Goal: Task Accomplishment & Management: Manage account settings

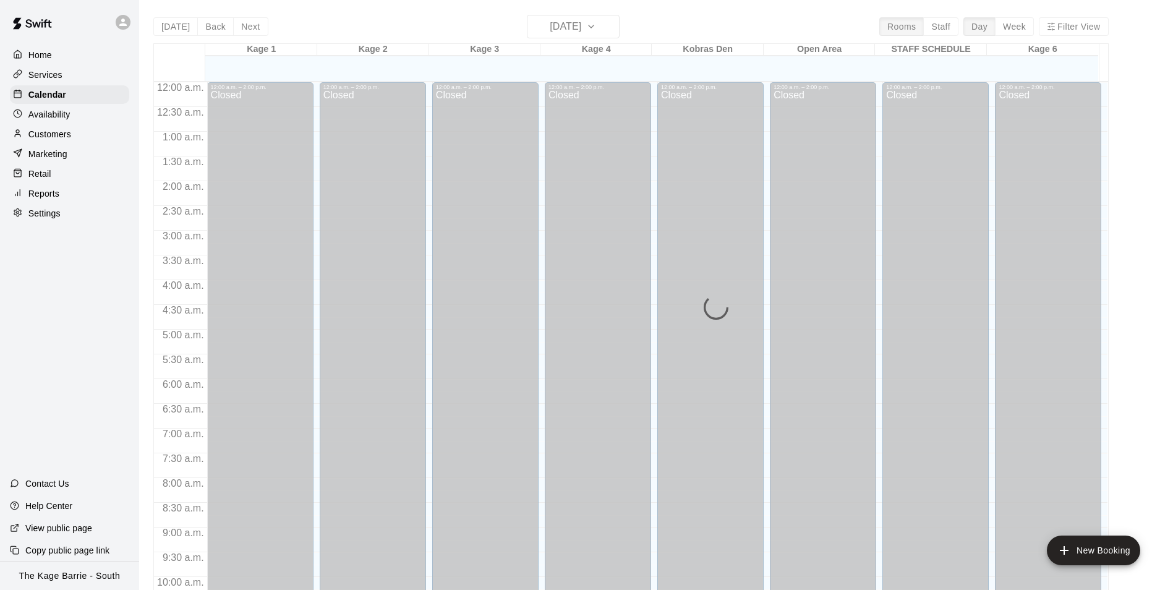
scroll to position [628, 0]
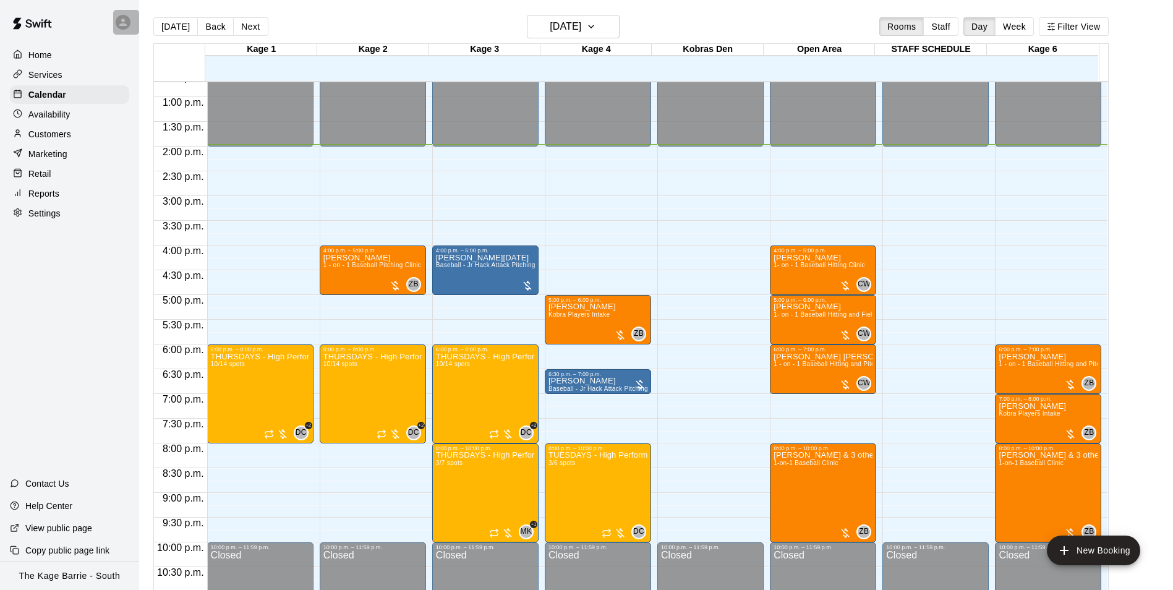
click at [127, 25] on icon at bounding box center [122, 22] width 11 height 11
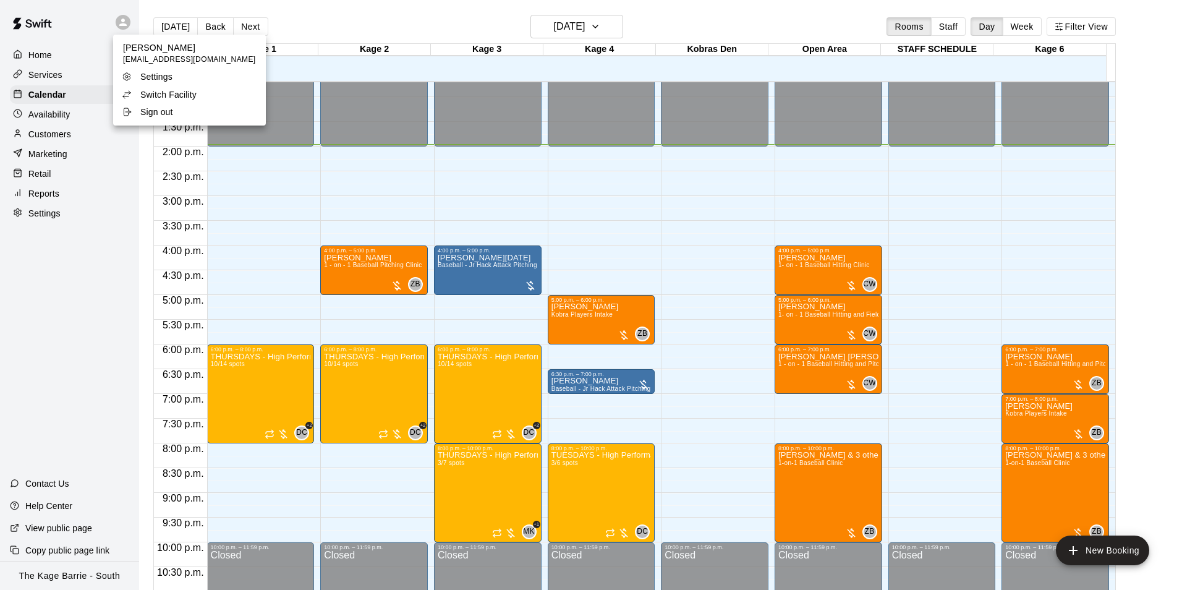
click at [181, 92] on p "Switch Facility" at bounding box center [168, 94] width 56 height 12
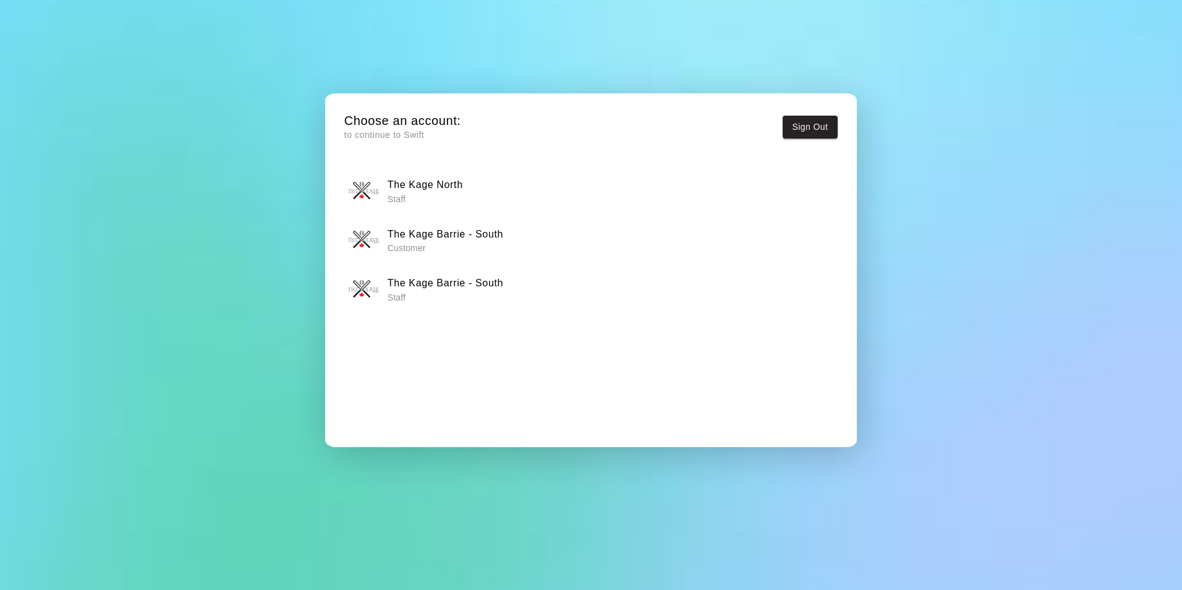
click at [474, 192] on div "The Kage North Staff" at bounding box center [590, 191] width 485 height 31
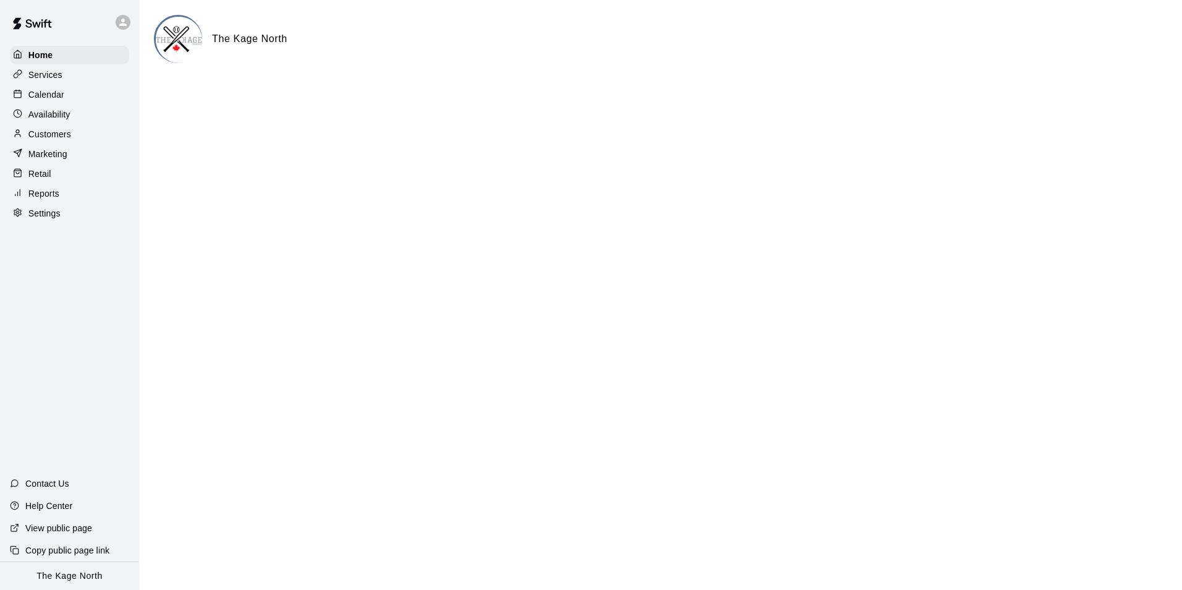
click at [60, 95] on p "Calendar" at bounding box center [46, 94] width 36 height 12
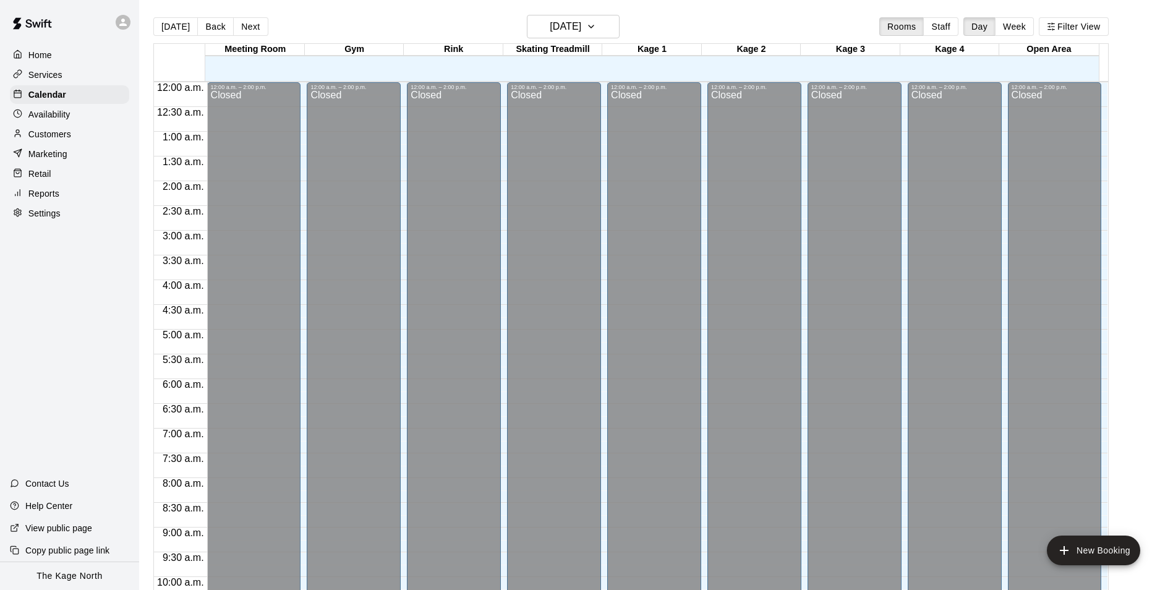
scroll to position [628, 0]
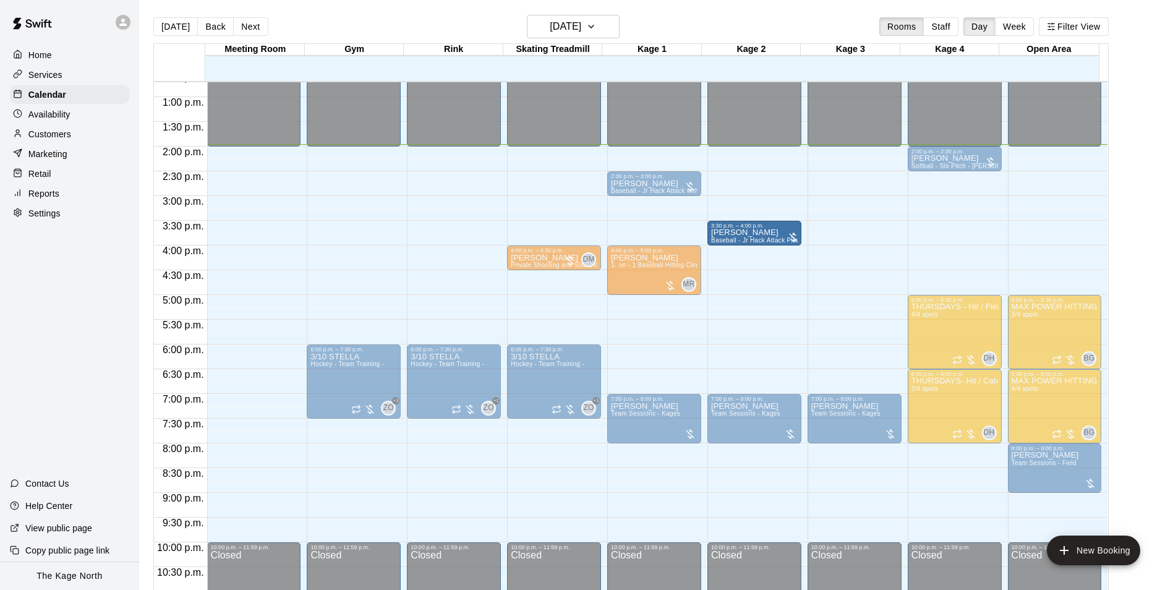
drag, startPoint x: 665, startPoint y: 208, endPoint x: 744, endPoint y: 238, distance: 85.3
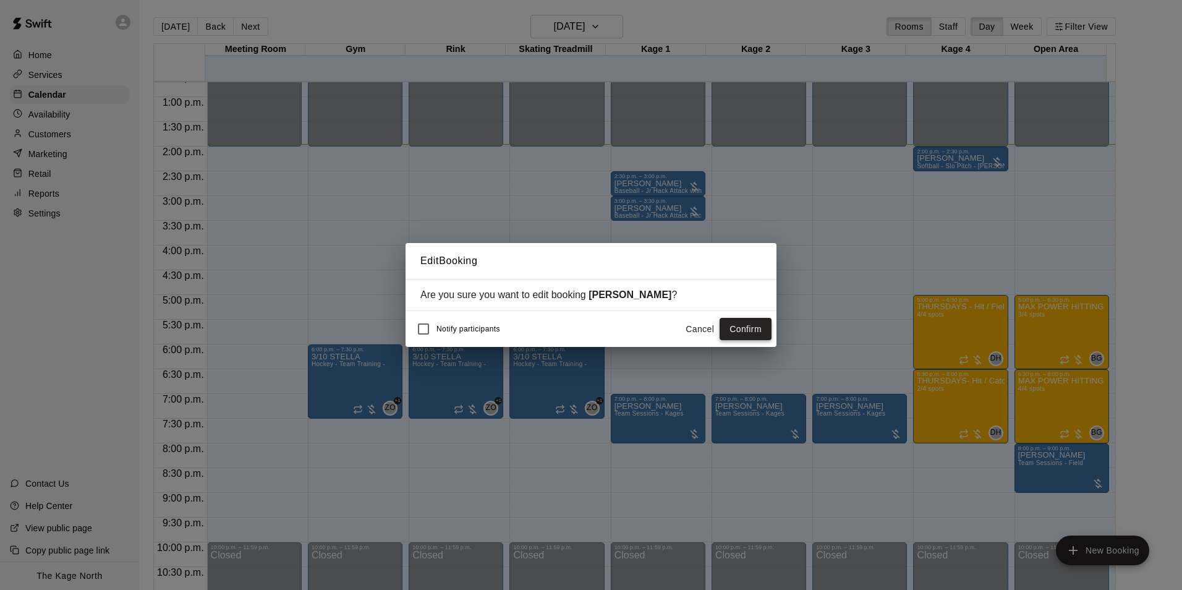
click at [733, 333] on button "Confirm" at bounding box center [746, 329] width 52 height 23
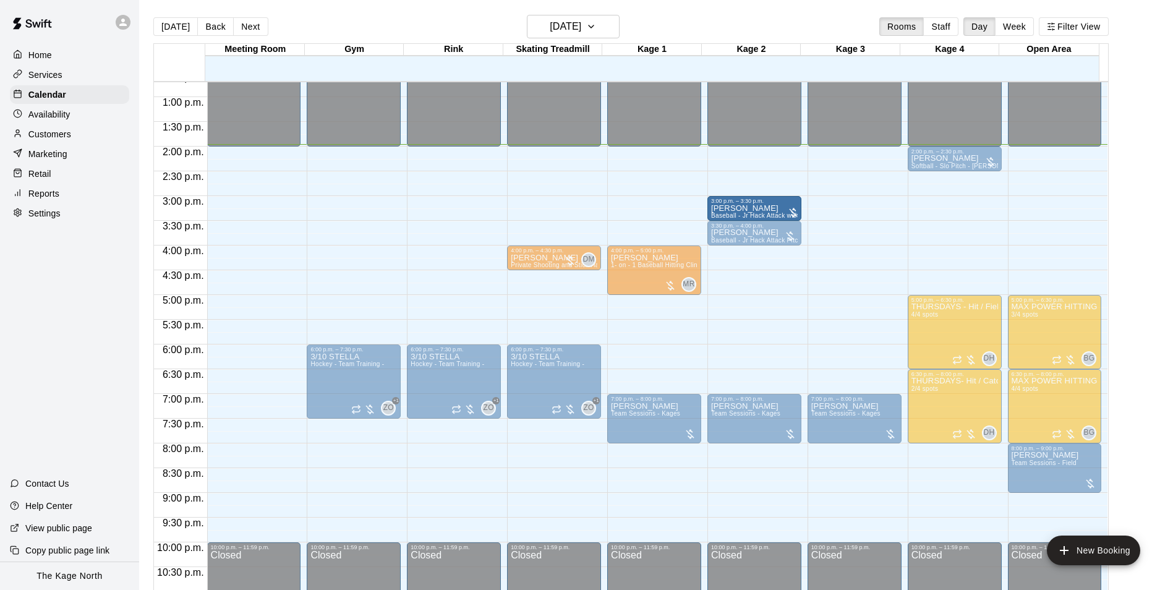
drag, startPoint x: 652, startPoint y: 179, endPoint x: 752, endPoint y: 207, distance: 103.4
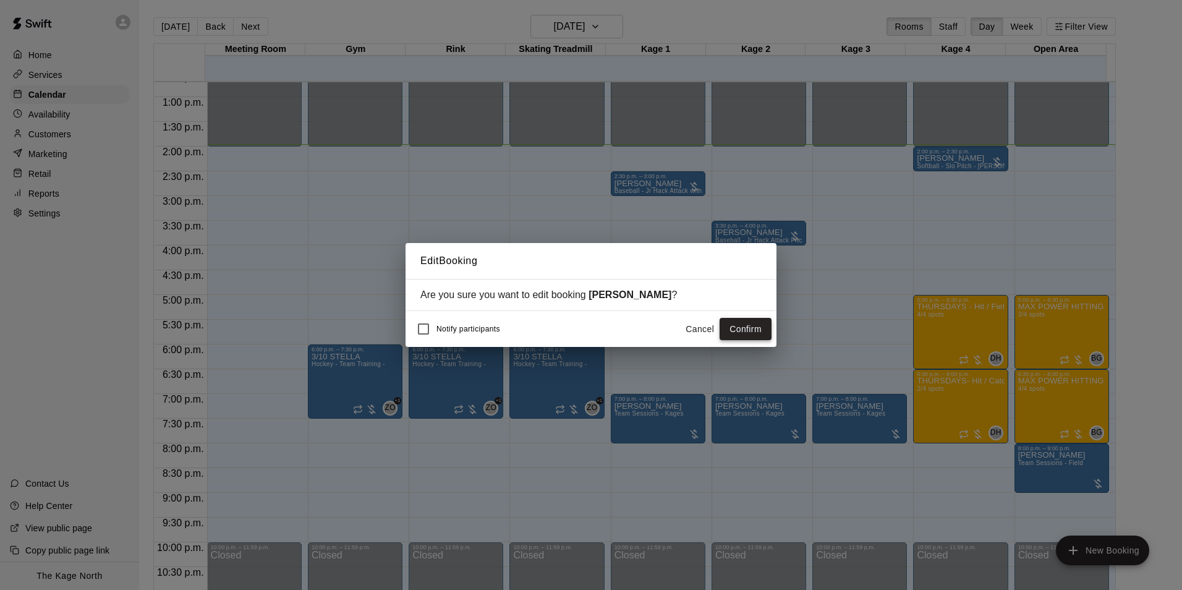
click at [752, 330] on button "Confirm" at bounding box center [746, 329] width 52 height 23
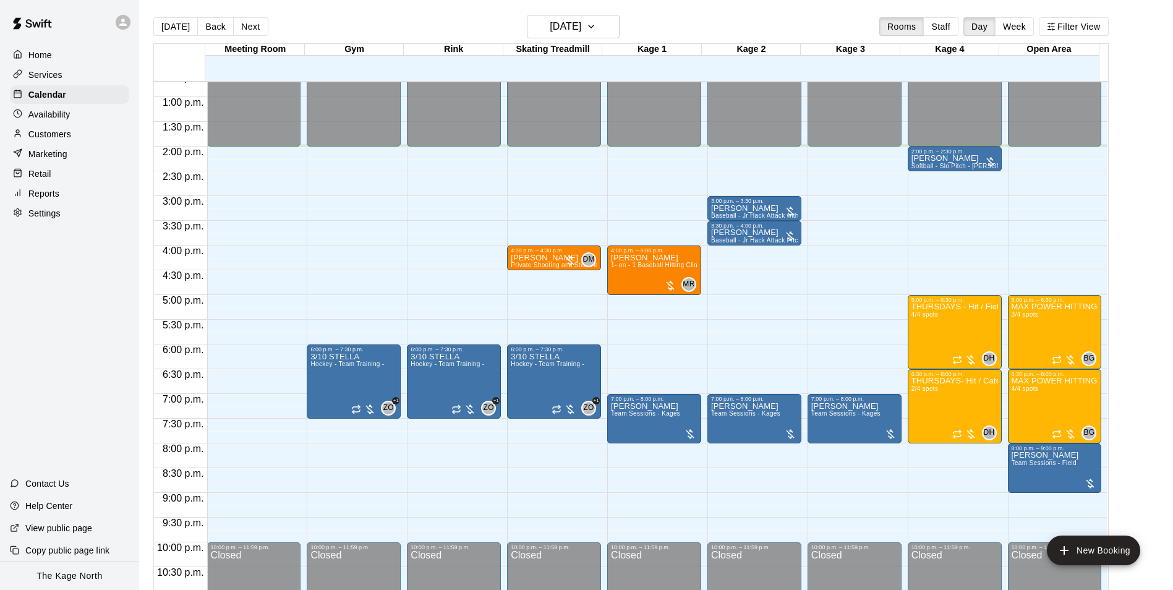
click at [63, 72] on div "Services" at bounding box center [69, 75] width 119 height 19
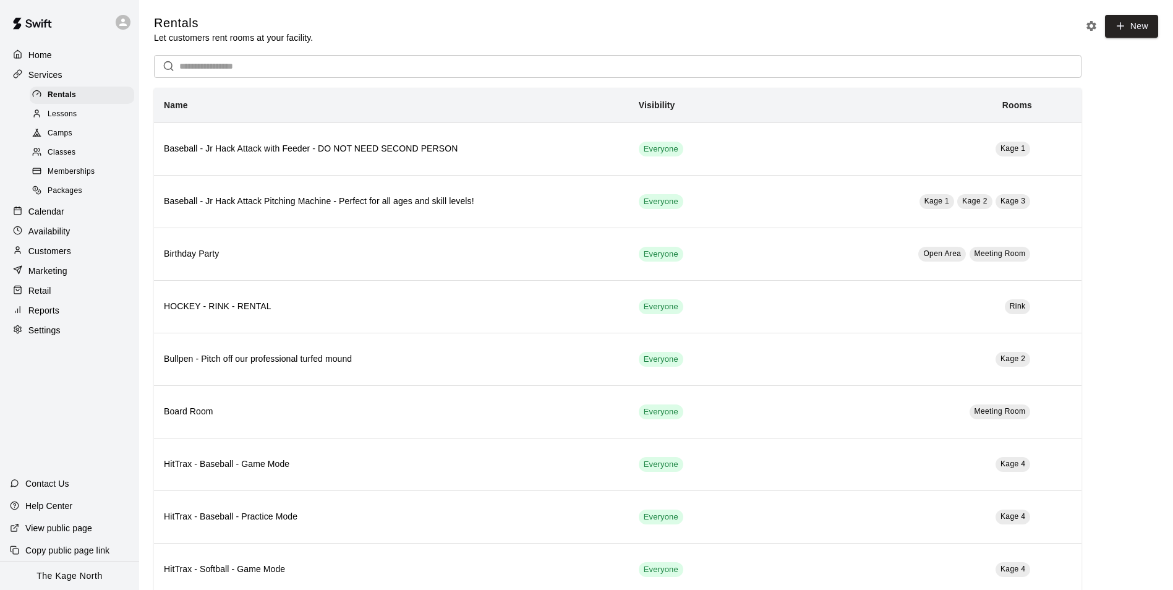
click at [44, 59] on p "Home" at bounding box center [39, 55] width 23 height 12
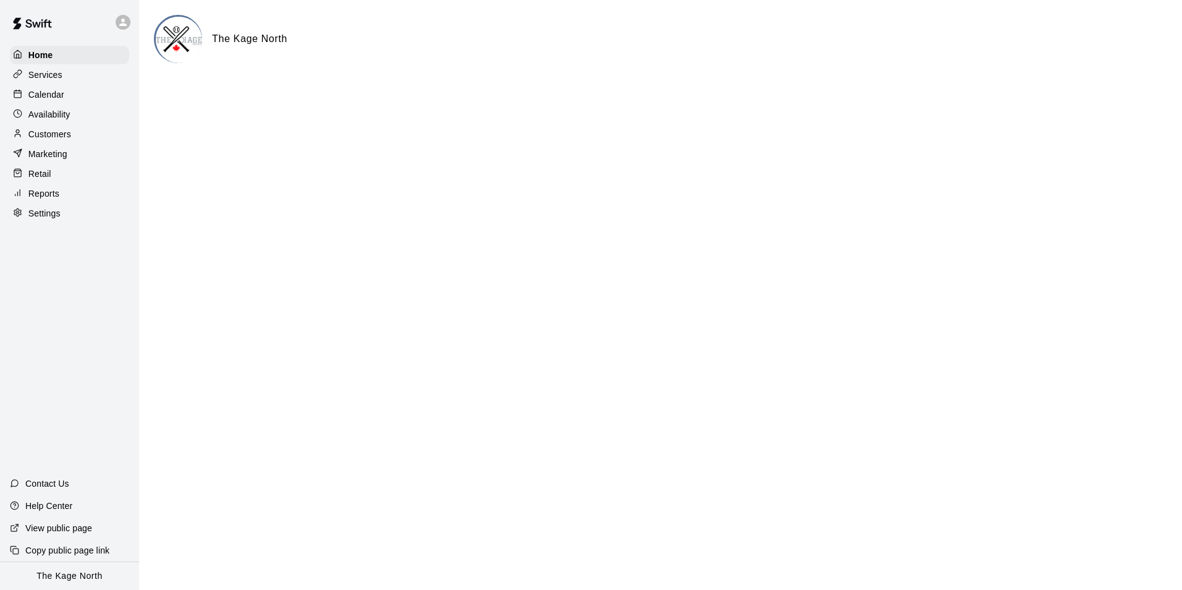
drag, startPoint x: 56, startPoint y: 135, endPoint x: 77, endPoint y: 131, distance: 21.3
click at [56, 135] on p "Customers" at bounding box center [49, 134] width 43 height 12
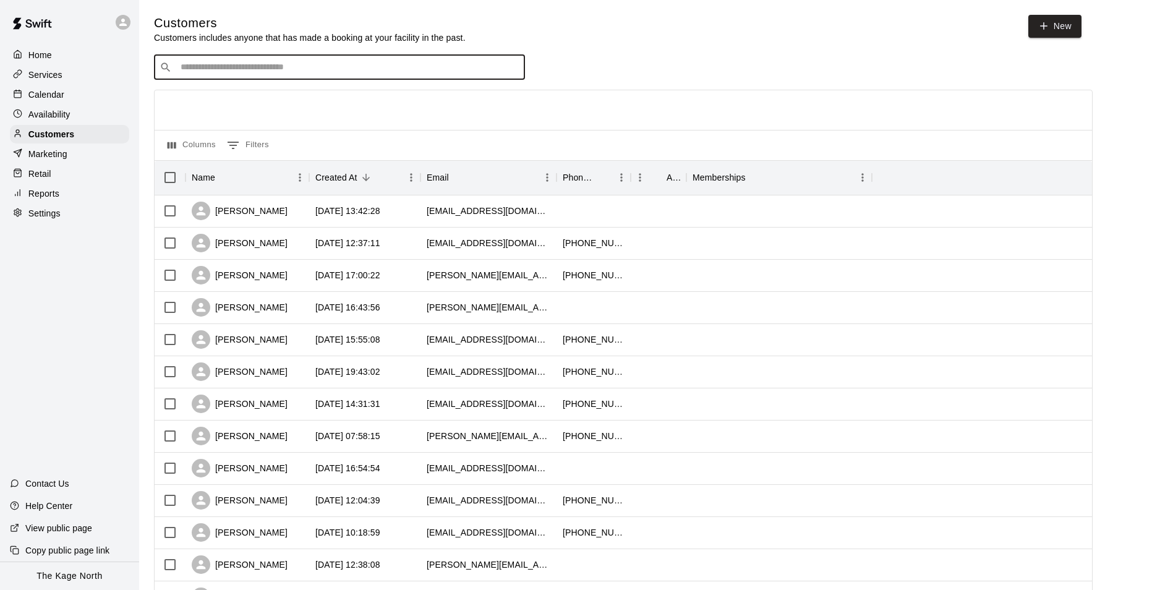
click at [290, 70] on input "Search customers by name or email" at bounding box center [348, 67] width 343 height 12
type input "*"
type input "***"
click at [116, 20] on div at bounding box center [123, 22] width 15 height 15
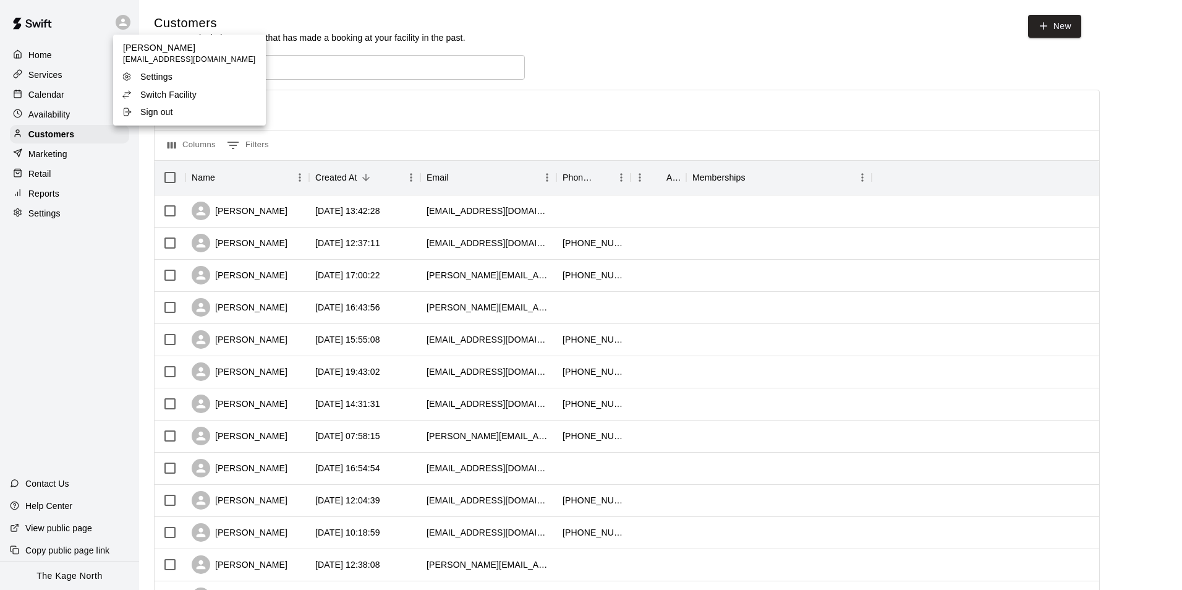
click at [173, 95] on p "Switch Facility" at bounding box center [168, 94] width 56 height 12
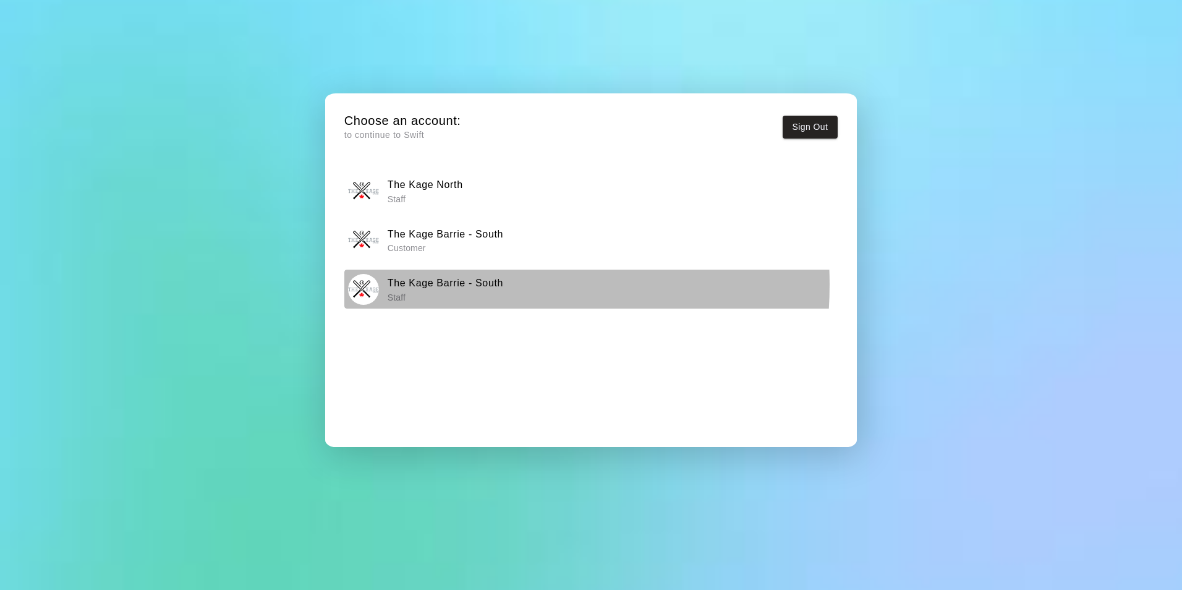
click at [445, 284] on h6 "The Kage Barrie - South" at bounding box center [446, 283] width 116 height 16
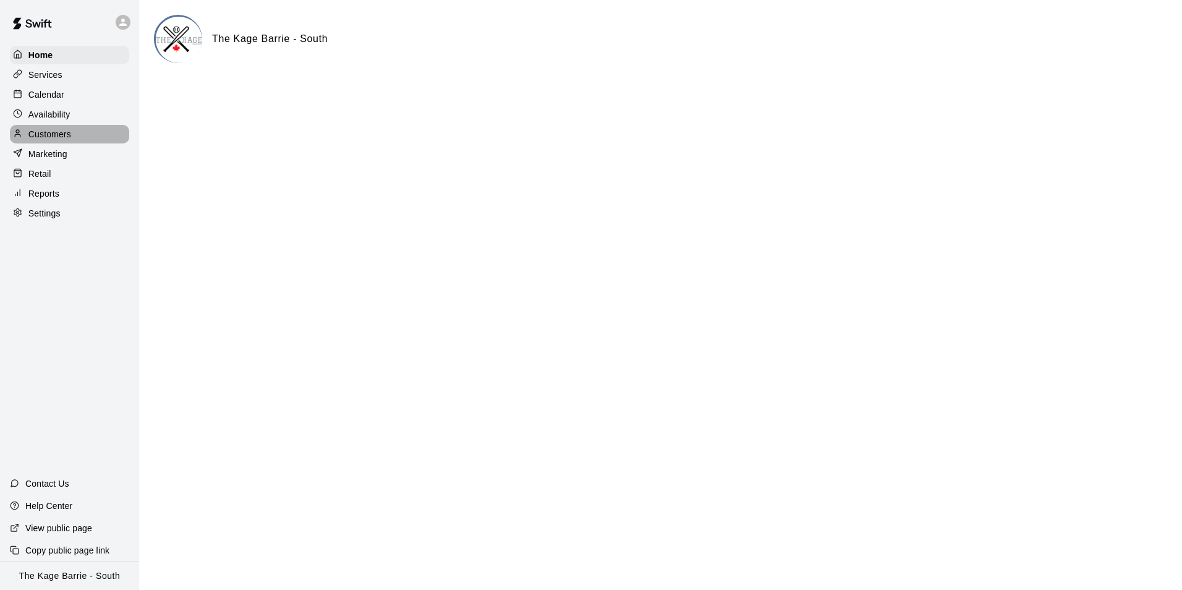
click at [62, 140] on p "Customers" at bounding box center [49, 134] width 43 height 12
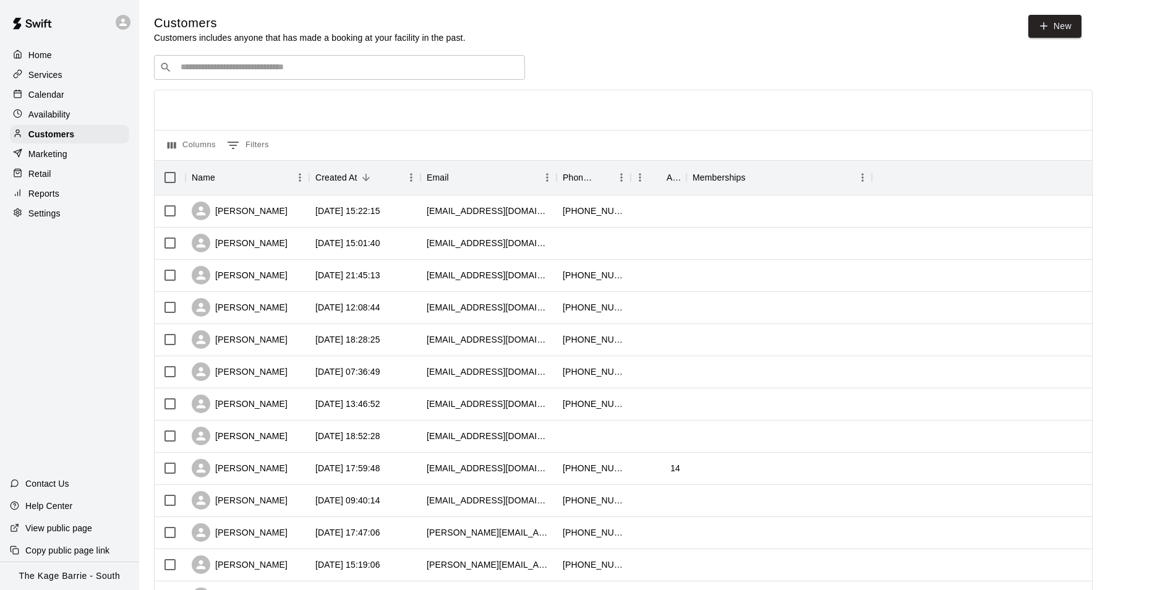
click at [226, 64] on input "Search customers by name or email" at bounding box center [348, 67] width 343 height 12
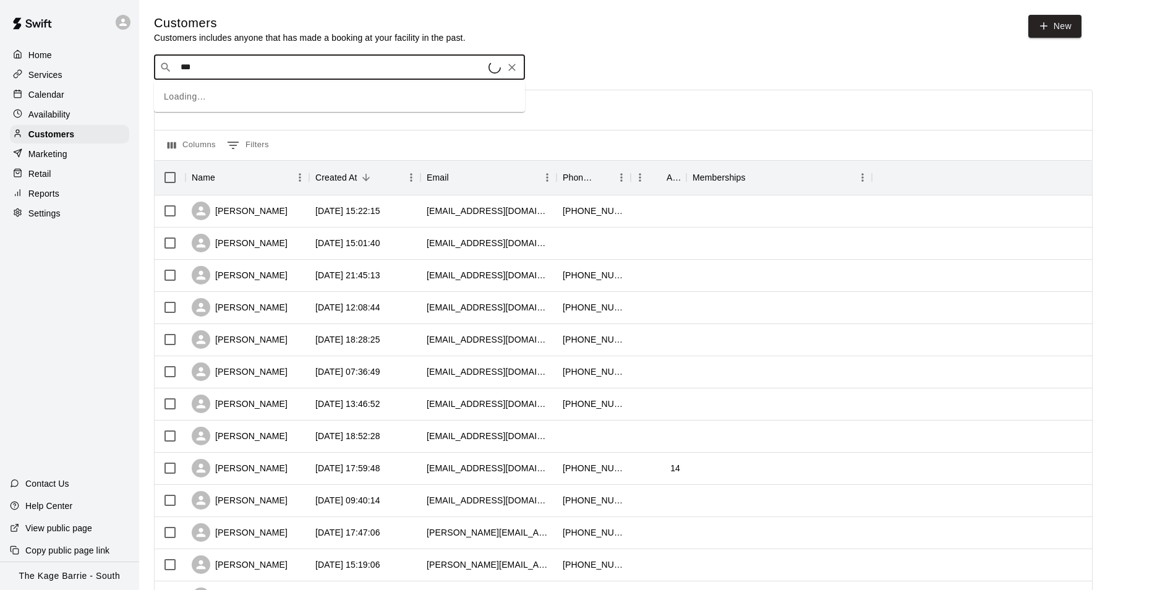
type input "****"
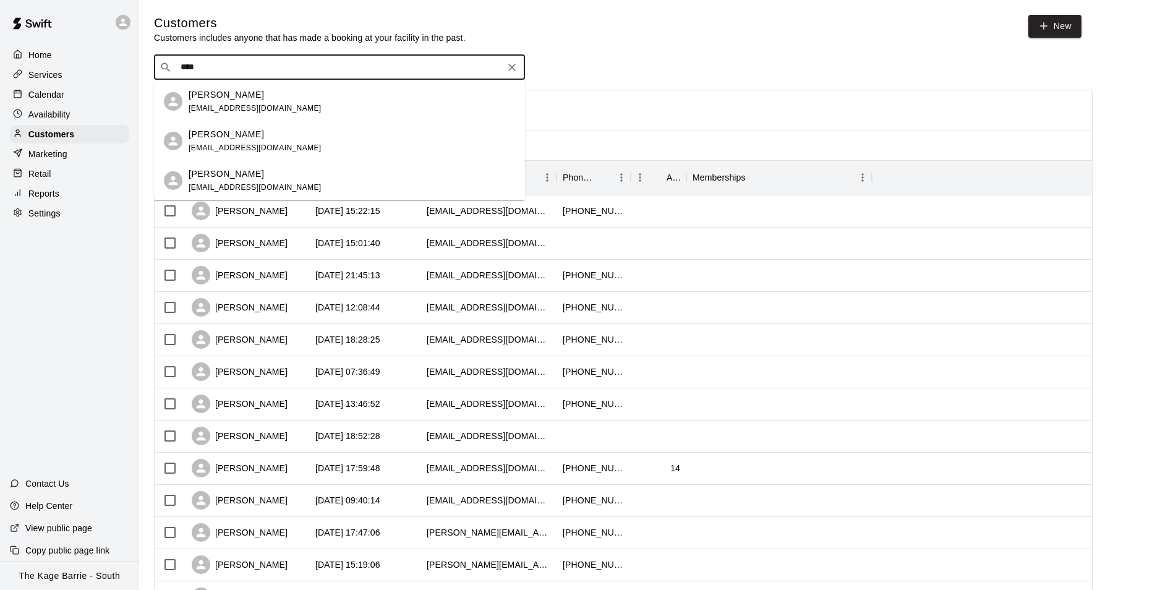
click at [263, 101] on div "Hina Waheed hinawaheed245@gmail.com" at bounding box center [255, 101] width 133 height 27
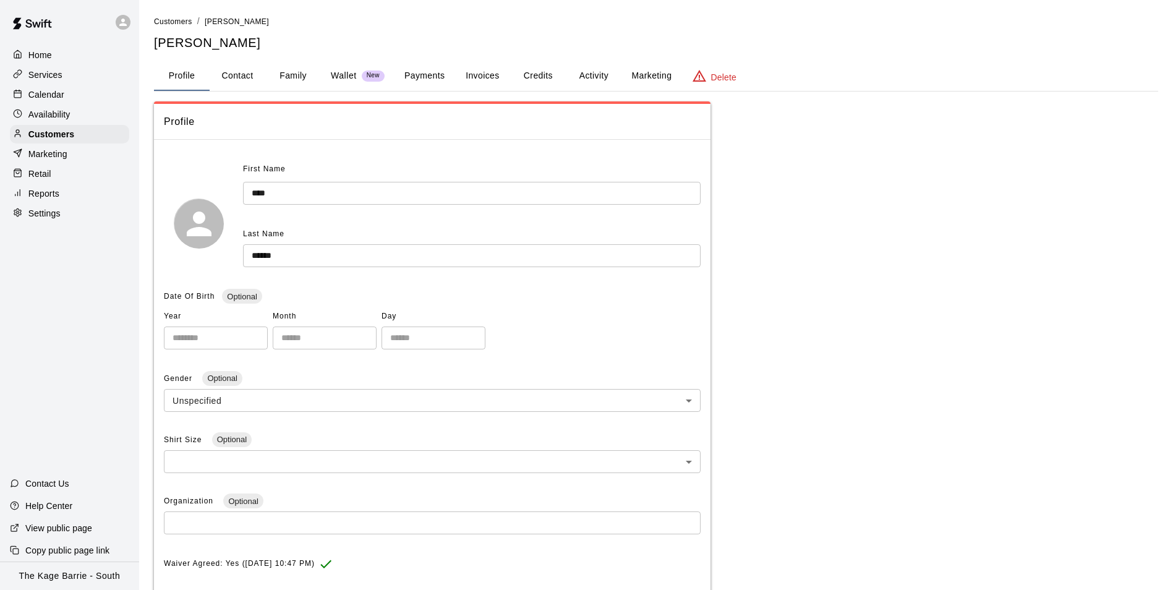
click at [592, 75] on button "Activity" at bounding box center [594, 76] width 56 height 30
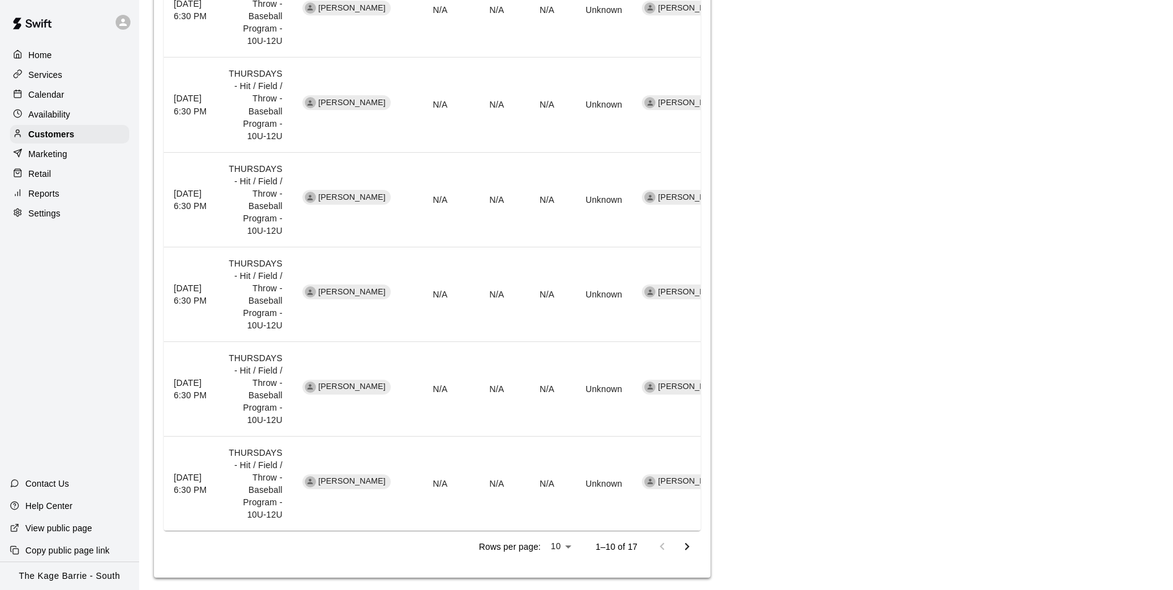
scroll to position [769, 0]
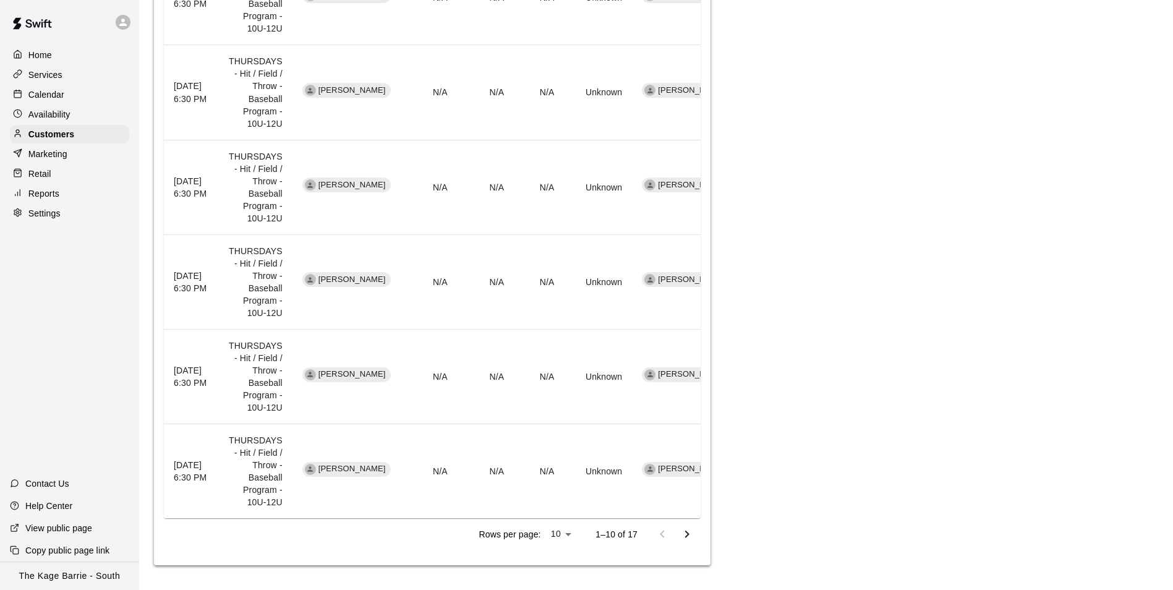
click at [689, 534] on icon "Go to next page" at bounding box center [687, 534] width 15 height 15
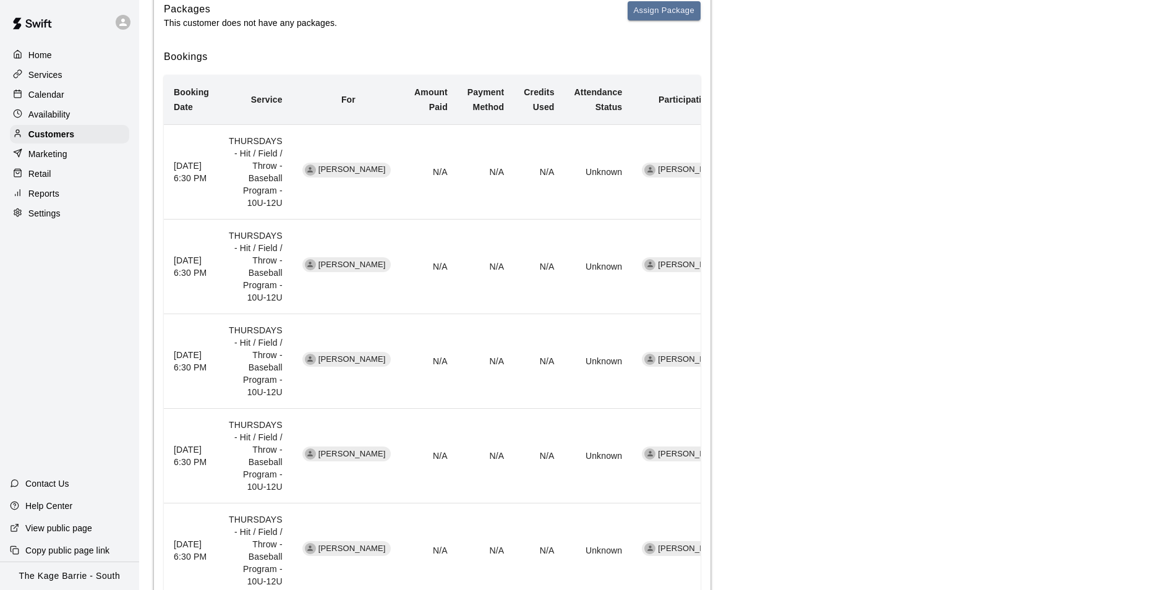
scroll to position [198, 0]
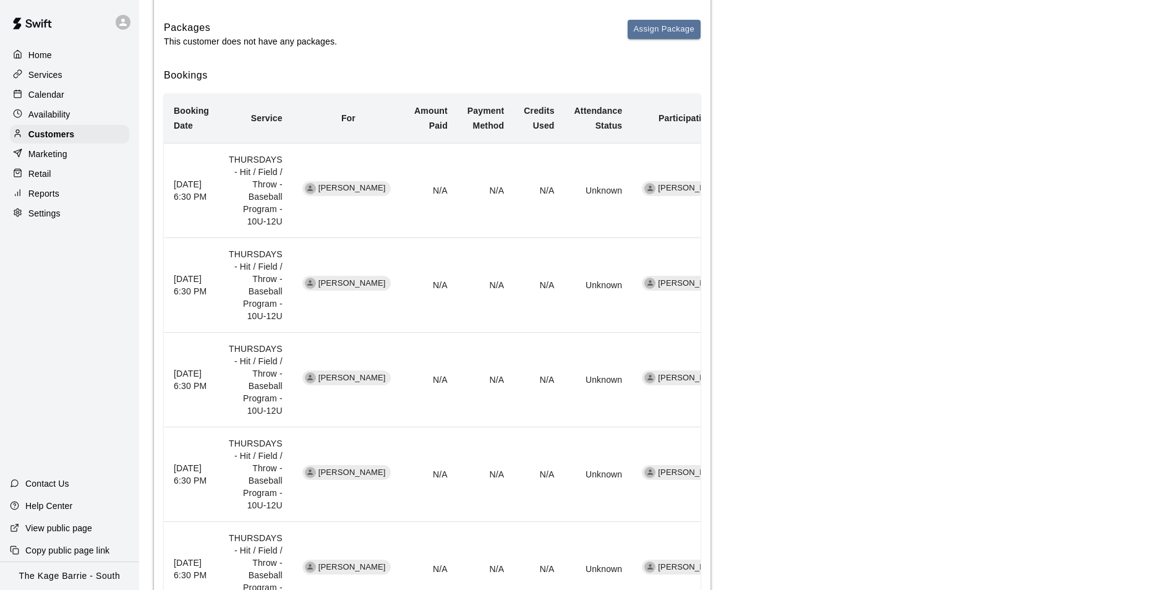
click at [48, 92] on p "Calendar" at bounding box center [46, 94] width 36 height 12
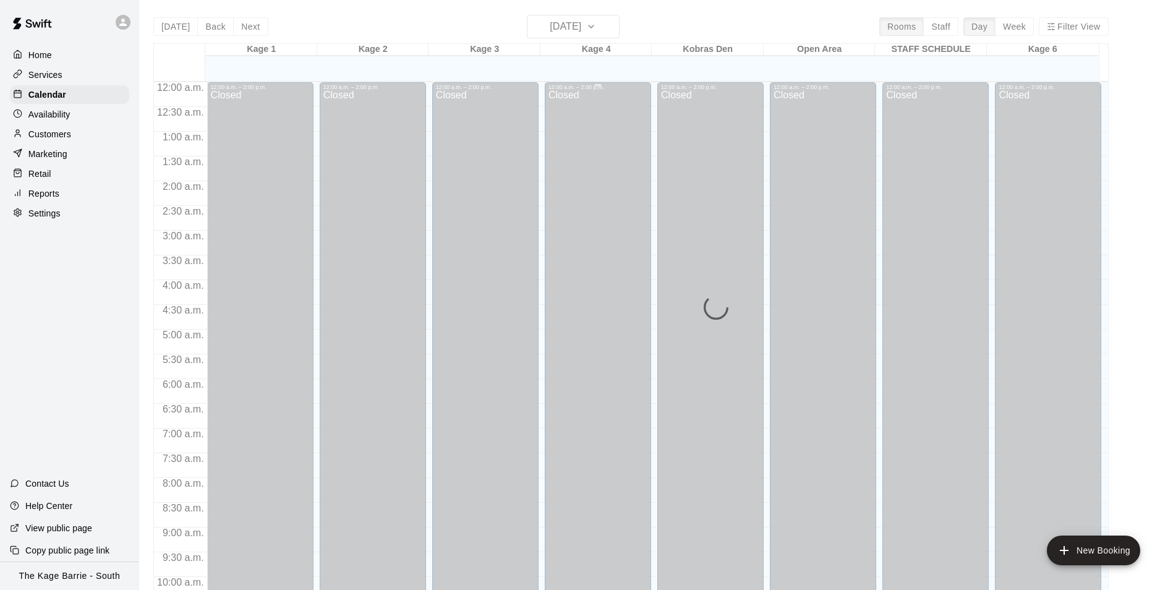
scroll to position [628, 0]
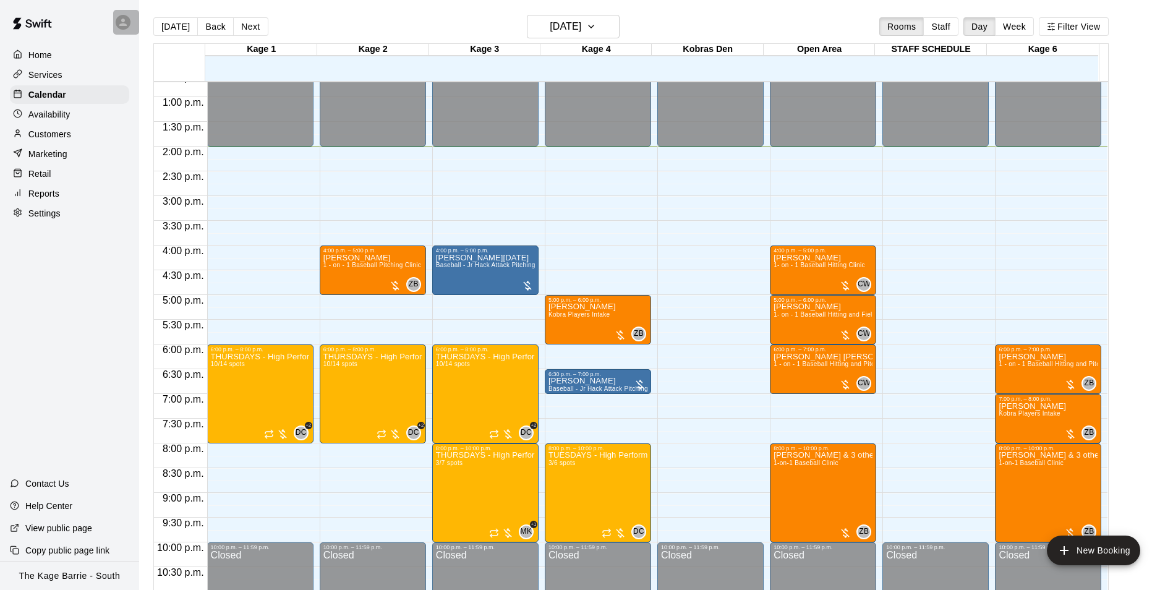
click at [133, 24] on div at bounding box center [126, 22] width 26 height 25
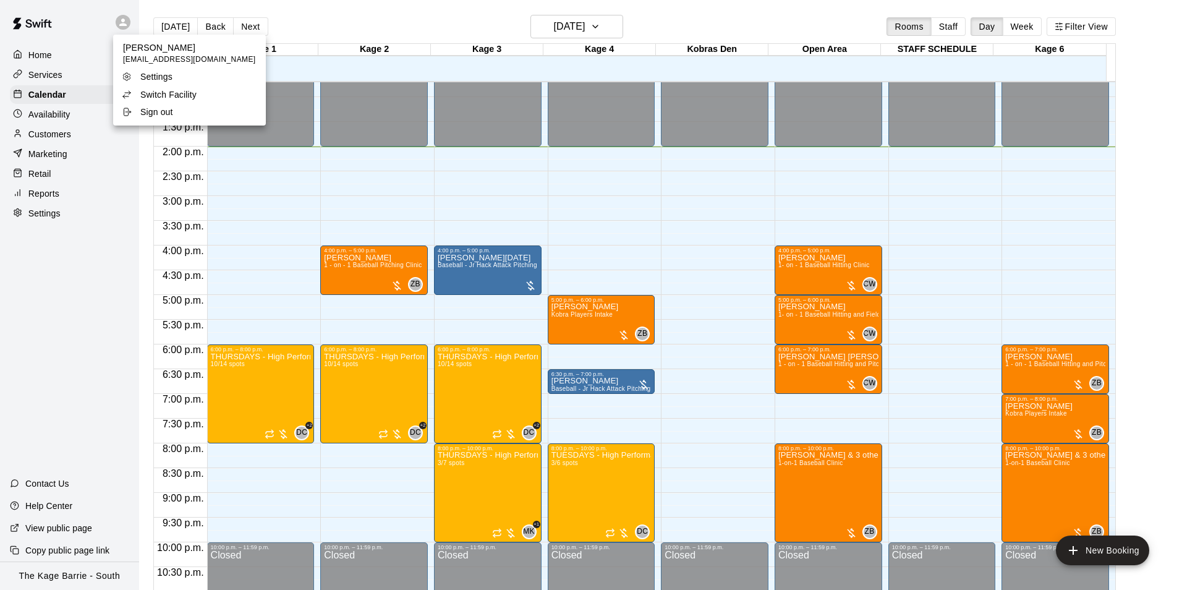
click at [168, 92] on p "Switch Facility" at bounding box center [168, 94] width 56 height 12
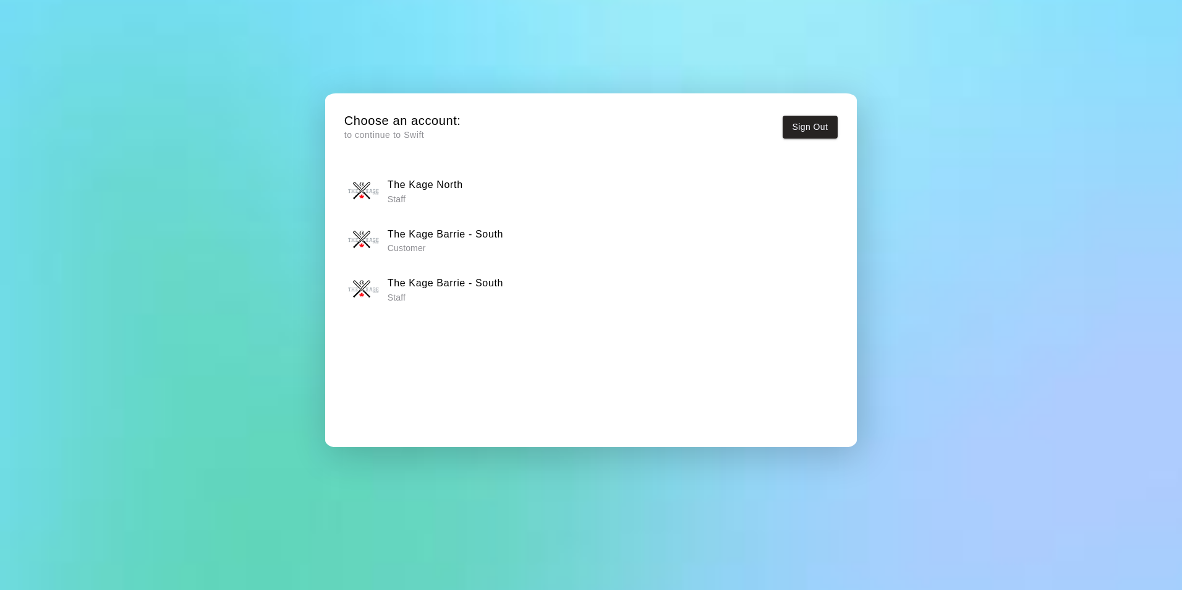
click at [461, 190] on h6 "The Kage North" at bounding box center [425, 185] width 75 height 16
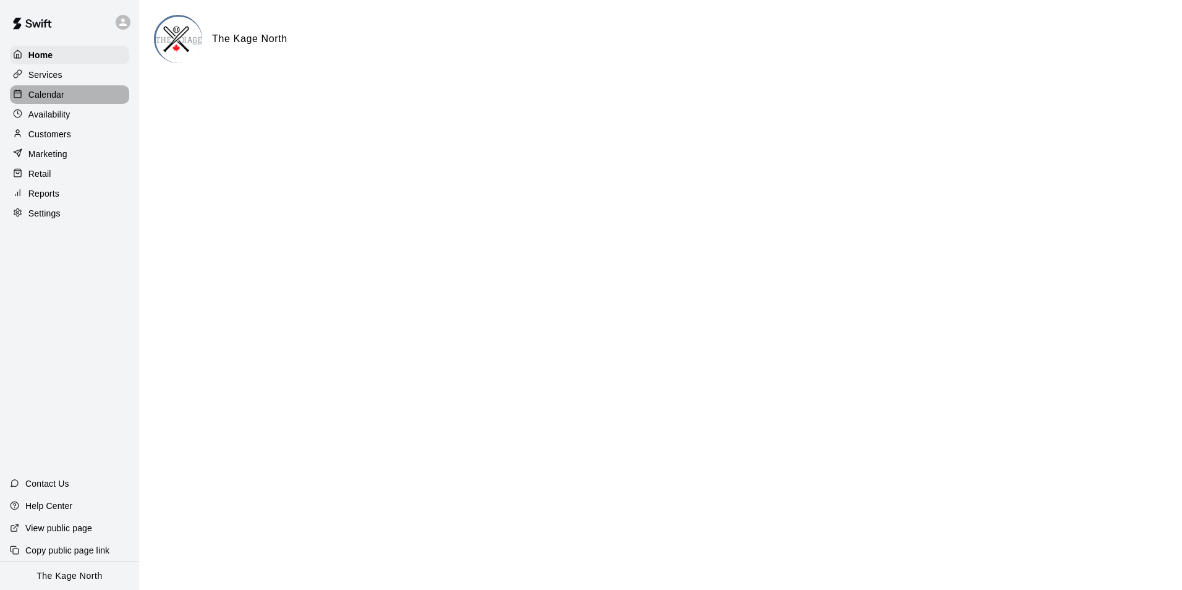
click at [70, 96] on div "Calendar" at bounding box center [69, 94] width 119 height 19
click h6 "[DATE]"
click button "27"
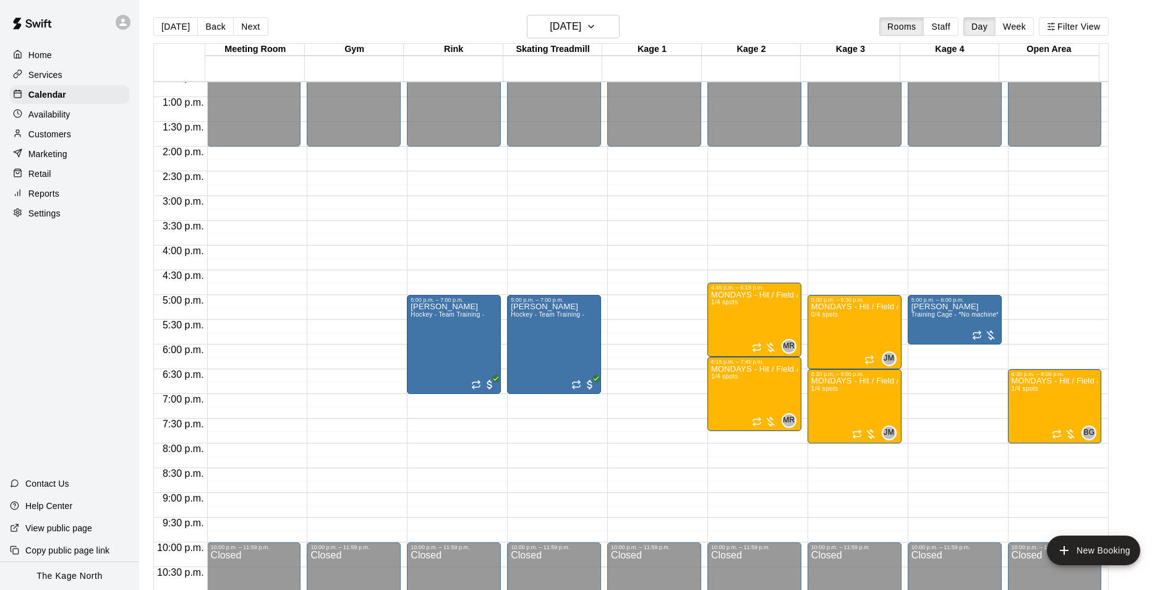
click at [685, 16] on div "Today Back Next Monday Oct 27 Rooms Staff Day Week Filter View" at bounding box center [630, 29] width 955 height 28
click at [581, 22] on h6 "[DATE]" at bounding box center [566, 26] width 32 height 17
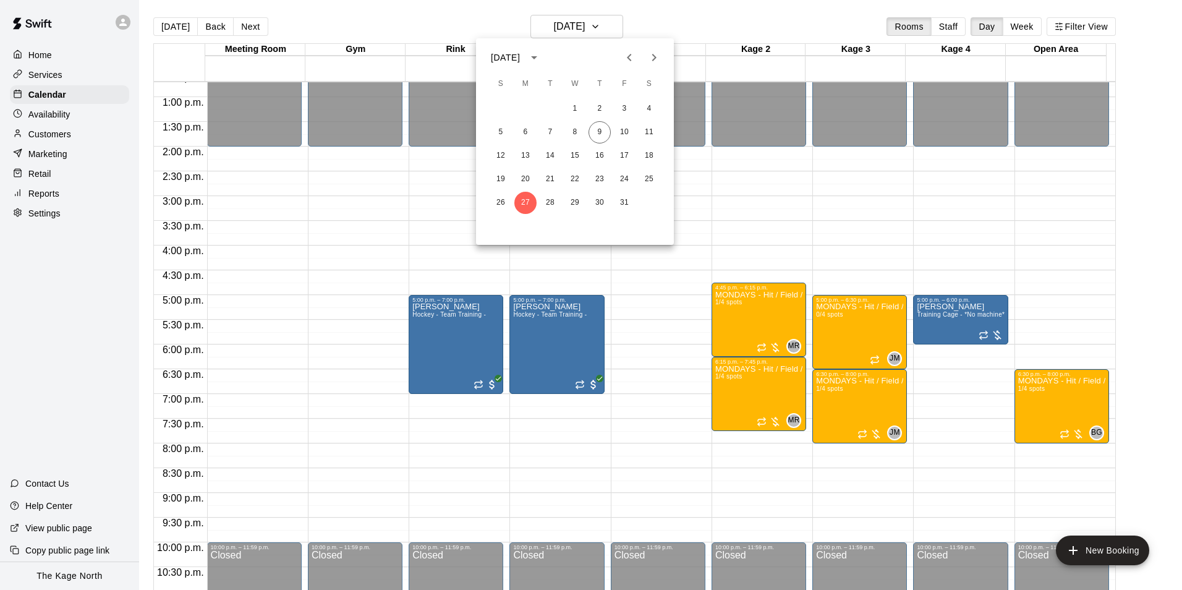
drag, startPoint x: 380, startPoint y: 25, endPoint x: 161, endPoint y: 23, distance: 219.5
click at [373, 25] on div at bounding box center [591, 295] width 1182 height 590
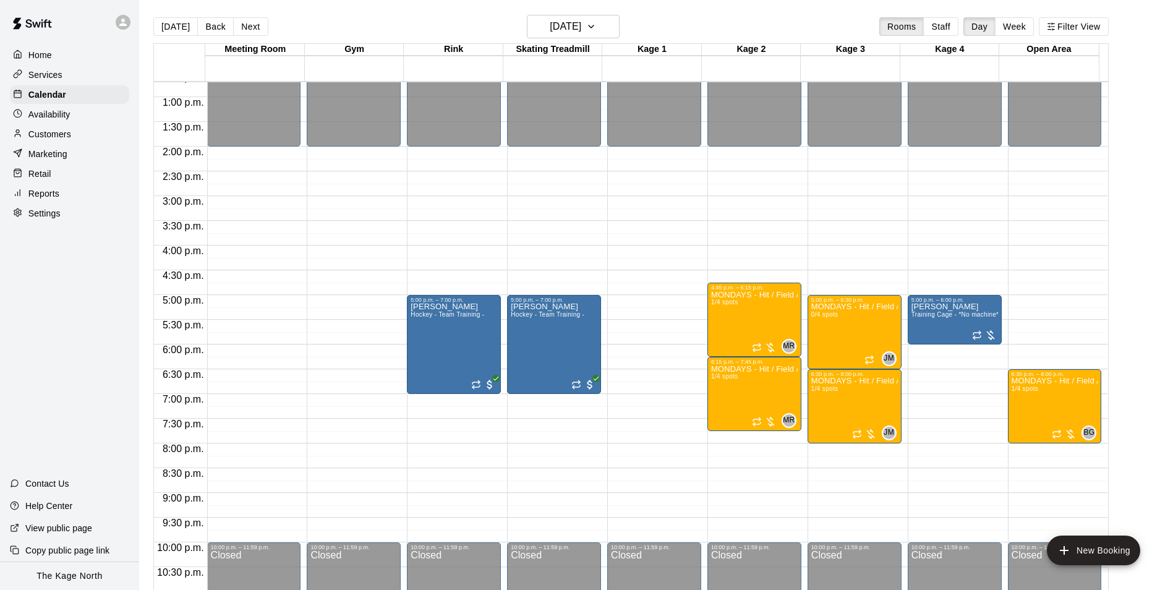
click at [120, 23] on icon at bounding box center [122, 22] width 11 height 11
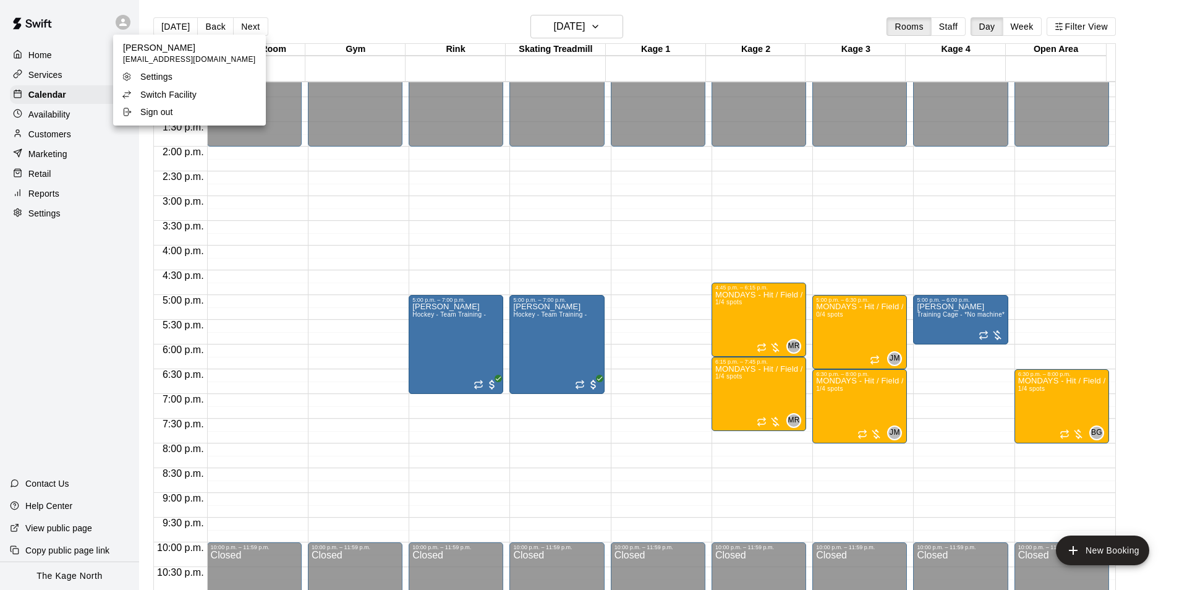
click at [187, 96] on p "Switch Facility" at bounding box center [168, 94] width 56 height 12
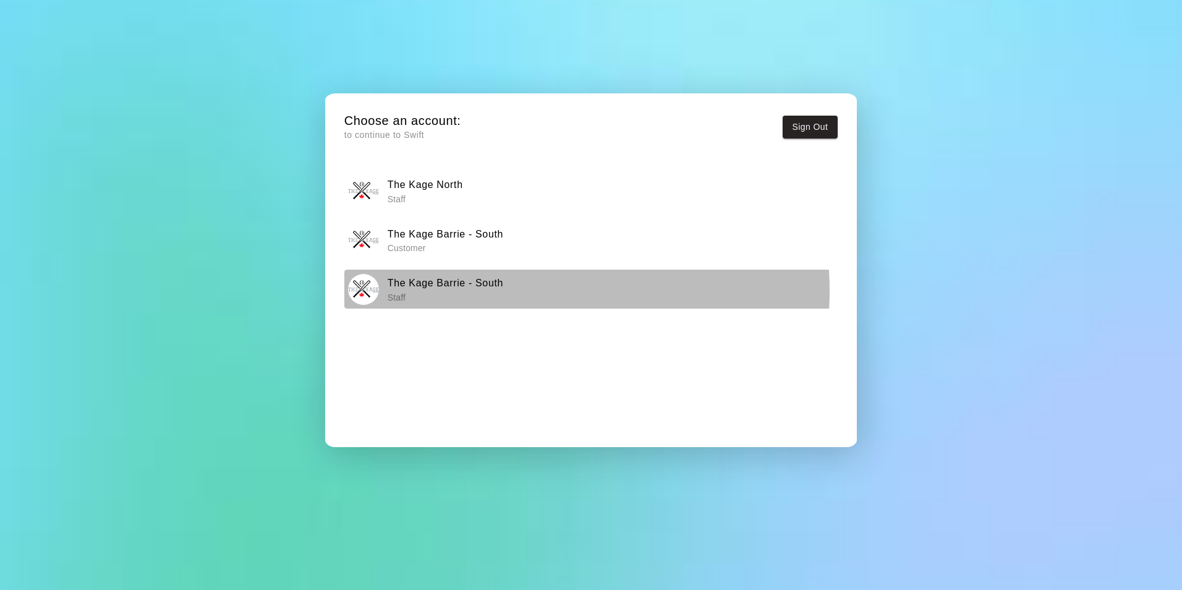
click at [495, 291] on p "Staff" at bounding box center [446, 297] width 116 height 12
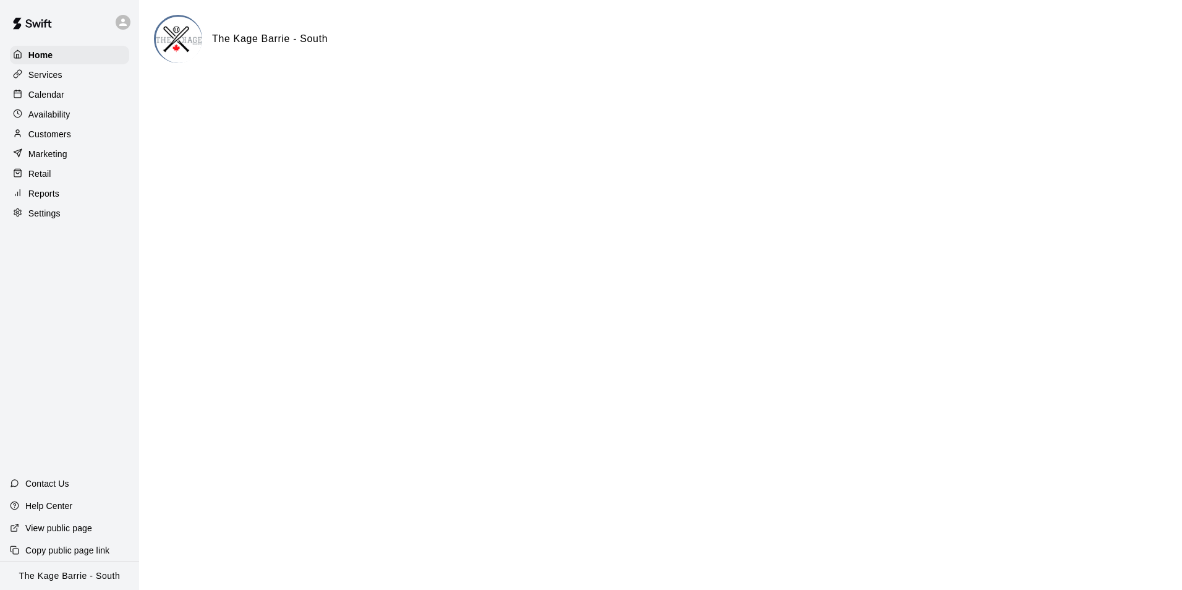
click at [56, 96] on p "Calendar" at bounding box center [46, 94] width 36 height 12
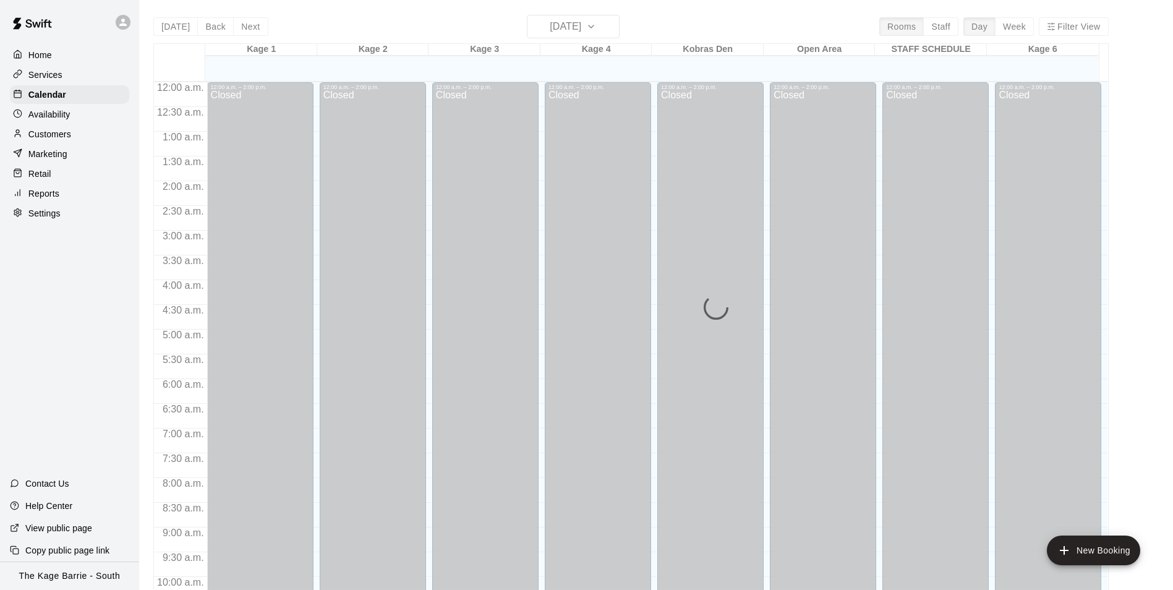
scroll to position [628, 0]
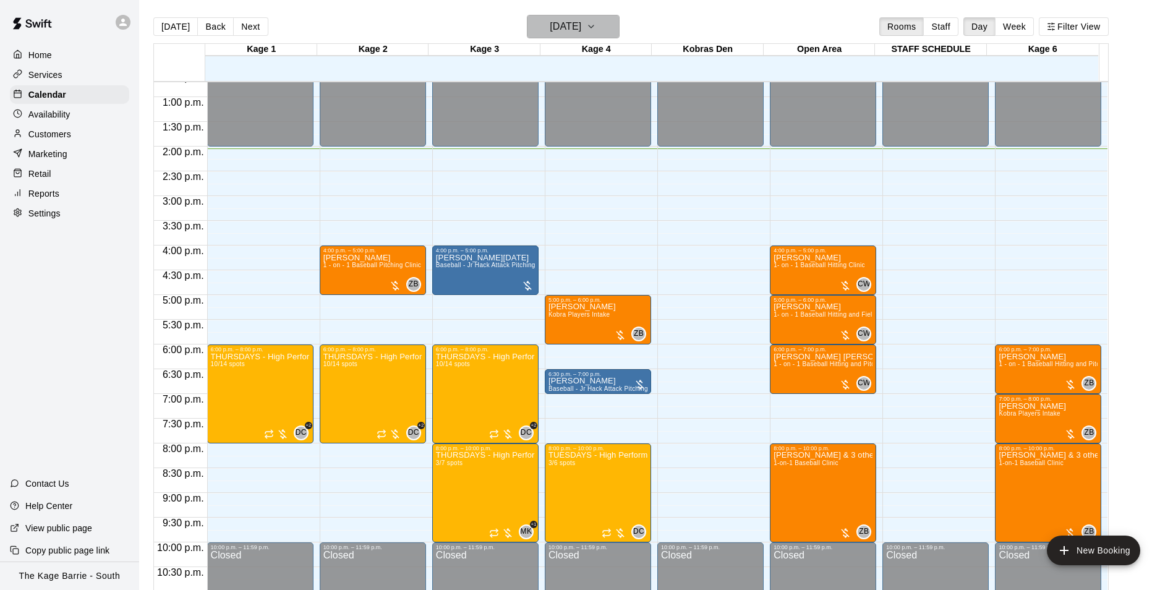
click at [581, 23] on h6 "[DATE]" at bounding box center [566, 26] width 32 height 17
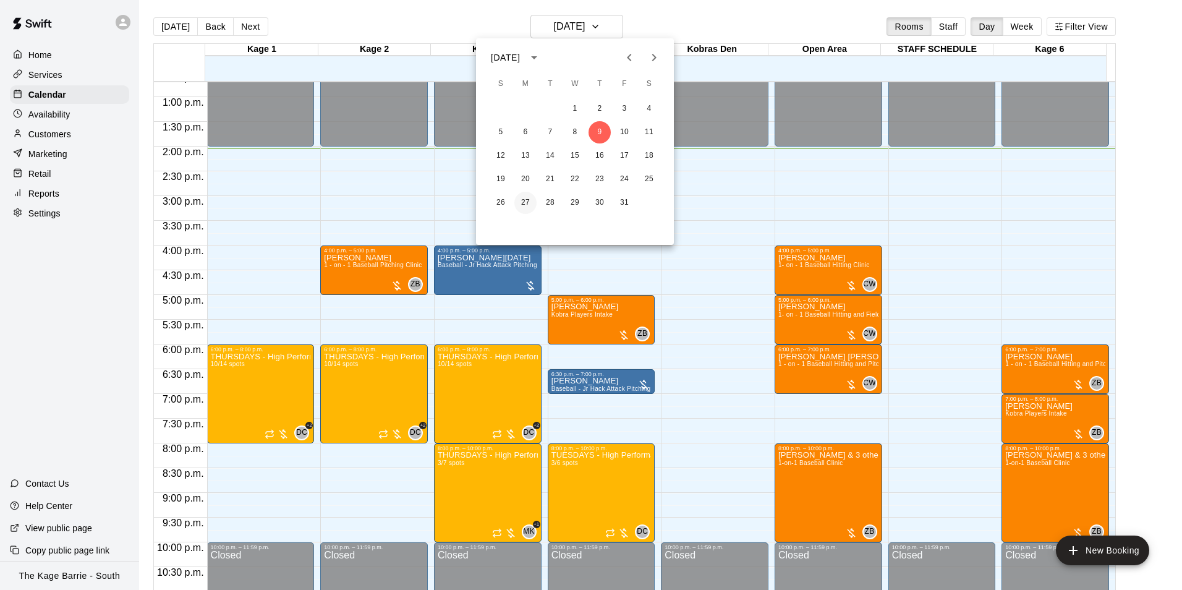
click at [531, 204] on button "27" at bounding box center [525, 203] width 22 height 22
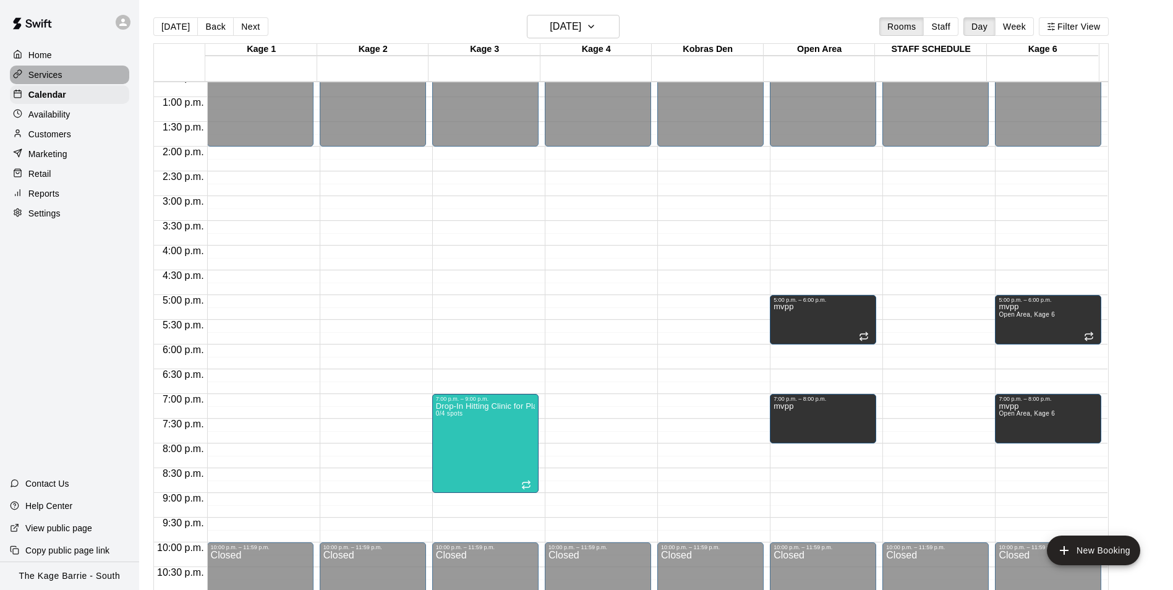
click at [45, 75] on p "Services" at bounding box center [45, 75] width 34 height 12
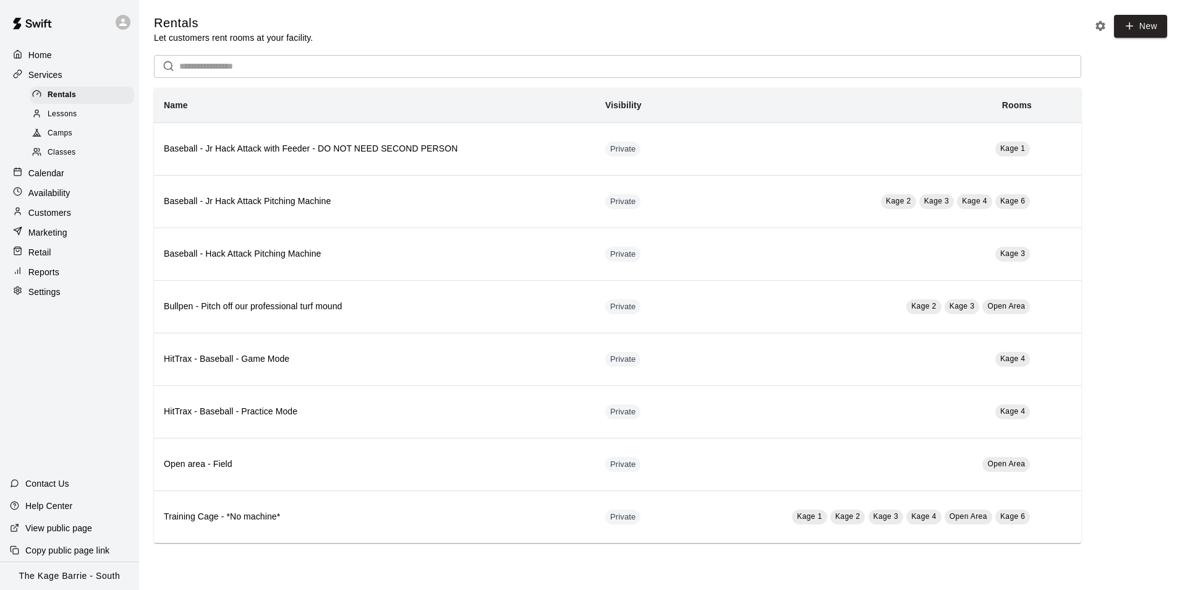
click at [64, 137] on span "Camps" at bounding box center [60, 133] width 25 height 12
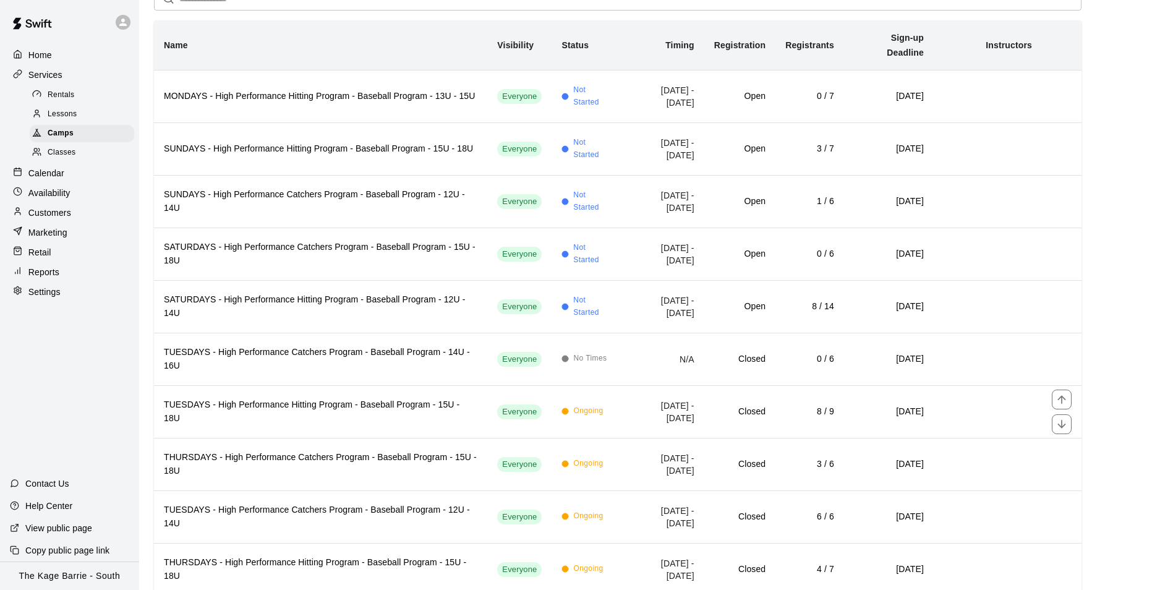
scroll to position [4, 0]
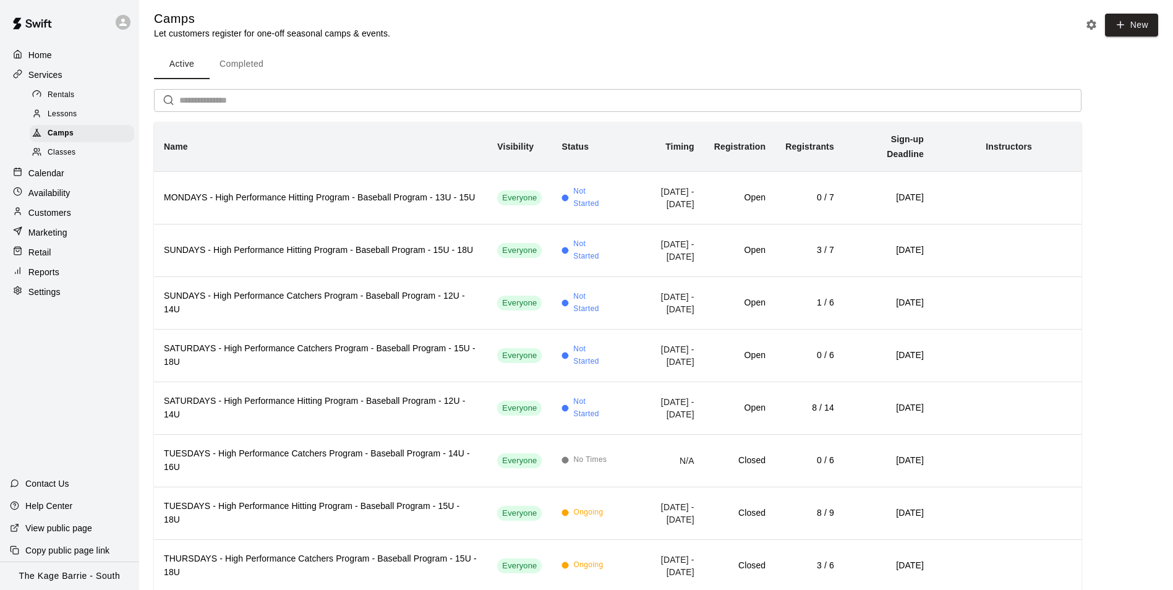
click at [61, 51] on div "Home" at bounding box center [69, 55] width 119 height 19
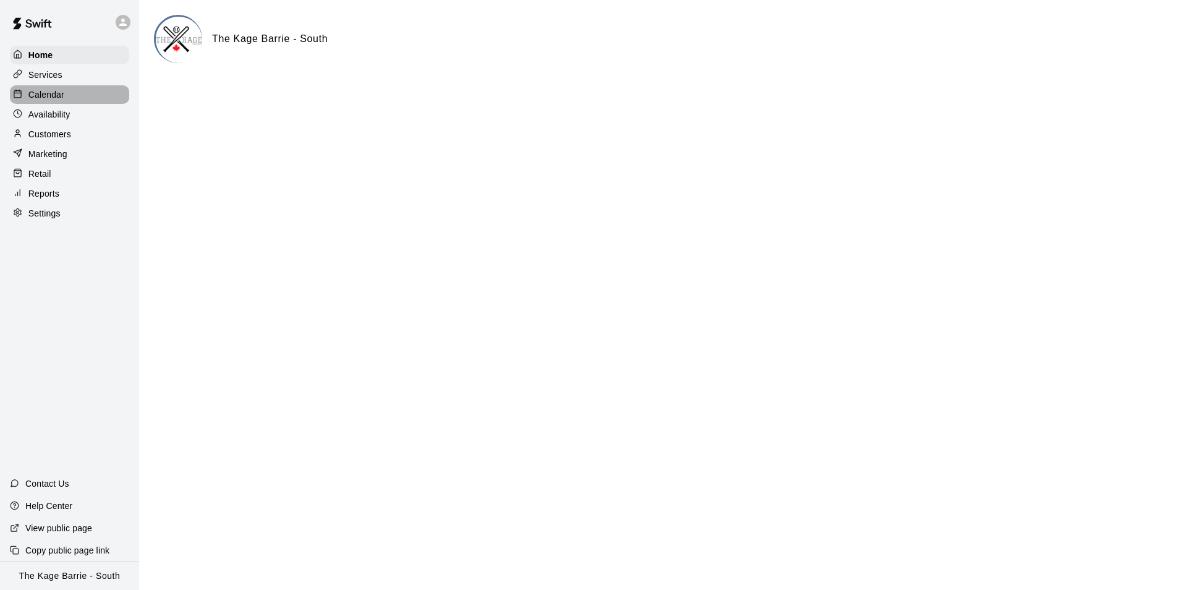
click at [57, 96] on p "Calendar" at bounding box center [46, 94] width 36 height 12
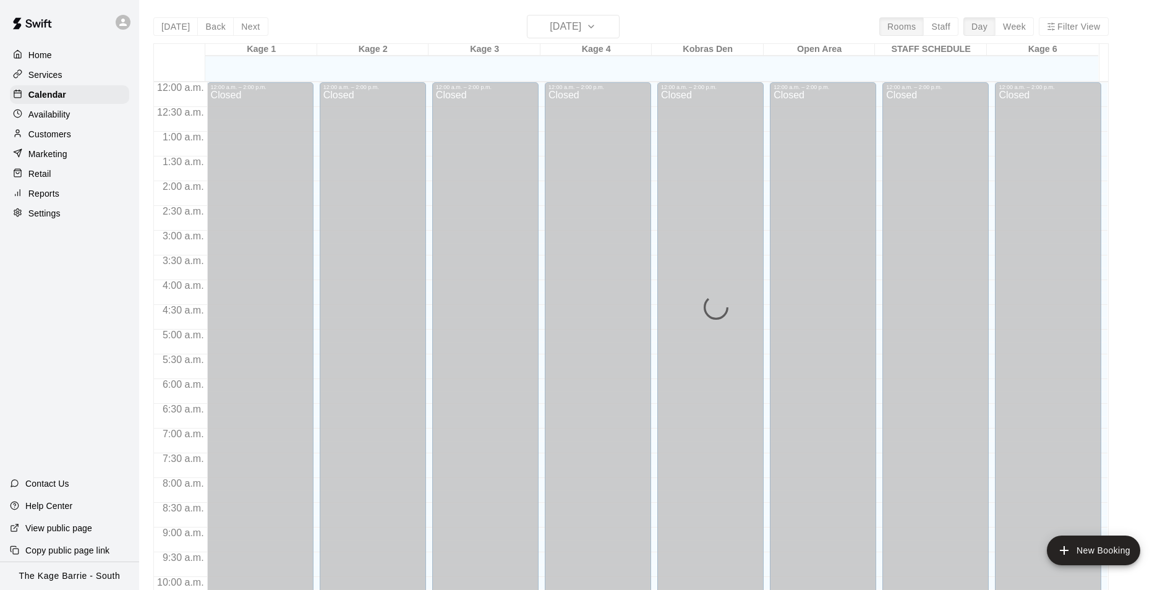
scroll to position [628, 0]
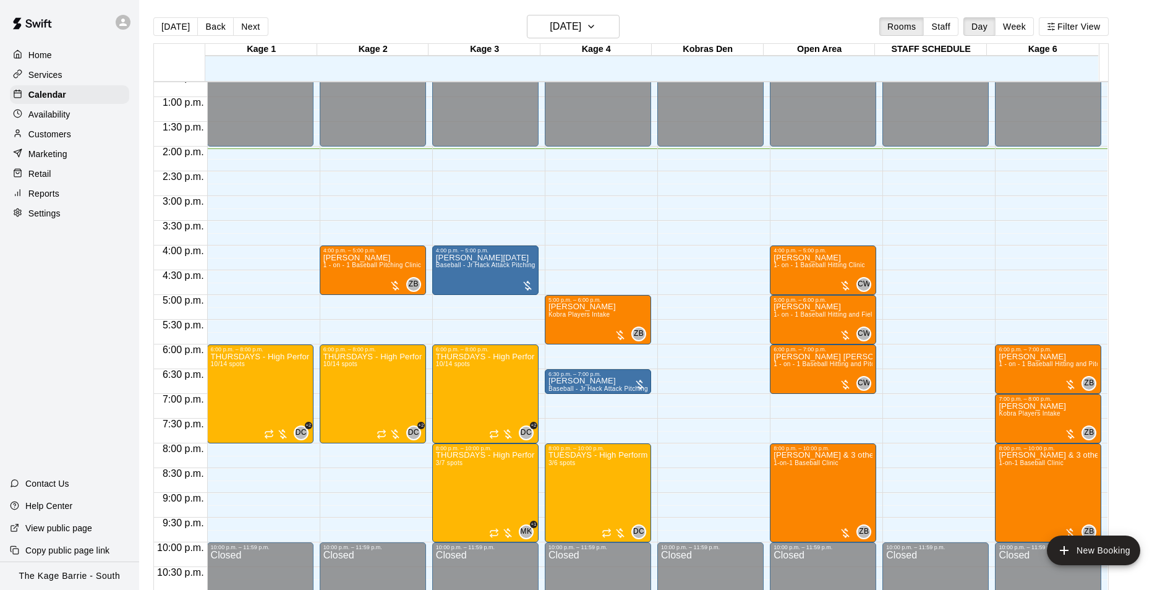
click at [121, 23] on icon at bounding box center [122, 22] width 7 height 7
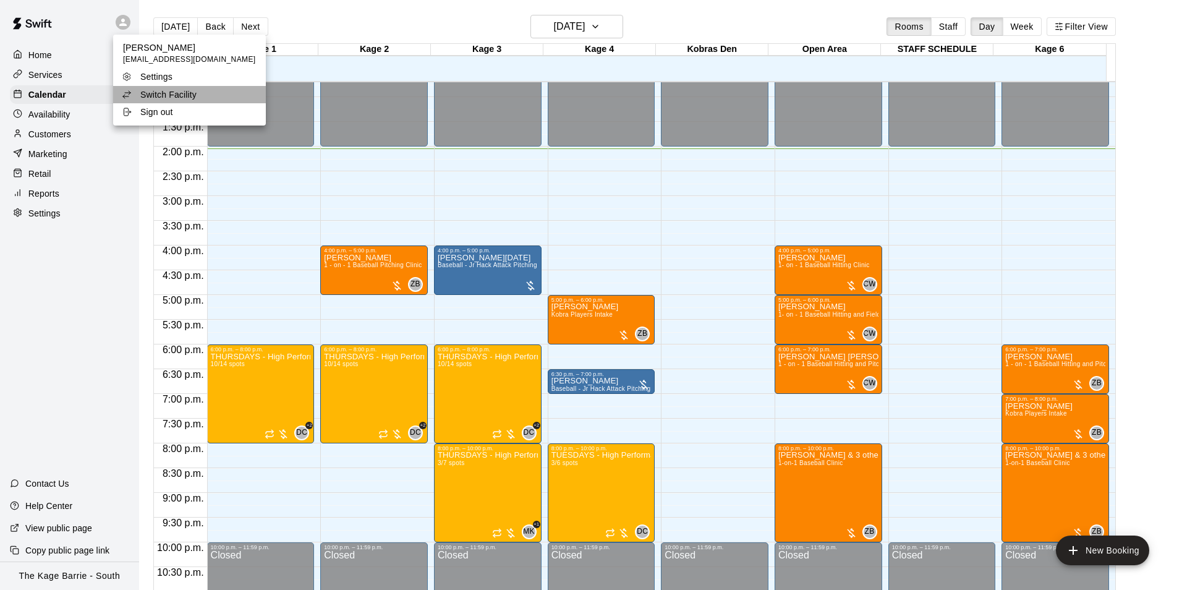
click at [192, 91] on p "Switch Facility" at bounding box center [168, 94] width 56 height 12
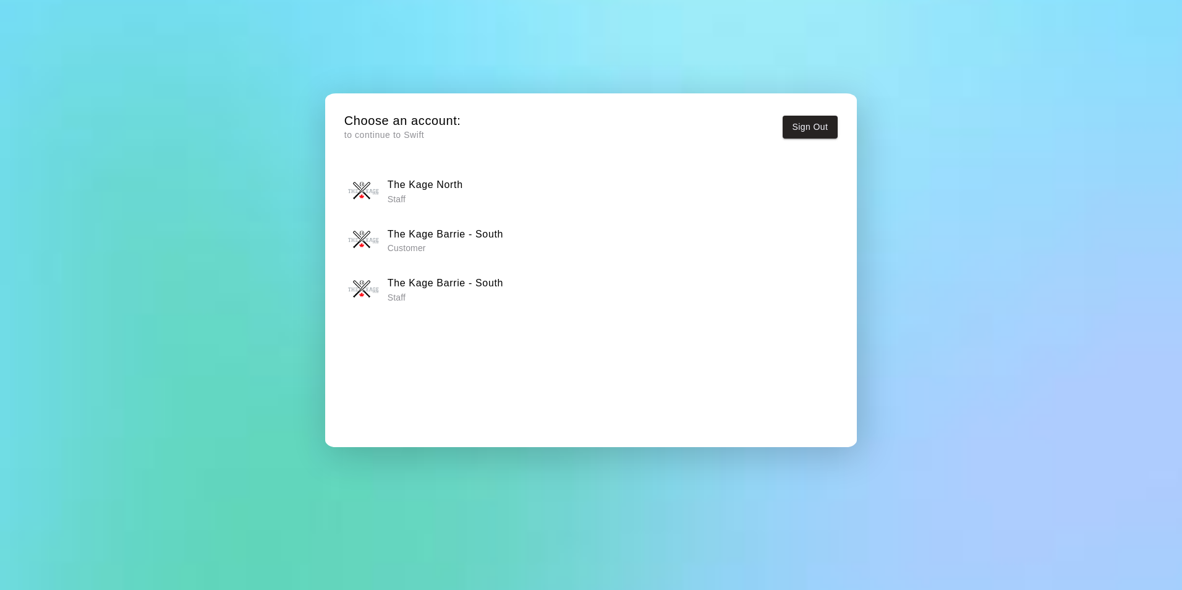
click at [478, 189] on div "The Kage North Staff" at bounding box center [590, 191] width 485 height 31
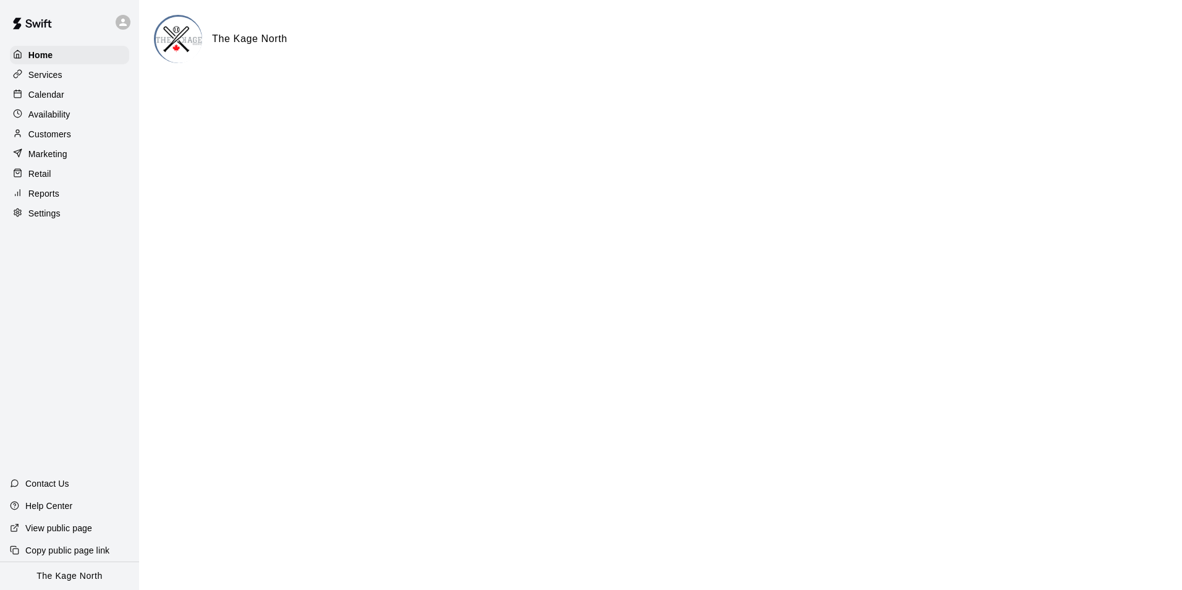
click at [55, 79] on p "Services" at bounding box center [45, 75] width 34 height 12
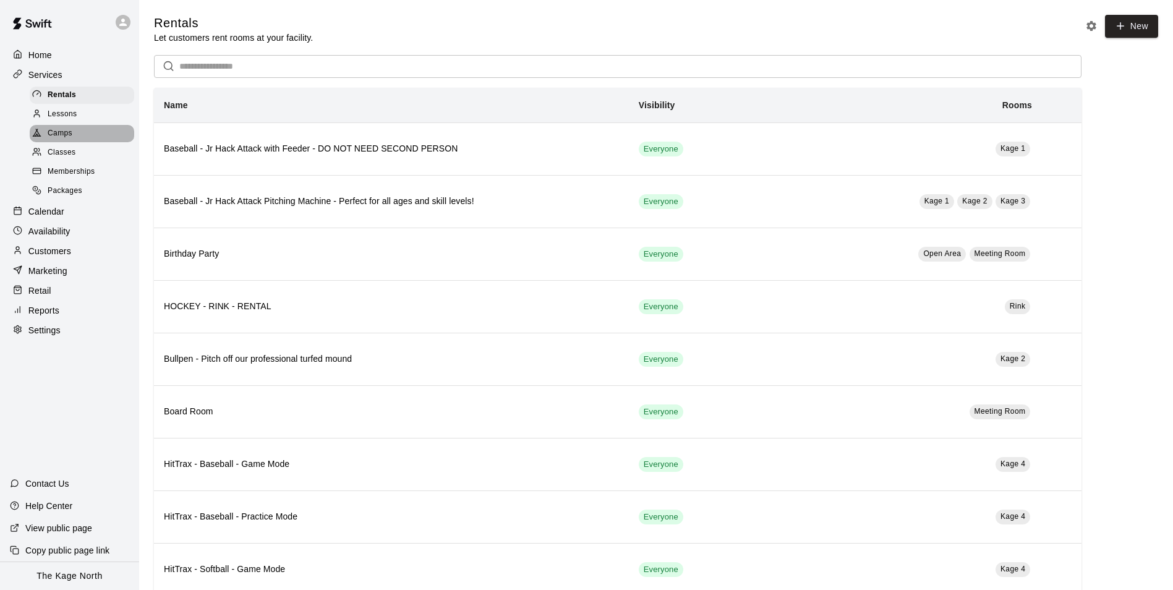
click at [90, 135] on div "Camps" at bounding box center [82, 133] width 105 height 17
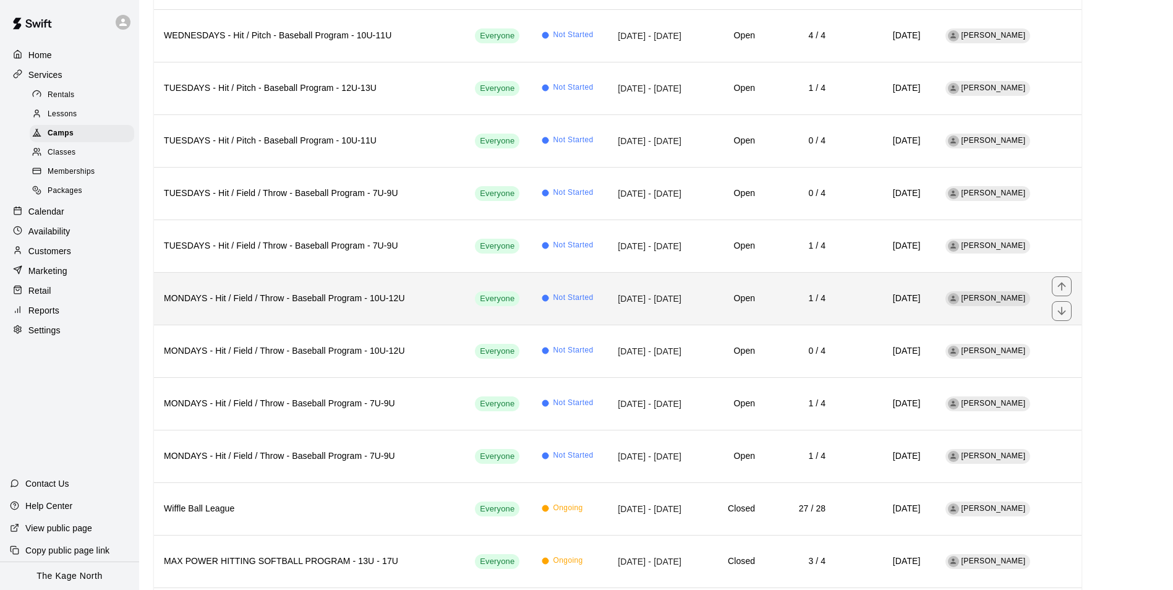
scroll to position [1546, 0]
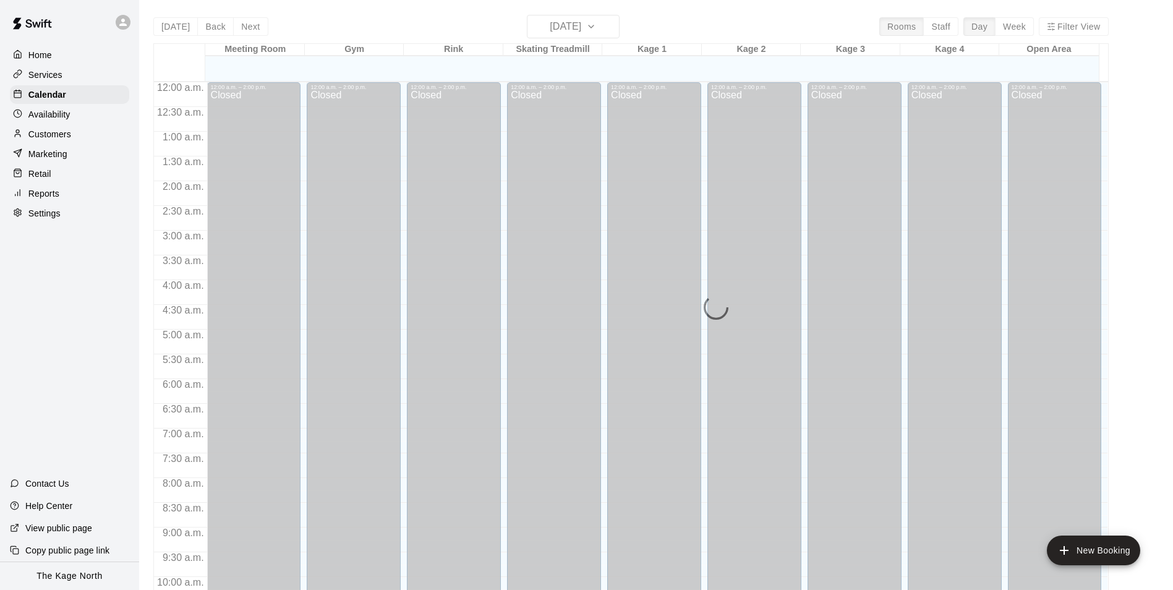
scroll to position [628, 0]
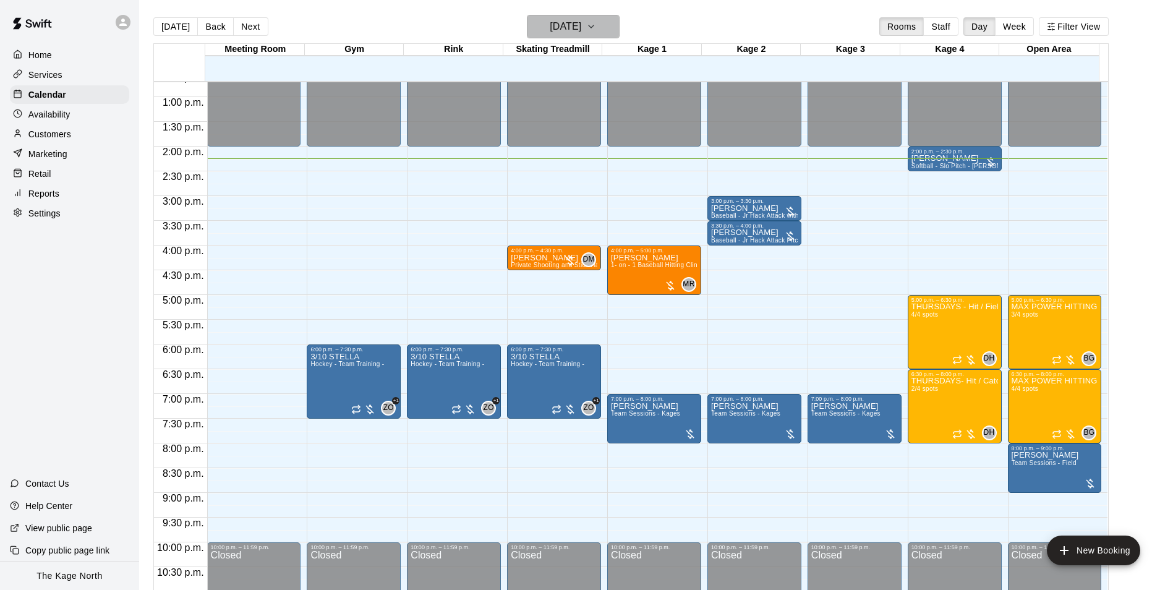
click at [581, 30] on h6 "[DATE]" at bounding box center [566, 26] width 32 height 17
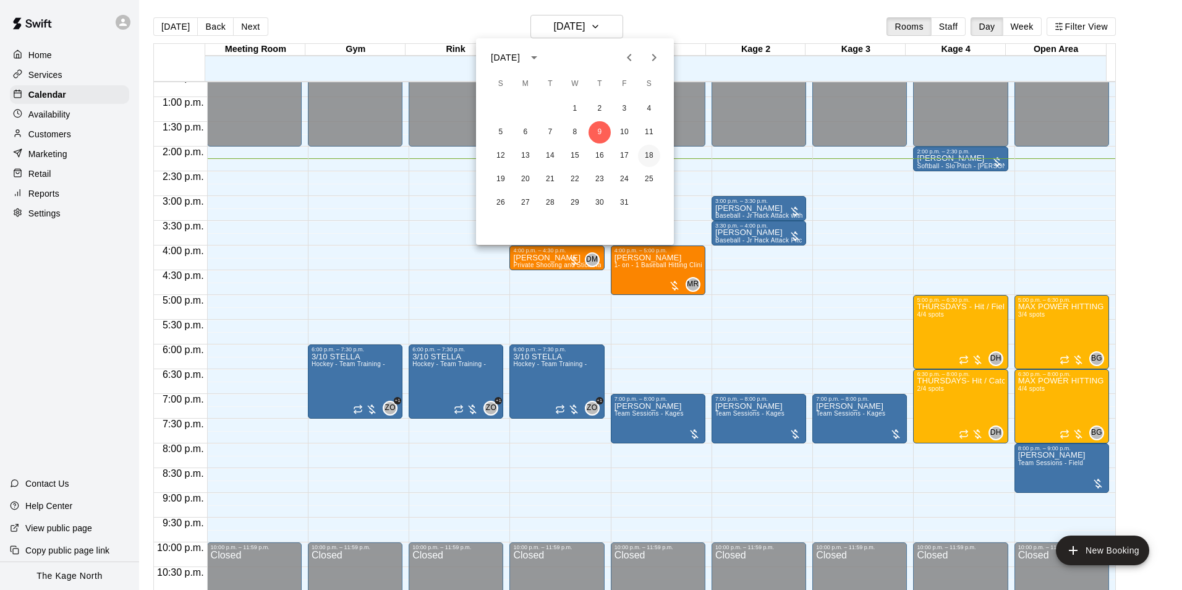
click at [651, 155] on button "18" at bounding box center [649, 156] width 22 height 22
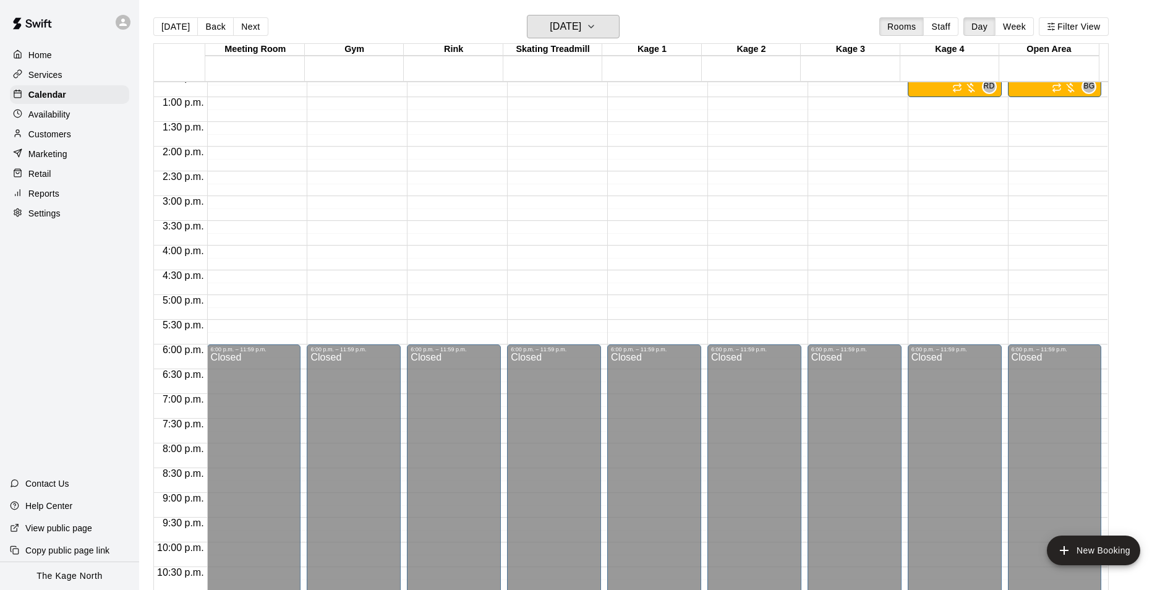
scroll to position [381, 0]
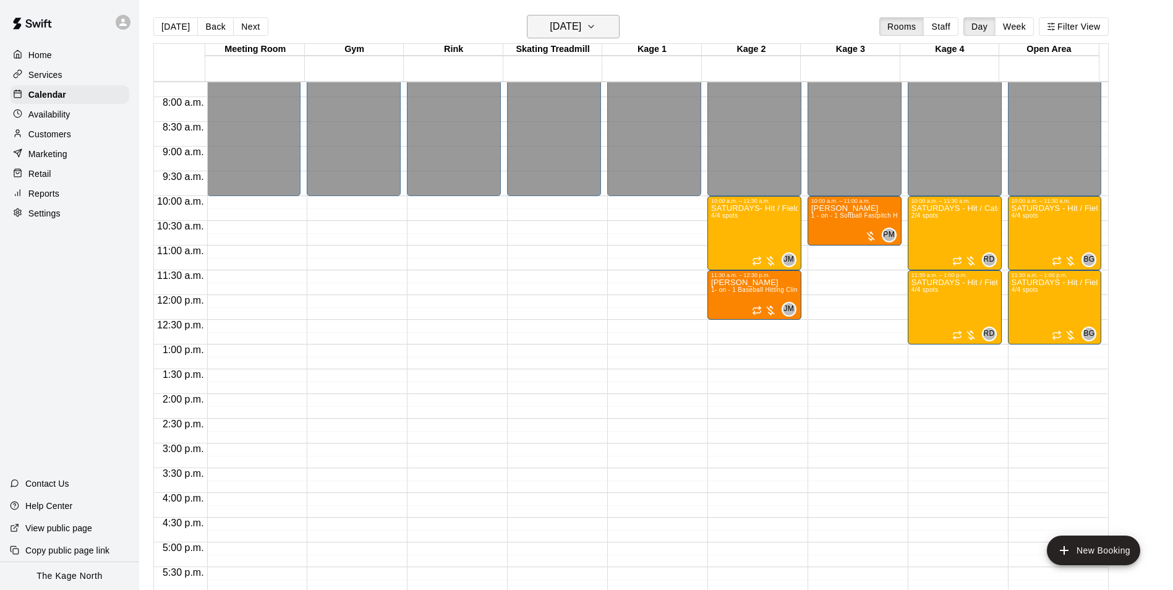
click at [581, 28] on h6 "Saturday Oct 18" at bounding box center [566, 26] width 32 height 17
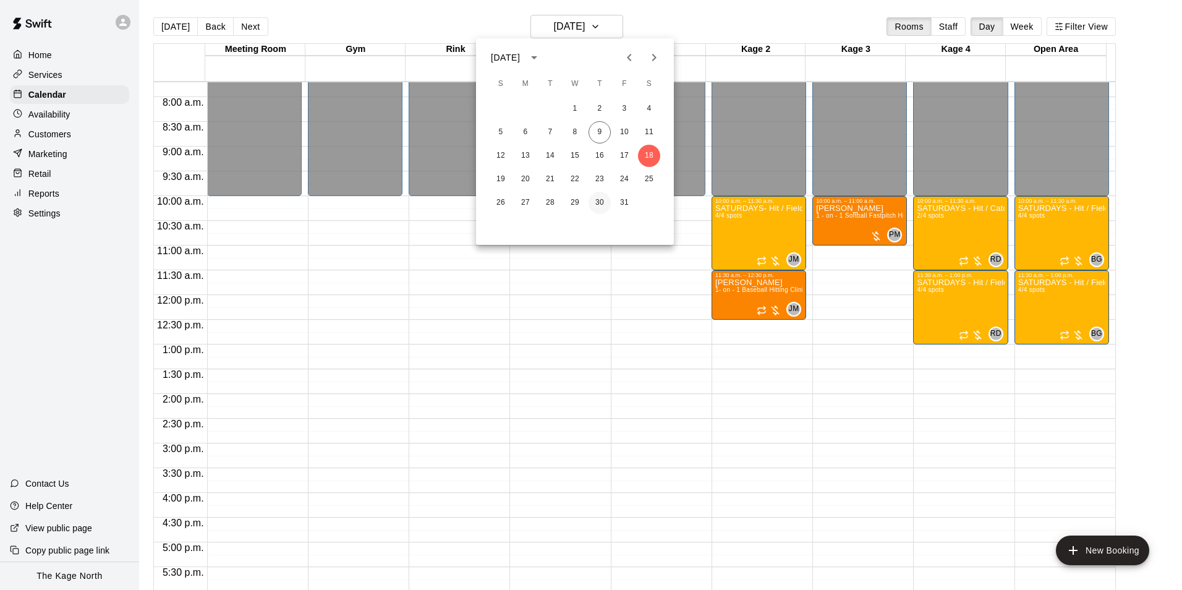
click at [599, 202] on button "30" at bounding box center [600, 203] width 22 height 22
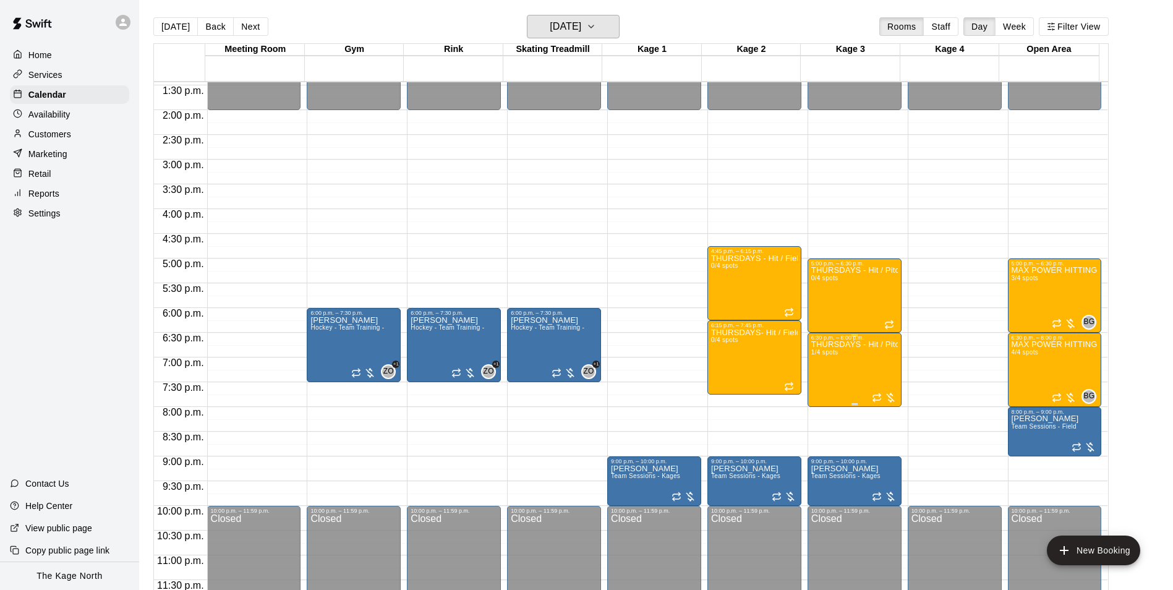
scroll to position [667, 0]
click at [581, 21] on h6 "[DATE]" at bounding box center [566, 26] width 32 height 17
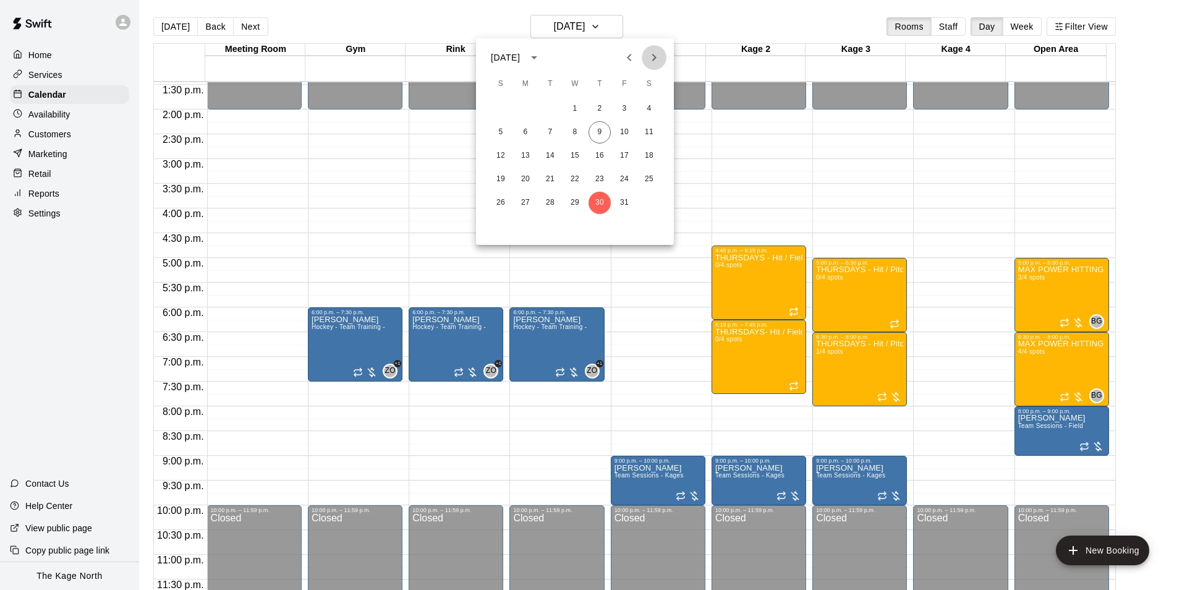
click at [654, 58] on icon "Next month" at bounding box center [654, 57] width 15 height 15
click at [664, 23] on div at bounding box center [591, 295] width 1182 height 590
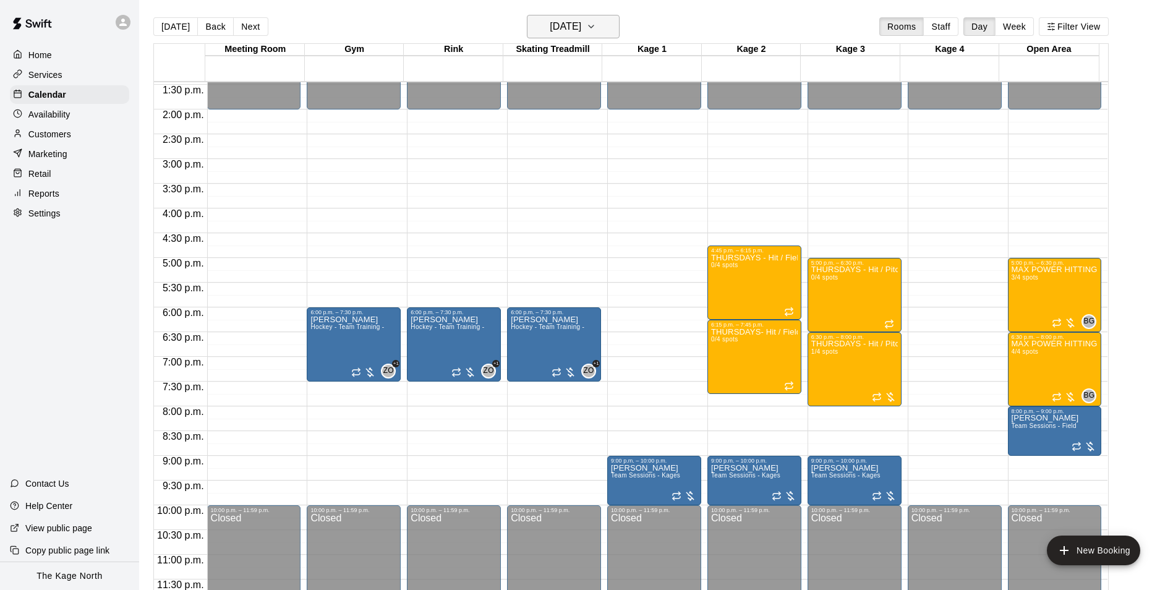
click at [581, 35] on h6 "[DATE]" at bounding box center [566, 26] width 32 height 17
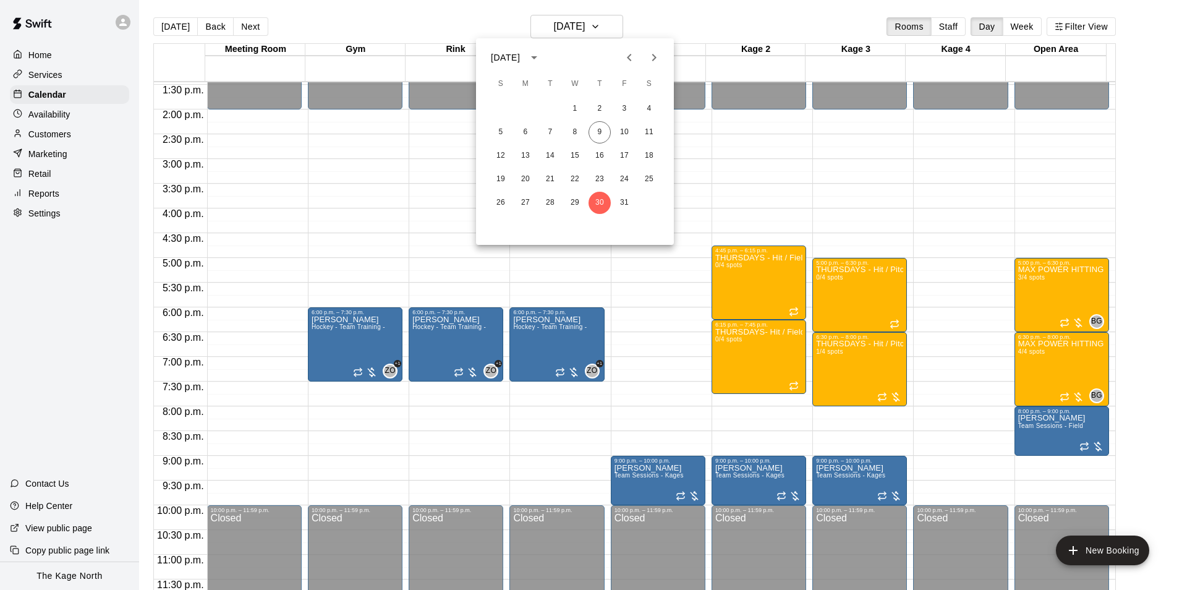
click at [772, 348] on div at bounding box center [591, 295] width 1182 height 590
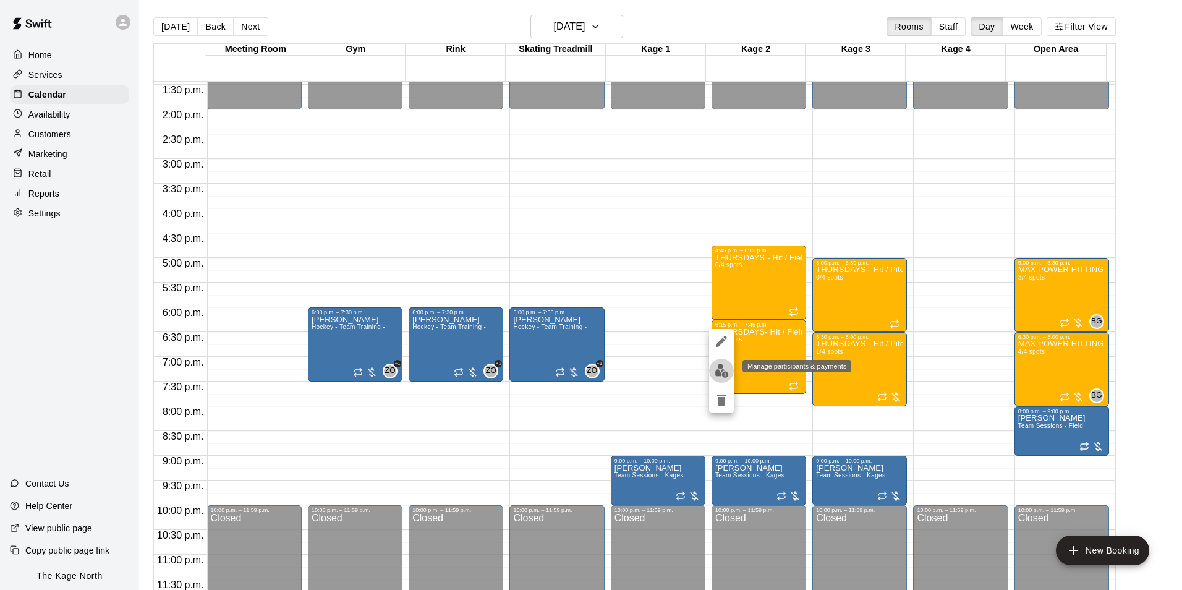
click at [720, 371] on img "edit" at bounding box center [722, 371] width 14 height 14
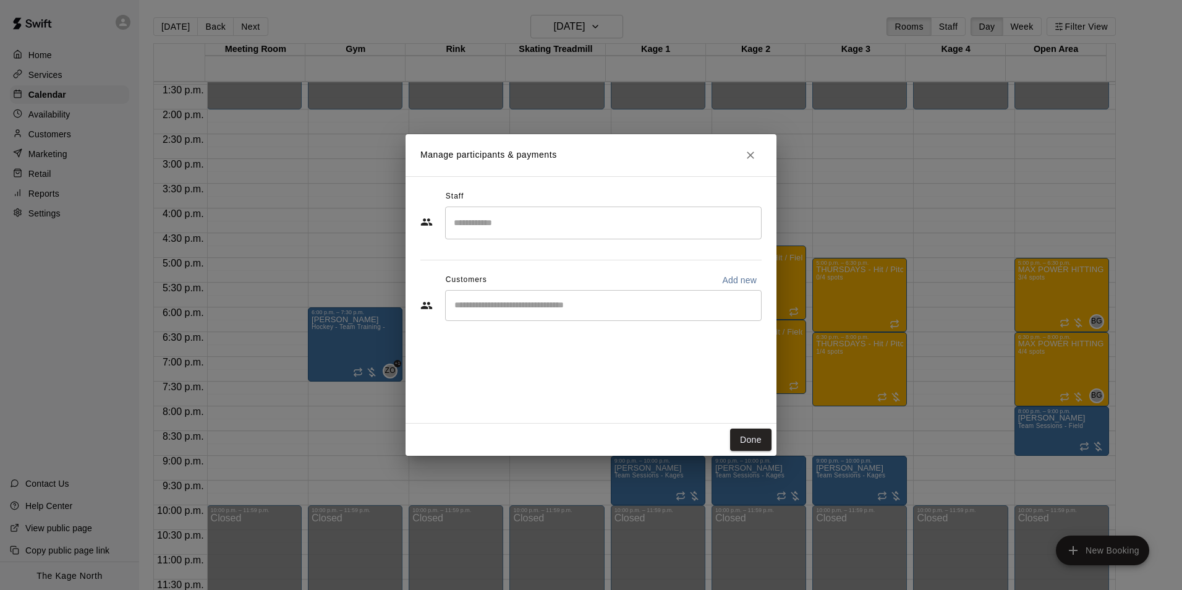
click at [753, 157] on icon "Close" at bounding box center [750, 154] width 7 height 7
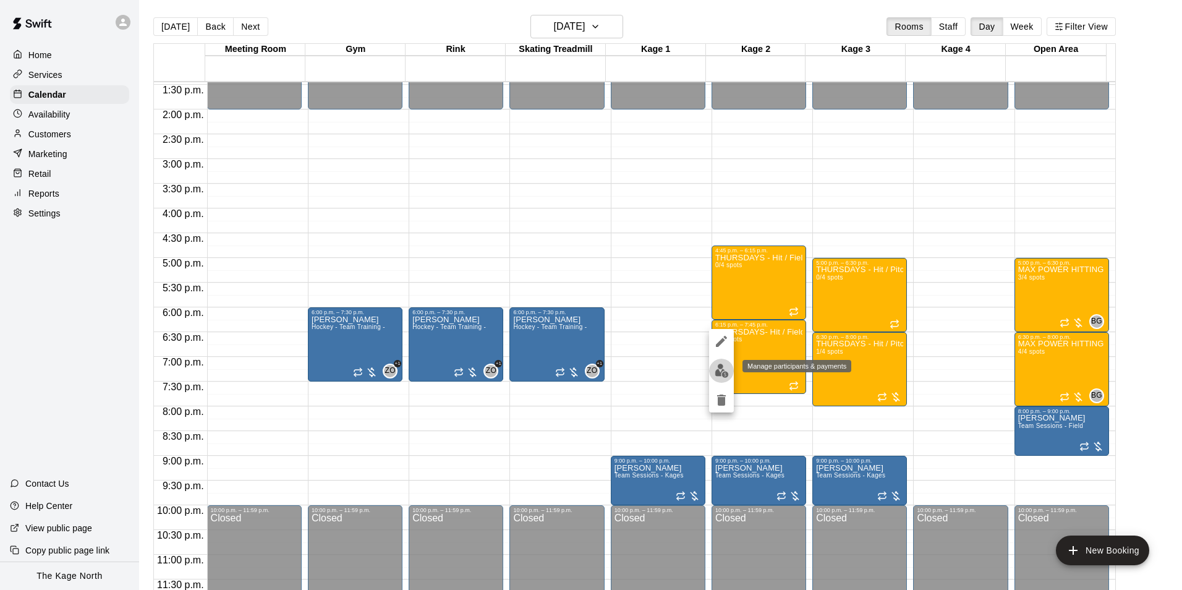
click at [725, 373] on img "edit" at bounding box center [722, 371] width 14 height 14
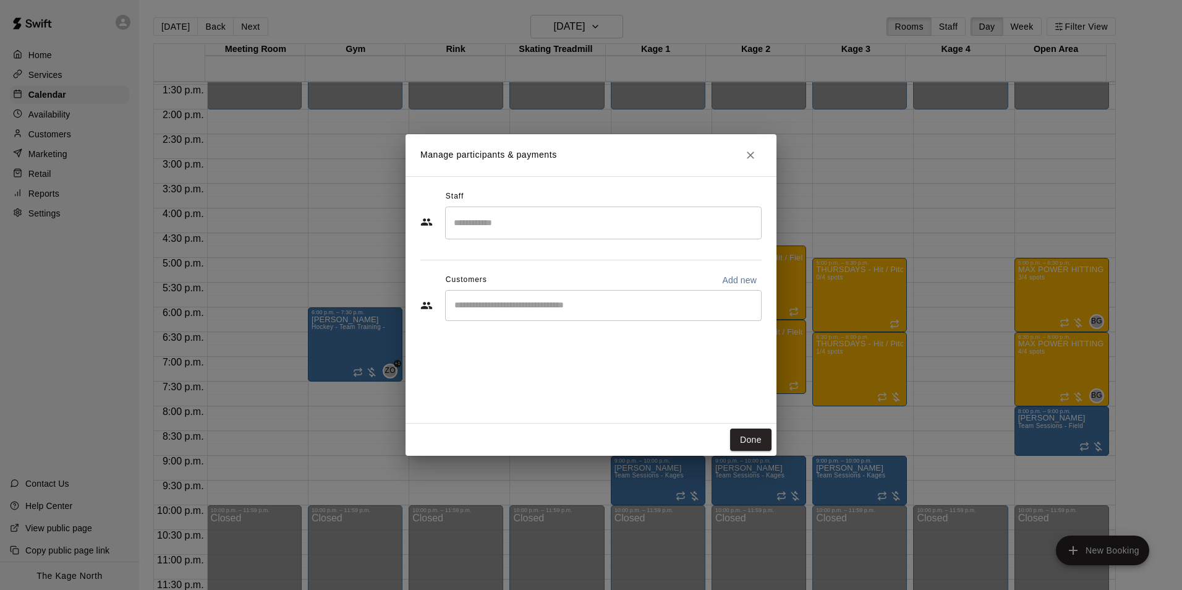
click at [751, 151] on icon "Close" at bounding box center [750, 155] width 12 height 12
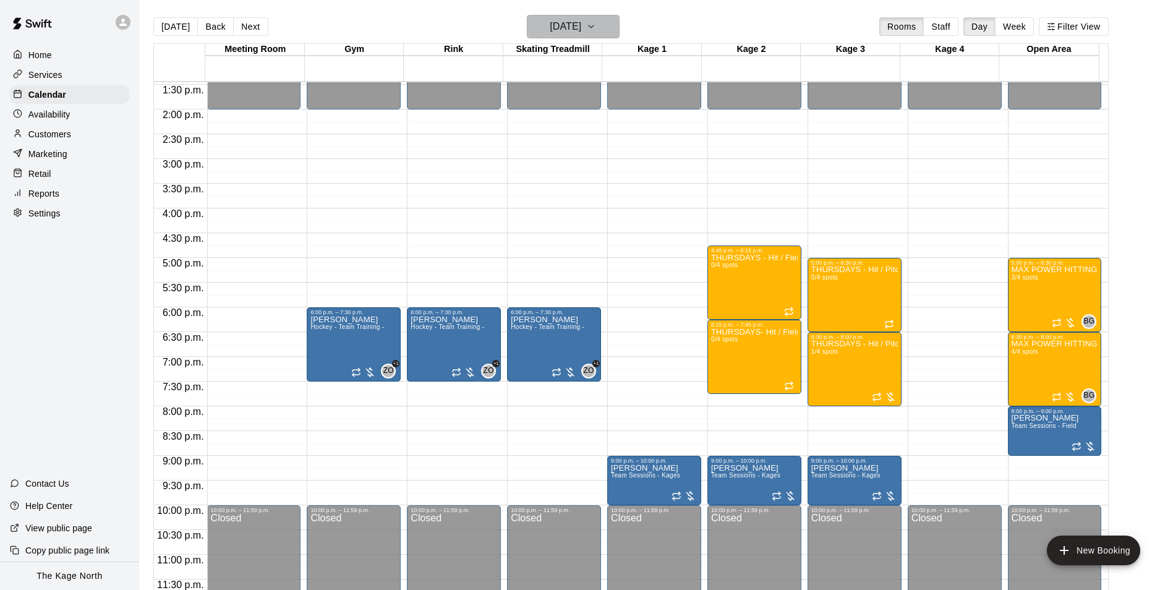
click at [607, 32] on button "[DATE]" at bounding box center [573, 26] width 93 height 23
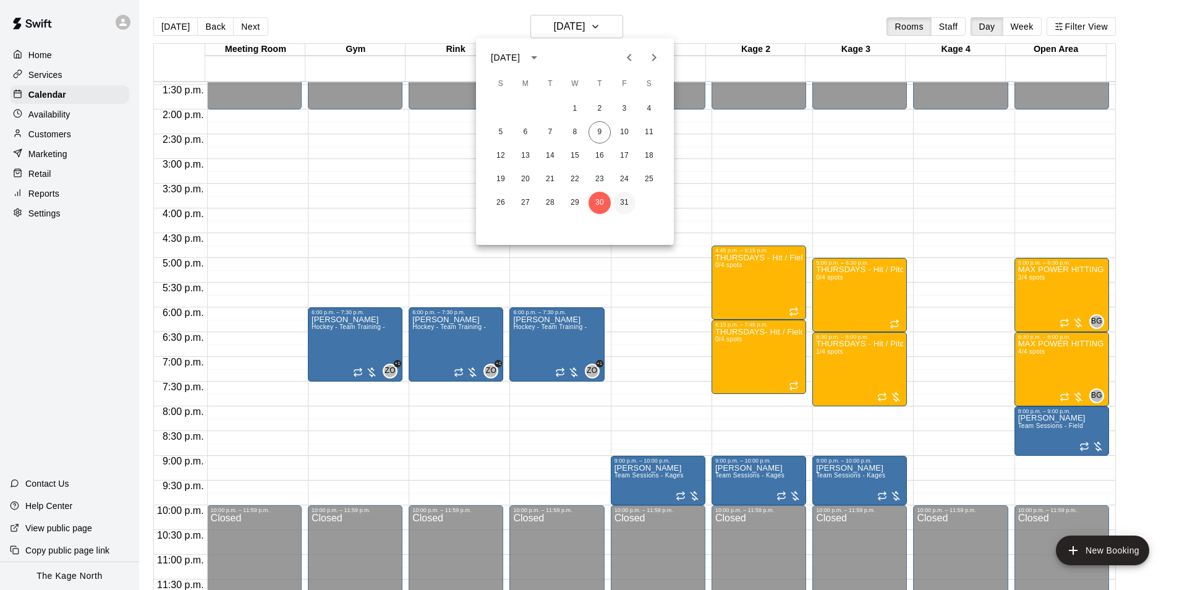
click at [623, 197] on button "31" at bounding box center [624, 203] width 22 height 22
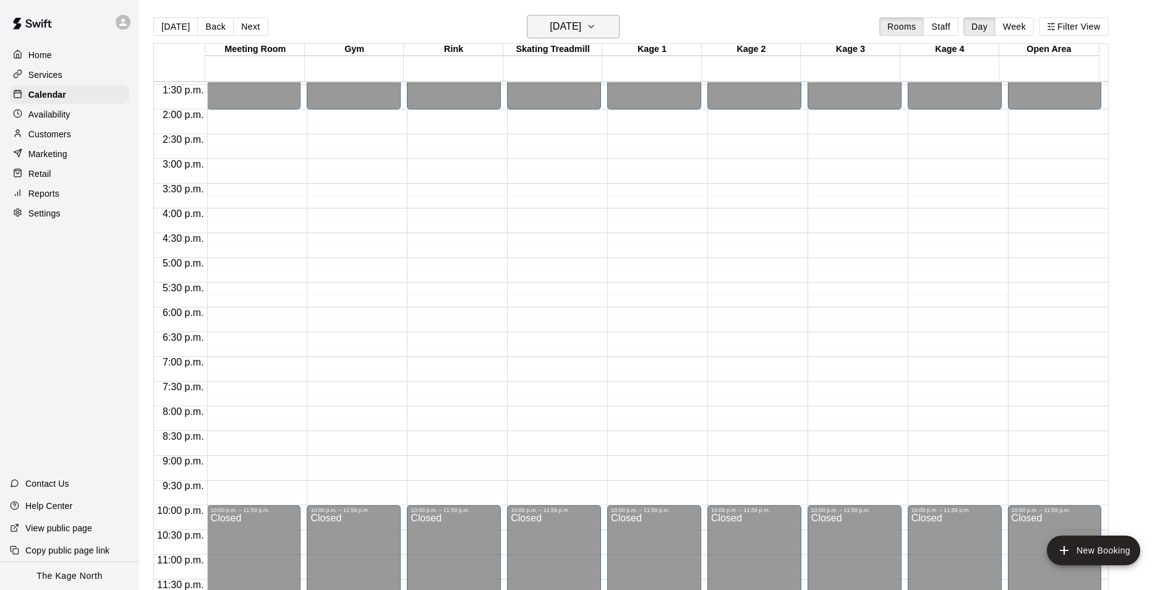
click at [599, 23] on button "[DATE]" at bounding box center [573, 26] width 93 height 23
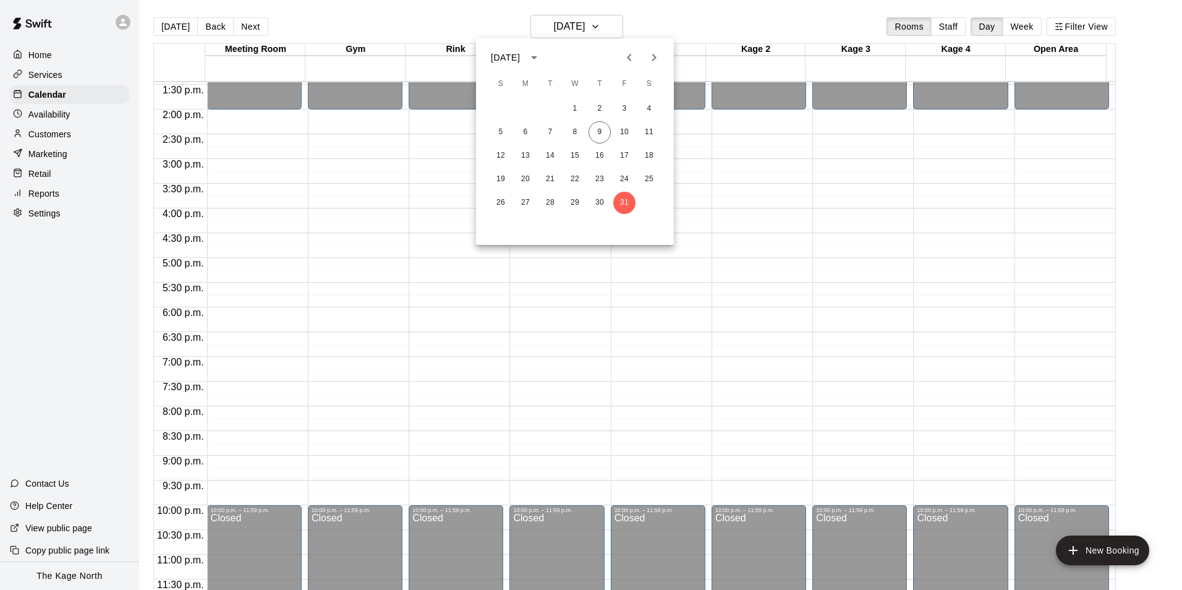
click at [662, 59] on button "Next month" at bounding box center [654, 57] width 25 height 25
click at [652, 108] on button "1" at bounding box center [649, 109] width 22 height 22
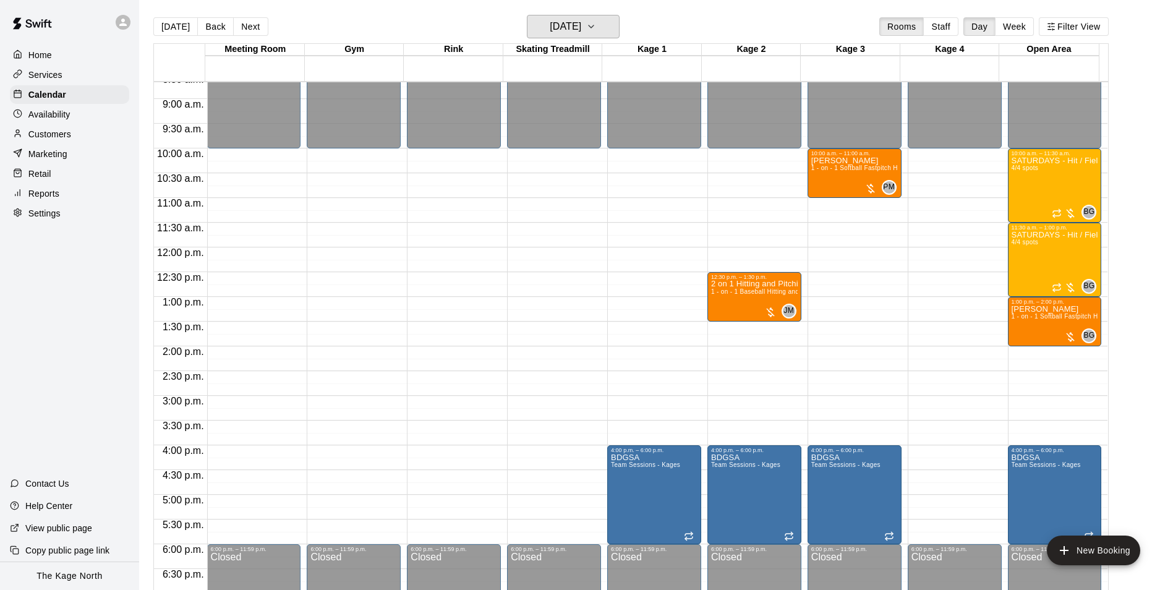
scroll to position [419, 0]
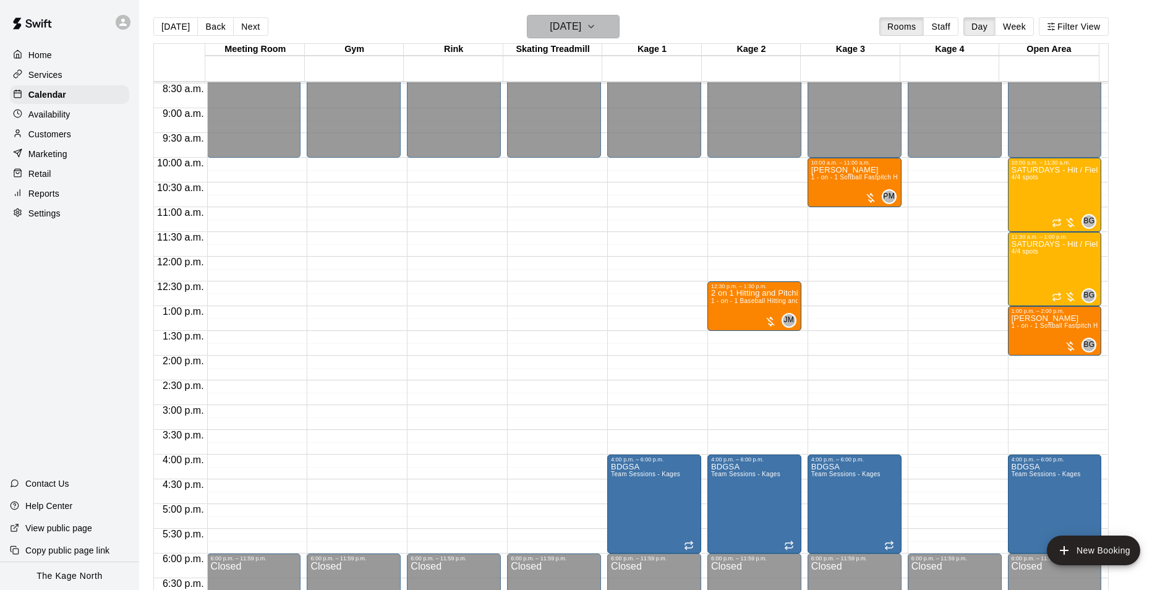
click at [581, 26] on h6 "Saturday Nov 01" at bounding box center [566, 26] width 32 height 17
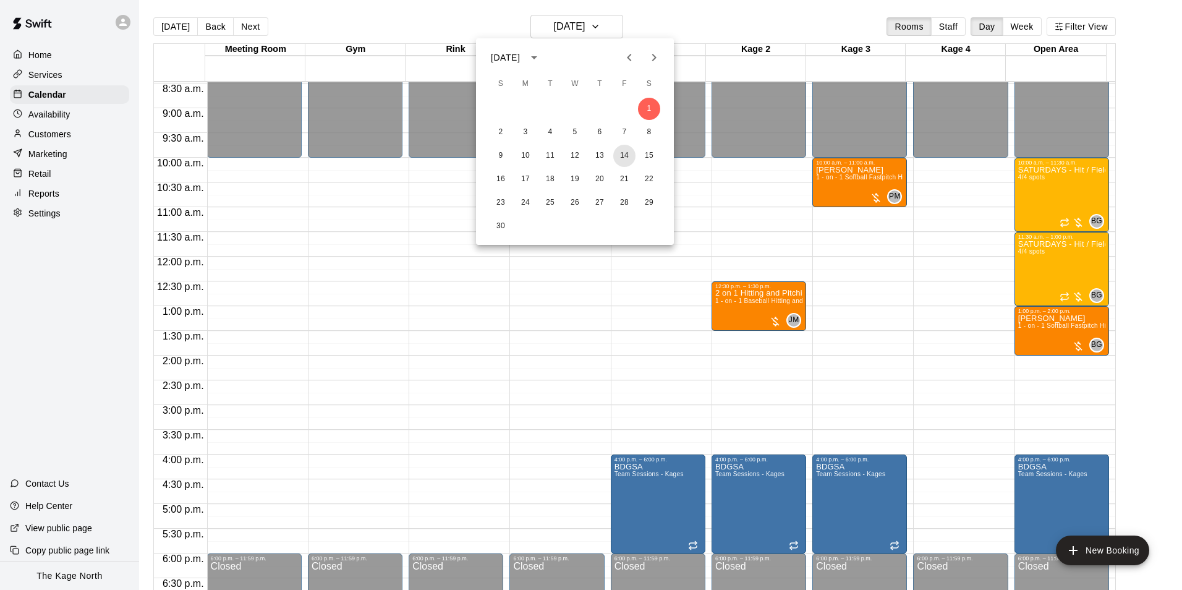
drag, startPoint x: 626, startPoint y: 153, endPoint x: 699, endPoint y: 199, distance: 86.7
click at [626, 153] on button "14" at bounding box center [624, 156] width 22 height 22
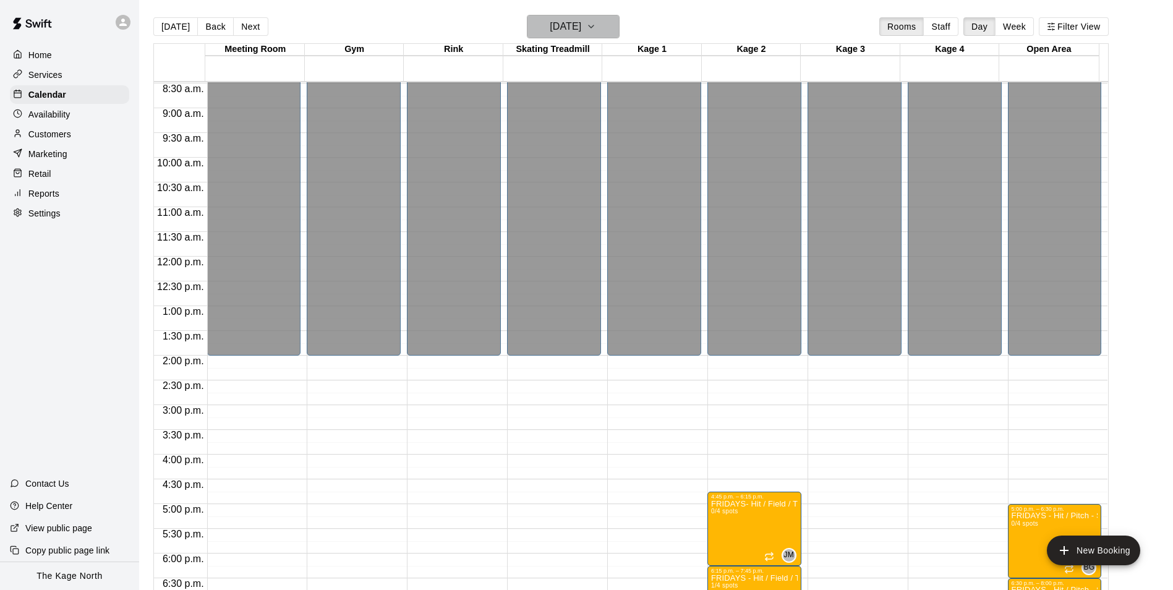
click at [596, 33] on icon "button" at bounding box center [591, 26] width 10 height 15
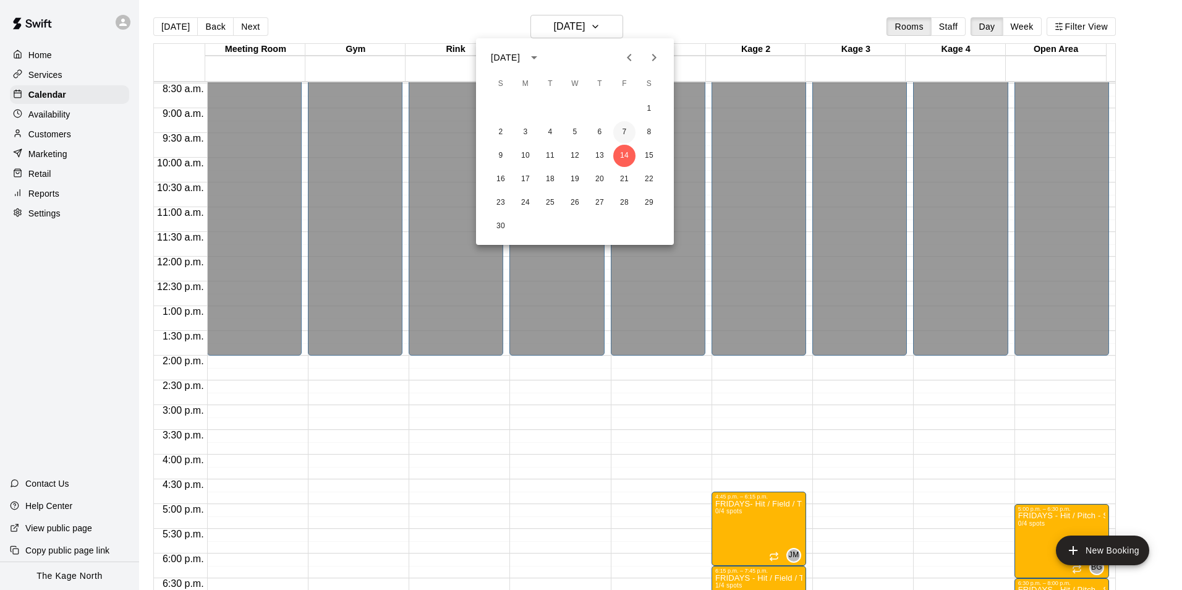
click at [622, 131] on button "7" at bounding box center [624, 132] width 22 height 22
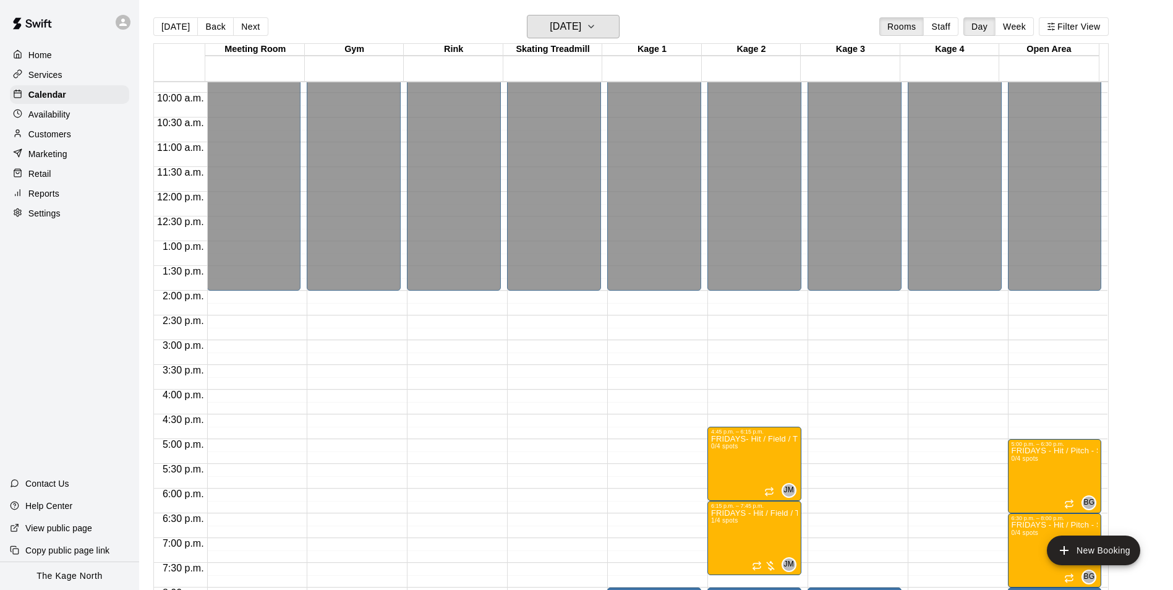
scroll to position [605, 0]
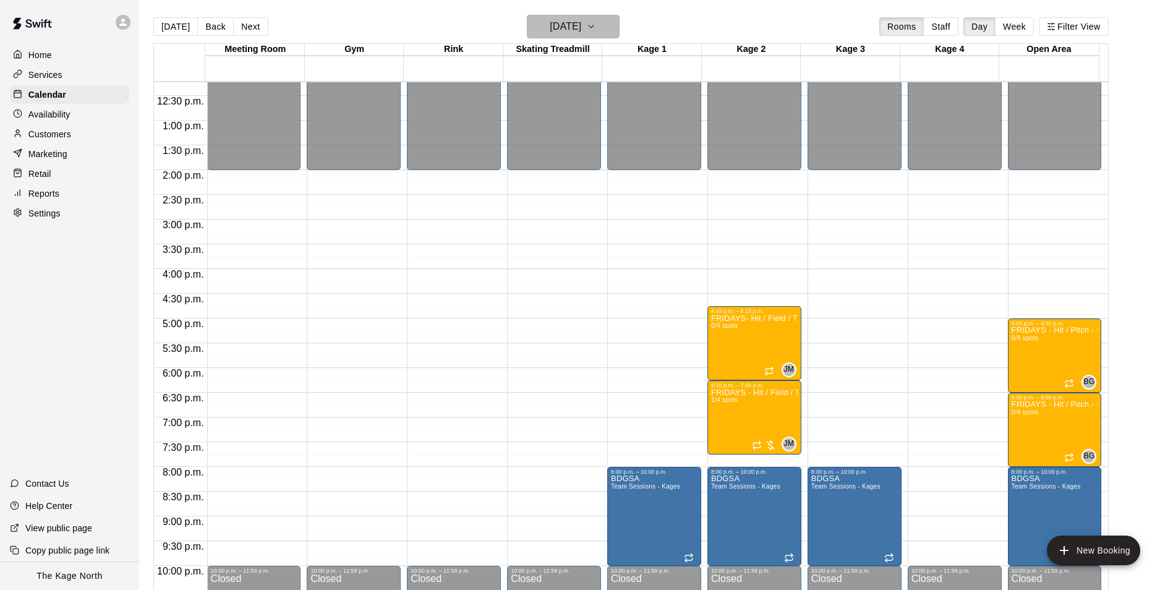
click at [581, 20] on h6 "Friday Nov 07" at bounding box center [566, 26] width 32 height 17
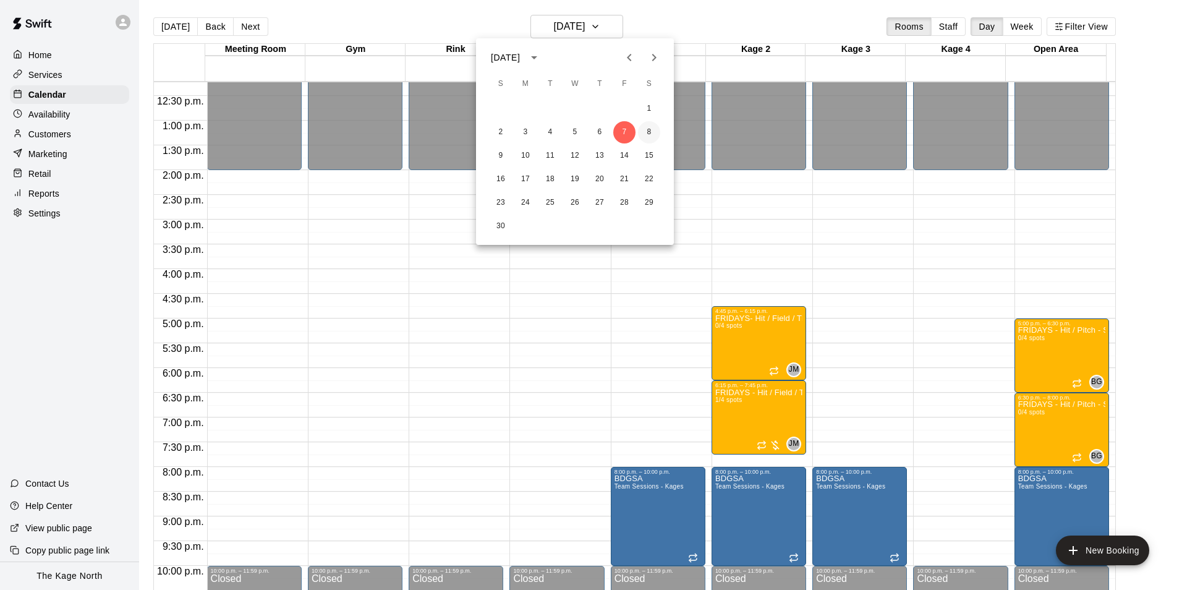
click at [655, 129] on button "8" at bounding box center [649, 132] width 22 height 22
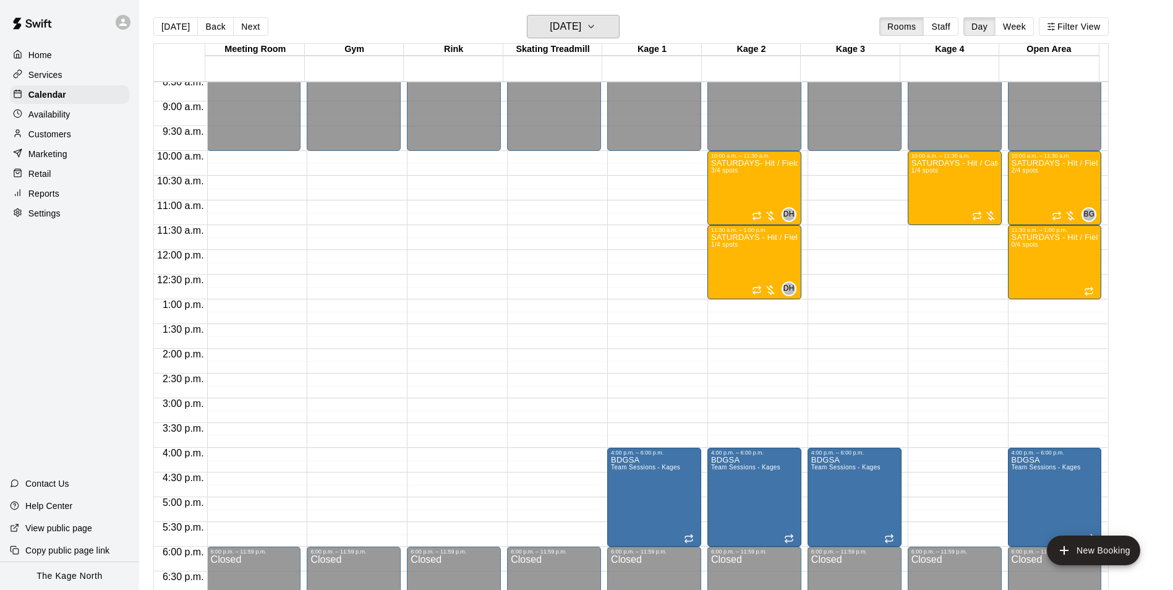
scroll to position [419, 0]
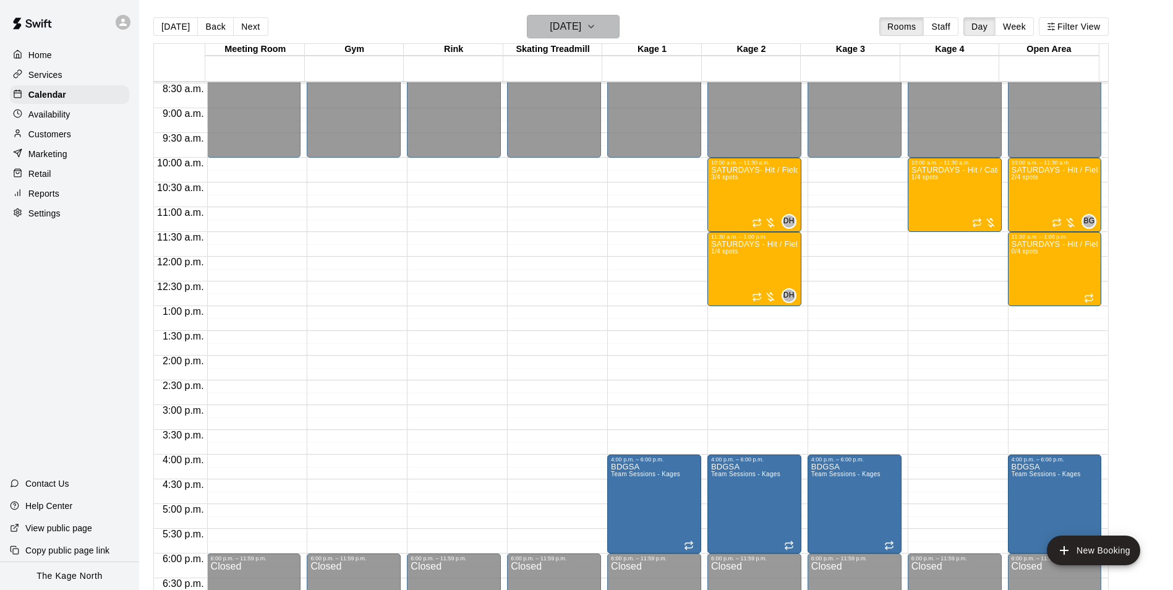
click at [576, 20] on h6 "Saturday Nov 08" at bounding box center [566, 26] width 32 height 17
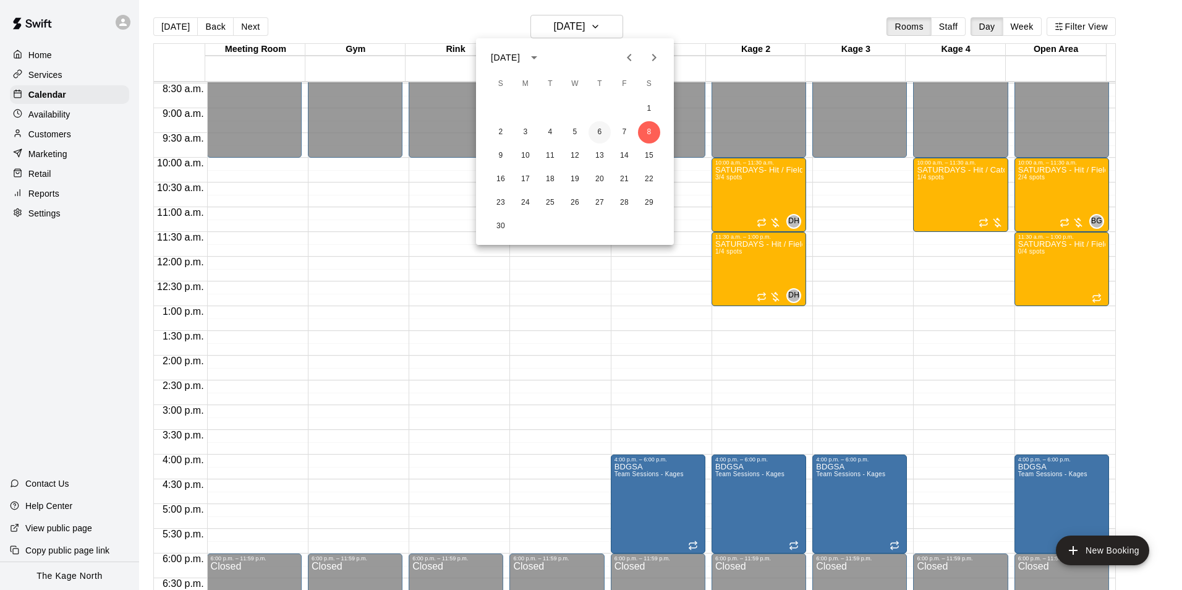
click at [605, 131] on button "6" at bounding box center [600, 132] width 22 height 22
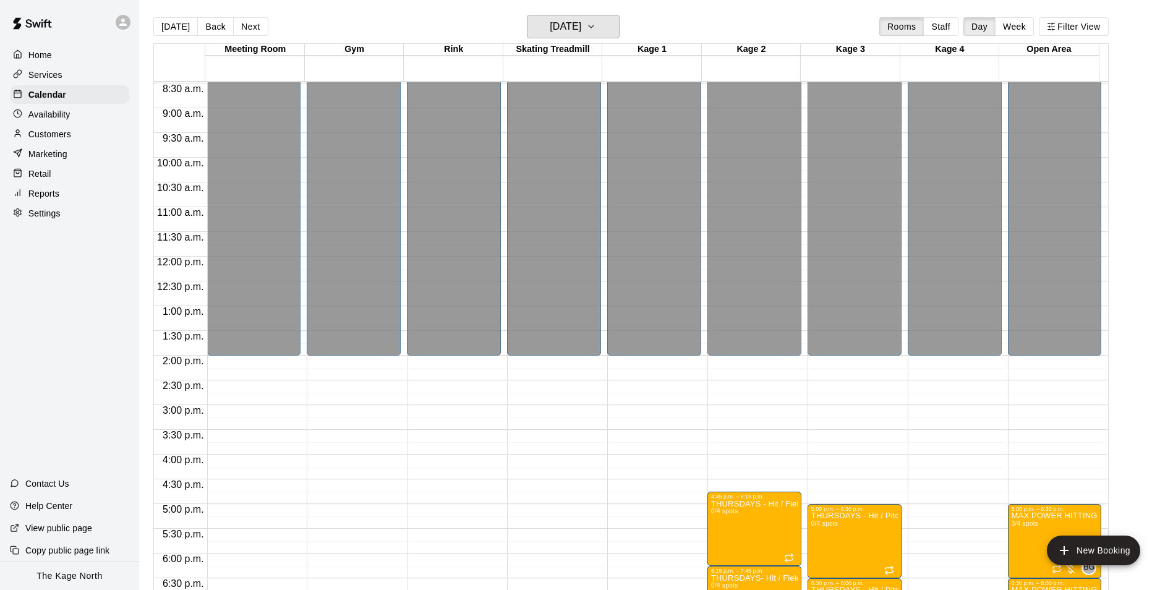
scroll to position [667, 0]
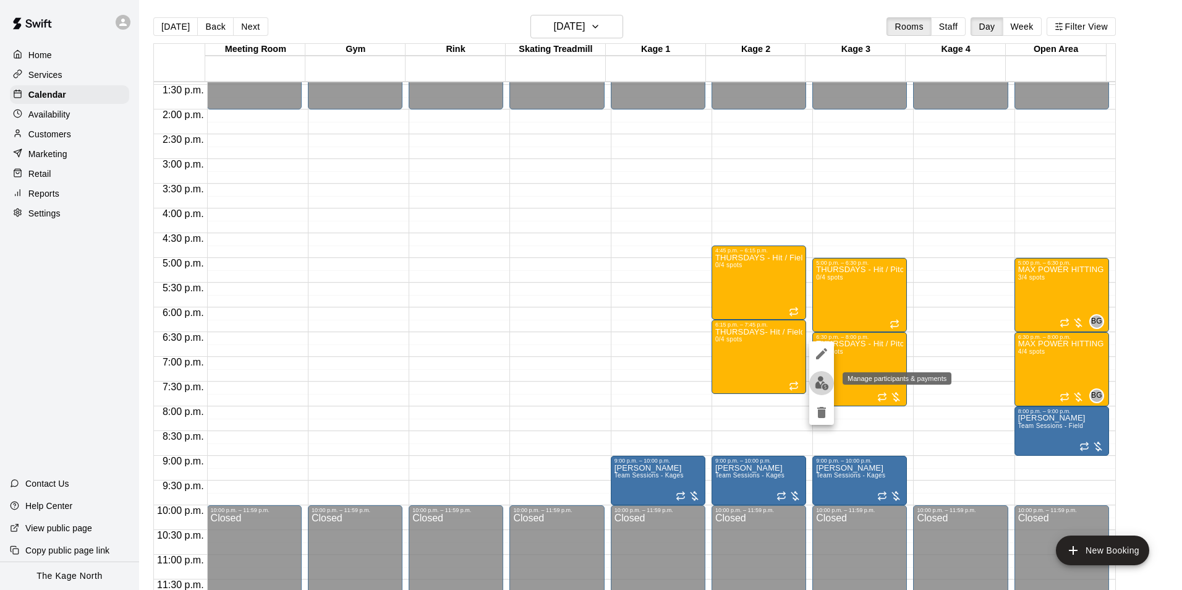
click at [824, 385] on img "edit" at bounding box center [822, 383] width 14 height 14
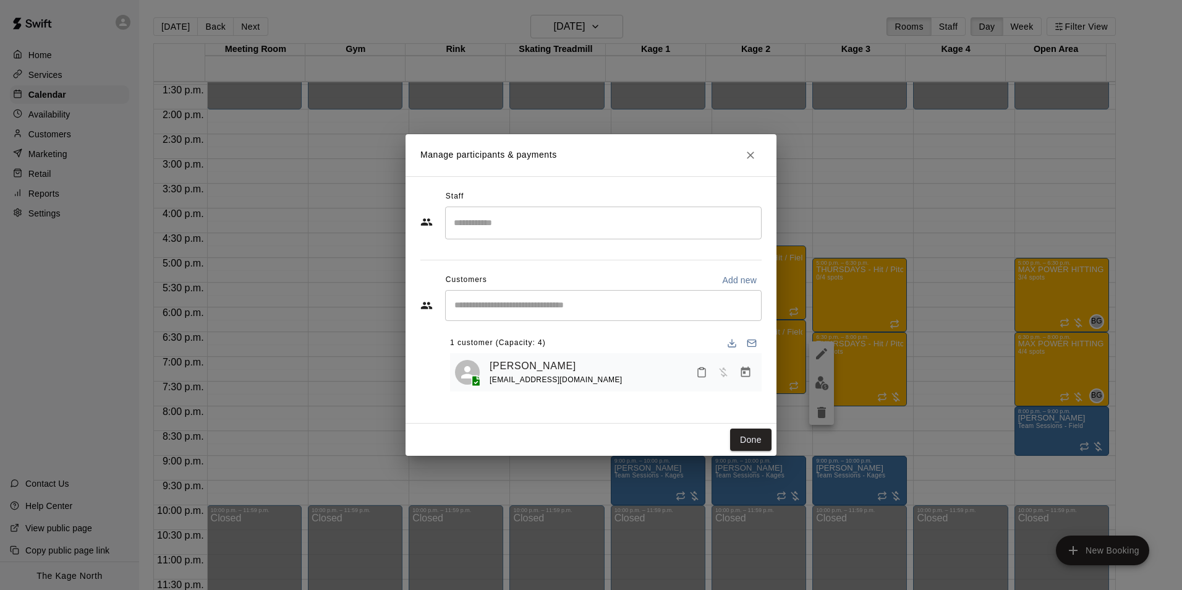
click at [605, 430] on div "Done" at bounding box center [591, 440] width 371 height 33
click at [658, 410] on div "Staff ​ Customers Add new ​ 1 customer (Capacity: 4) Jeremy Wiles johnwiles485@…" at bounding box center [591, 299] width 371 height 247
click at [757, 443] on button "Done" at bounding box center [750, 440] width 41 height 23
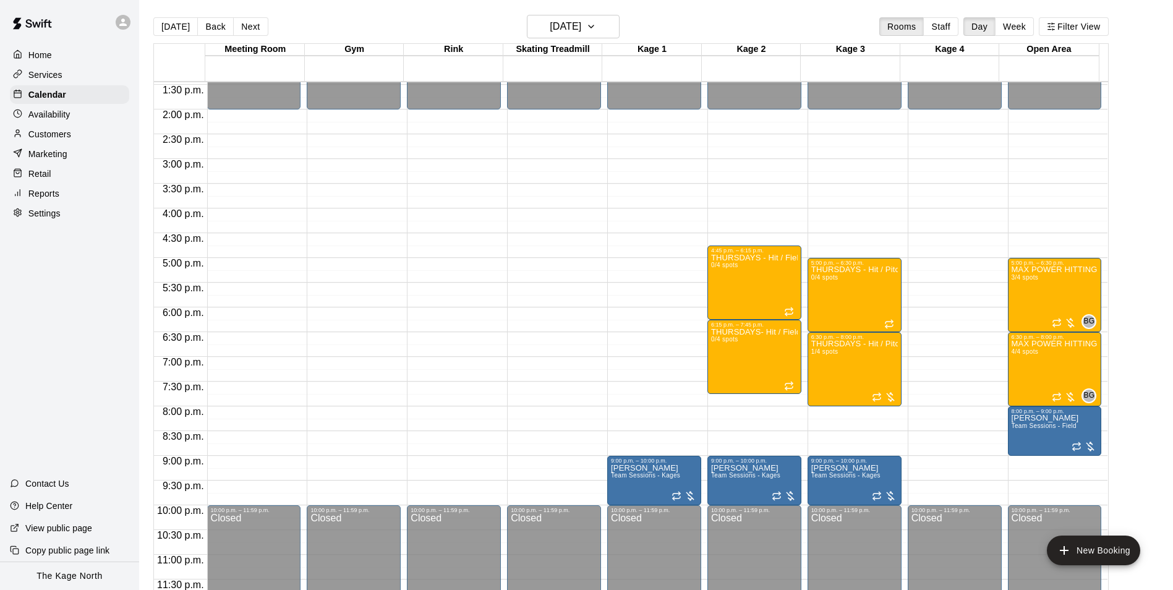
click at [124, 23] on icon at bounding box center [122, 22] width 7 height 7
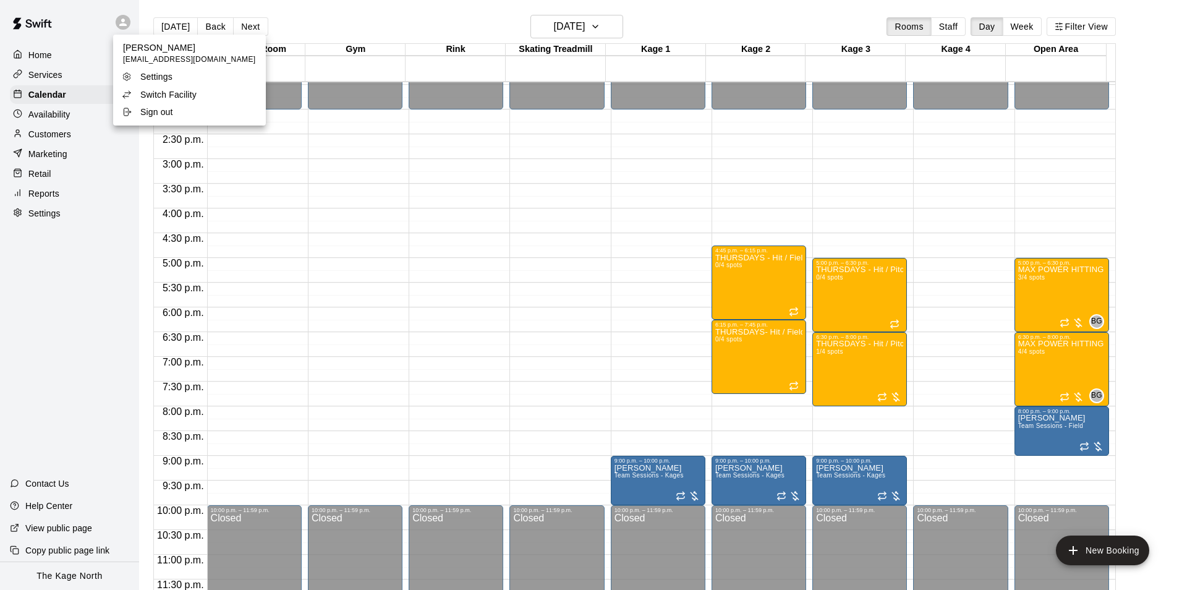
click at [182, 91] on p "Switch Facility" at bounding box center [168, 94] width 56 height 12
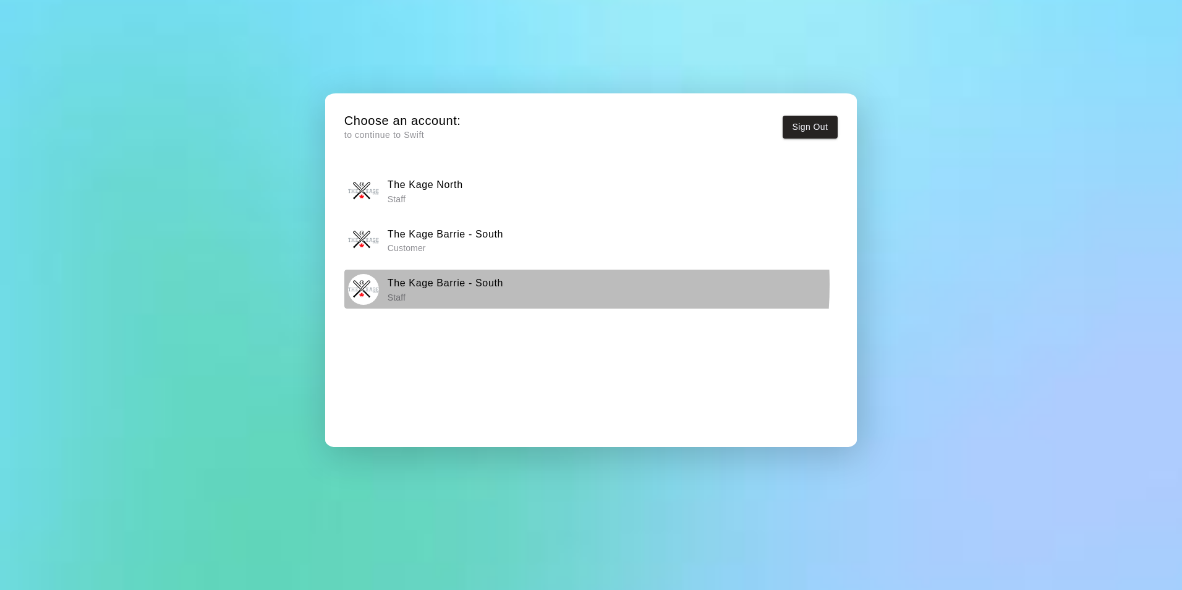
click at [460, 284] on h6 "The Kage Barrie - South" at bounding box center [446, 283] width 116 height 16
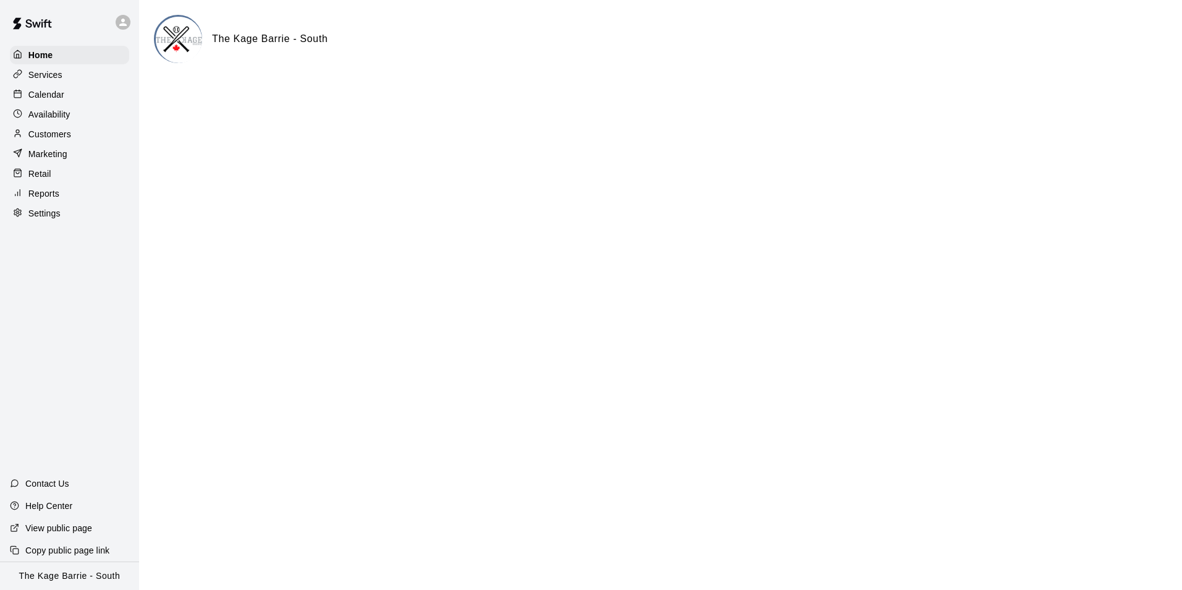
click at [57, 78] on p "Services" at bounding box center [45, 75] width 34 height 12
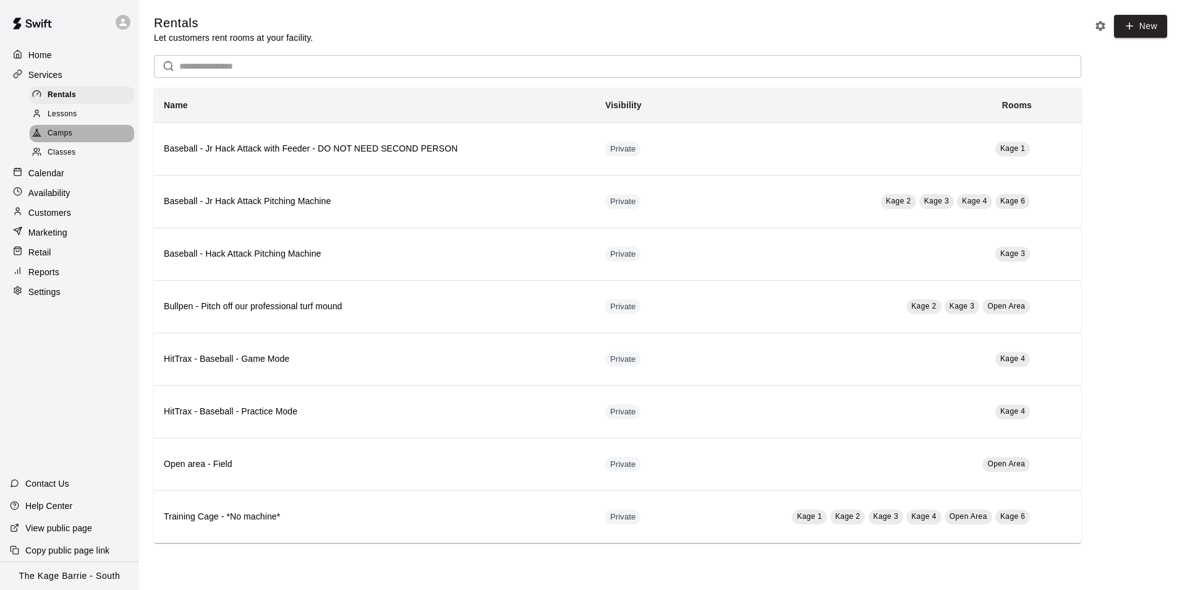
click at [64, 139] on span "Camps" at bounding box center [60, 133] width 25 height 12
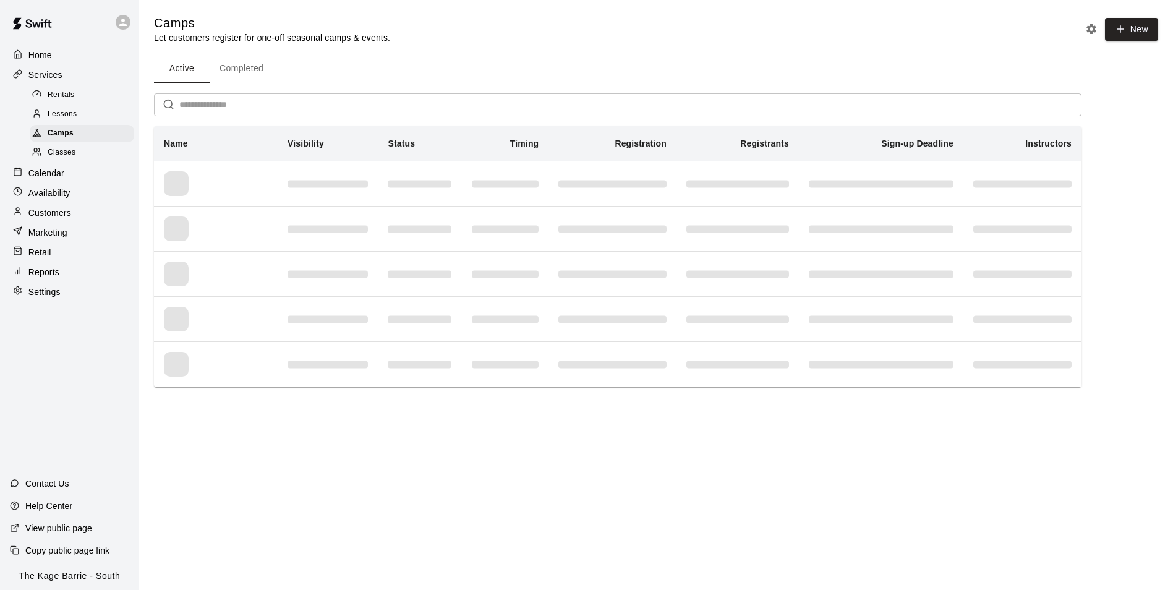
click at [281, 103] on input "text" at bounding box center [630, 104] width 902 height 23
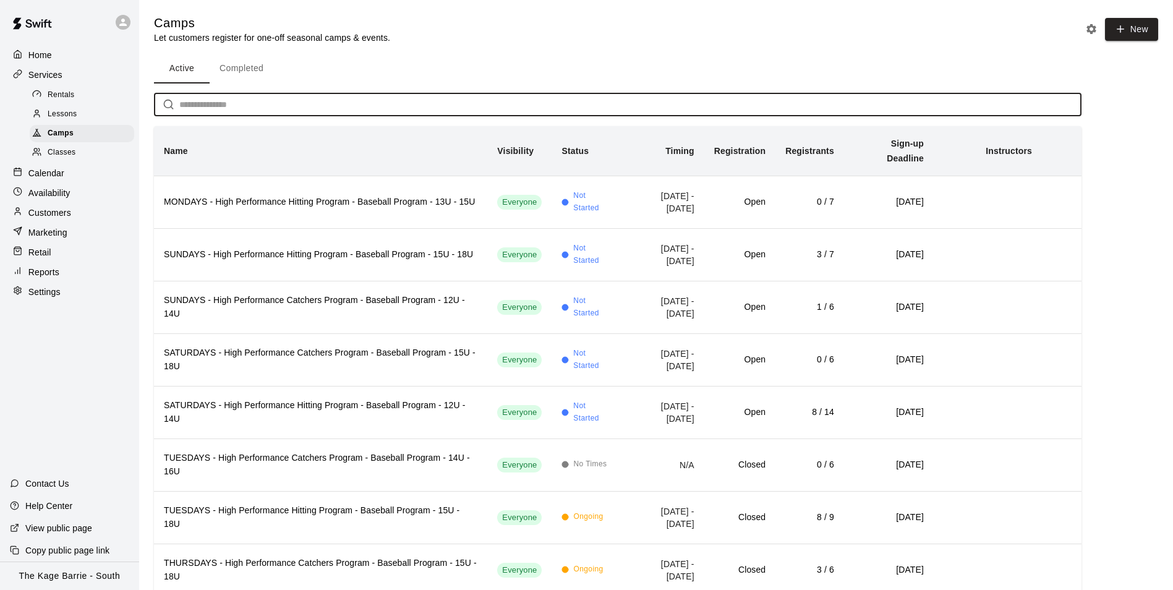
click at [56, 53] on div "Home" at bounding box center [69, 55] width 119 height 19
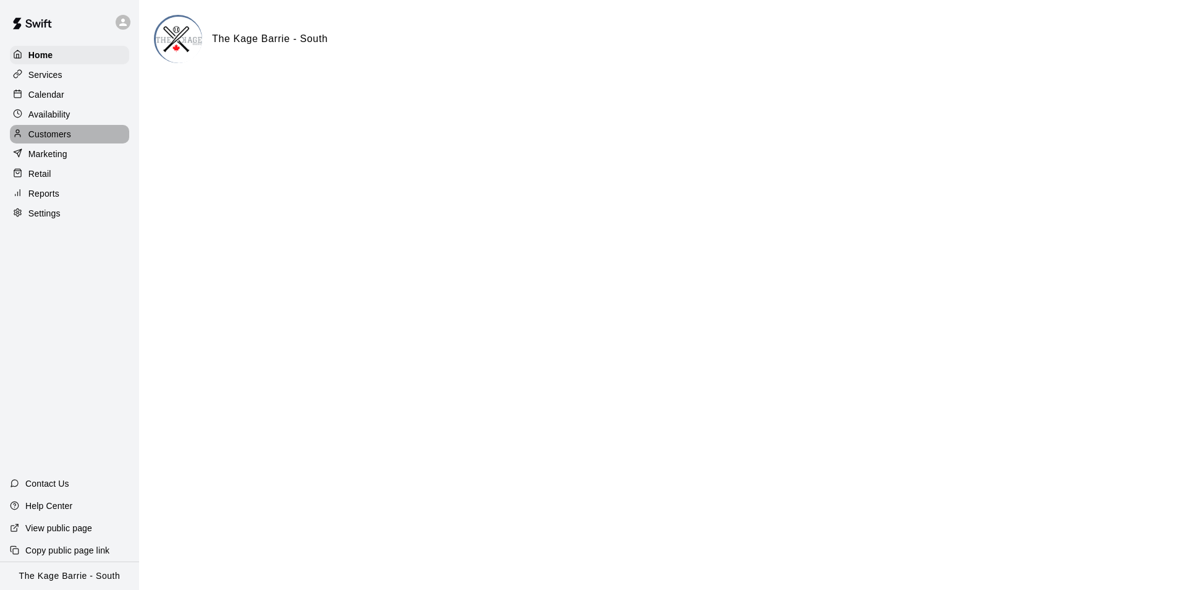
click at [65, 132] on p "Customers" at bounding box center [49, 134] width 43 height 12
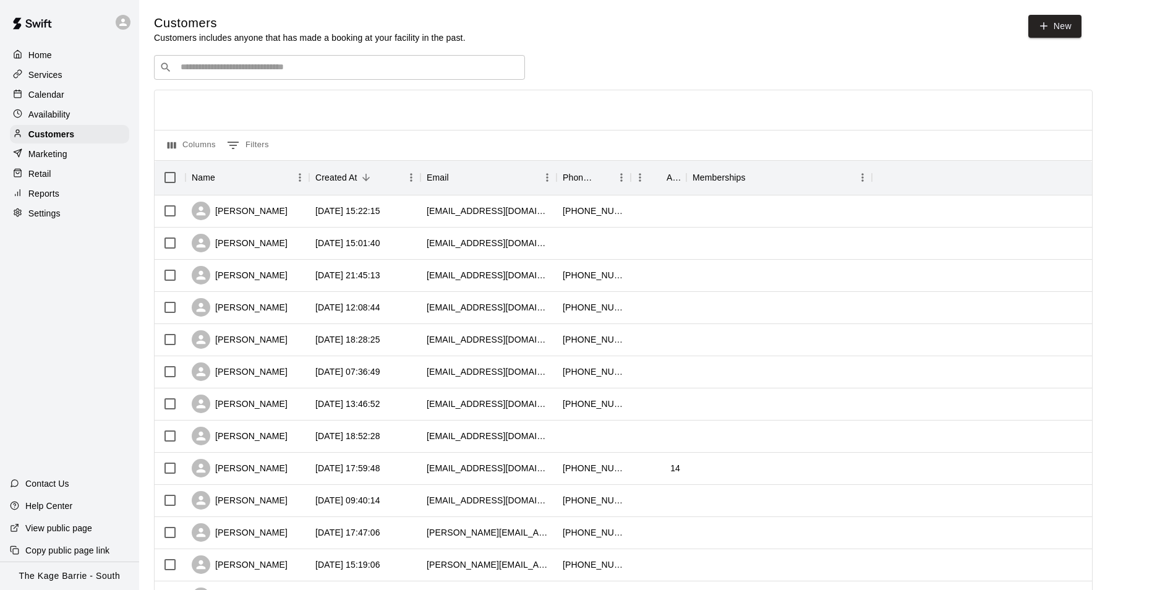
click at [289, 66] on input "Search customers by name or email" at bounding box center [348, 67] width 343 height 12
type input "*"
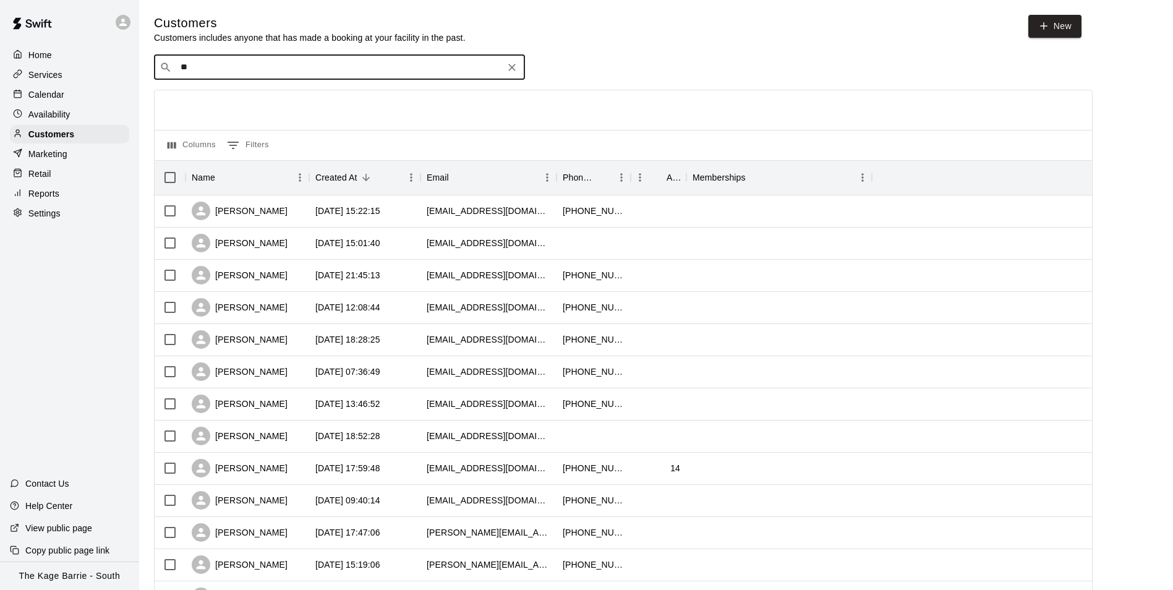
type input "*"
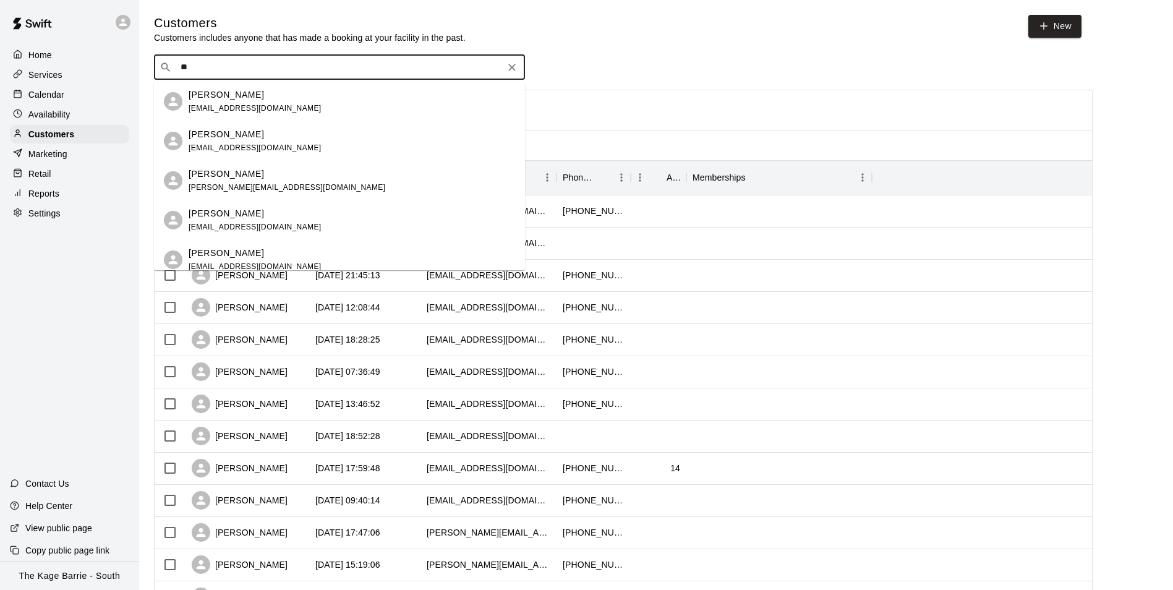
type input "*"
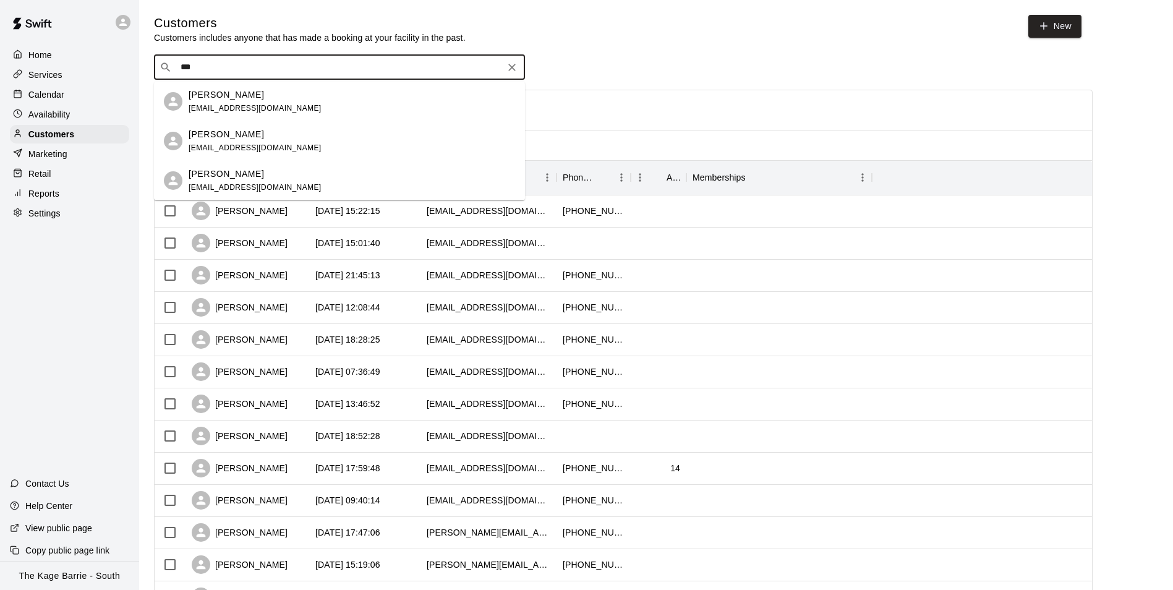
type input "****"
click at [283, 100] on div "Hina Waheed" at bounding box center [255, 94] width 133 height 13
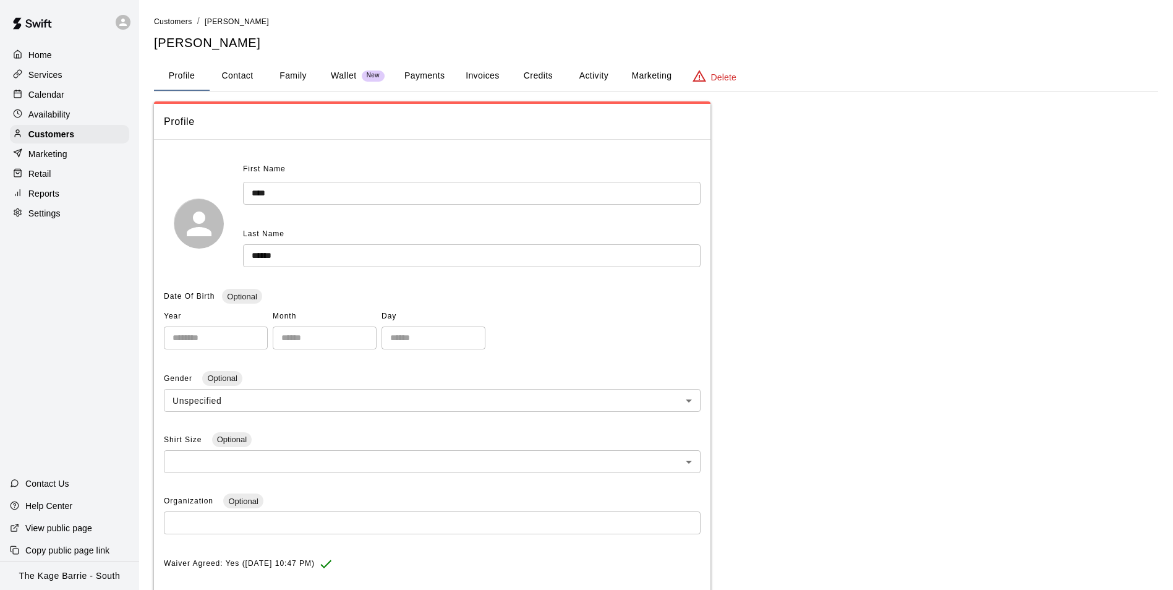
click at [597, 72] on button "Activity" at bounding box center [594, 76] width 56 height 30
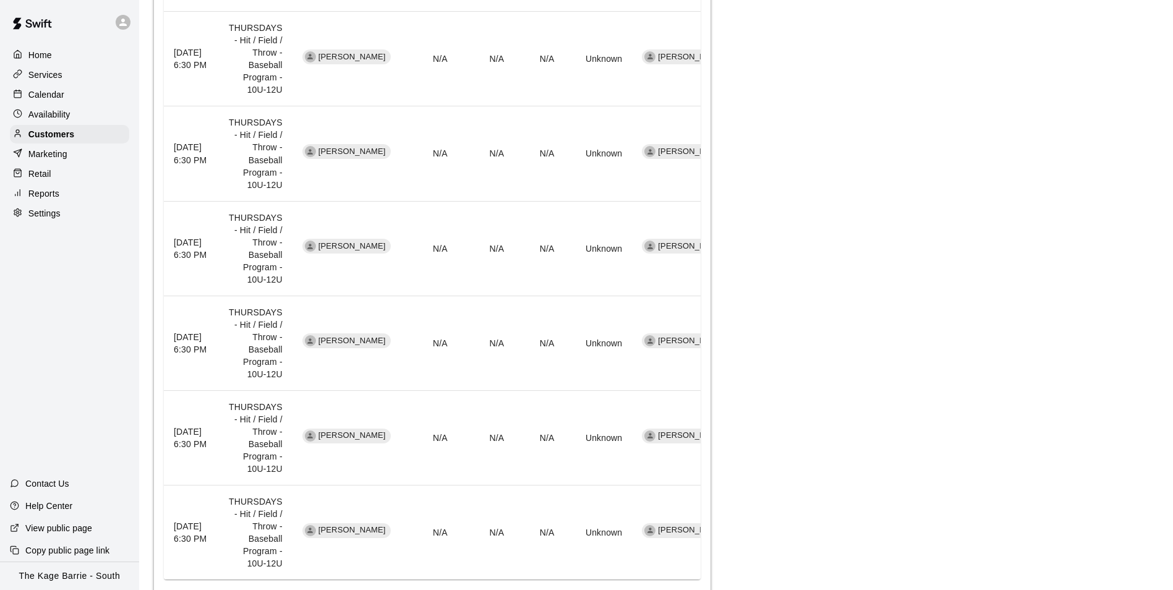
scroll to position [707, 0]
drag, startPoint x: 369, startPoint y: 343, endPoint x: 311, endPoint y: 343, distance: 57.5
click at [314, 343] on span "Rayaan Sheikh" at bounding box center [352, 342] width 77 height 12
drag, startPoint x: 311, startPoint y: 343, endPoint x: 307, endPoint y: 359, distance: 16.6
click at [307, 359] on td "Rayaan Sheikh" at bounding box center [348, 343] width 112 height 95
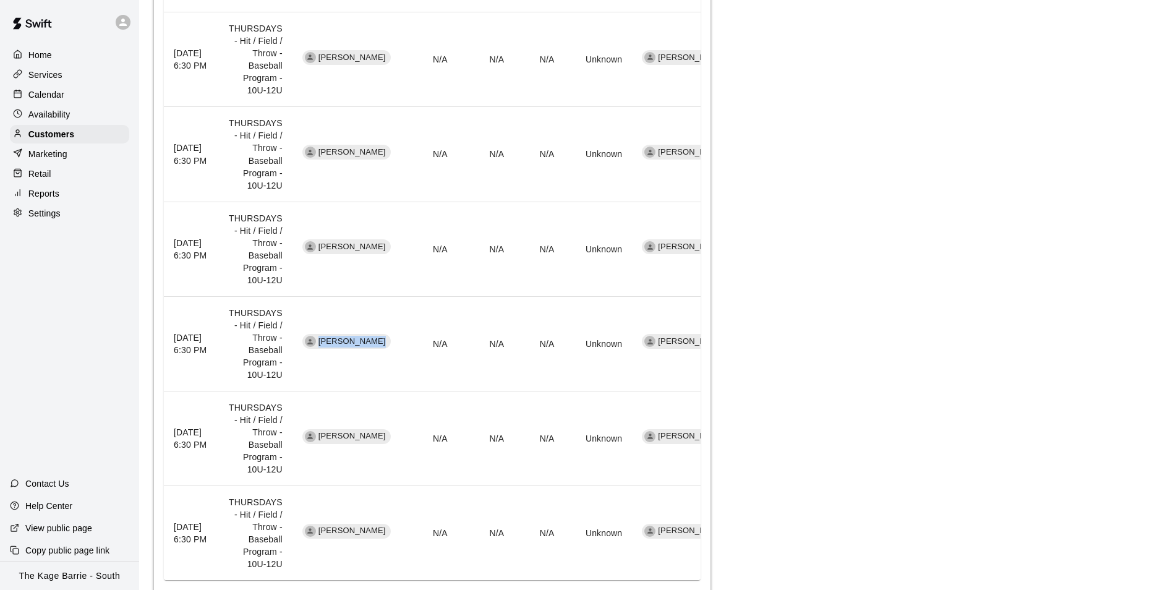
drag, startPoint x: 315, startPoint y: 343, endPoint x: 382, endPoint y: 341, distance: 66.8
click at [382, 341] on td "Rayaan Sheikh" at bounding box center [348, 343] width 112 height 95
drag, startPoint x: 382, startPoint y: 341, endPoint x: 358, endPoint y: 357, distance: 28.8
click at [358, 357] on td "Rayaan Sheikh" at bounding box center [348, 343] width 112 height 95
drag, startPoint x: 365, startPoint y: 340, endPoint x: 312, endPoint y: 339, distance: 53.8
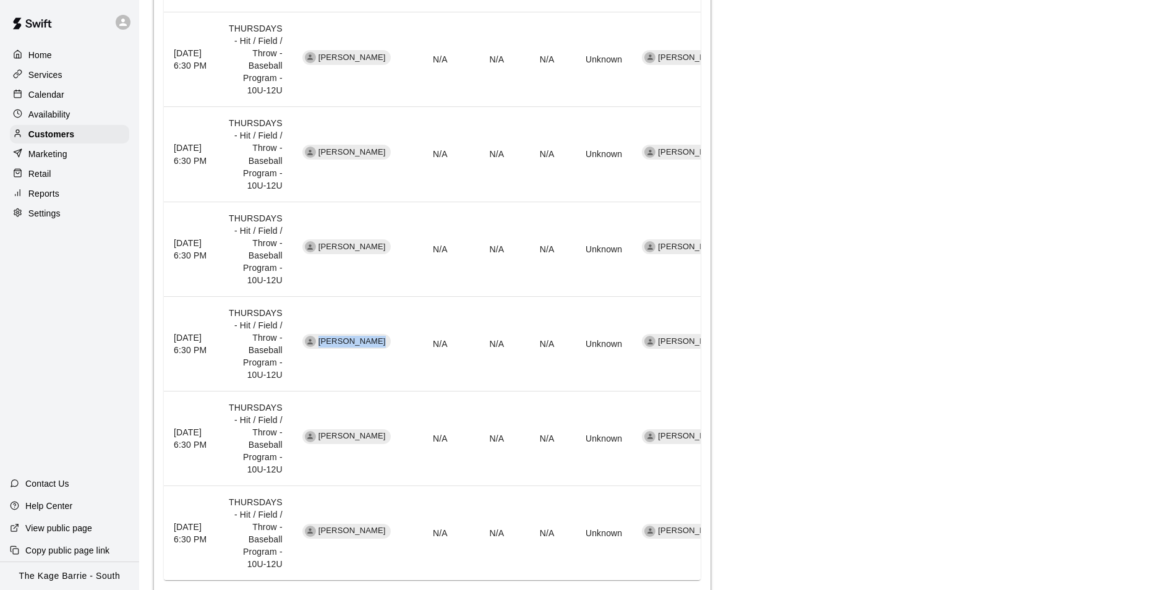
click at [314, 339] on span "Rayaan Sheikh" at bounding box center [352, 342] width 77 height 12
drag, startPoint x: 312, startPoint y: 339, endPoint x: 330, endPoint y: 369, distance: 34.7
click at [330, 369] on td "Rayaan Sheikh" at bounding box center [348, 343] width 112 height 95
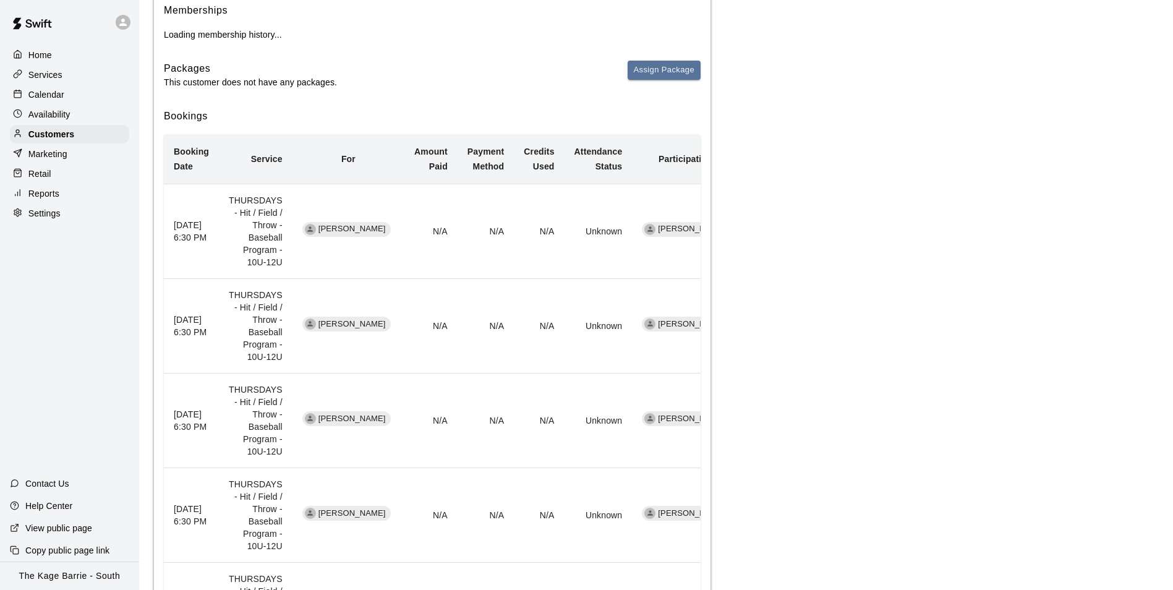
scroll to position [89, 0]
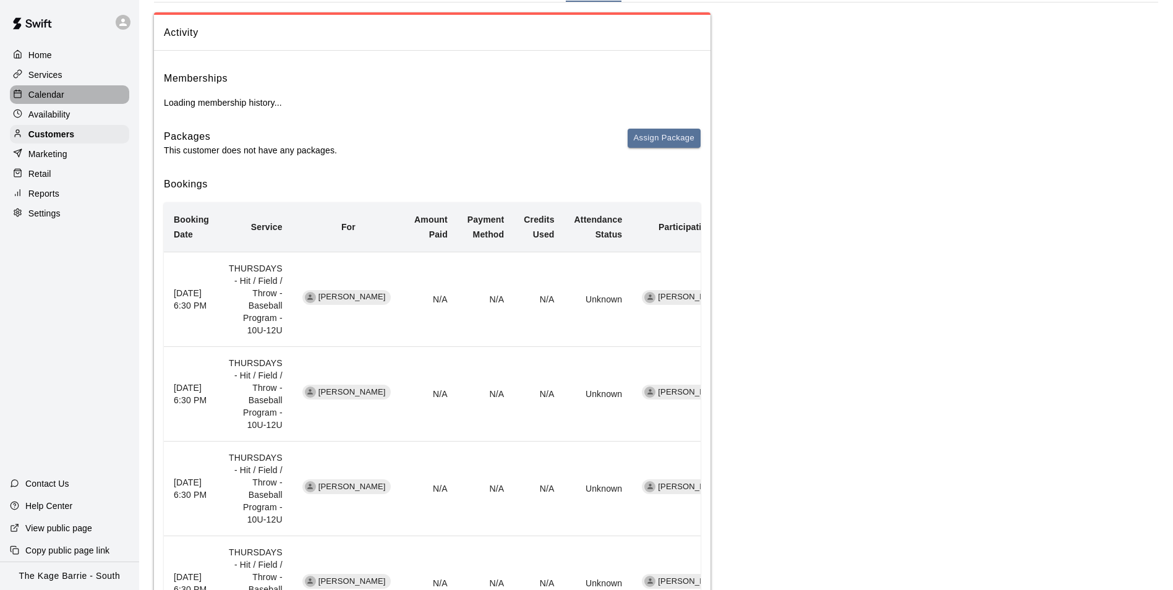
click at [51, 92] on p "Calendar" at bounding box center [46, 94] width 36 height 12
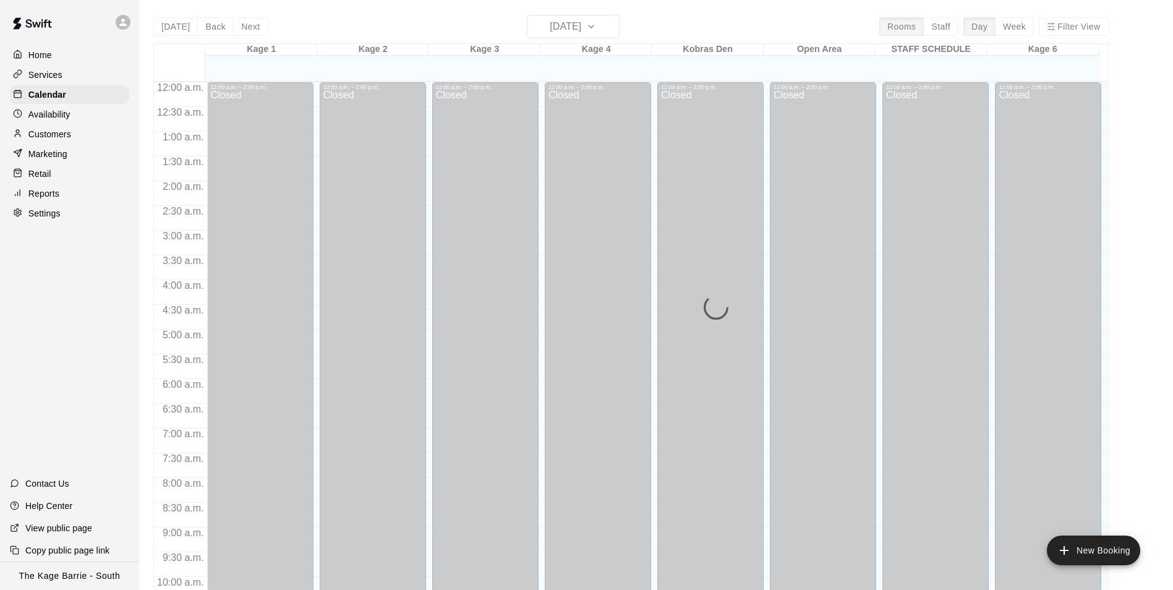
scroll to position [628, 0]
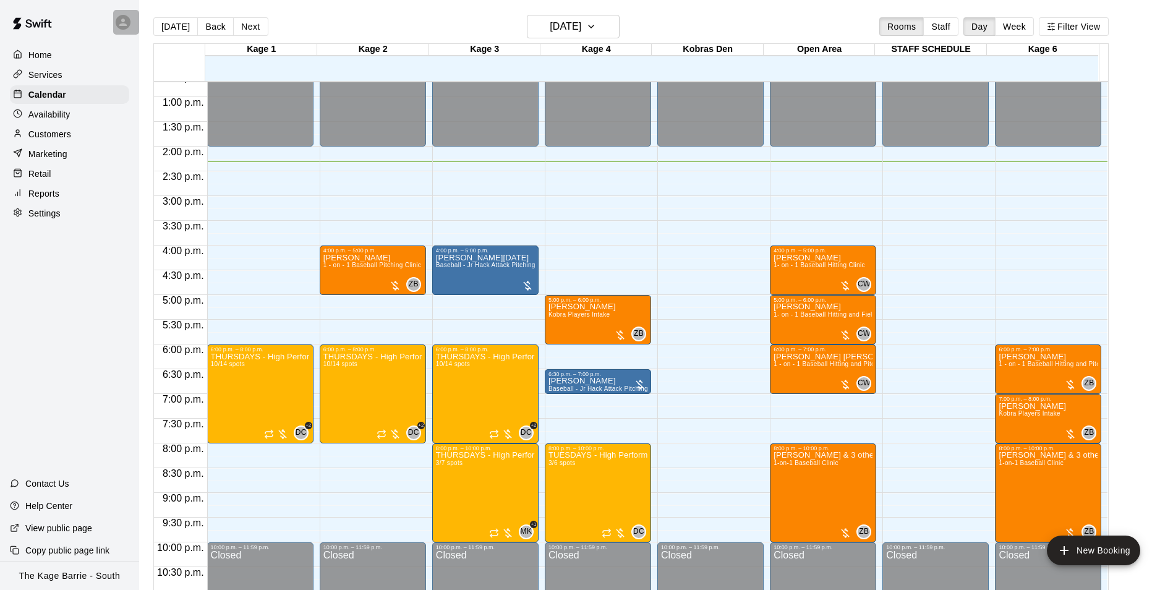
click at [117, 23] on div at bounding box center [123, 22] width 15 height 15
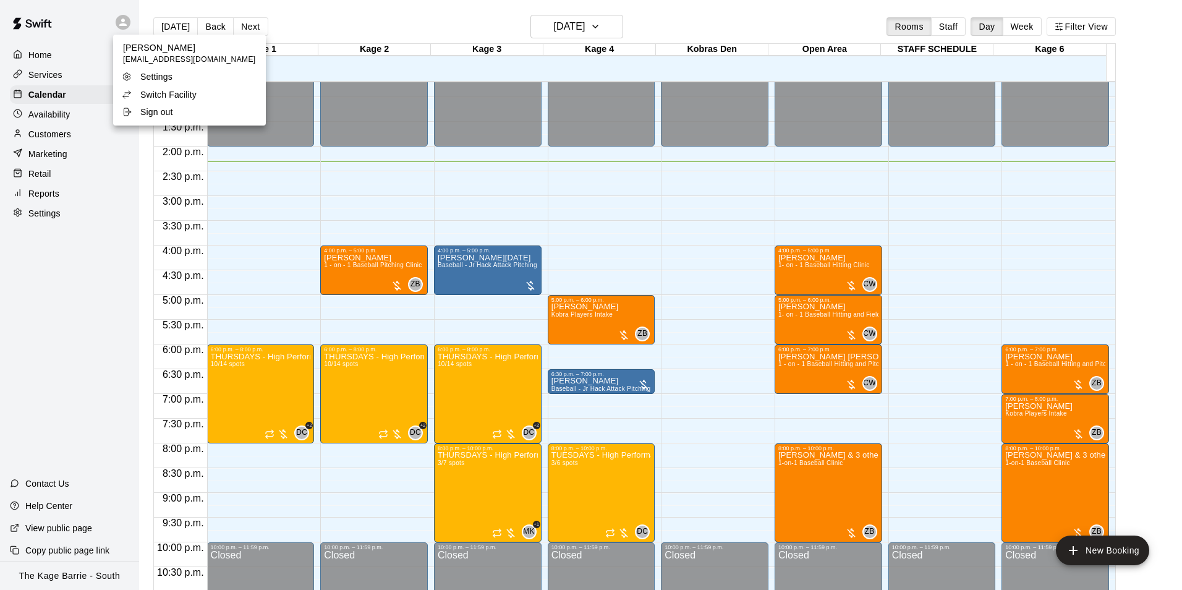
click at [168, 93] on p "Switch Facility" at bounding box center [168, 94] width 56 height 12
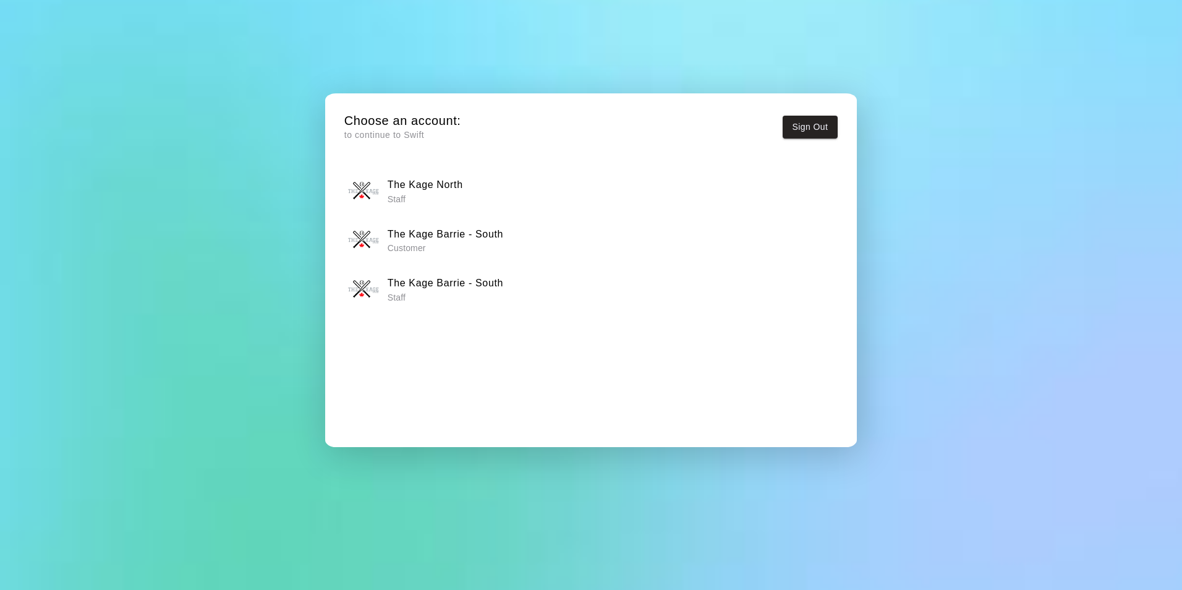
click at [495, 192] on div "The Kage North Staff" at bounding box center [590, 191] width 485 height 31
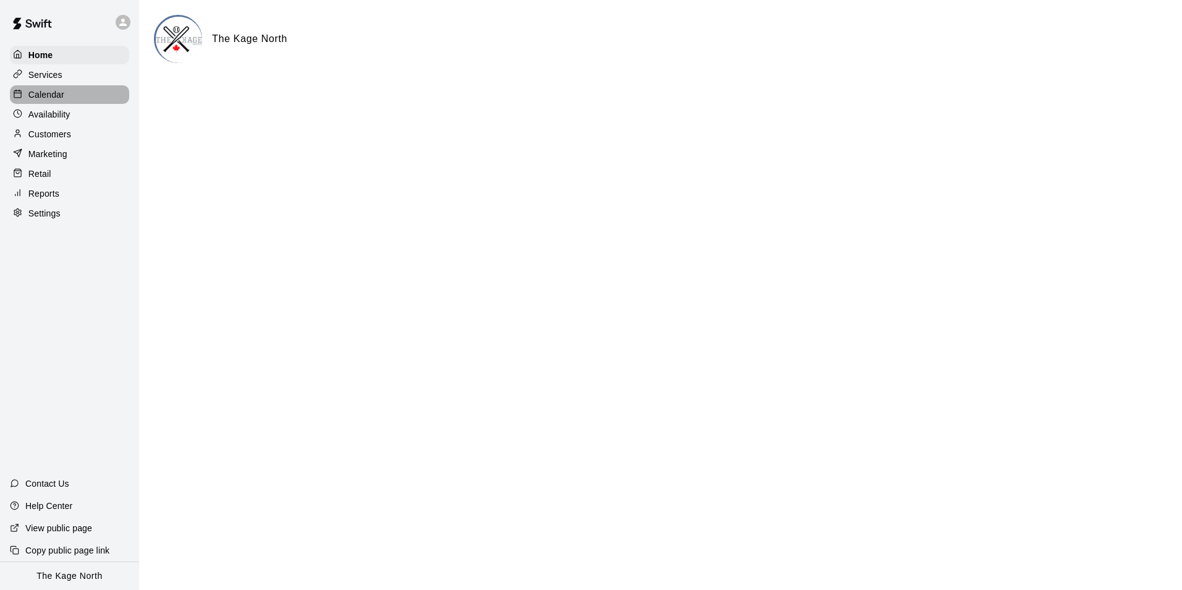
click at [66, 98] on div "Calendar" at bounding box center [69, 94] width 119 height 19
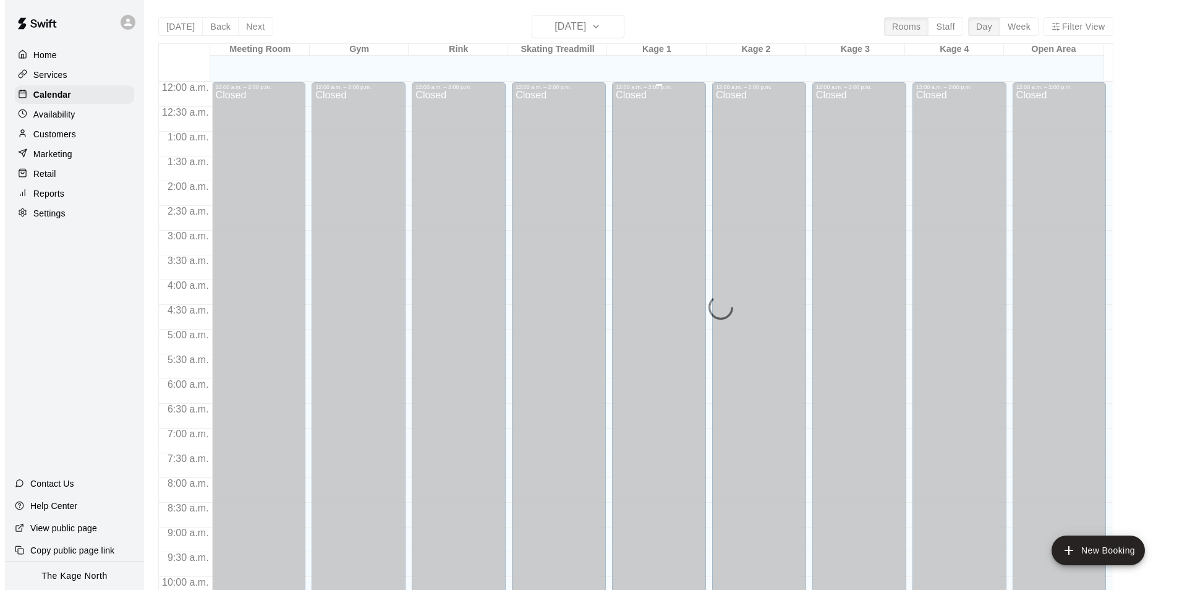
scroll to position [628, 0]
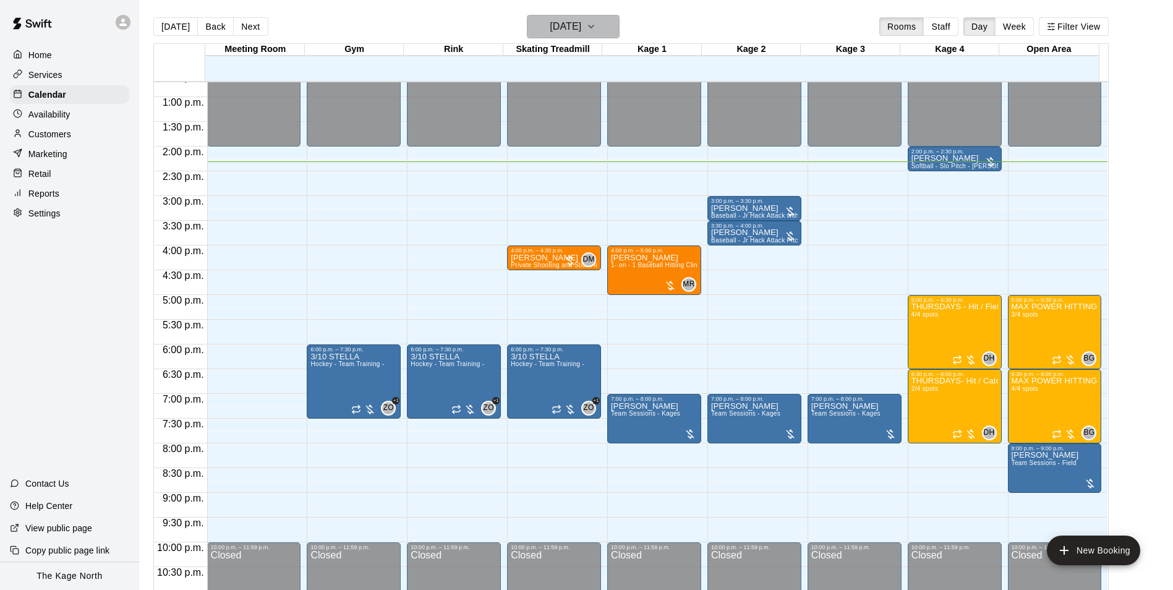
click at [581, 28] on h6 "[DATE]" at bounding box center [566, 26] width 32 height 17
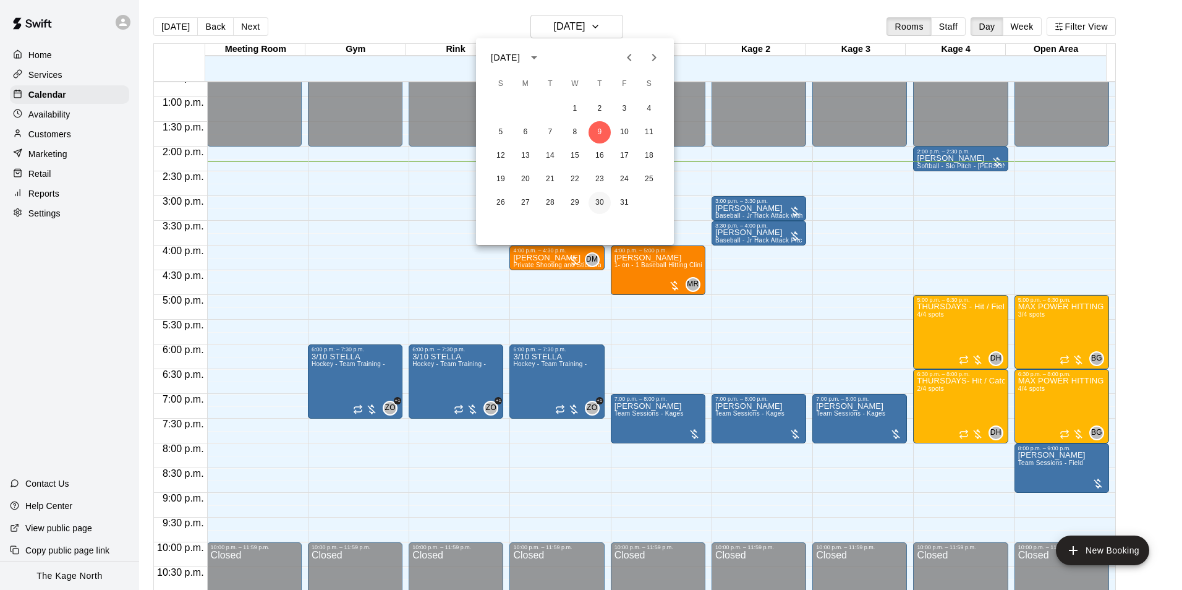
click at [603, 203] on button "30" at bounding box center [600, 203] width 22 height 22
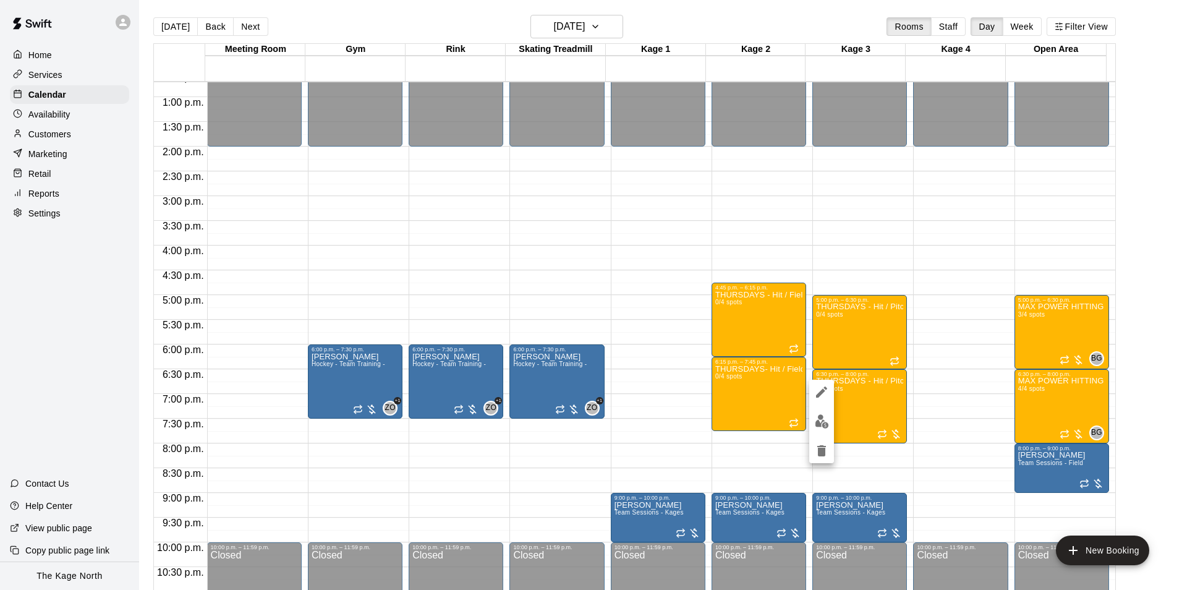
click at [826, 427] on img "edit" at bounding box center [822, 421] width 14 height 14
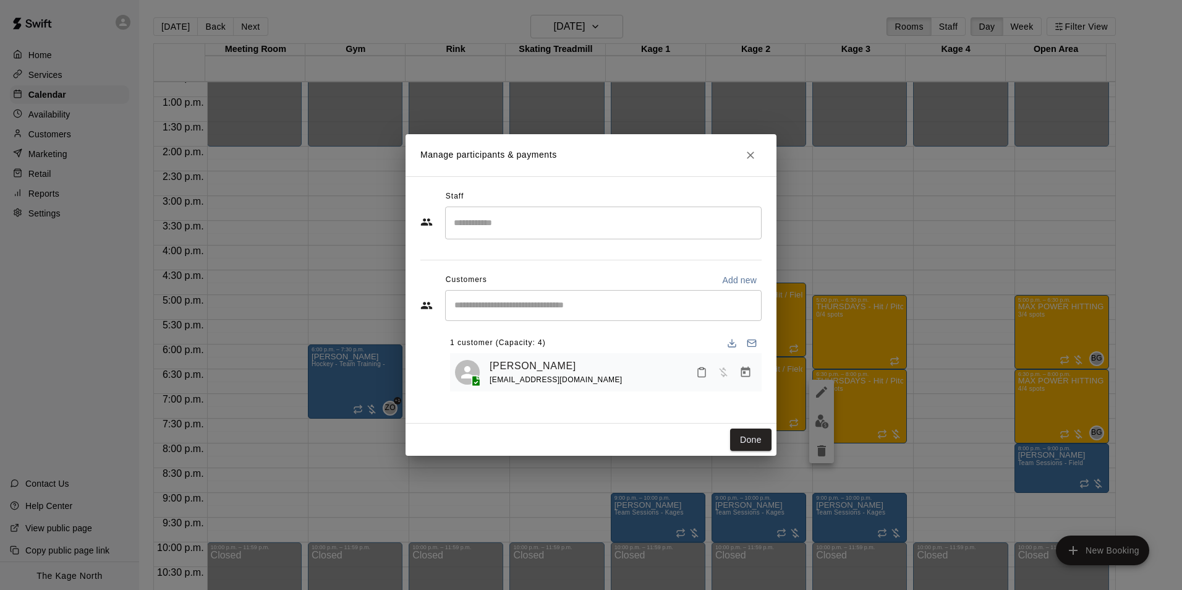
click at [657, 158] on h2 "Manage participants & payments" at bounding box center [591, 155] width 371 height 42
click at [746, 157] on icon "Close" at bounding box center [750, 155] width 12 height 12
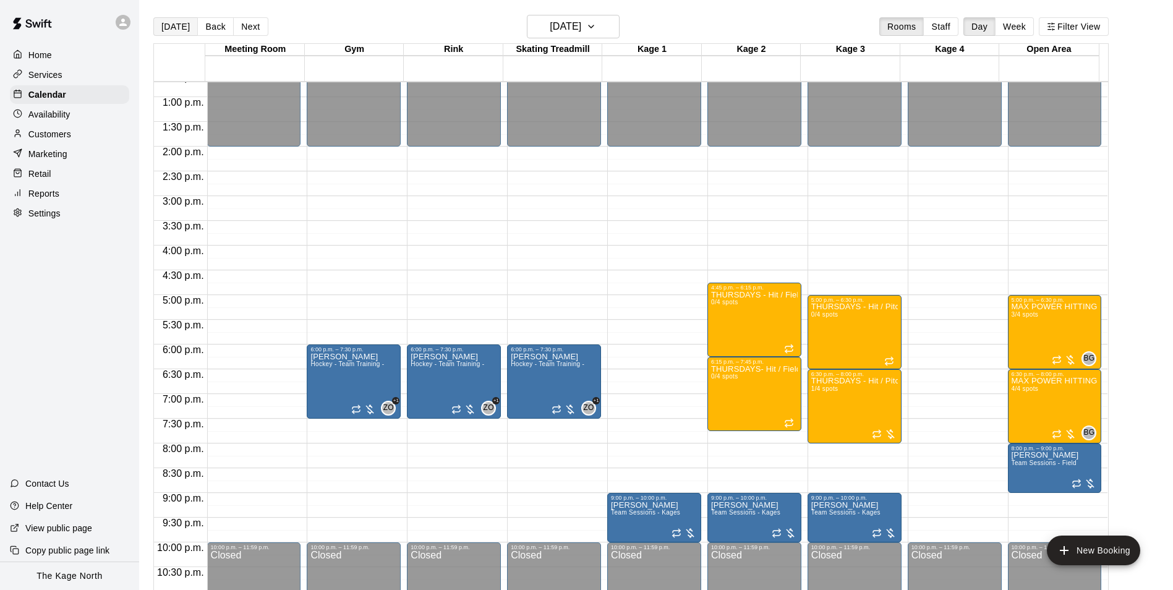
click at [175, 23] on button "[DATE]" at bounding box center [175, 26] width 45 height 19
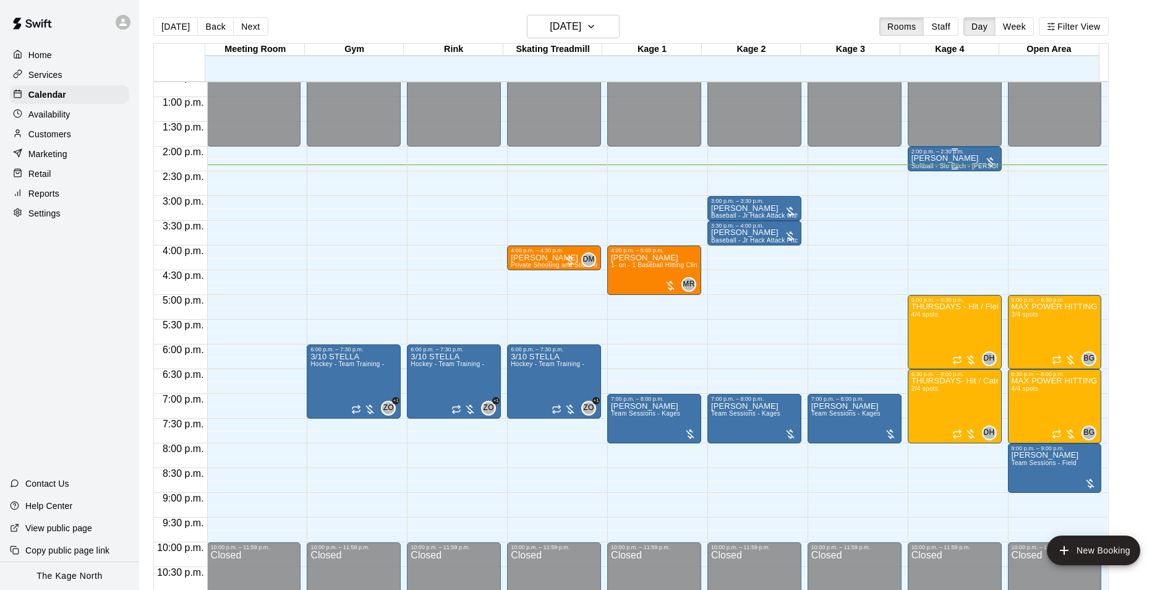
click at [968, 157] on div "Craig Deasley Softball - Slo Pitch - Hopper Fed Pitching Machine" at bounding box center [954, 450] width 87 height 590
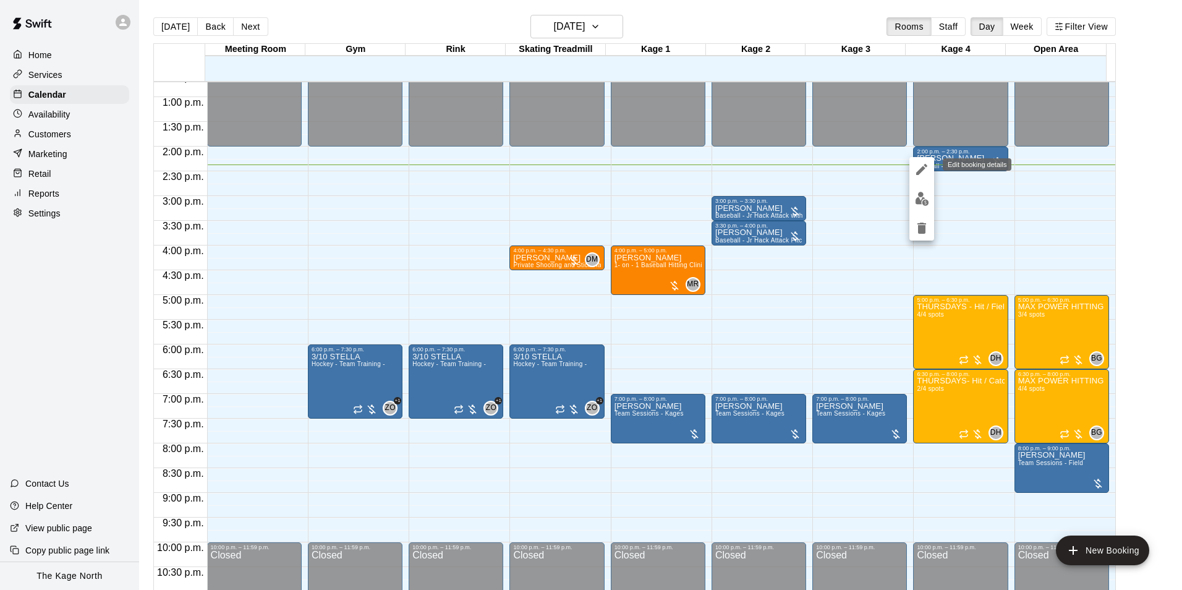
click at [922, 166] on icon "edit" at bounding box center [922, 169] width 15 height 15
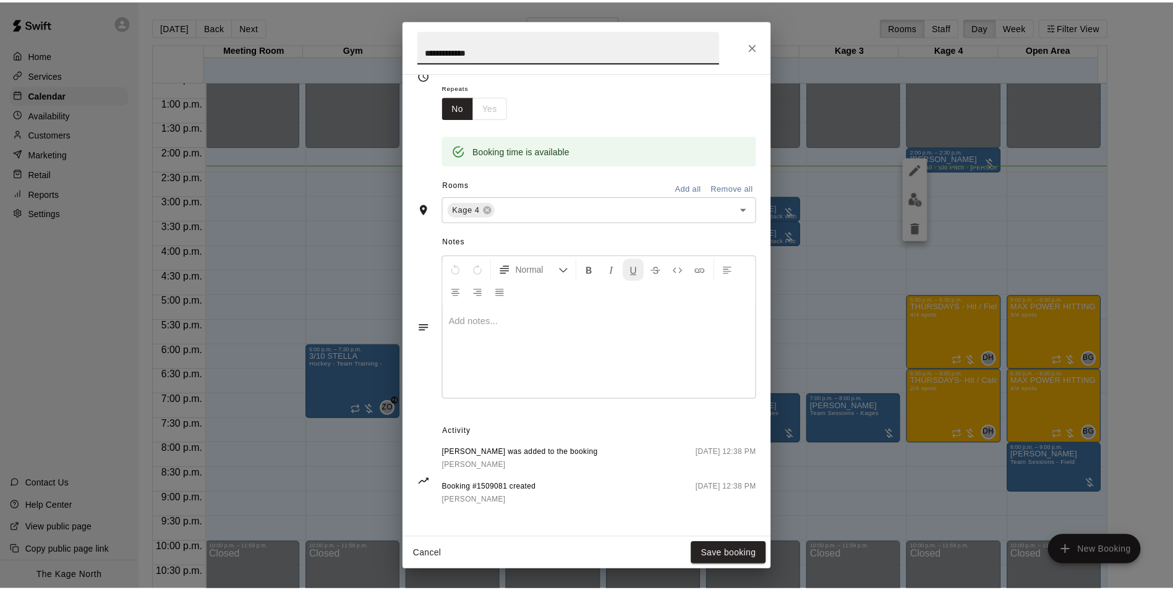
scroll to position [197, 0]
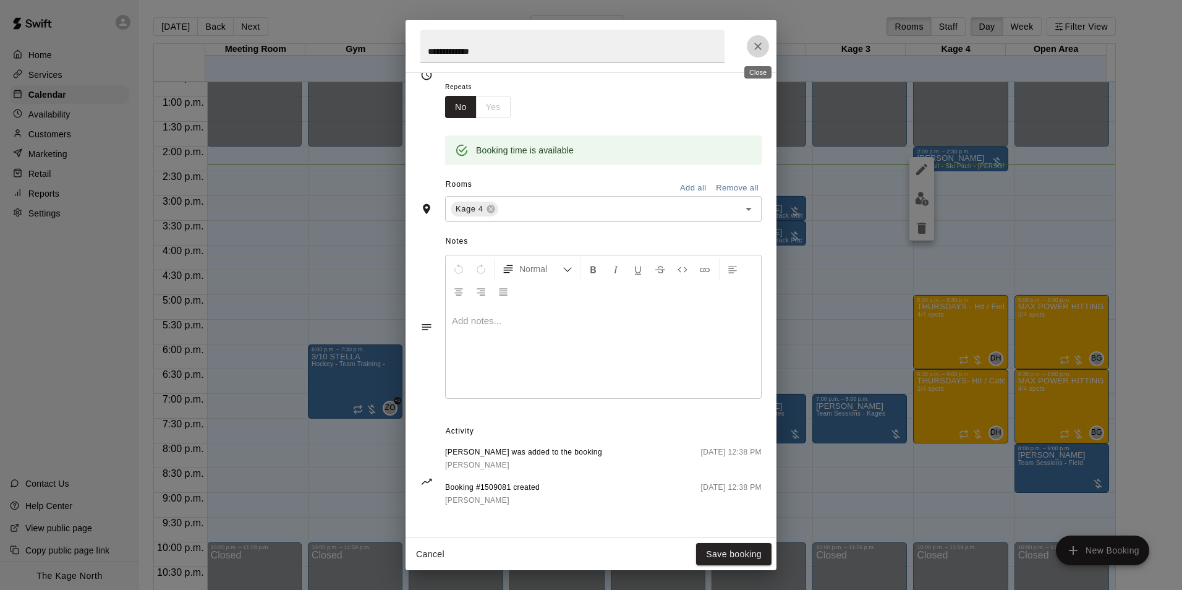
click at [760, 42] on icon "Close" at bounding box center [758, 46] width 12 height 12
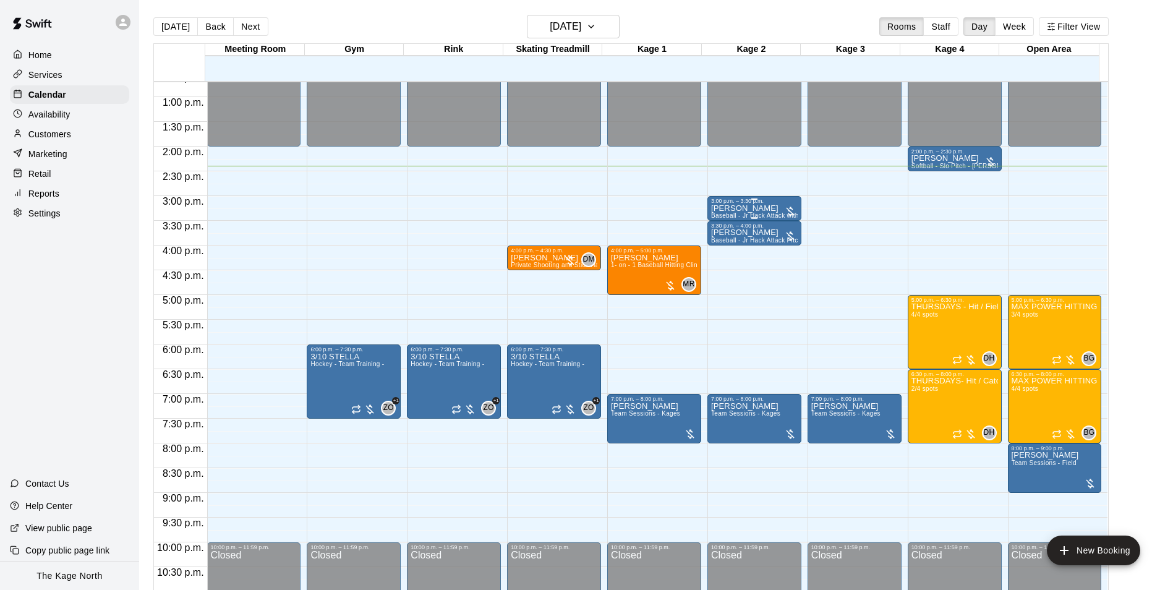
click at [761, 204] on div "3:00 p.m. – 3:30 p.m." at bounding box center [754, 201] width 87 height 6
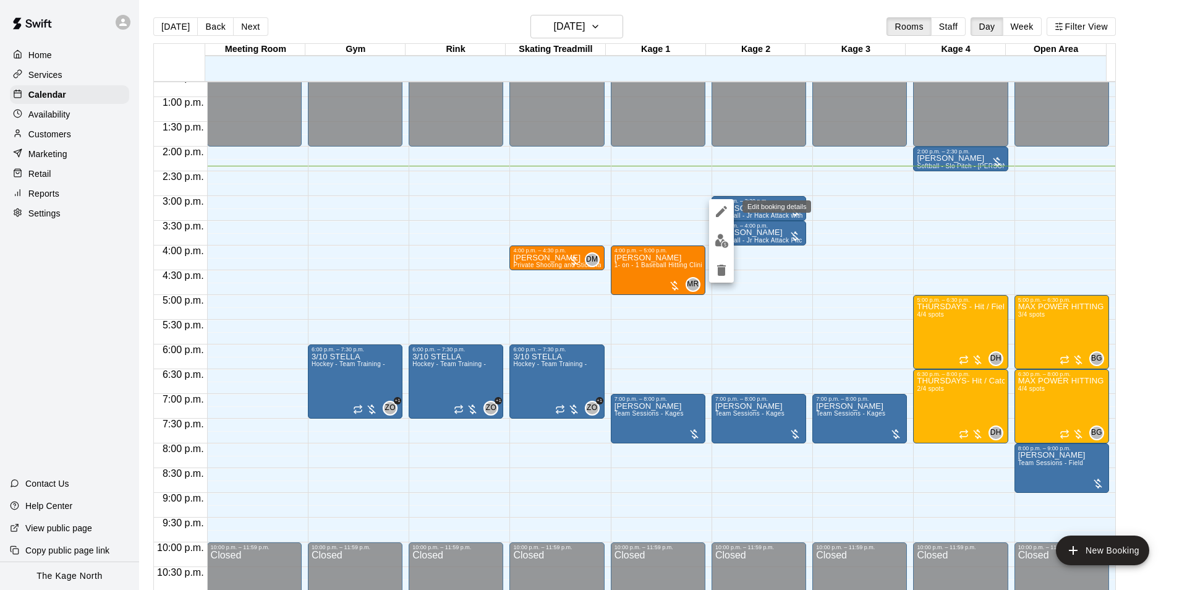
click at [727, 214] on icon "edit" at bounding box center [721, 211] width 15 height 15
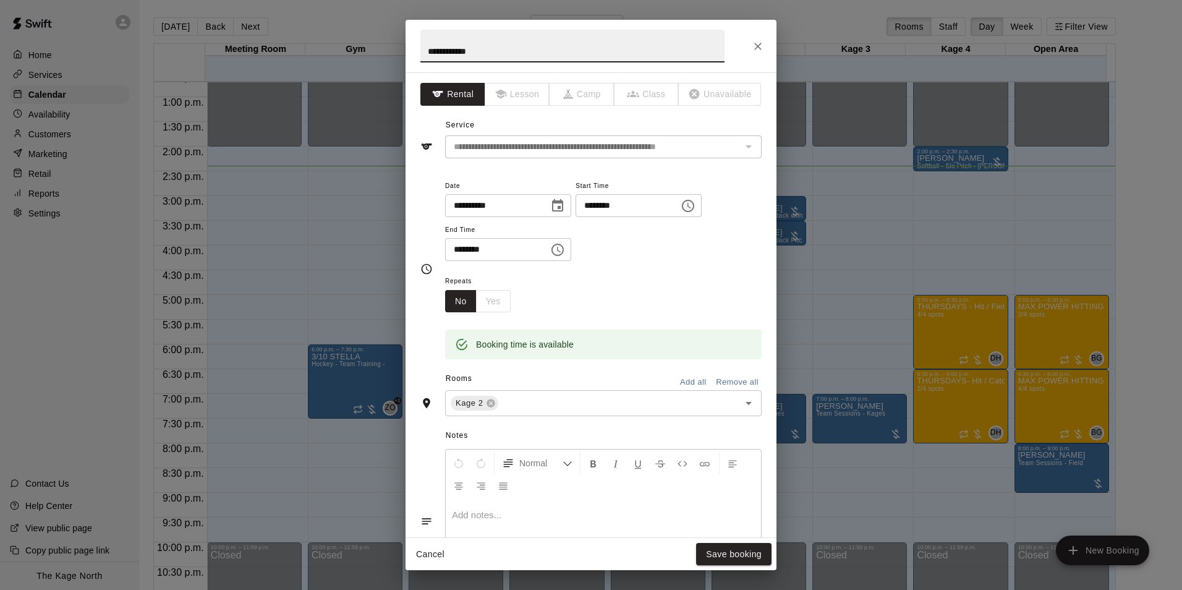
click at [424, 49] on input "**********" at bounding box center [572, 46] width 304 height 33
type input "**********"
click at [740, 560] on button "Save booking" at bounding box center [733, 554] width 75 height 23
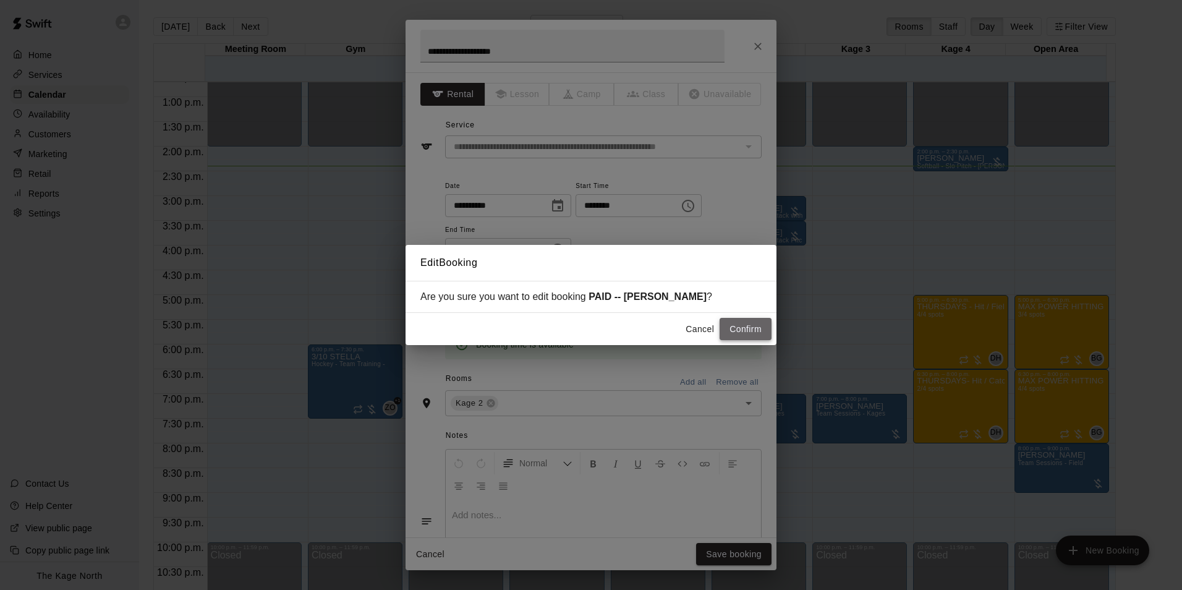
click at [748, 328] on button "Confirm" at bounding box center [746, 329] width 52 height 23
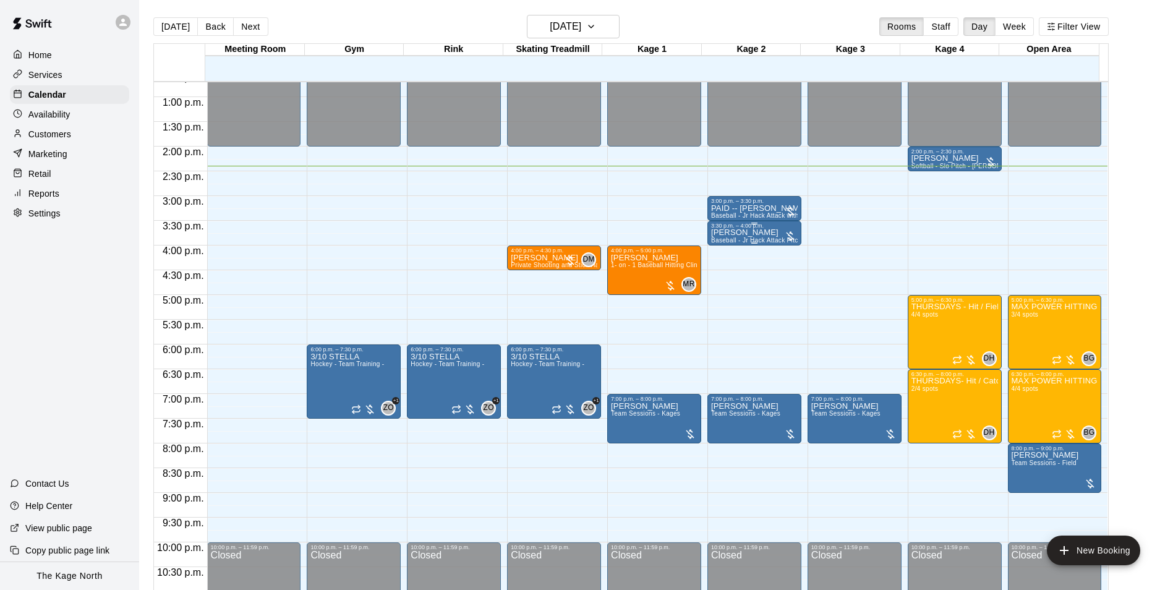
click at [725, 238] on div "Natalie Mina Baseball - Jr Hack Attack Pitching Machine - Perfect for all ages …" at bounding box center [754, 524] width 87 height 590
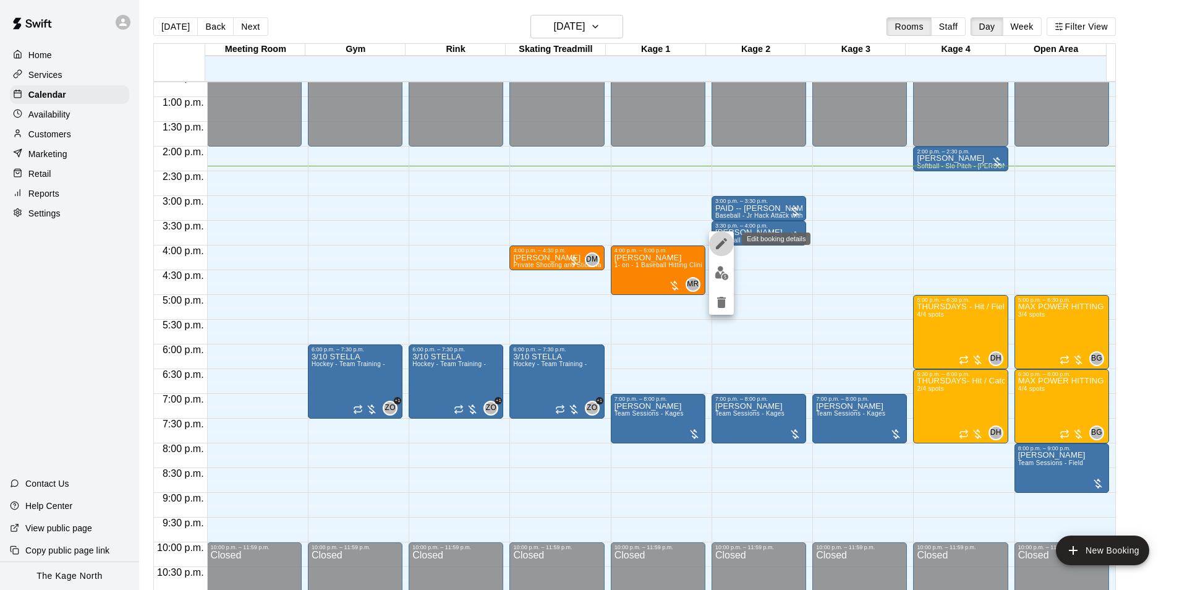
click at [718, 241] on icon "edit" at bounding box center [721, 243] width 15 height 15
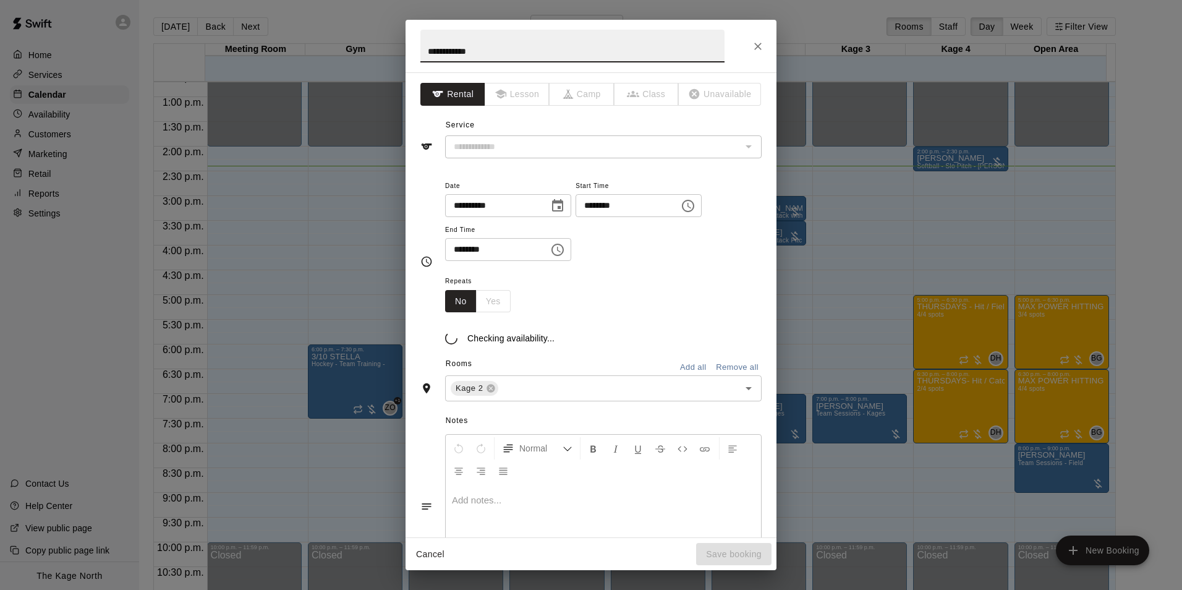
type input "**********"
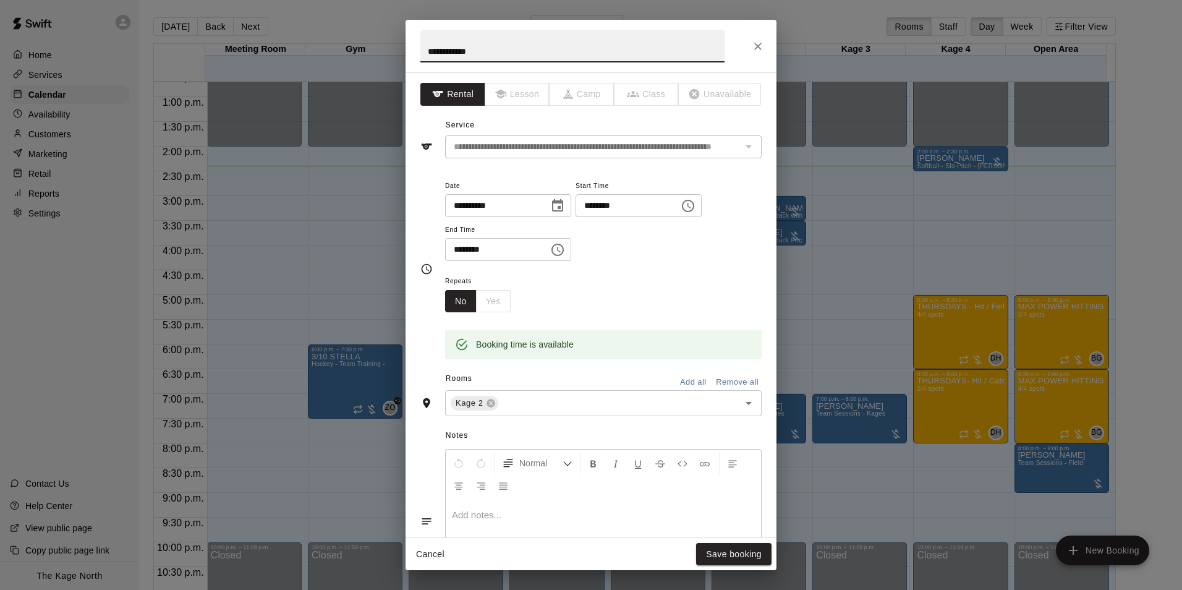
click at [424, 48] on input "**********" at bounding box center [572, 46] width 304 height 33
type input "**********"
click at [753, 558] on button "Save booking" at bounding box center [733, 554] width 75 height 23
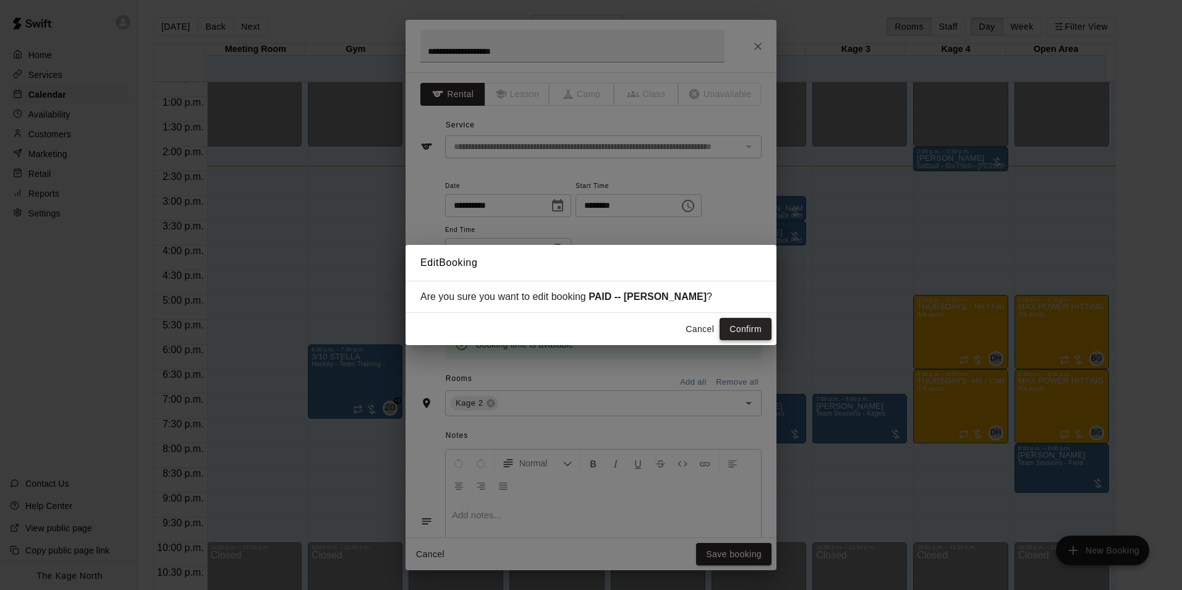
click at [758, 331] on button "Confirm" at bounding box center [746, 329] width 52 height 23
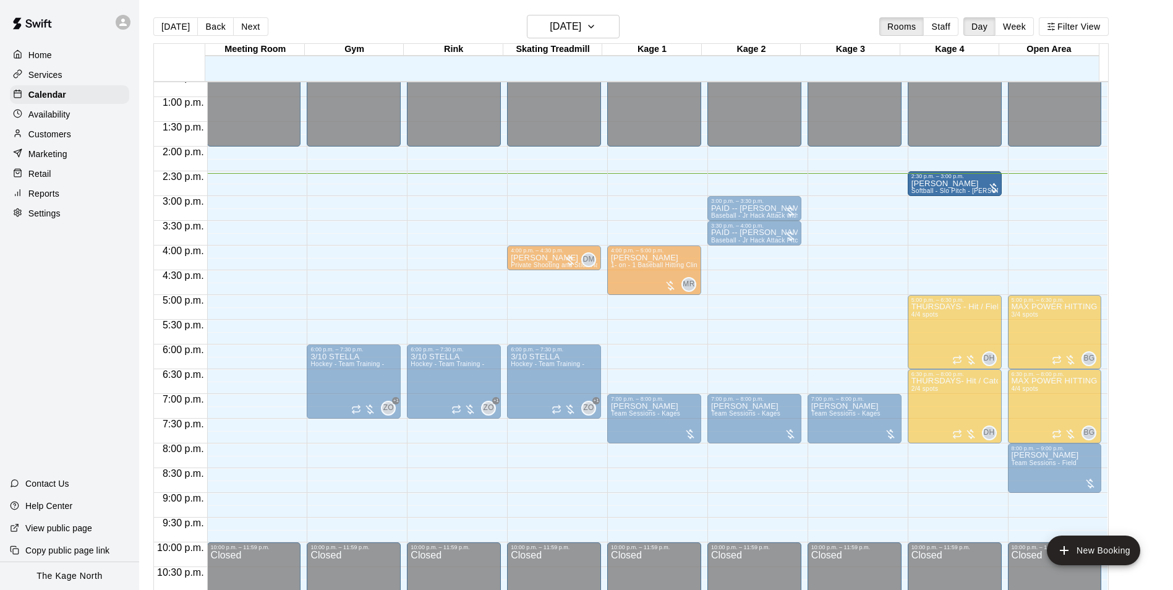
drag, startPoint x: 965, startPoint y: 155, endPoint x: 968, endPoint y: 180, distance: 25.5
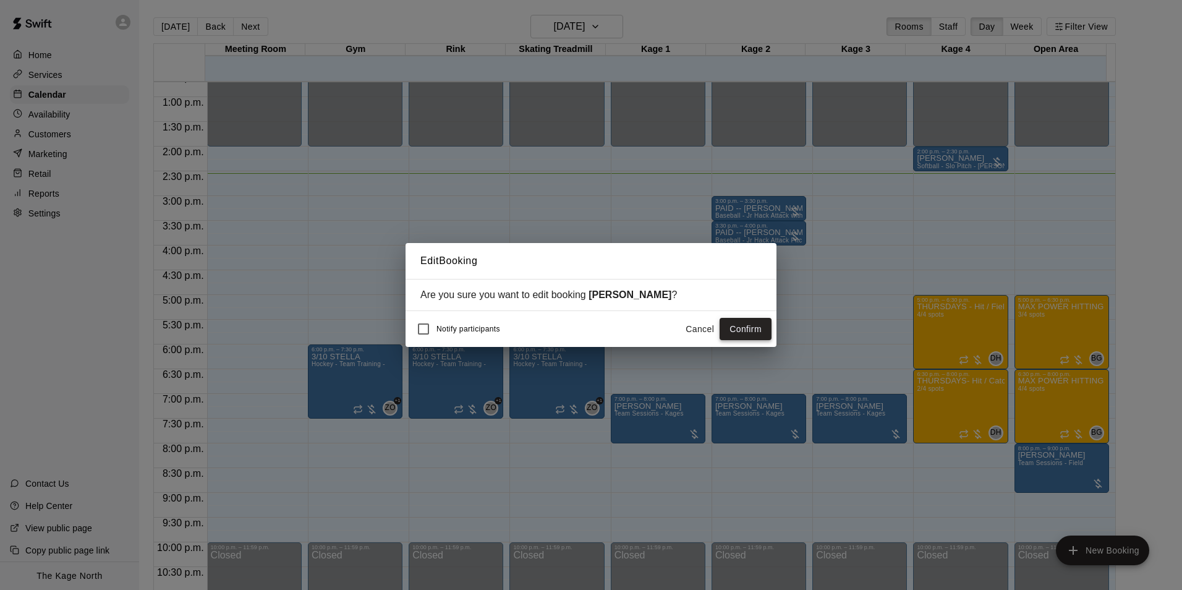
click at [757, 333] on button "Confirm" at bounding box center [746, 329] width 52 height 23
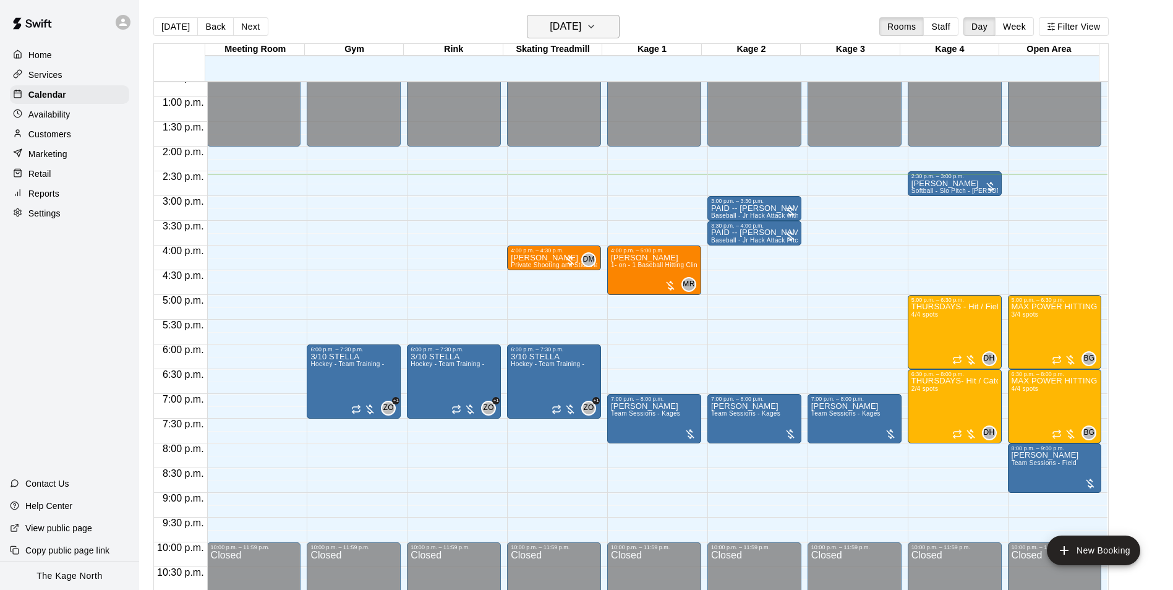
click at [581, 30] on h6 "[DATE]" at bounding box center [566, 26] width 32 height 17
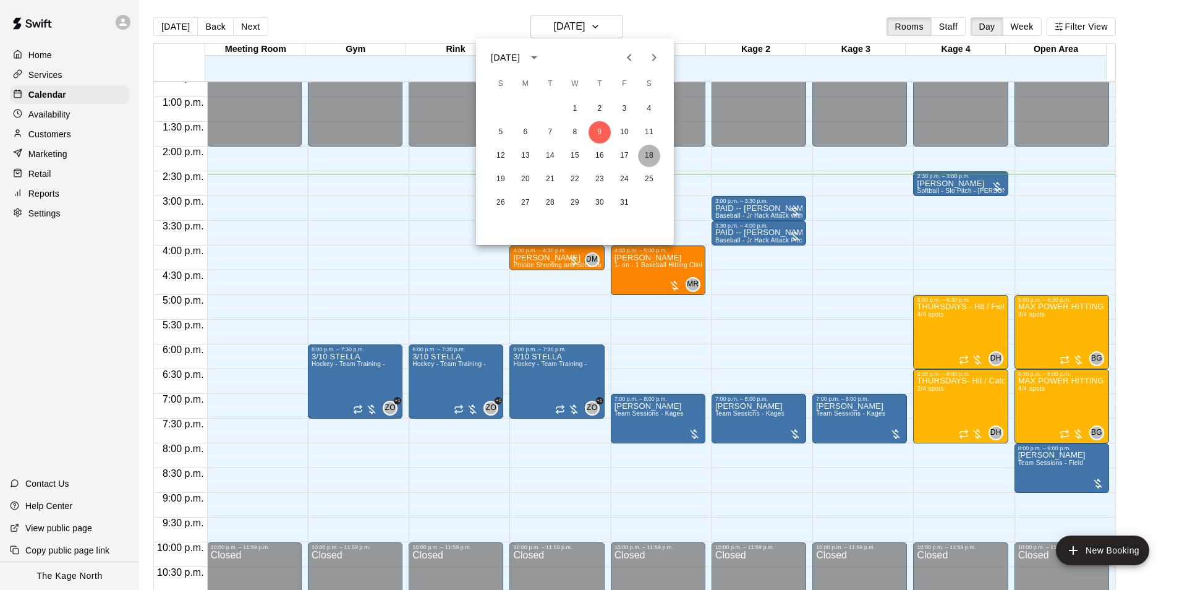
click at [647, 154] on button "18" at bounding box center [649, 156] width 22 height 22
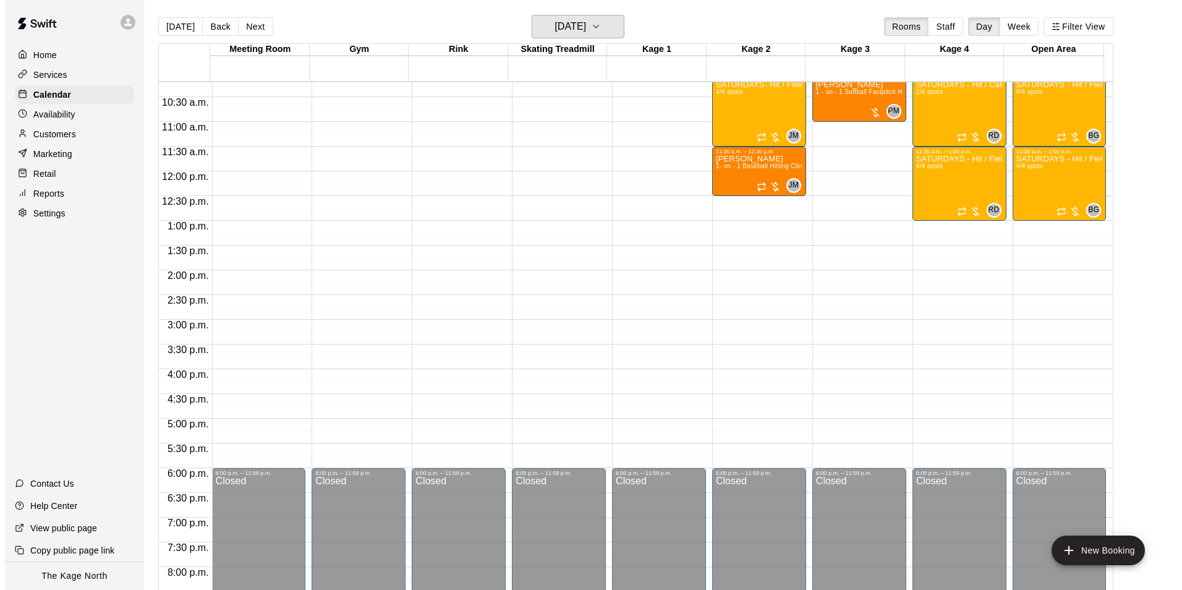
scroll to position [443, 0]
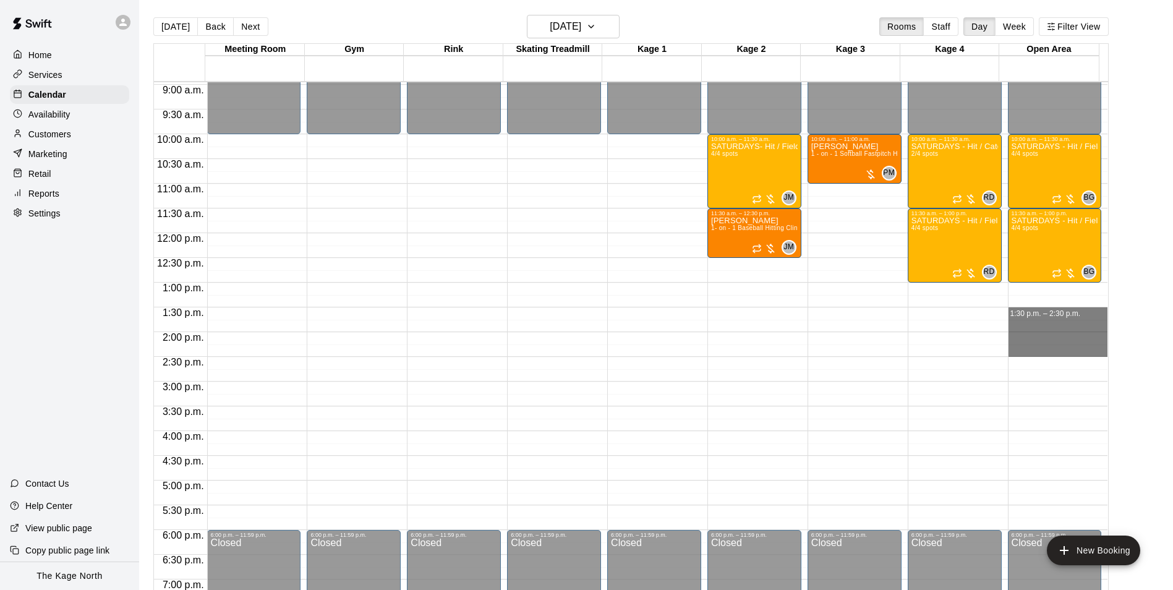
drag, startPoint x: 1009, startPoint y: 311, endPoint x: 1016, endPoint y: 351, distance: 40.8
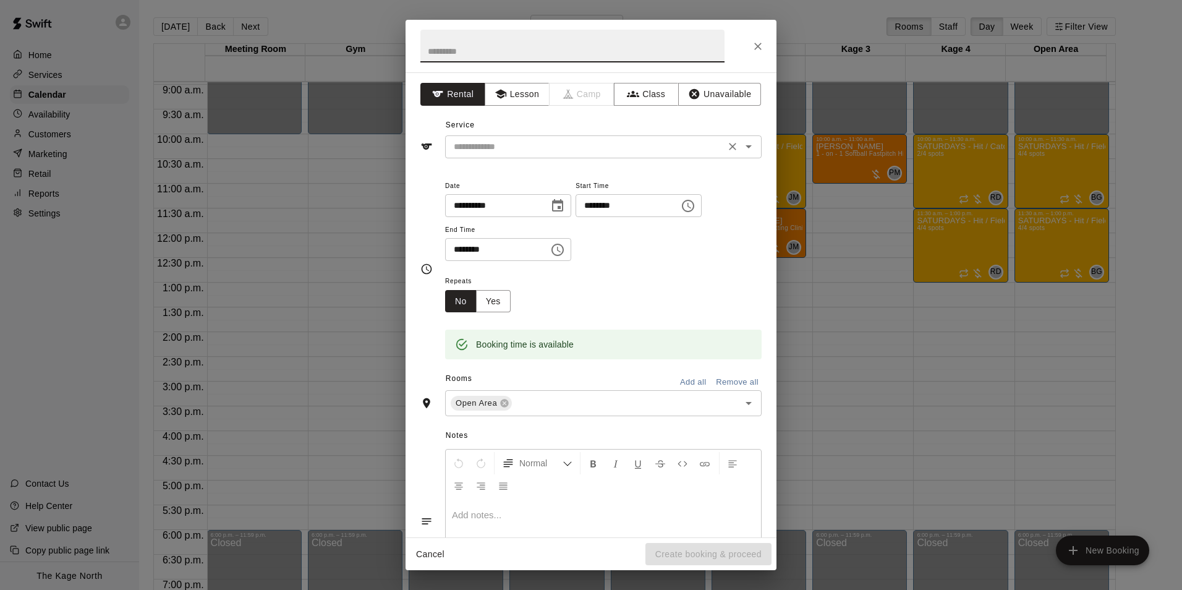
click at [742, 150] on icon "Open" at bounding box center [748, 146] width 15 height 15
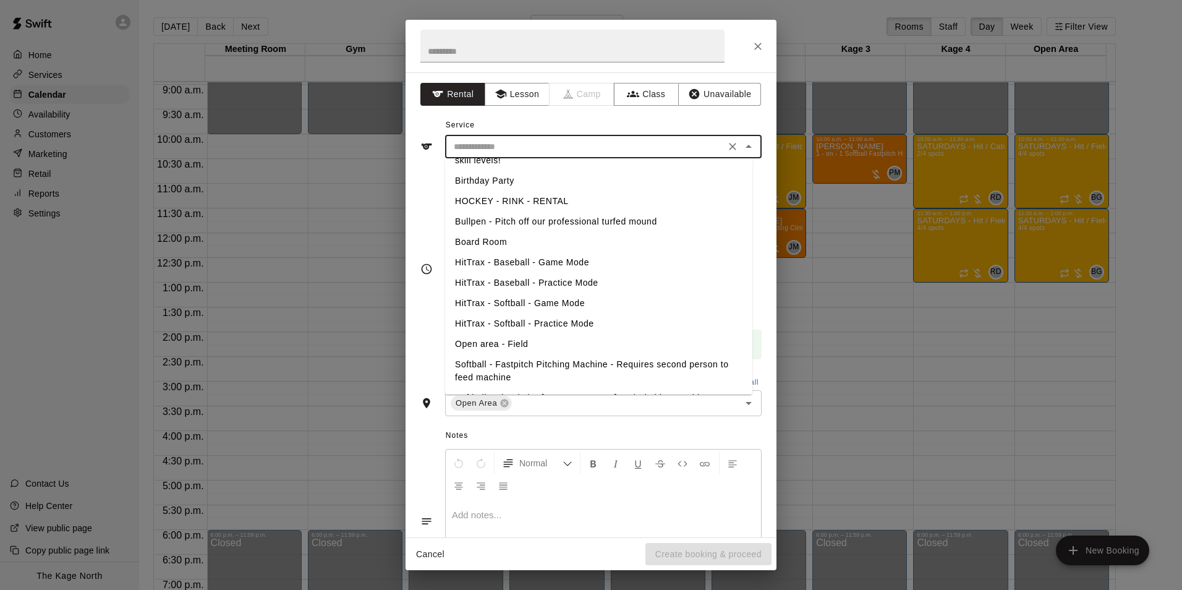
scroll to position [0, 0]
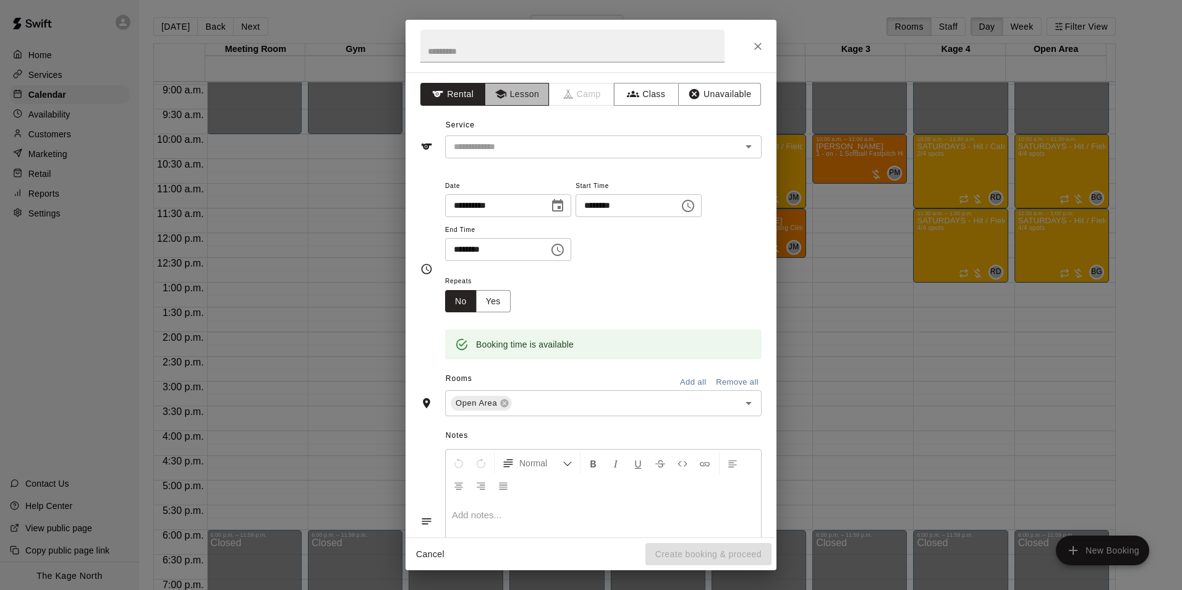
click at [524, 101] on button "Lesson" at bounding box center [517, 94] width 65 height 23
click at [741, 149] on icon "Open" at bounding box center [748, 146] width 15 height 15
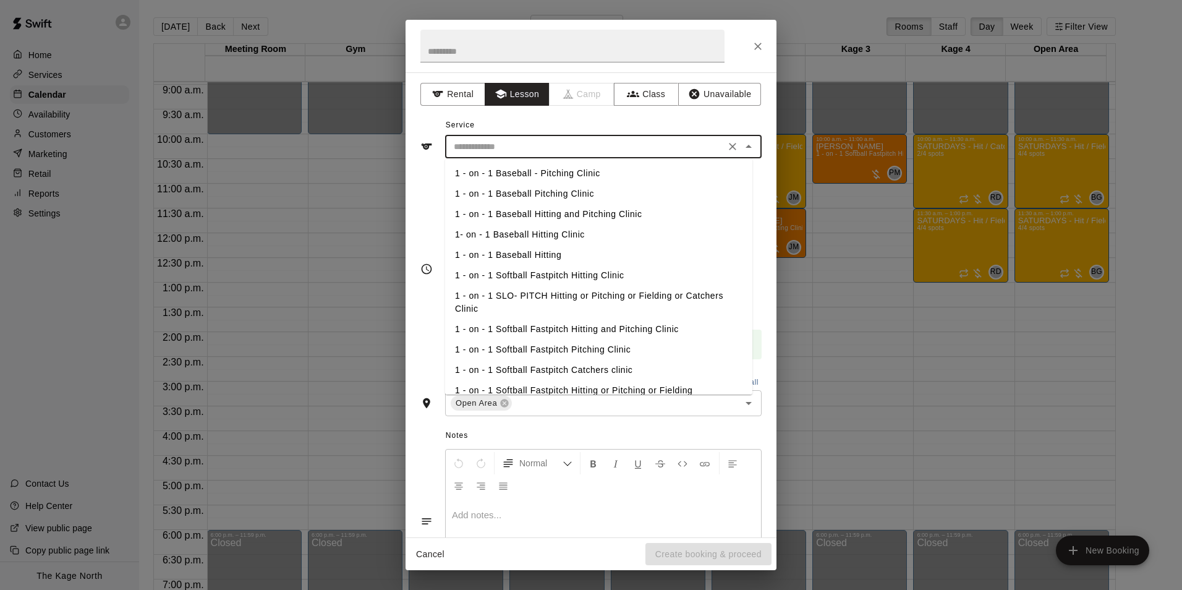
click at [644, 330] on li "1 - on - 1 Softball Fastpitch Hitting and Pitching Clinic" at bounding box center [598, 329] width 307 height 20
type input "**********"
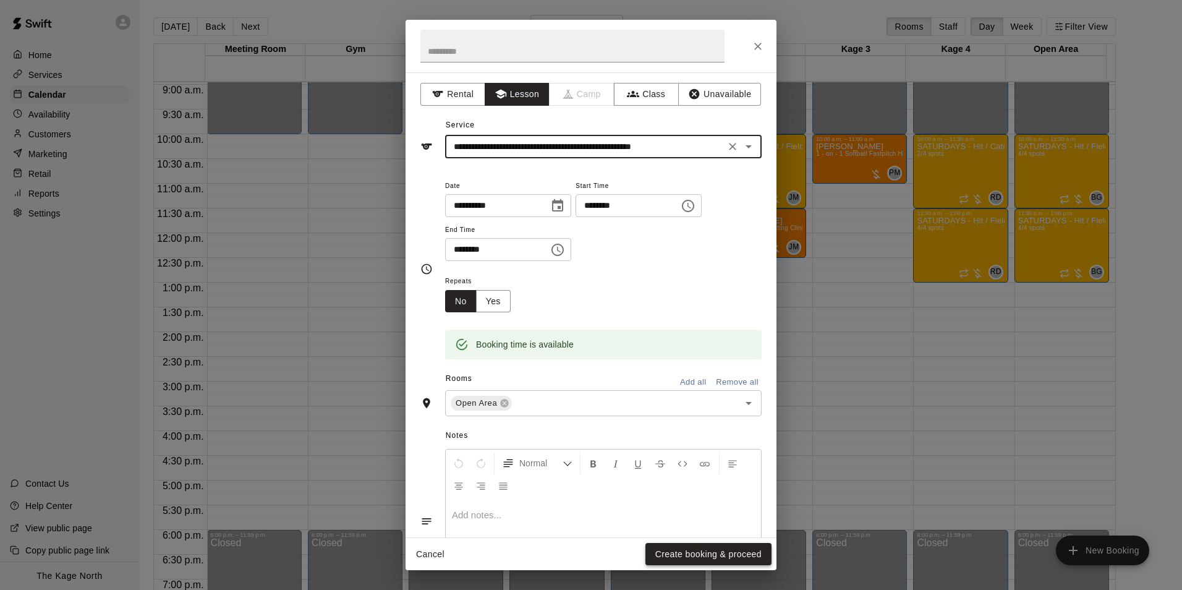
click at [709, 557] on button "Create booking & proceed" at bounding box center [709, 554] width 126 height 23
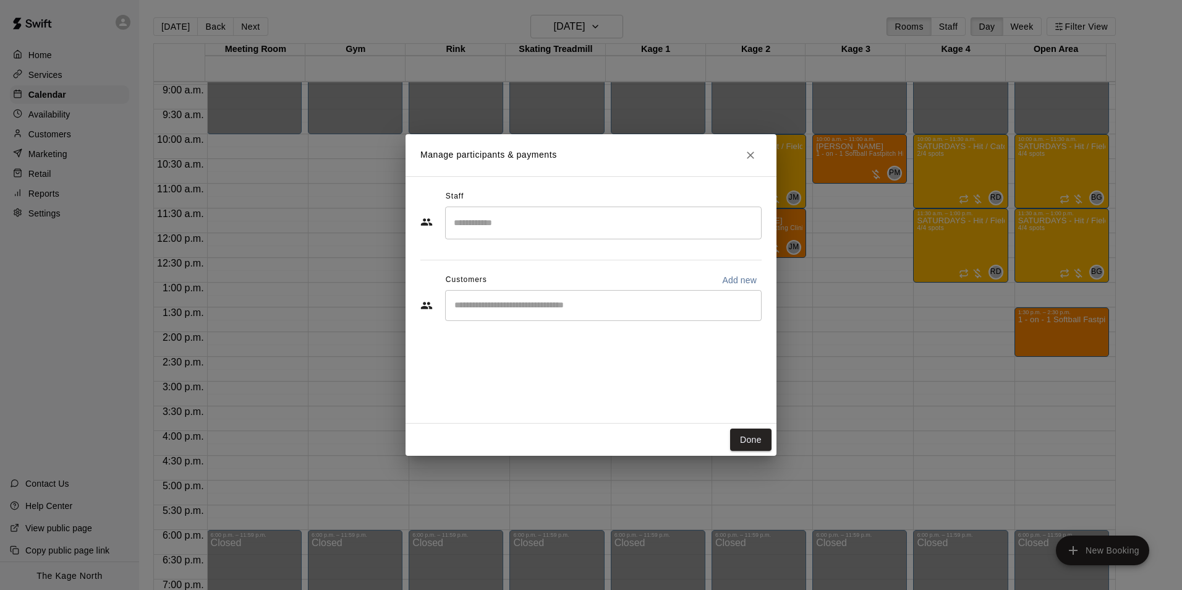
click at [480, 228] on input "Search staff" at bounding box center [603, 223] width 305 height 22
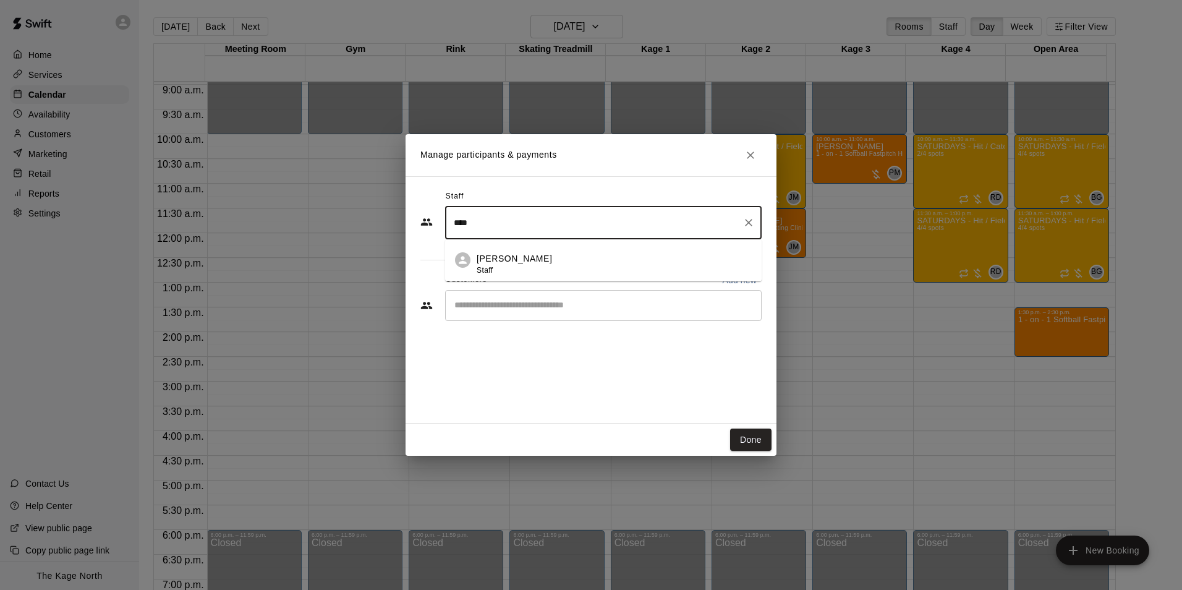
click at [519, 264] on p "Brittani Goettsch" at bounding box center [514, 258] width 75 height 13
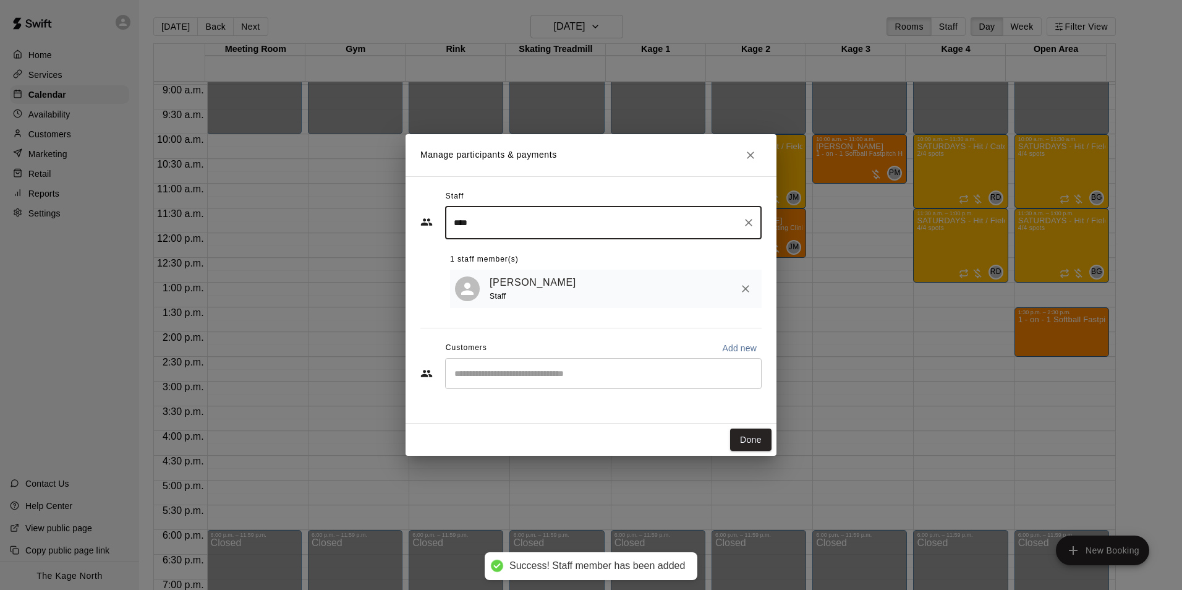
click at [519, 383] on div "​" at bounding box center [603, 373] width 317 height 31
type input "****"
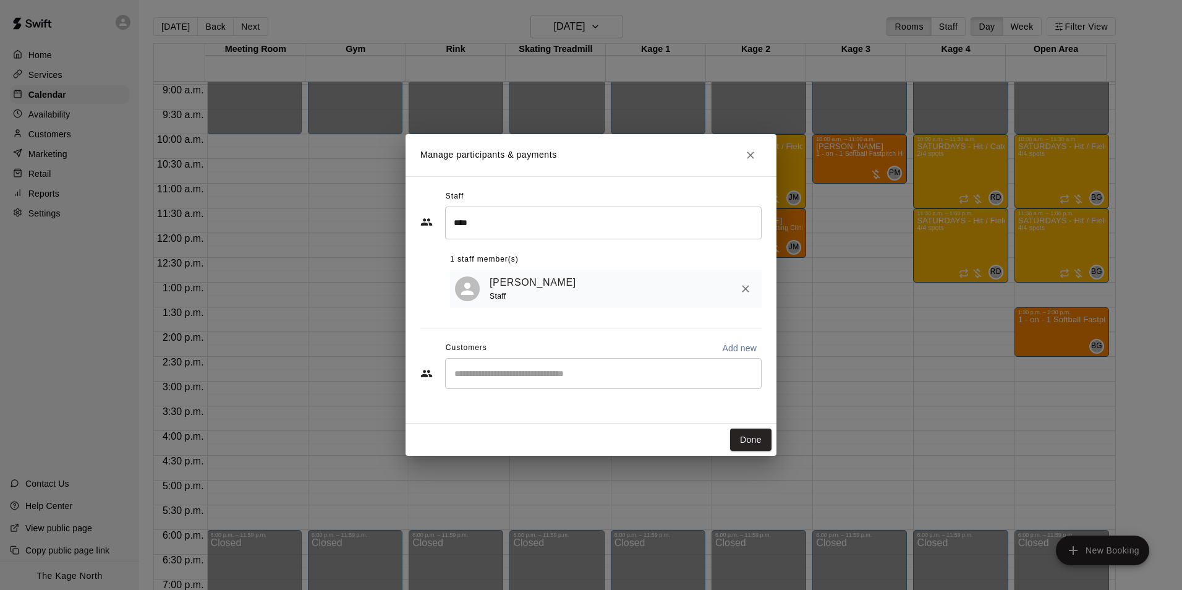
click at [558, 377] on input "Start typing to search customers..." at bounding box center [603, 373] width 305 height 12
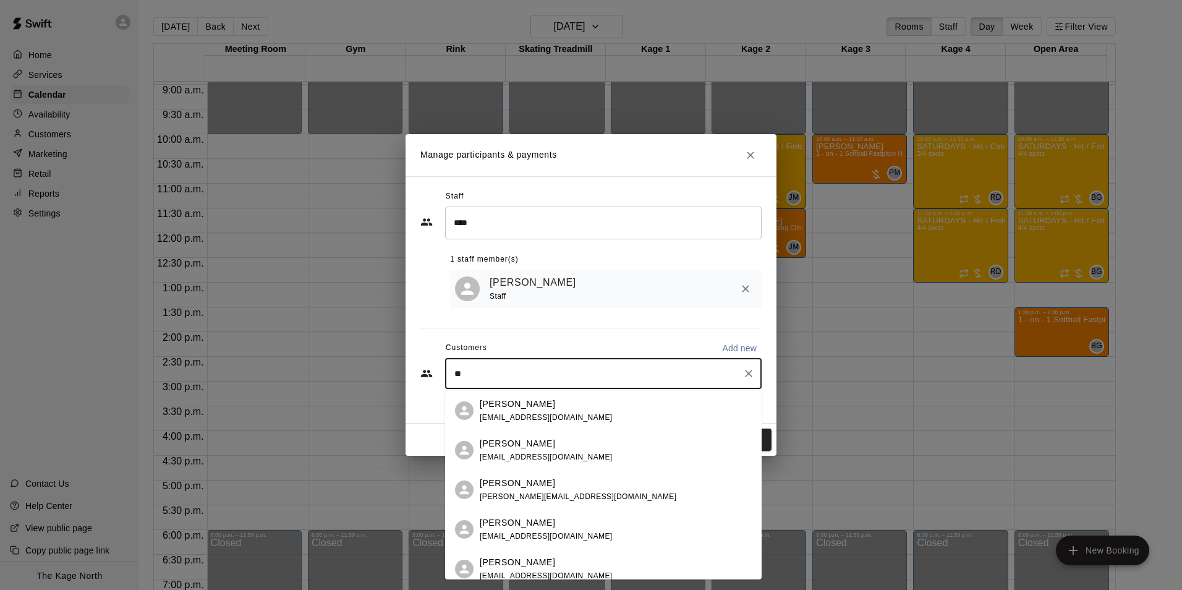
type input "*"
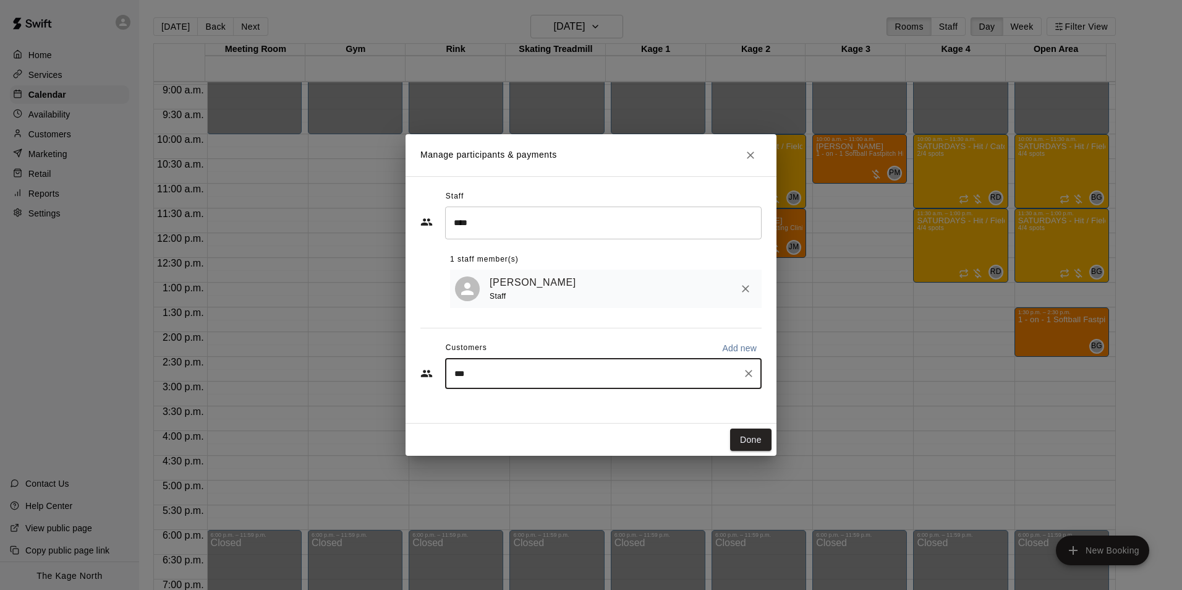
type input "****"
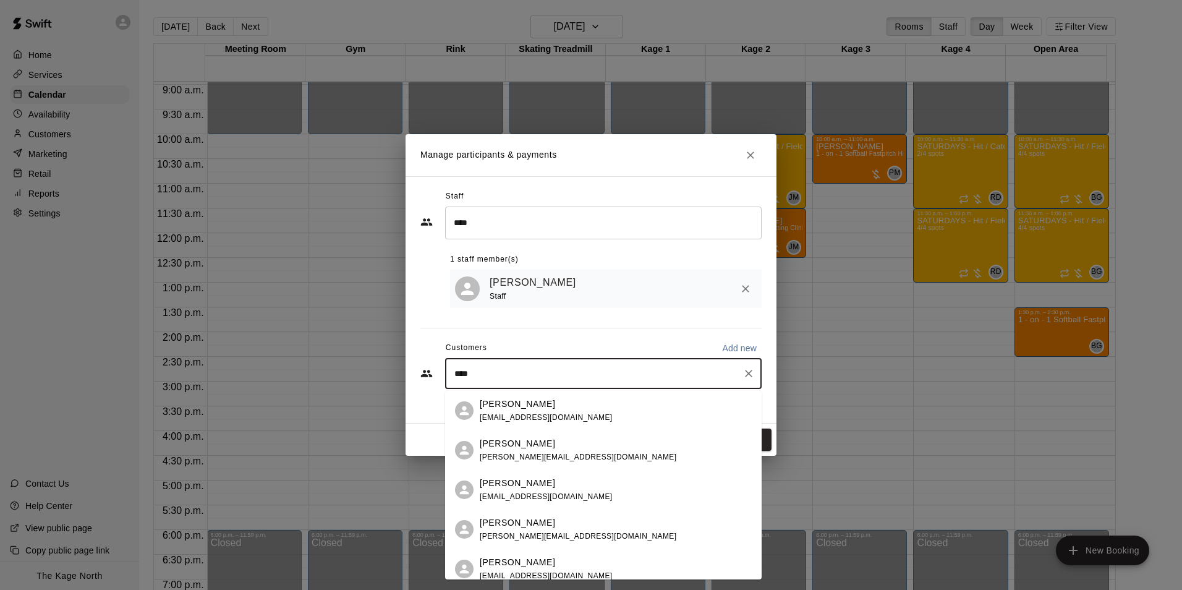
click at [540, 528] on div "Emma Daniel" at bounding box center [578, 522] width 197 height 13
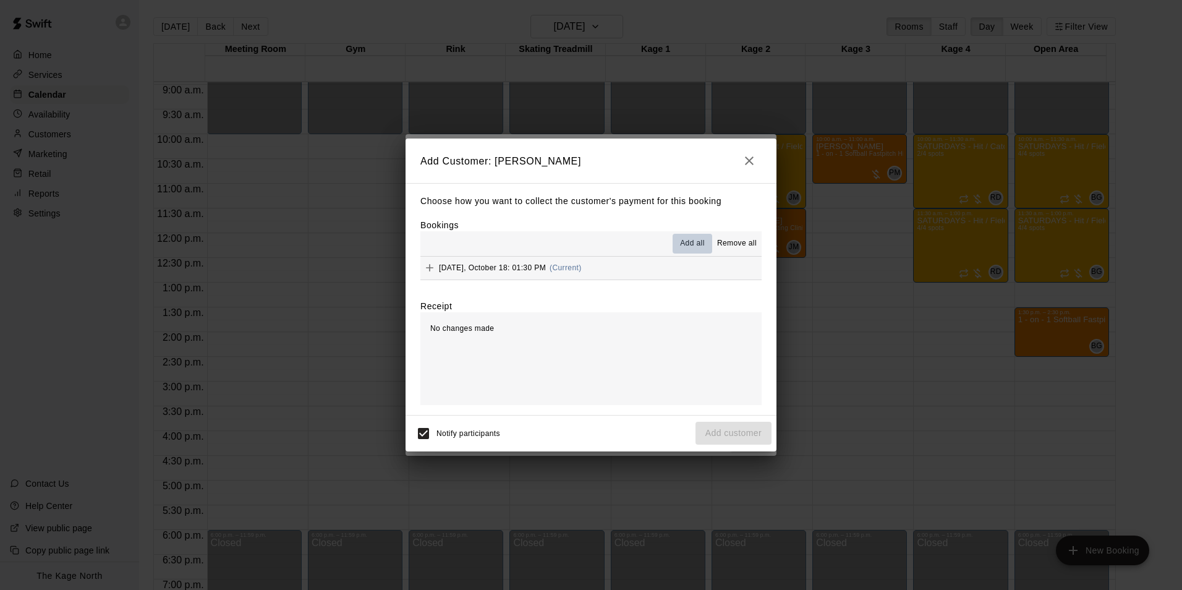
click at [692, 243] on span "Add all" at bounding box center [692, 243] width 25 height 12
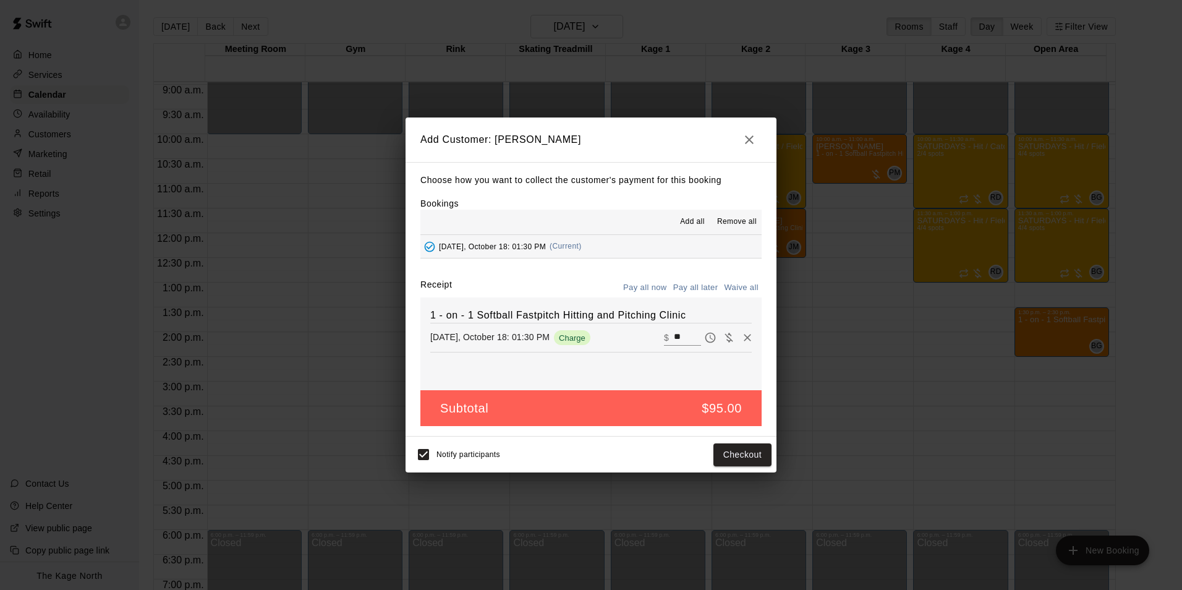
click at [697, 290] on button "Pay all later" at bounding box center [695, 287] width 51 height 19
click at [745, 458] on button "Add customer" at bounding box center [734, 454] width 76 height 23
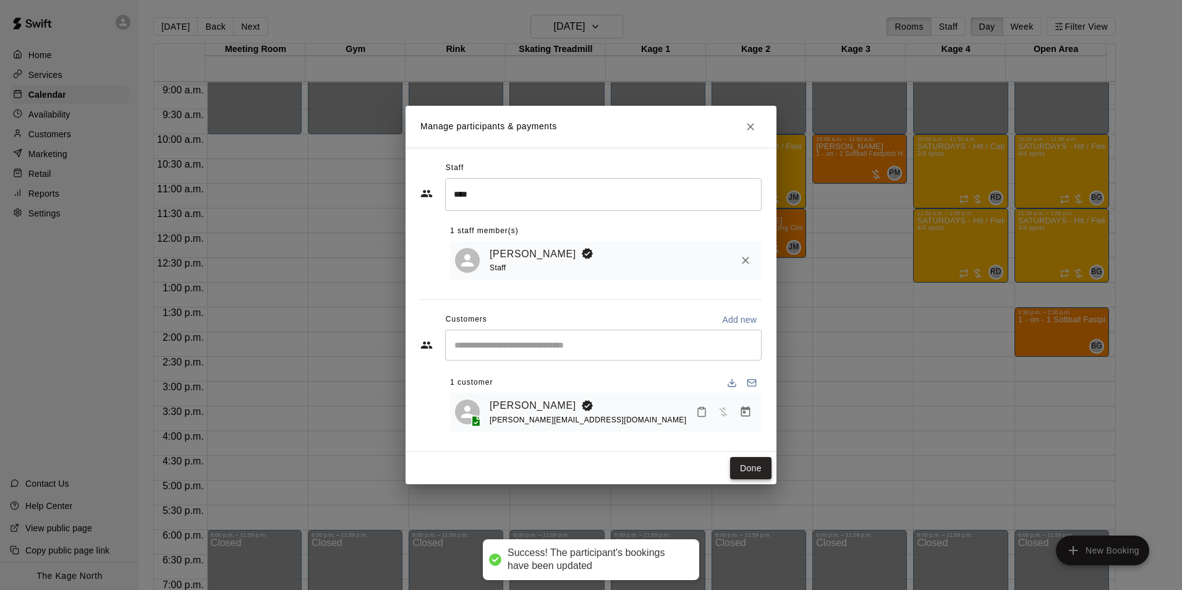
click at [750, 470] on button "Done" at bounding box center [750, 468] width 41 height 23
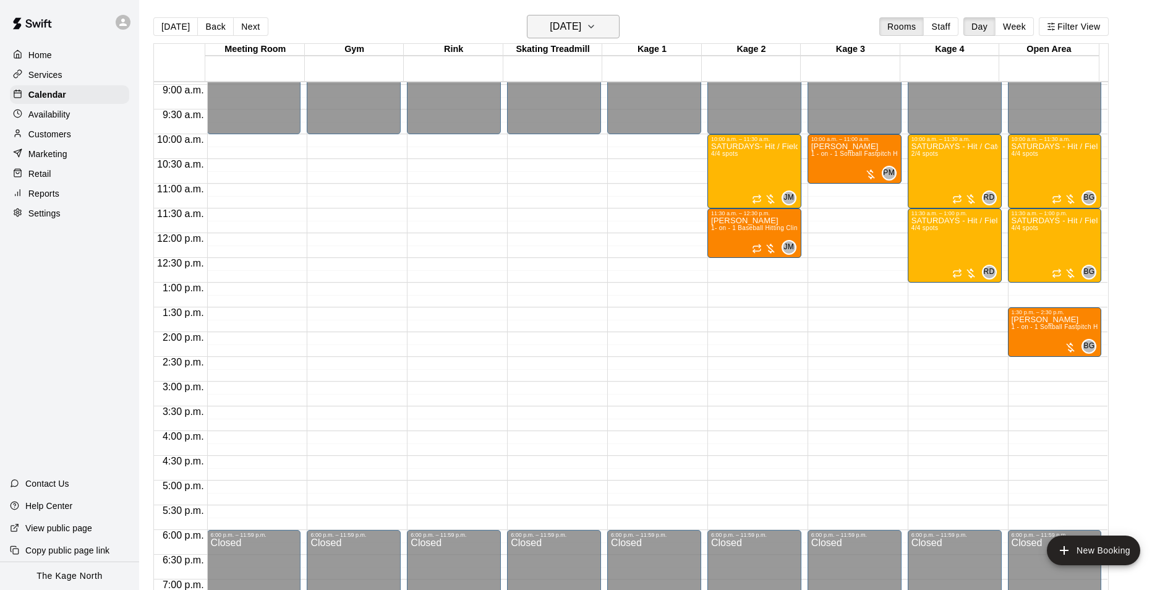
click at [594, 27] on icon "button" at bounding box center [591, 26] width 5 height 2
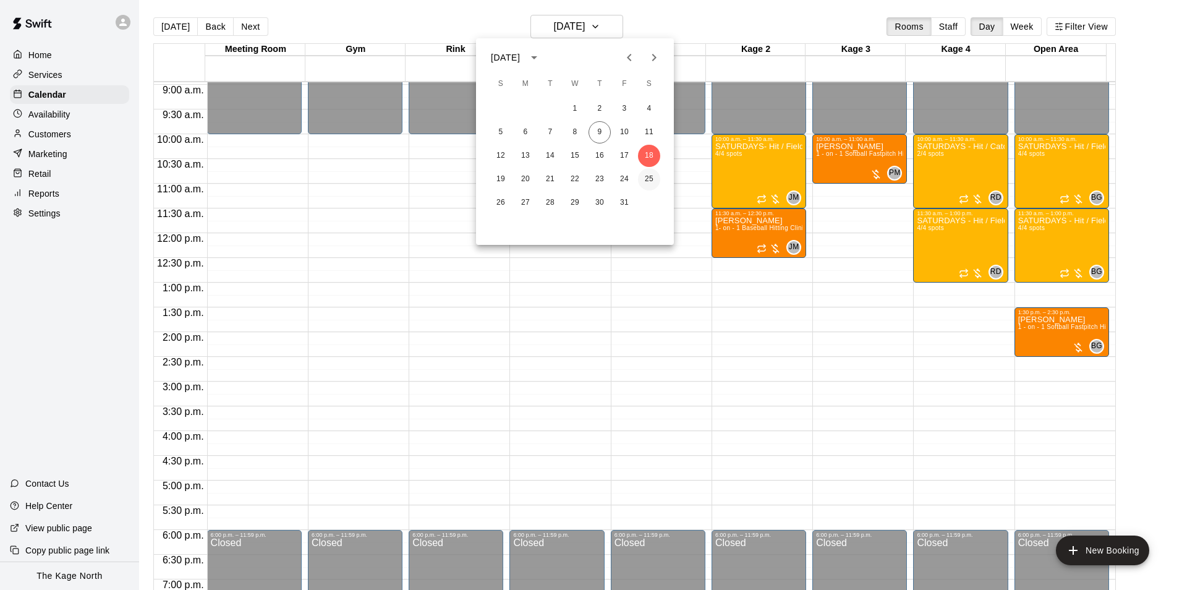
click at [649, 177] on button "25" at bounding box center [649, 179] width 22 height 22
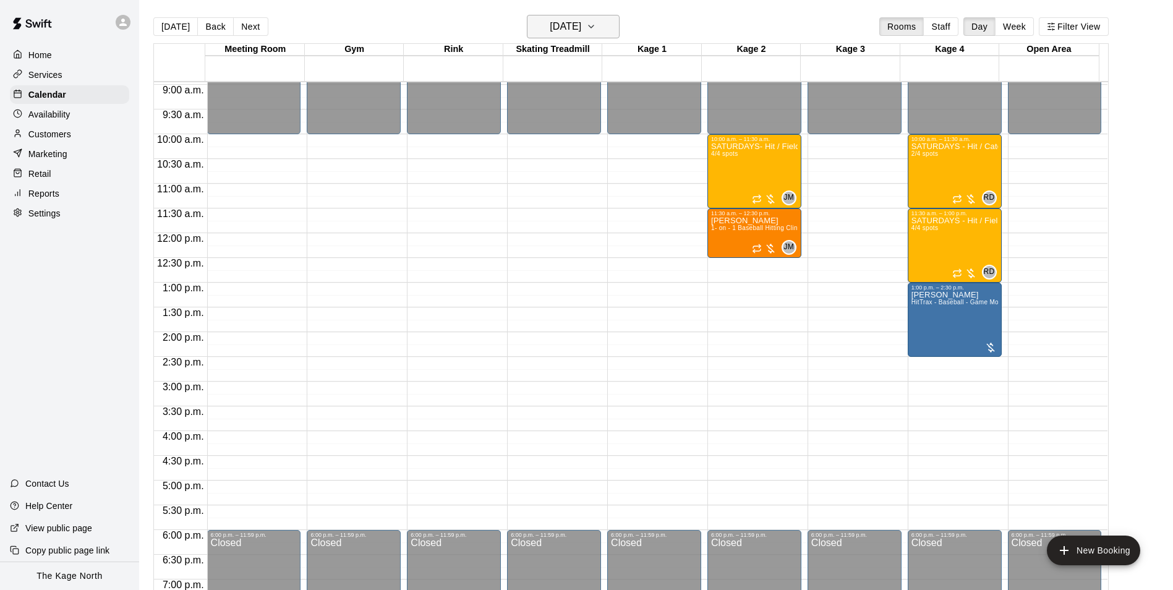
click at [604, 27] on button "Saturday Oct 25" at bounding box center [573, 26] width 93 height 23
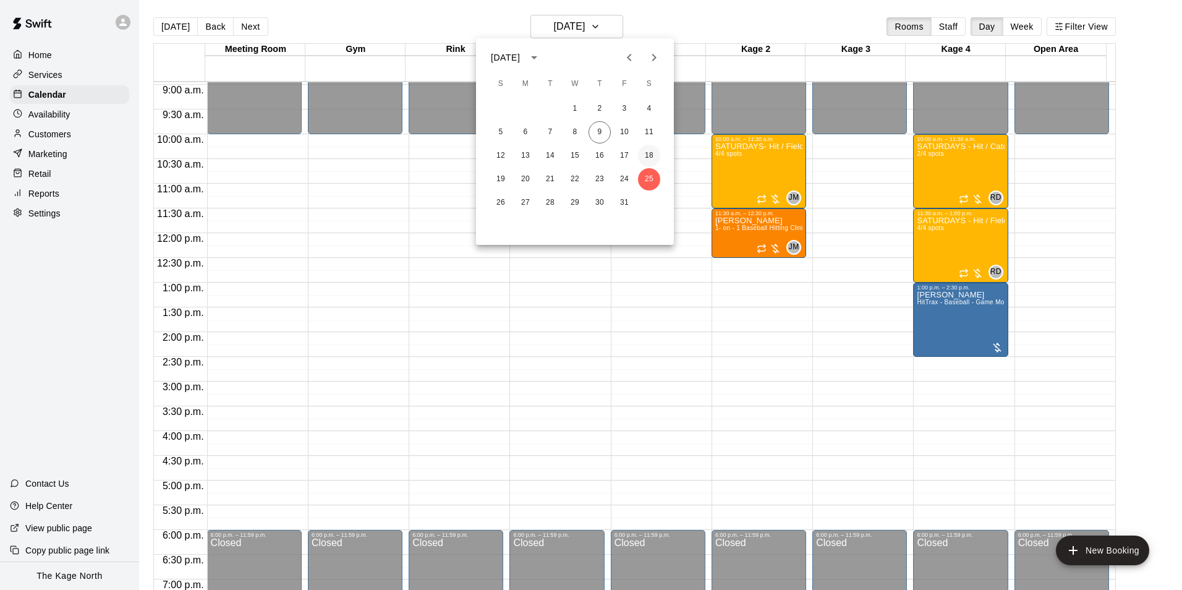
click at [649, 156] on button "18" at bounding box center [649, 156] width 22 height 22
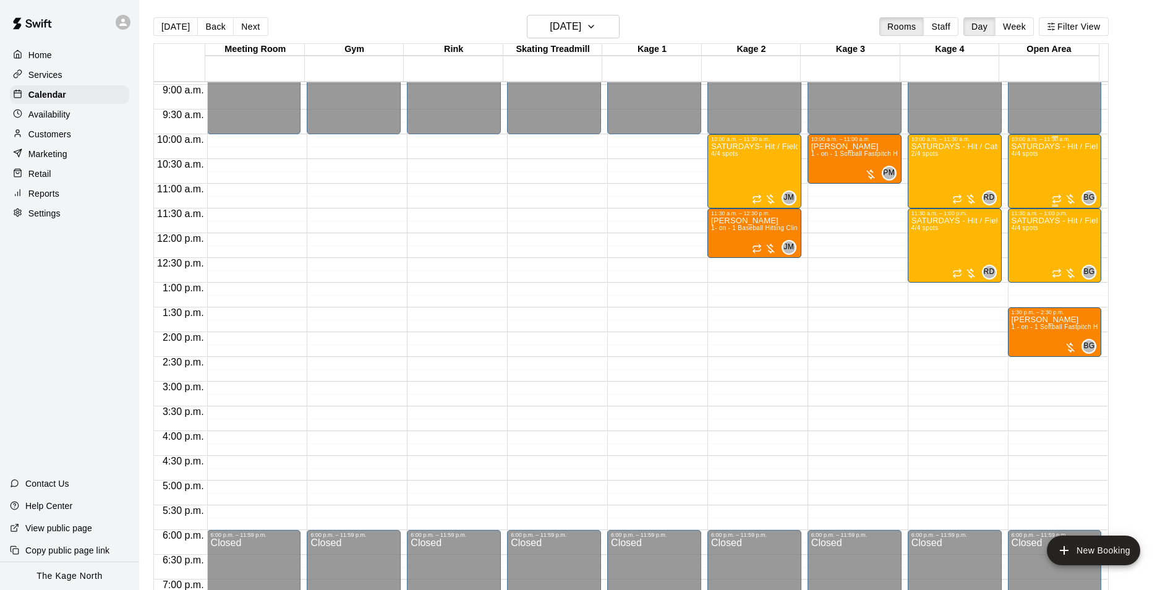
click at [1035, 176] on div "SATURDAYS - Hit / Field / Throw - Softball Program - VAUGHAN 4/4 spots" at bounding box center [1055, 437] width 87 height 590
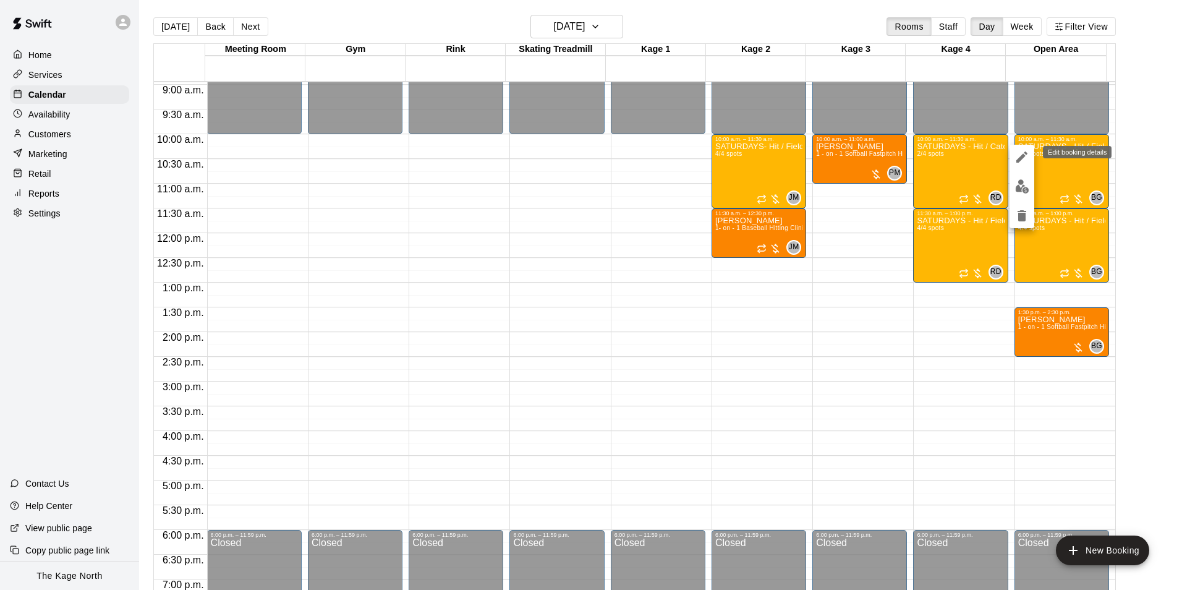
click at [1024, 155] on icon "edit" at bounding box center [1022, 156] width 11 height 11
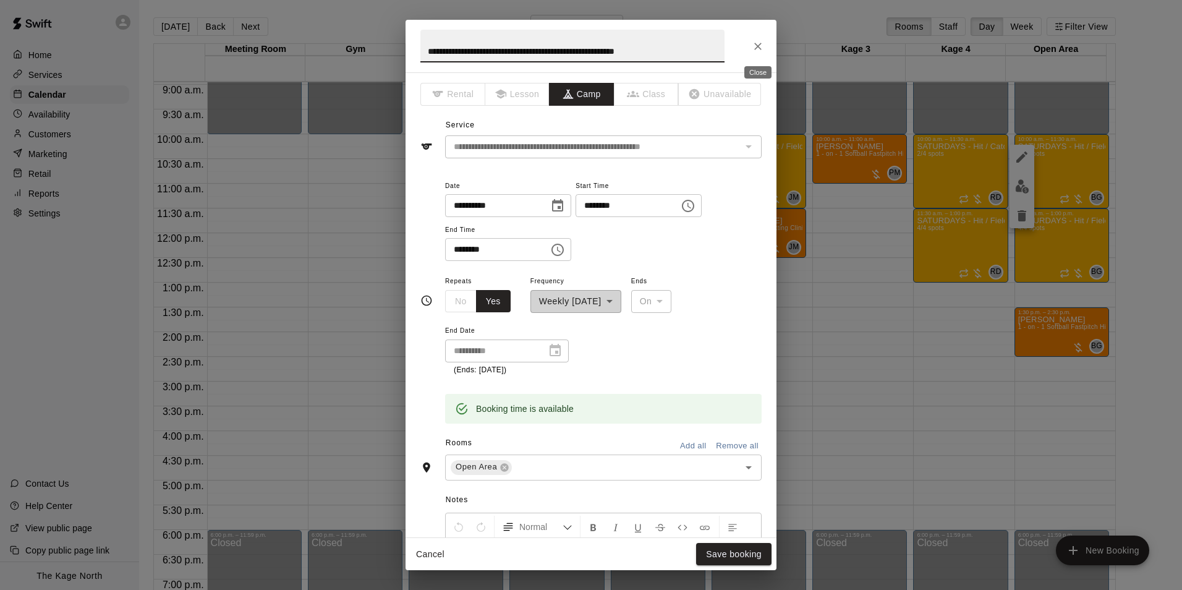
click at [756, 44] on icon "Close" at bounding box center [757, 46] width 7 height 7
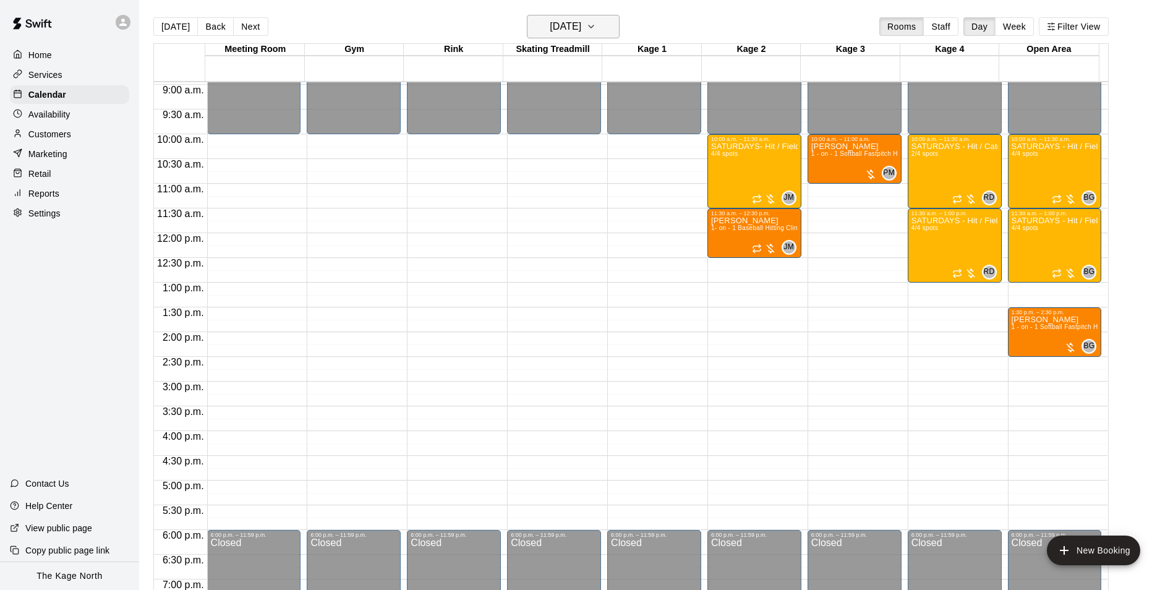
click at [581, 31] on h6 "Saturday Oct 18" at bounding box center [566, 26] width 32 height 17
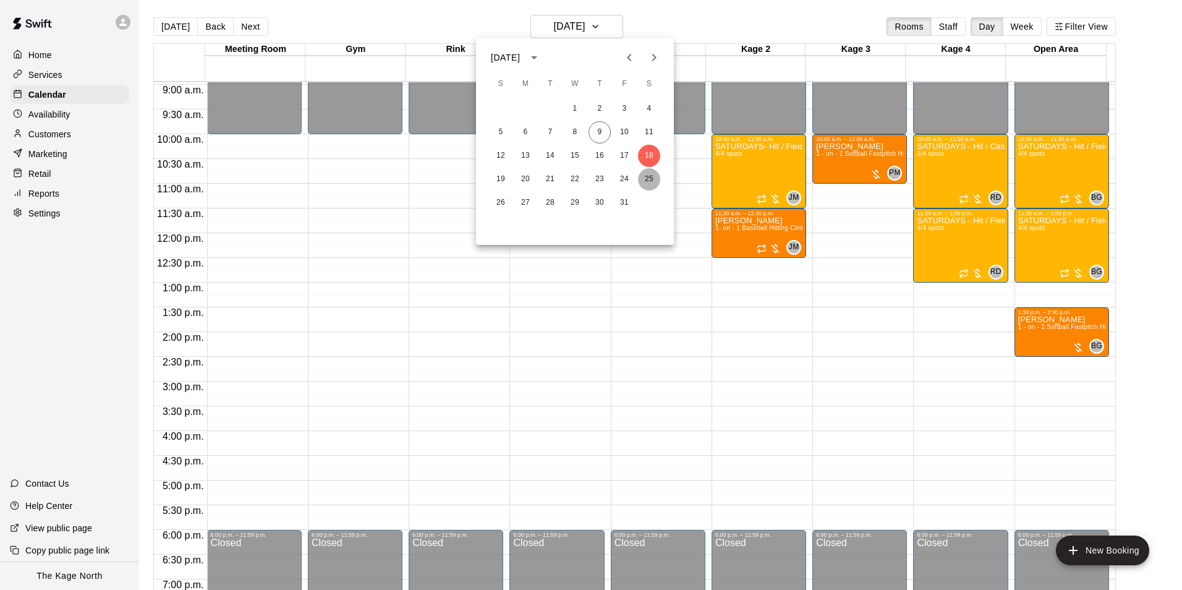
click at [649, 179] on button "25" at bounding box center [649, 179] width 22 height 22
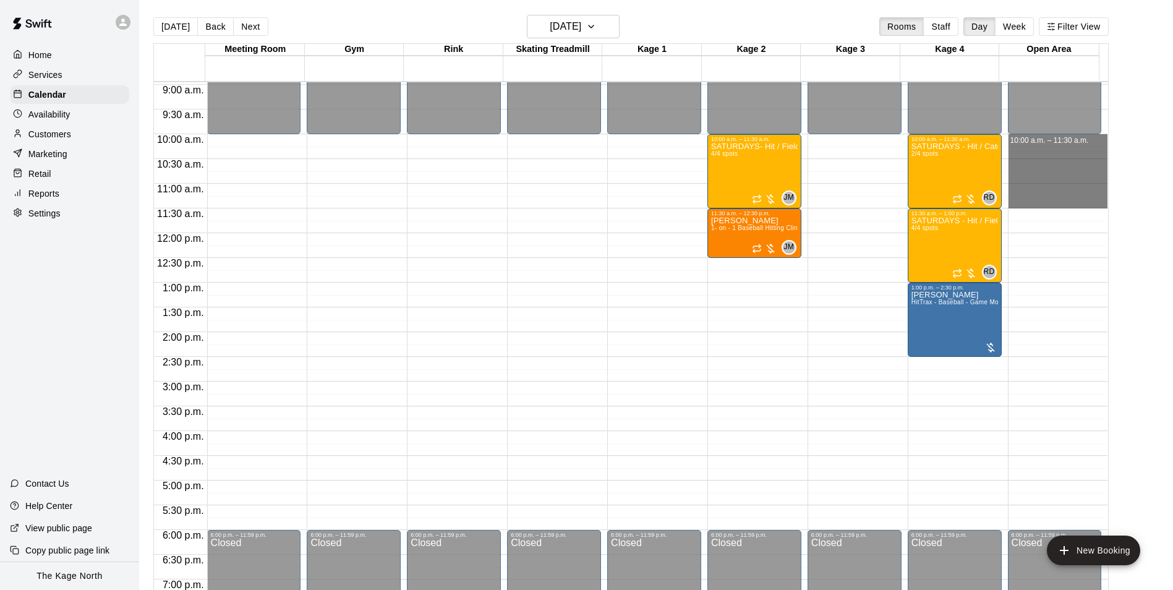
drag, startPoint x: 1011, startPoint y: 140, endPoint x: 1017, endPoint y: 200, distance: 60.9
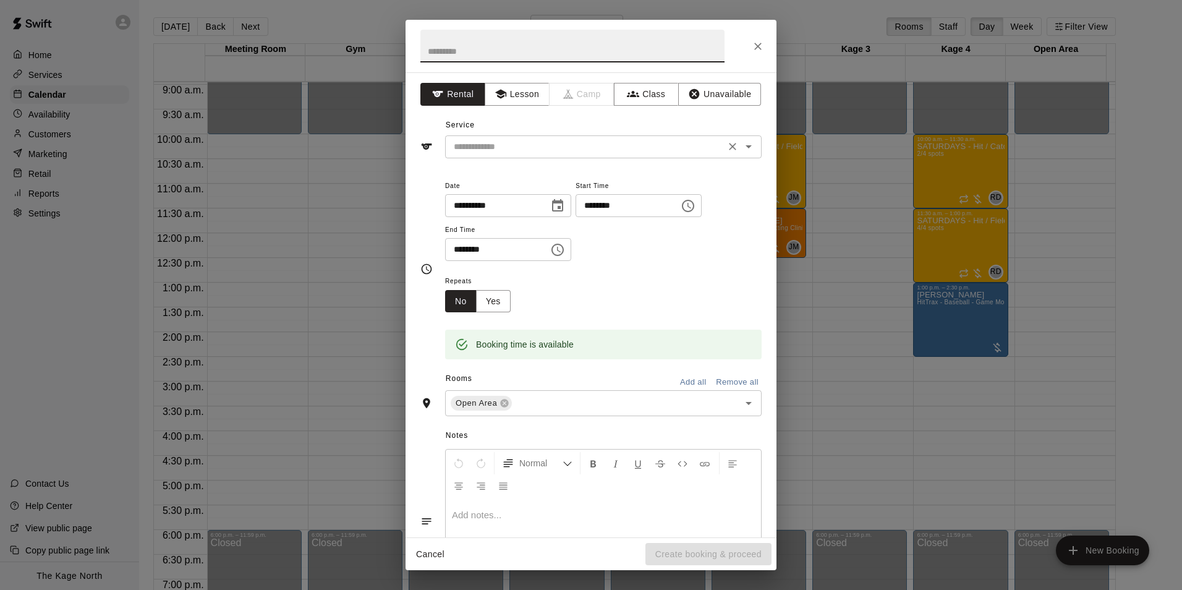
click at [746, 146] on icon "Open" at bounding box center [749, 146] width 6 height 3
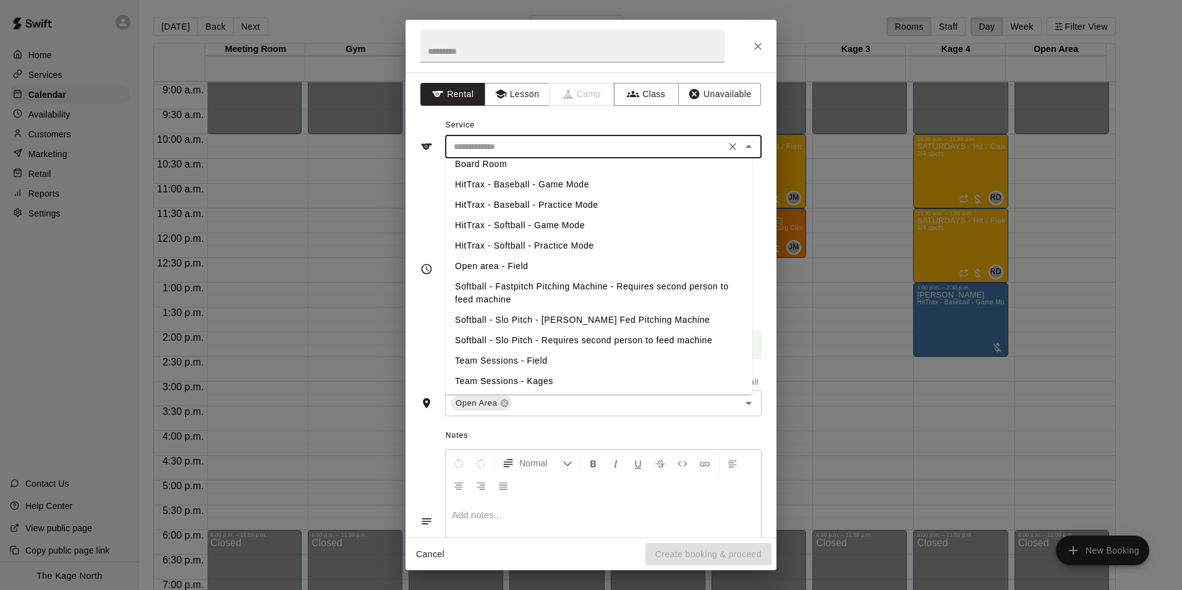
scroll to position [118, 0]
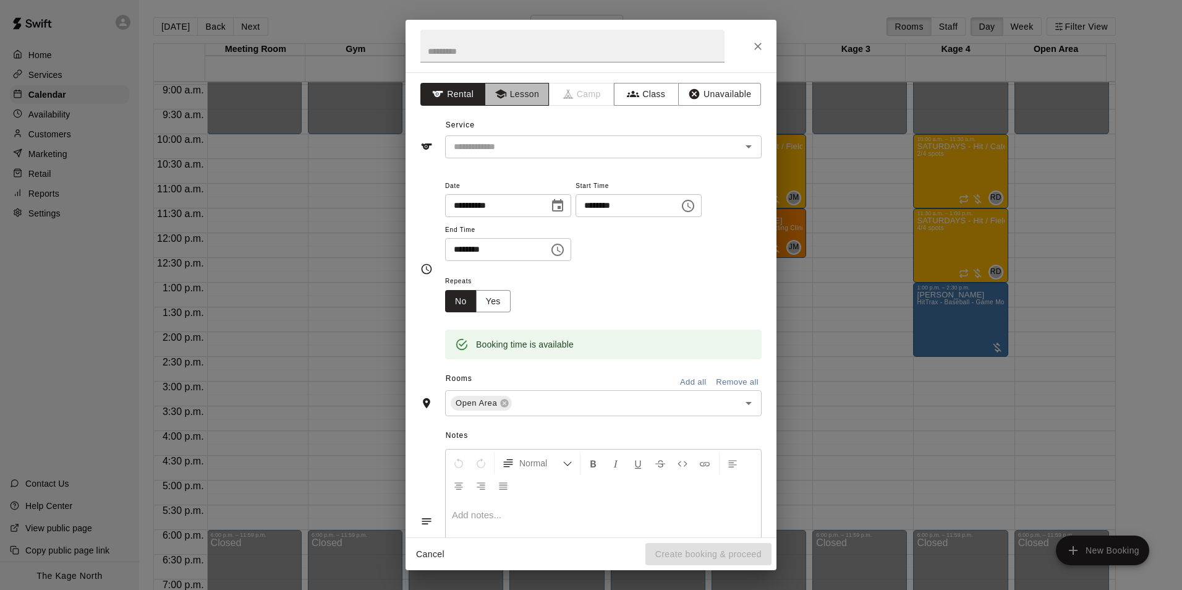
click at [513, 89] on button "Lesson" at bounding box center [517, 94] width 65 height 23
click at [741, 145] on icon "Open" at bounding box center [748, 146] width 15 height 15
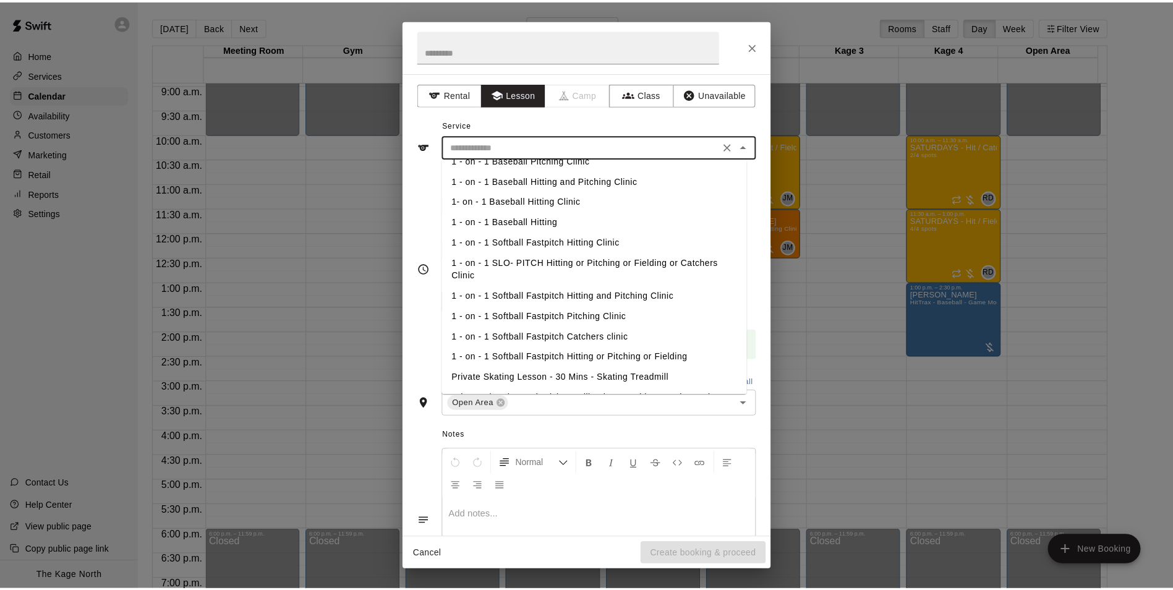
scroll to position [62, 0]
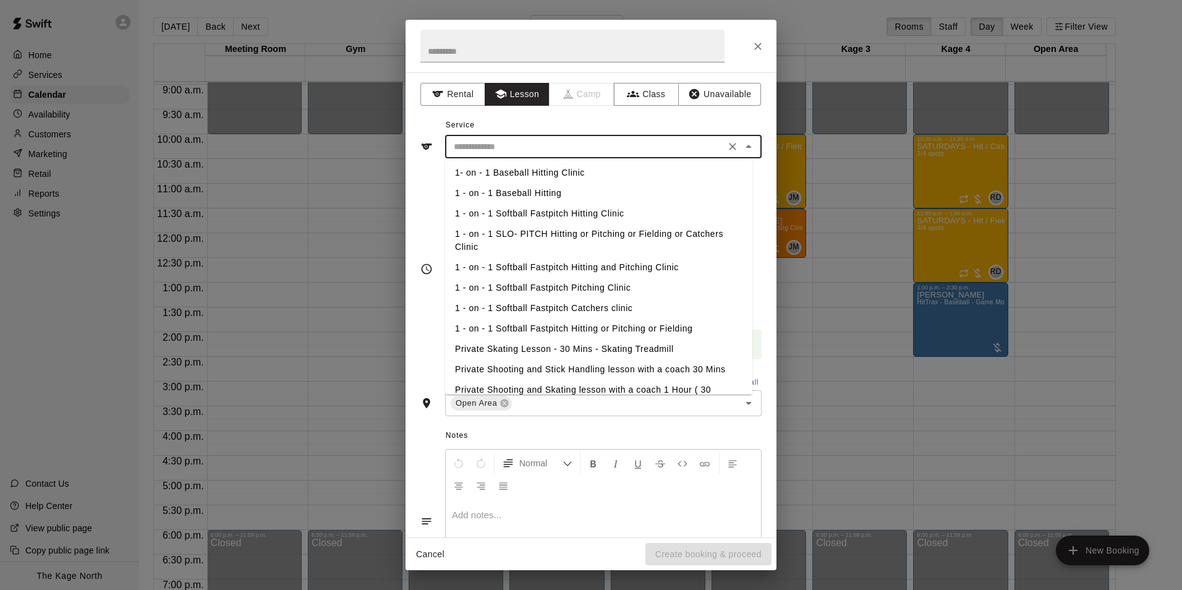
click at [602, 327] on li "1 - on - 1 Softball Fastpitch Hitting or Pitching or Fielding" at bounding box center [598, 328] width 307 height 20
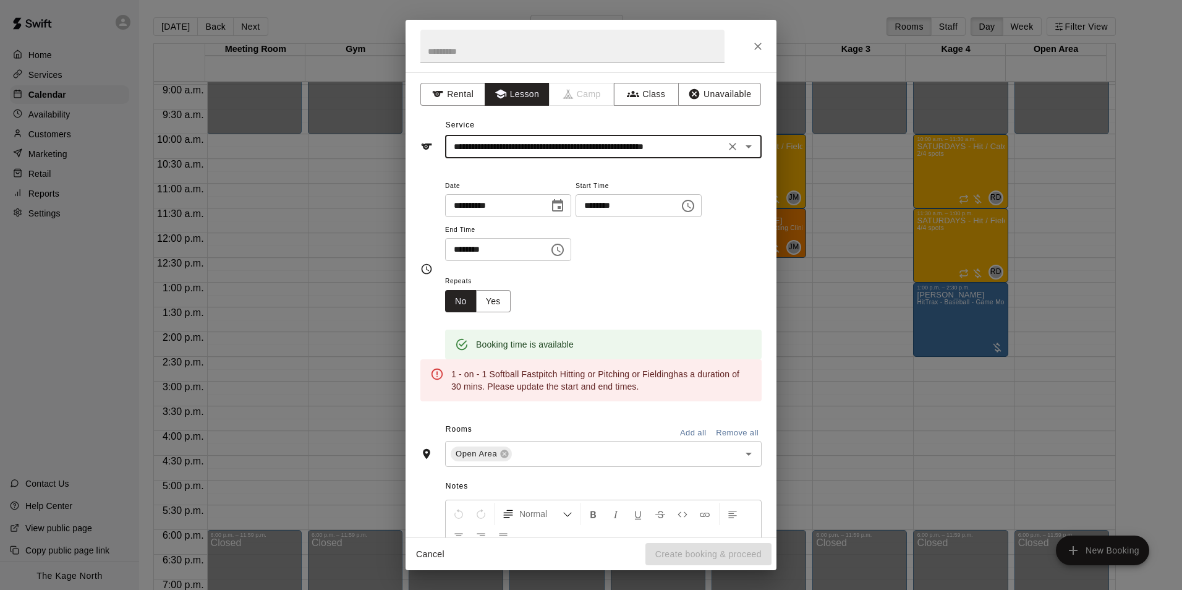
click at [741, 146] on icon "Open" at bounding box center [748, 146] width 15 height 15
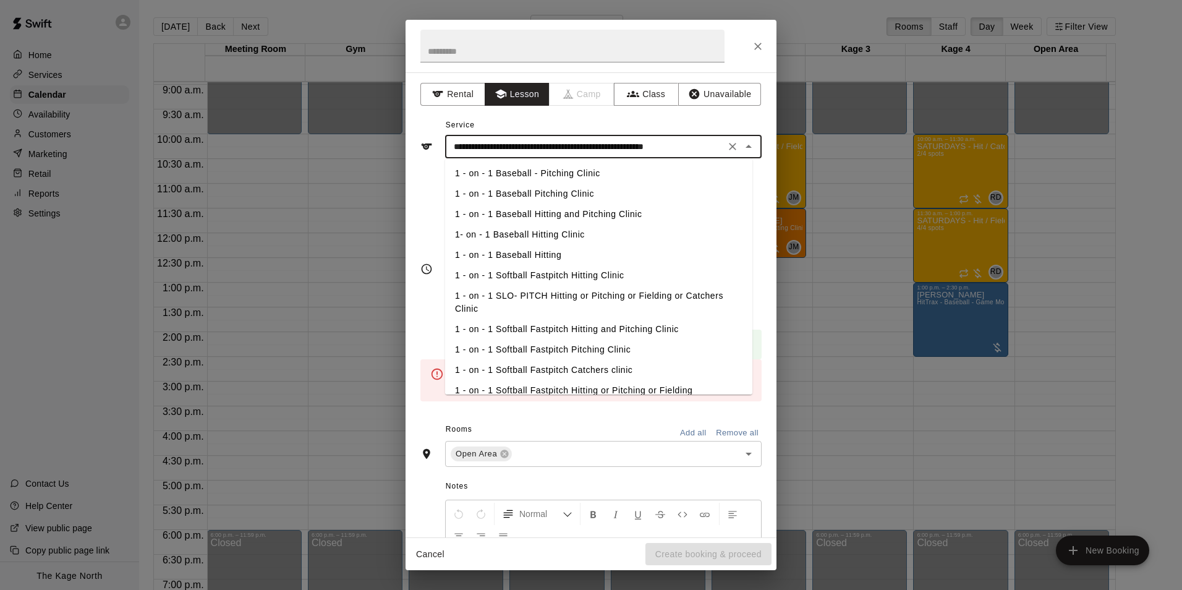
click at [591, 272] on li "1 - on - 1 Softball Fastpitch Hitting Clinic" at bounding box center [598, 275] width 307 height 20
type input "**********"
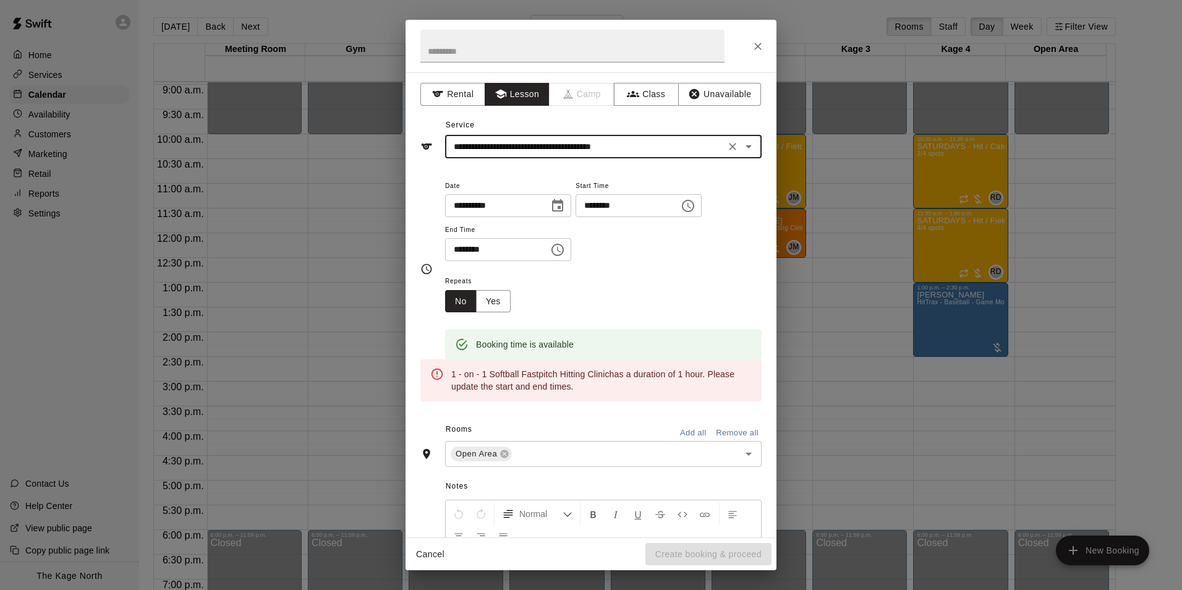
click at [761, 45] on icon "Close" at bounding box center [758, 46] width 12 height 12
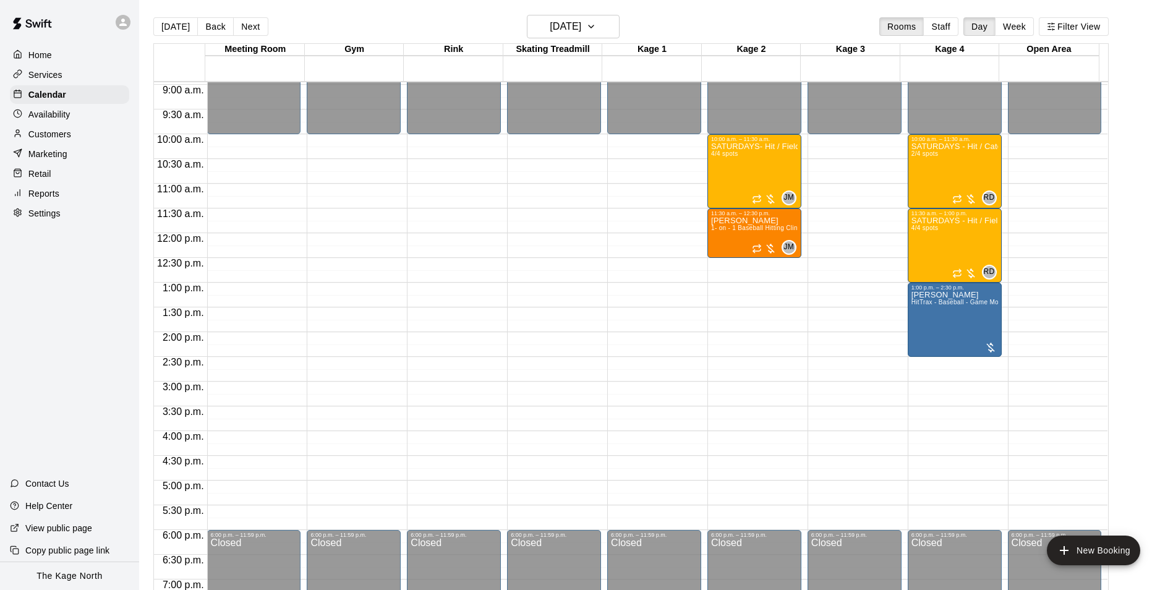
click at [66, 217] on div "Settings" at bounding box center [69, 213] width 119 height 19
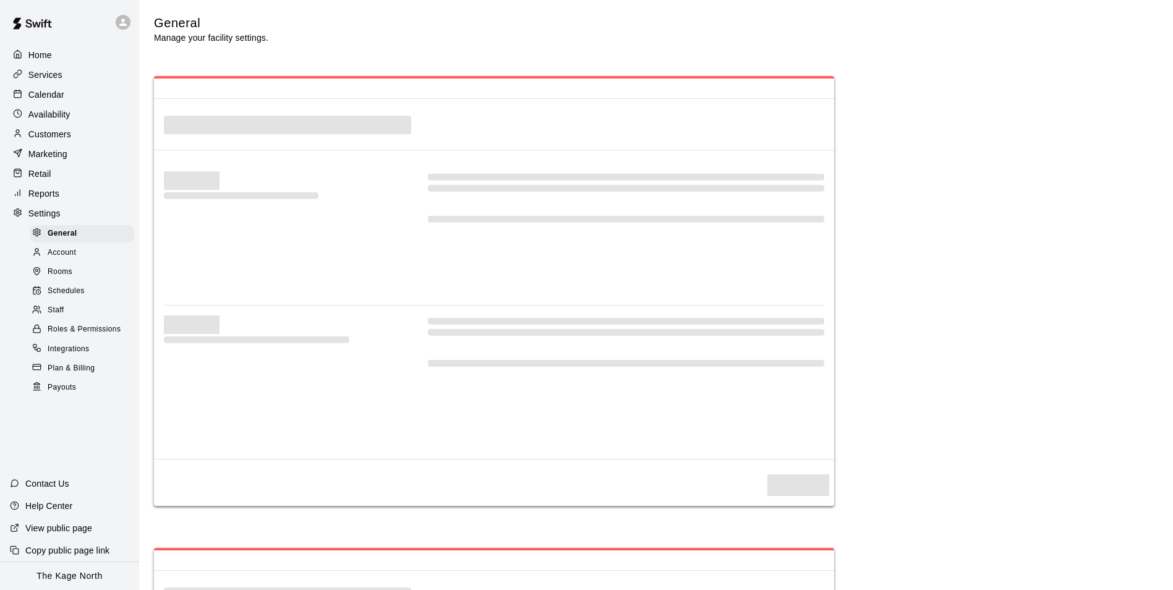
select select "**"
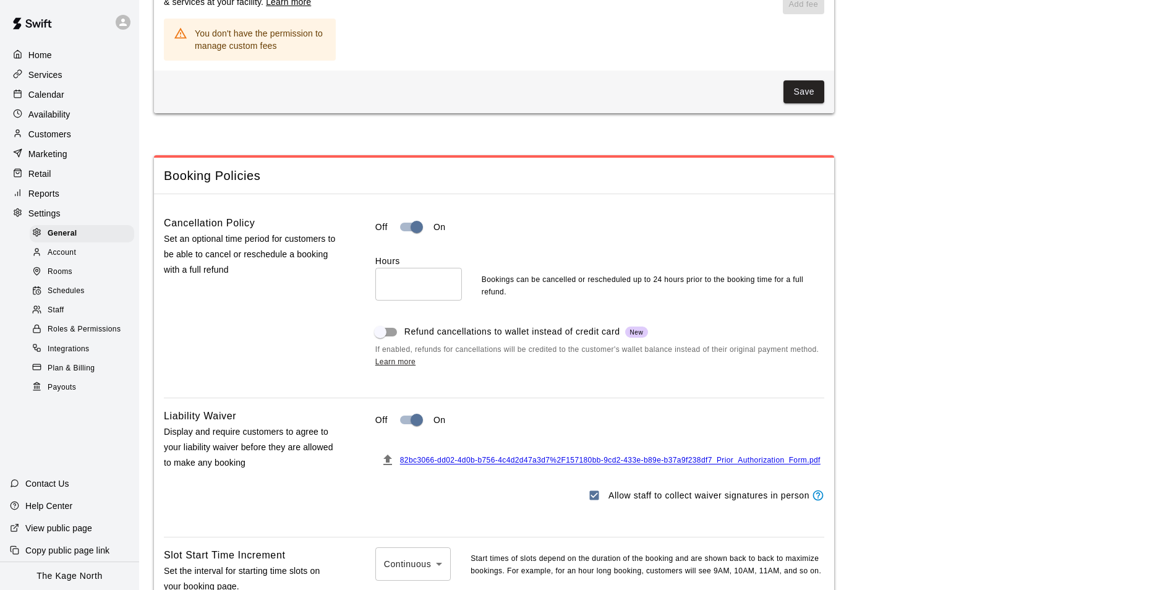
scroll to position [885, 0]
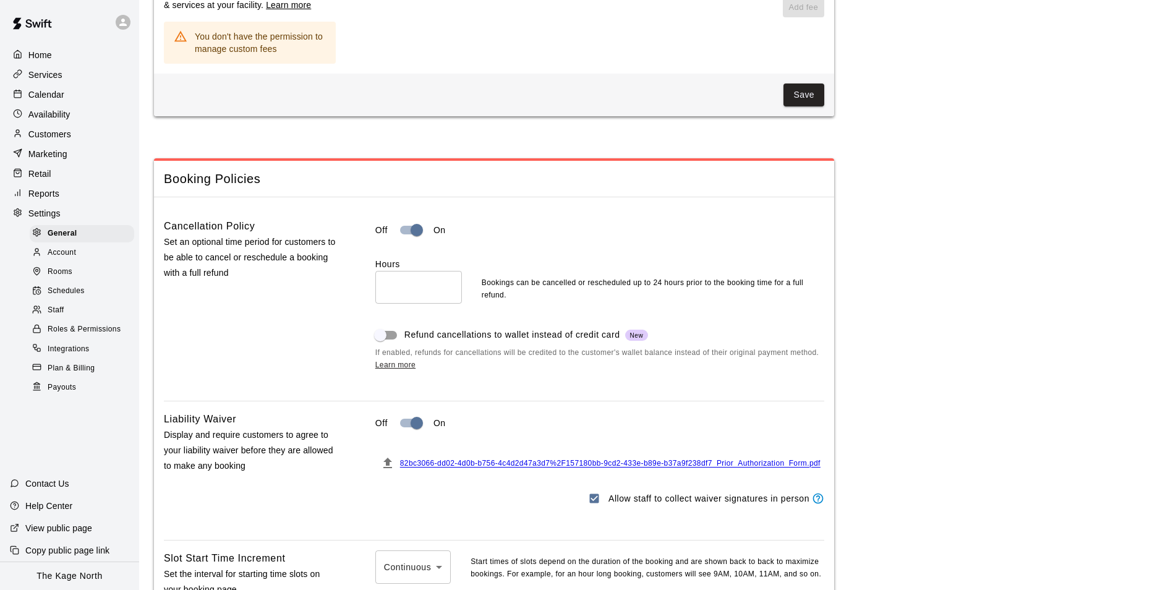
click at [53, 75] on p "Services" at bounding box center [45, 75] width 34 height 12
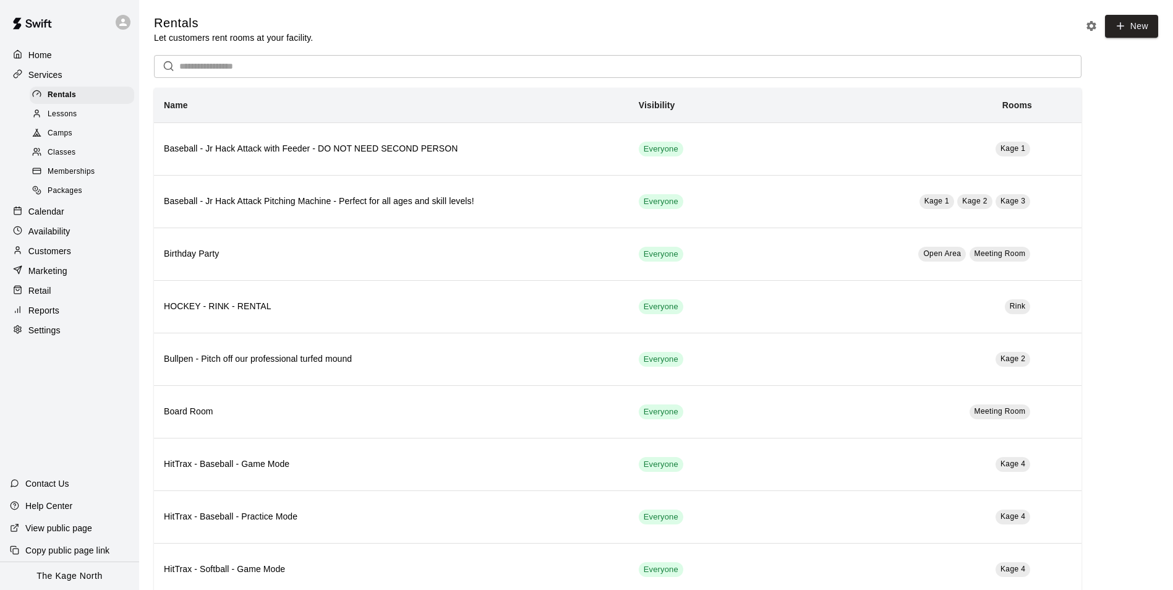
click at [97, 139] on div "Camps" at bounding box center [82, 133] width 105 height 17
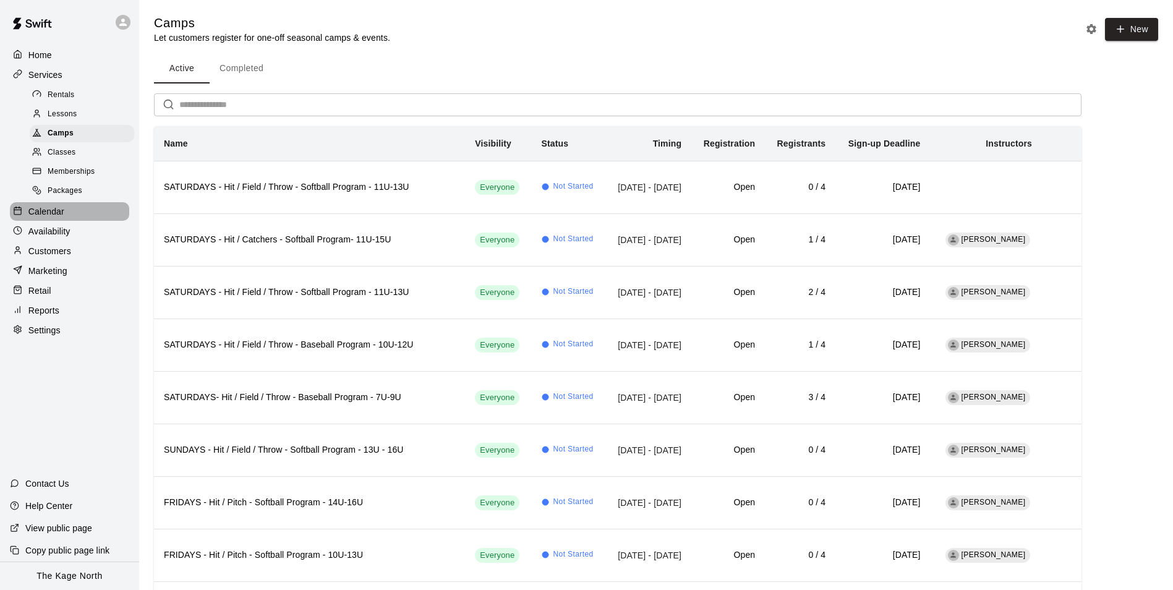
click at [28, 218] on p "Calendar" at bounding box center [46, 211] width 36 height 12
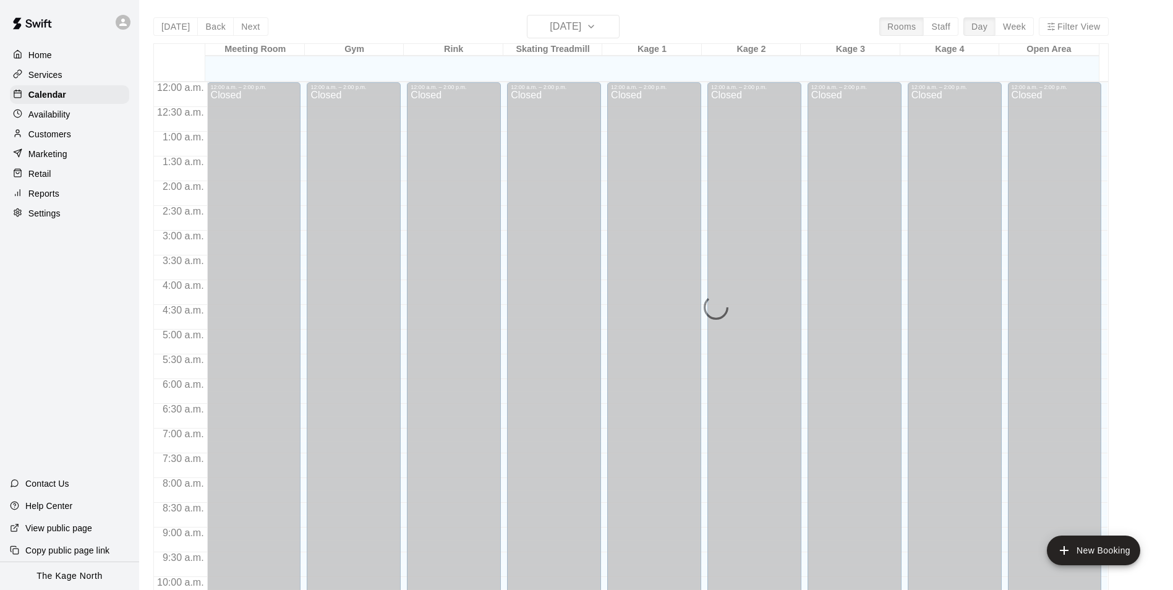
scroll to position [628, 0]
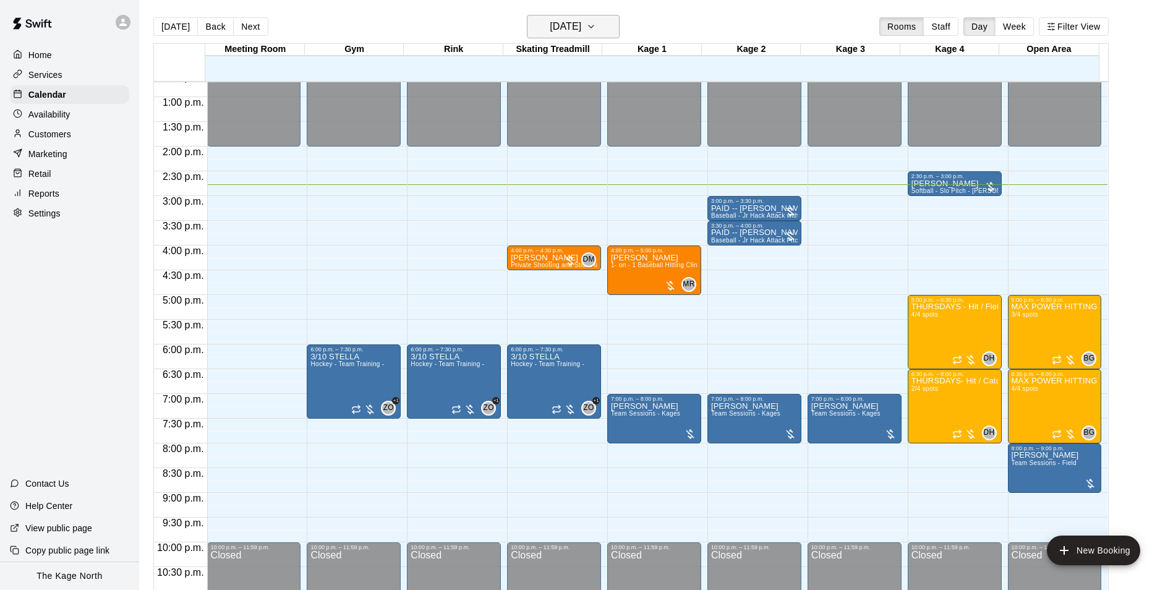
click at [596, 31] on icon "button" at bounding box center [591, 26] width 10 height 15
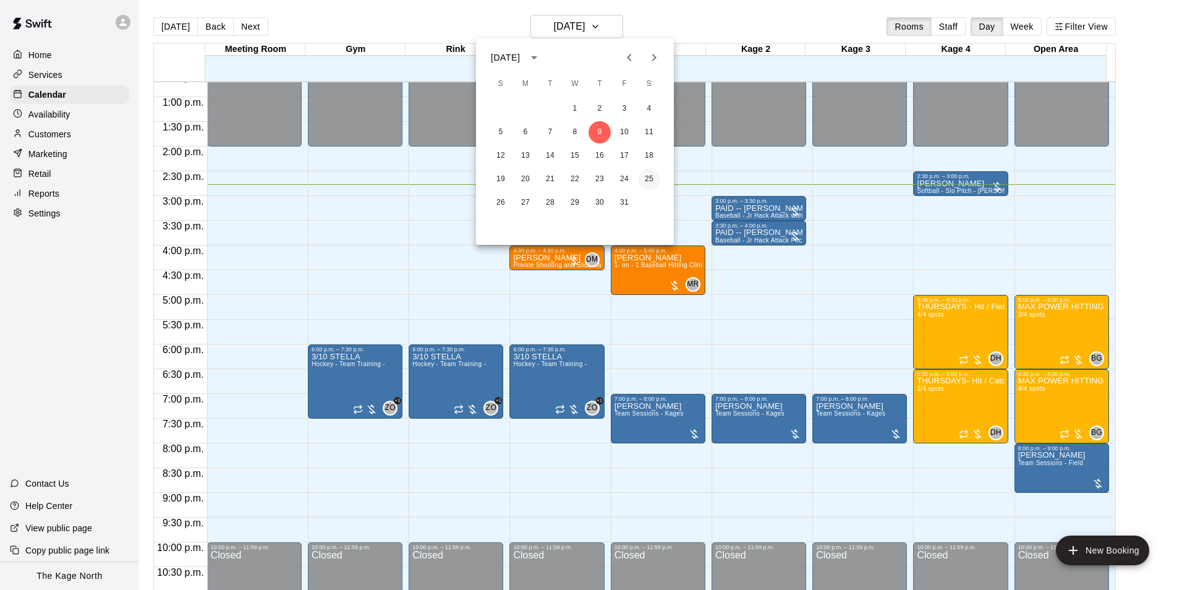
click at [648, 183] on button "25" at bounding box center [649, 179] width 22 height 22
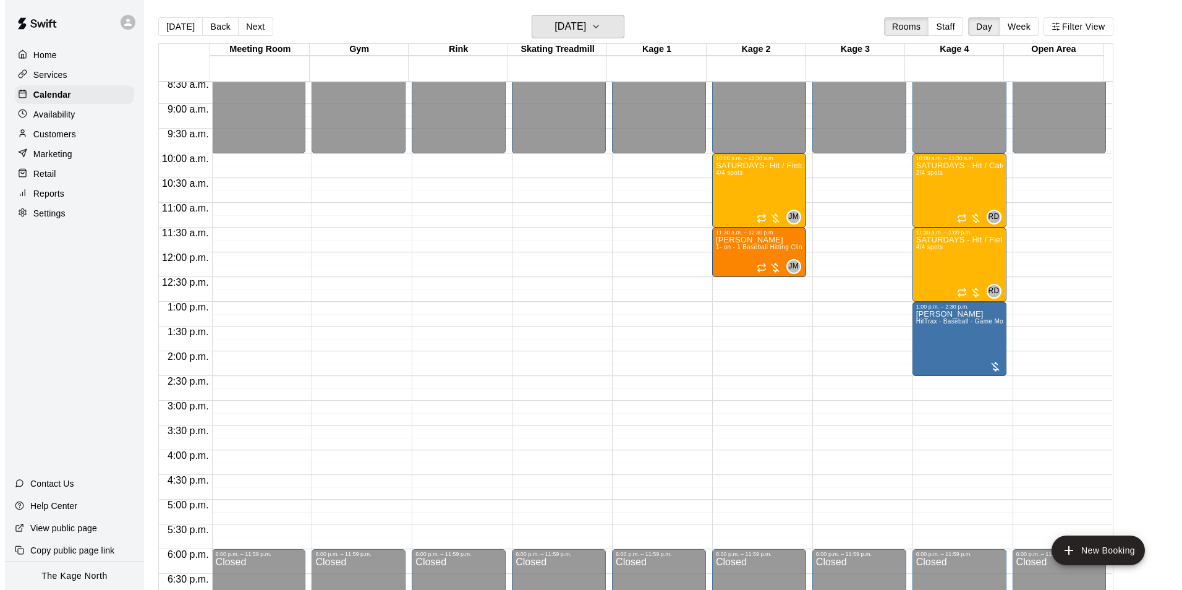
scroll to position [381, 0]
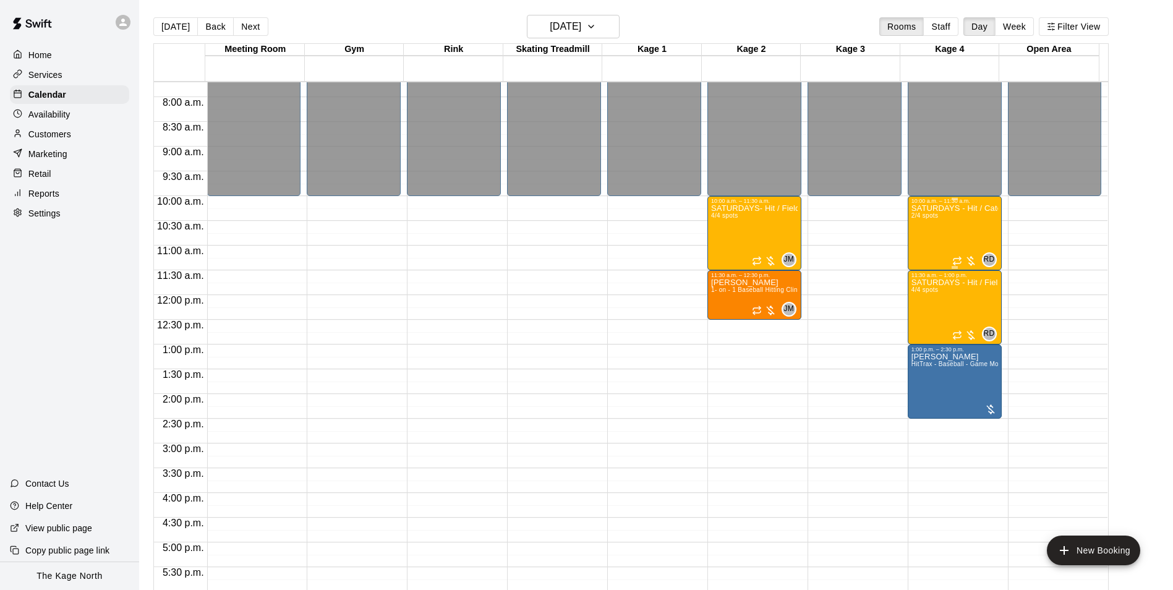
click at [949, 233] on div "SATURDAYS - Hit / Catchers - Softball Program- 11U-15U 2/4 spots" at bounding box center [954, 499] width 87 height 590
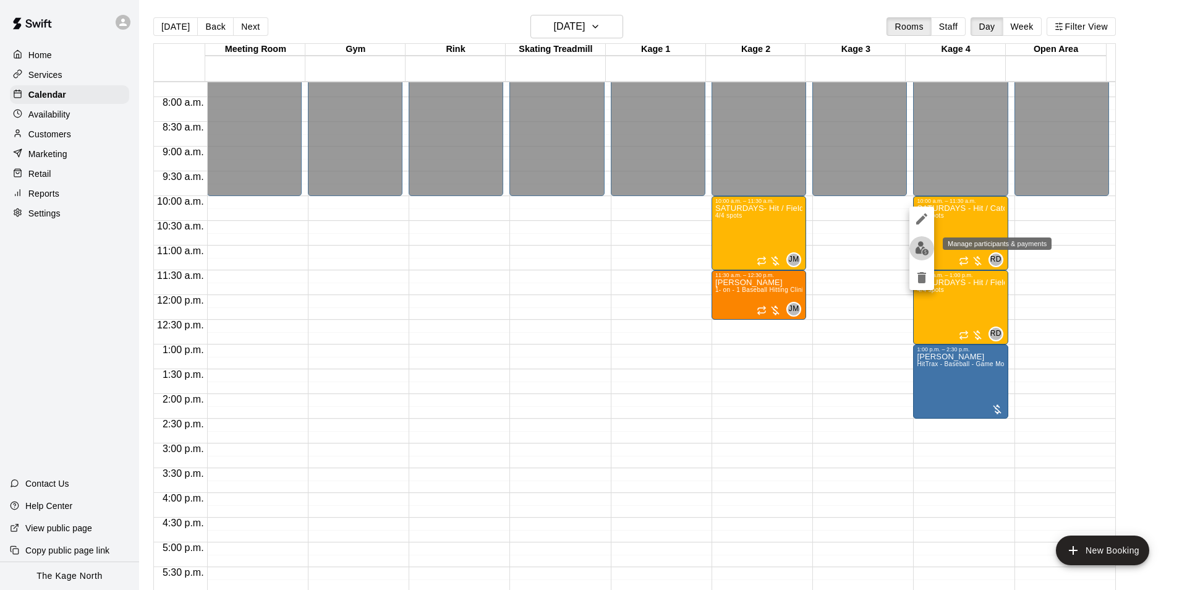
click at [918, 246] on img "edit" at bounding box center [922, 248] width 14 height 14
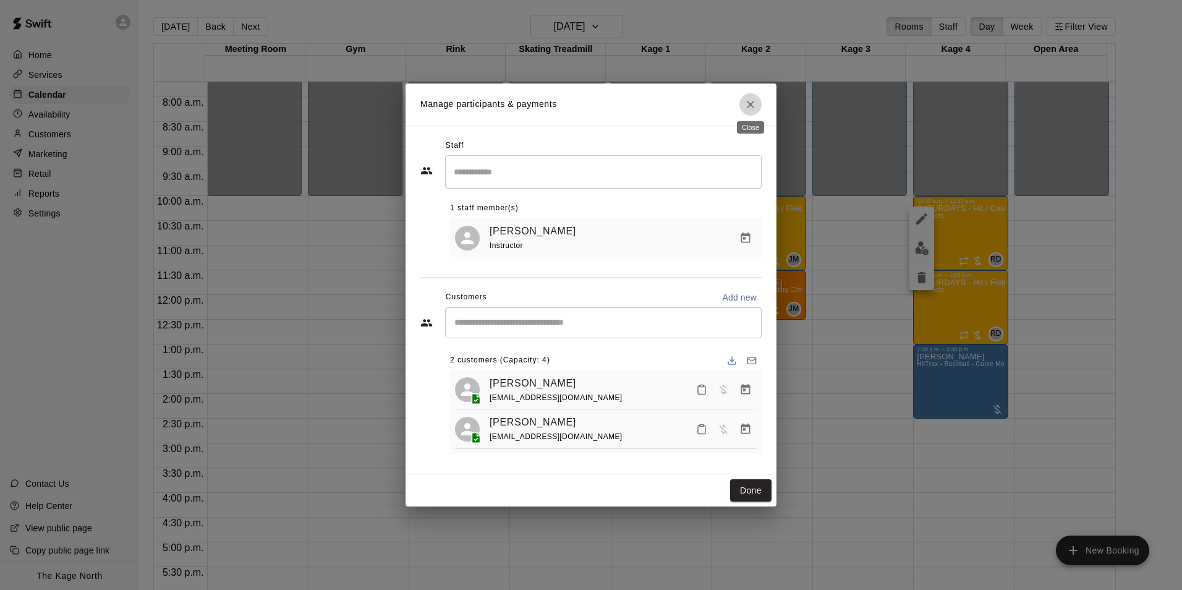
click at [752, 106] on icon "Close" at bounding box center [750, 104] width 12 height 12
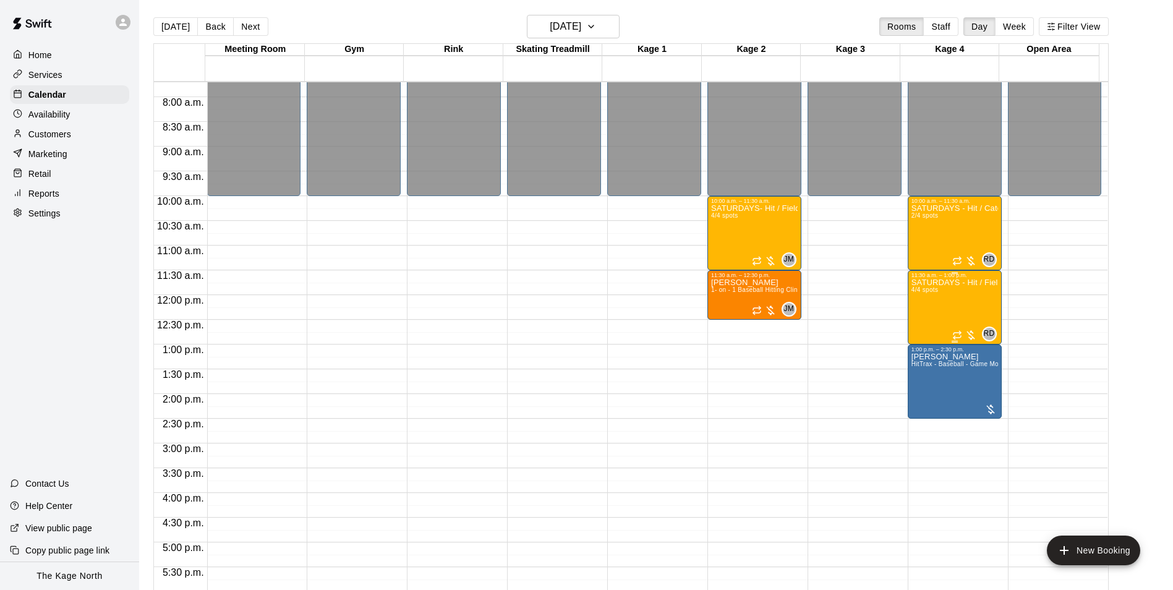
click at [919, 315] on div "SATURDAYS - Hit / Field / Throw - Softball Program - 11U-13U 4/4 spots" at bounding box center [954, 573] width 87 height 590
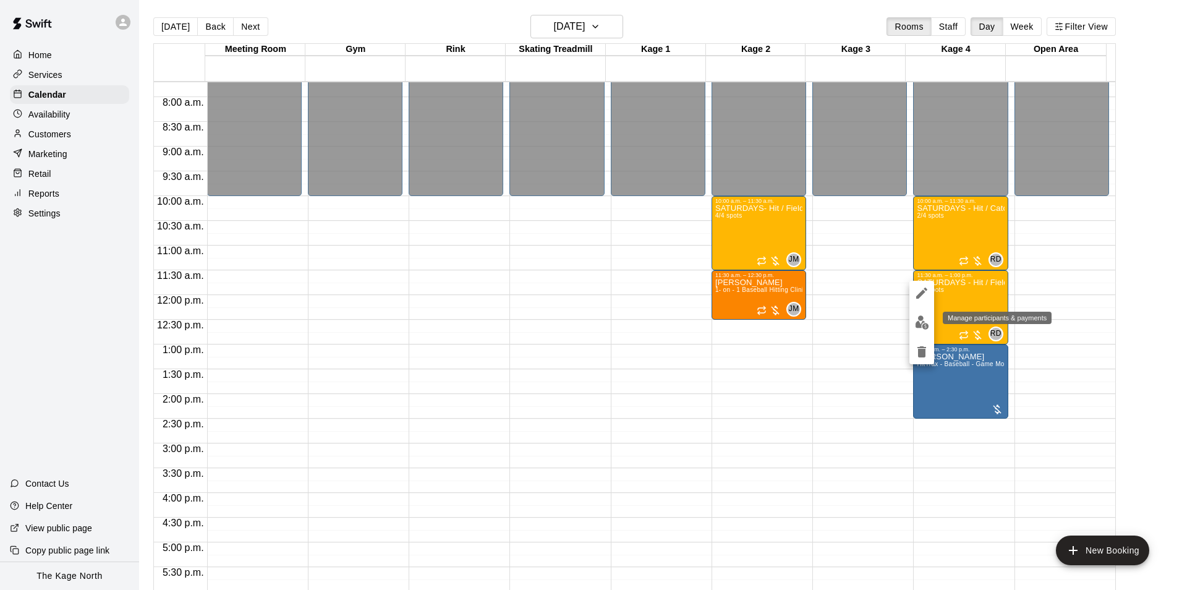
click at [919, 322] on img "edit" at bounding box center [922, 322] width 14 height 14
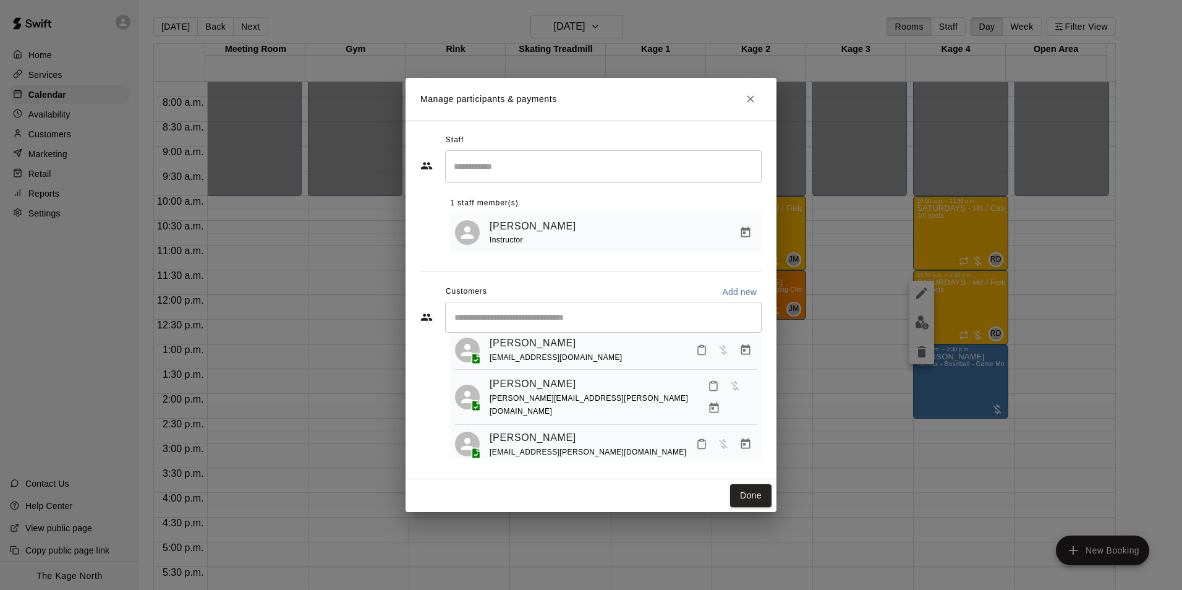
scroll to position [0, 0]
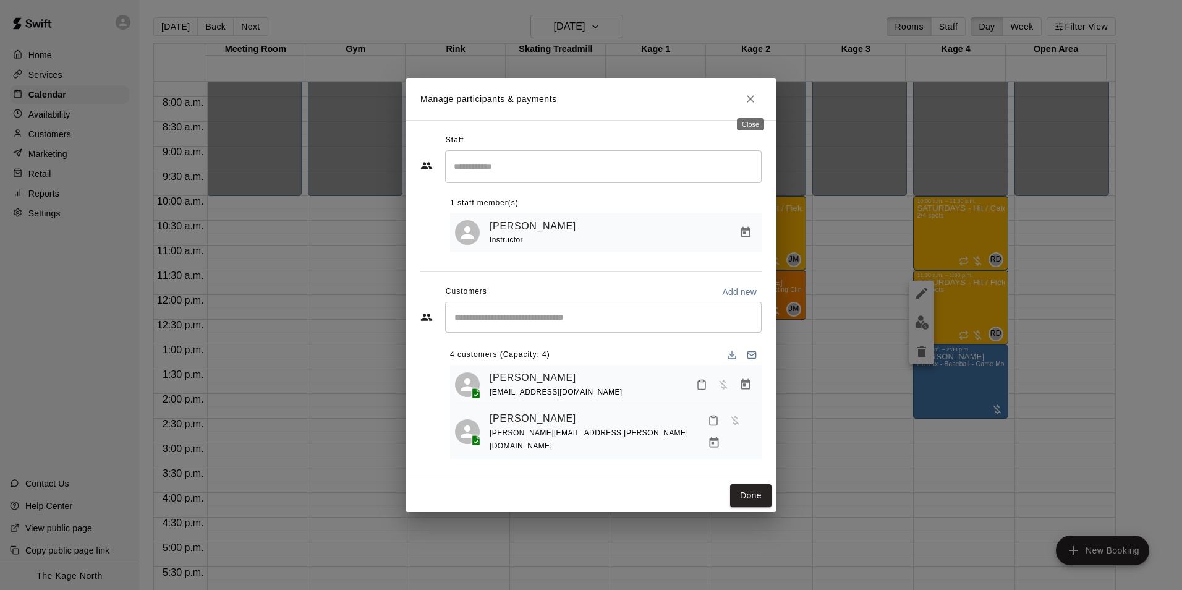
click at [751, 99] on icon "Close" at bounding box center [750, 98] width 7 height 7
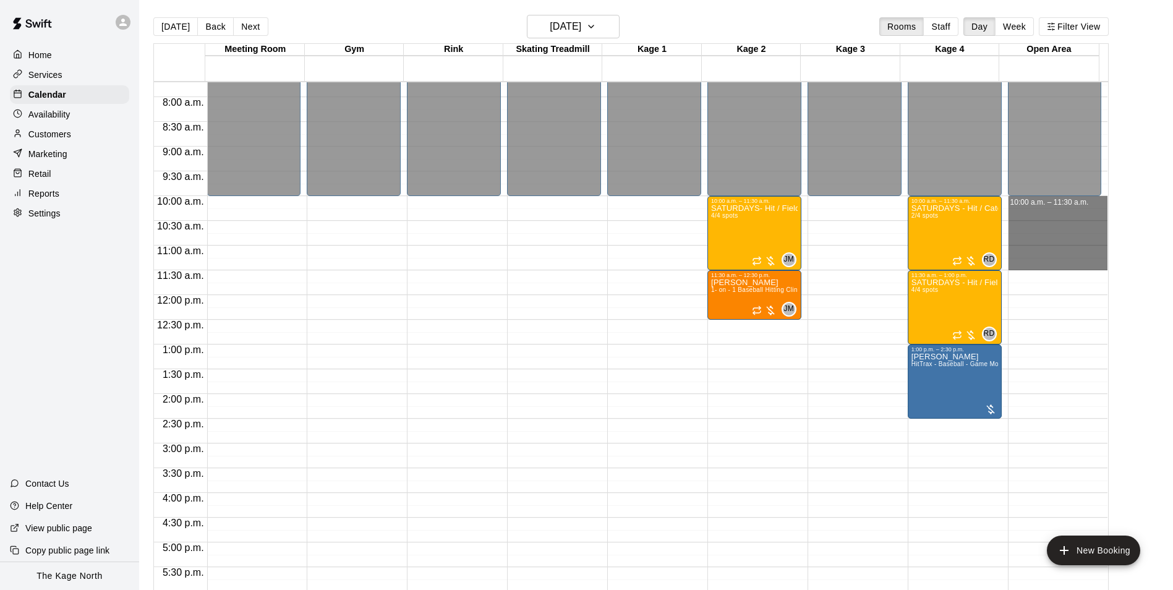
drag, startPoint x: 1015, startPoint y: 203, endPoint x: 1018, endPoint y: 262, distance: 58.8
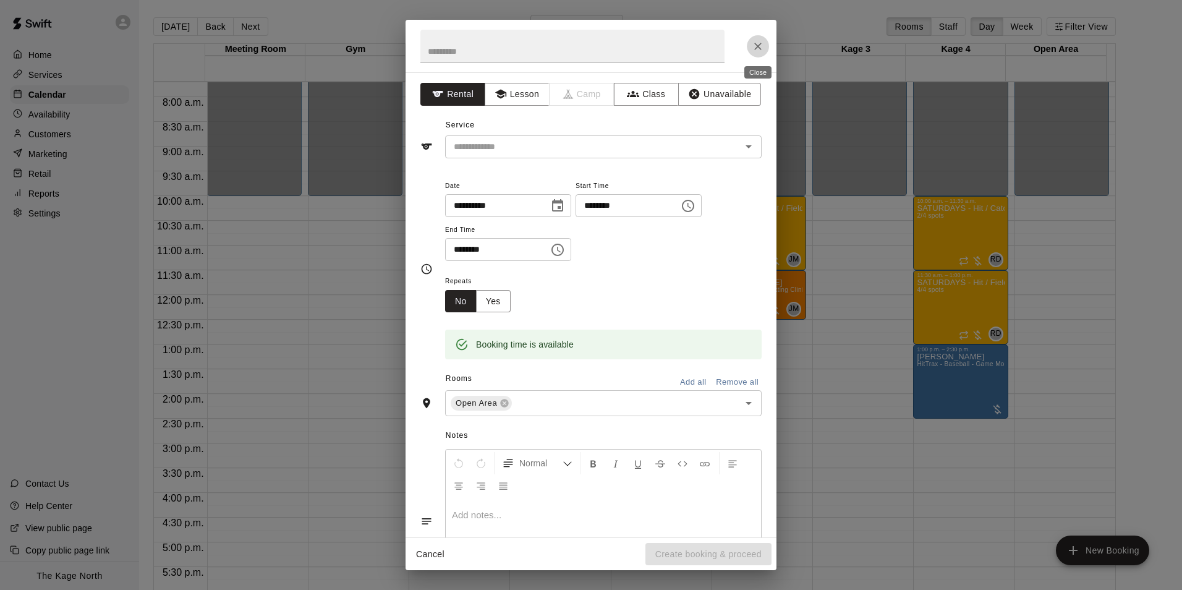
click at [758, 51] on icon "Close" at bounding box center [758, 46] width 12 height 12
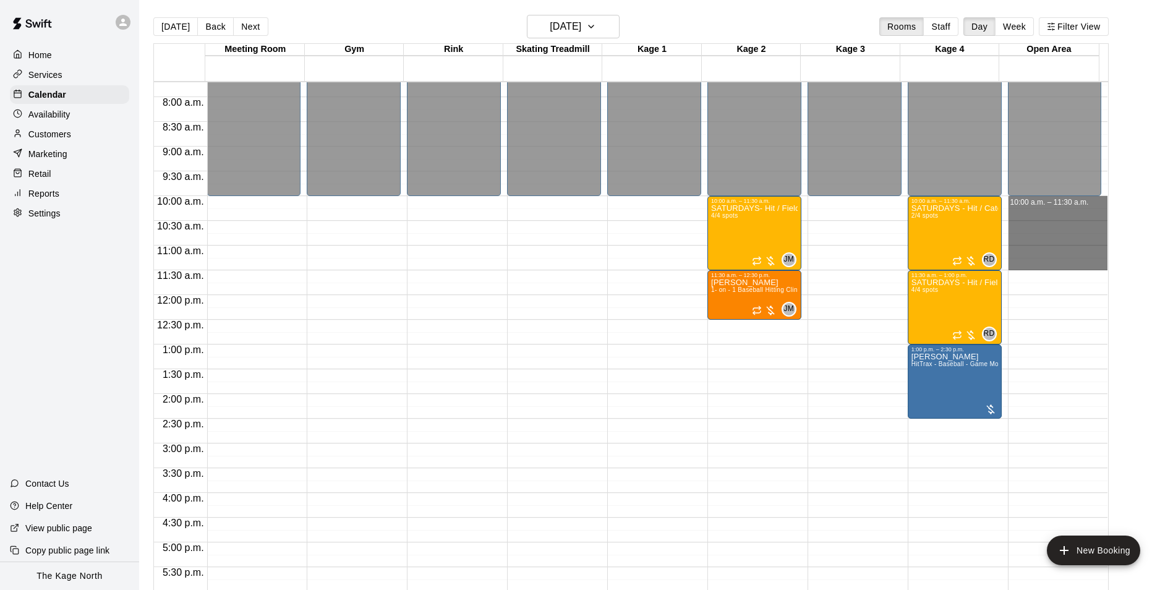
drag, startPoint x: 1011, startPoint y: 200, endPoint x: 1015, endPoint y: 263, distance: 62.6
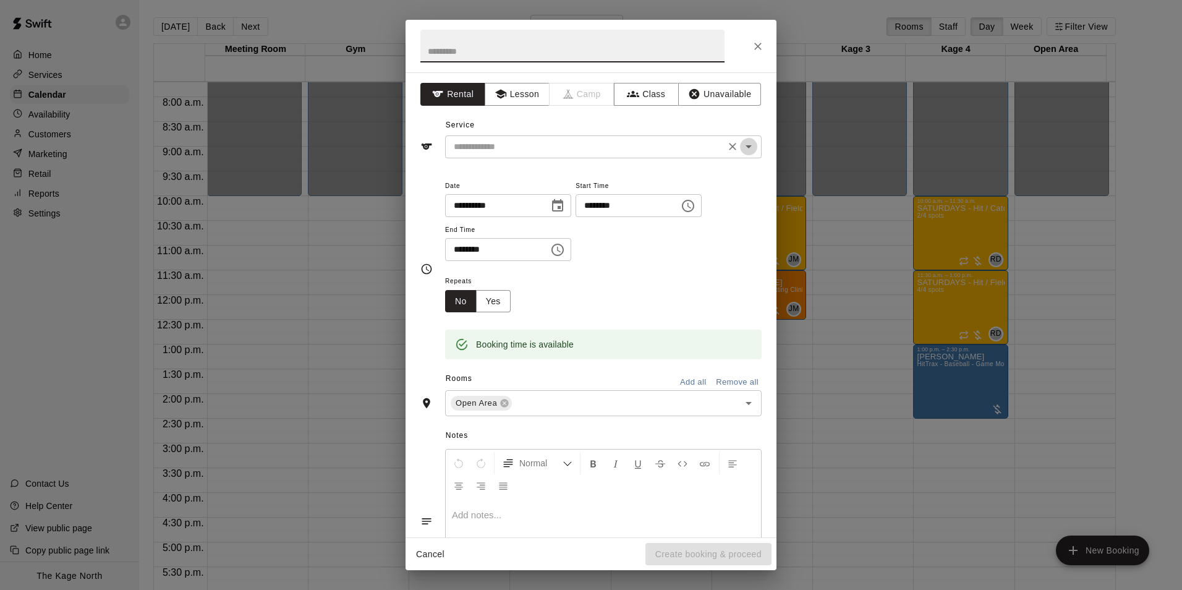
click at [743, 149] on icon "Open" at bounding box center [748, 146] width 15 height 15
click at [646, 90] on button "Class" at bounding box center [646, 94] width 65 height 23
click at [741, 149] on icon "Open" at bounding box center [748, 146] width 15 height 15
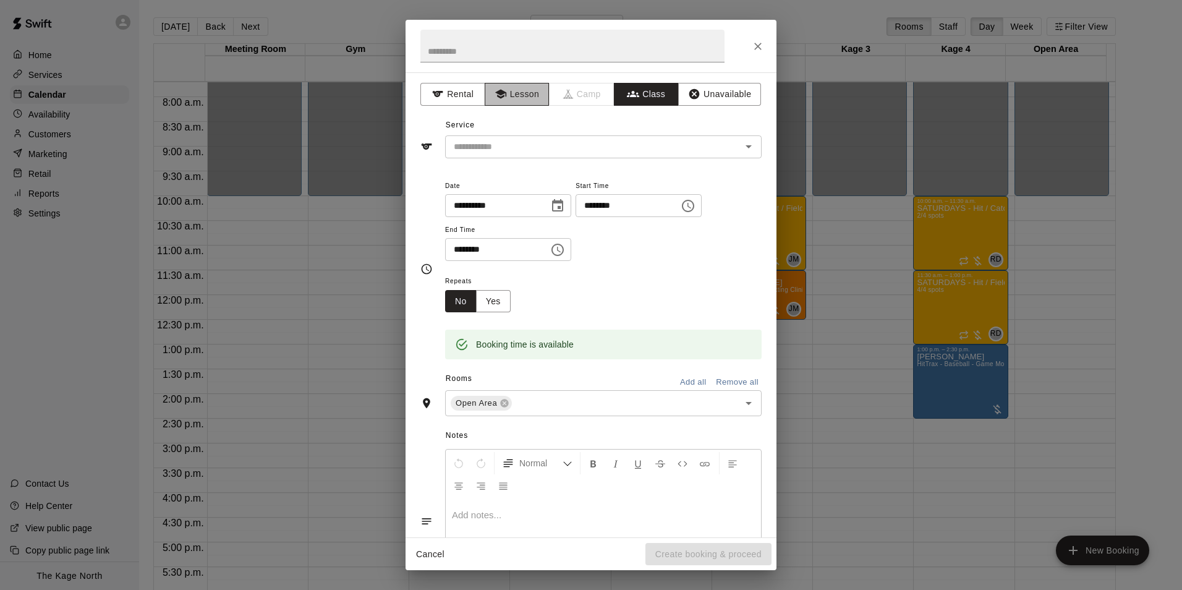
click at [507, 89] on button "Lesson" at bounding box center [517, 94] width 65 height 23
click at [741, 151] on icon "Open" at bounding box center [748, 146] width 15 height 15
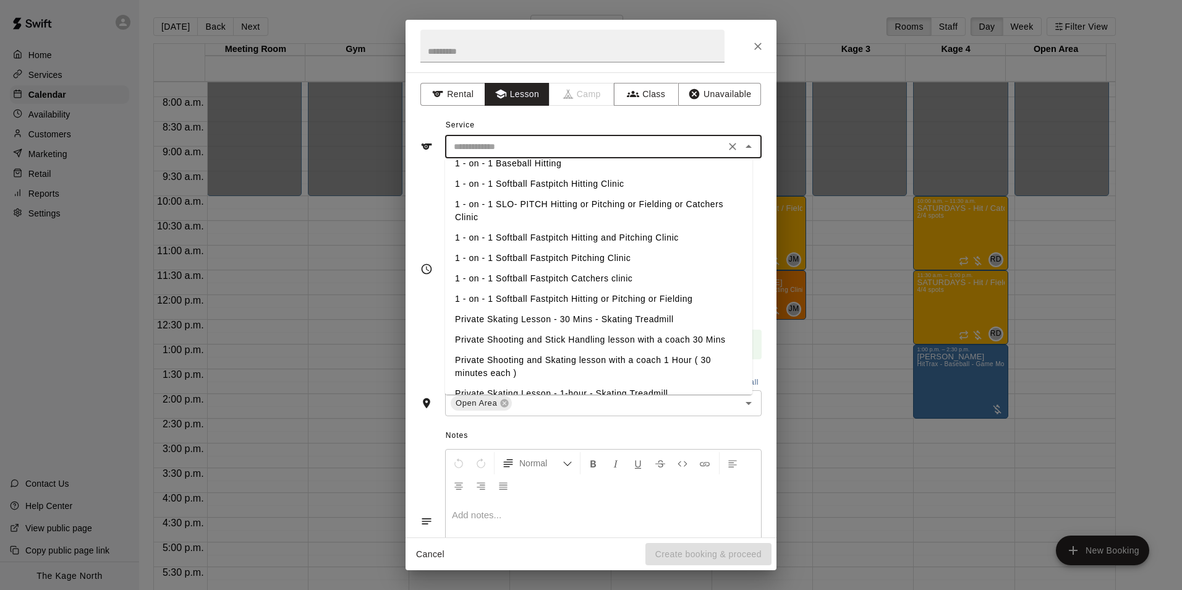
scroll to position [124, 0]
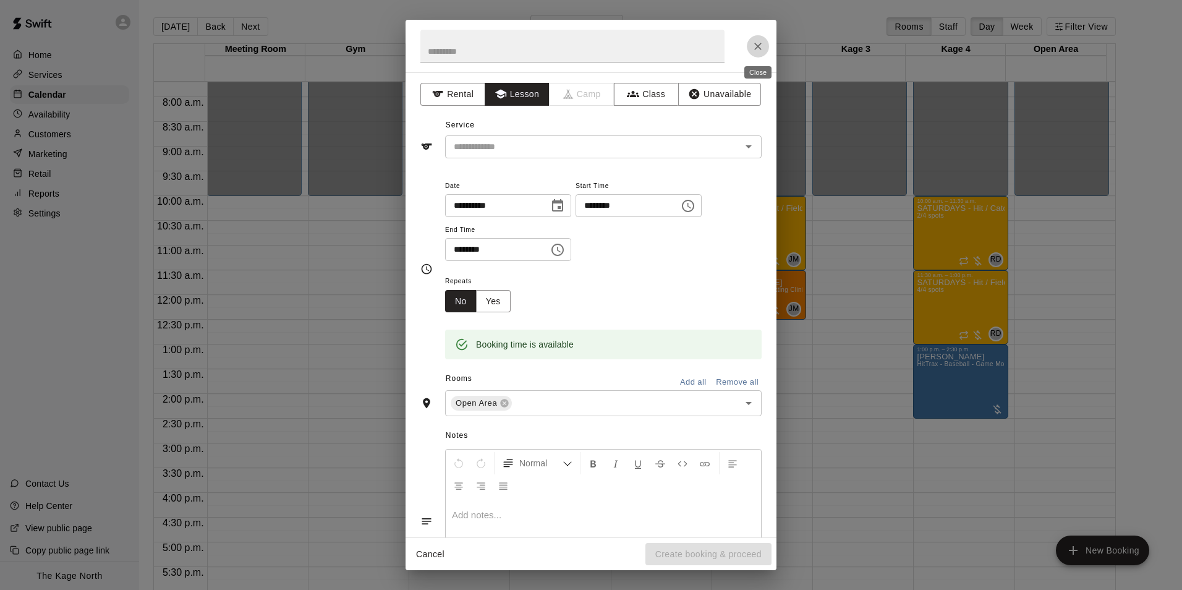
click at [756, 45] on icon "Close" at bounding box center [757, 46] width 7 height 7
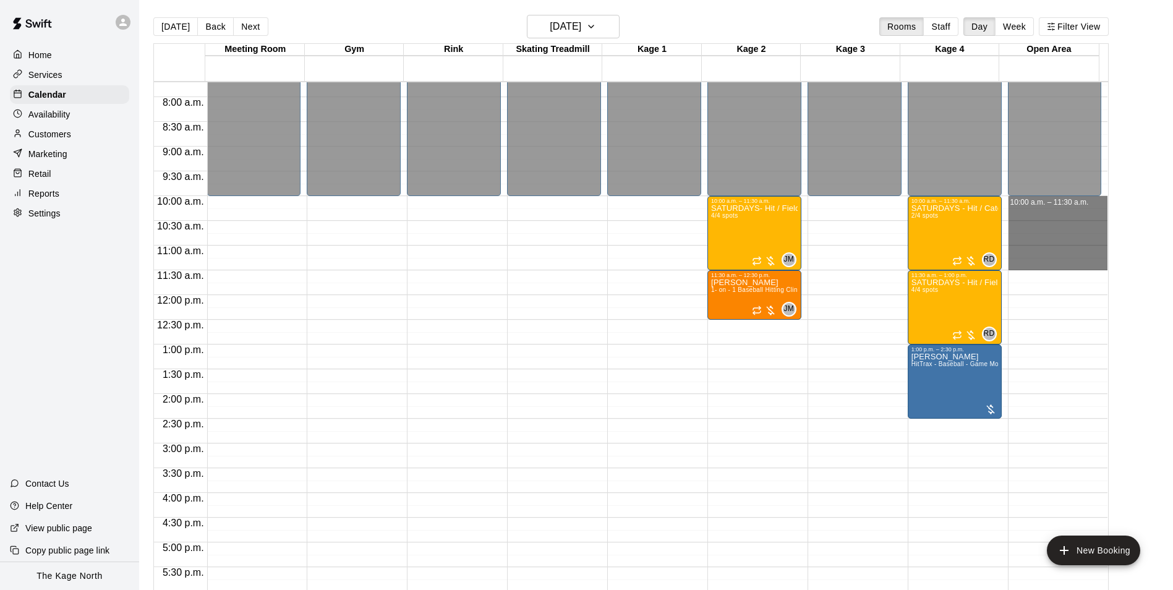
drag, startPoint x: 1011, startPoint y: 202, endPoint x: 1020, endPoint y: 267, distance: 66.1
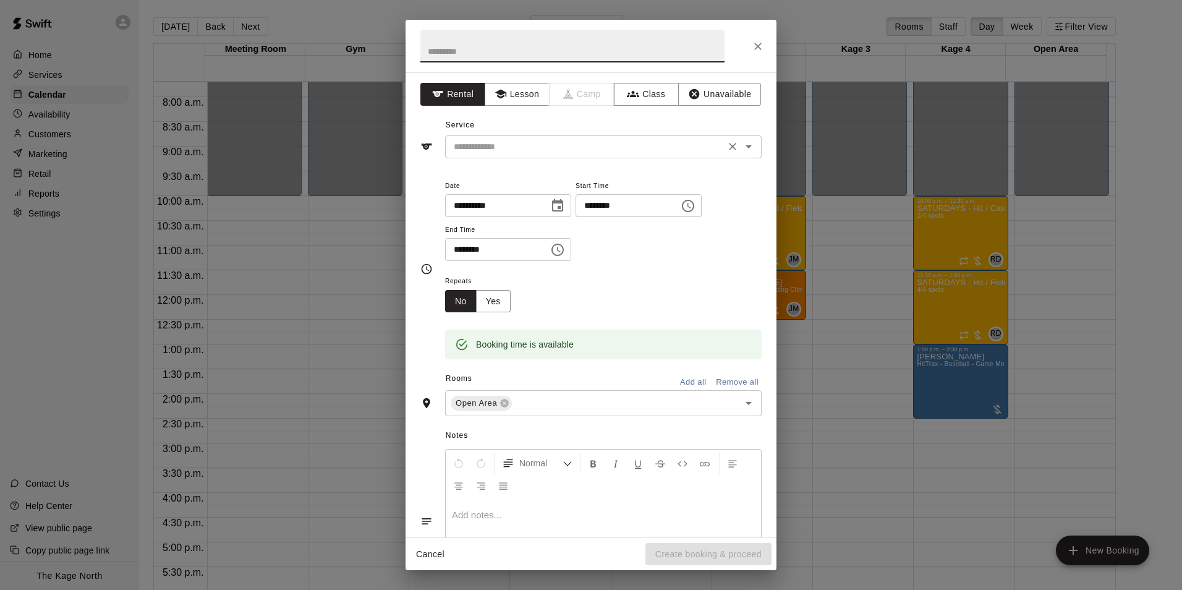
click at [746, 147] on icon "Open" at bounding box center [749, 146] width 6 height 3
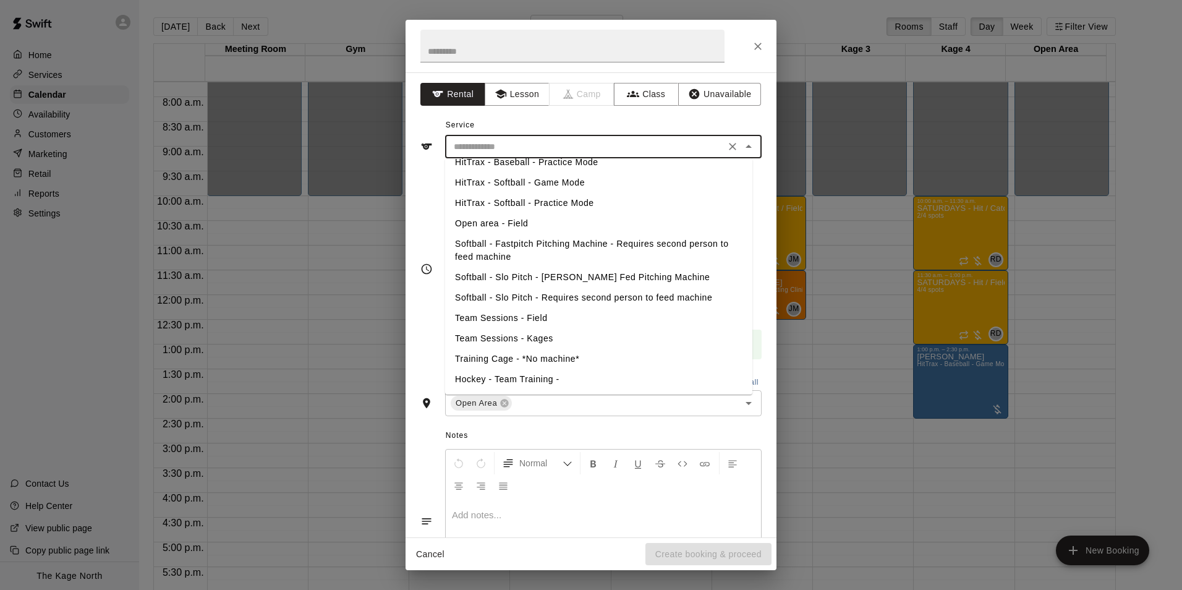
scroll to position [118, 0]
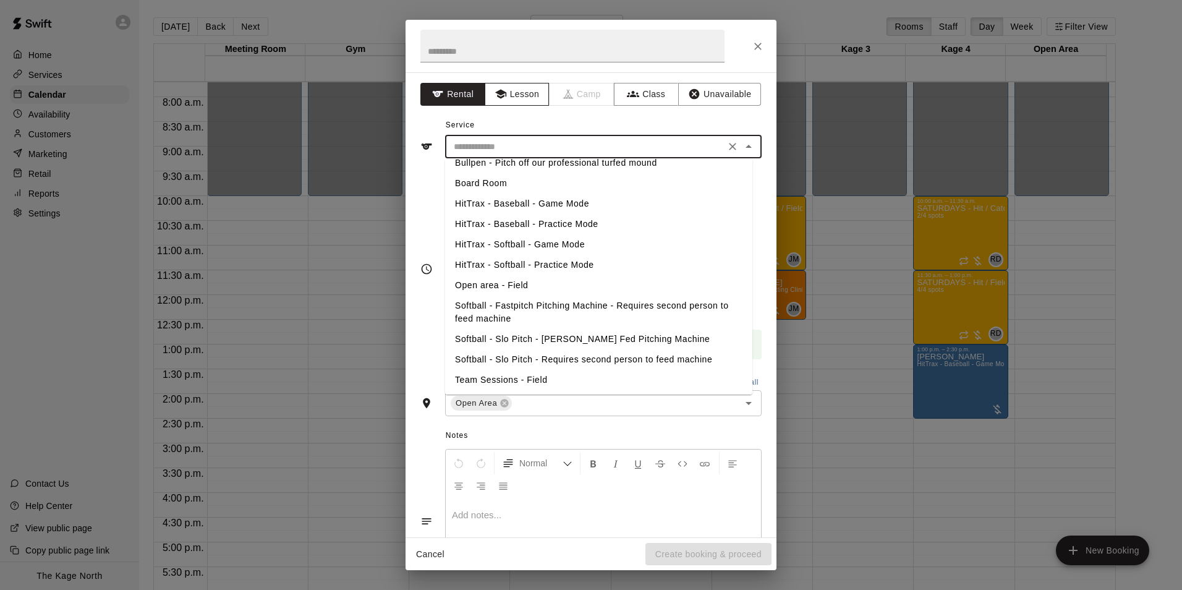
click at [517, 88] on button "Lesson" at bounding box center [517, 94] width 65 height 23
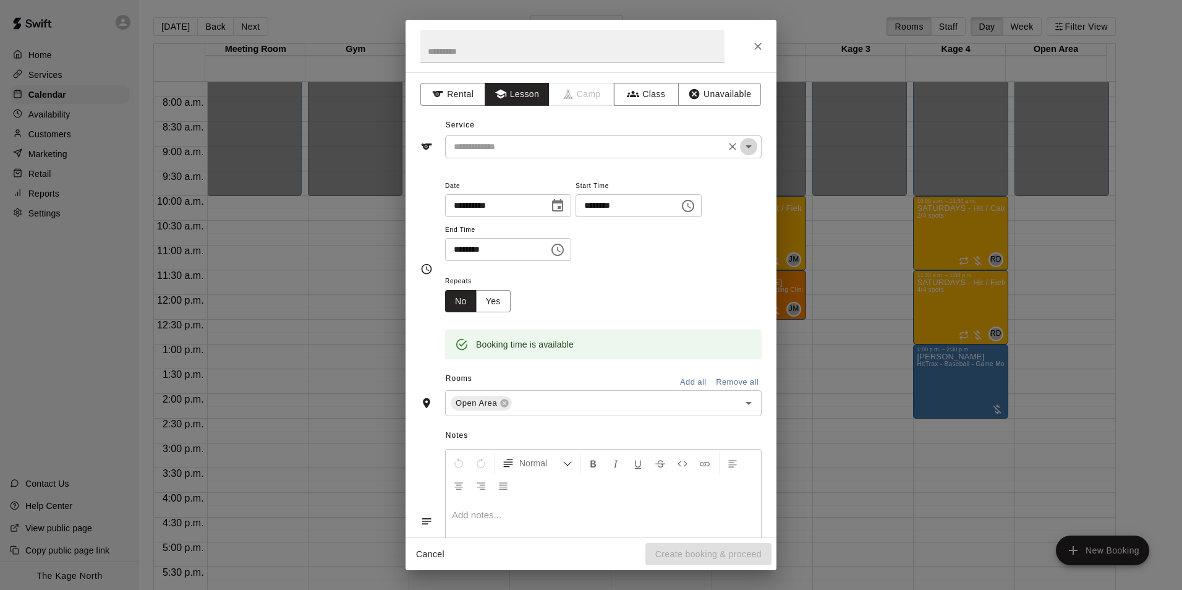
click at [746, 150] on icon "Open" at bounding box center [748, 146] width 15 height 15
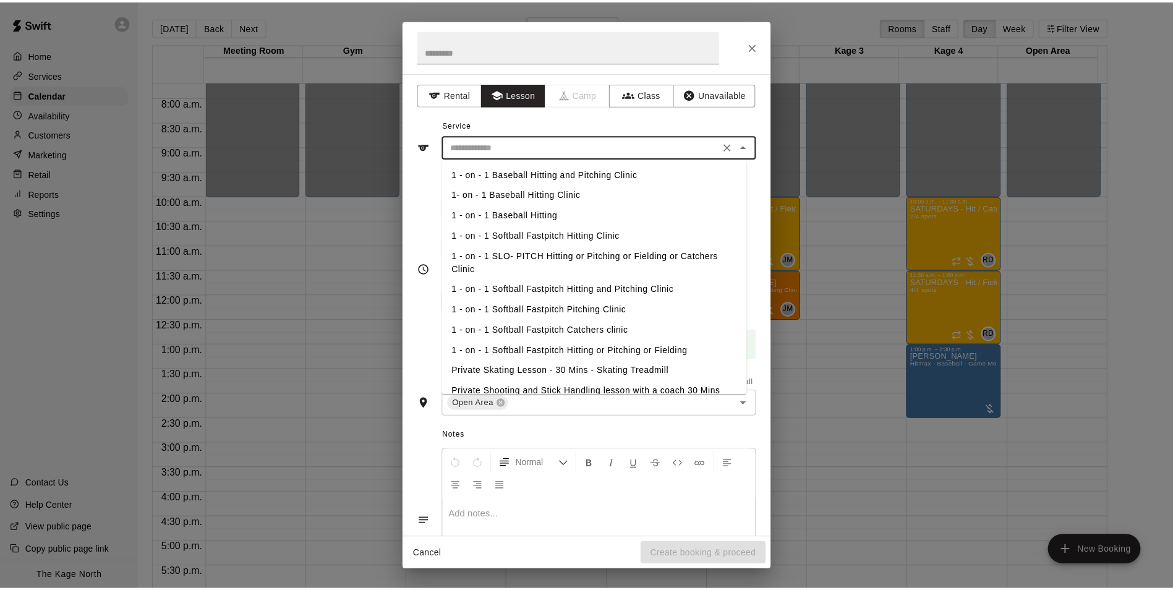
scroll to position [62, 0]
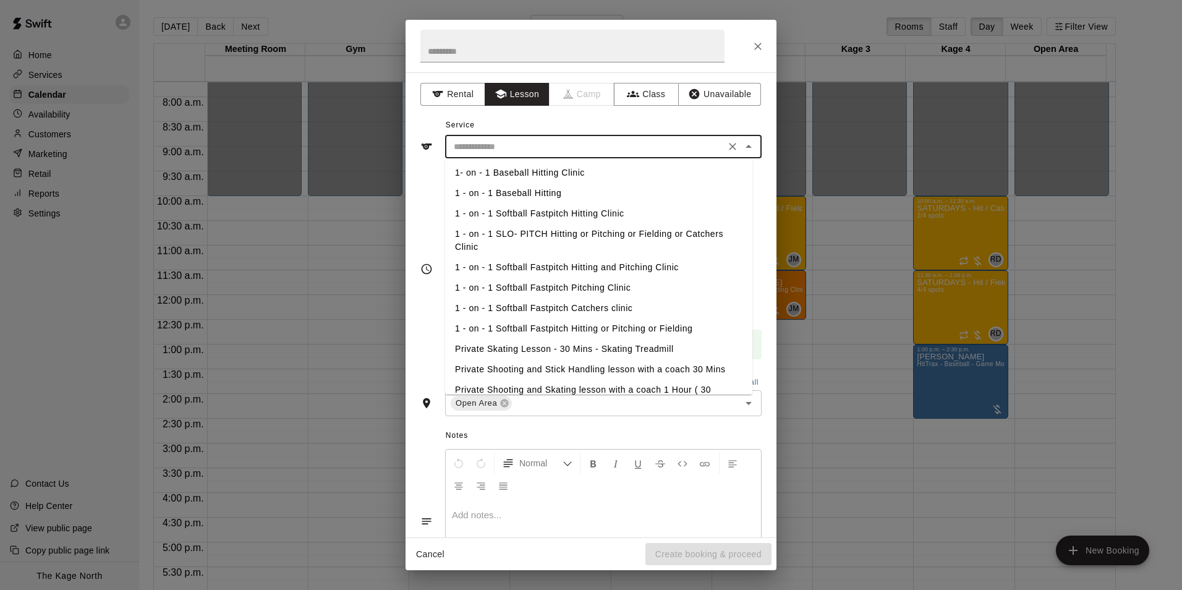
click at [574, 213] on li "1 - on - 1 Softball Fastpitch Hitting Clinic" at bounding box center [598, 213] width 307 height 20
type input "**********"
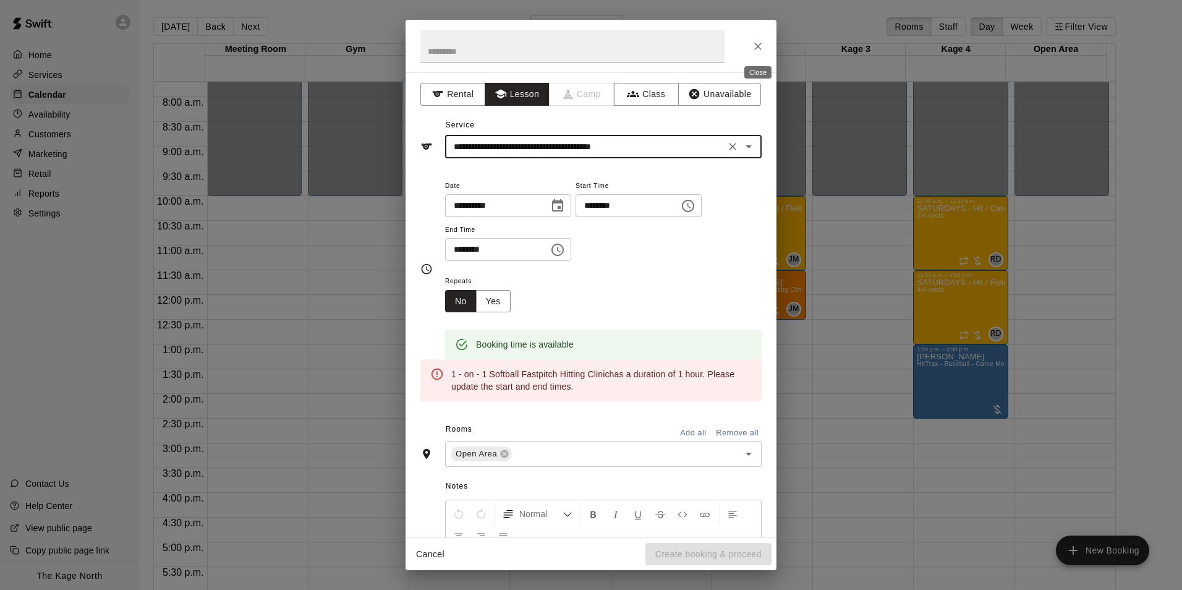
click at [759, 51] on icon "Close" at bounding box center [758, 46] width 12 height 12
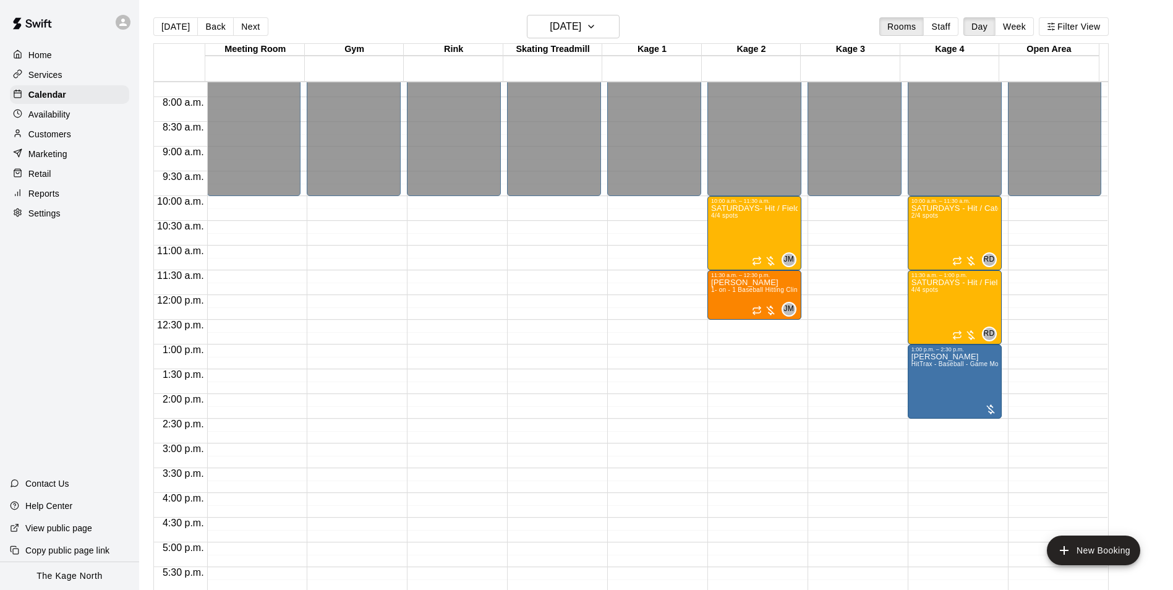
click at [64, 140] on p "Customers" at bounding box center [49, 134] width 43 height 12
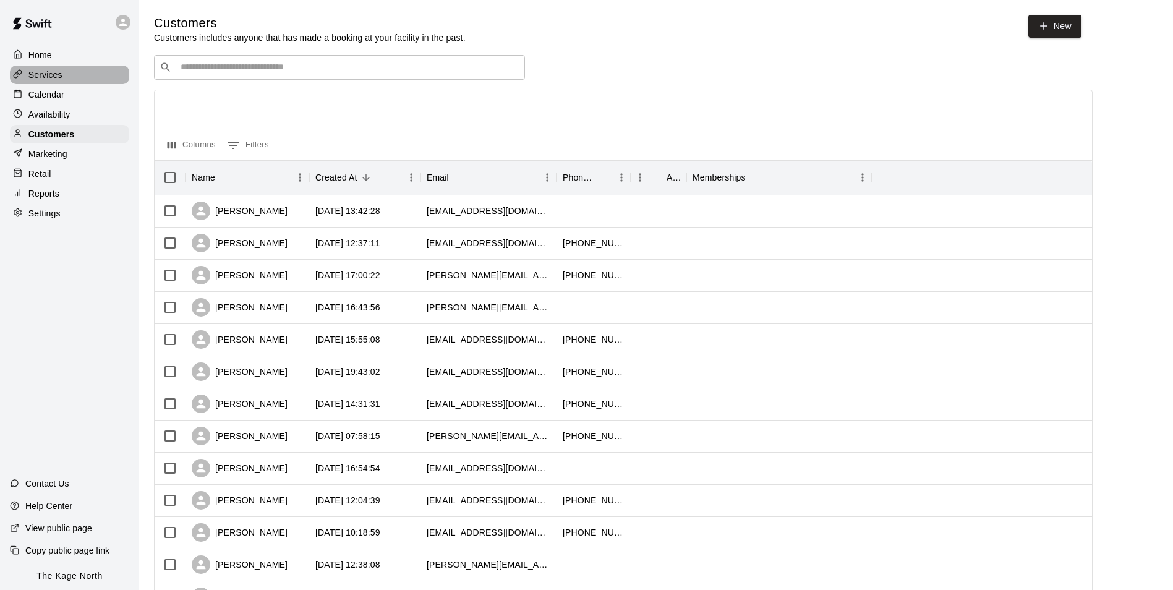
click at [66, 79] on div "Services" at bounding box center [69, 75] width 119 height 19
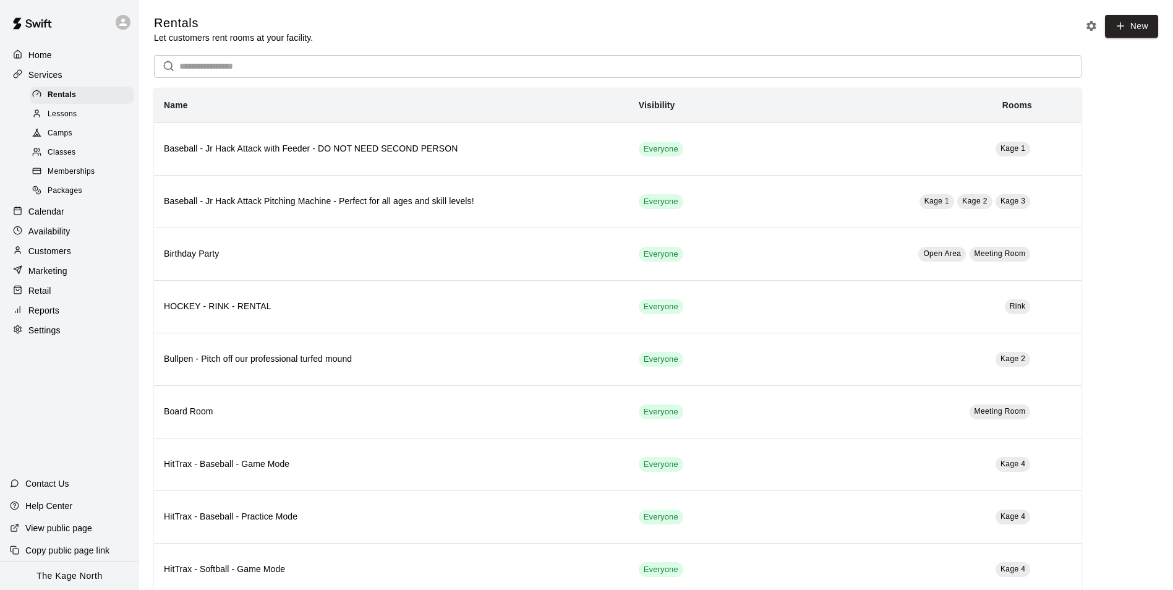
click at [74, 119] on span "Lessons" at bounding box center [63, 114] width 30 height 12
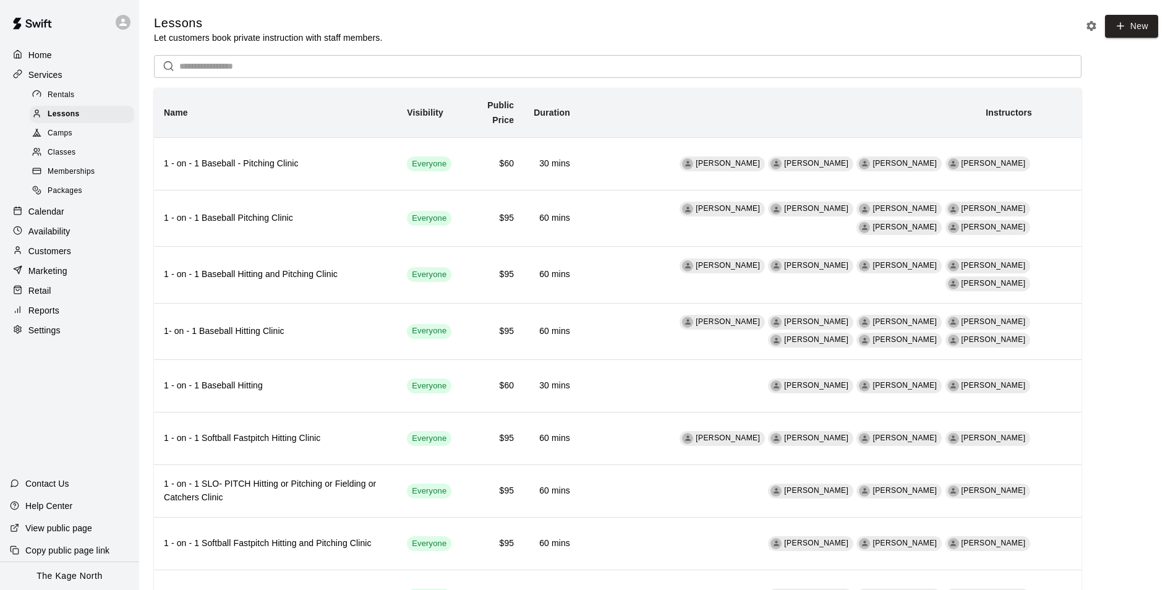
click at [74, 153] on span "Classes" at bounding box center [62, 153] width 28 height 12
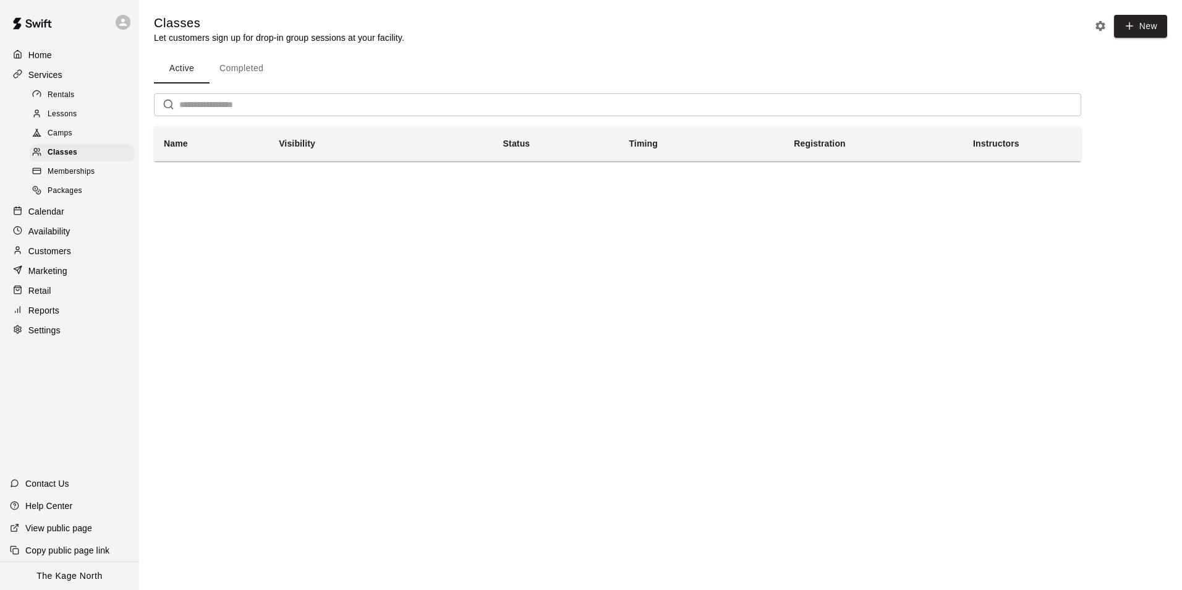
click at [76, 135] on div "Camps" at bounding box center [82, 133] width 105 height 17
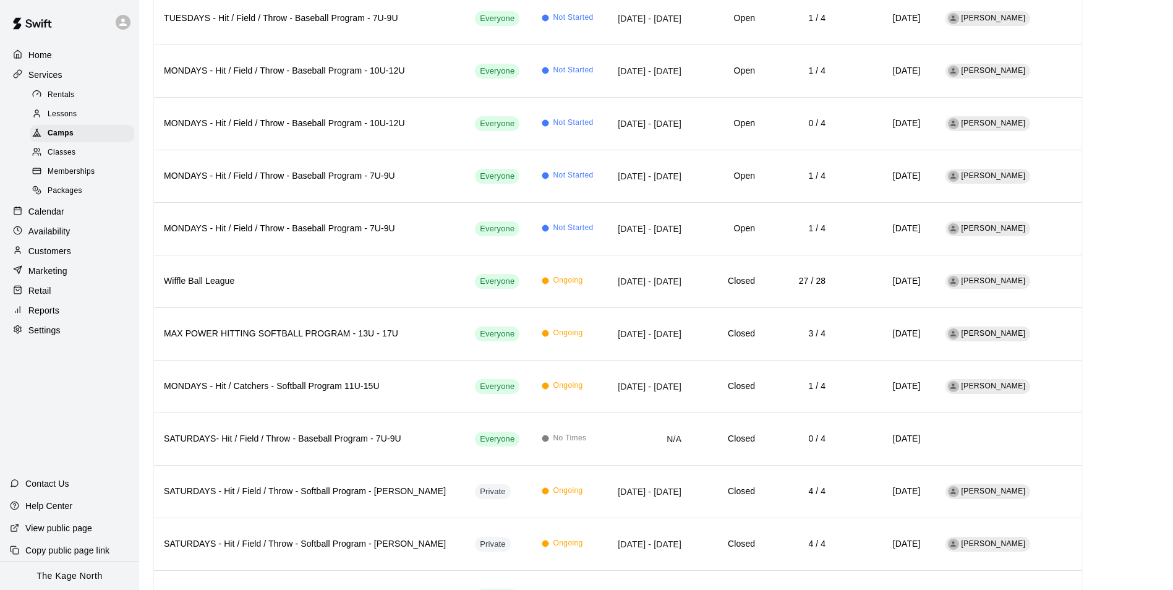
scroll to position [1793, 0]
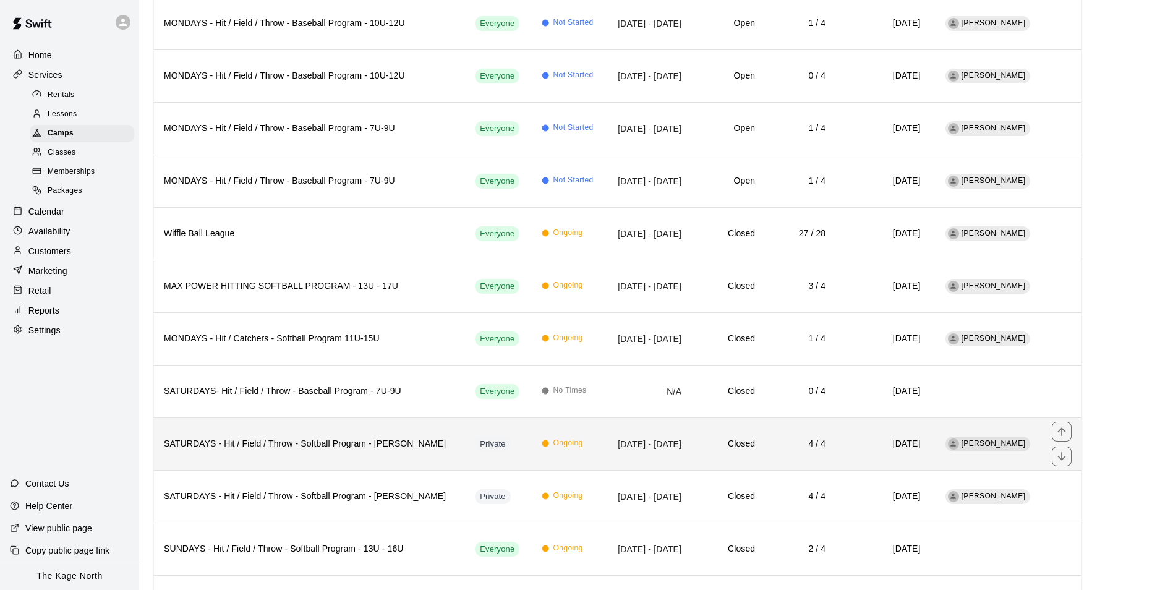
click at [375, 447] on h6 "SATURDAYS - Hit / Field / Throw - Softball Program - VAUGHAN" at bounding box center [309, 444] width 291 height 14
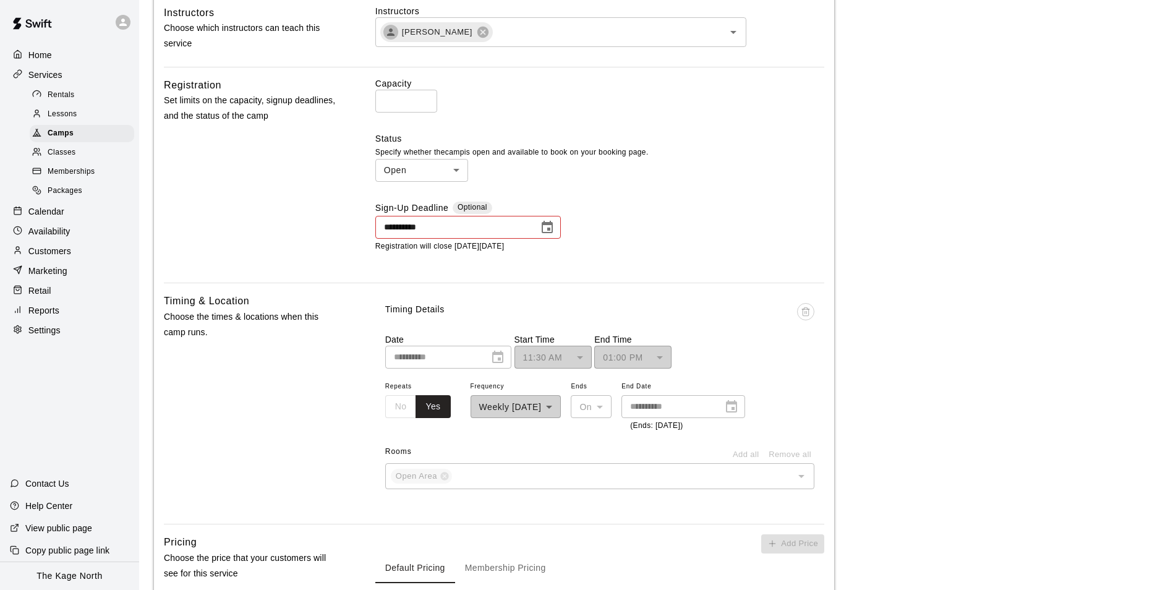
scroll to position [680, 0]
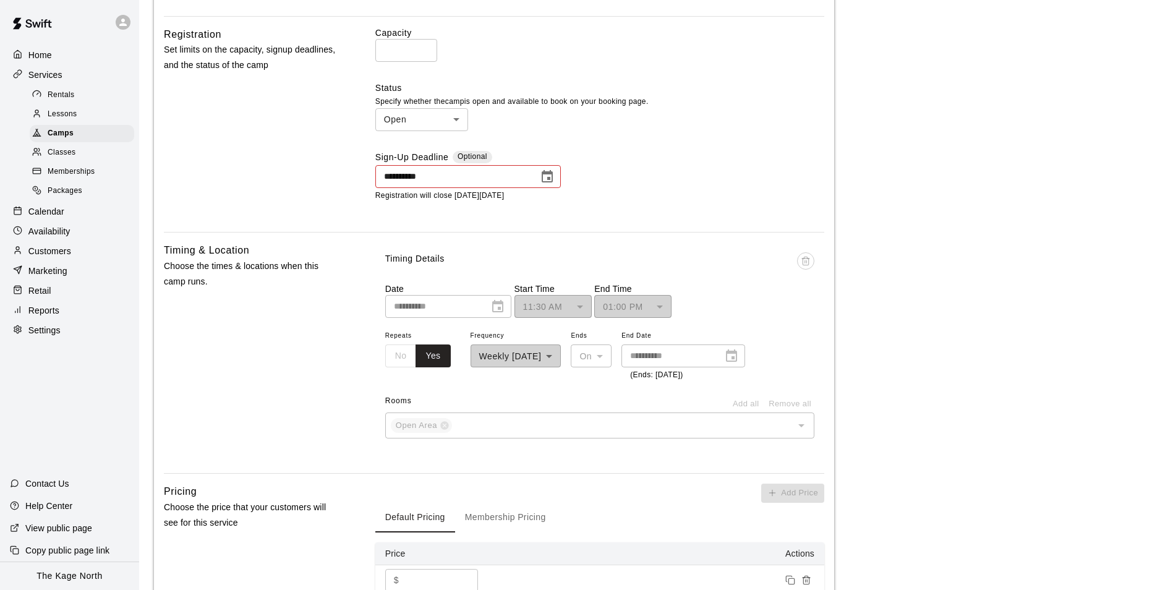
click at [745, 360] on div "**********" at bounding box center [683, 355] width 124 height 23
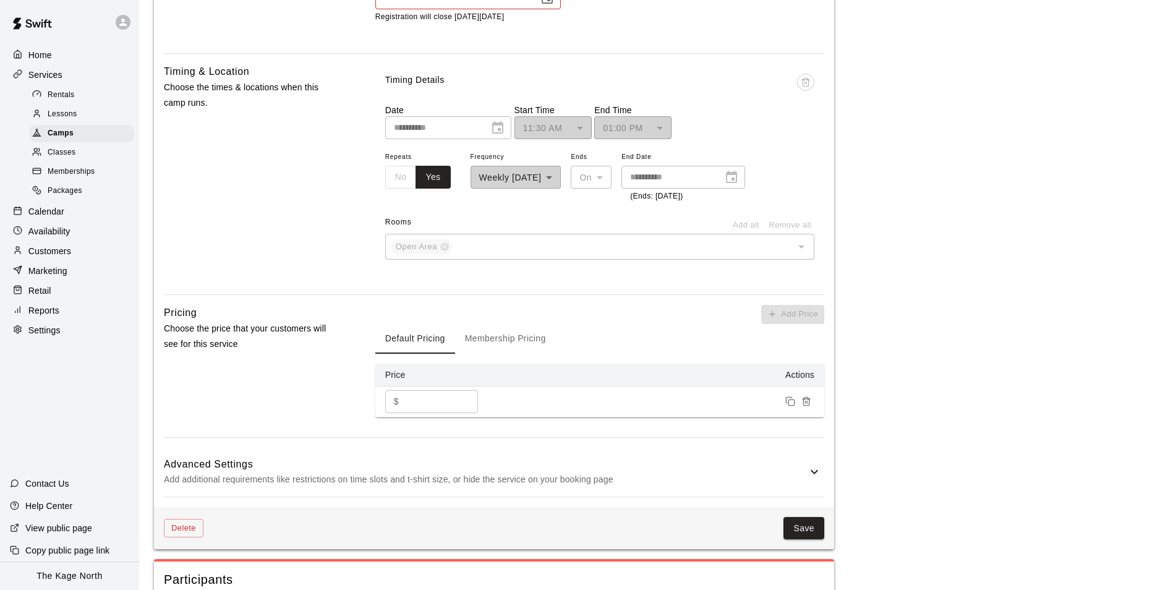
scroll to position [765, 0]
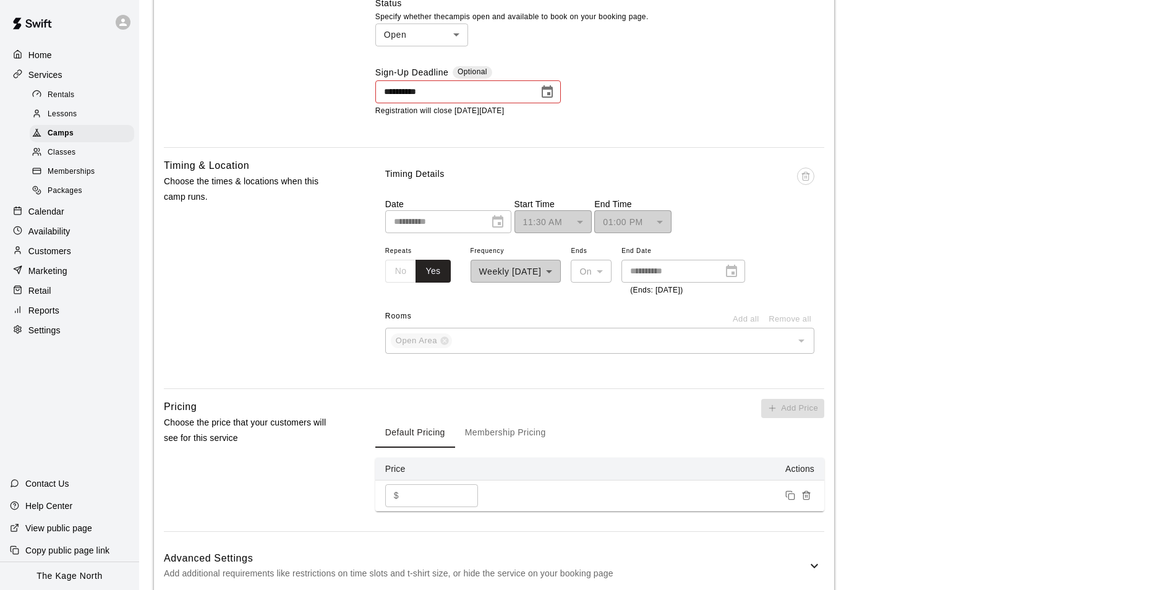
click at [745, 276] on div "**********" at bounding box center [683, 271] width 124 height 23
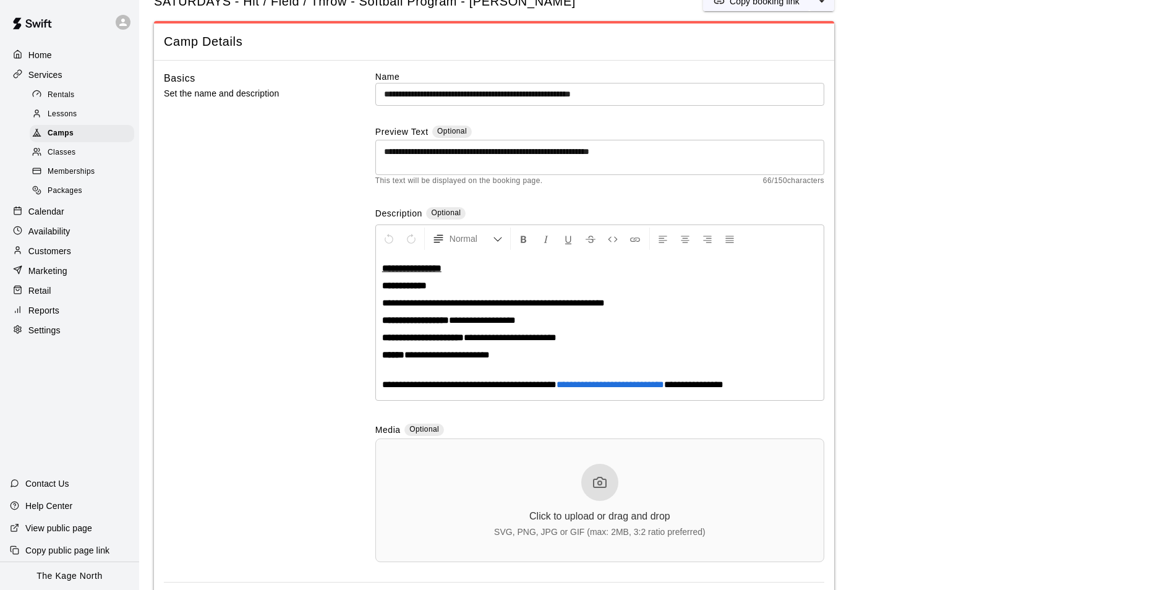
scroll to position [0, 0]
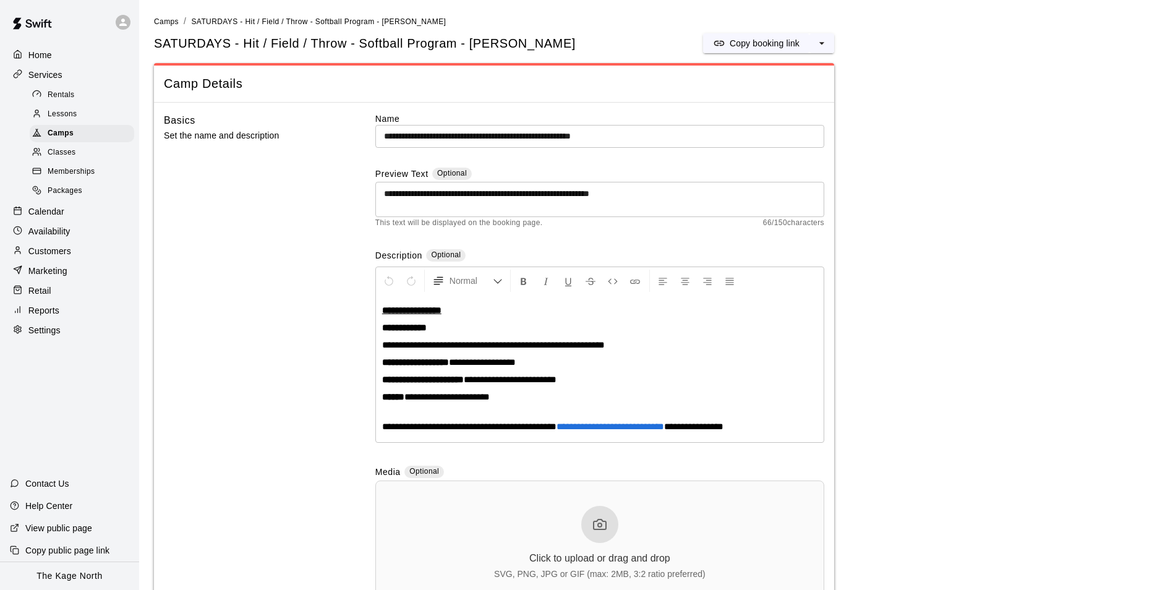
click at [76, 216] on div "Calendar" at bounding box center [69, 211] width 119 height 19
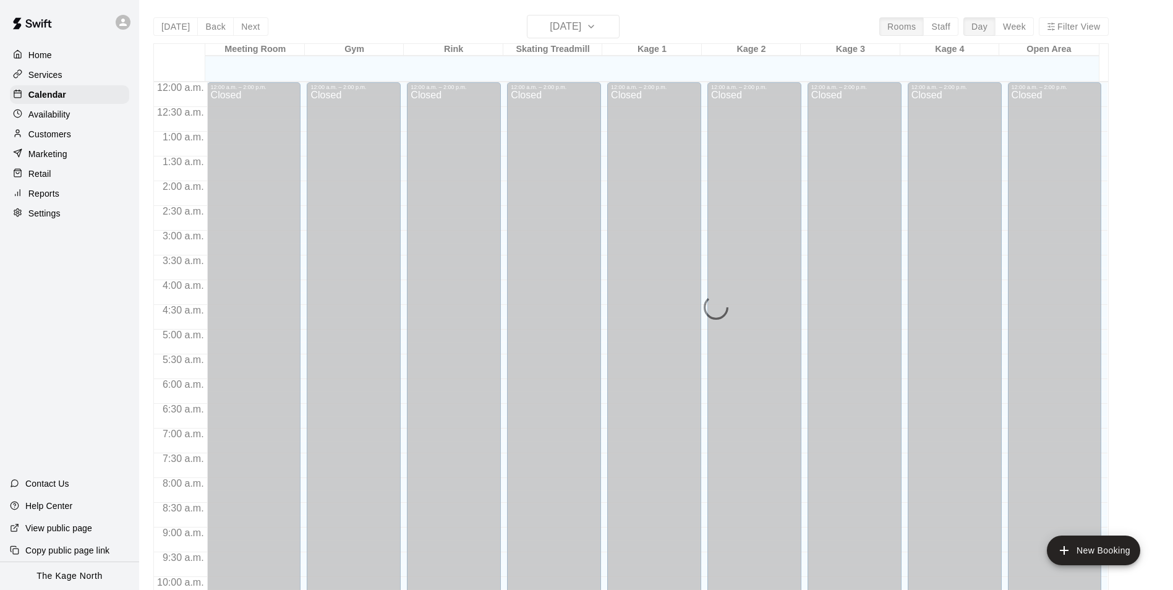
scroll to position [628, 0]
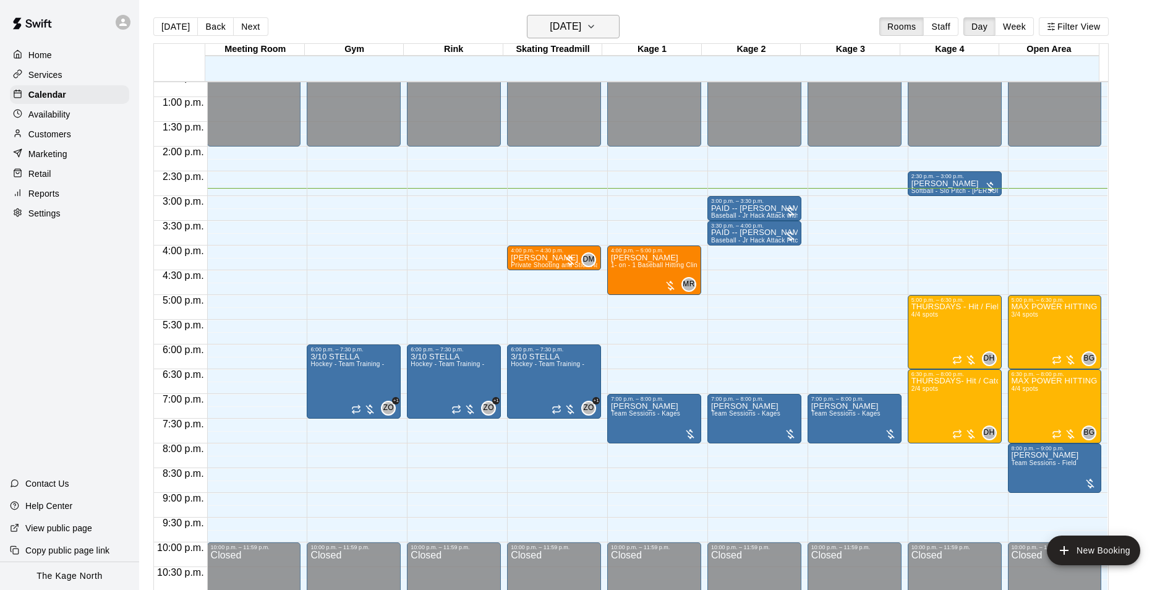
click at [581, 25] on h6 "[DATE]" at bounding box center [566, 26] width 32 height 17
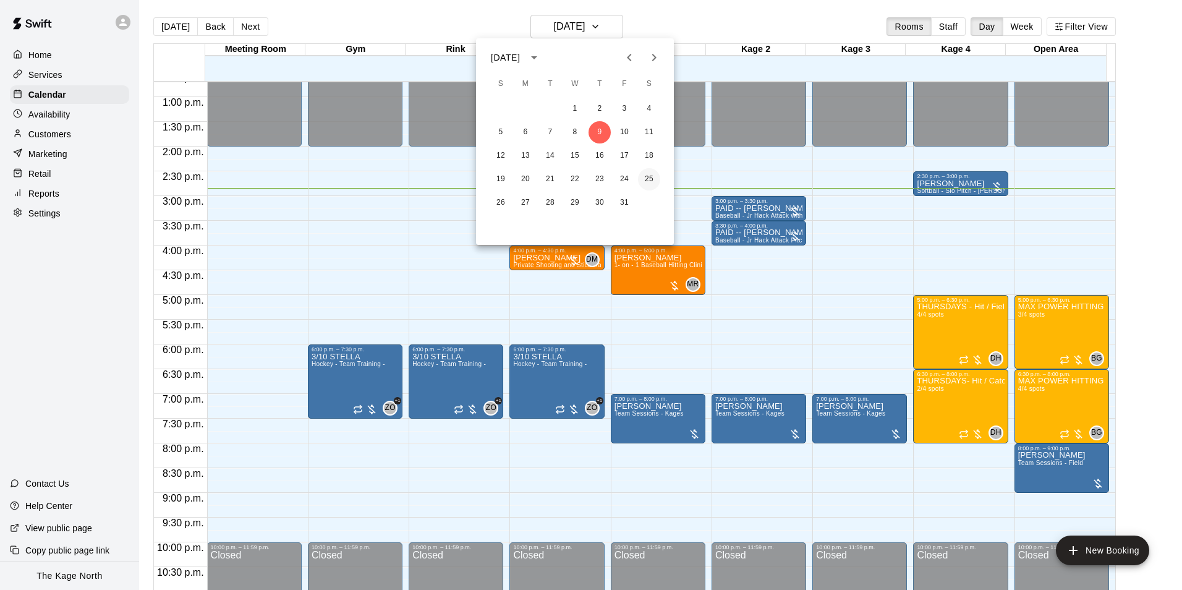
click at [649, 178] on button "25" at bounding box center [649, 179] width 22 height 22
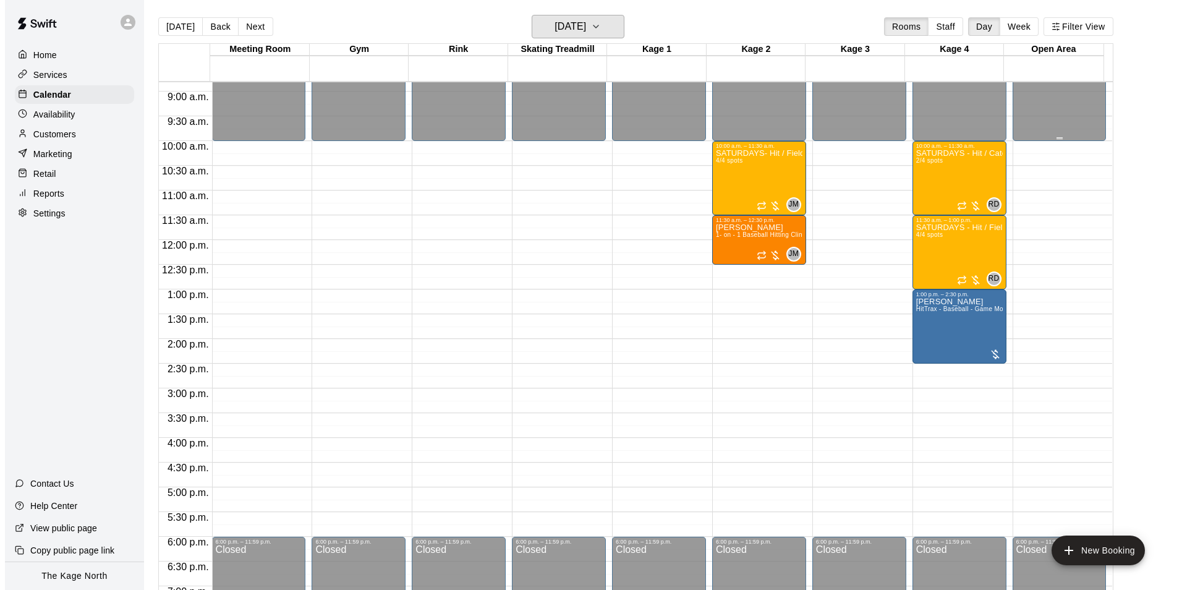
scroll to position [443, 0]
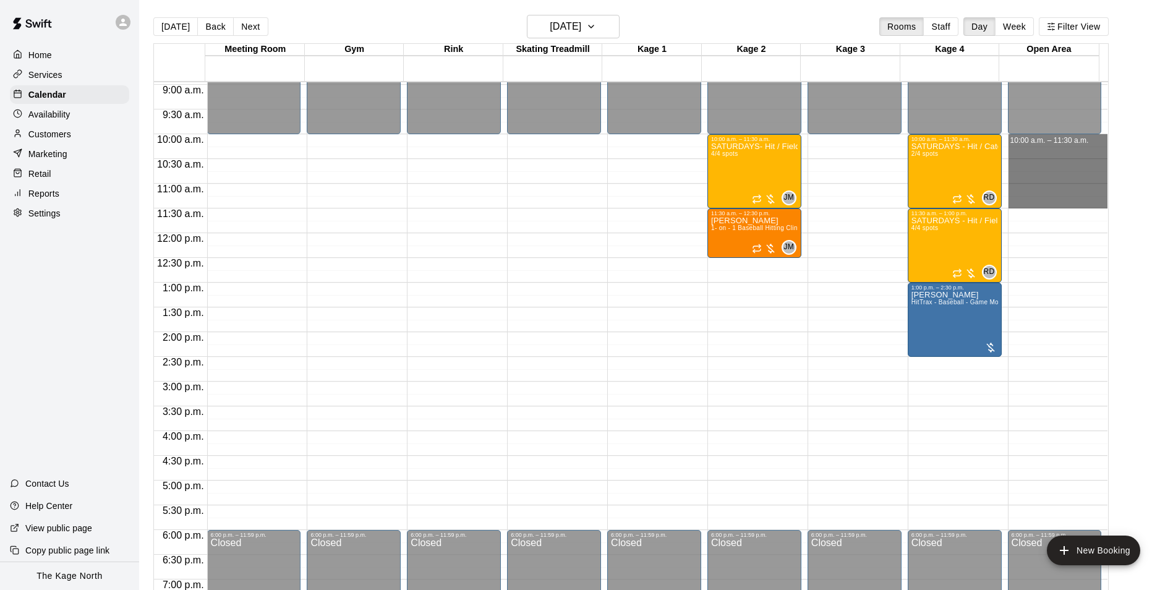
drag, startPoint x: 1011, startPoint y: 138, endPoint x: 1026, endPoint y: 198, distance: 62.5
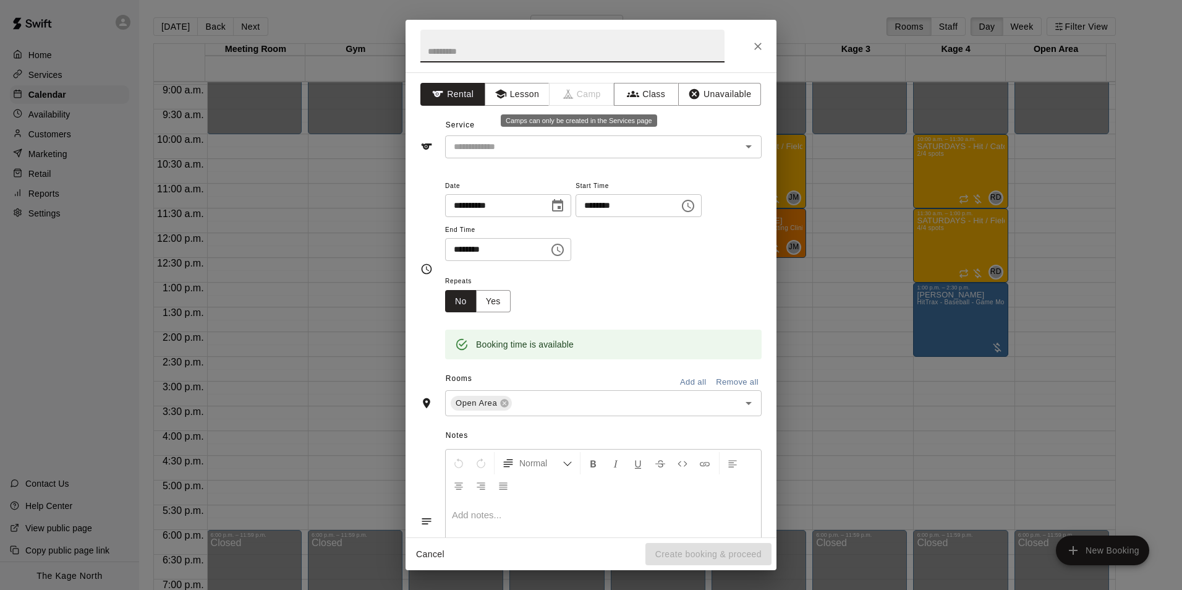
click at [593, 92] on span "Camp" at bounding box center [582, 94] width 65 height 23
click at [663, 100] on button "Class" at bounding box center [646, 94] width 65 height 23
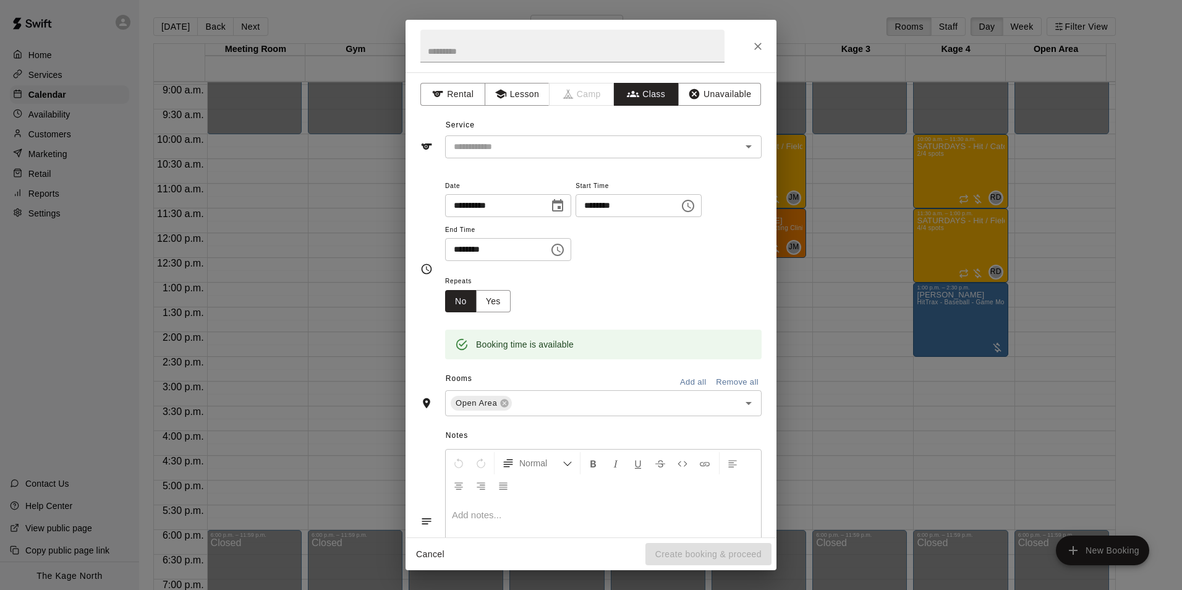
click at [746, 147] on icon "Open" at bounding box center [749, 146] width 6 height 3
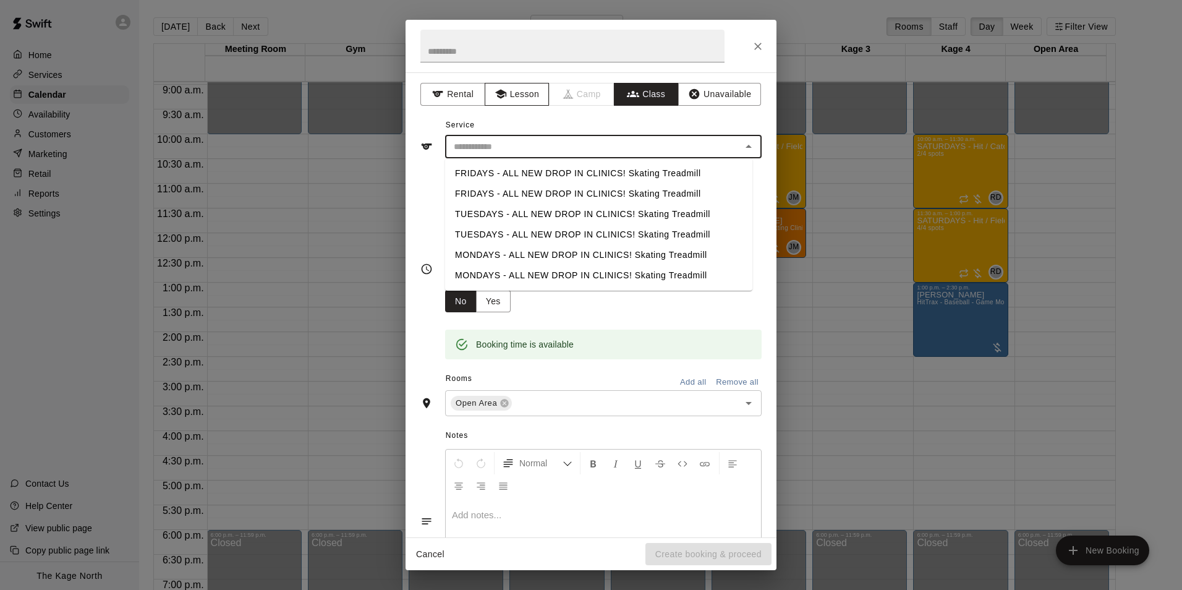
click at [518, 88] on button "Lesson" at bounding box center [517, 94] width 65 height 23
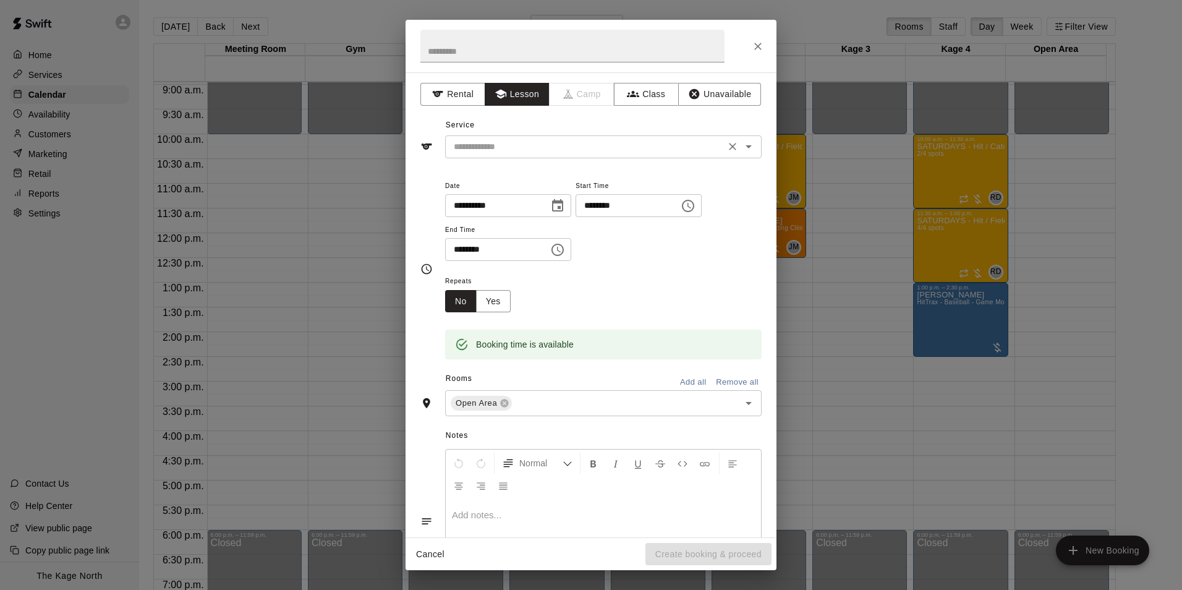
click at [741, 150] on icon "Open" at bounding box center [748, 146] width 15 height 15
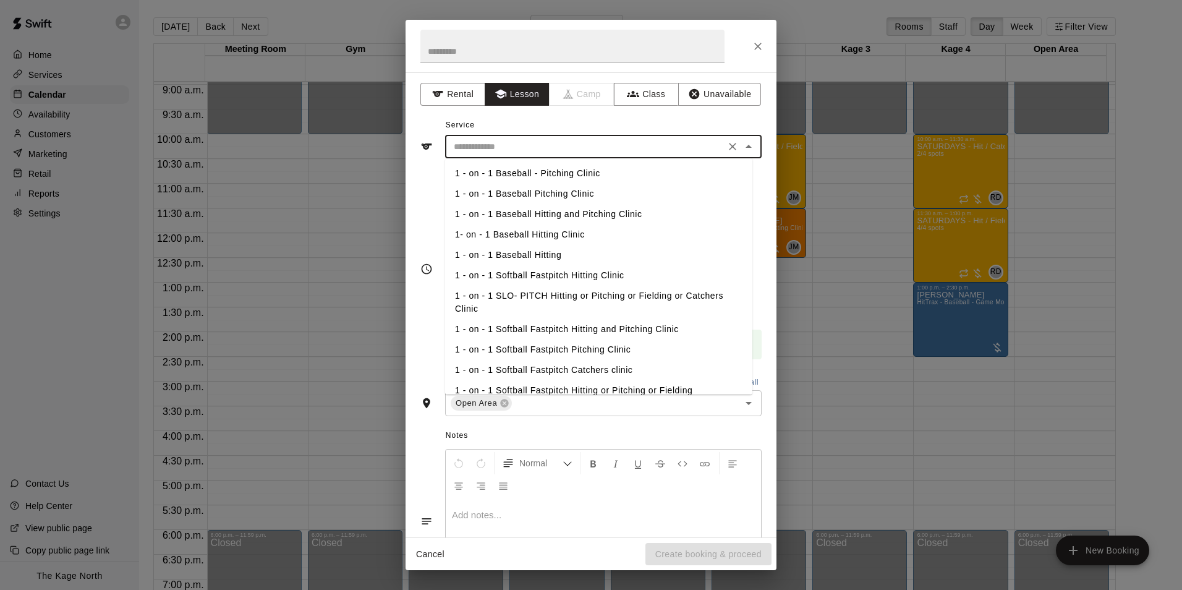
scroll to position [62, 0]
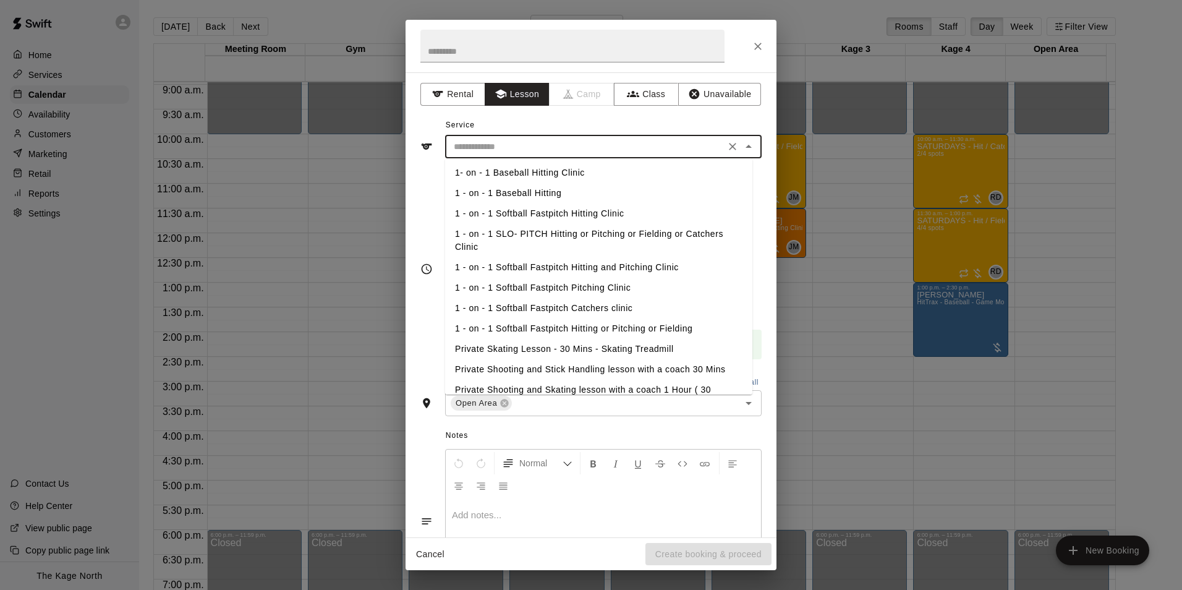
click at [550, 214] on li "1 - on - 1 Softball Fastpitch Hitting Clinic" at bounding box center [598, 213] width 307 height 20
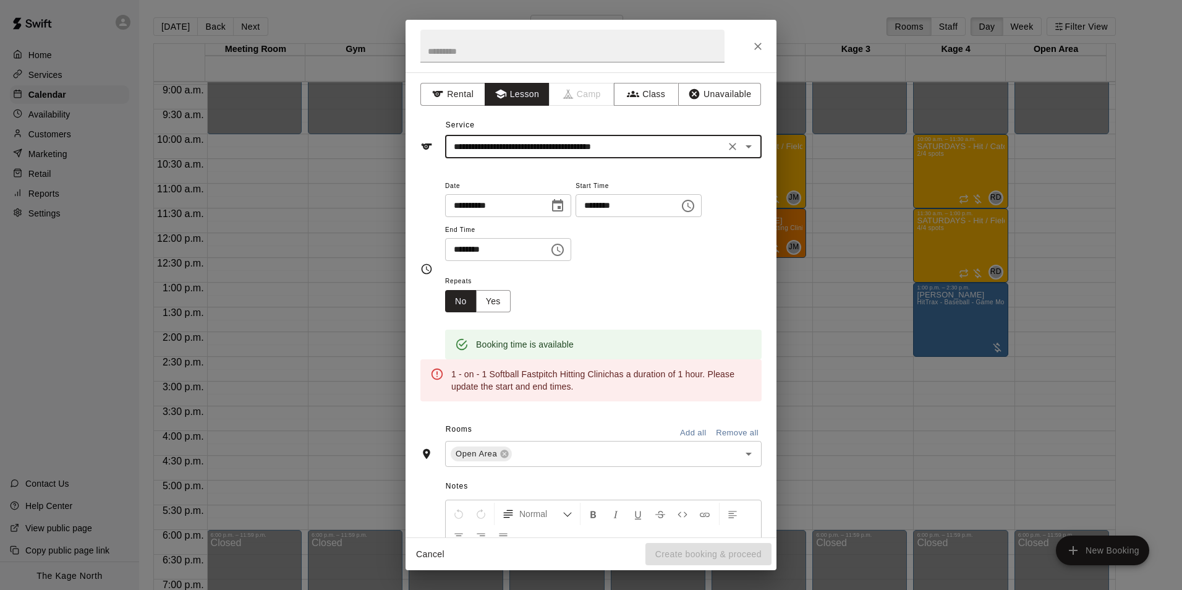
click at [743, 150] on icon "Open" at bounding box center [748, 146] width 15 height 15
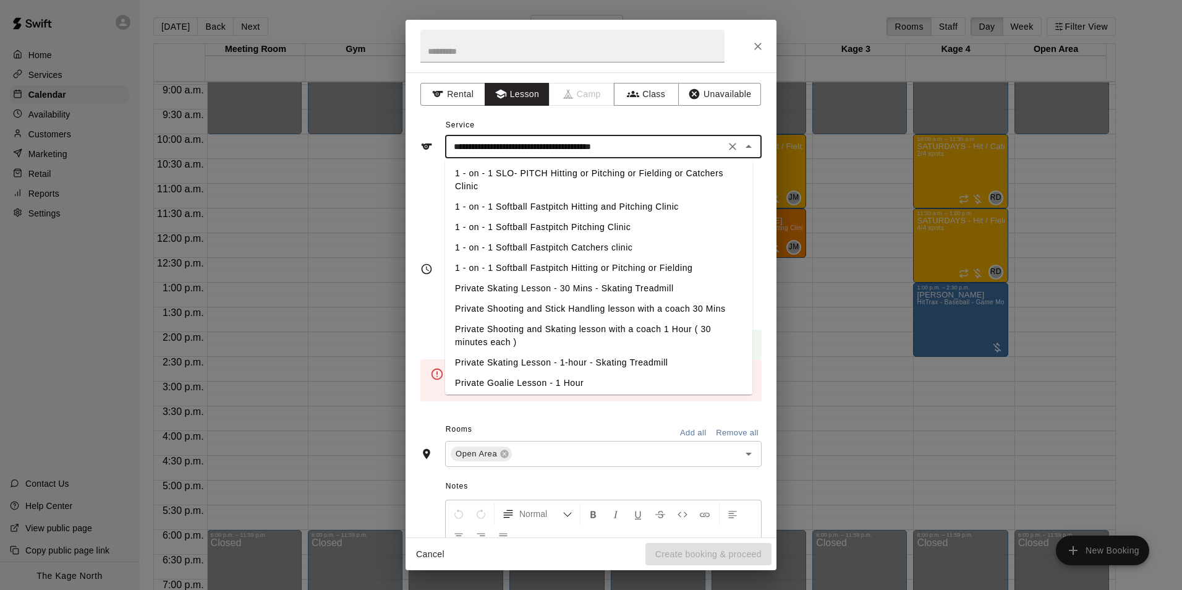
scroll to position [124, 0]
click at [613, 264] on li "1 - on - 1 Softball Fastpitch Hitting or Pitching or Fielding" at bounding box center [598, 267] width 307 height 20
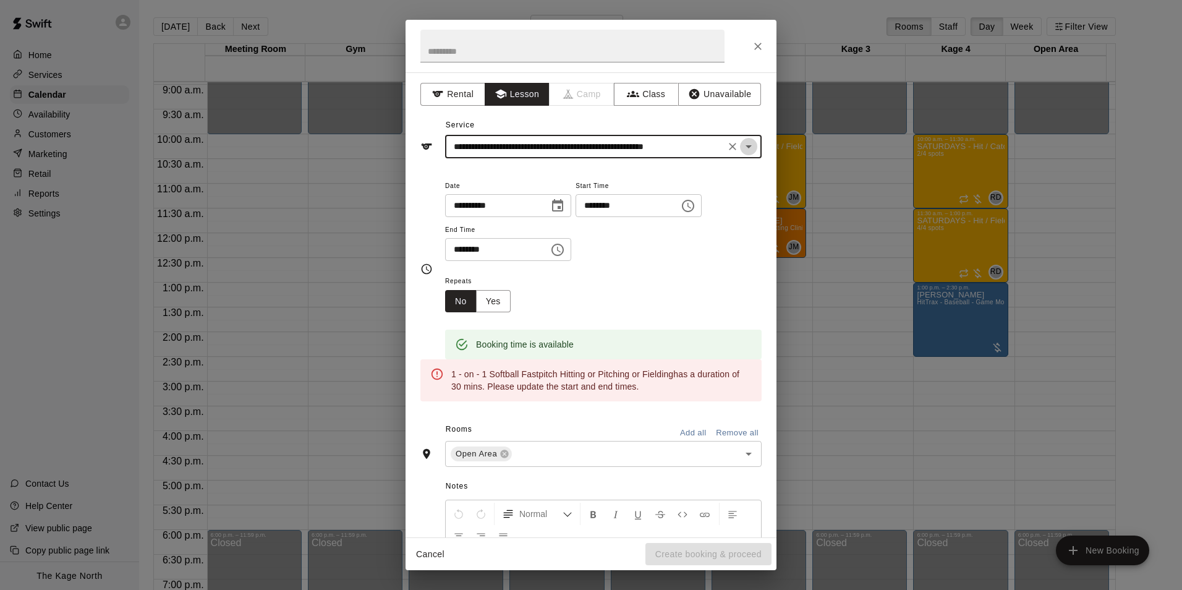
click at [741, 151] on icon "Open" at bounding box center [748, 146] width 15 height 15
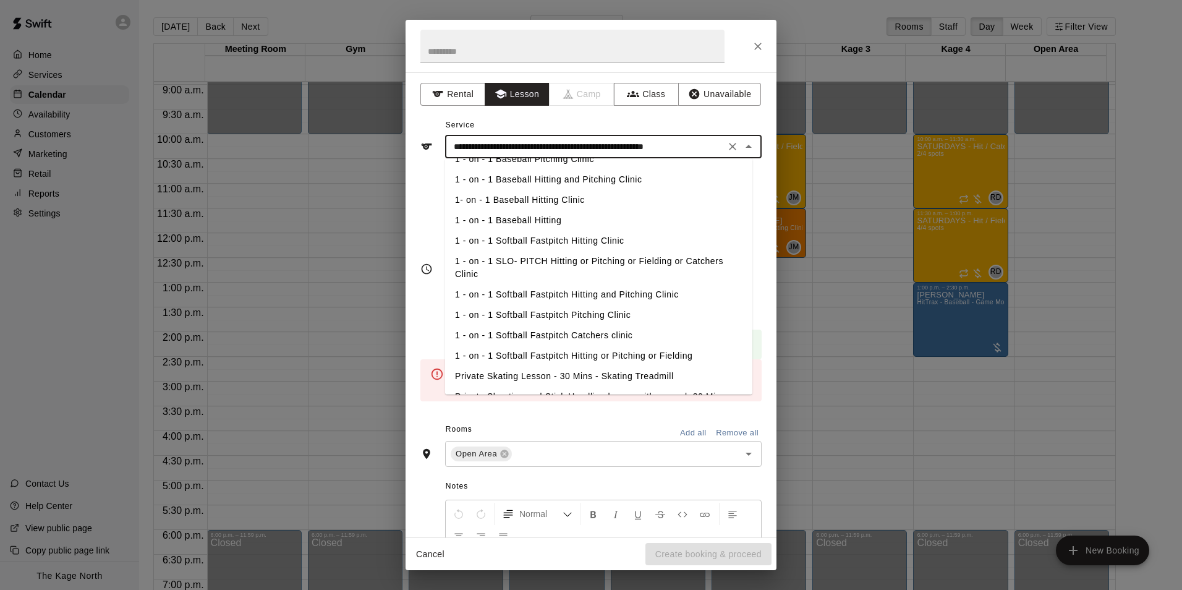
scroll to position [62, 0]
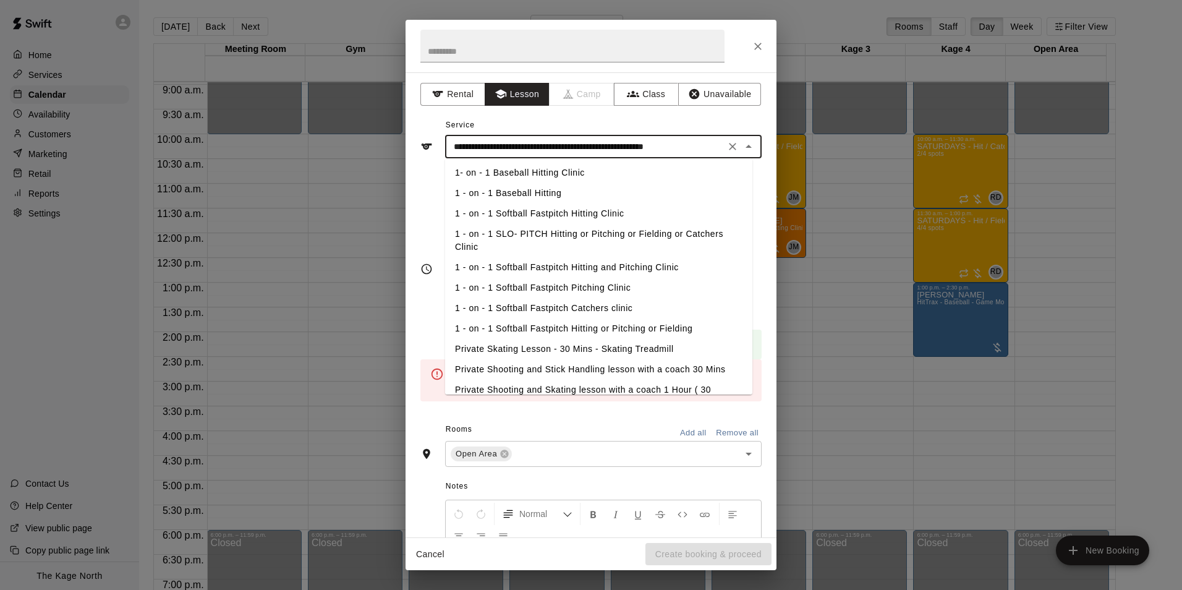
click at [561, 214] on li "1 - on - 1 Softball Fastpitch Hitting Clinic" at bounding box center [598, 213] width 307 height 20
type input "**********"
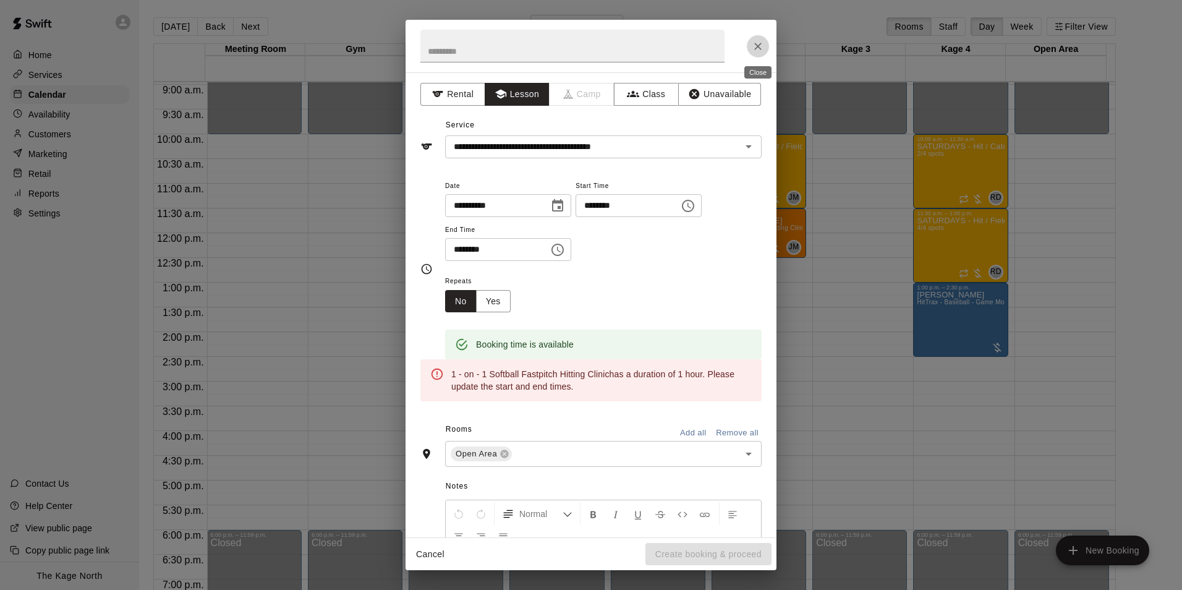
click at [760, 43] on icon "Close" at bounding box center [758, 46] width 12 height 12
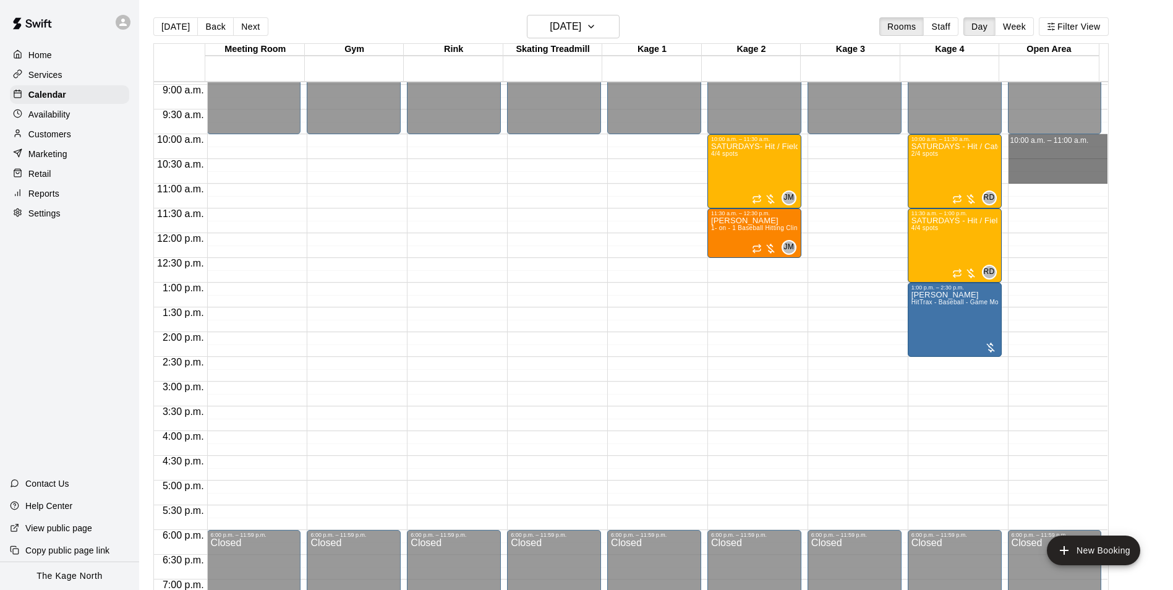
drag, startPoint x: 1010, startPoint y: 139, endPoint x: 1017, endPoint y: 182, distance: 43.7
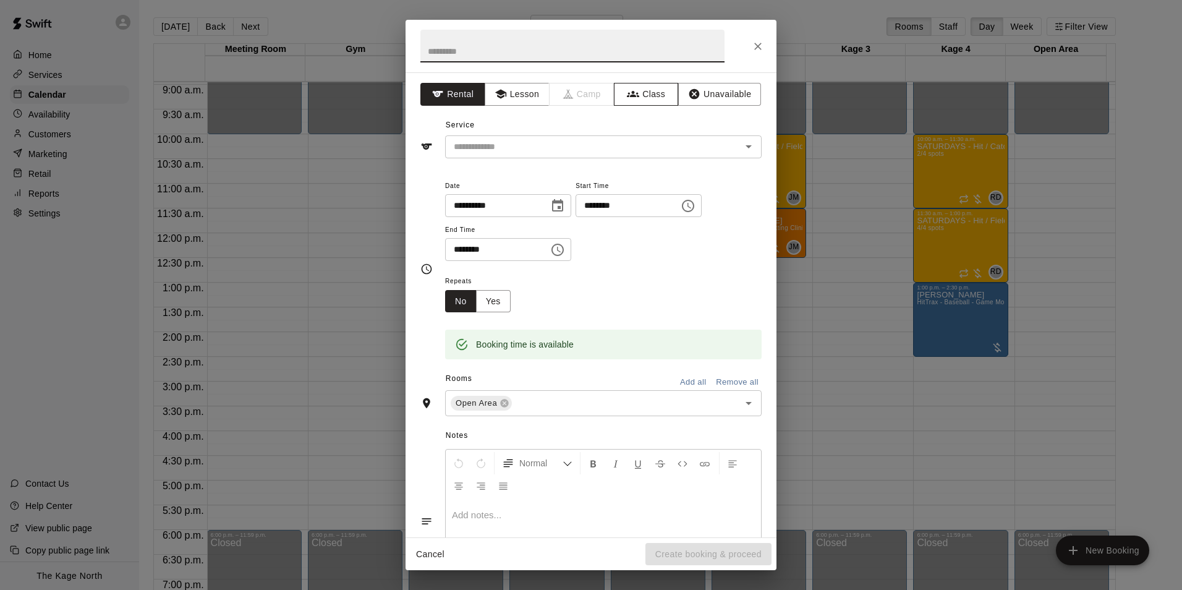
click at [644, 101] on button "Class" at bounding box center [646, 94] width 65 height 23
click at [745, 145] on icon "Open" at bounding box center [748, 146] width 15 height 15
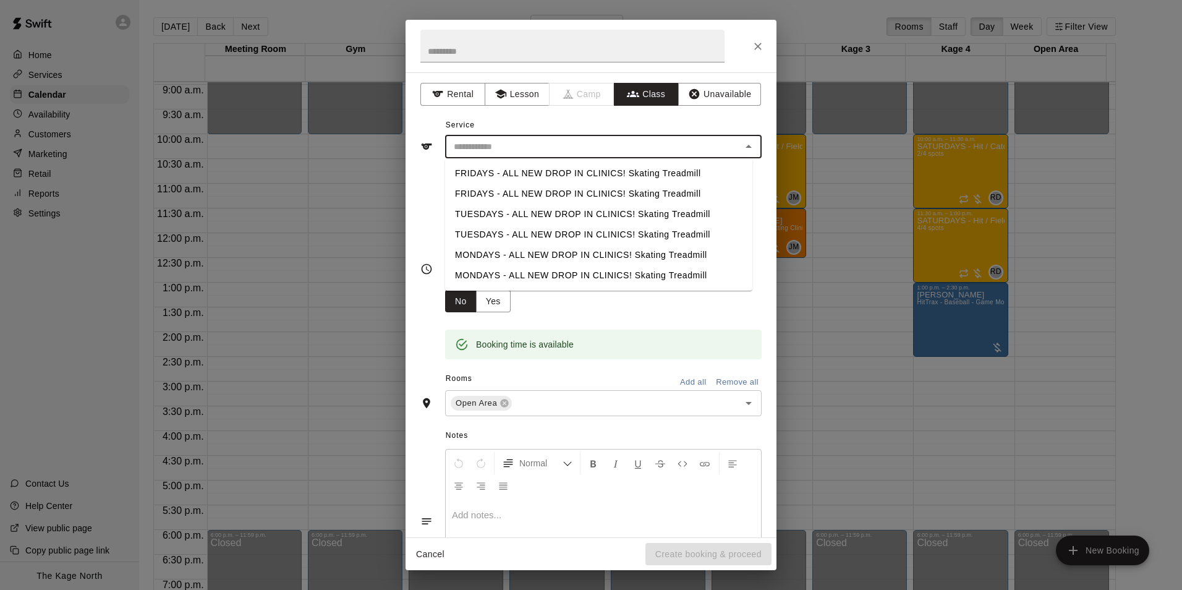
drag, startPoint x: 745, startPoint y: 145, endPoint x: 730, endPoint y: 121, distance: 28.6
click at [730, 121] on div "Service ​ FRIDAYS - ALL NEW DROP IN CLINICS! Skating Treadmill FRIDAYS - ALL NE…" at bounding box center [590, 137] width 341 height 43
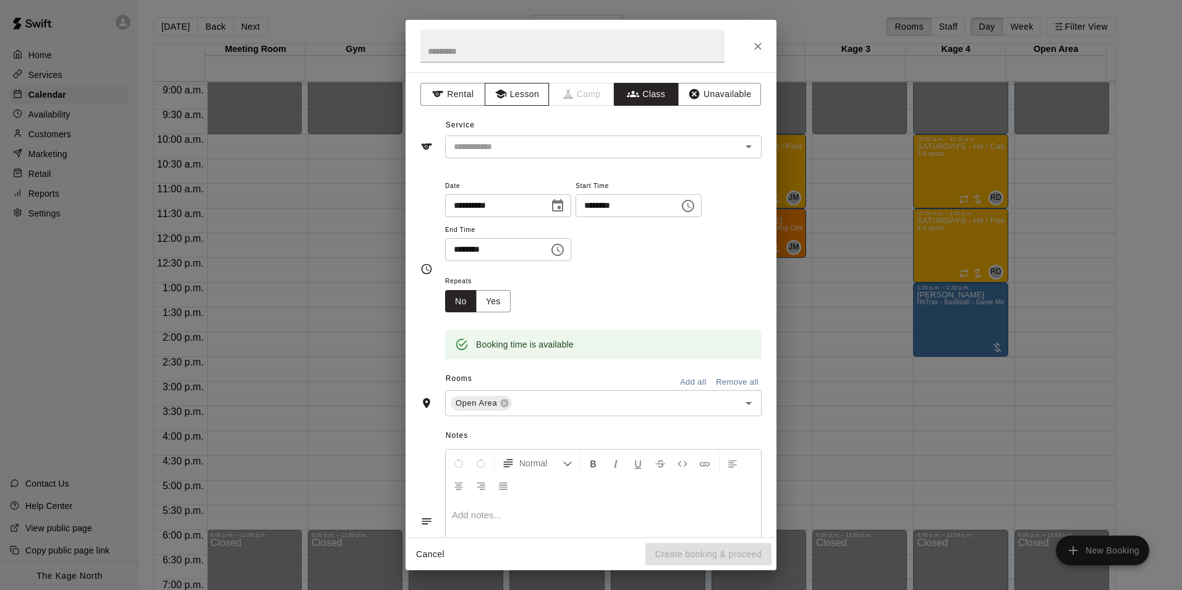
click at [527, 93] on button "Lesson" at bounding box center [517, 94] width 65 height 23
click at [748, 49] on button "Close" at bounding box center [758, 46] width 22 height 22
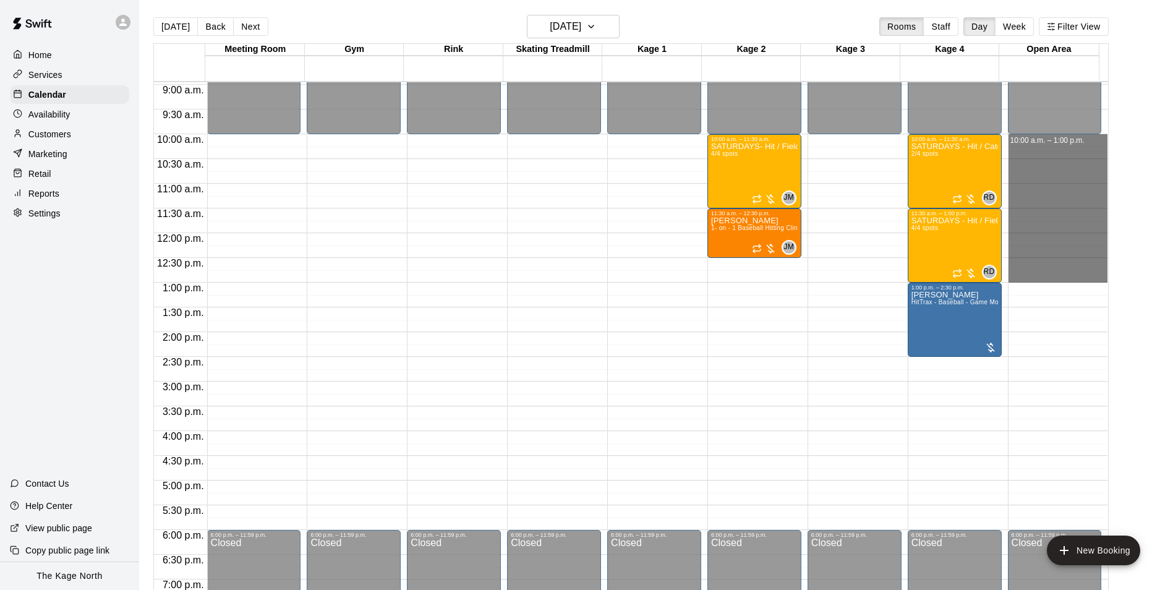
drag, startPoint x: 1012, startPoint y: 140, endPoint x: 1012, endPoint y: 275, distance: 135.4
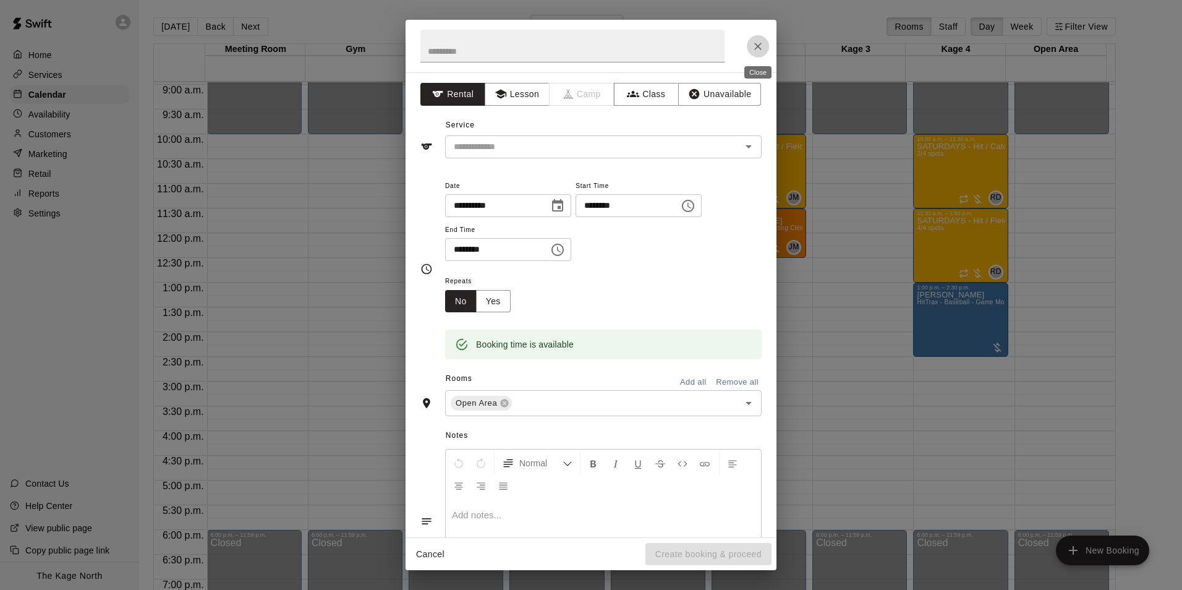
click at [760, 47] on icon "Close" at bounding box center [758, 46] width 12 height 12
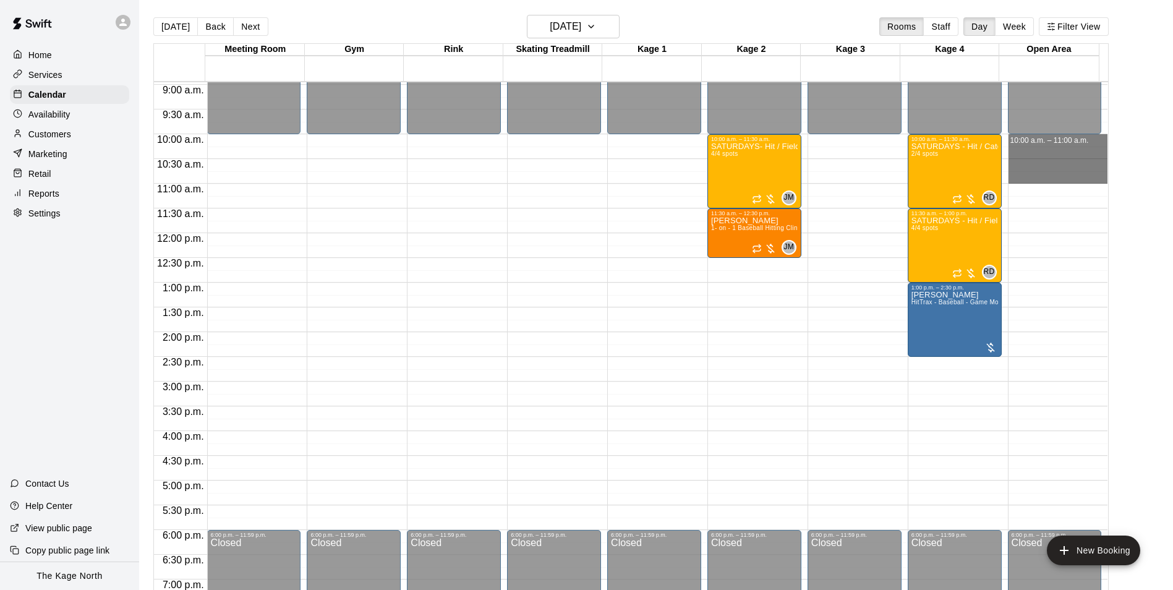
drag, startPoint x: 1009, startPoint y: 138, endPoint x: 1012, endPoint y: 175, distance: 37.2
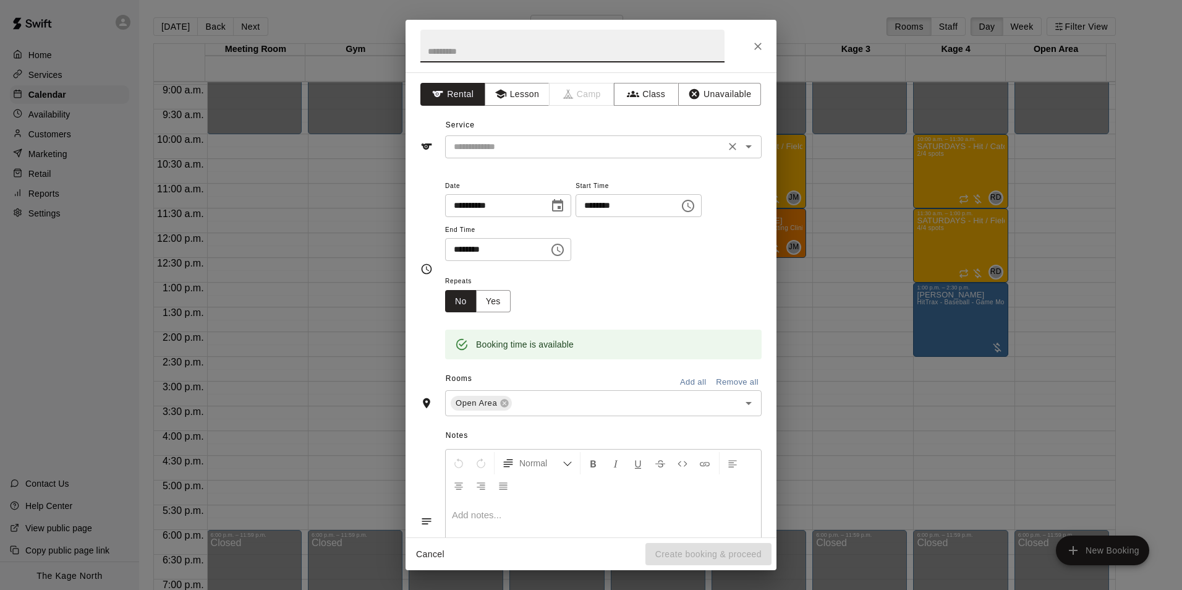
click at [742, 148] on icon "Open" at bounding box center [748, 146] width 15 height 15
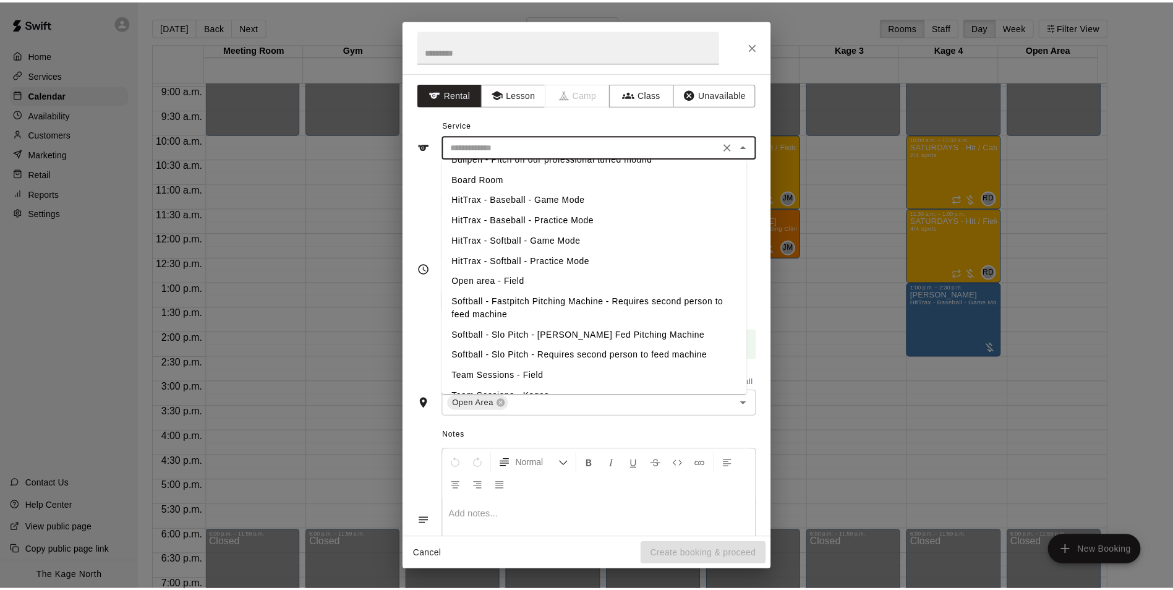
scroll to position [124, 0]
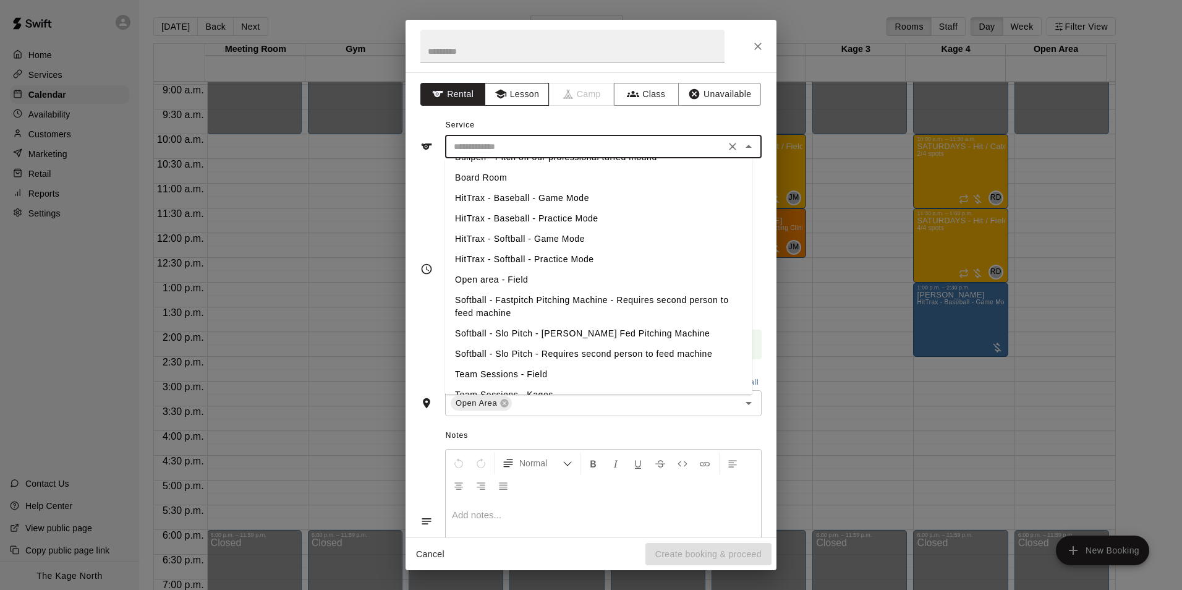
click at [500, 96] on icon "button" at bounding box center [500, 94] width 11 height 9
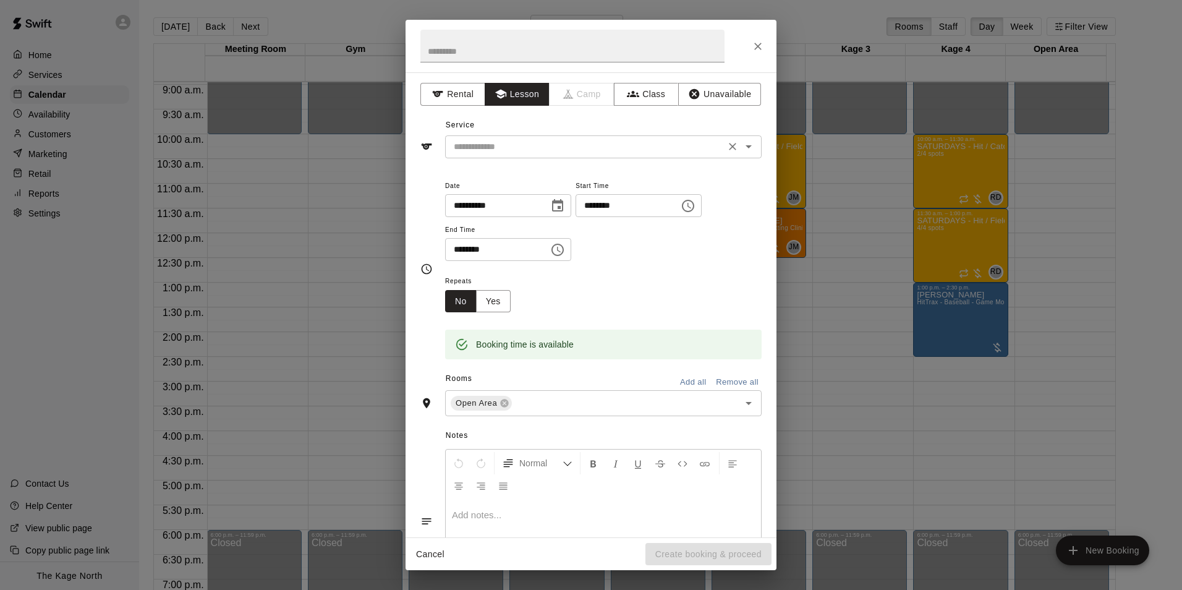
click at [746, 148] on icon "Open" at bounding box center [749, 146] width 6 height 3
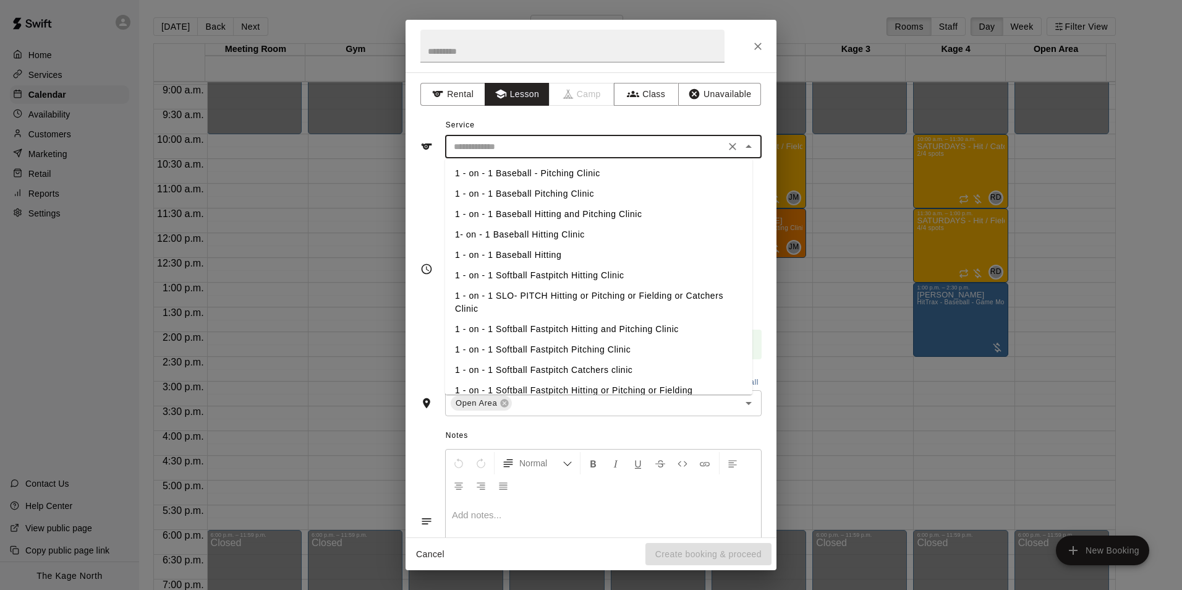
click at [613, 272] on li "1 - on - 1 Softball Fastpitch Hitting Clinic" at bounding box center [598, 275] width 307 height 20
type input "**********"
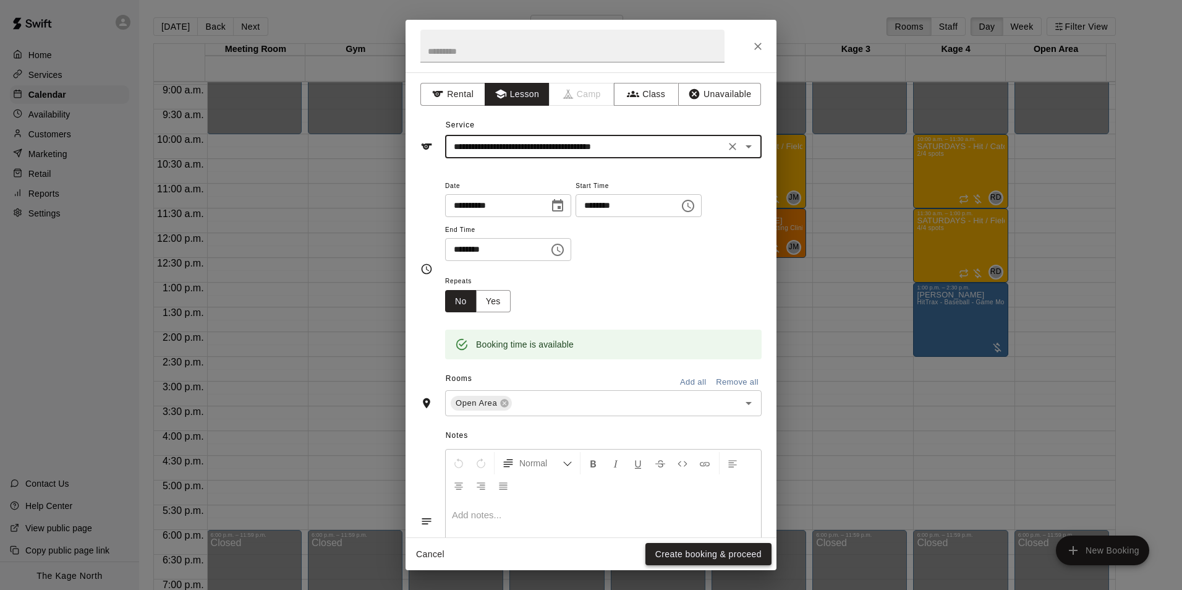
click at [705, 556] on button "Create booking & proceed" at bounding box center [709, 554] width 126 height 23
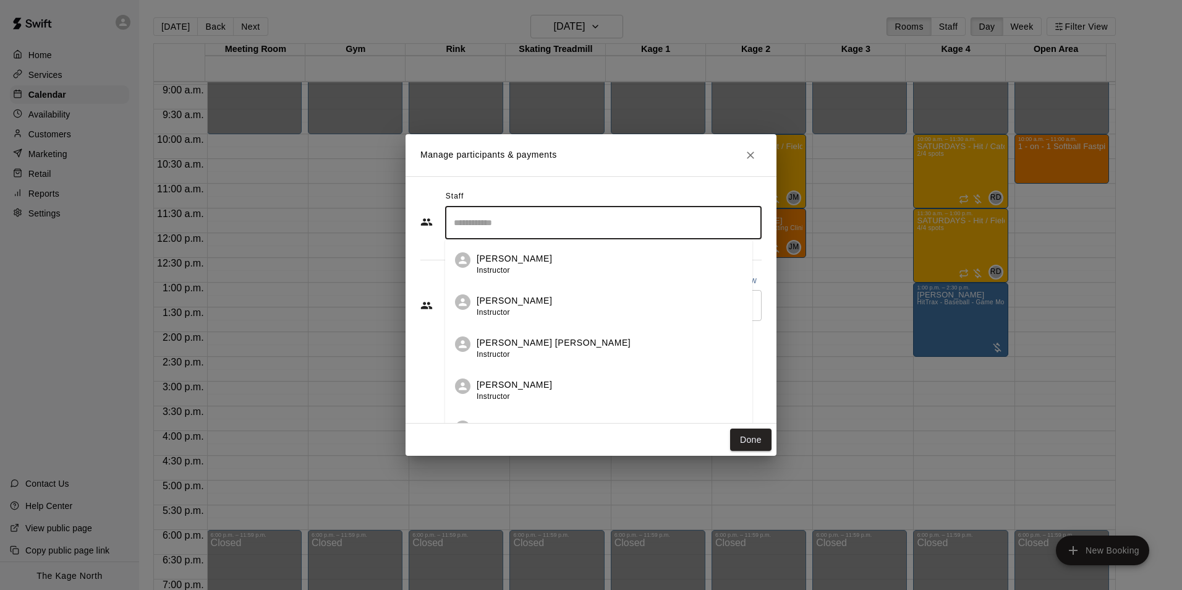
click at [490, 223] on input "Search staff" at bounding box center [603, 223] width 305 height 22
click at [528, 307] on p "Brittani Goettsch" at bounding box center [519, 300] width 75 height 13
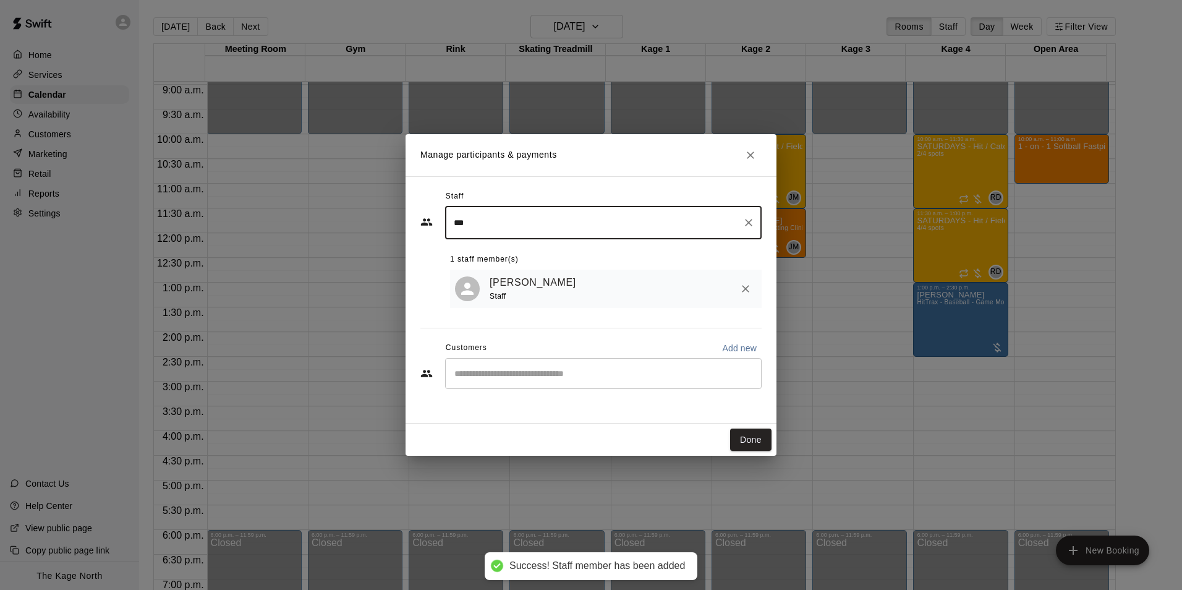
type input "***"
click at [523, 377] on input "Start typing to search customers..." at bounding box center [603, 373] width 305 height 12
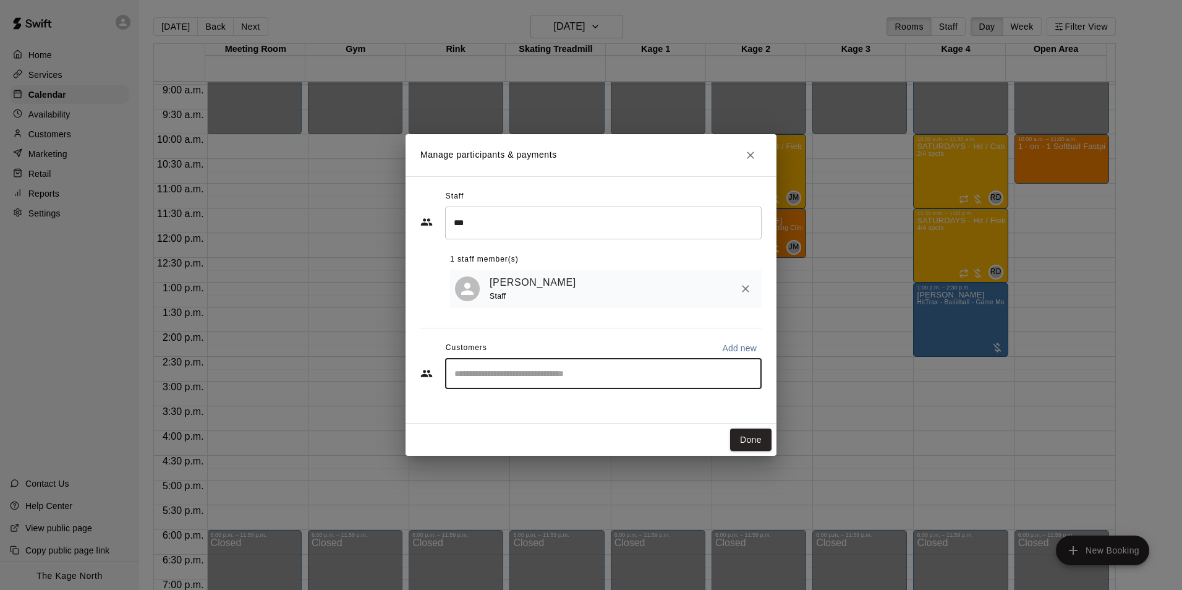
type input "*"
type input "***"
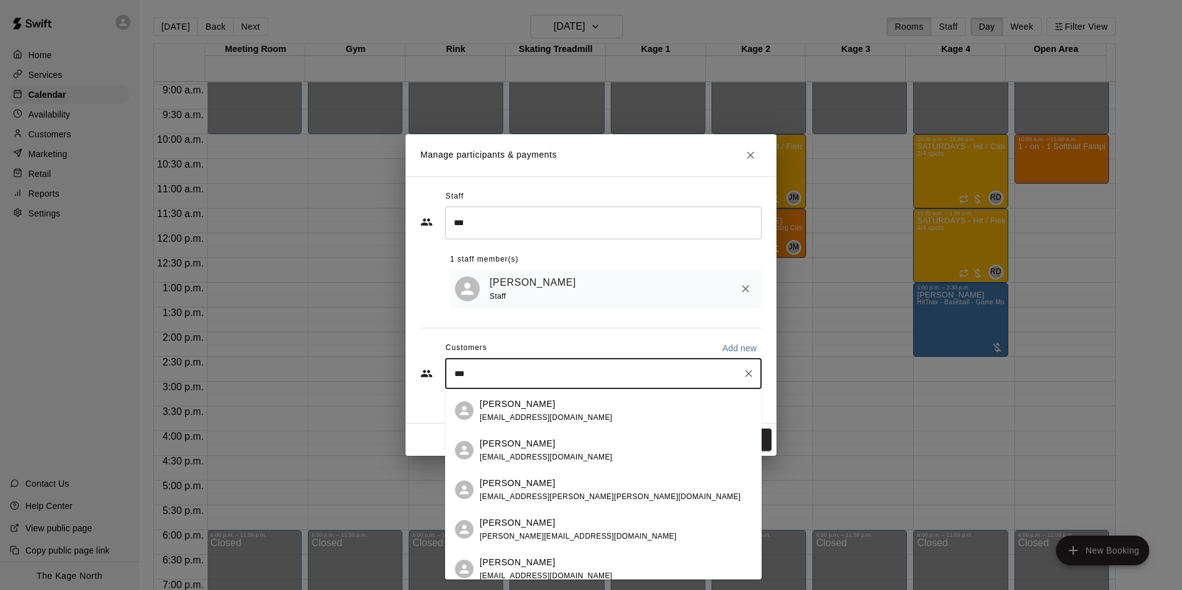
click at [541, 410] on div "Ava Astrologo vastrologo@hotmail.com" at bounding box center [546, 411] width 133 height 27
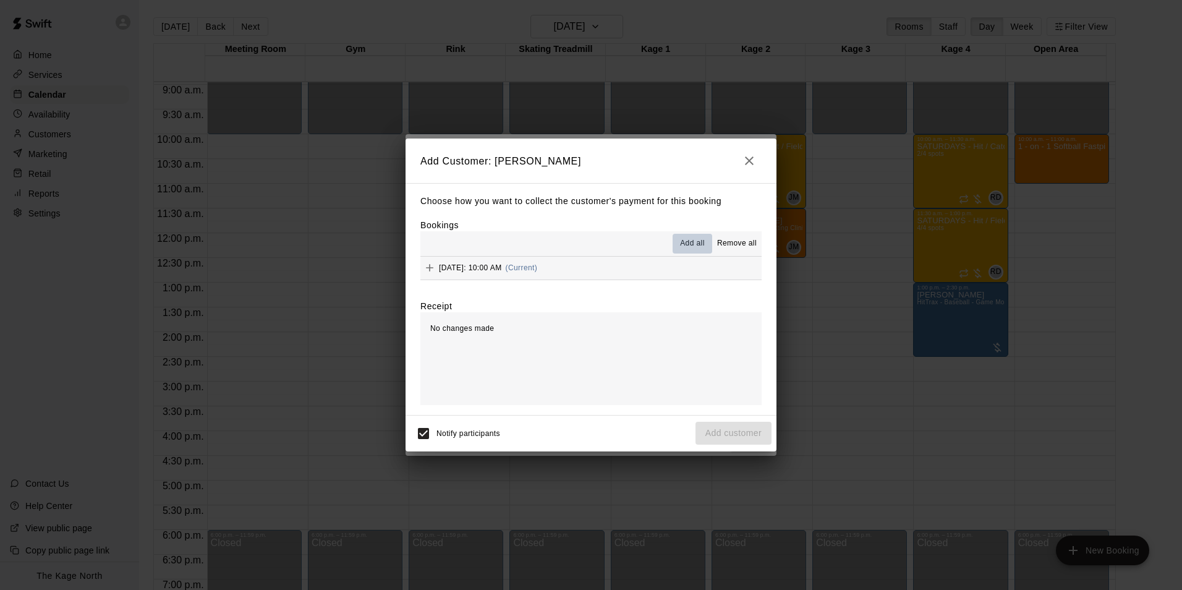
click at [698, 245] on span "Add all" at bounding box center [692, 243] width 25 height 12
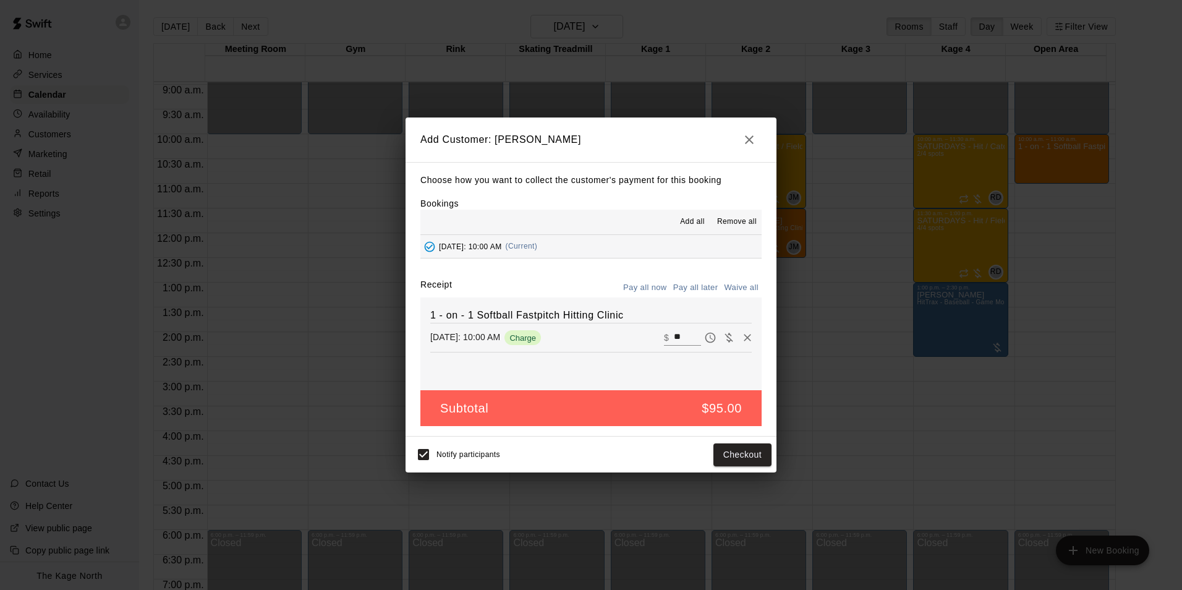
click at [703, 289] on button "Pay all later" at bounding box center [695, 287] width 51 height 19
click at [740, 453] on button "Add customer" at bounding box center [734, 454] width 76 height 23
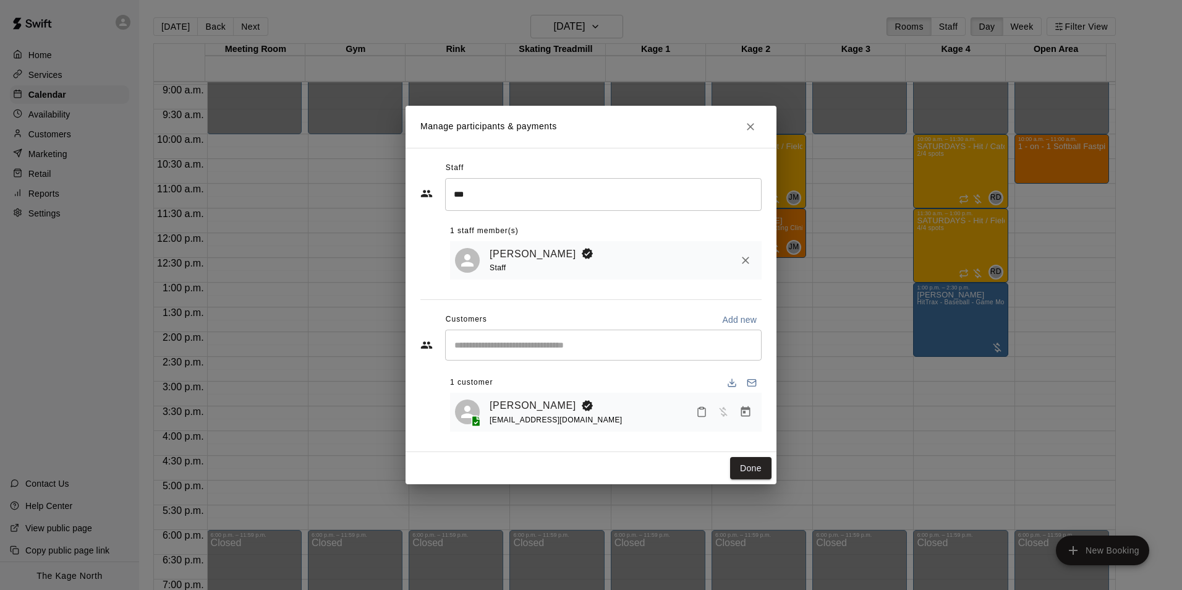
click at [535, 349] on input "Start typing to search customers..." at bounding box center [603, 345] width 305 height 12
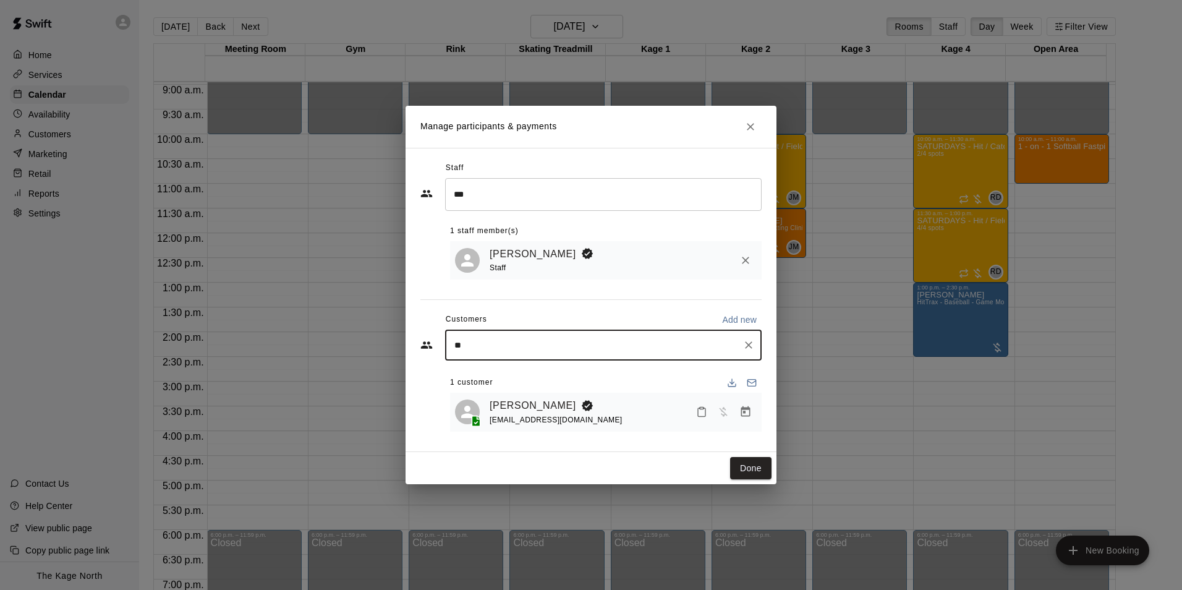
type input "***"
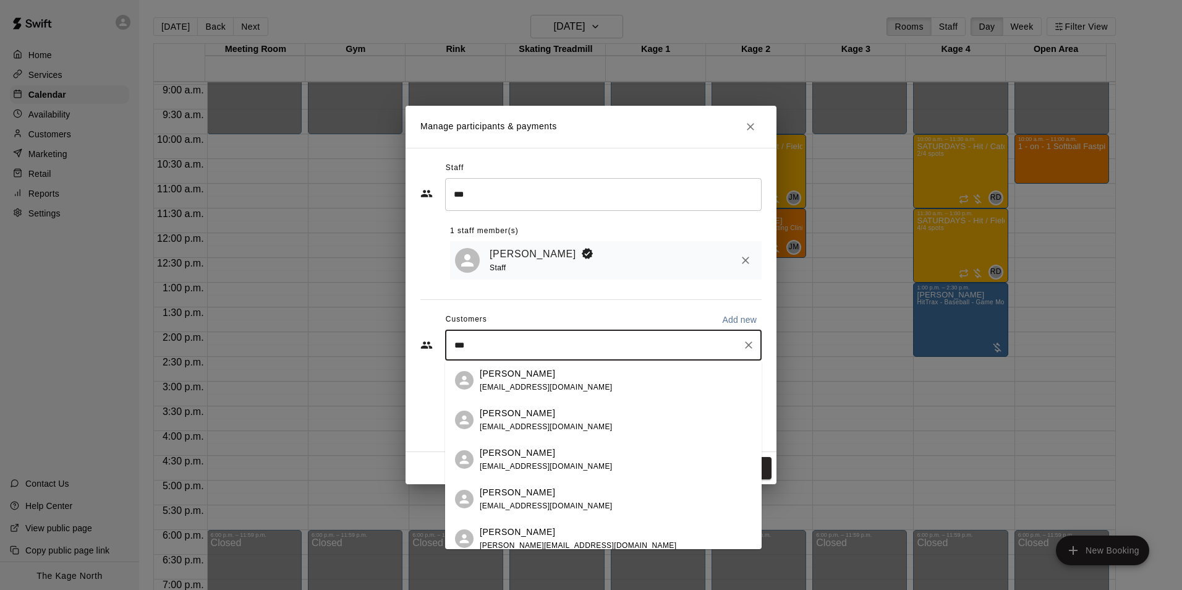
click at [523, 496] on p "Mikayla Raso" at bounding box center [517, 492] width 75 height 13
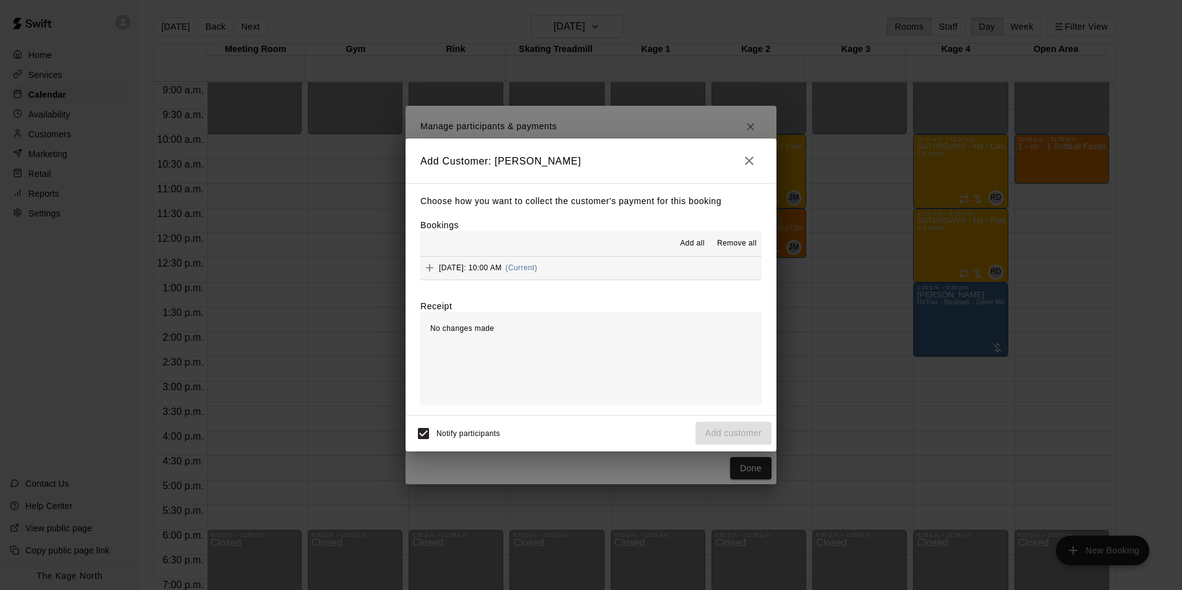
click at [695, 245] on span "Add all" at bounding box center [692, 243] width 25 height 12
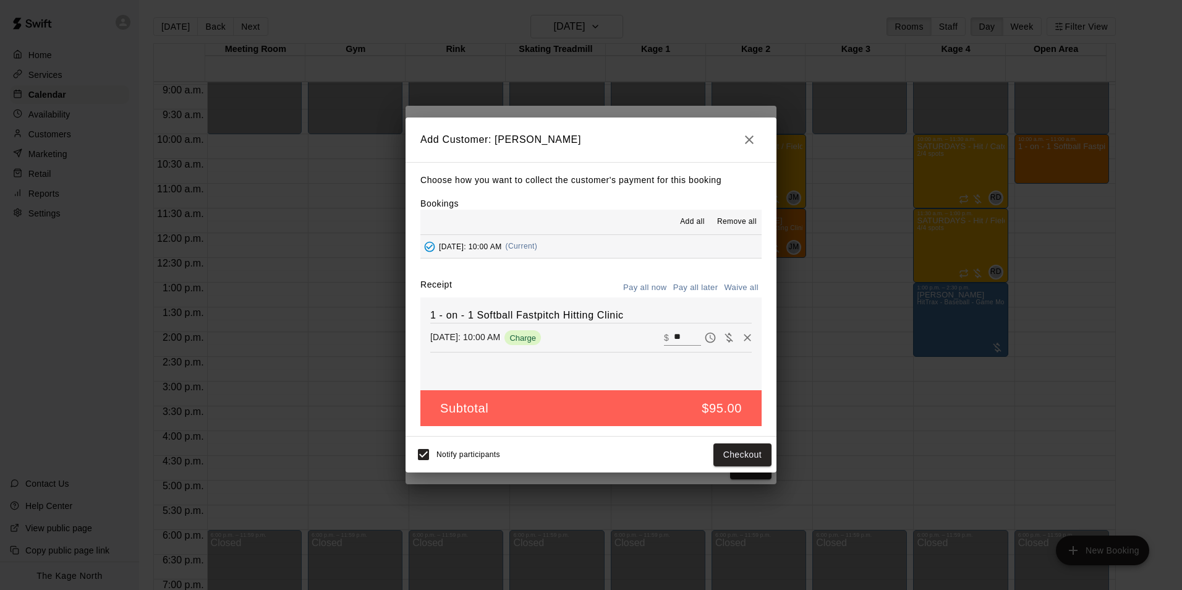
click at [694, 287] on button "Pay all later" at bounding box center [695, 287] width 51 height 19
click at [733, 454] on button "Add customer" at bounding box center [734, 454] width 76 height 23
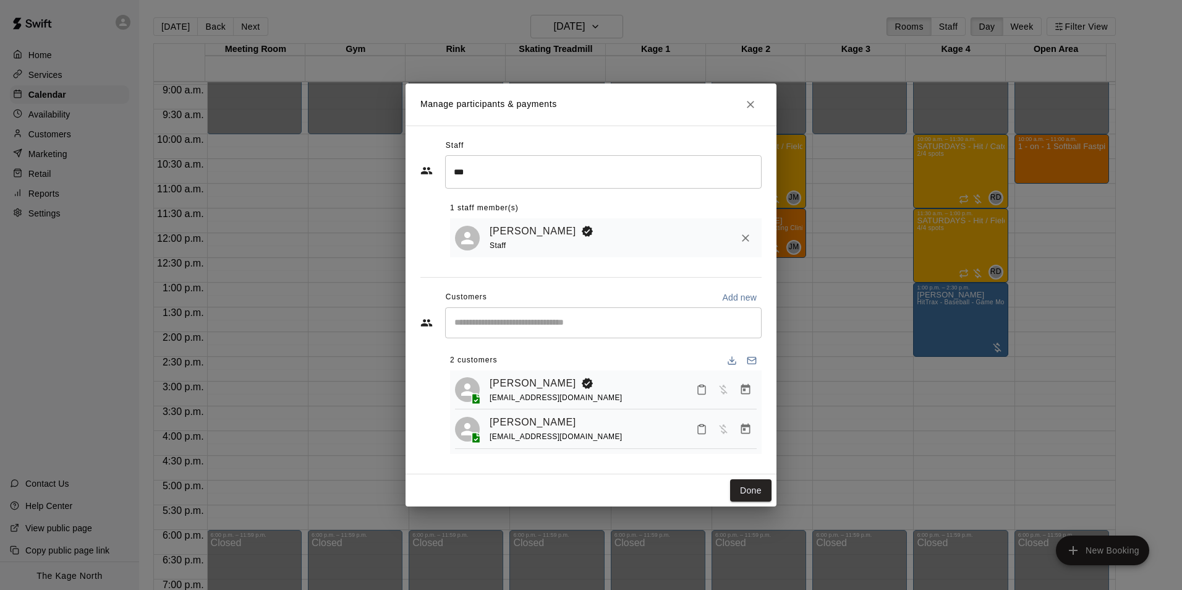
click at [507, 317] on input "Start typing to search customers..." at bounding box center [603, 323] width 305 height 12
type input "***"
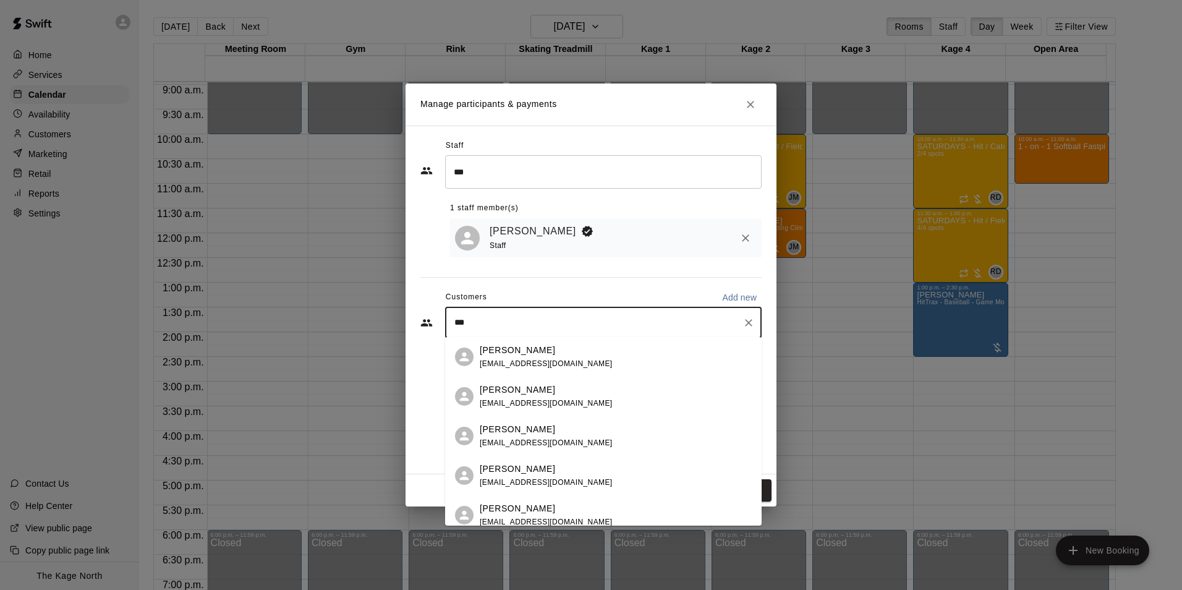
click at [523, 396] on div "Sophie Barnett jasonbarnett1976@gmail.com" at bounding box center [546, 396] width 133 height 27
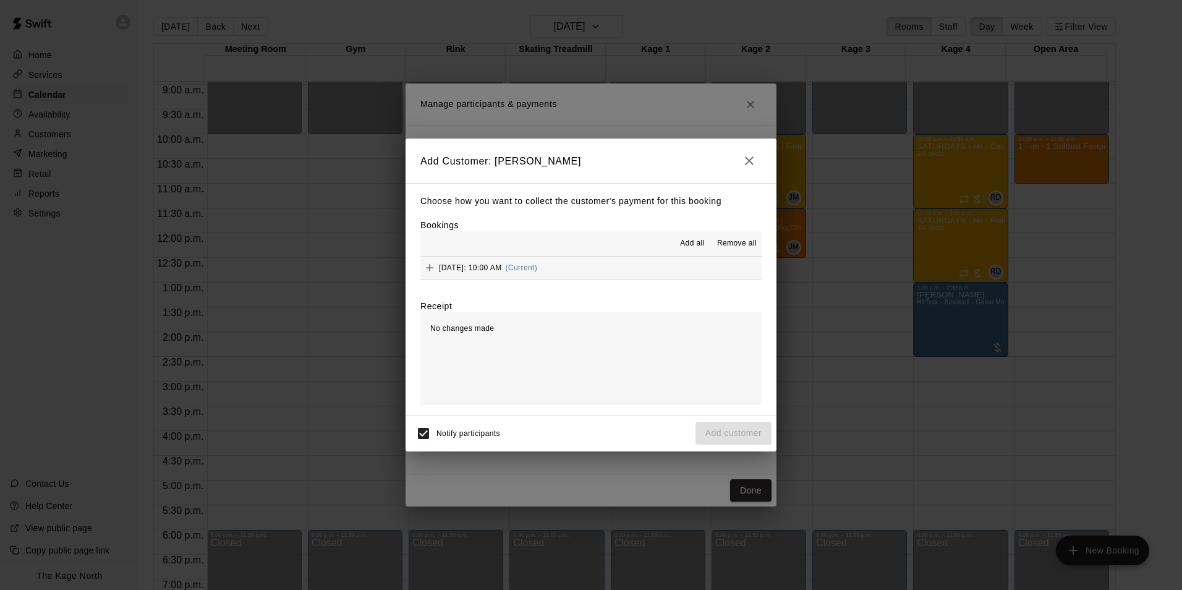
click at [689, 238] on span "Add all" at bounding box center [692, 243] width 25 height 12
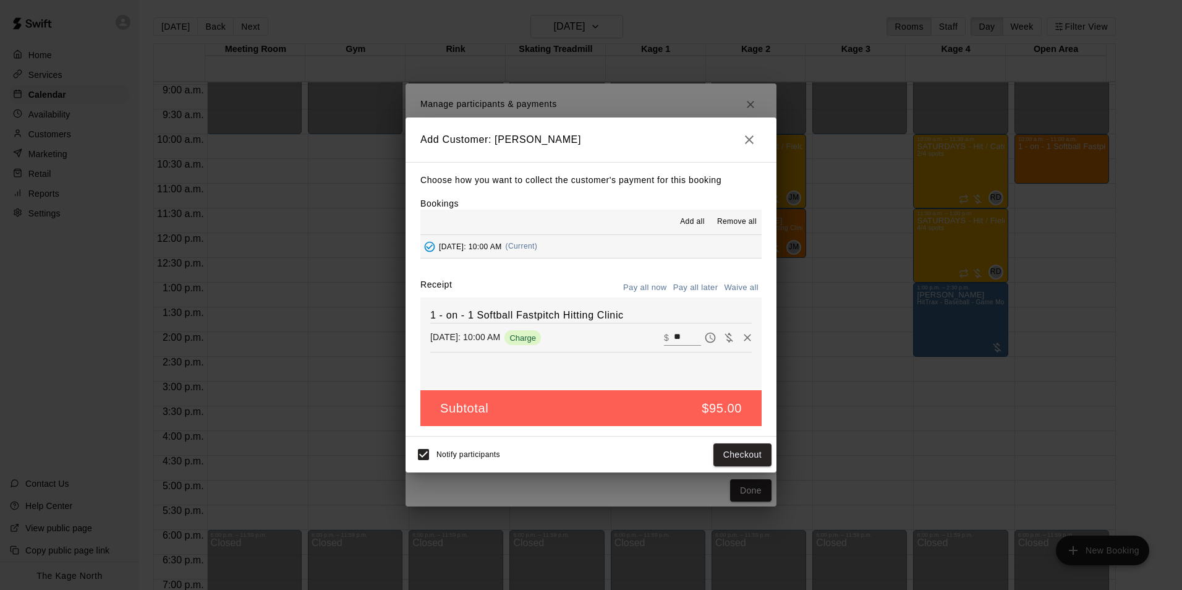
click at [700, 289] on button "Pay all later" at bounding box center [695, 287] width 51 height 19
click at [751, 460] on button "Add customer" at bounding box center [734, 454] width 76 height 23
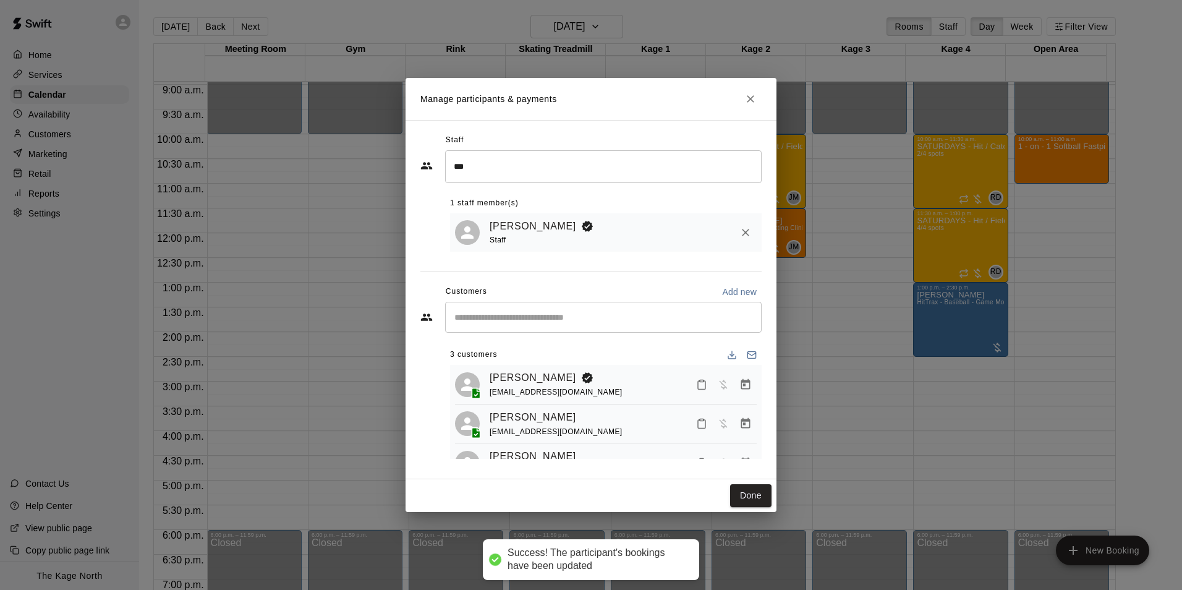
click at [539, 318] on input "Start typing to search customers..." at bounding box center [603, 317] width 305 height 12
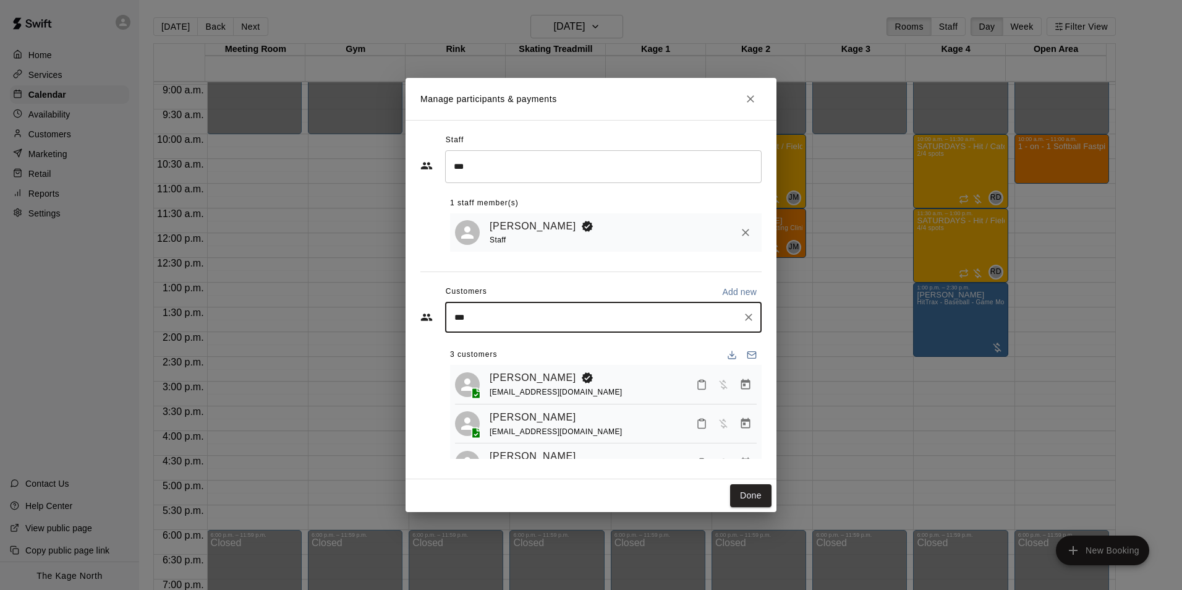
type input "****"
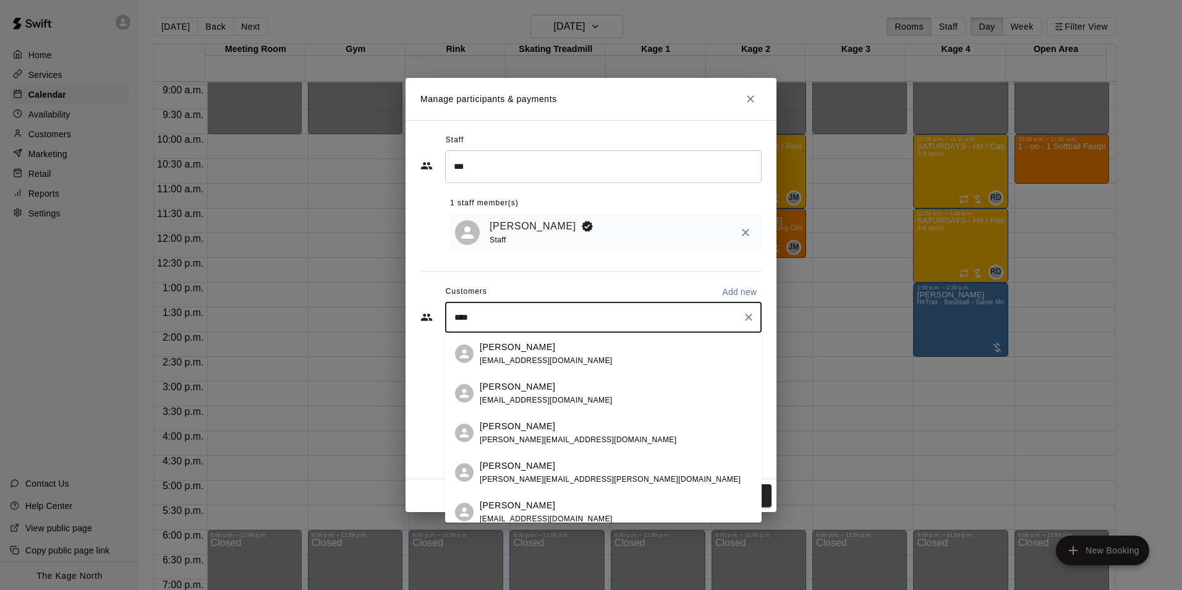
click at [542, 394] on div "Anessa Grande adrianogrande1@gmail.com" at bounding box center [546, 393] width 133 height 27
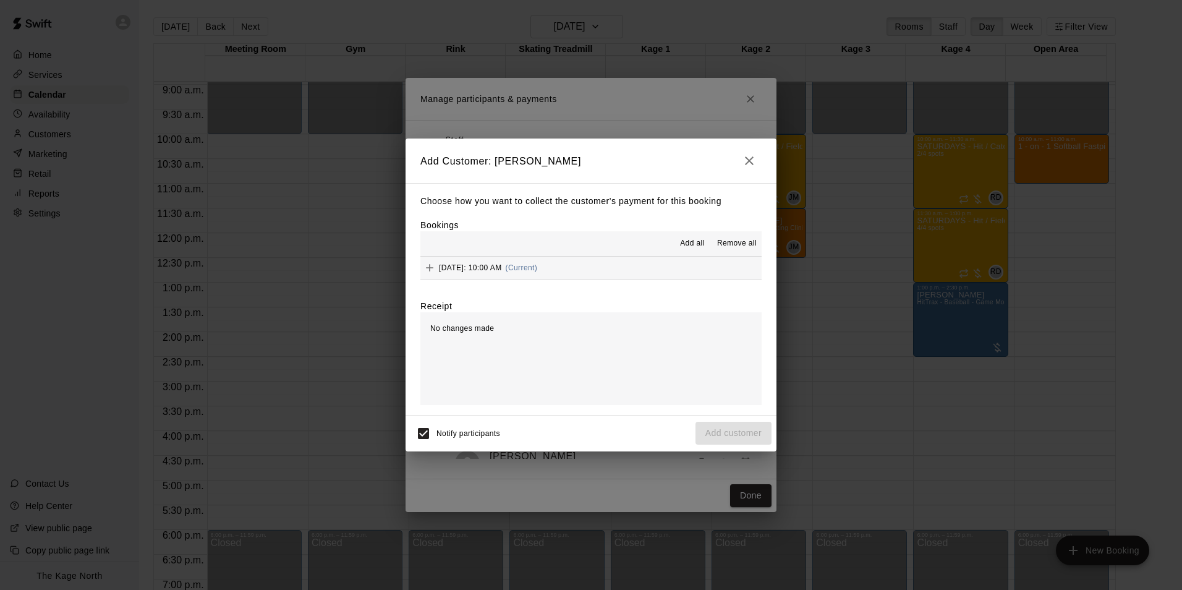
click at [691, 239] on span "Add all" at bounding box center [692, 243] width 25 height 12
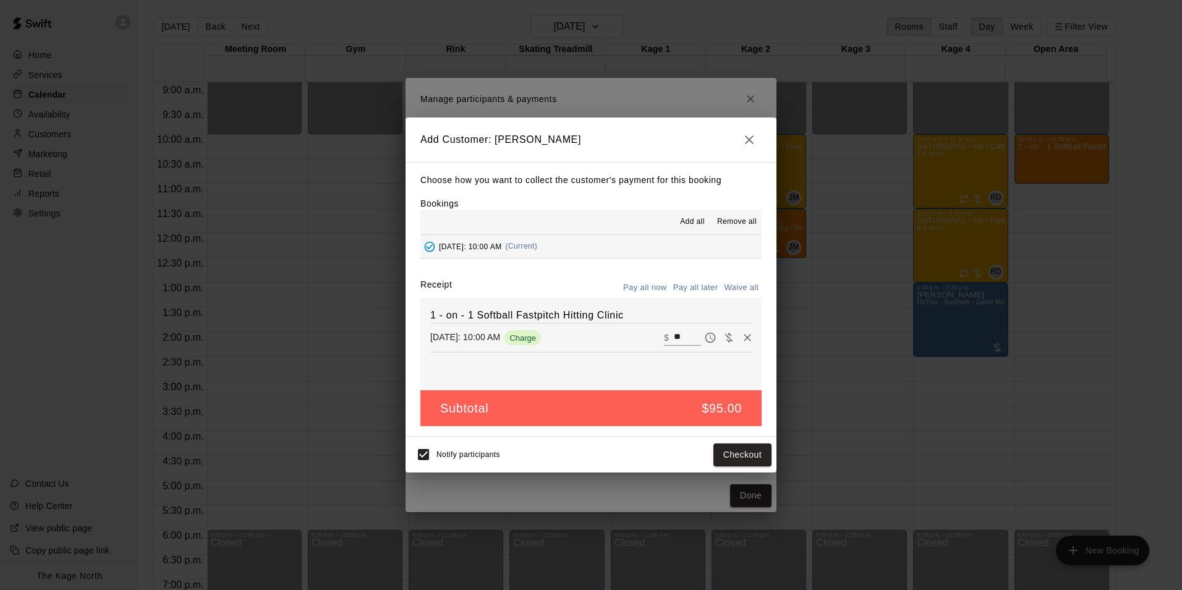
click at [697, 286] on button "Pay all later" at bounding box center [695, 287] width 51 height 19
click at [751, 454] on button "Add customer" at bounding box center [734, 454] width 76 height 23
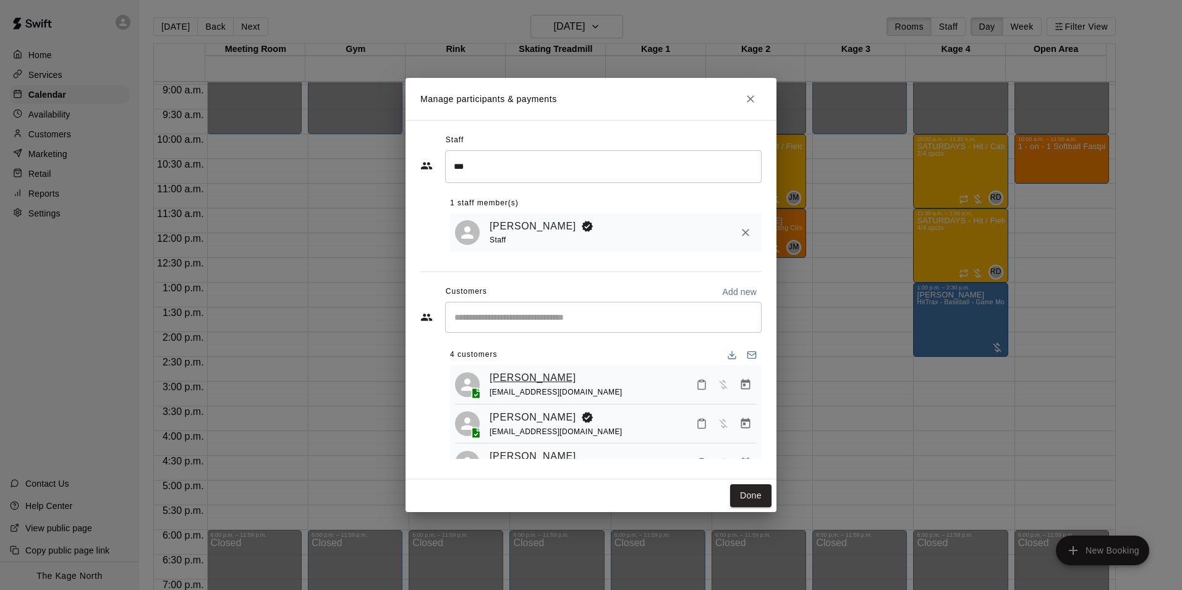
click at [511, 384] on link "Anessa Grande" at bounding box center [533, 378] width 87 height 16
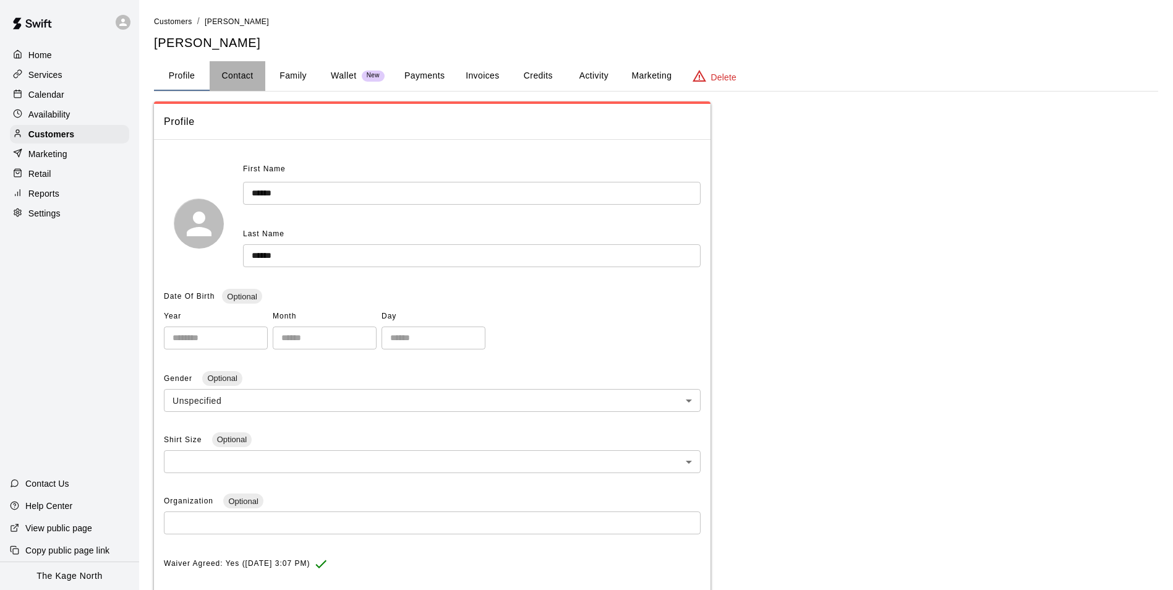
click at [239, 71] on button "Contact" at bounding box center [238, 76] width 56 height 30
select select "**"
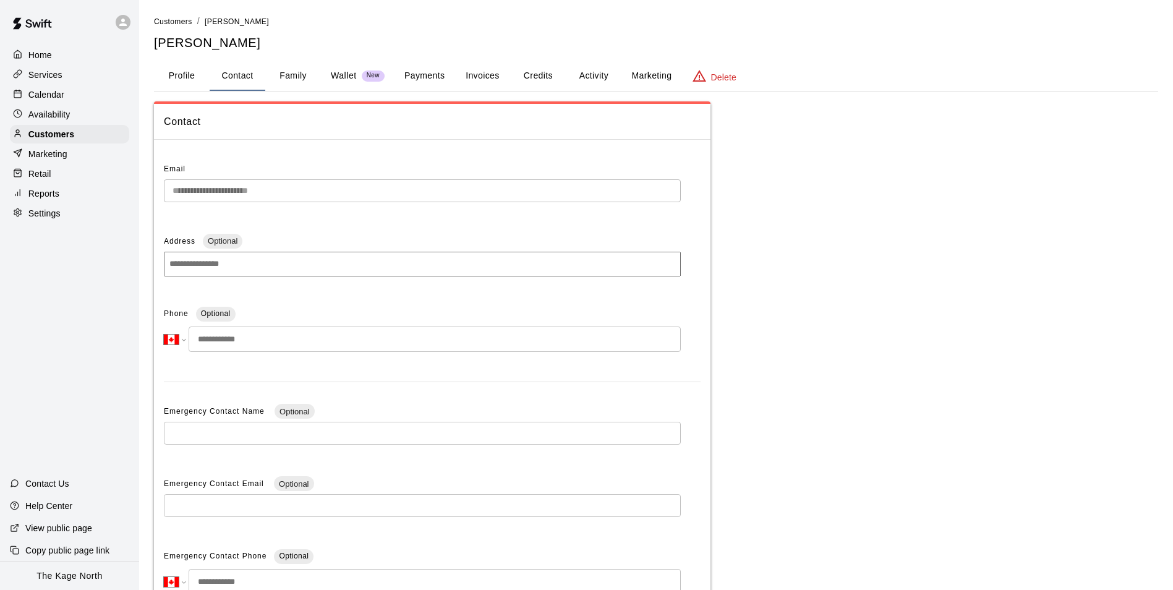
click at [291, 79] on button "Family" at bounding box center [293, 76] width 56 height 30
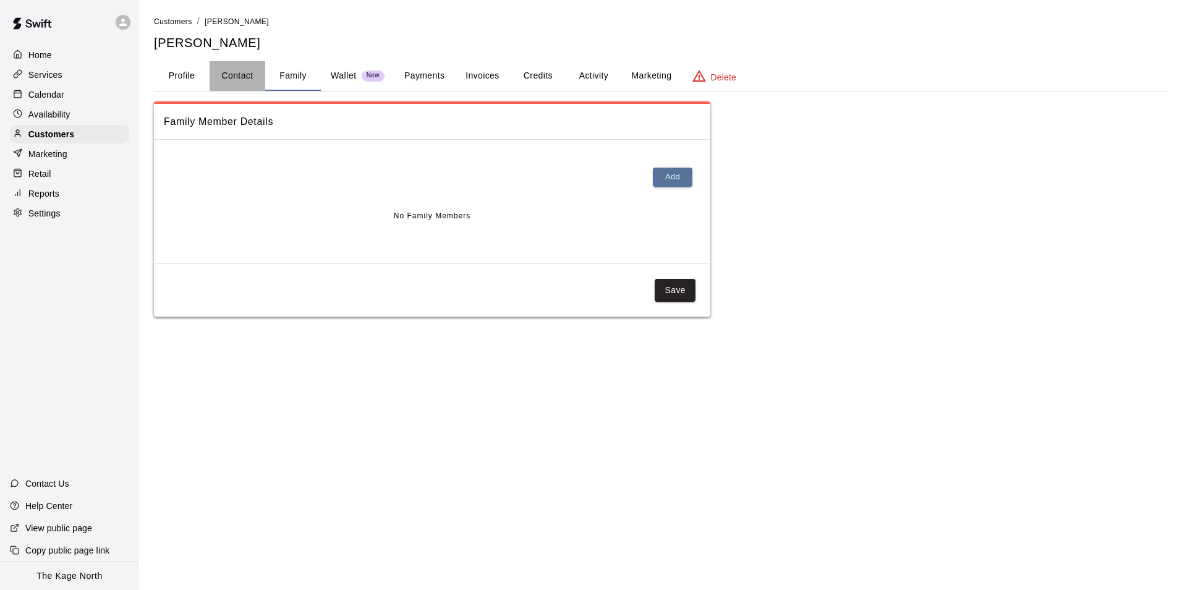
click at [231, 79] on button "Contact" at bounding box center [238, 76] width 56 height 30
select select "**"
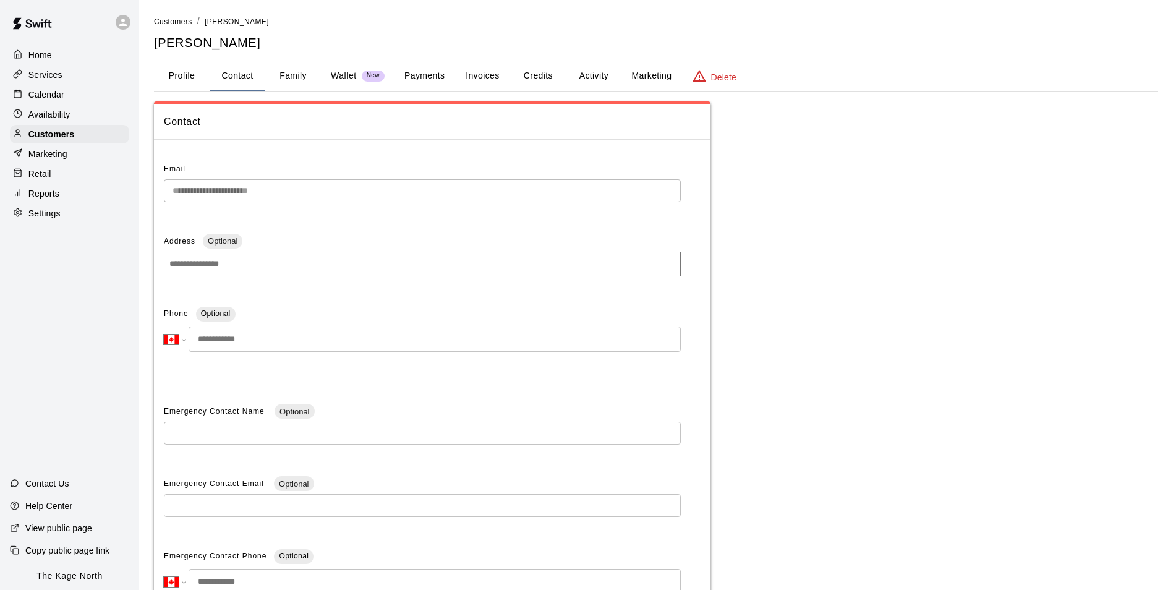
click at [65, 97] on div "Calendar" at bounding box center [69, 94] width 119 height 19
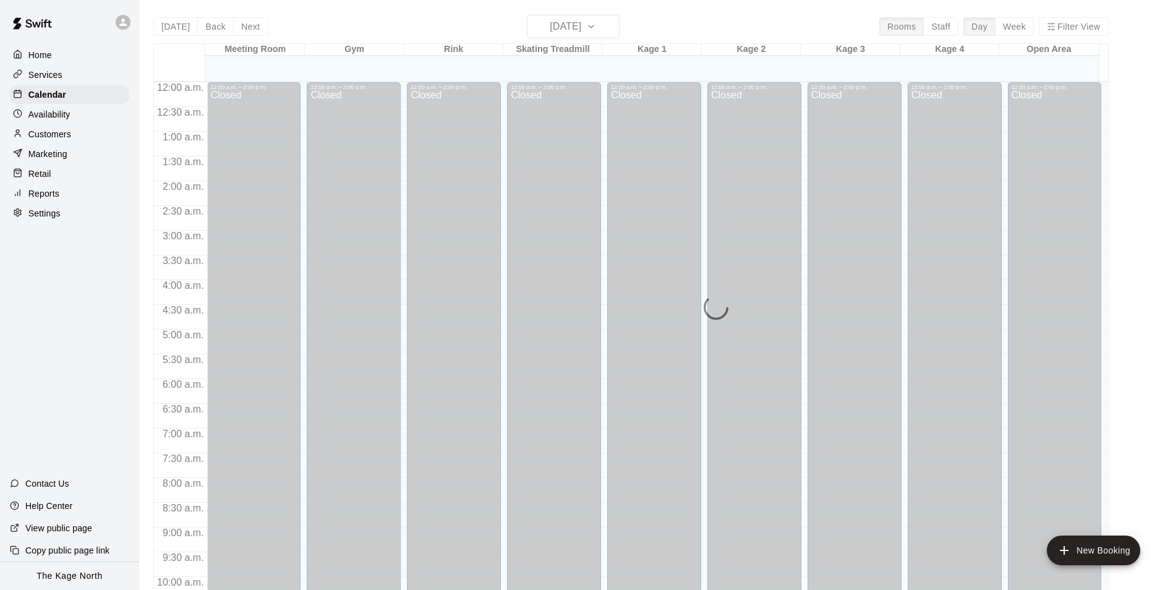
scroll to position [628, 0]
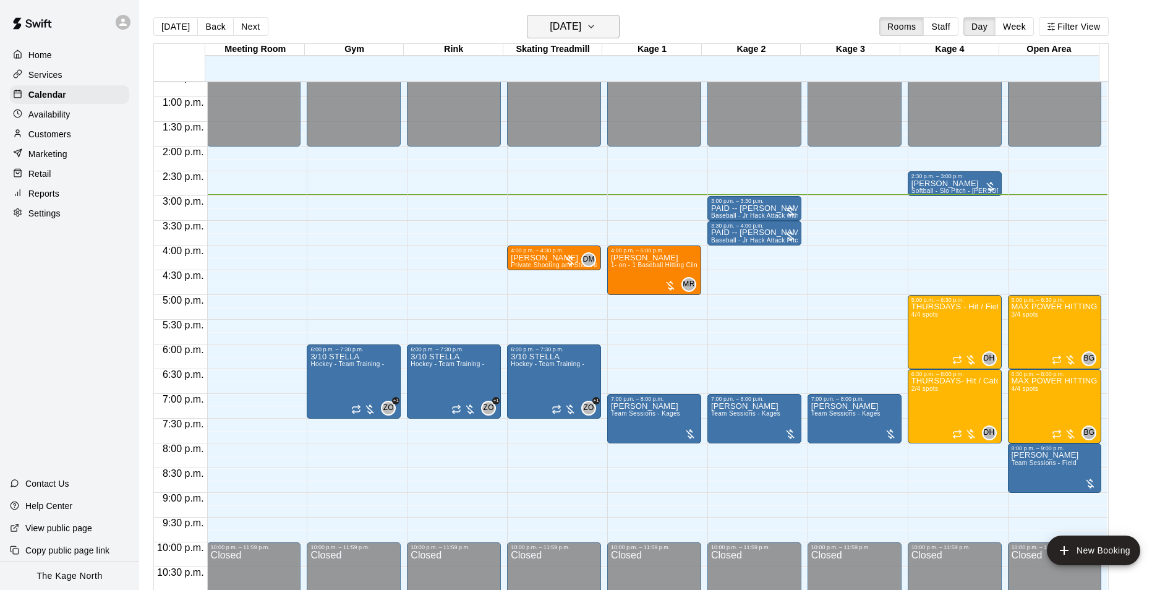
click at [610, 35] on button "[DATE]" at bounding box center [573, 26] width 93 height 23
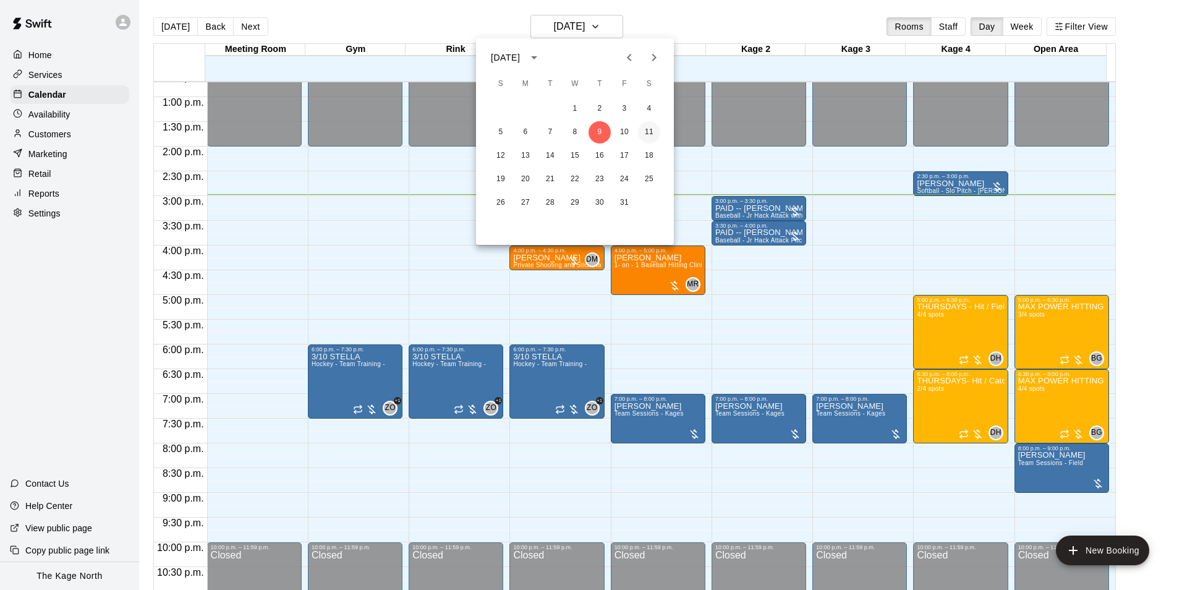
click at [652, 133] on button "11" at bounding box center [649, 132] width 22 height 22
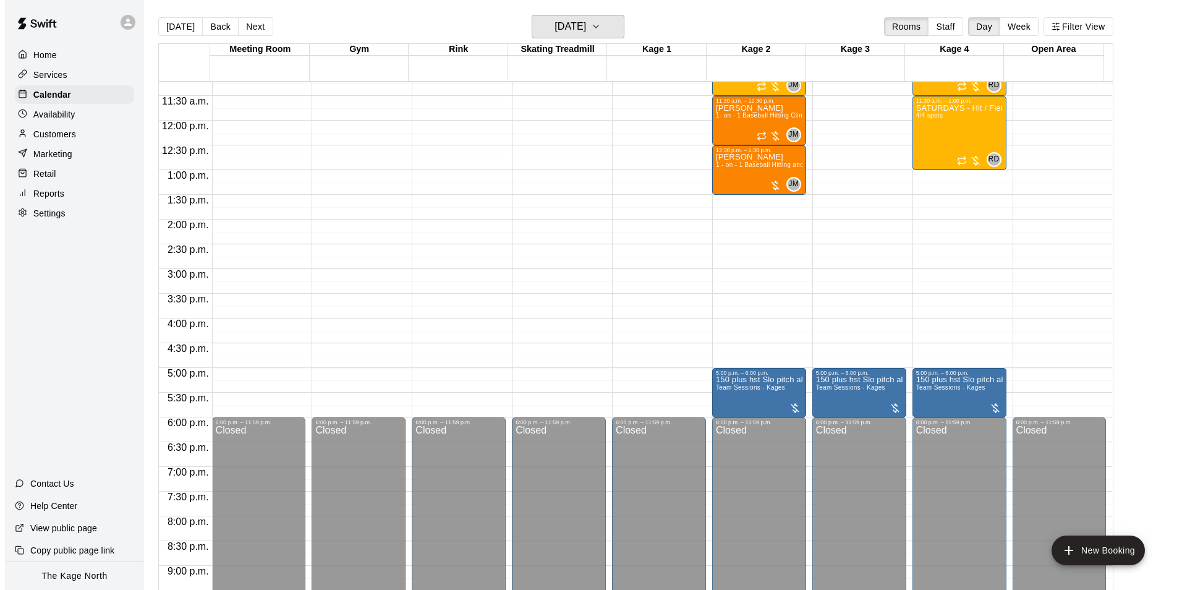
scroll to position [443, 0]
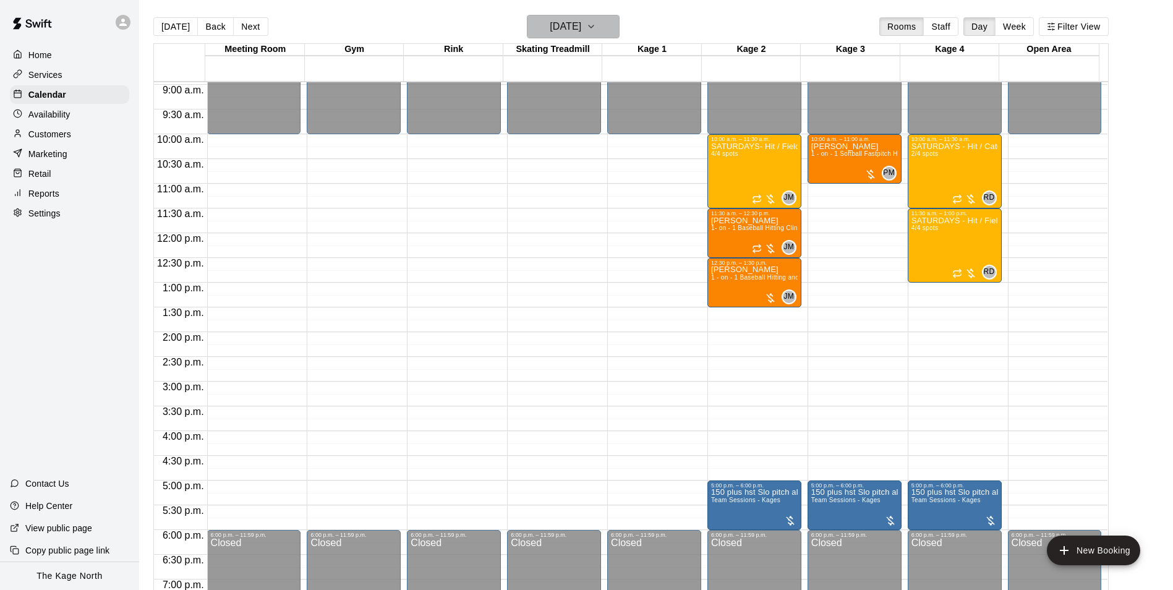
click at [607, 27] on button "Saturday Oct 11" at bounding box center [573, 26] width 93 height 23
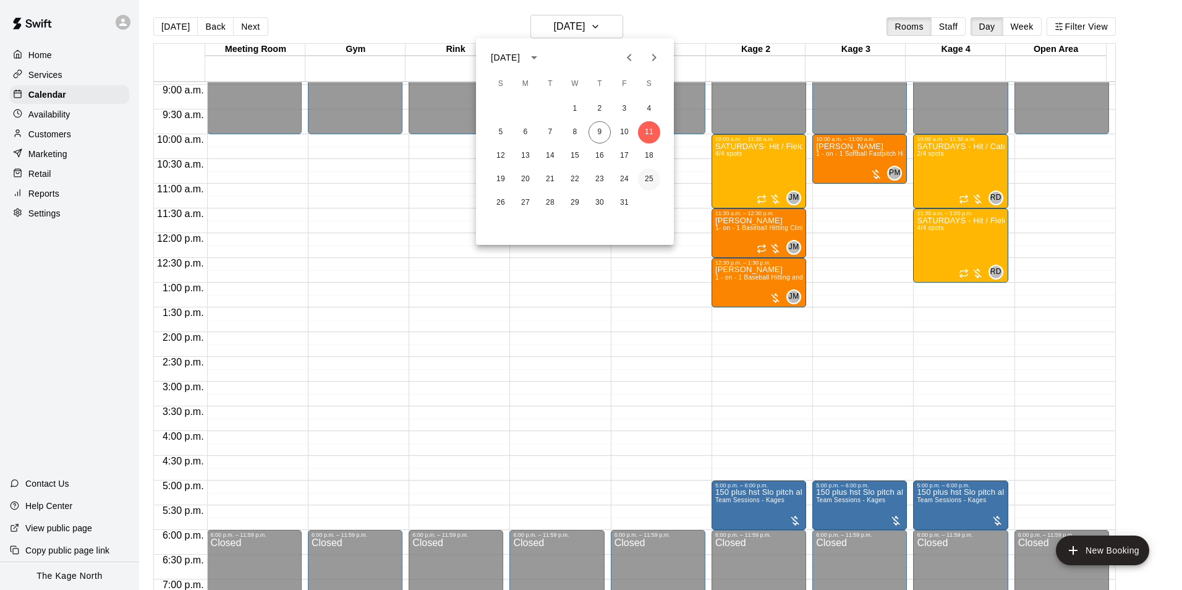
click at [652, 178] on button "25" at bounding box center [649, 179] width 22 height 22
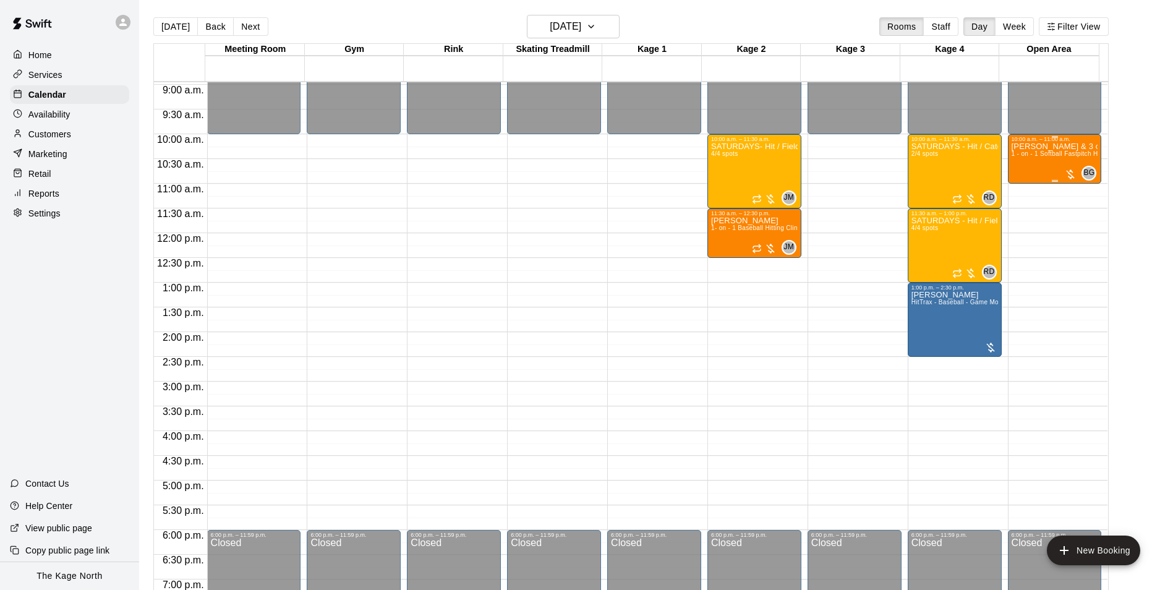
click at [1025, 168] on div "Anessa Grande & 3 others 1 - on - 1 Softball Fastpitch Hitting Clinic" at bounding box center [1055, 437] width 87 height 590
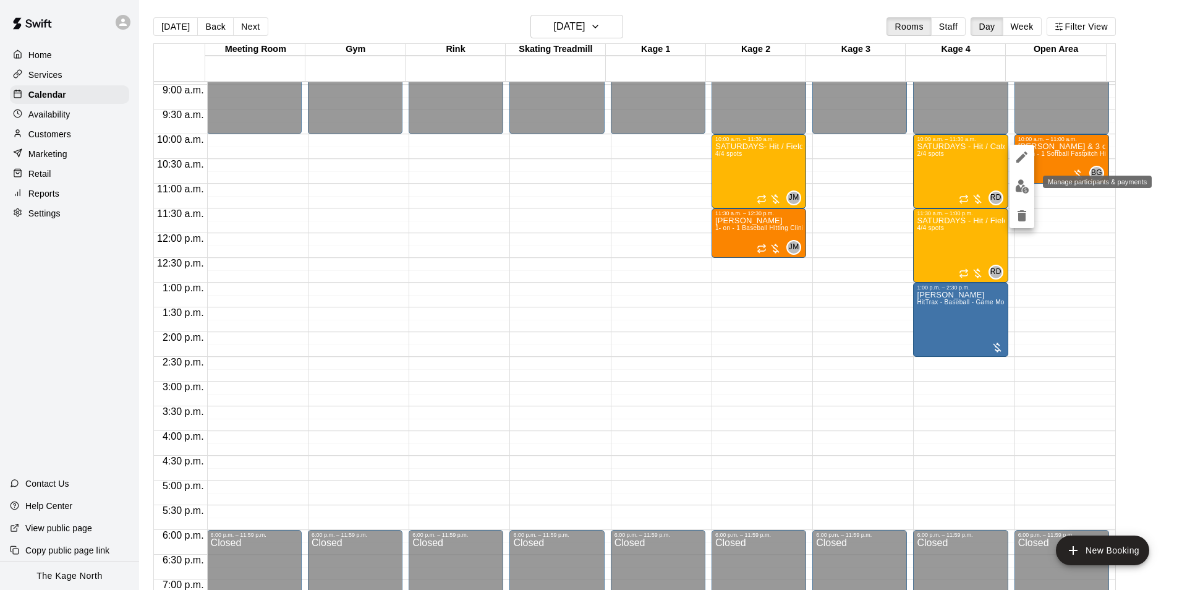
click at [1024, 189] on img "edit" at bounding box center [1022, 186] width 14 height 14
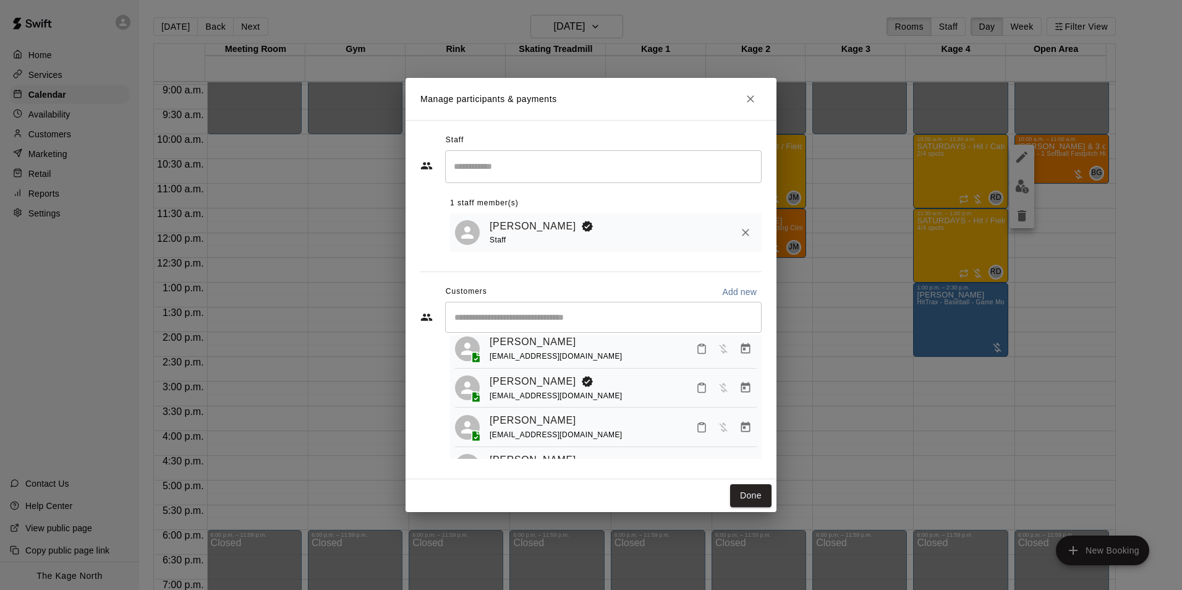
scroll to position [0, 0]
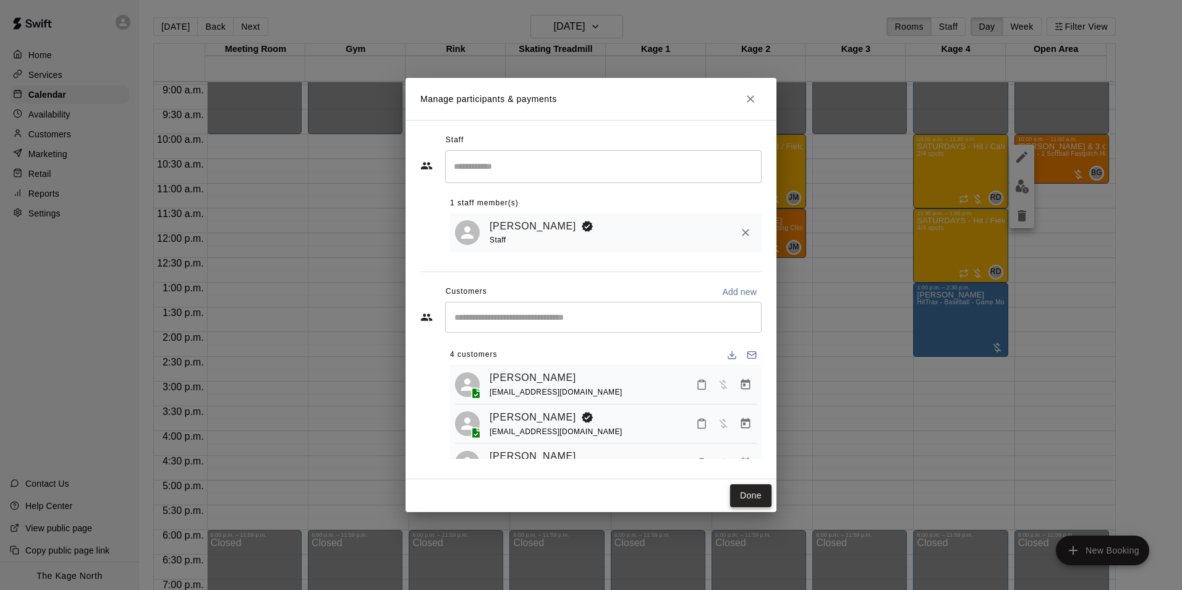
click at [749, 492] on button "Done" at bounding box center [750, 495] width 41 height 23
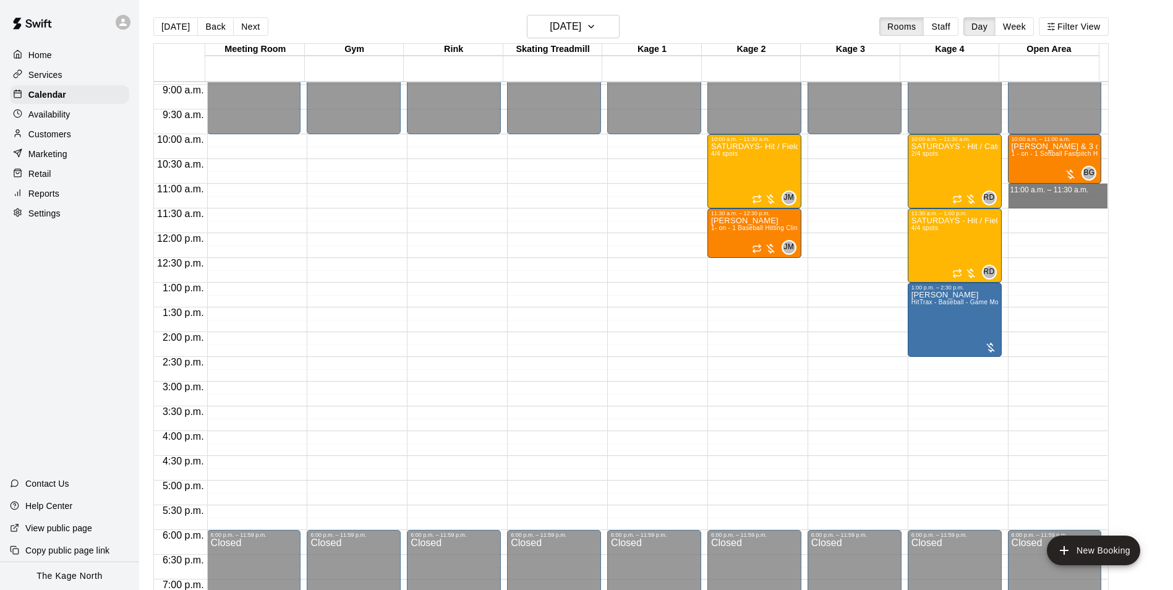
drag, startPoint x: 1009, startPoint y: 186, endPoint x: 1014, endPoint y: 202, distance: 16.8
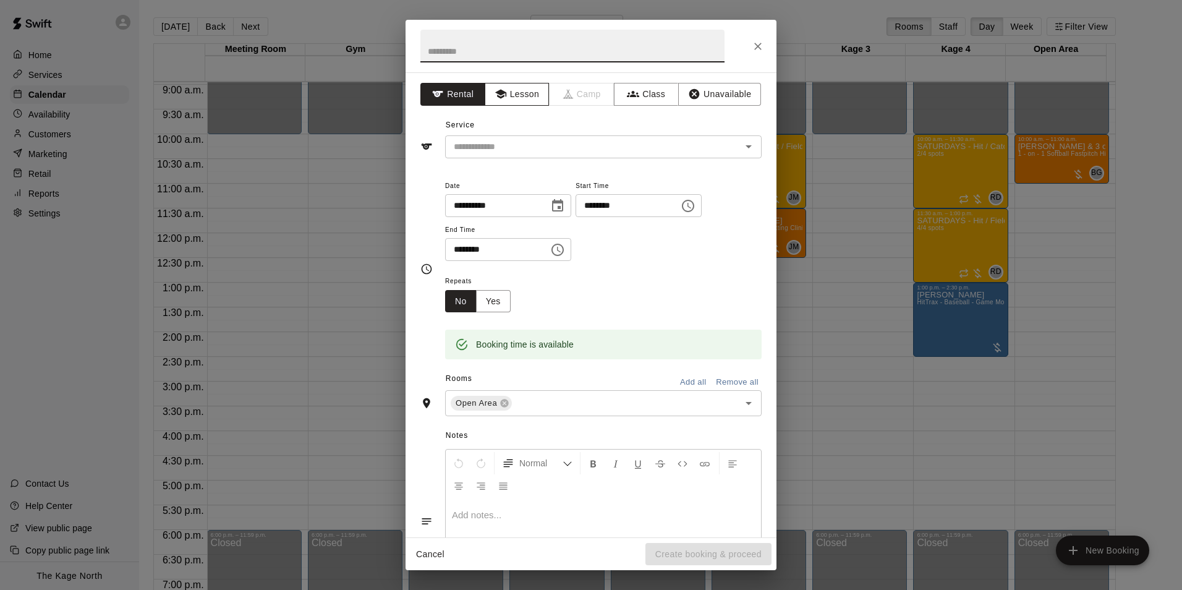
click at [517, 87] on button "Lesson" at bounding box center [517, 94] width 65 height 23
click at [741, 148] on icon "Open" at bounding box center [748, 146] width 15 height 15
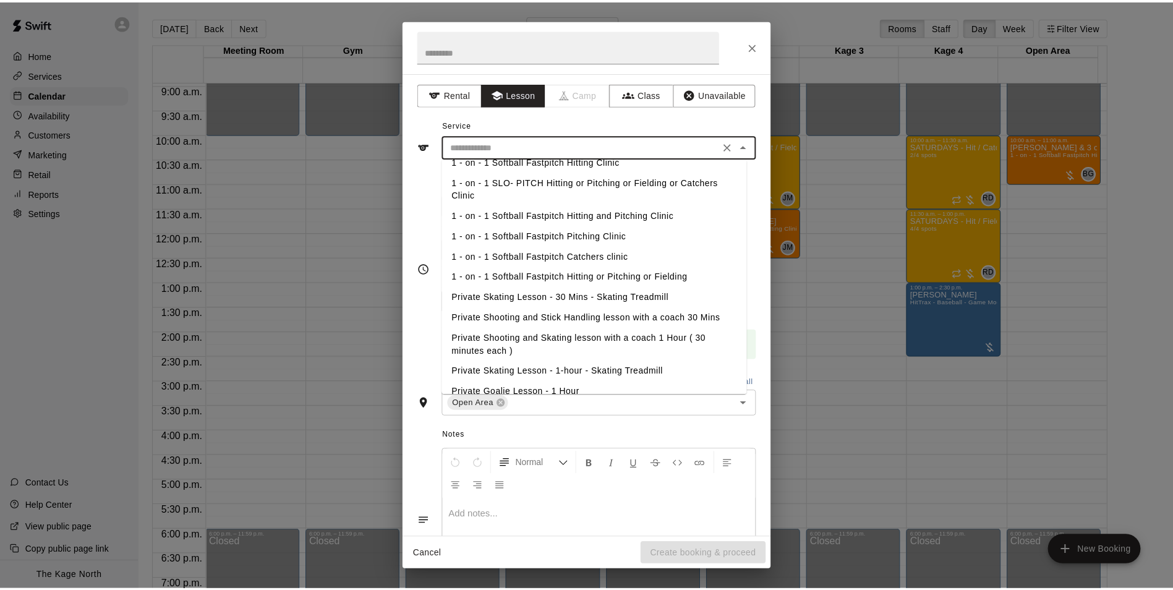
scroll to position [160, 0]
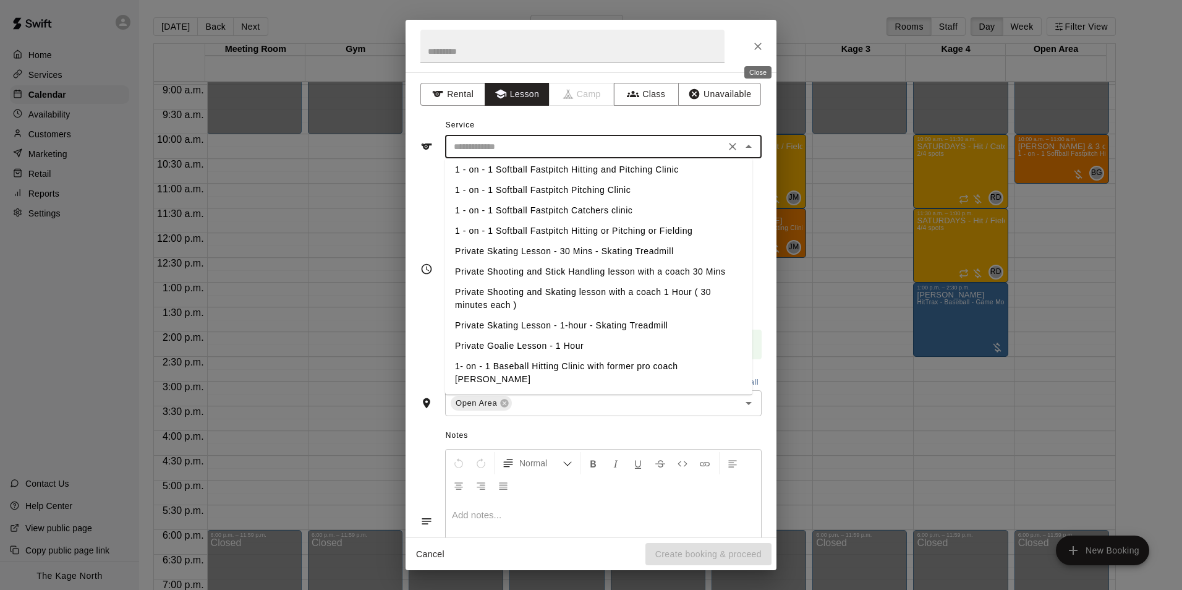
click at [756, 51] on icon "Close" at bounding box center [758, 46] width 12 height 12
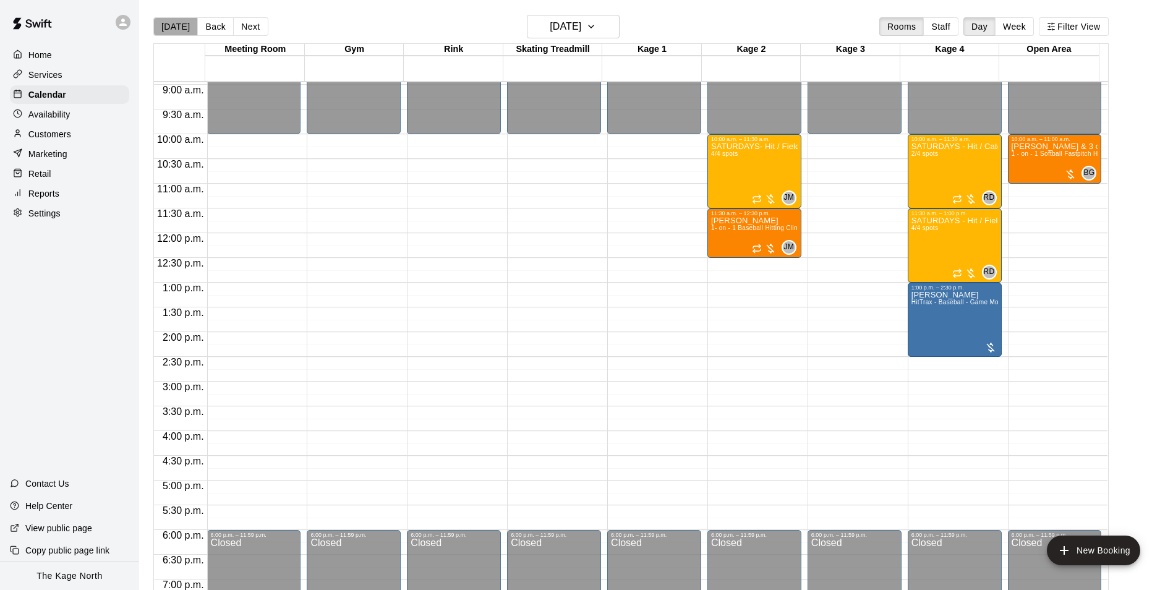
click at [182, 28] on button "[DATE]" at bounding box center [175, 26] width 45 height 19
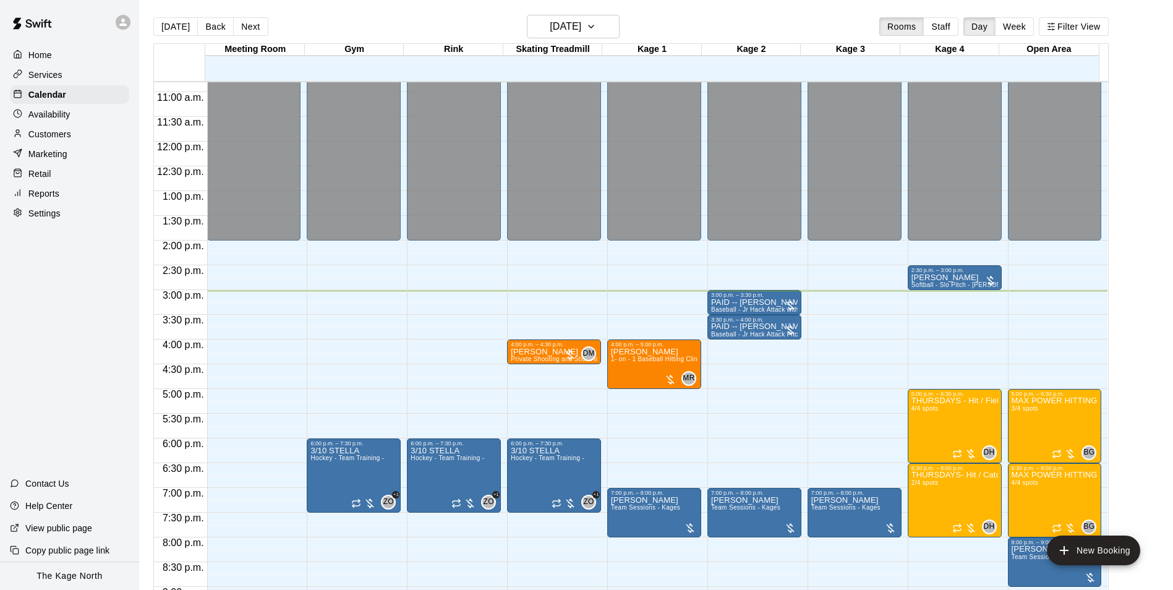
scroll to position [566, 0]
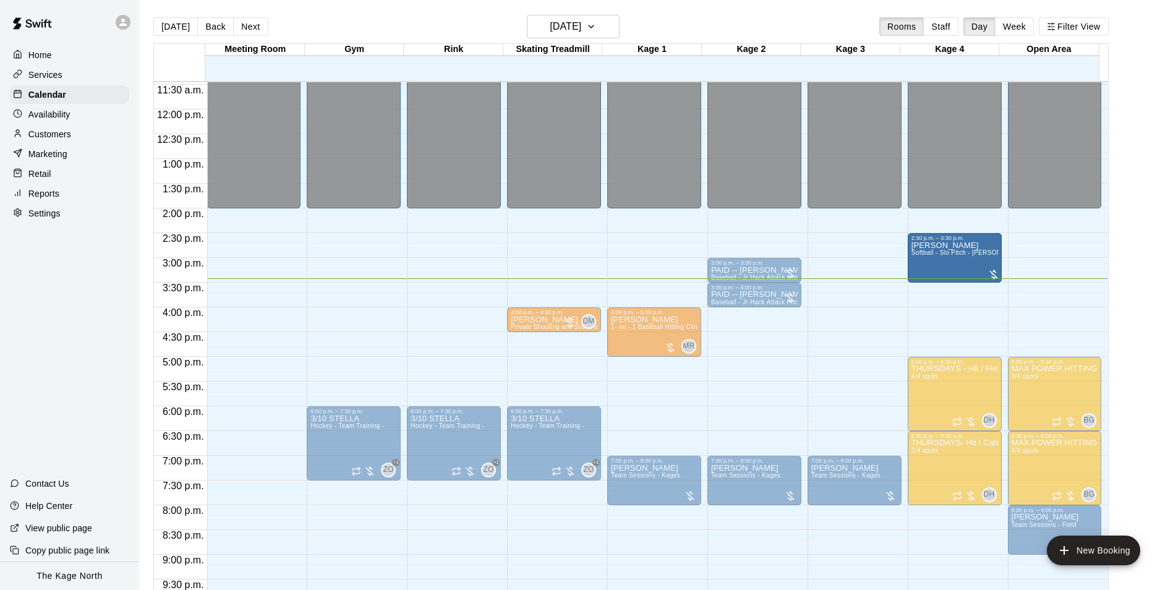
drag, startPoint x: 954, startPoint y: 255, endPoint x: 953, endPoint y: 284, distance: 28.5
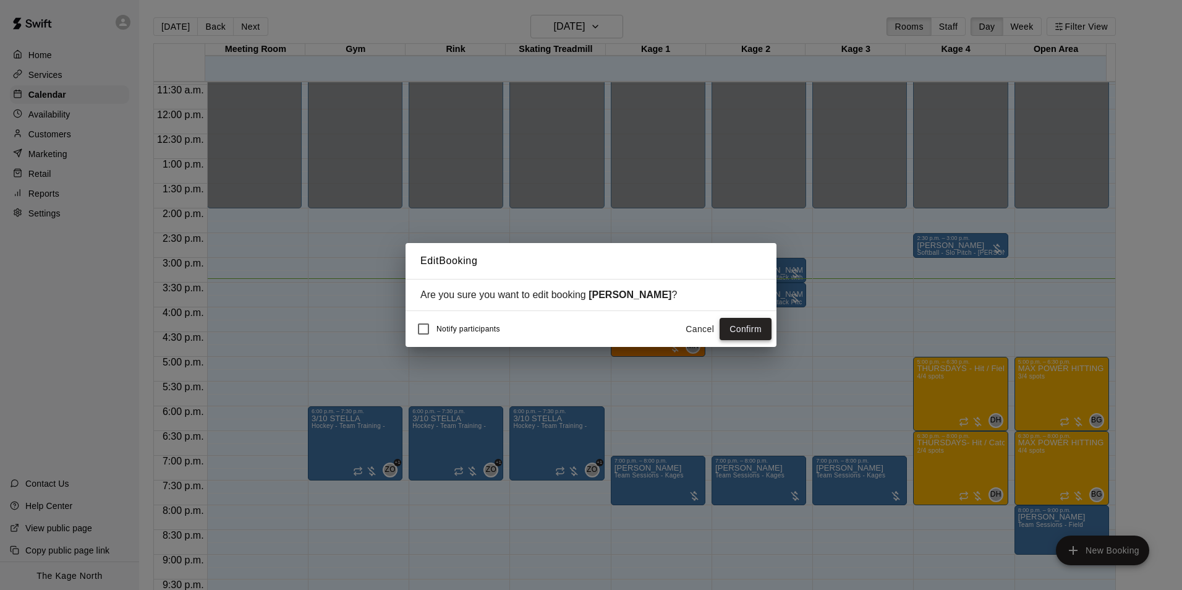
click at [744, 330] on button "Confirm" at bounding box center [746, 329] width 52 height 23
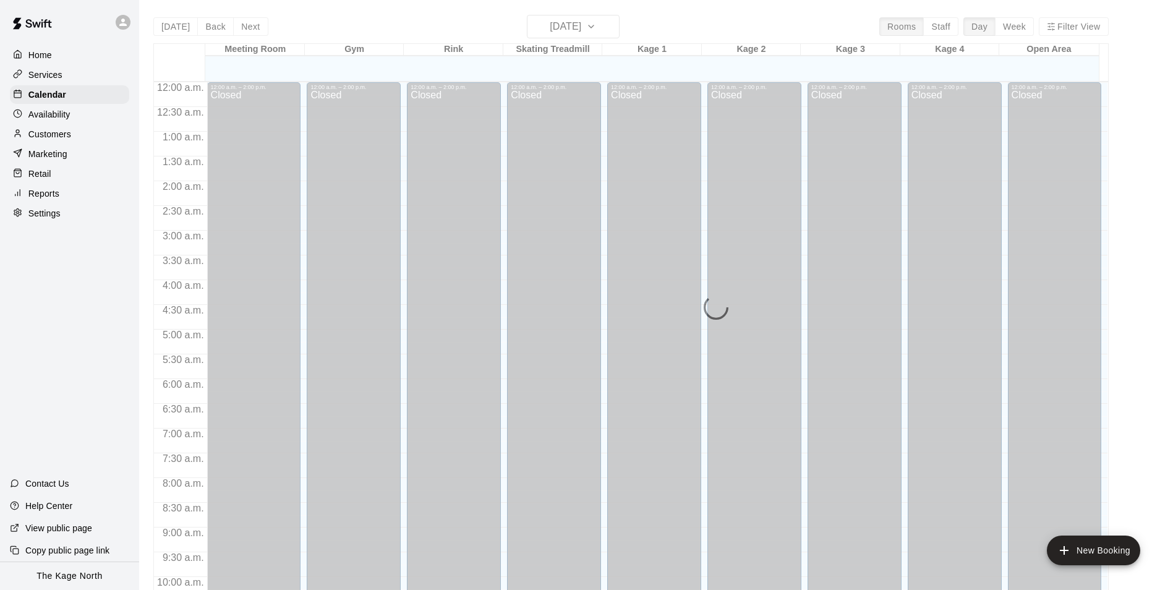
scroll to position [628, 0]
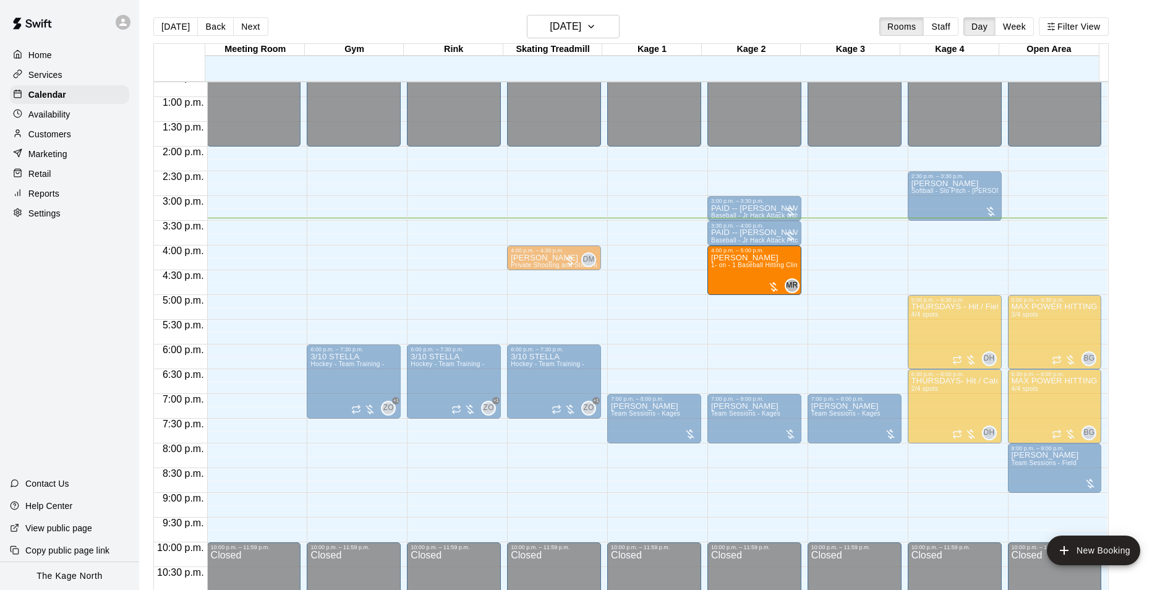
drag, startPoint x: 638, startPoint y: 281, endPoint x: 743, endPoint y: 289, distance: 105.4
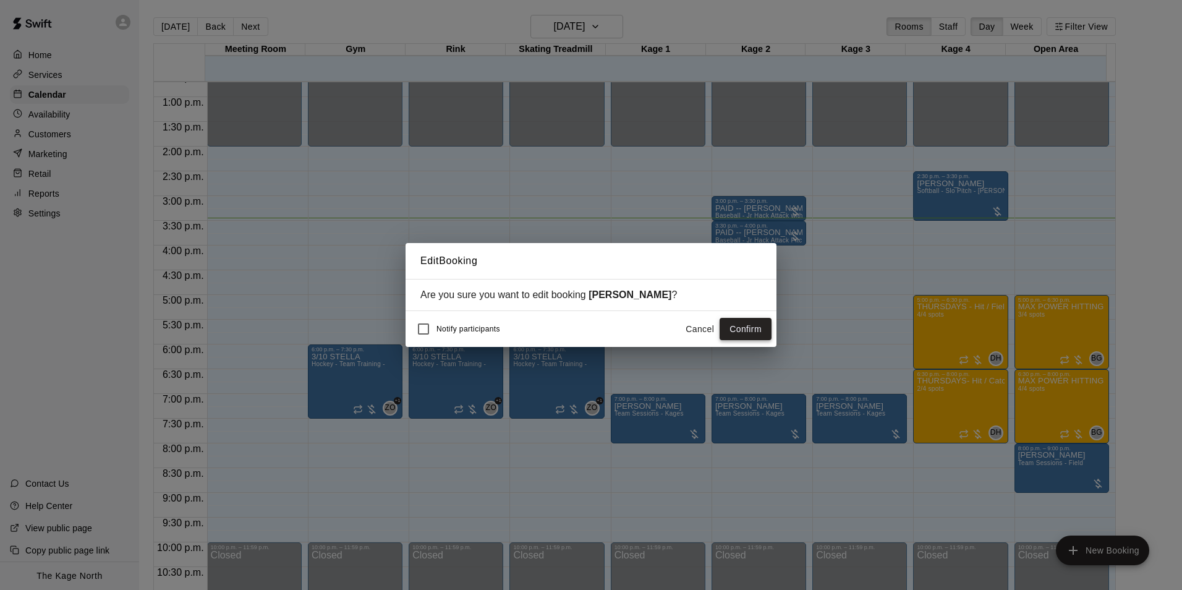
click at [752, 327] on button "Confirm" at bounding box center [746, 329] width 52 height 23
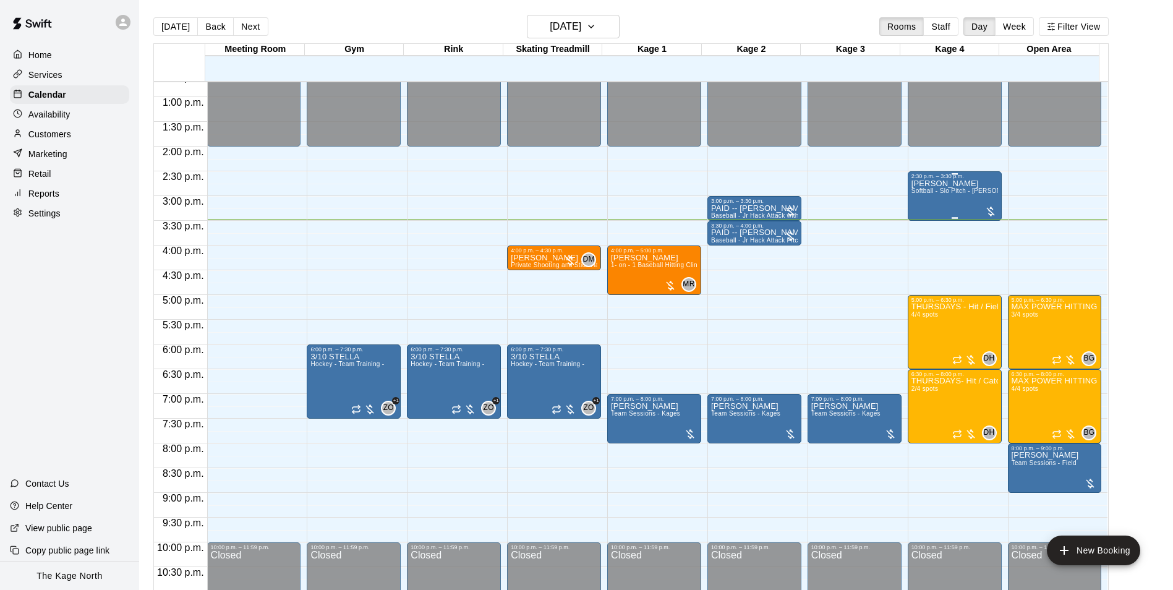
click at [928, 206] on div "[PERSON_NAME] Softball - Slo Pitch - [PERSON_NAME] Fed Pitching Machine" at bounding box center [954, 474] width 87 height 590
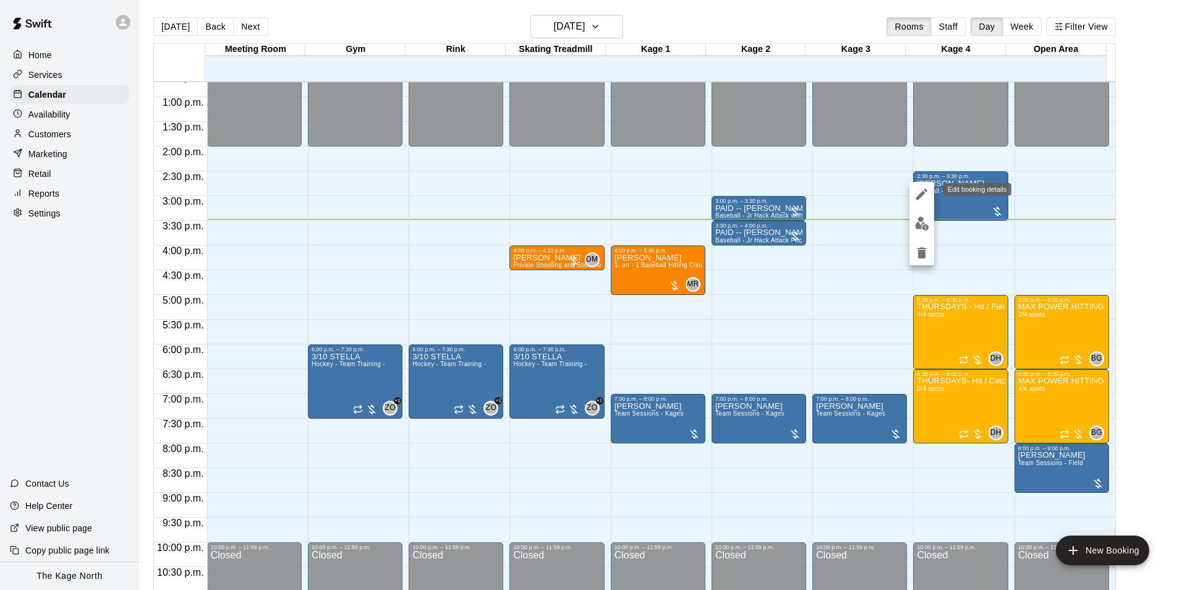
click at [921, 189] on icon "edit" at bounding box center [922, 194] width 15 height 15
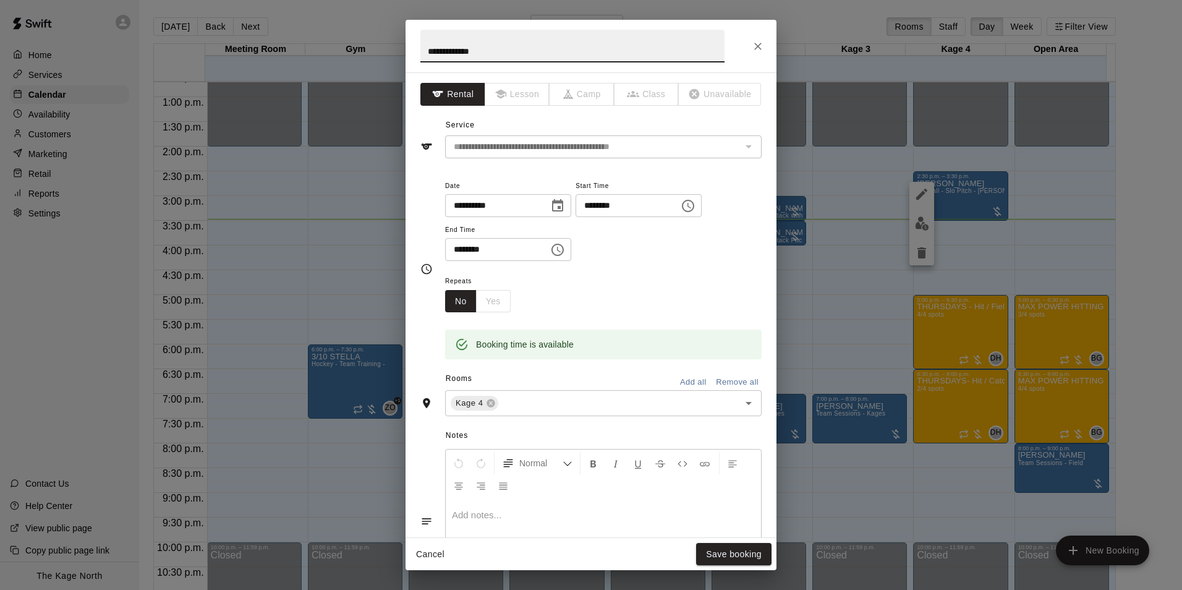
click at [427, 47] on input "**********" at bounding box center [572, 46] width 304 height 33
type input "**********"
click at [726, 554] on button "Save booking" at bounding box center [733, 554] width 75 height 23
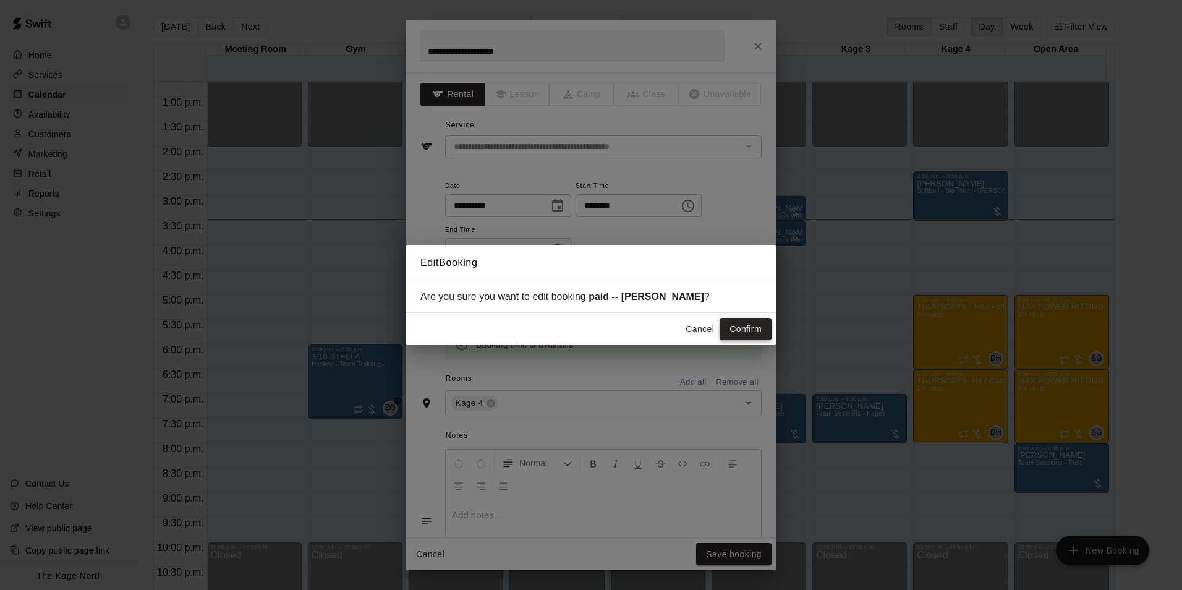
click at [754, 334] on button "Confirm" at bounding box center [746, 329] width 52 height 23
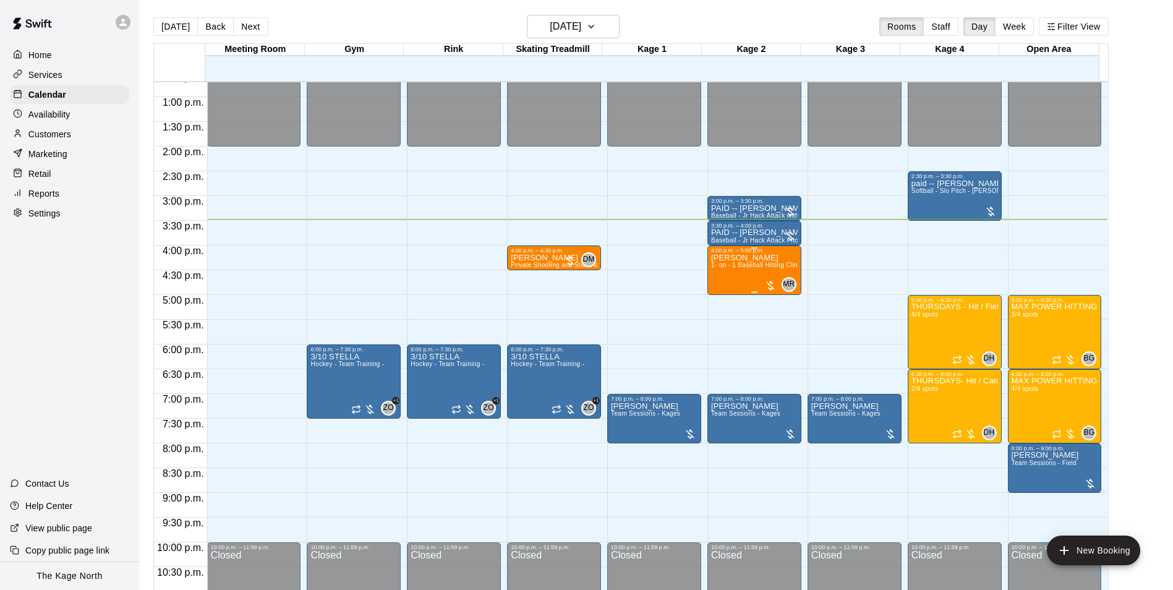
click at [734, 280] on div "Jalen Pham-Sotto 1- on - 1 Baseball Hitting Clinic" at bounding box center [754, 549] width 87 height 590
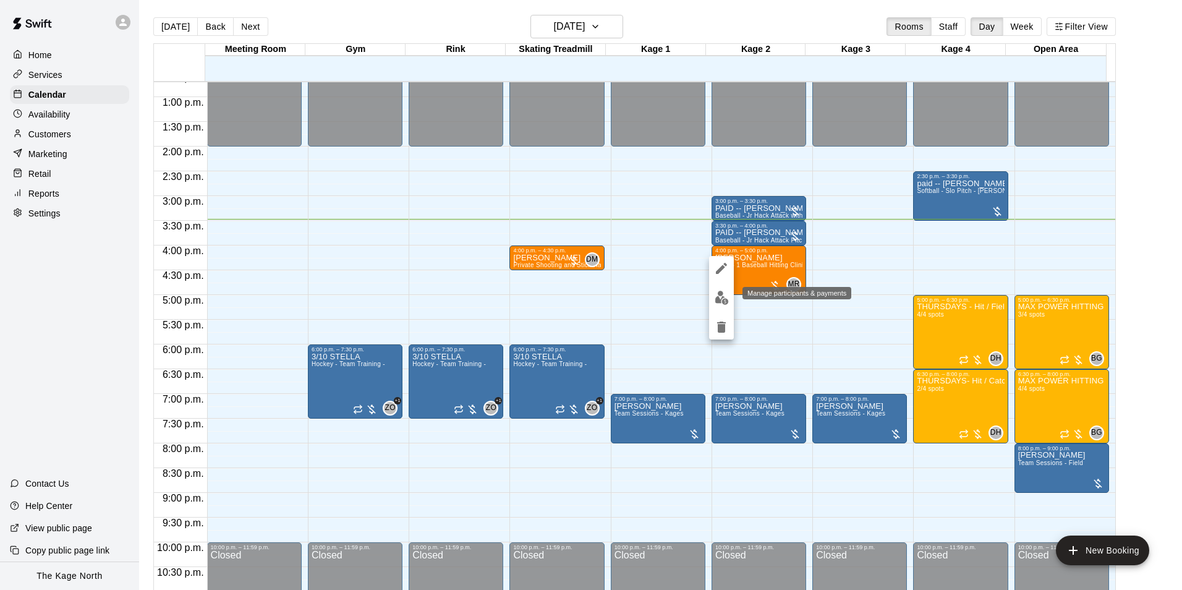
click at [723, 300] on img "edit" at bounding box center [722, 298] width 14 height 14
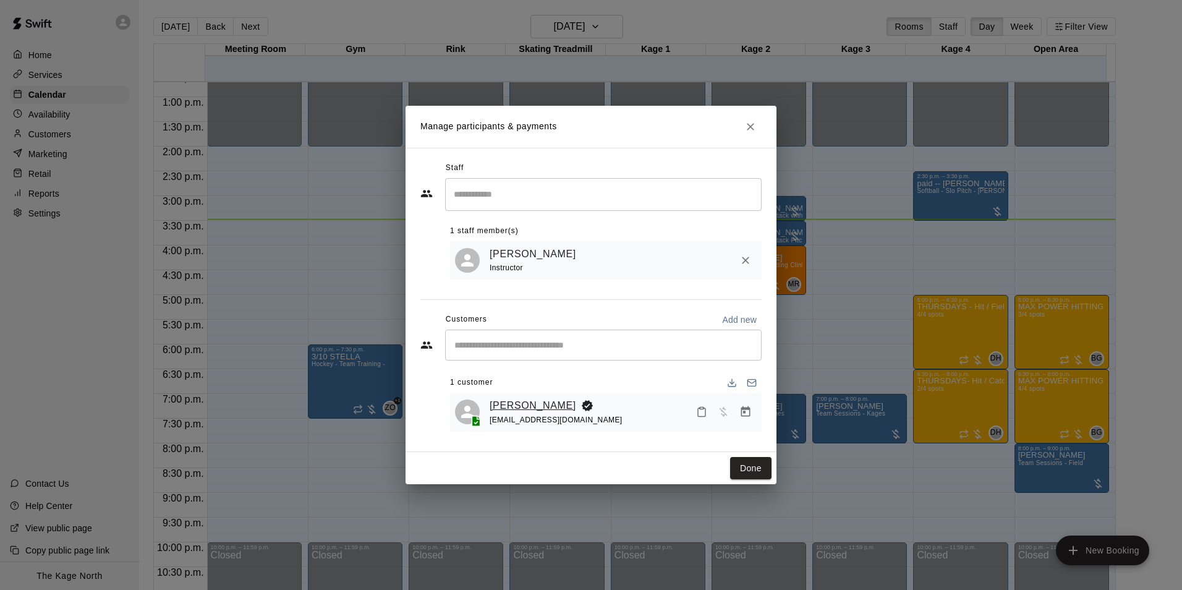
click at [553, 405] on link "Jalen Pham-Sotto" at bounding box center [533, 406] width 87 height 16
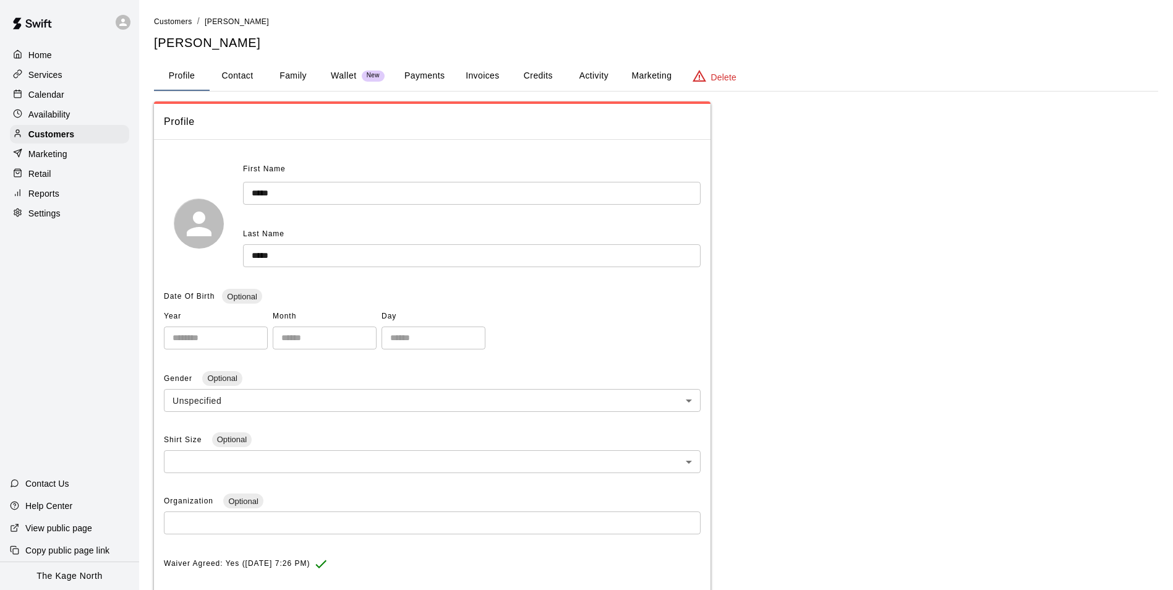
click at [597, 77] on button "Activity" at bounding box center [594, 76] width 56 height 30
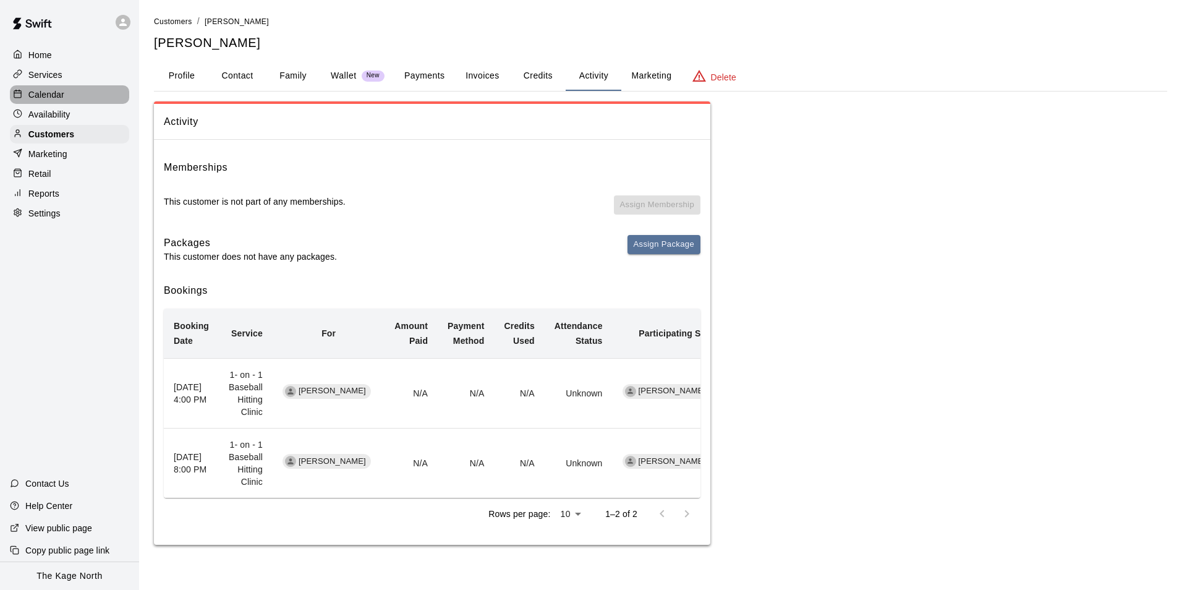
click at [48, 98] on p "Calendar" at bounding box center [46, 94] width 36 height 12
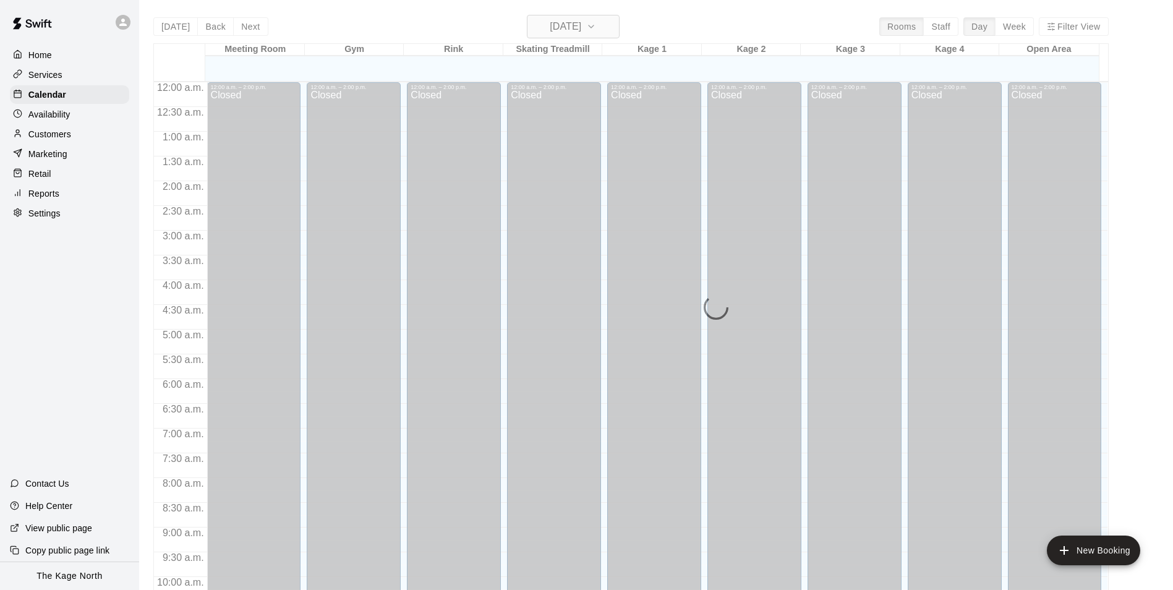
scroll to position [628, 0]
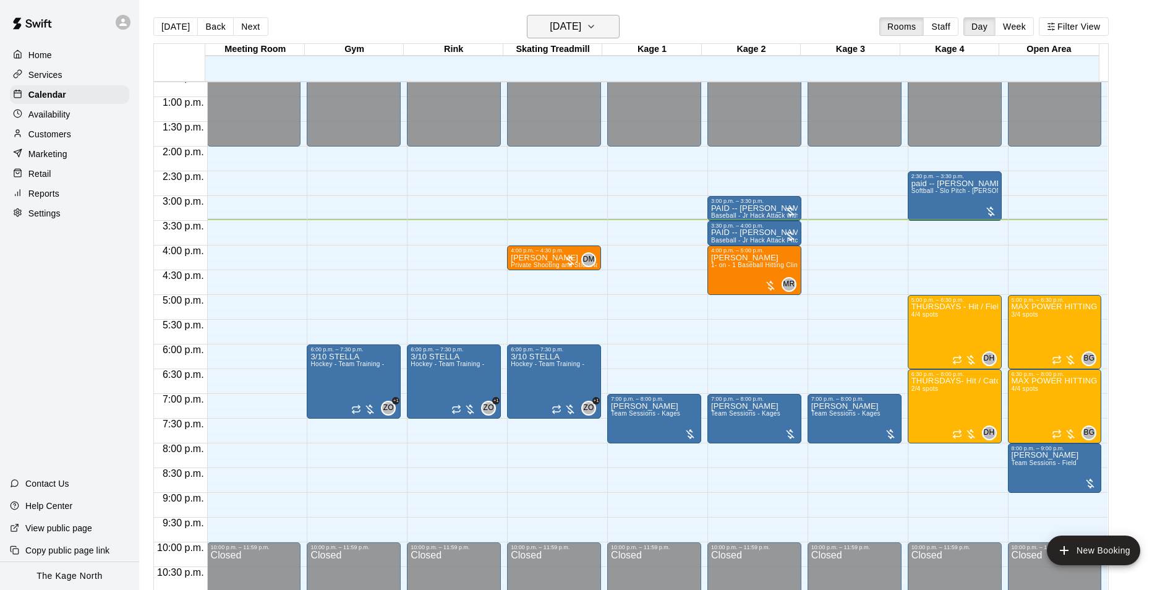
click at [606, 28] on button "[DATE]" at bounding box center [573, 26] width 93 height 23
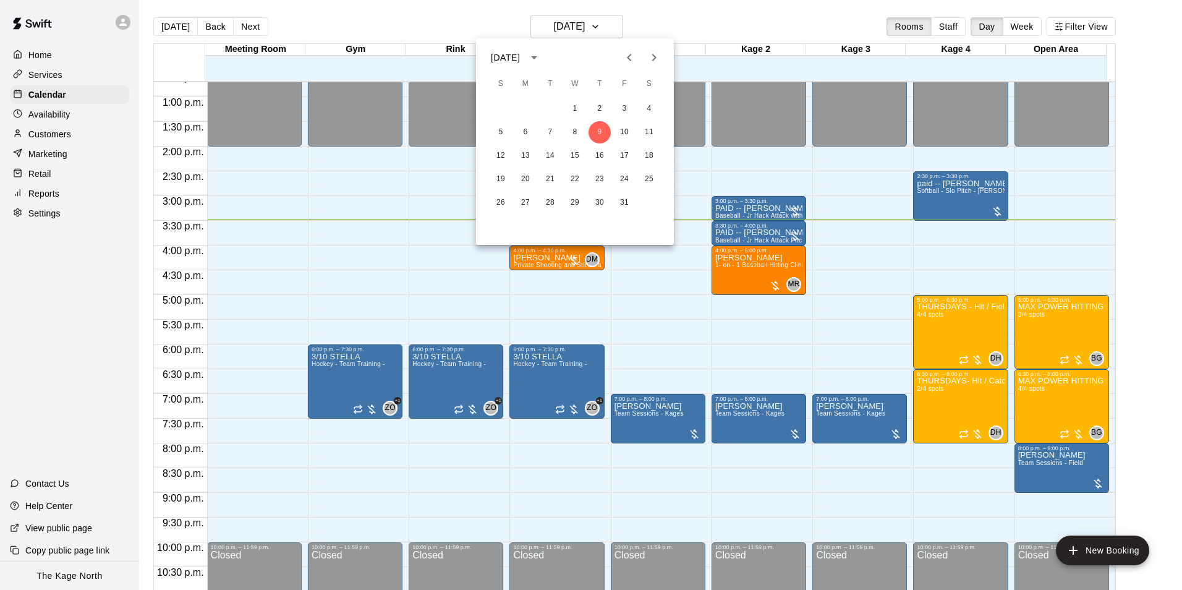
click at [629, 58] on icon "Previous month" at bounding box center [629, 57] width 4 height 7
click at [521, 175] on button "22" at bounding box center [525, 179] width 22 height 22
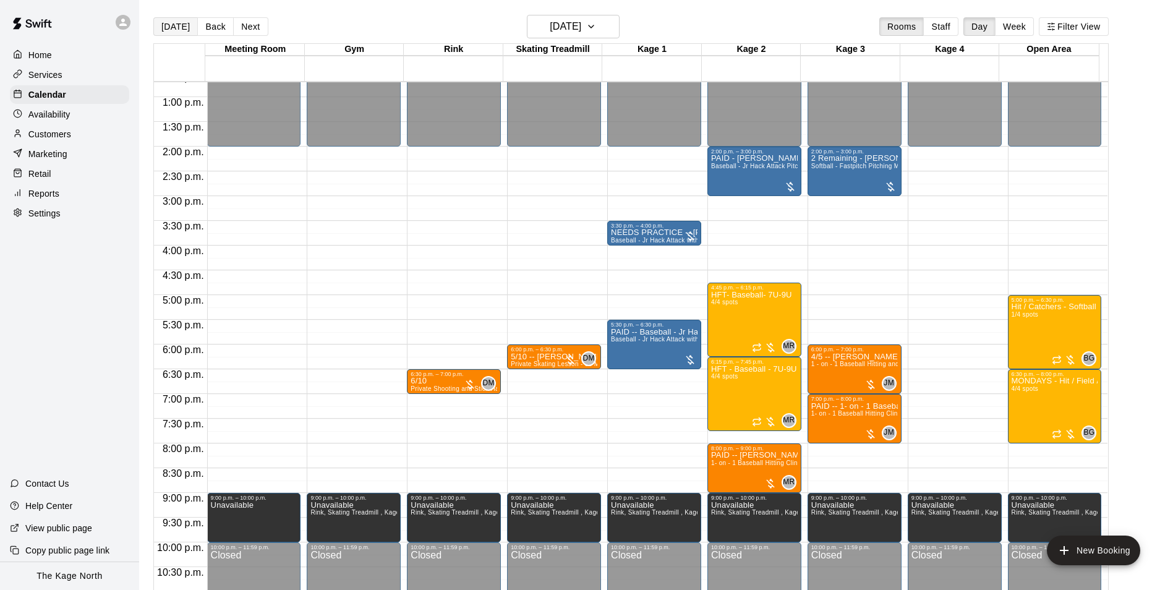
click at [181, 32] on button "[DATE]" at bounding box center [175, 26] width 45 height 19
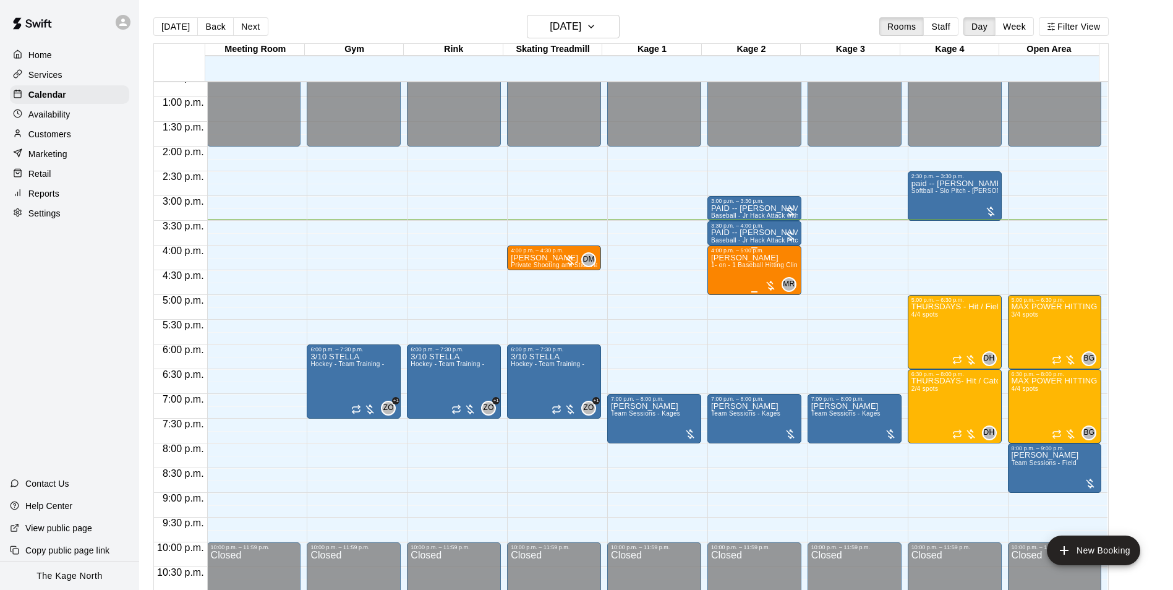
click at [730, 283] on div "Jalen Pham-Sotto 1- on - 1 Baseball Hitting Clinic" at bounding box center [754, 549] width 87 height 590
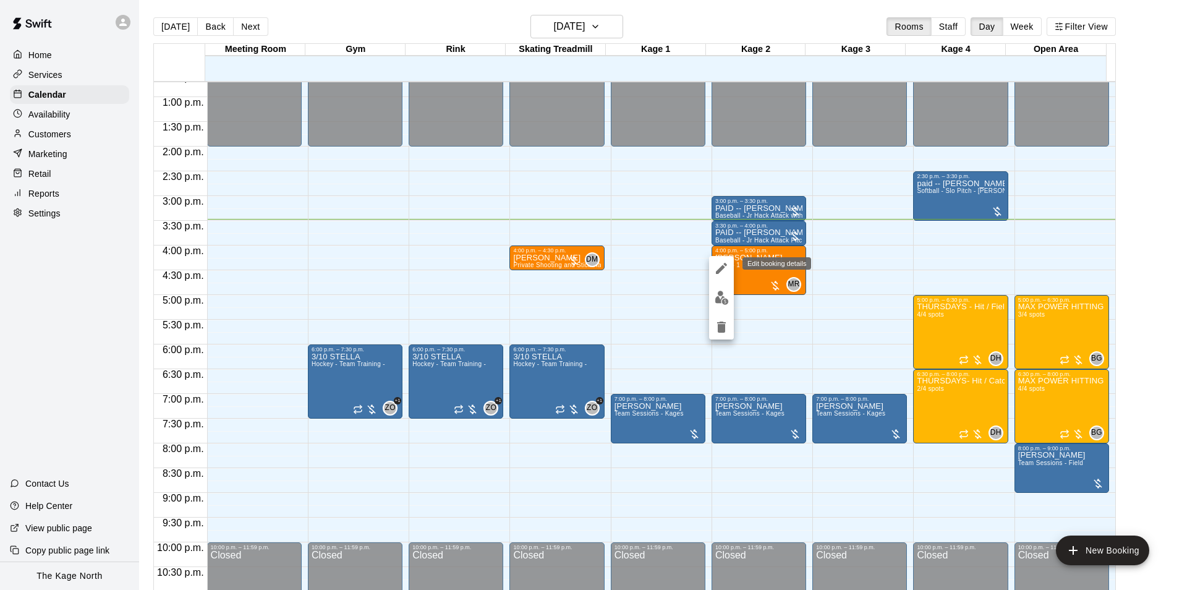
click at [722, 266] on icon "edit" at bounding box center [721, 268] width 11 height 11
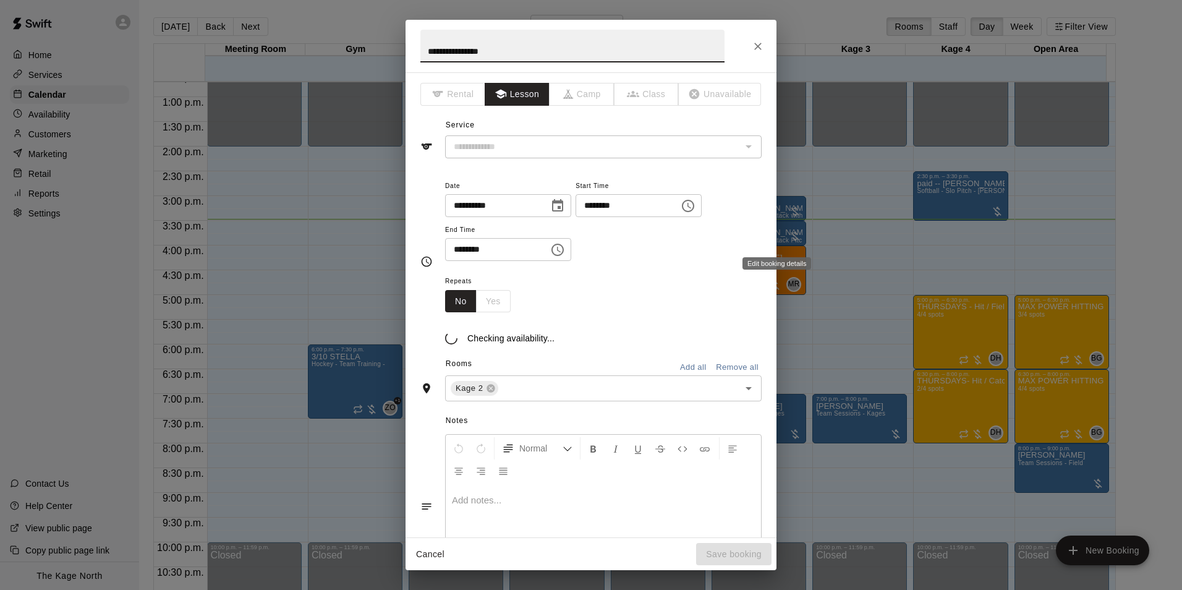
type input "**********"
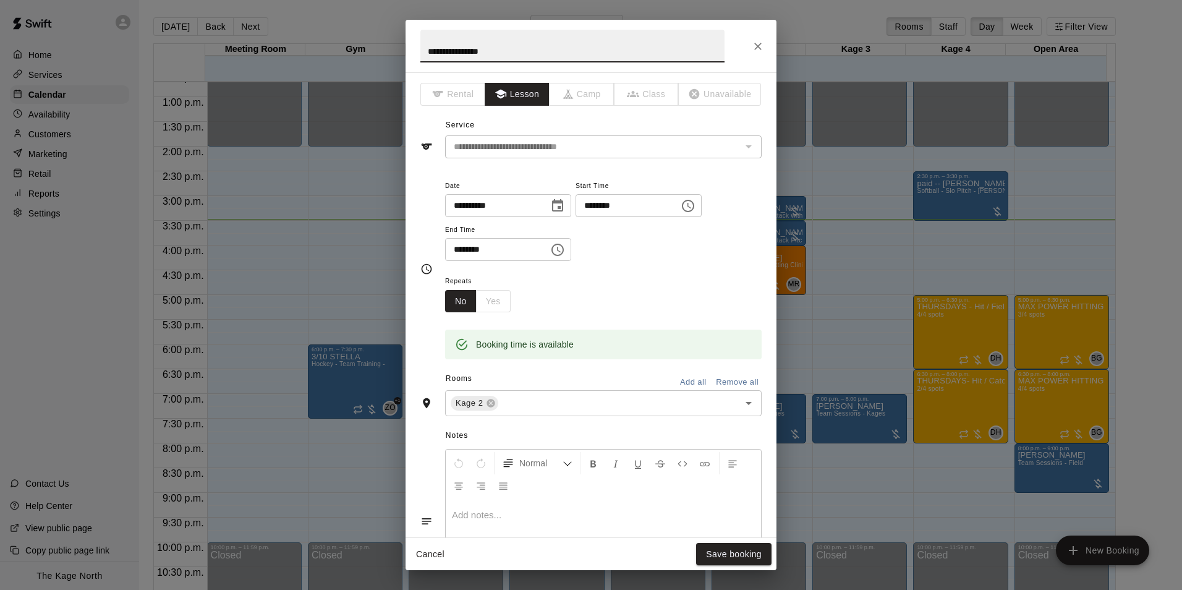
click at [427, 51] on input "**********" at bounding box center [572, 46] width 304 height 33
type input "**********"
click at [732, 550] on button "Save booking" at bounding box center [733, 554] width 75 height 23
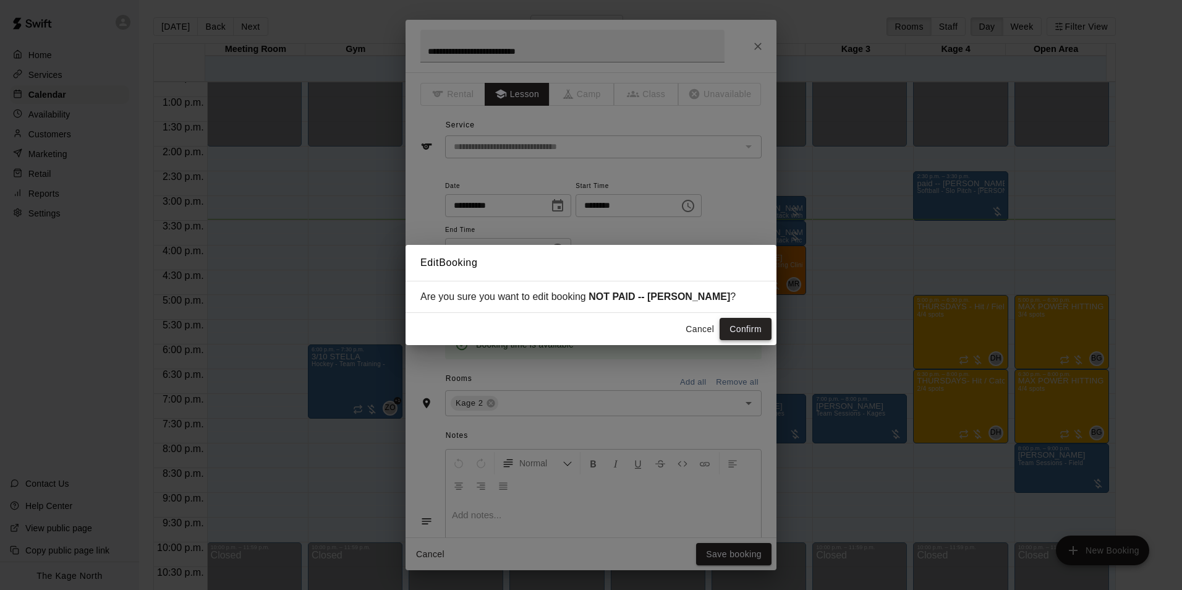
click at [755, 330] on button "Confirm" at bounding box center [746, 329] width 52 height 23
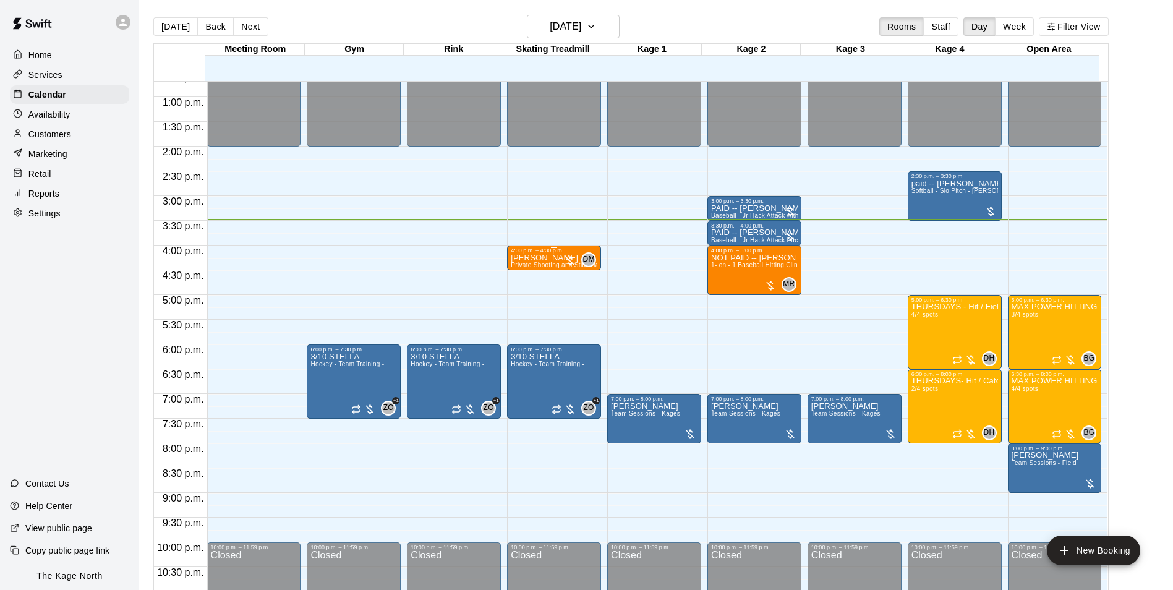
click at [534, 258] on p "Aly Mullin" at bounding box center [554, 258] width 87 height 0
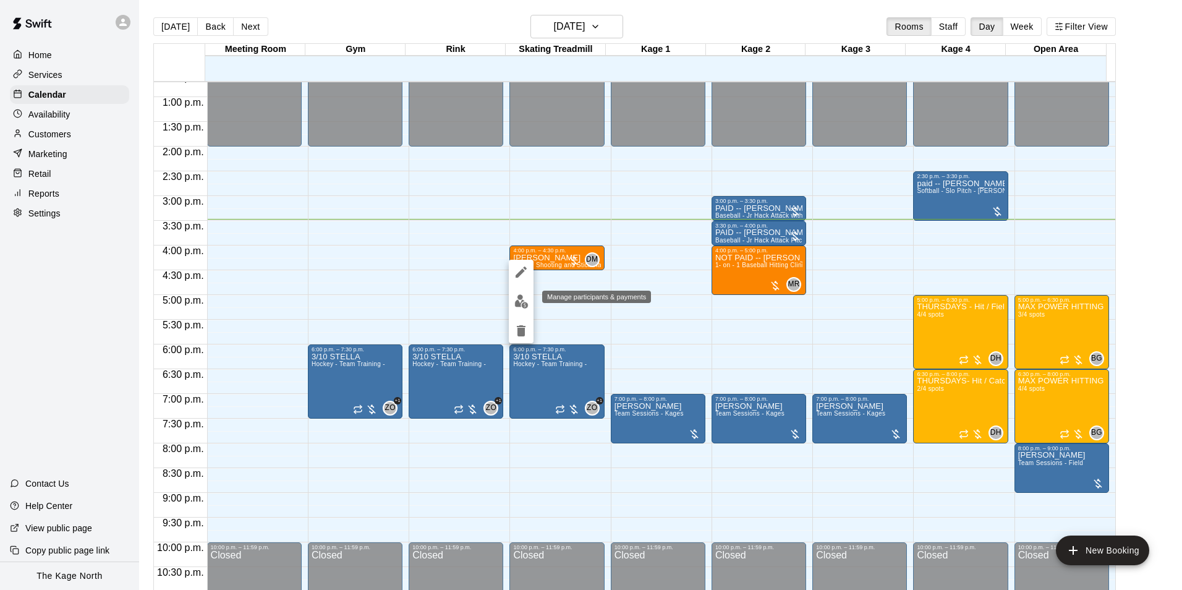
click at [519, 299] on img "edit" at bounding box center [521, 301] width 14 height 14
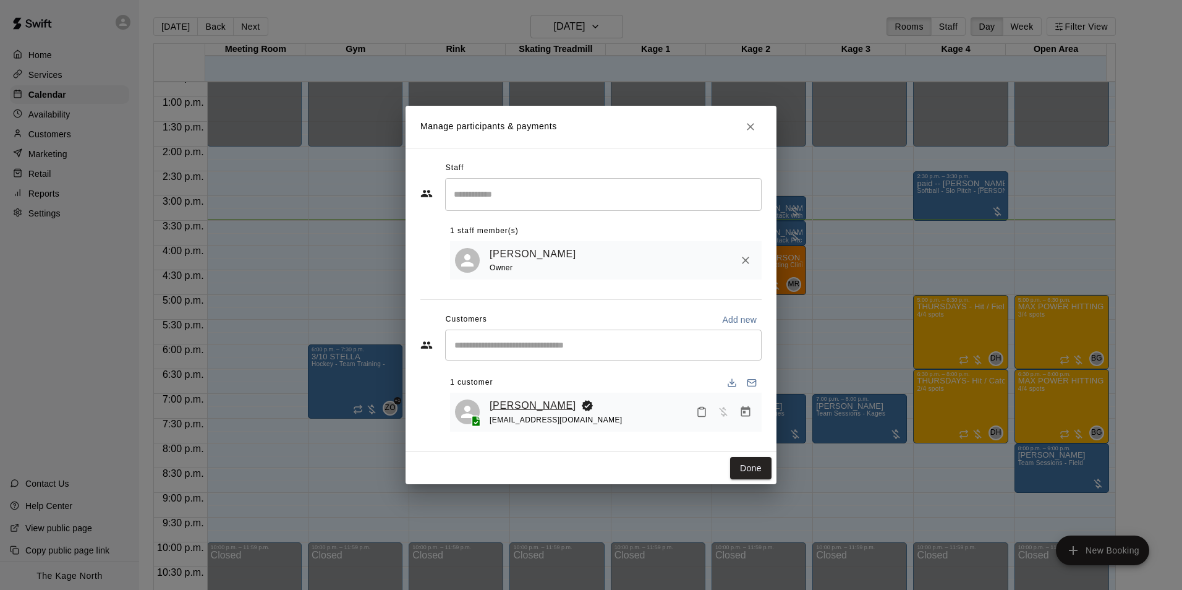
click at [500, 402] on link "Aly Mullin" at bounding box center [533, 406] width 87 height 16
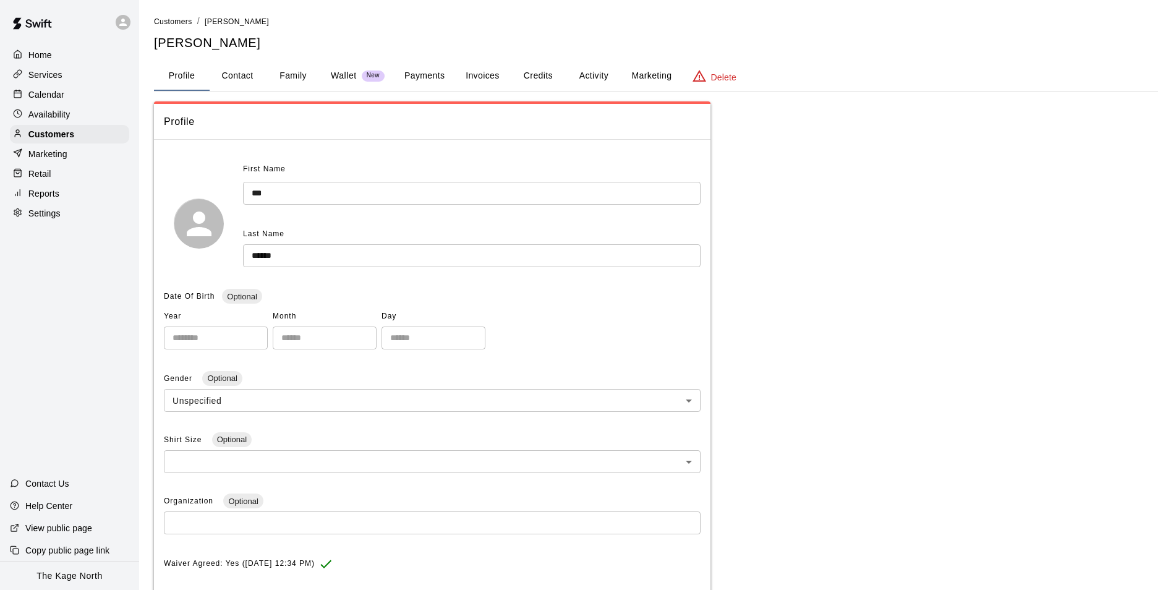
click at [582, 74] on button "Activity" at bounding box center [594, 76] width 56 height 30
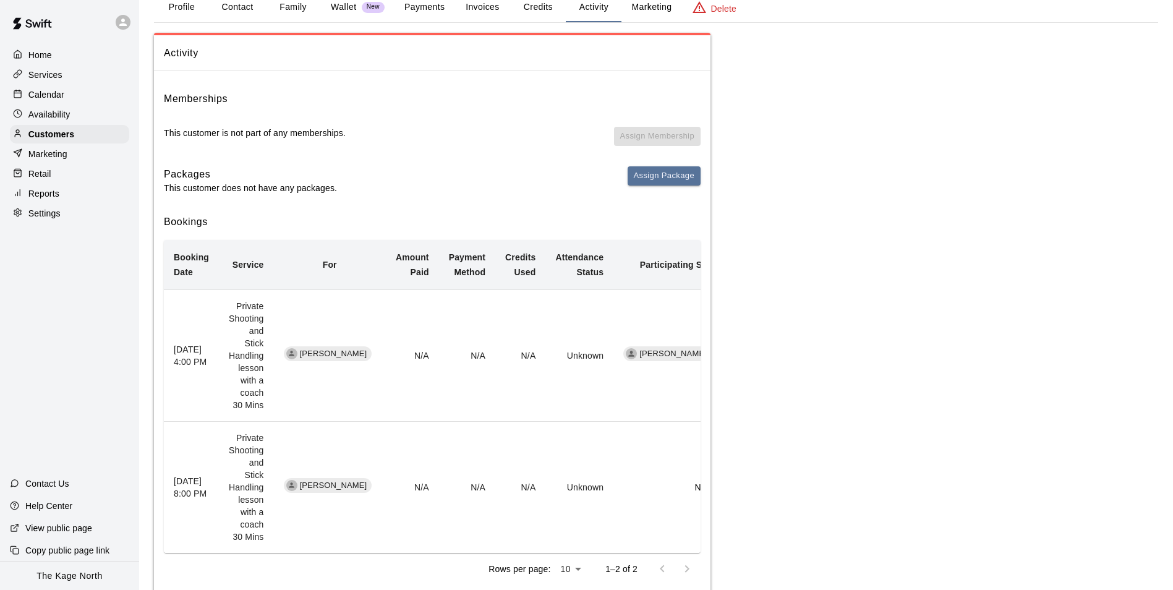
scroll to position [79, 0]
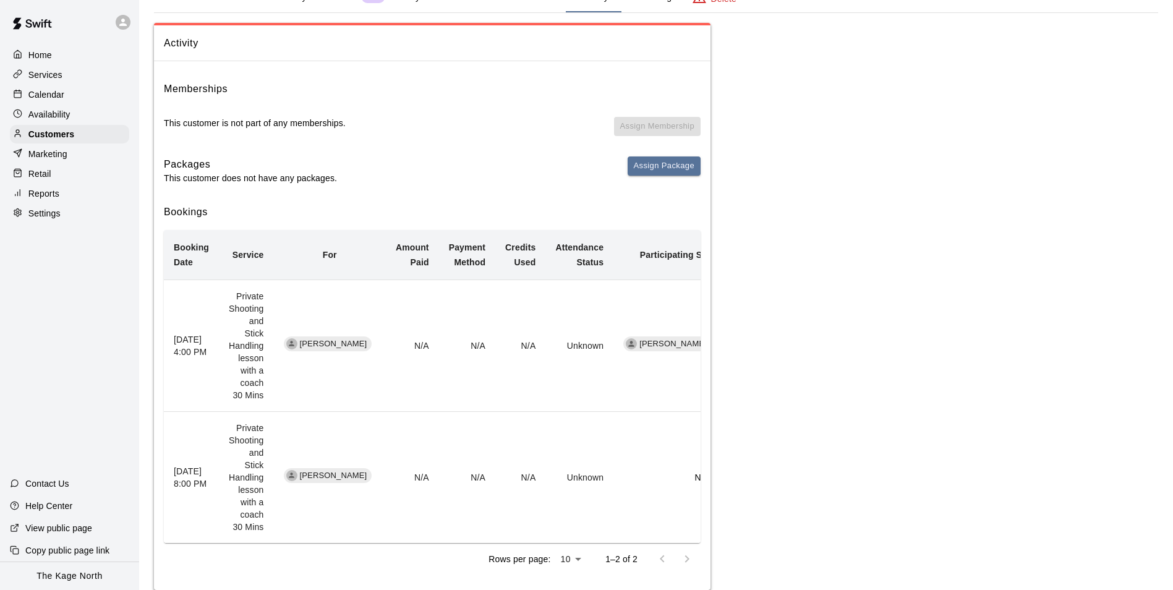
click at [62, 96] on p "Calendar" at bounding box center [46, 94] width 36 height 12
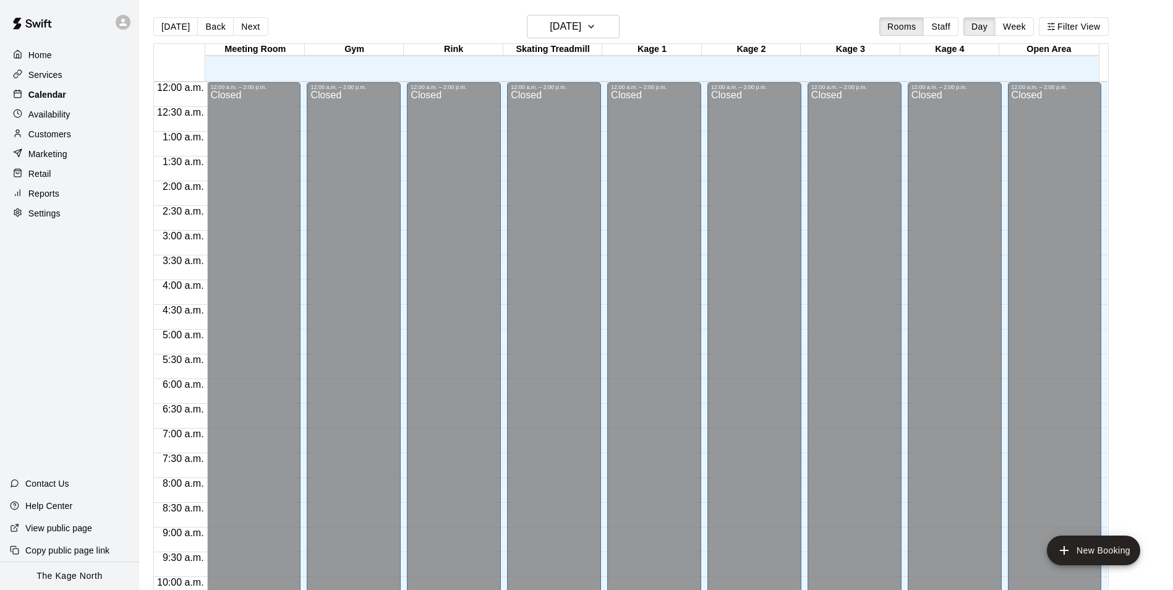
scroll to position [628, 0]
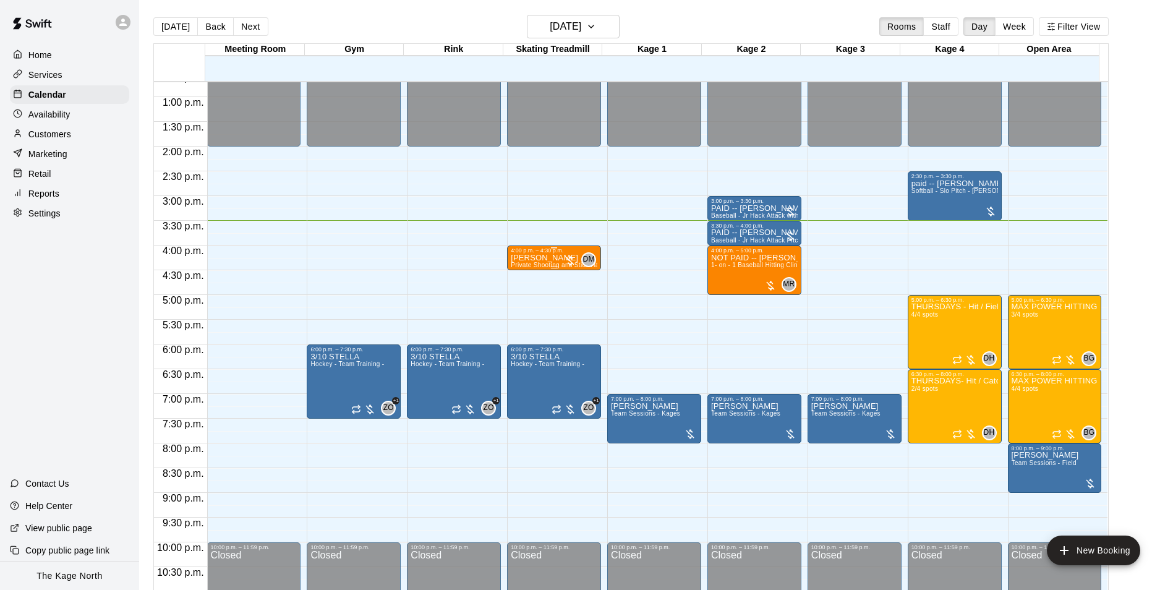
click at [542, 258] on p "Aly Mullin" at bounding box center [554, 258] width 87 height 0
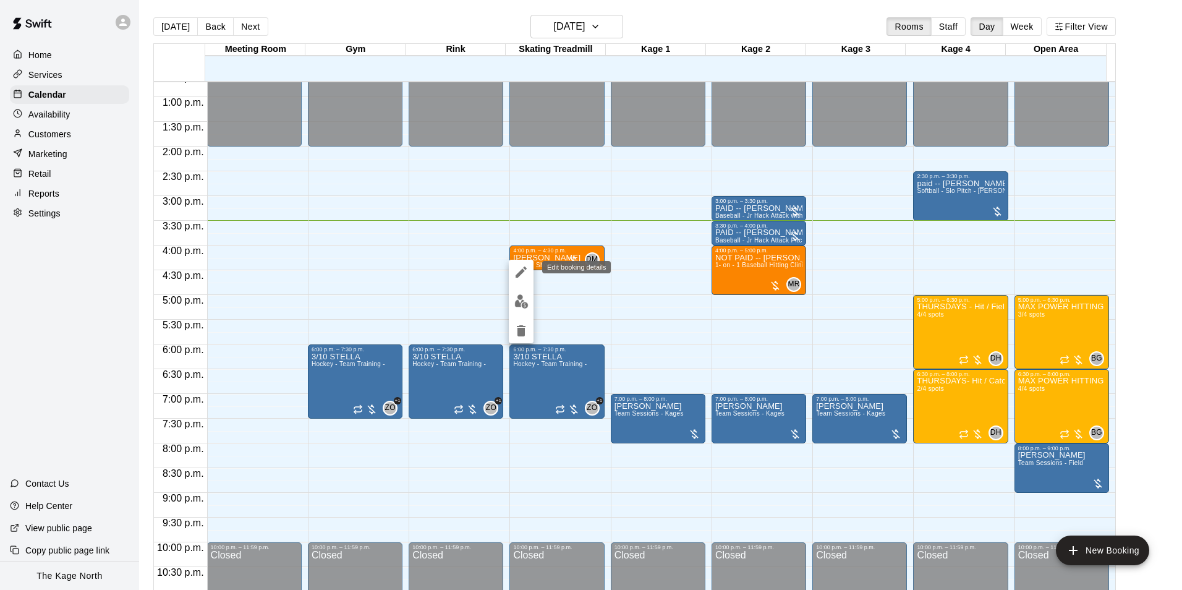
click at [524, 265] on icon "edit" at bounding box center [521, 272] width 15 height 15
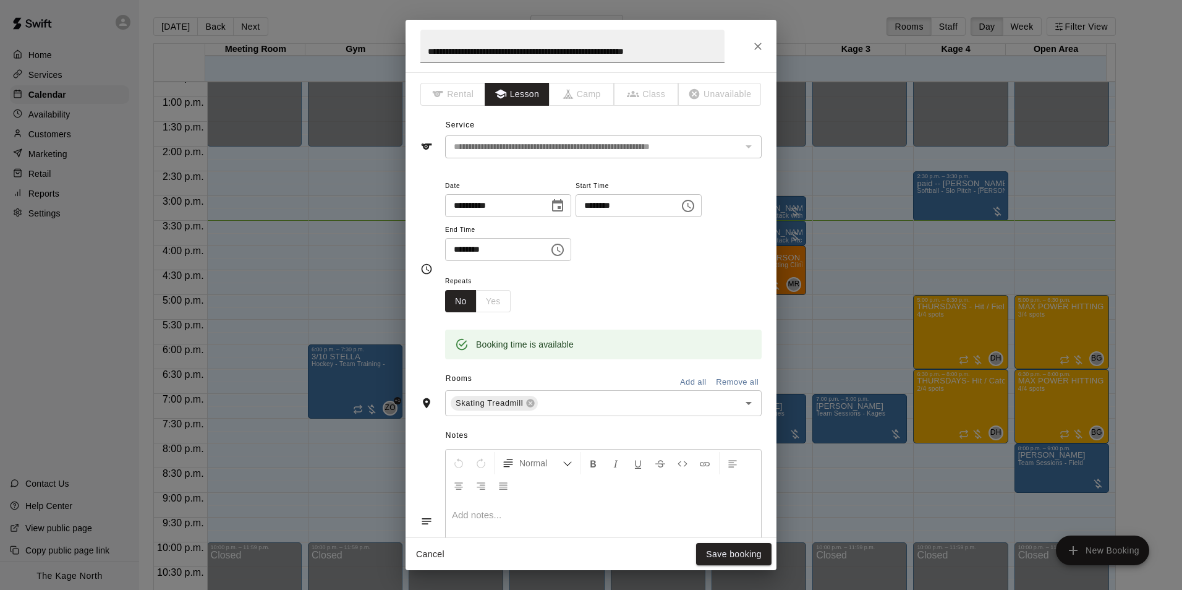
click at [430, 52] on input "**********" at bounding box center [572, 46] width 304 height 33
type input "**********"
click at [748, 552] on button "Save booking" at bounding box center [733, 554] width 75 height 23
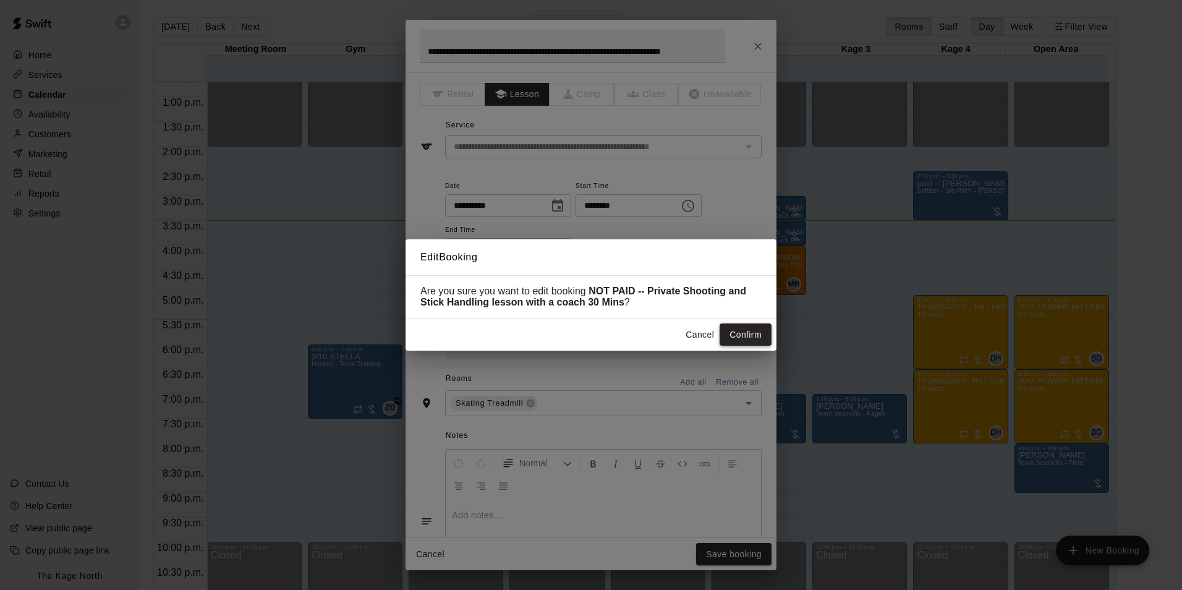
click at [744, 336] on button "Confirm" at bounding box center [746, 334] width 52 height 23
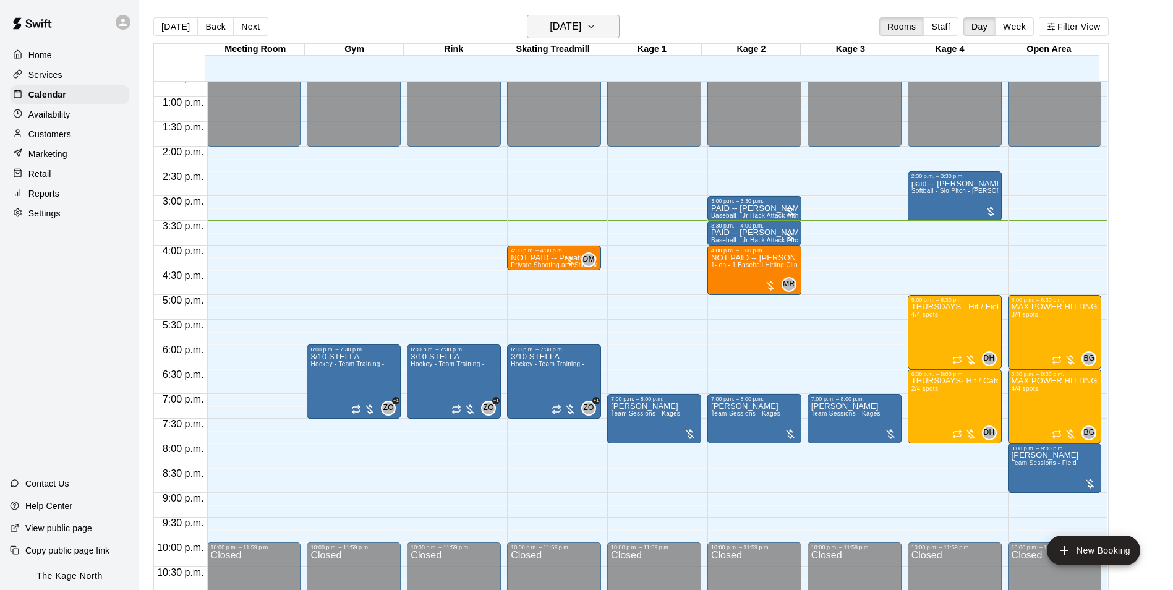
click at [607, 30] on button "[DATE]" at bounding box center [573, 26] width 93 height 23
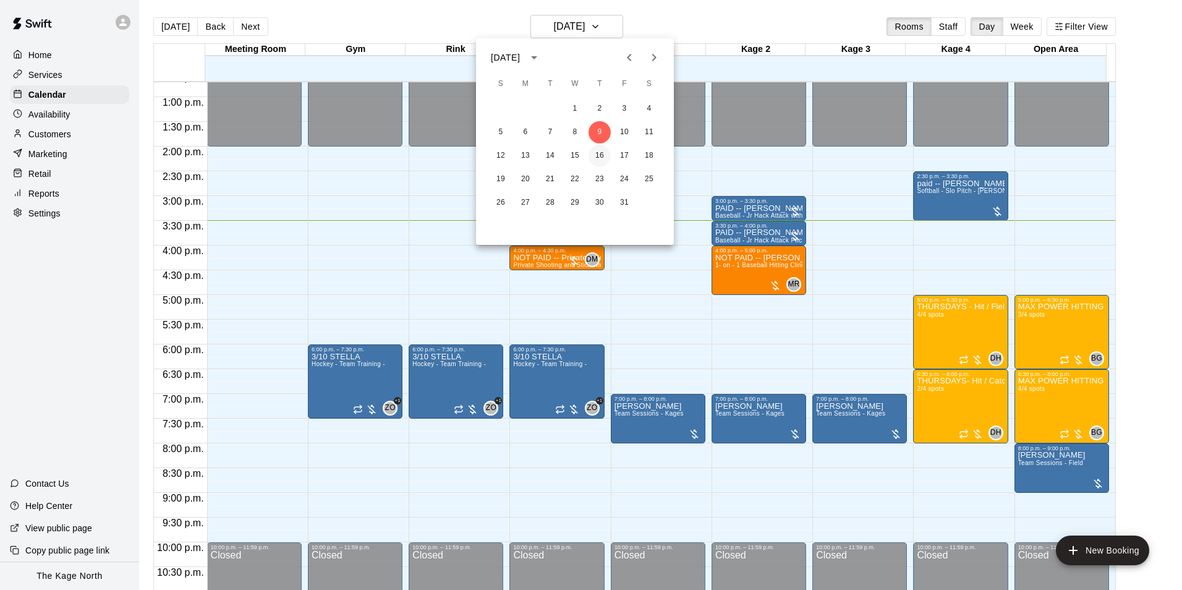
click at [602, 157] on button "16" at bounding box center [600, 156] width 22 height 22
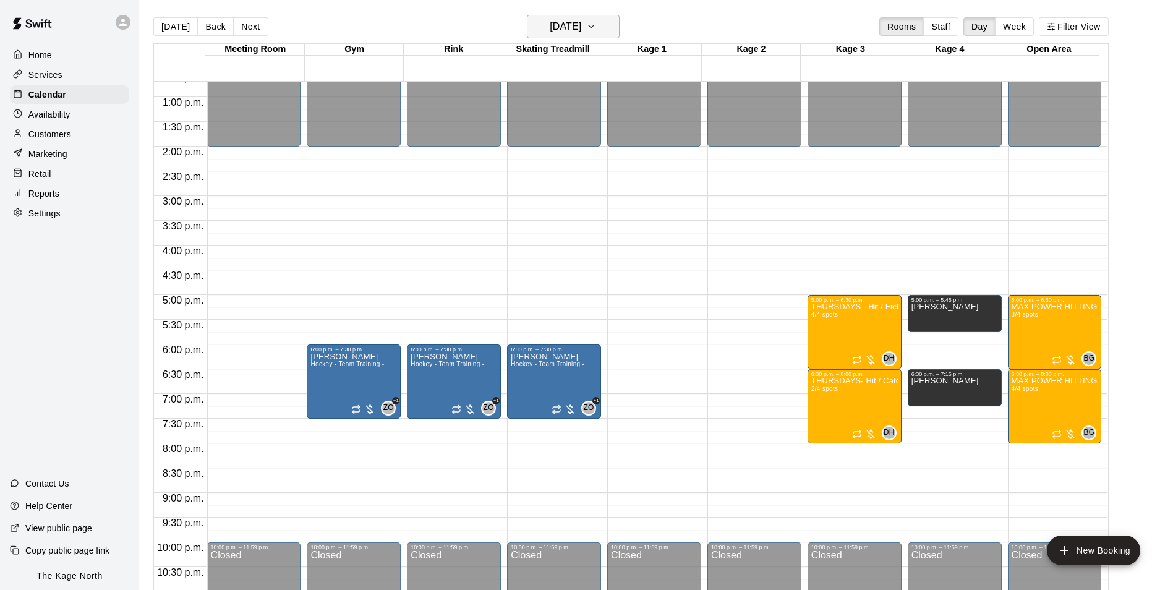
click at [616, 34] on button "[DATE]" at bounding box center [573, 26] width 93 height 23
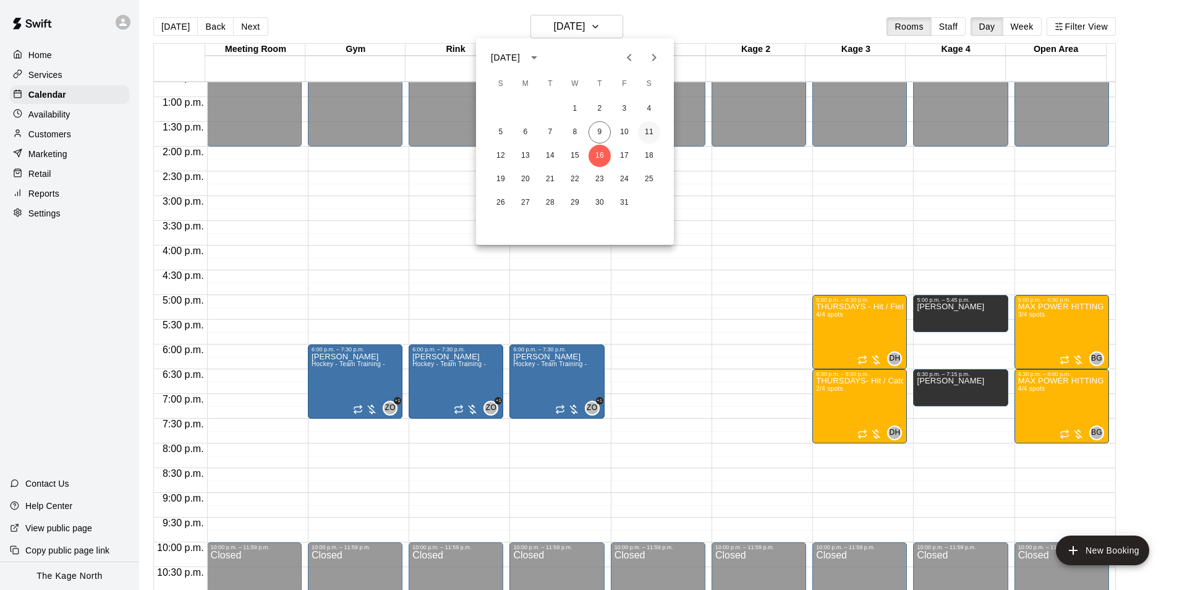
click at [648, 130] on button "11" at bounding box center [649, 132] width 22 height 22
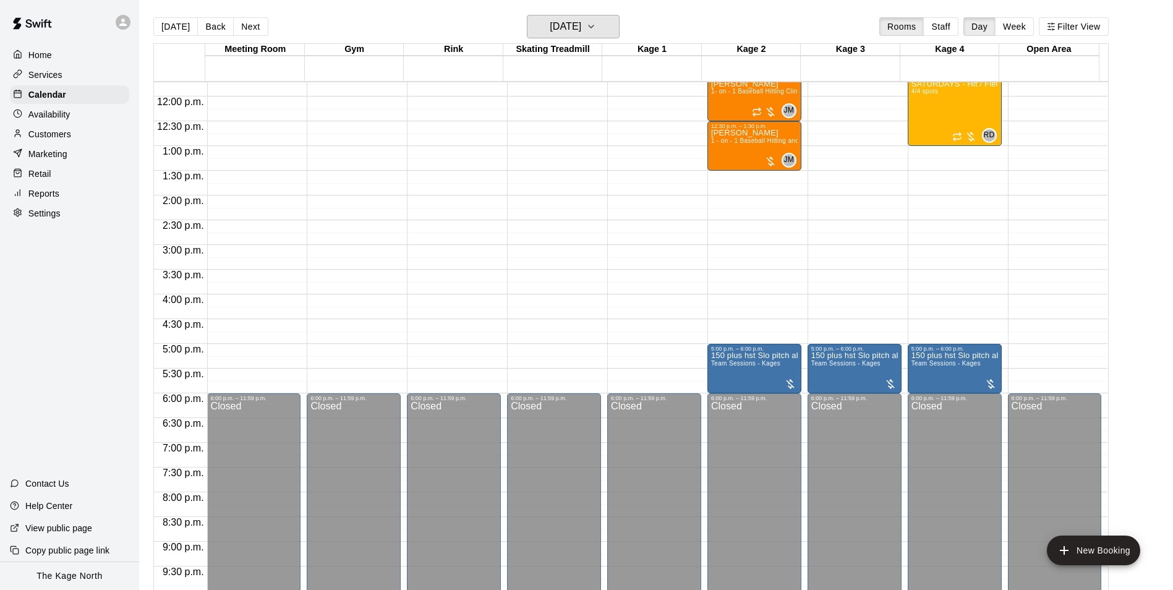
scroll to position [505, 0]
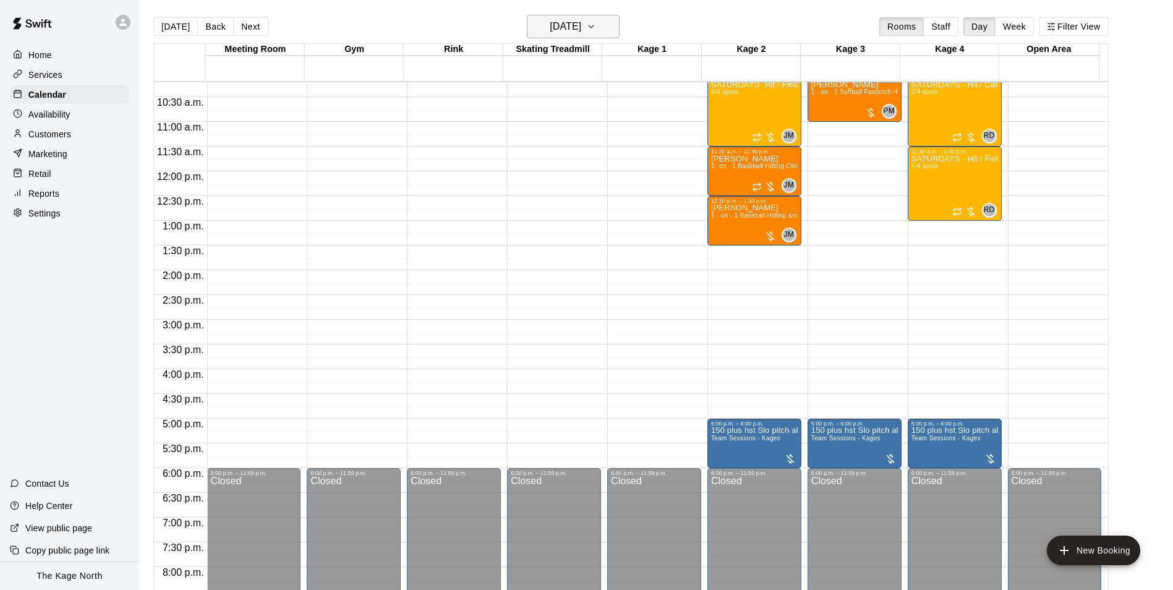
click at [612, 34] on button "Saturday Oct 11" at bounding box center [573, 26] width 93 height 23
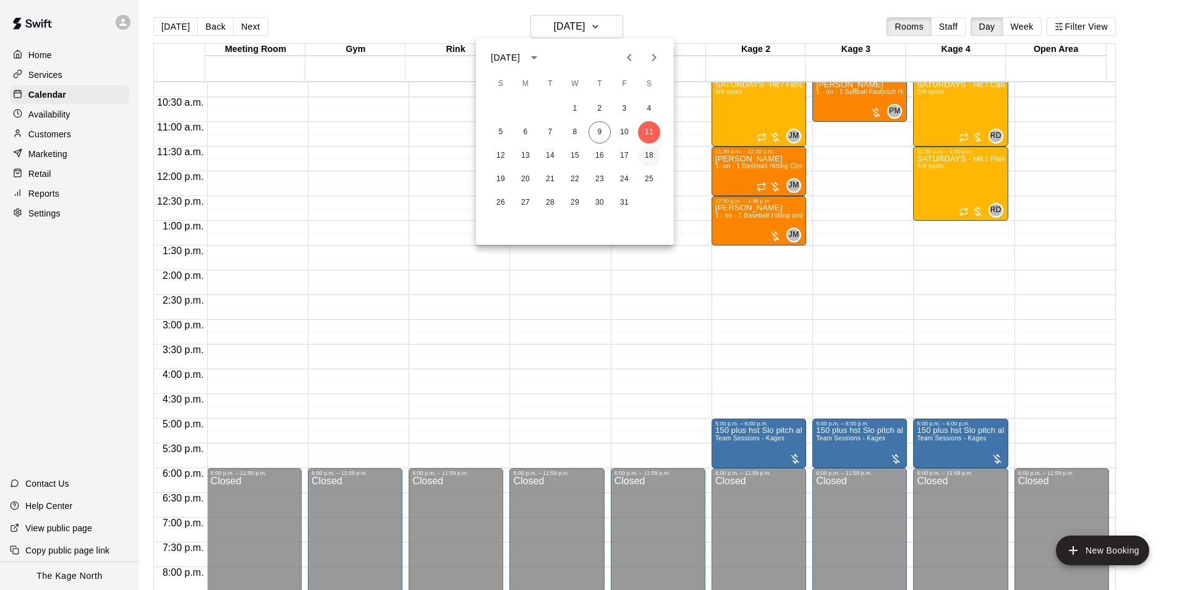
click at [649, 158] on button "18" at bounding box center [649, 156] width 22 height 22
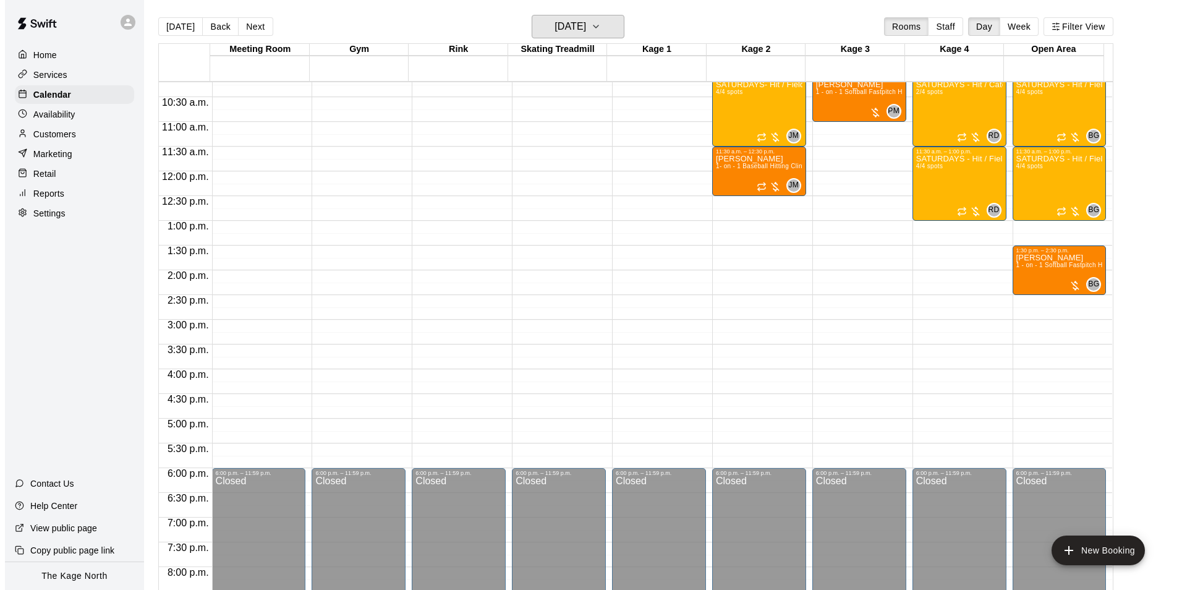
scroll to position [443, 0]
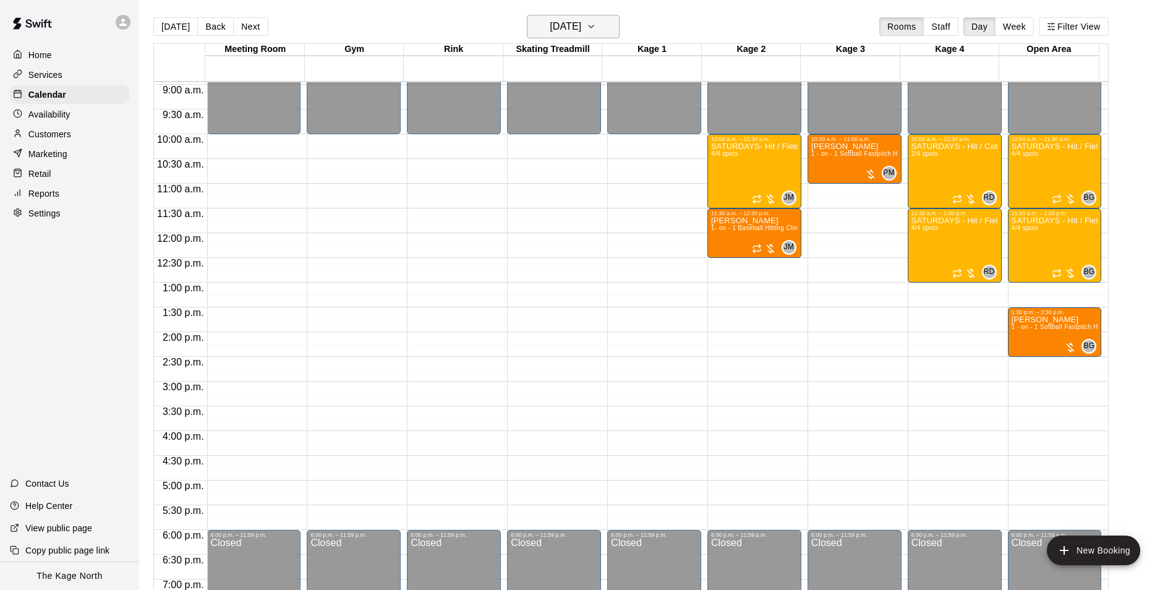
click at [581, 26] on h6 "Saturday Oct 18" at bounding box center [566, 26] width 32 height 17
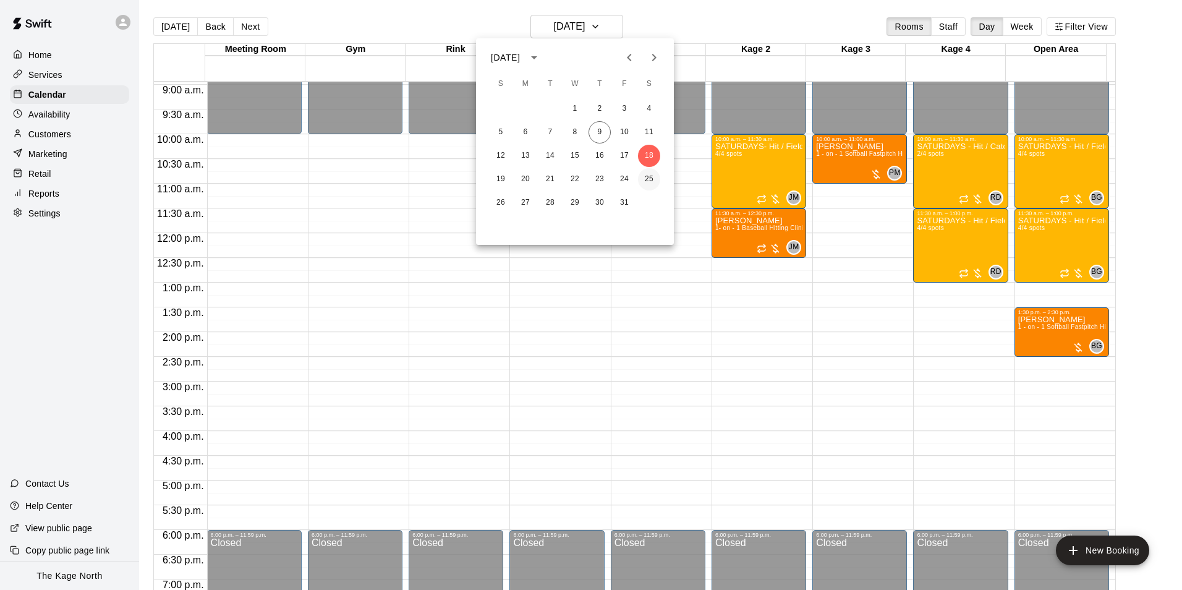
click at [647, 181] on button "25" at bounding box center [649, 179] width 22 height 22
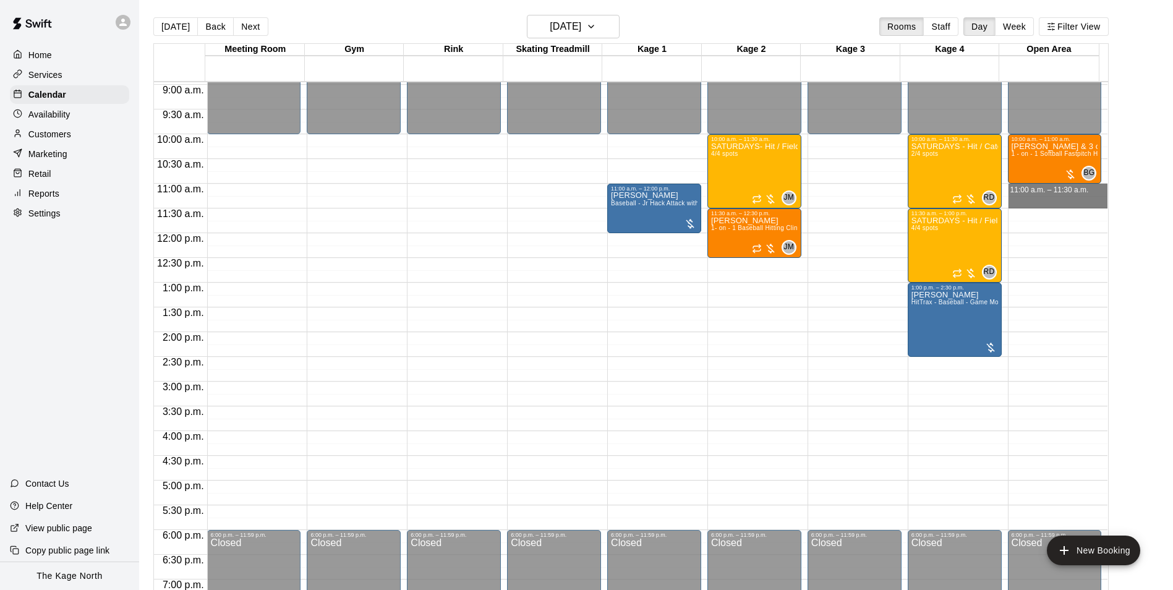
drag, startPoint x: 1010, startPoint y: 186, endPoint x: 1013, endPoint y: 203, distance: 17.5
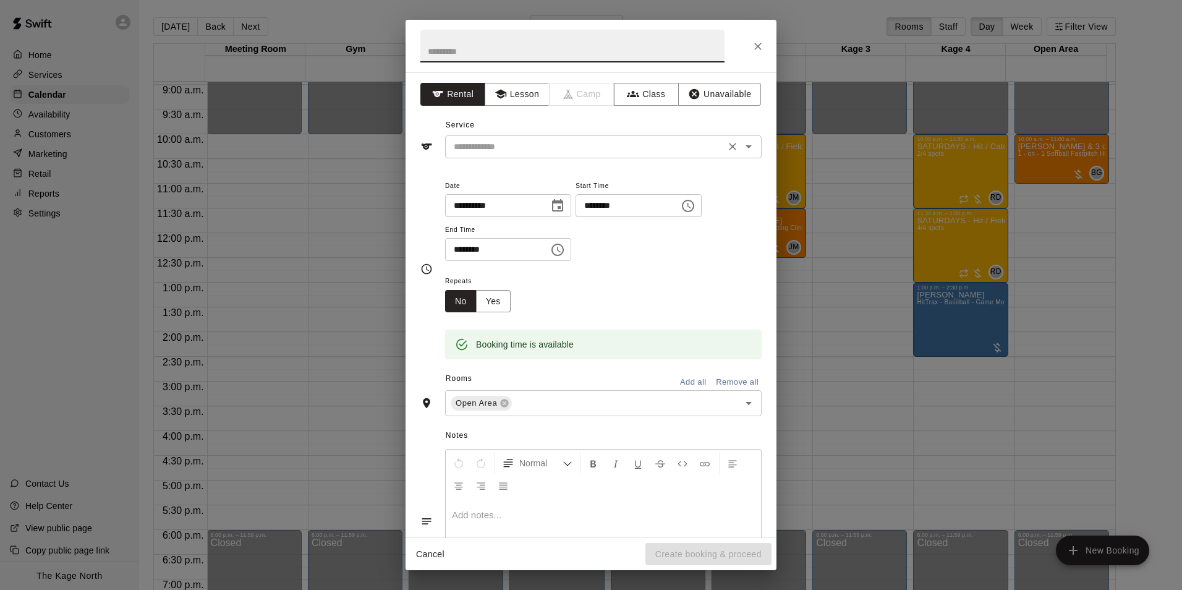
click at [741, 144] on icon "Open" at bounding box center [748, 146] width 15 height 15
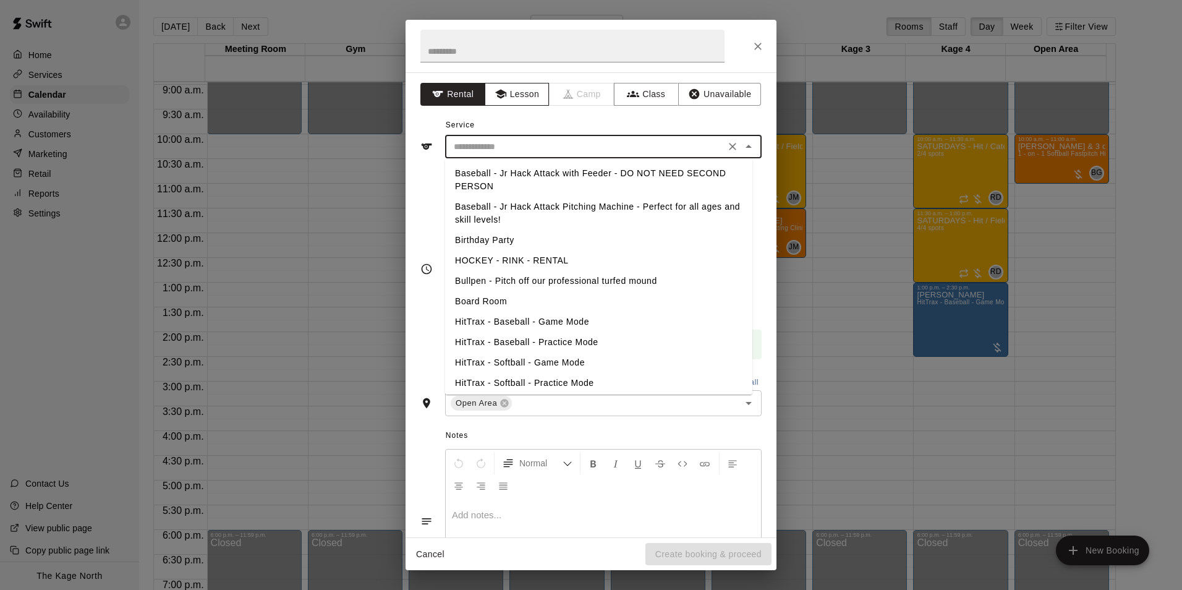
click at [512, 93] on button "Lesson" at bounding box center [517, 94] width 65 height 23
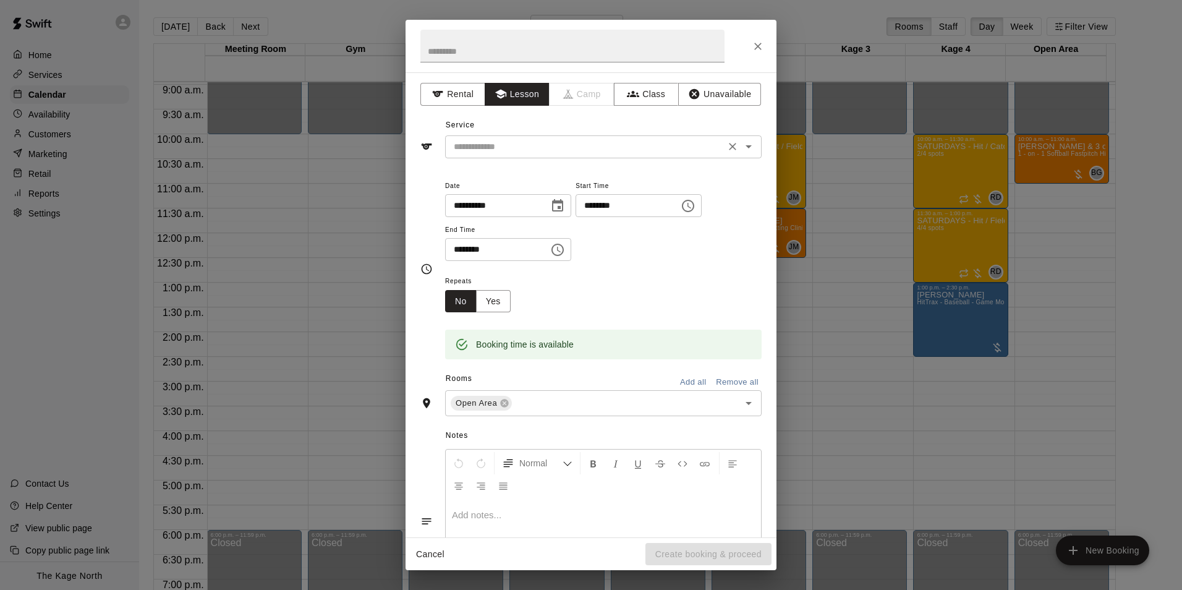
click at [741, 153] on icon "Open" at bounding box center [748, 146] width 15 height 15
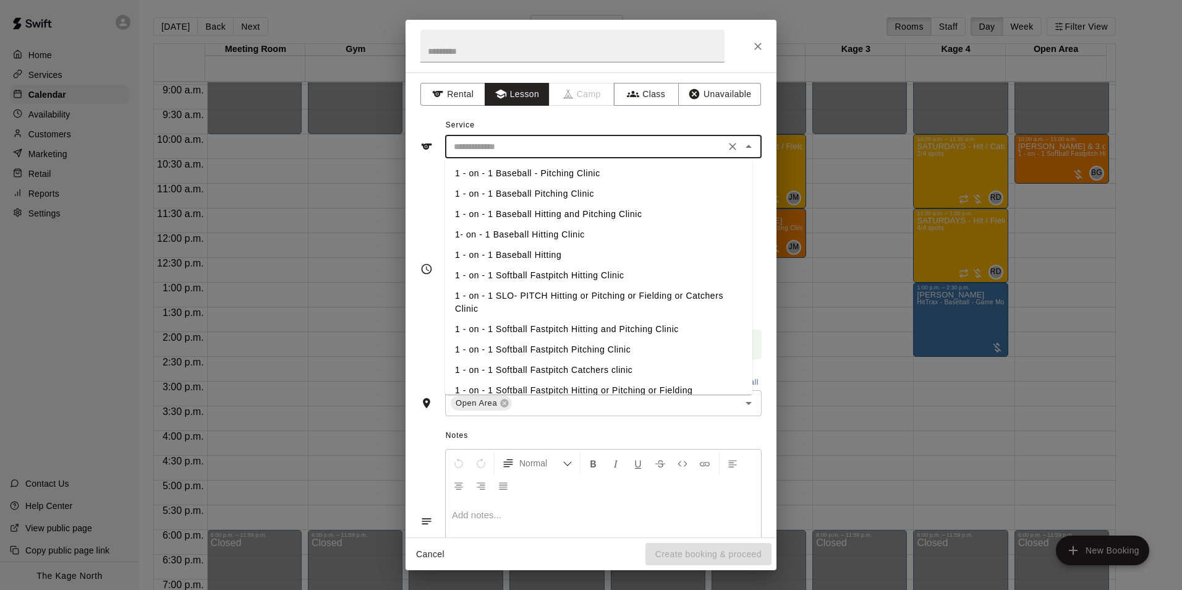
click at [629, 293] on li "1 - on - 1 SLO- PITCH Hitting or Pitching or Fielding or Catchers Clinic" at bounding box center [598, 302] width 307 height 33
type input "**********"
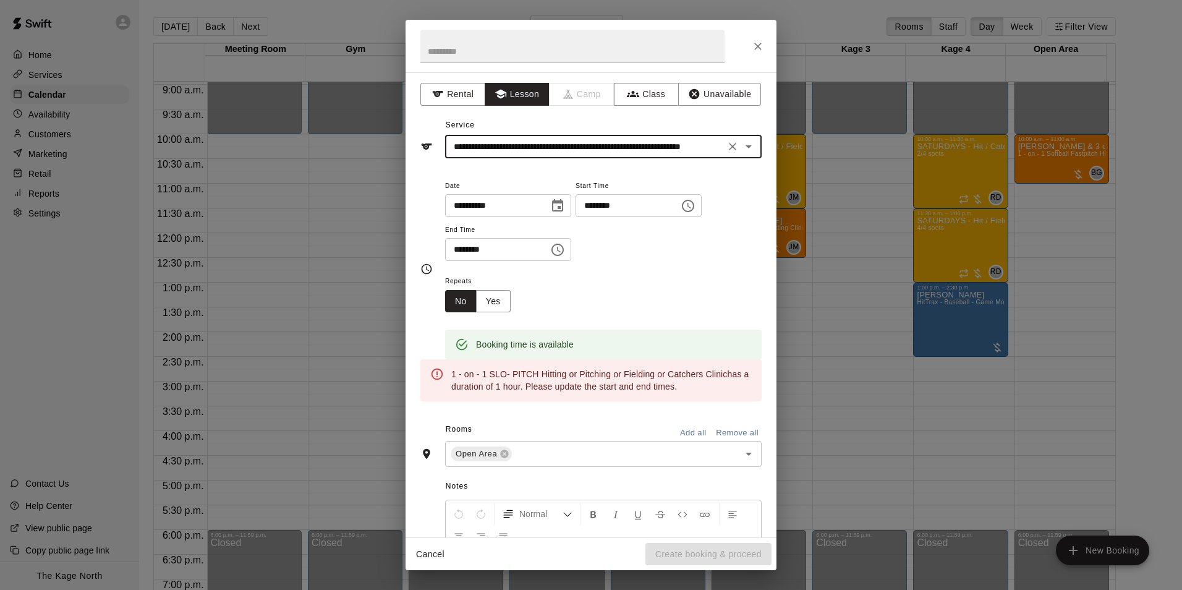
click at [754, 47] on icon "Close" at bounding box center [758, 46] width 12 height 12
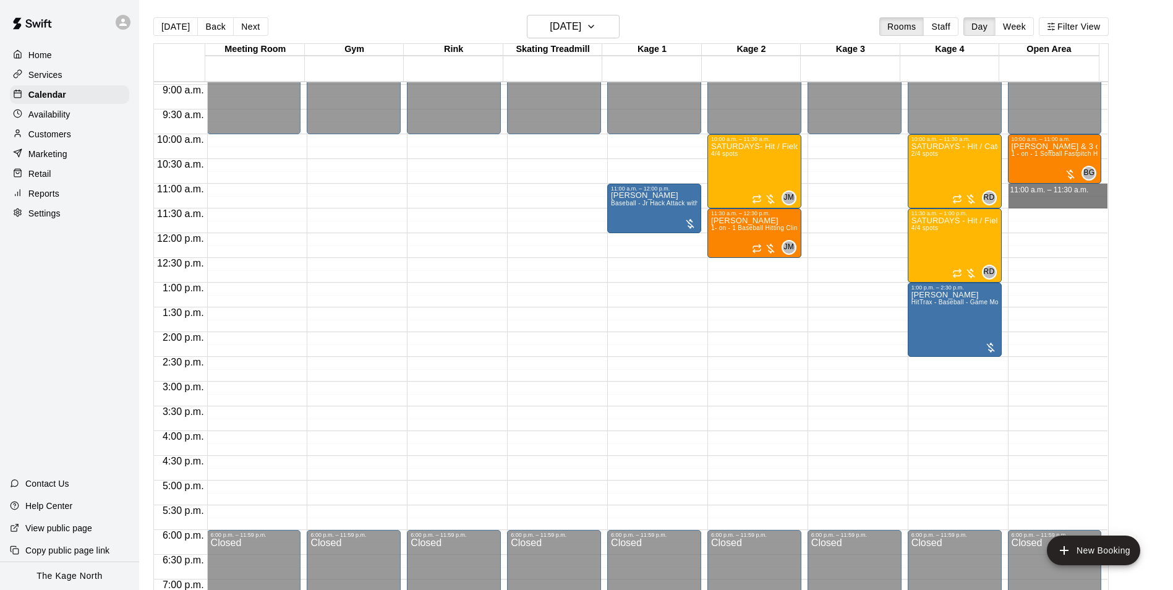
drag, startPoint x: 1010, startPoint y: 189, endPoint x: 1012, endPoint y: 199, distance: 10.1
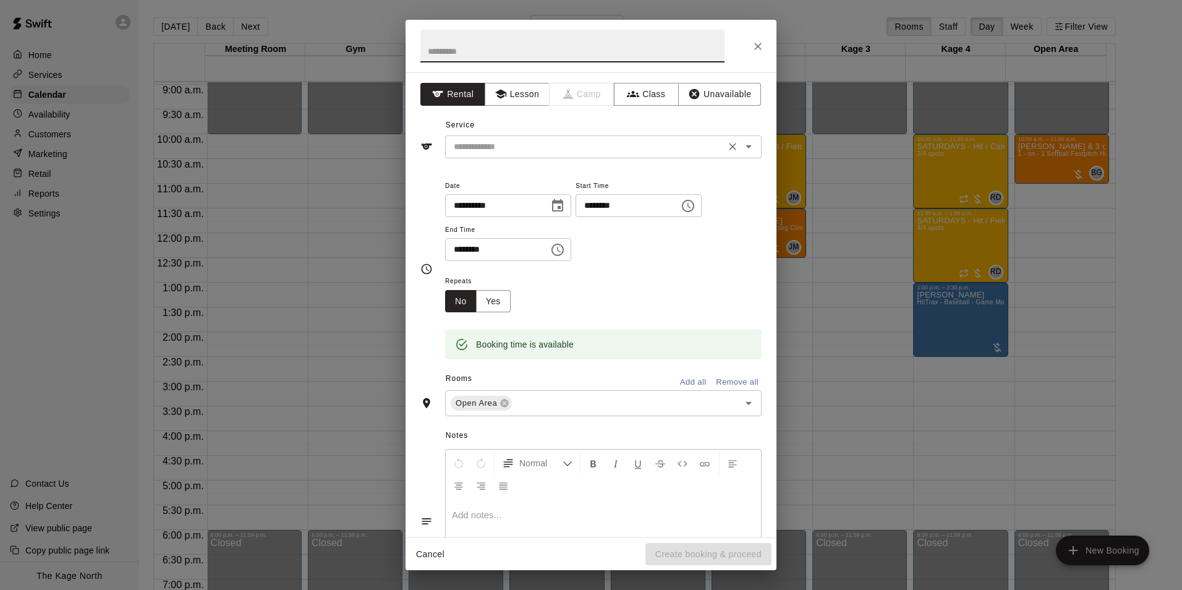
click at [743, 151] on icon "Open" at bounding box center [748, 146] width 15 height 15
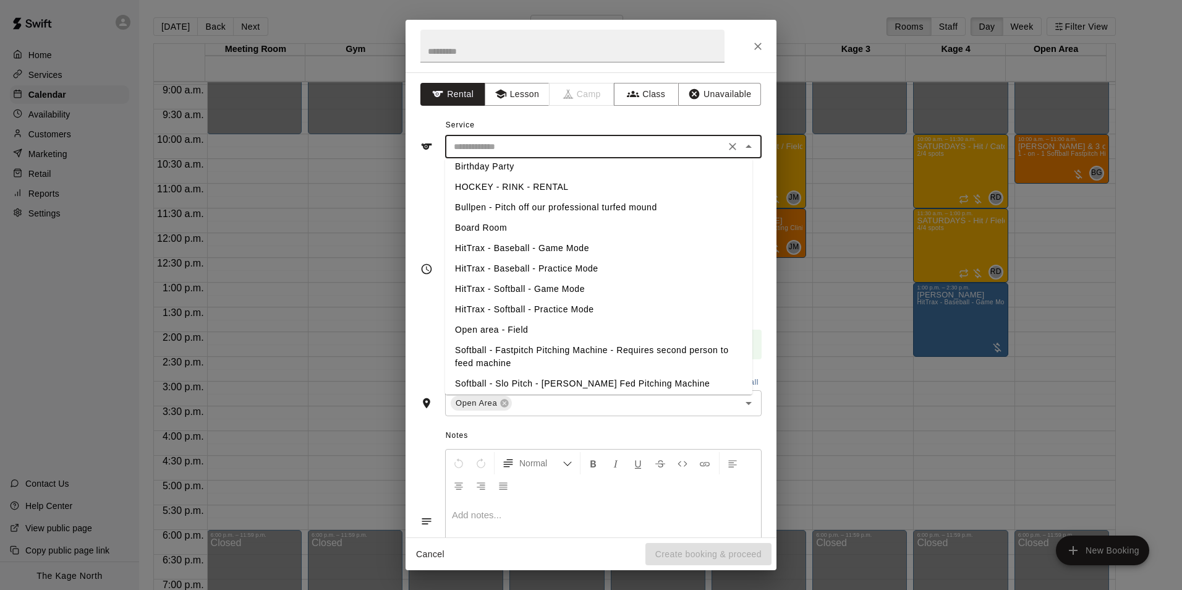
scroll to position [0, 0]
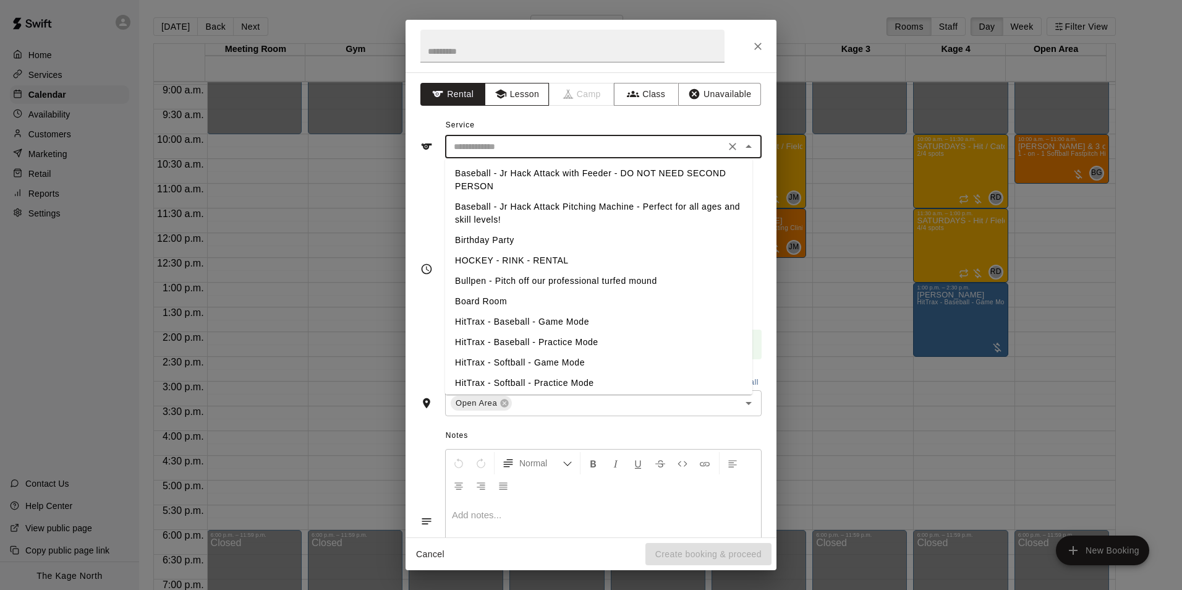
click at [525, 90] on button "Lesson" at bounding box center [517, 94] width 65 height 23
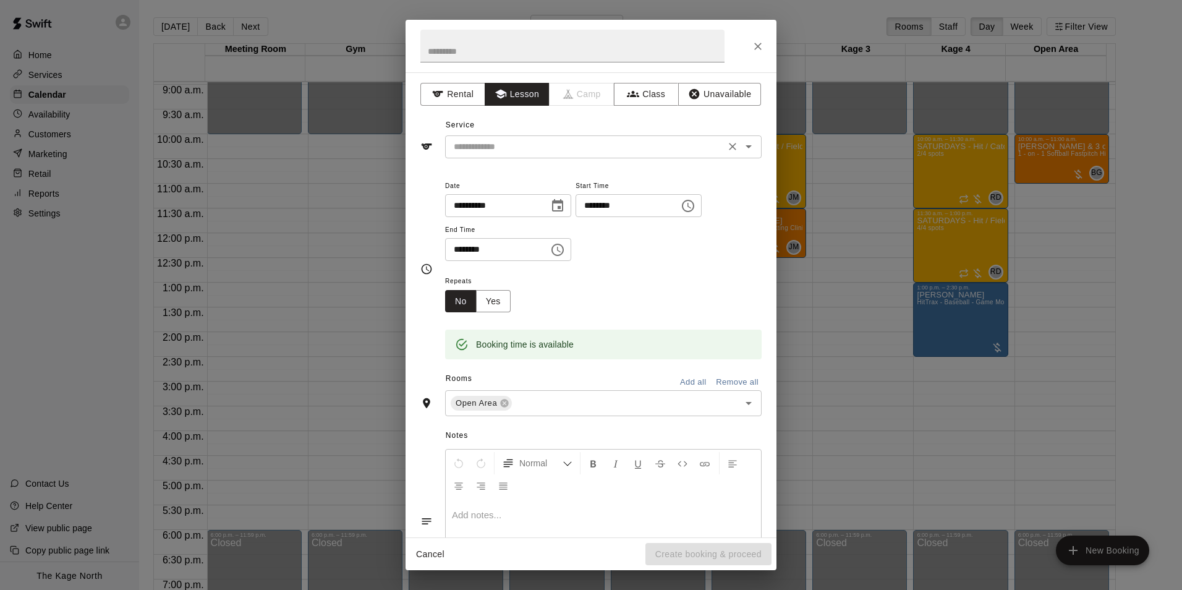
click at [741, 151] on icon "Open" at bounding box center [748, 146] width 15 height 15
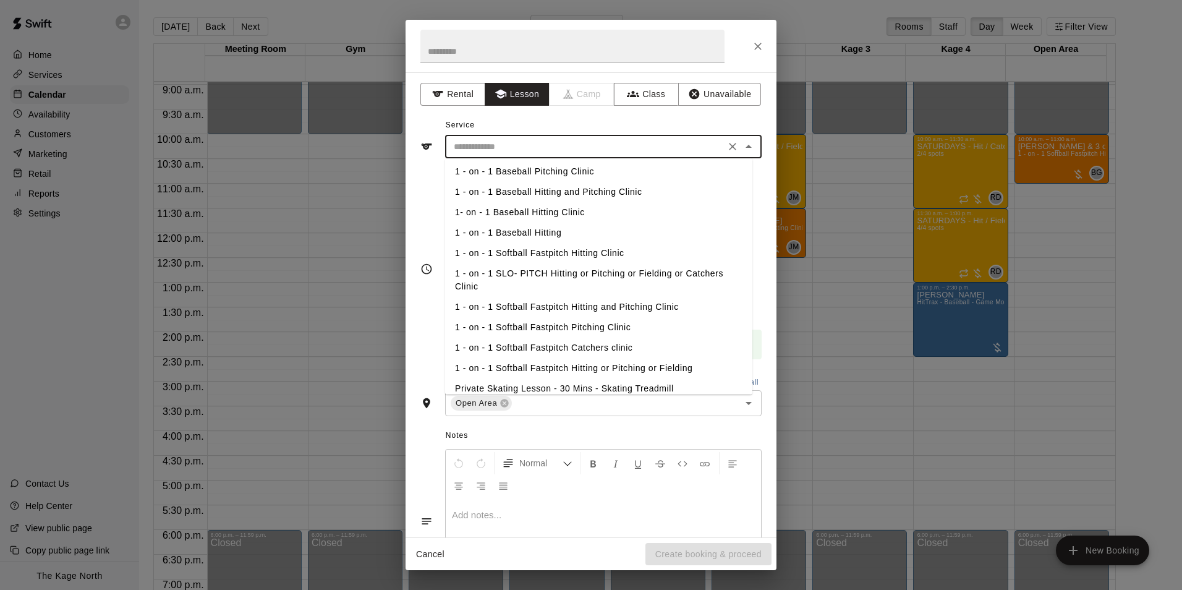
scroll to position [62, 0]
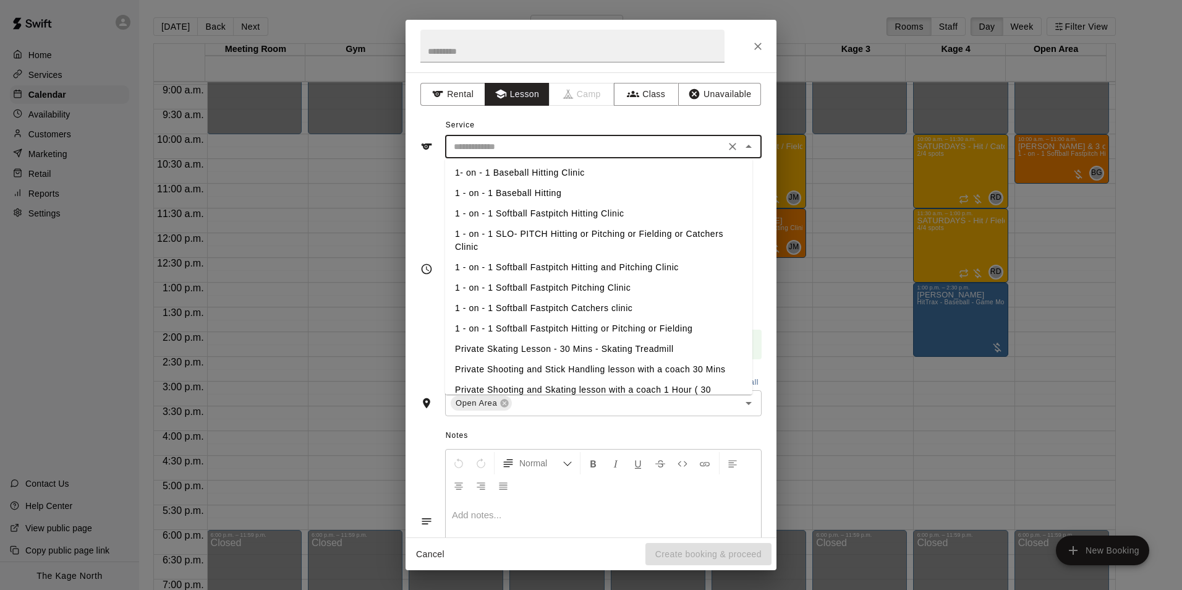
click at [589, 328] on li "1 - on - 1 Softball Fastpitch Hitting or Pitching or Fielding" at bounding box center [598, 328] width 307 height 20
type input "**********"
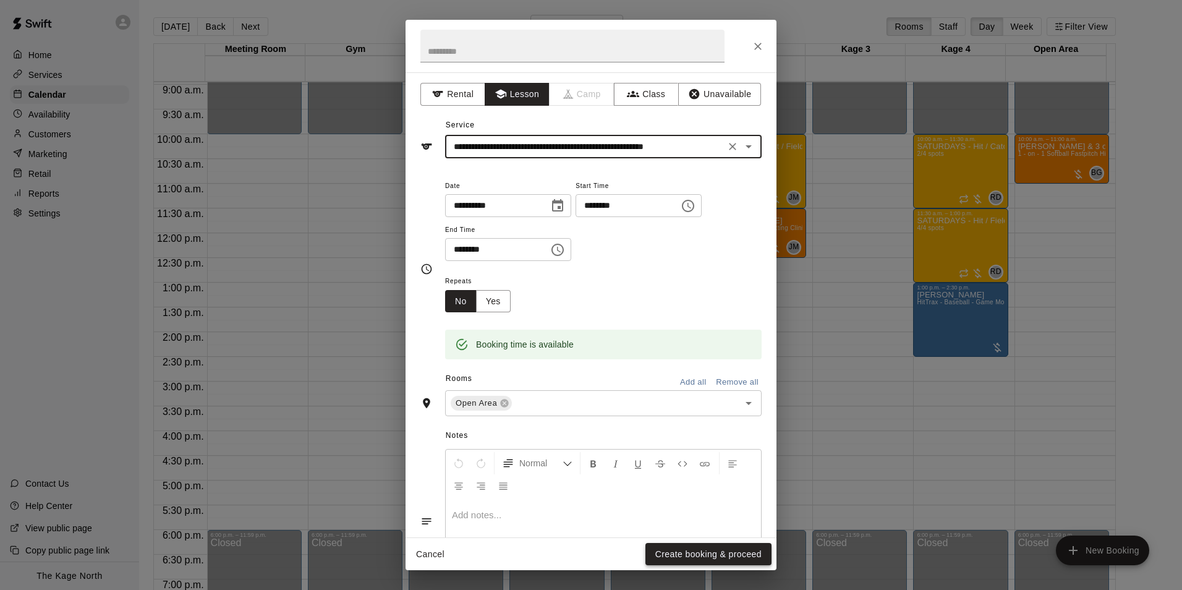
click at [697, 552] on button "Create booking & proceed" at bounding box center [709, 554] width 126 height 23
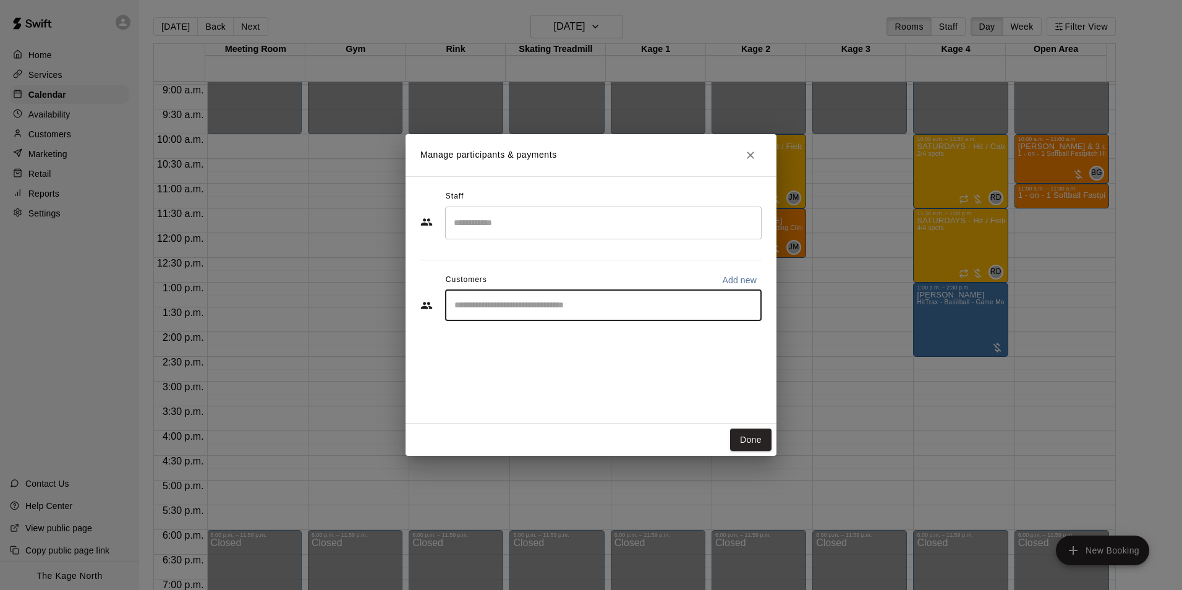
click at [496, 306] on input "Start typing to search customers..." at bounding box center [603, 305] width 305 height 12
type input "***"
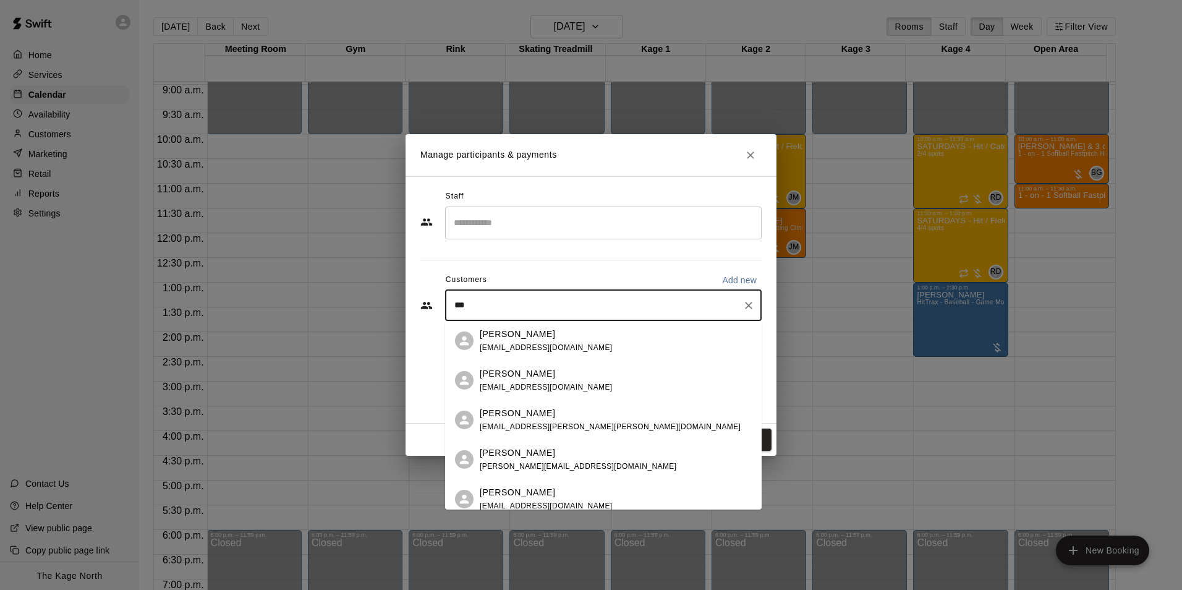
click at [511, 334] on p "Ava Astrologo" at bounding box center [517, 334] width 75 height 13
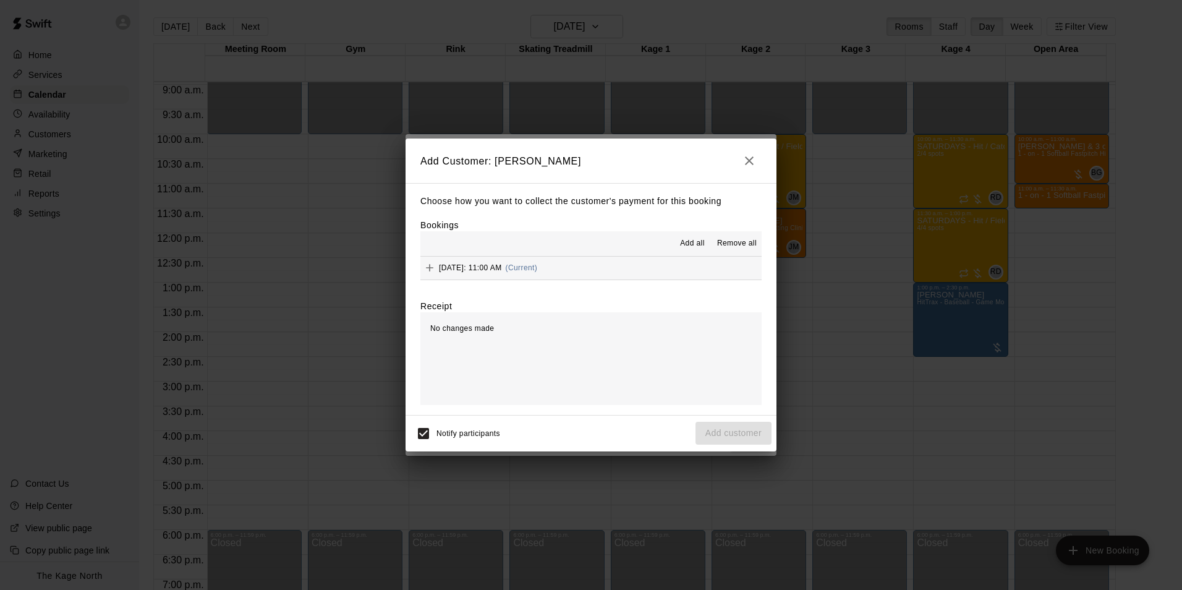
click at [693, 245] on span "Add all" at bounding box center [692, 243] width 25 height 12
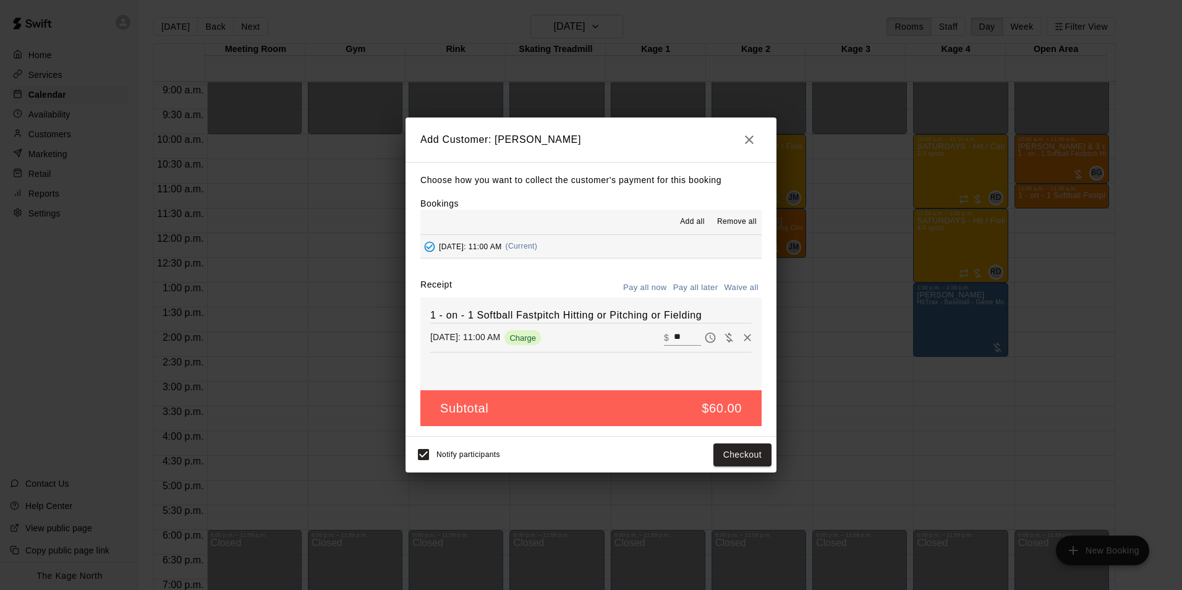
click at [684, 286] on button "Pay all later" at bounding box center [695, 287] width 51 height 19
click at [728, 454] on button "Add customer" at bounding box center [734, 454] width 76 height 23
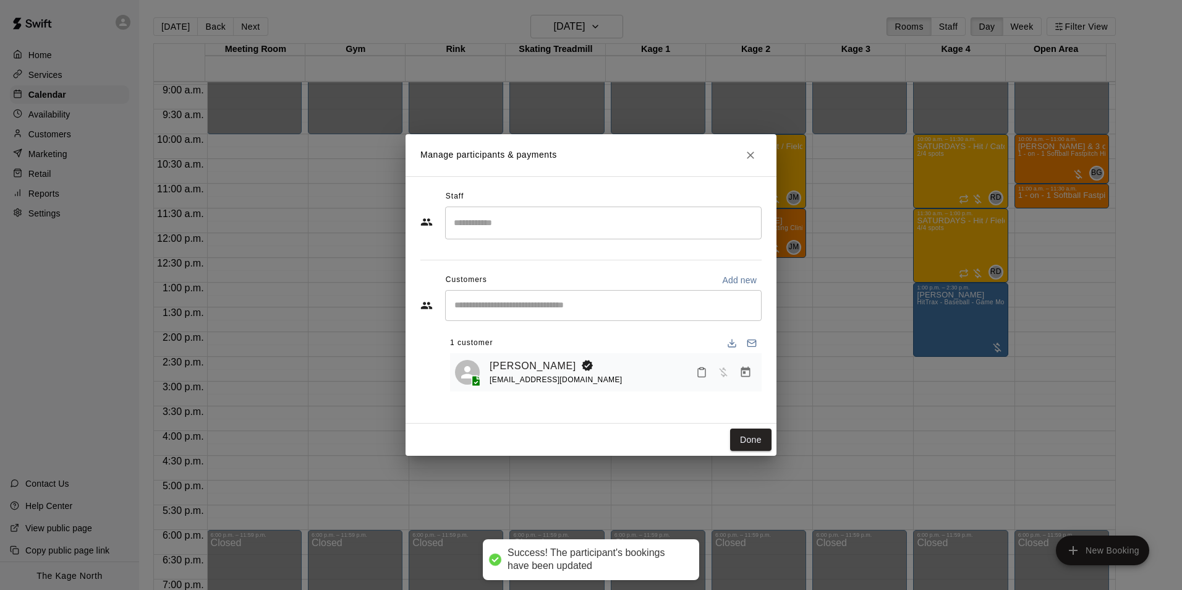
click at [492, 313] on div "​" at bounding box center [603, 305] width 317 height 31
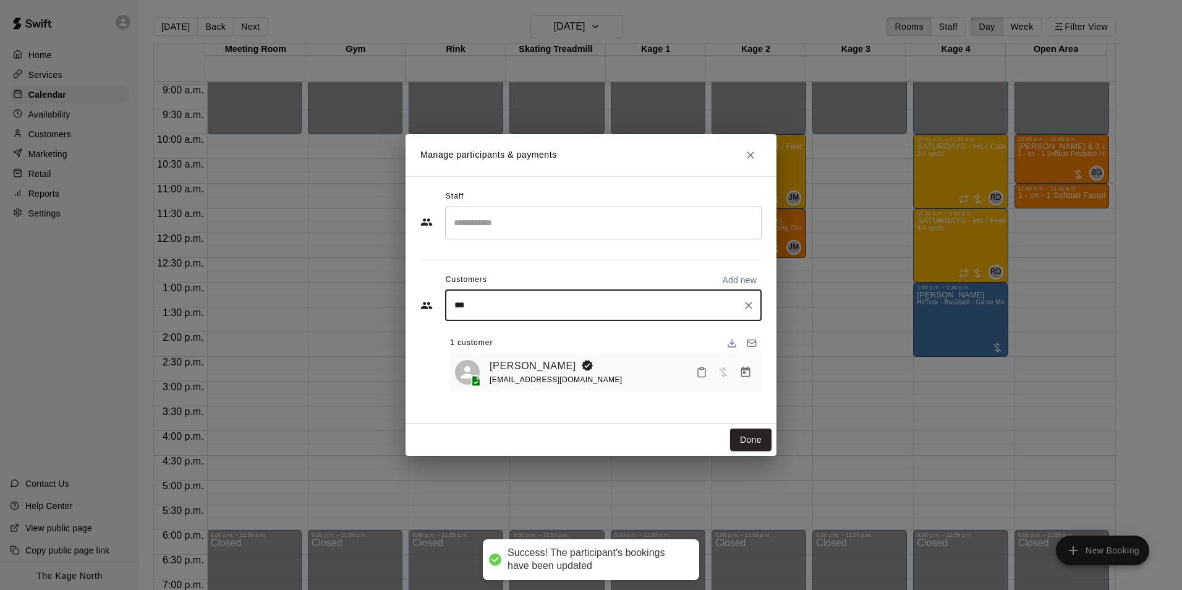
type input "****"
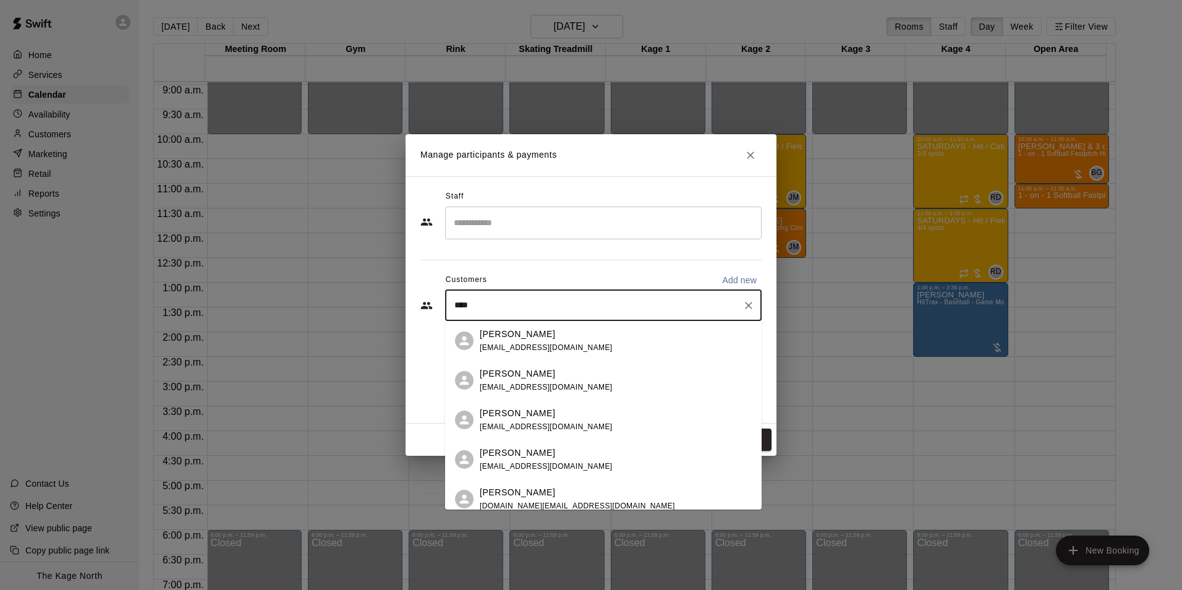
click at [526, 366] on div "Sophie Barnett jasonbarnett1976@gmail.com" at bounding box center [603, 380] width 317 height 40
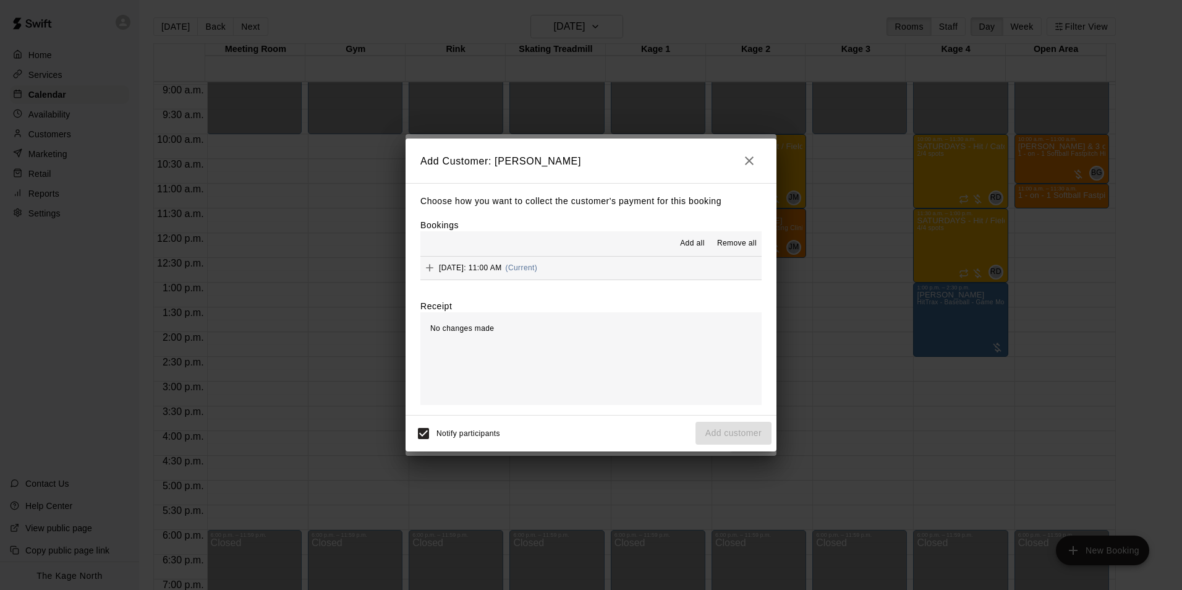
click at [687, 242] on span "Add all" at bounding box center [692, 243] width 25 height 12
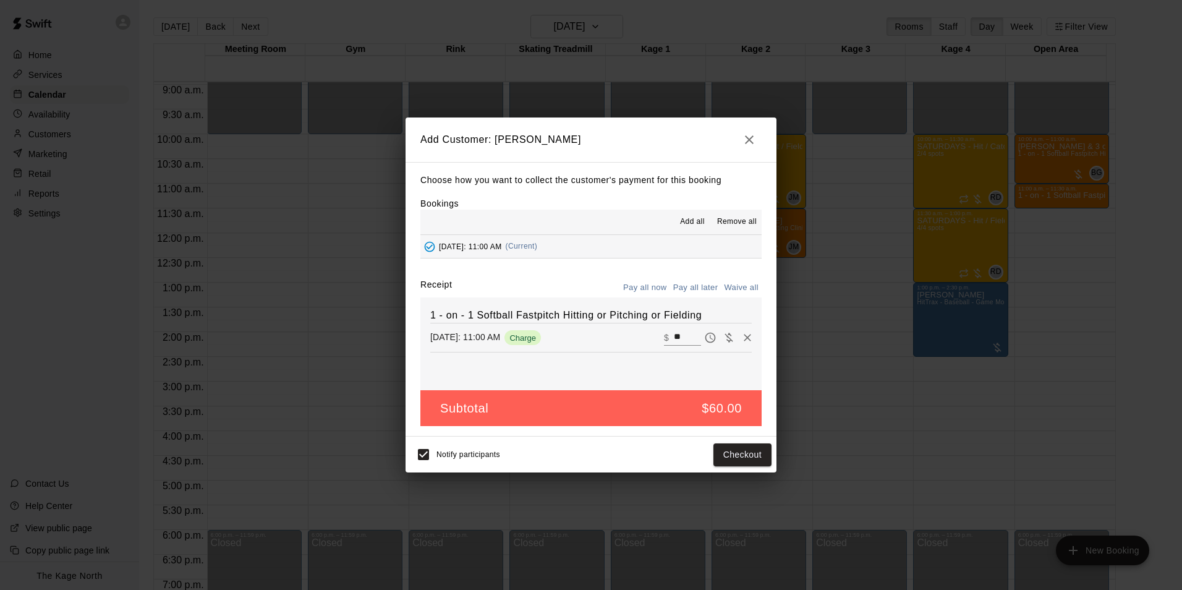
click at [704, 286] on button "Pay all later" at bounding box center [695, 287] width 51 height 19
click at [732, 453] on button "Add customer" at bounding box center [734, 454] width 76 height 23
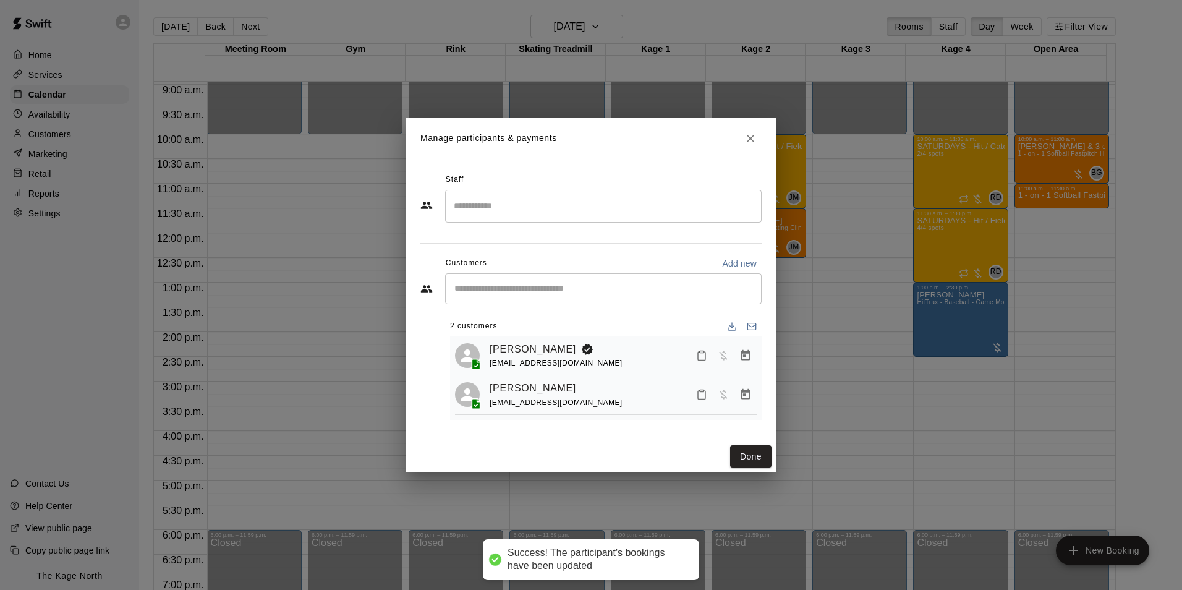
click at [527, 291] on input "Start typing to search customers..." at bounding box center [603, 289] width 305 height 12
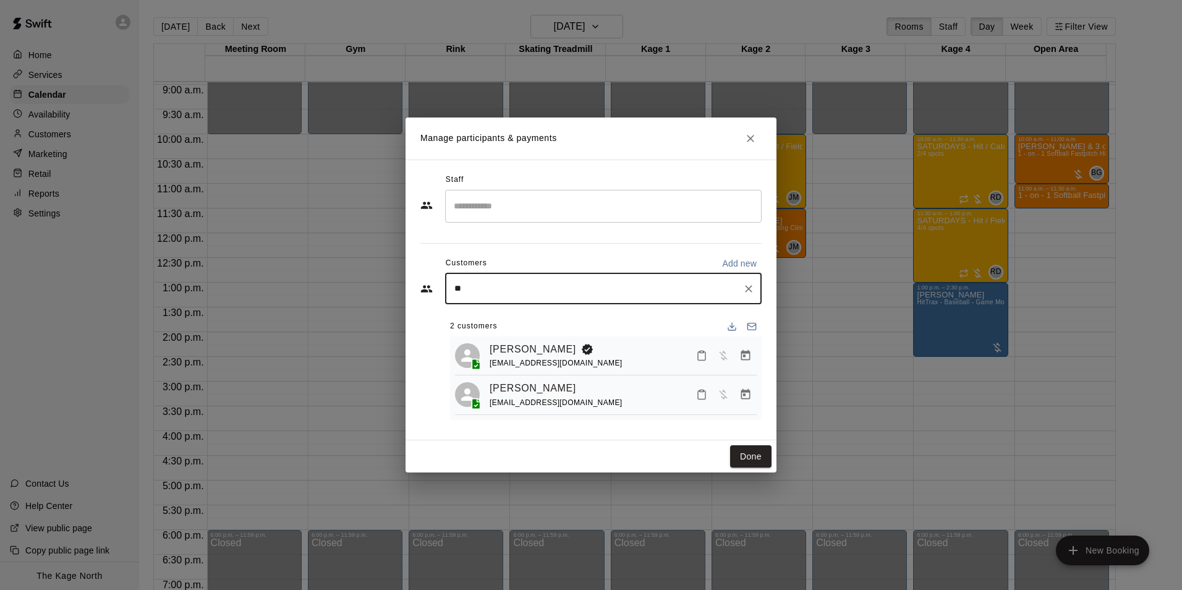
type input "***"
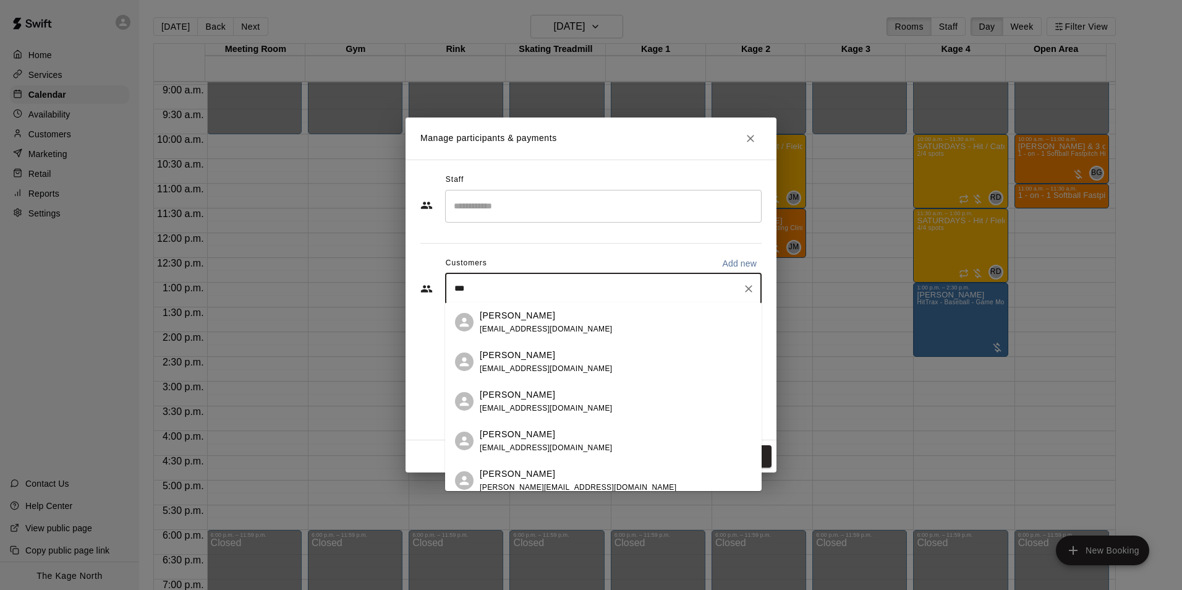
click at [535, 442] on div "Mikayla Raso jeraso@sympatico.ca" at bounding box center [546, 441] width 133 height 27
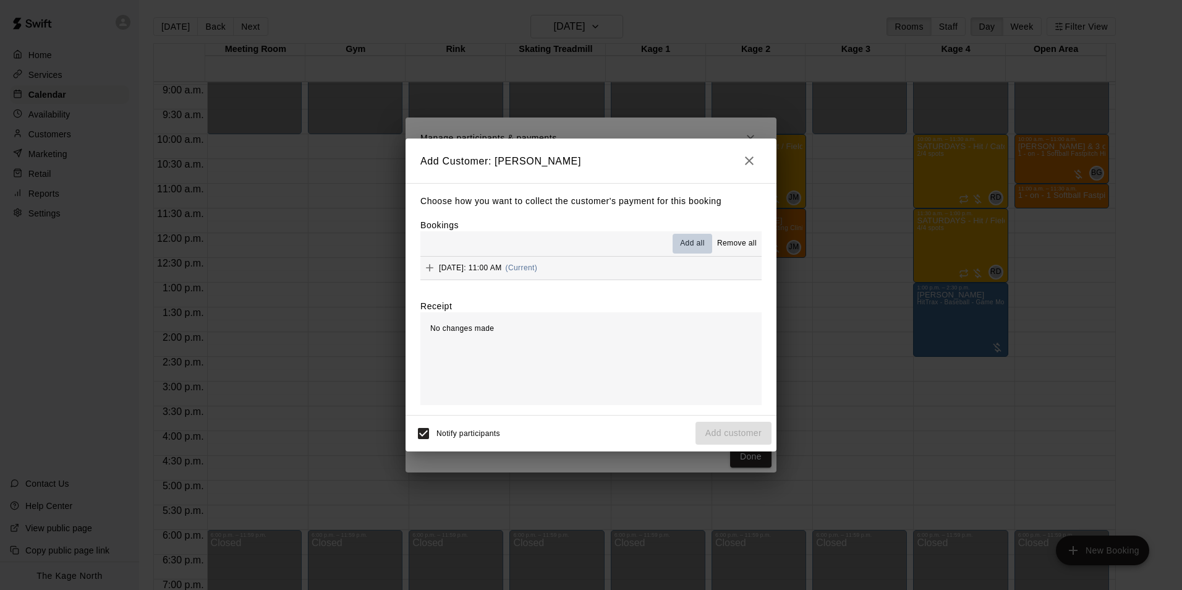
click at [700, 245] on span "Add all" at bounding box center [692, 243] width 25 height 12
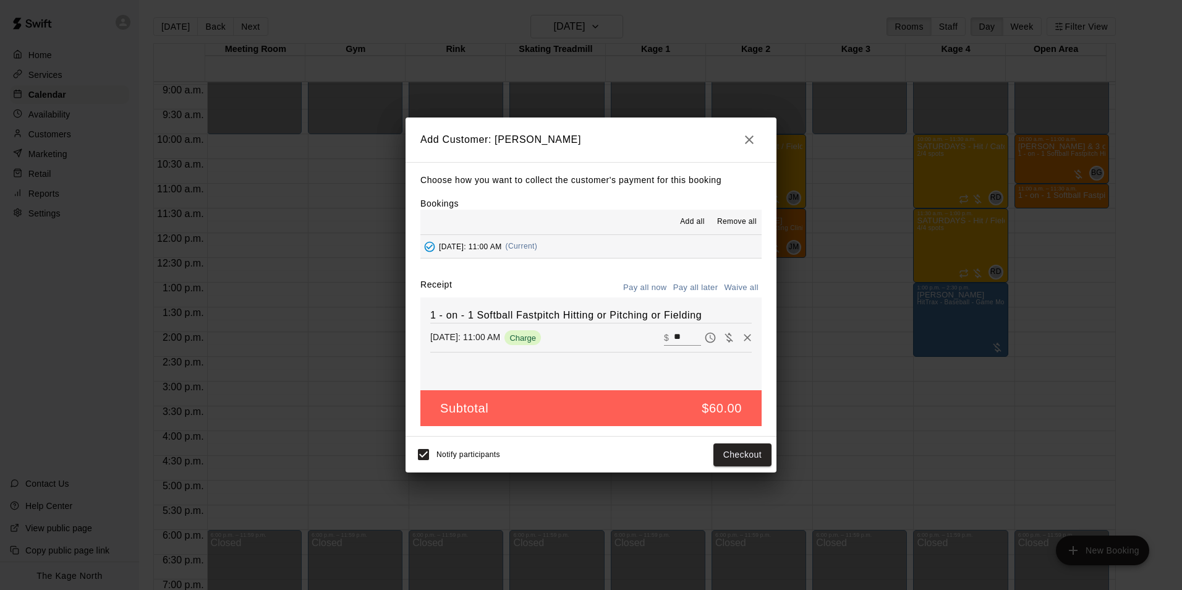
click at [694, 284] on button "Pay all later" at bounding box center [695, 287] width 51 height 19
click at [727, 454] on button "Add customer" at bounding box center [734, 454] width 76 height 23
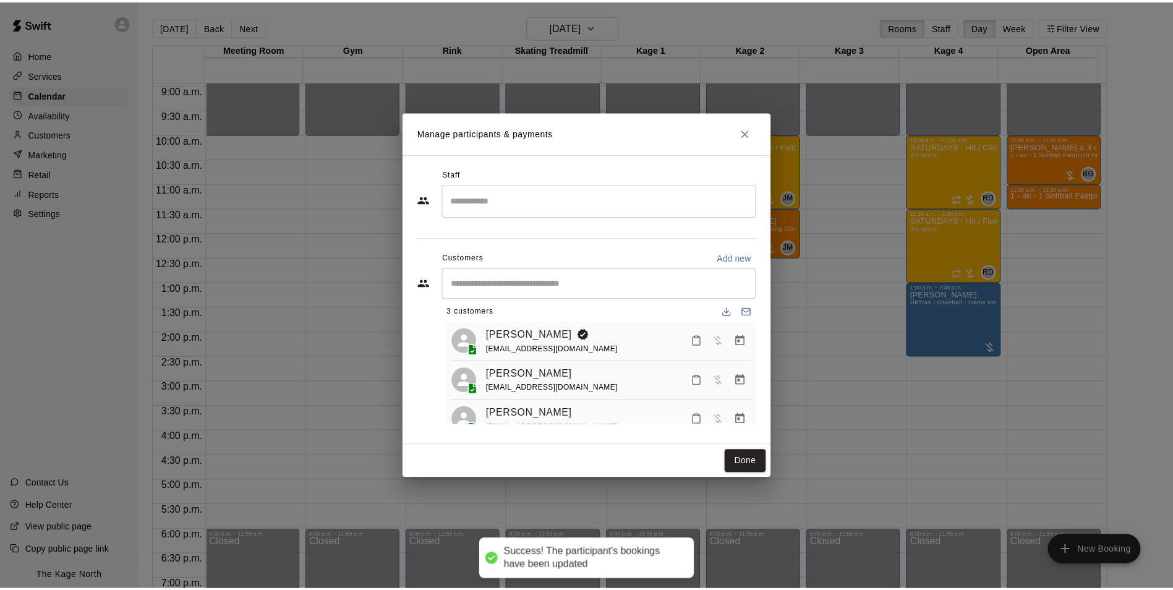
scroll to position [35, 0]
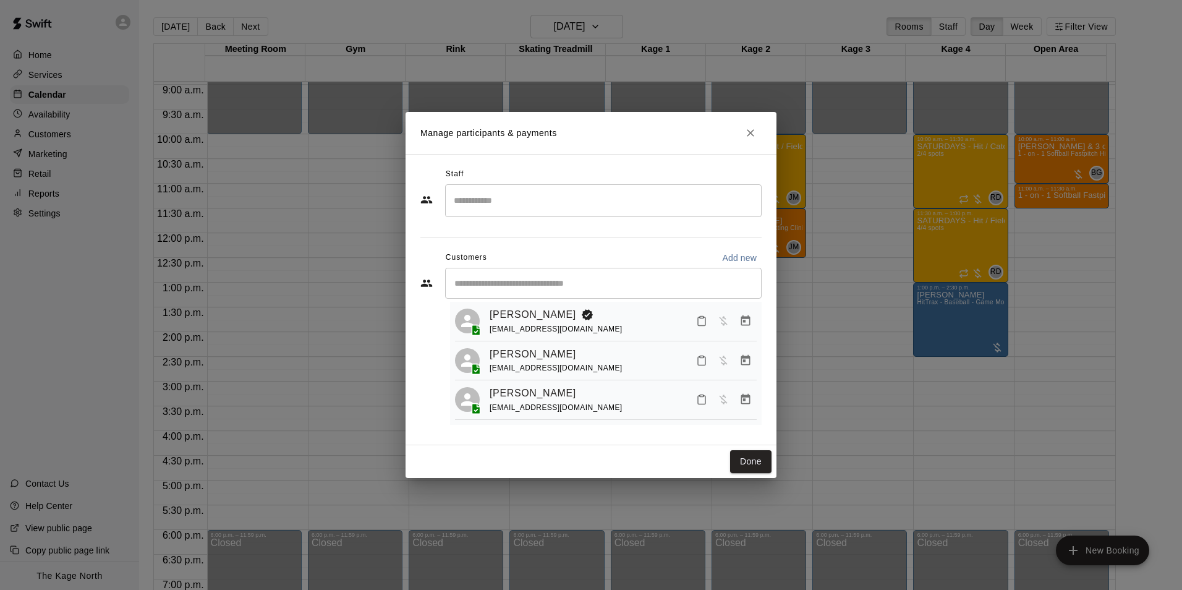
click at [498, 285] on input "Start typing to search customers..." at bounding box center [603, 283] width 305 height 12
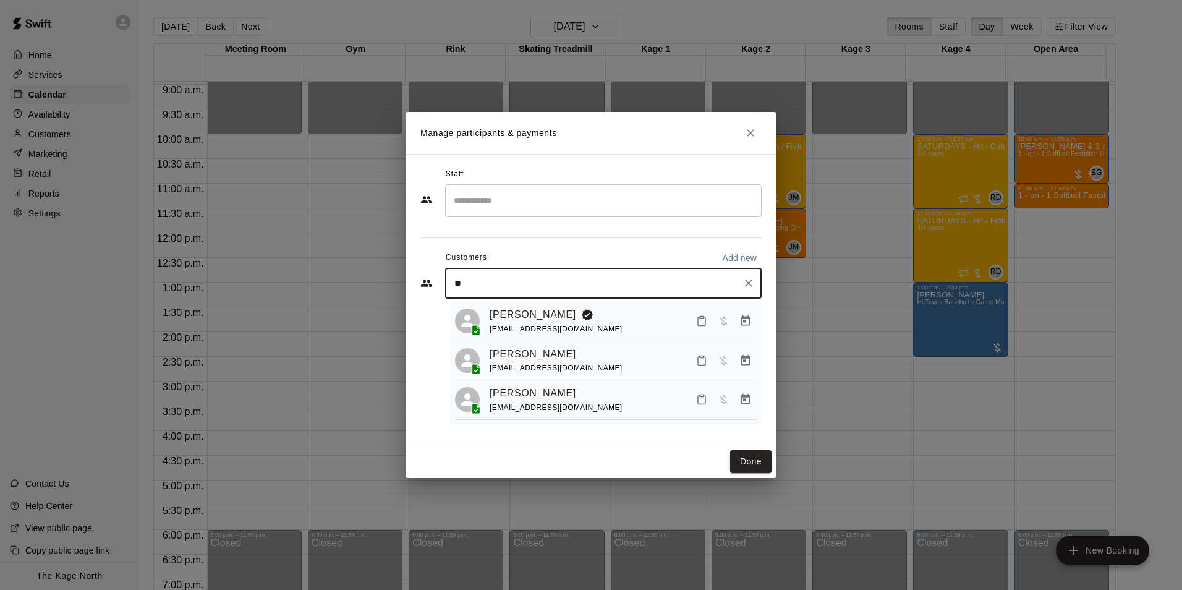
type input "***"
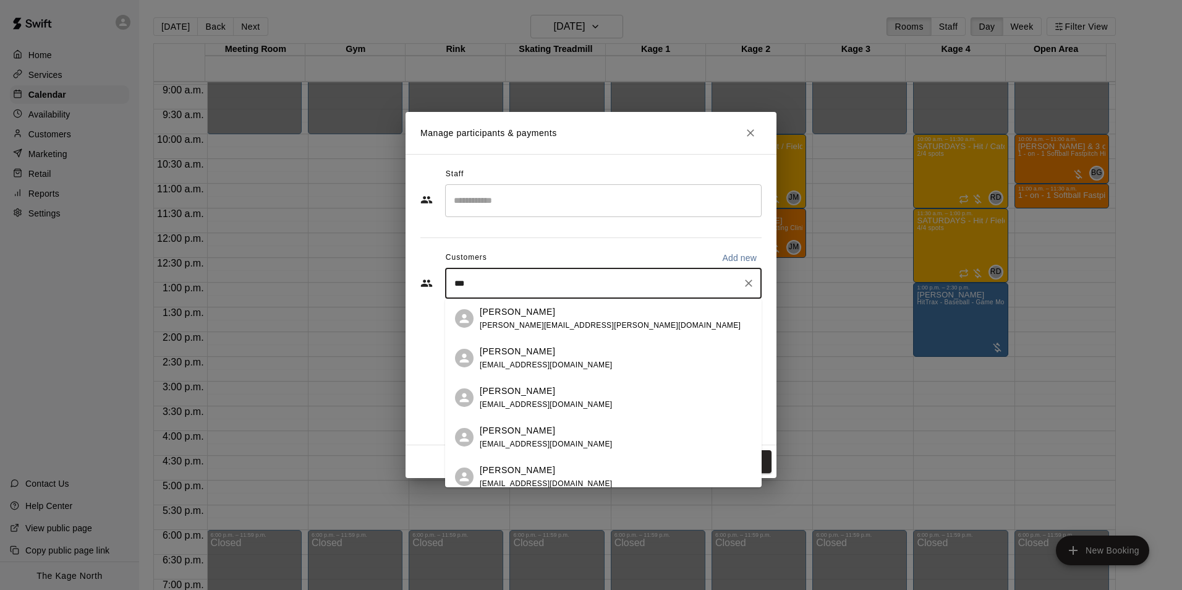
click at [534, 394] on p "Anessa Grande" at bounding box center [517, 391] width 75 height 13
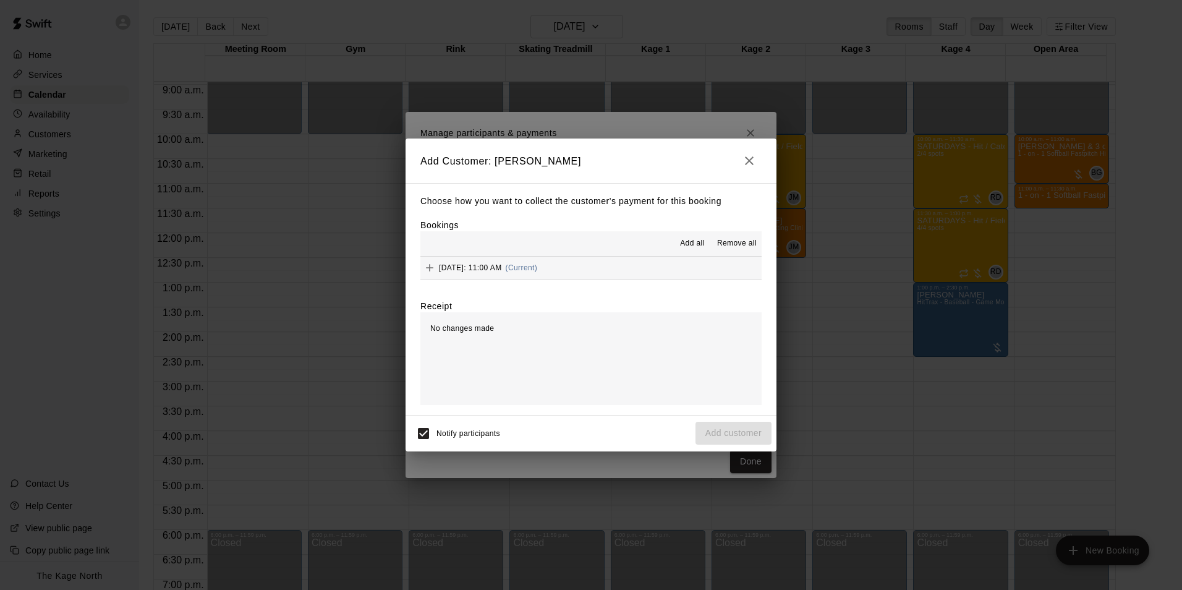
click at [703, 239] on span "Add all" at bounding box center [692, 243] width 25 height 12
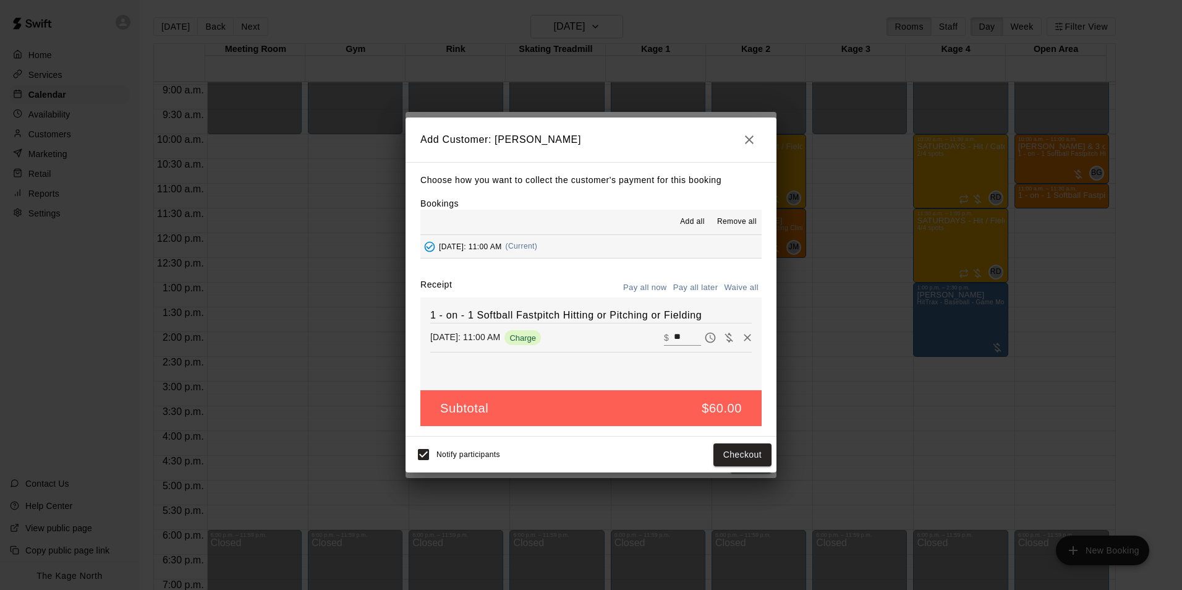
click at [702, 285] on button "Pay all later" at bounding box center [695, 287] width 51 height 19
click at [746, 461] on button "Add customer" at bounding box center [734, 454] width 76 height 23
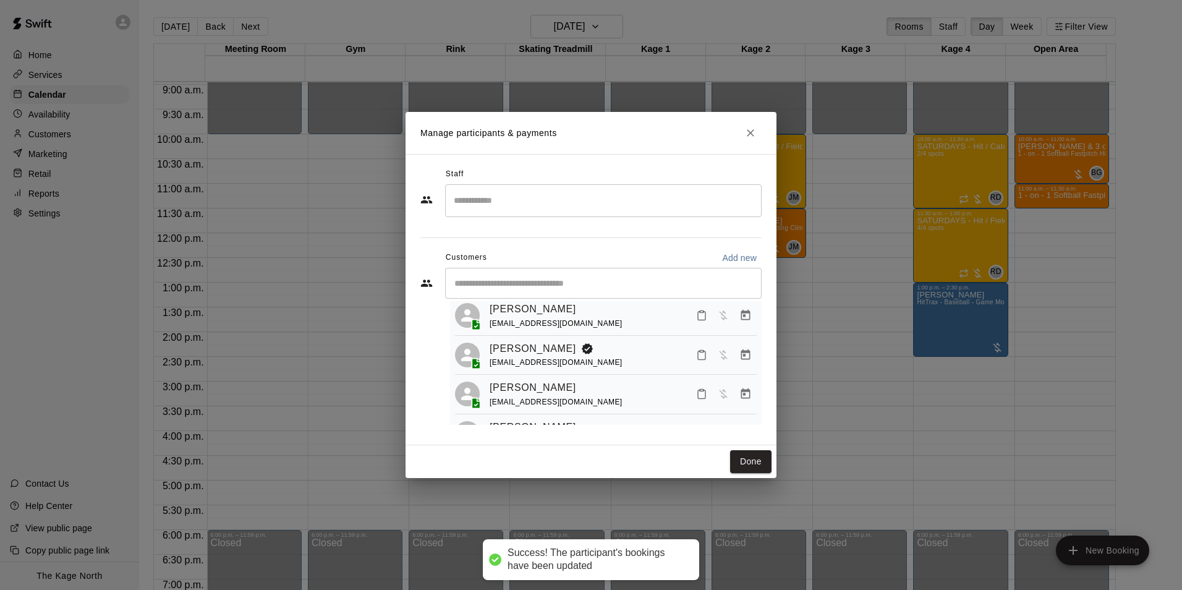
click at [464, 205] on input "Search staff" at bounding box center [603, 201] width 305 height 22
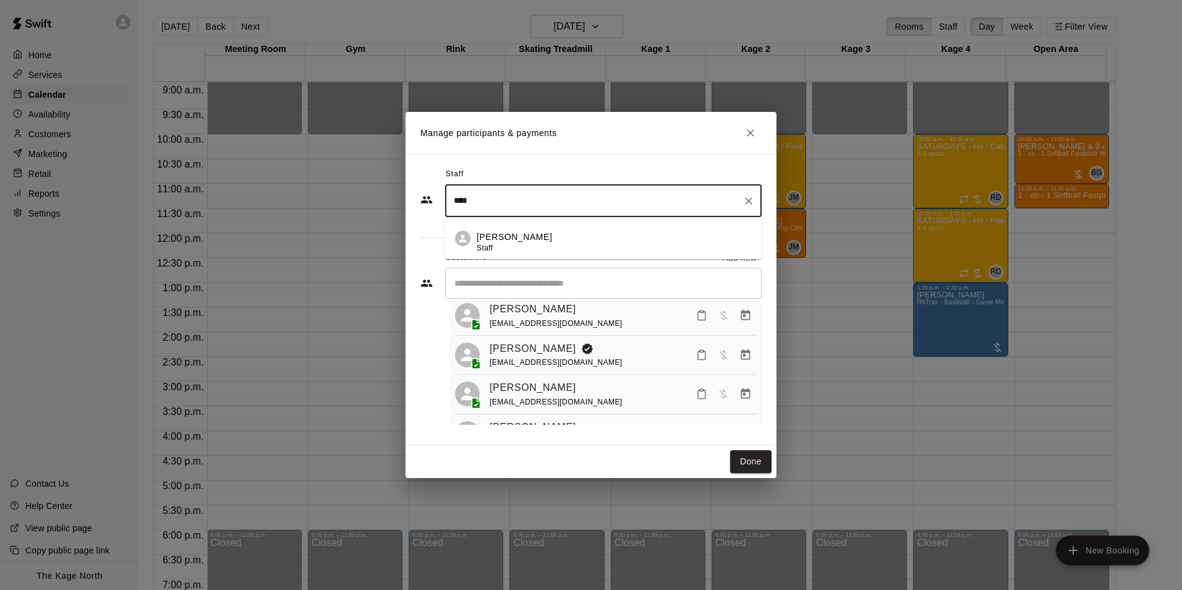
click at [500, 245] on div "Brittani Goettsch Staff" at bounding box center [514, 243] width 75 height 24
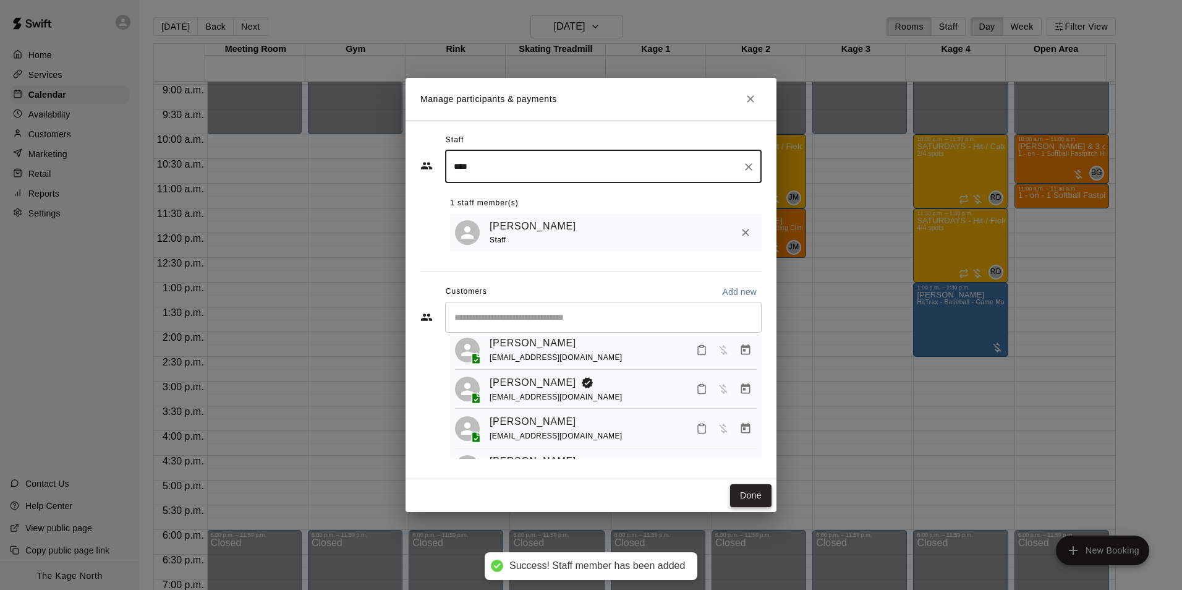
type input "****"
click at [747, 491] on button "Done" at bounding box center [750, 495] width 41 height 23
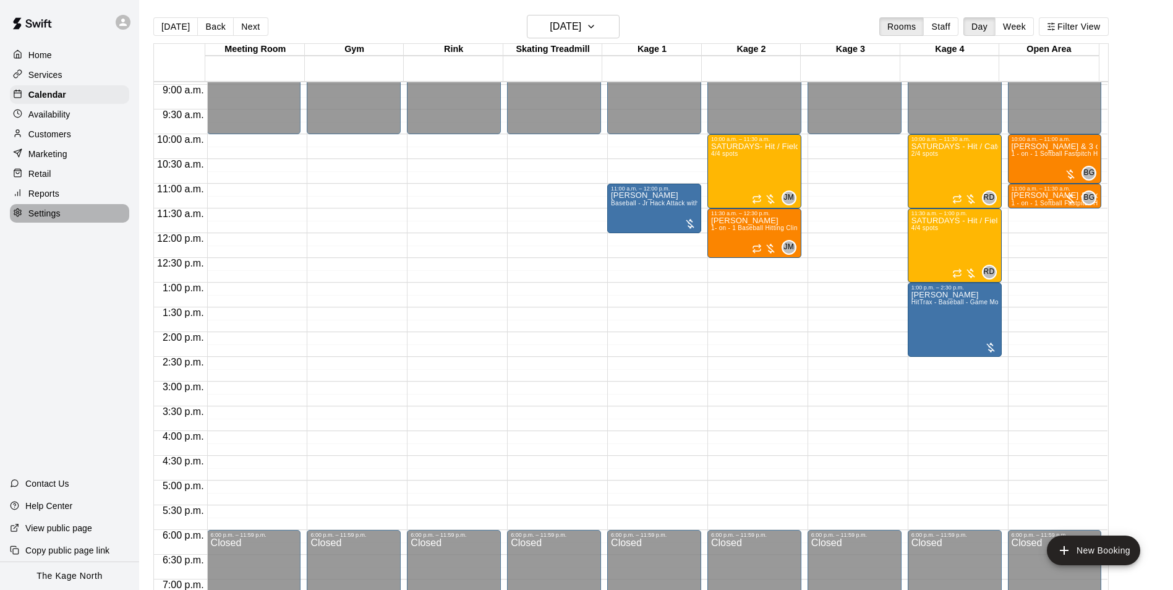
click at [61, 221] on div "Settings" at bounding box center [69, 213] width 119 height 19
select select "**"
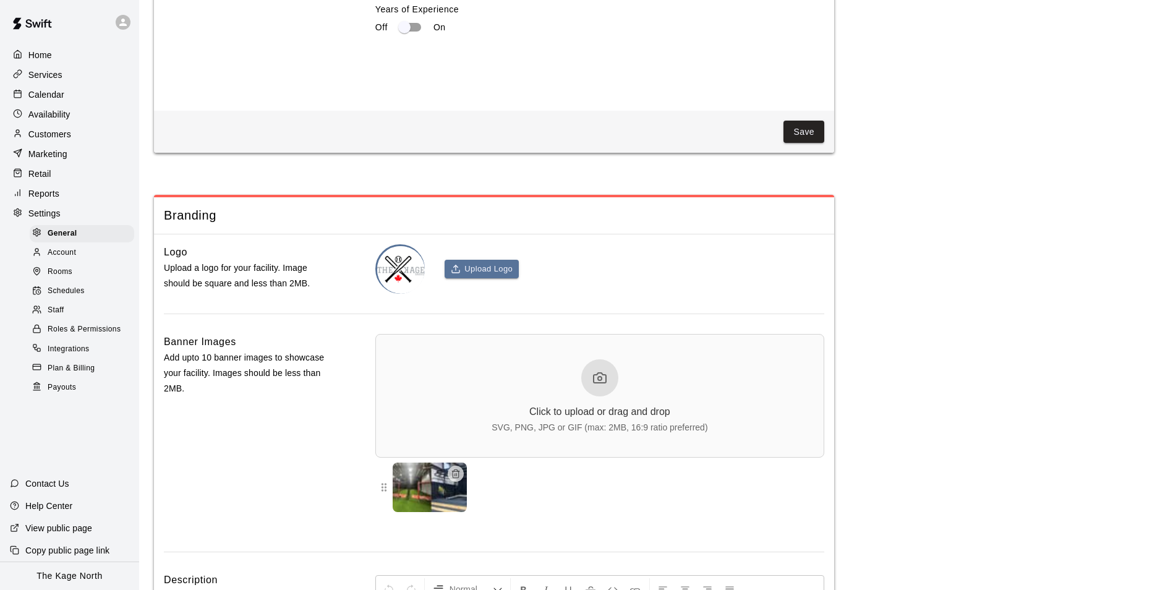
scroll to position [2689, 0]
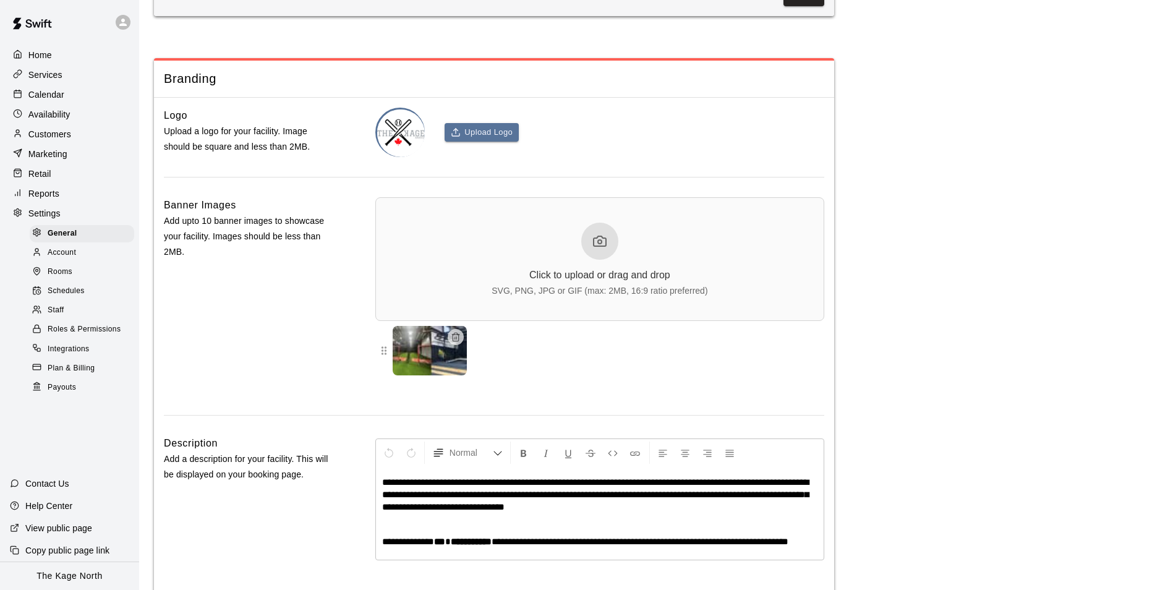
click at [98, 319] on div "Staff" at bounding box center [82, 310] width 105 height 17
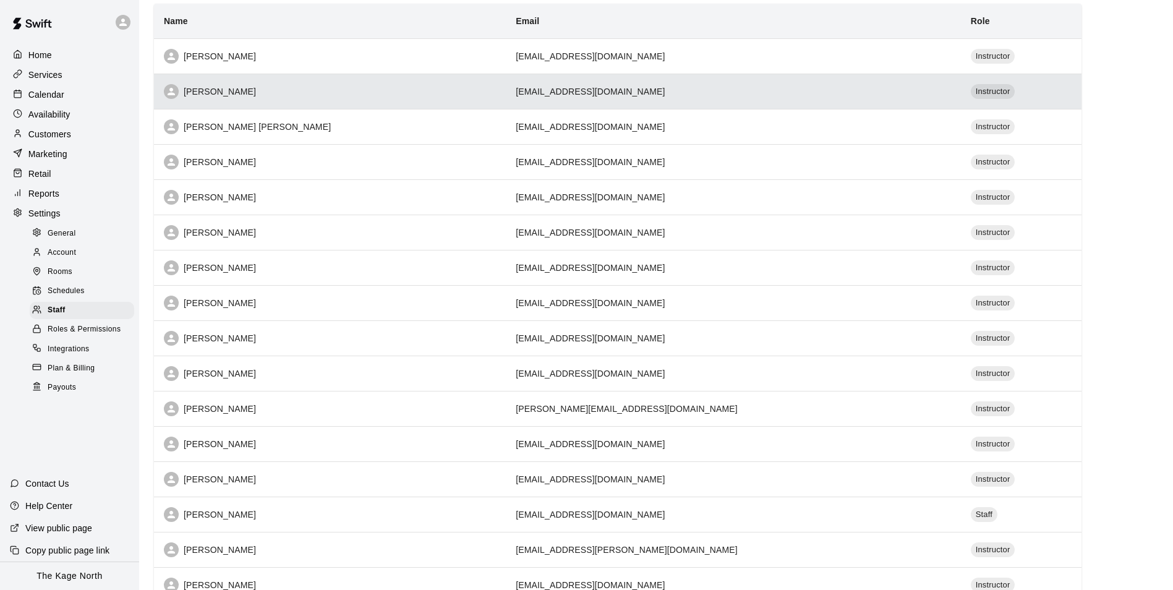
scroll to position [62, 0]
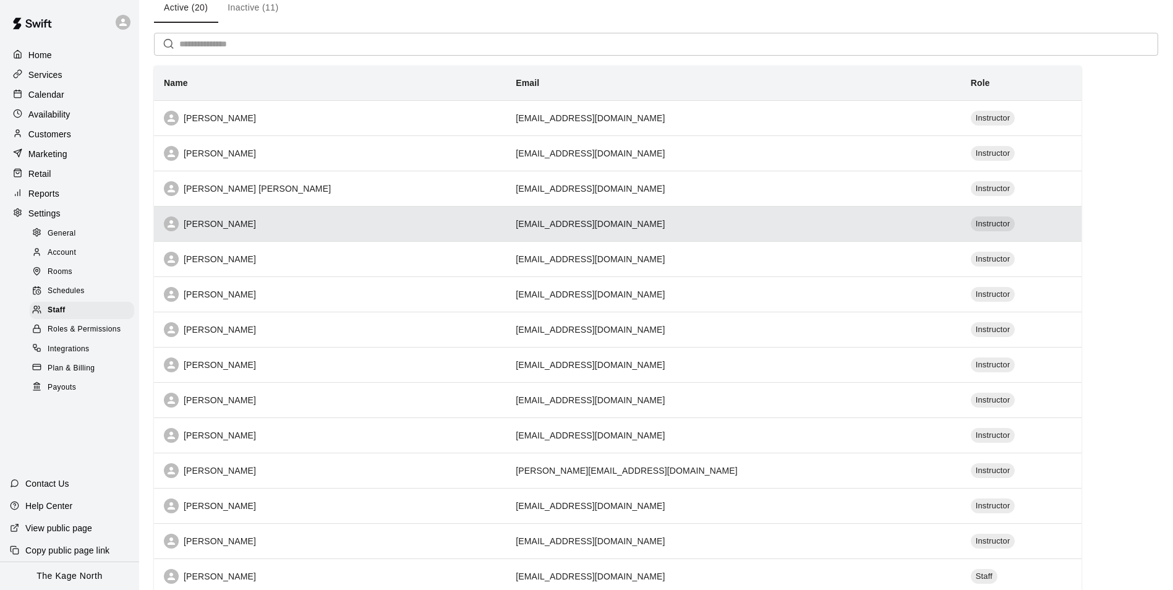
click at [684, 221] on td "michaeljohngoettsch@yahoo.ca" at bounding box center [733, 223] width 455 height 35
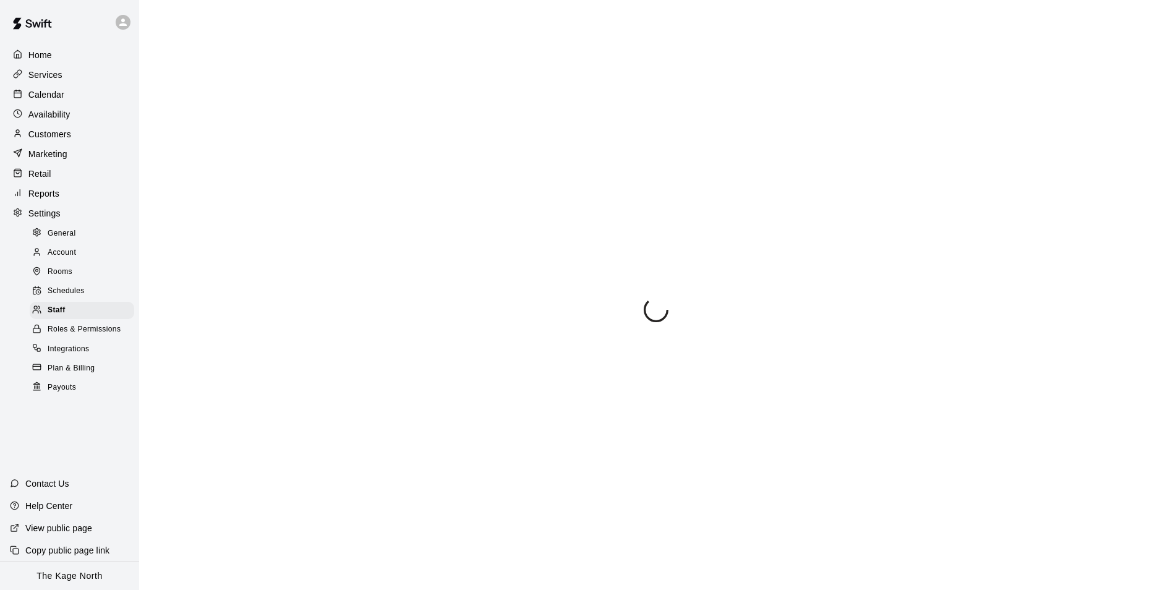
select select "**"
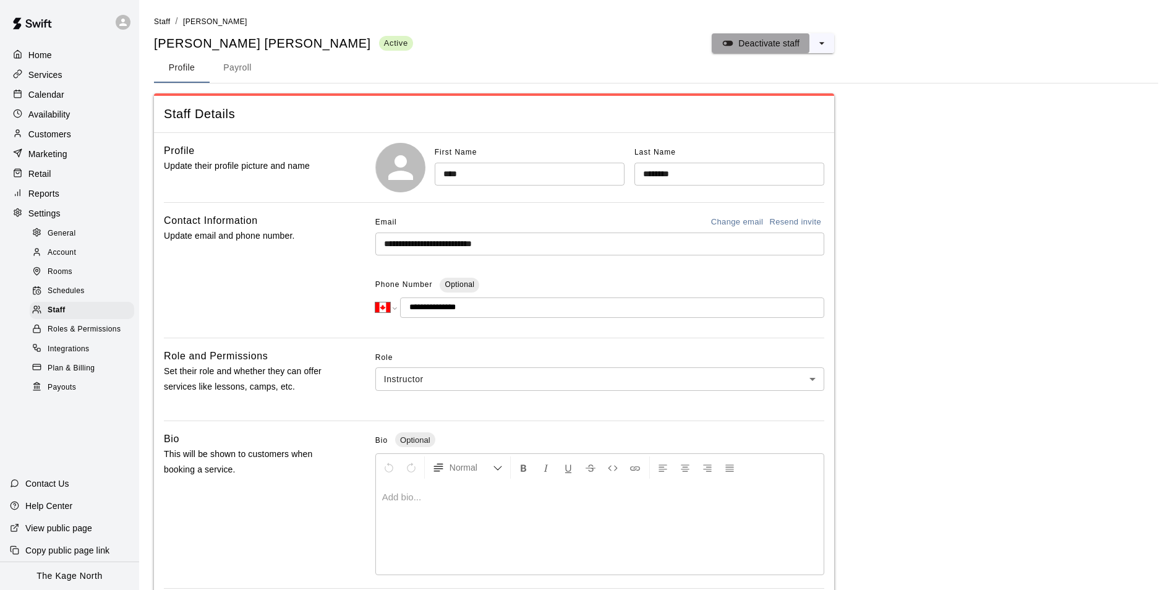
click at [753, 46] on p "Deactivate staff" at bounding box center [768, 43] width 61 height 12
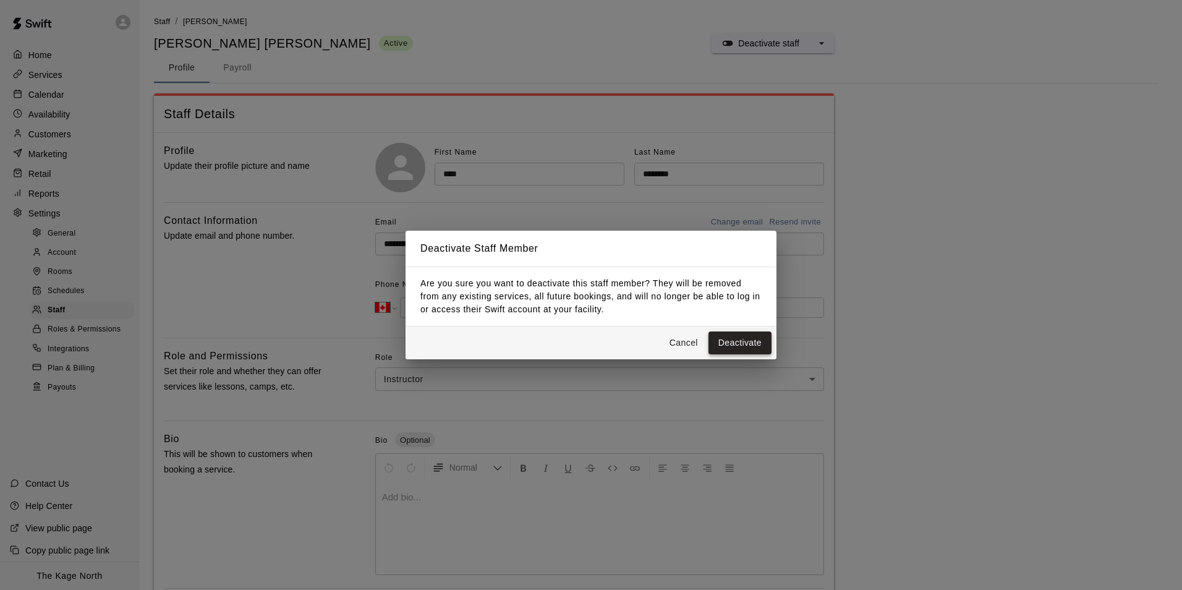
click at [741, 345] on button "Deactivate" at bounding box center [740, 342] width 63 height 23
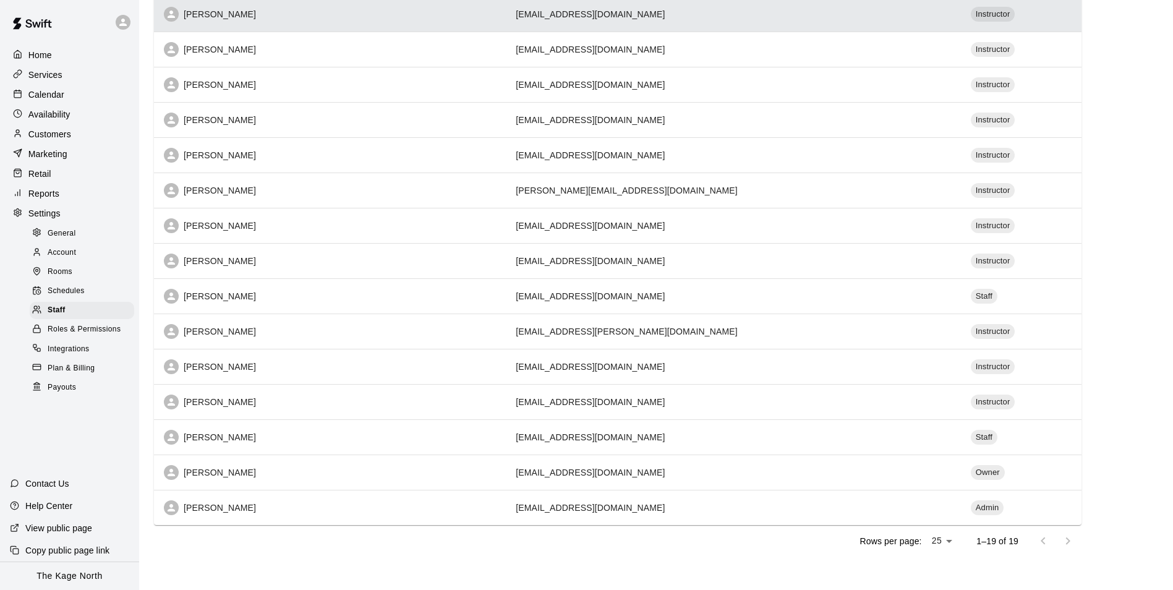
scroll to position [310, 0]
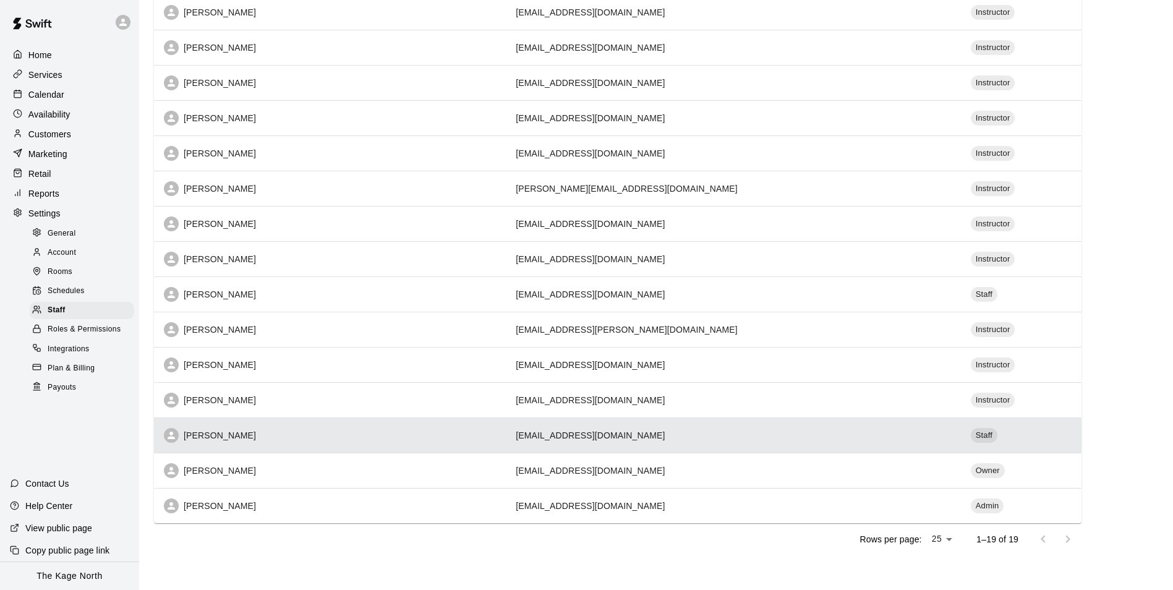
click at [281, 430] on div "Brittani Goettsch" at bounding box center [330, 435] width 332 height 15
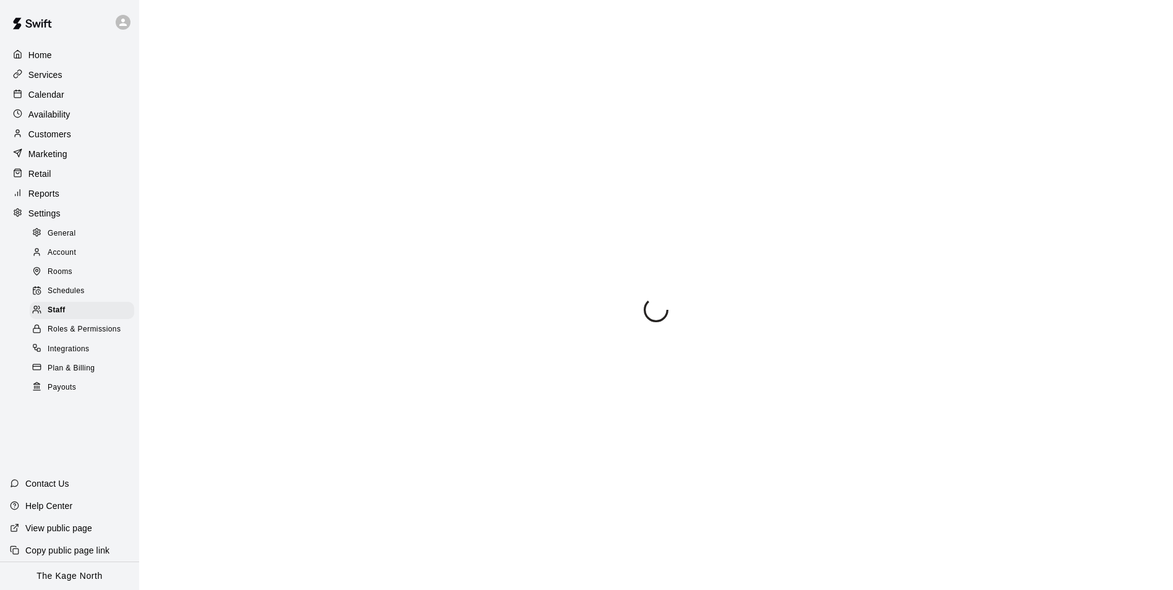
select select "**"
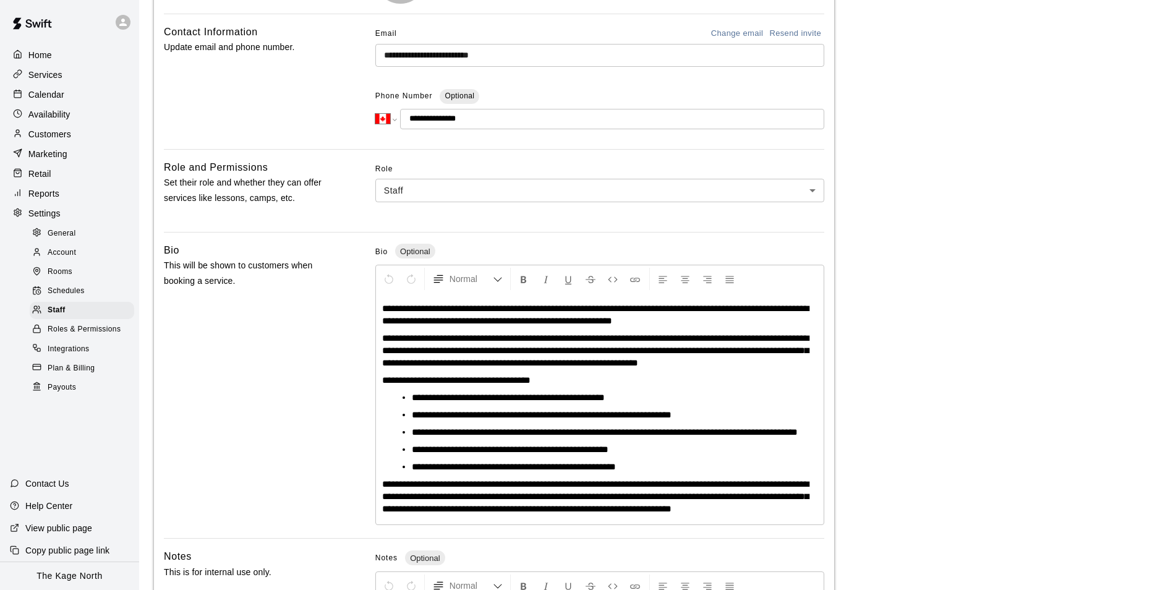
scroll to position [250, 0]
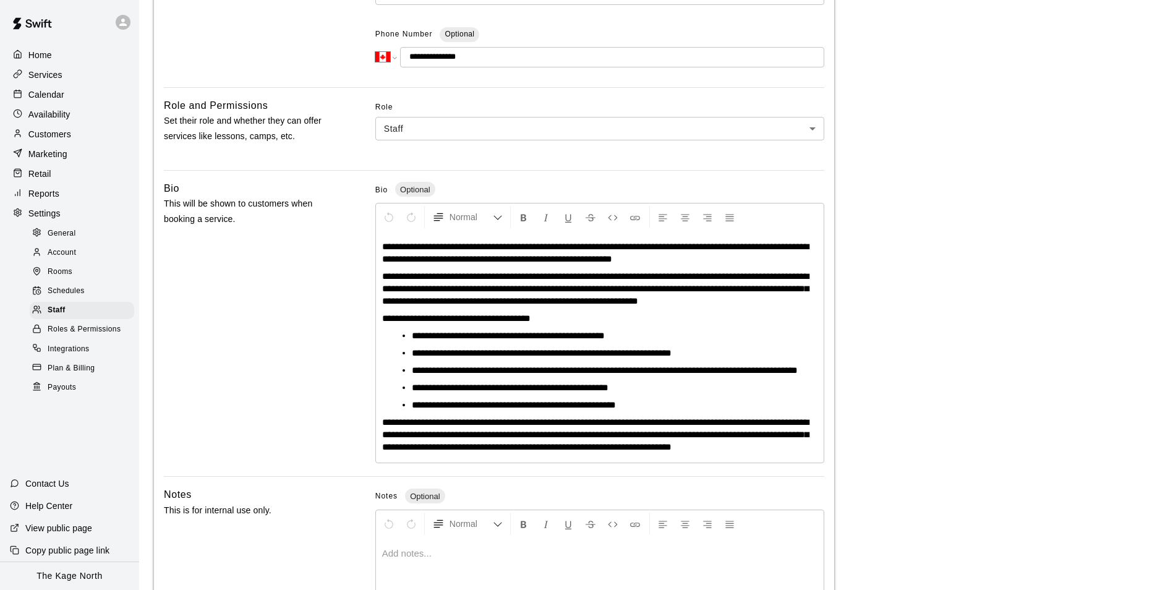
click at [570, 258] on span "**********" at bounding box center [595, 253] width 427 height 22
click at [470, 260] on span "**********" at bounding box center [595, 253] width 427 height 22
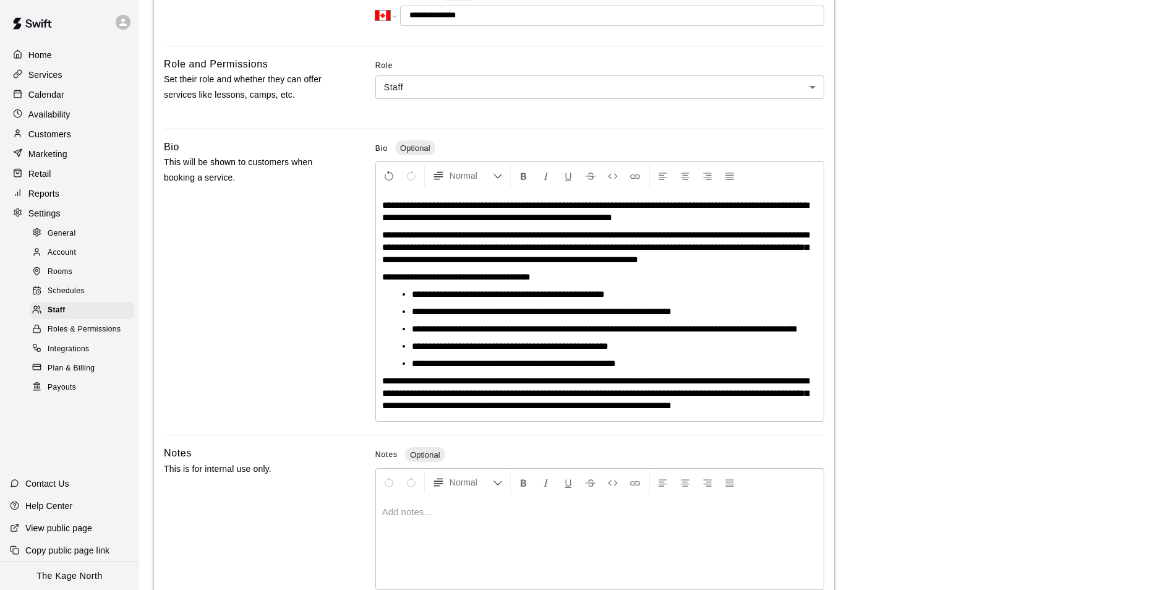
scroll to position [312, 0]
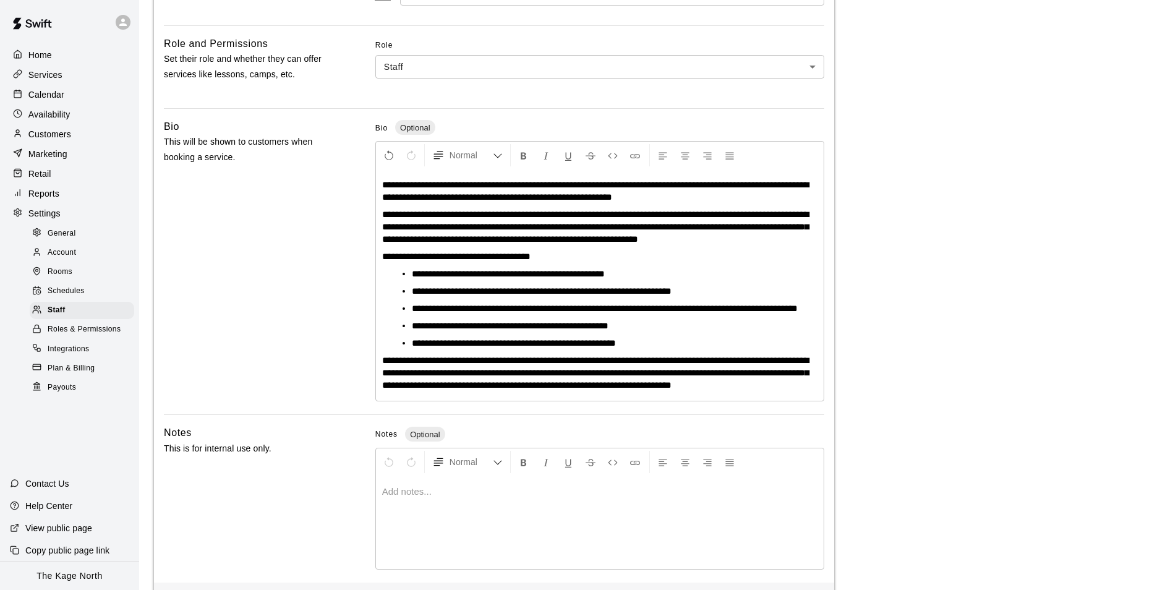
click at [652, 349] on li "**********" at bounding box center [605, 343] width 386 height 12
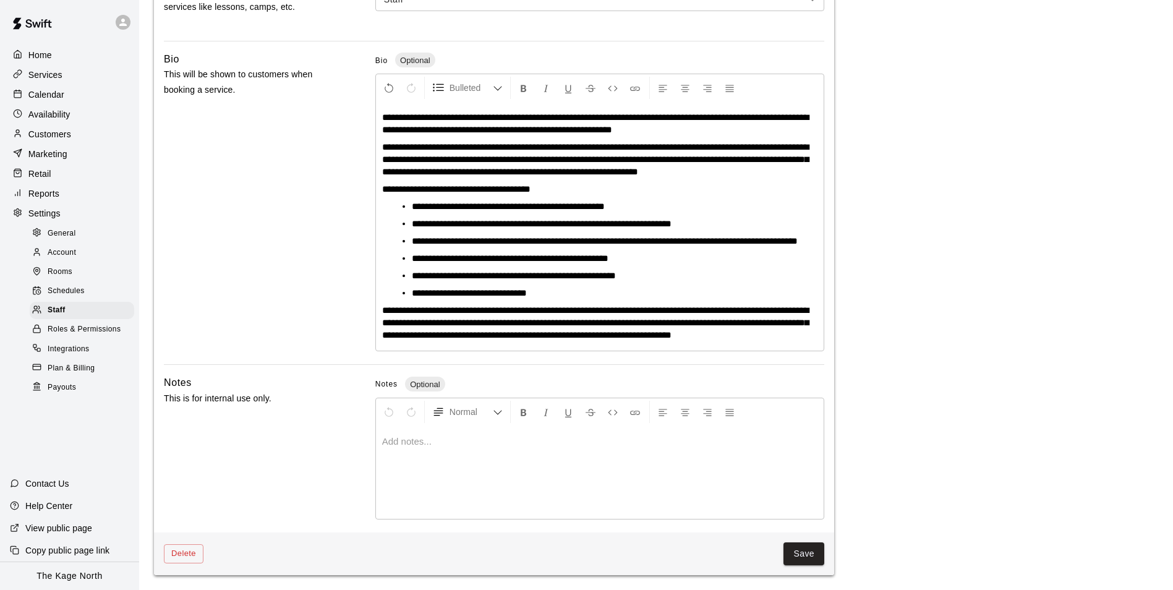
scroll to position [393, 0]
click at [808, 547] on button "Save" at bounding box center [803, 553] width 41 height 23
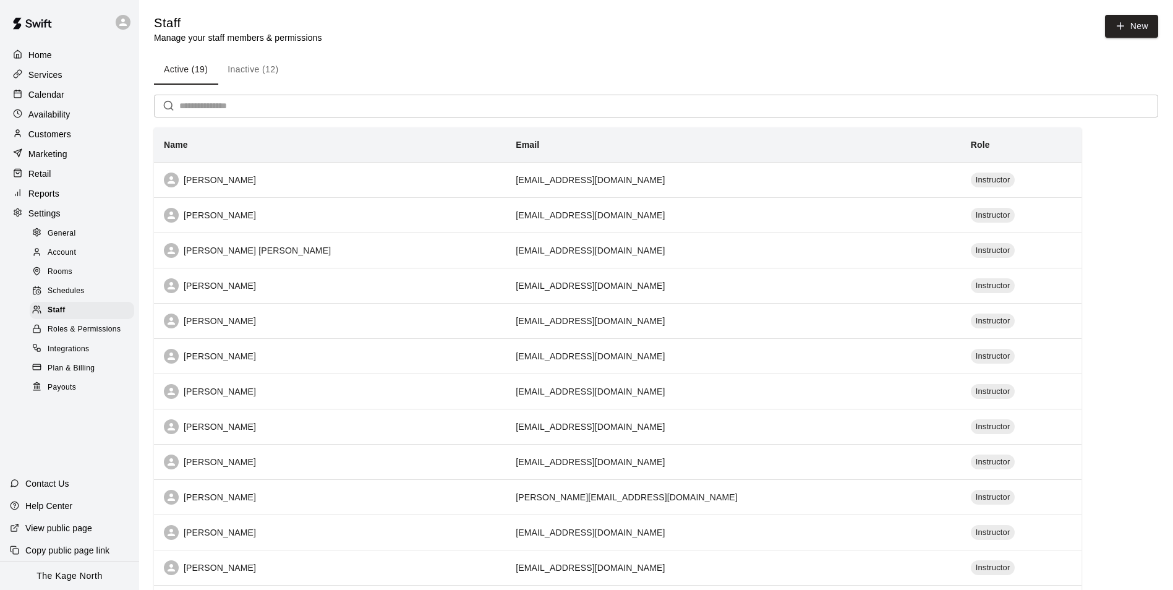
click at [102, 336] on span "Roles & Permissions" at bounding box center [84, 329] width 73 height 12
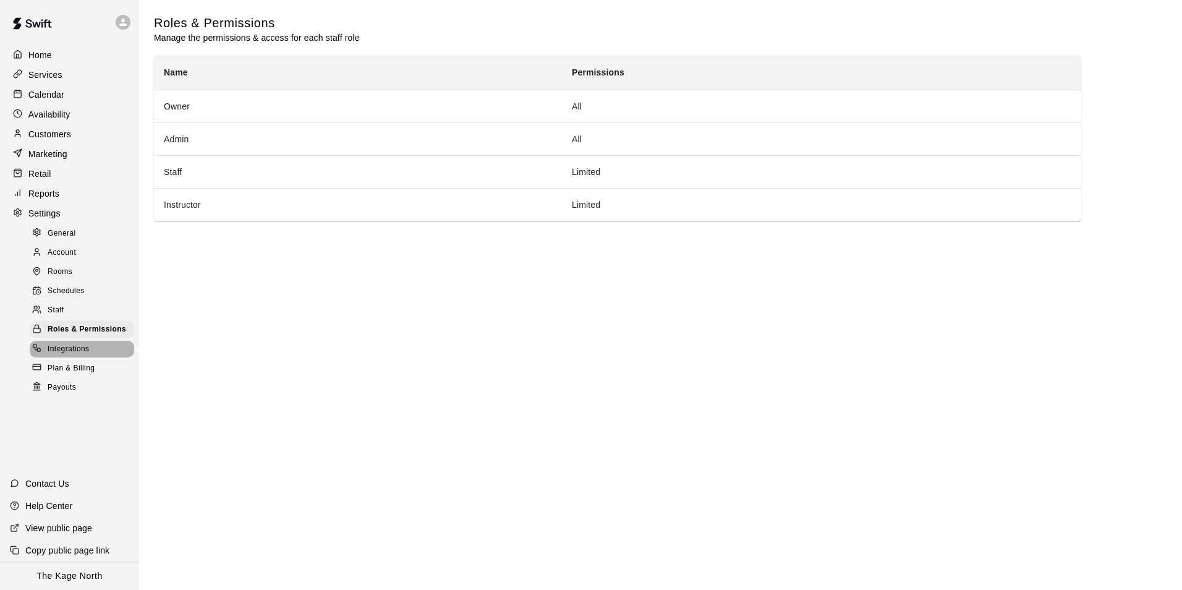
click at [92, 358] on div "Integrations" at bounding box center [82, 349] width 105 height 17
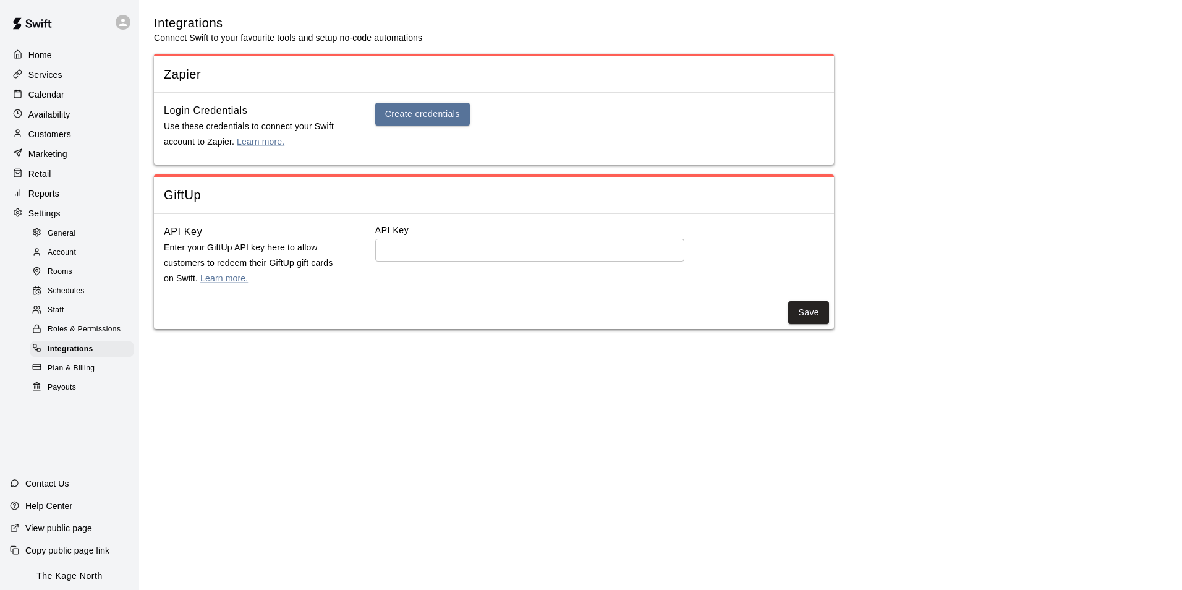
click at [89, 377] on div "Plan & Billing" at bounding box center [82, 368] width 105 height 17
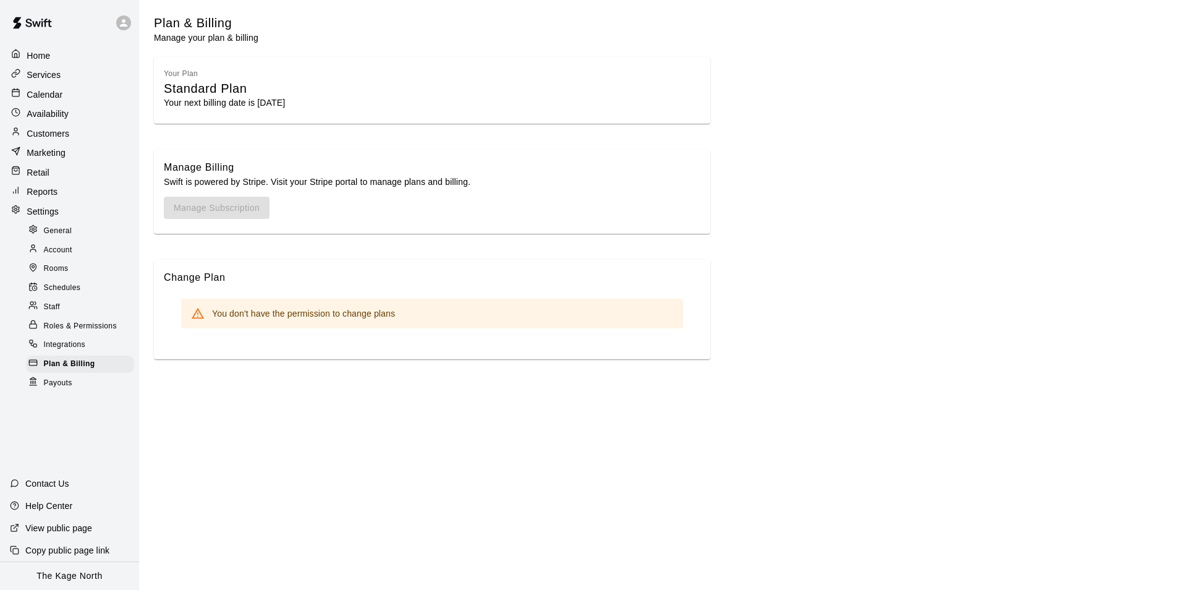
click at [89, 386] on div "Payouts" at bounding box center [80, 383] width 108 height 17
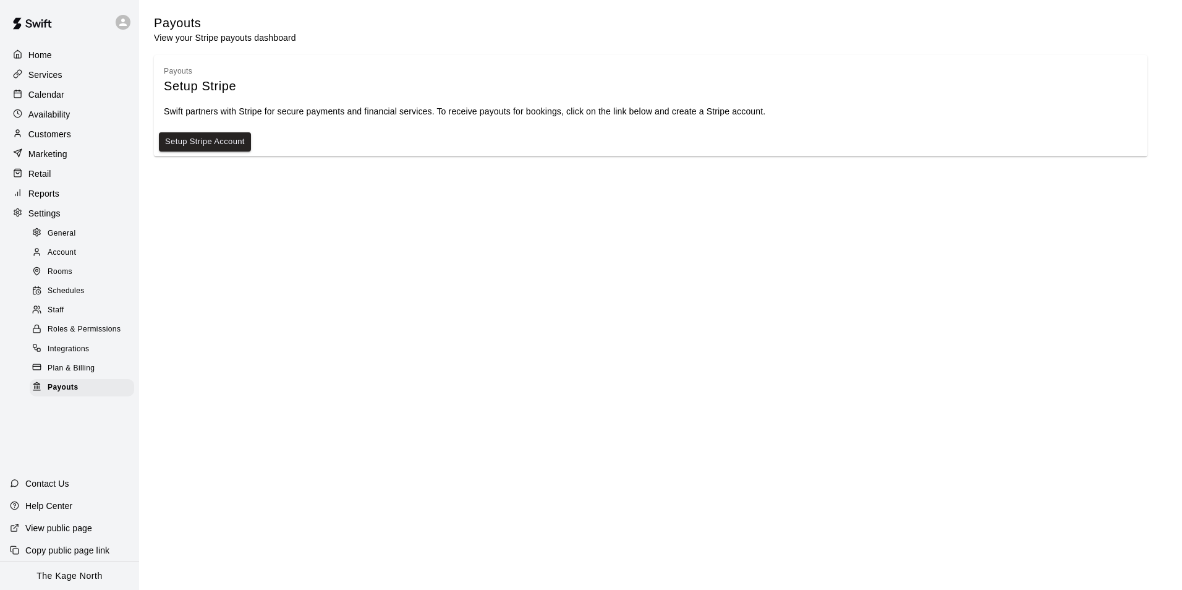
click at [70, 240] on span "General" at bounding box center [62, 234] width 28 height 12
select select "**"
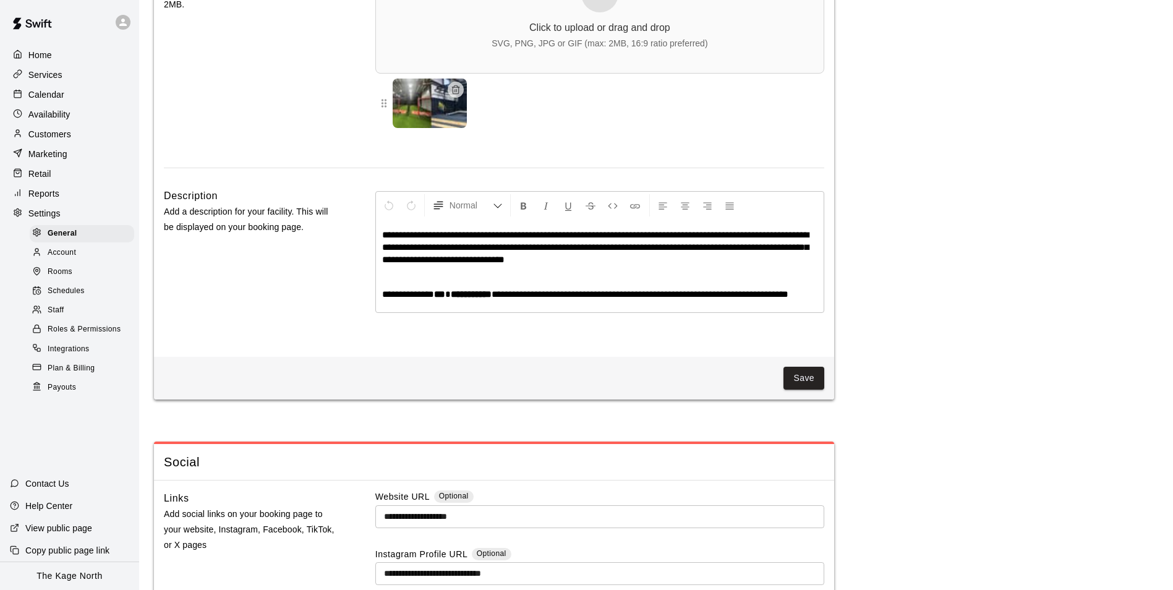
scroll to position [2740, 0]
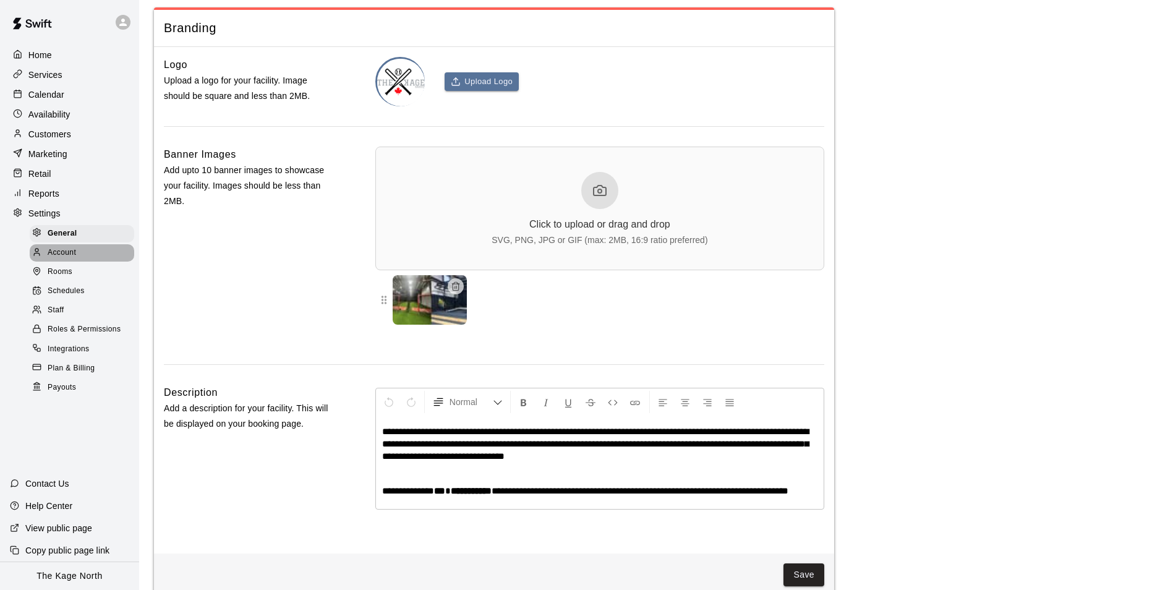
click at [76, 259] on span "Account" at bounding box center [62, 253] width 28 height 12
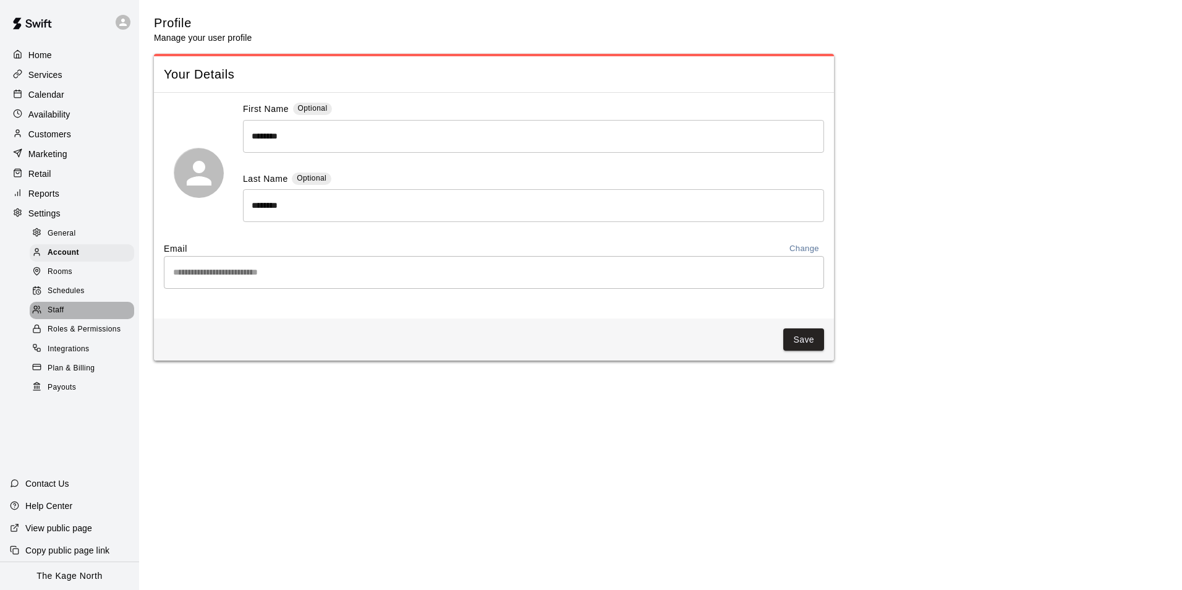
click at [66, 319] on div "Staff" at bounding box center [82, 310] width 105 height 17
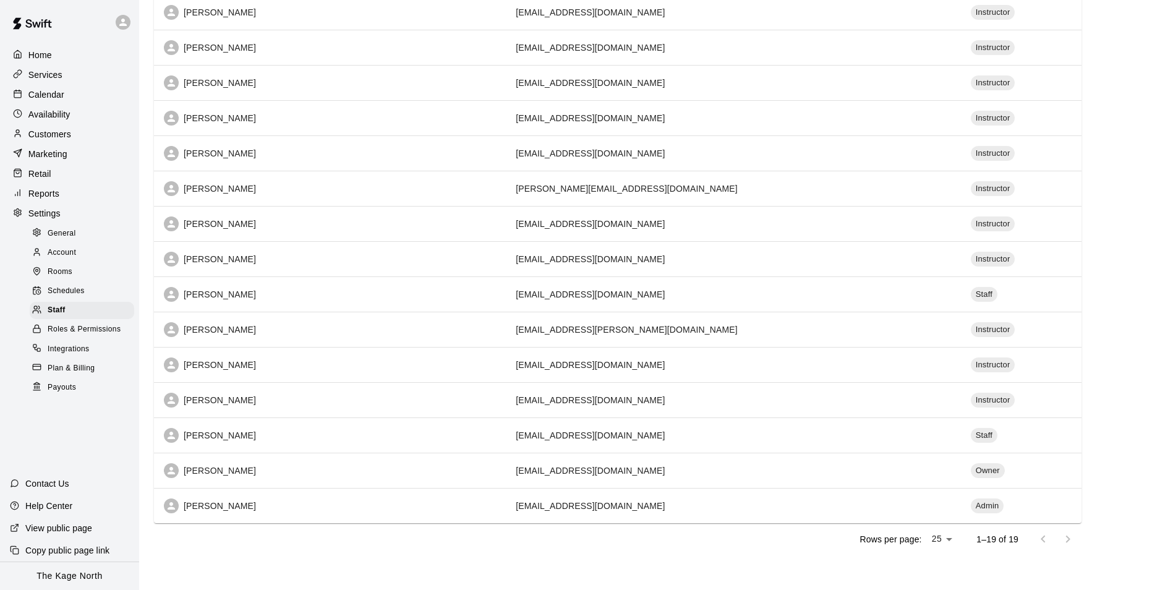
scroll to position [309, 0]
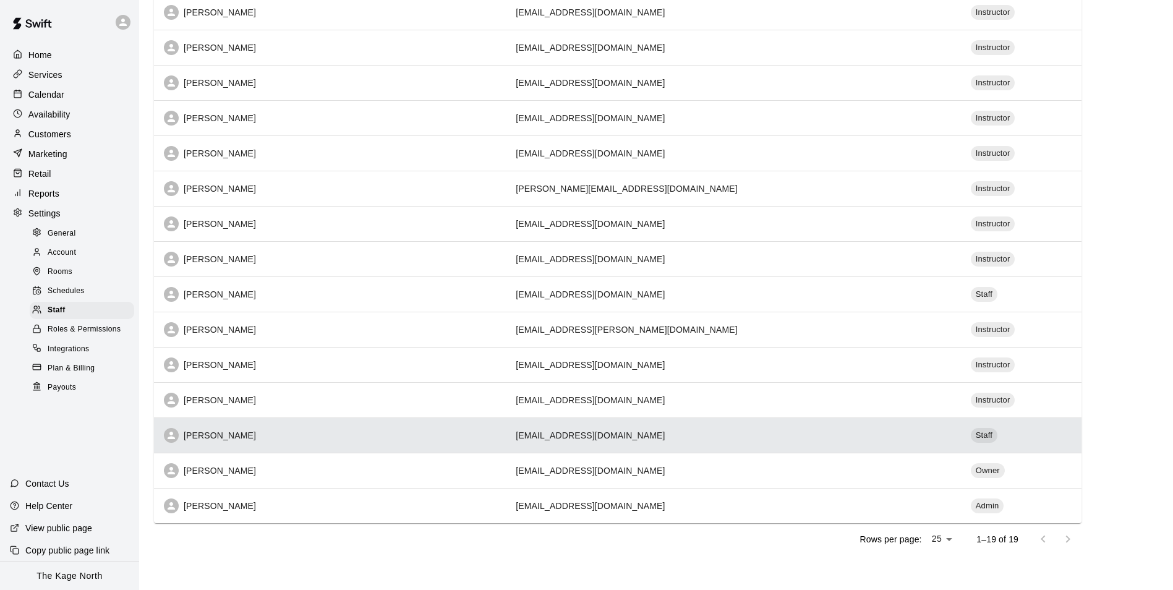
click at [506, 439] on td "bbezanson@thekagebarrie.com" at bounding box center [733, 434] width 455 height 35
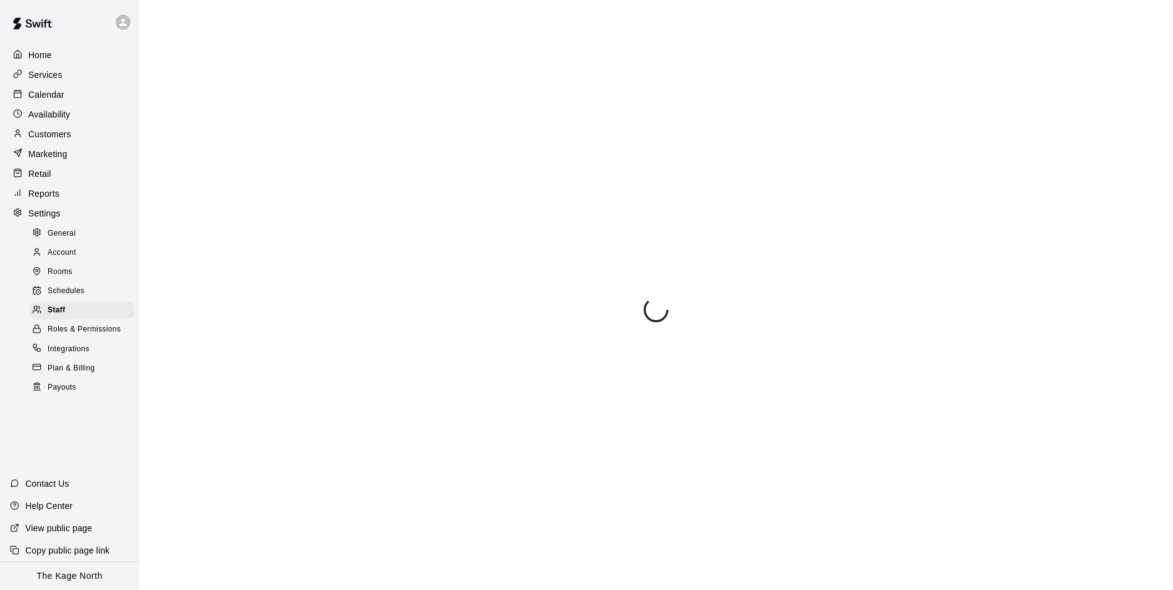
scroll to position [144, 0]
select select "**"
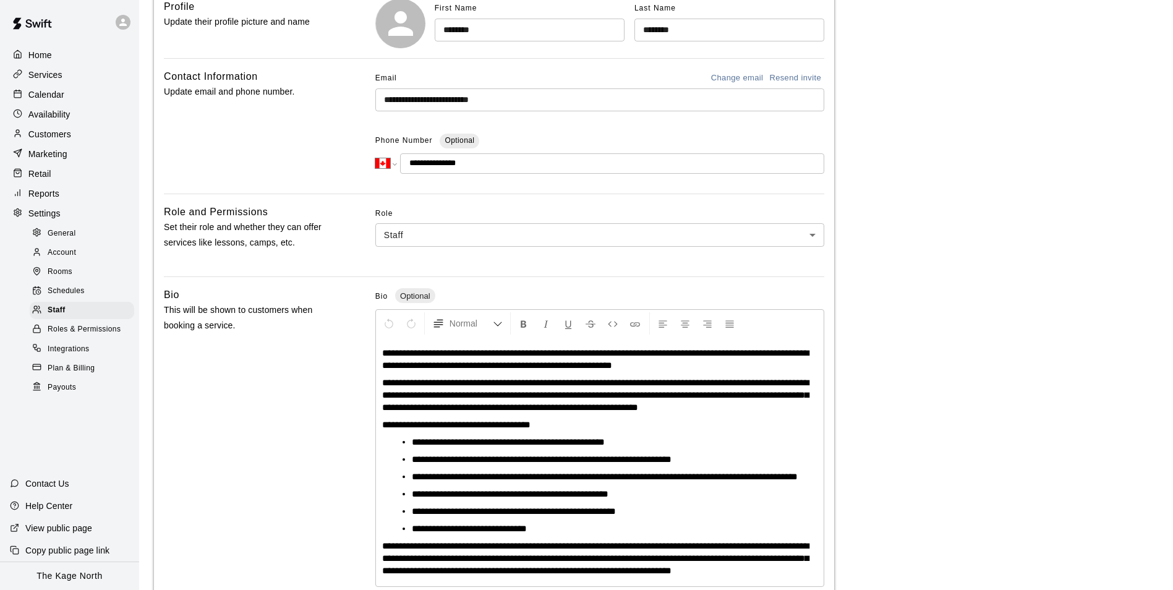
drag, startPoint x: 482, startPoint y: 163, endPoint x: 377, endPoint y: 163, distance: 105.7
click at [377, 163] on div "**********" at bounding box center [599, 163] width 449 height 20
click at [950, 224] on div "**********" at bounding box center [656, 379] width 1004 height 861
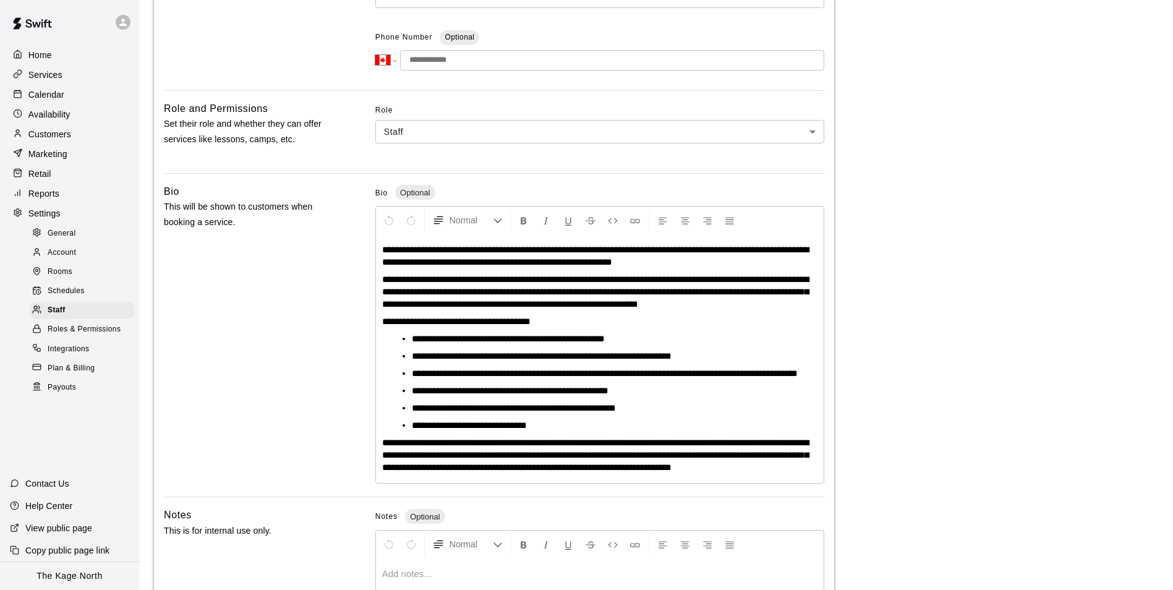
scroll to position [393, 0]
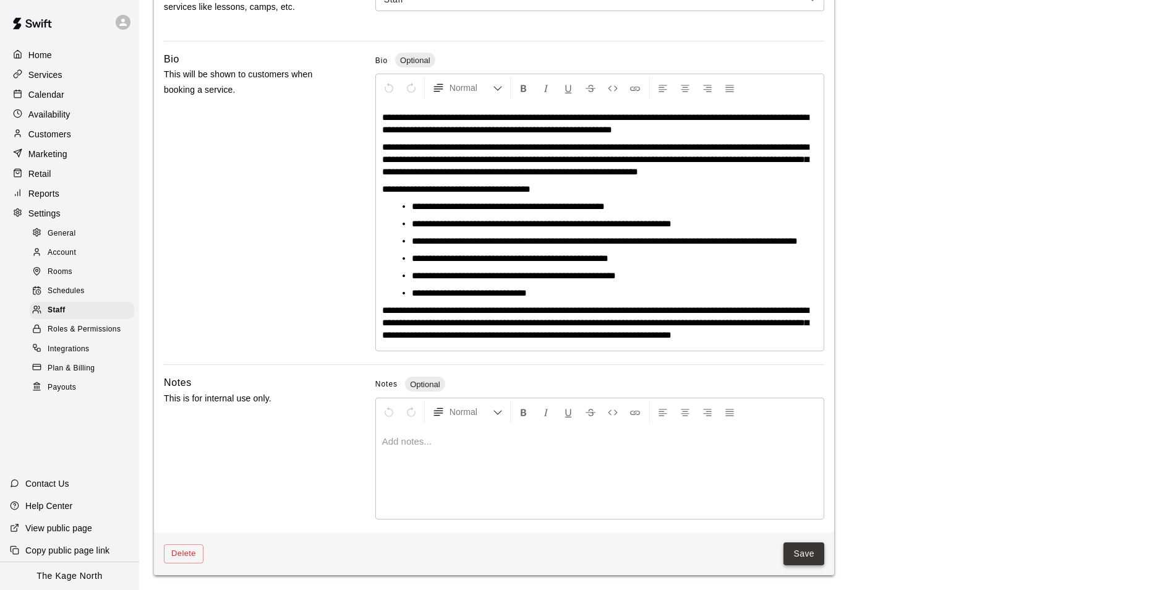
click at [805, 551] on button "Save" at bounding box center [803, 553] width 41 height 23
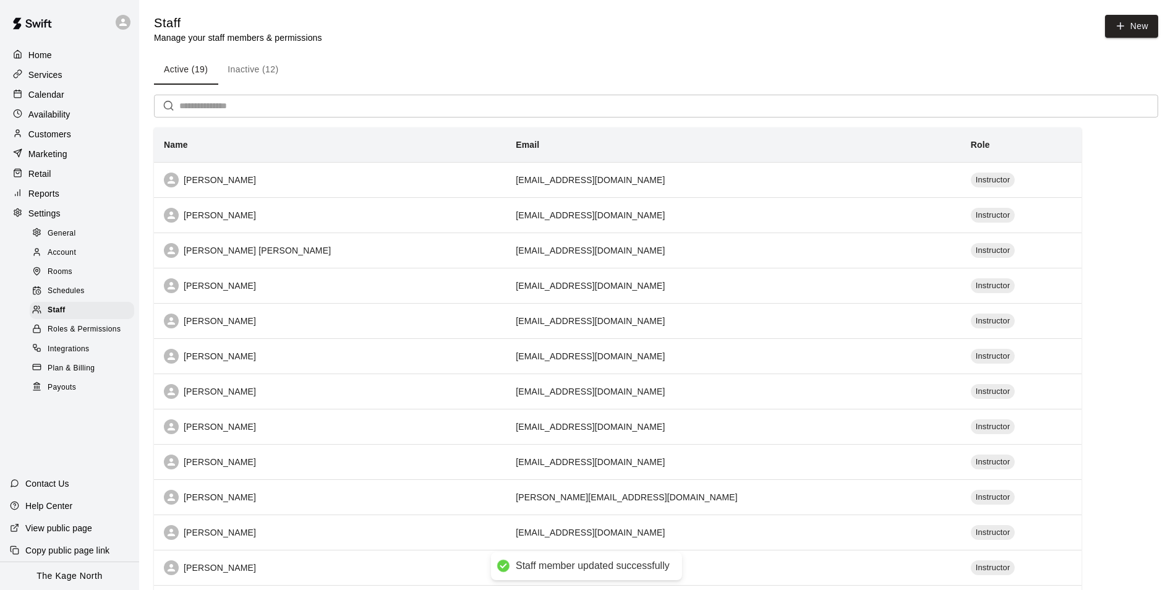
click at [47, 92] on p "Calendar" at bounding box center [46, 94] width 36 height 12
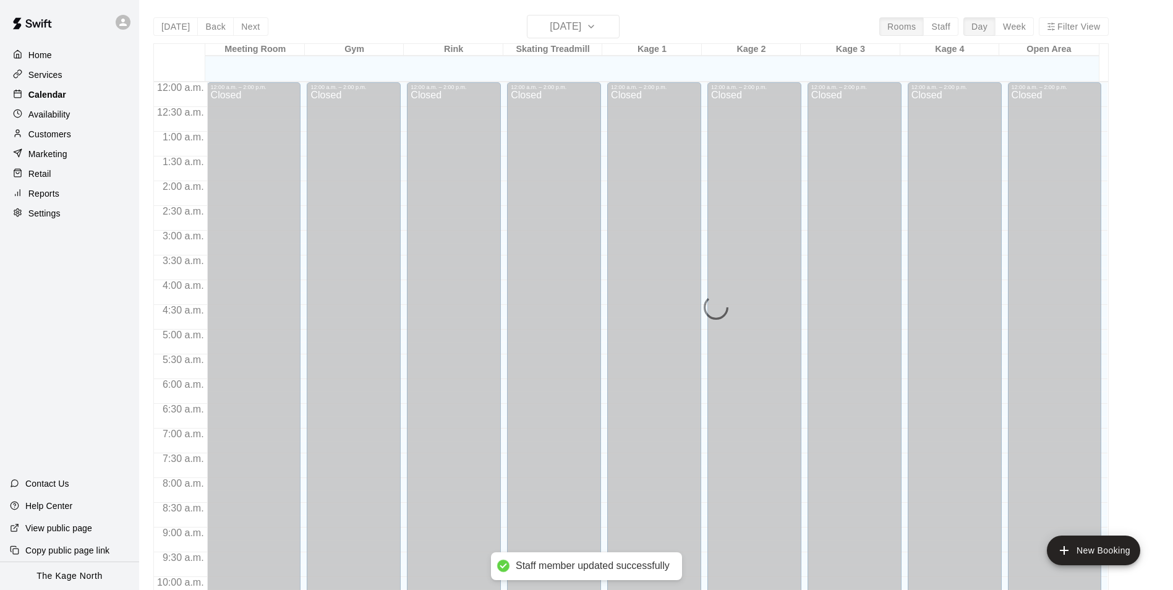
scroll to position [628, 0]
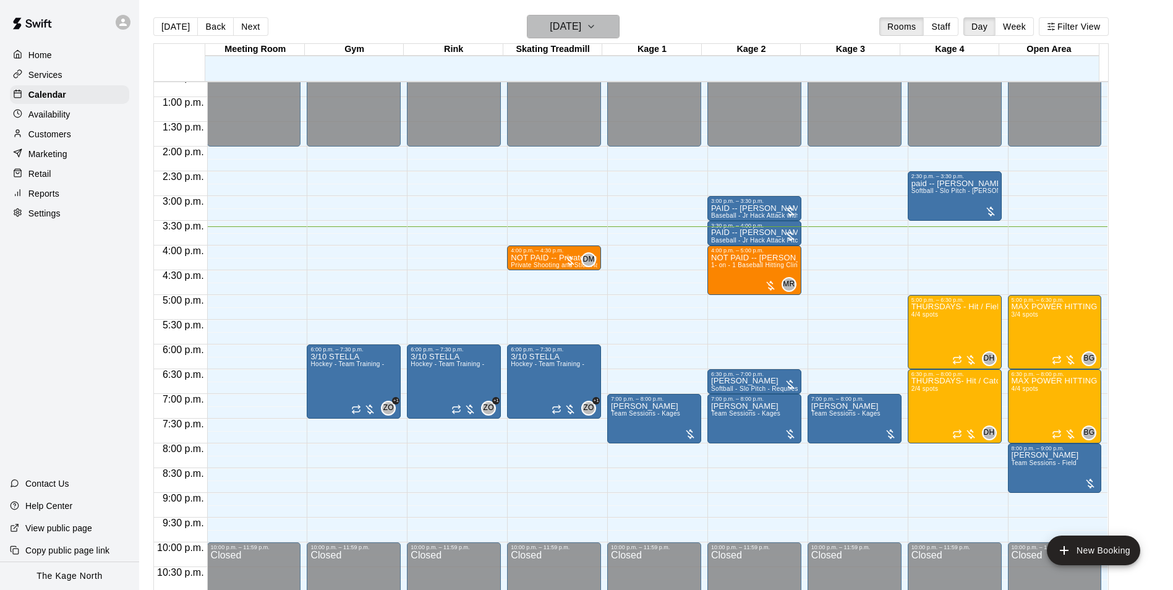
click at [581, 30] on h6 "[DATE]" at bounding box center [566, 26] width 32 height 17
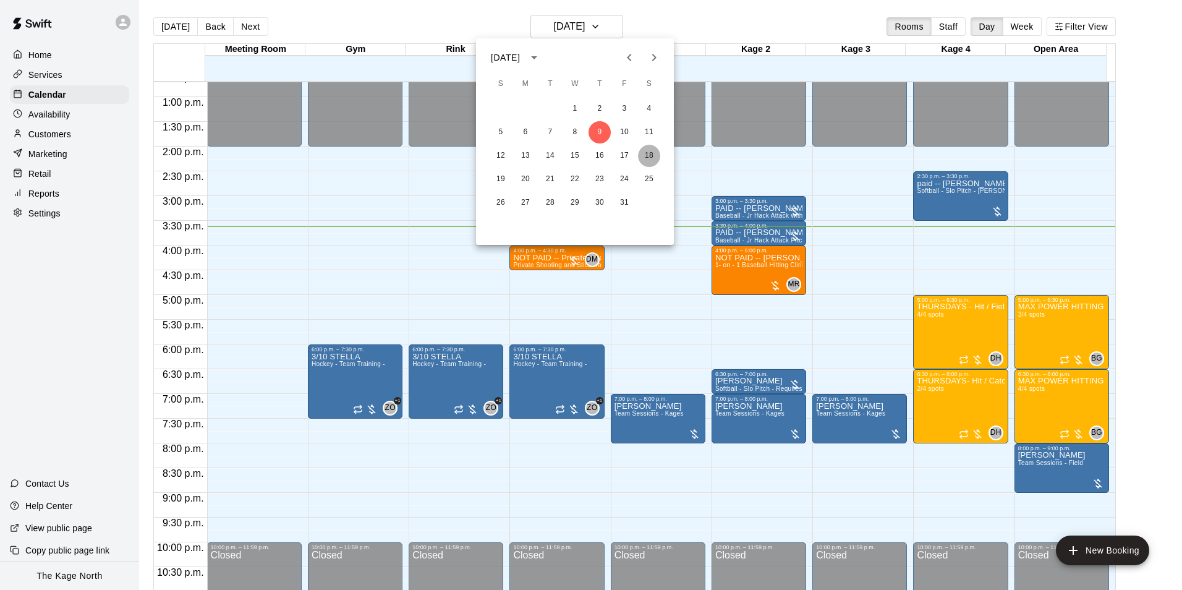
click at [653, 154] on button "18" at bounding box center [649, 156] width 22 height 22
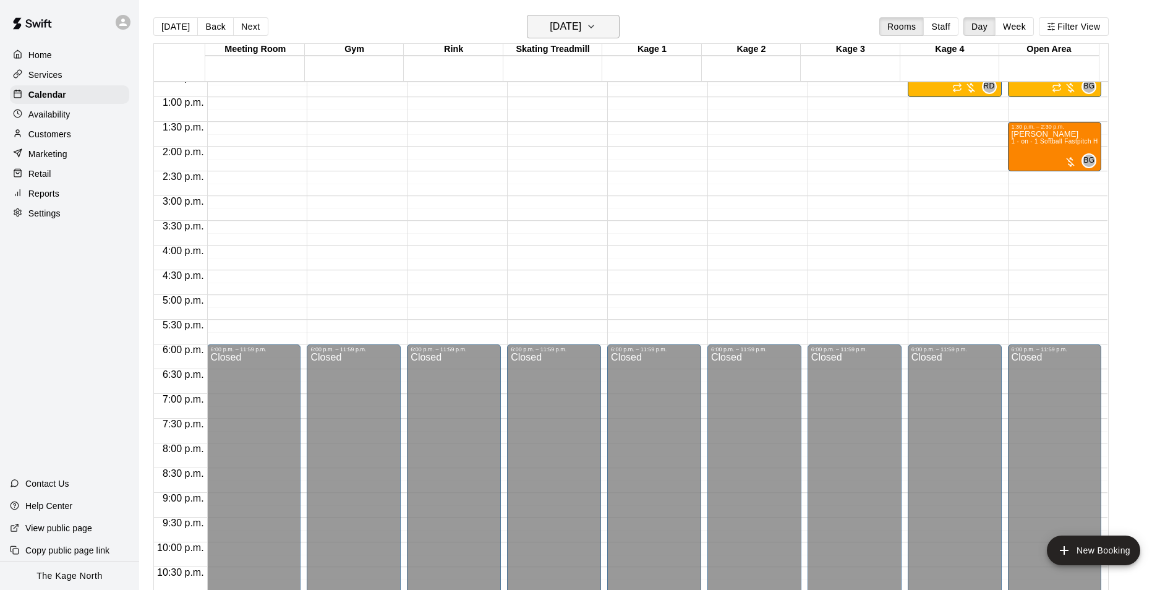
click at [596, 26] on icon "button" at bounding box center [591, 26] width 10 height 15
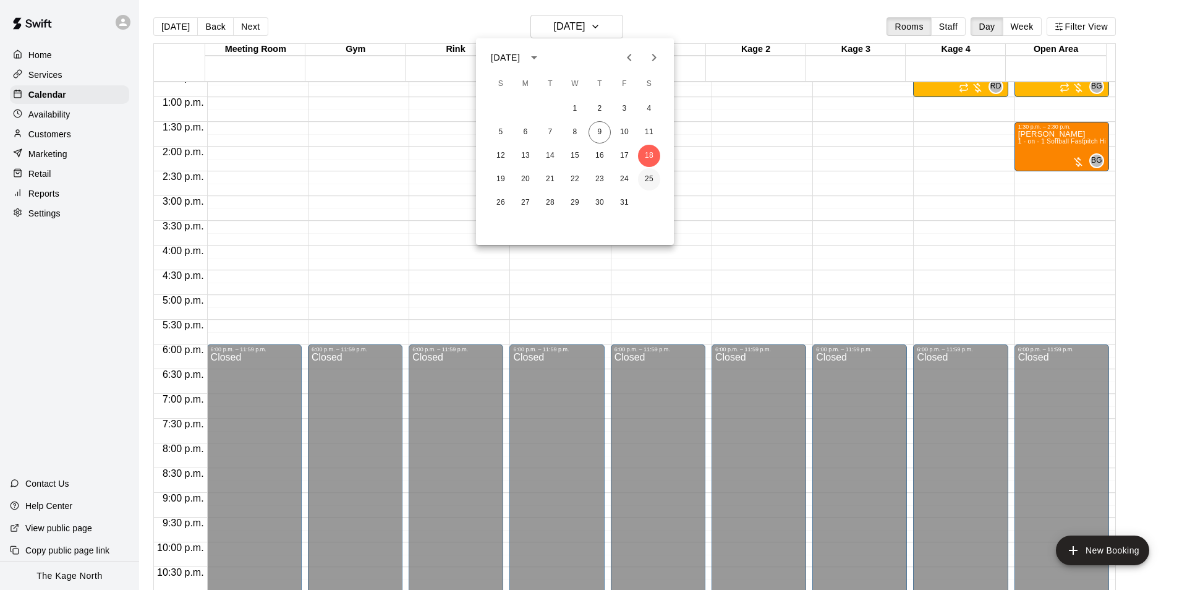
click at [647, 178] on button "25" at bounding box center [649, 179] width 22 height 22
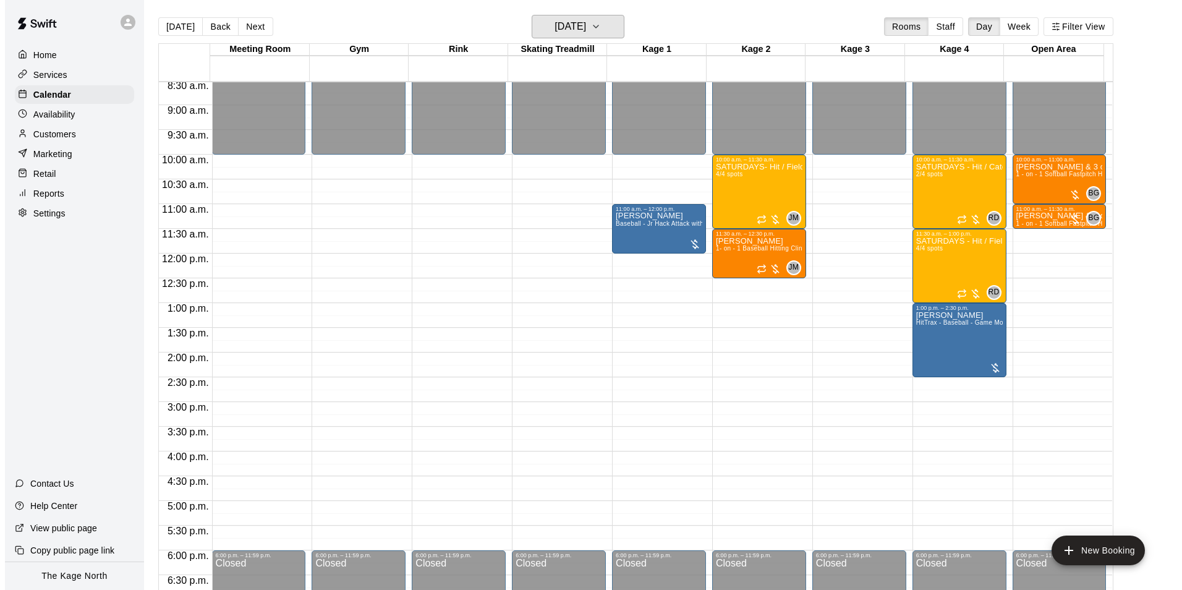
scroll to position [381, 0]
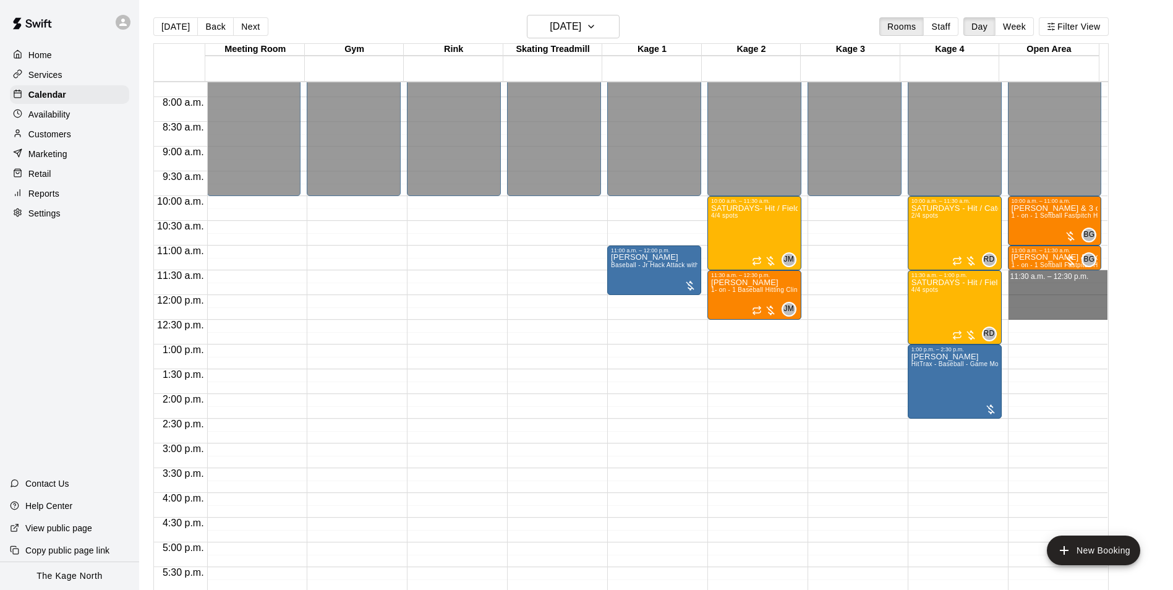
drag, startPoint x: 1015, startPoint y: 274, endPoint x: 1020, endPoint y: 310, distance: 36.8
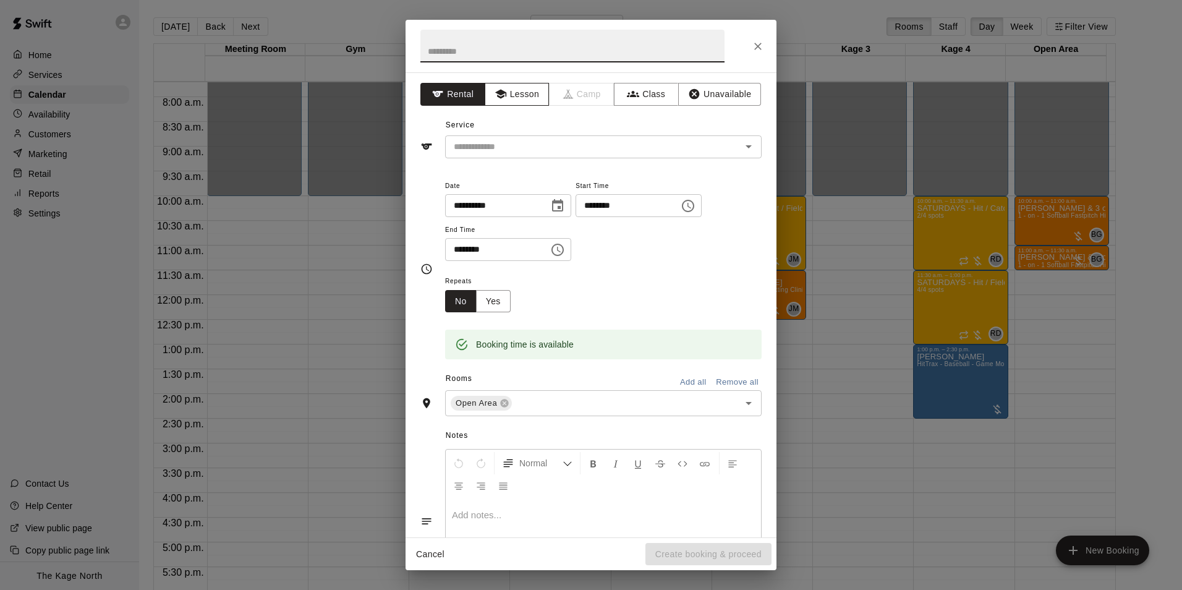
click at [529, 92] on button "Lesson" at bounding box center [517, 94] width 65 height 23
click at [741, 148] on icon "Open" at bounding box center [748, 146] width 15 height 15
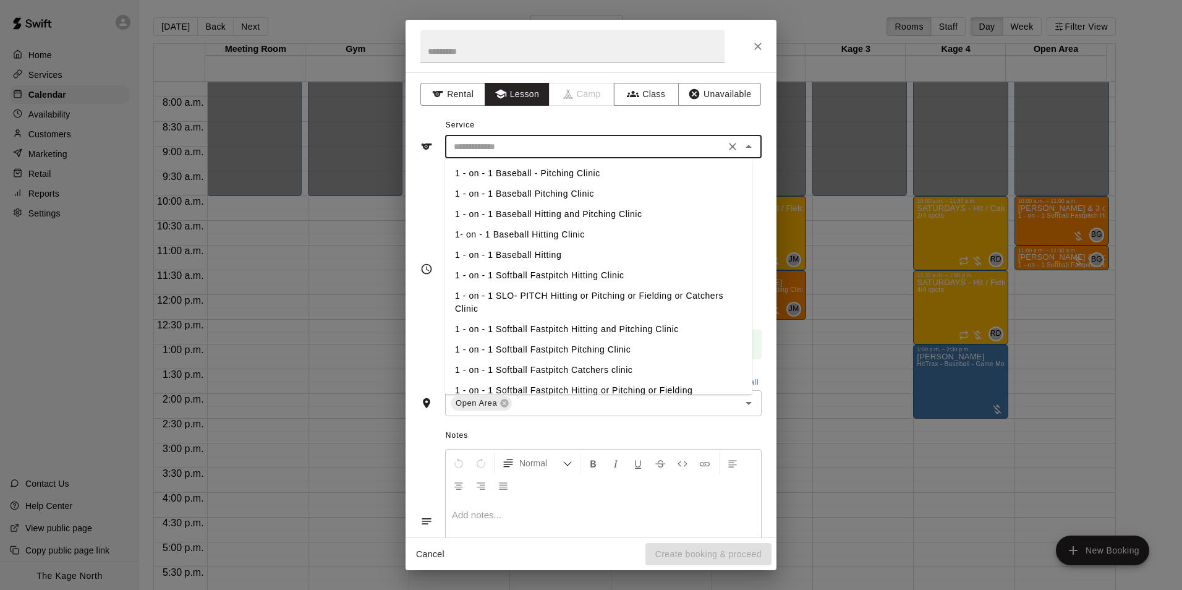
click at [599, 295] on li "1 - on - 1 SLO- PITCH Hitting or Pitching or Fielding or Catchers Clinic" at bounding box center [598, 302] width 307 height 33
type input "**********"
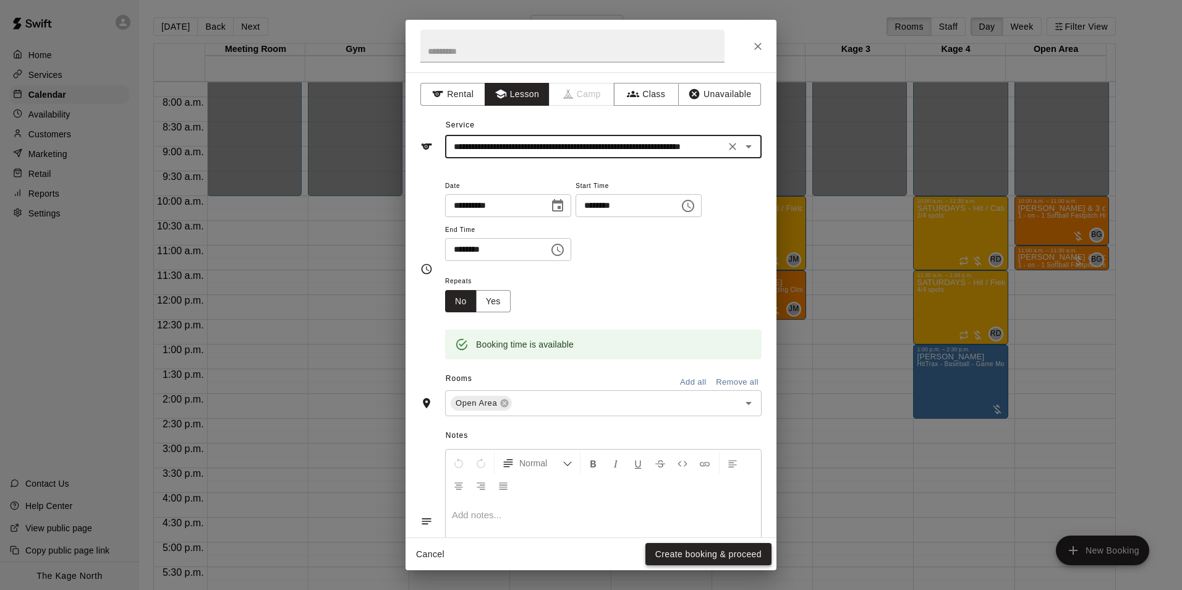
click at [718, 548] on button "Create booking & proceed" at bounding box center [709, 554] width 126 height 23
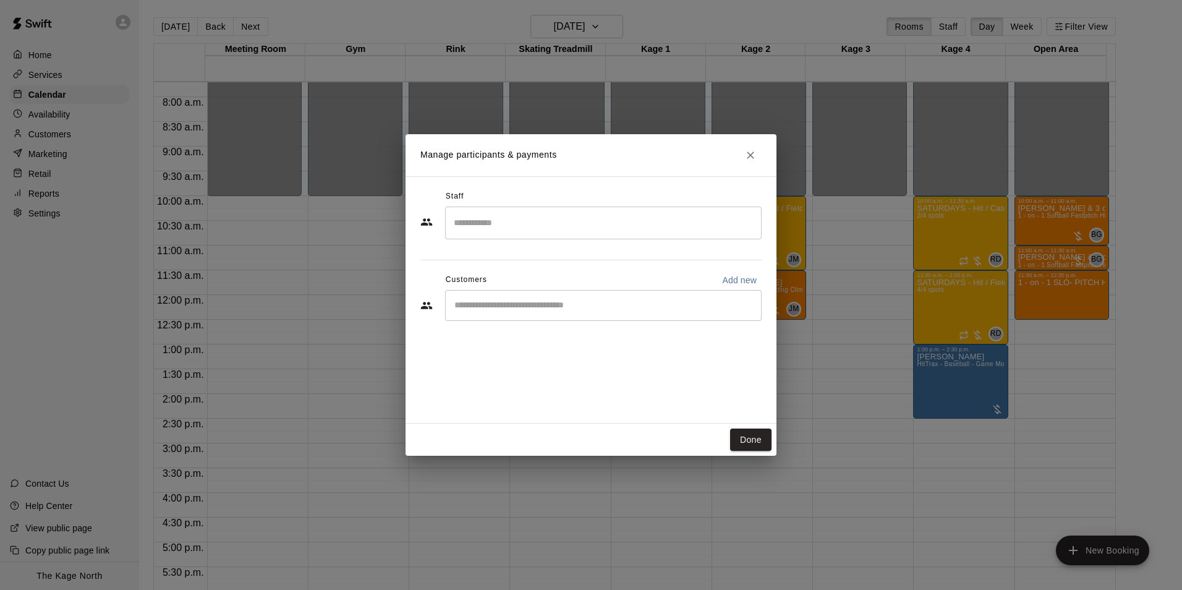
click at [486, 221] on input "Search staff" at bounding box center [603, 223] width 305 height 22
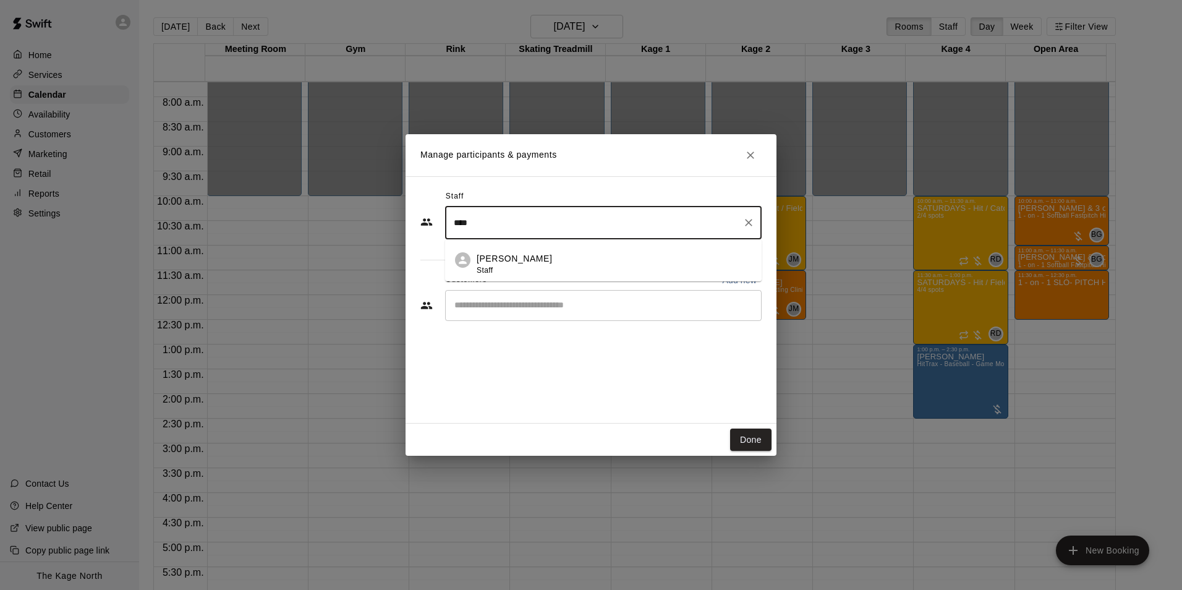
click at [507, 263] on p "Brittani Goettsch" at bounding box center [514, 258] width 75 height 13
type input "****"
click at [514, 310] on input "Start typing to search customers..." at bounding box center [603, 305] width 305 height 12
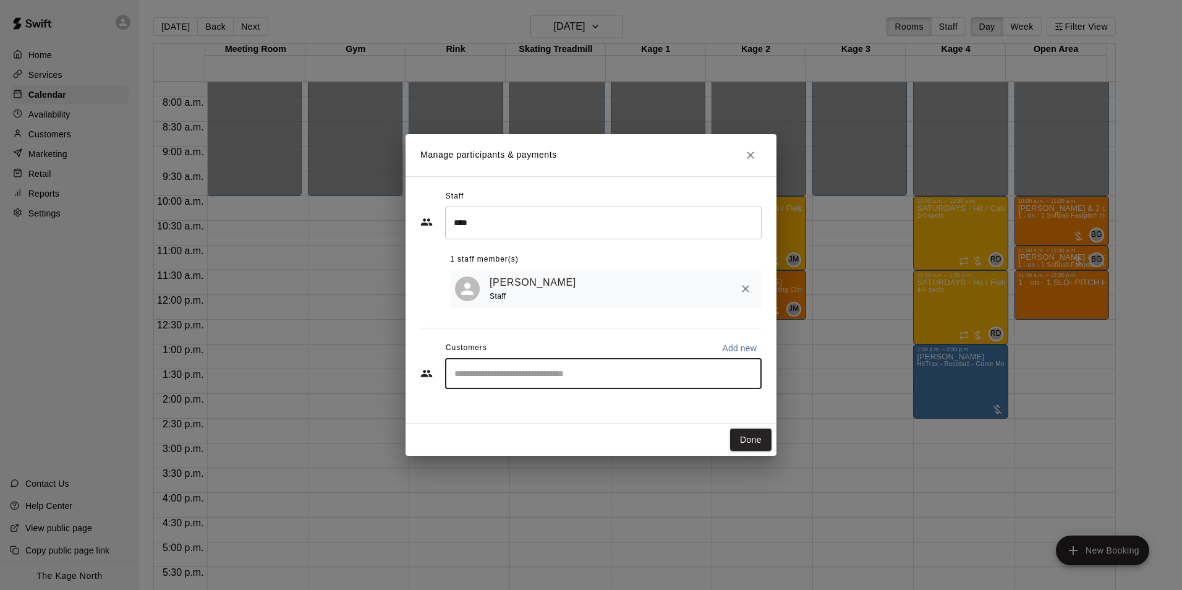
type input "*"
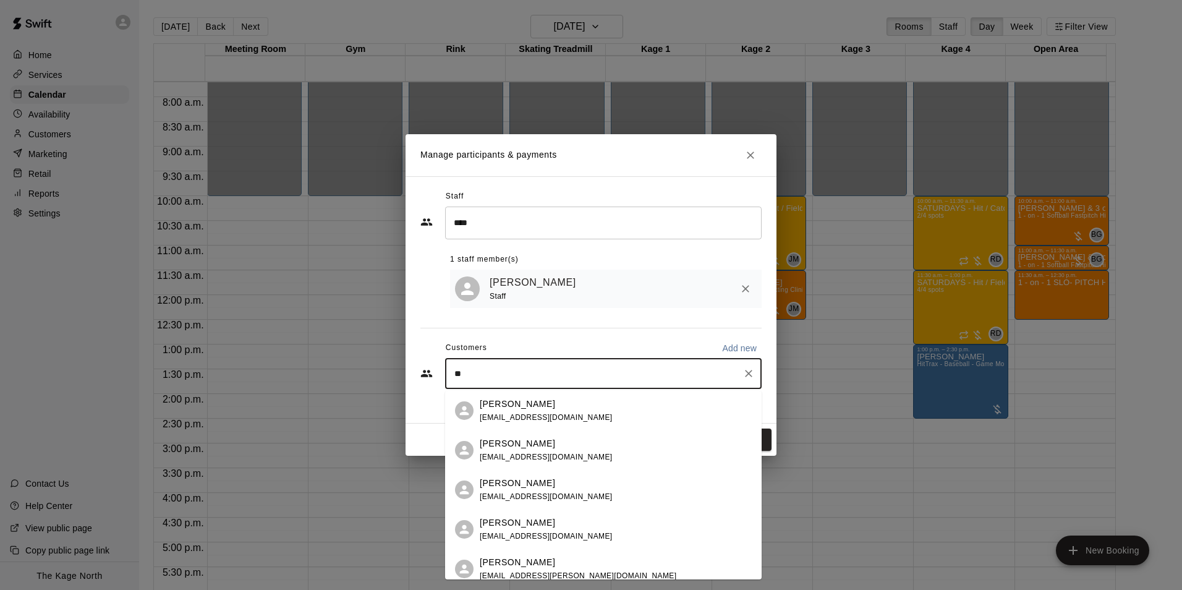
type input "*"
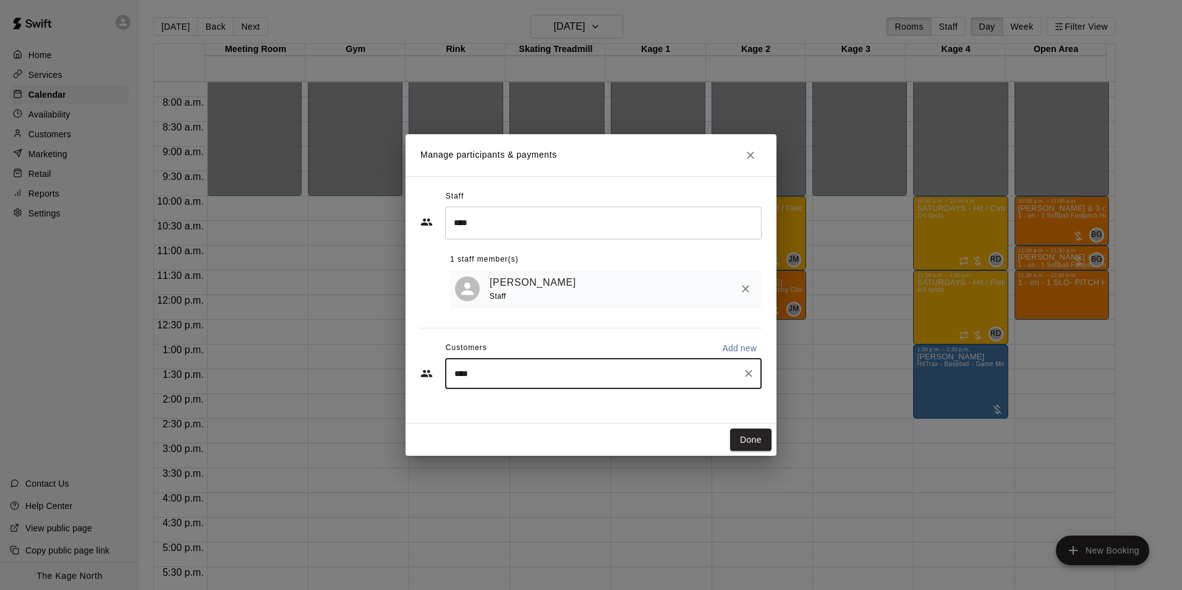
type input "*****"
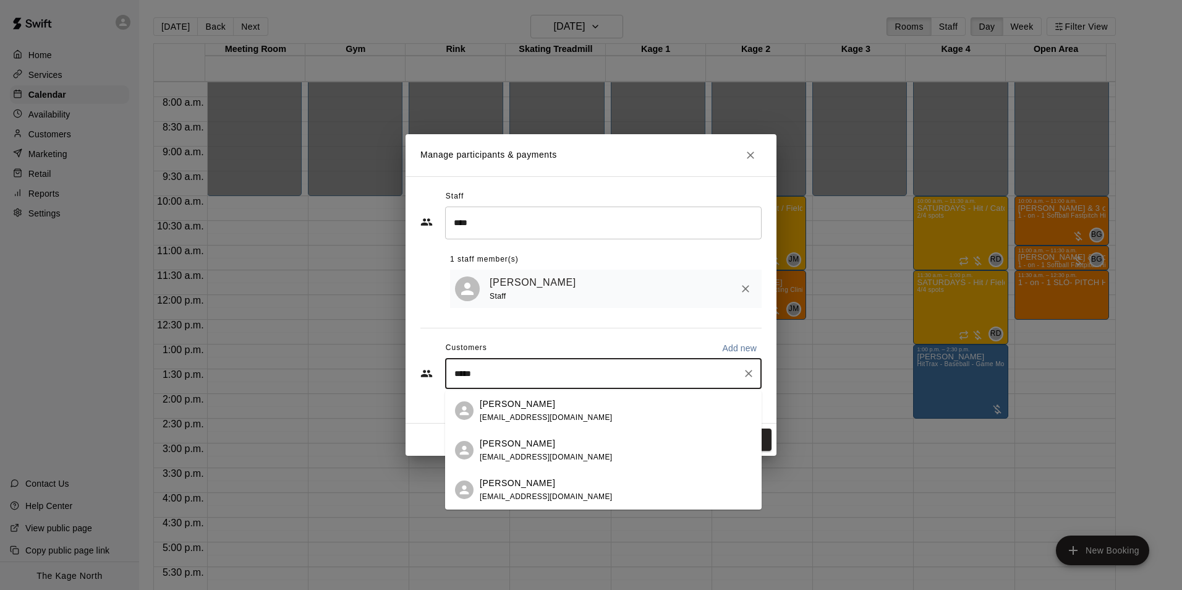
click at [537, 419] on span "tkowpak@gmail.com" at bounding box center [546, 417] width 133 height 9
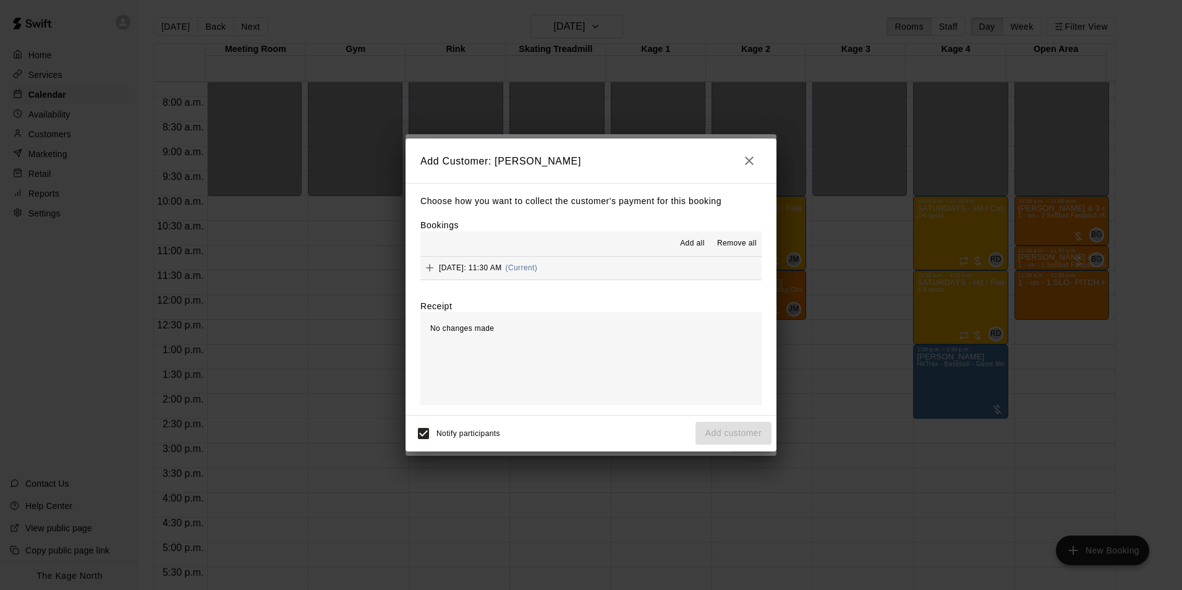
click at [690, 247] on span "Add all" at bounding box center [692, 243] width 25 height 12
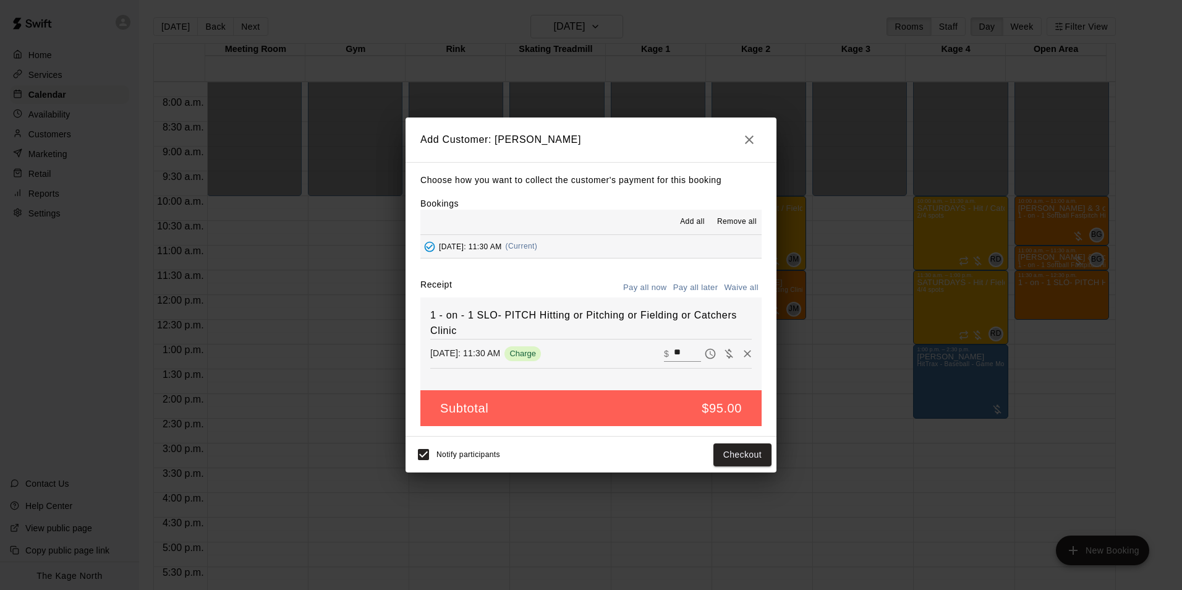
drag, startPoint x: 696, startPoint y: 284, endPoint x: 717, endPoint y: 349, distance: 68.2
click at [696, 284] on button "Pay all later" at bounding box center [695, 287] width 51 height 19
click at [737, 459] on button "Add customer" at bounding box center [734, 454] width 76 height 23
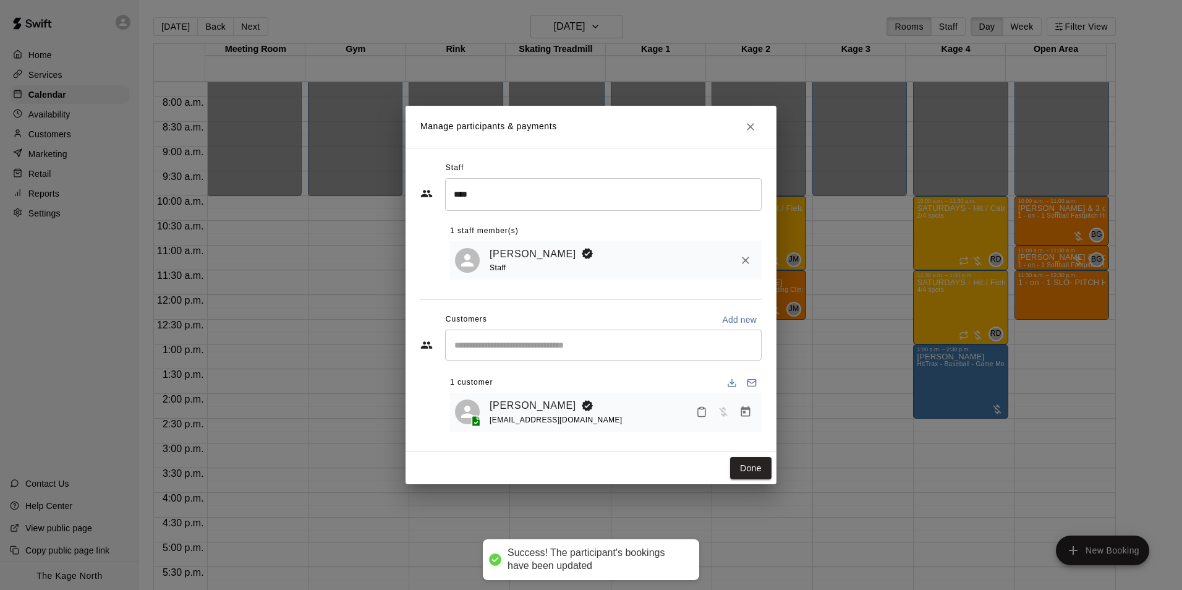
click at [477, 348] on input "Start typing to search customers..." at bounding box center [603, 345] width 305 height 12
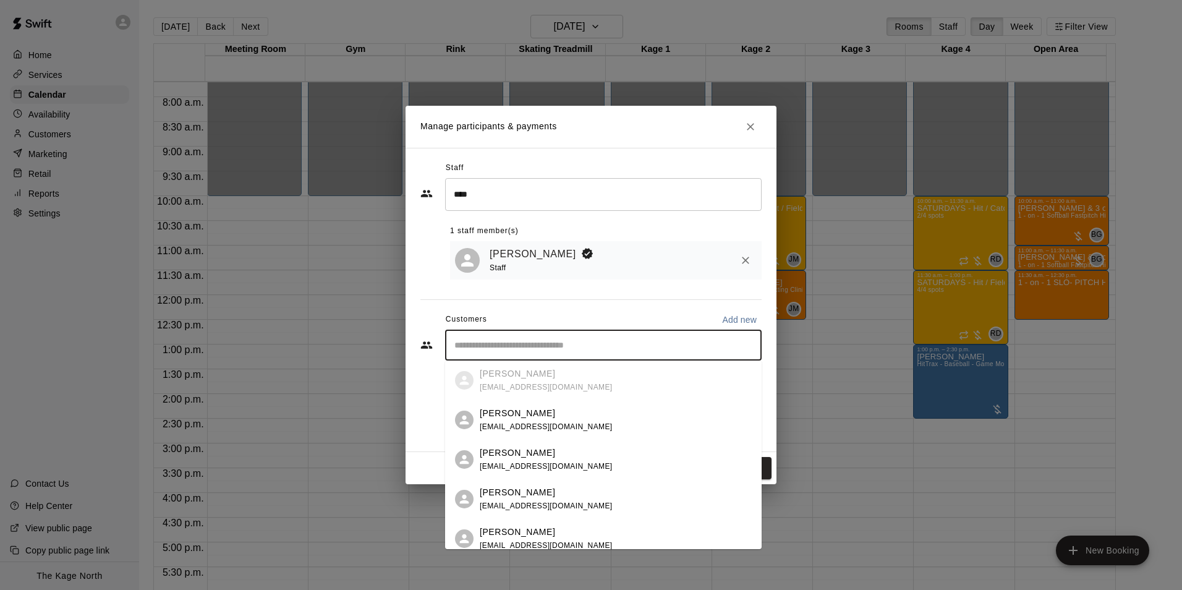
click at [535, 499] on div "Christina Kowpak tkowpak@gmail.com" at bounding box center [546, 499] width 133 height 27
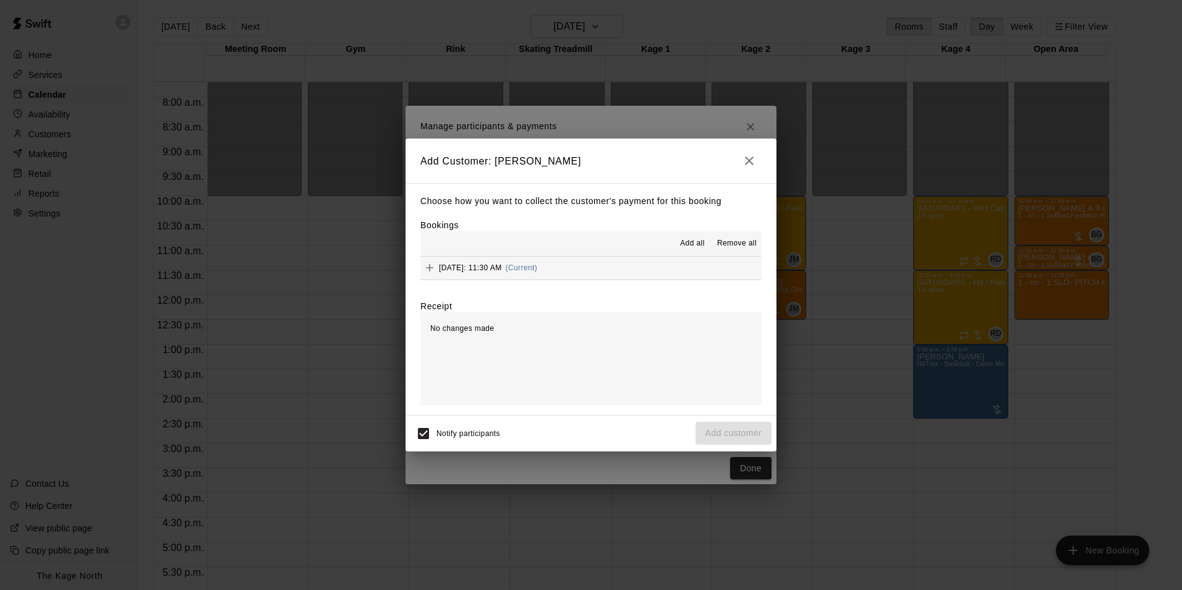
click at [692, 239] on span "Add all" at bounding box center [692, 243] width 25 height 12
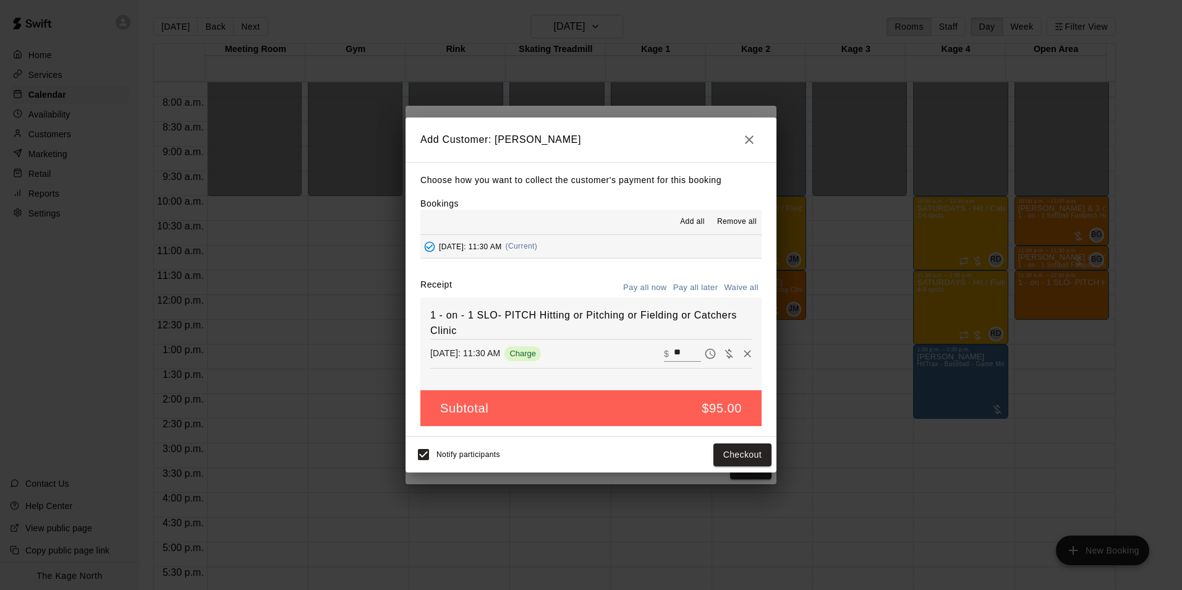
click at [680, 292] on button "Pay all later" at bounding box center [695, 287] width 51 height 19
click at [727, 456] on button "Add customer" at bounding box center [734, 454] width 76 height 23
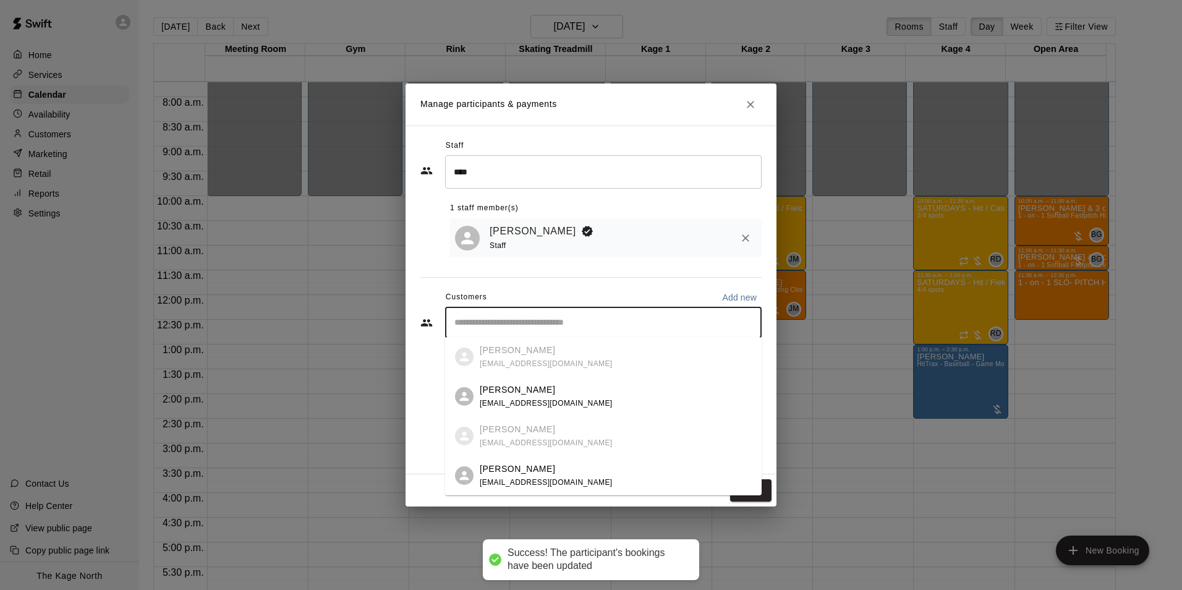
click at [480, 319] on input "Start typing to search customers..." at bounding box center [603, 323] width 305 height 12
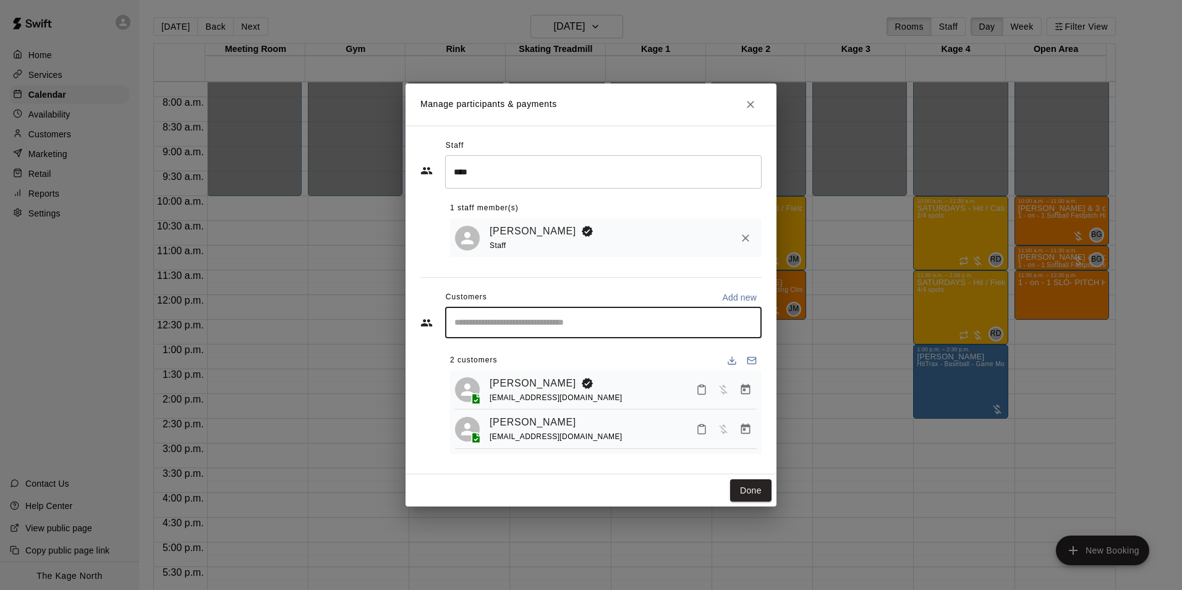
click at [500, 317] on input "Start typing to search customers..." at bounding box center [603, 323] width 305 height 12
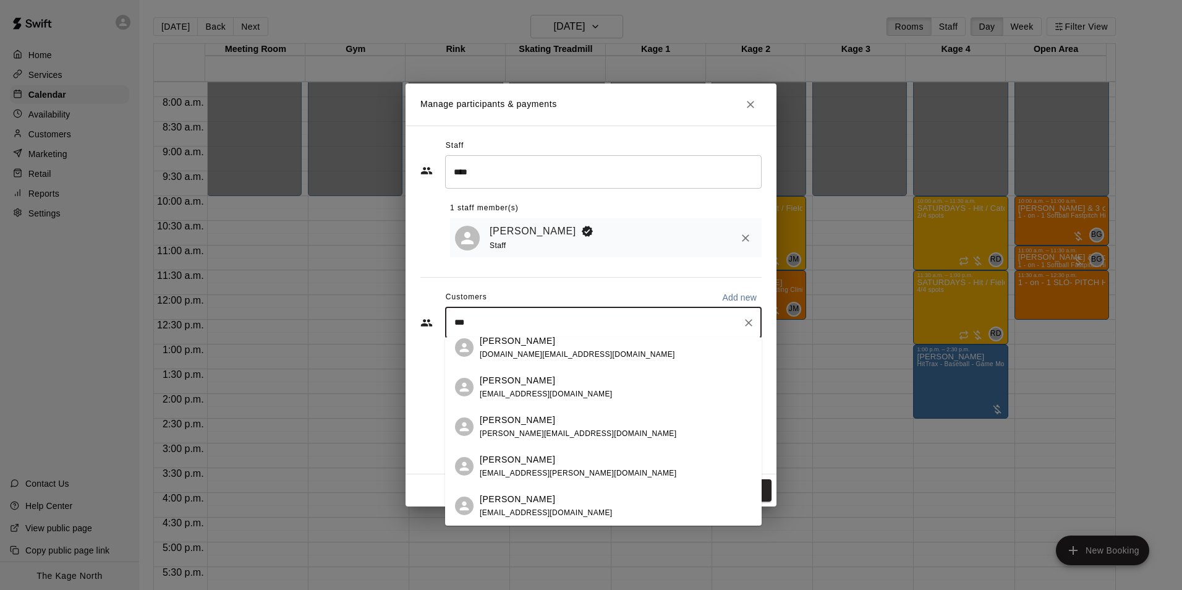
scroll to position [0, 0]
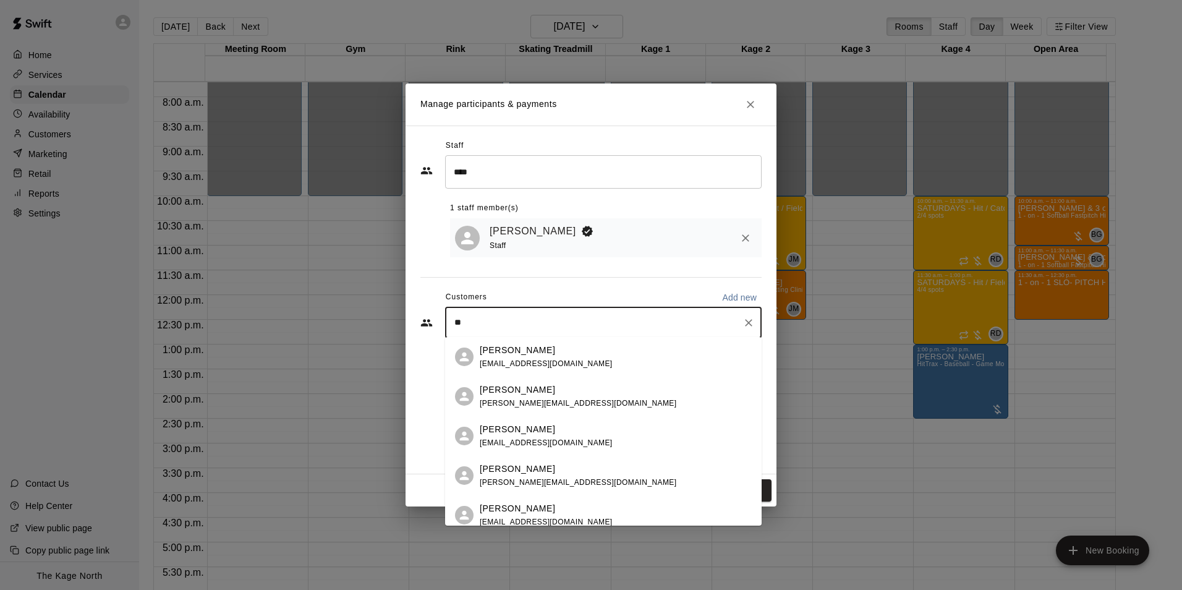
type input "*"
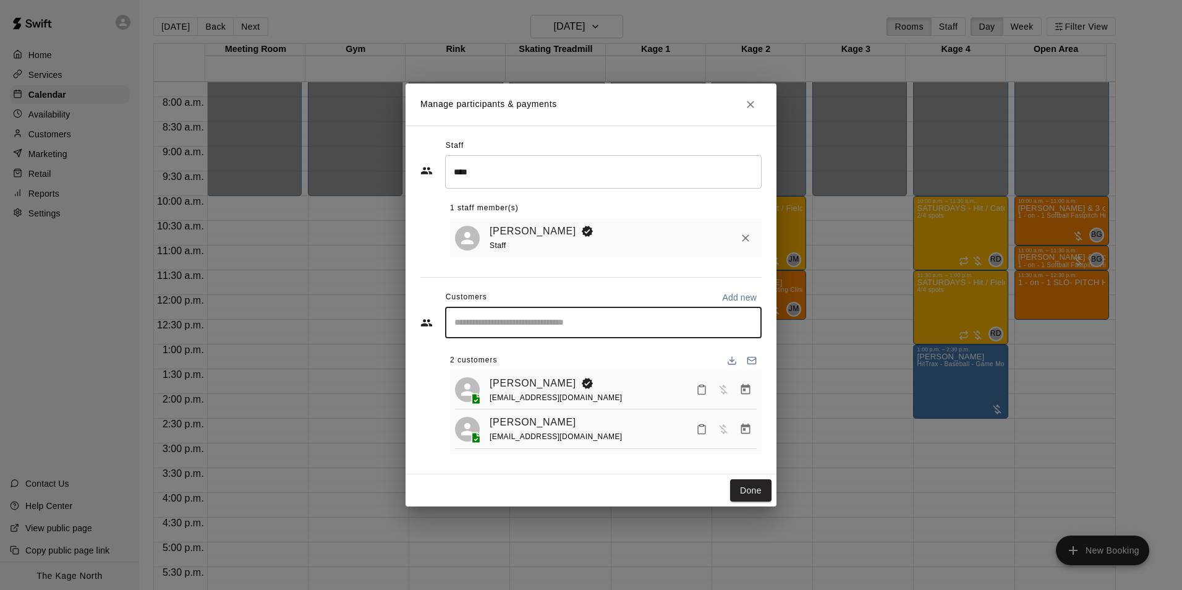
click at [523, 325] on input "Start typing to search customers..." at bounding box center [603, 323] width 305 height 12
type input "****"
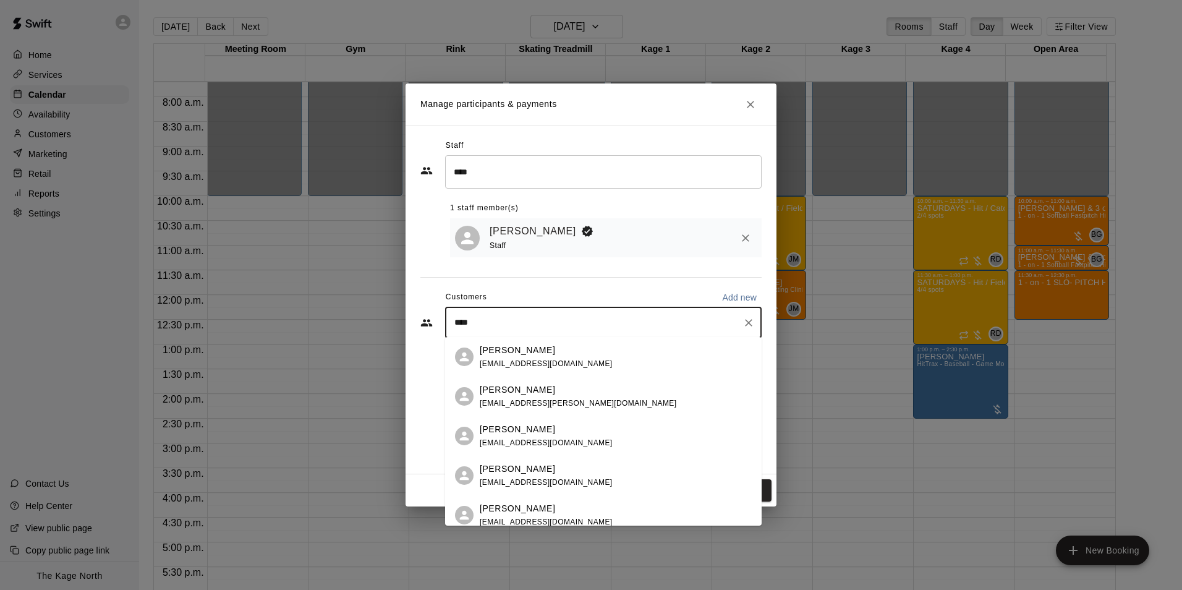
click at [521, 354] on p "Frances Del Sole" at bounding box center [517, 350] width 75 height 13
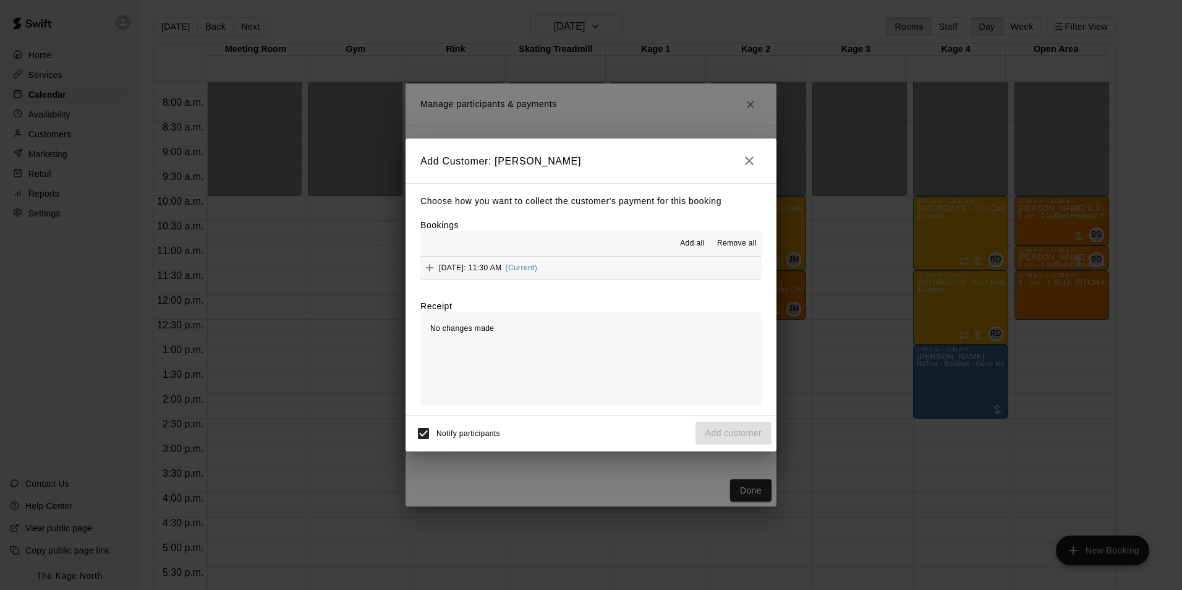
click at [696, 242] on span "Add all" at bounding box center [692, 243] width 25 height 12
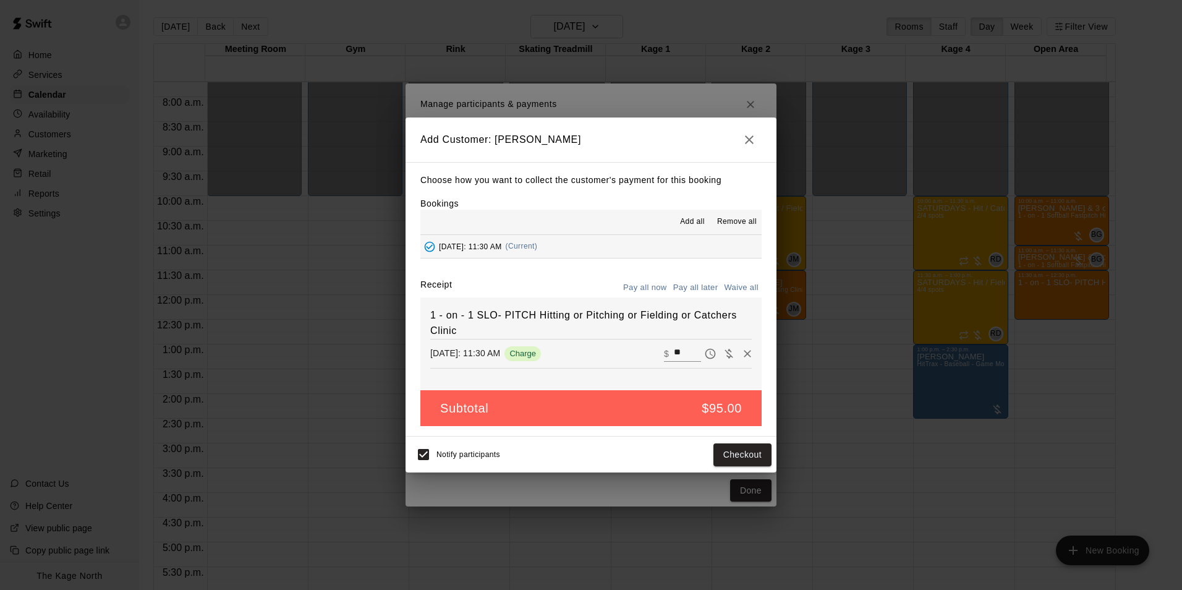
drag, startPoint x: 699, startPoint y: 289, endPoint x: 698, endPoint y: 327, distance: 37.7
click at [699, 289] on button "Pay all later" at bounding box center [695, 287] width 51 height 19
click at [737, 457] on button "Add customer" at bounding box center [734, 454] width 76 height 23
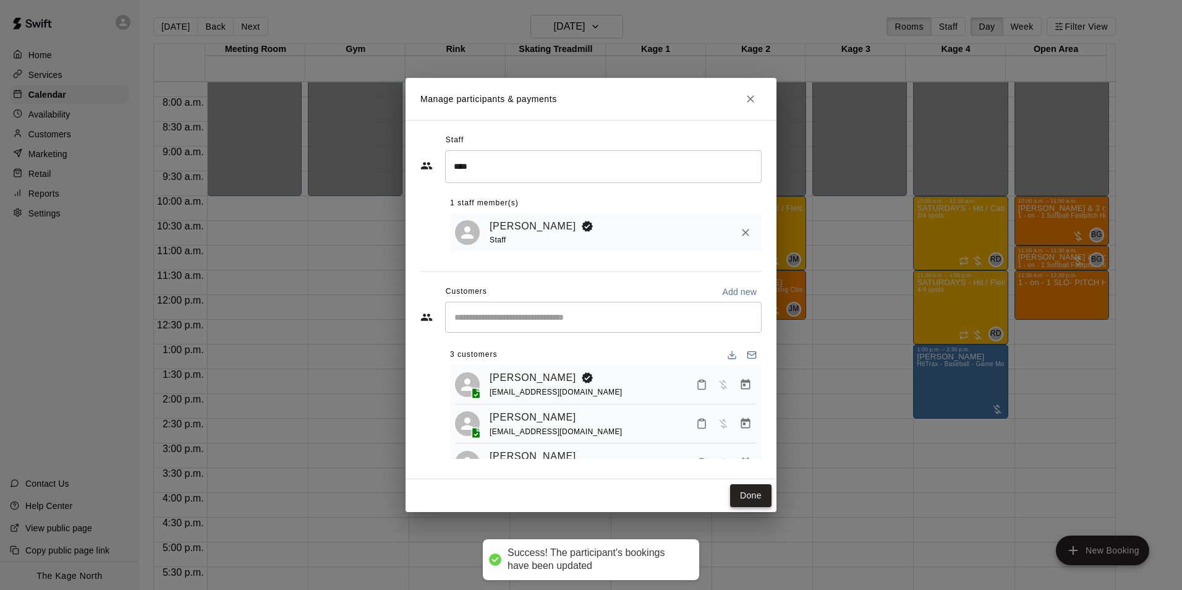
click at [744, 495] on button "Done" at bounding box center [750, 495] width 41 height 23
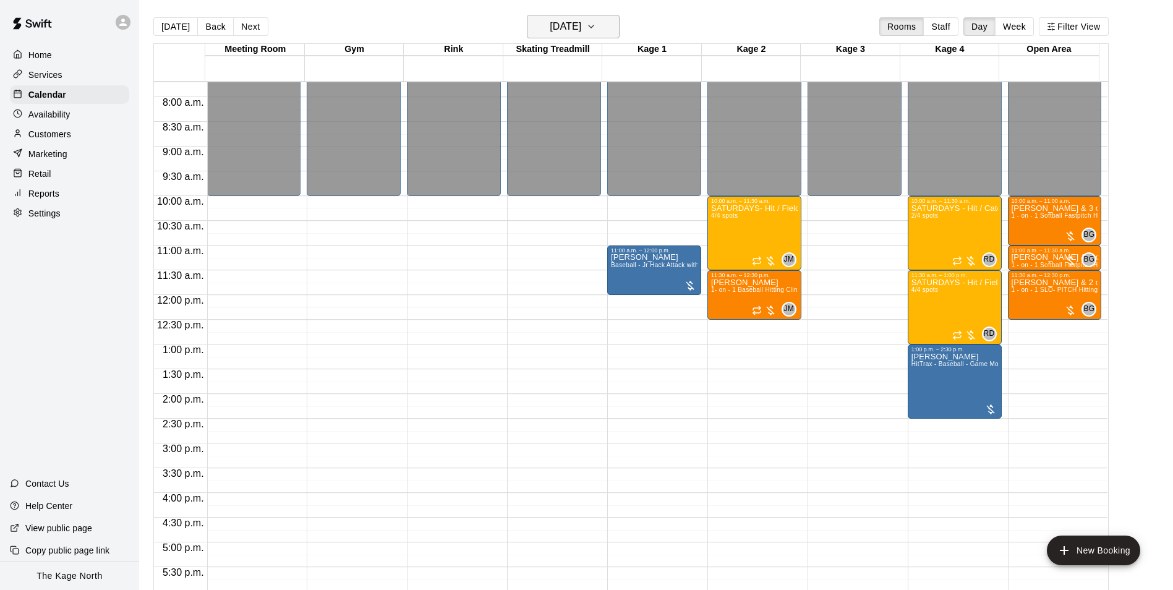
click at [606, 27] on button "Saturday Oct 25" at bounding box center [573, 26] width 93 height 23
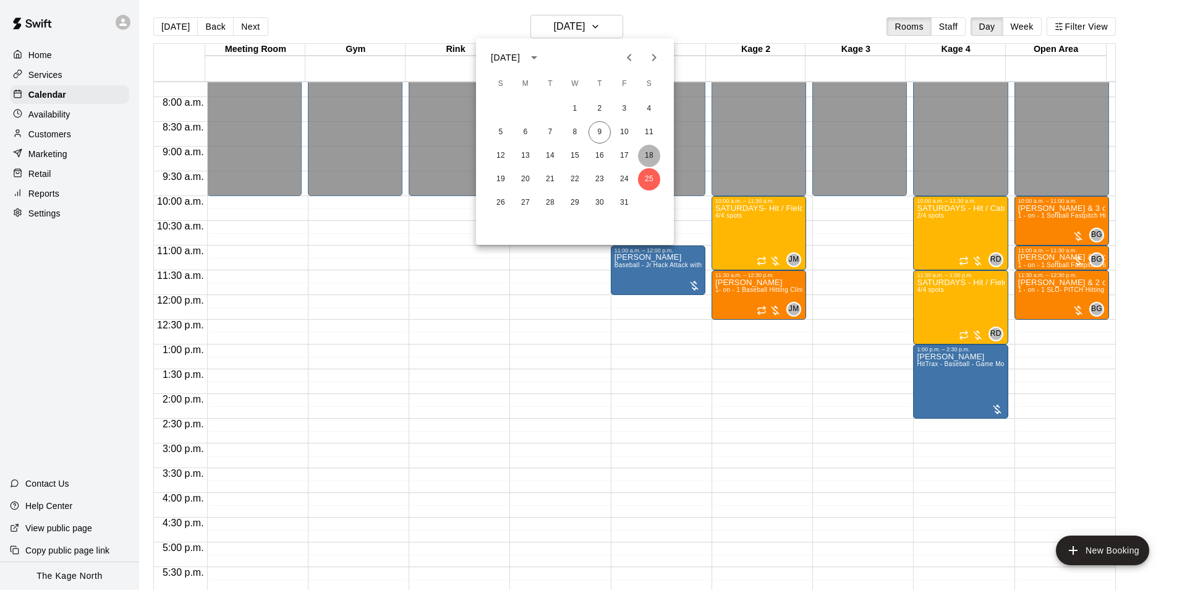
click at [652, 150] on button "18" at bounding box center [649, 156] width 22 height 22
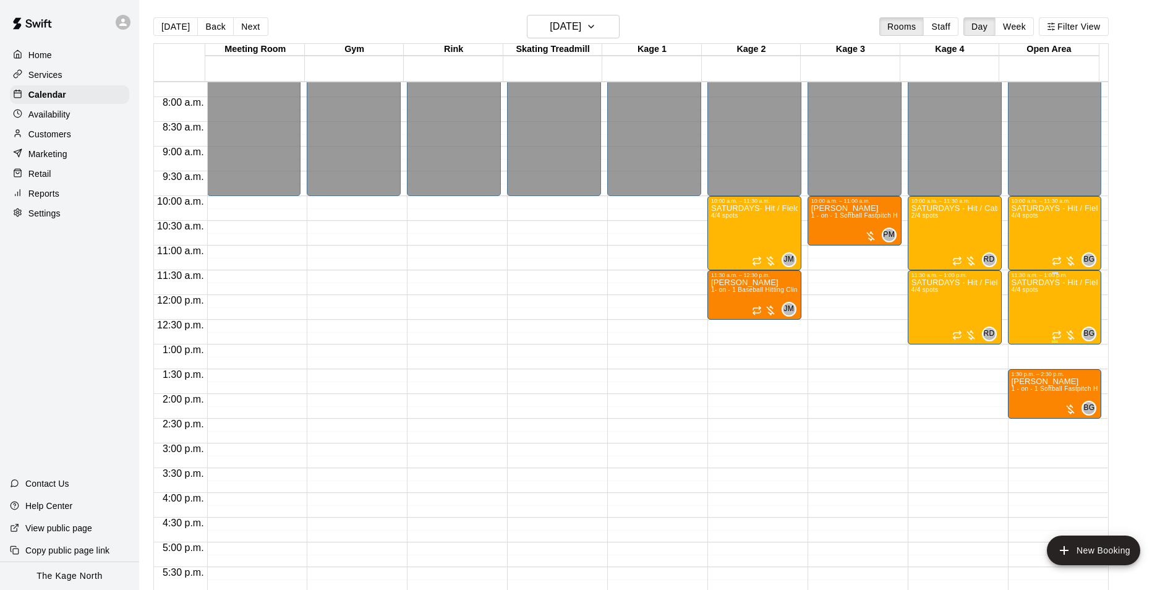
click at [1036, 312] on div "SATURDAYS - Hit / Field / Throw - Softball Program - VAUGHAN 4/4 spots" at bounding box center [1055, 573] width 87 height 590
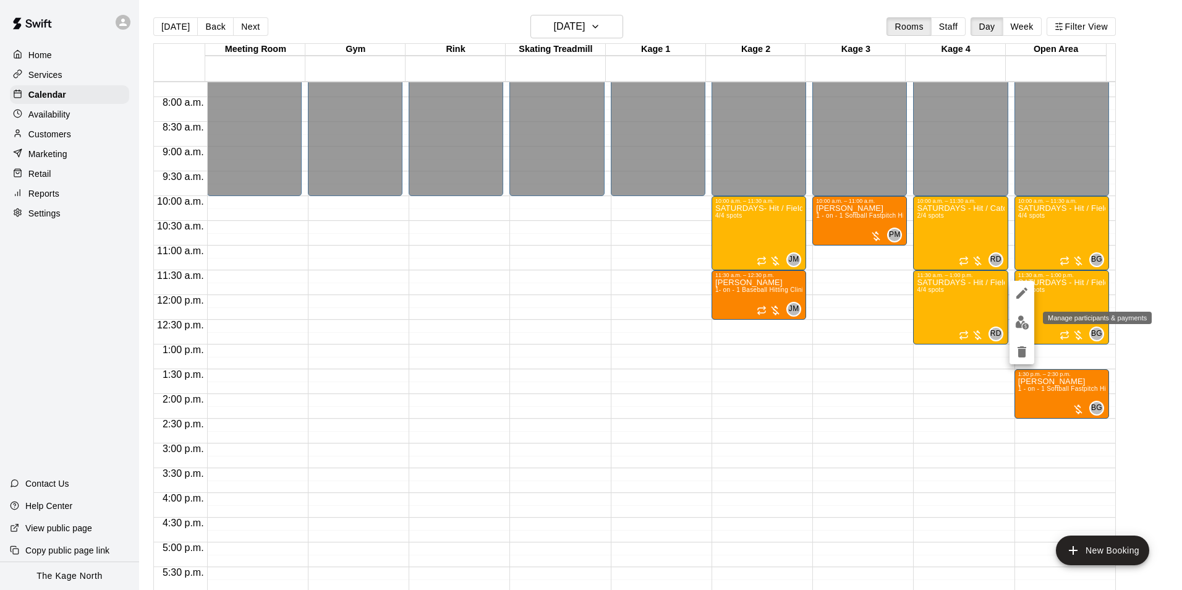
click at [1022, 323] on img "edit" at bounding box center [1022, 322] width 14 height 14
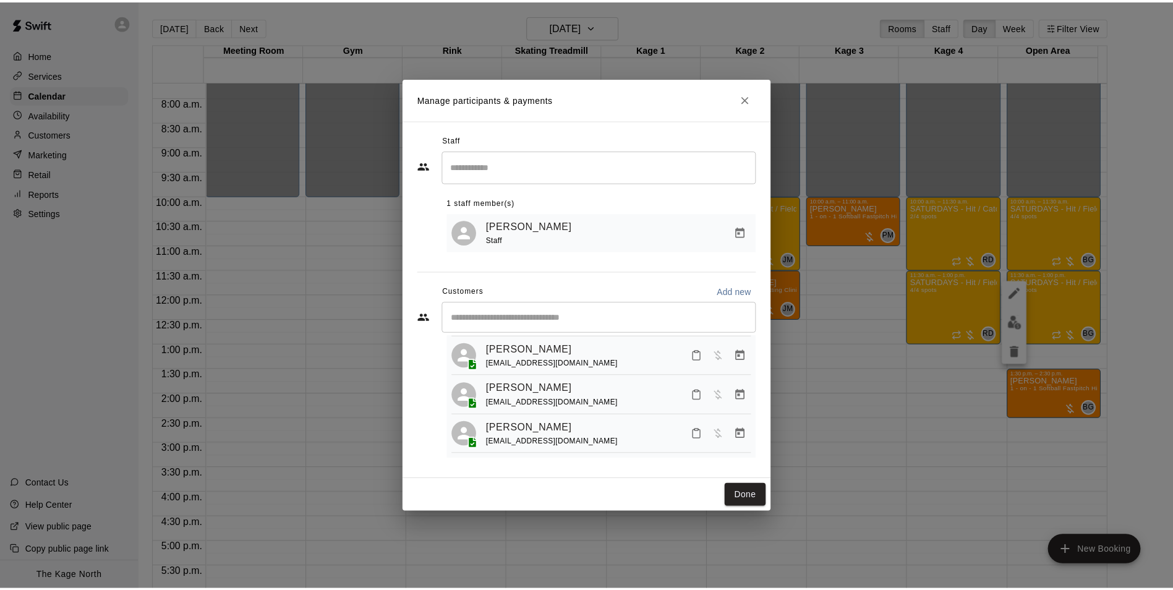
scroll to position [75, 0]
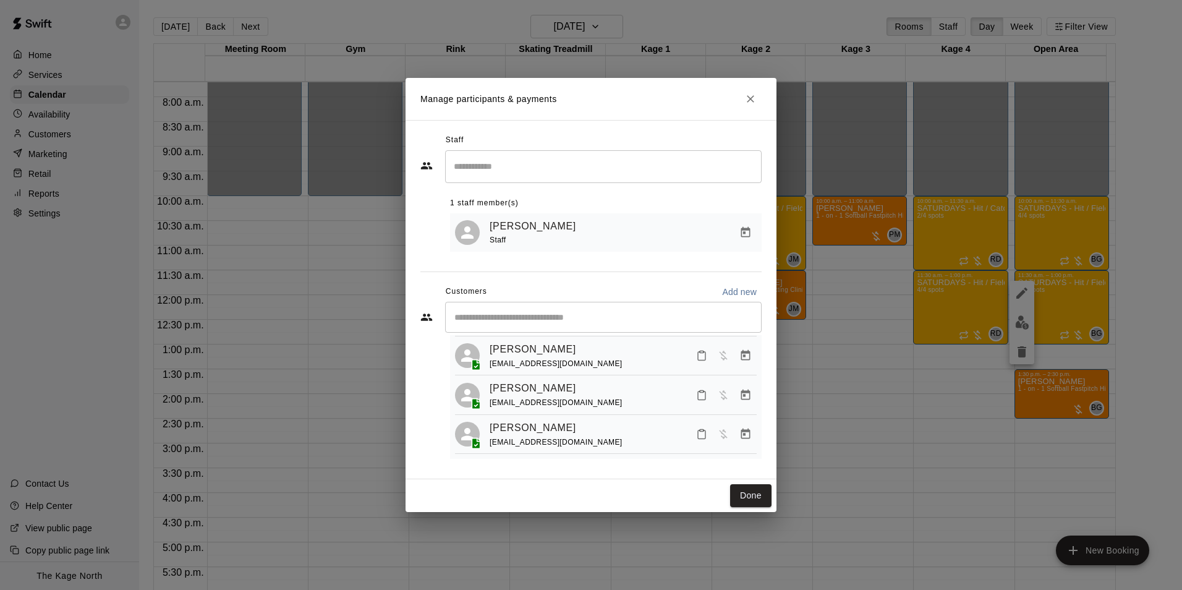
click at [750, 98] on icon "Close" at bounding box center [750, 98] width 7 height 7
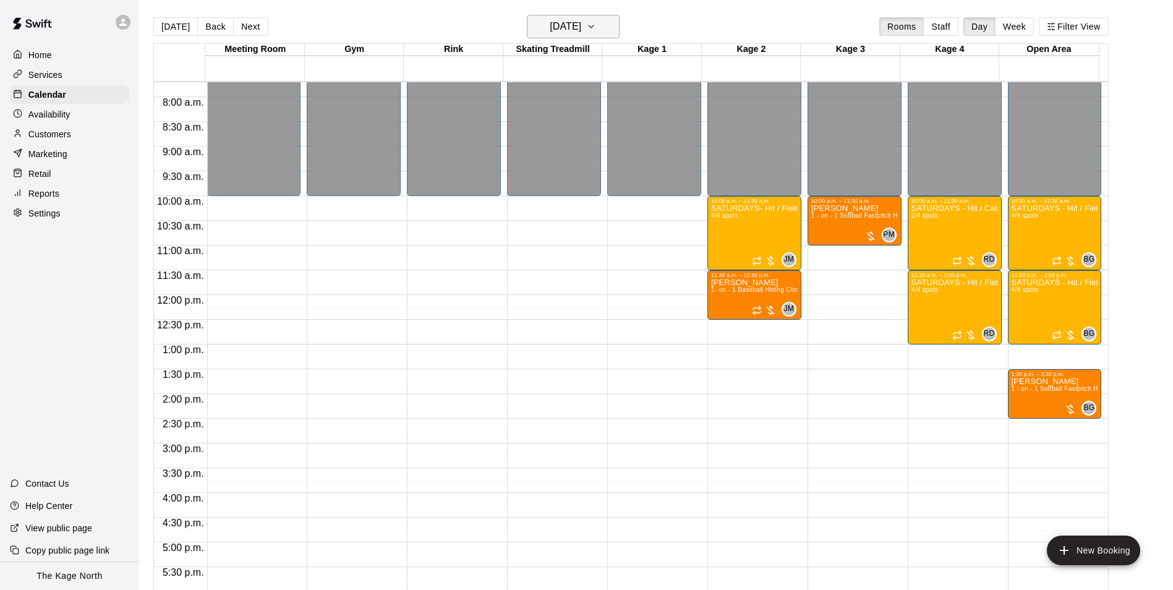
click at [604, 24] on button "Saturday Oct 18" at bounding box center [573, 26] width 93 height 23
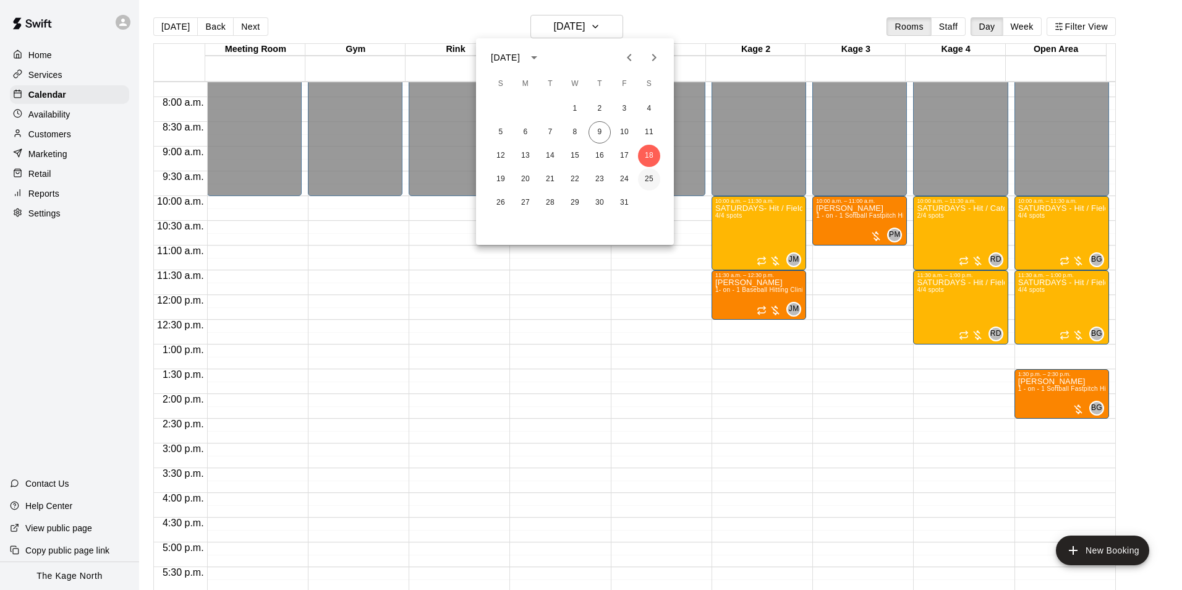
click at [652, 184] on button "25" at bounding box center [649, 179] width 22 height 22
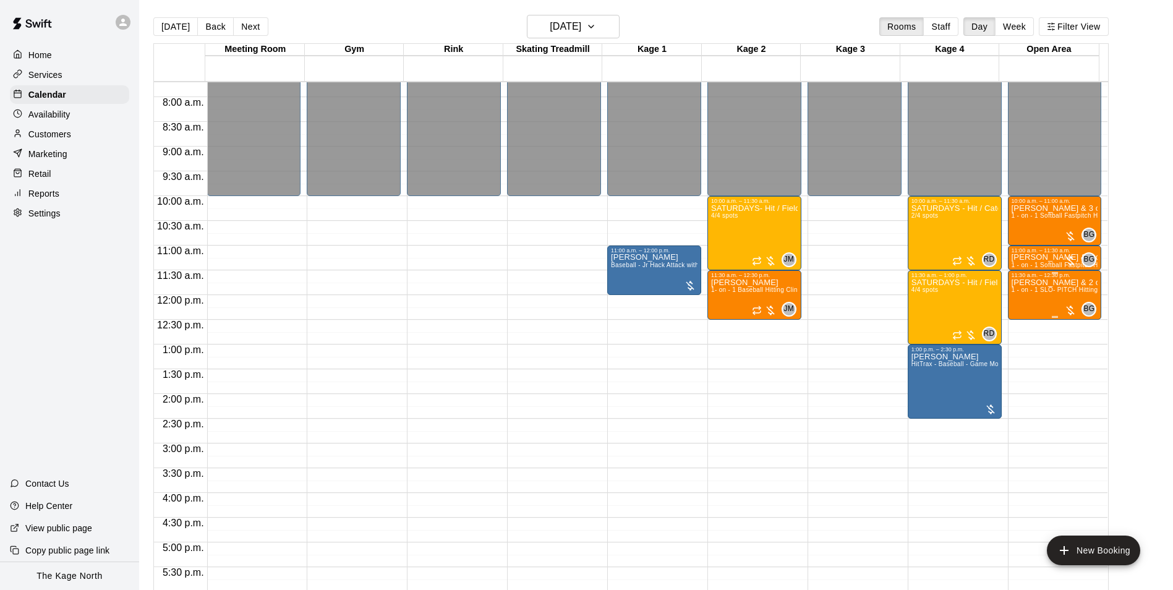
click at [1029, 305] on div "Frances Del Sole & 2 others 1 - on - 1 SLO- PITCH Hitting or Pitching or Fieldi…" at bounding box center [1055, 573] width 87 height 590
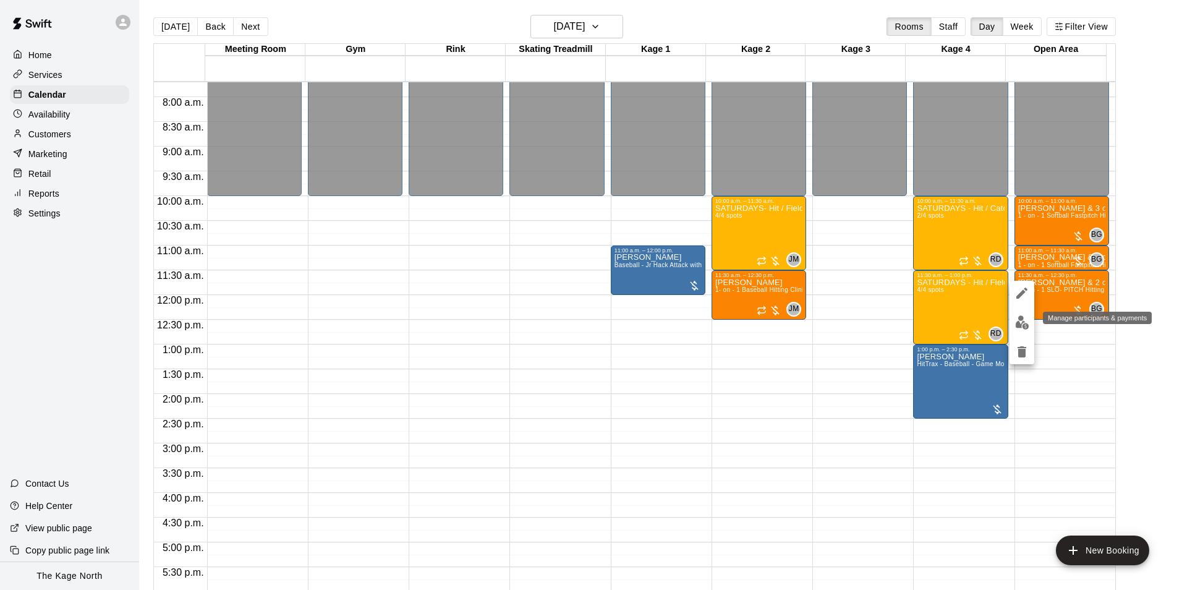
click at [1019, 323] on img "edit" at bounding box center [1022, 322] width 14 height 14
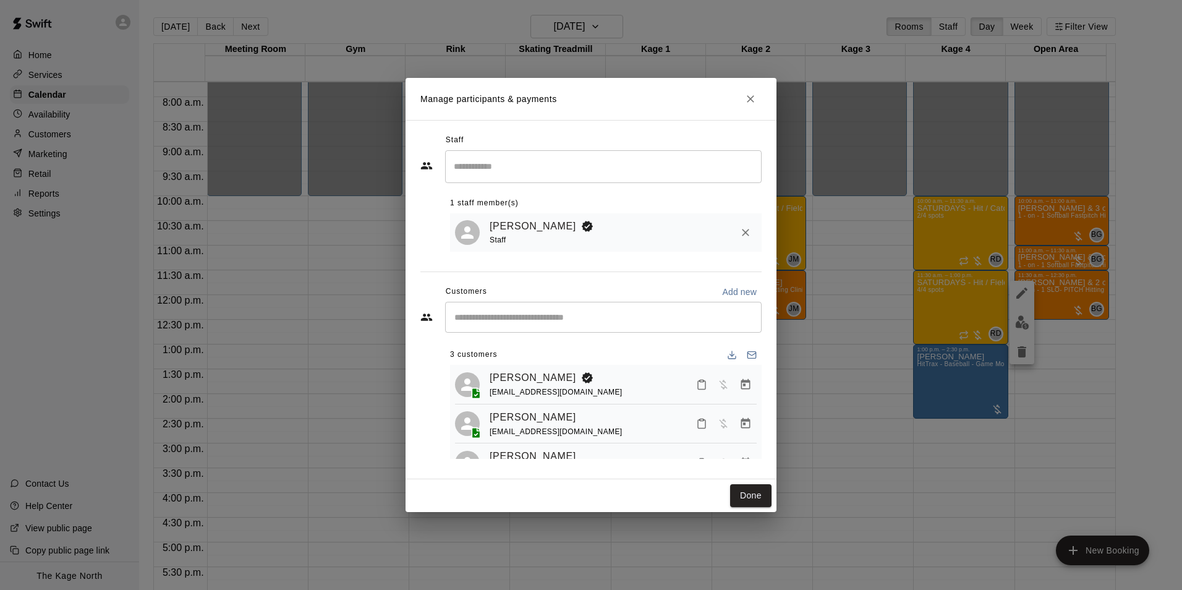
click at [552, 326] on div "​" at bounding box center [603, 317] width 317 height 31
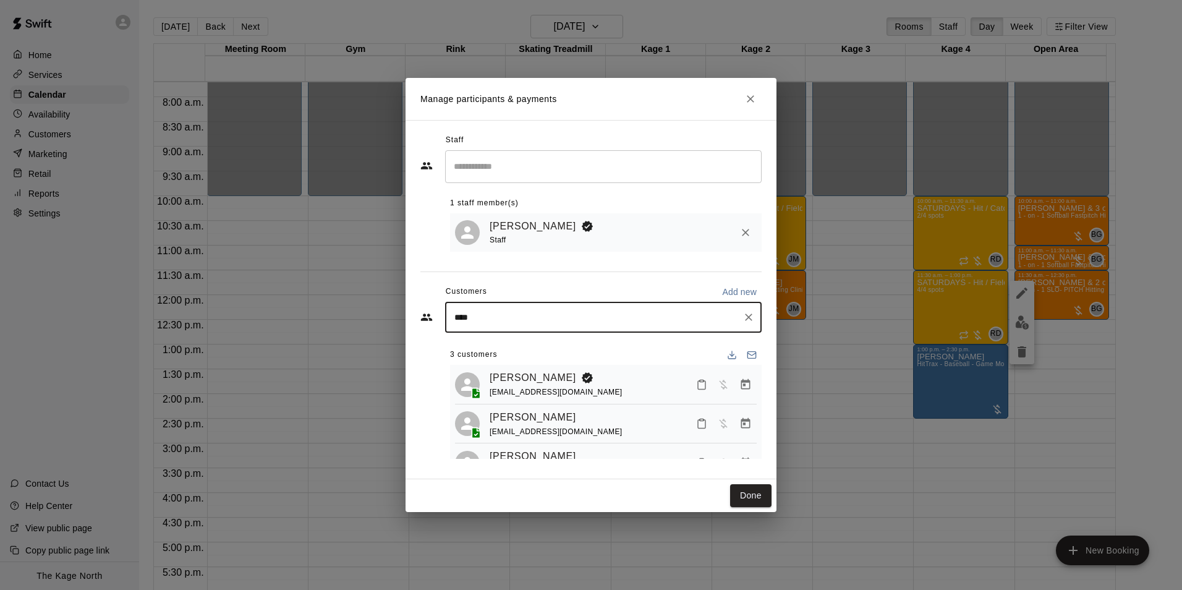
type input "*****"
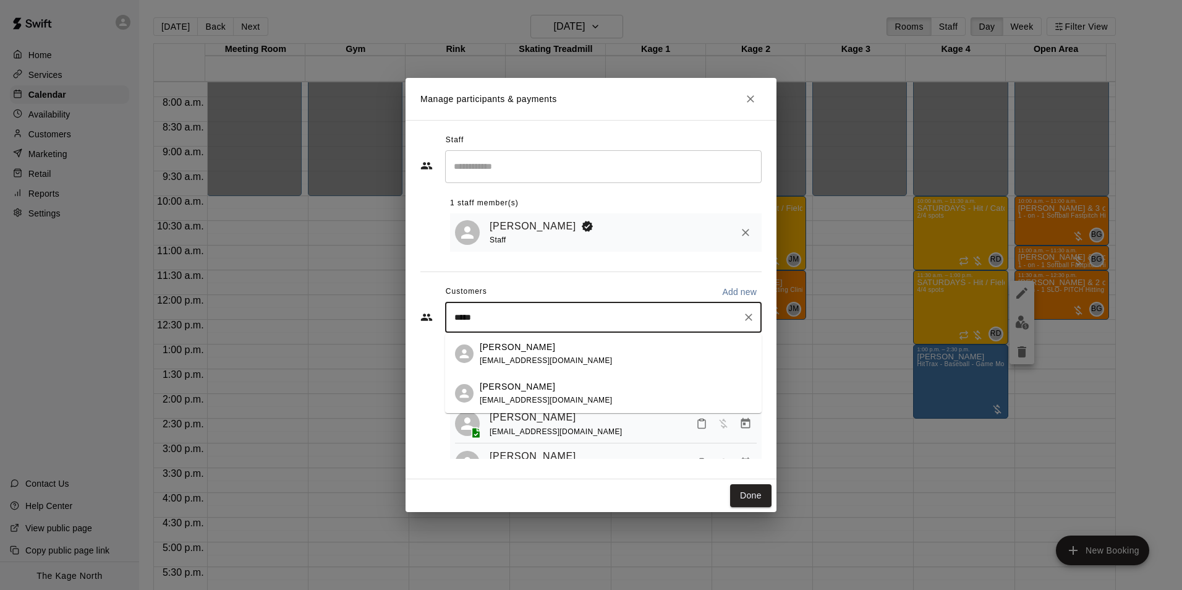
click at [540, 388] on div "Emma Sydor" at bounding box center [546, 386] width 133 height 13
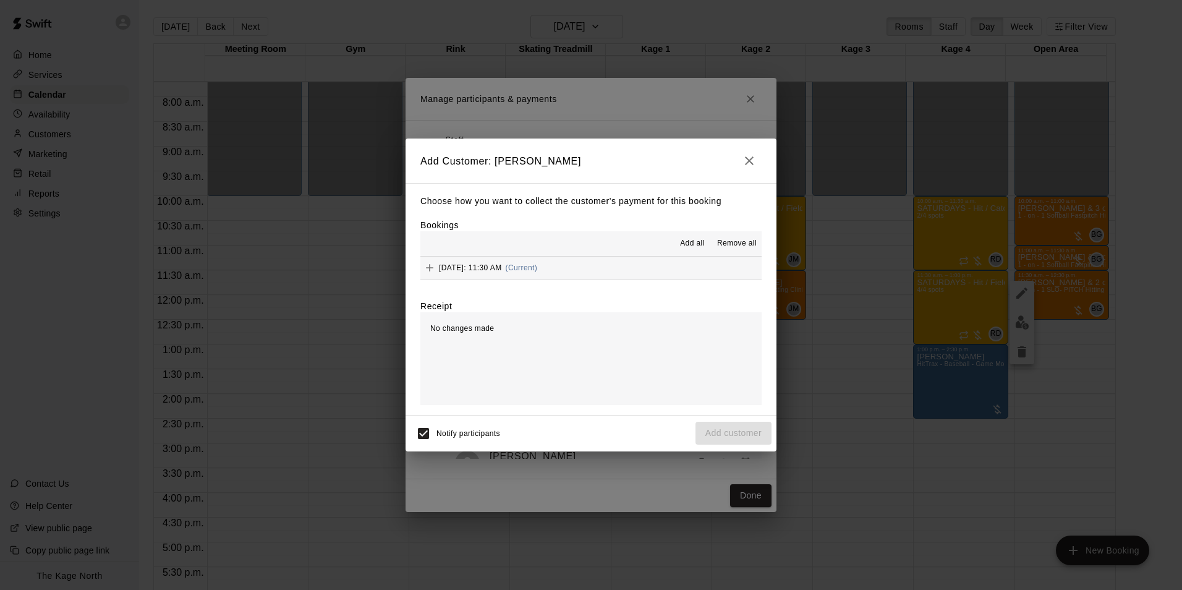
click at [693, 244] on span "Add all" at bounding box center [692, 243] width 25 height 12
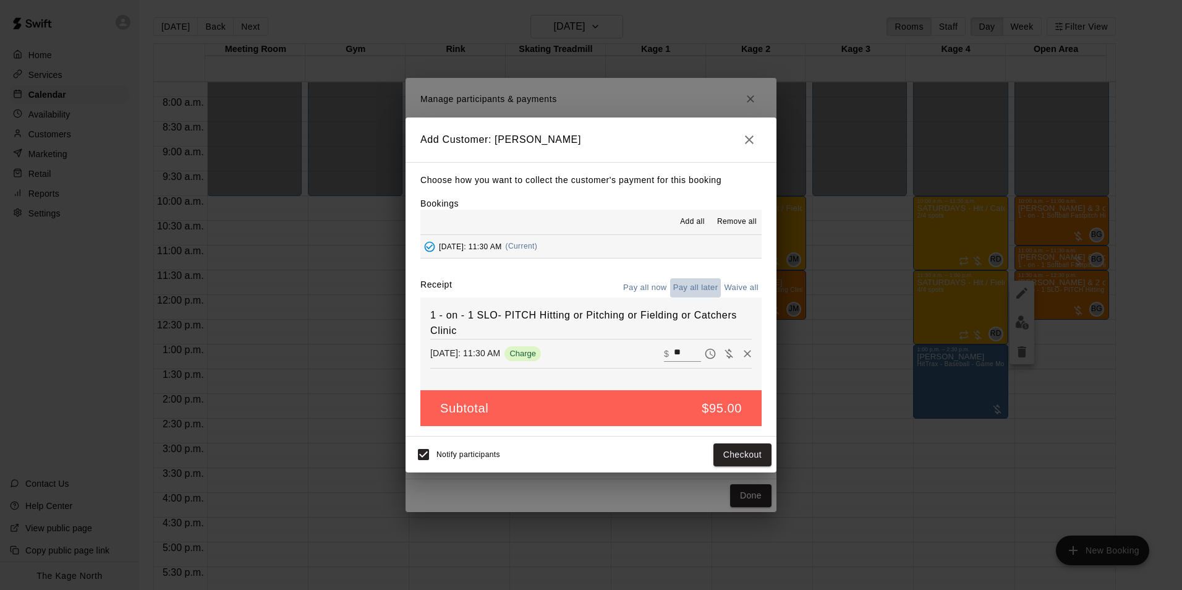
click at [704, 281] on button "Pay all later" at bounding box center [695, 287] width 51 height 19
click at [732, 457] on button "Add customer" at bounding box center [734, 454] width 76 height 23
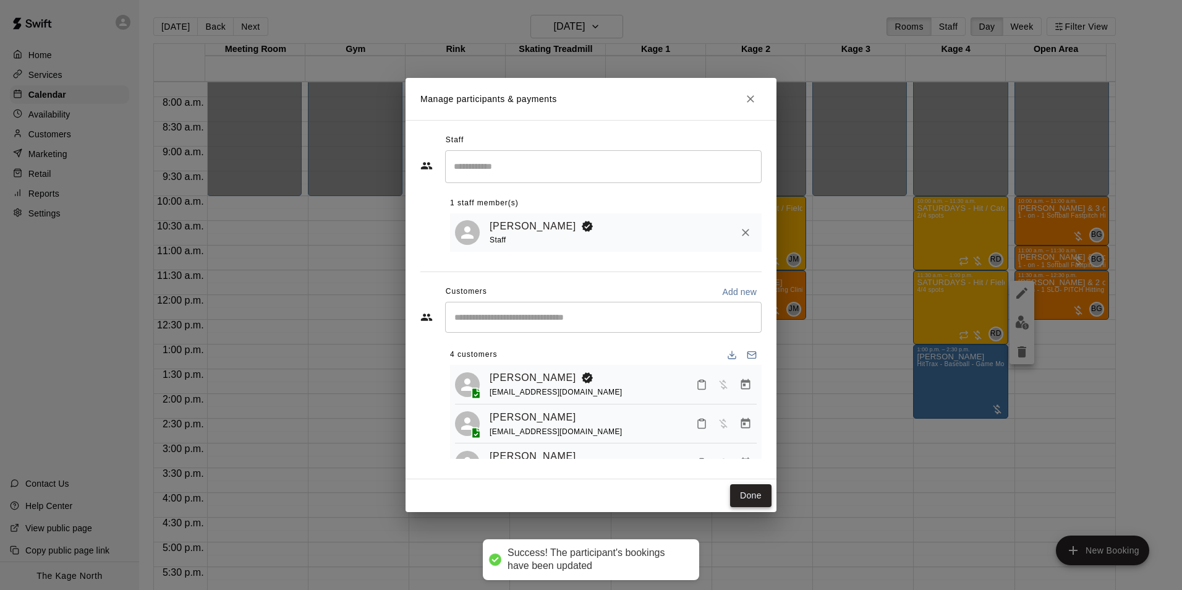
click at [753, 497] on button "Done" at bounding box center [750, 495] width 41 height 23
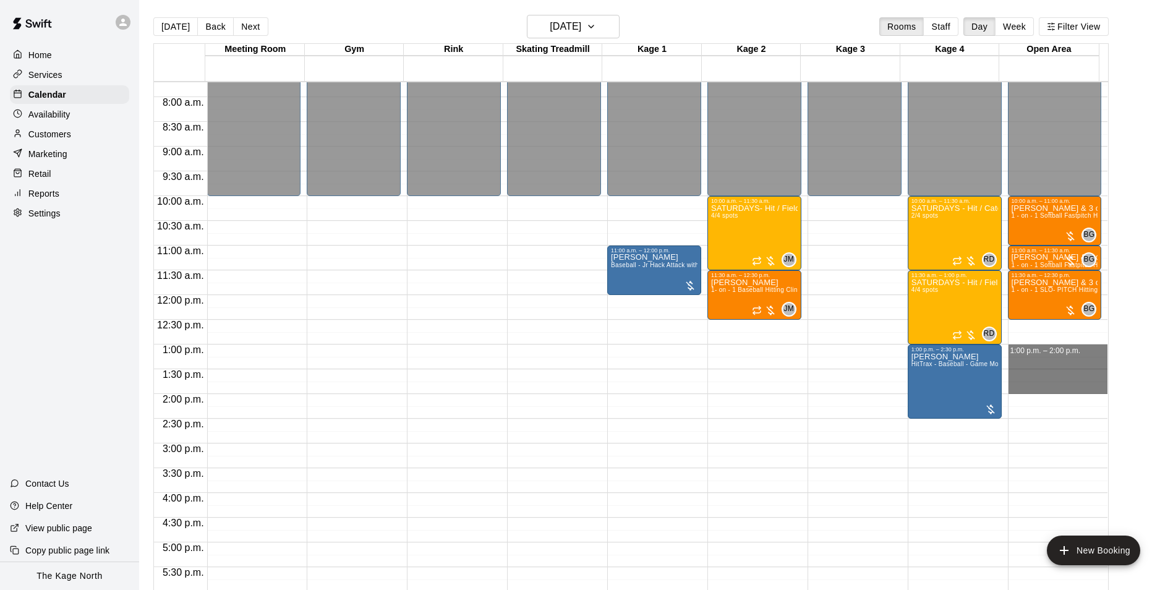
drag, startPoint x: 1012, startPoint y: 348, endPoint x: 1015, endPoint y: 393, distance: 45.2
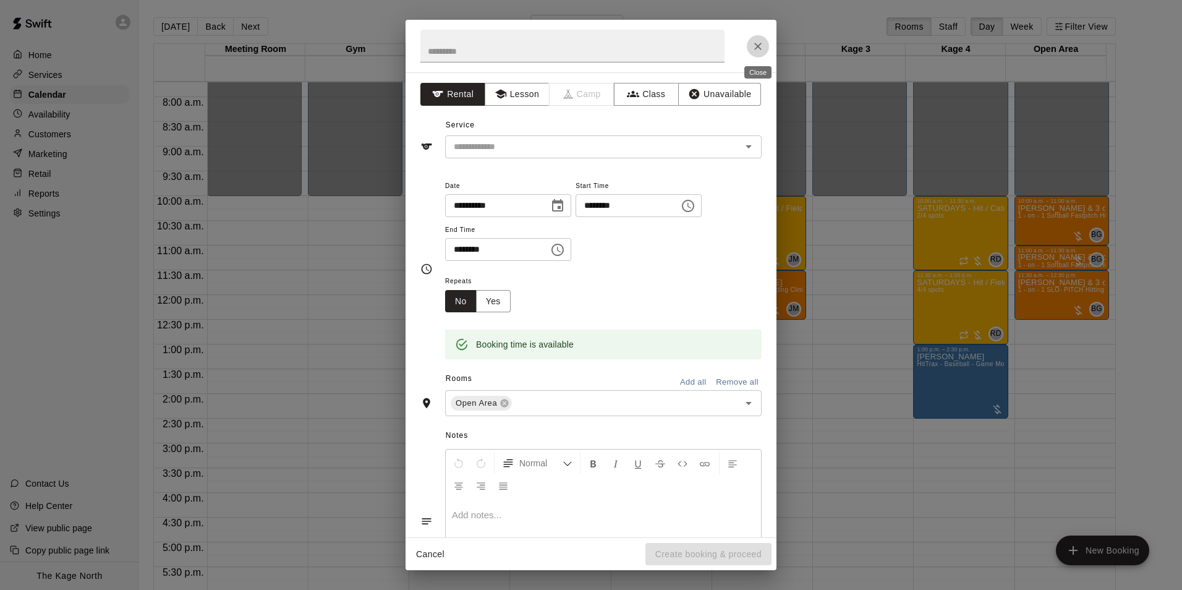
click at [761, 48] on icon "Close" at bounding box center [758, 46] width 12 height 12
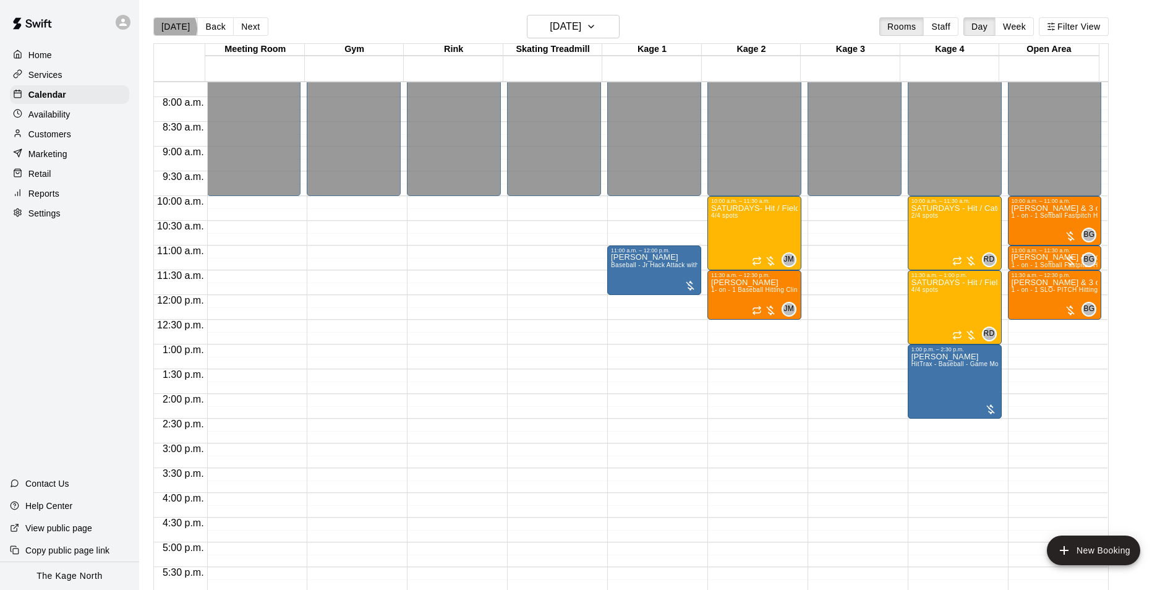
click at [174, 28] on button "[DATE]" at bounding box center [175, 26] width 45 height 19
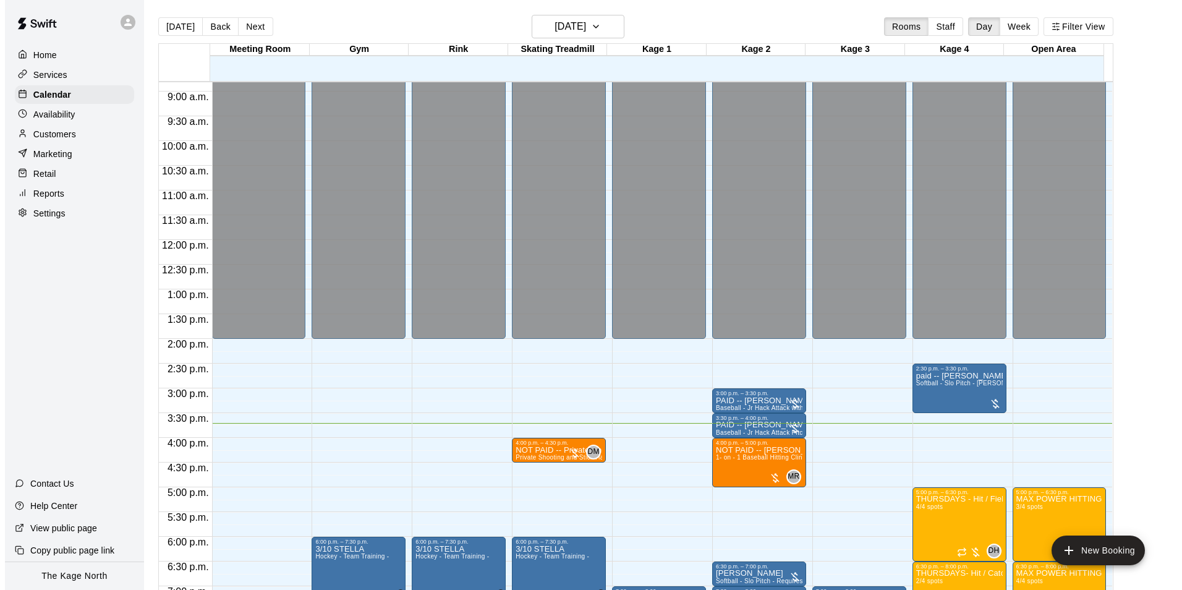
scroll to position [505, 0]
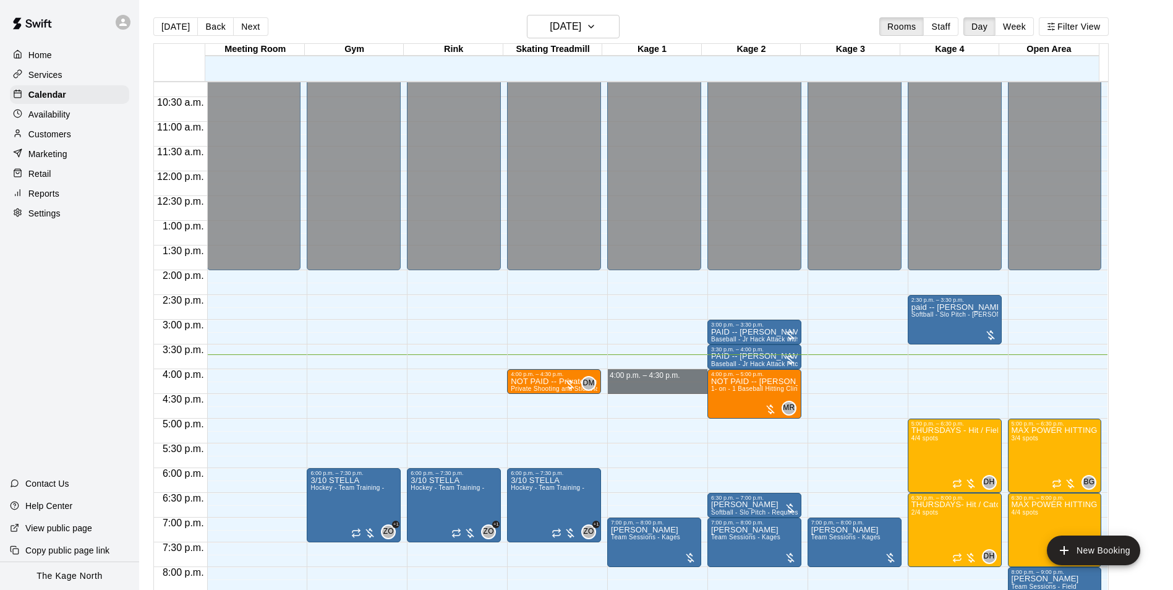
drag, startPoint x: 609, startPoint y: 373, endPoint x: 612, endPoint y: 383, distance: 11.0
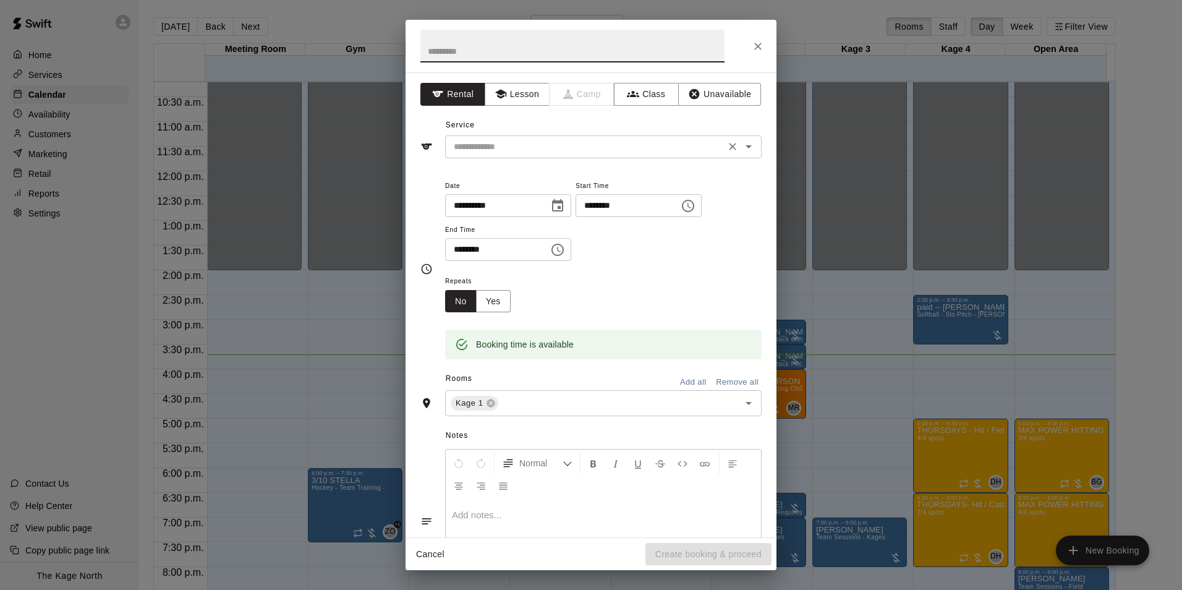
click at [746, 148] on icon "Open" at bounding box center [749, 146] width 6 height 3
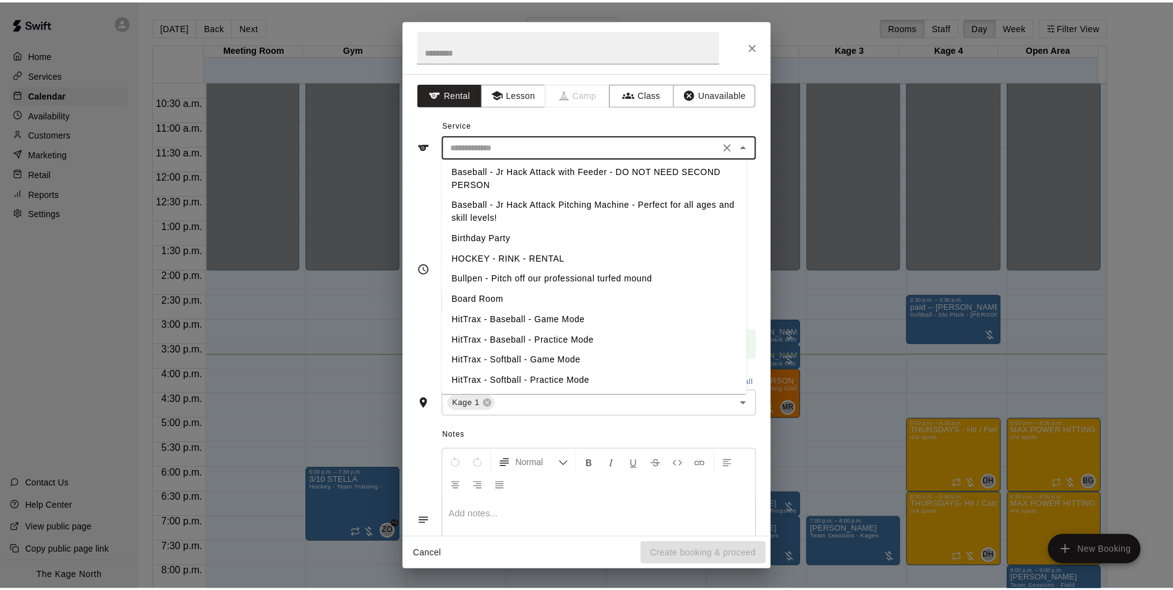
scroll to position [0, 0]
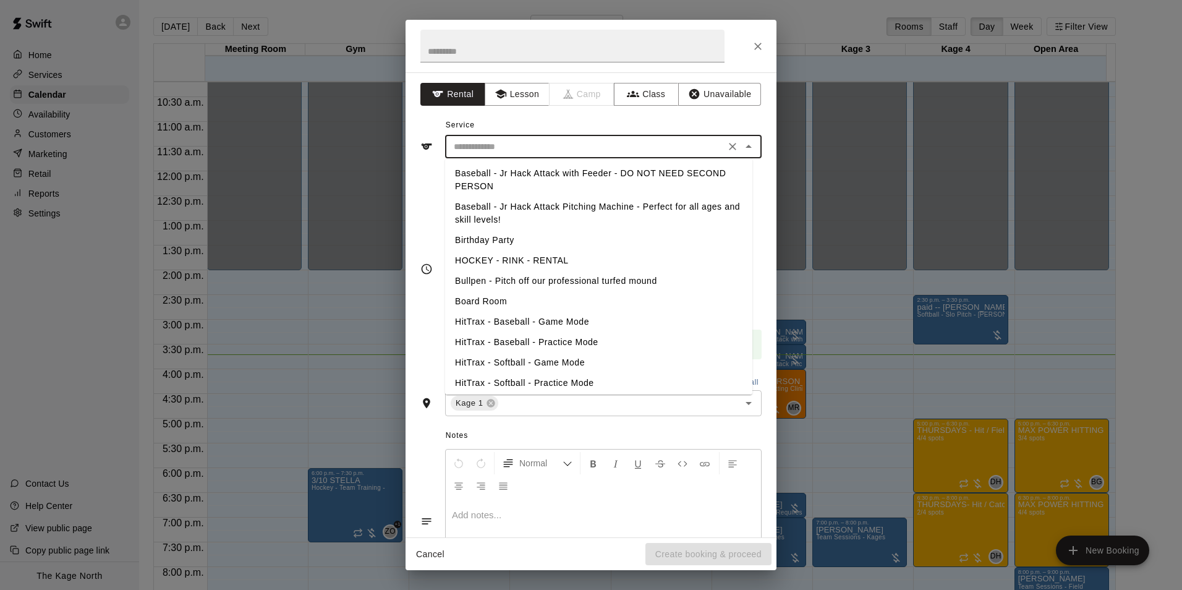
click at [479, 179] on li "Baseball - Jr Hack Attack with Feeder - DO NOT NEED SECOND PERSON" at bounding box center [598, 179] width 307 height 33
type input "**********"
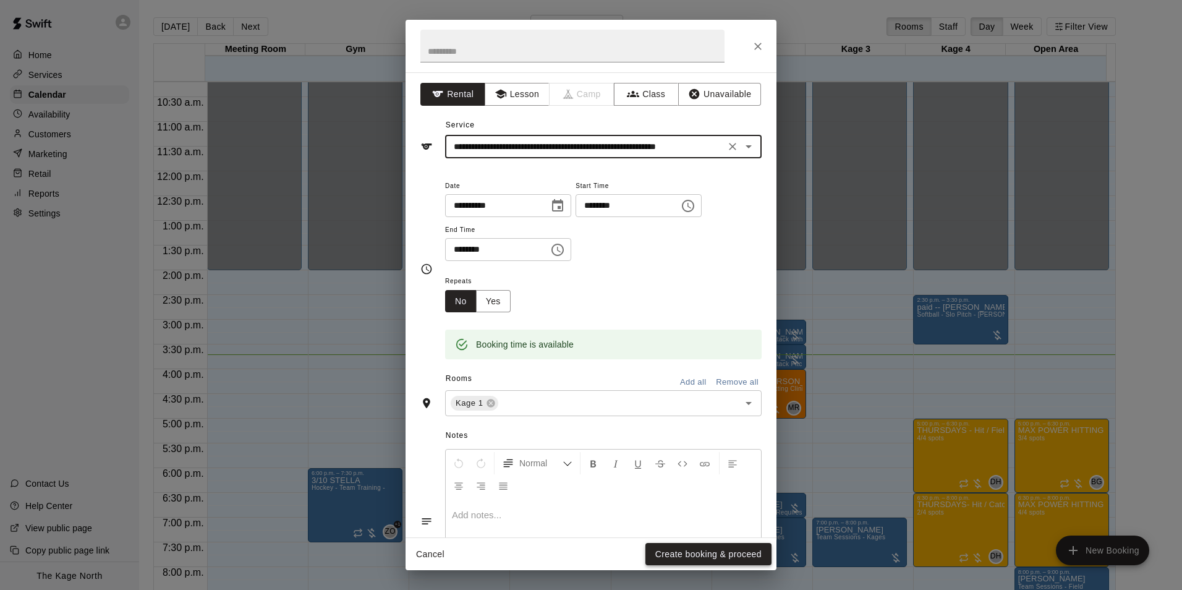
click at [723, 554] on button "Create booking & proceed" at bounding box center [709, 554] width 126 height 23
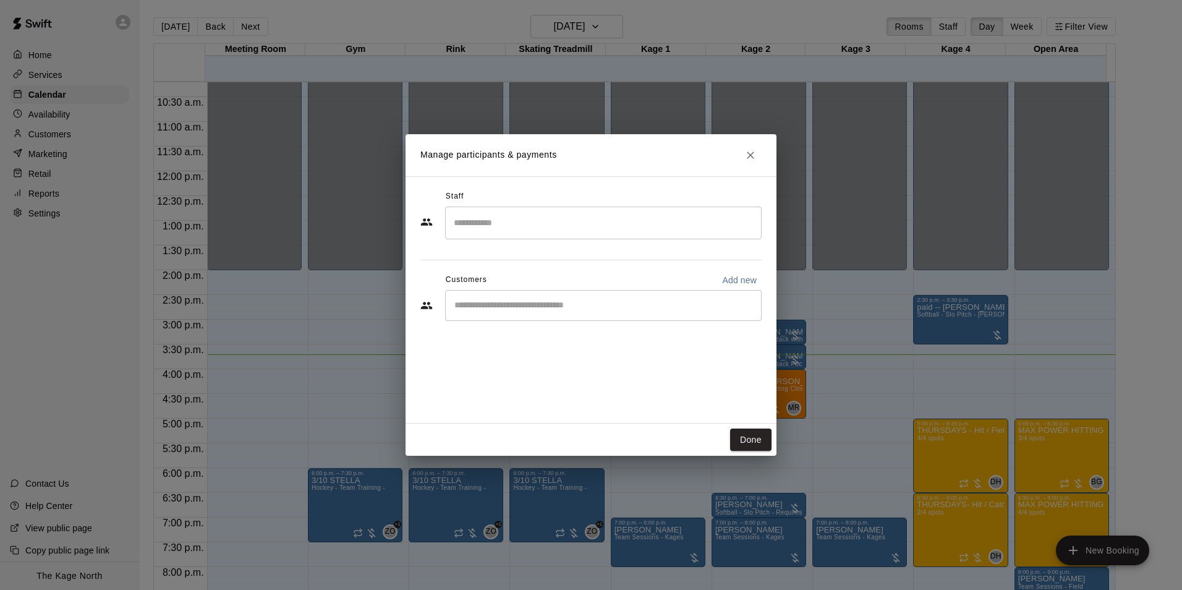
click at [497, 308] on input "Start typing to search customers..." at bounding box center [603, 305] width 305 height 12
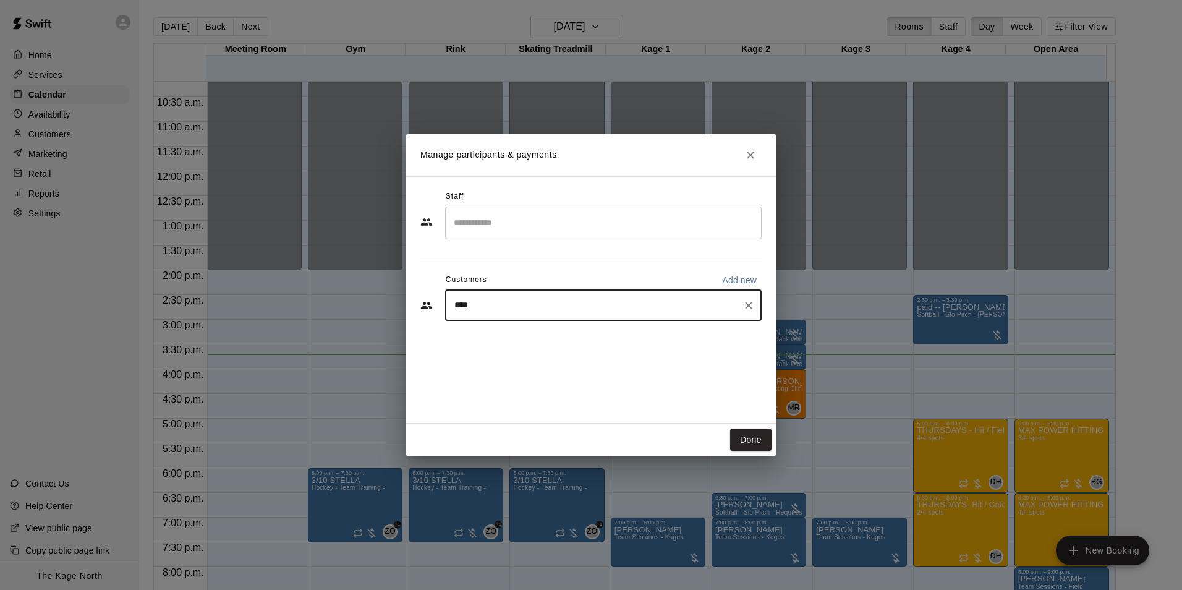
type input "***"
click at [535, 382] on div "Jeffrey fleming jeffrey.fleming@purolator.com" at bounding box center [610, 380] width 261 height 27
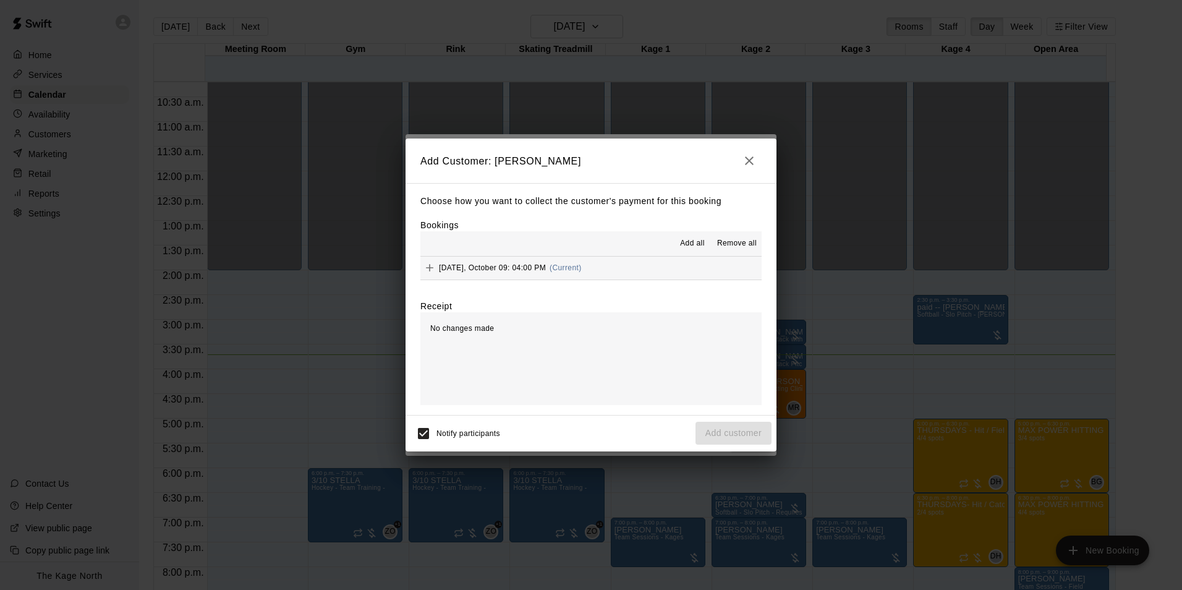
click at [694, 241] on span "Add all" at bounding box center [692, 243] width 25 height 12
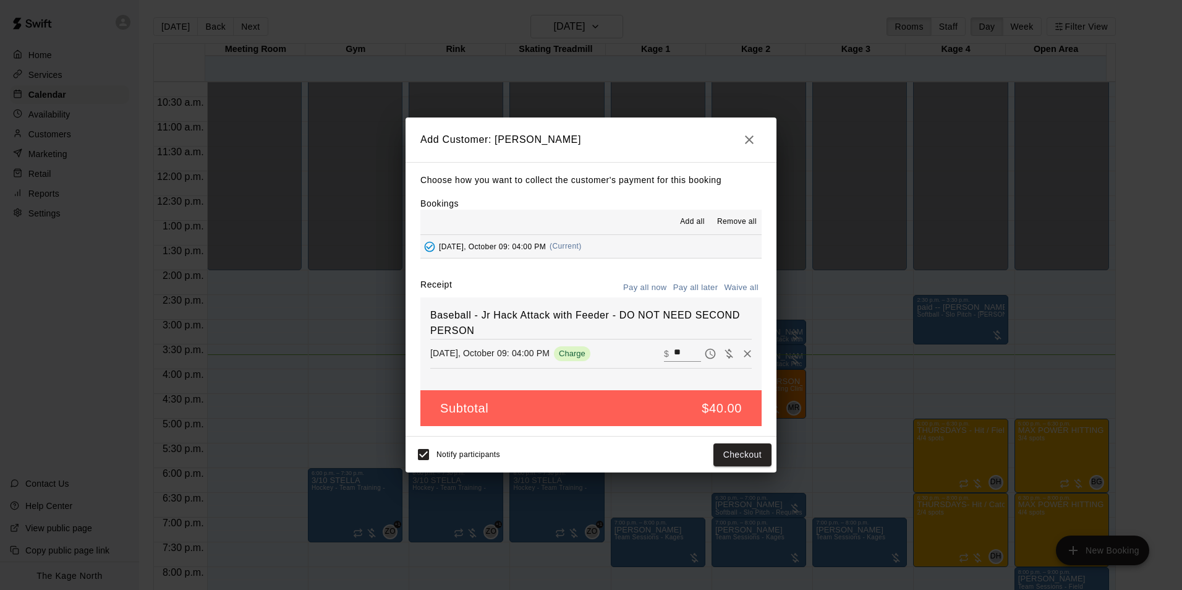
click at [699, 288] on button "Pay all later" at bounding box center [695, 287] width 51 height 19
click at [748, 458] on button "Add customer" at bounding box center [734, 454] width 76 height 23
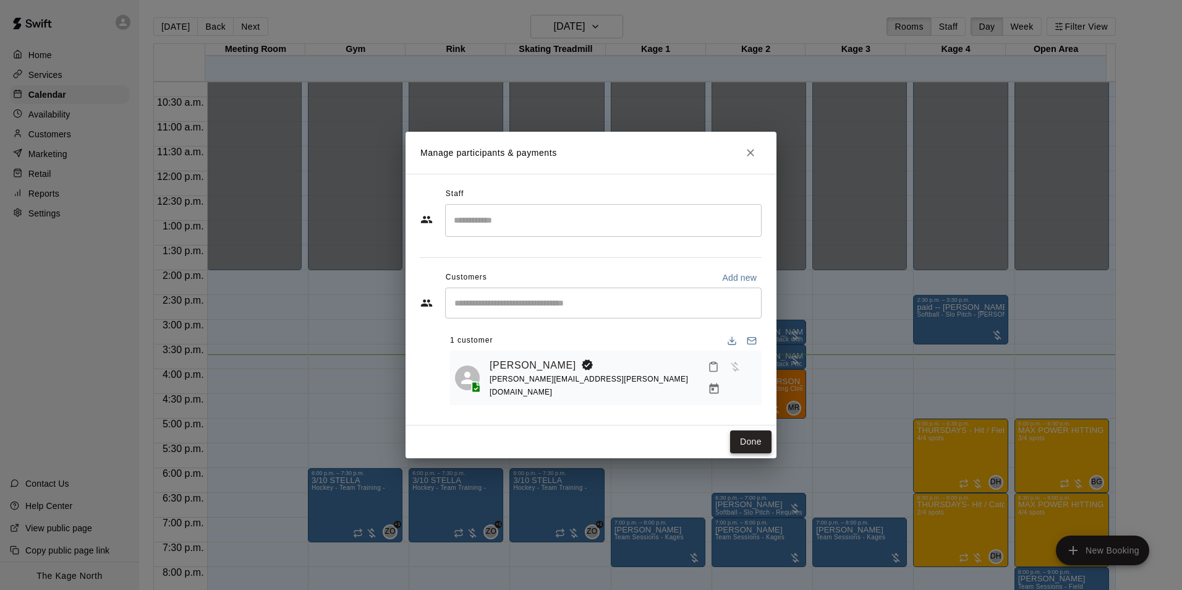
click at [749, 438] on button "Done" at bounding box center [750, 441] width 41 height 23
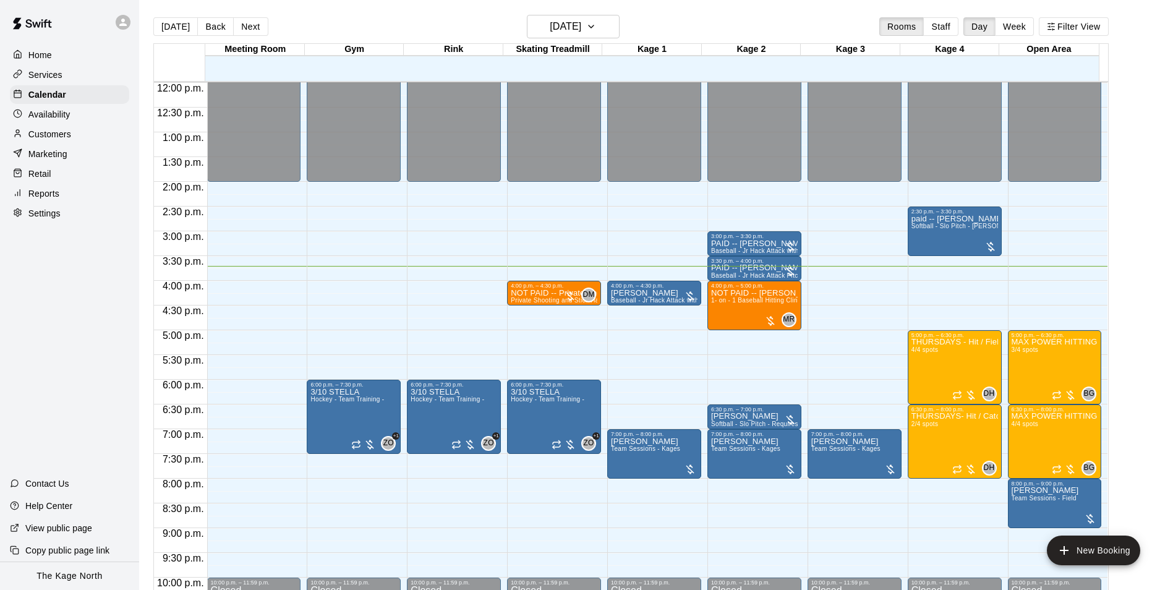
scroll to position [628, 0]
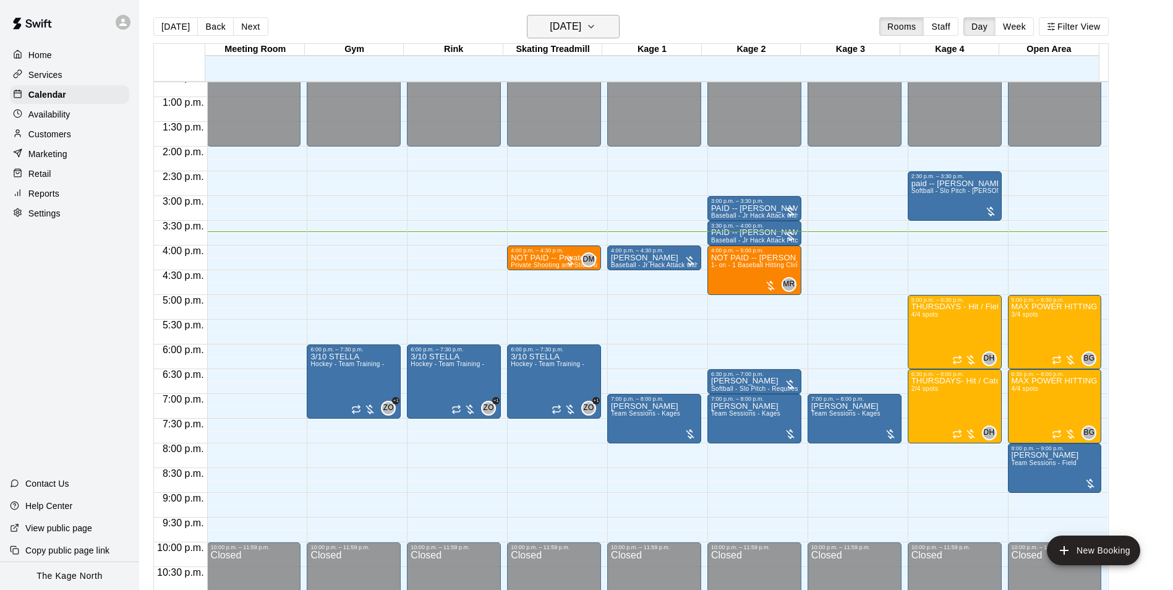
click at [581, 27] on h6 "[DATE]" at bounding box center [566, 26] width 32 height 17
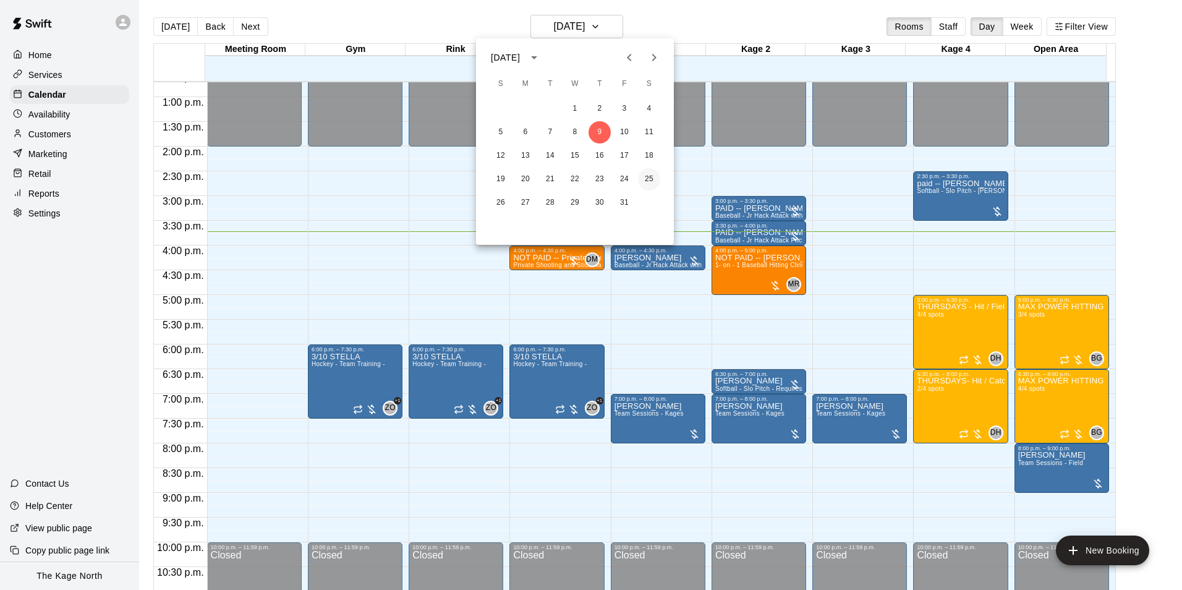
click at [654, 176] on button "25" at bounding box center [649, 179] width 22 height 22
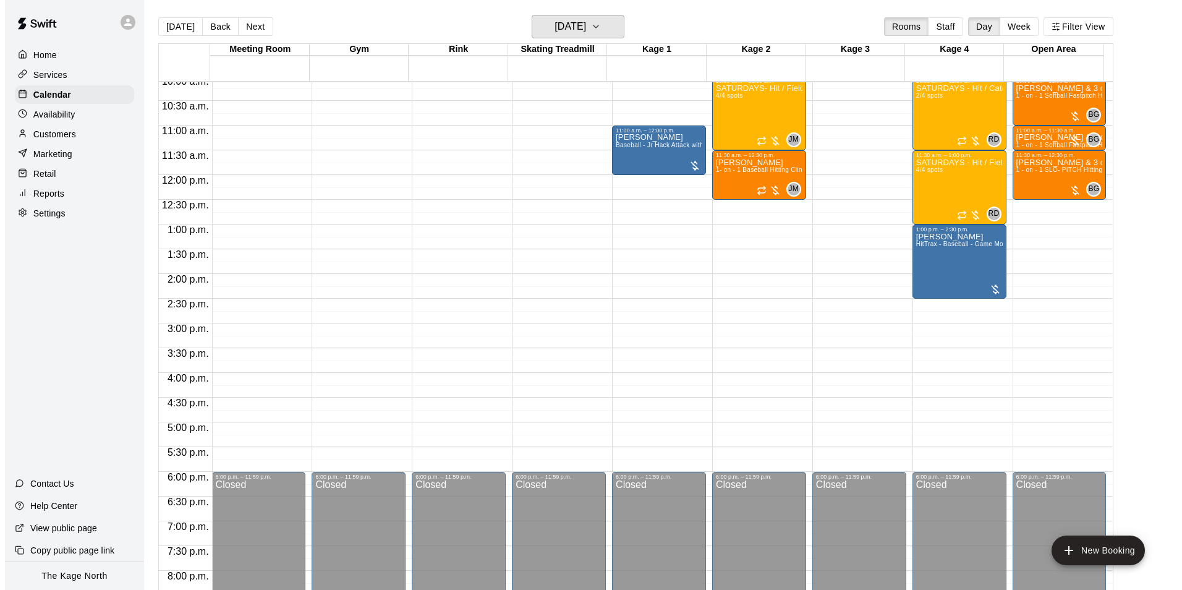
scroll to position [443, 0]
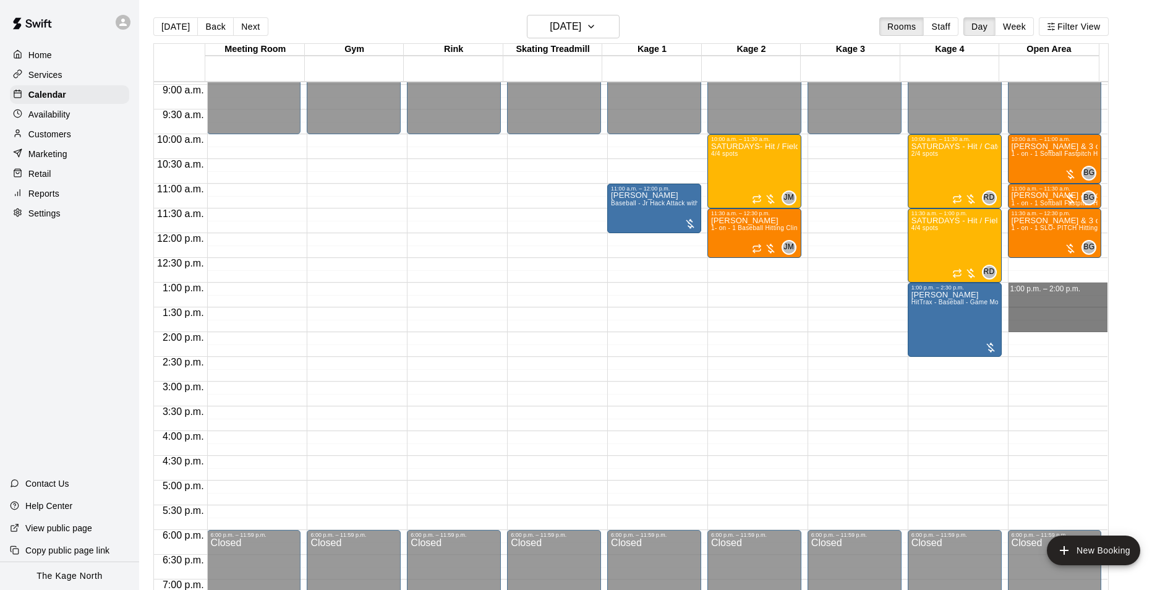
drag, startPoint x: 1011, startPoint y: 286, endPoint x: 1017, endPoint y: 327, distance: 41.3
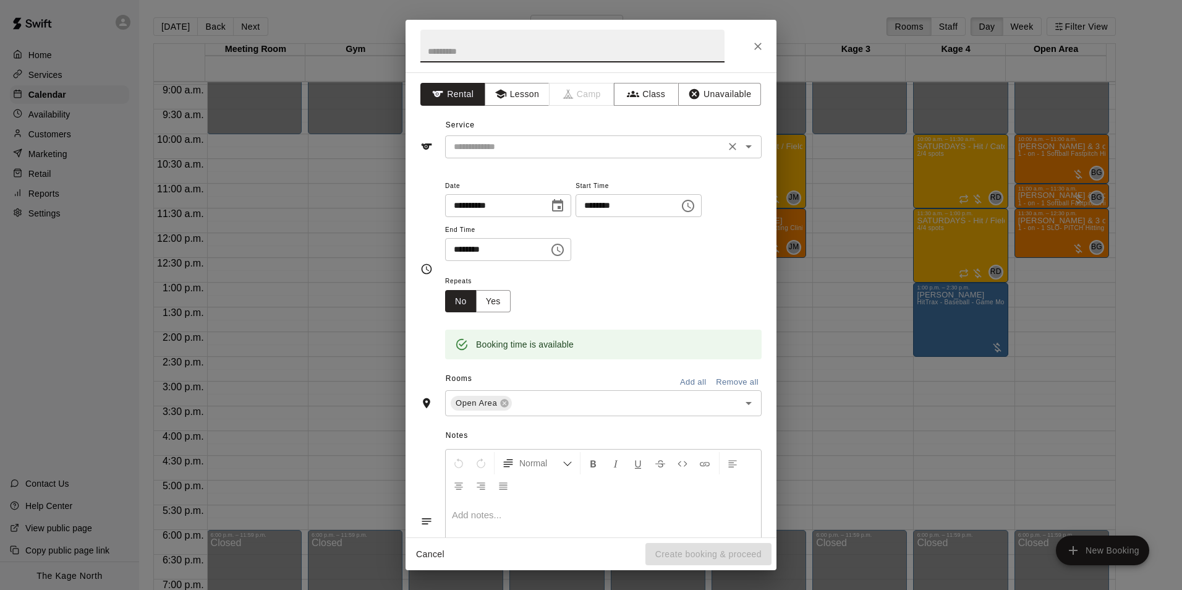
click at [741, 145] on icon "Open" at bounding box center [748, 146] width 15 height 15
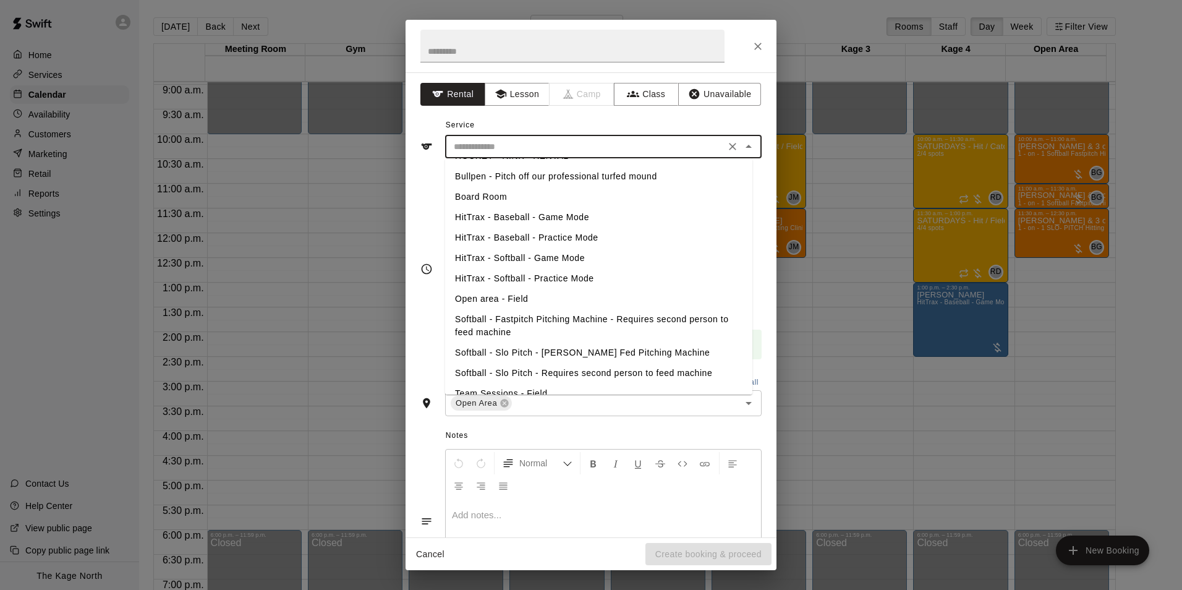
scroll to position [180, 0]
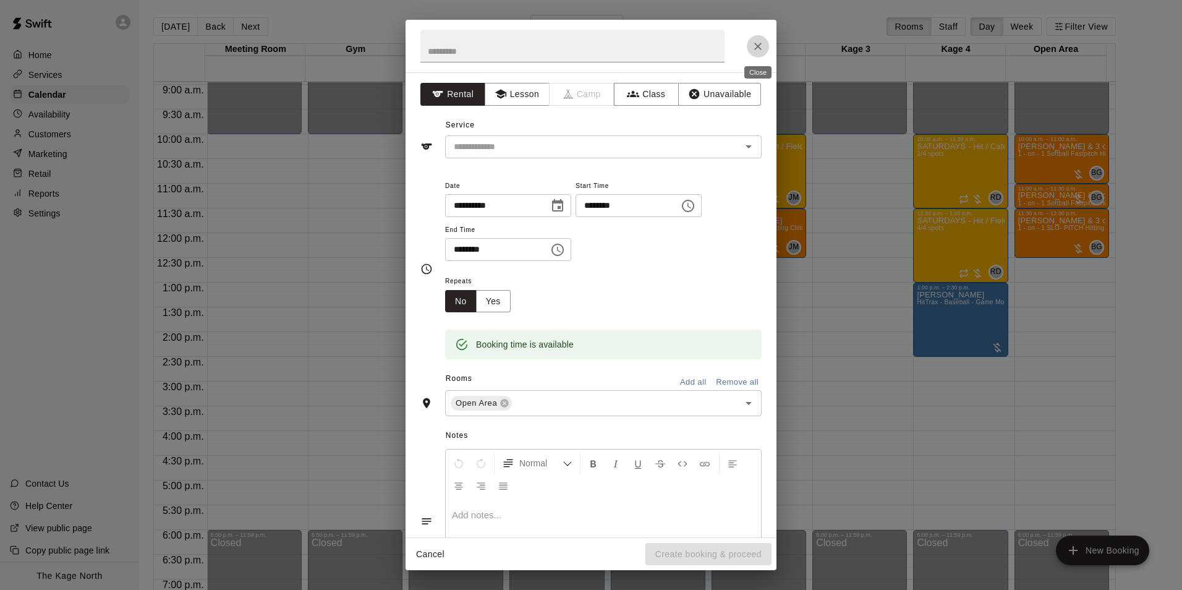
click at [754, 45] on icon "Close" at bounding box center [758, 46] width 12 height 12
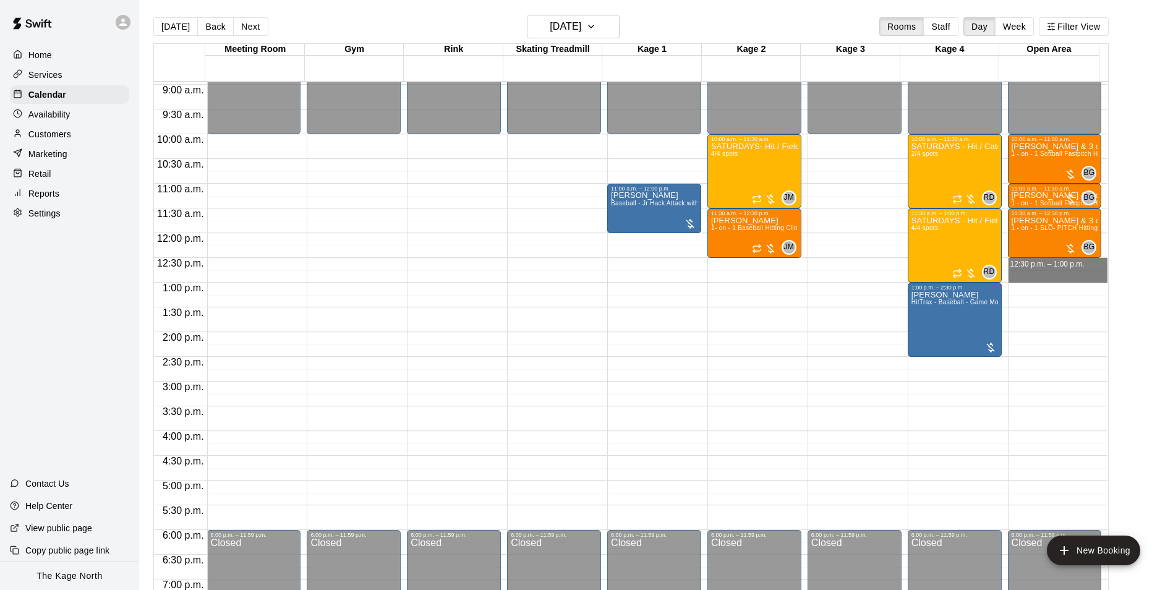
drag, startPoint x: 1009, startPoint y: 261, endPoint x: 1009, endPoint y: 275, distance: 14.2
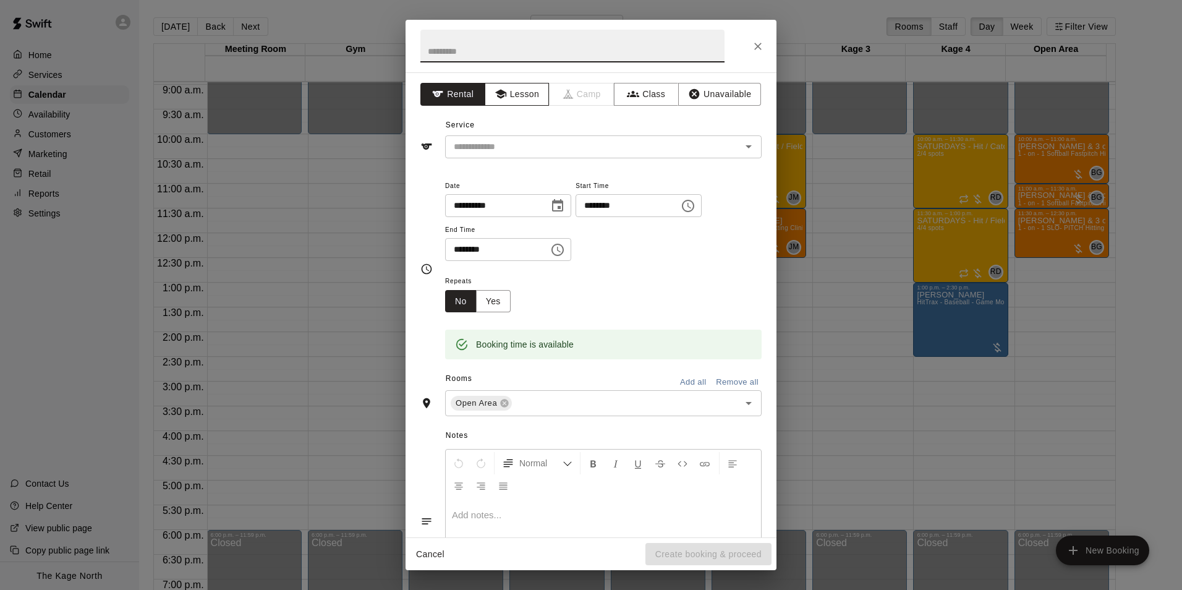
click at [516, 101] on button "Lesson" at bounding box center [517, 94] width 65 height 23
click at [741, 150] on icon "Open" at bounding box center [748, 146] width 15 height 15
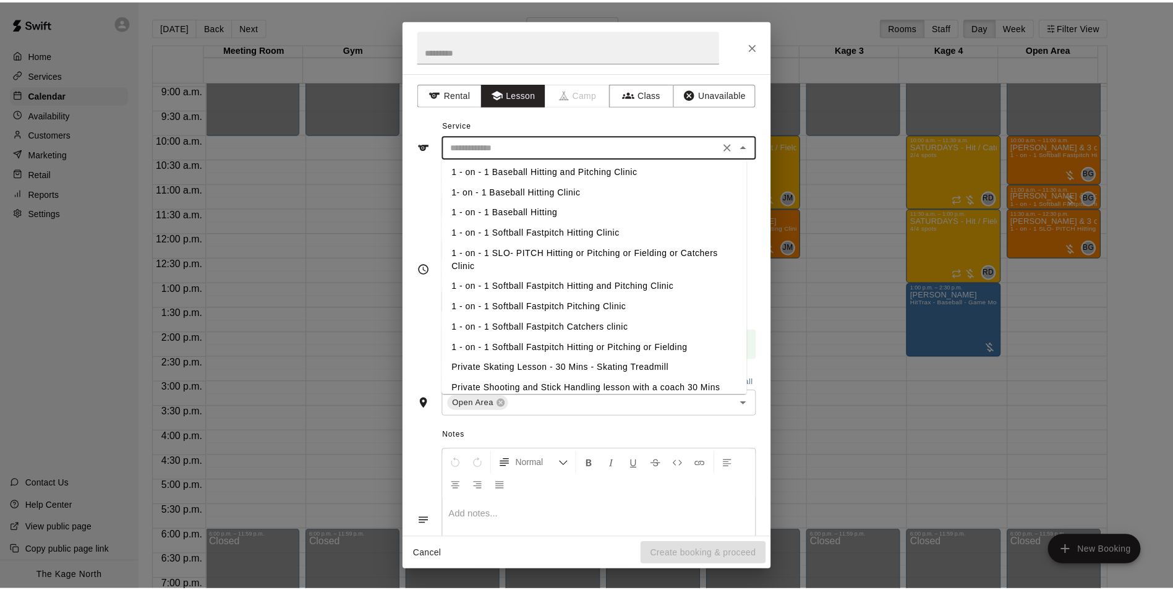
scroll to position [62, 0]
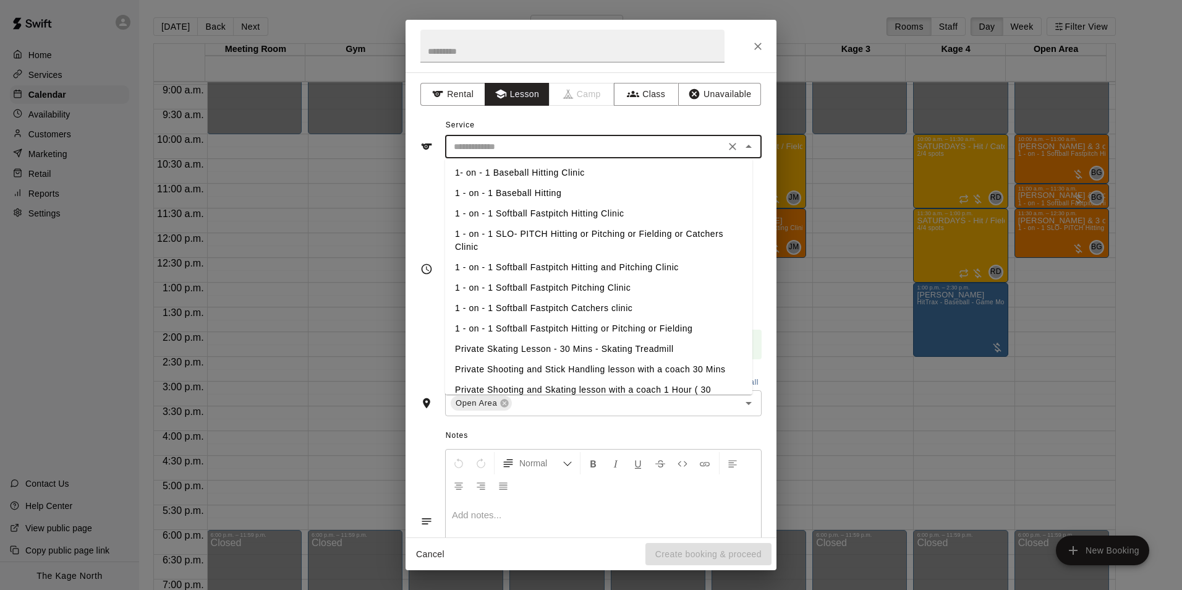
click at [593, 326] on li "1 - on - 1 Softball Fastpitch Hitting or Pitching or Fielding" at bounding box center [598, 328] width 307 height 20
type input "**********"
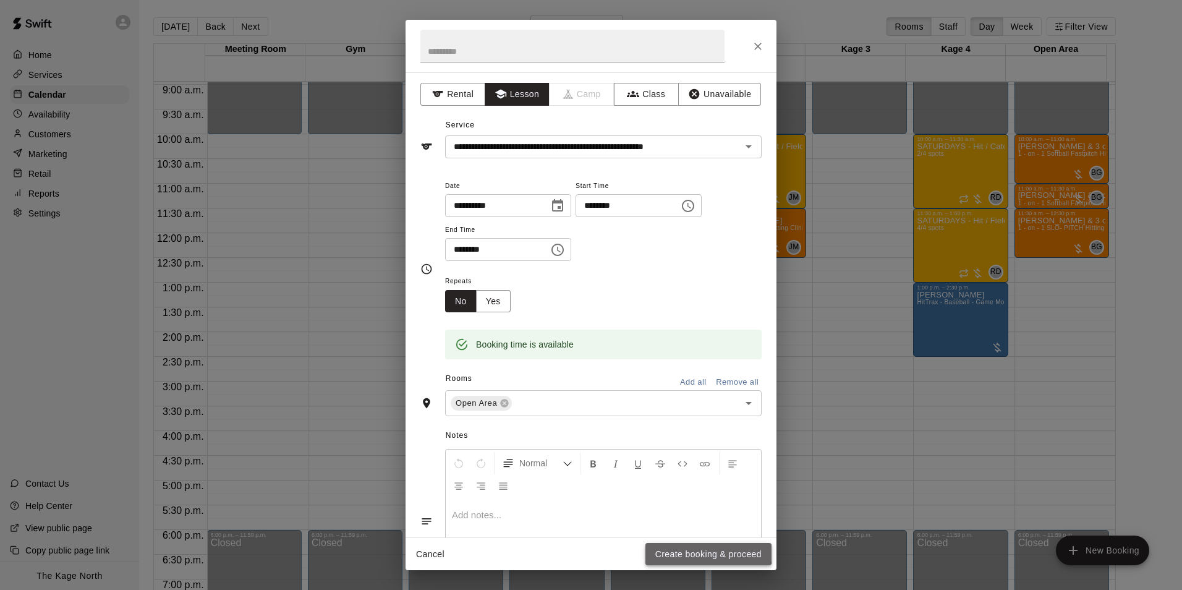
click at [699, 551] on button "Create booking & proceed" at bounding box center [709, 554] width 126 height 23
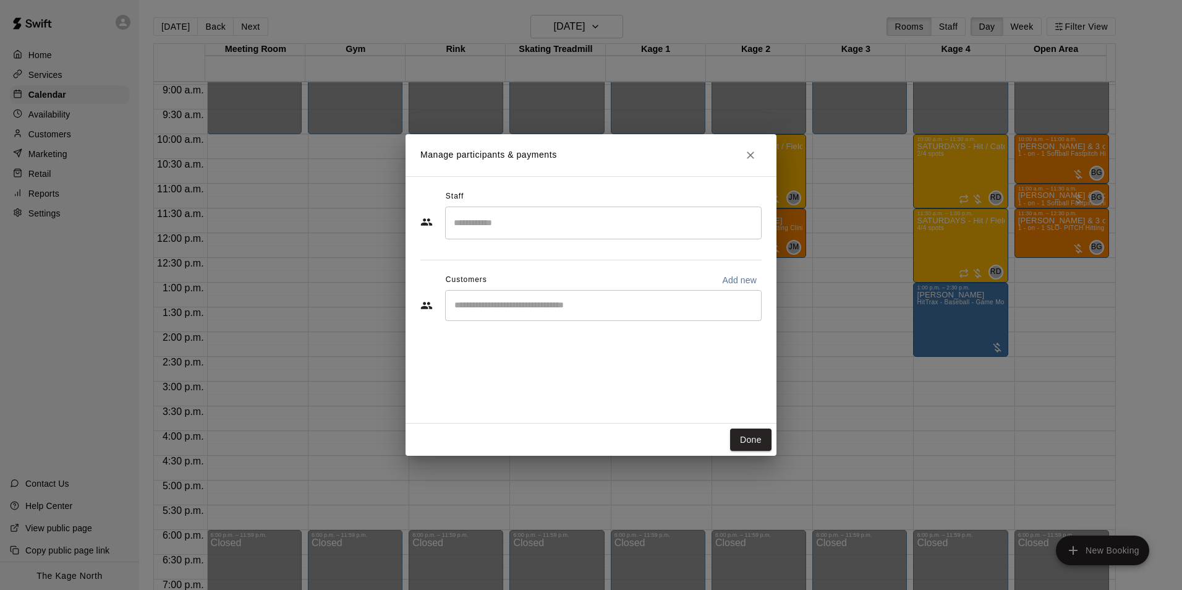
click at [482, 231] on input "Search staff" at bounding box center [603, 223] width 305 height 22
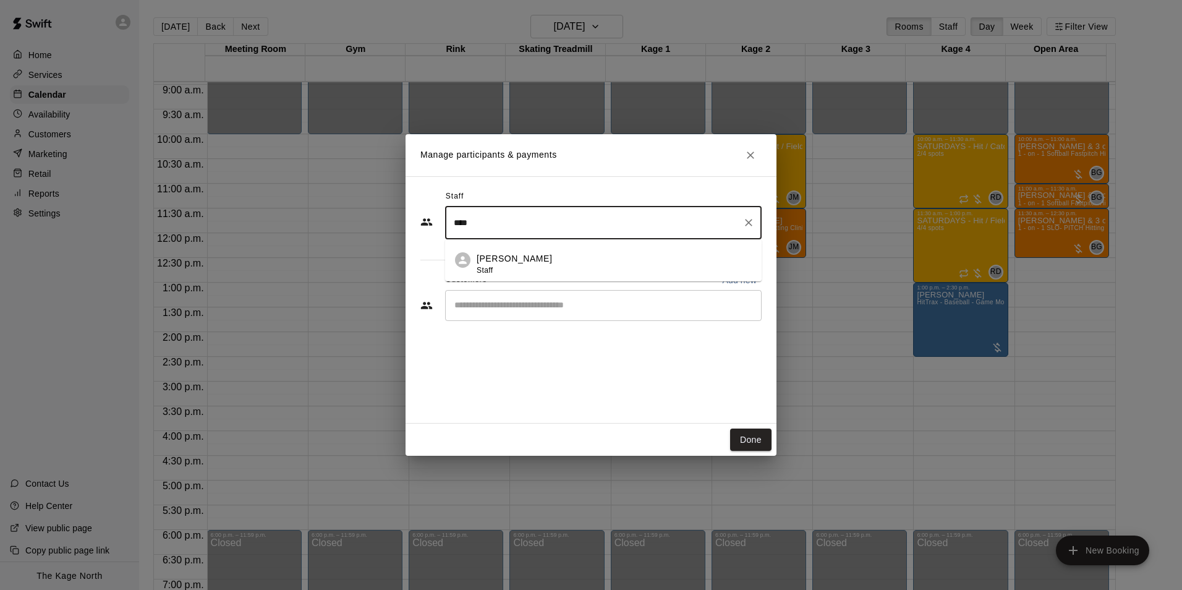
click at [510, 267] on div "Brittani Goettsch Staff" at bounding box center [514, 264] width 75 height 24
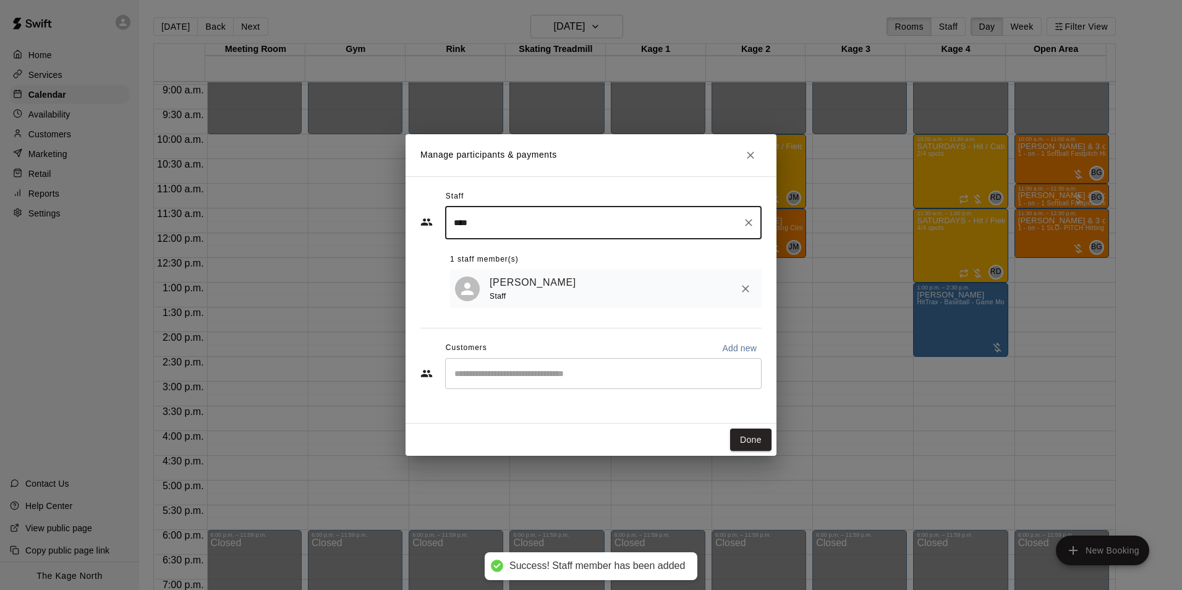
type input "****"
click at [496, 378] on input "Start typing to search customers..." at bounding box center [603, 373] width 305 height 12
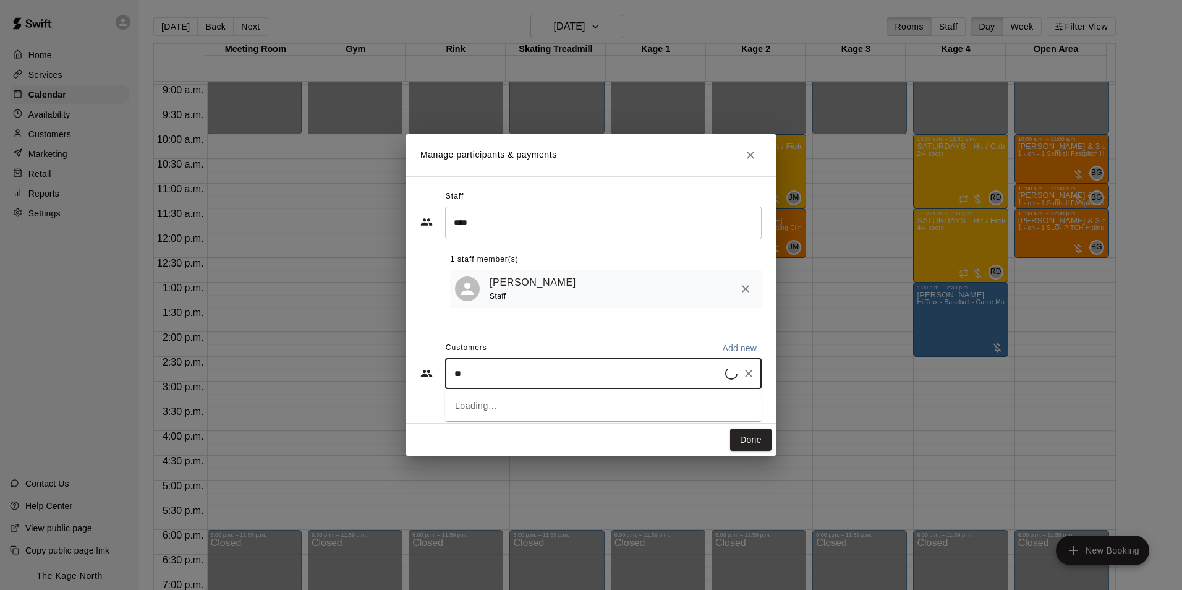
type input "*"
type input "*****"
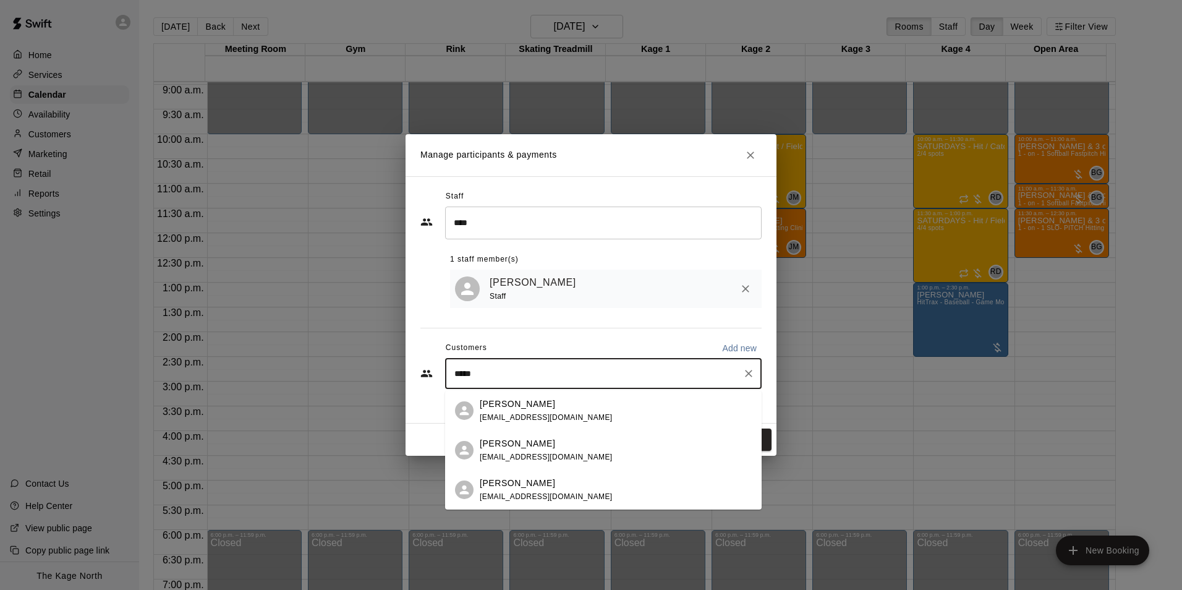
click at [515, 417] on span "tkowpak@gmail.com" at bounding box center [546, 417] width 133 height 9
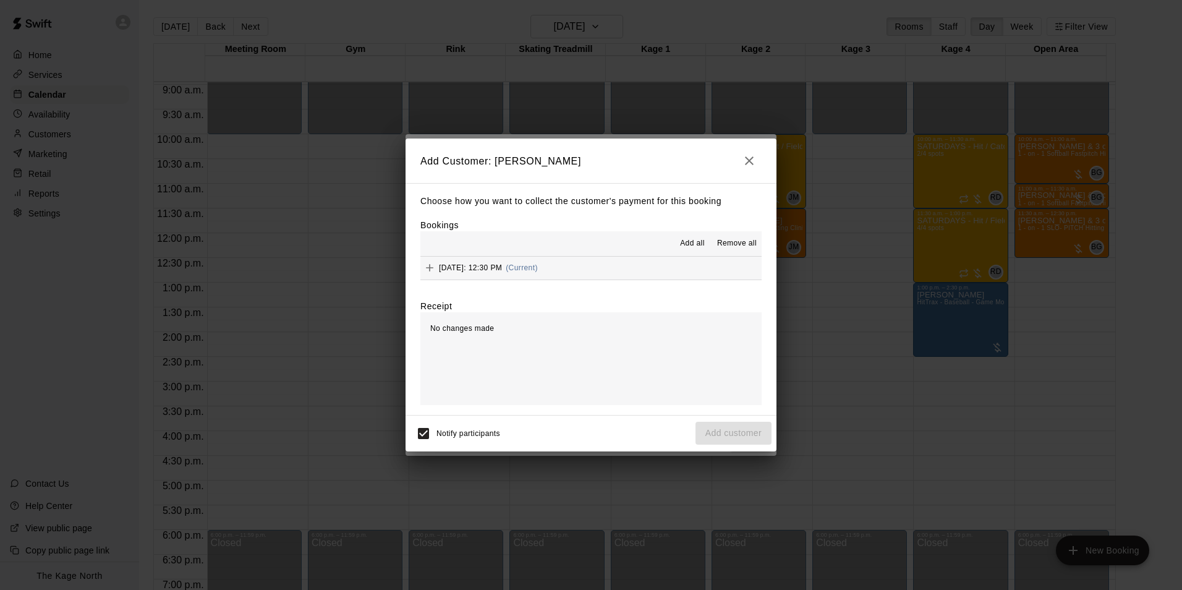
click at [689, 242] on span "Add all" at bounding box center [692, 243] width 25 height 12
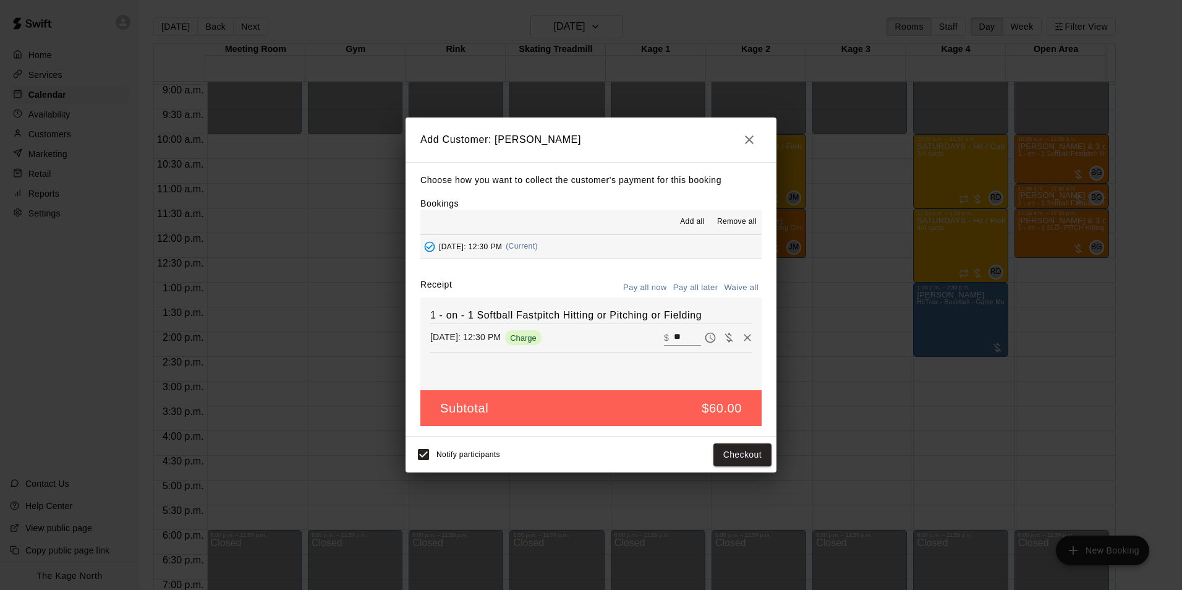
click at [700, 286] on button "Pay all later" at bounding box center [695, 287] width 51 height 19
click at [742, 448] on button "Add customer" at bounding box center [734, 454] width 76 height 23
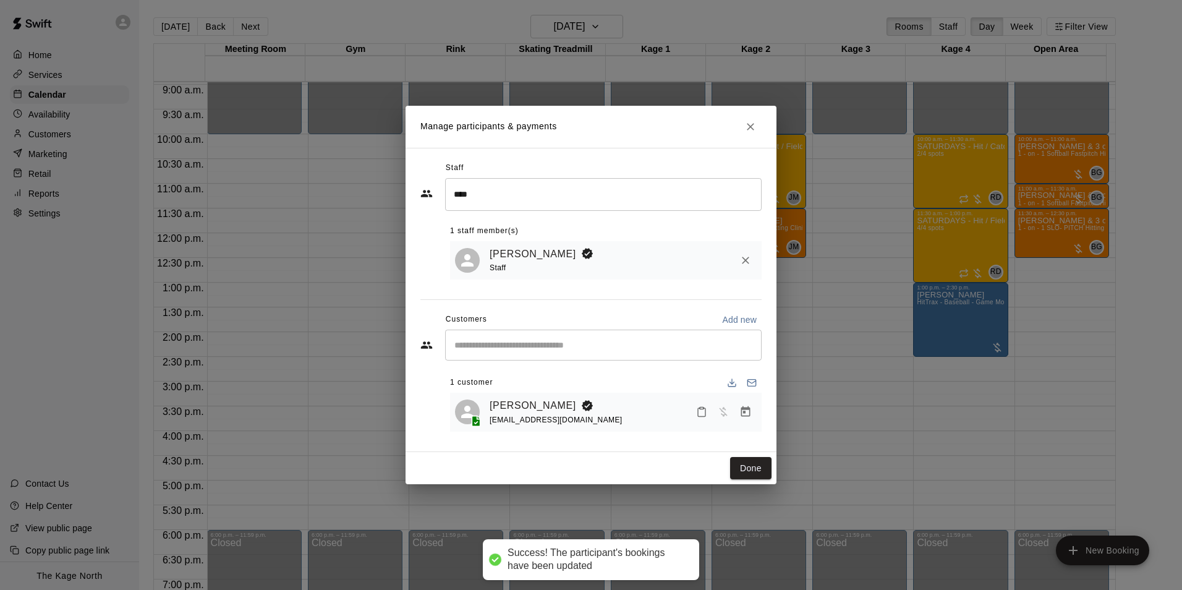
click at [501, 349] on input "Start typing to search customers..." at bounding box center [603, 345] width 305 height 12
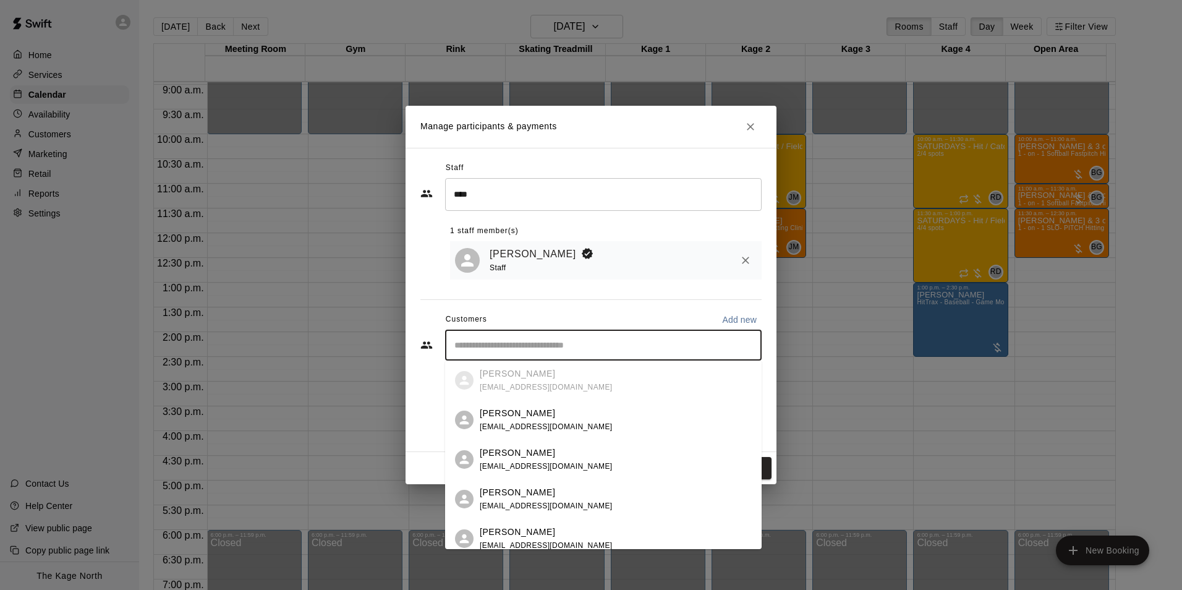
click at [516, 496] on p "Christina Kowpak" at bounding box center [517, 492] width 75 height 13
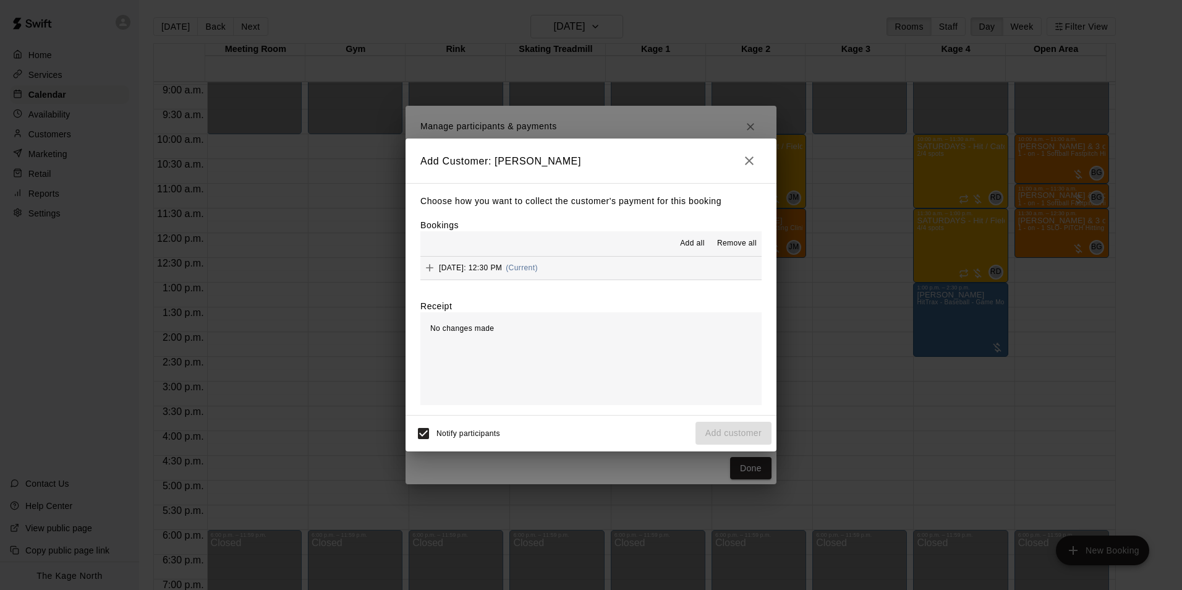
click at [697, 237] on button "Add all" at bounding box center [693, 244] width 40 height 20
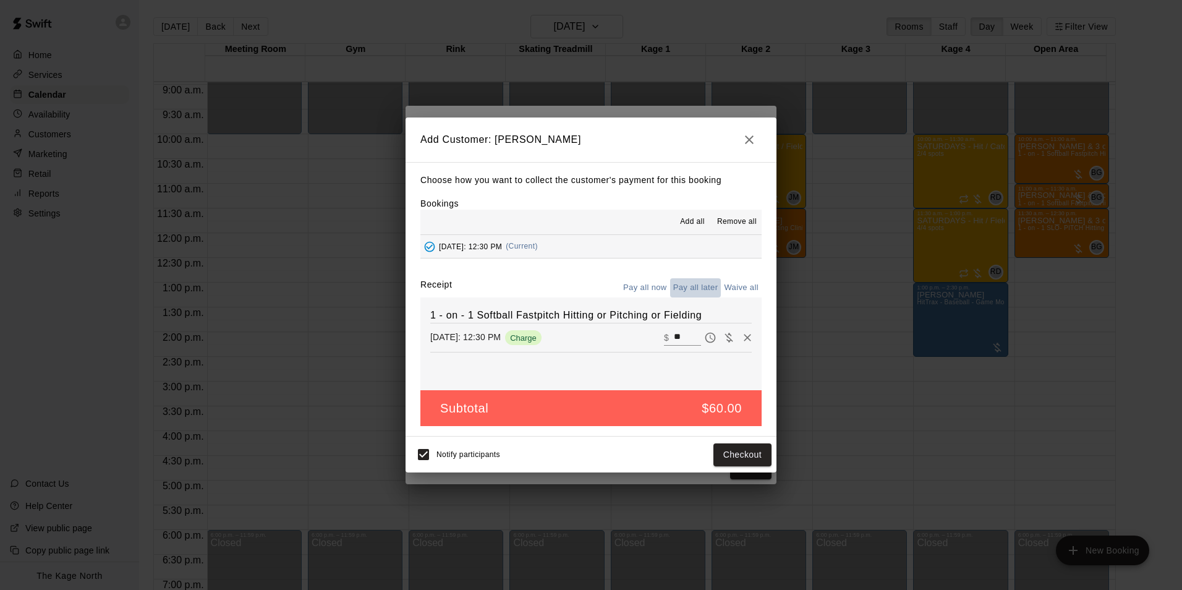
click at [694, 279] on button "Pay all later" at bounding box center [695, 287] width 51 height 19
click at [732, 465] on button "Add customer" at bounding box center [734, 454] width 76 height 23
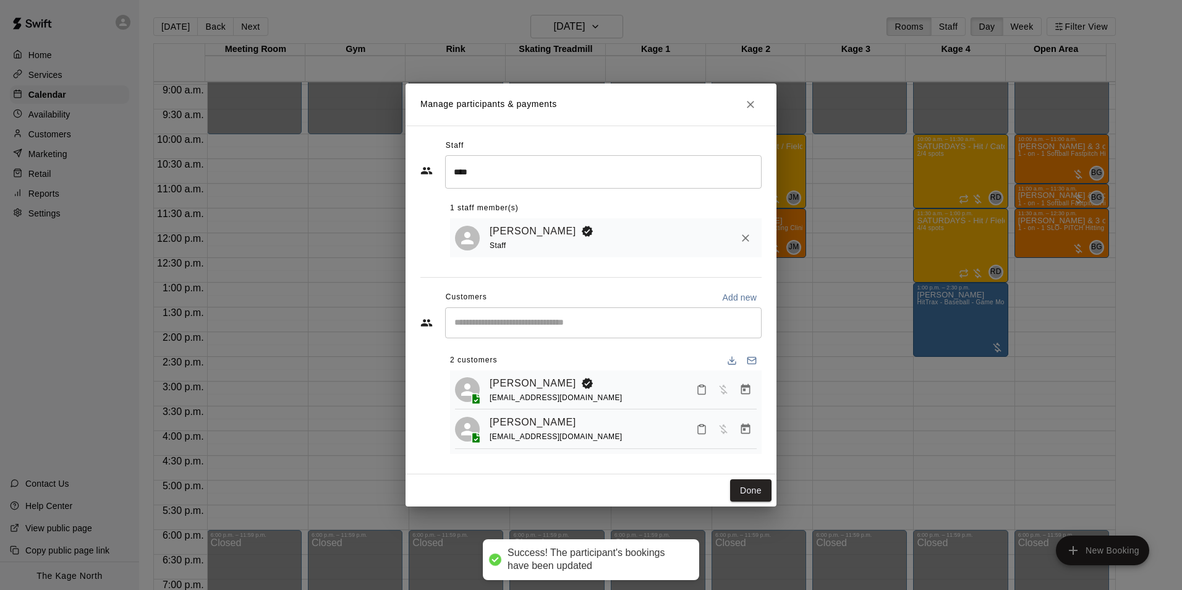
click at [490, 329] on div "​" at bounding box center [603, 322] width 317 height 31
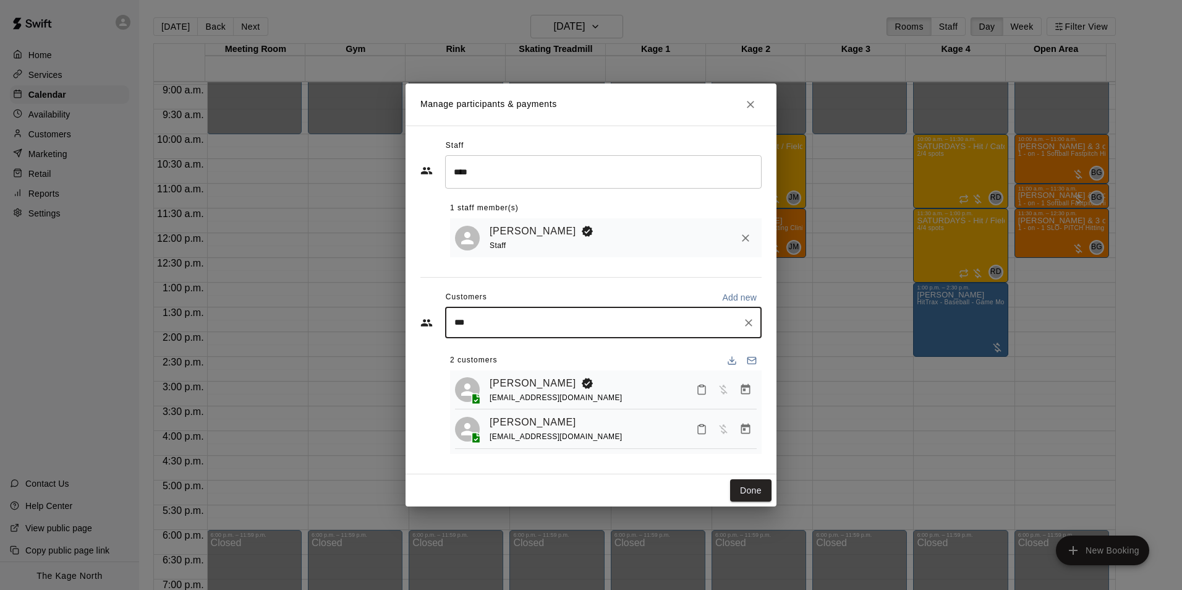
type input "****"
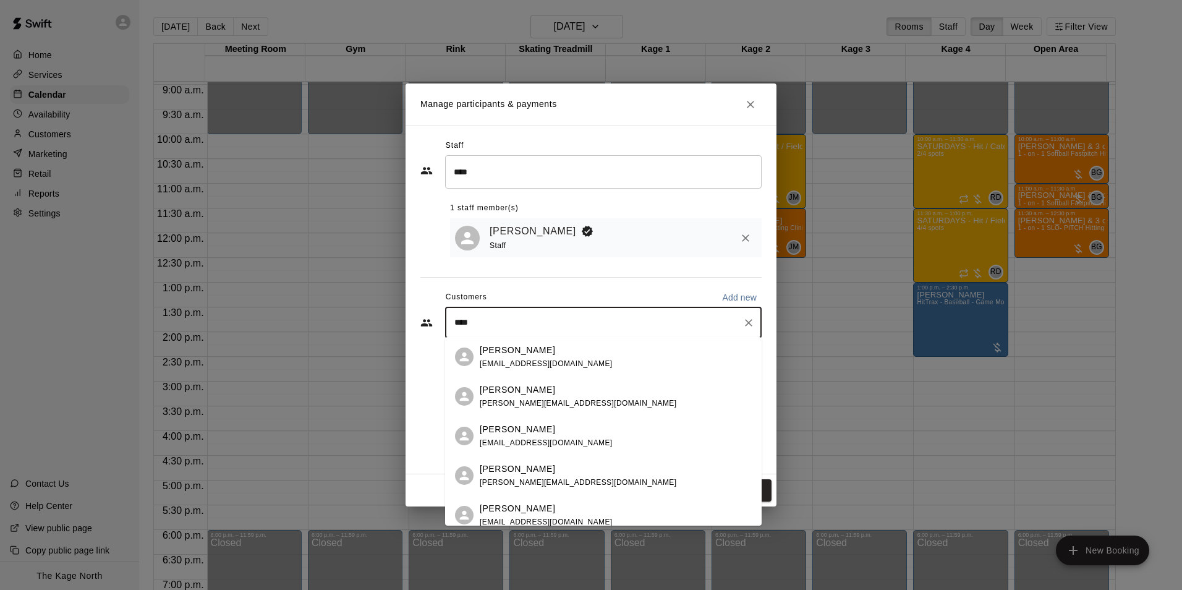
click at [513, 510] on p "Emma Sydor" at bounding box center [517, 508] width 75 height 13
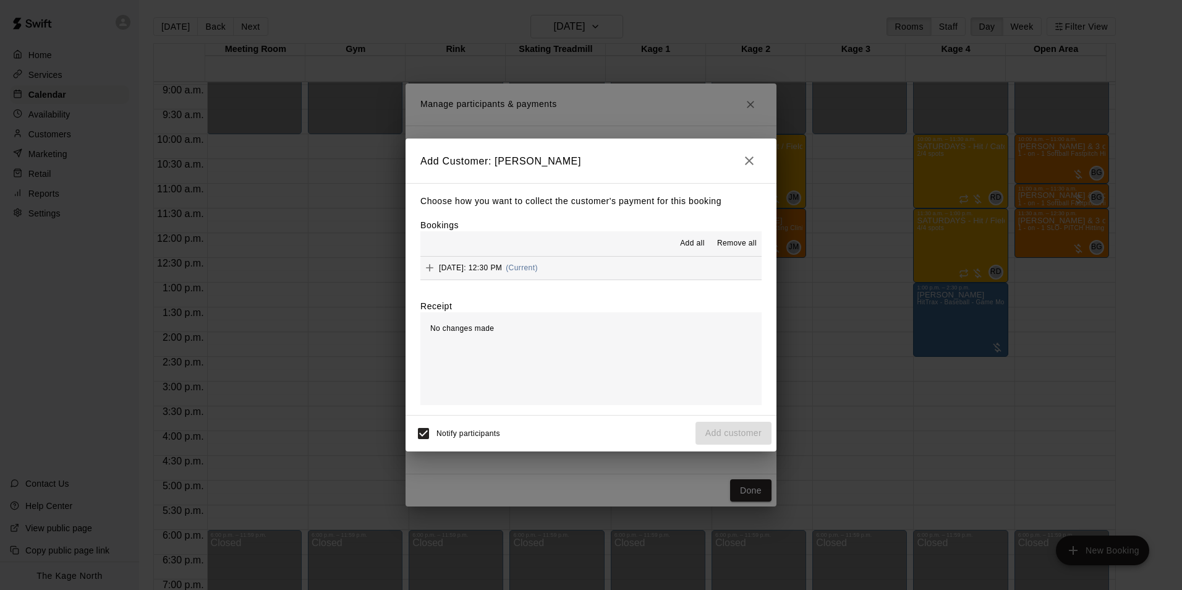
click at [692, 242] on span "Add all" at bounding box center [692, 243] width 25 height 12
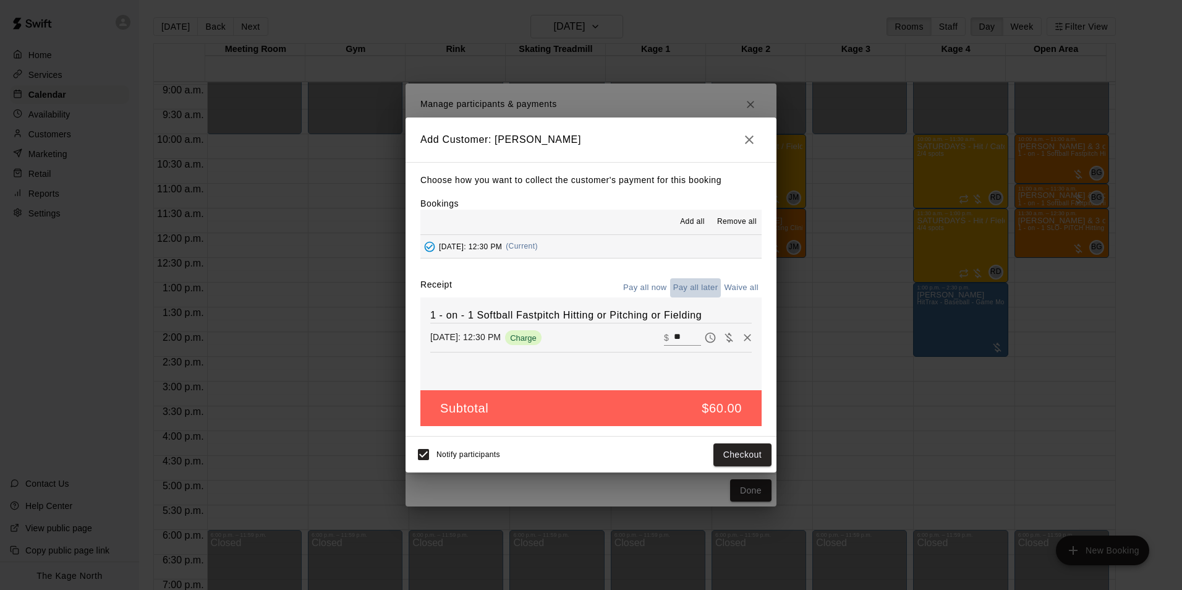
click at [699, 291] on button "Pay all later" at bounding box center [695, 287] width 51 height 19
click at [748, 462] on button "Add customer" at bounding box center [734, 454] width 76 height 23
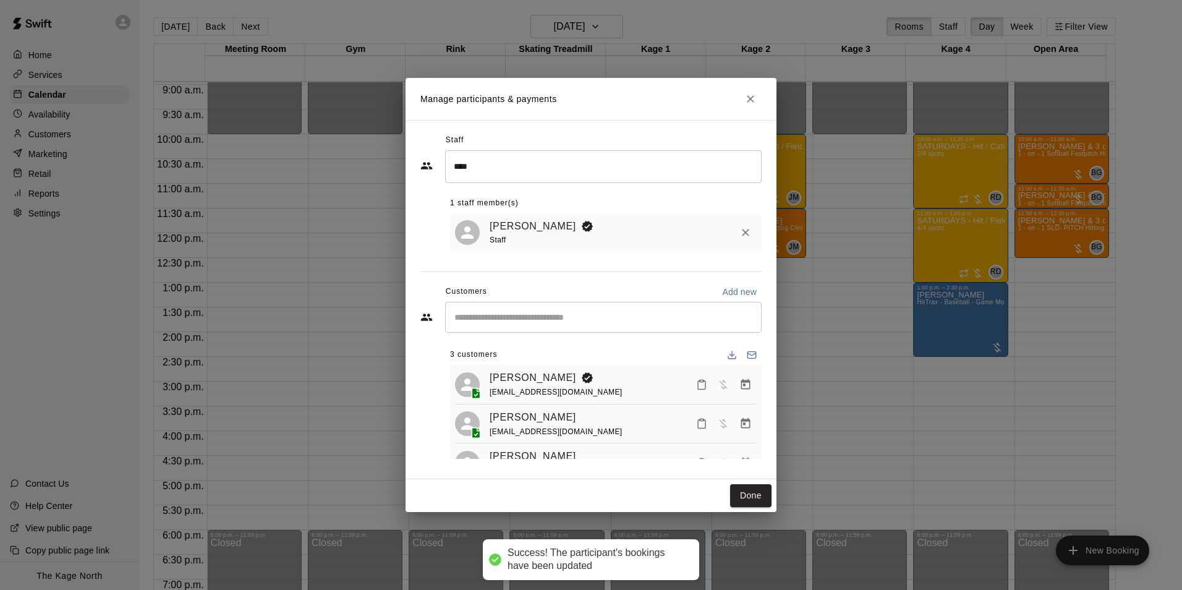
click at [467, 320] on input "Start typing to search customers..." at bounding box center [603, 317] width 305 height 12
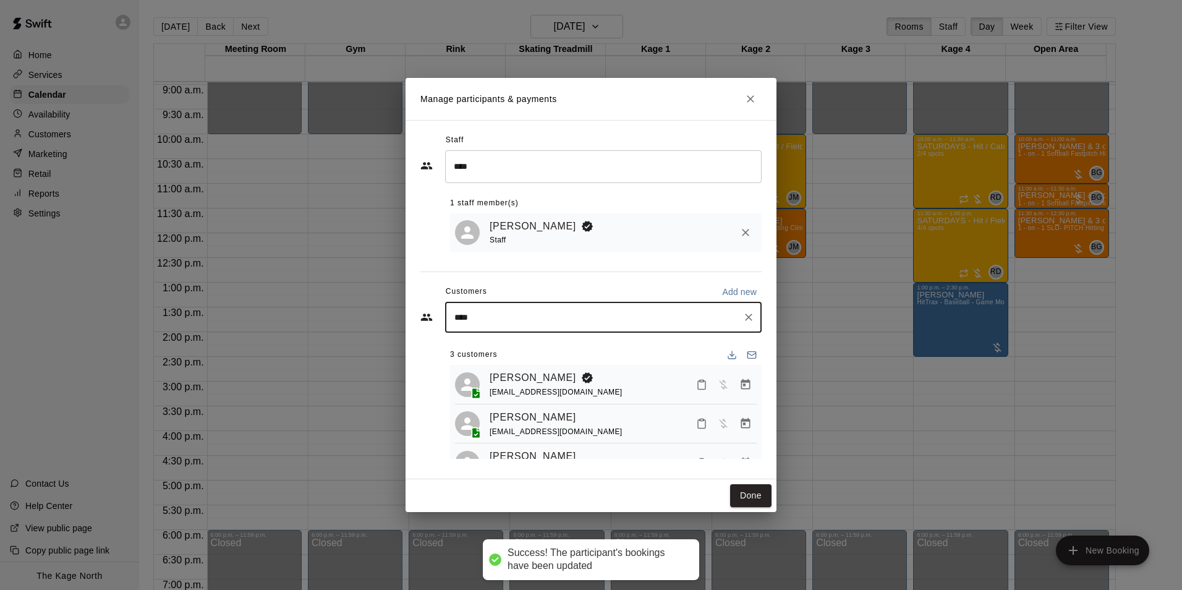
type input "*****"
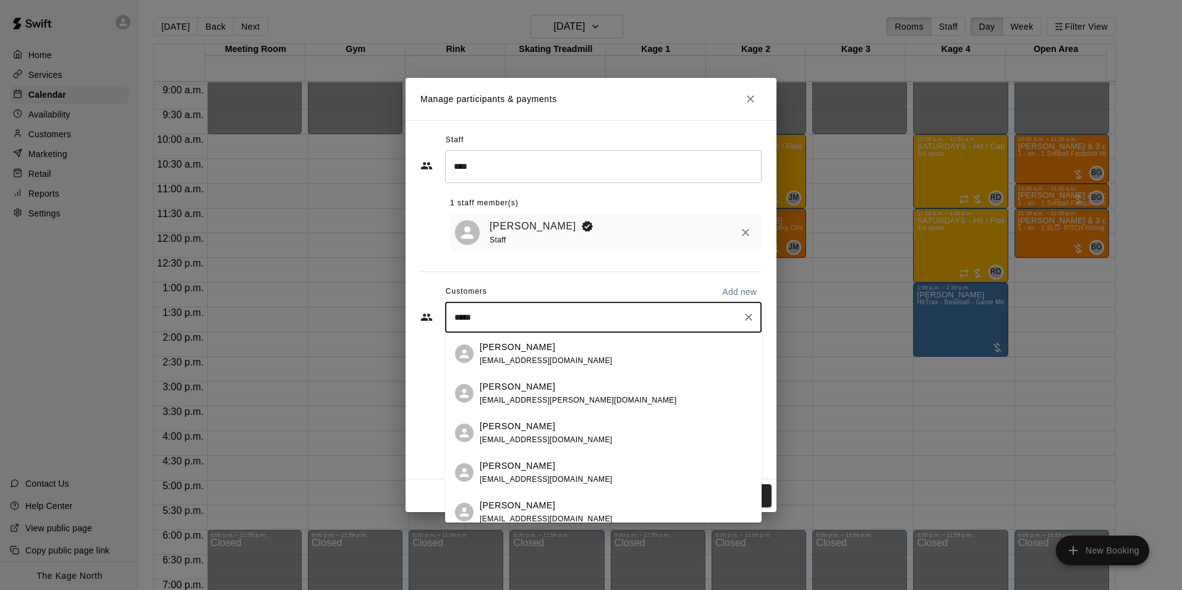
click at [519, 350] on p "Frances Del Sole" at bounding box center [517, 347] width 75 height 13
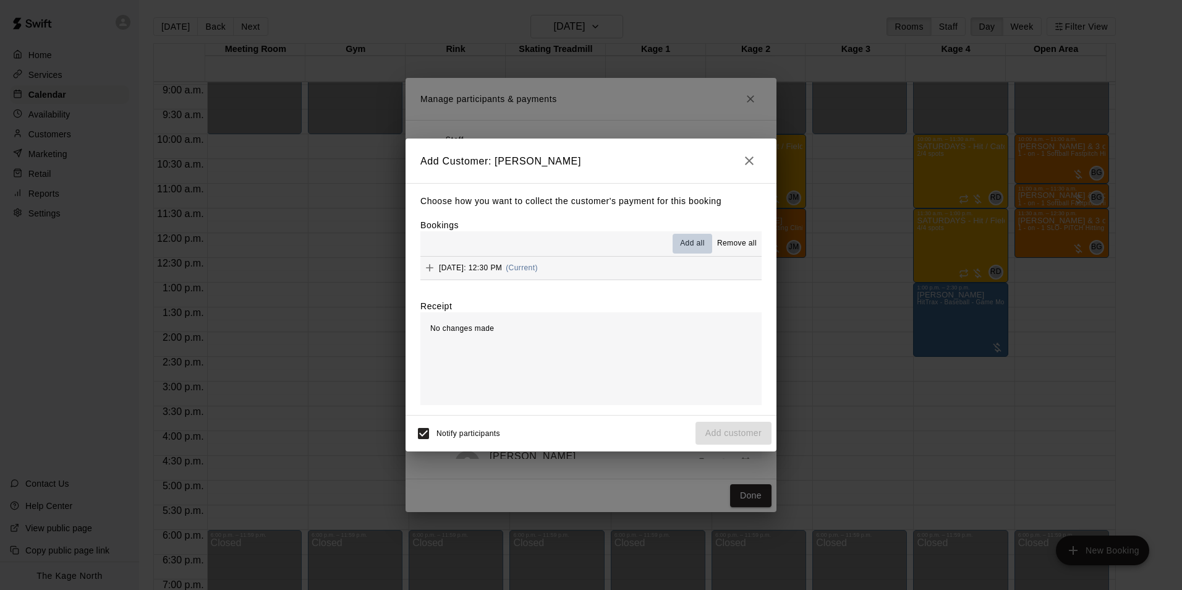
click at [692, 242] on span "Add all" at bounding box center [692, 243] width 25 height 12
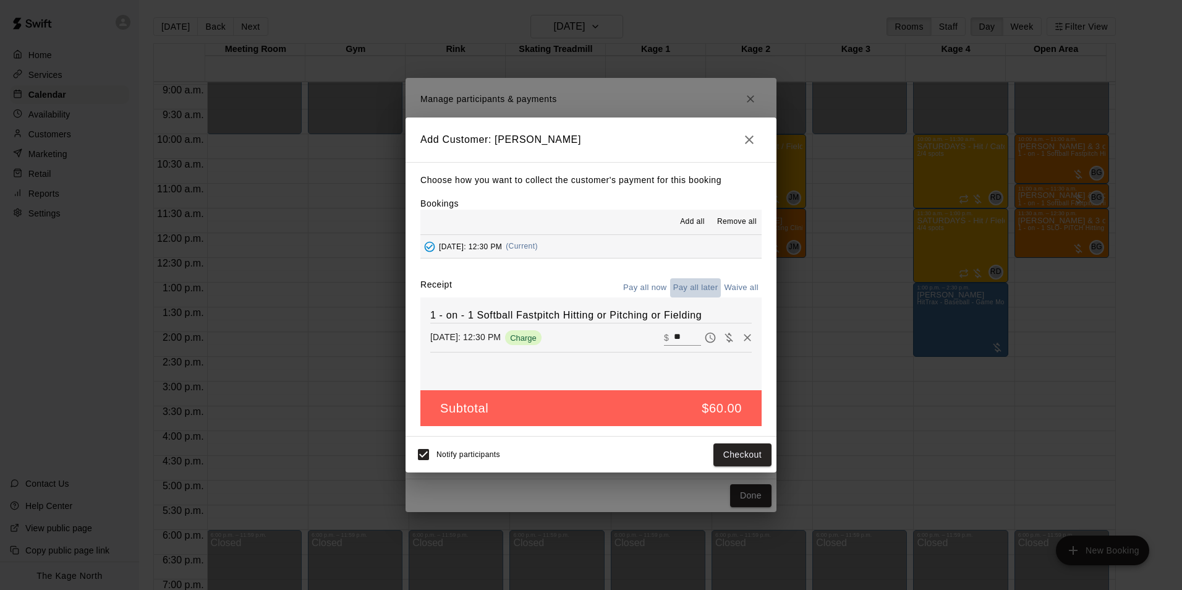
click at [699, 287] on button "Pay all later" at bounding box center [695, 287] width 51 height 19
click at [755, 458] on button "Add customer" at bounding box center [734, 454] width 76 height 23
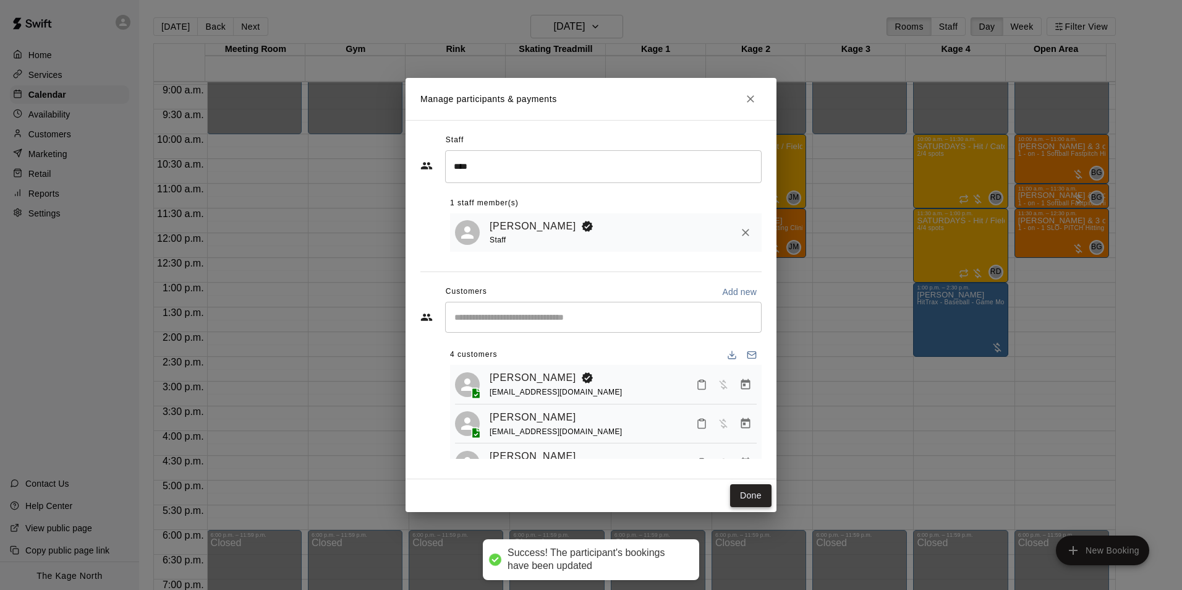
click at [739, 500] on button "Done" at bounding box center [750, 495] width 41 height 23
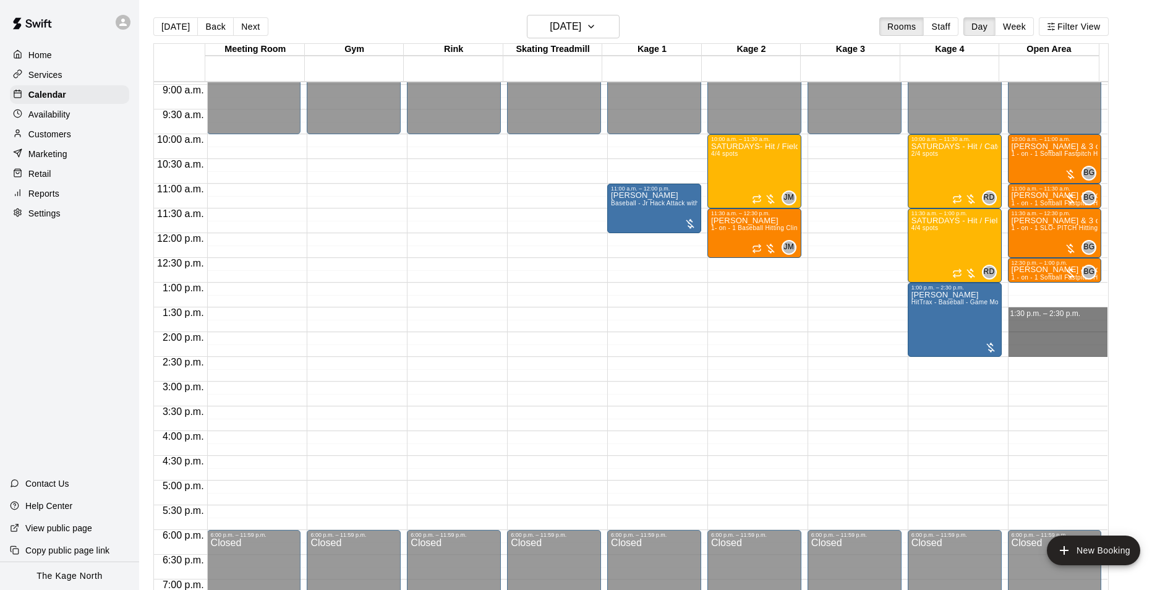
drag, startPoint x: 1011, startPoint y: 312, endPoint x: 1017, endPoint y: 350, distance: 38.7
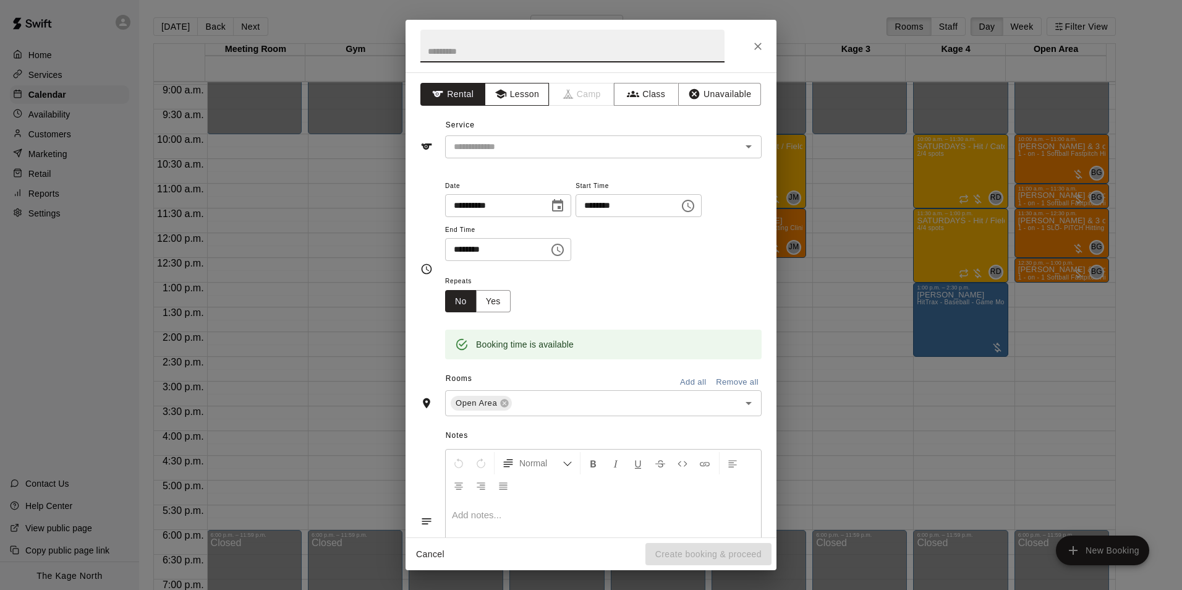
click at [519, 98] on button "Lesson" at bounding box center [517, 94] width 65 height 23
click at [741, 153] on icon "Open" at bounding box center [748, 146] width 15 height 15
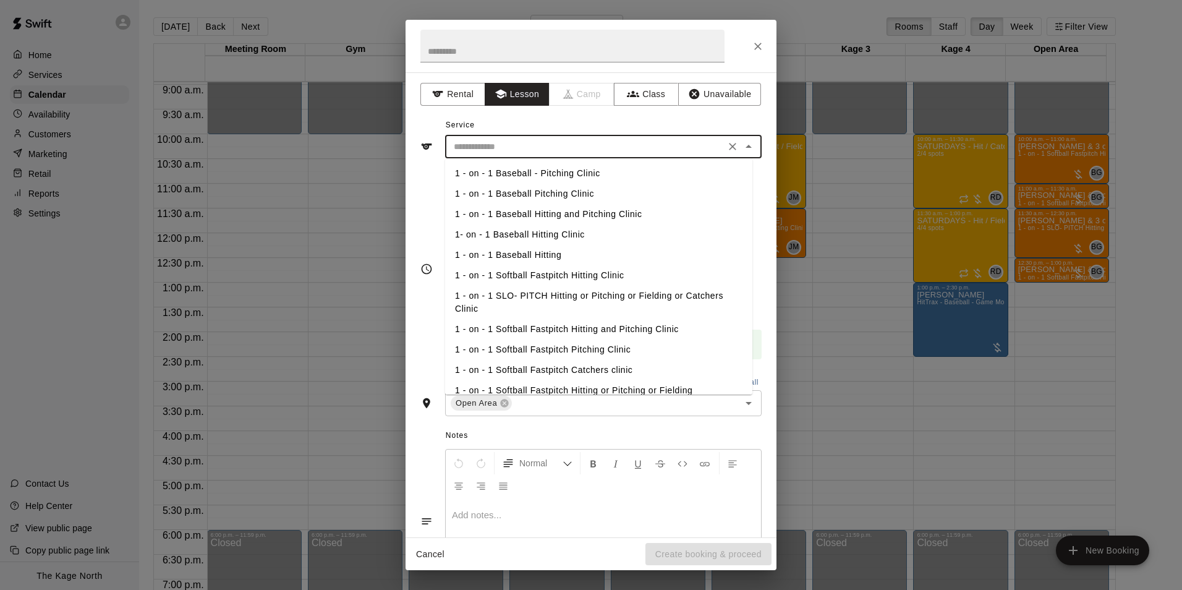
click at [590, 277] on li "1 - on - 1 Softball Fastpitch Hitting Clinic" at bounding box center [598, 275] width 307 height 20
type input "**********"
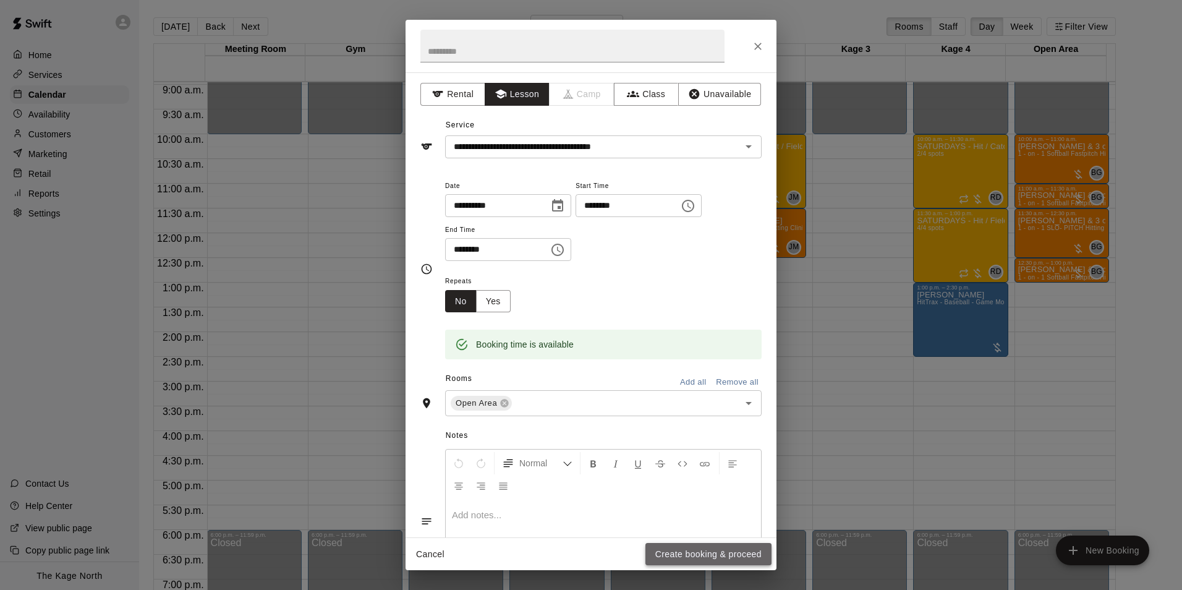
click at [730, 553] on button "Create booking & proceed" at bounding box center [709, 554] width 126 height 23
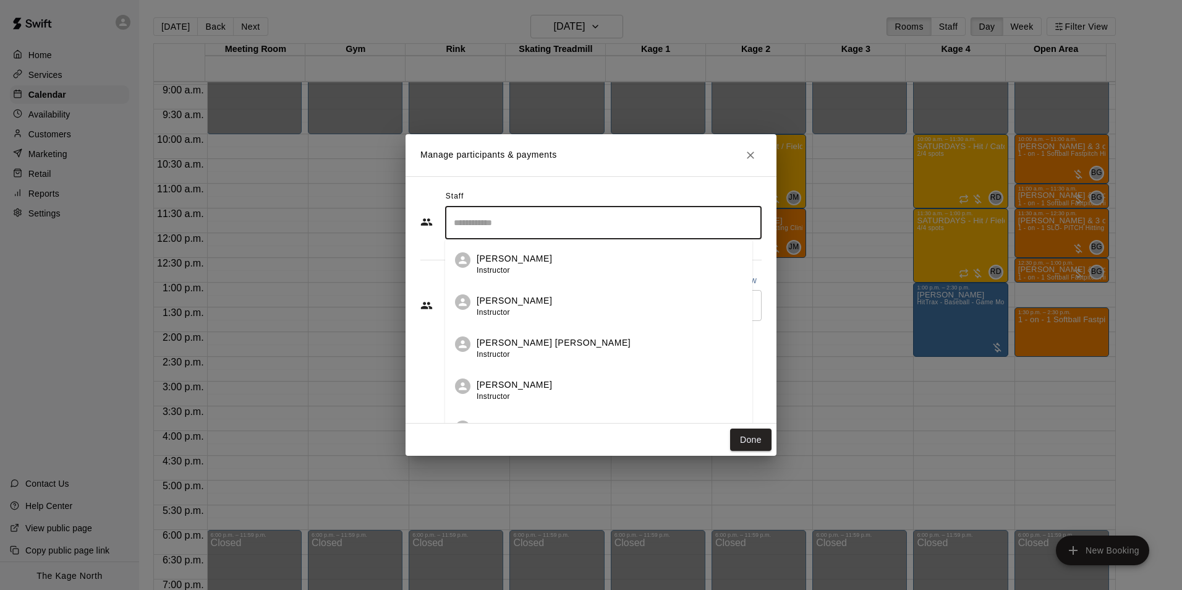
click at [479, 222] on input "Search staff" at bounding box center [603, 223] width 305 height 22
click at [545, 398] on div "Brittani Goettsch Staff" at bounding box center [514, 390] width 75 height 24
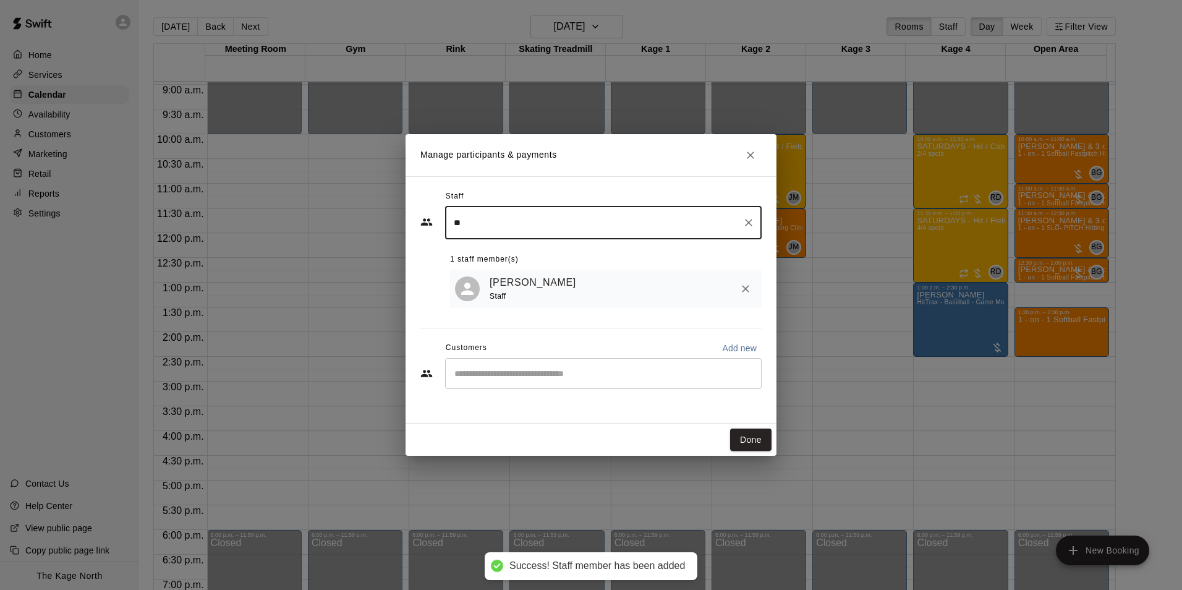
click at [519, 386] on div "​" at bounding box center [603, 373] width 317 height 31
type input "**"
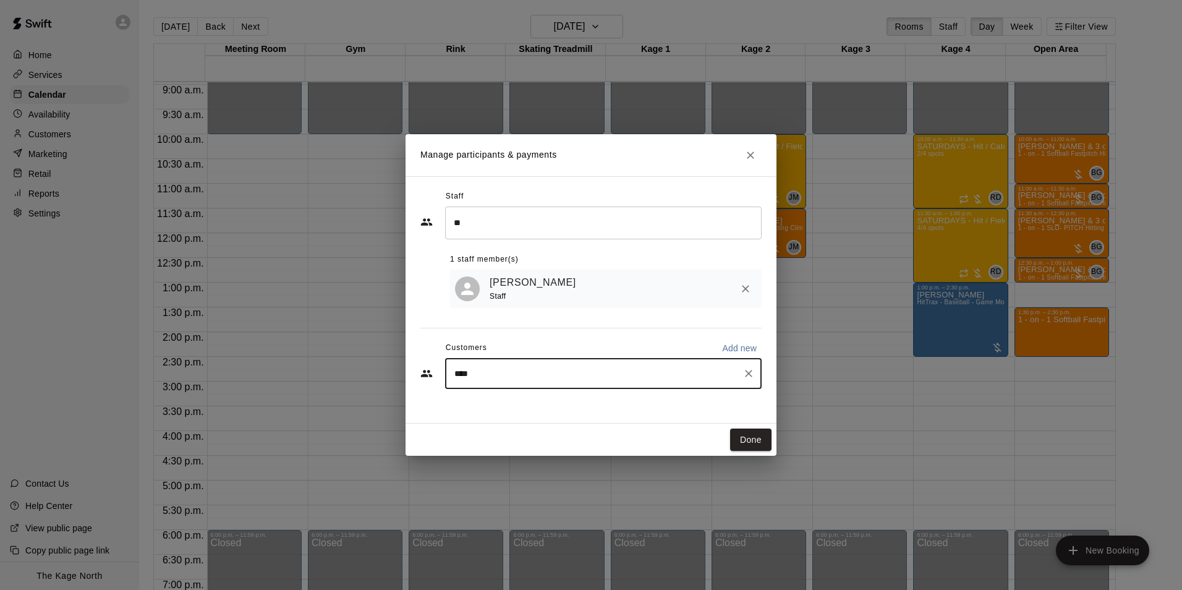
type input "****"
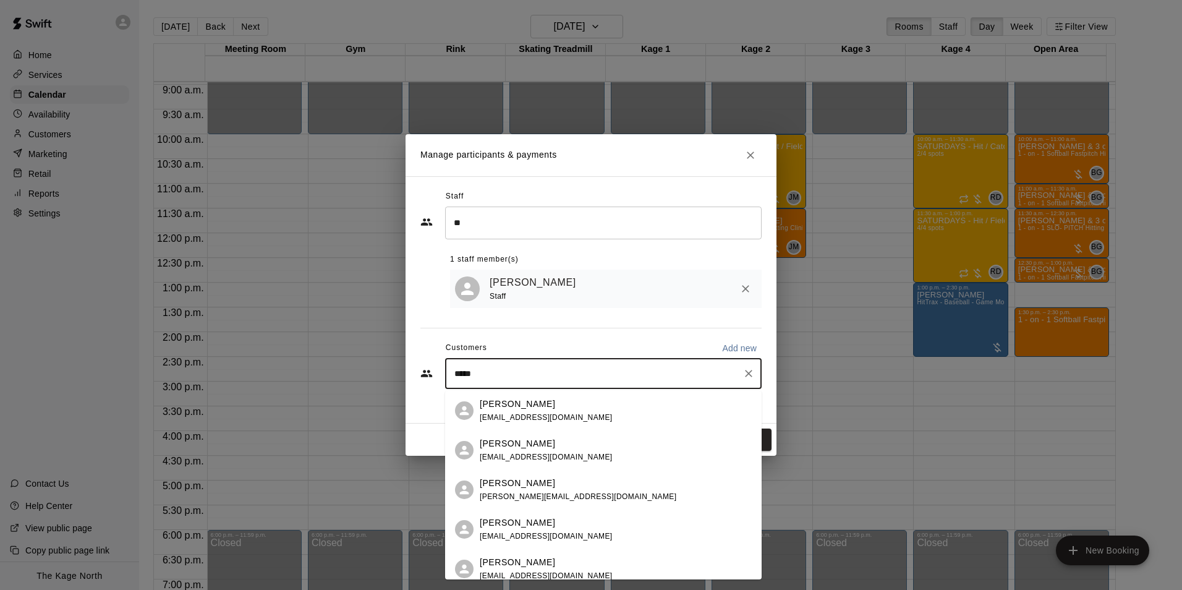
click at [535, 483] on div "Emma Daniel" at bounding box center [578, 483] width 197 height 13
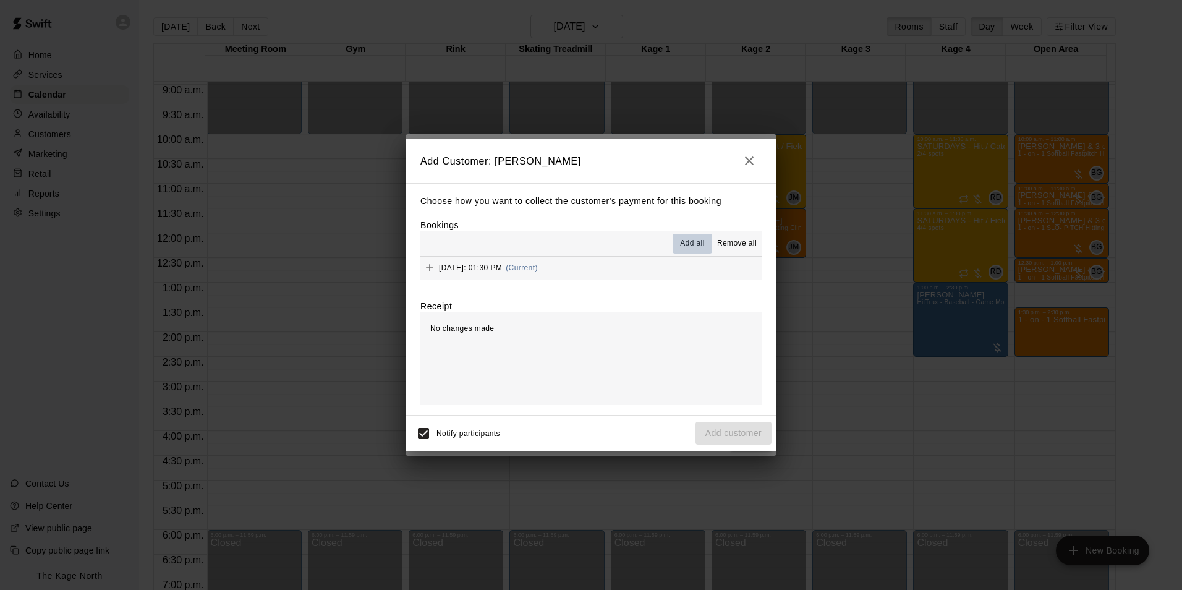
click at [694, 240] on span "Add all" at bounding box center [692, 243] width 25 height 12
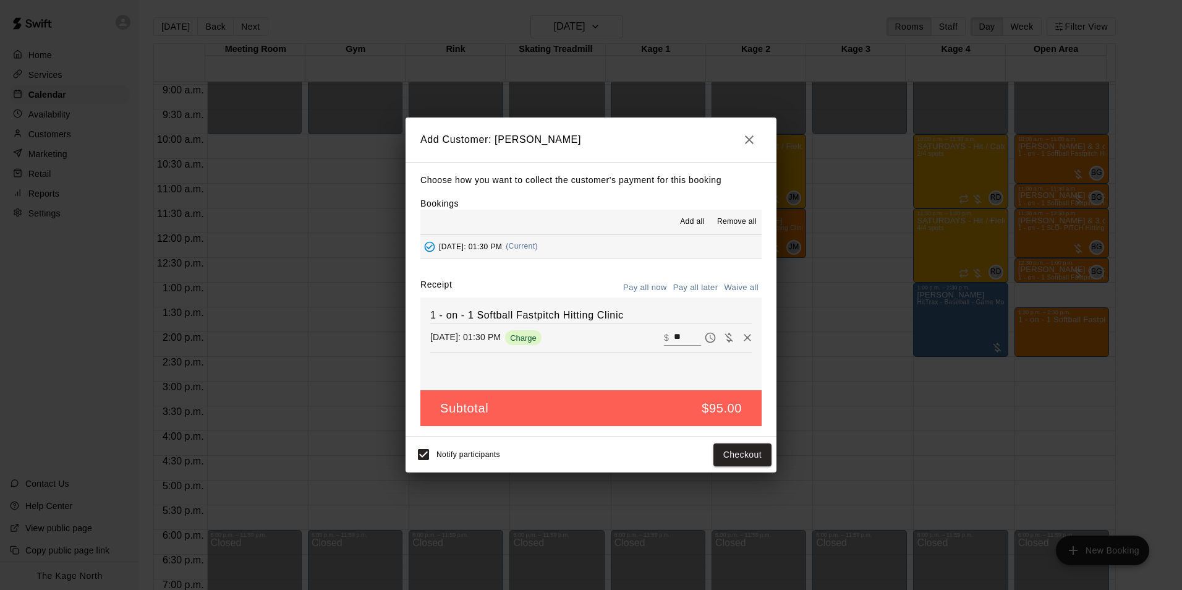
click at [707, 287] on button "Pay all later" at bounding box center [695, 287] width 51 height 19
click at [746, 457] on button "Add customer" at bounding box center [734, 454] width 76 height 23
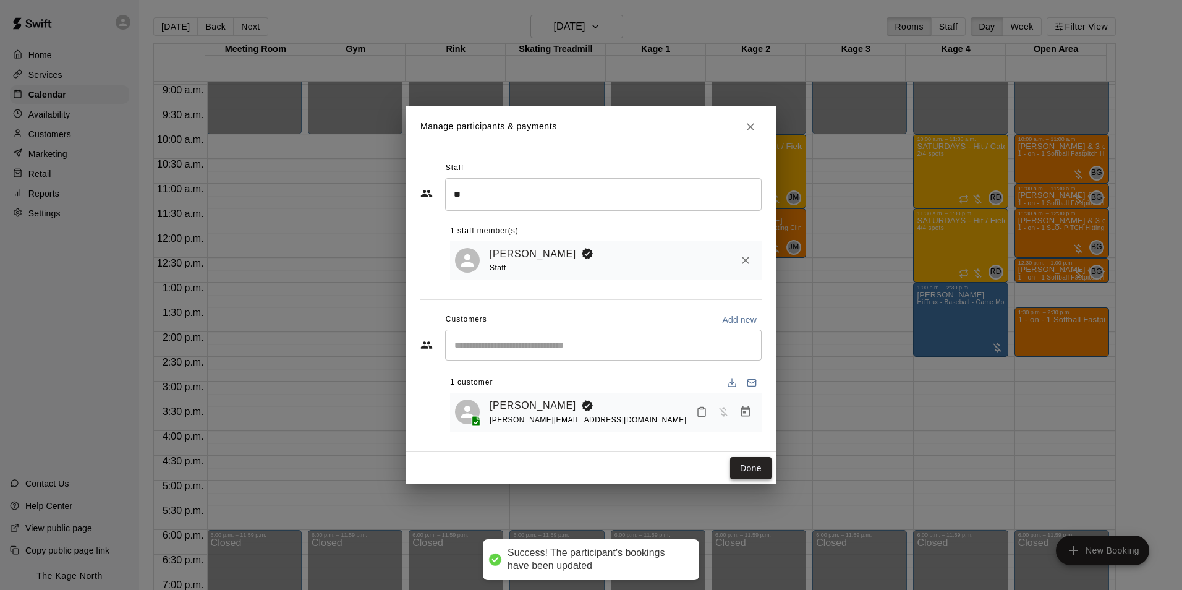
click at [740, 474] on button "Done" at bounding box center [750, 468] width 41 height 23
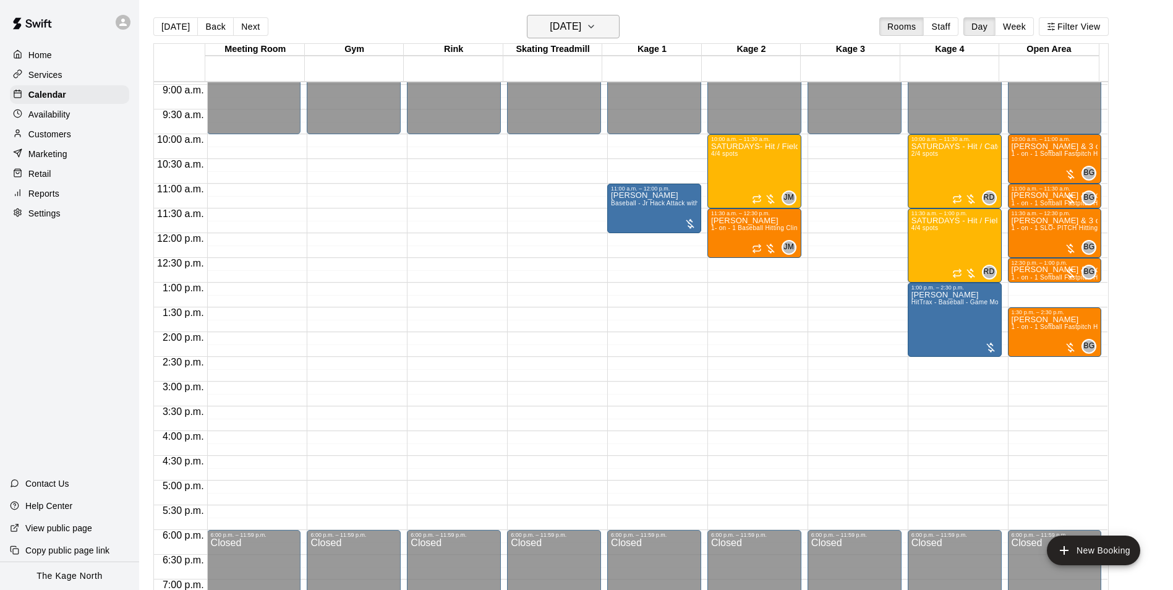
click at [596, 23] on icon "button" at bounding box center [591, 26] width 10 height 15
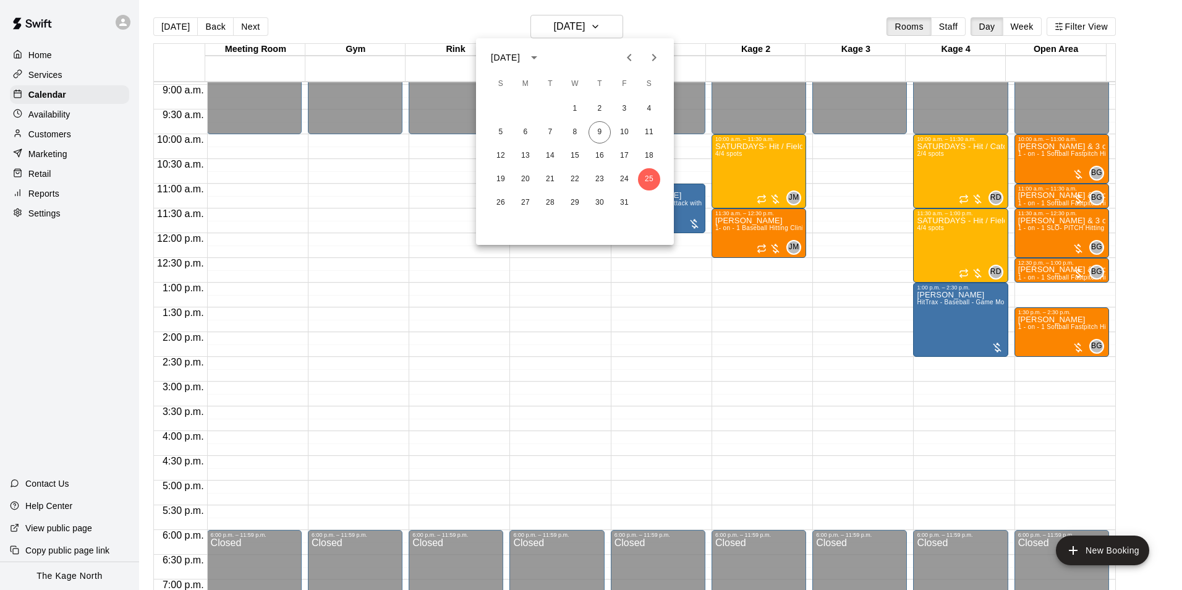
click at [631, 61] on icon "Previous month" at bounding box center [629, 57] width 15 height 15
click at [653, 128] on button "13" at bounding box center [649, 132] width 22 height 22
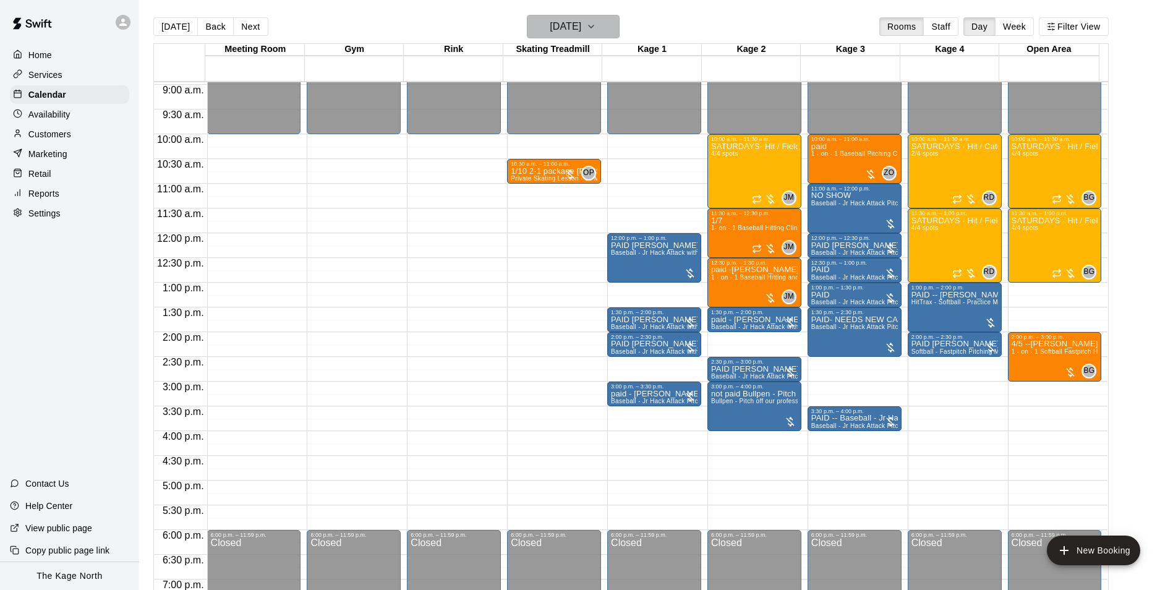
click at [594, 25] on icon "button" at bounding box center [591, 26] width 5 height 2
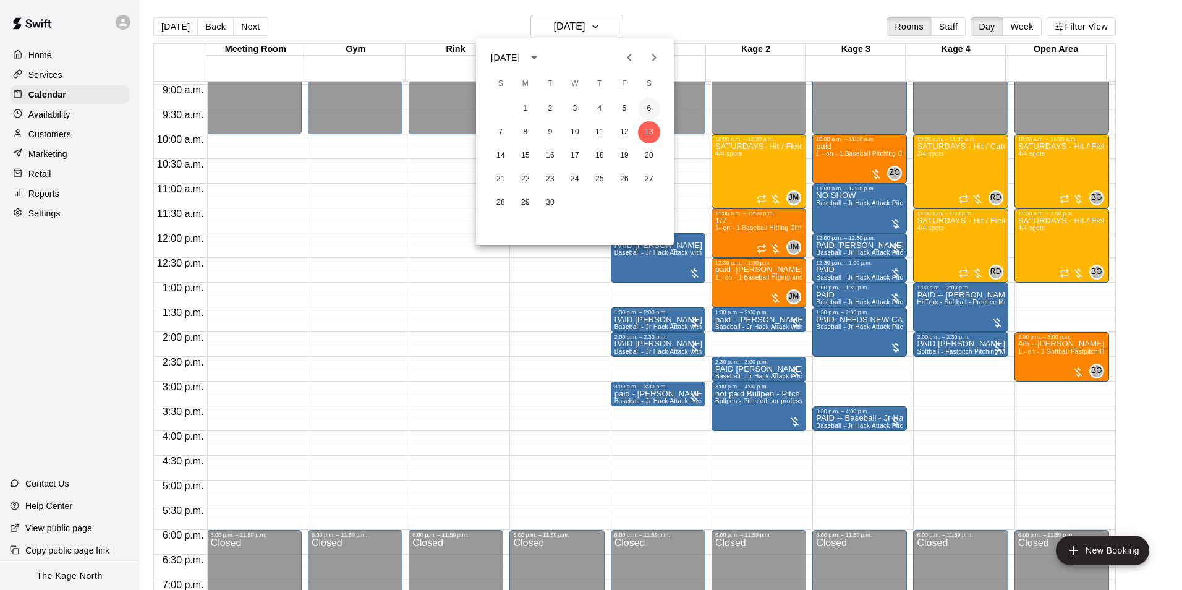
click at [646, 107] on button "6" at bounding box center [649, 109] width 22 height 22
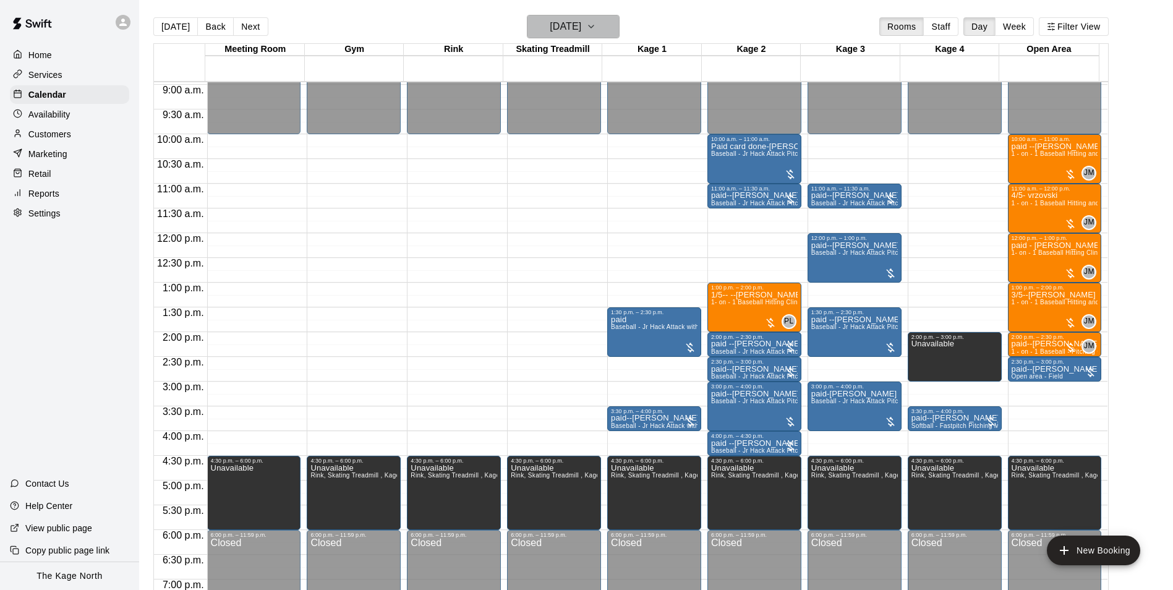
click at [596, 24] on icon "button" at bounding box center [591, 26] width 10 height 15
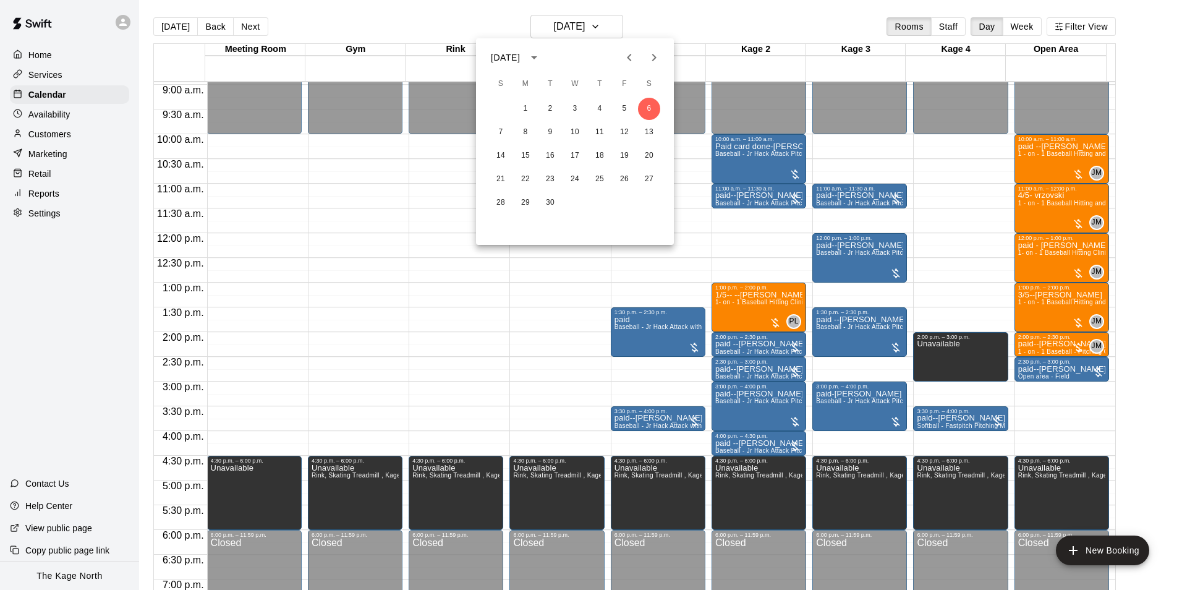
click at [652, 61] on icon "Next month" at bounding box center [654, 57] width 4 height 7
click at [626, 61] on icon "Previous month" at bounding box center [629, 57] width 15 height 15
click at [648, 61] on icon "Next month" at bounding box center [654, 57] width 15 height 15
click at [653, 62] on icon "Next month" at bounding box center [654, 57] width 15 height 15
click at [649, 132] on button "8" at bounding box center [649, 132] width 22 height 22
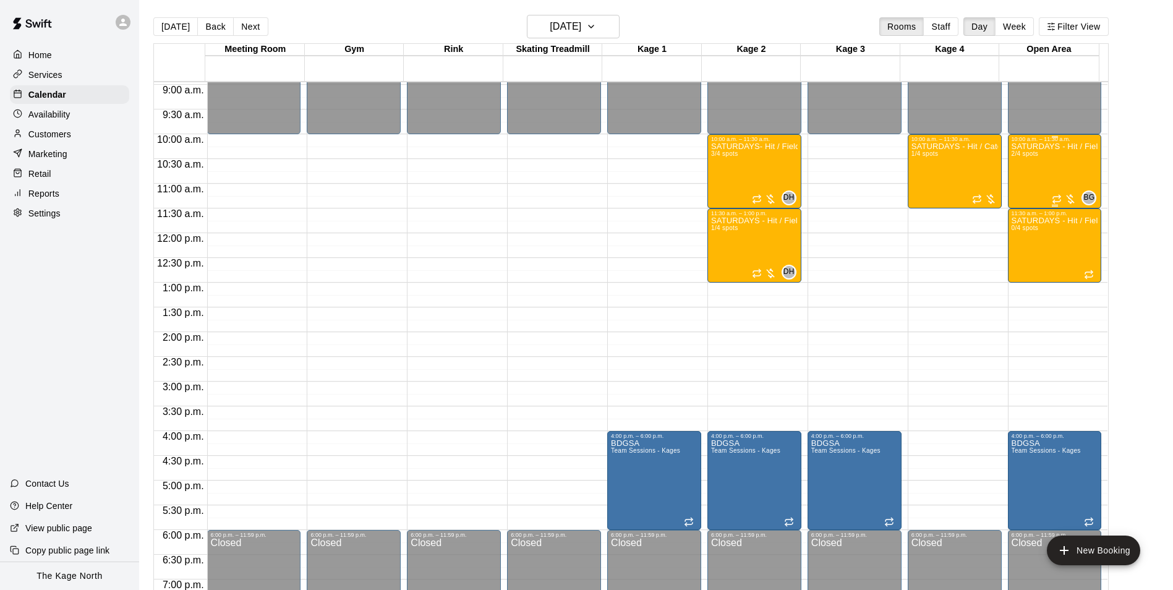
click at [1033, 176] on div "SATURDAYS - Hit / Field / Throw - Softball Program - 11U-13U 2/4 spots" at bounding box center [1055, 437] width 87 height 590
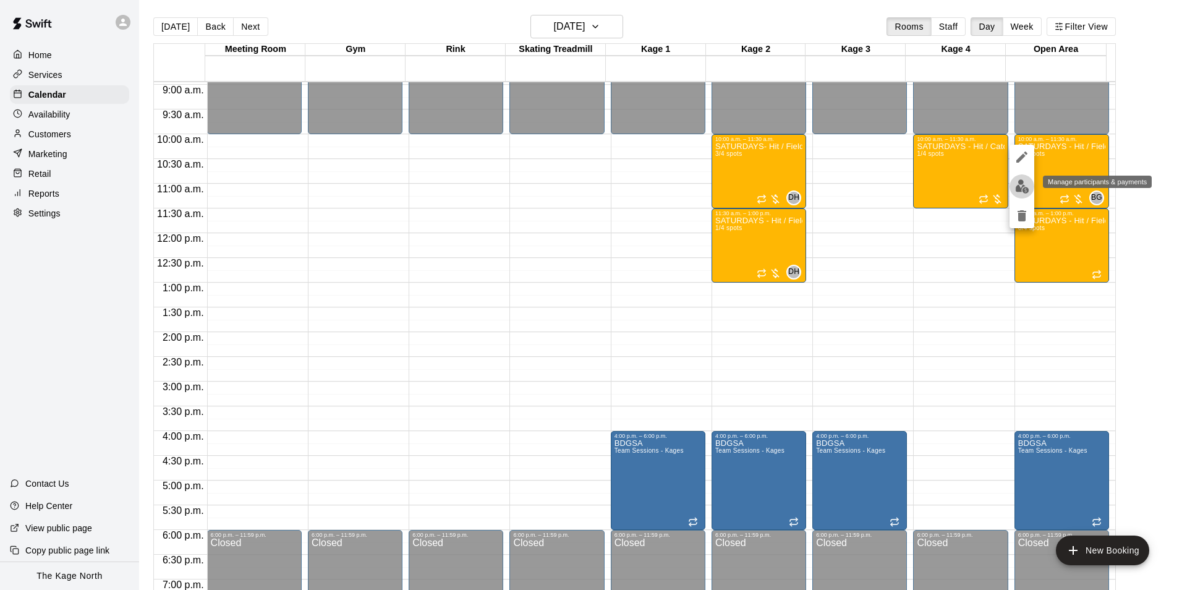
click at [1025, 184] on img "edit" at bounding box center [1022, 186] width 14 height 14
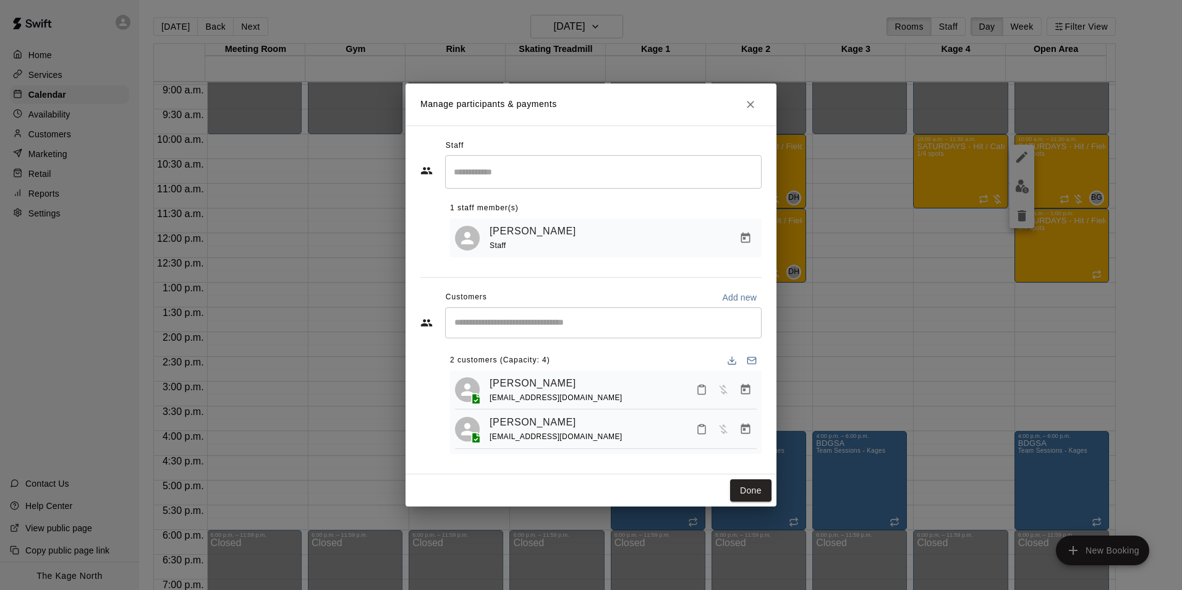
click at [749, 102] on icon "Close" at bounding box center [750, 104] width 12 height 12
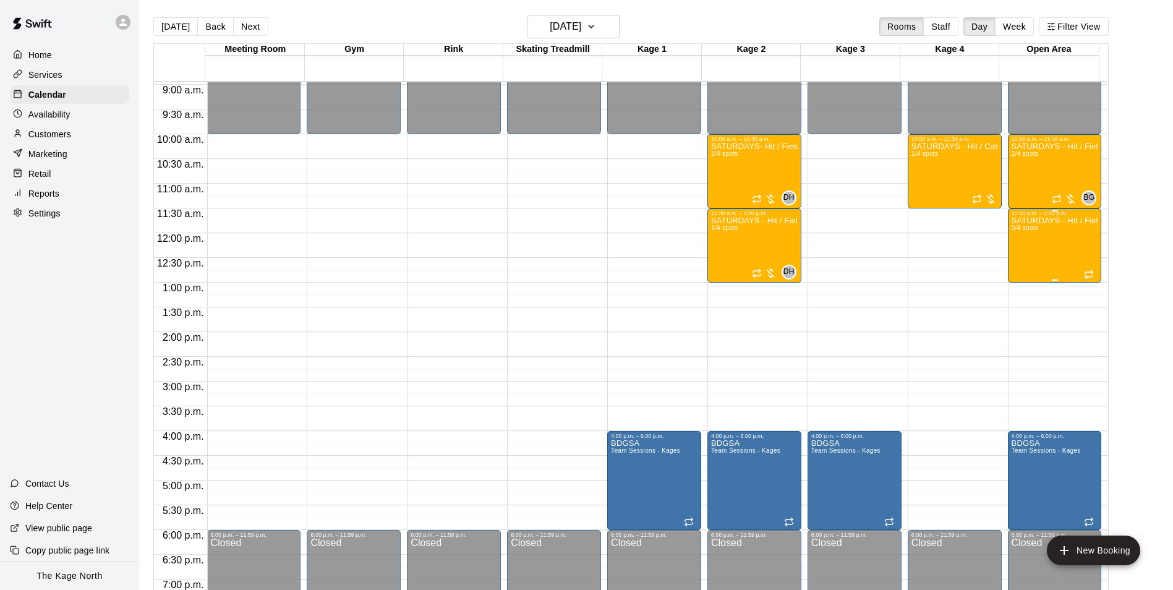
click at [1031, 246] on div "SATURDAYS - Hit / Field / Throw - Softball Program - 11U-13U 0/4 spots" at bounding box center [1055, 511] width 87 height 590
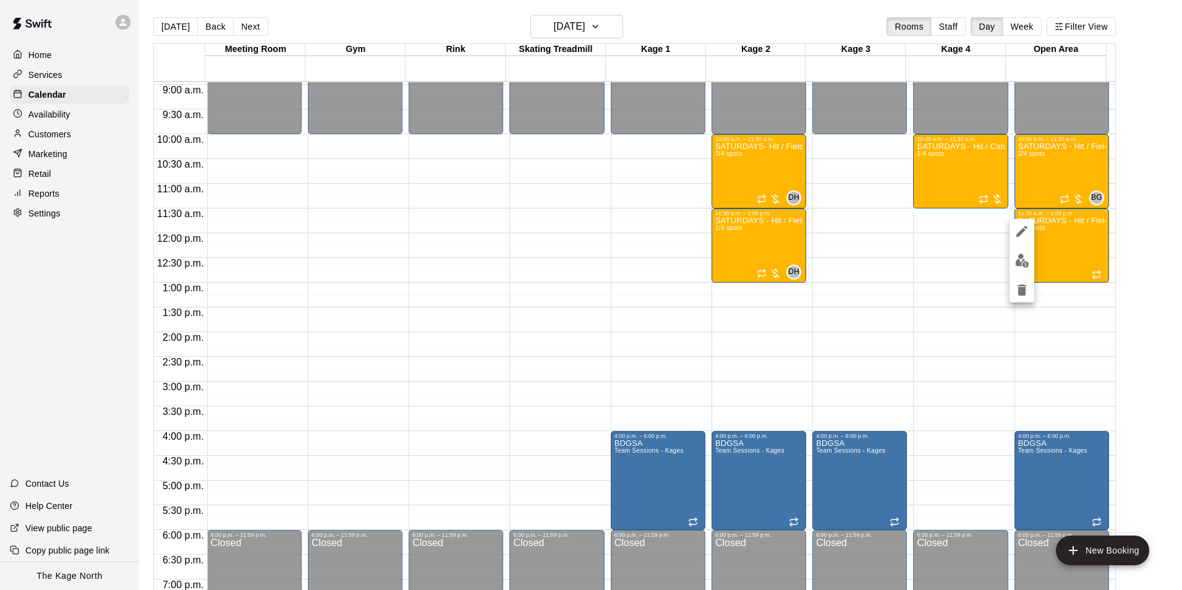
click at [754, 22] on div at bounding box center [591, 295] width 1182 height 590
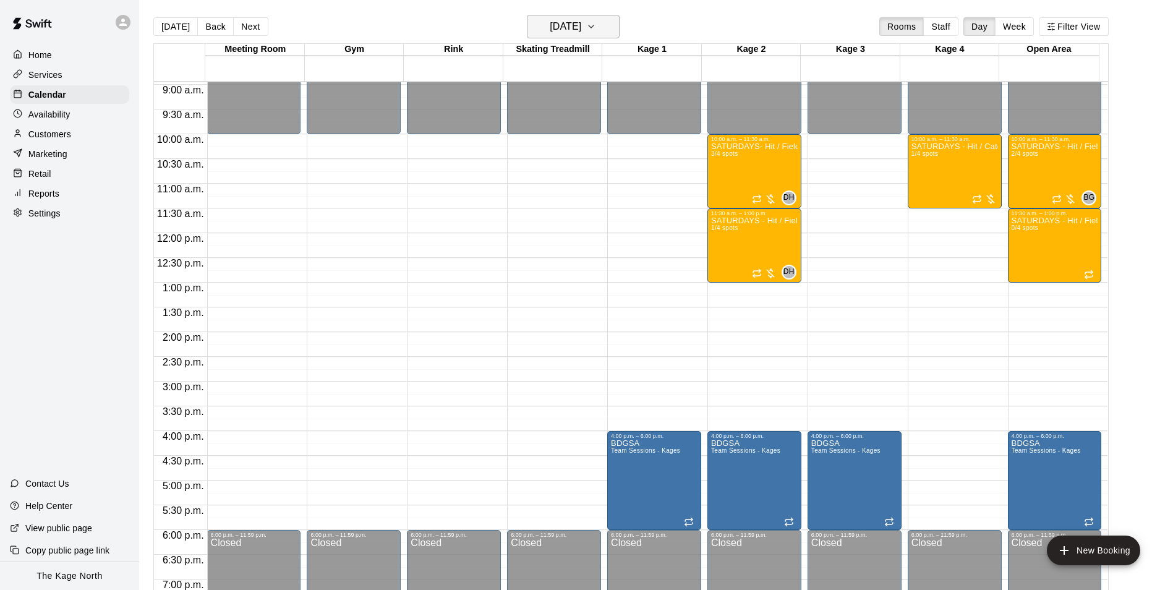
click at [596, 28] on icon "button" at bounding box center [591, 26] width 10 height 15
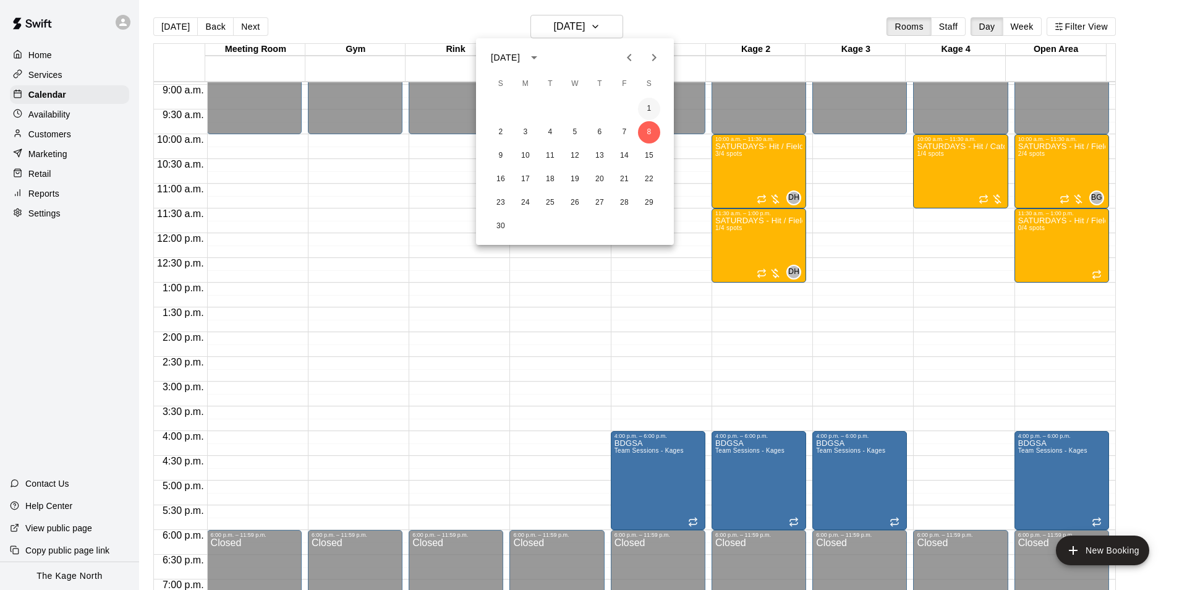
click at [650, 110] on button "1" at bounding box center [649, 109] width 22 height 22
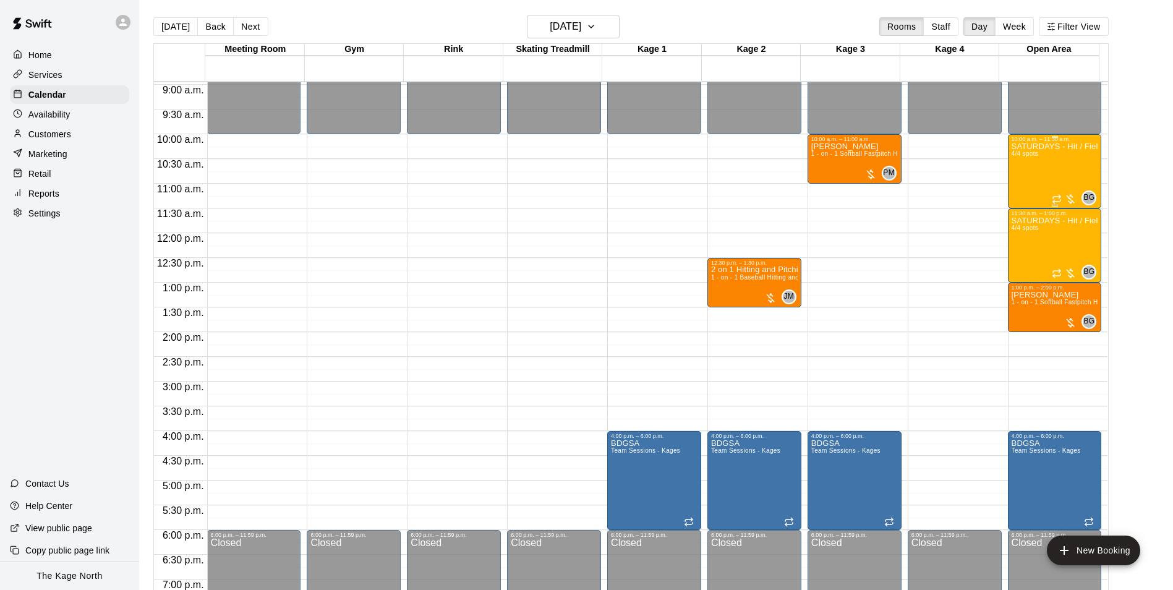
click at [1022, 179] on div "SATURDAYS - Hit / Field / Throw - Softball Program - VAUGHAN 4/4 spots" at bounding box center [1055, 437] width 87 height 590
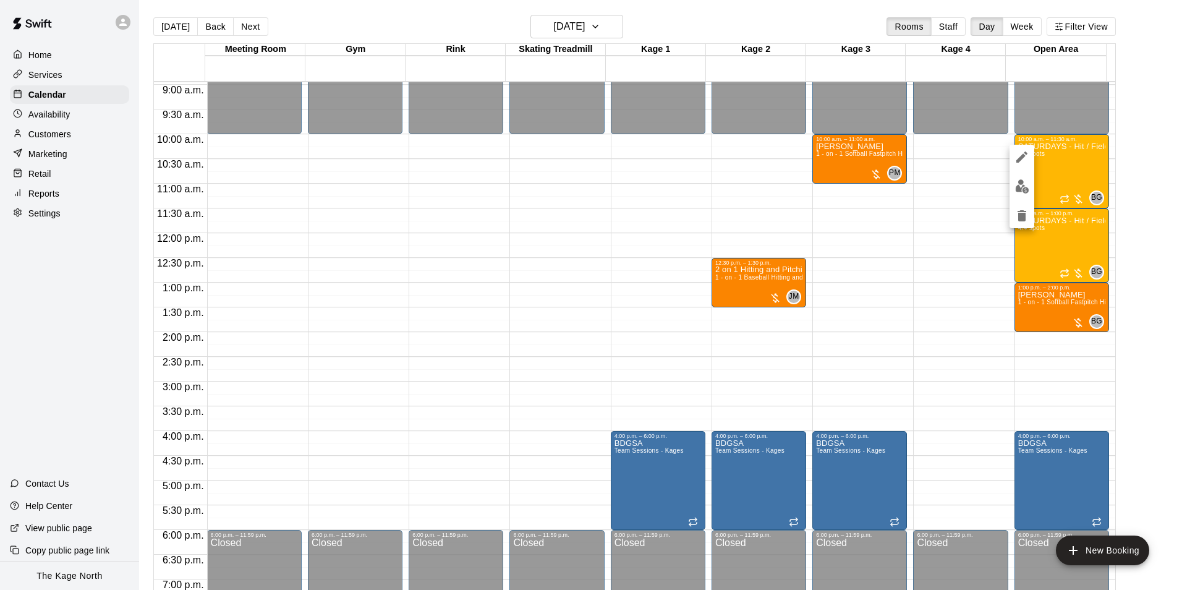
click at [990, 353] on div at bounding box center [591, 295] width 1182 height 590
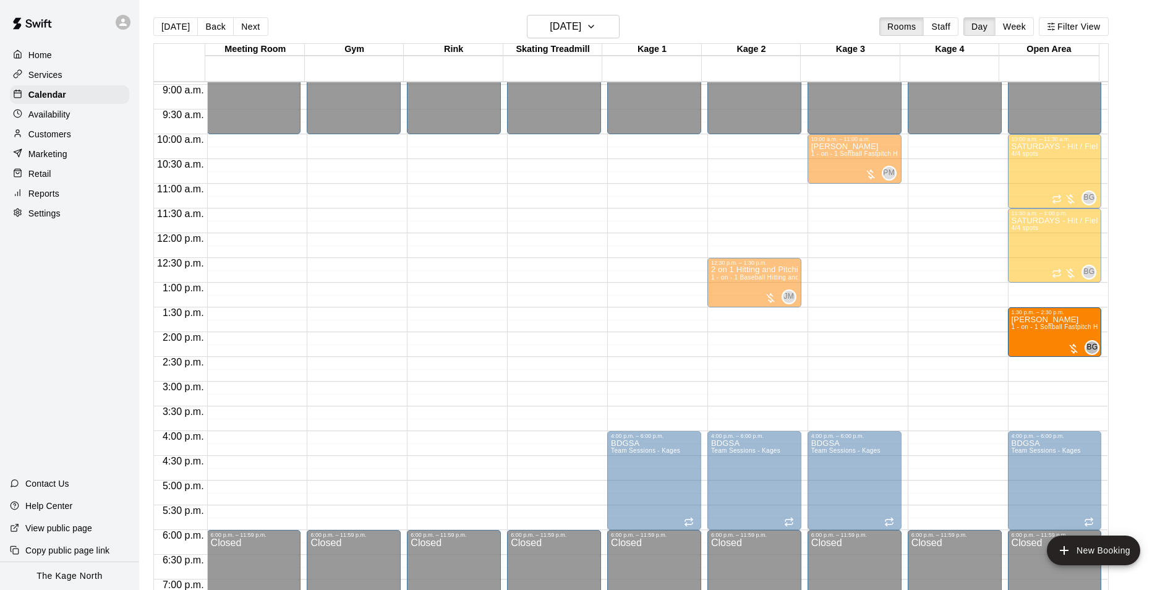
drag, startPoint x: 1024, startPoint y: 321, endPoint x: 1026, endPoint y: 355, distance: 34.1
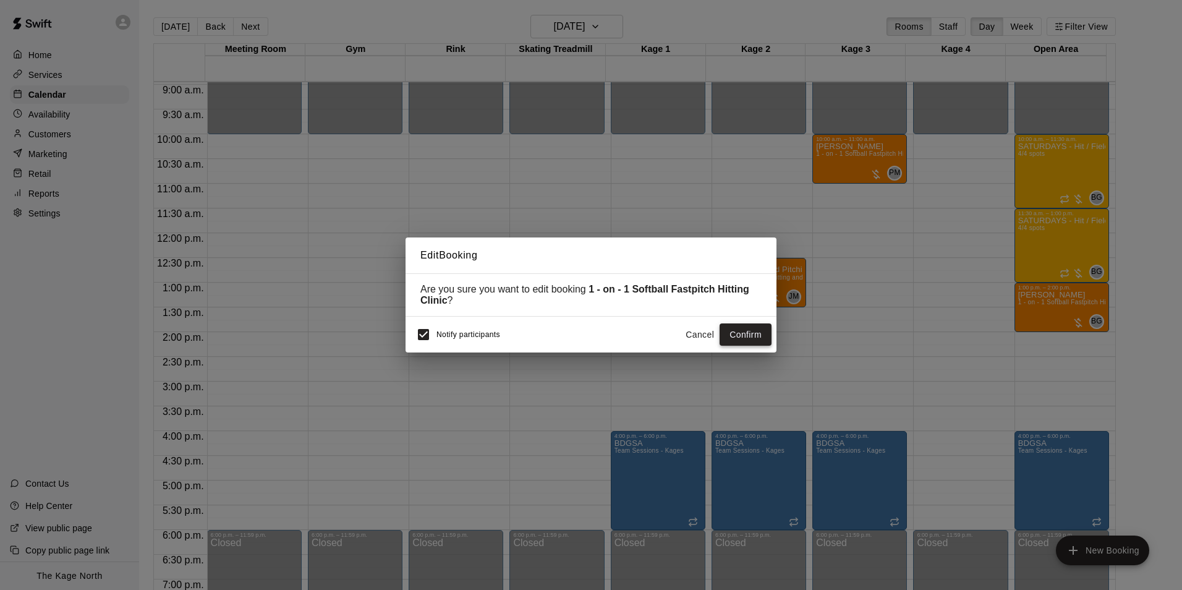
click at [741, 331] on button "Confirm" at bounding box center [746, 334] width 52 height 23
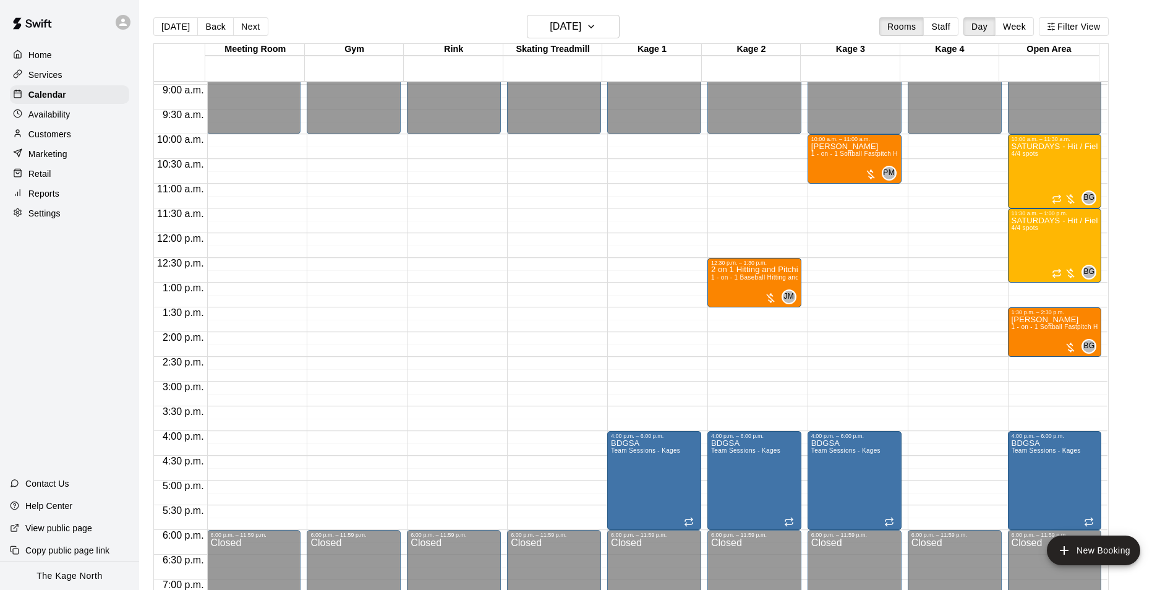
click at [80, 128] on div "Customers" at bounding box center [69, 134] width 119 height 19
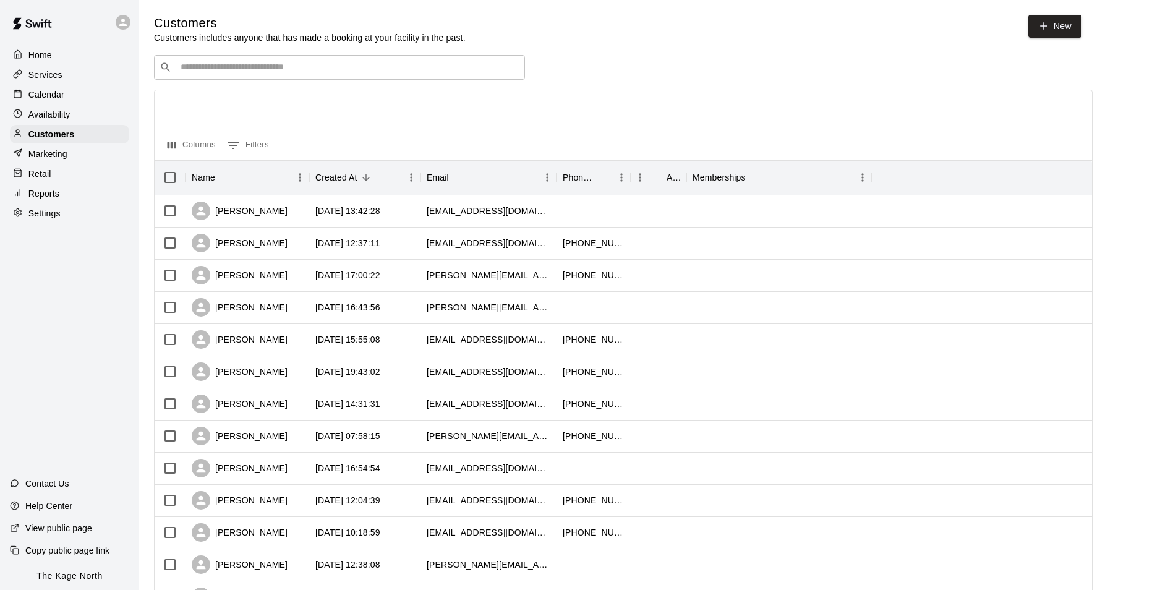
click at [80, 117] on div "Availability" at bounding box center [69, 114] width 119 height 19
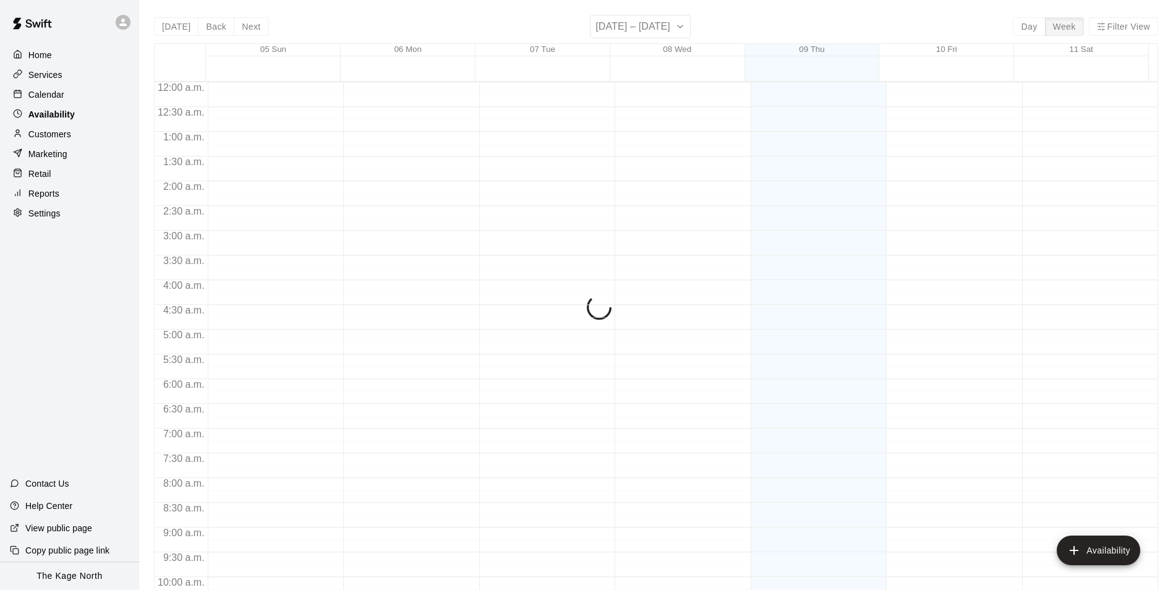
scroll to position [666, 0]
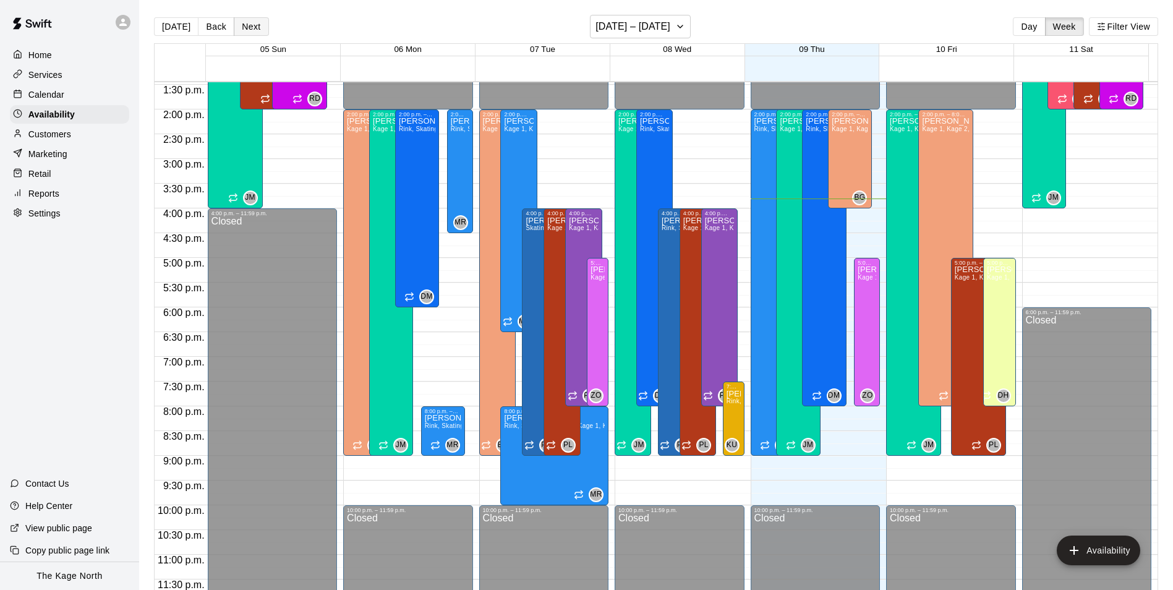
click at [250, 24] on button "Next" at bounding box center [251, 26] width 35 height 19
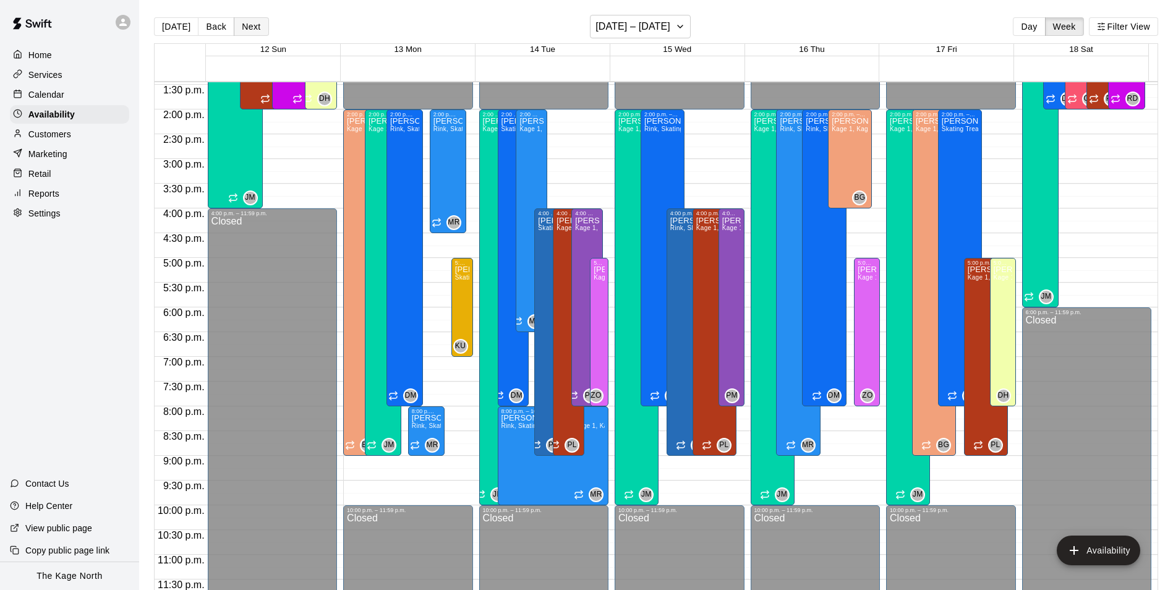
click at [250, 24] on button "Next" at bounding box center [251, 26] width 35 height 19
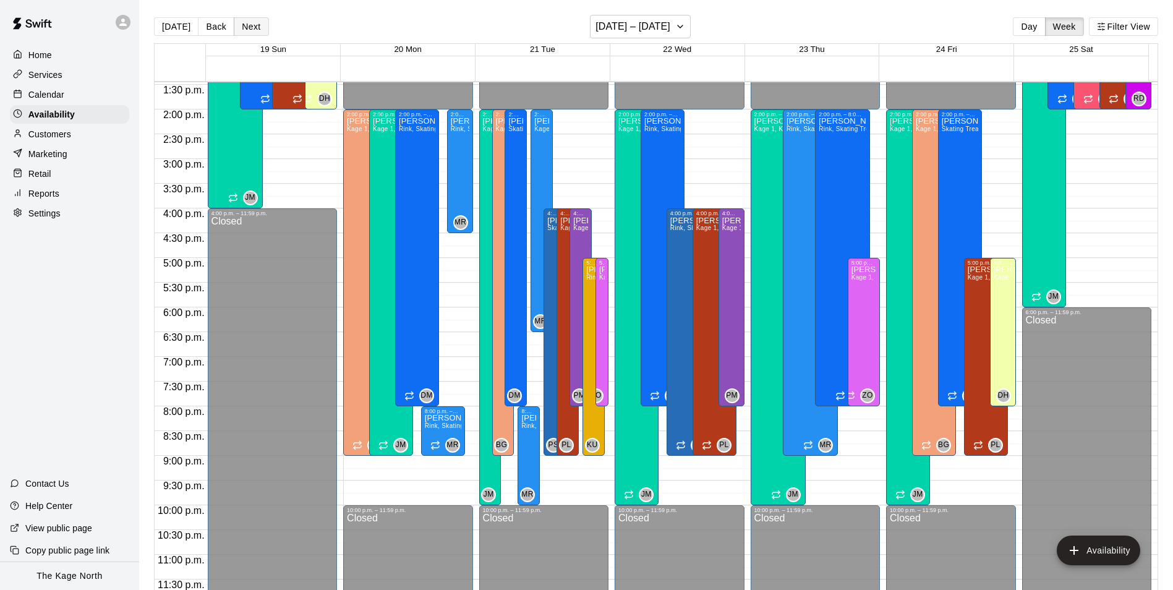
click at [256, 27] on button "Next" at bounding box center [251, 26] width 35 height 19
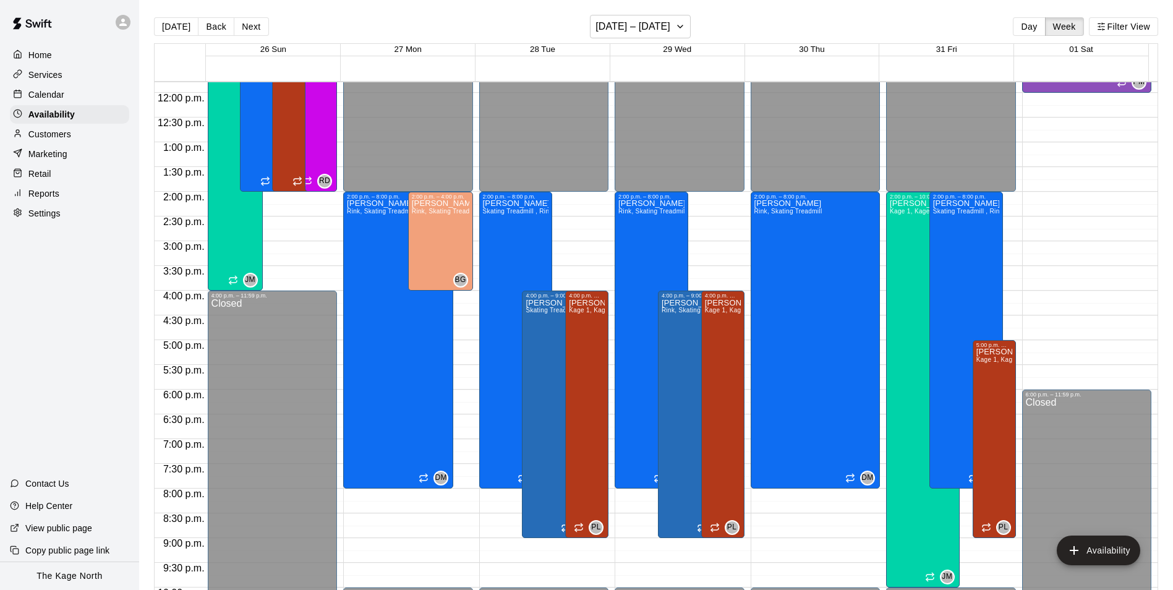
scroll to position [604, 0]
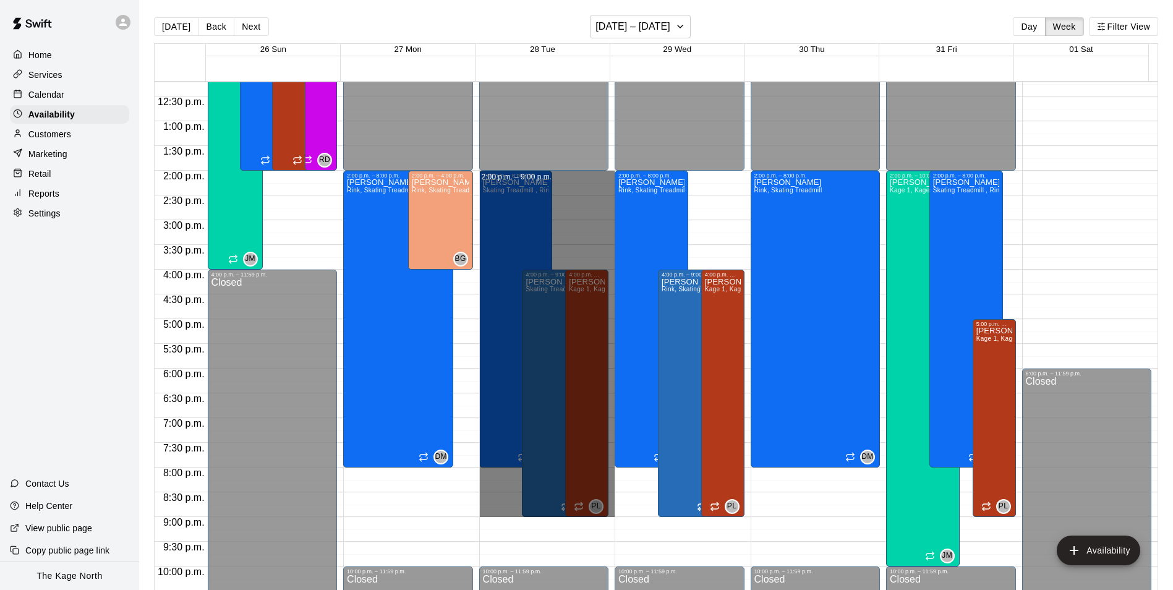
drag, startPoint x: 596, startPoint y: 174, endPoint x: 605, endPoint y: 513, distance: 339.0
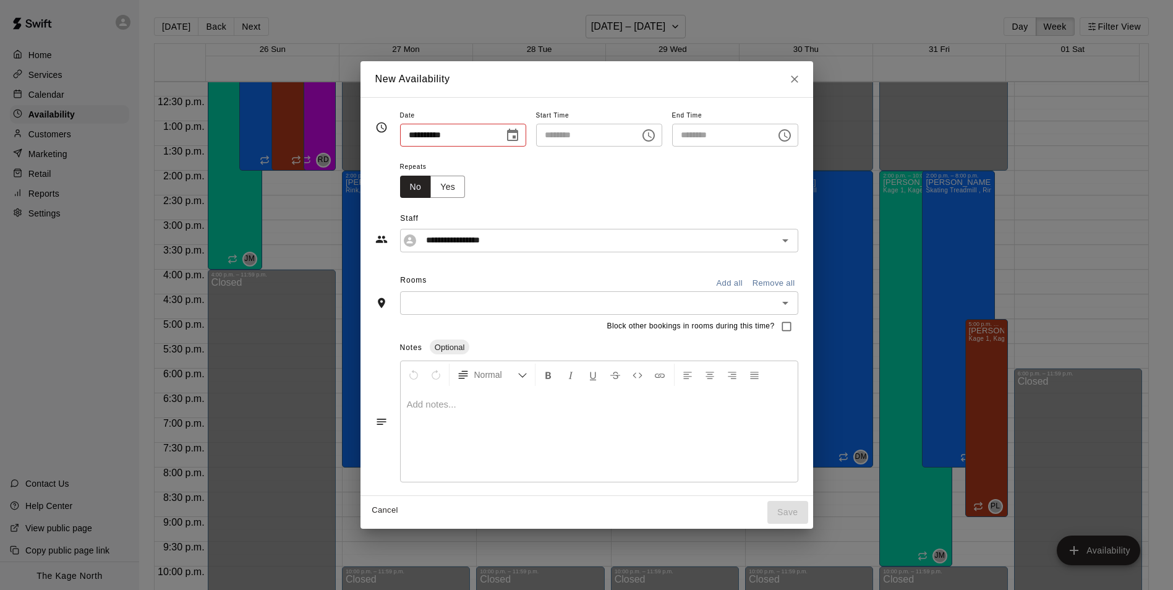
type input "**********"
type input "********"
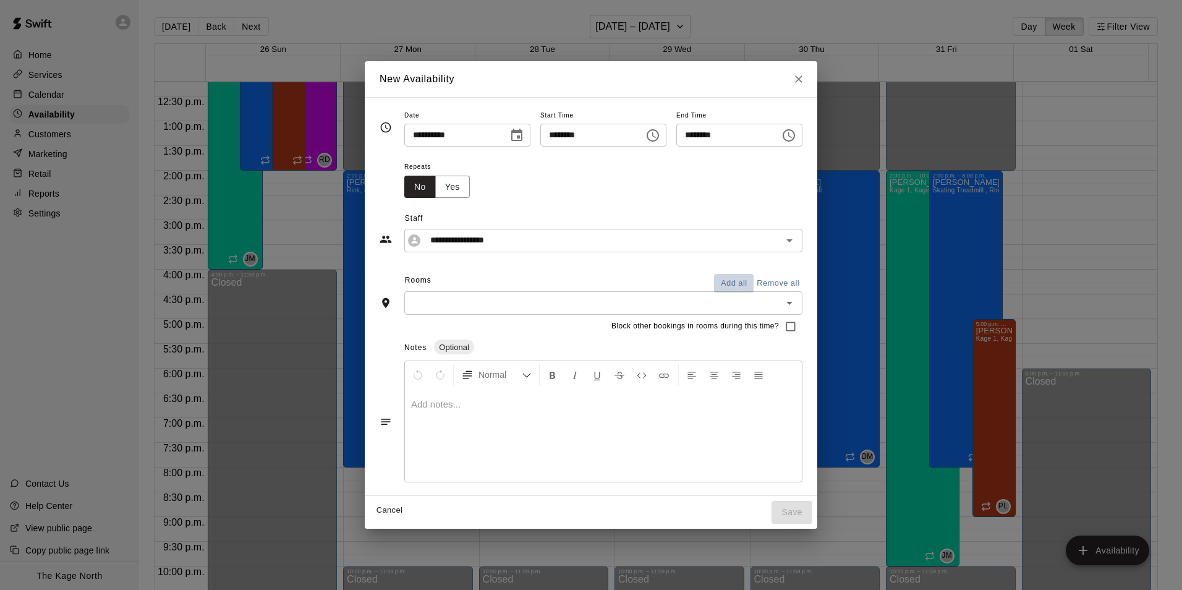
click at [753, 281] on button "Add all" at bounding box center [734, 283] width 40 height 19
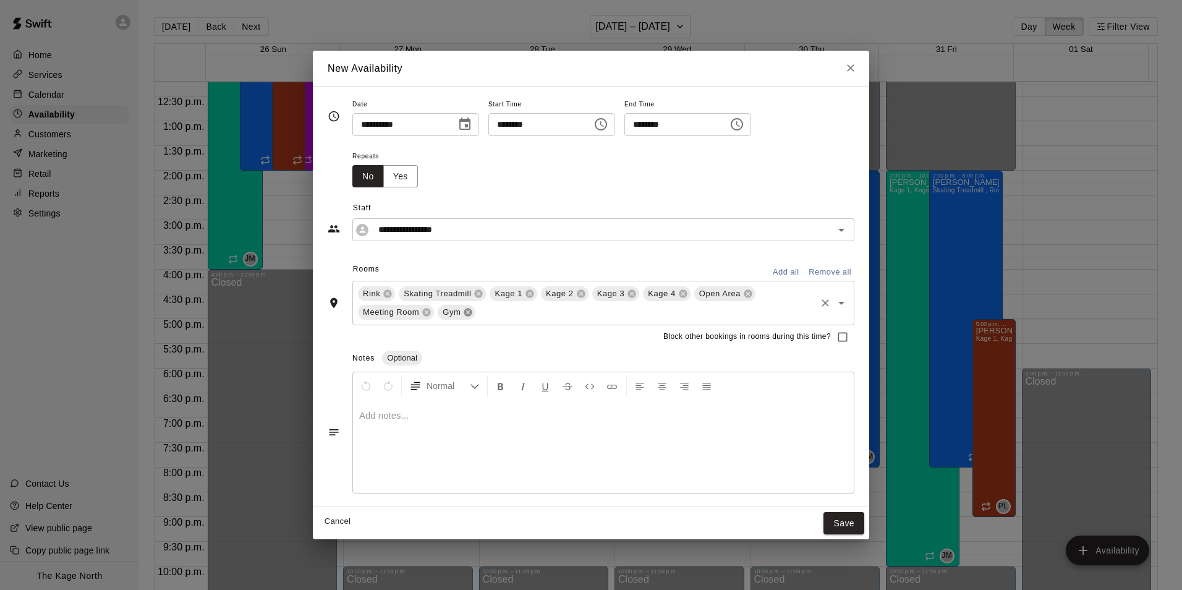
click at [468, 315] on icon at bounding box center [468, 312] width 8 height 8
click at [427, 310] on icon at bounding box center [427, 312] width 8 height 8
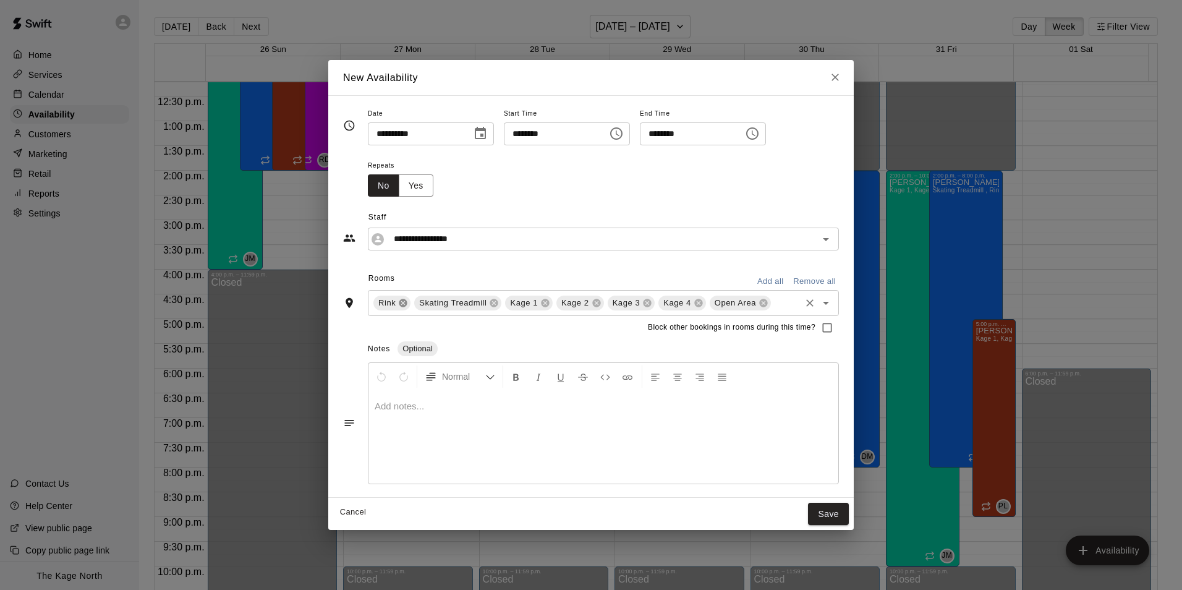
click at [401, 298] on icon at bounding box center [403, 303] width 10 height 10
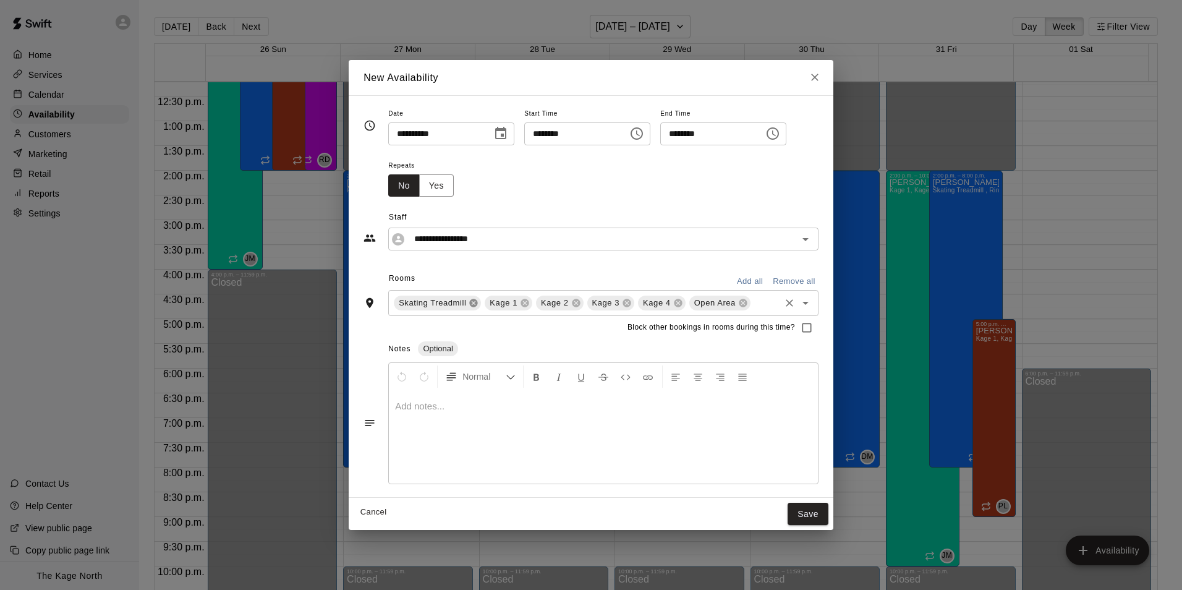
click at [474, 304] on icon at bounding box center [474, 303] width 8 height 8
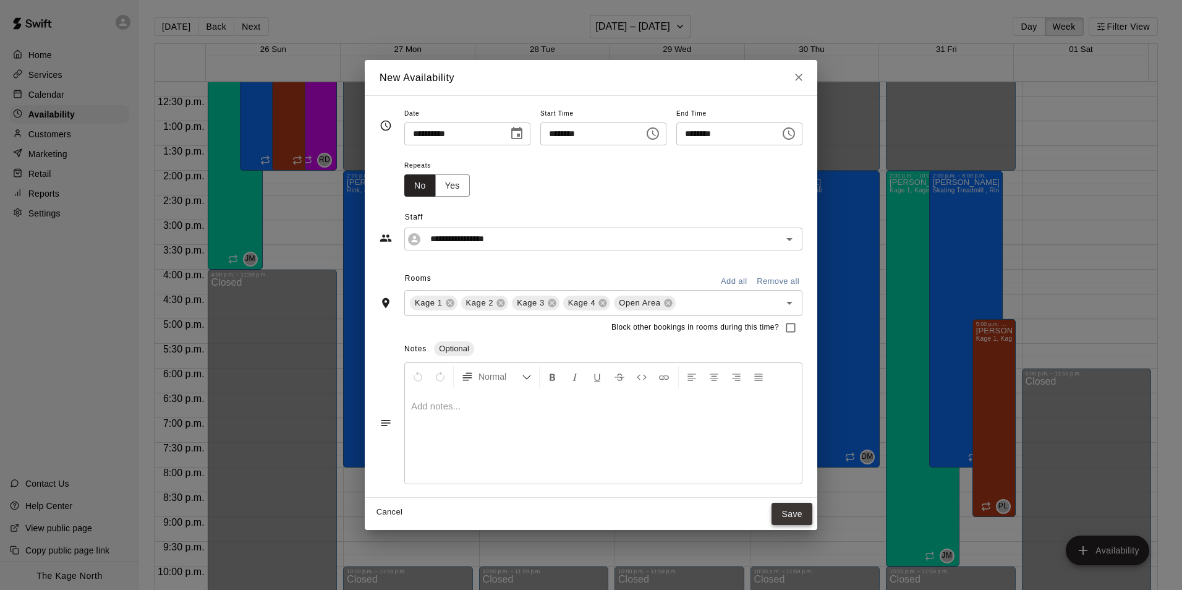
click at [813, 510] on button "Save" at bounding box center [792, 514] width 41 height 23
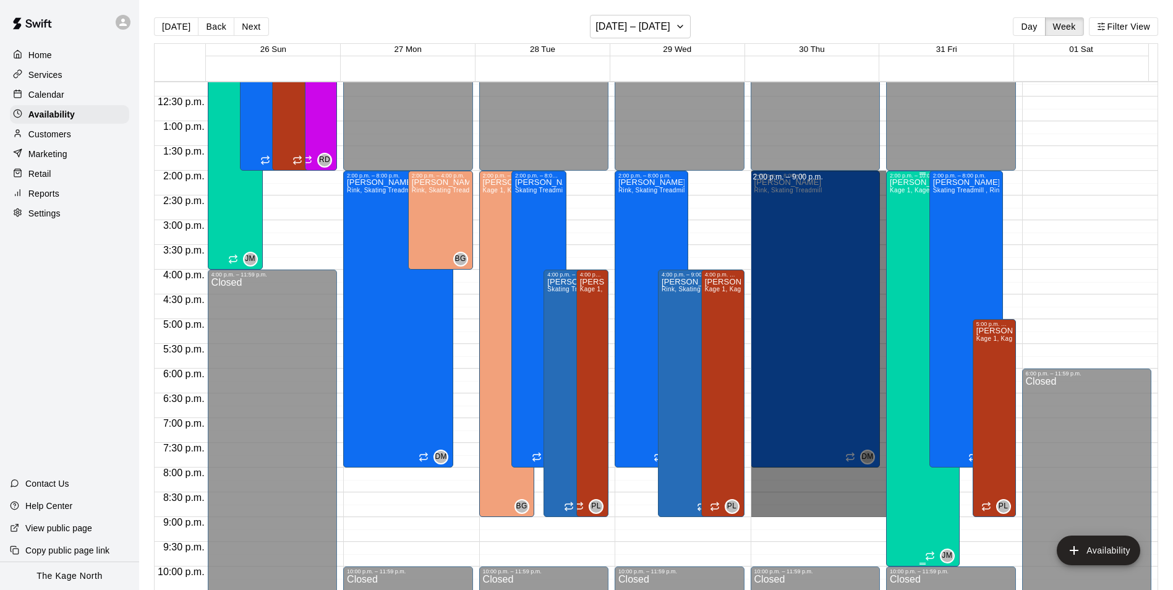
drag, startPoint x: 877, startPoint y: 173, endPoint x: 882, endPoint y: 511, distance: 337.7
click at [882, 511] on div "12:00 a.m. 12:30 a.m. 1:00 a.m. 1:30 a.m. 2:00 a.m. 2:30 a.m. 3:00 a.m. 3:30 a.…" at bounding box center [656, 342] width 1003 height 523
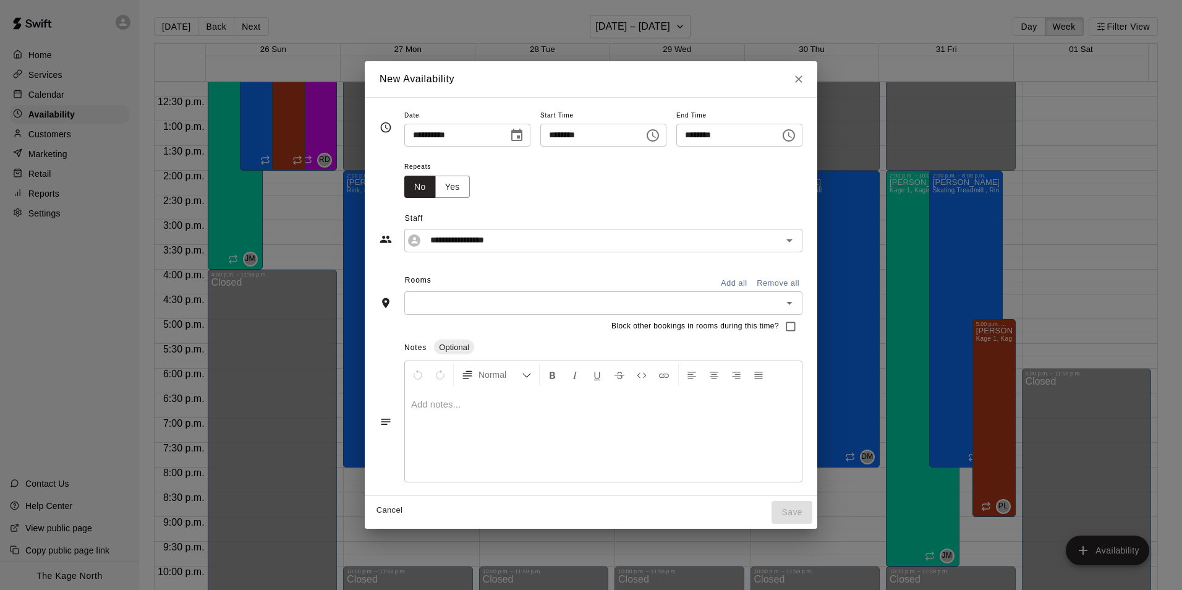
click at [754, 284] on button "Add all" at bounding box center [734, 283] width 40 height 19
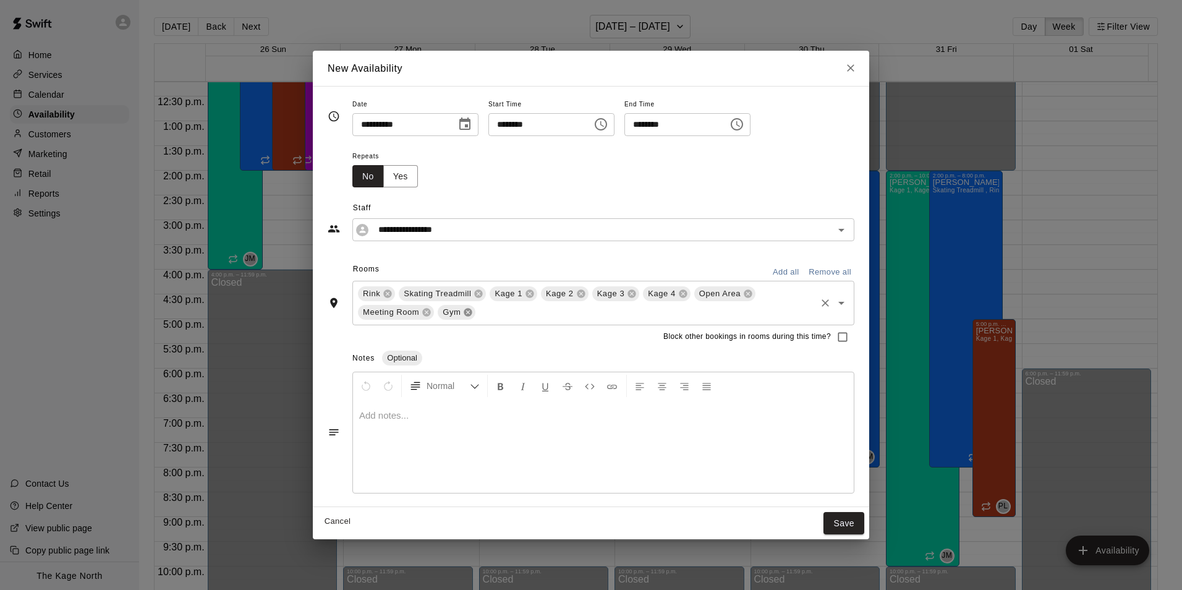
click at [467, 312] on icon at bounding box center [468, 312] width 10 height 10
click at [425, 312] on icon at bounding box center [427, 312] width 8 height 8
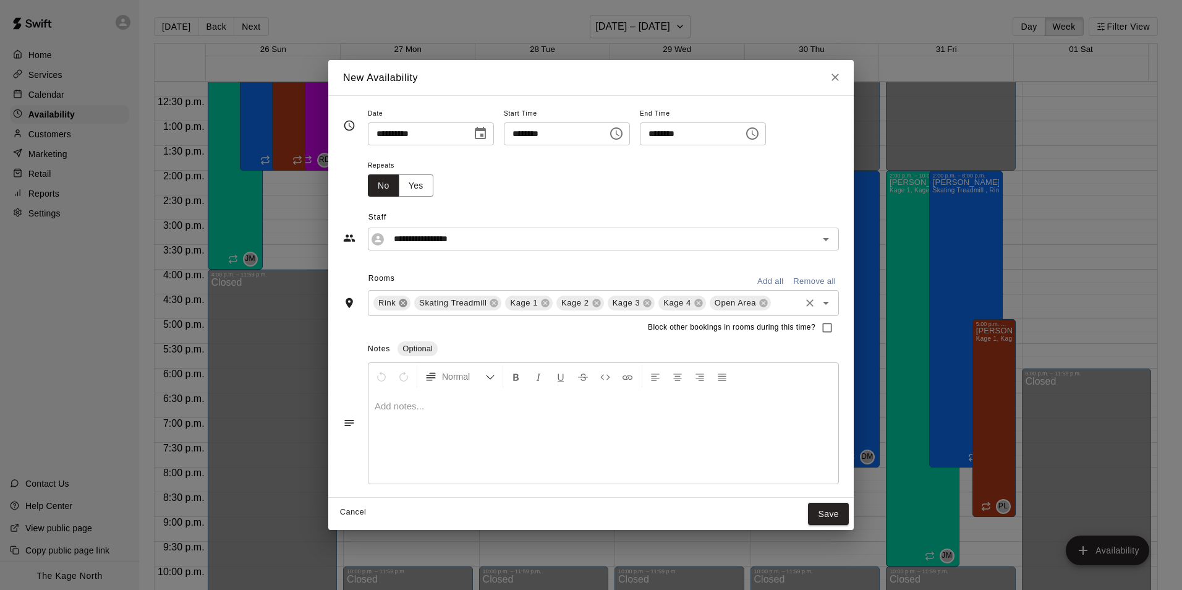
click at [406, 301] on icon at bounding box center [403, 303] width 8 height 8
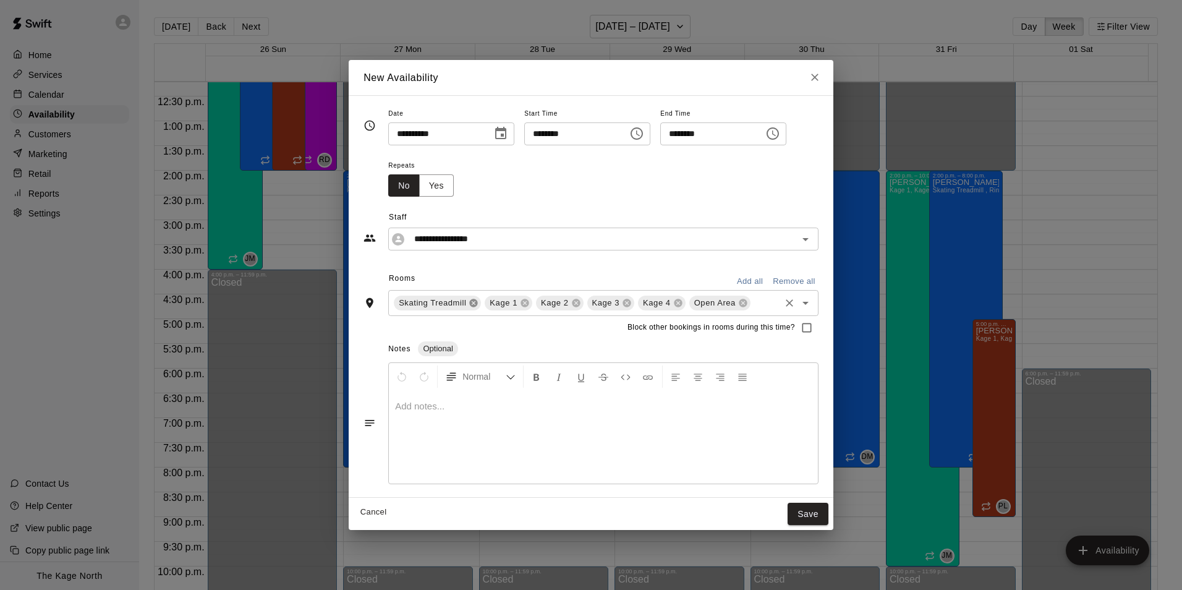
click at [472, 306] on icon at bounding box center [474, 303] width 8 height 8
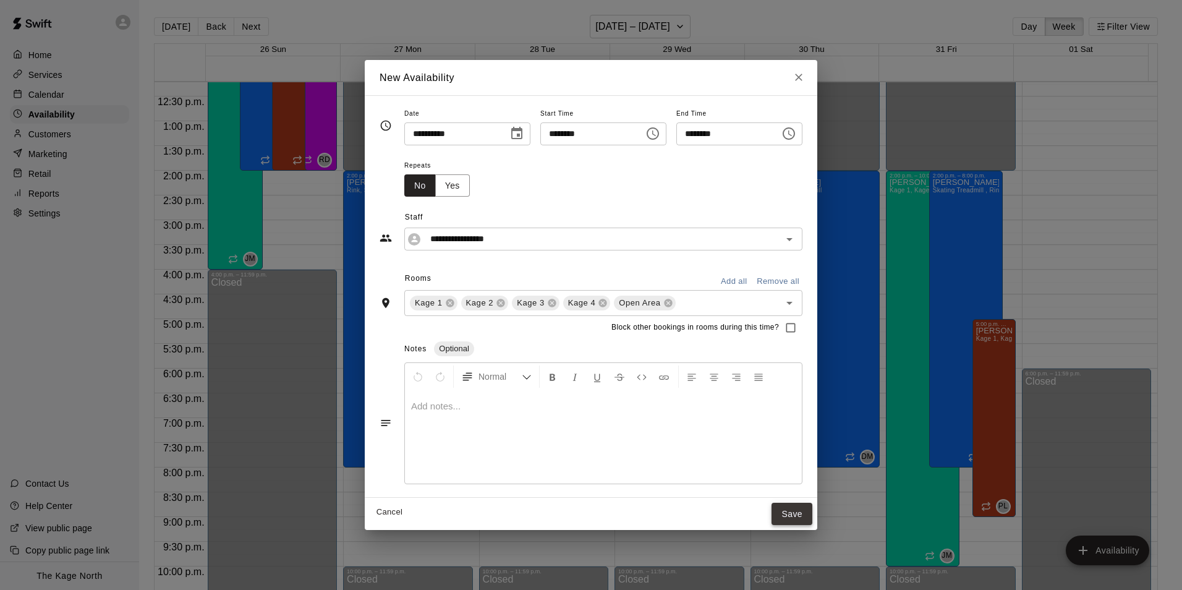
click at [813, 514] on button "Save" at bounding box center [792, 514] width 41 height 23
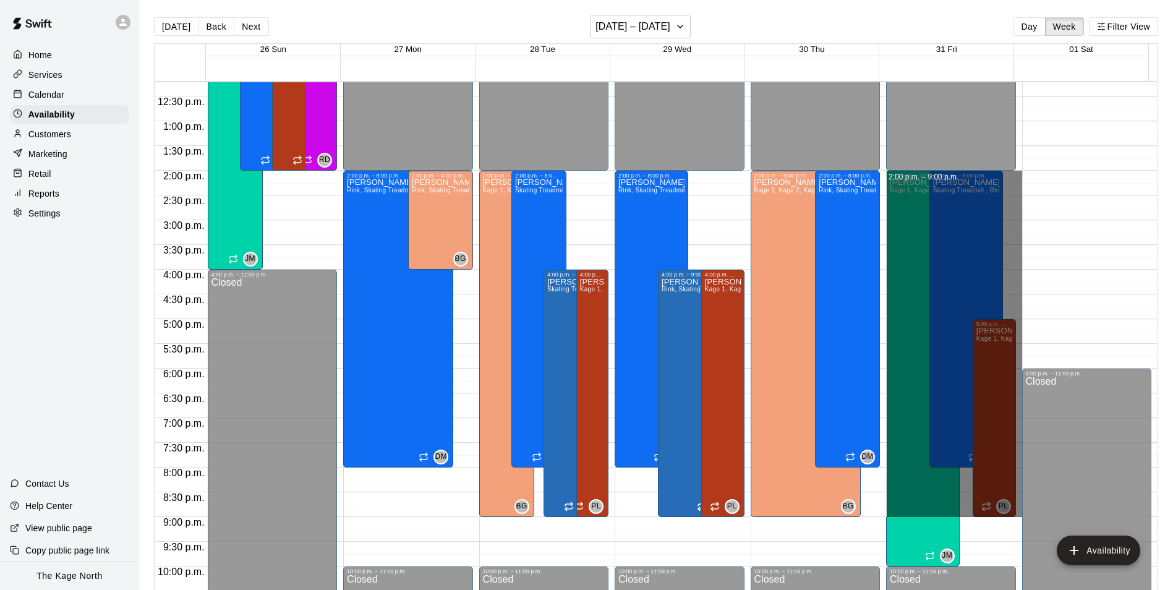
drag, startPoint x: 1003, startPoint y: 173, endPoint x: 996, endPoint y: 511, distance: 337.7
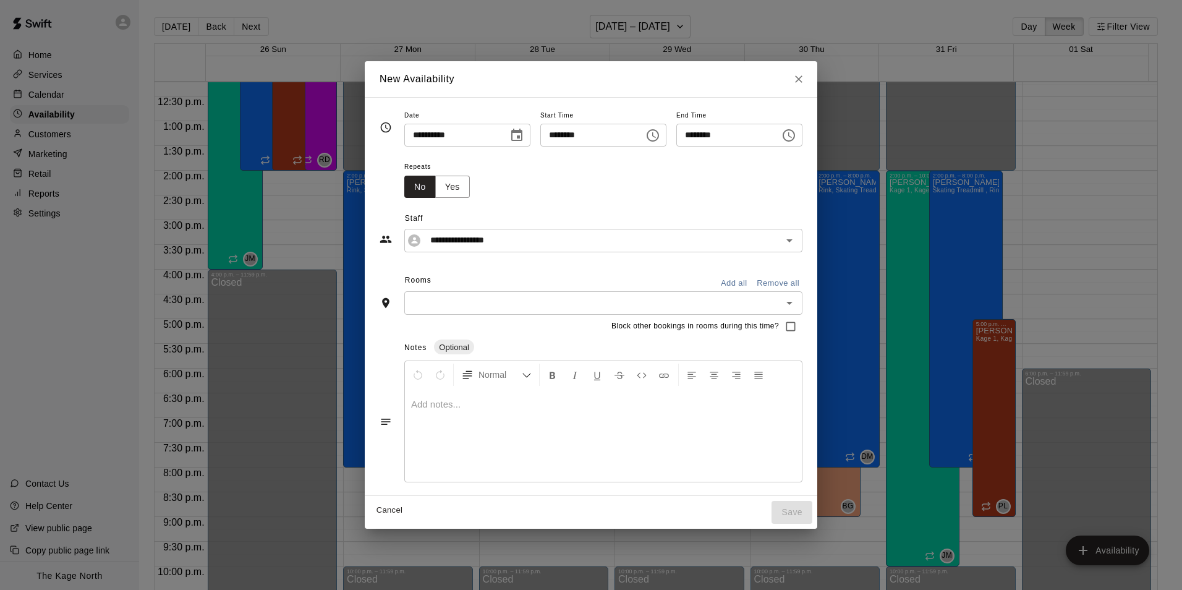
click at [754, 283] on button "Add all" at bounding box center [734, 283] width 40 height 19
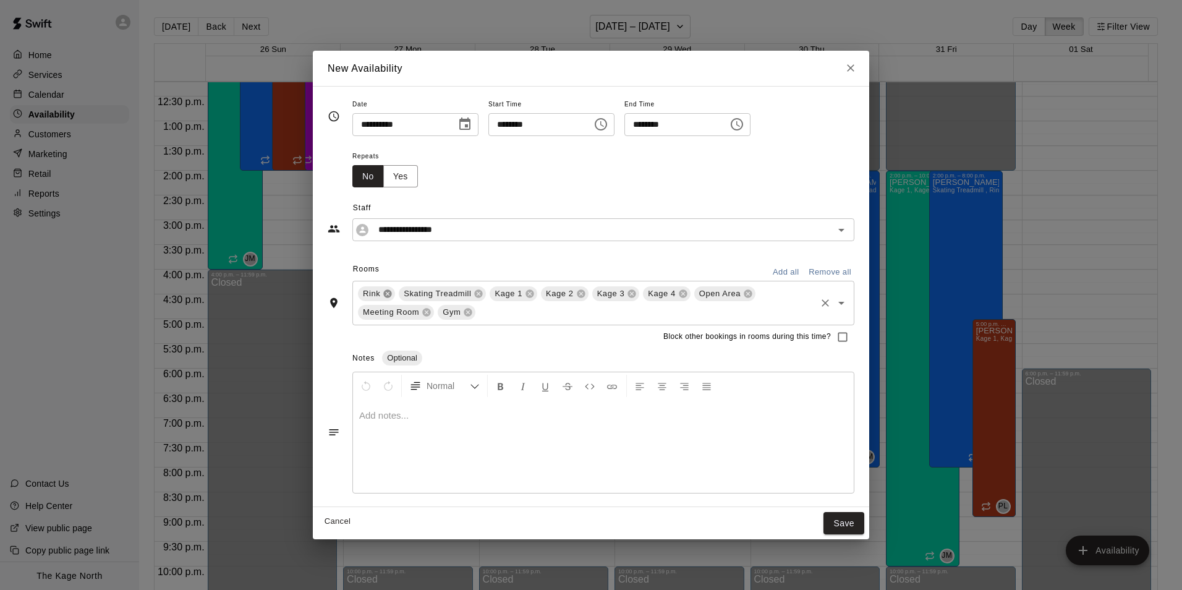
click at [387, 297] on icon at bounding box center [388, 293] width 8 height 8
click at [440, 292] on icon at bounding box center [438, 293] width 8 height 8
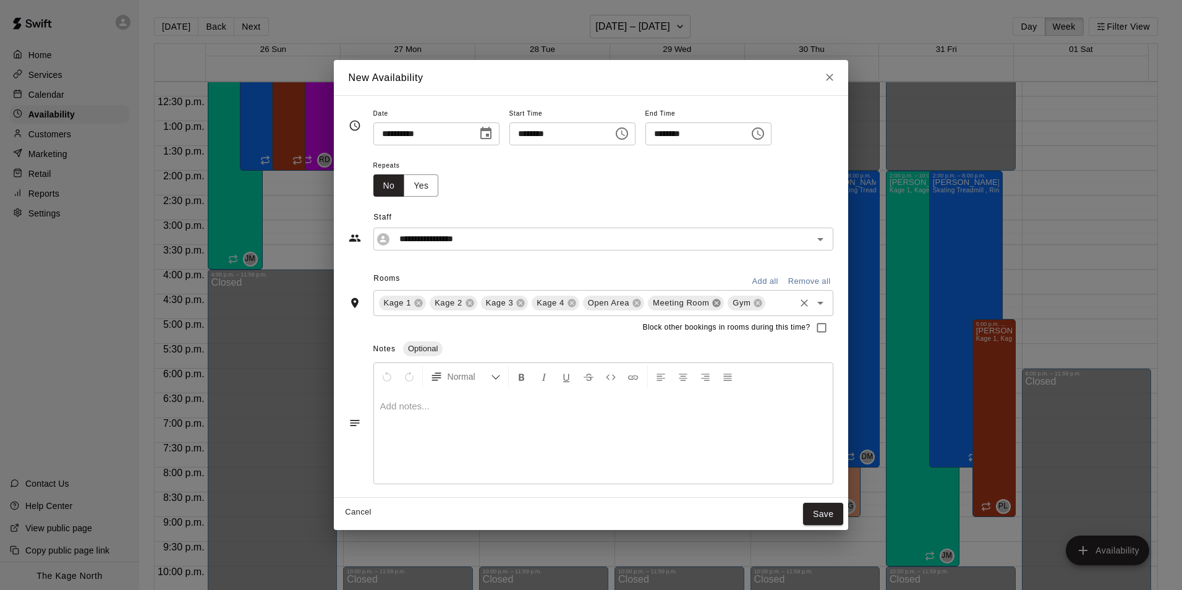
click at [716, 304] on icon at bounding box center [717, 303] width 10 height 10
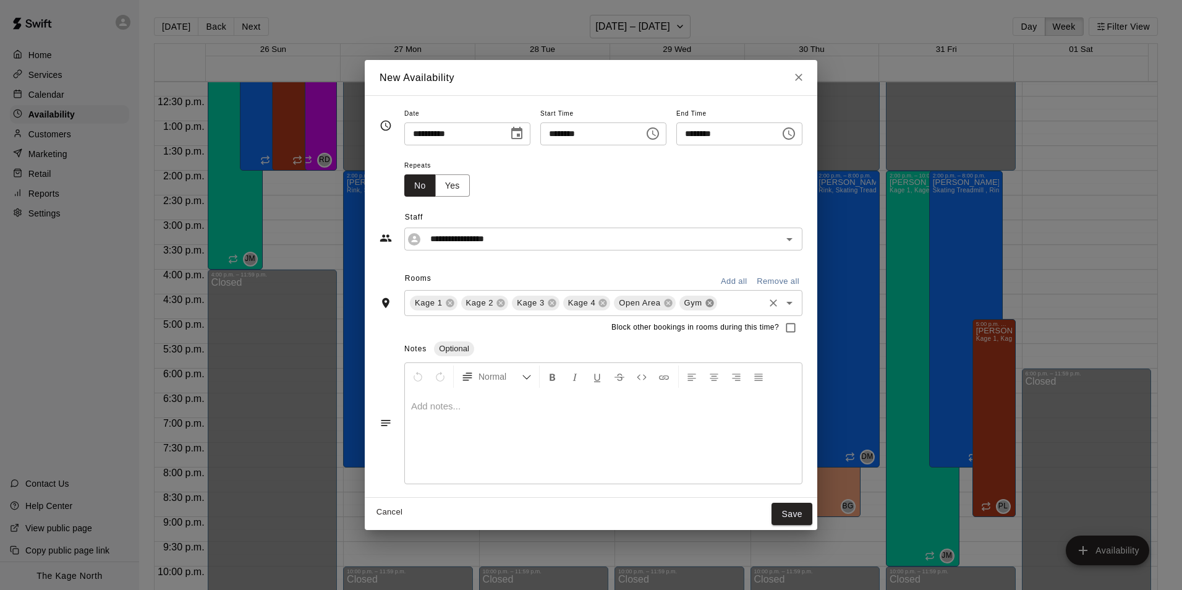
click at [706, 304] on icon at bounding box center [710, 303] width 8 height 8
click at [801, 516] on button "Save" at bounding box center [792, 514] width 41 height 23
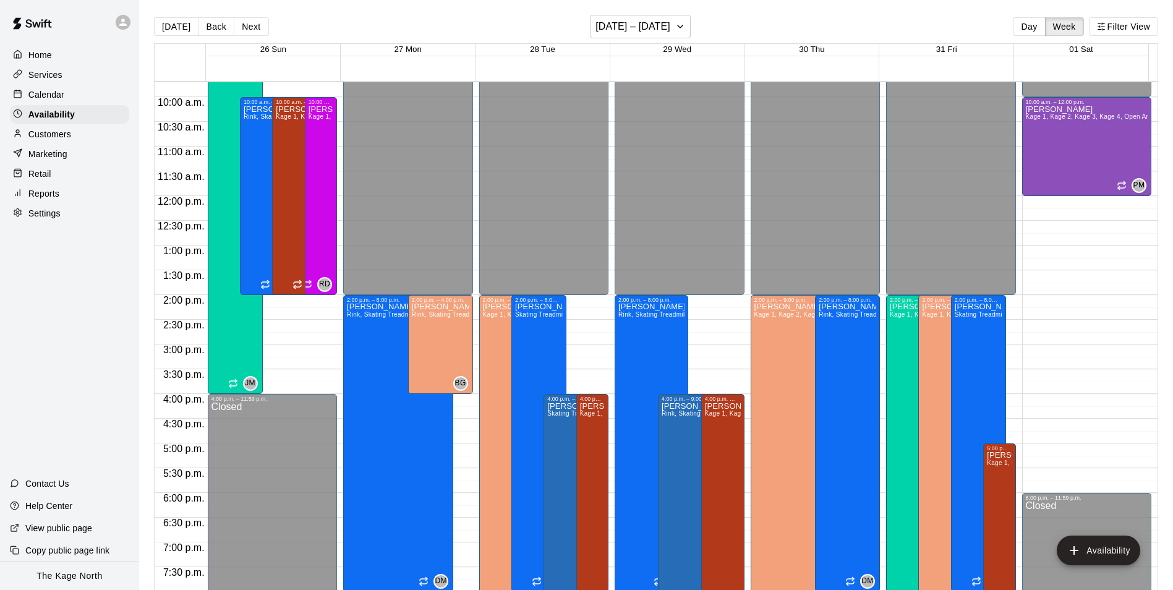
scroll to position [480, 0]
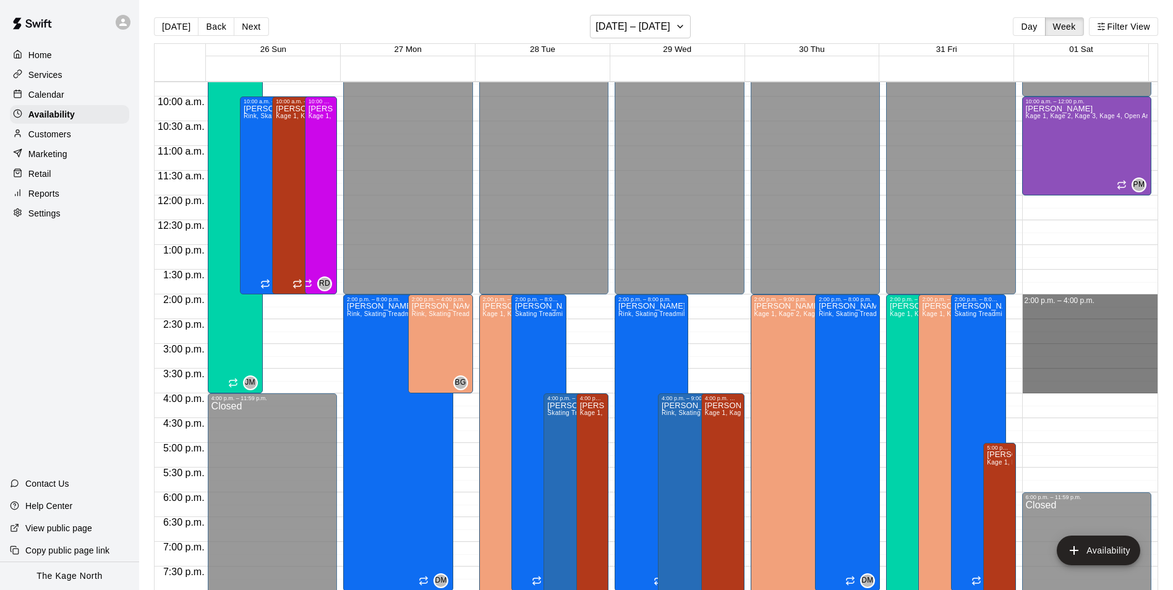
drag, startPoint x: 1020, startPoint y: 298, endPoint x: 1036, endPoint y: 388, distance: 91.6
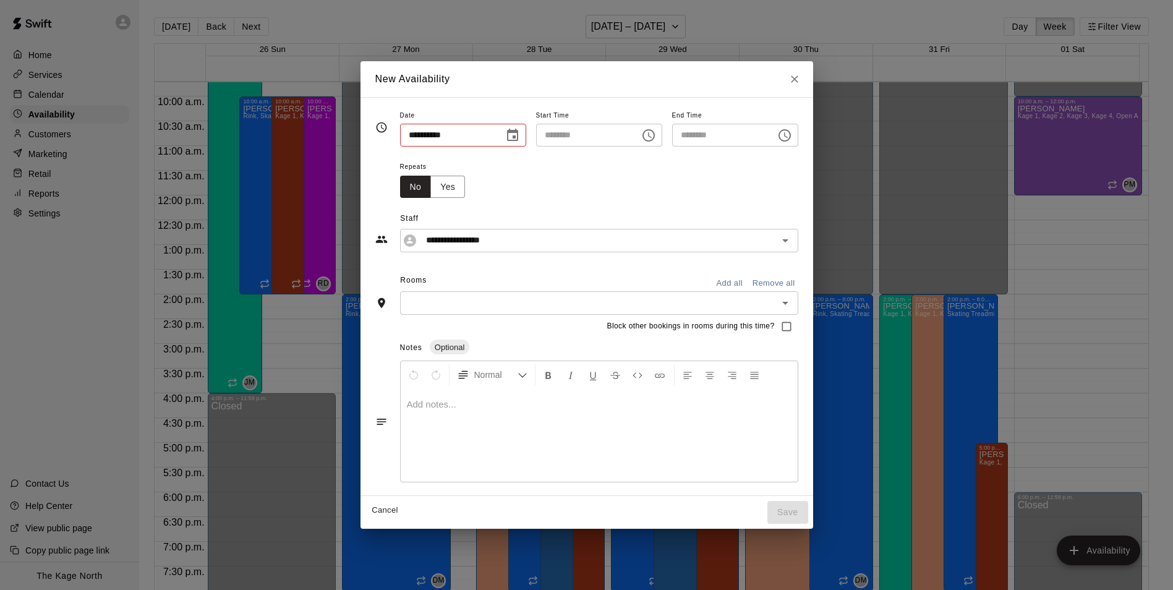
type input "**********"
type input "********"
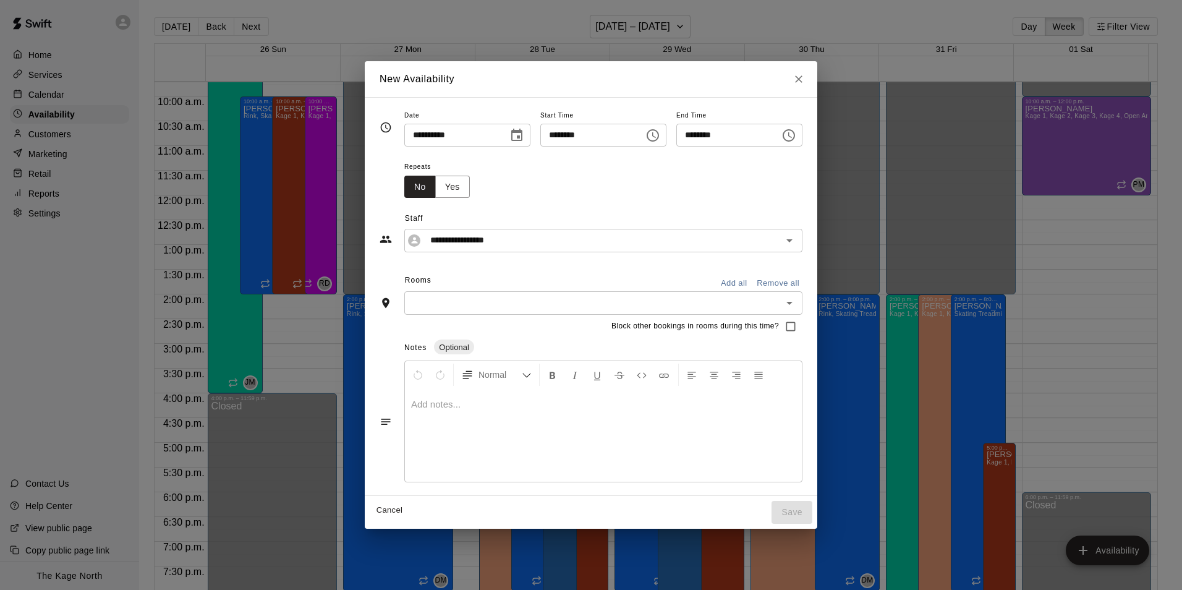
click at [750, 283] on button "Add all" at bounding box center [734, 283] width 40 height 19
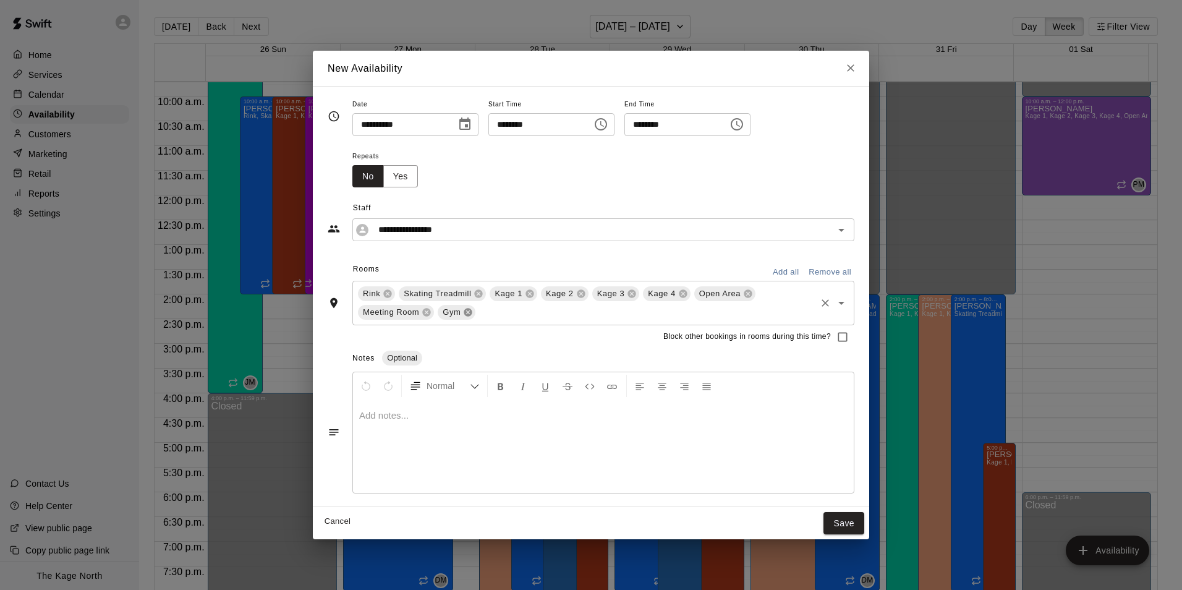
click at [466, 315] on icon at bounding box center [468, 312] width 8 height 8
click at [427, 314] on icon at bounding box center [427, 312] width 8 height 8
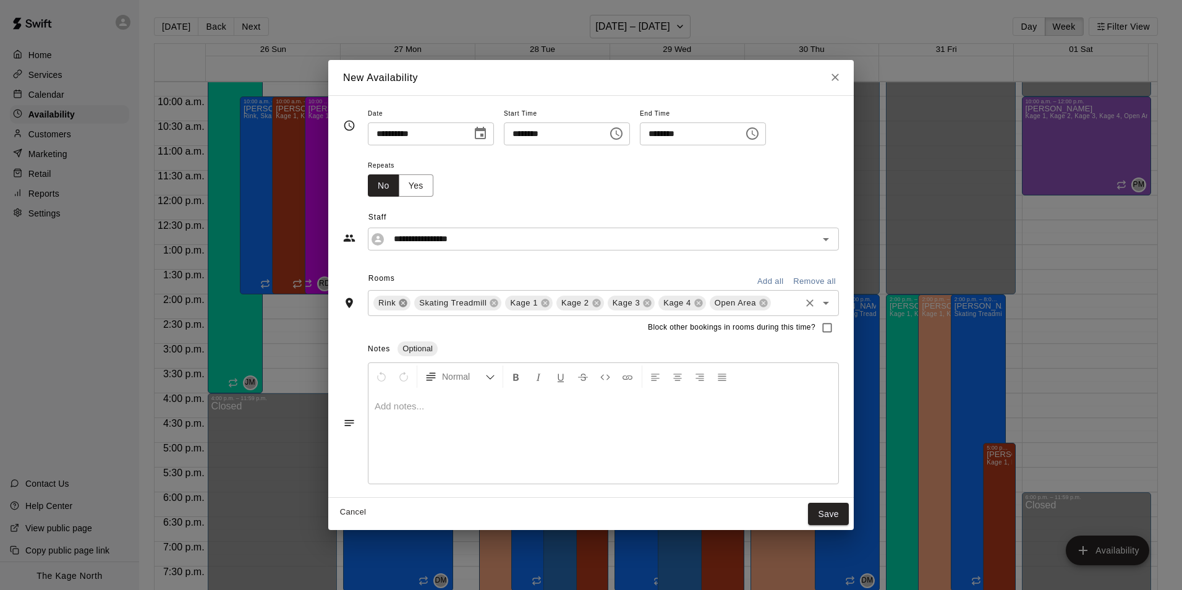
click at [405, 301] on icon at bounding box center [403, 303] width 8 height 8
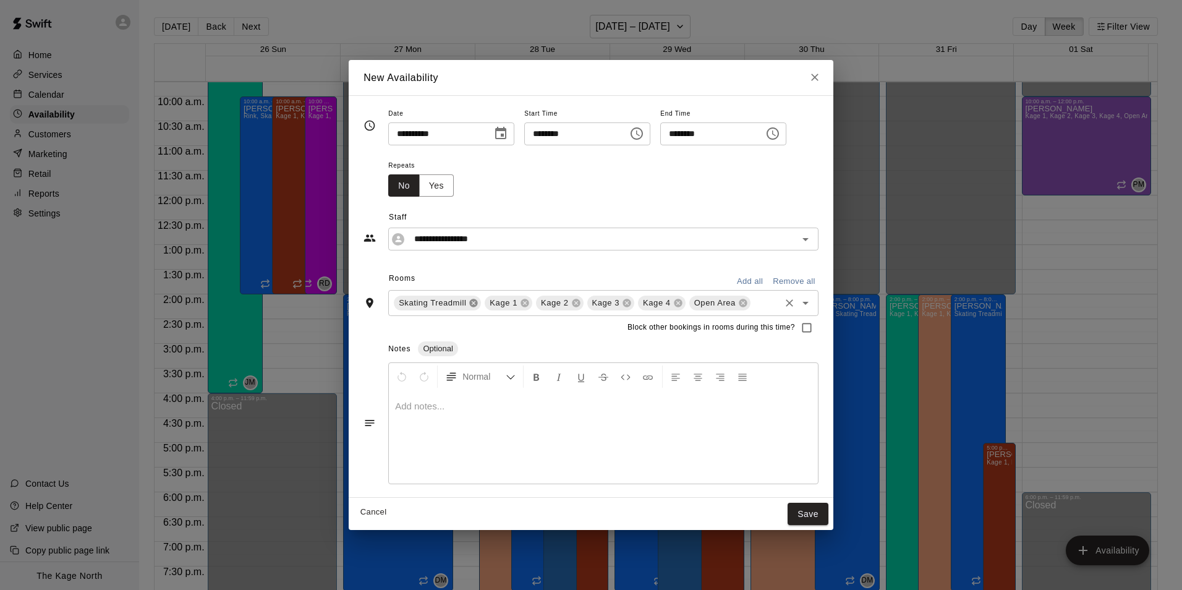
click at [470, 304] on icon at bounding box center [474, 303] width 8 height 8
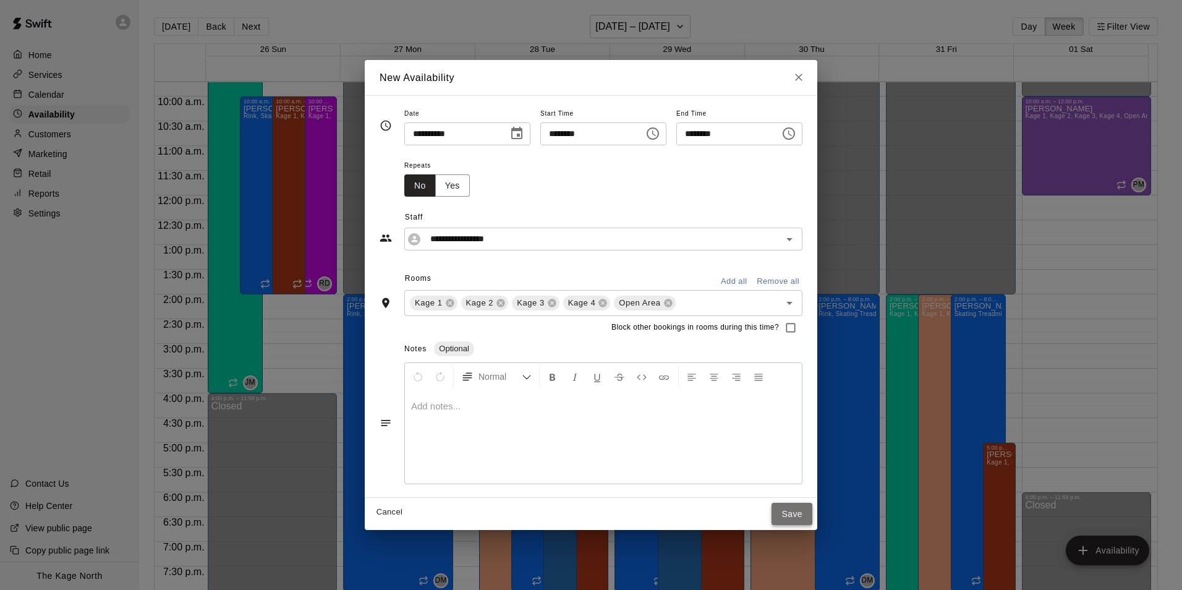
click at [813, 513] on button "Save" at bounding box center [792, 514] width 41 height 23
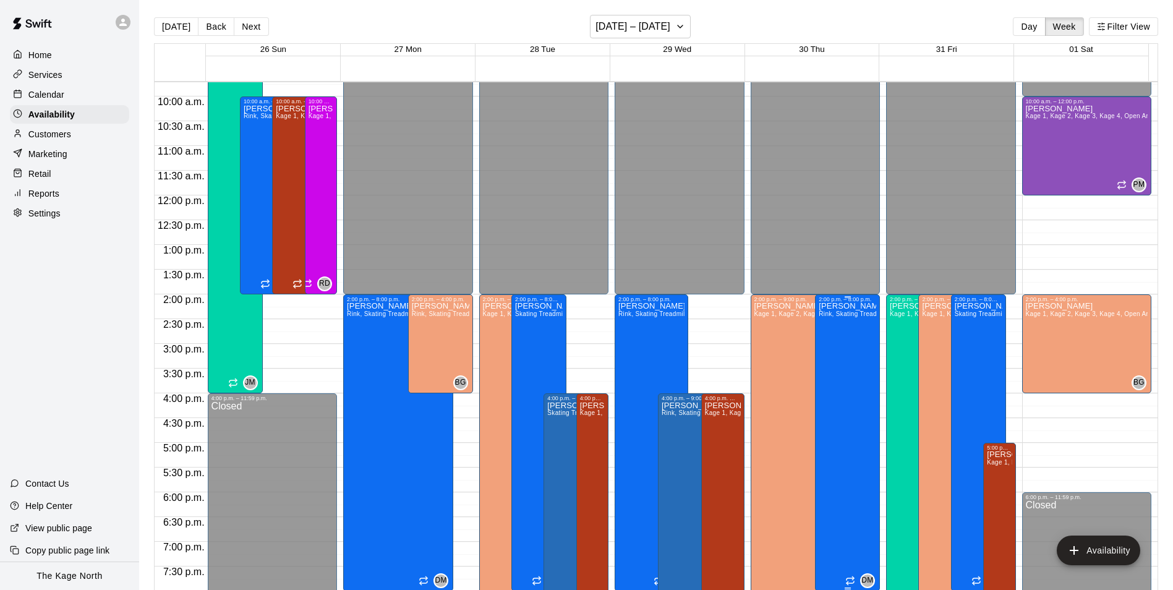
scroll to position [419, 0]
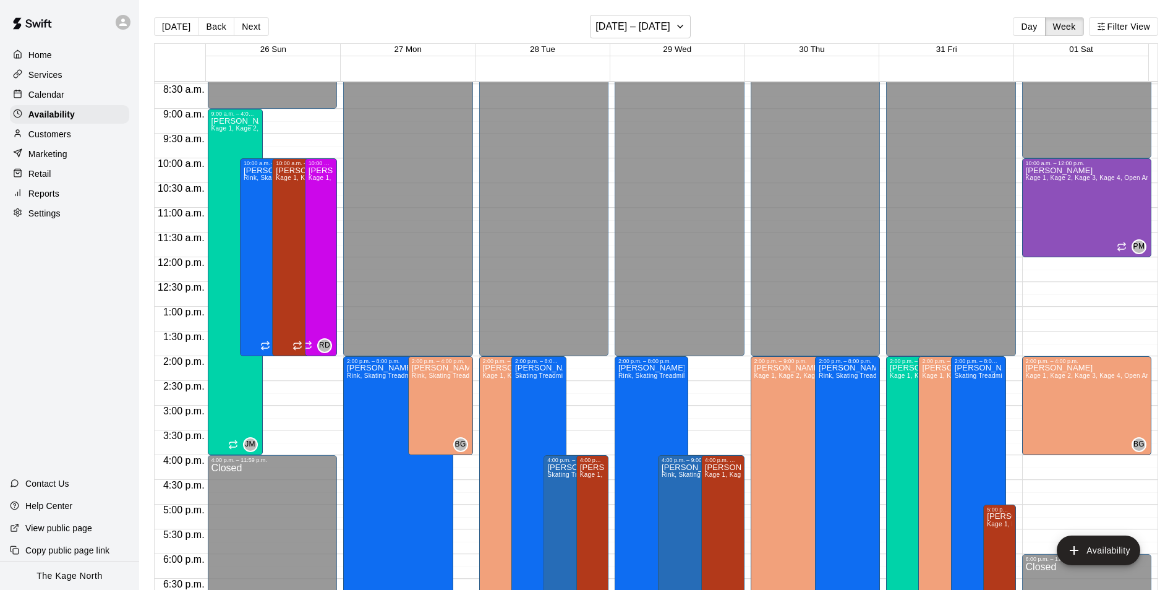
click at [65, 101] on div "Calendar" at bounding box center [69, 94] width 119 height 19
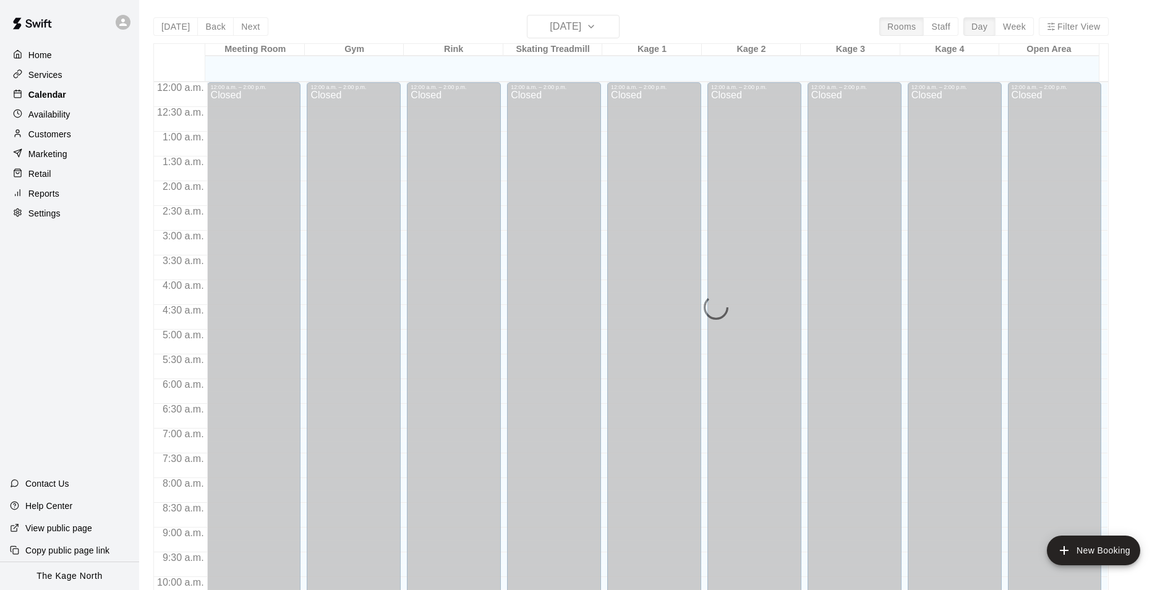
scroll to position [628, 0]
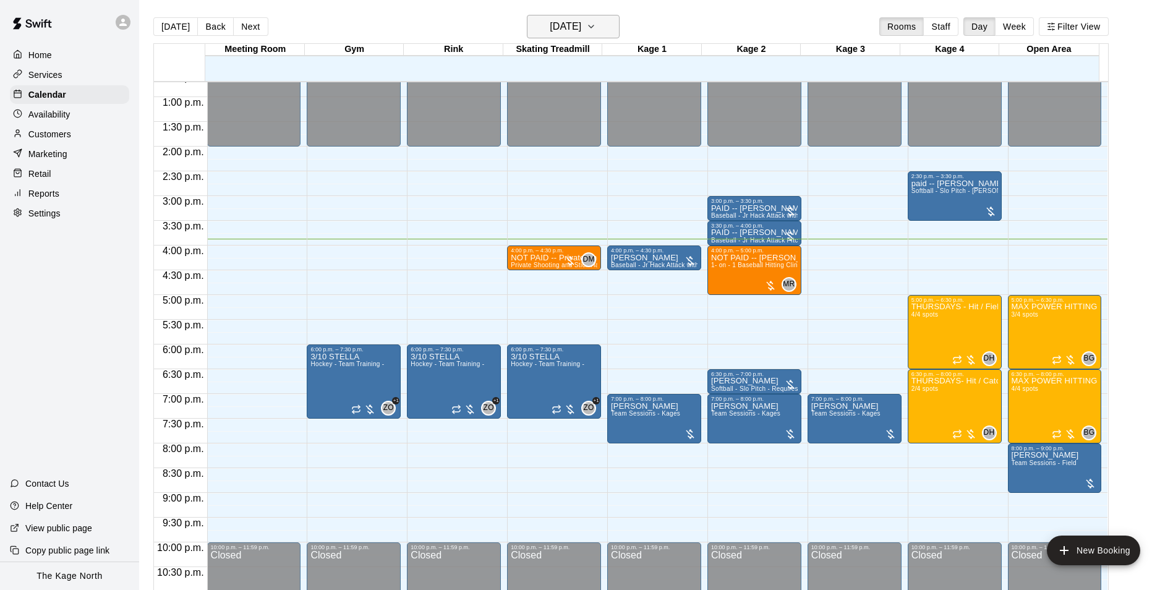
click at [607, 24] on button "[DATE]" at bounding box center [573, 26] width 93 height 23
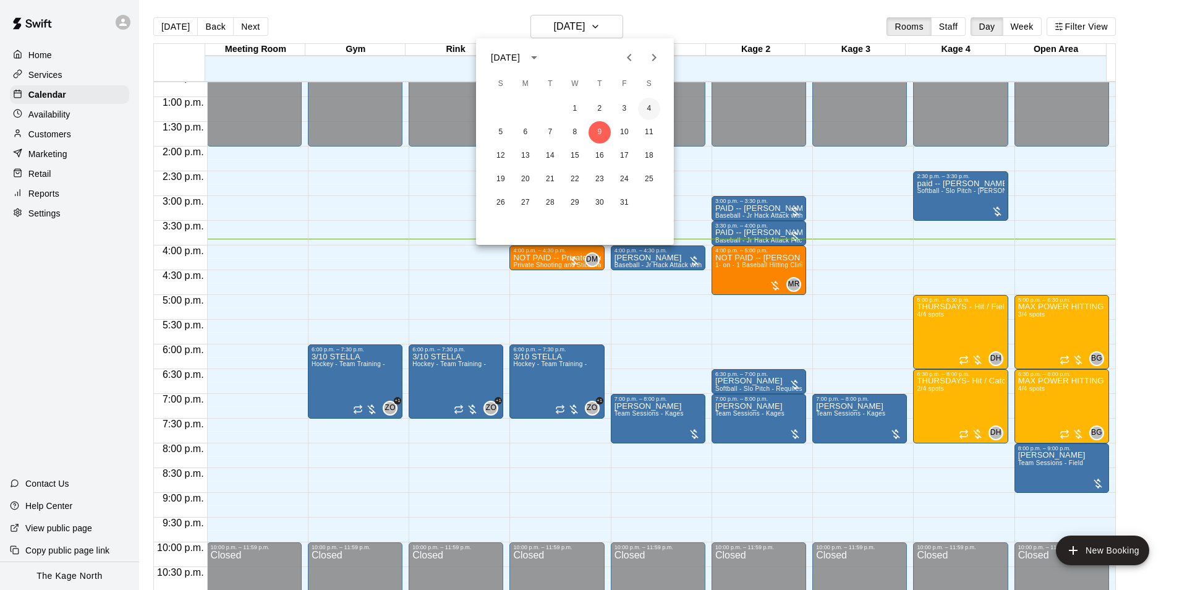
click at [657, 106] on button "4" at bounding box center [649, 109] width 22 height 22
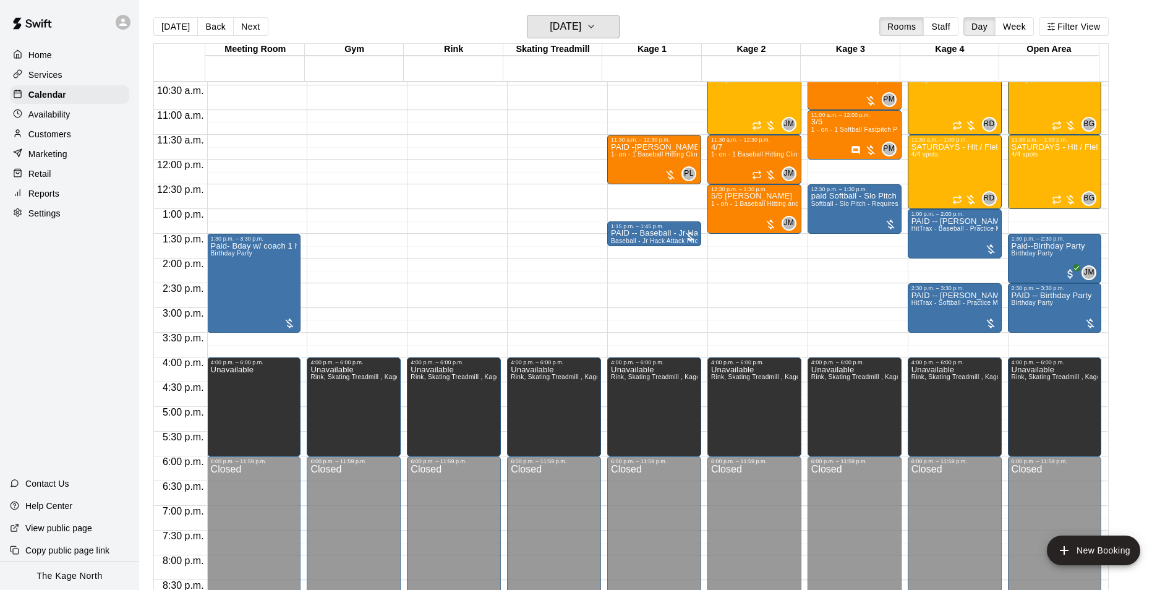
scroll to position [505, 0]
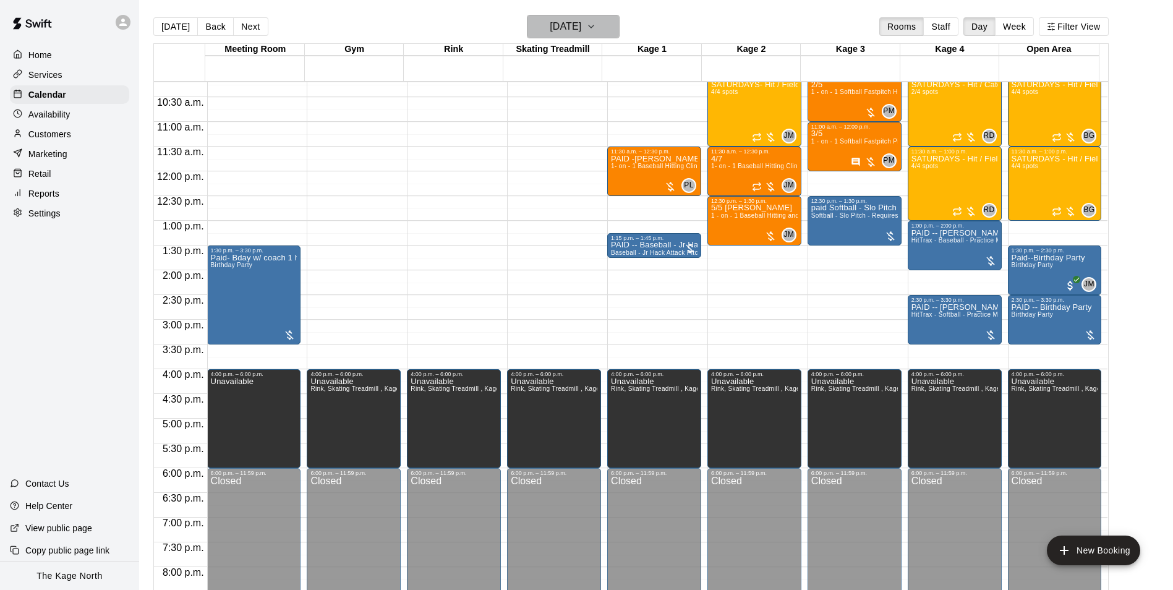
click at [596, 32] on icon "button" at bounding box center [591, 26] width 10 height 15
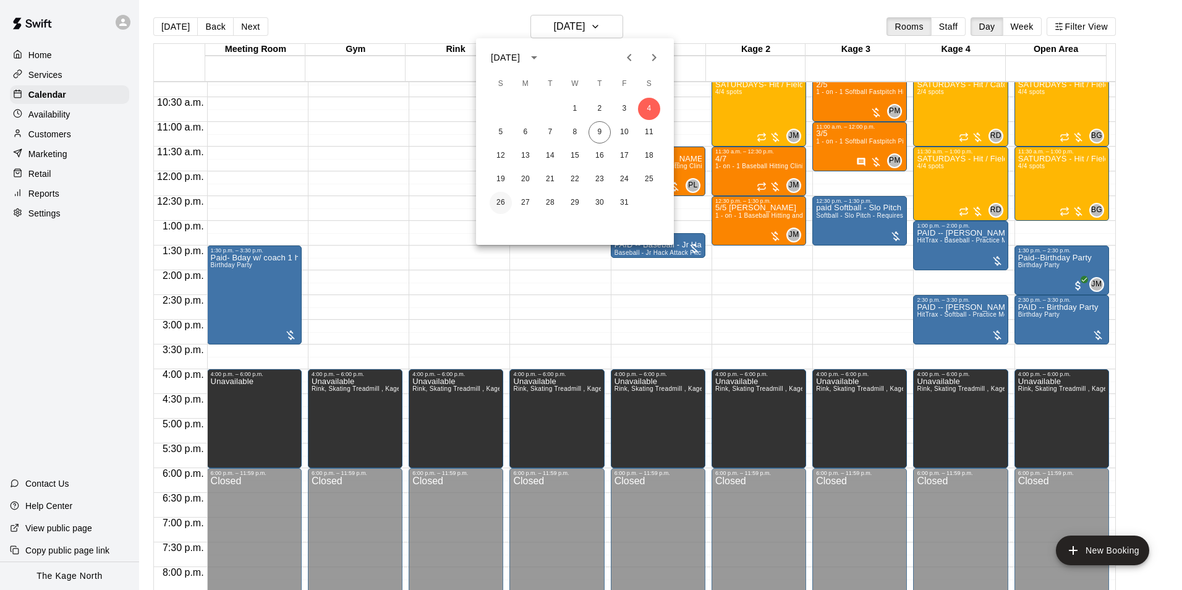
click at [500, 205] on button "26" at bounding box center [501, 203] width 22 height 22
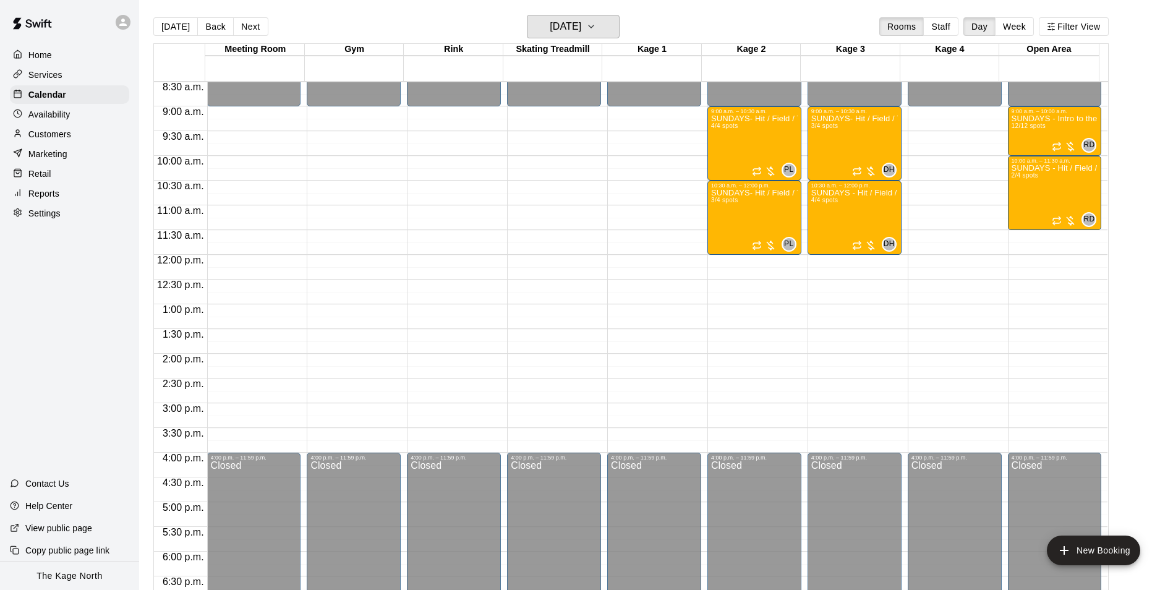
scroll to position [381, 0]
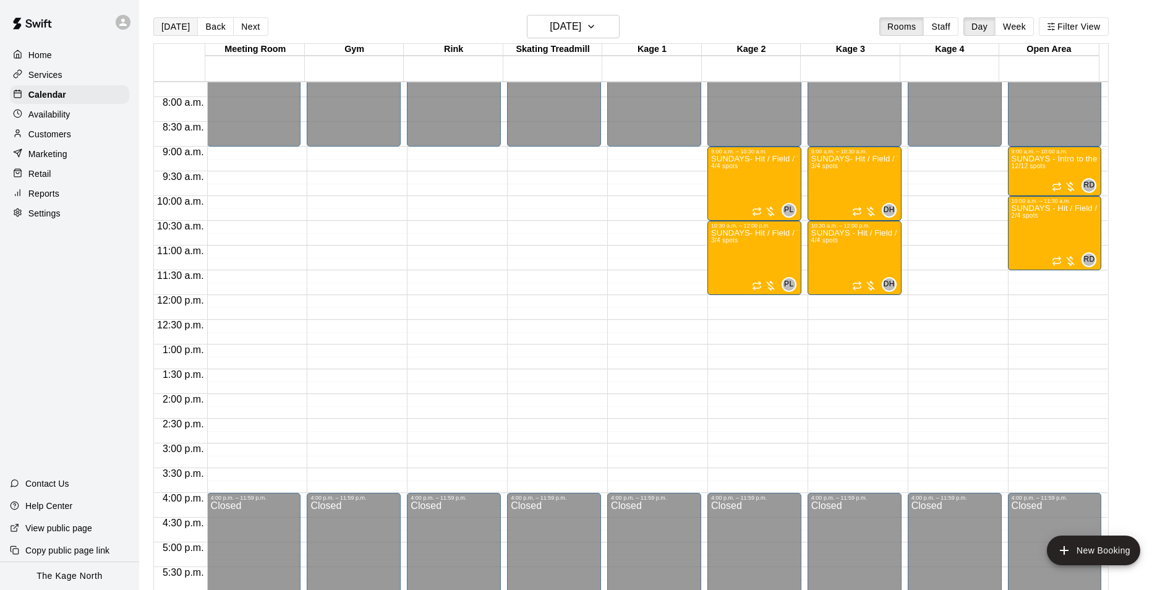
click at [180, 32] on button "[DATE]" at bounding box center [175, 26] width 45 height 19
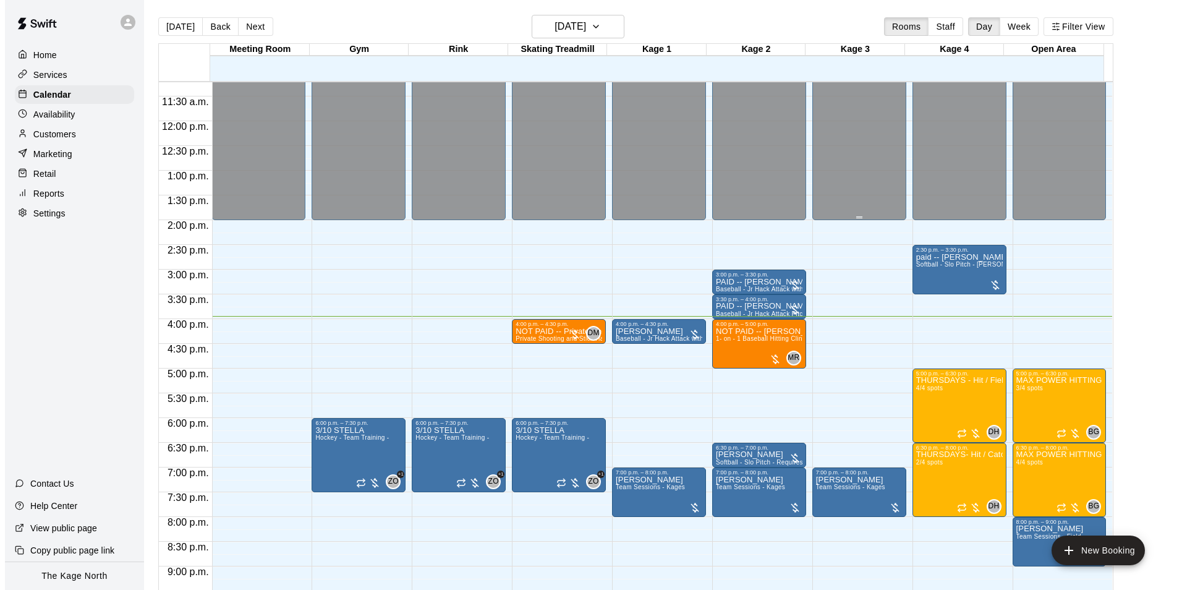
scroll to position [566, 0]
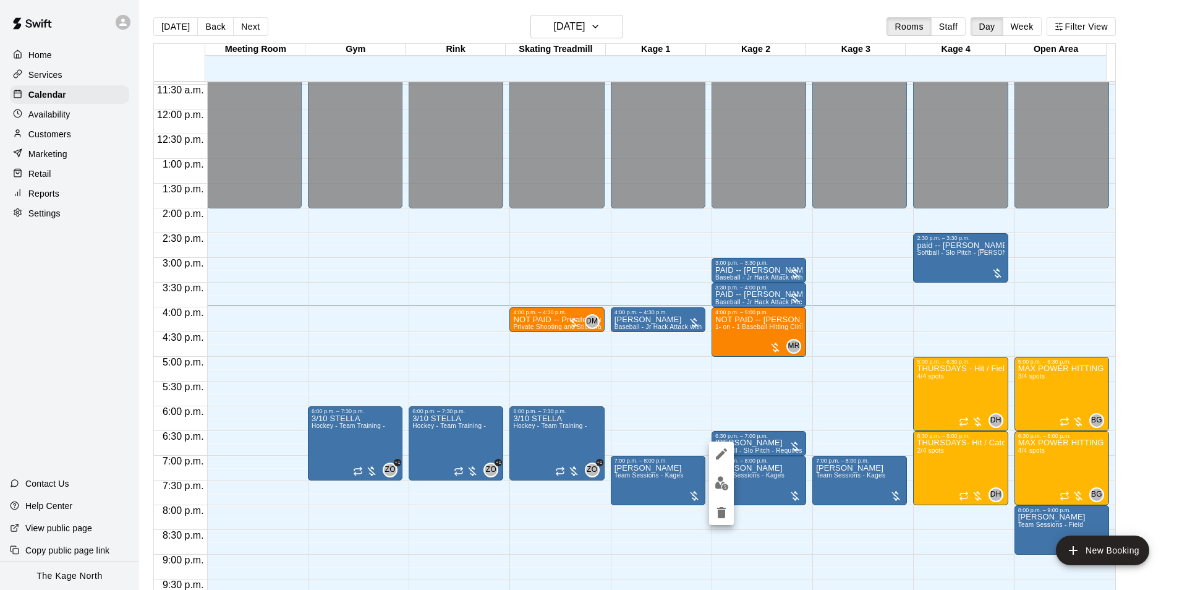
click at [827, 26] on div at bounding box center [591, 295] width 1182 height 590
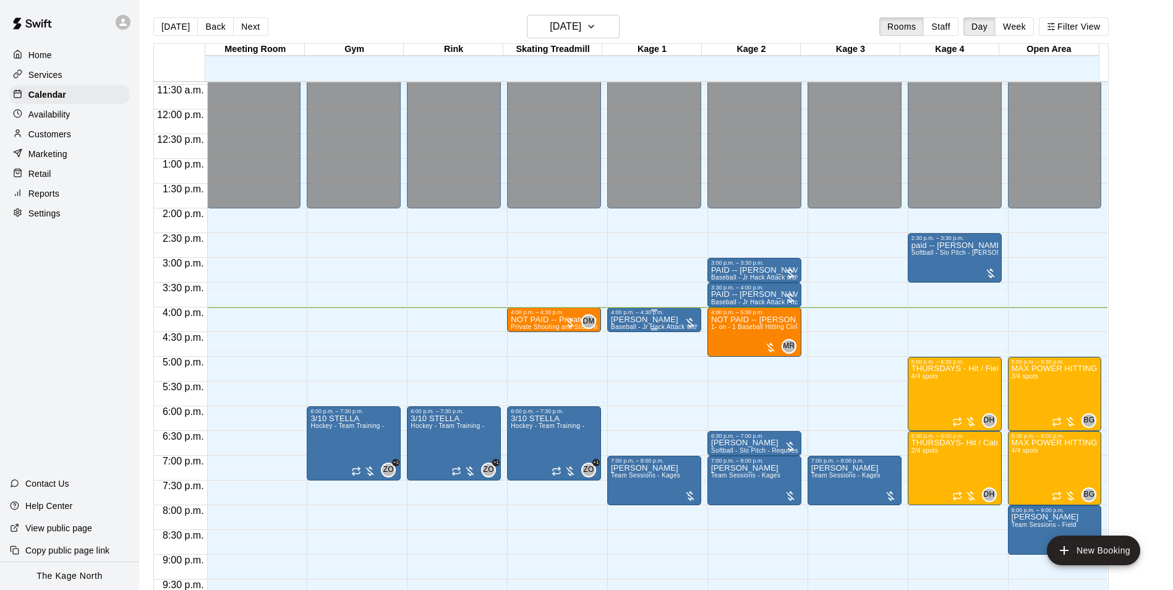
click at [649, 320] on p "Jeffrey fleming" at bounding box center [654, 320] width 87 height 0
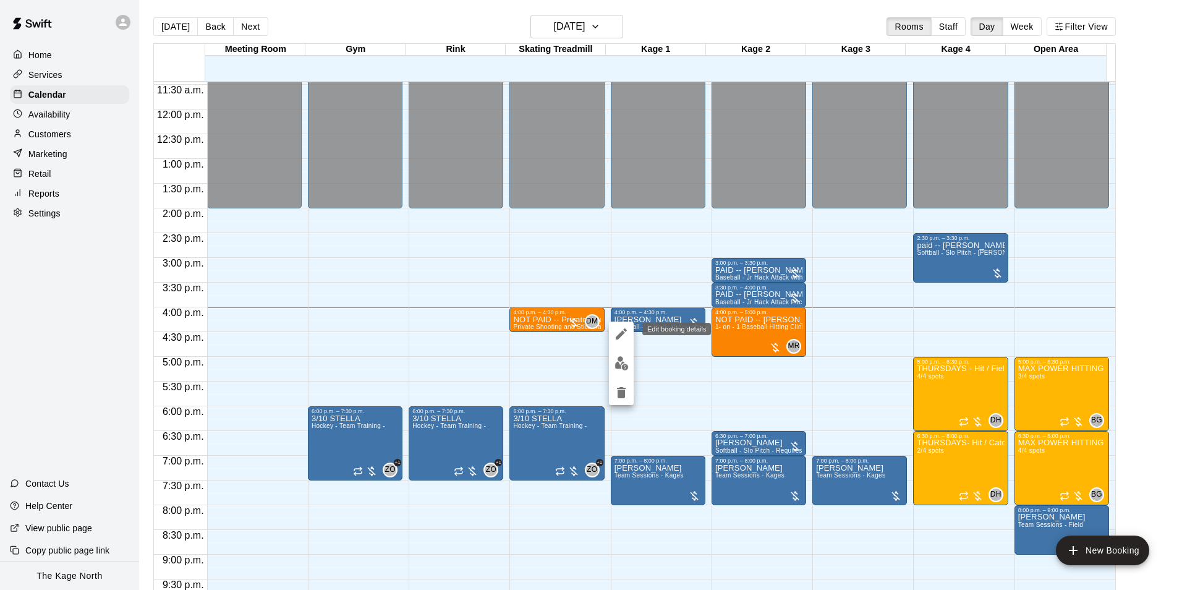
click at [621, 338] on icon "edit" at bounding box center [621, 333] width 15 height 15
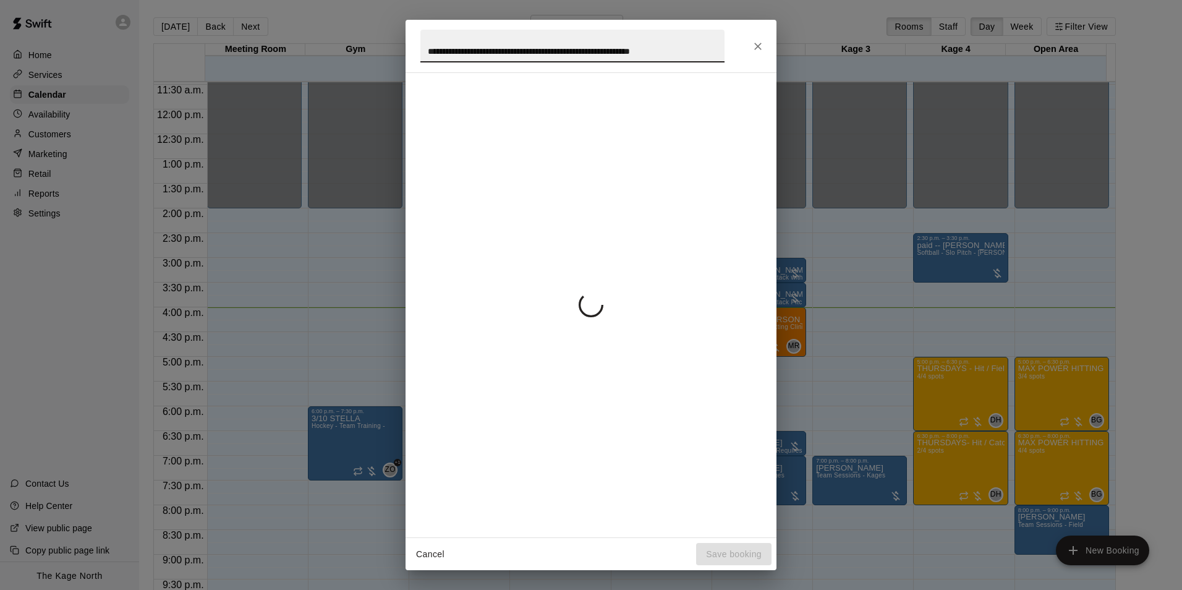
scroll to position [0, 8]
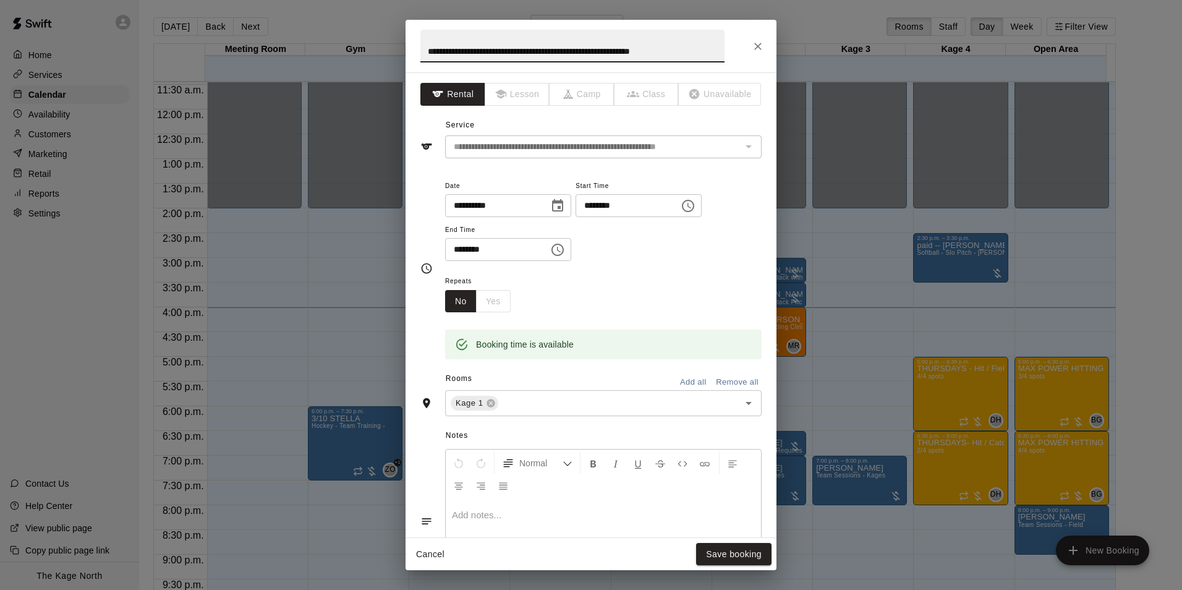
click at [442, 55] on input "**********" at bounding box center [572, 46] width 304 height 33
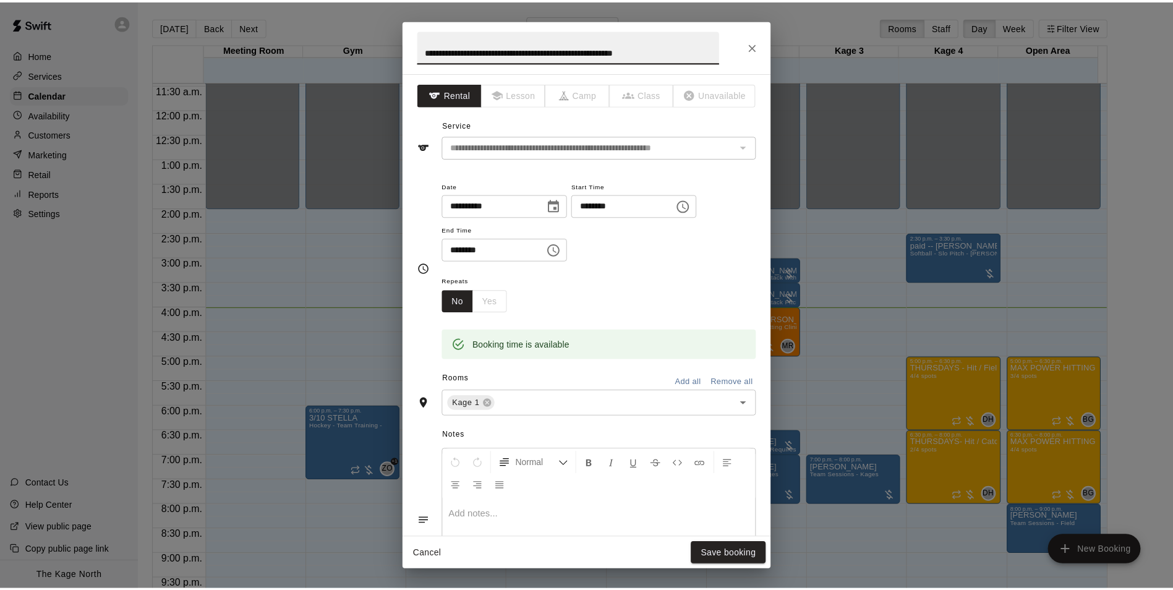
scroll to position [0, 0]
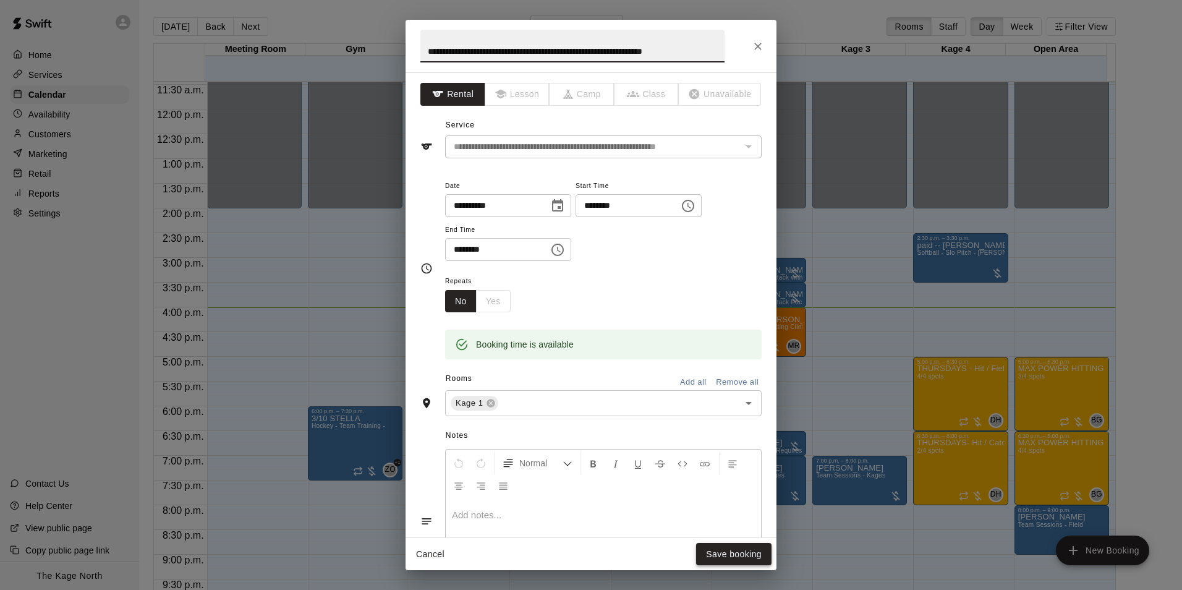
type input "**********"
click at [751, 555] on button "Save booking" at bounding box center [733, 554] width 75 height 23
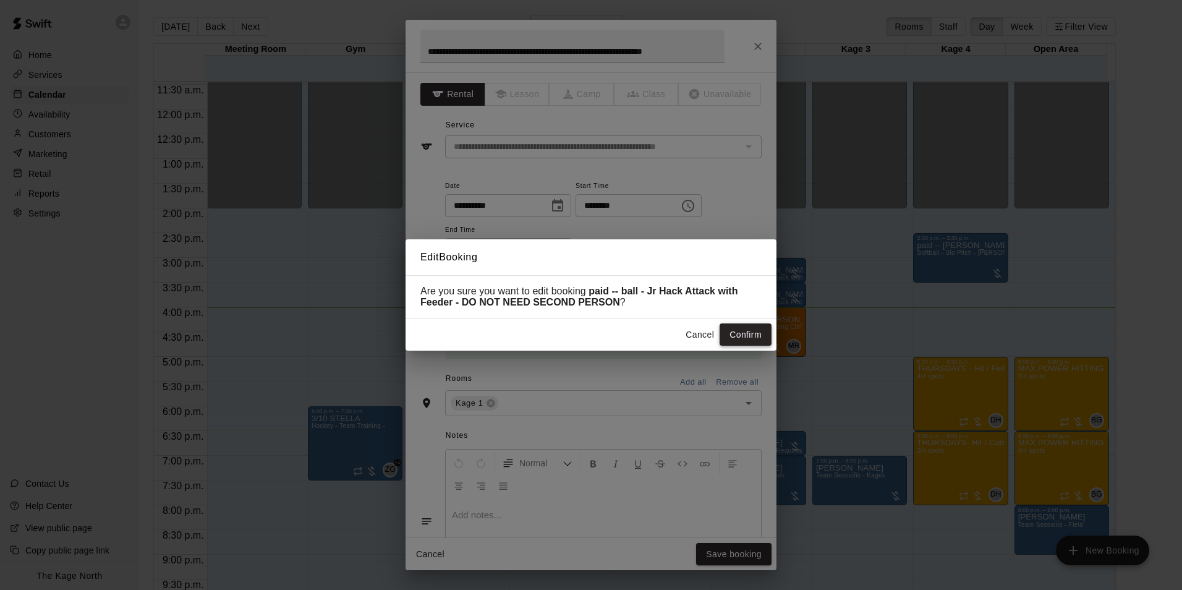
click at [744, 333] on button "Confirm" at bounding box center [746, 334] width 52 height 23
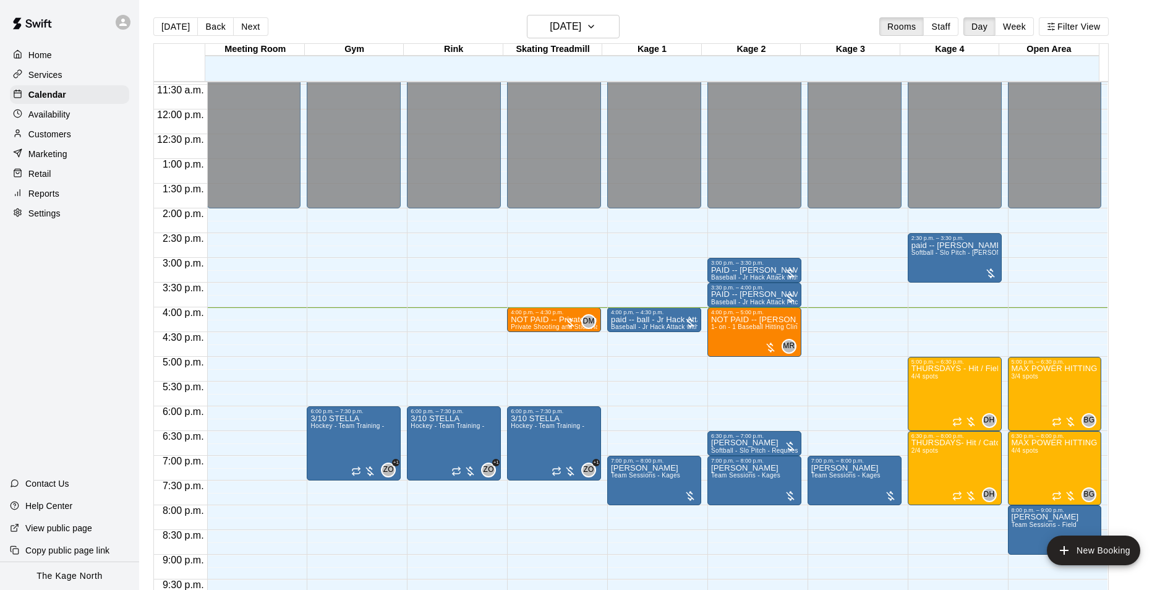
scroll to position [667, 0]
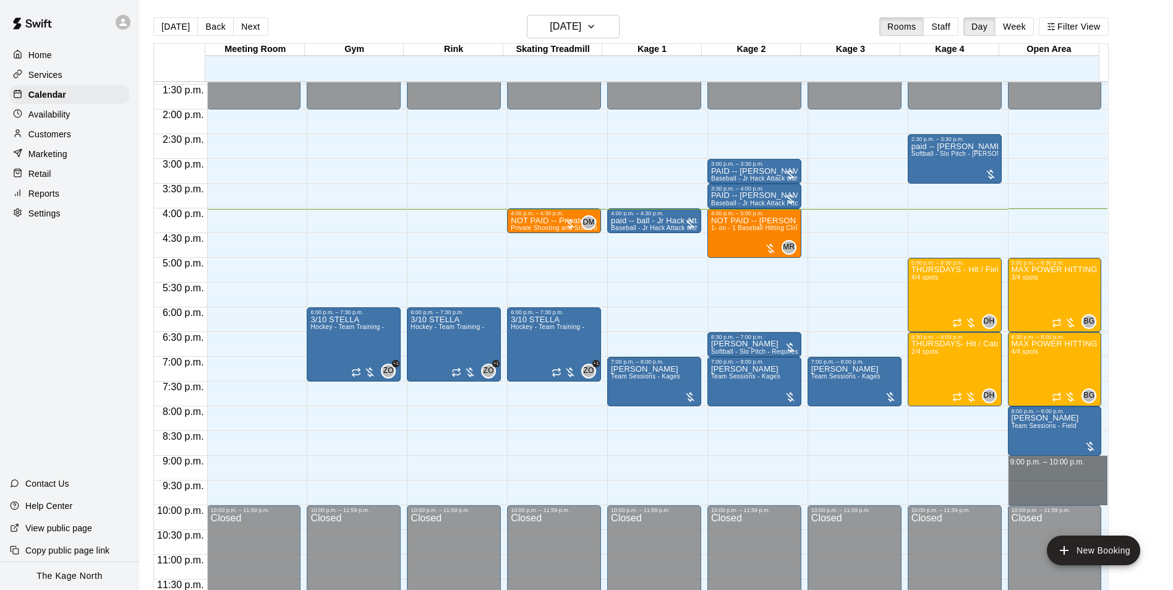
drag, startPoint x: 1010, startPoint y: 459, endPoint x: 1010, endPoint y: 495, distance: 35.9
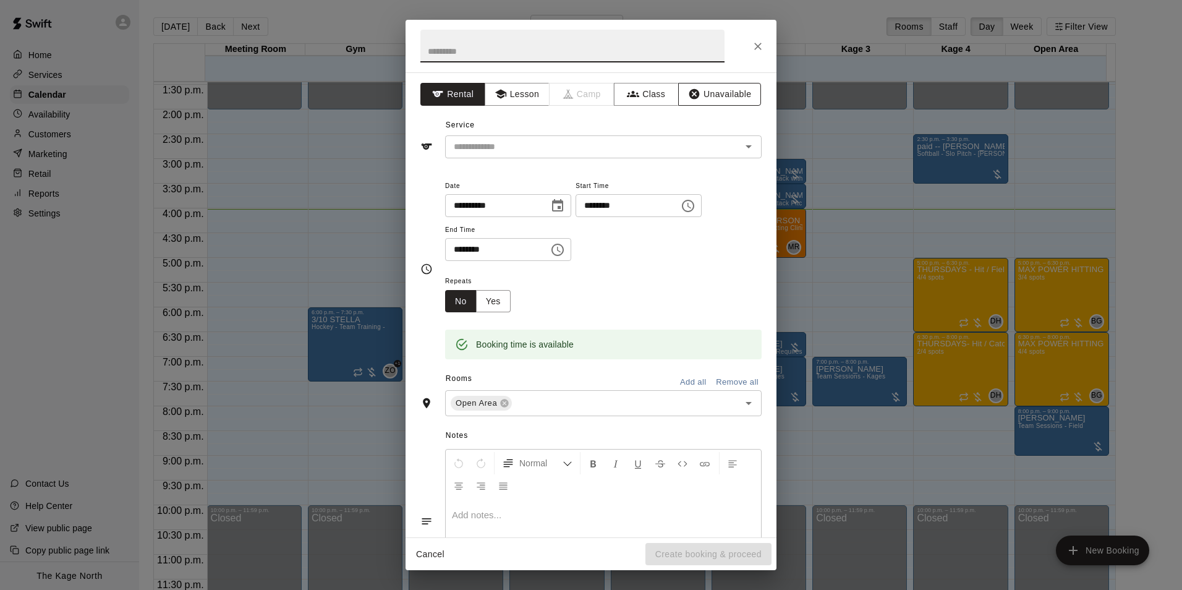
click at [695, 92] on button "Unavailable" at bounding box center [719, 94] width 83 height 23
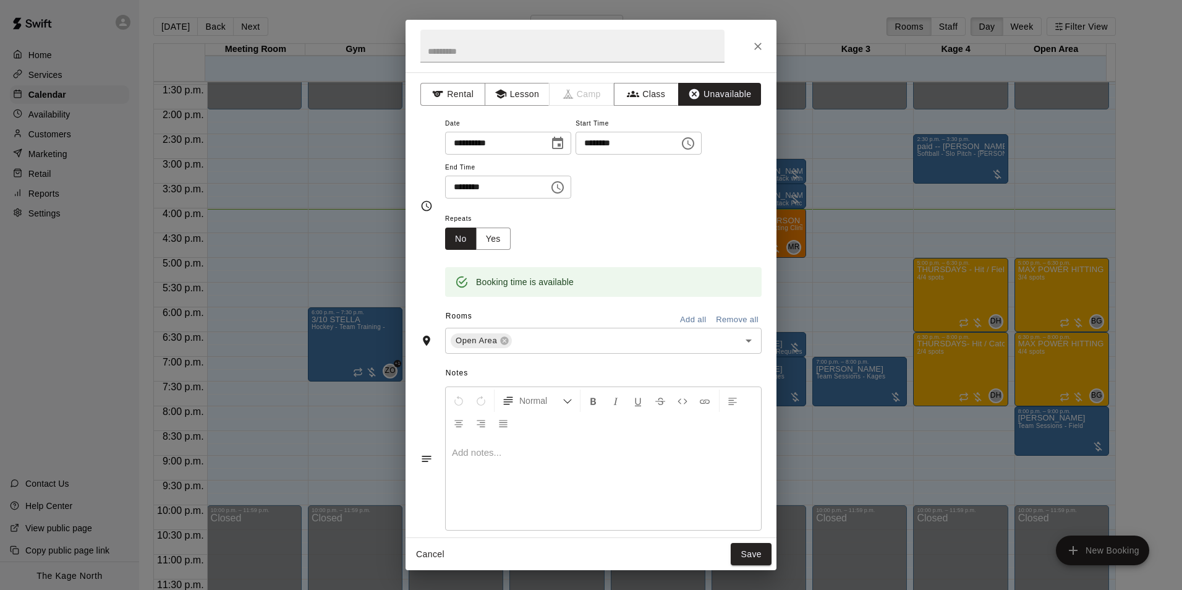
click at [688, 317] on button "Add all" at bounding box center [693, 319] width 40 height 19
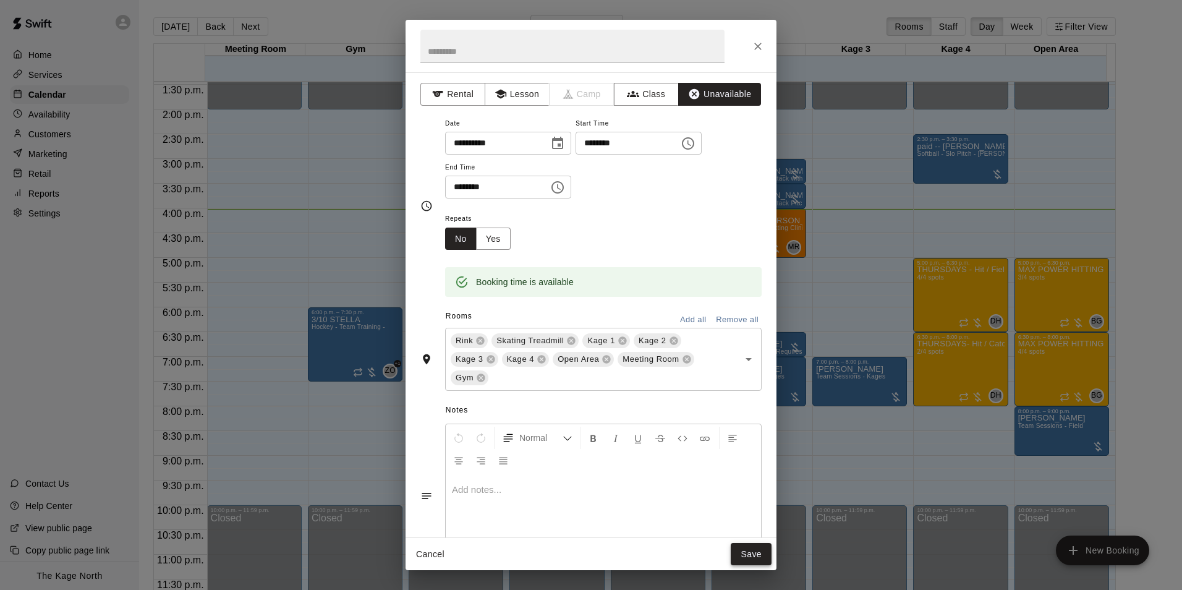
click at [749, 553] on button "Save" at bounding box center [751, 554] width 41 height 23
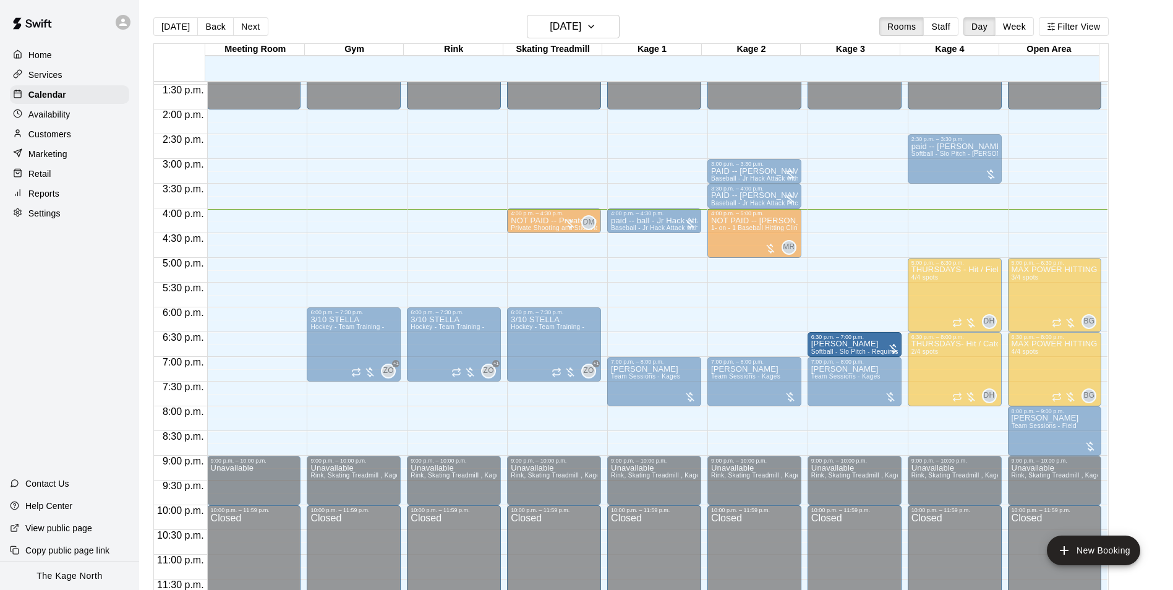
drag, startPoint x: 738, startPoint y: 346, endPoint x: 838, endPoint y: 350, distance: 100.3
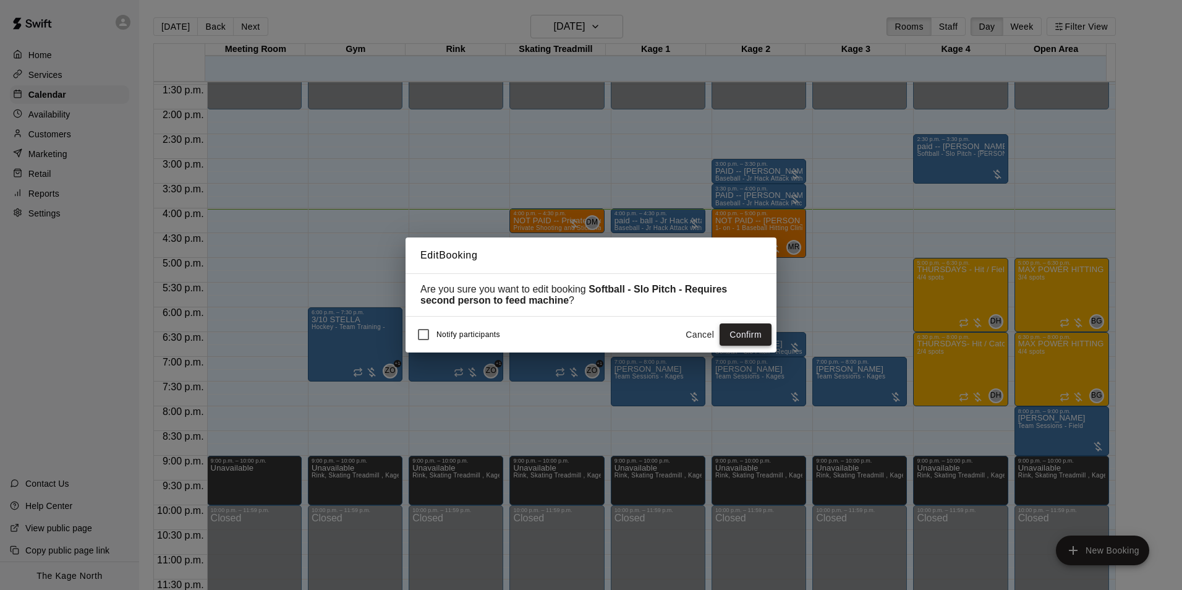
click at [748, 336] on button "Confirm" at bounding box center [746, 334] width 52 height 23
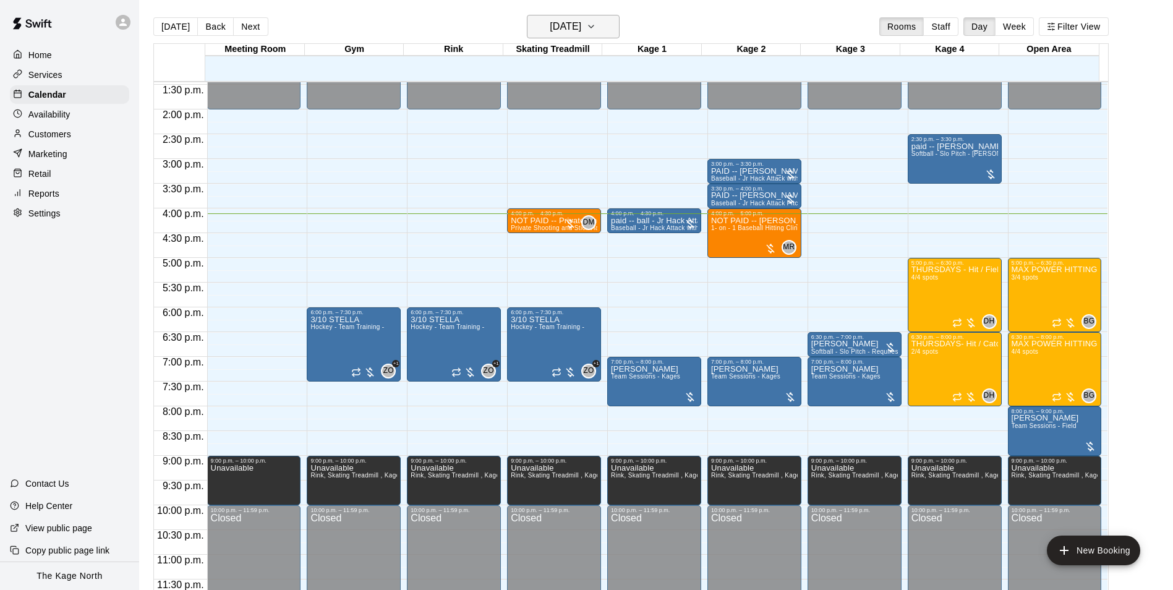
click at [596, 30] on icon "button" at bounding box center [591, 26] width 10 height 15
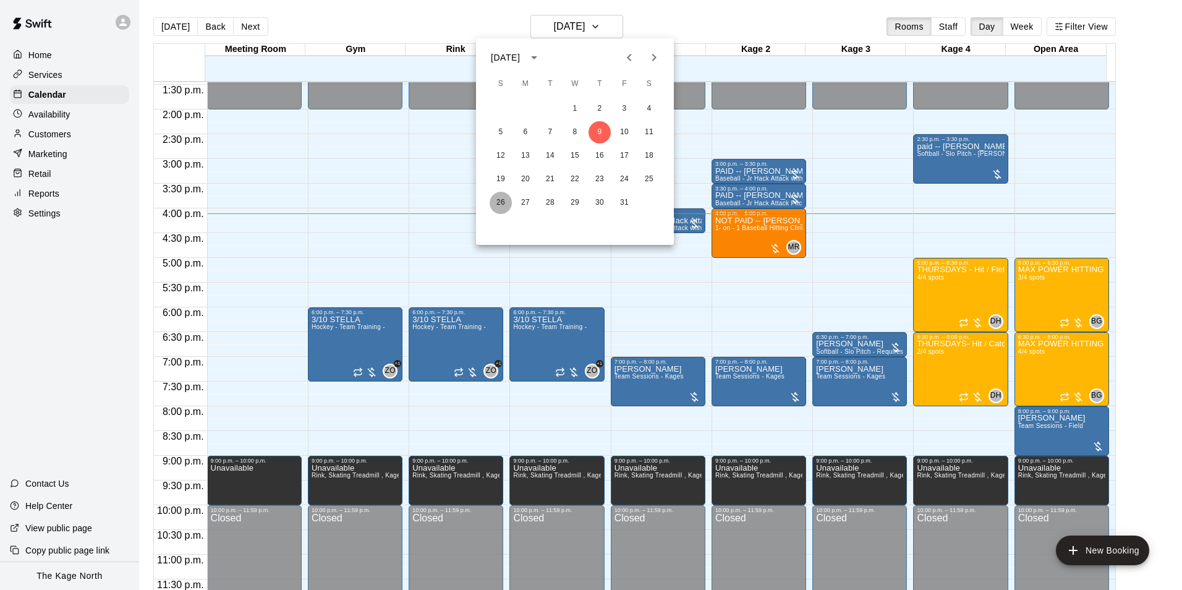
click at [500, 204] on button "26" at bounding box center [501, 203] width 22 height 22
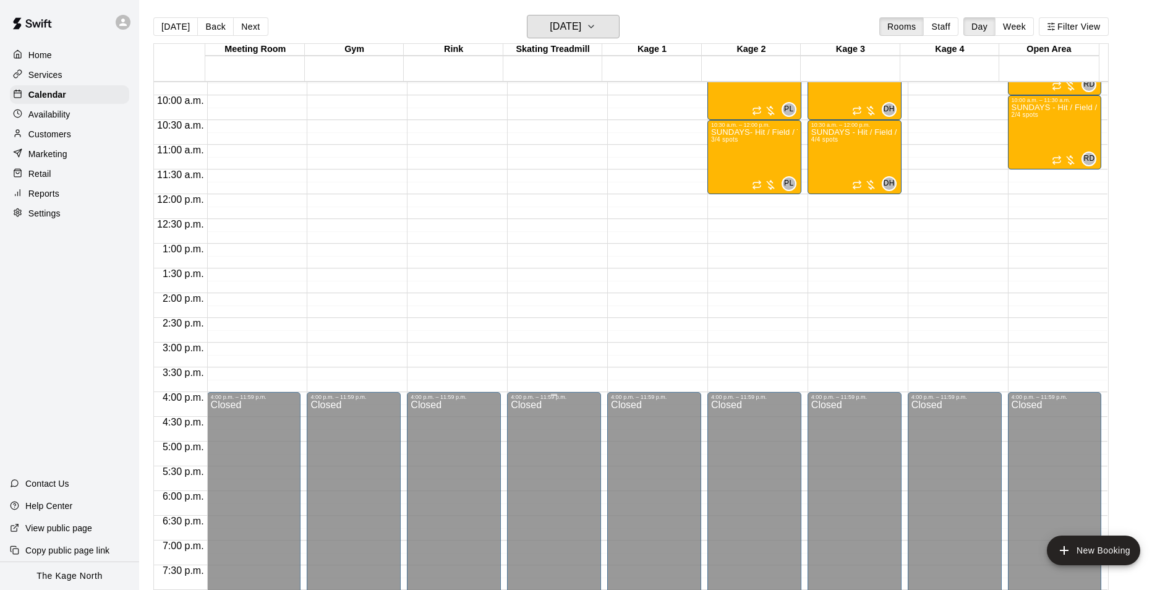
scroll to position [481, 0]
click at [51, 136] on p "Customers" at bounding box center [49, 134] width 43 height 12
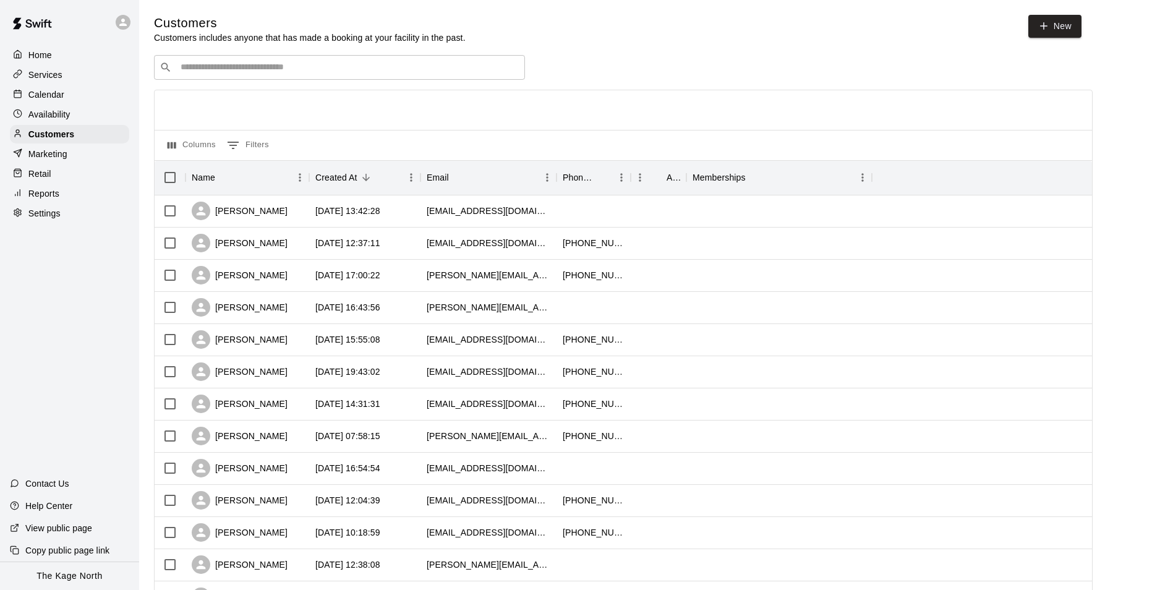
click at [62, 96] on p "Calendar" at bounding box center [46, 94] width 36 height 12
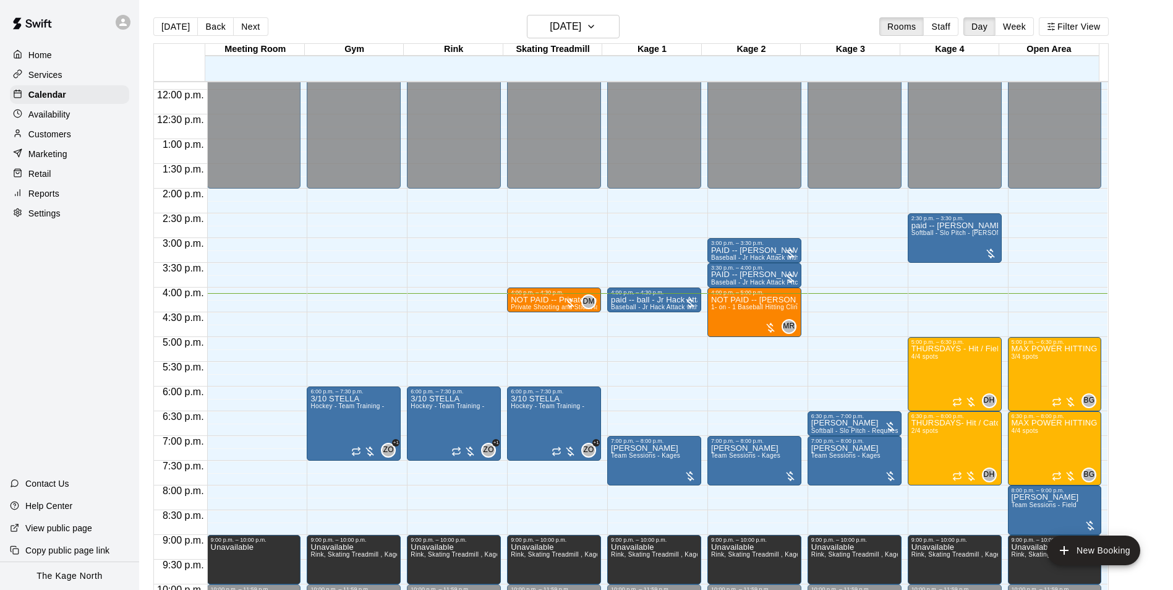
scroll to position [605, 0]
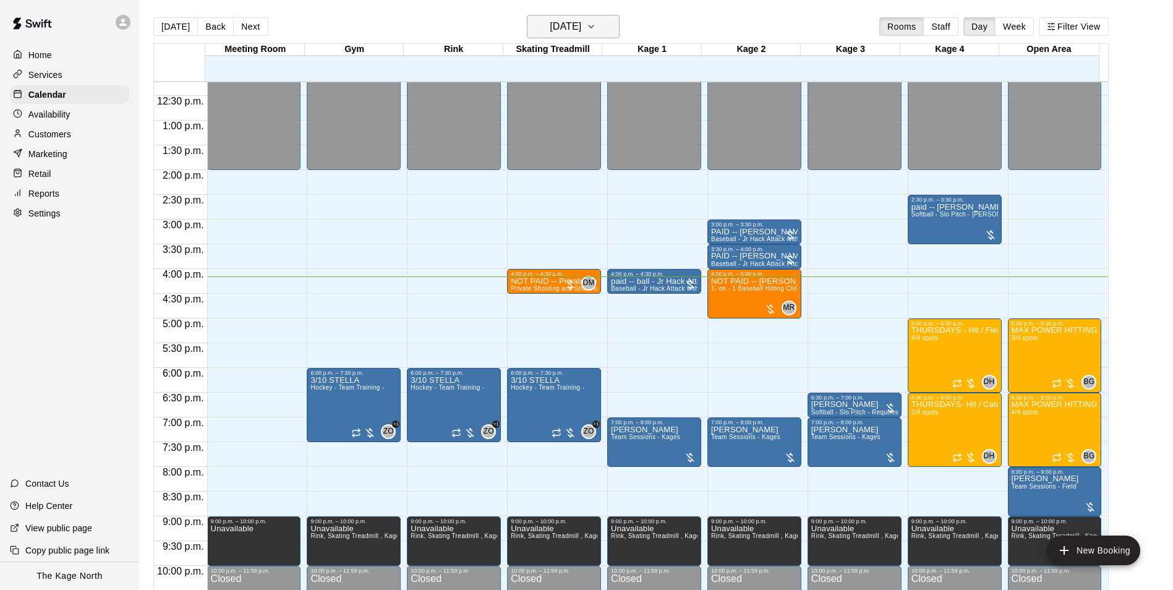
click at [596, 29] on icon "button" at bounding box center [591, 26] width 10 height 15
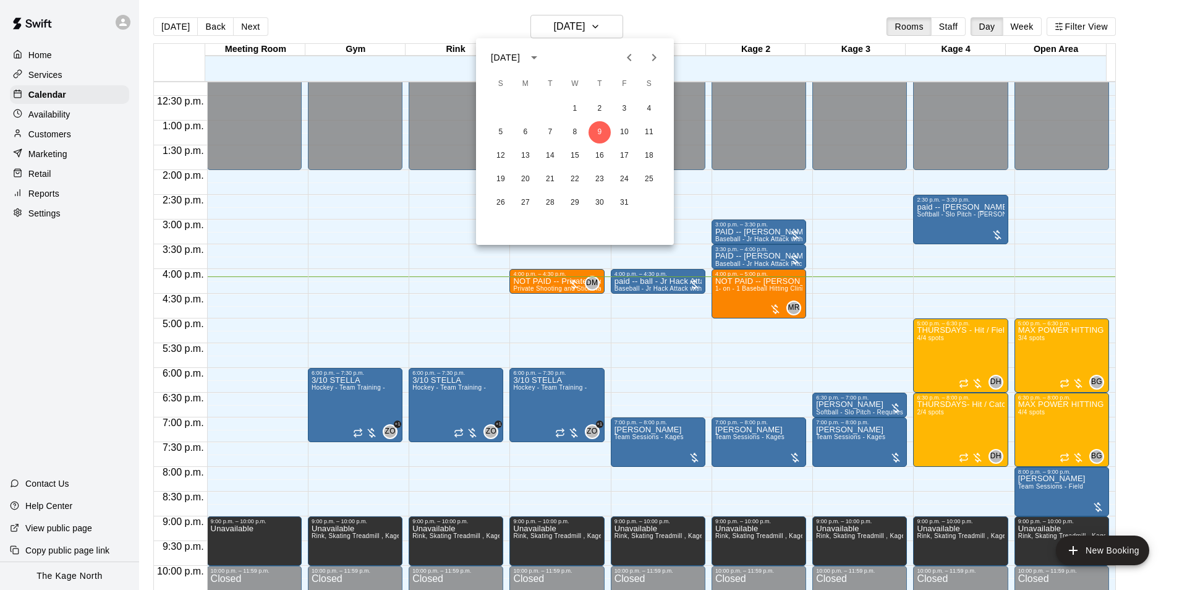
click at [532, 286] on div at bounding box center [591, 295] width 1182 height 590
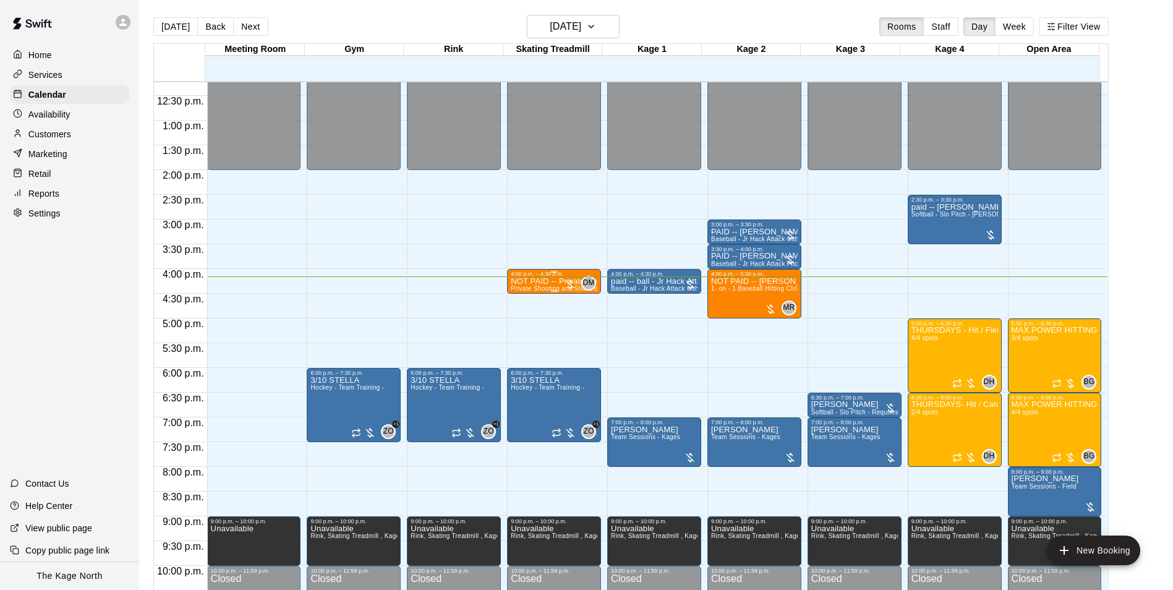
click at [532, 281] on p "NOT PAID -- Private Shooting and Stick Handling lesson with a coach 30 Mins" at bounding box center [554, 281] width 87 height 0
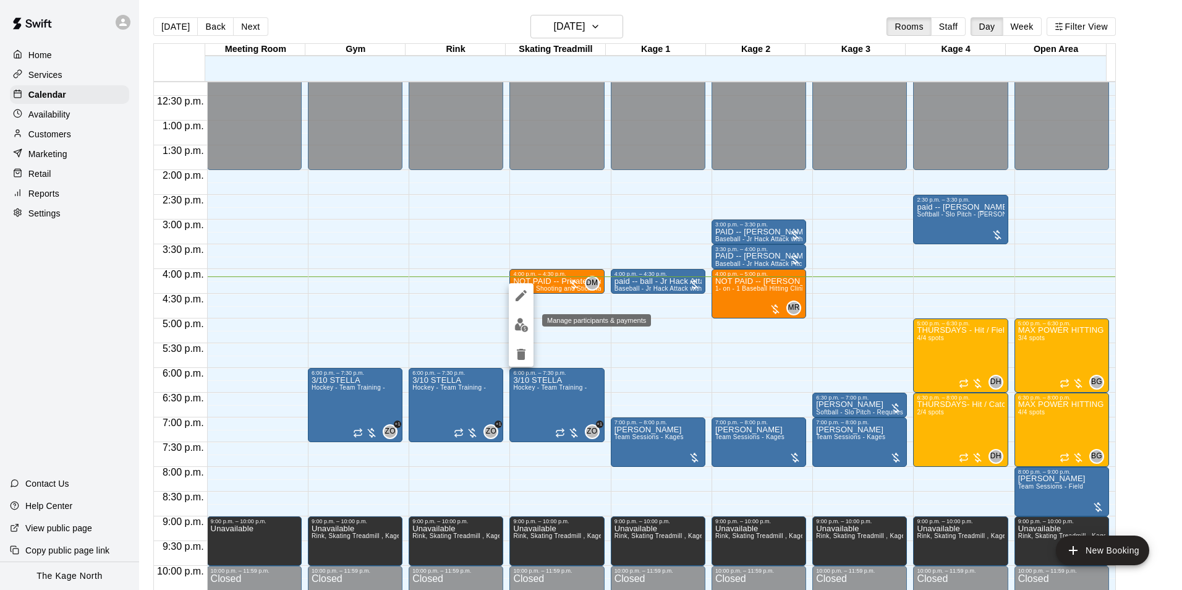
click at [525, 332] on button "edit" at bounding box center [521, 325] width 25 height 24
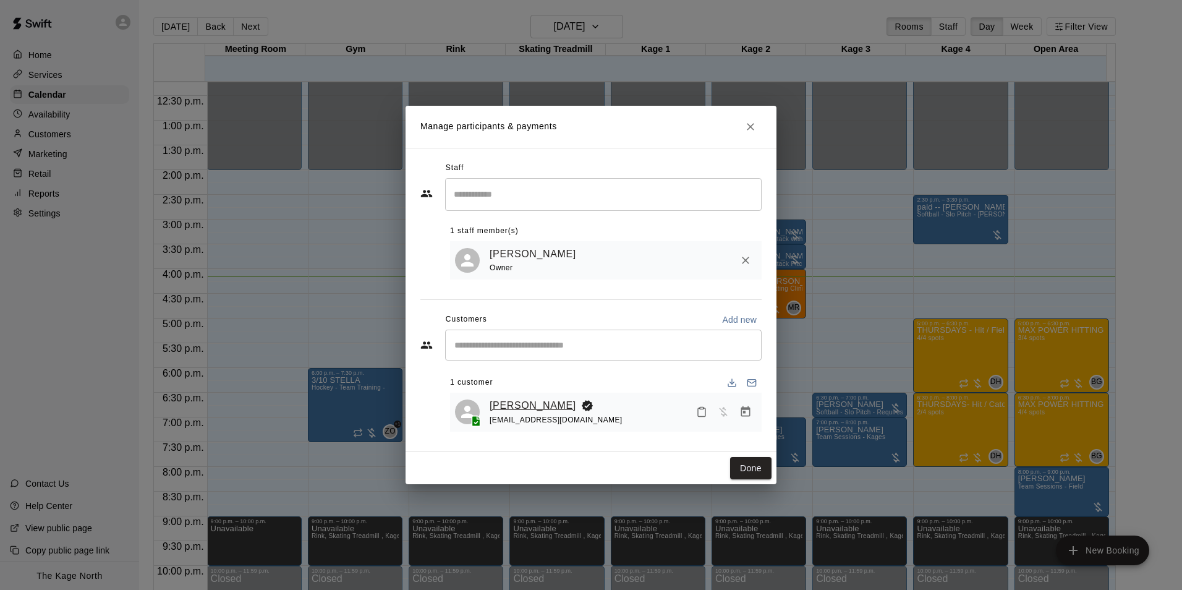
click at [517, 407] on link "Aly Mullin" at bounding box center [533, 406] width 87 height 16
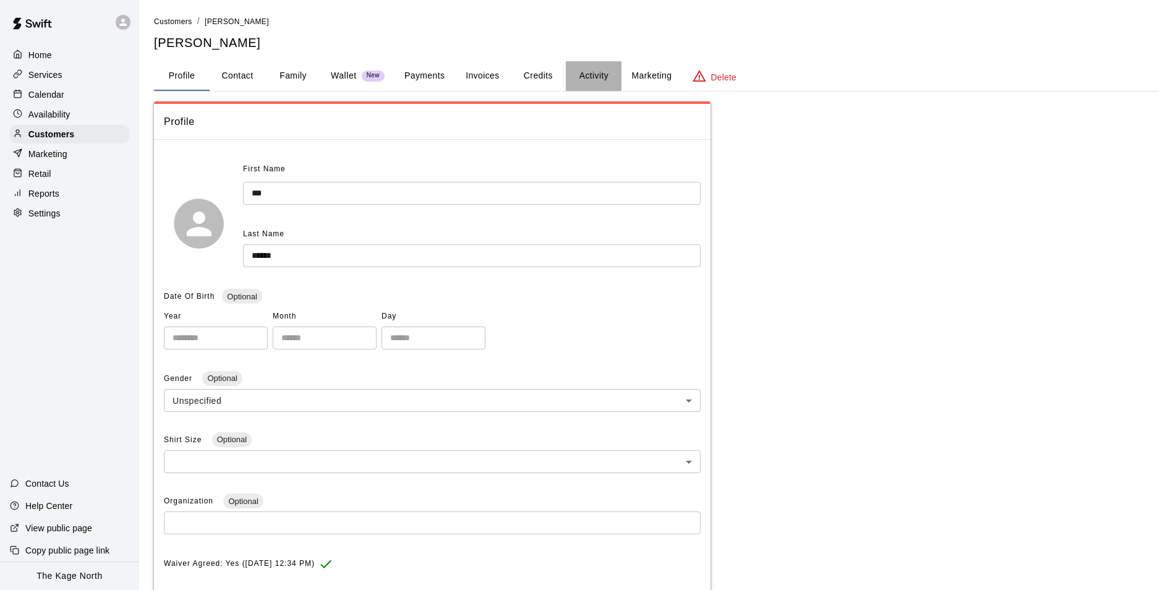
click at [597, 74] on button "Activity" at bounding box center [594, 76] width 56 height 30
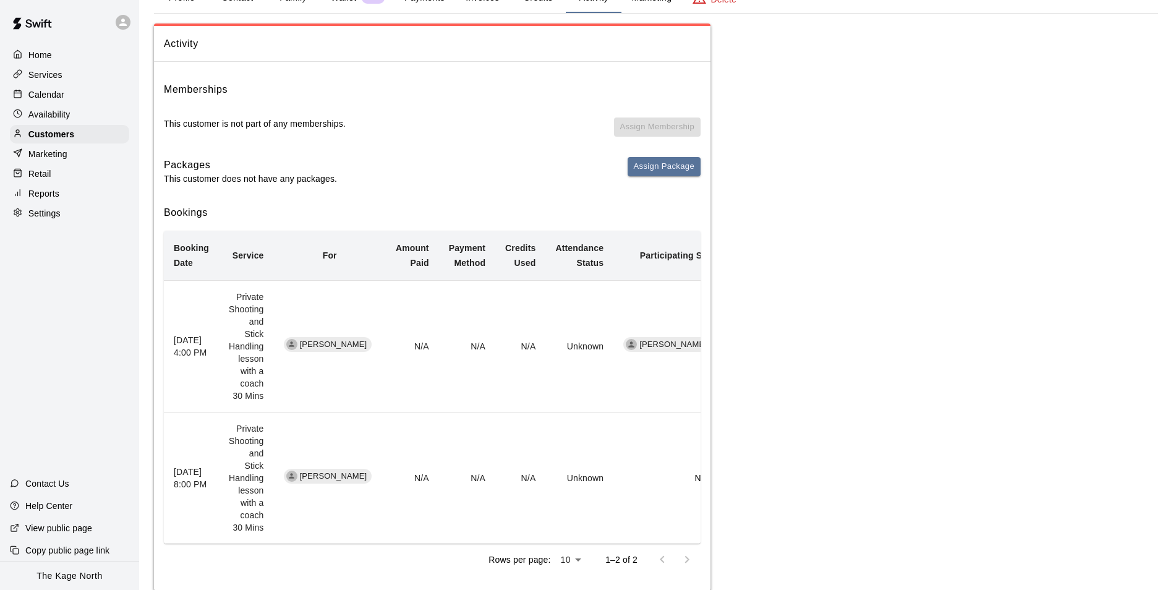
scroll to position [79, 0]
click at [53, 98] on p "Calendar" at bounding box center [46, 94] width 36 height 12
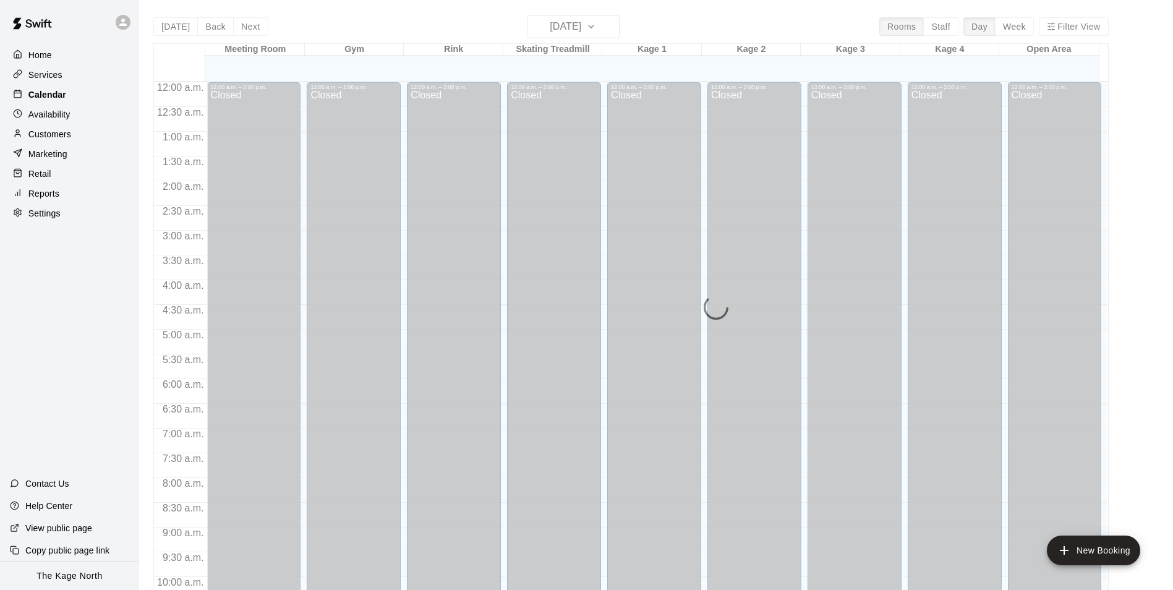
scroll to position [628, 0]
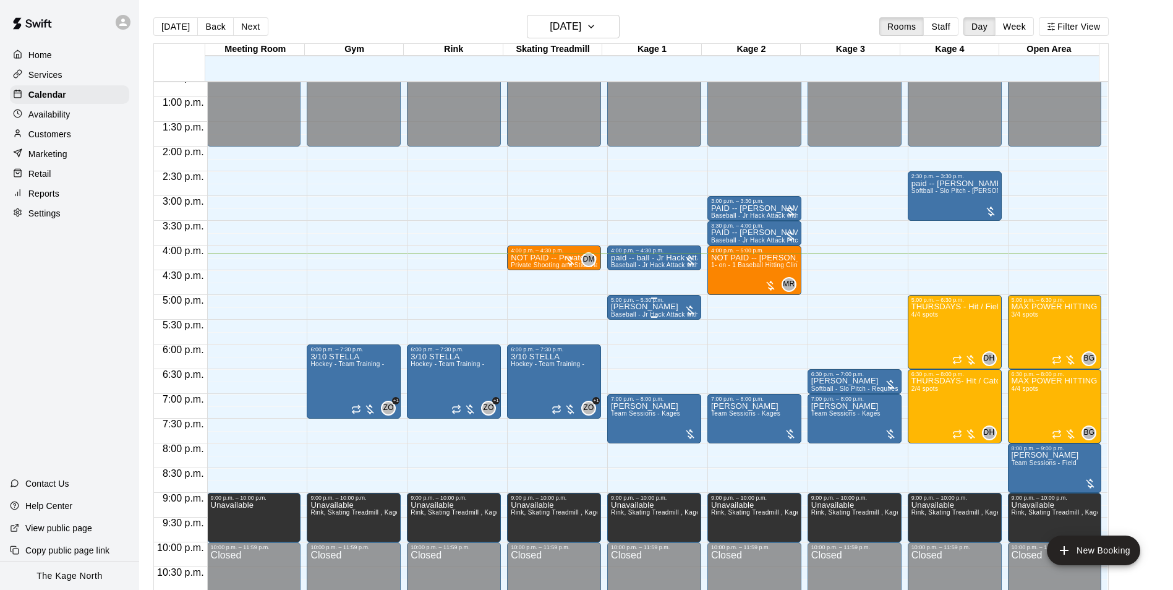
click at [631, 307] on p "Mark Lloyd" at bounding box center [654, 307] width 87 height 0
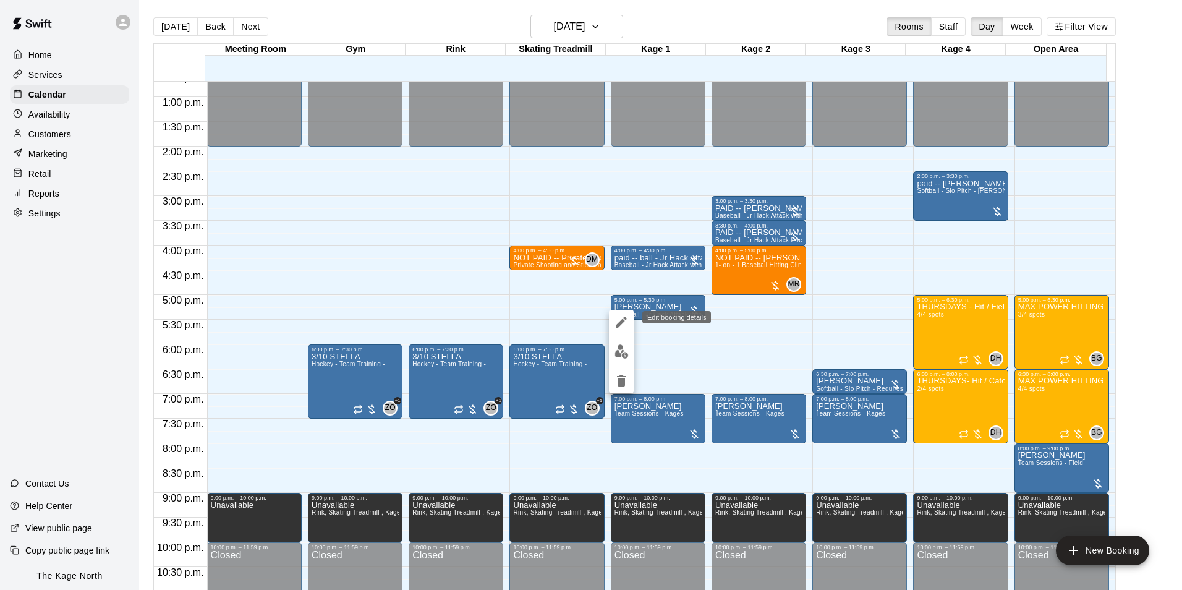
click at [624, 320] on icon "edit" at bounding box center [621, 322] width 15 height 15
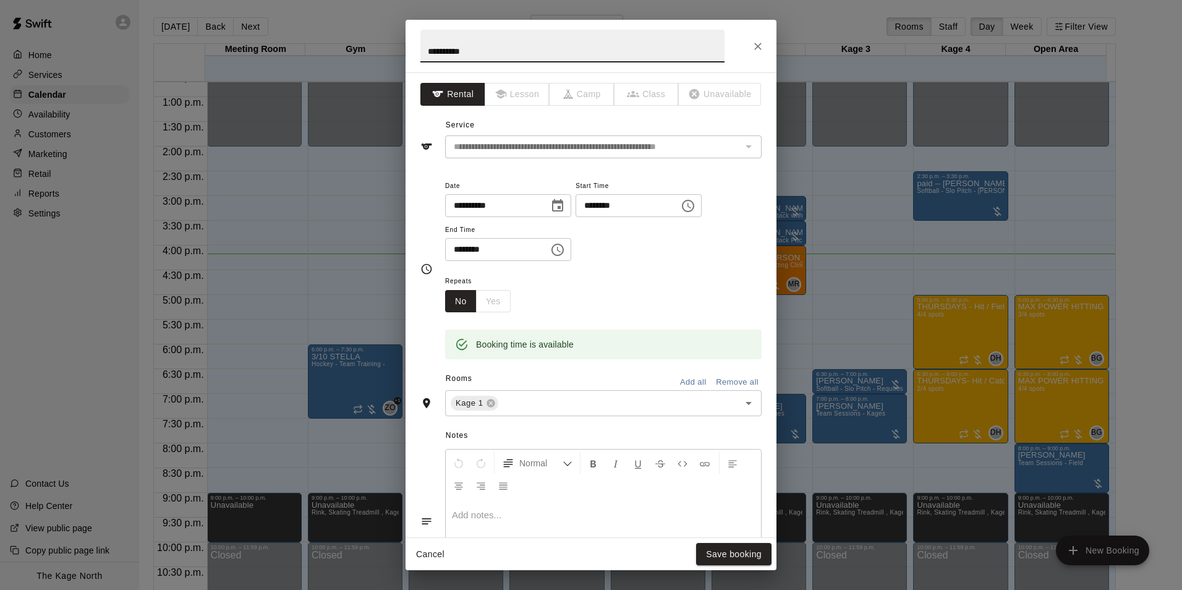
click at [424, 49] on input "**********" at bounding box center [572, 46] width 304 height 33
type input "**********"
click at [744, 556] on button "Save booking" at bounding box center [733, 554] width 75 height 23
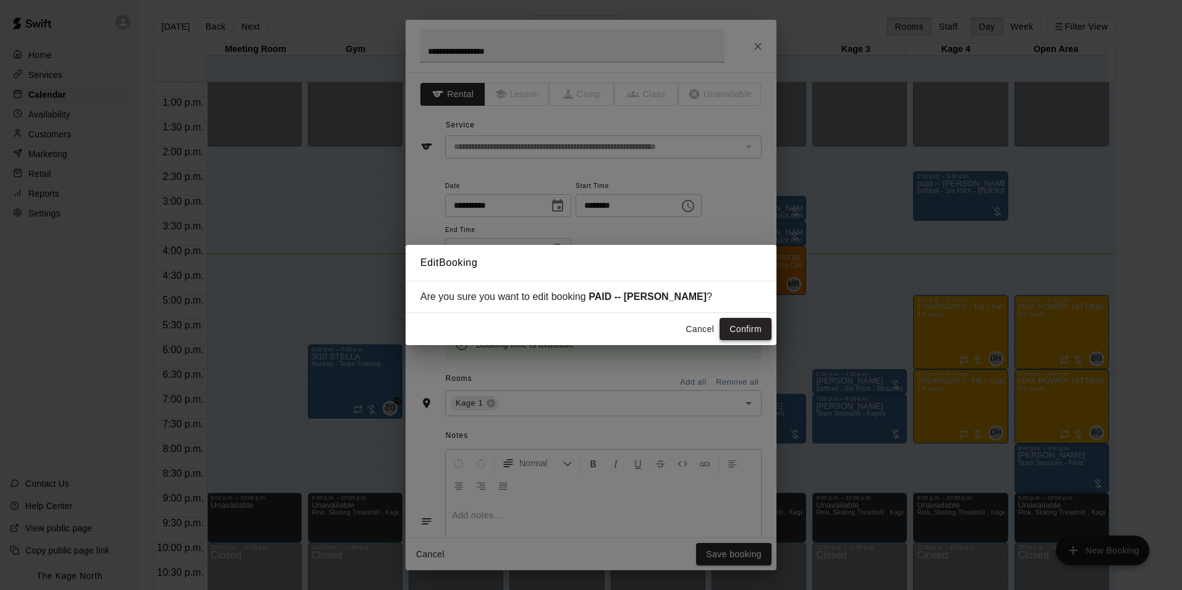
click at [745, 323] on button "Confirm" at bounding box center [746, 329] width 52 height 23
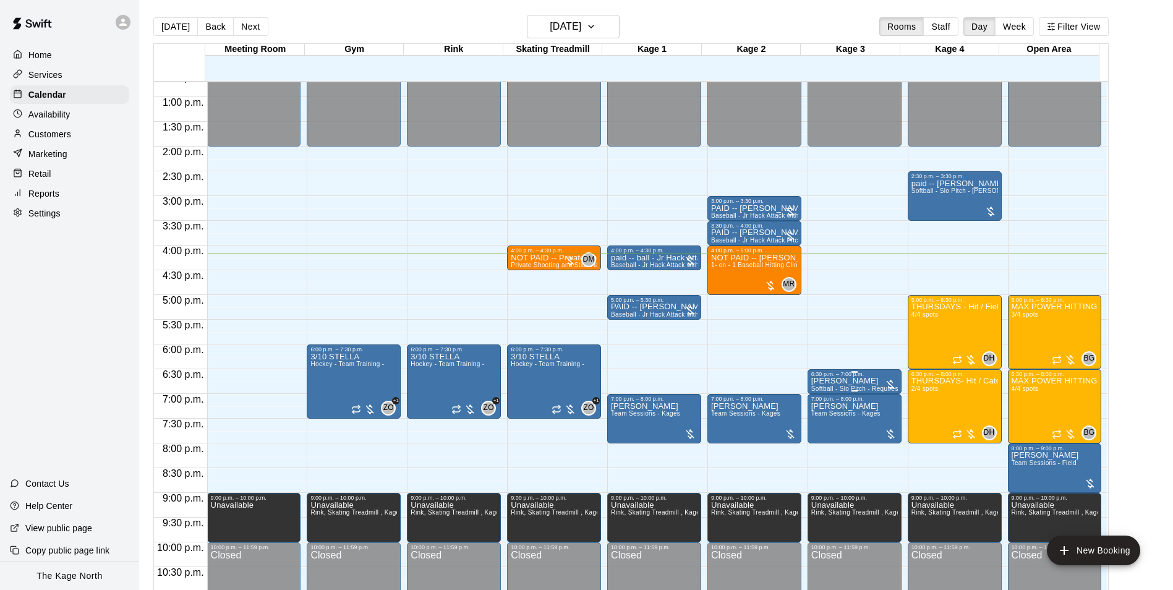
click at [829, 381] on p "[PERSON_NAME]" at bounding box center [854, 381] width 87 height 0
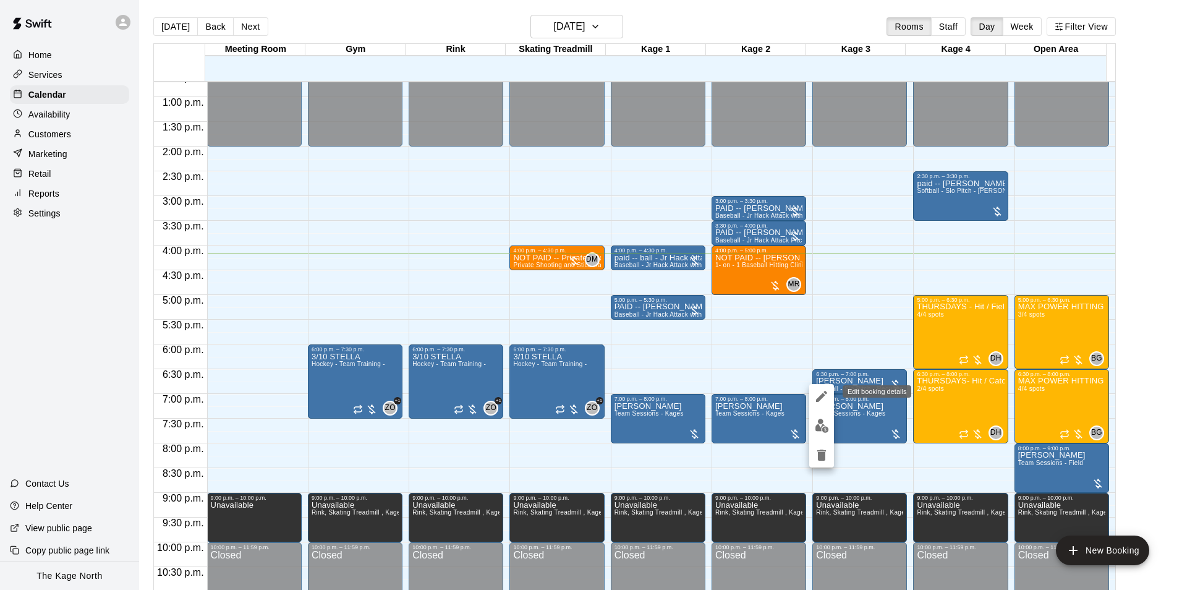
click at [818, 398] on icon "edit" at bounding box center [821, 396] width 15 height 15
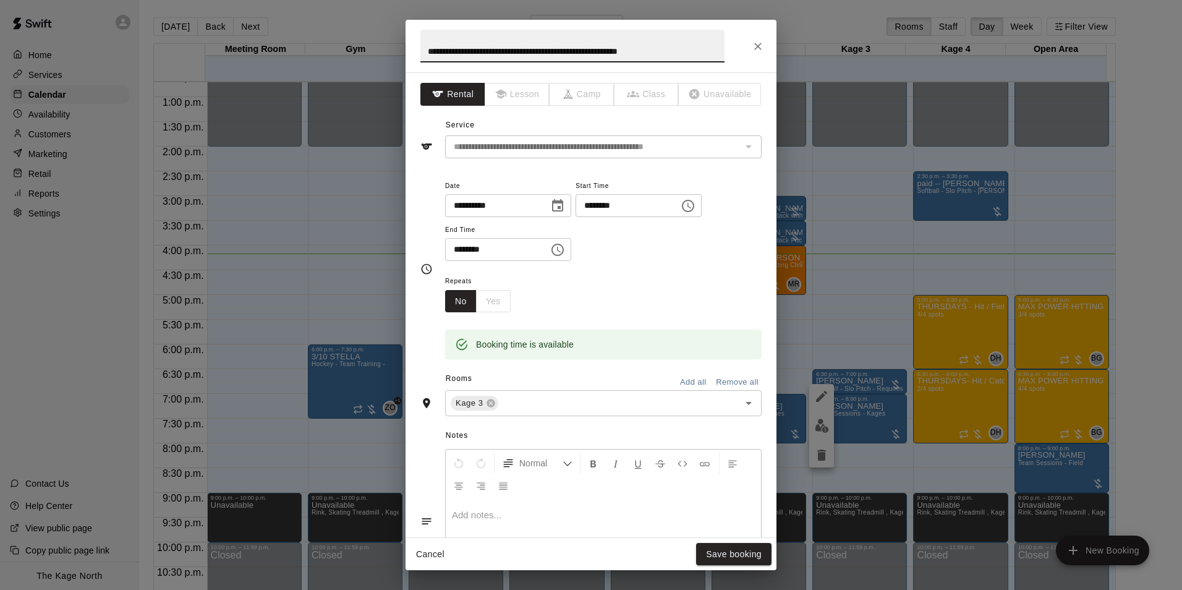
click at [428, 50] on input "**********" at bounding box center [572, 46] width 304 height 33
type input "**********"
click at [757, 552] on button "Save booking" at bounding box center [733, 554] width 75 height 23
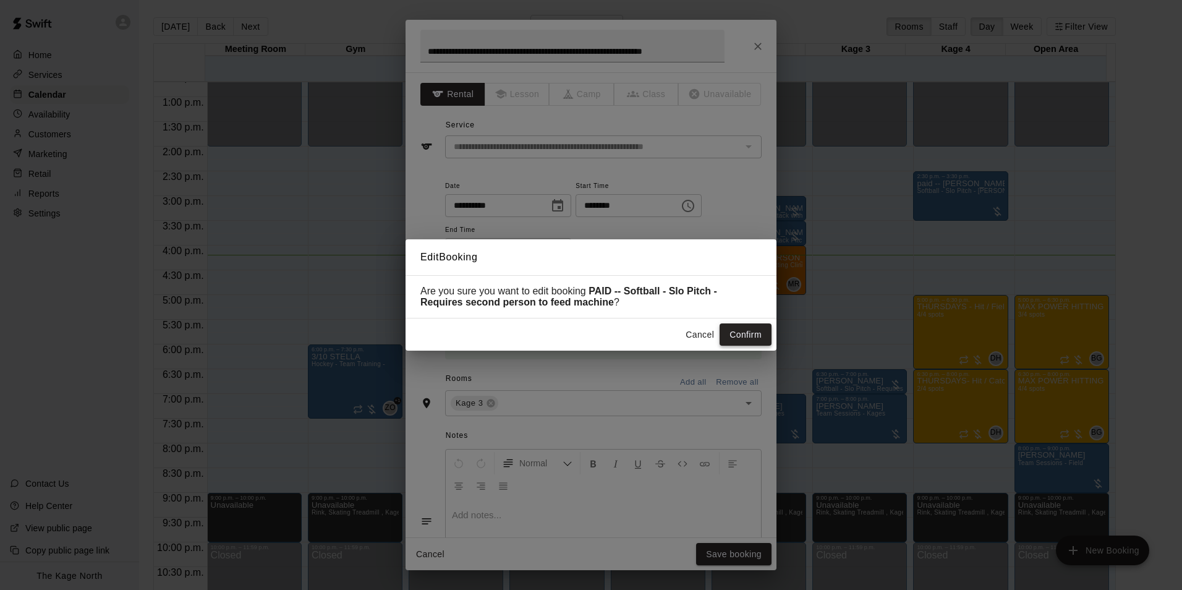
click at [748, 334] on button "Confirm" at bounding box center [746, 334] width 52 height 23
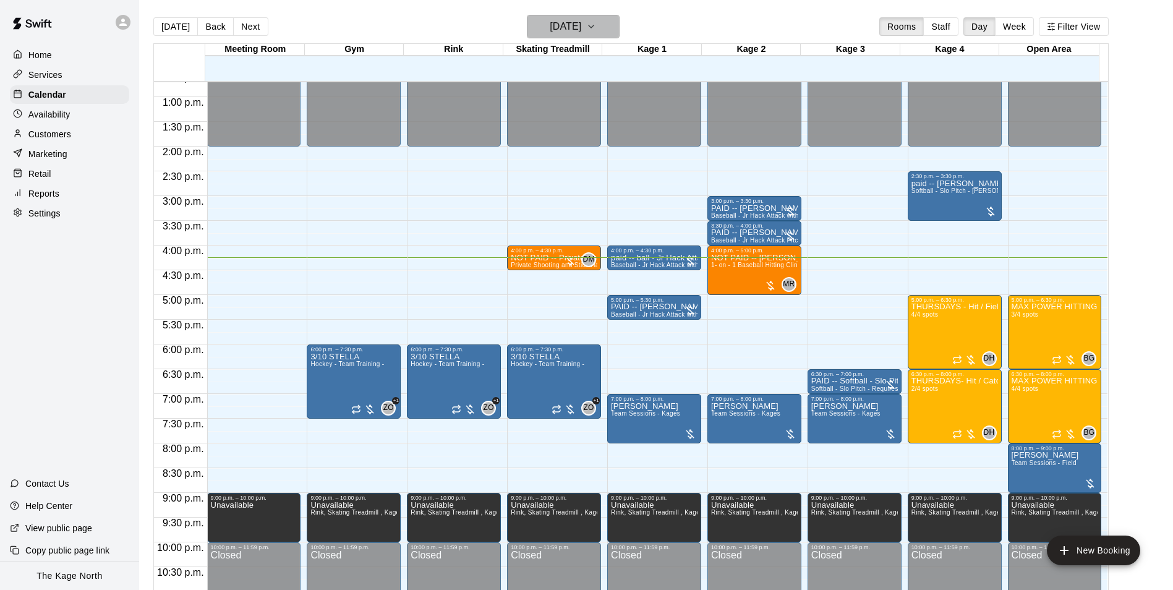
click at [581, 30] on h6 "[DATE]" at bounding box center [566, 26] width 32 height 17
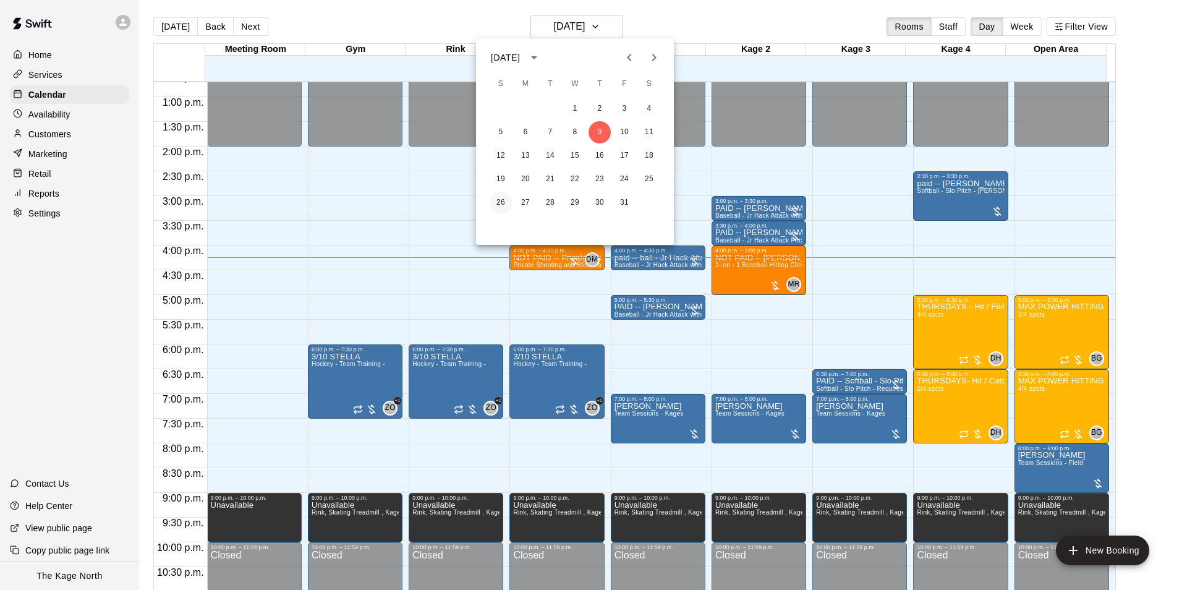
click at [501, 203] on button "26" at bounding box center [501, 203] width 22 height 22
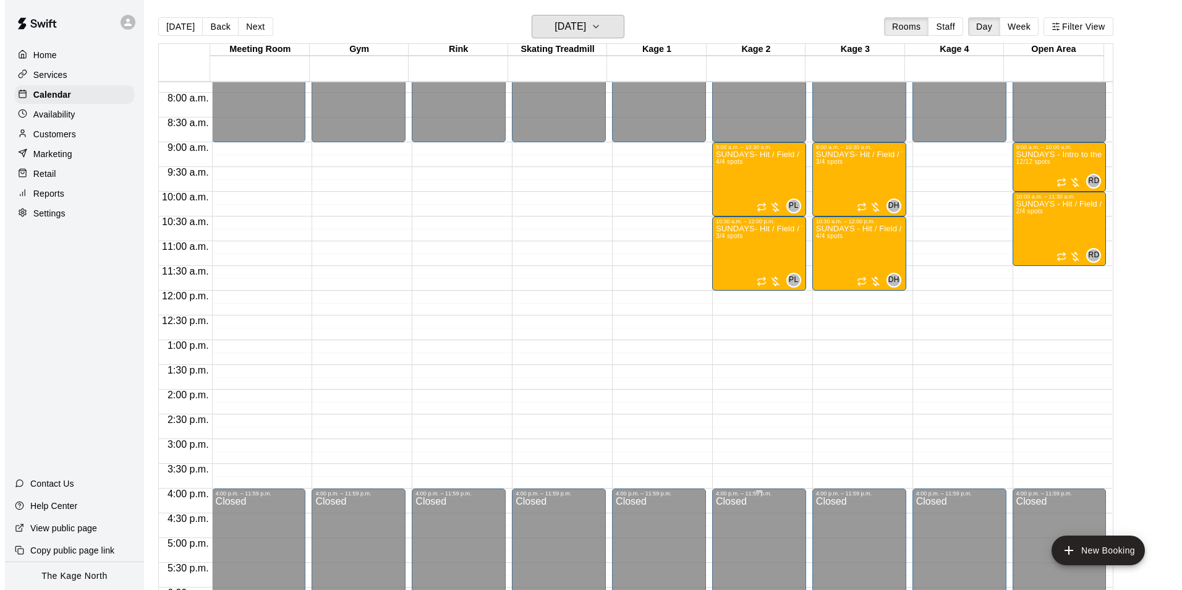
scroll to position [381, 0]
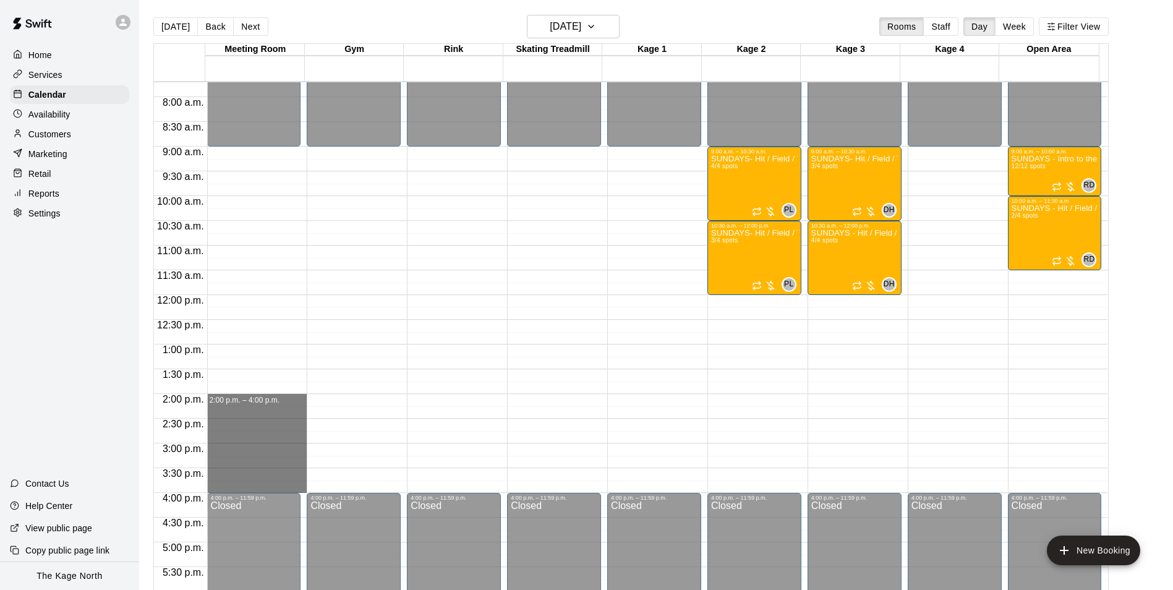
drag, startPoint x: 208, startPoint y: 397, endPoint x: 215, endPoint y: 485, distance: 88.7
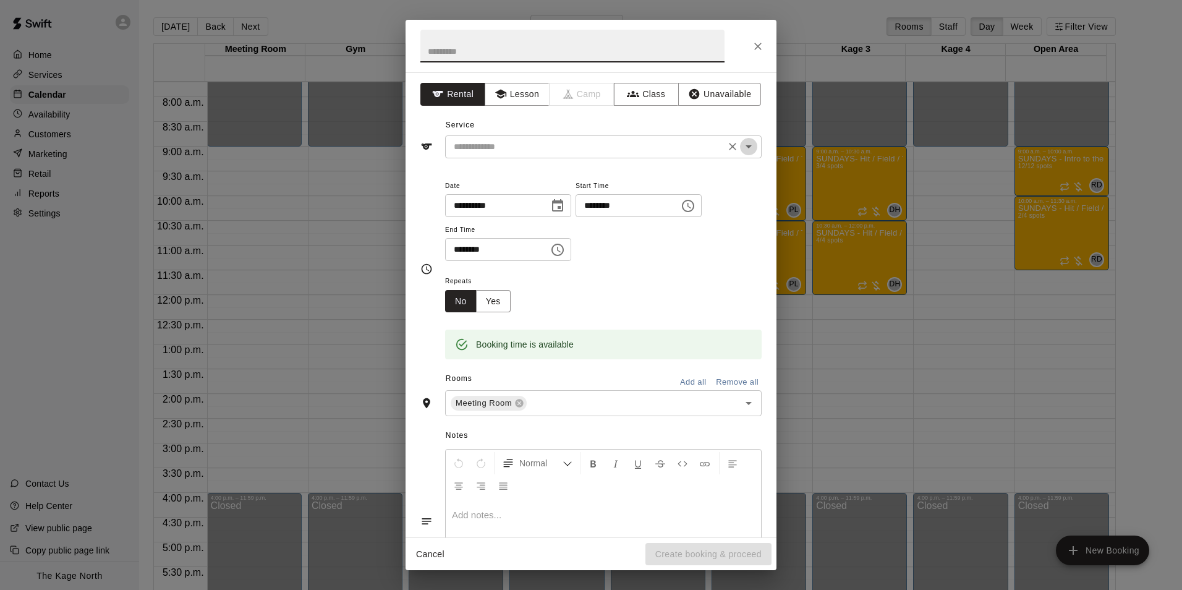
click at [741, 149] on icon "Open" at bounding box center [748, 146] width 15 height 15
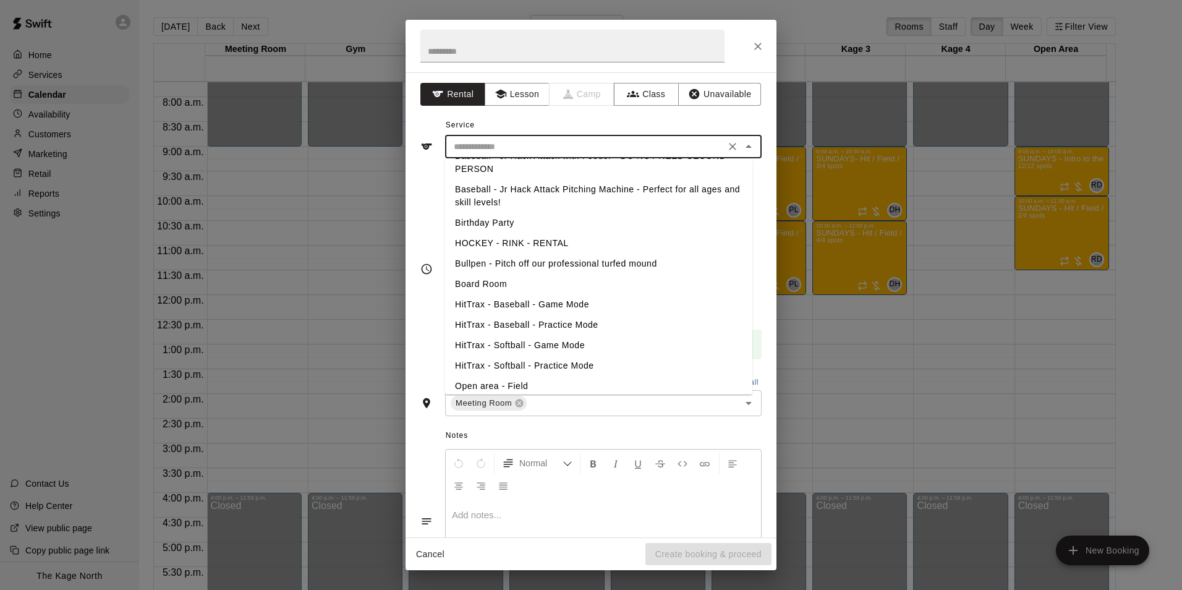
scroll to position [0, 0]
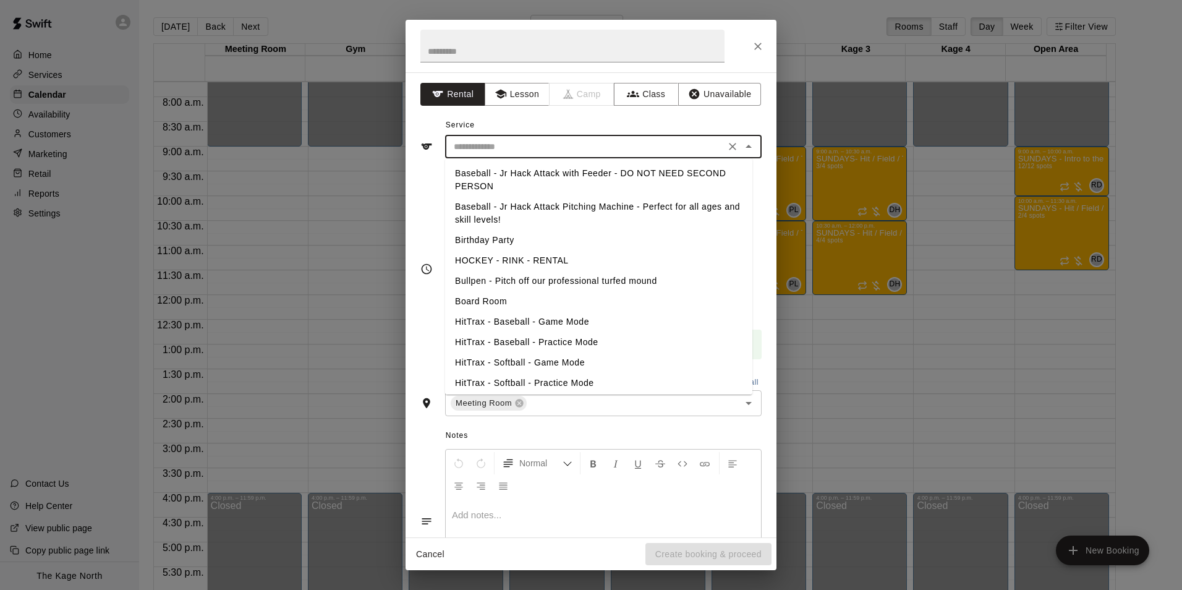
click at [507, 239] on li "Birthday Party" at bounding box center [598, 240] width 307 height 20
type input "**********"
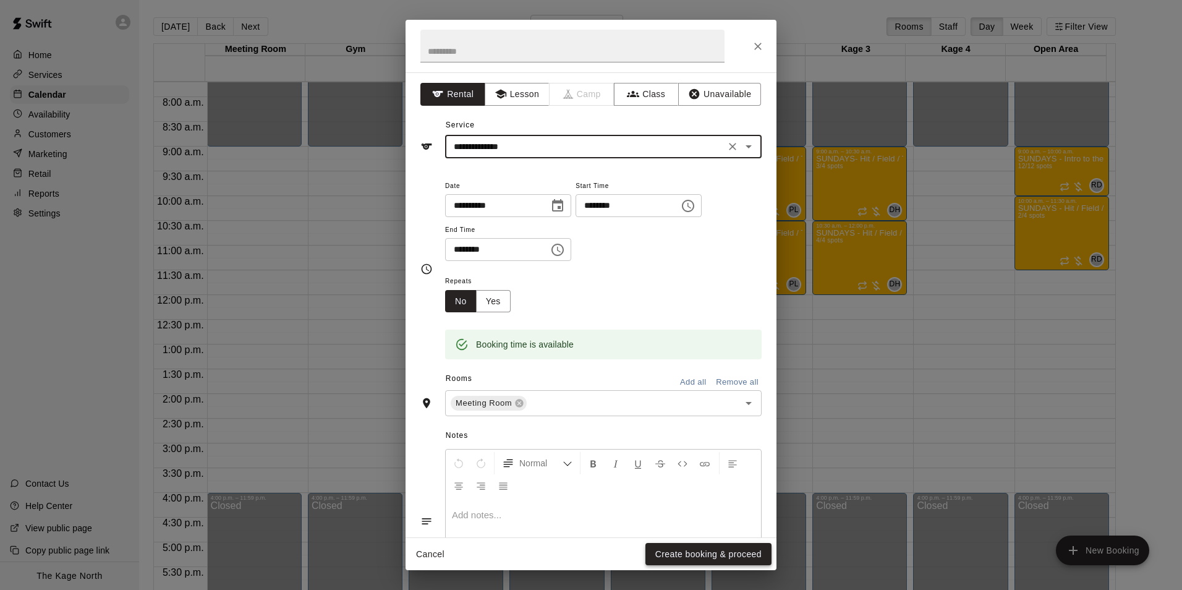
click at [707, 552] on button "Create booking & proceed" at bounding box center [709, 554] width 126 height 23
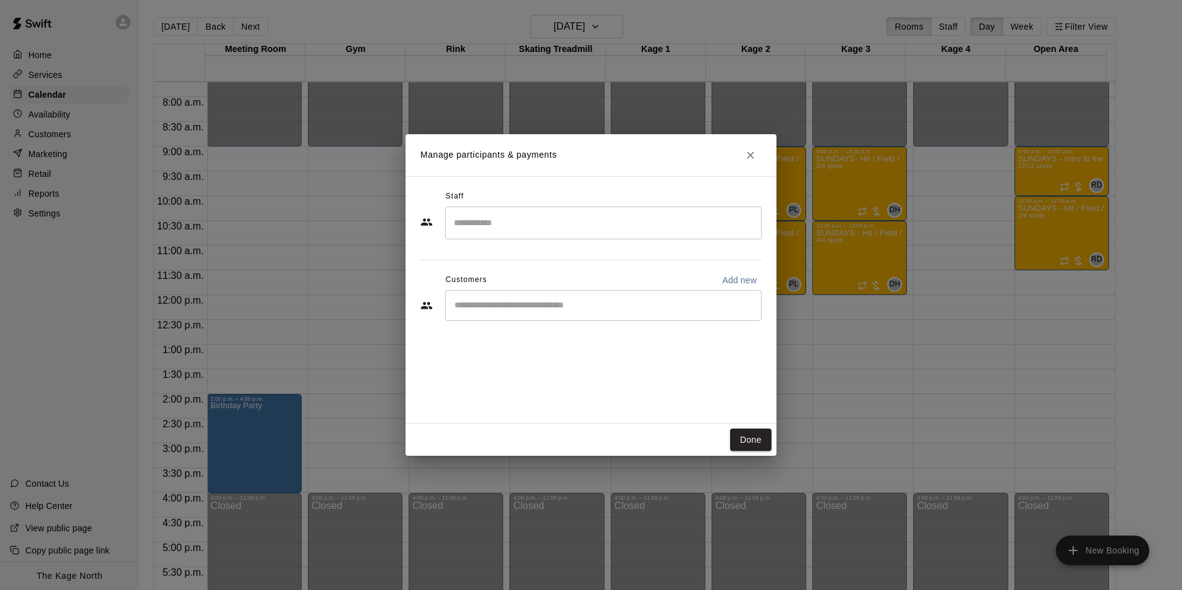
click at [491, 309] on input "Start typing to search customers..." at bounding box center [603, 305] width 305 height 12
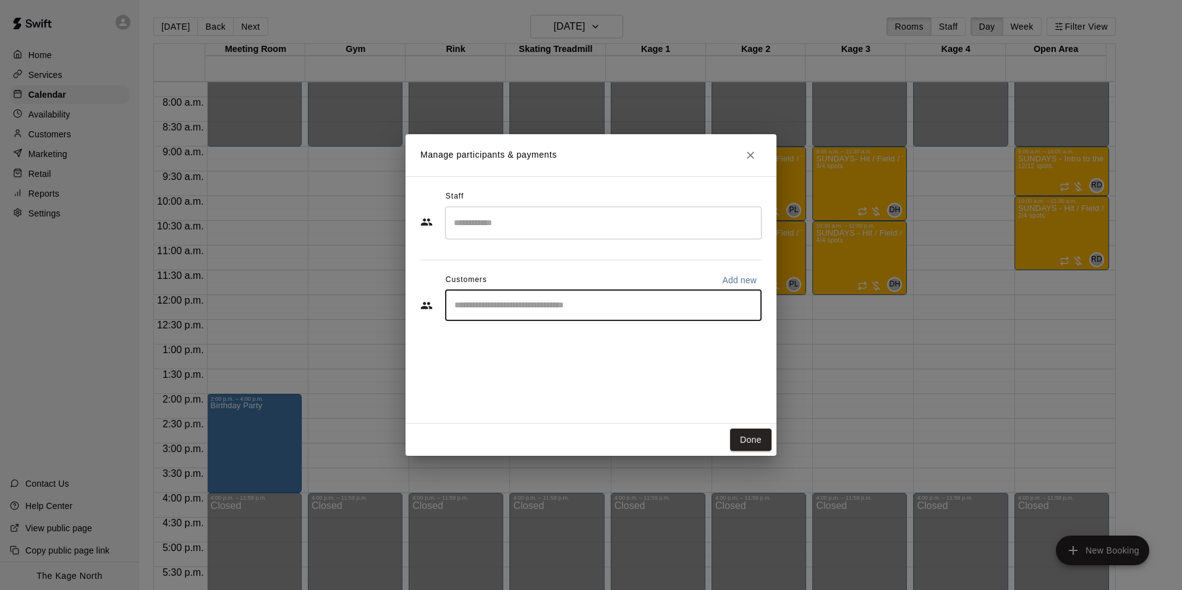
click at [733, 279] on p "Add new" at bounding box center [739, 280] width 35 height 12
select select "**"
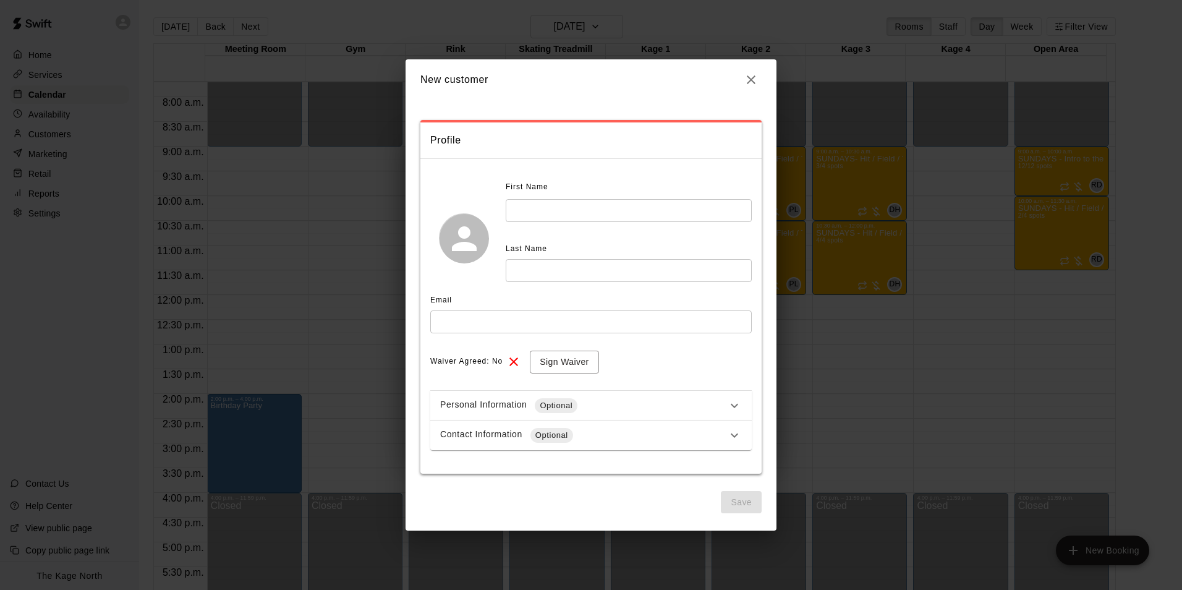
click at [602, 217] on input "text" at bounding box center [629, 210] width 246 height 23
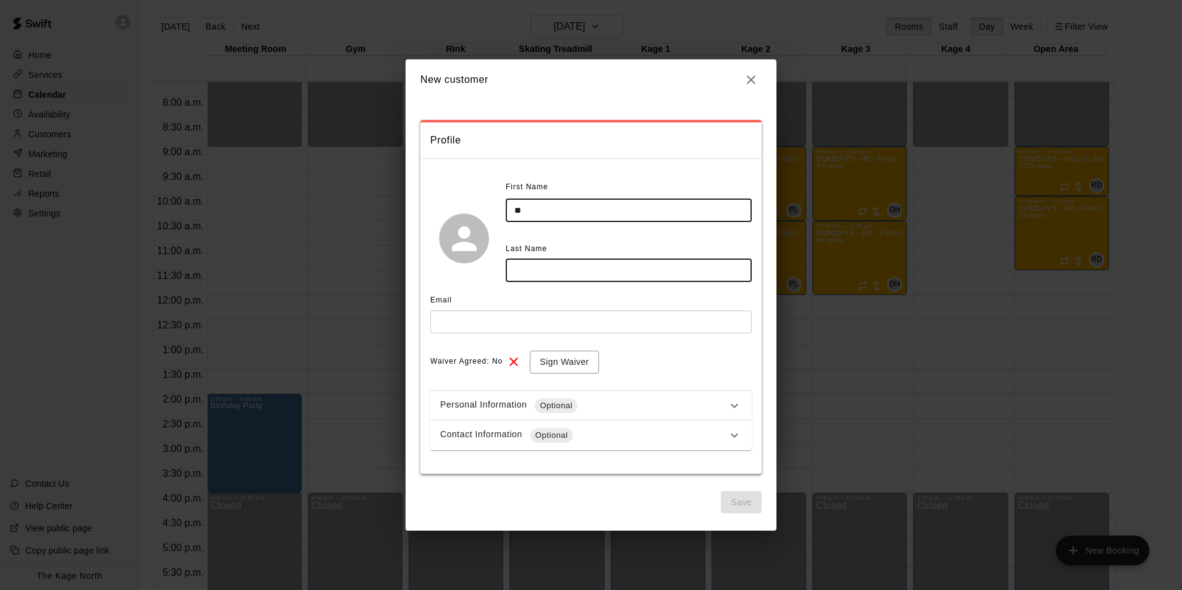
type input "*"
type input "****"
click at [537, 327] on input "text" at bounding box center [591, 321] width 322 height 23
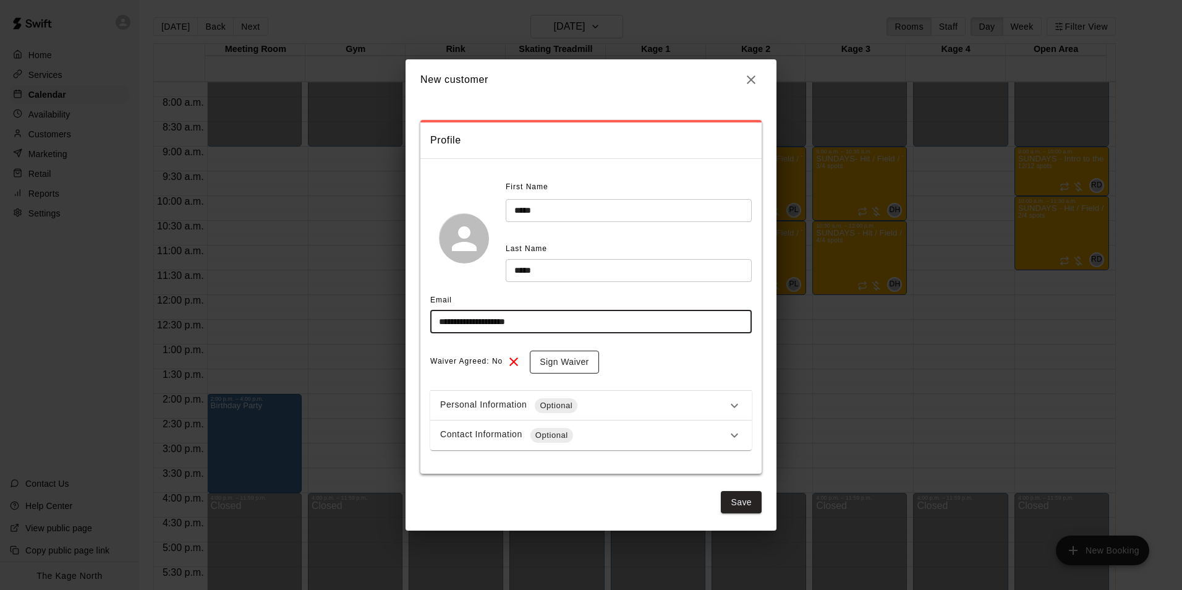
type input "**********"
click at [563, 362] on button "Sign Waiver" at bounding box center [564, 362] width 69 height 23
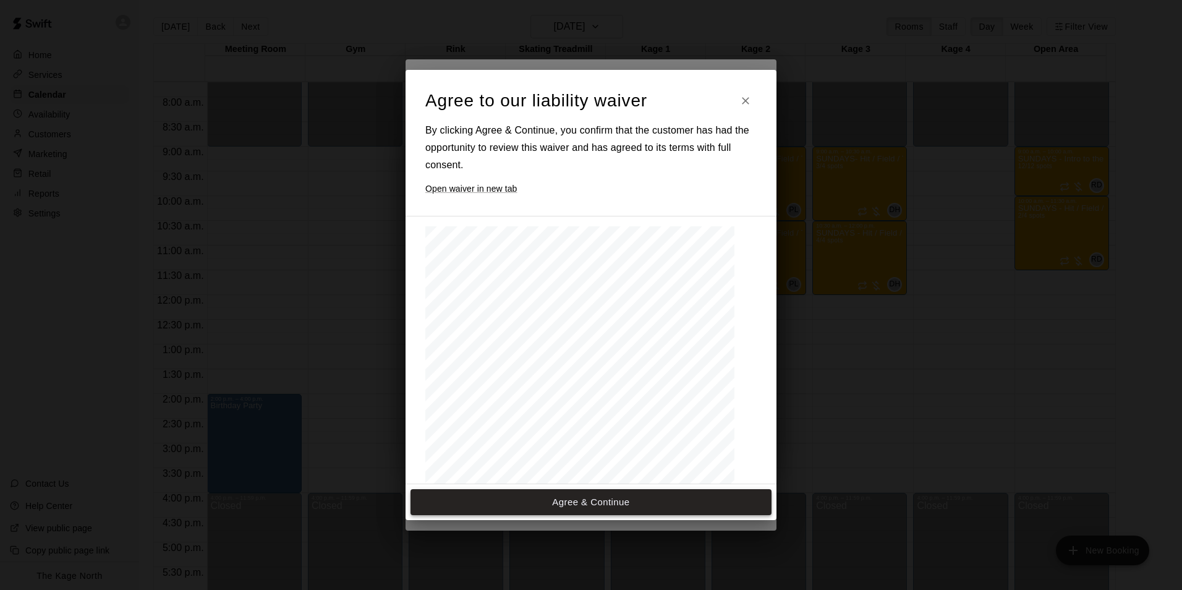
click at [595, 504] on button "Agree & Continue" at bounding box center [591, 502] width 361 height 26
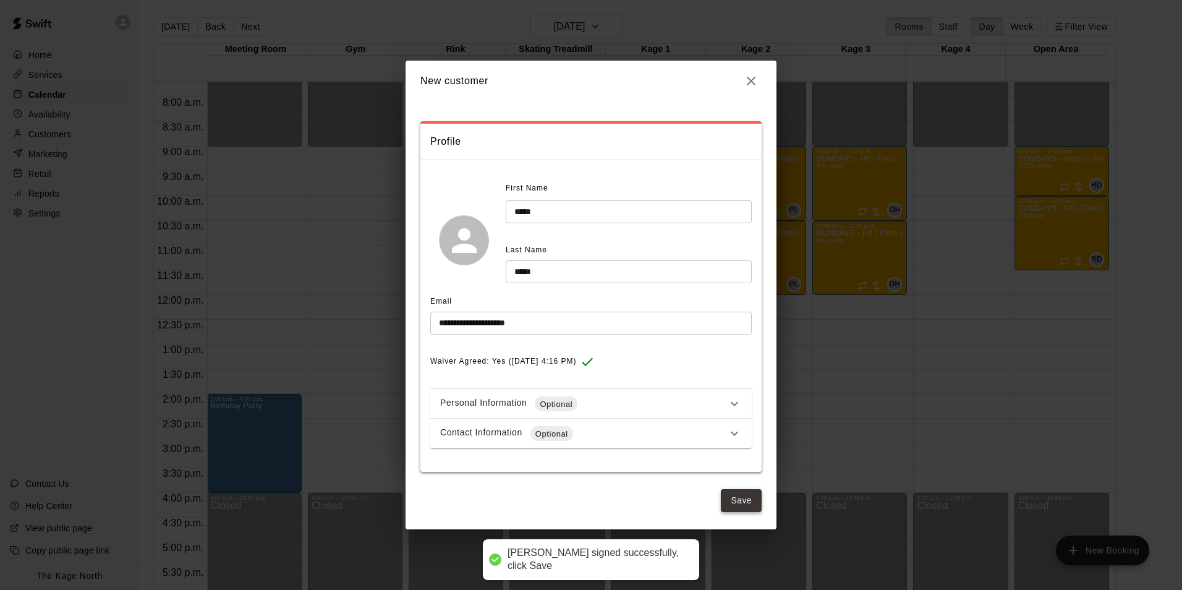
click at [738, 500] on button "Save" at bounding box center [741, 500] width 41 height 23
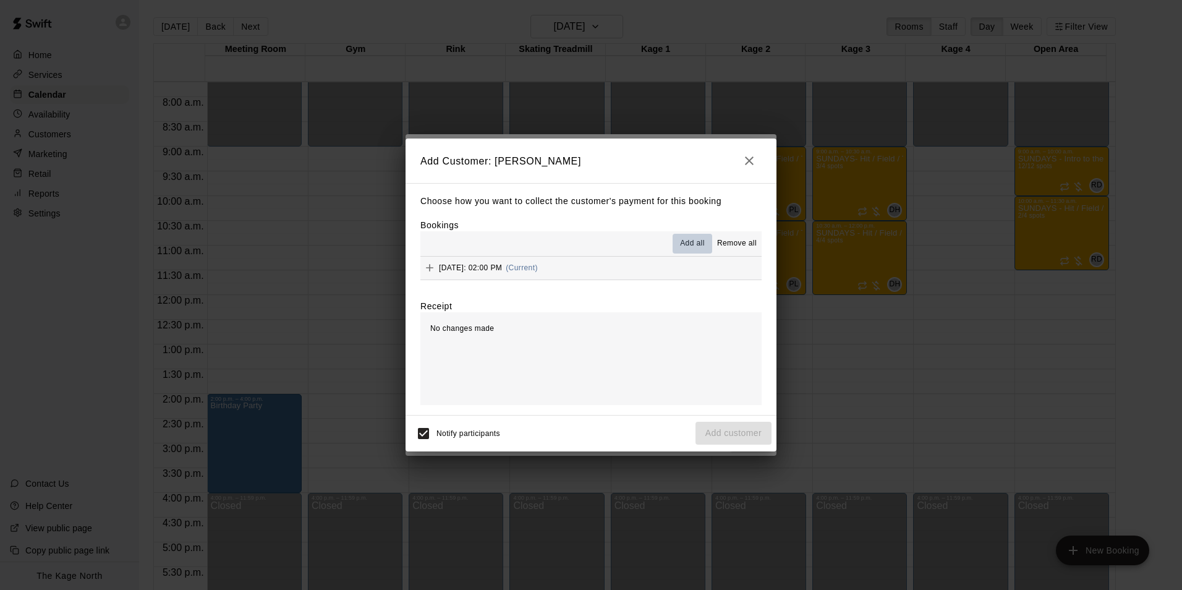
click at [696, 242] on span "Add all" at bounding box center [692, 243] width 25 height 12
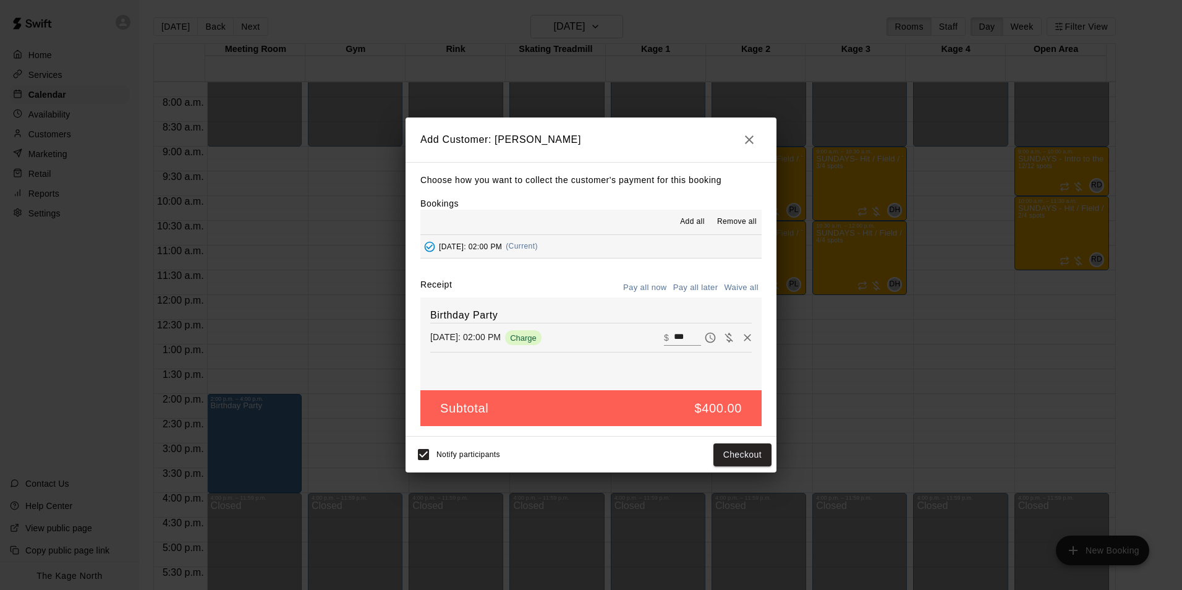
click at [695, 285] on button "Pay all later" at bounding box center [695, 287] width 51 height 19
click at [727, 448] on button "Add customer" at bounding box center [734, 454] width 76 height 23
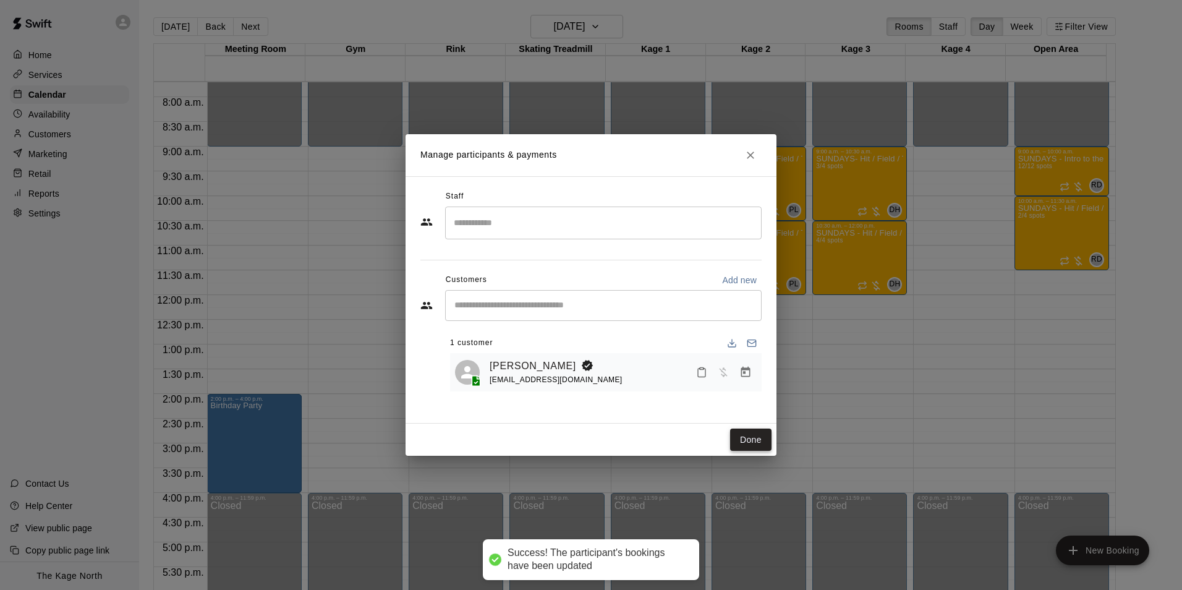
click at [757, 440] on button "Done" at bounding box center [750, 440] width 41 height 23
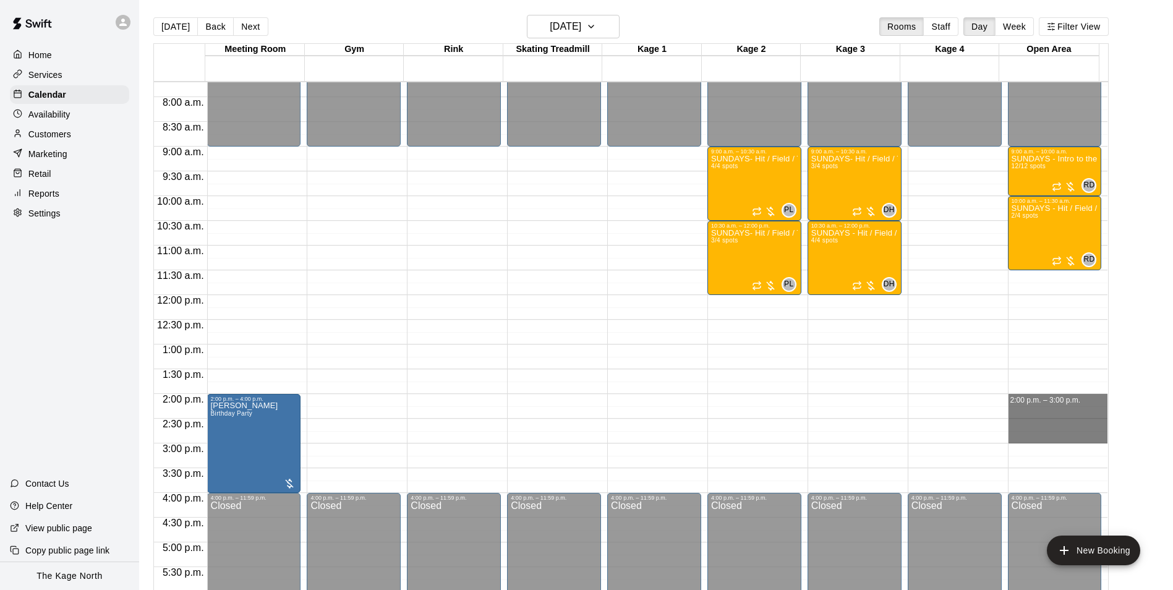
drag, startPoint x: 1009, startPoint y: 396, endPoint x: 1018, endPoint y: 442, distance: 46.8
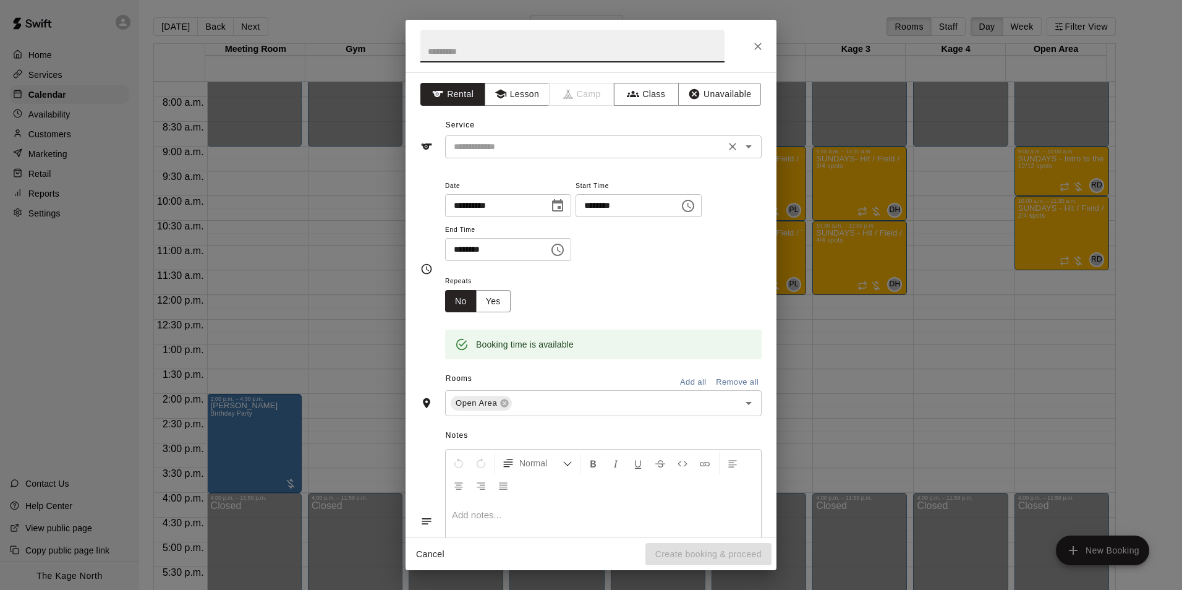
click at [746, 147] on icon "Open" at bounding box center [749, 146] width 6 height 3
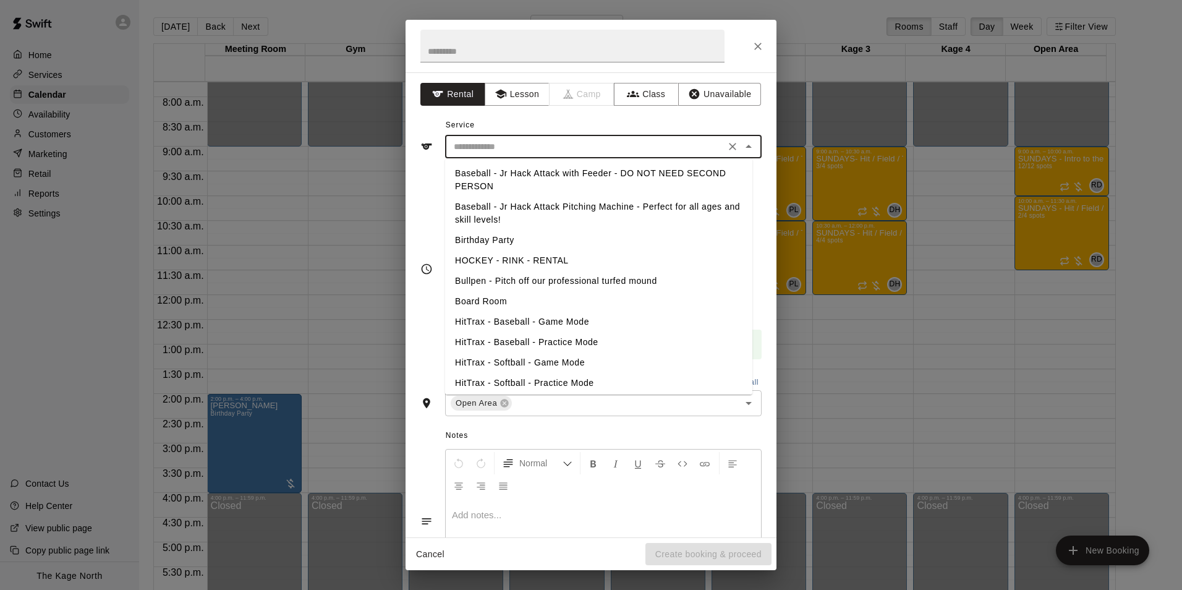
click at [501, 236] on li "Birthday Party" at bounding box center [598, 240] width 307 height 20
type input "**********"
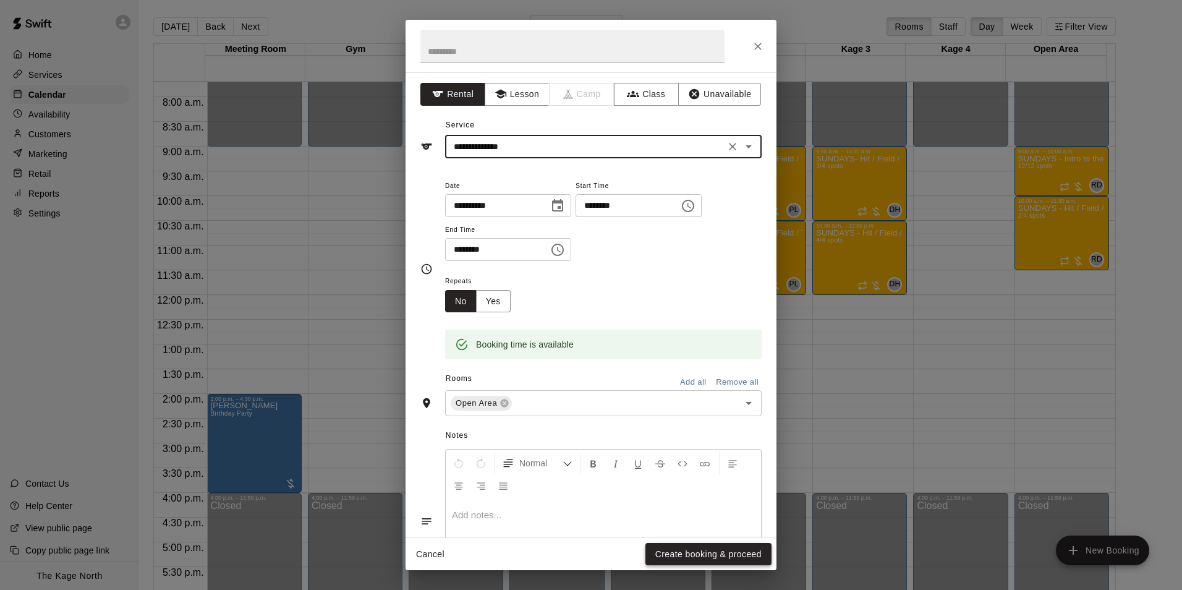
click at [691, 553] on button "Create booking & proceed" at bounding box center [709, 554] width 126 height 23
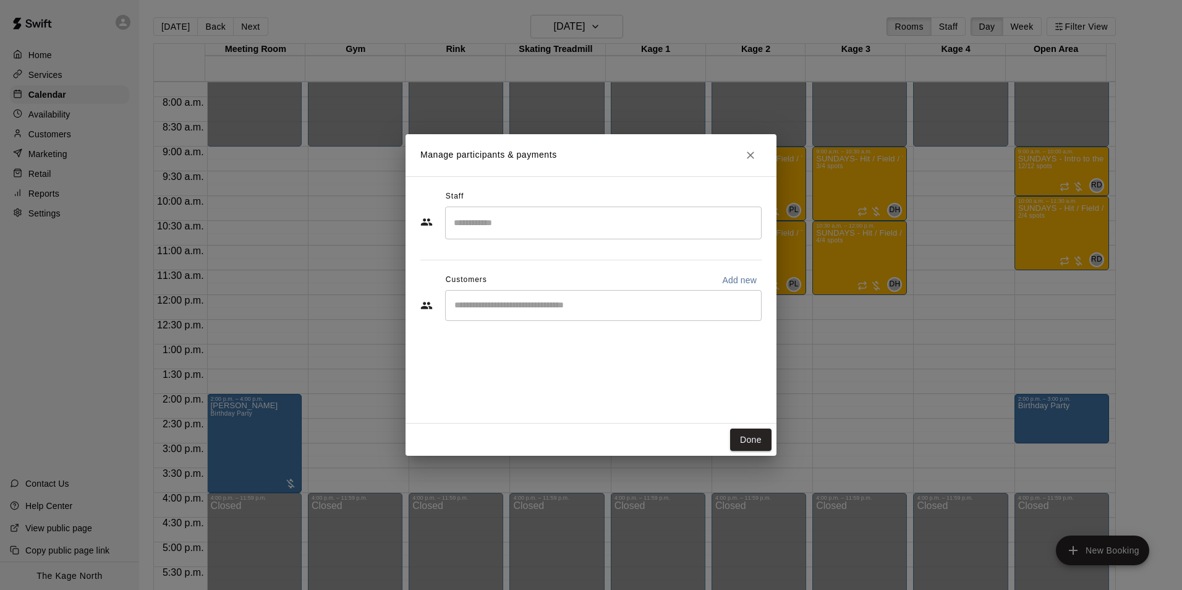
click at [491, 231] on input "Search staff" at bounding box center [603, 223] width 305 height 22
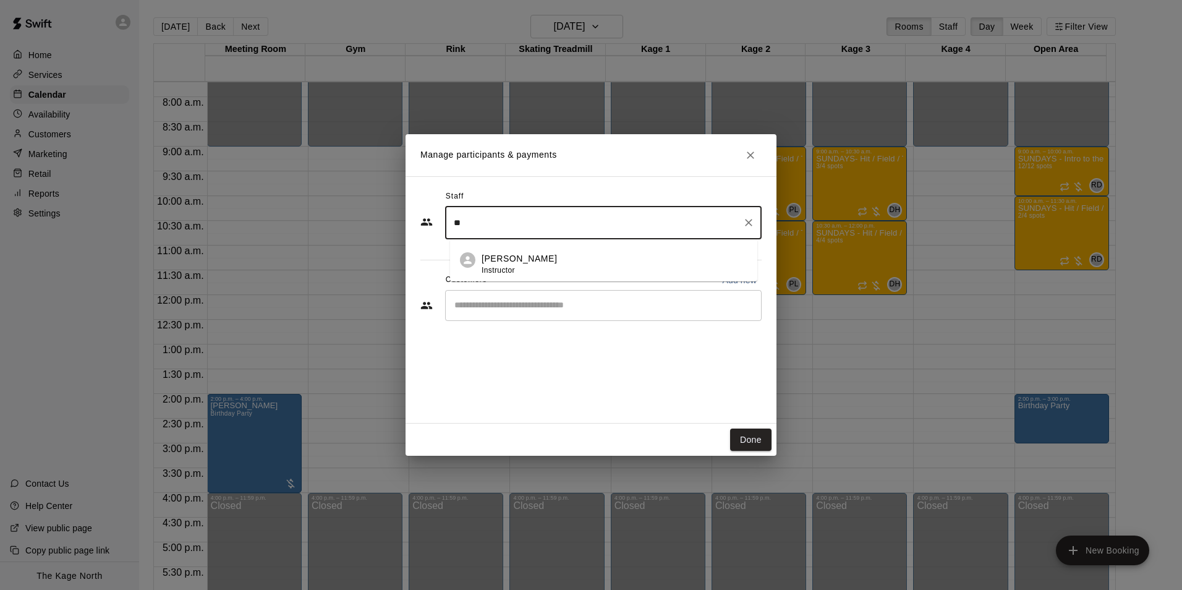
click at [514, 264] on div "J.D. McGivern Instructor" at bounding box center [519, 264] width 75 height 24
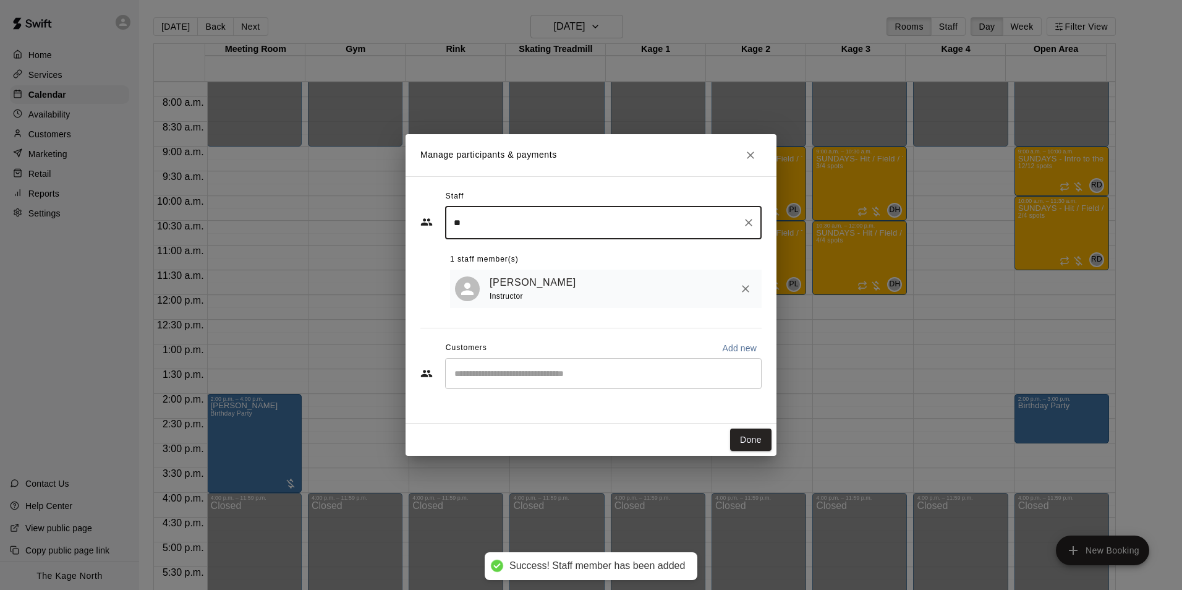
type input "**"
click at [515, 309] on div "J.D. McGivern Instructor" at bounding box center [606, 289] width 312 height 39
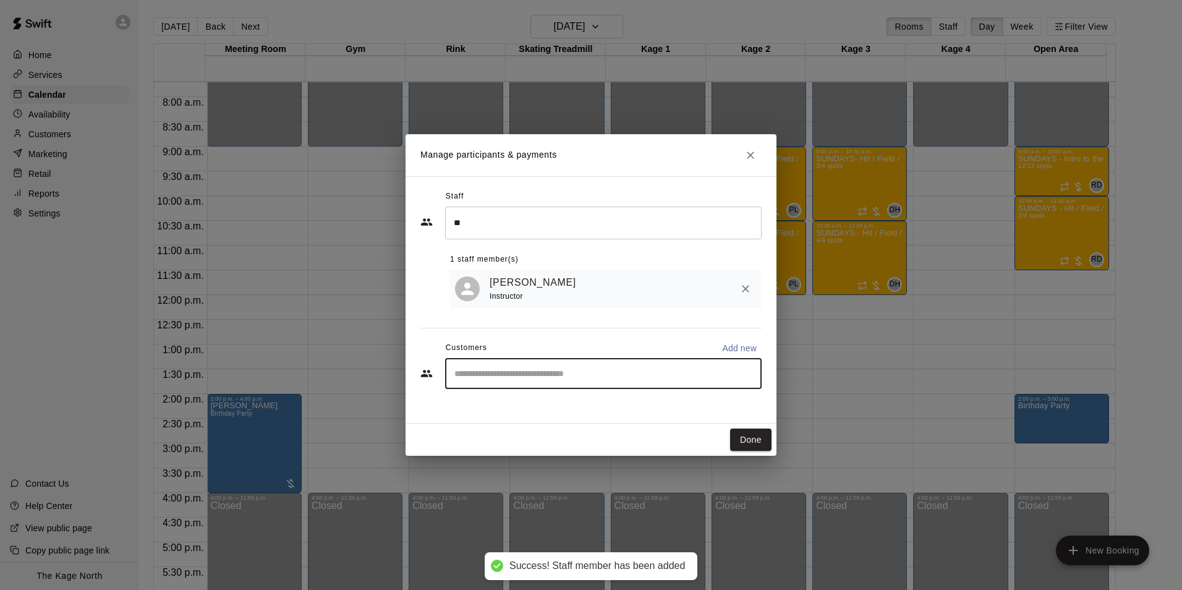
click at [518, 378] on input "Start typing to search customers..." at bounding box center [603, 373] width 305 height 12
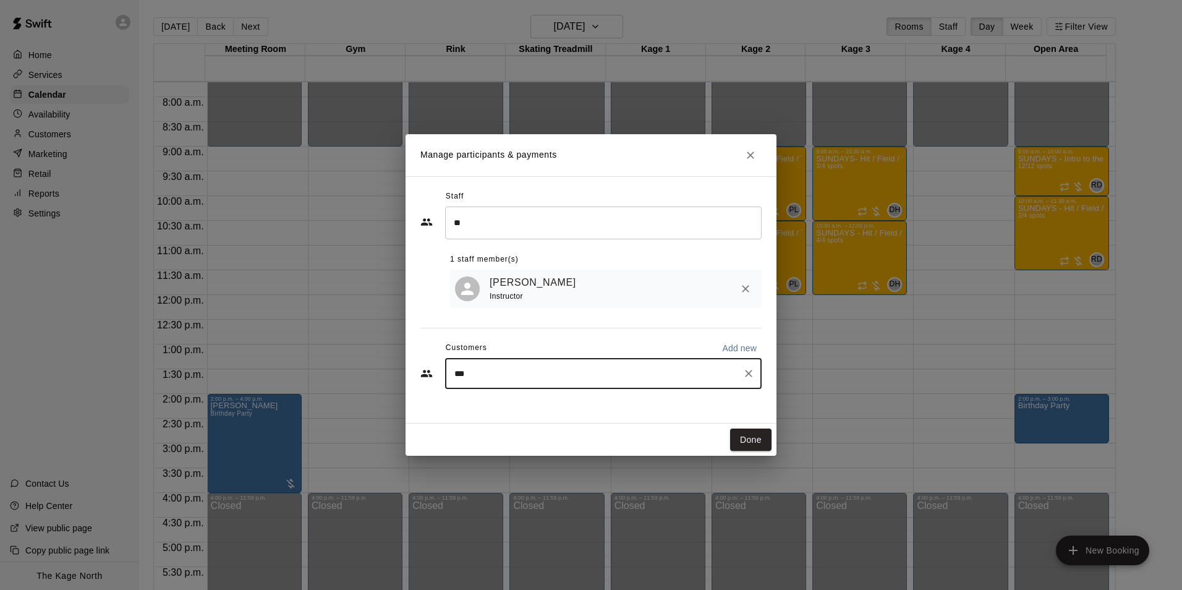
type input "****"
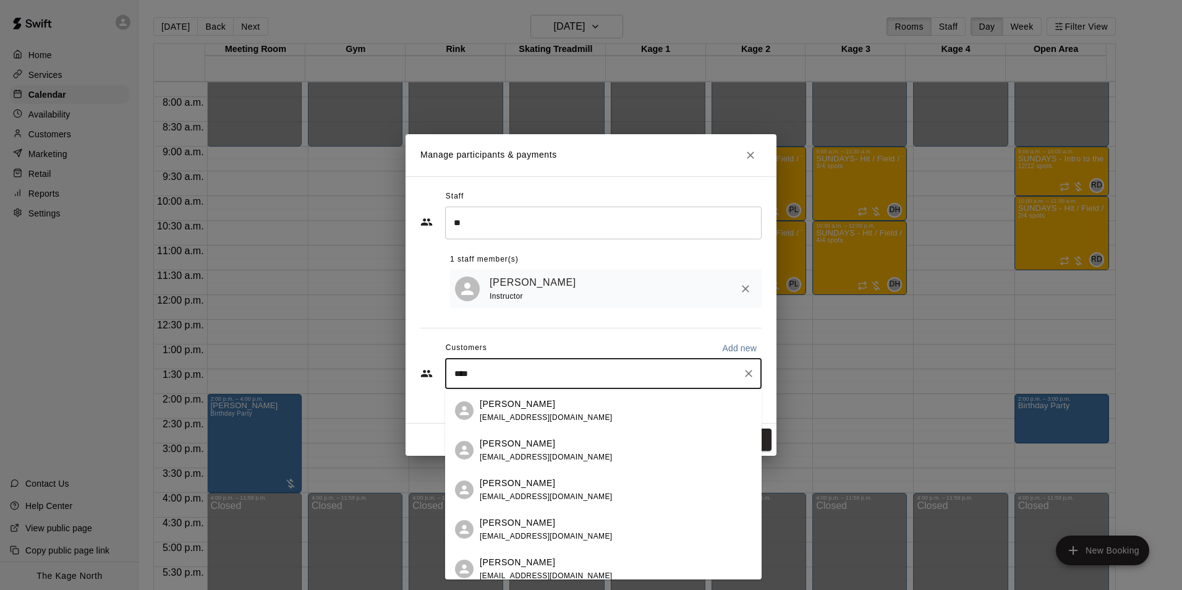
drag, startPoint x: 518, startPoint y: 396, endPoint x: 518, endPoint y: 412, distance: 16.1
click at [518, 413] on span "[EMAIL_ADDRESS][DOMAIN_NAME]" at bounding box center [546, 417] width 133 height 9
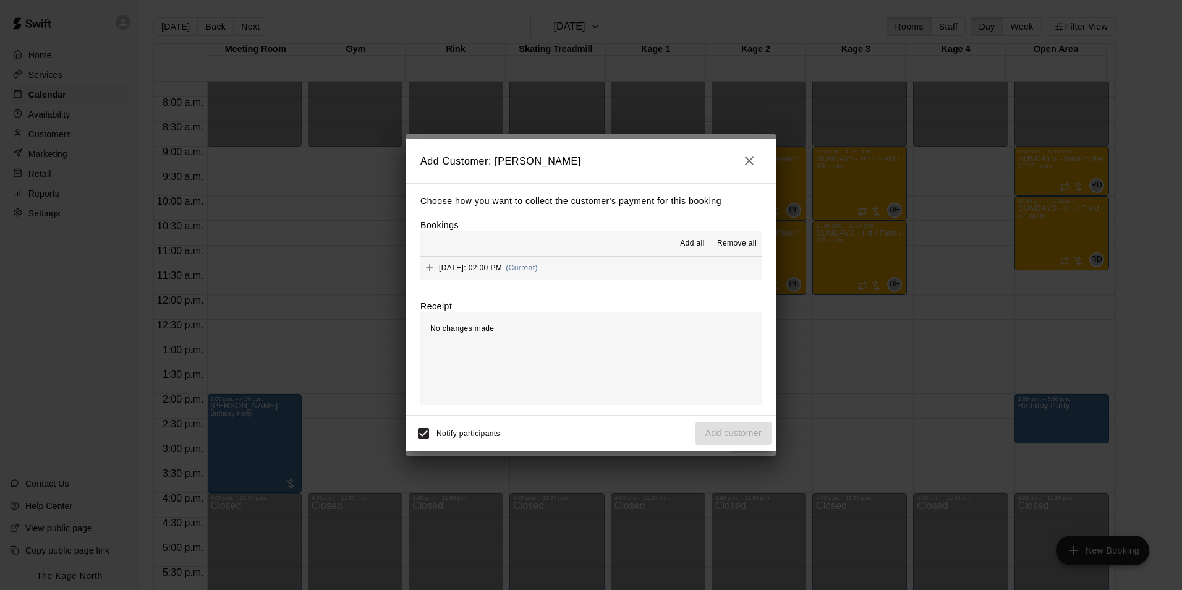
click at [693, 244] on span "Add all" at bounding box center [692, 243] width 25 height 12
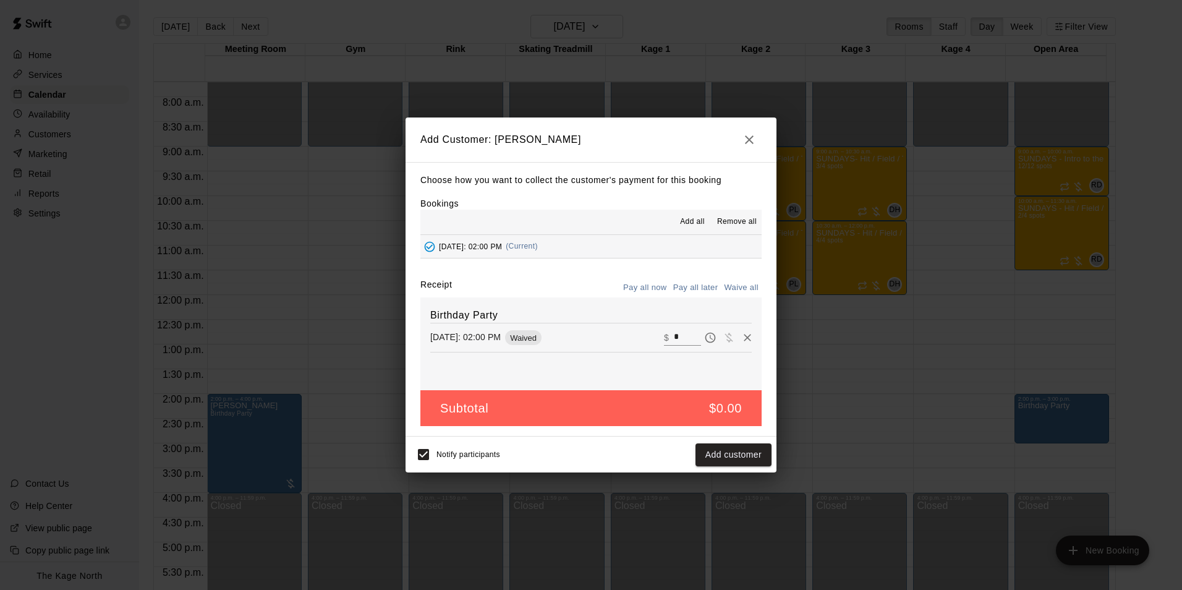
click at [709, 288] on button "Pay all later" at bounding box center [695, 287] width 51 height 19
click at [749, 454] on button "Add customer" at bounding box center [734, 454] width 76 height 23
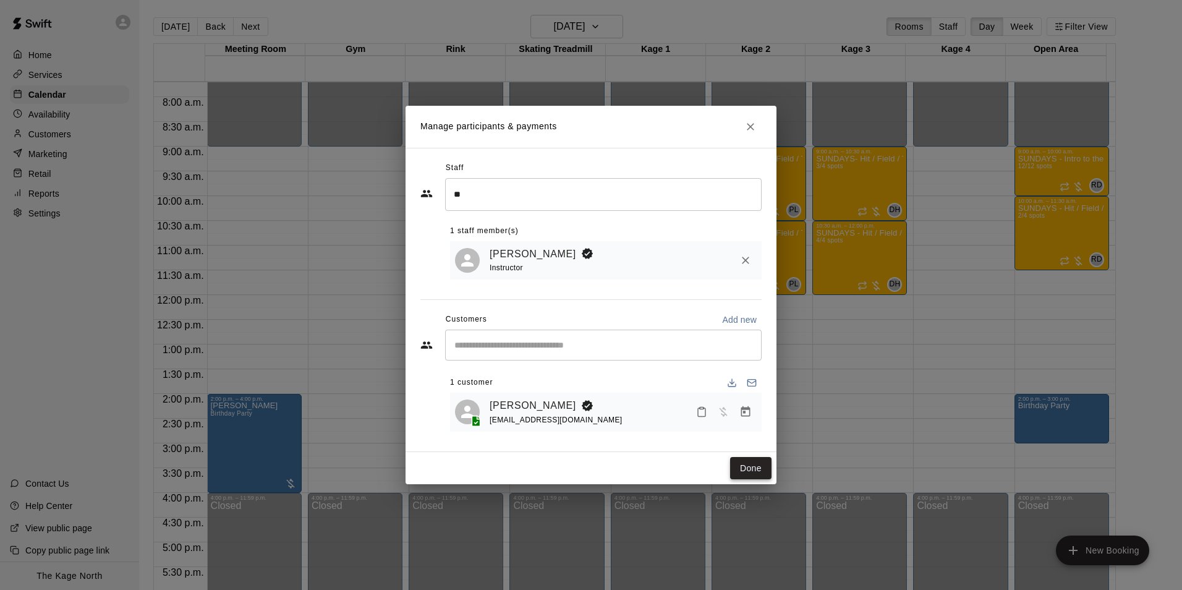
click at [749, 468] on button "Done" at bounding box center [750, 468] width 41 height 23
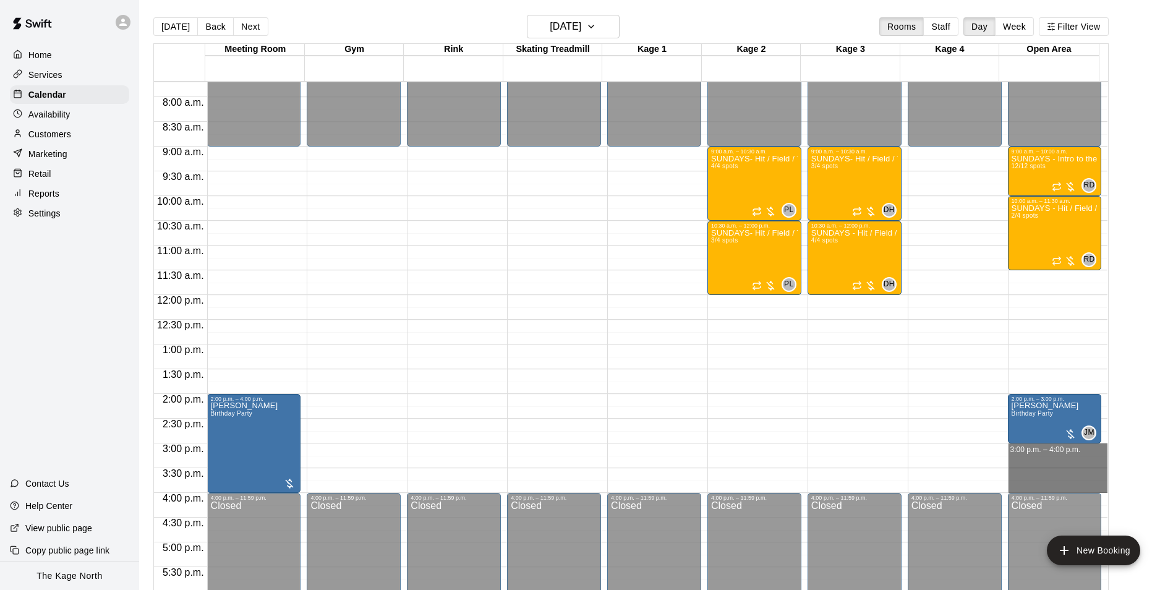
drag, startPoint x: 1009, startPoint y: 448, endPoint x: 1010, endPoint y: 484, distance: 35.9
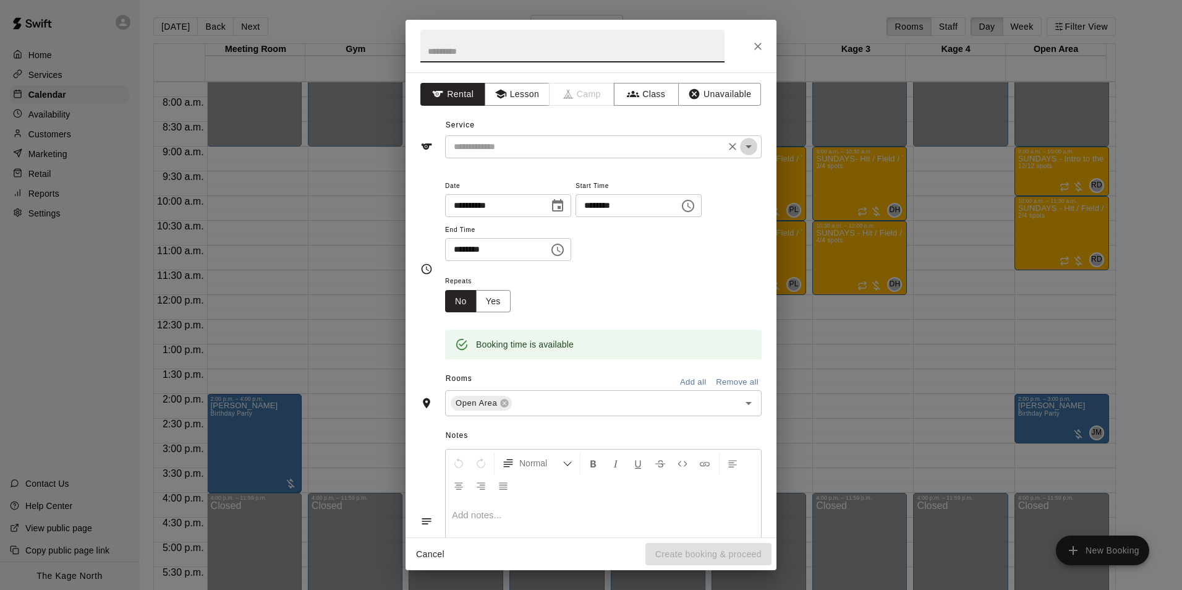
click at [746, 147] on icon "Open" at bounding box center [749, 146] width 6 height 3
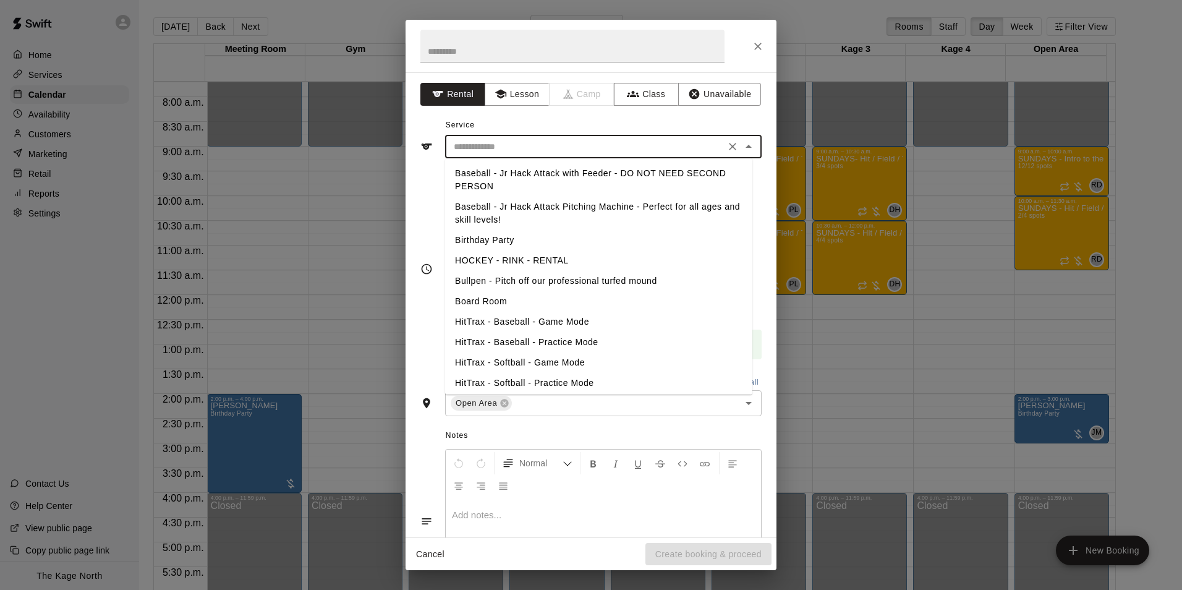
click at [488, 236] on li "Birthday Party" at bounding box center [598, 240] width 307 height 20
type input "**********"
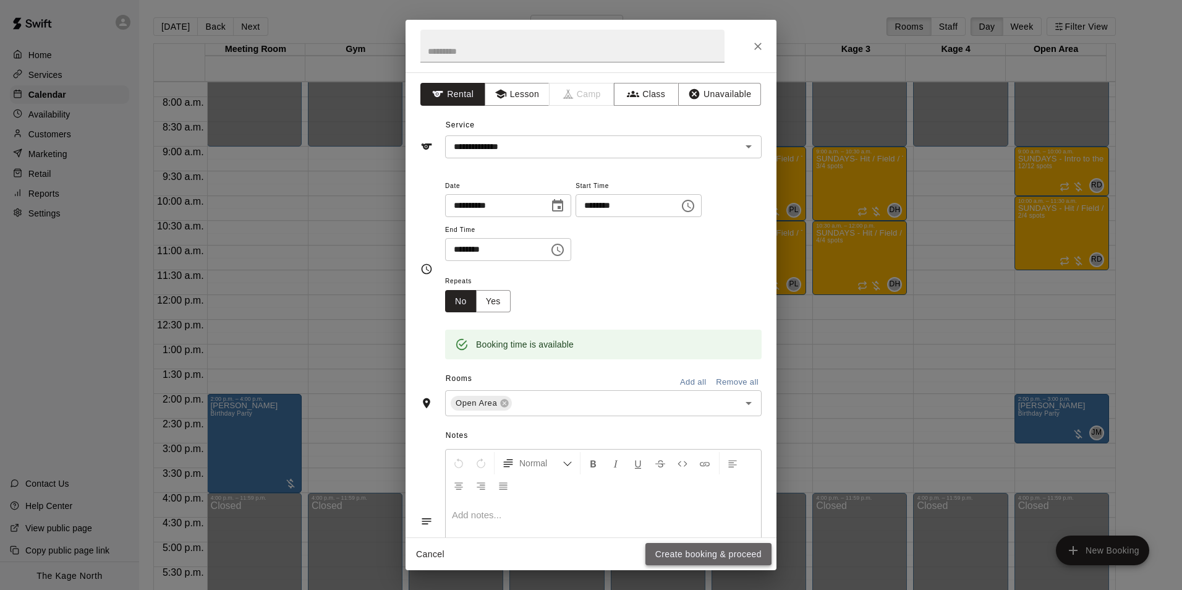
click at [698, 553] on button "Create booking & proceed" at bounding box center [709, 554] width 126 height 23
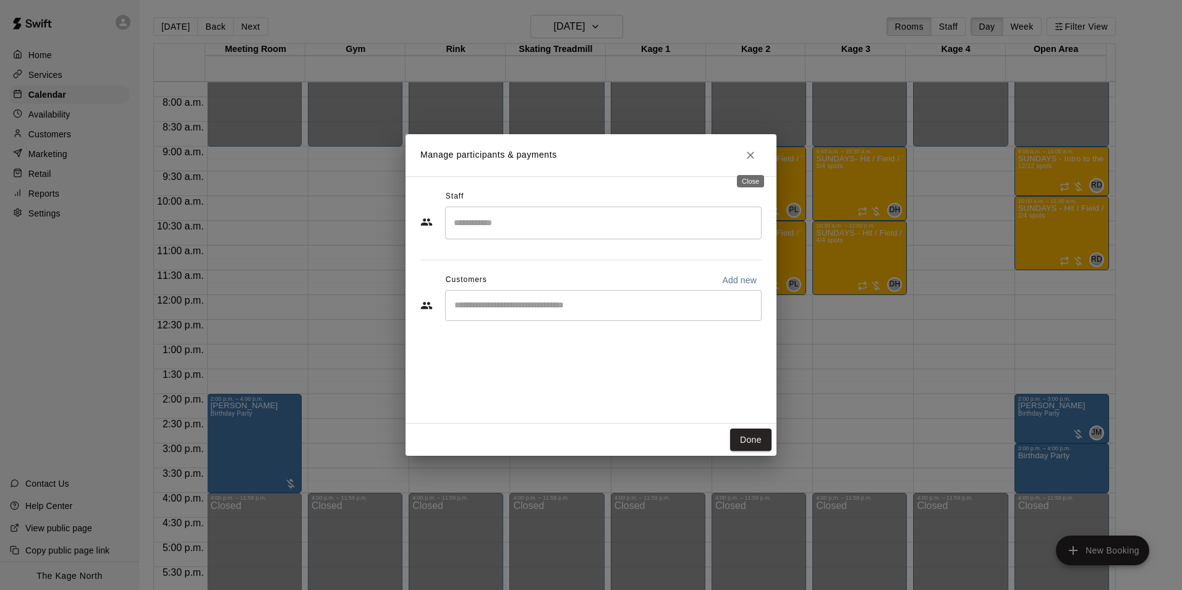
click at [749, 158] on icon "Close" at bounding box center [750, 155] width 12 height 12
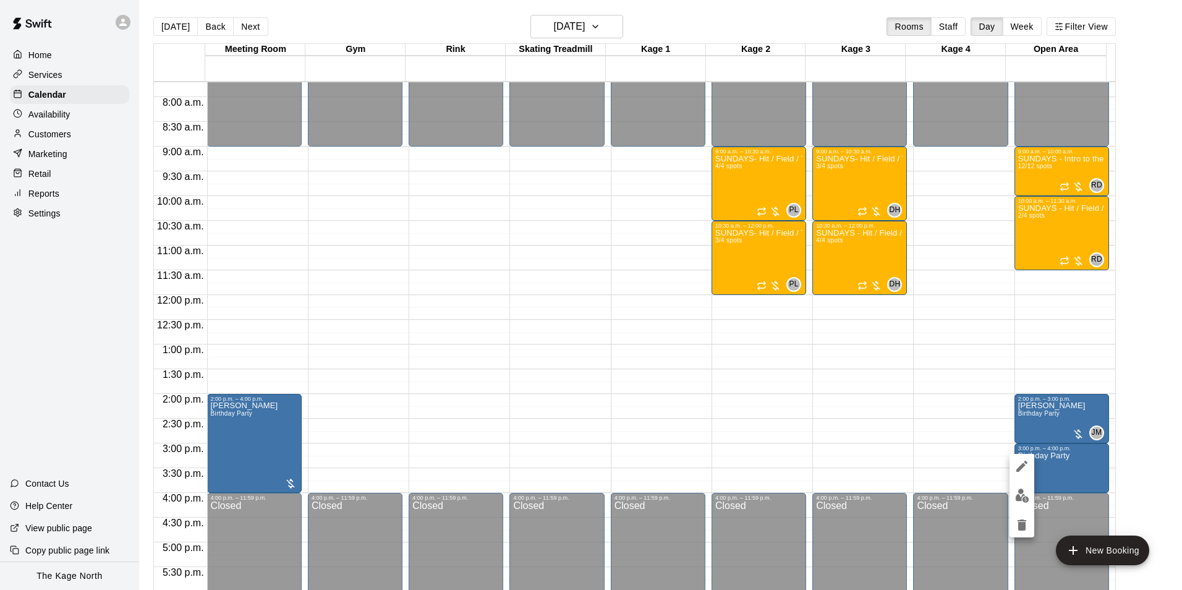
click at [940, 472] on div at bounding box center [591, 295] width 1182 height 590
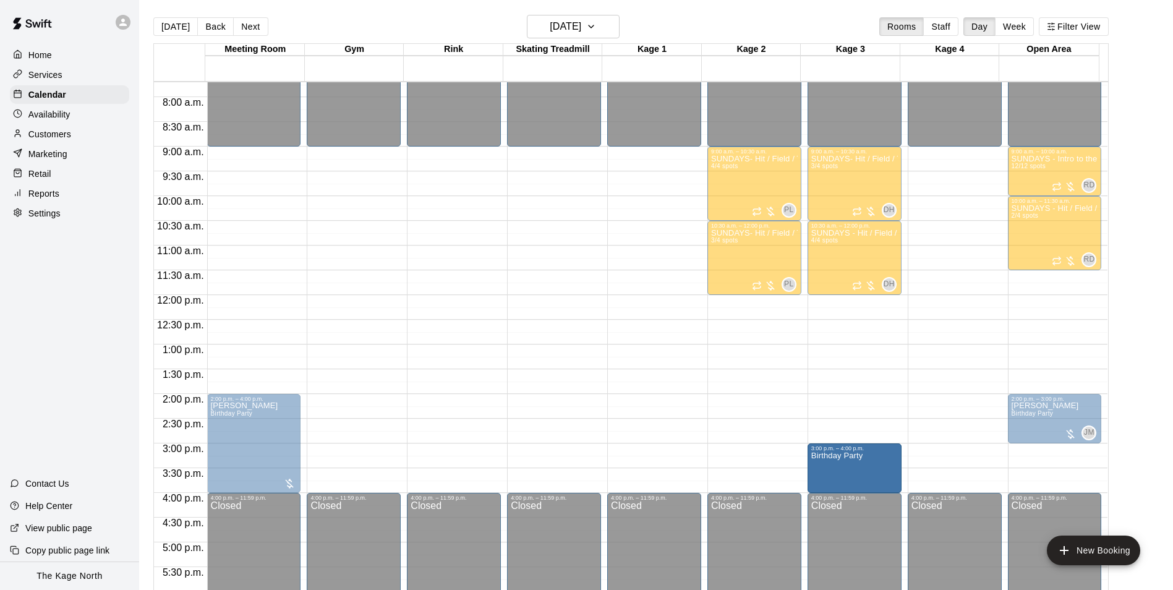
drag, startPoint x: 1033, startPoint y: 473, endPoint x: 871, endPoint y: 477, distance: 162.1
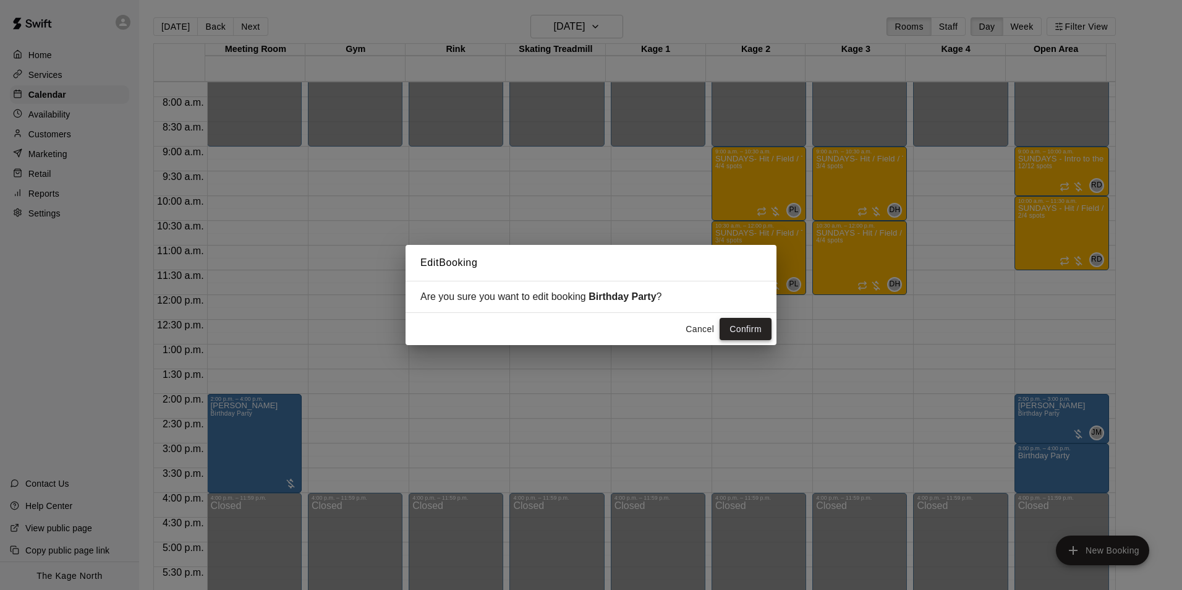
click at [741, 325] on button "Confirm" at bounding box center [746, 329] width 52 height 23
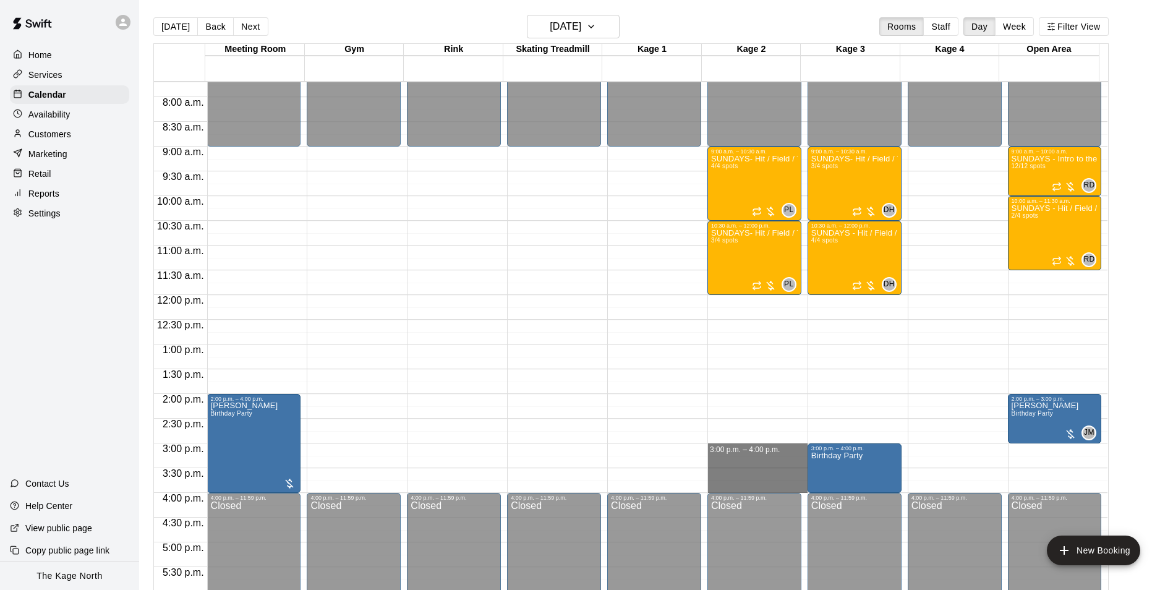
drag, startPoint x: 732, startPoint y: 445, endPoint x: 732, endPoint y: 492, distance: 47.0
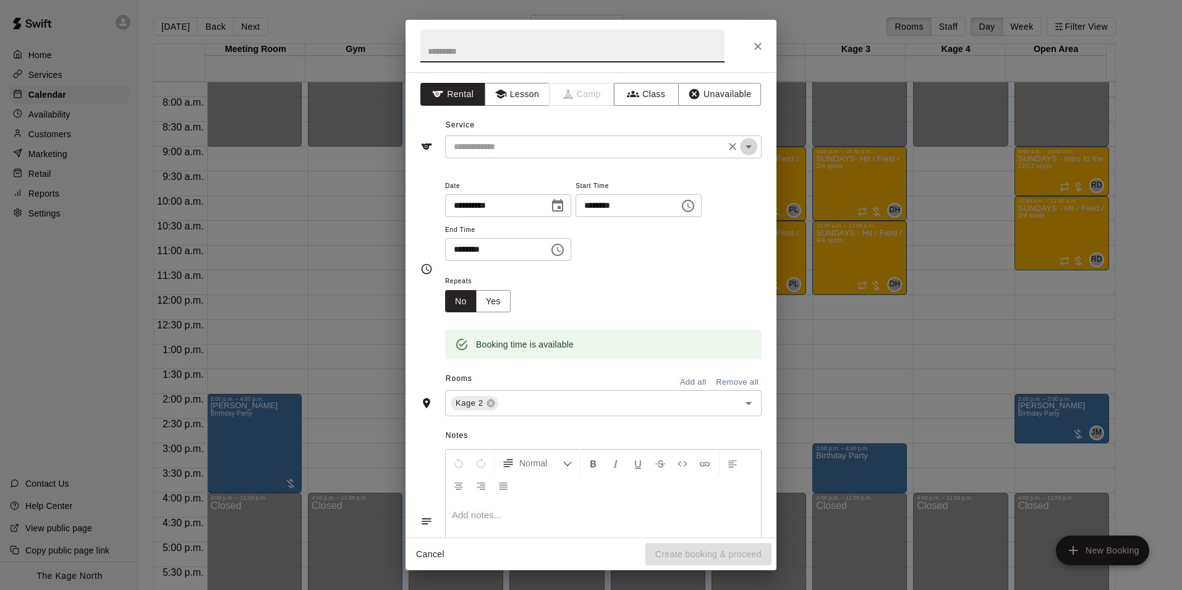
click at [741, 151] on icon "Open" at bounding box center [748, 146] width 15 height 15
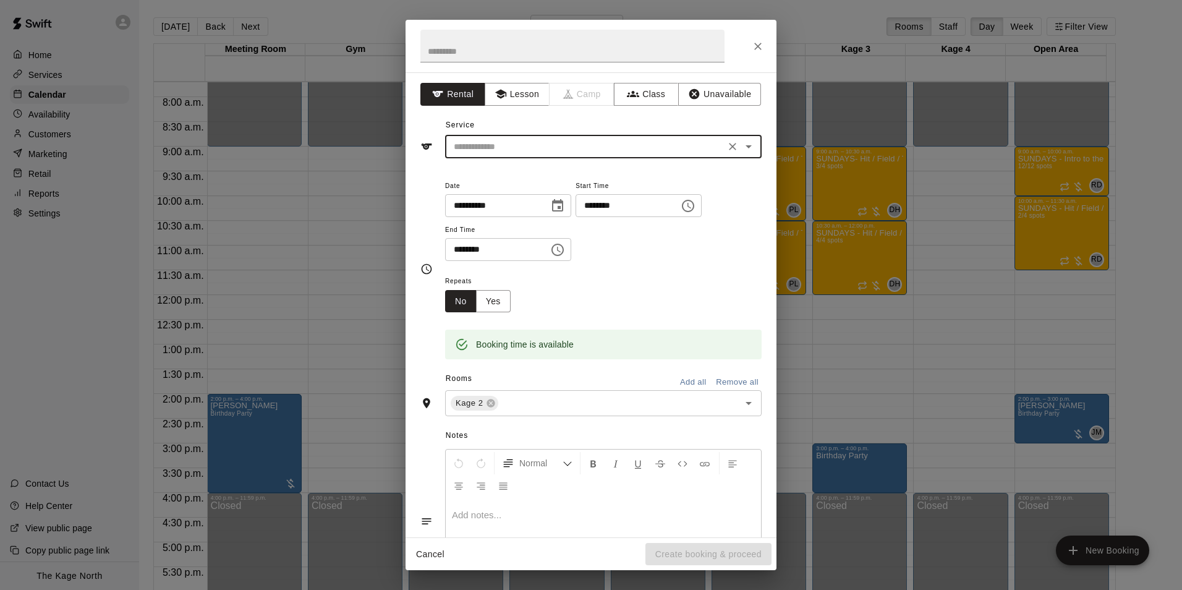
click at [741, 145] on icon "Open" at bounding box center [748, 146] width 15 height 15
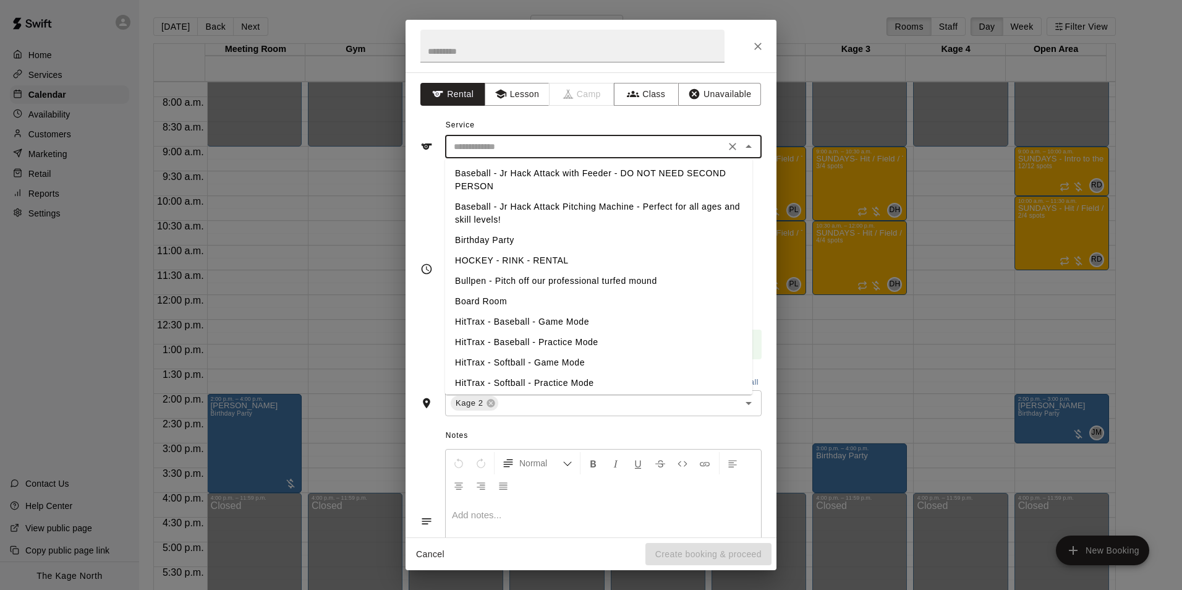
click at [498, 238] on li "Birthday Party" at bounding box center [598, 240] width 307 height 20
type input "**********"
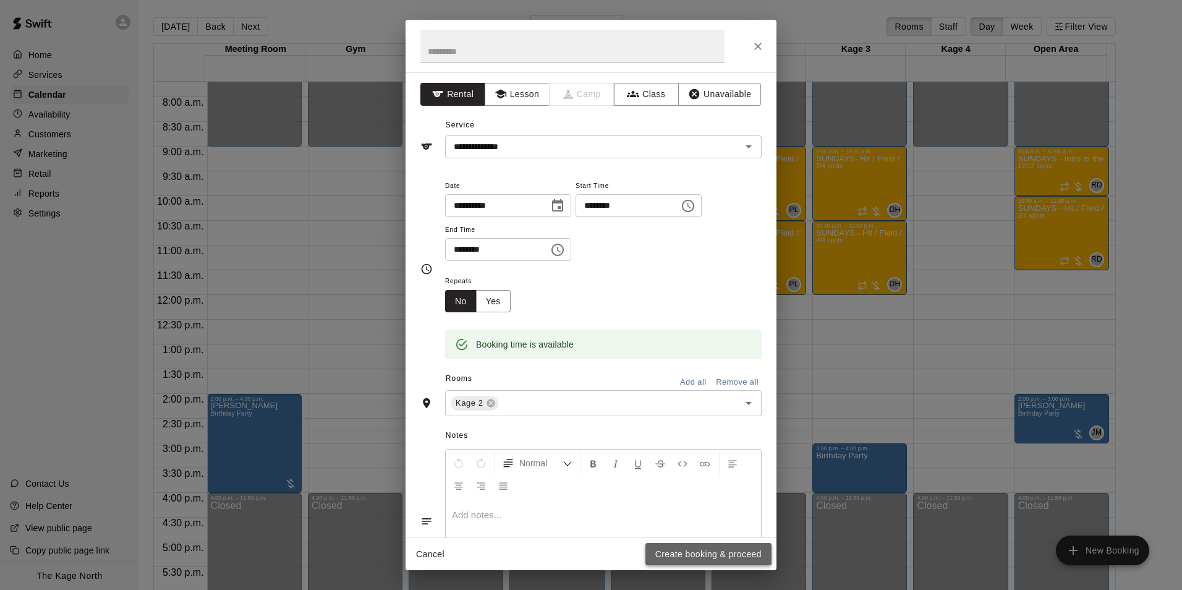
click at [732, 550] on button "Create booking & proceed" at bounding box center [709, 554] width 126 height 23
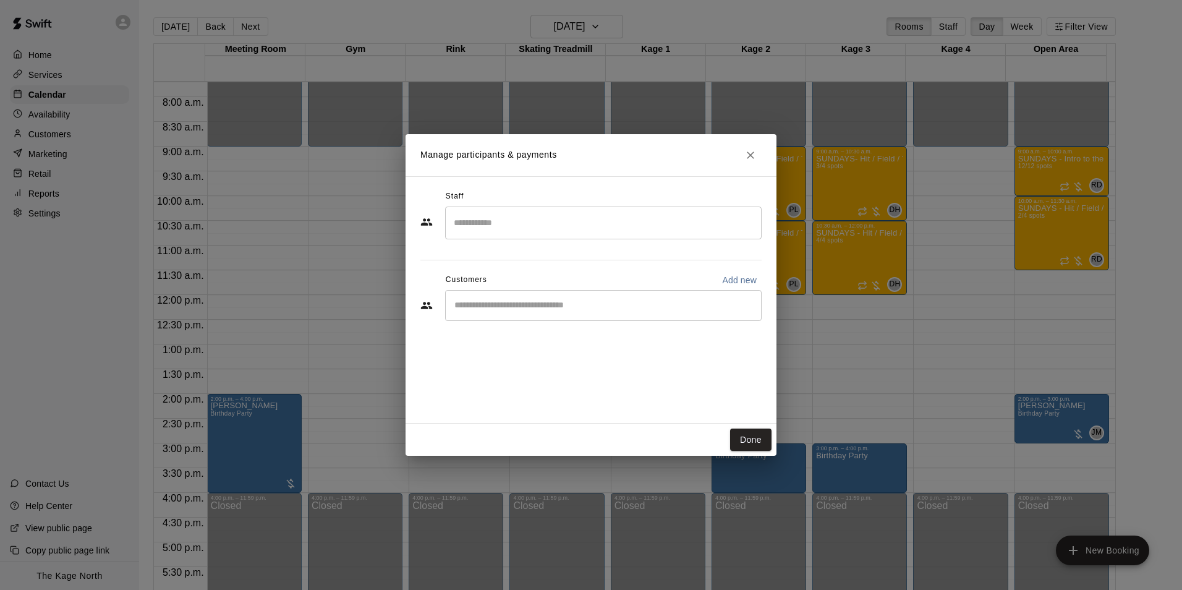
click at [524, 312] on div "​" at bounding box center [603, 305] width 317 height 31
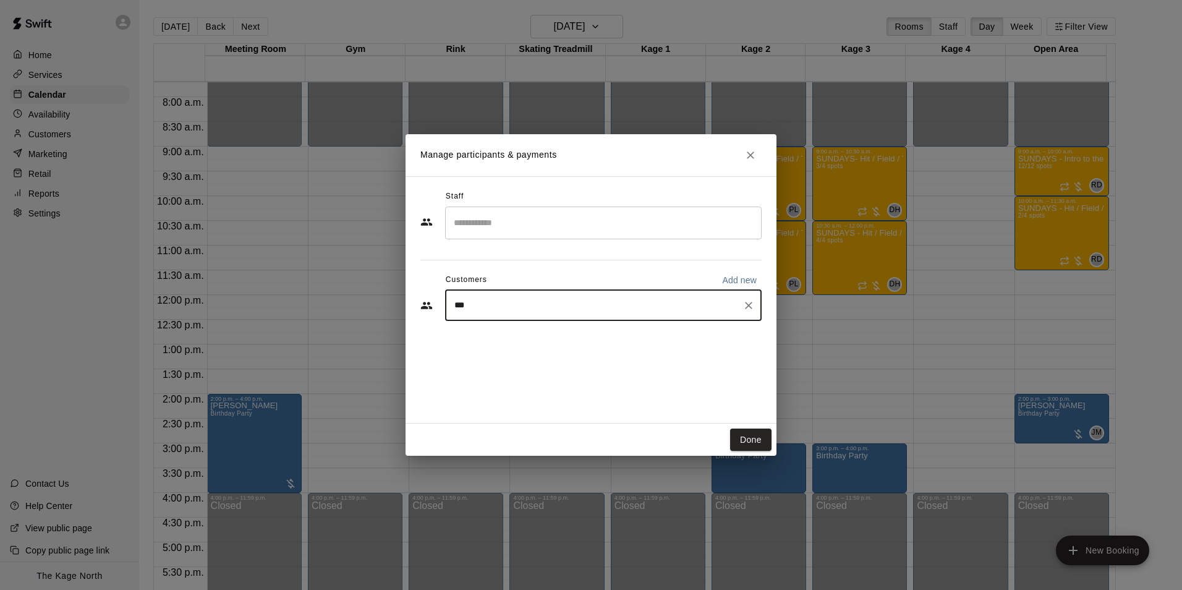
type input "****"
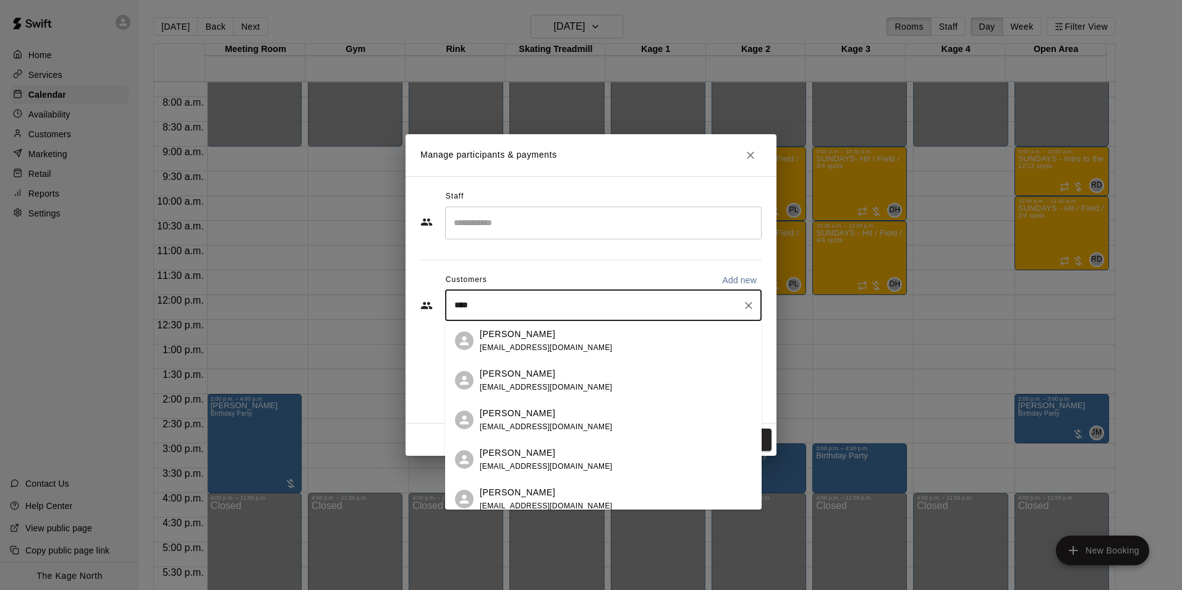
click at [515, 337] on p "[PERSON_NAME]" at bounding box center [517, 334] width 75 height 13
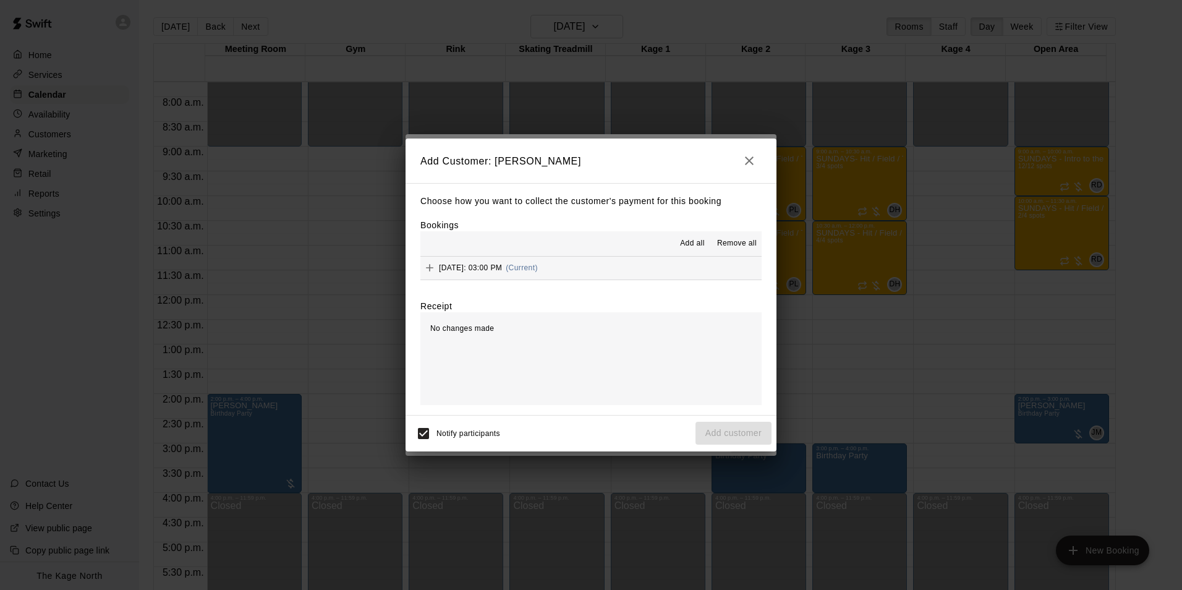
click at [682, 244] on span "Add all" at bounding box center [692, 243] width 25 height 12
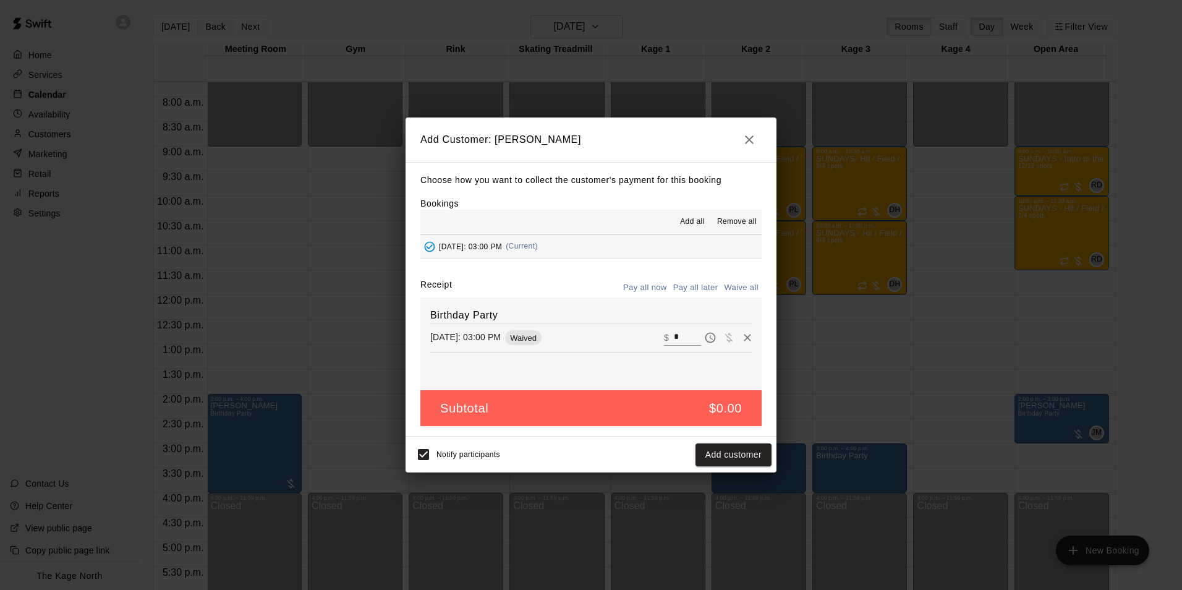
click at [704, 289] on button "Pay all later" at bounding box center [695, 287] width 51 height 19
click at [736, 454] on button "Add customer" at bounding box center [734, 454] width 76 height 23
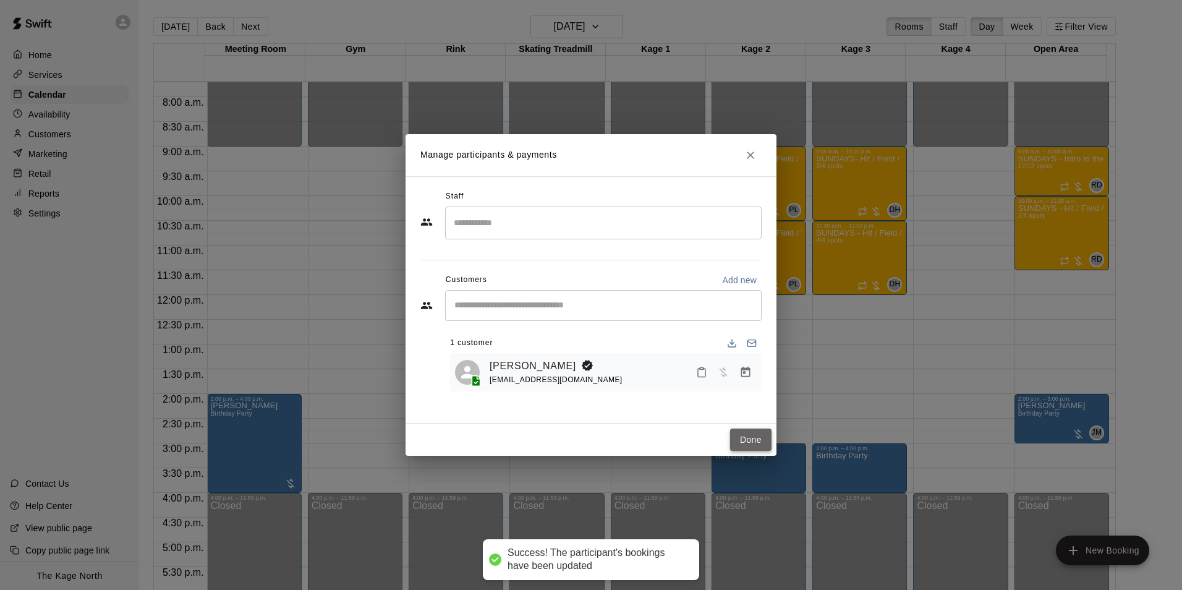
click at [749, 430] on button "Done" at bounding box center [750, 440] width 41 height 23
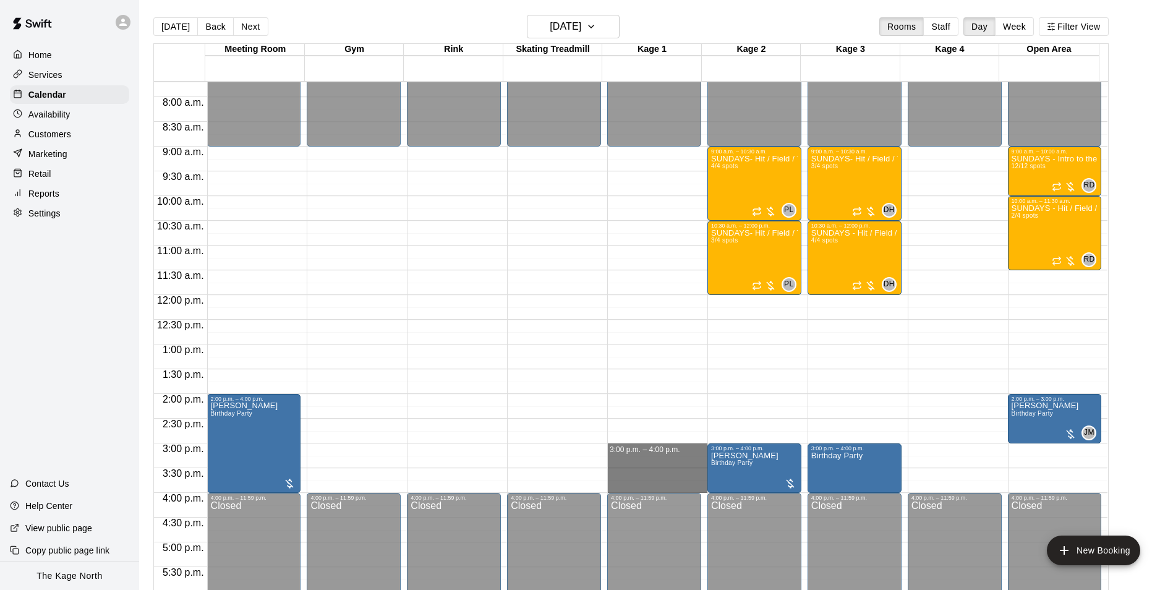
drag, startPoint x: 610, startPoint y: 447, endPoint x: 608, endPoint y: 490, distance: 43.3
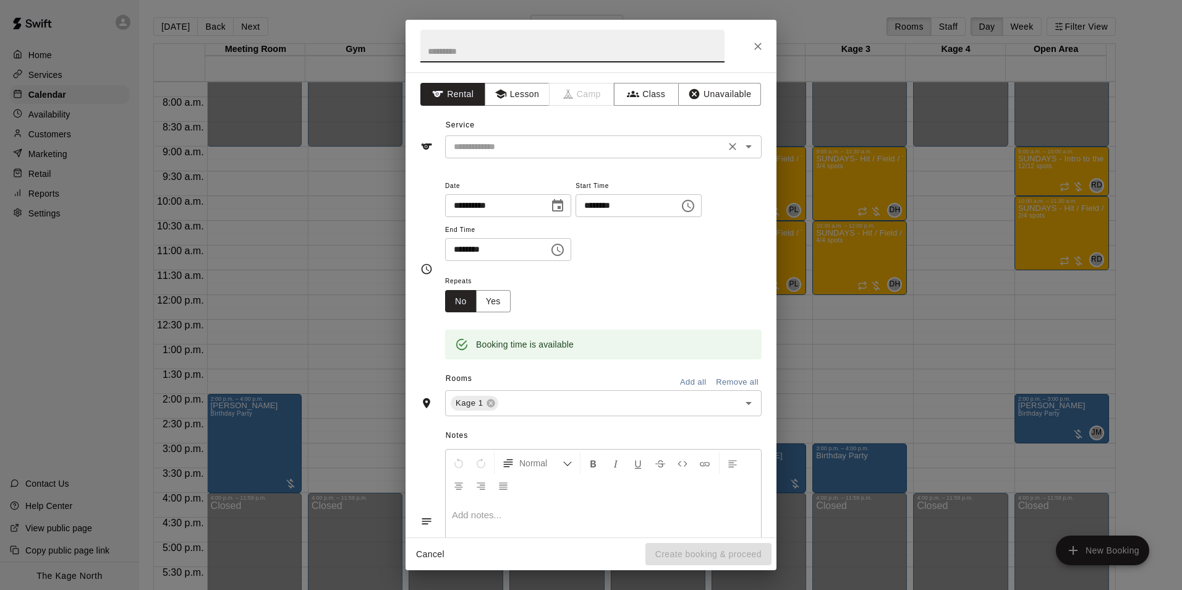
click at [746, 146] on icon "Open" at bounding box center [749, 146] width 6 height 3
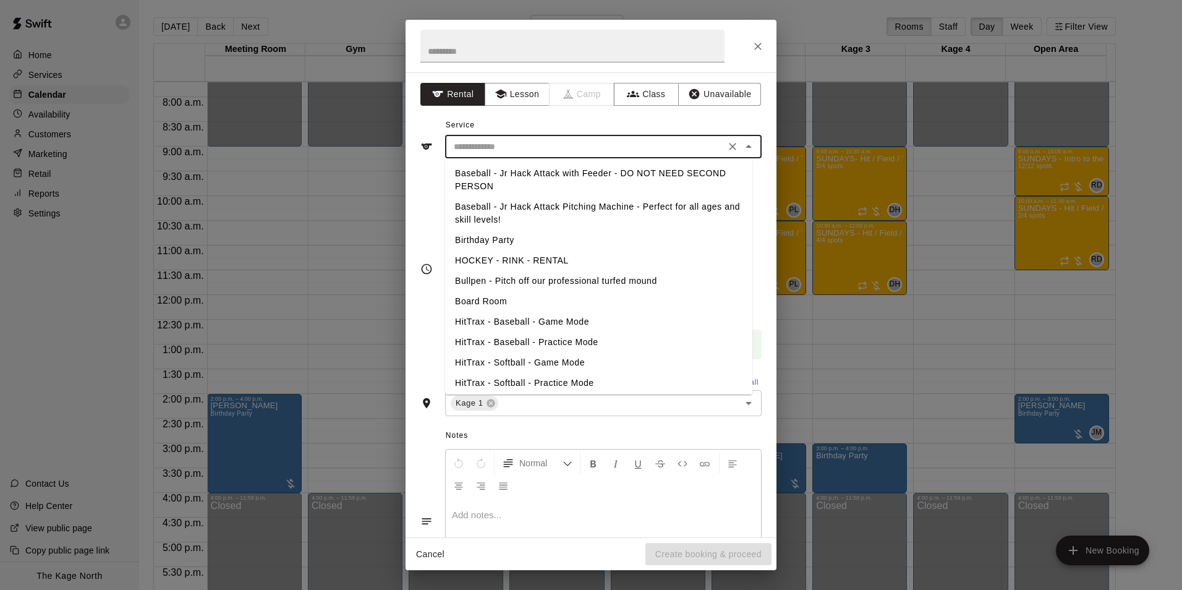
click at [506, 241] on li "Birthday Party" at bounding box center [598, 240] width 307 height 20
type input "**********"
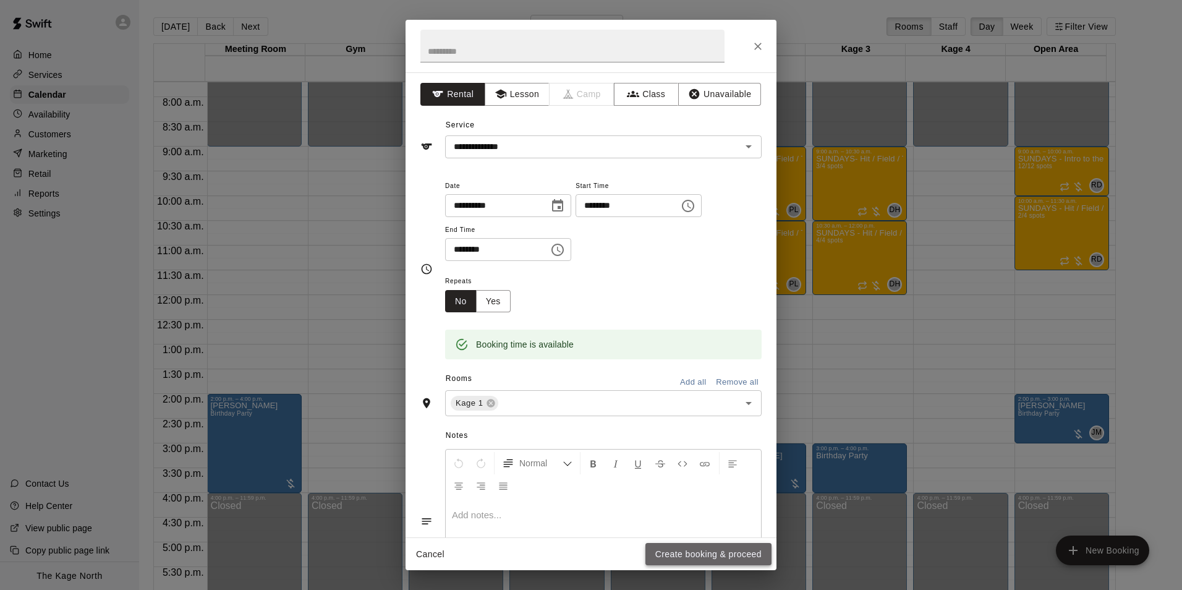
click at [717, 551] on button "Create booking & proceed" at bounding box center [709, 554] width 126 height 23
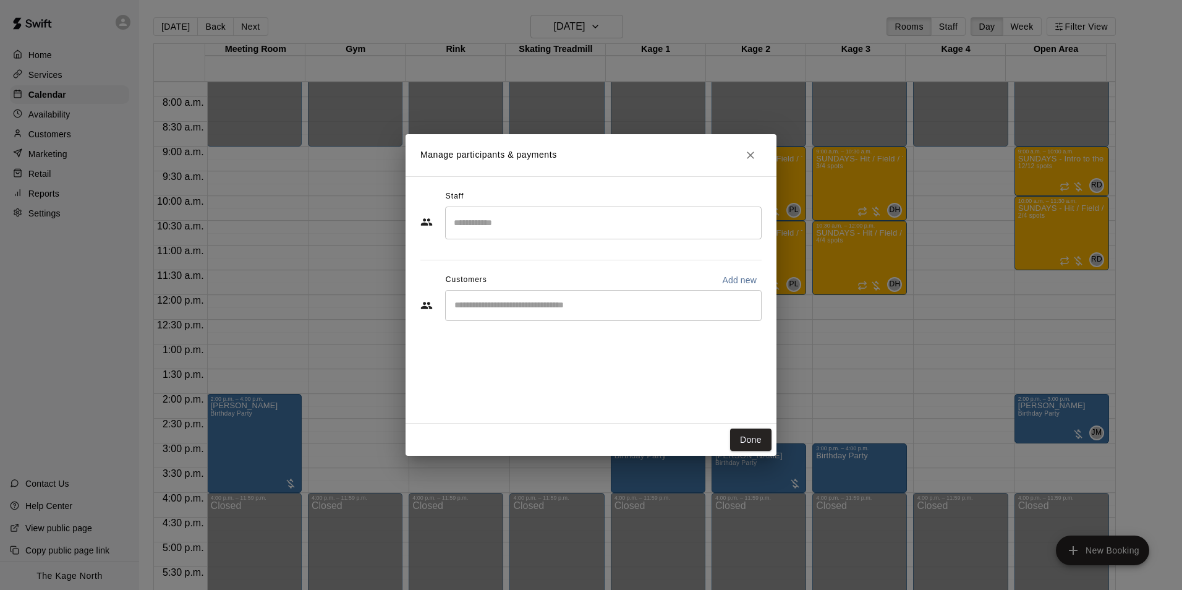
click at [485, 300] on input "Start typing to search customers..." at bounding box center [603, 305] width 305 height 12
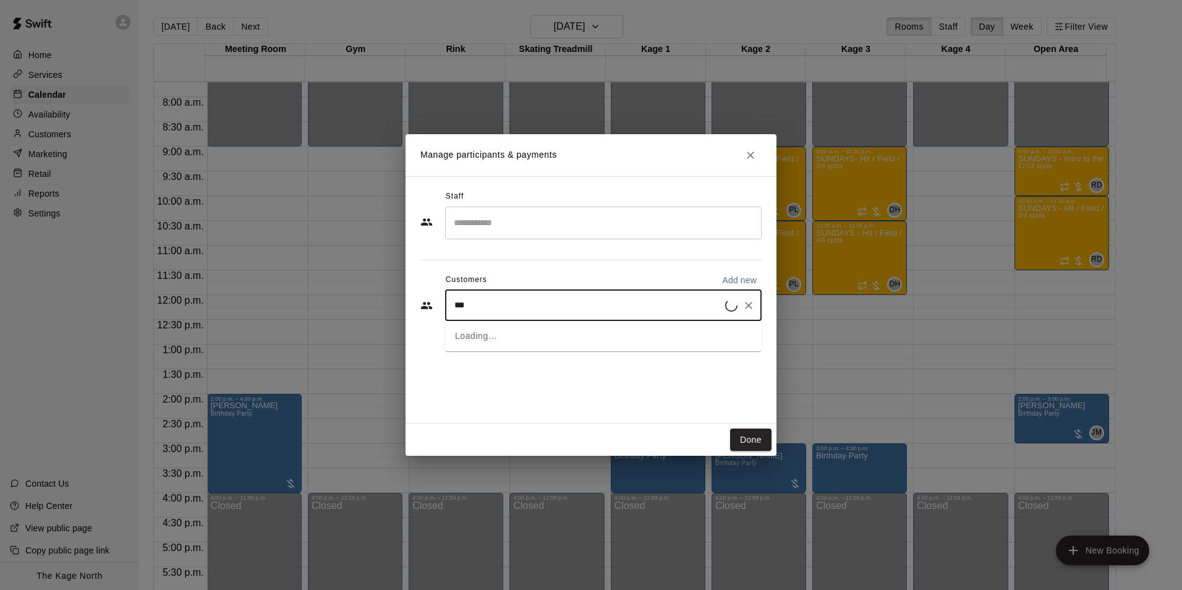
type input "****"
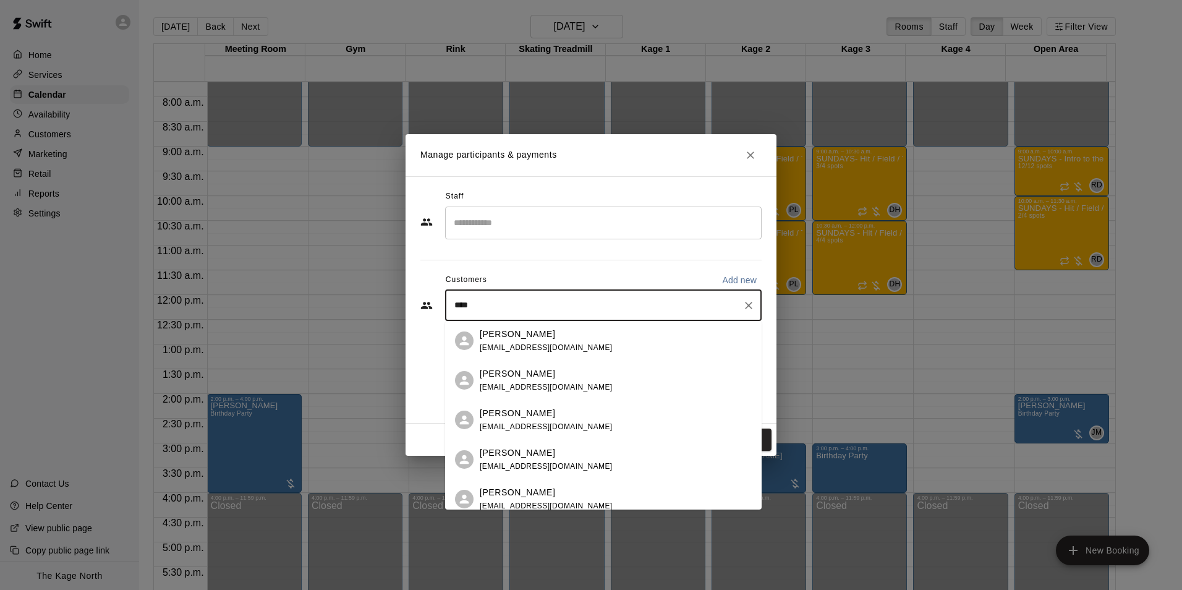
click at [493, 339] on p "[PERSON_NAME]" at bounding box center [517, 334] width 75 height 13
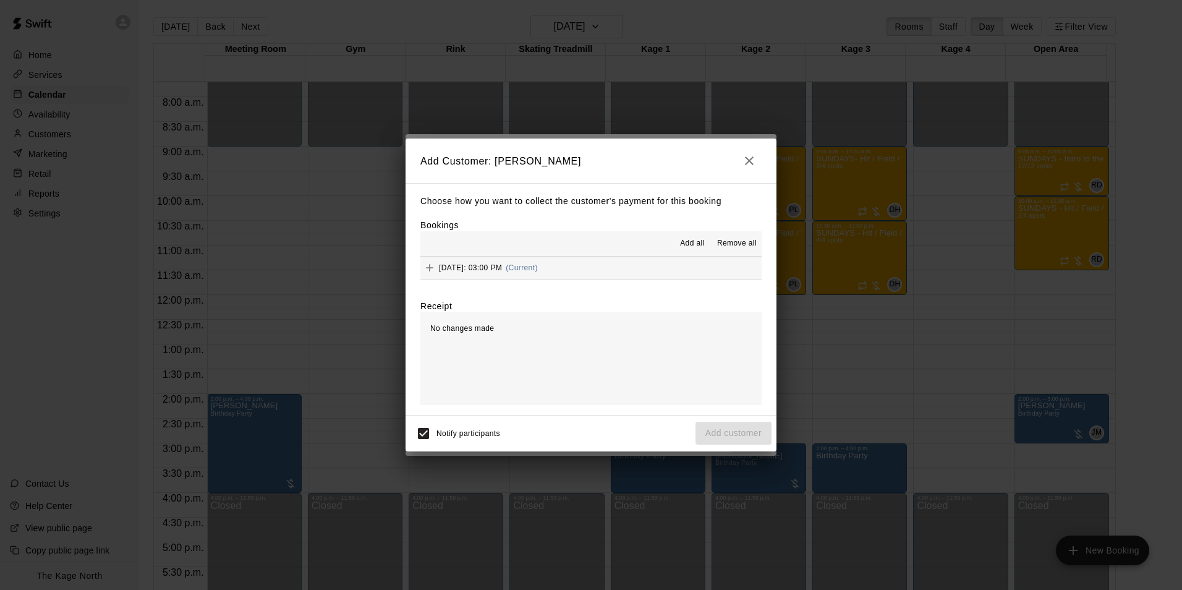
click at [694, 242] on span "Add all" at bounding box center [692, 243] width 25 height 12
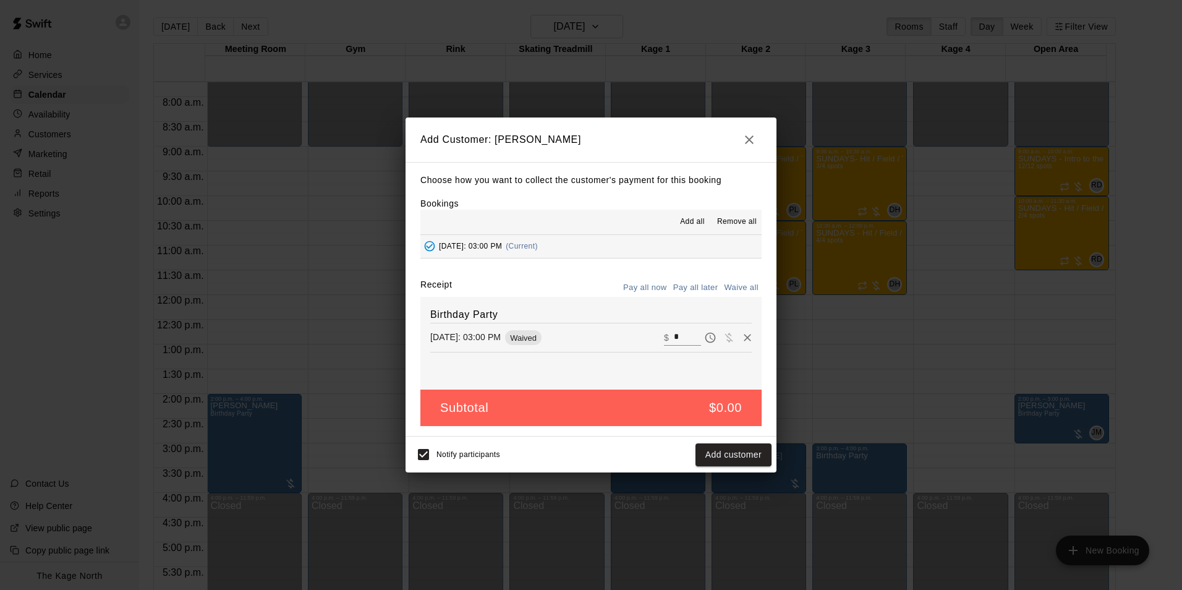
click at [696, 284] on button "Pay all later" at bounding box center [695, 287] width 51 height 19
click at [712, 462] on button "Add customer" at bounding box center [734, 454] width 76 height 23
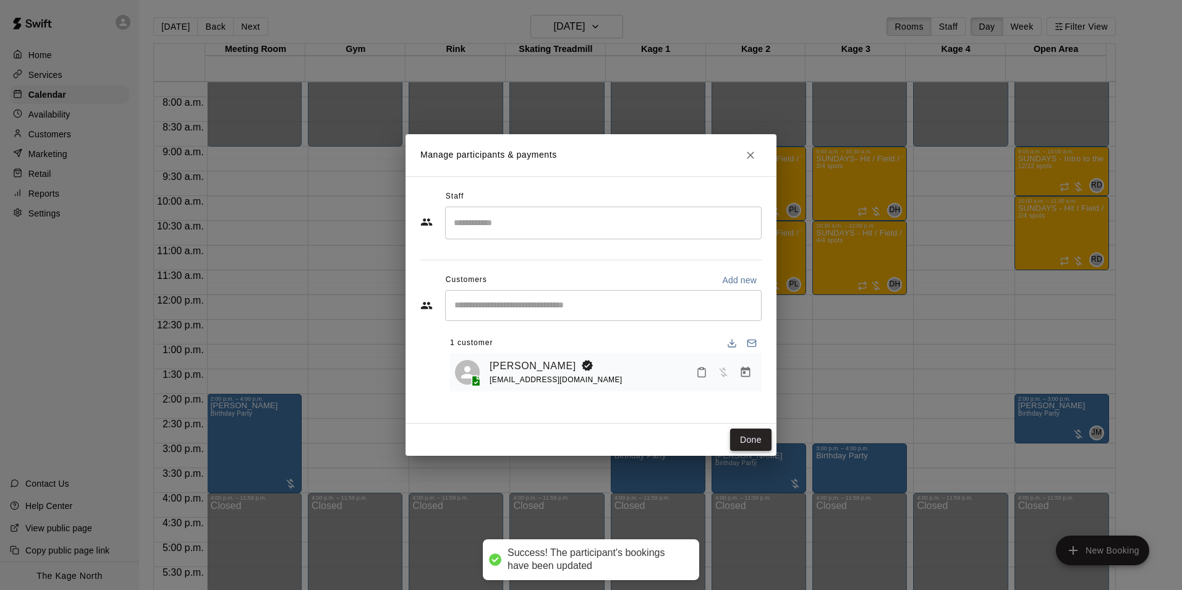
click at [749, 439] on button "Done" at bounding box center [750, 440] width 41 height 23
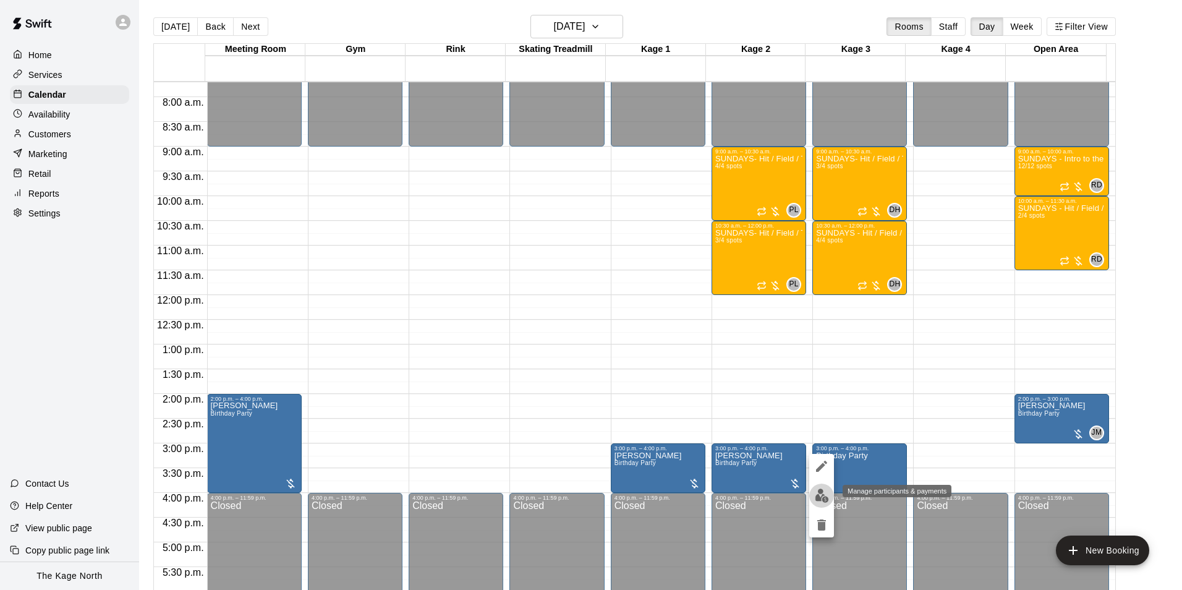
click at [822, 500] on img "edit" at bounding box center [822, 495] width 14 height 14
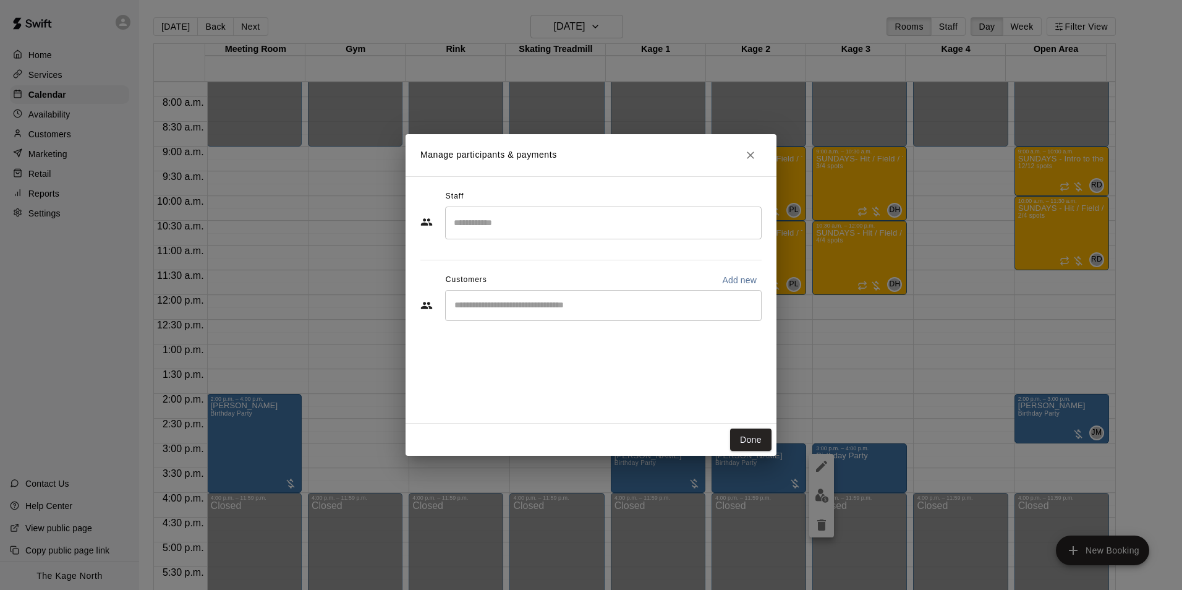
click at [482, 318] on div "​" at bounding box center [603, 305] width 317 height 31
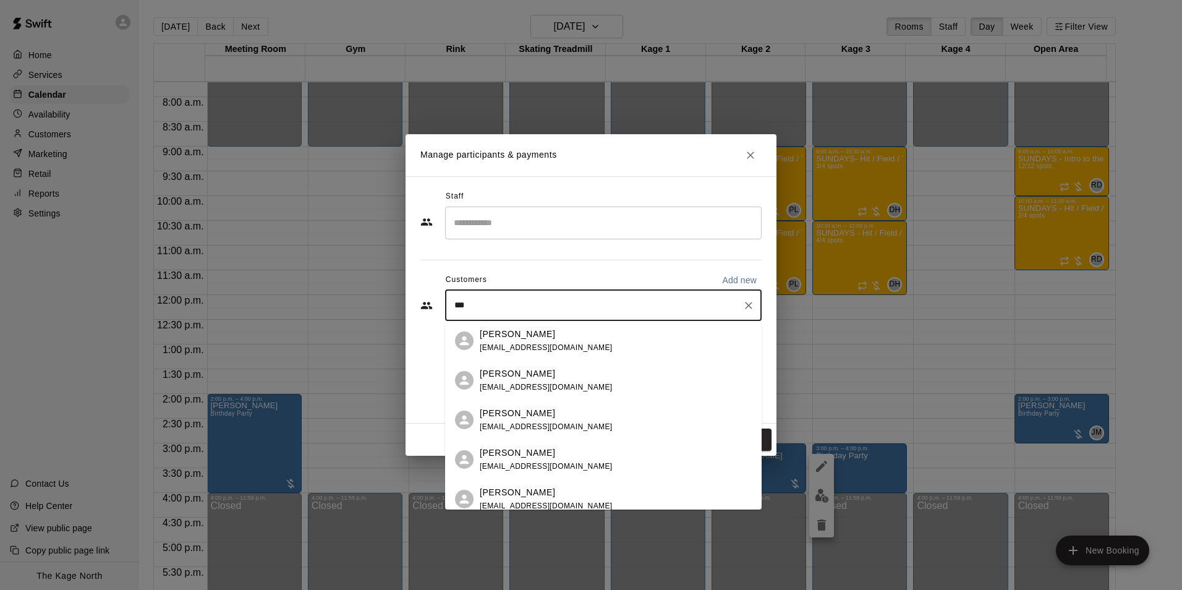
type input "****"
click at [510, 333] on p "[PERSON_NAME]" at bounding box center [517, 334] width 75 height 13
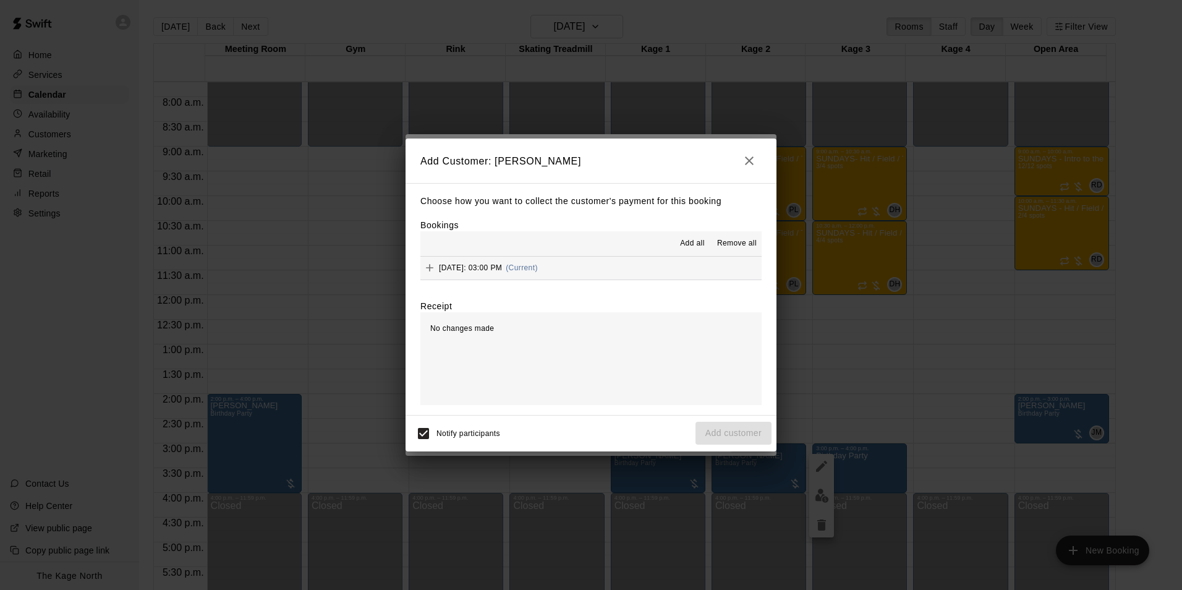
click at [689, 244] on span "Add all" at bounding box center [692, 243] width 25 height 12
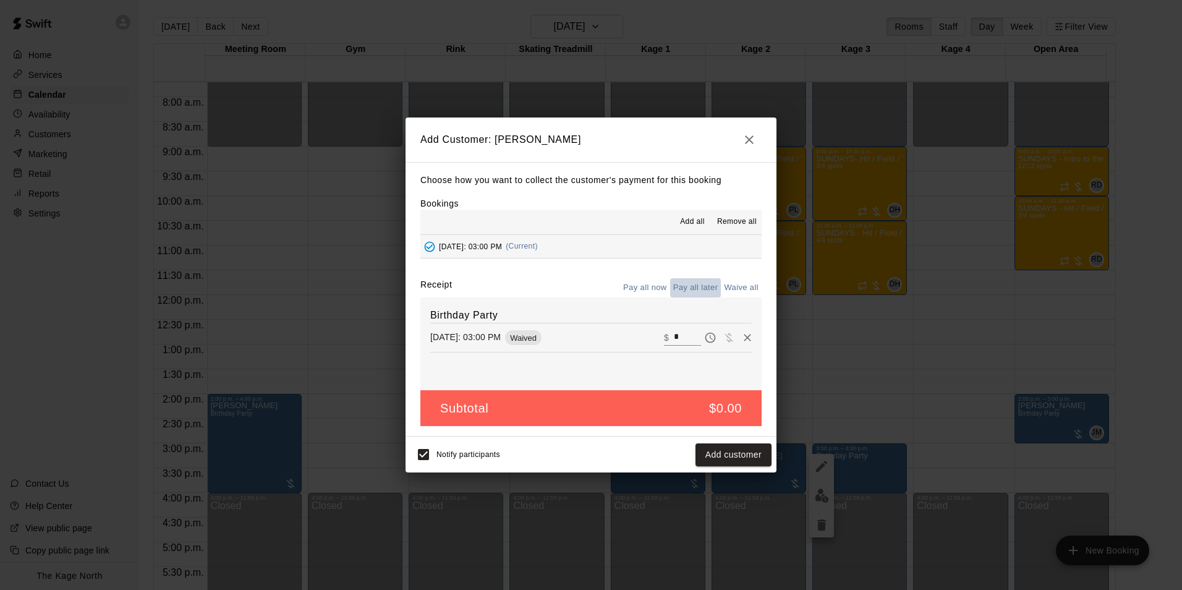
click at [691, 289] on button "Pay all later" at bounding box center [695, 287] width 51 height 19
click at [741, 454] on button "Add customer" at bounding box center [734, 454] width 76 height 23
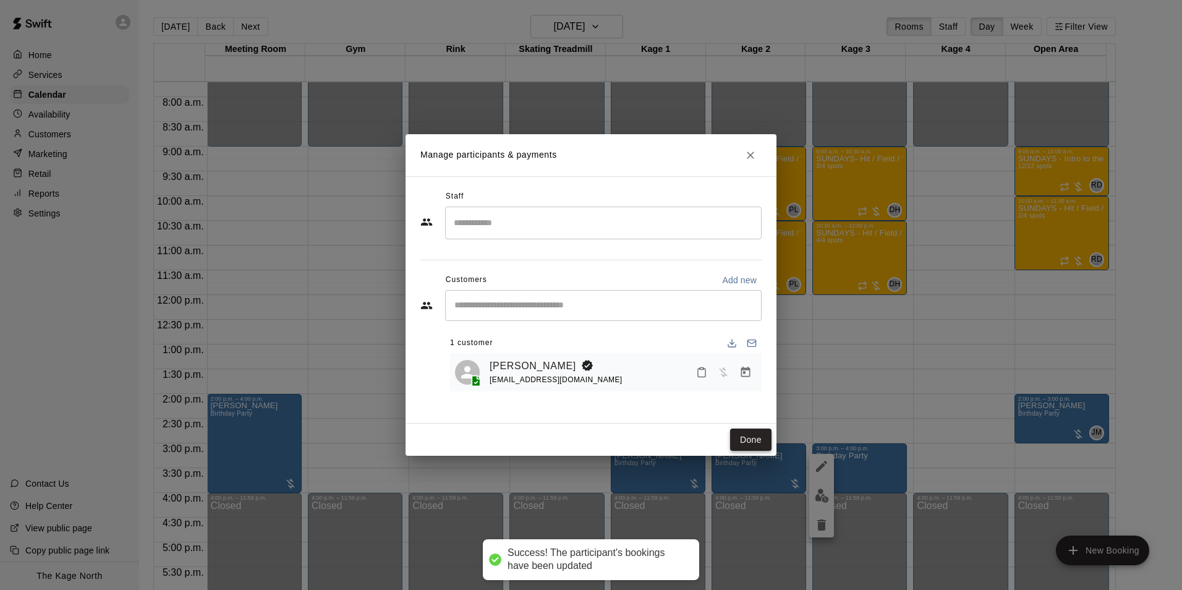
click at [755, 437] on button "Done" at bounding box center [750, 440] width 41 height 23
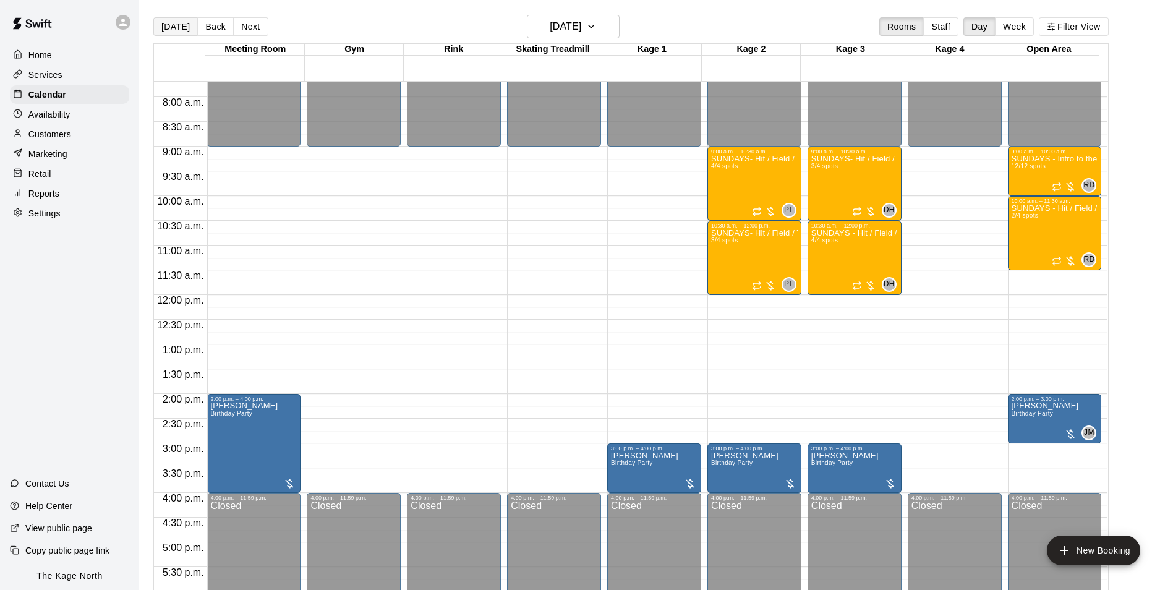
click at [184, 27] on button "[DATE]" at bounding box center [175, 26] width 45 height 19
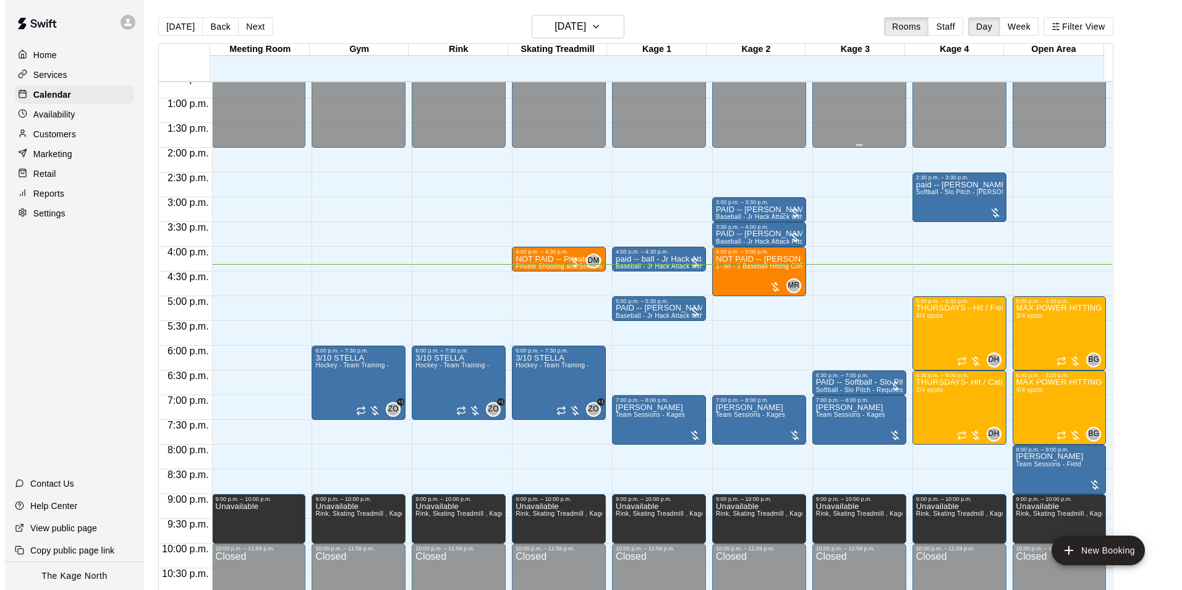
scroll to position [628, 0]
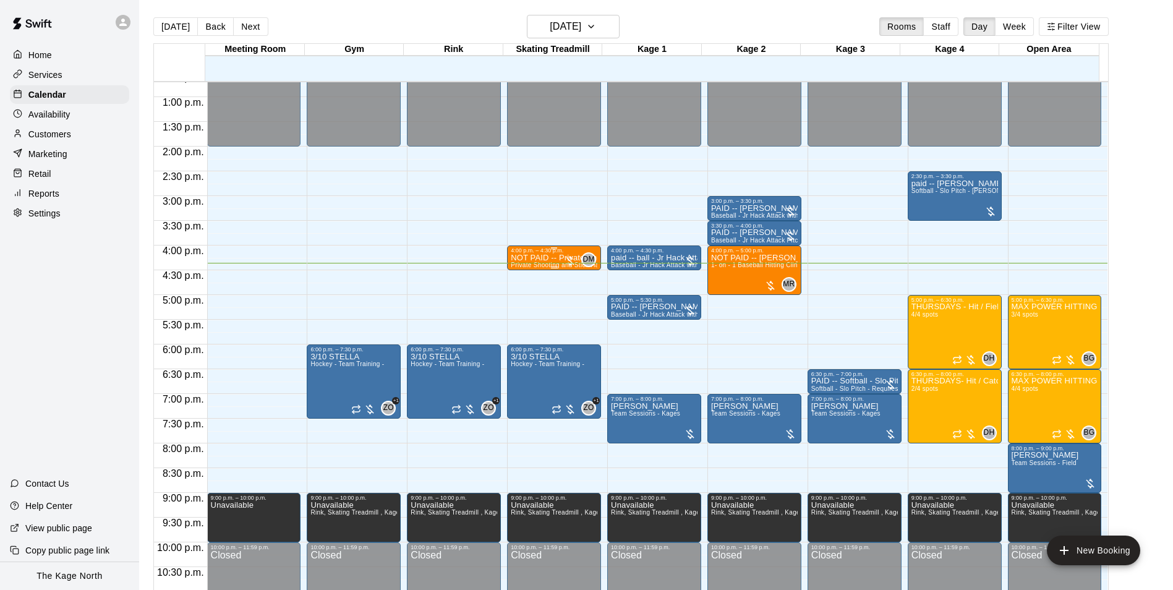
click at [516, 254] on div "4:00 p.m. – 4:30 p.m." at bounding box center [554, 250] width 87 height 6
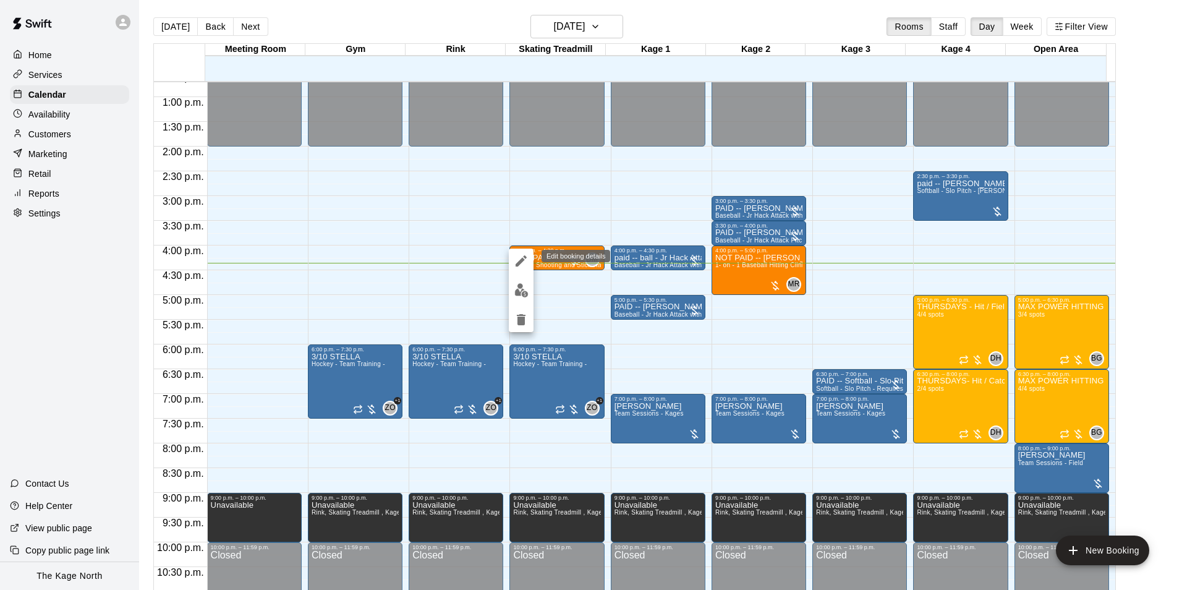
click at [519, 257] on icon "edit" at bounding box center [521, 261] width 15 height 15
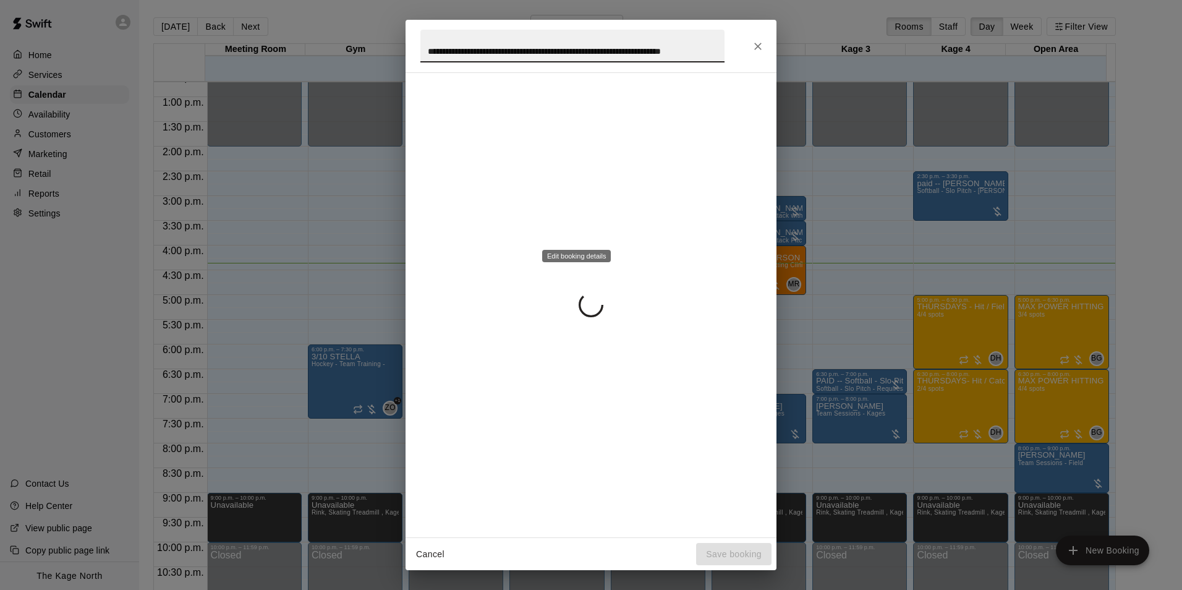
scroll to position [0, 32]
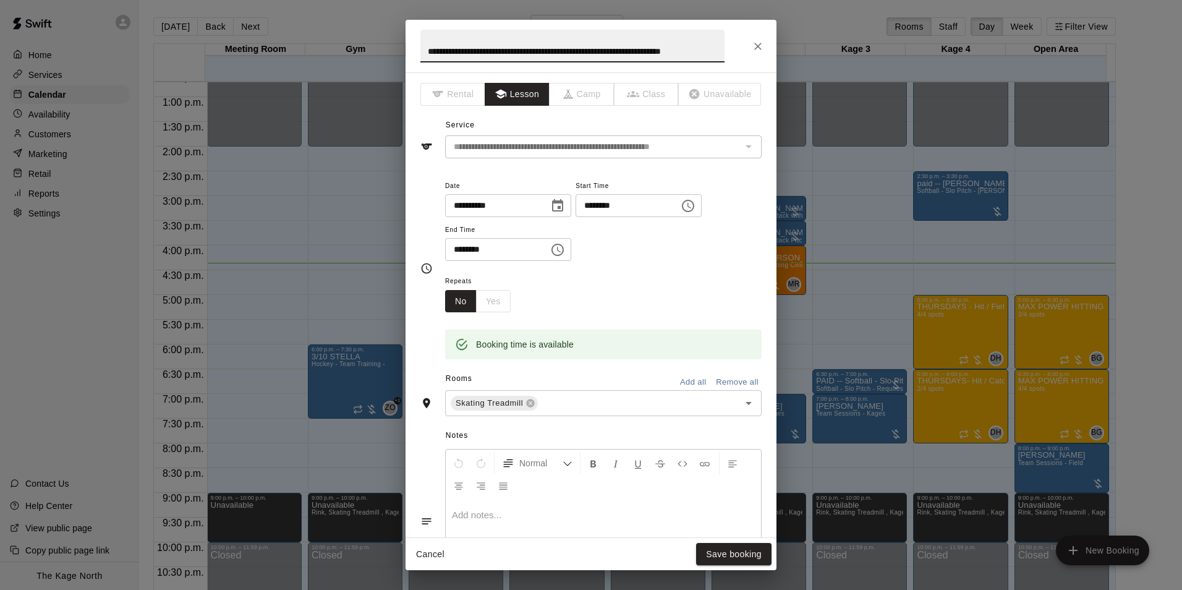
click at [447, 52] on input "**********" at bounding box center [572, 46] width 304 height 33
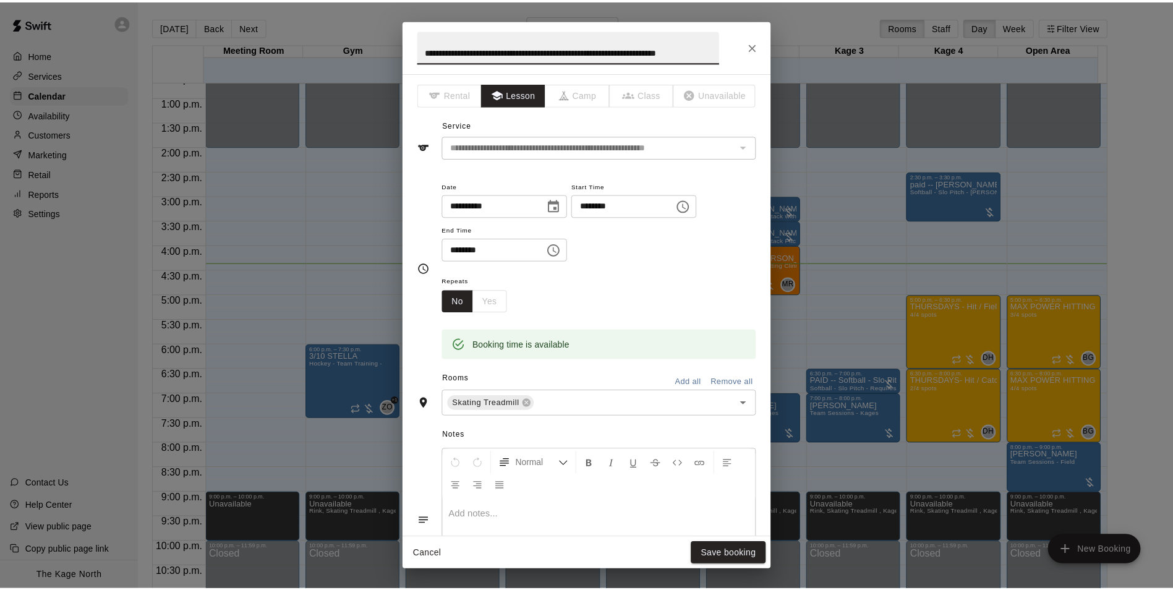
scroll to position [0, 0]
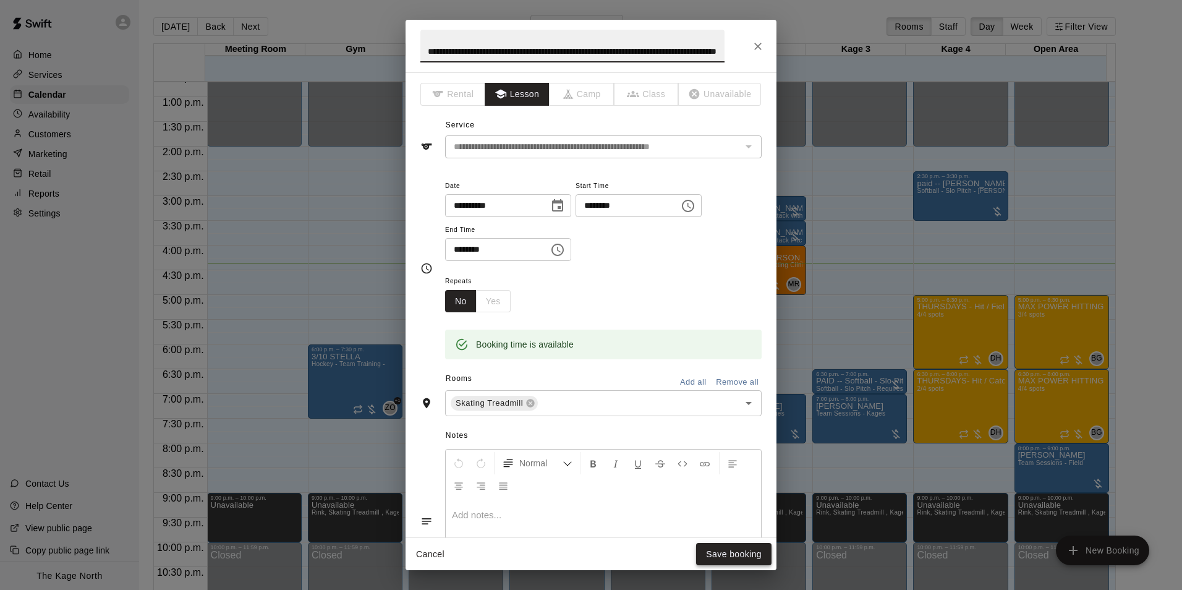
type input "**********"
click at [735, 545] on button "Save booking" at bounding box center [733, 554] width 75 height 23
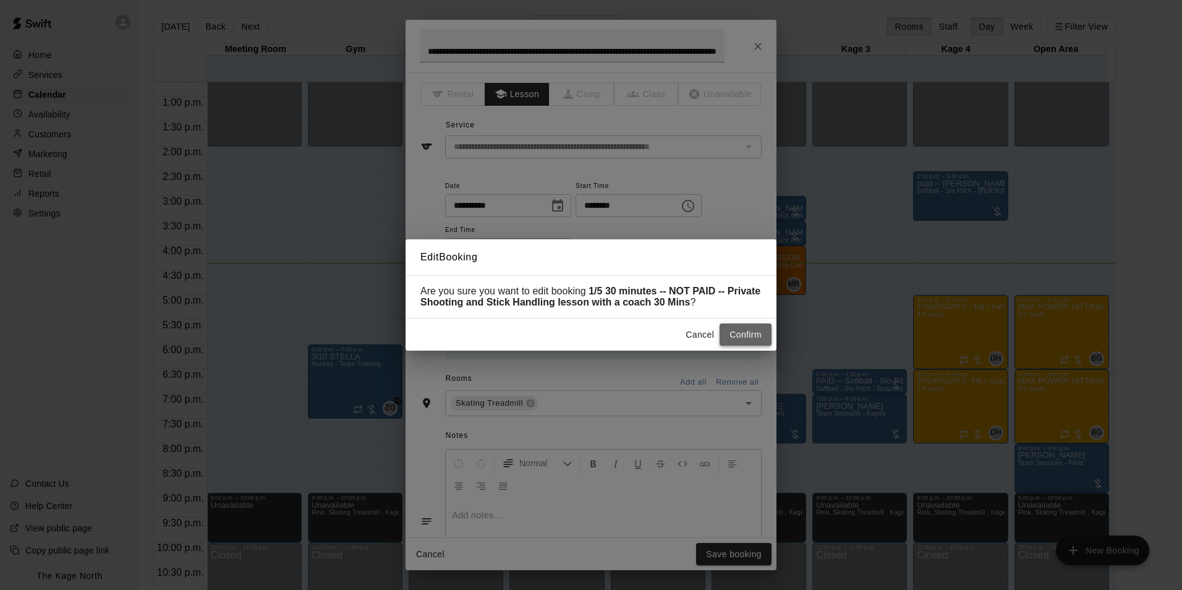
click at [756, 335] on button "Confirm" at bounding box center [746, 334] width 52 height 23
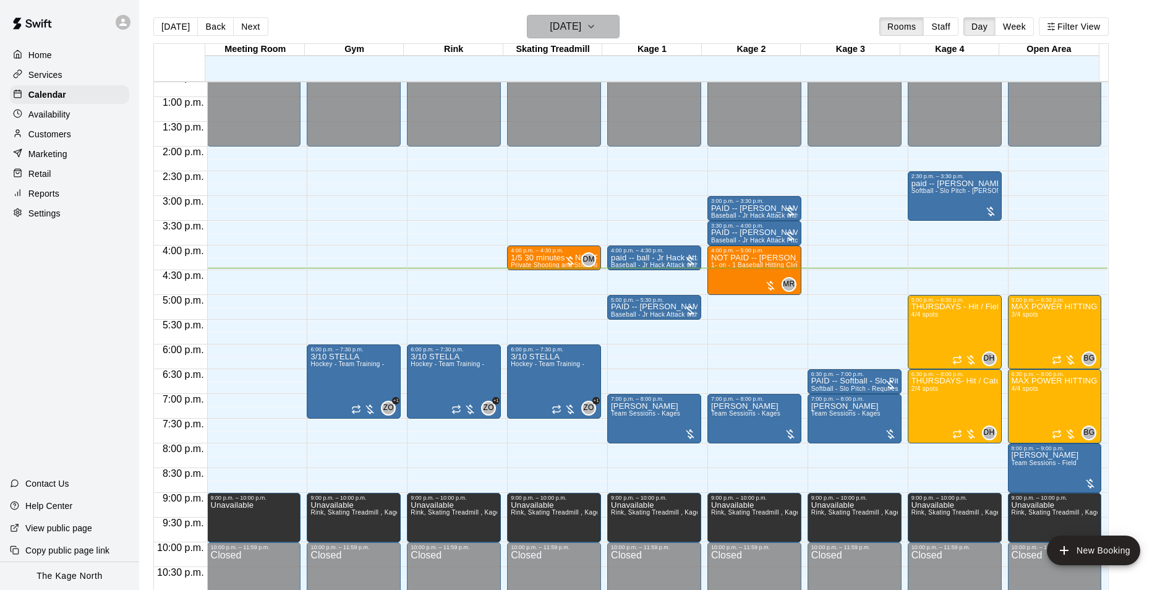
click at [605, 26] on button "[DATE]" at bounding box center [573, 26] width 93 height 23
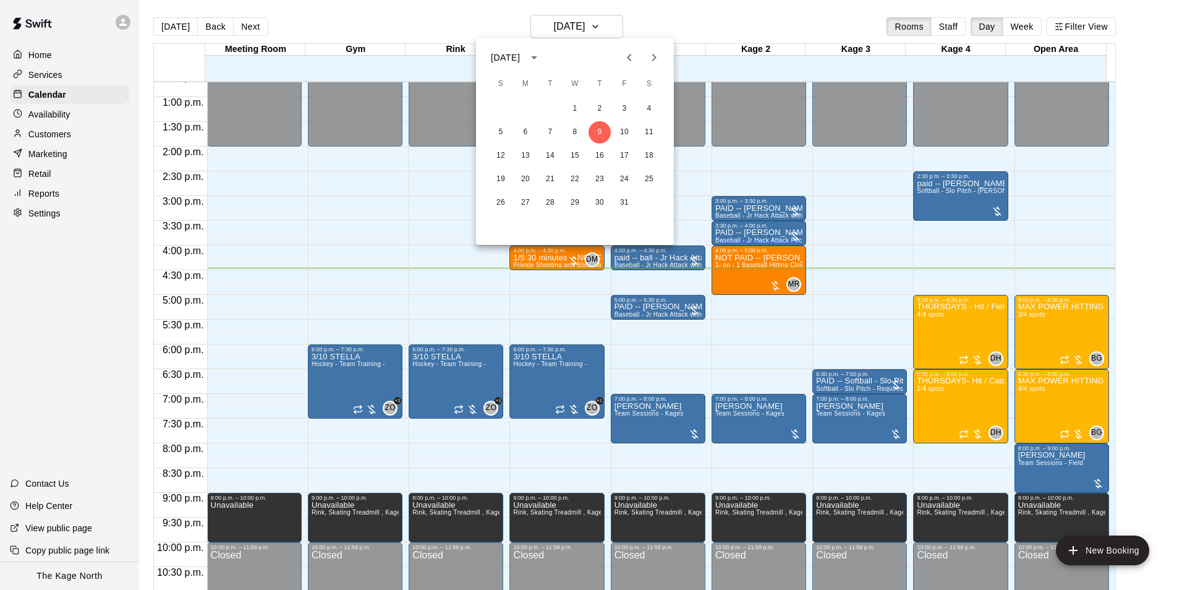
click at [654, 60] on icon "Next month" at bounding box center [654, 57] width 4 height 7
click at [502, 131] on button "2" at bounding box center [501, 132] width 22 height 22
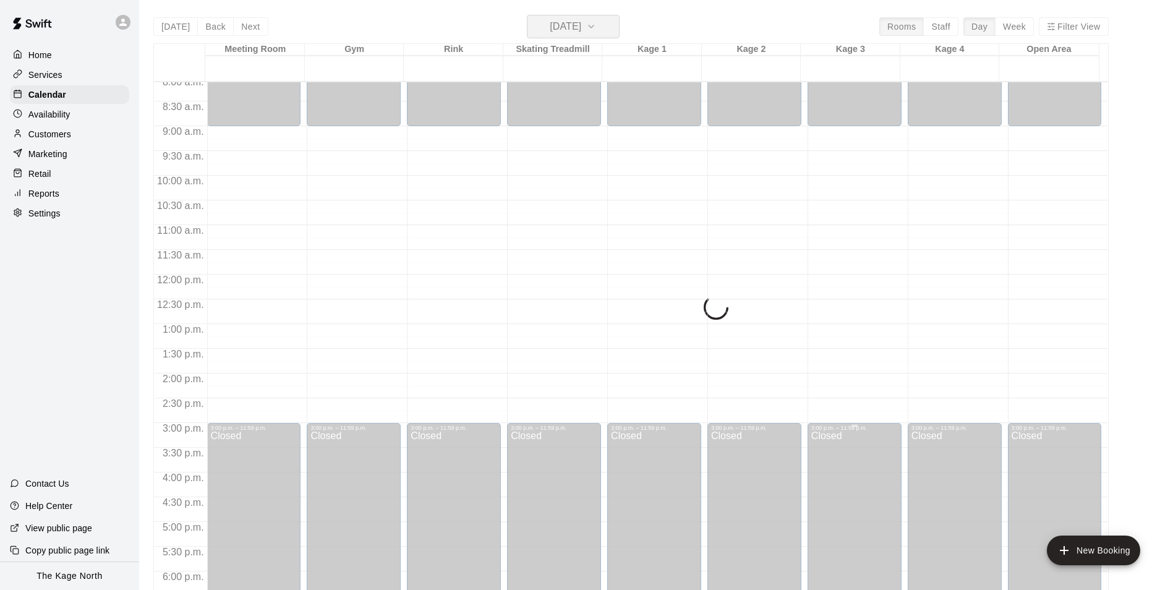
scroll to position [381, 0]
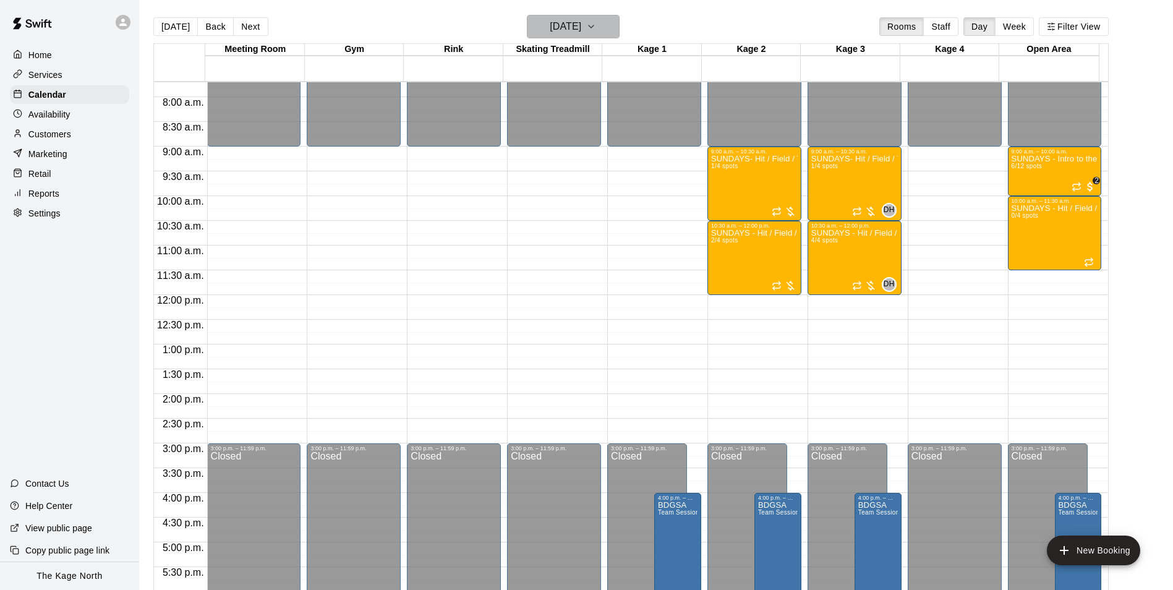
click at [581, 25] on h6 "Sunday Nov 02" at bounding box center [566, 26] width 32 height 17
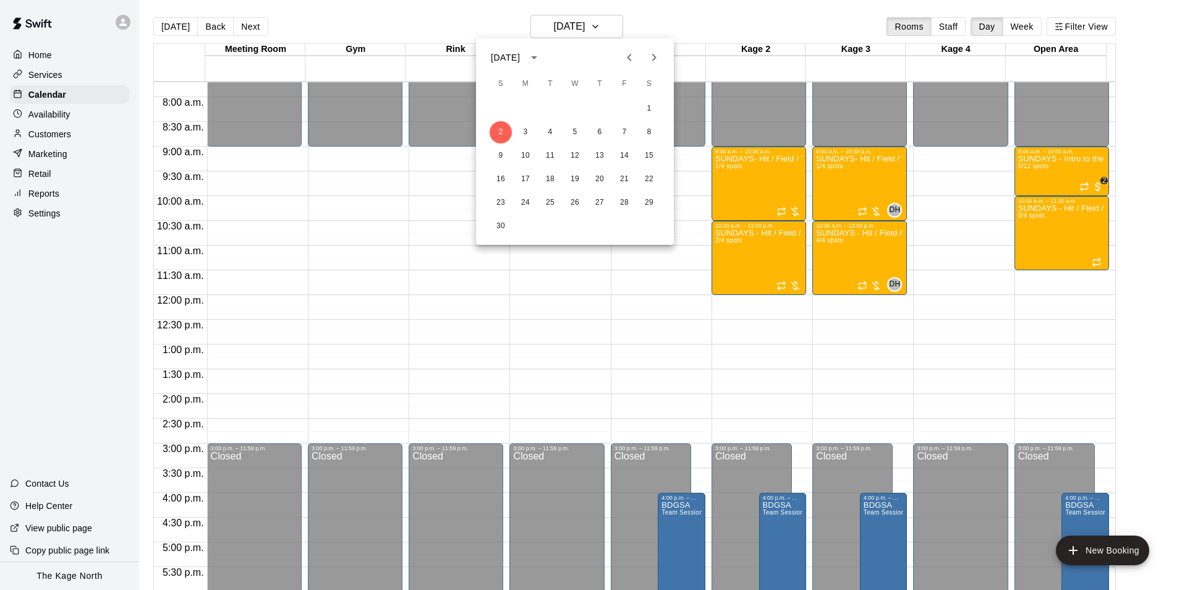
click at [631, 58] on icon "Previous month" at bounding box center [629, 57] width 15 height 15
click at [652, 54] on icon "Next month" at bounding box center [654, 57] width 15 height 15
click at [719, 190] on div at bounding box center [591, 295] width 1182 height 590
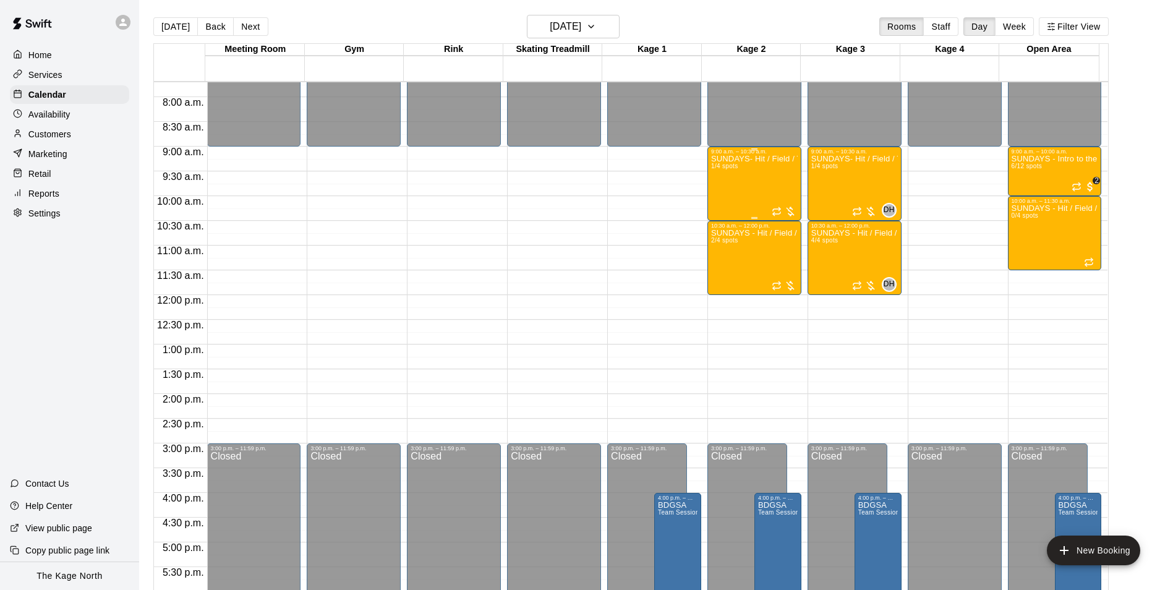
click at [720, 189] on div "SUNDAYS- Hit / Field / Throw - Baseball Program - 7U-9U 1/4 spots" at bounding box center [754, 450] width 87 height 590
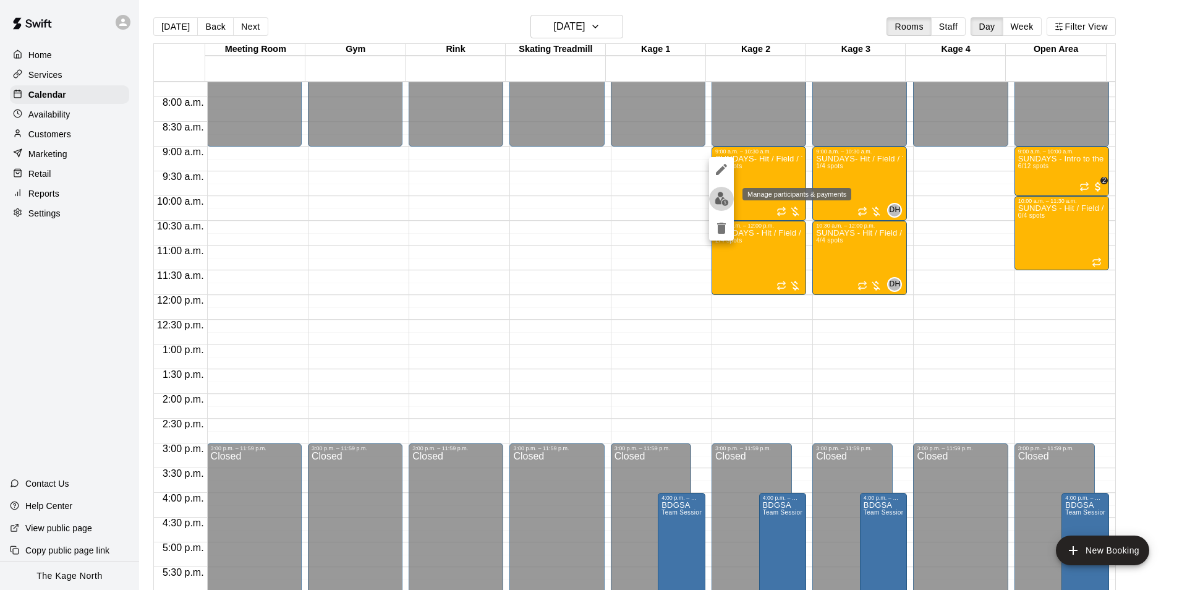
click at [719, 198] on img "edit" at bounding box center [722, 199] width 14 height 14
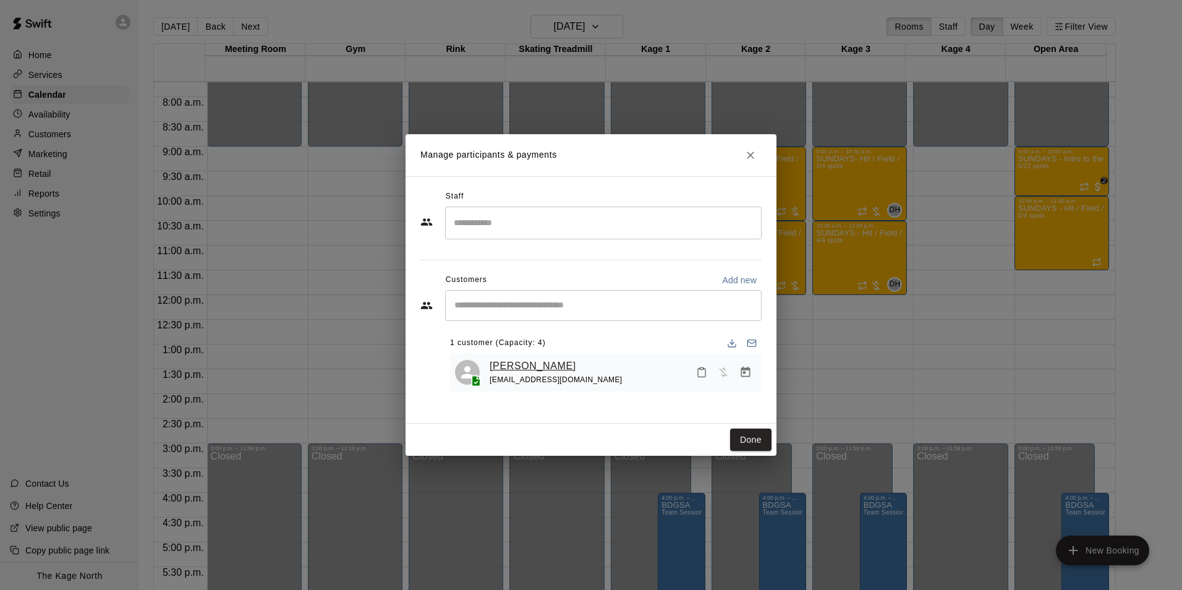
click at [550, 361] on link "Bryson Shepherd" at bounding box center [533, 366] width 87 height 16
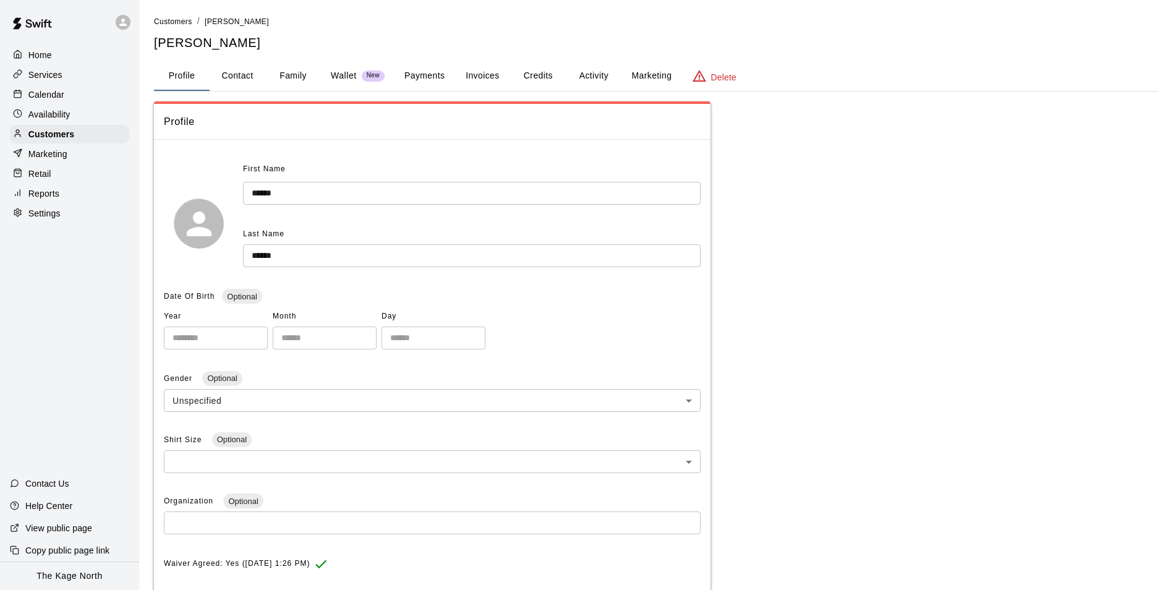
click at [597, 76] on button "Activity" at bounding box center [594, 76] width 56 height 30
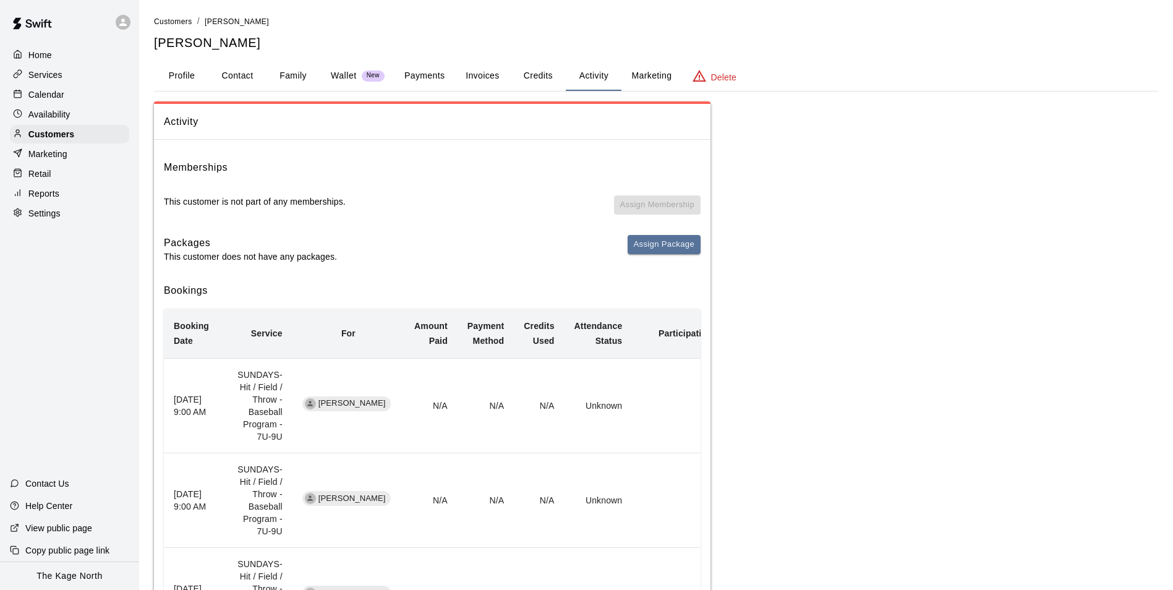
click at [288, 69] on button "Family" at bounding box center [293, 76] width 56 height 30
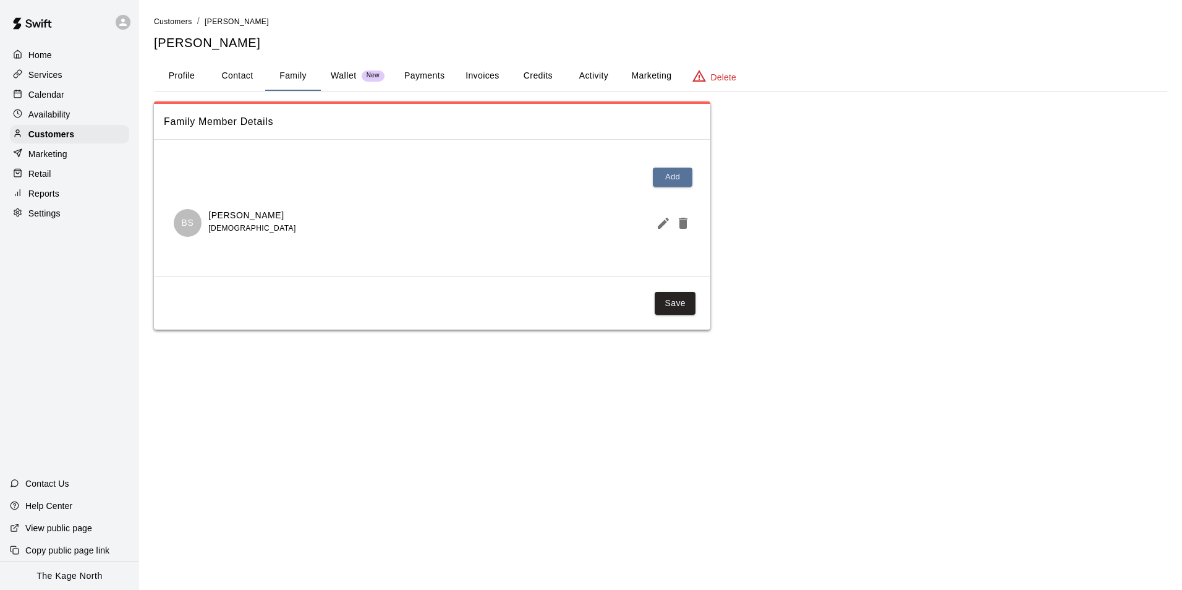
click at [65, 99] on div "Calendar" at bounding box center [69, 94] width 119 height 19
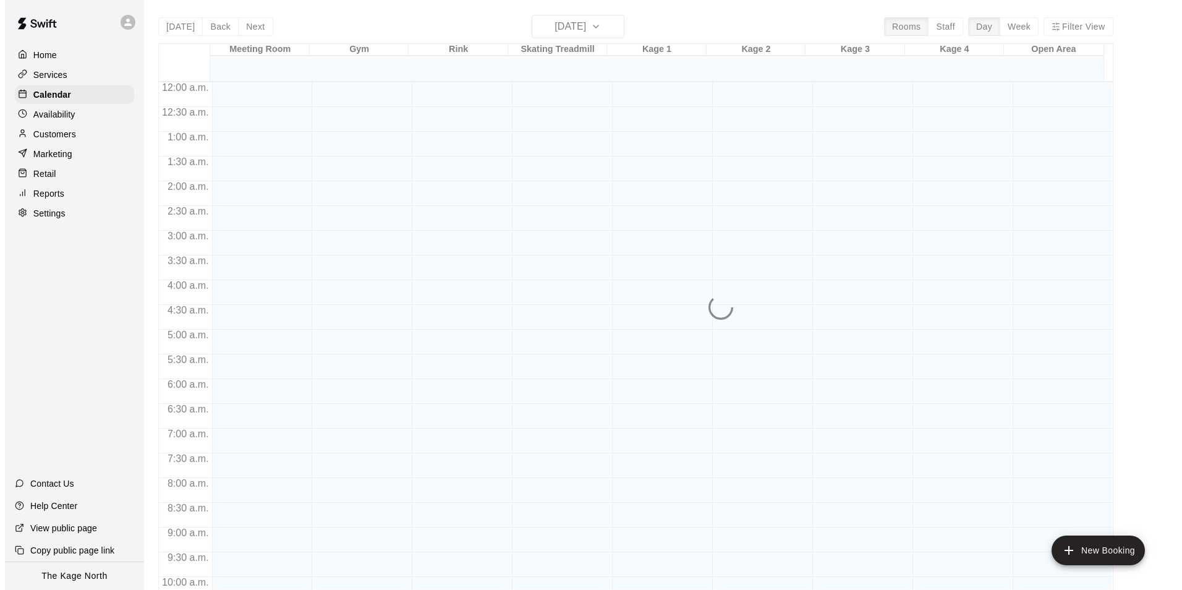
scroll to position [628, 0]
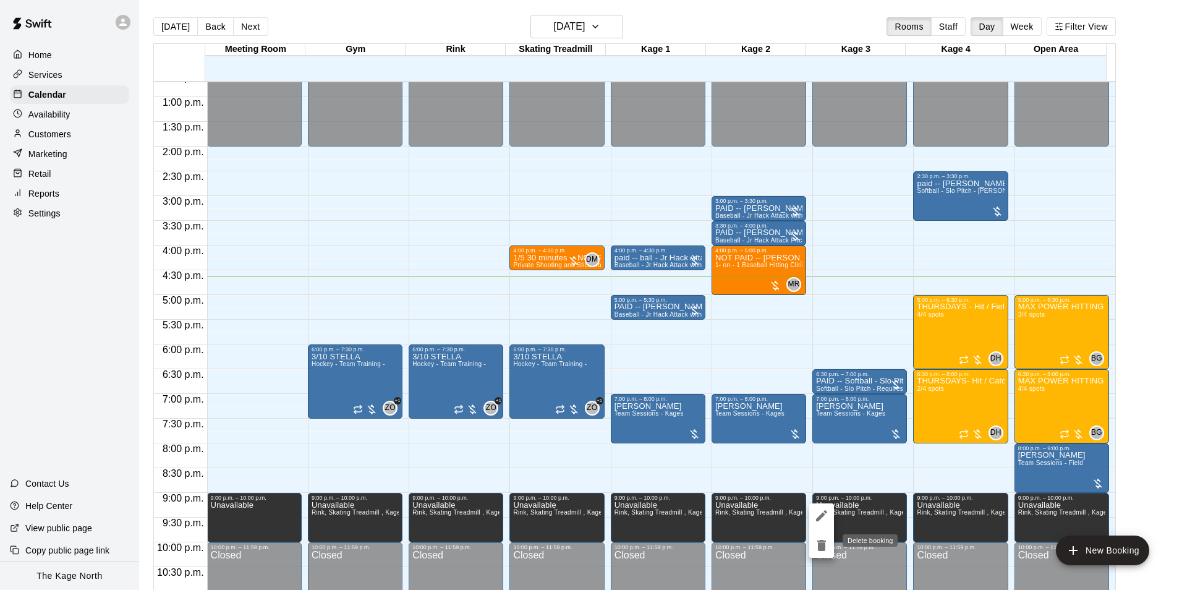
click at [829, 543] on icon "delete" at bounding box center [821, 545] width 15 height 15
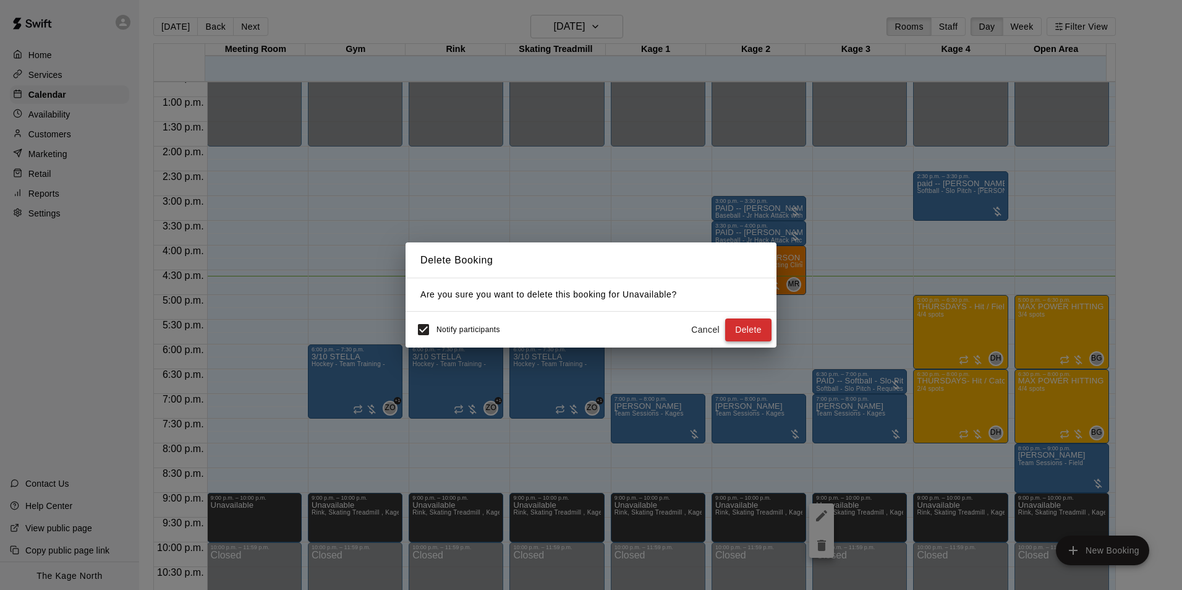
click at [749, 333] on button "Delete" at bounding box center [748, 329] width 46 height 23
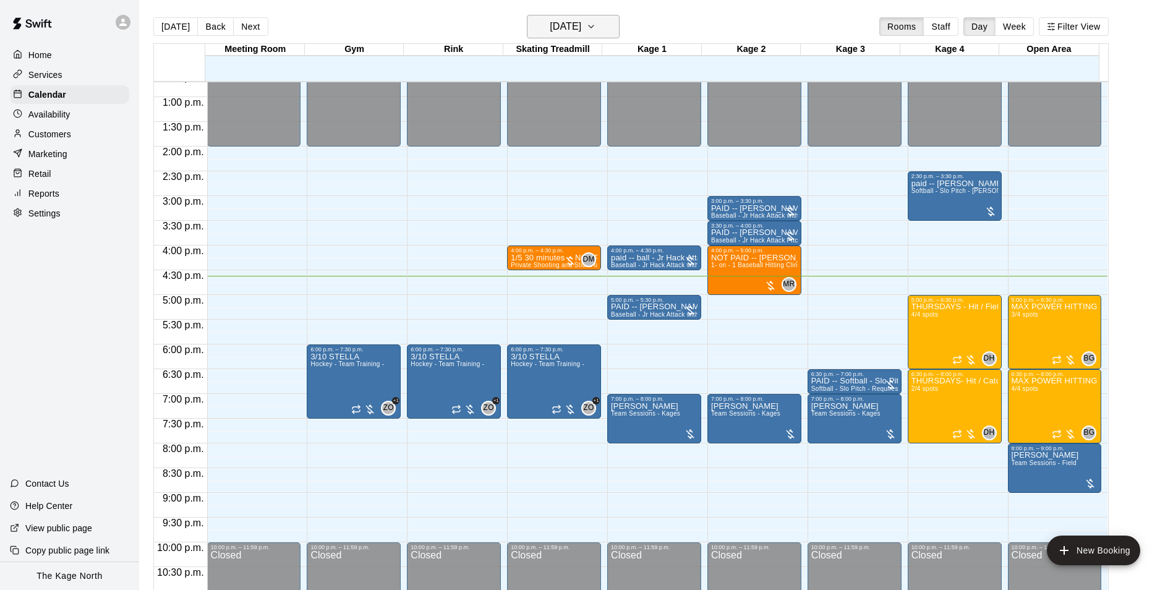
click at [581, 25] on h6 "[DATE]" at bounding box center [566, 26] width 32 height 17
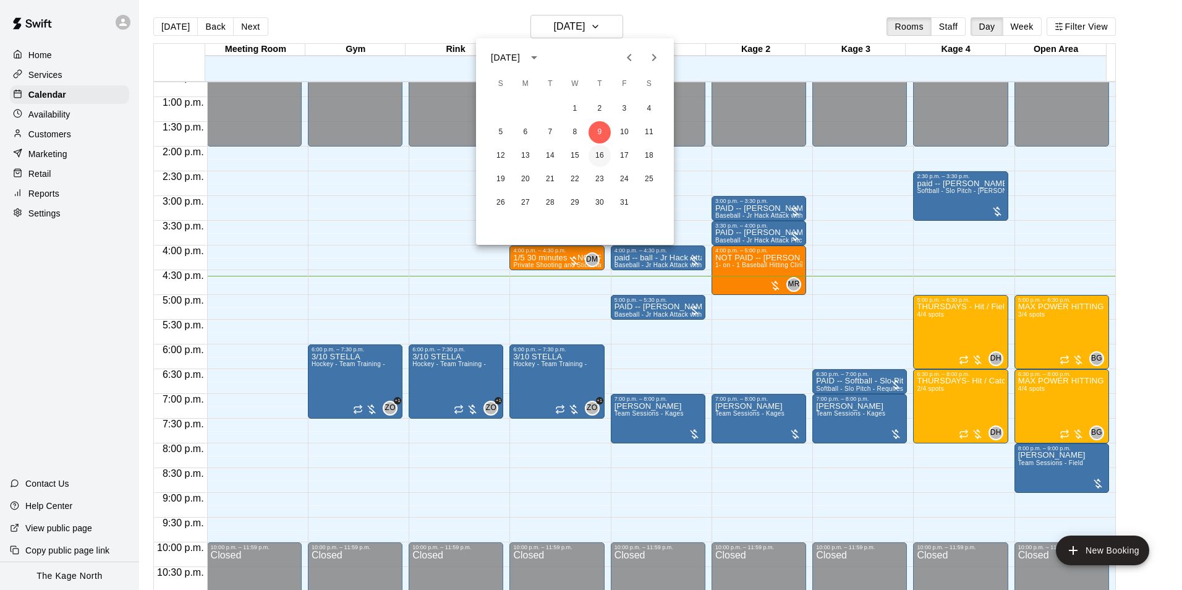
click at [602, 158] on button "16" at bounding box center [600, 156] width 22 height 22
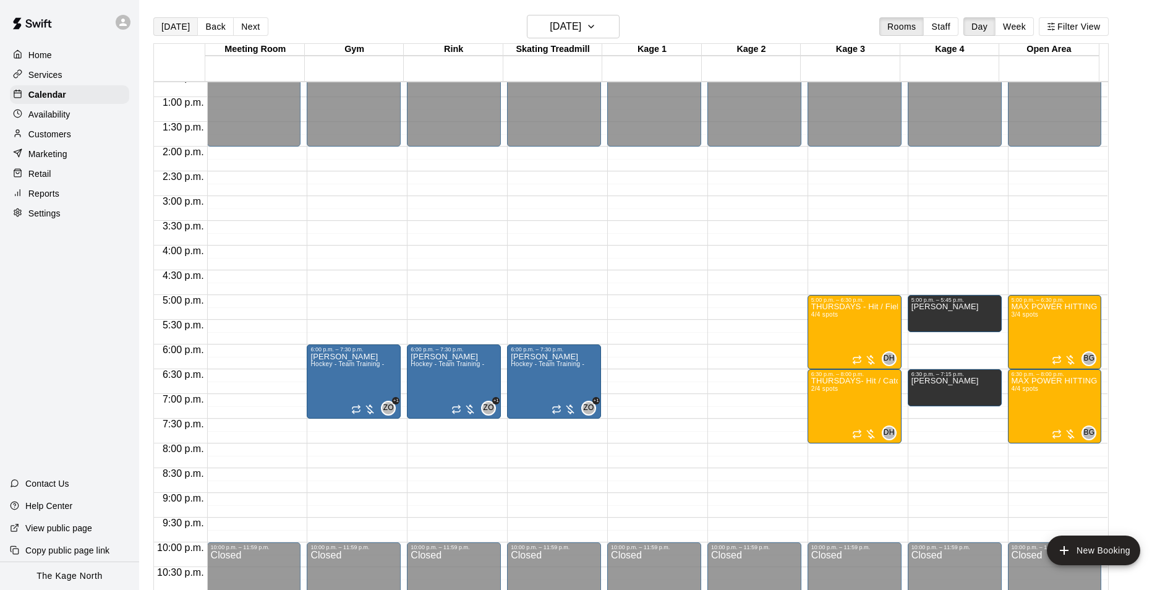
click at [168, 28] on button "[DATE]" at bounding box center [175, 26] width 45 height 19
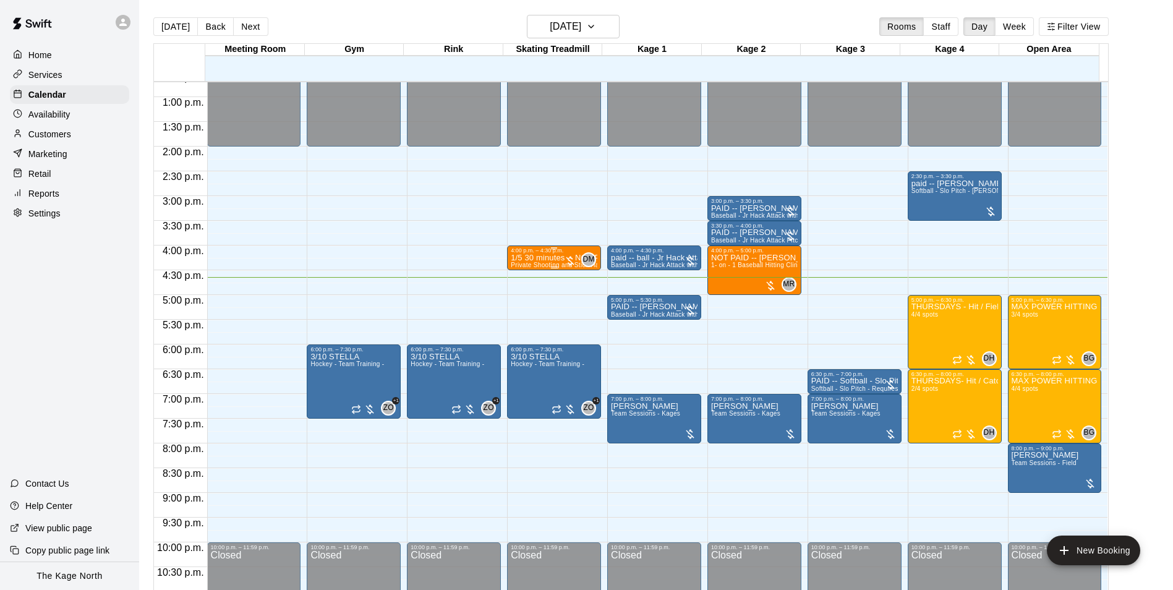
click at [542, 258] on p "1/5 30 minutes -- NOT PAID -- Private Shooting and Stick Handling lesson with a…" at bounding box center [554, 258] width 87 height 0
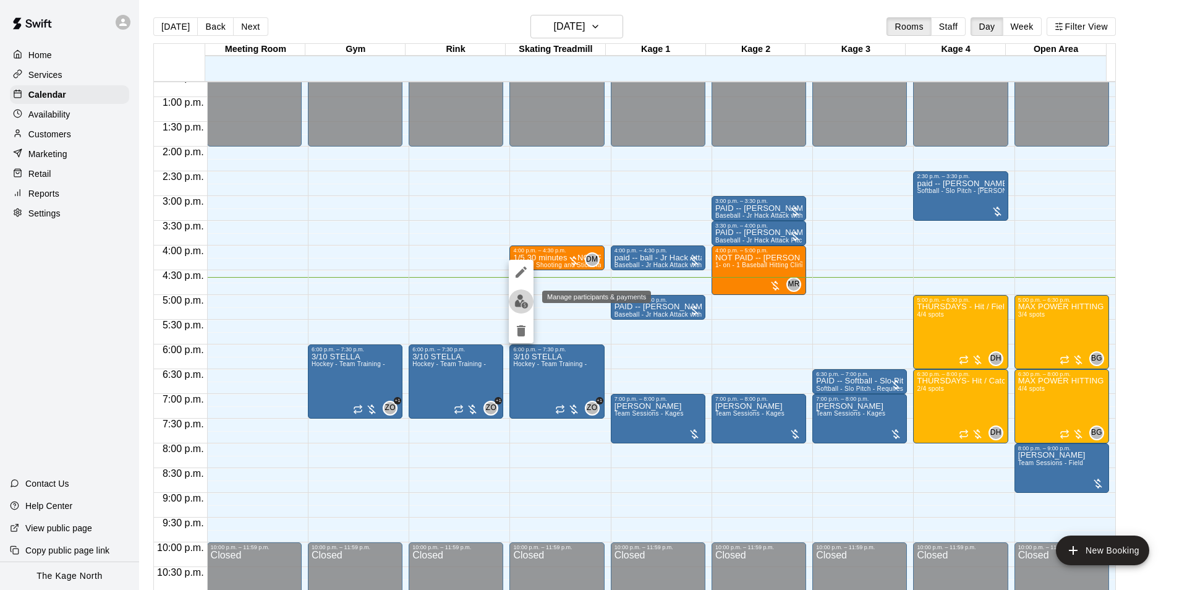
click at [523, 301] on img "edit" at bounding box center [521, 301] width 14 height 14
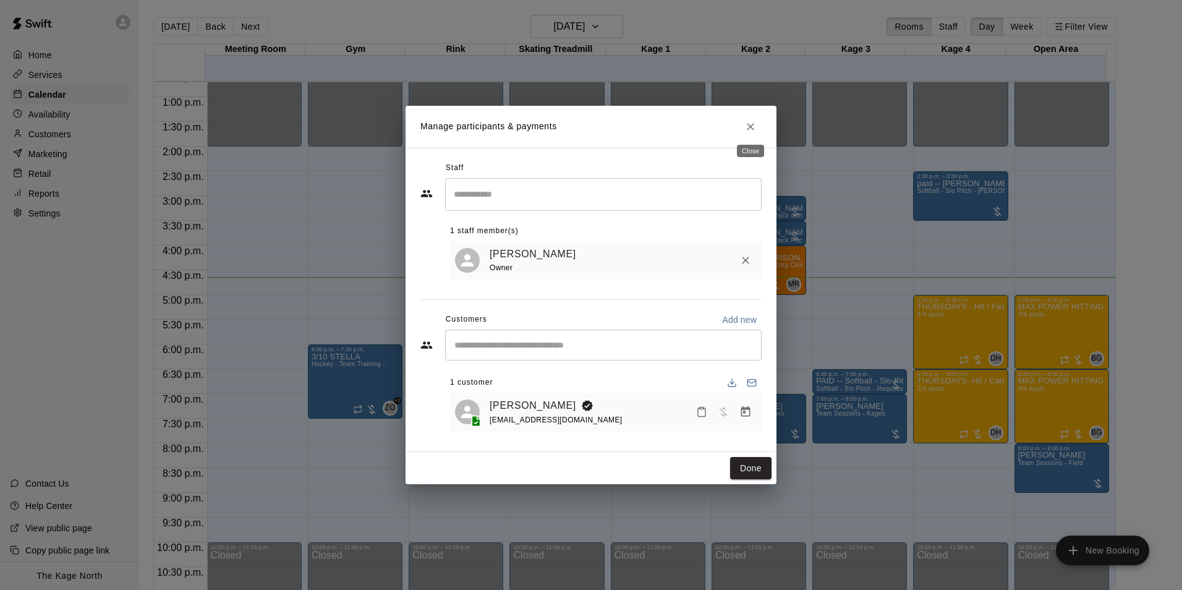
click at [747, 122] on icon "Close" at bounding box center [750, 127] width 12 height 12
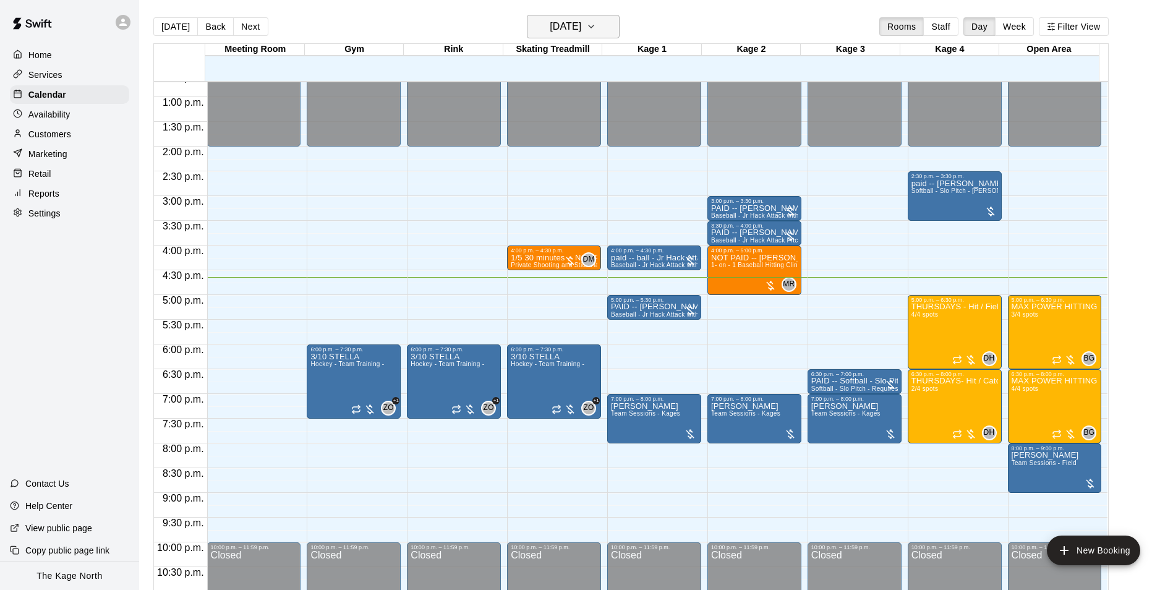
click at [581, 20] on h6 "[DATE]" at bounding box center [566, 26] width 32 height 17
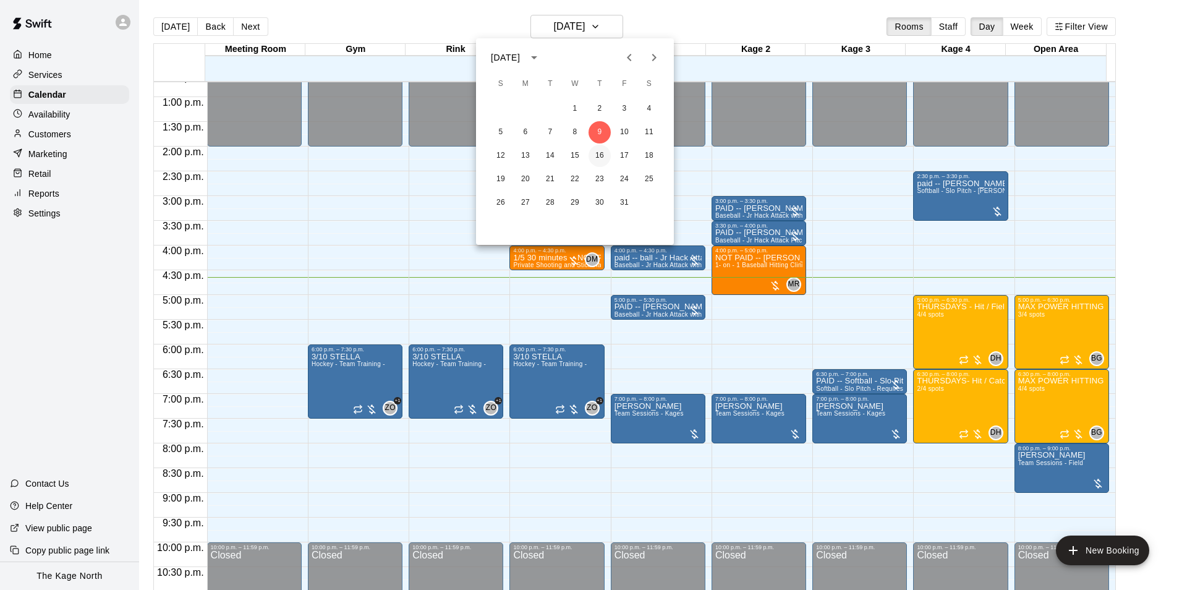
click at [601, 156] on button "16" at bounding box center [600, 156] width 22 height 22
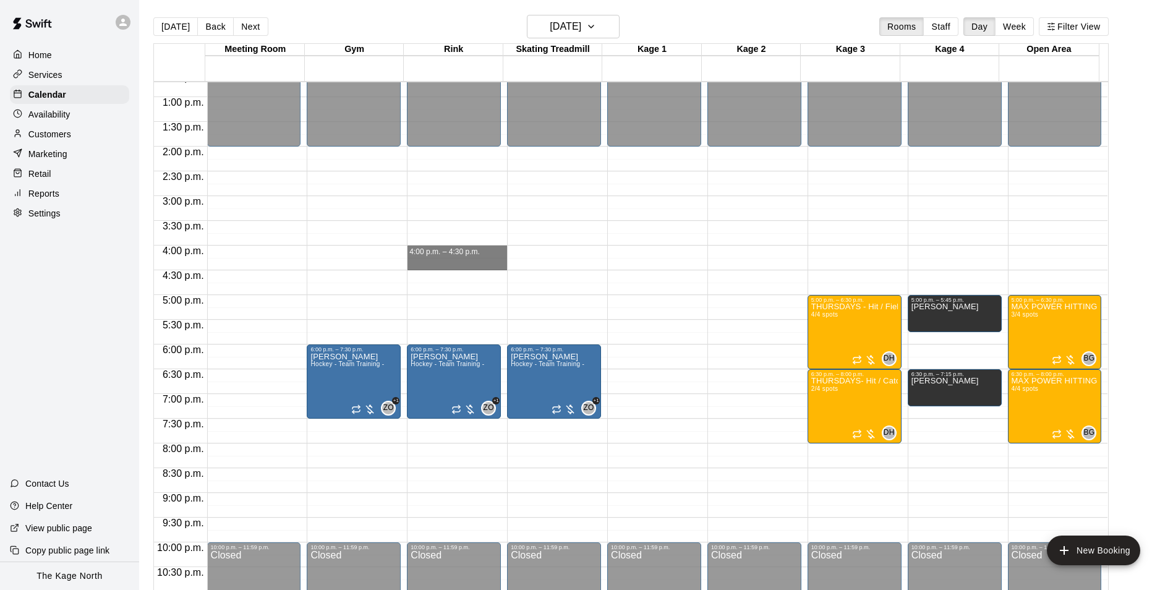
drag, startPoint x: 414, startPoint y: 250, endPoint x: 416, endPoint y: 259, distance: 8.7
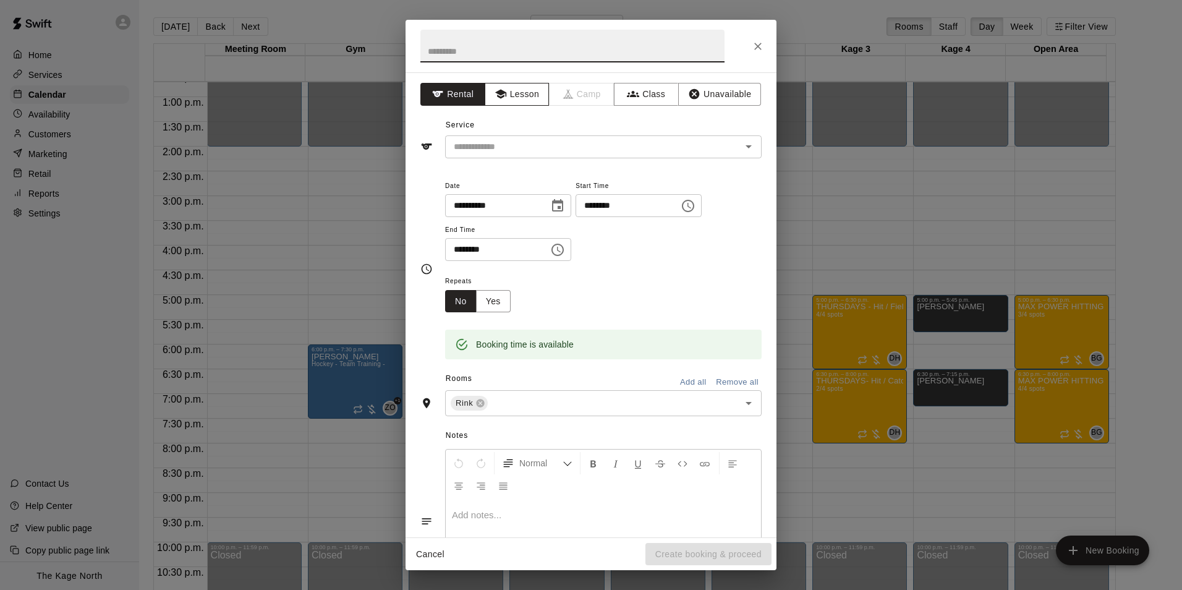
click at [521, 94] on button "Lesson" at bounding box center [517, 94] width 65 height 23
click at [741, 151] on icon "Open" at bounding box center [748, 146] width 15 height 15
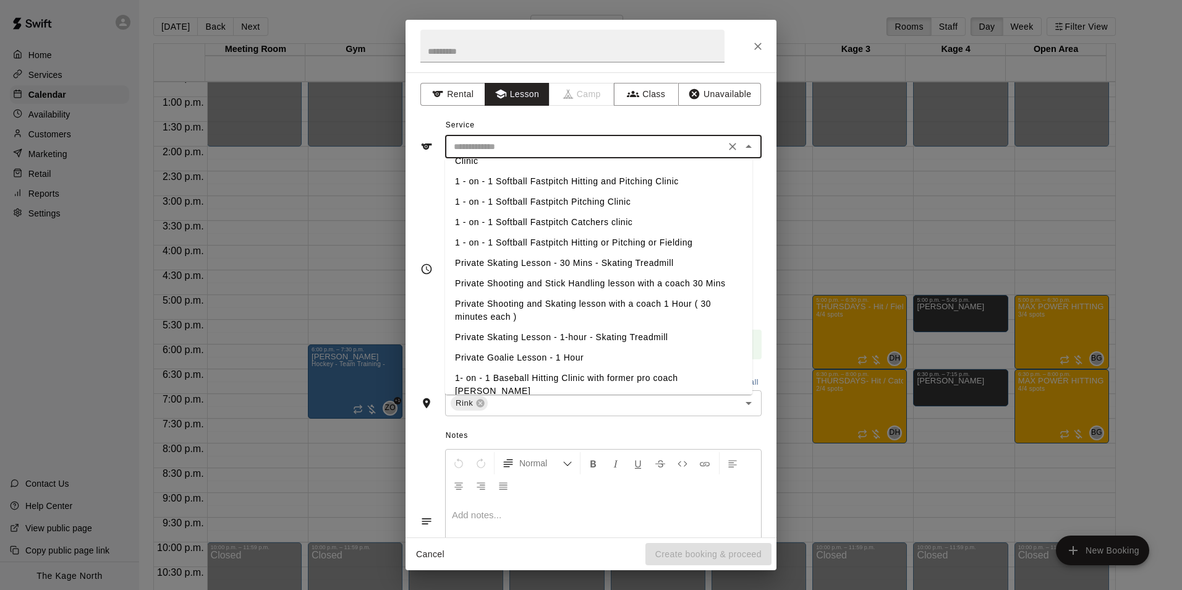
scroll to position [160, 0]
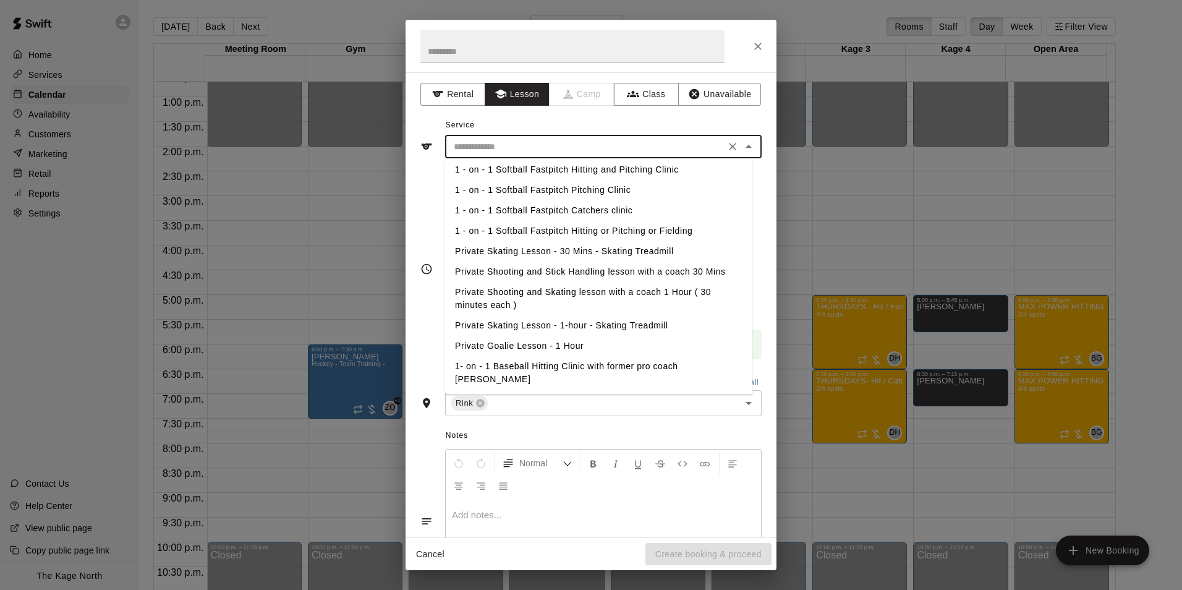
click at [550, 267] on li "Private Shooting and Stick Handling lesson with a coach 30 Mins" at bounding box center [598, 272] width 307 height 20
type input "**********"
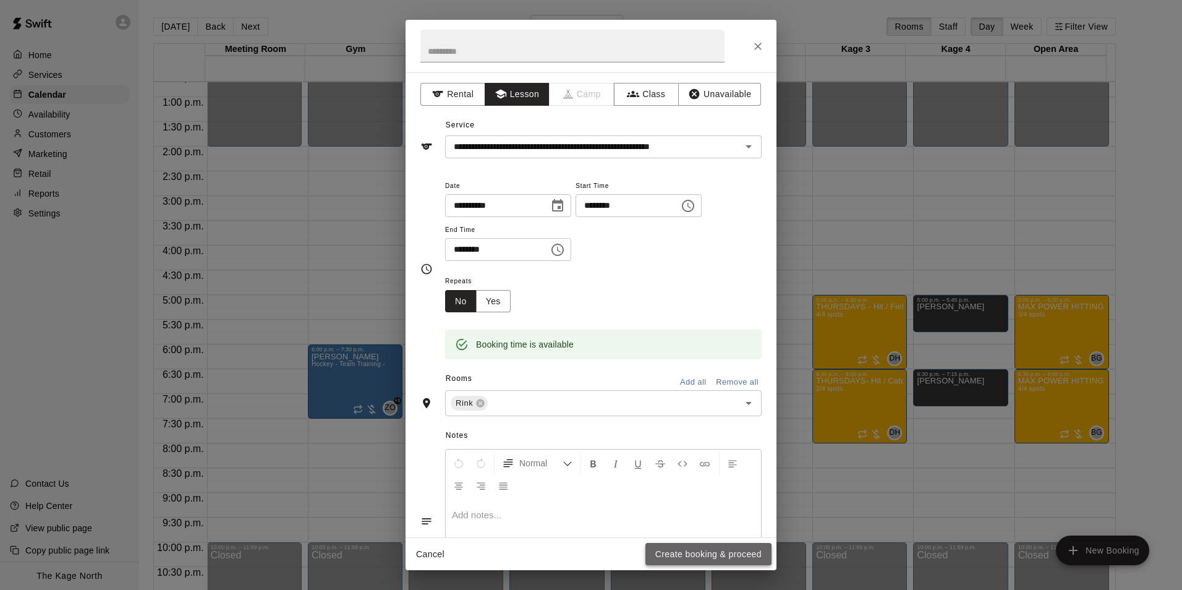
click at [695, 556] on button "Create booking & proceed" at bounding box center [709, 554] width 126 height 23
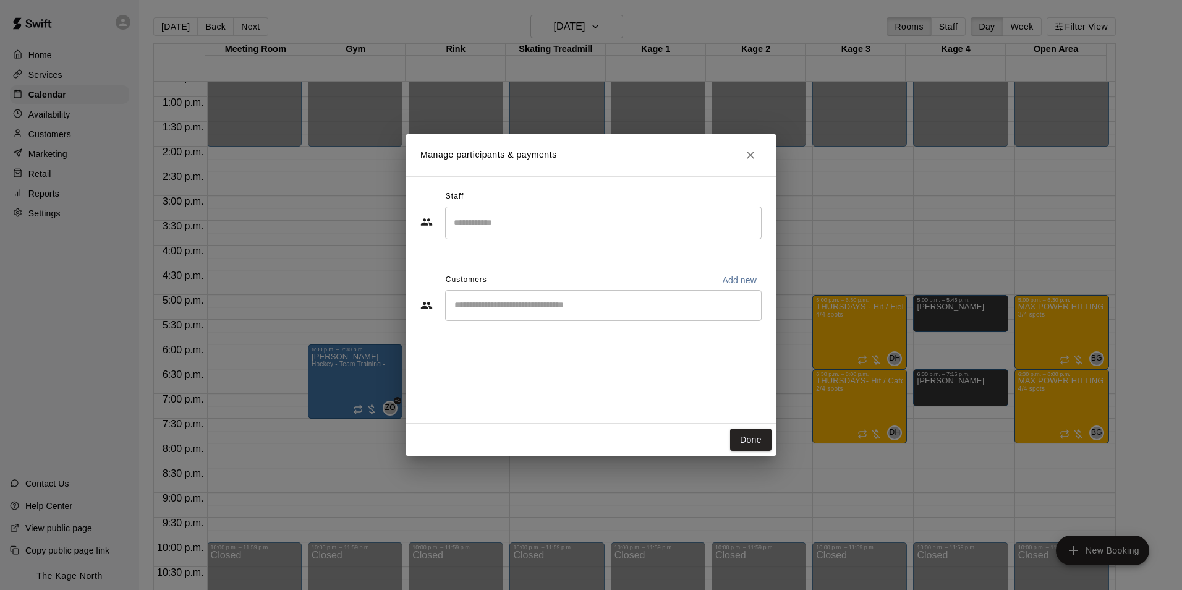
click at [498, 314] on div "​" at bounding box center [603, 305] width 317 height 31
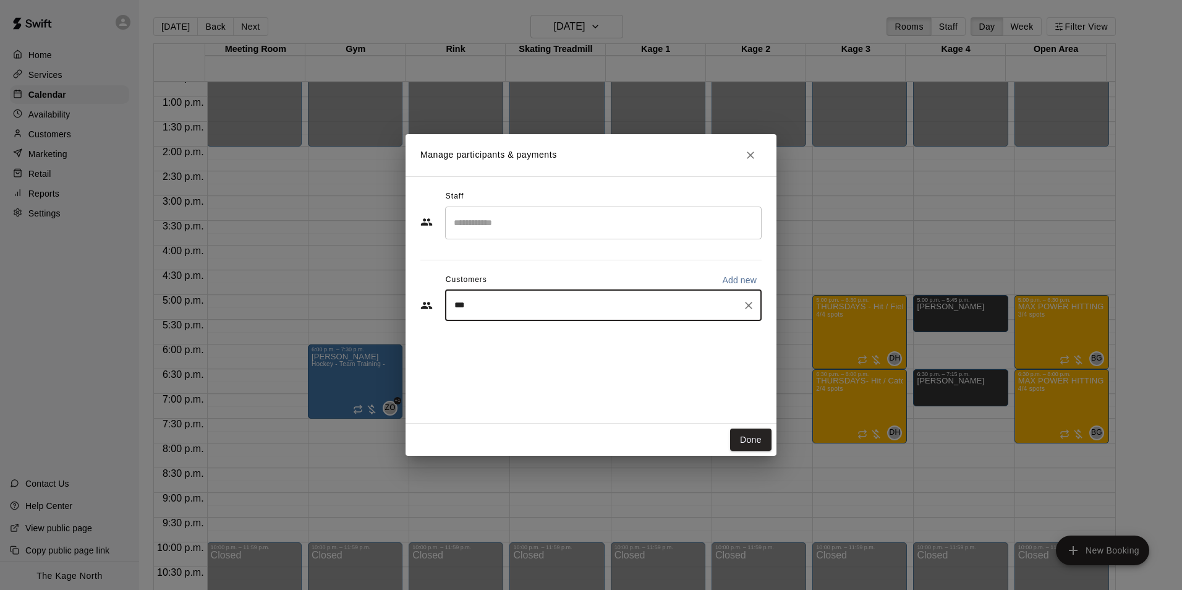
type input "***"
click at [503, 341] on div "Aly Mullin alymullin_photography@yahoo.com" at bounding box center [546, 341] width 133 height 27
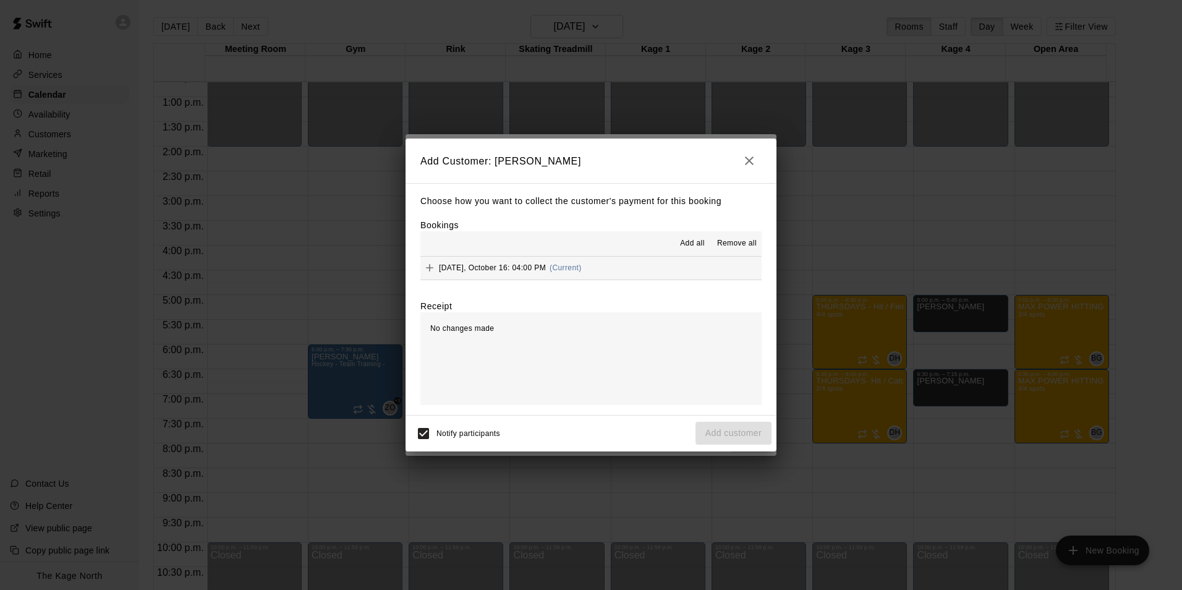
click at [689, 244] on span "Add all" at bounding box center [692, 243] width 25 height 12
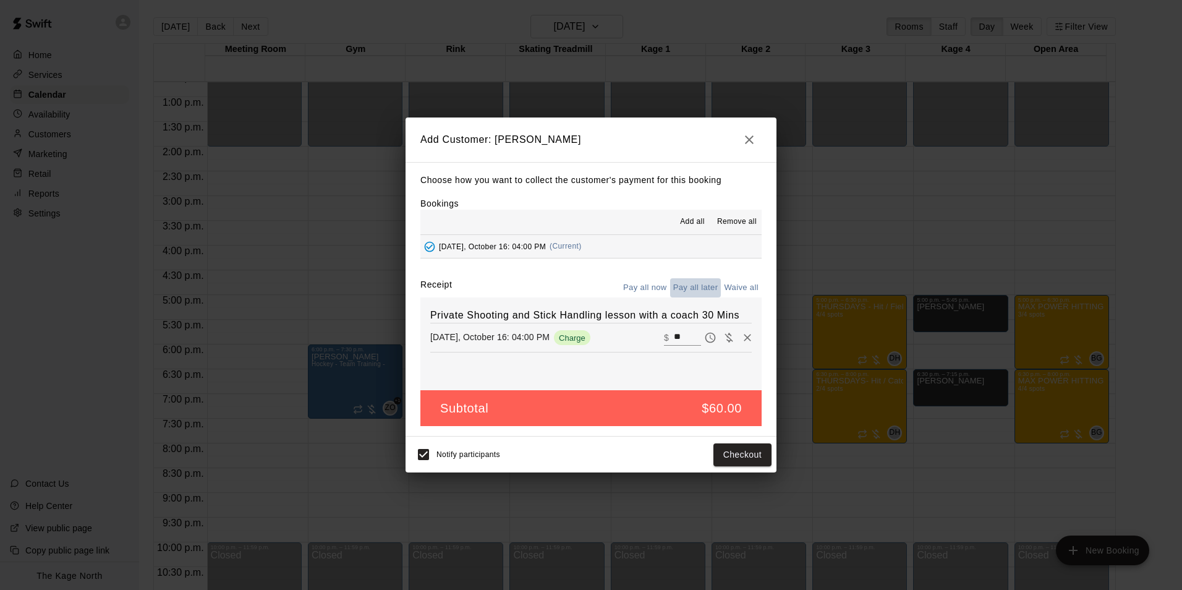
click at [692, 289] on button "Pay all later" at bounding box center [695, 287] width 51 height 19
click at [735, 454] on button "Add customer" at bounding box center [734, 454] width 76 height 23
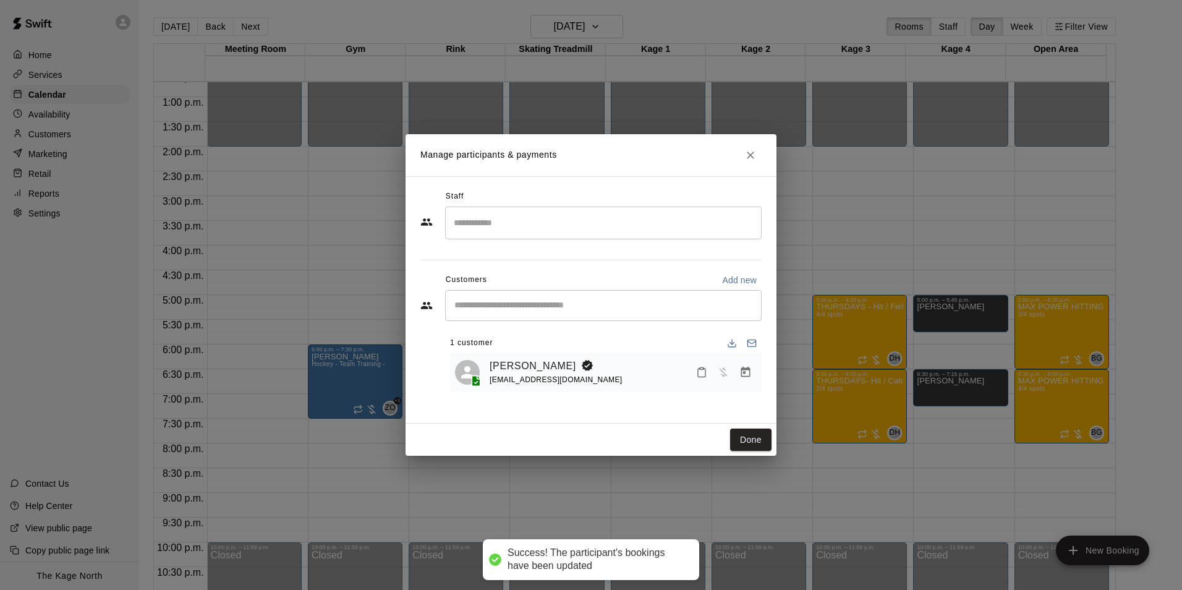
click at [480, 230] on input "Search staff" at bounding box center [603, 223] width 305 height 22
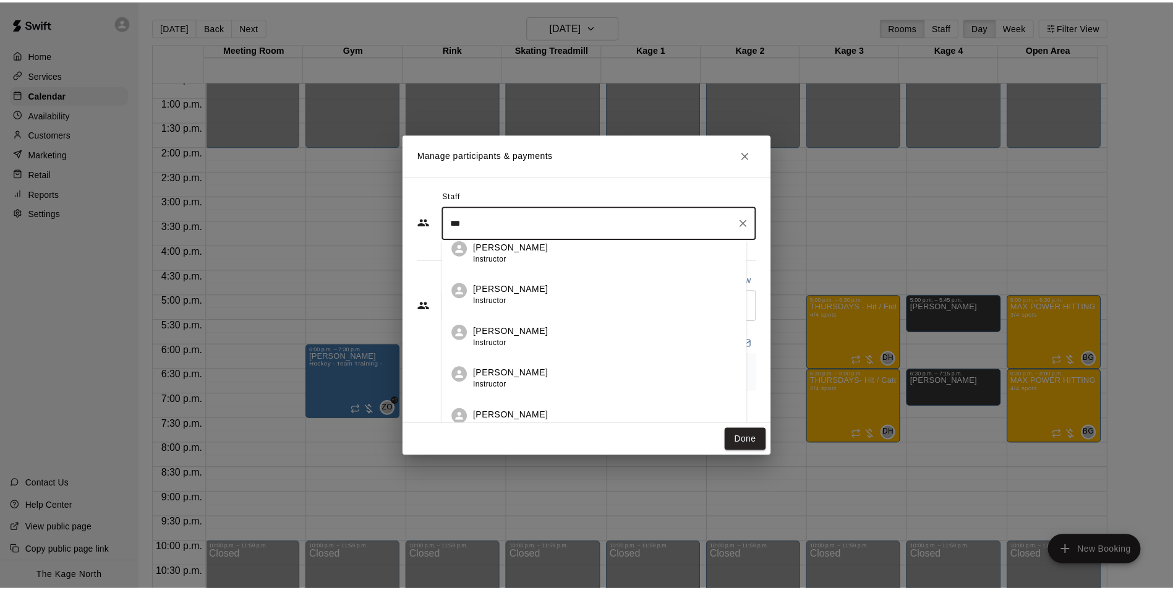
scroll to position [22, 0]
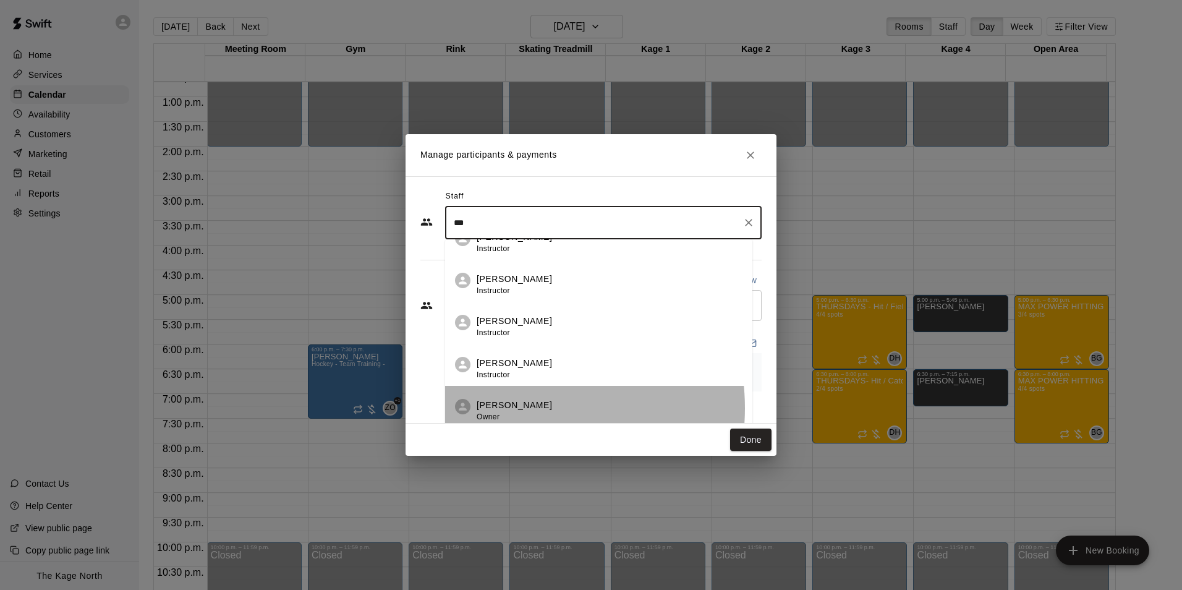
click at [513, 408] on p "[PERSON_NAME]" at bounding box center [514, 405] width 75 height 13
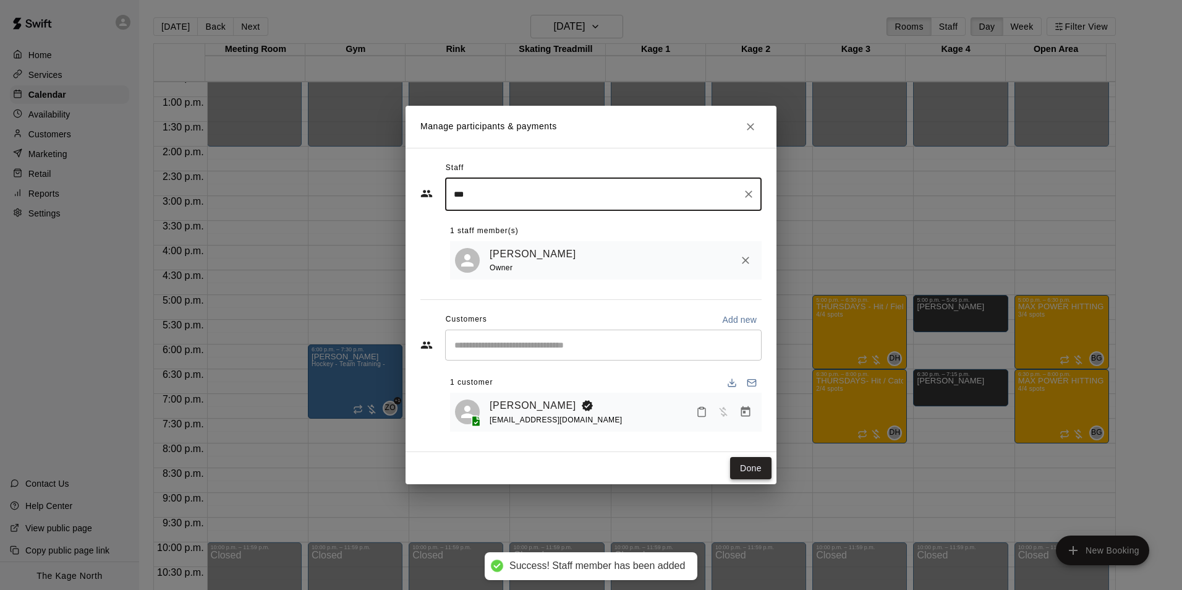
type input "***"
click at [751, 474] on button "Done" at bounding box center [750, 468] width 41 height 23
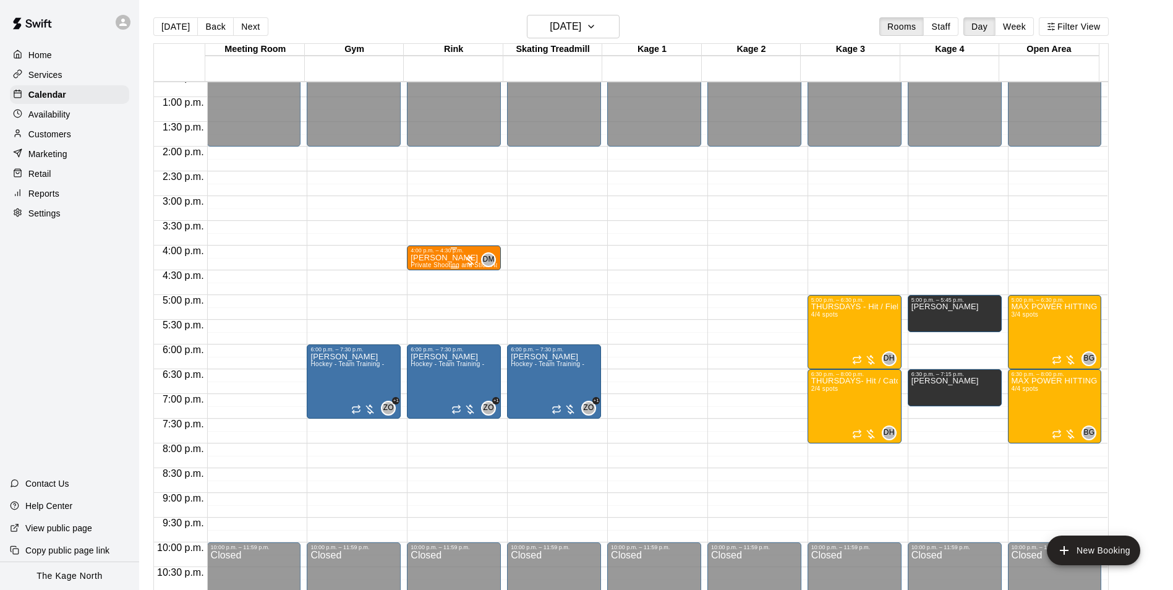
click at [445, 262] on div "Aly Mullin Private Shooting and Stick Handling lesson with a coach 30 Mins" at bounding box center [454, 549] width 87 height 590
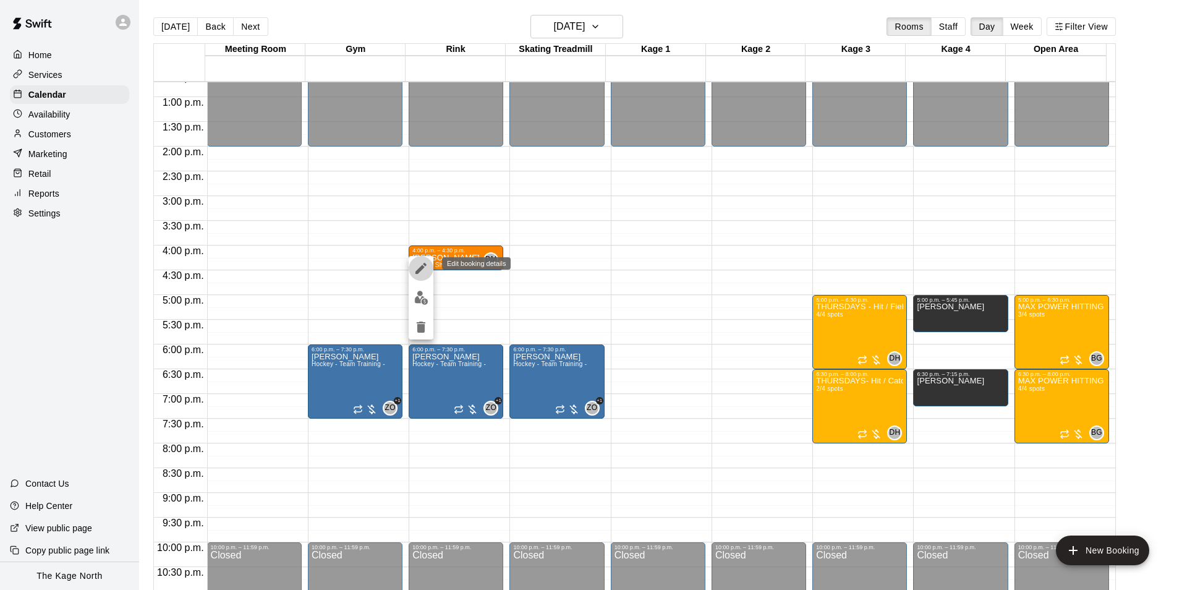
click at [420, 262] on icon "edit" at bounding box center [421, 268] width 15 height 15
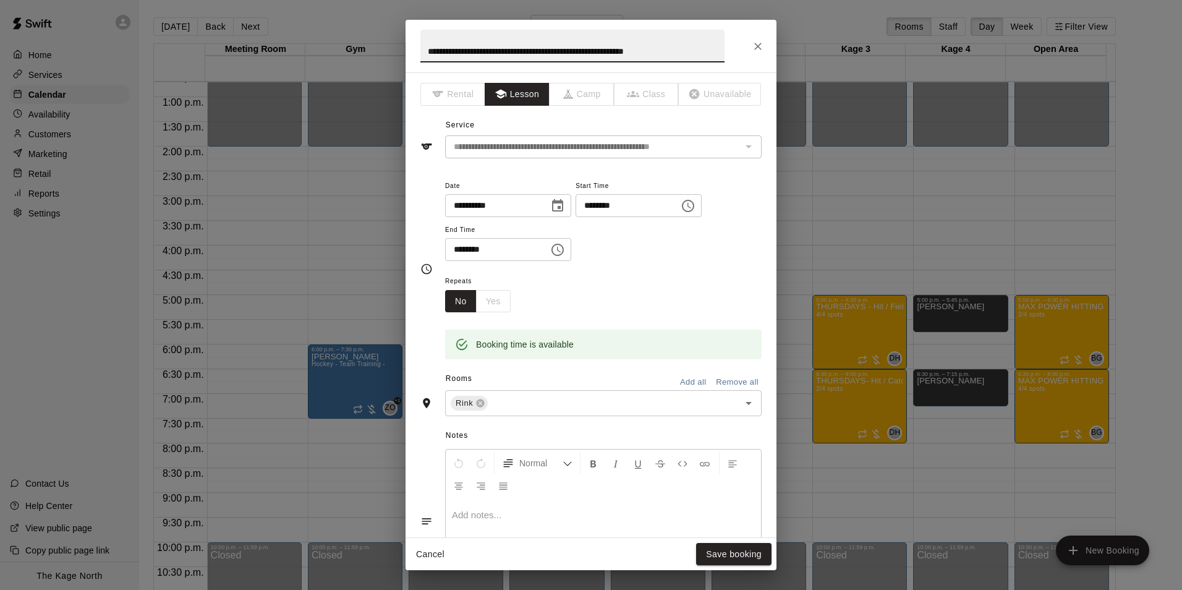
click at [425, 53] on input "**********" at bounding box center [572, 46] width 304 height 33
type input "**********"
click at [728, 554] on button "Save booking" at bounding box center [733, 554] width 75 height 23
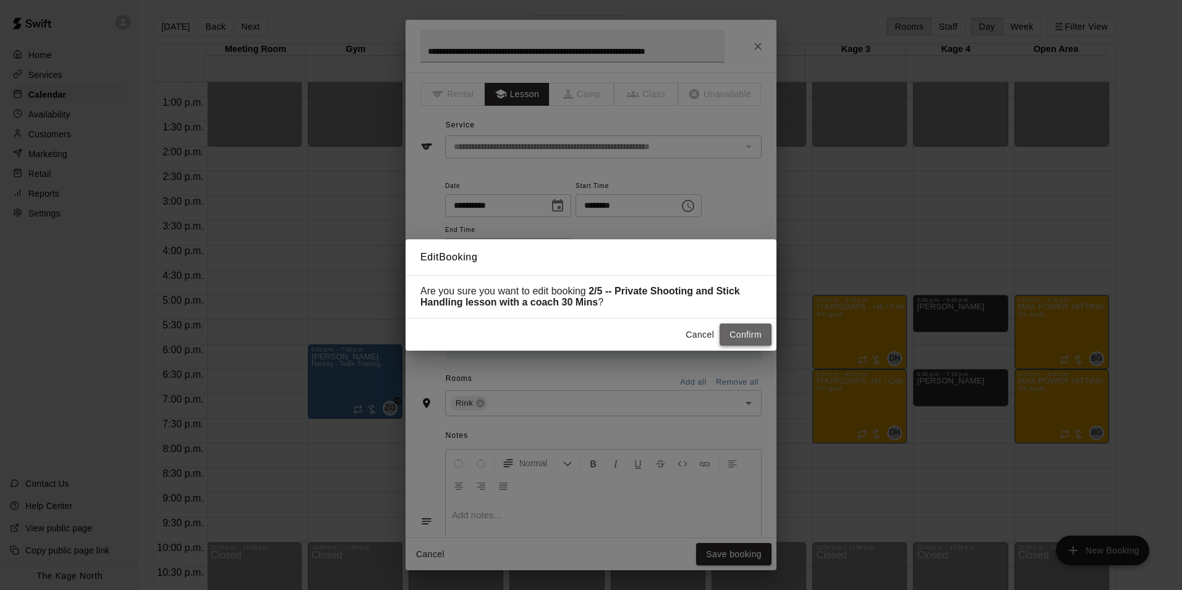
click at [749, 335] on button "Confirm" at bounding box center [746, 334] width 52 height 23
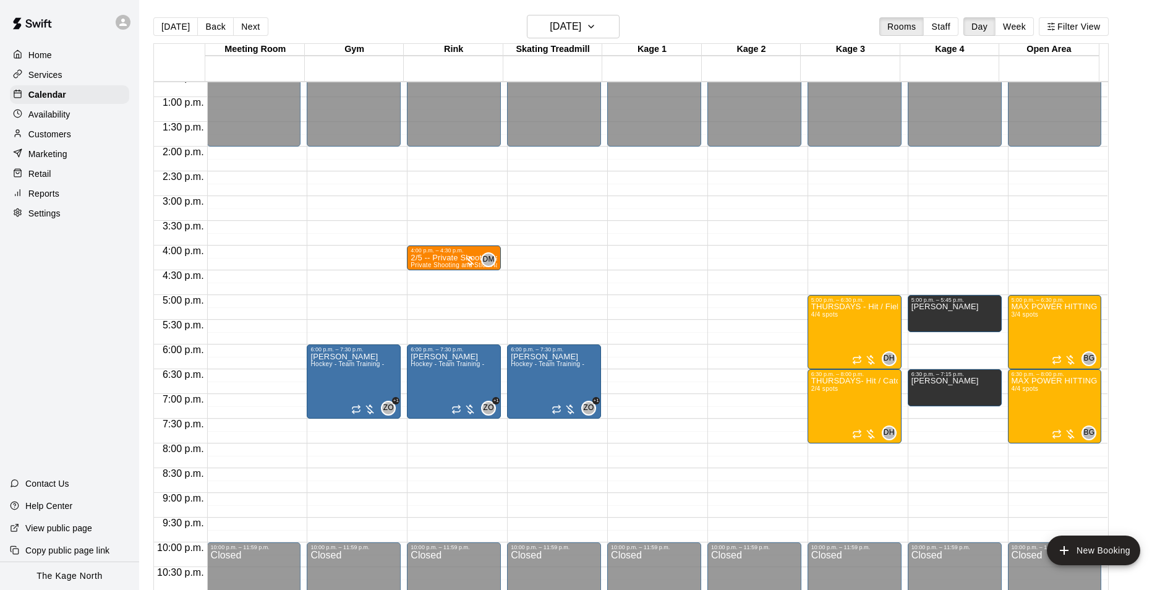
drag, startPoint x: 171, startPoint y: 29, endPoint x: 296, endPoint y: 158, distance: 179.3
click at [171, 29] on button "[DATE]" at bounding box center [175, 26] width 45 height 19
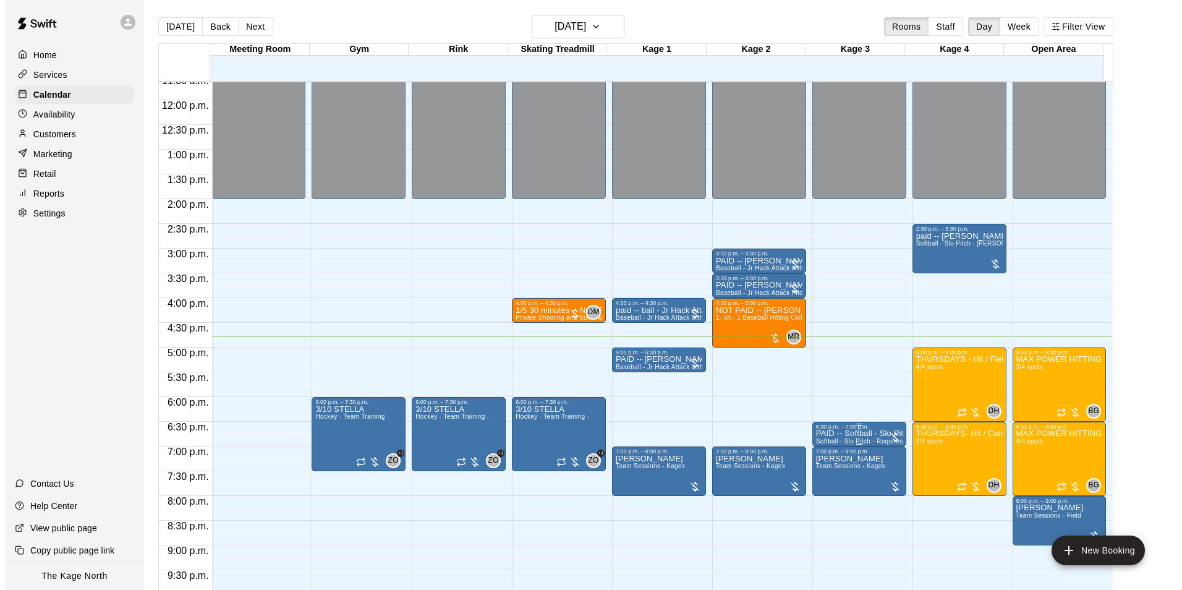
scroll to position [481, 0]
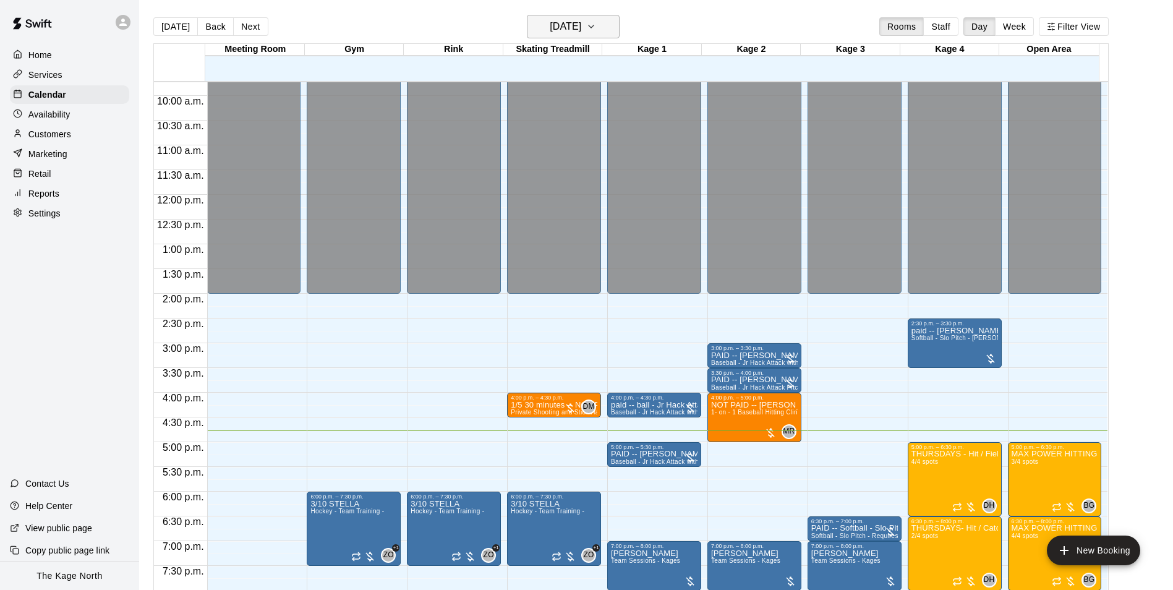
click at [605, 30] on button "[DATE]" at bounding box center [573, 26] width 93 height 23
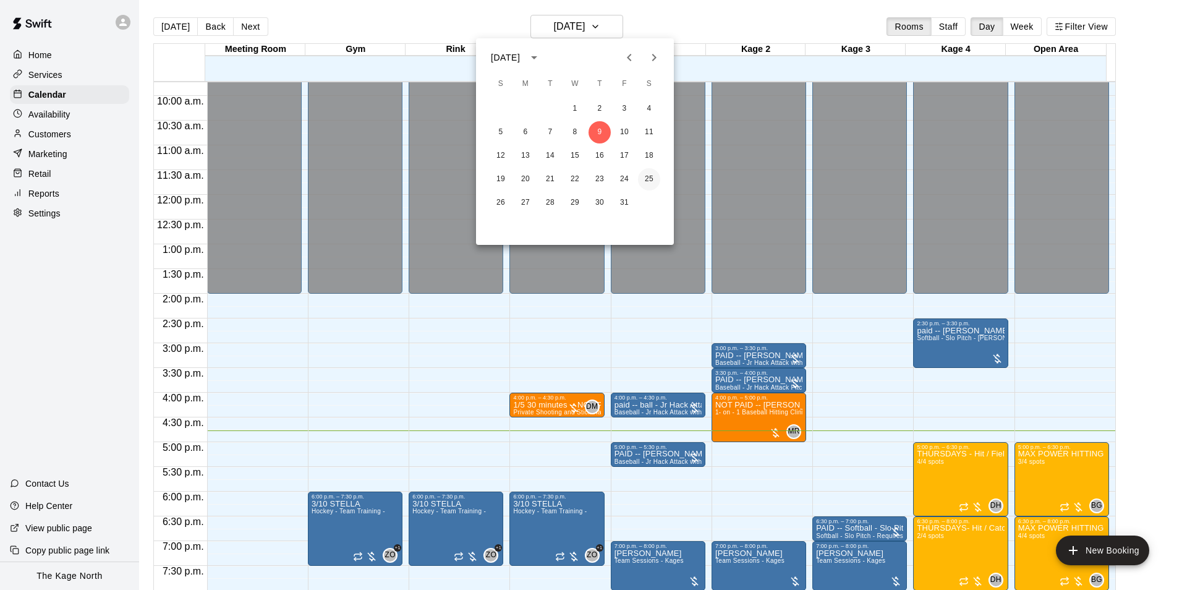
click at [648, 180] on button "25" at bounding box center [649, 179] width 22 height 22
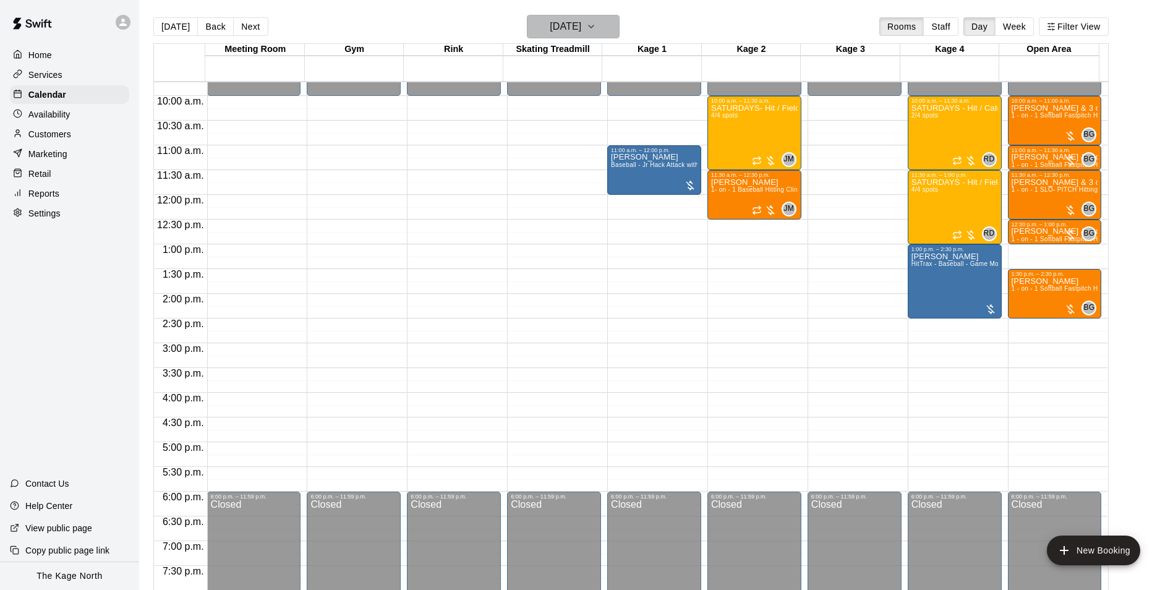
click at [581, 25] on h6 "Saturday Oct 25" at bounding box center [566, 26] width 32 height 17
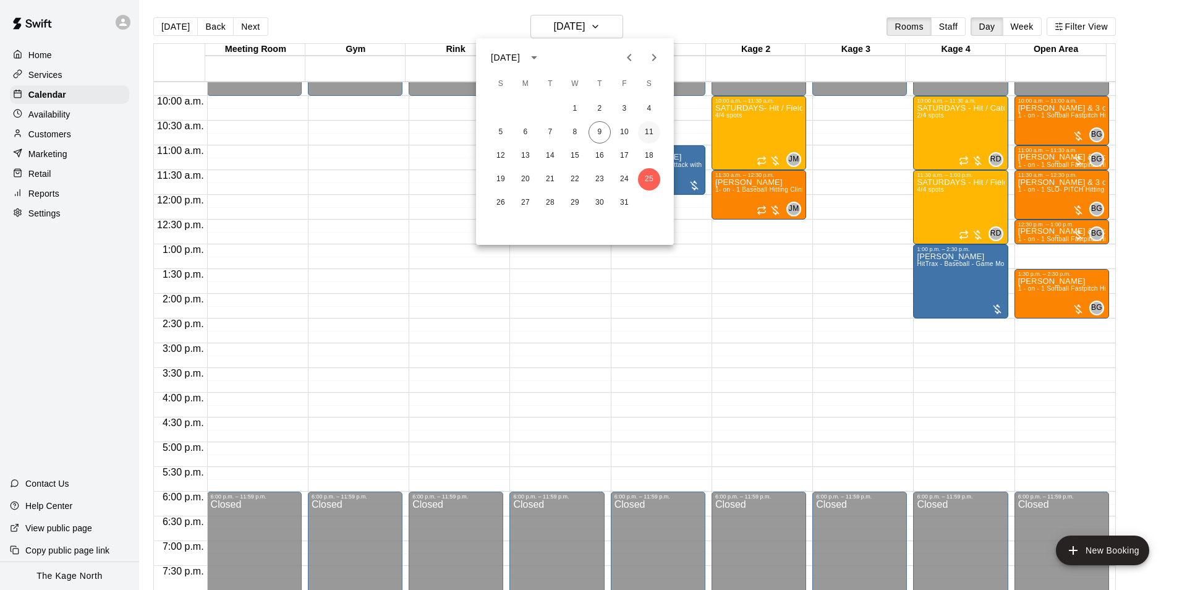
click at [651, 136] on button "11" at bounding box center [649, 132] width 22 height 22
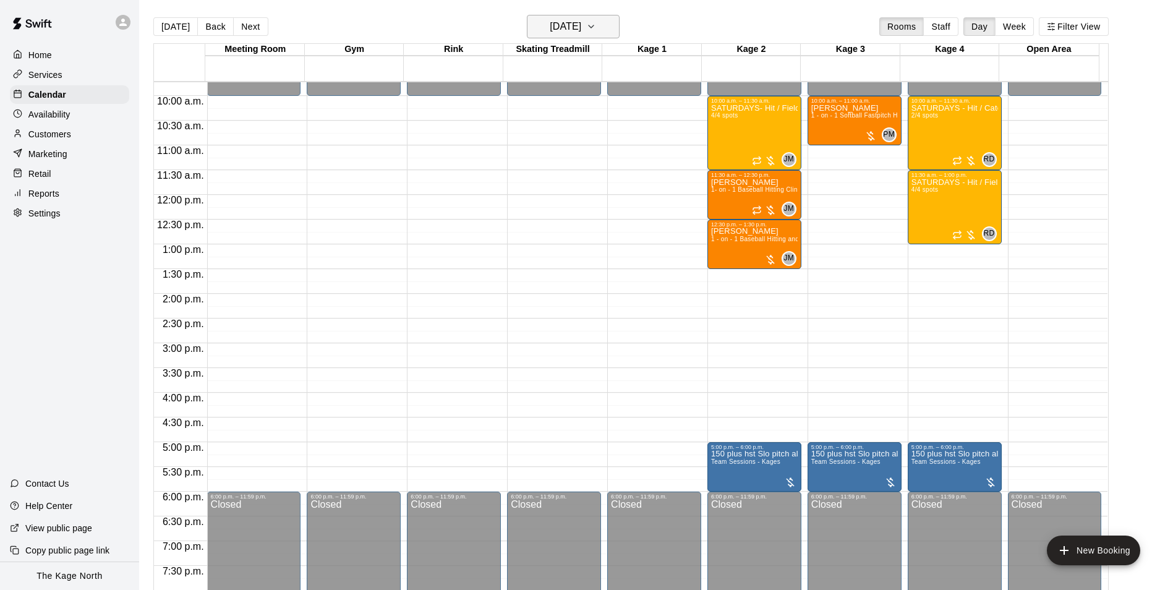
click at [581, 28] on h6 "Saturday Oct 11" at bounding box center [566, 26] width 32 height 17
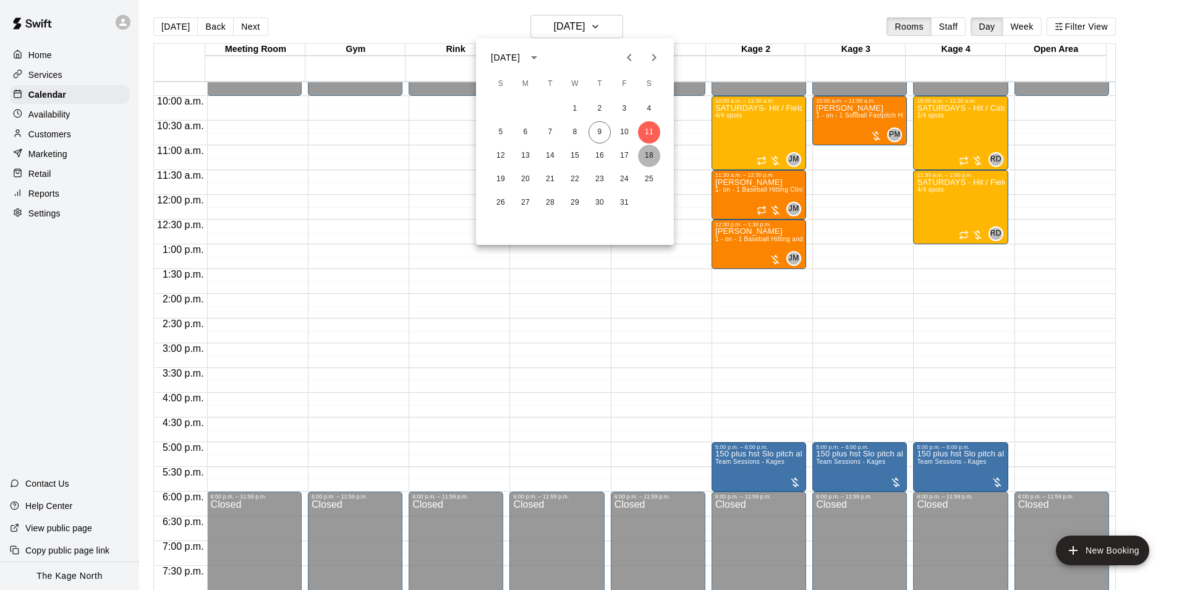
click at [646, 157] on button "18" at bounding box center [649, 156] width 22 height 22
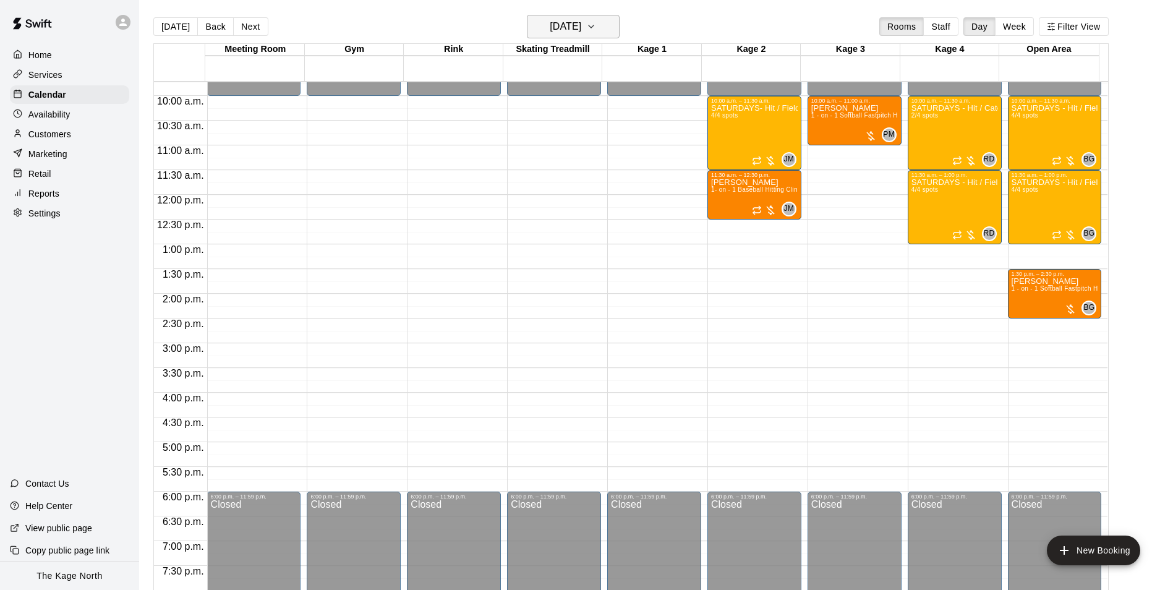
click at [596, 29] on icon "button" at bounding box center [591, 26] width 10 height 15
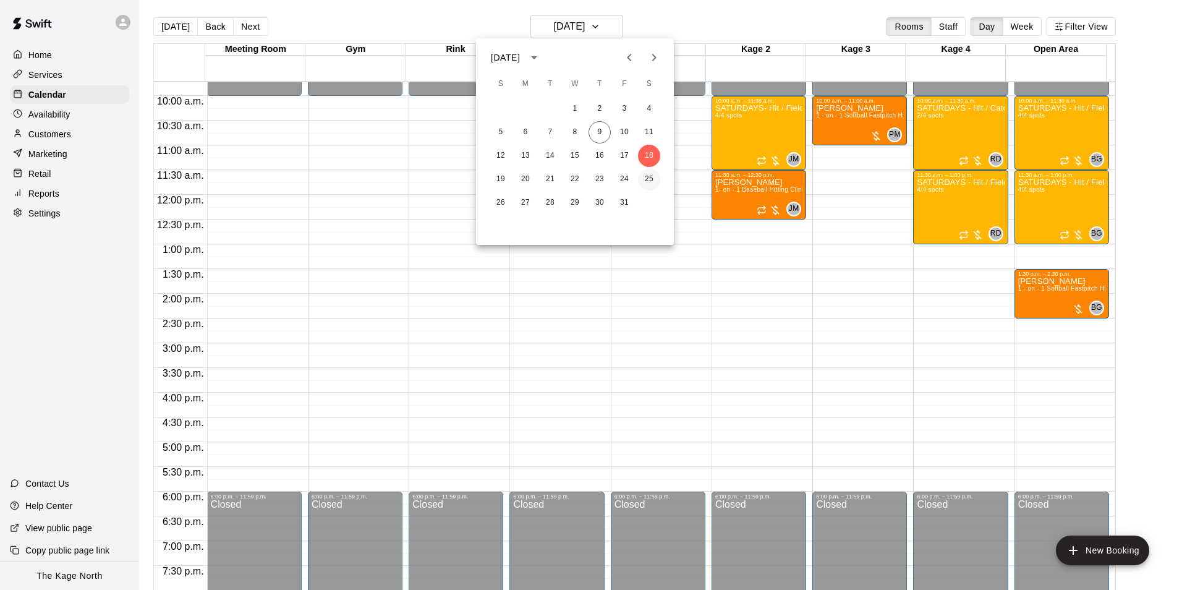
click at [652, 173] on button "25" at bounding box center [649, 179] width 22 height 22
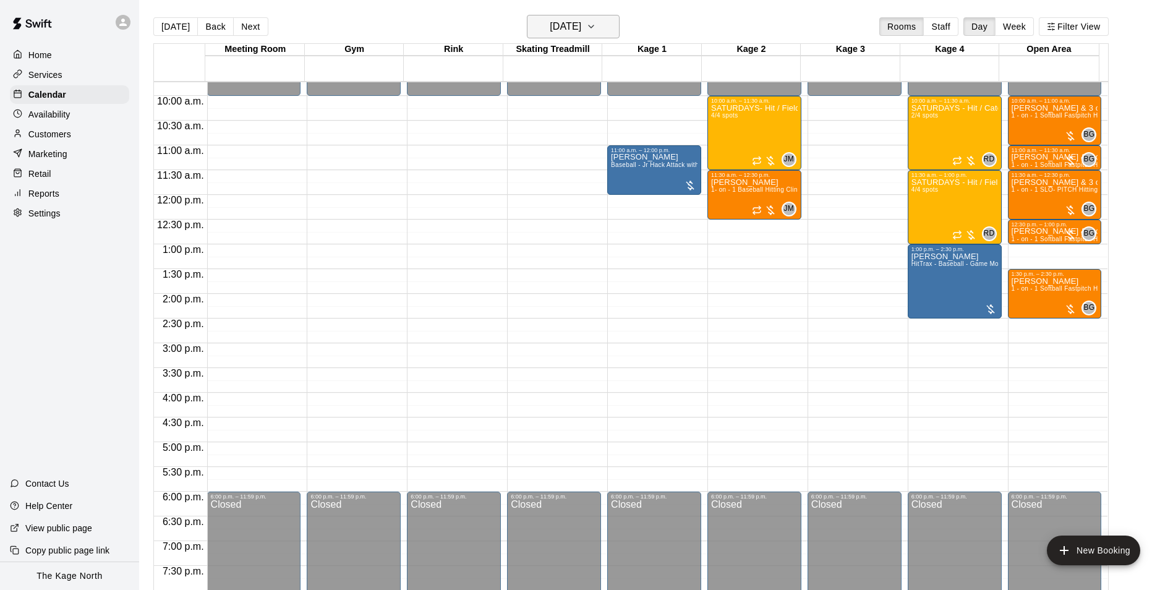
click at [581, 28] on h6 "Saturday Oct 25" at bounding box center [566, 26] width 32 height 17
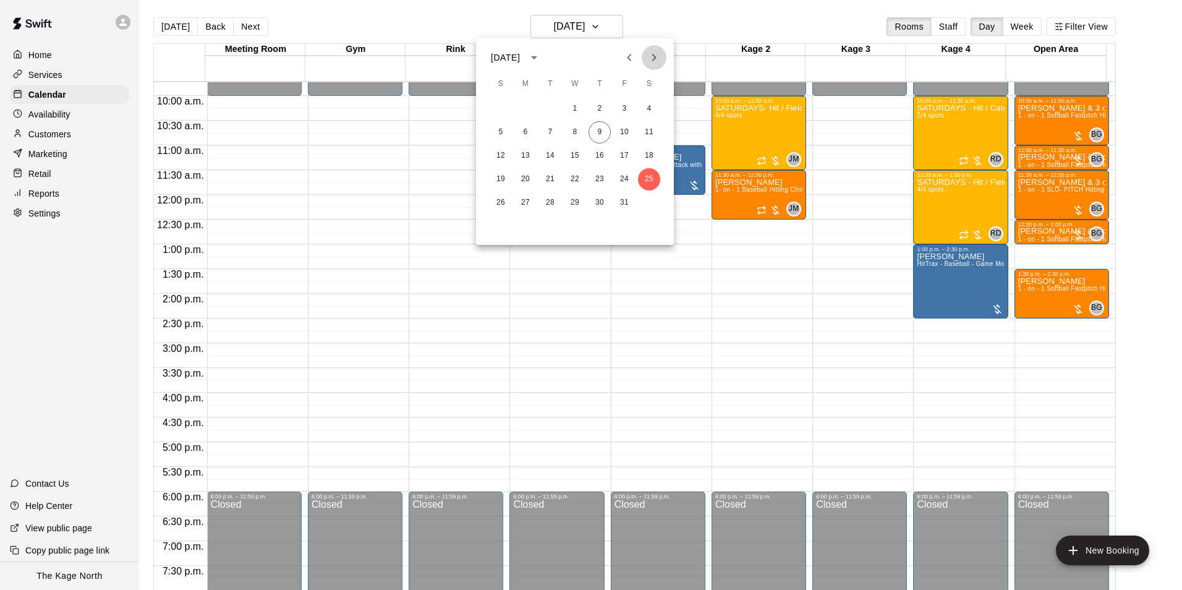
click at [658, 58] on icon "Next month" at bounding box center [654, 57] width 15 height 15
click at [652, 105] on button "1" at bounding box center [649, 109] width 22 height 22
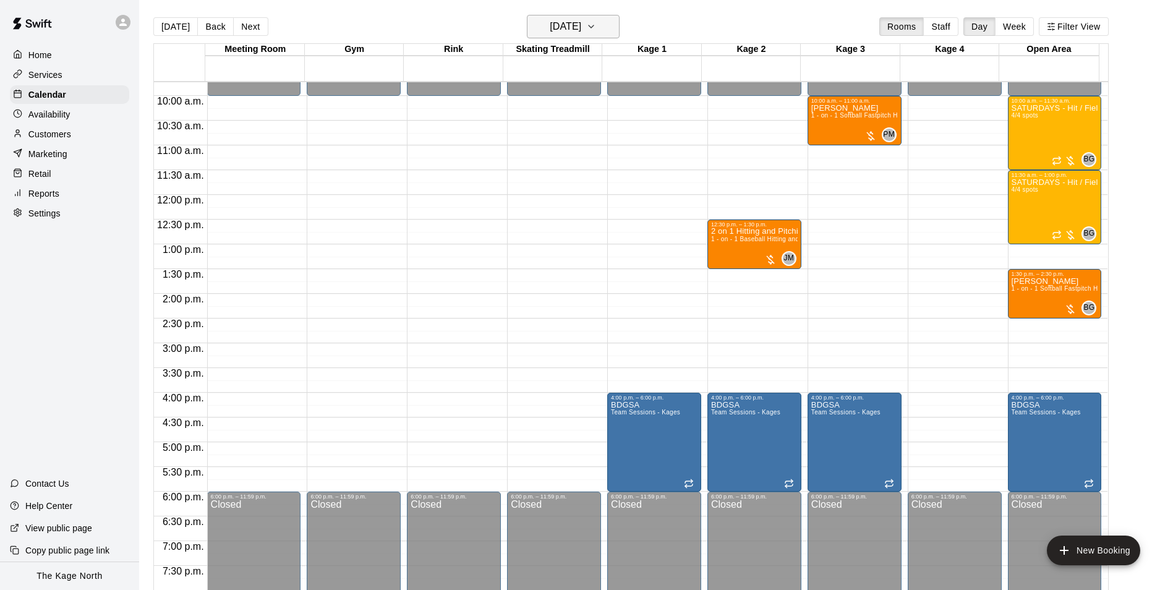
click at [607, 27] on button "Saturday Nov 01" at bounding box center [573, 26] width 93 height 23
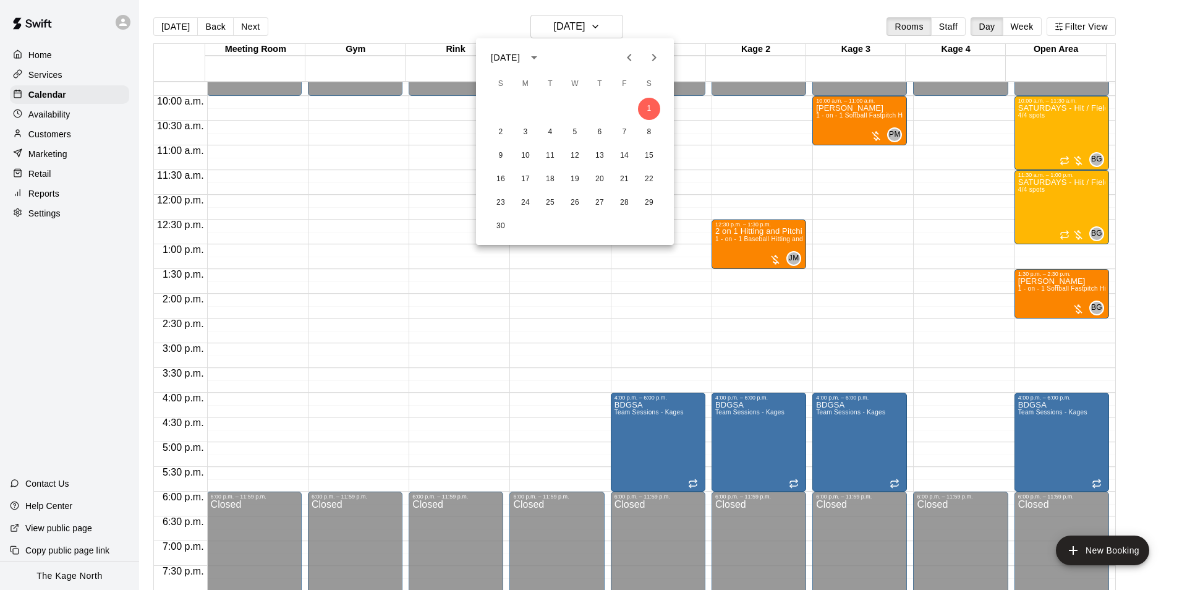
click at [628, 54] on icon "Previous month" at bounding box center [629, 57] width 15 height 15
click at [626, 58] on icon "Previous month" at bounding box center [629, 57] width 15 height 15
click at [645, 53] on button "Next month" at bounding box center [654, 57] width 25 height 25
click at [654, 58] on icon "Next month" at bounding box center [654, 57] width 15 height 15
click at [629, 61] on icon "Previous month" at bounding box center [629, 57] width 15 height 15
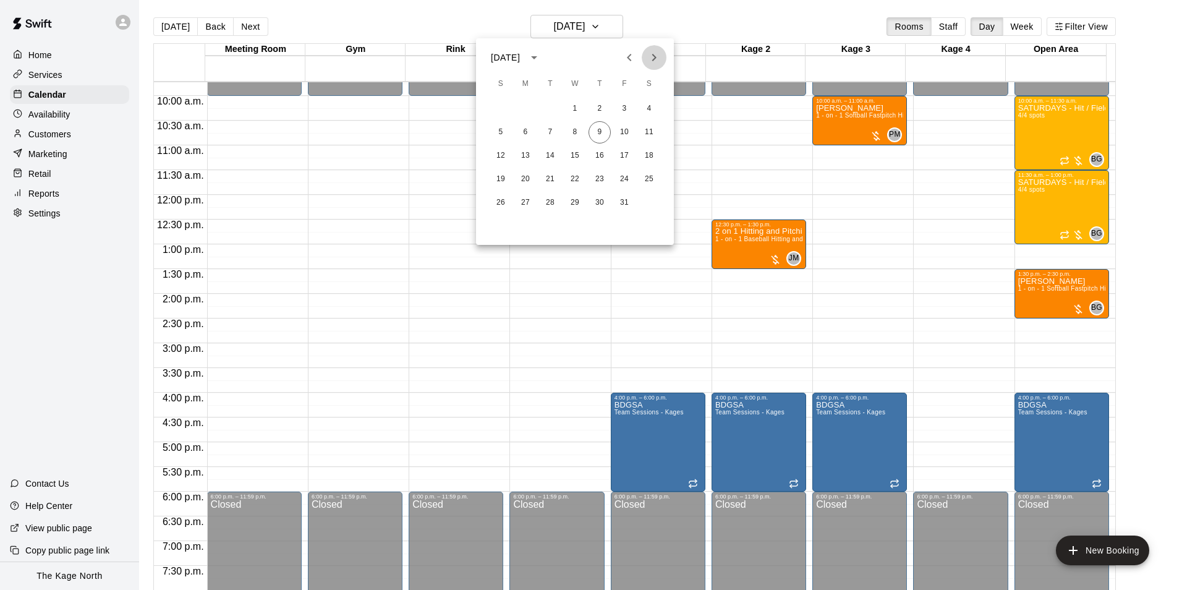
click at [651, 59] on icon "Next month" at bounding box center [654, 57] width 15 height 15
click at [650, 134] on button "8" at bounding box center [649, 132] width 22 height 22
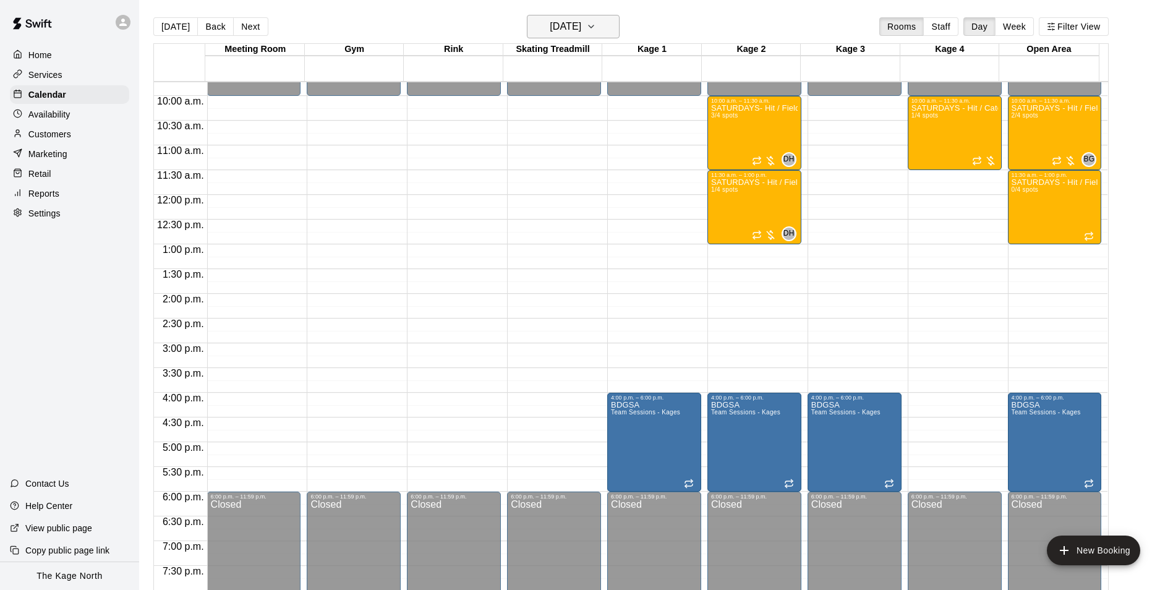
click at [581, 28] on h6 "Saturday Nov 08" at bounding box center [566, 26] width 32 height 17
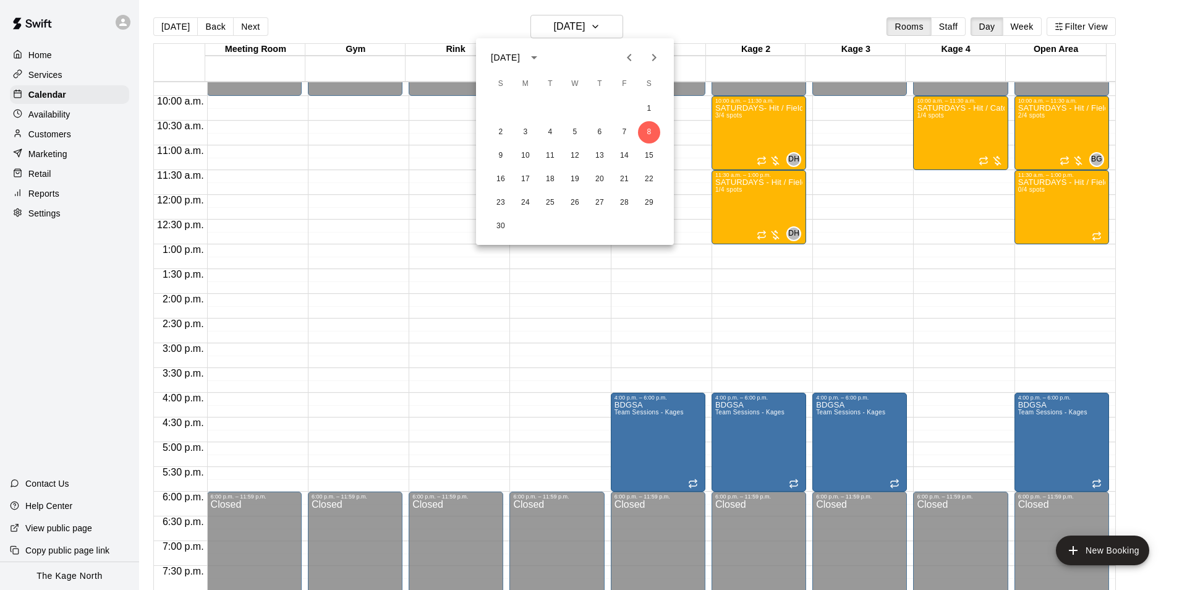
click at [625, 55] on icon "Previous month" at bounding box center [629, 57] width 15 height 15
click at [649, 173] on button "25" at bounding box center [649, 179] width 22 height 22
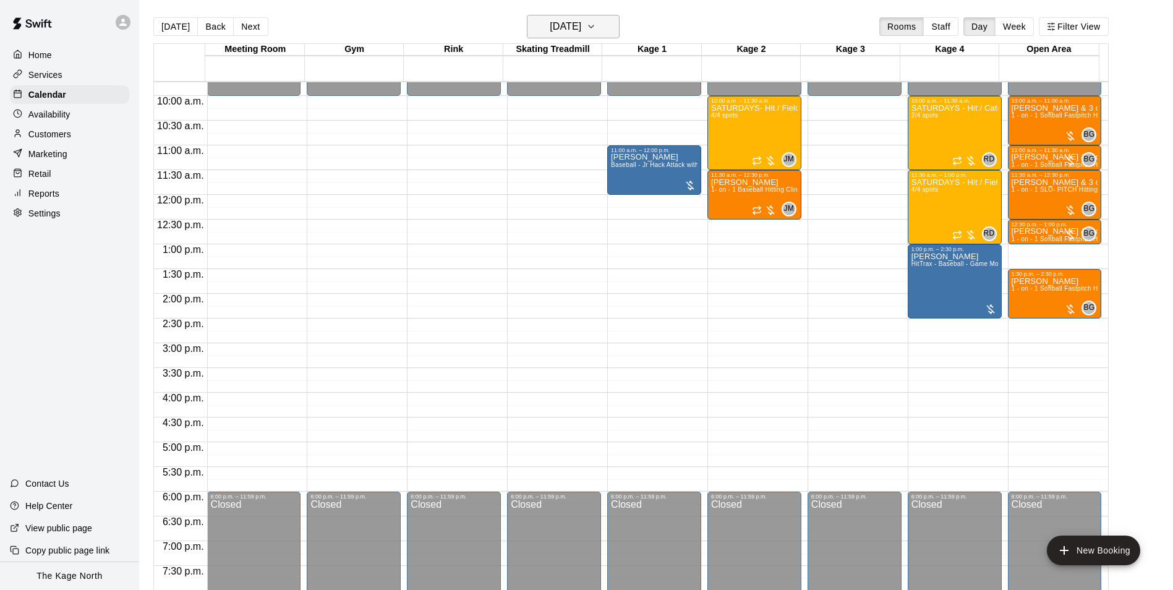
click at [581, 23] on h6 "Saturday Oct 25" at bounding box center [566, 26] width 32 height 17
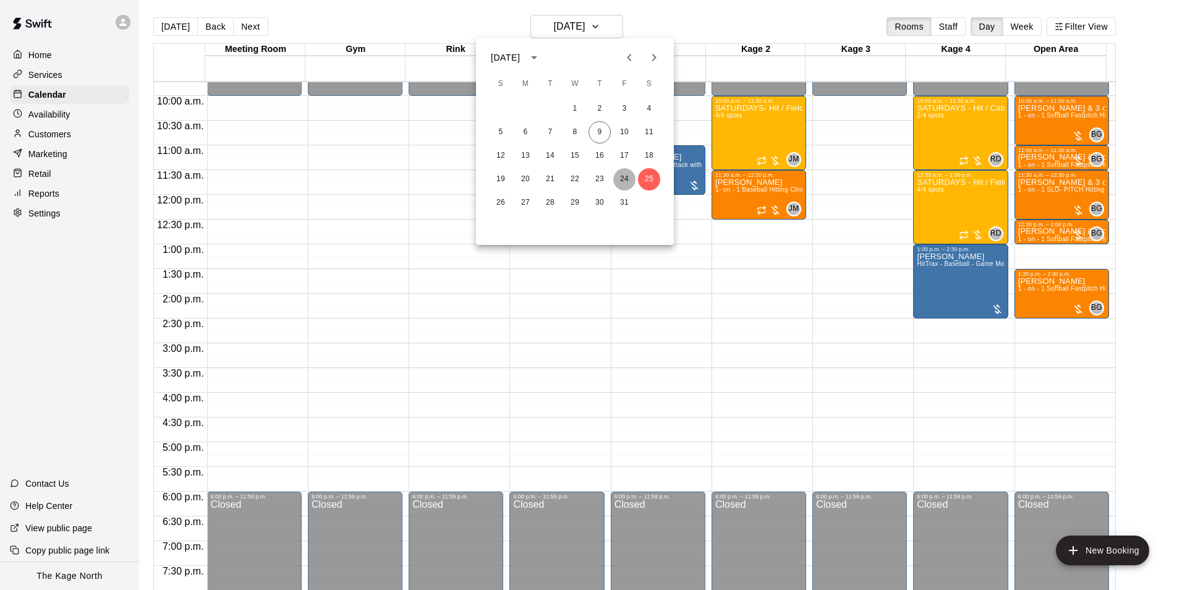
click at [623, 179] on button "24" at bounding box center [624, 179] width 22 height 22
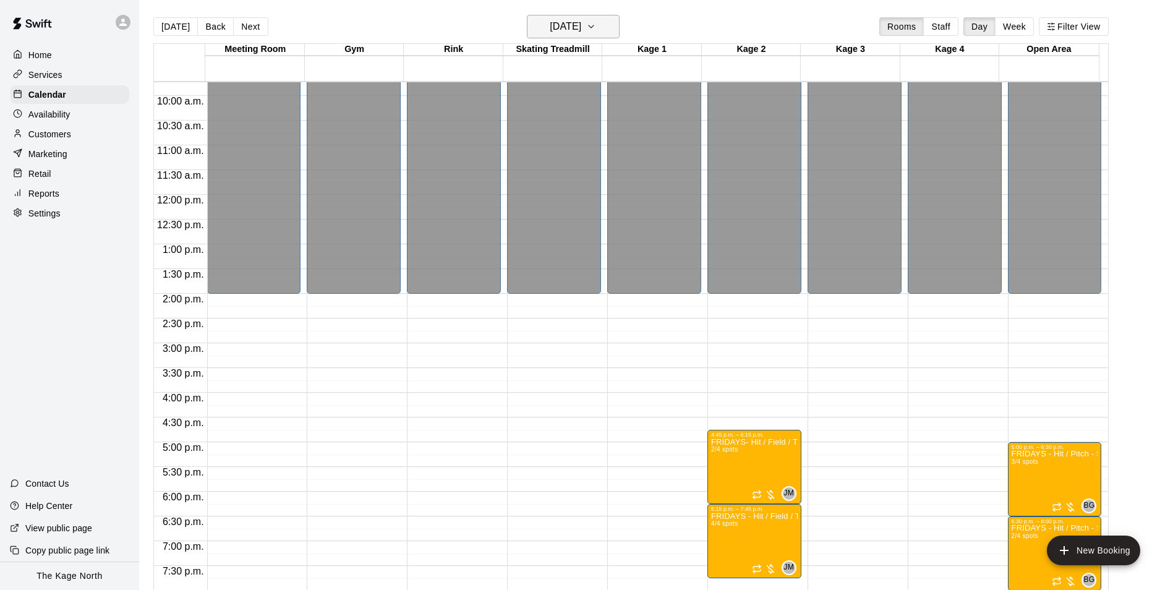
click at [598, 27] on button "Friday Oct 24" at bounding box center [573, 26] width 93 height 23
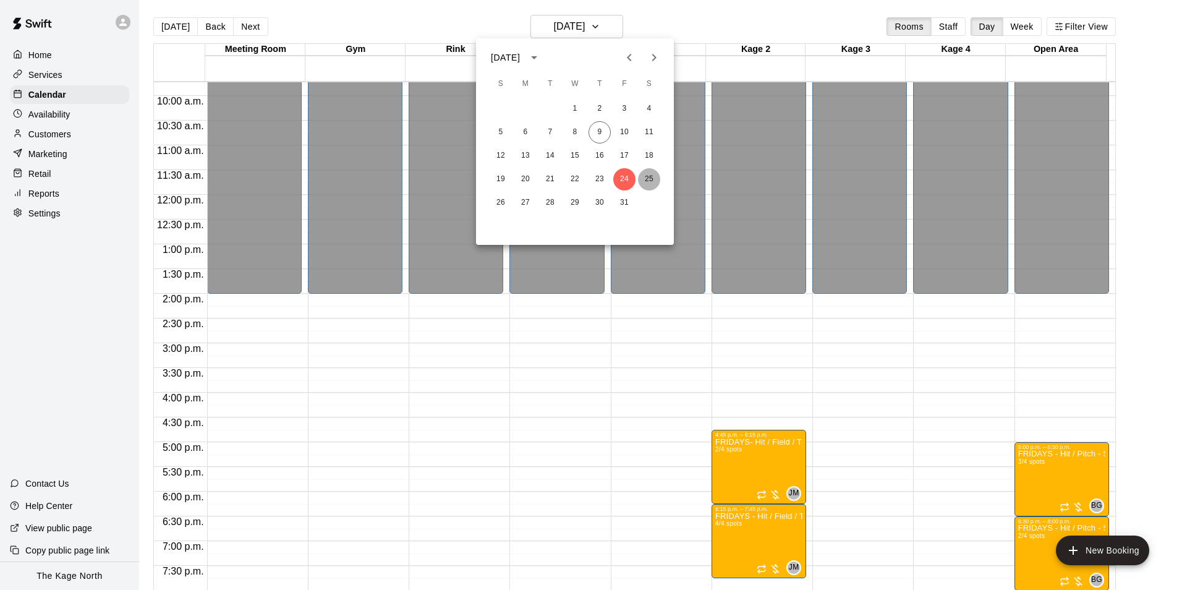
click at [652, 179] on button "25" at bounding box center [649, 179] width 22 height 22
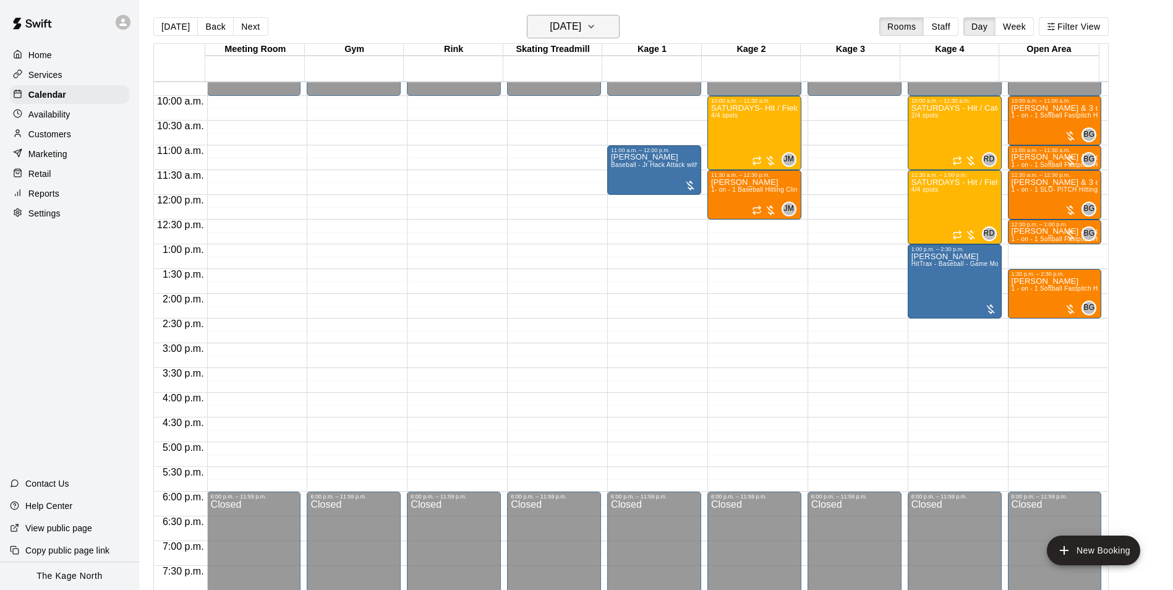
click at [620, 26] on button "Saturday Oct 25" at bounding box center [573, 26] width 93 height 23
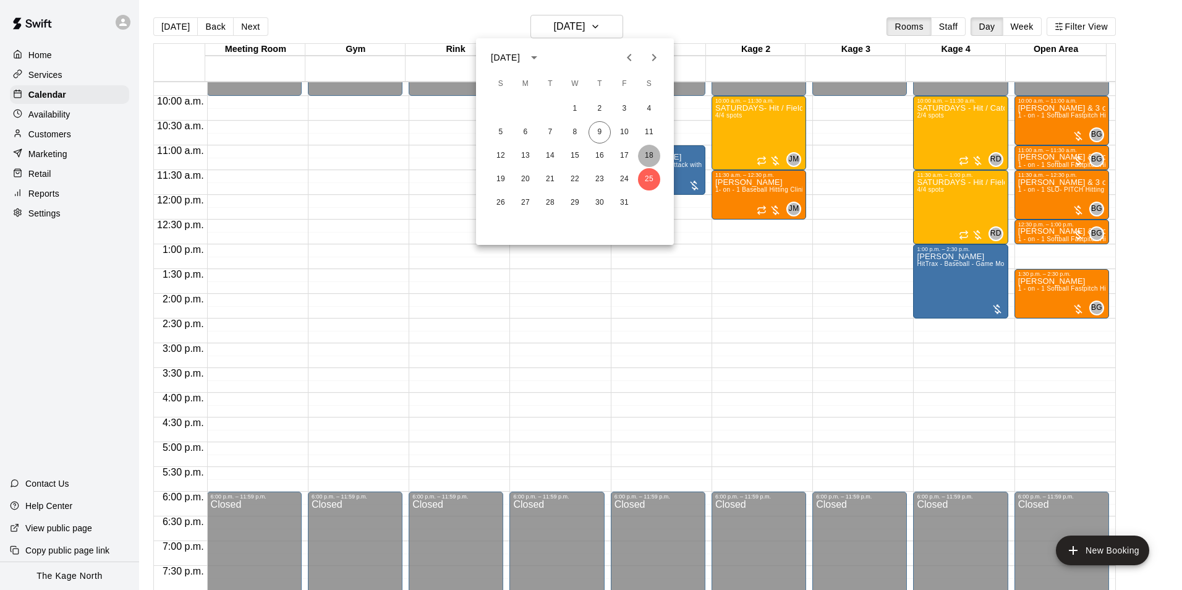
click at [651, 149] on button "18" at bounding box center [649, 156] width 22 height 22
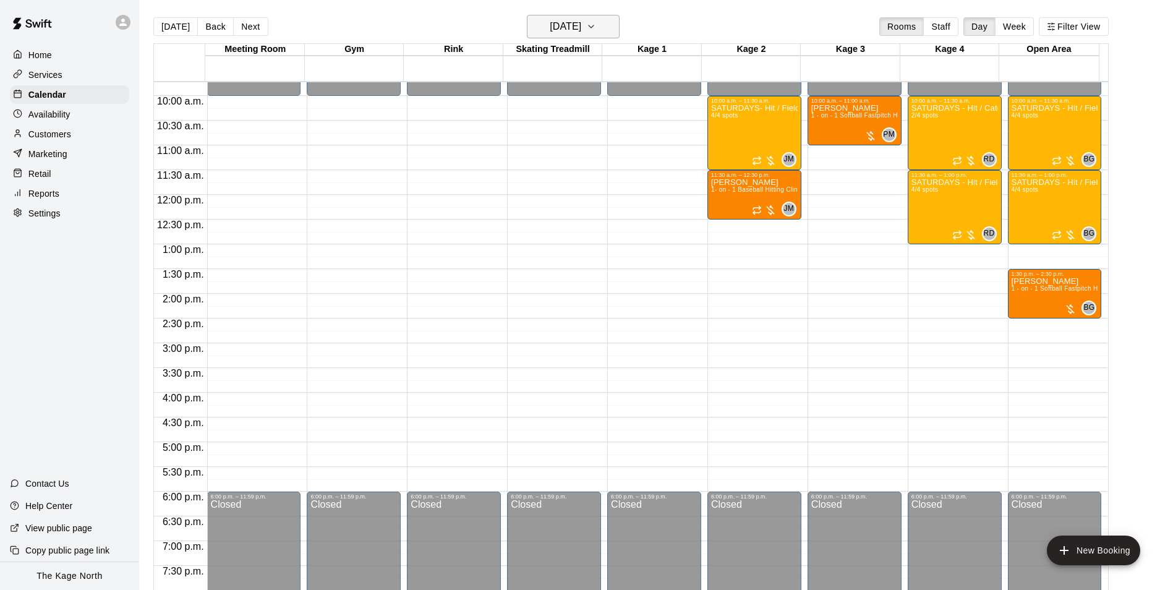
click at [596, 26] on icon "button" at bounding box center [591, 26] width 10 height 15
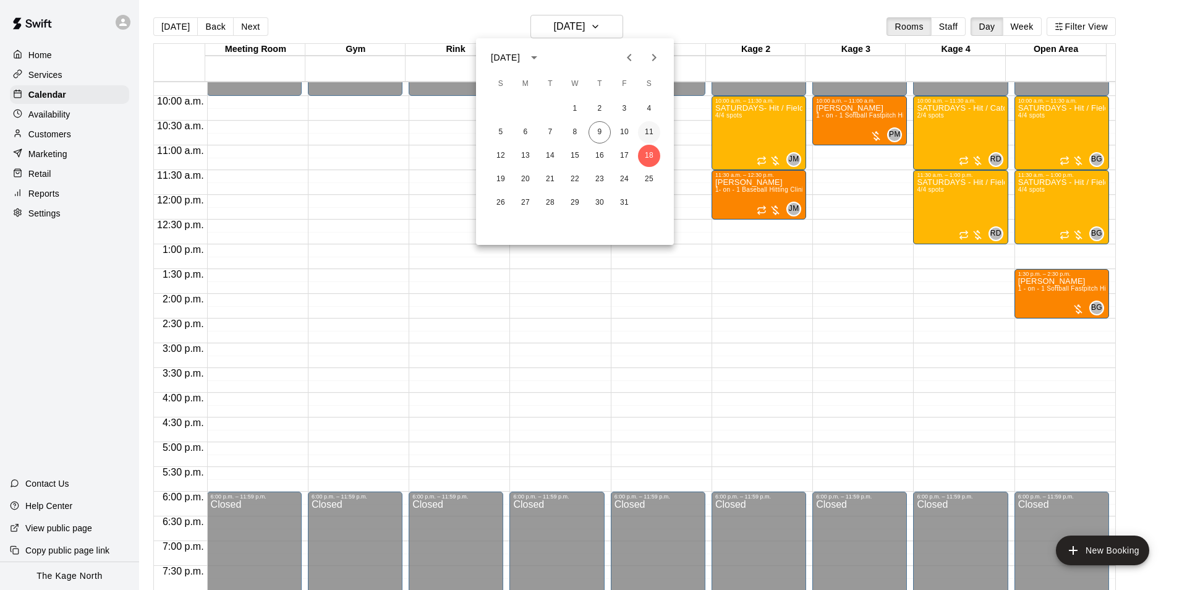
click at [652, 129] on button "11" at bounding box center [649, 132] width 22 height 22
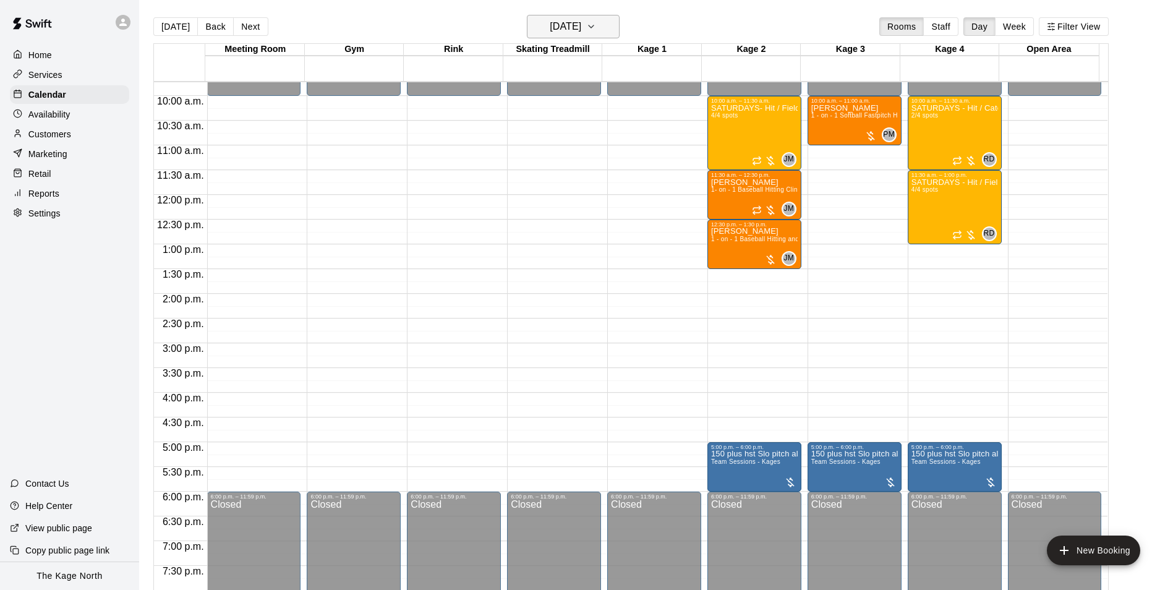
click at [581, 28] on h6 "Saturday Oct 11" at bounding box center [566, 26] width 32 height 17
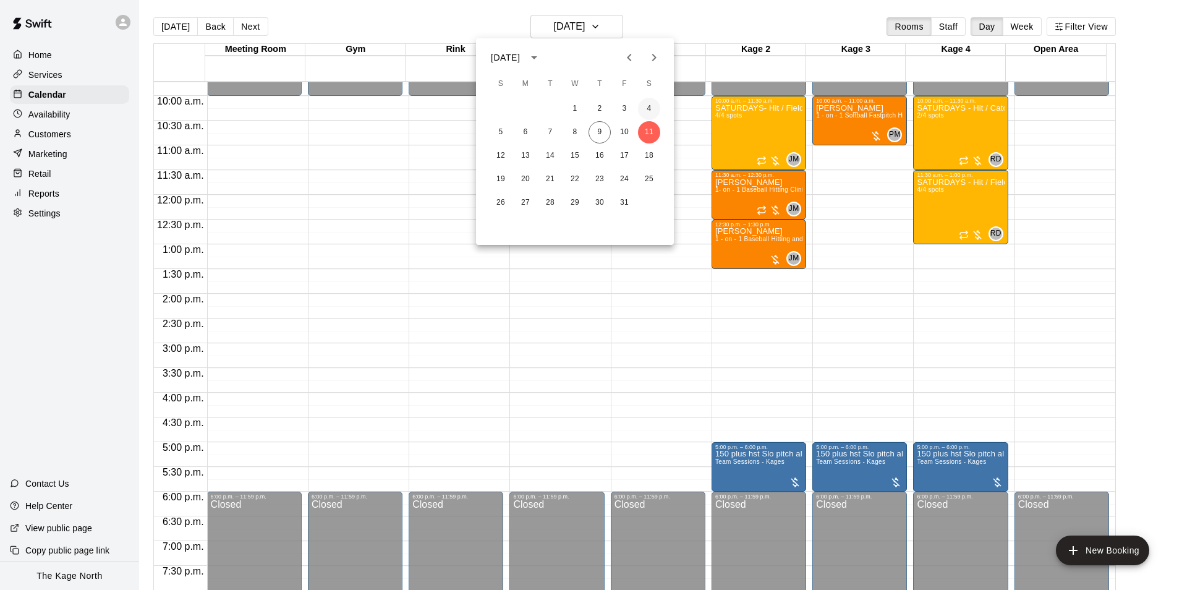
click at [644, 107] on button "4" at bounding box center [649, 109] width 22 height 22
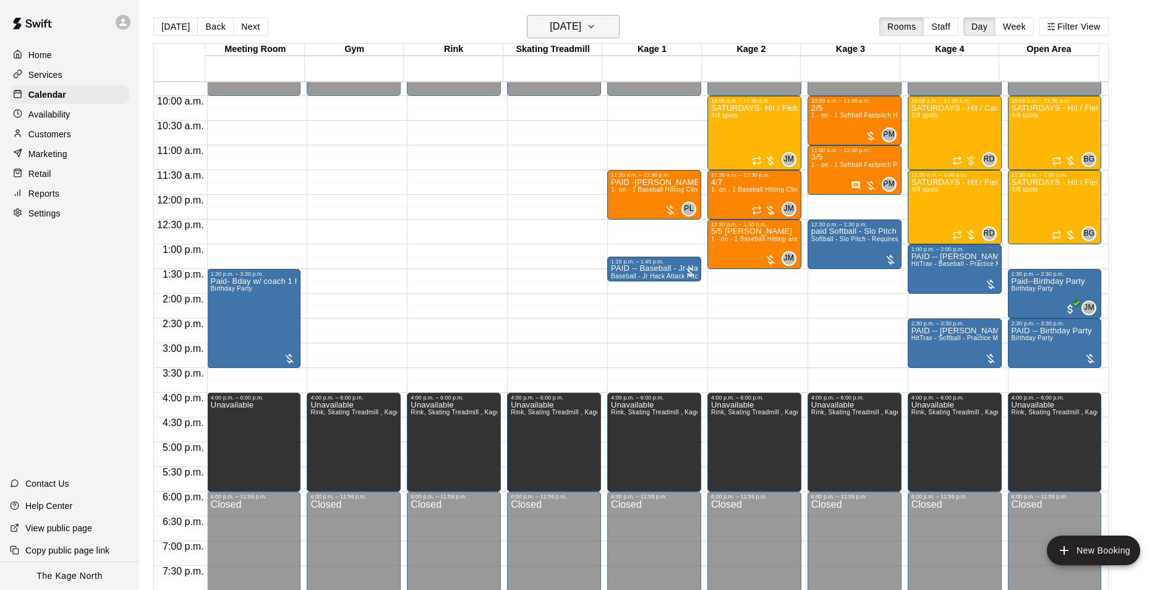
click at [605, 25] on button "Saturday Oct 04" at bounding box center [573, 26] width 93 height 23
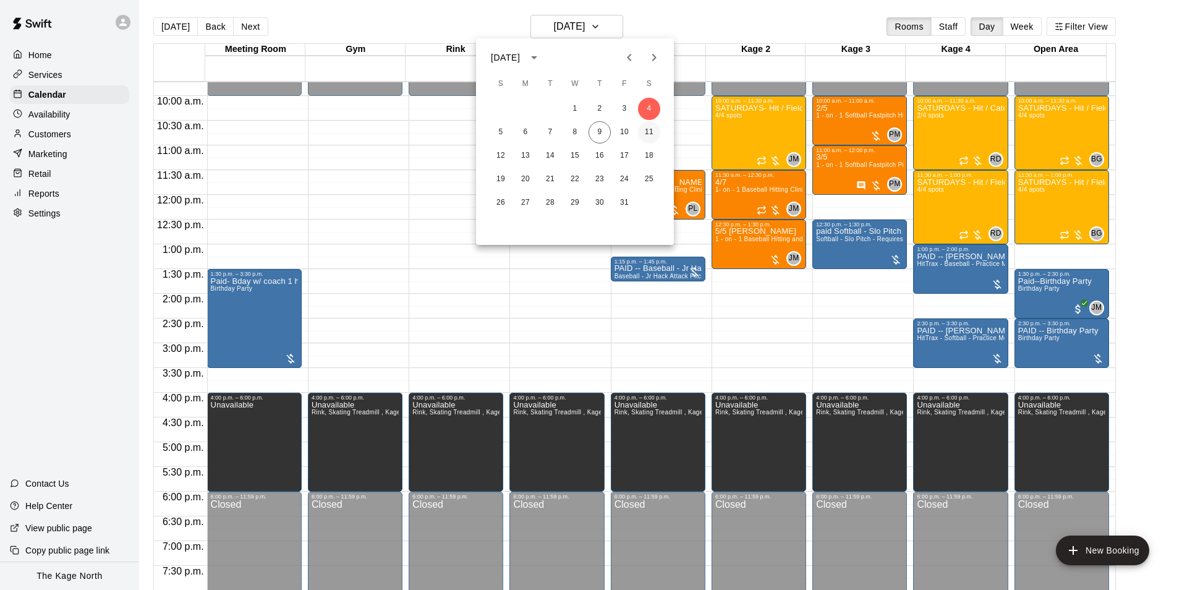
click at [651, 129] on button "11" at bounding box center [649, 132] width 22 height 22
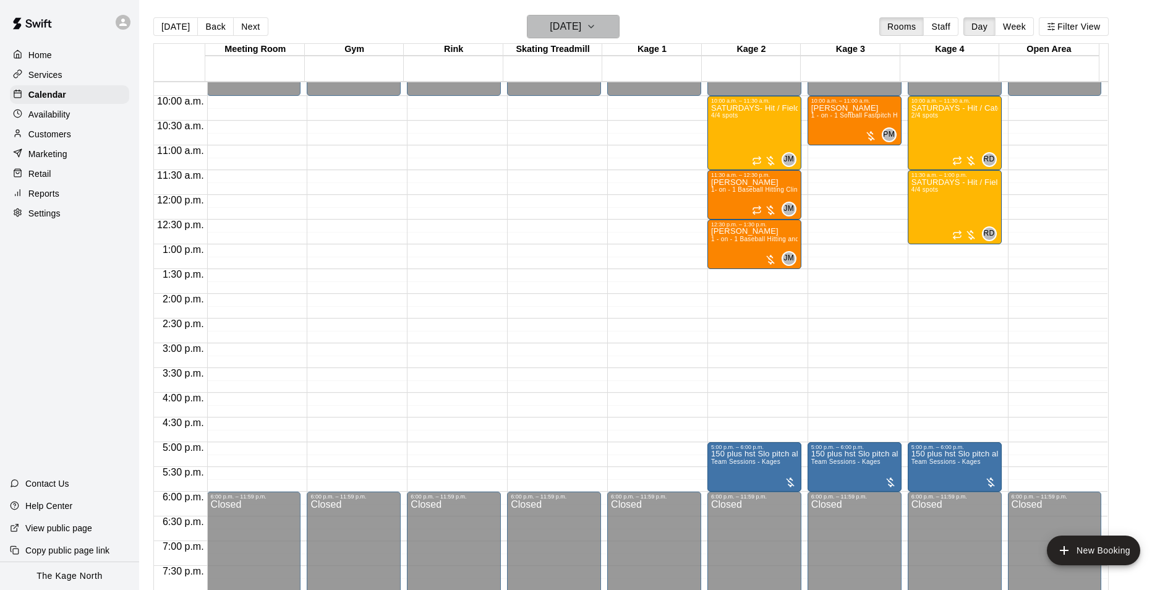
click at [581, 23] on h6 "Saturday Oct 11" at bounding box center [566, 26] width 32 height 17
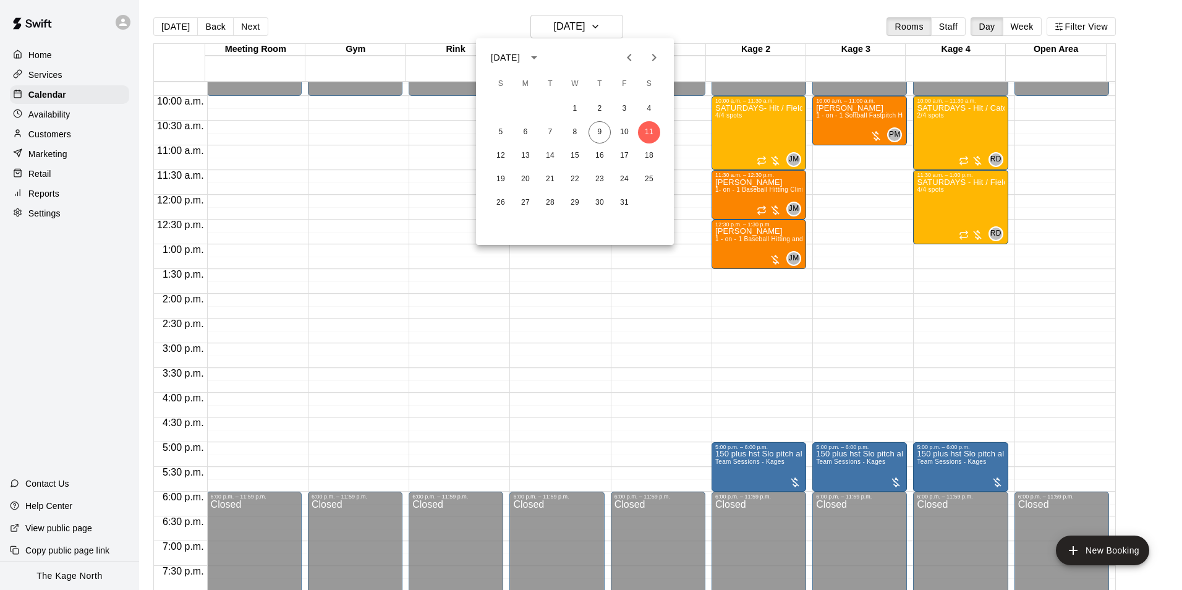
click at [647, 144] on div "1 2 3 4 5 6 7 8 9 10 11 12 13 14 15 16 17 18 19 20 21 22 23 24 25 26 27 28 29 3…" at bounding box center [575, 155] width 198 height 119
click at [649, 151] on button "18" at bounding box center [649, 156] width 22 height 22
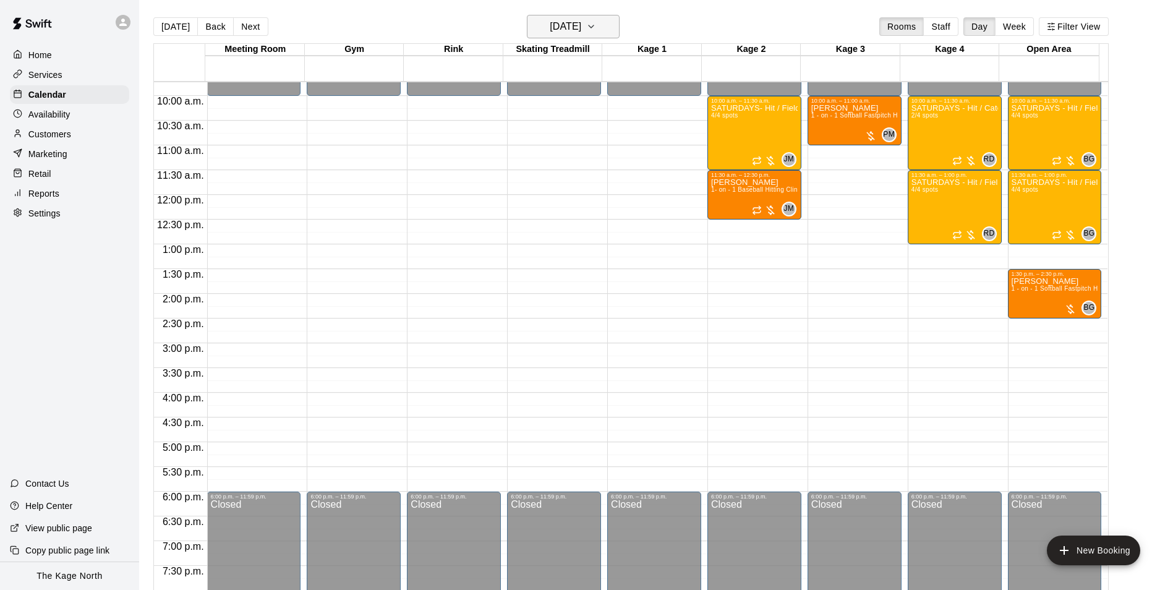
click at [607, 23] on button "Saturday Oct 18" at bounding box center [573, 26] width 93 height 23
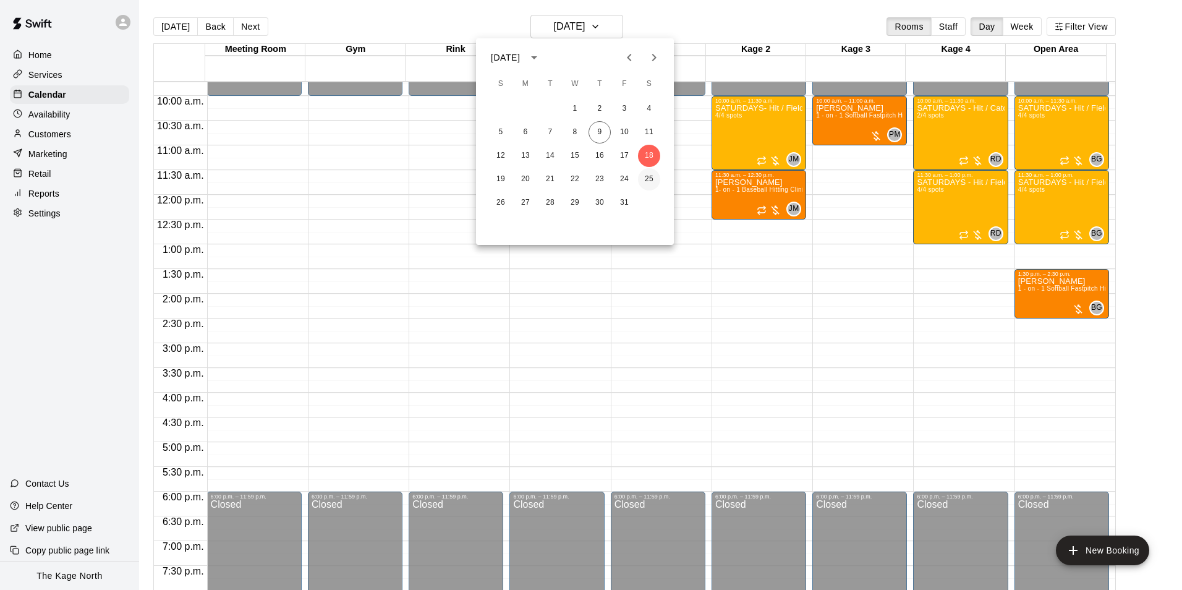
click at [649, 174] on button "25" at bounding box center [649, 179] width 22 height 22
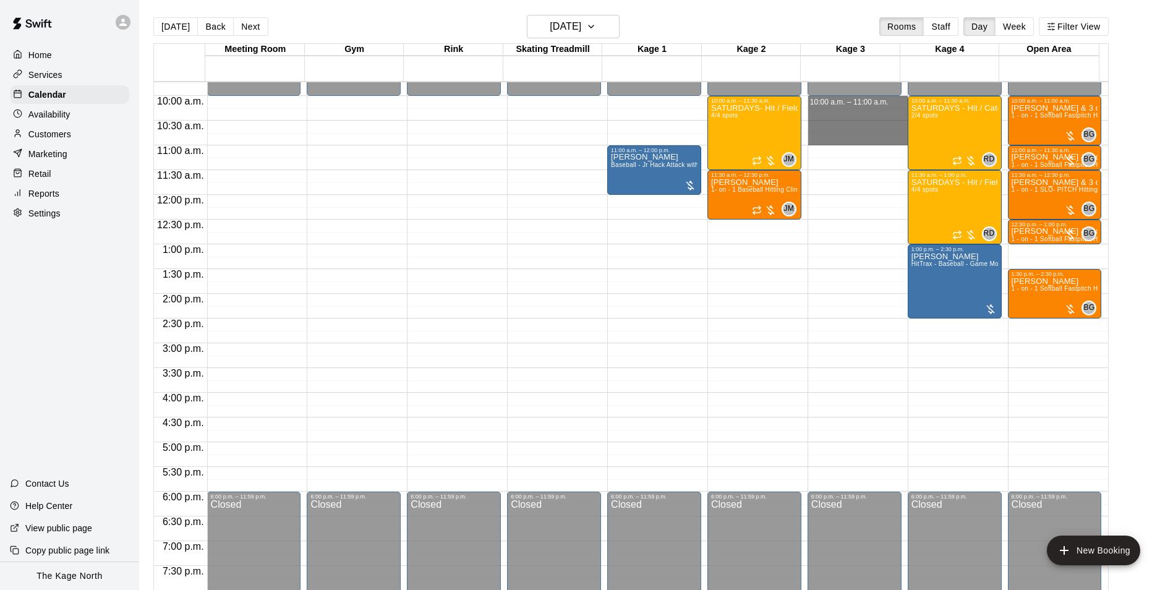
drag, startPoint x: 871, startPoint y: 103, endPoint x: 876, endPoint y: 142, distance: 38.7
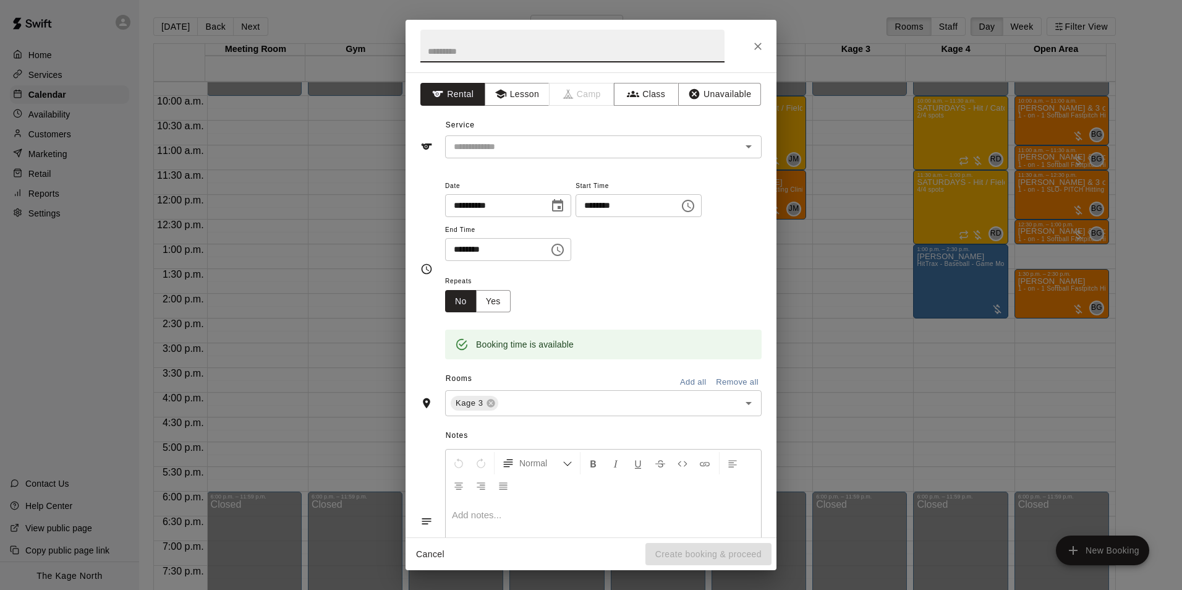
click at [505, 102] on button "Lesson" at bounding box center [517, 94] width 65 height 23
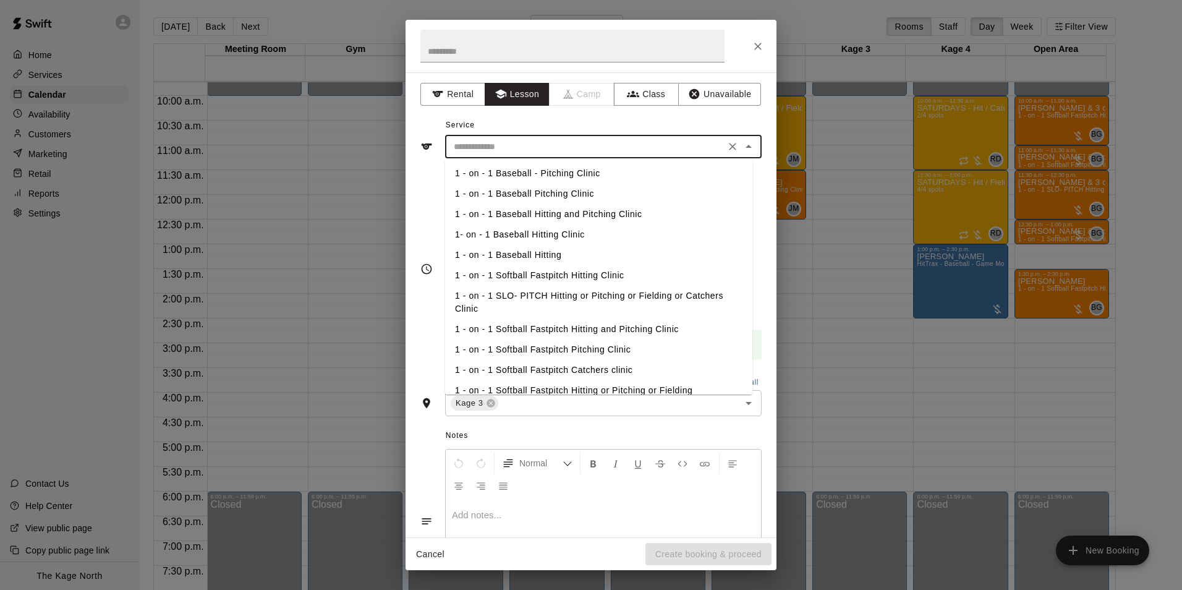
click at [571, 148] on input "text" at bounding box center [585, 146] width 273 height 15
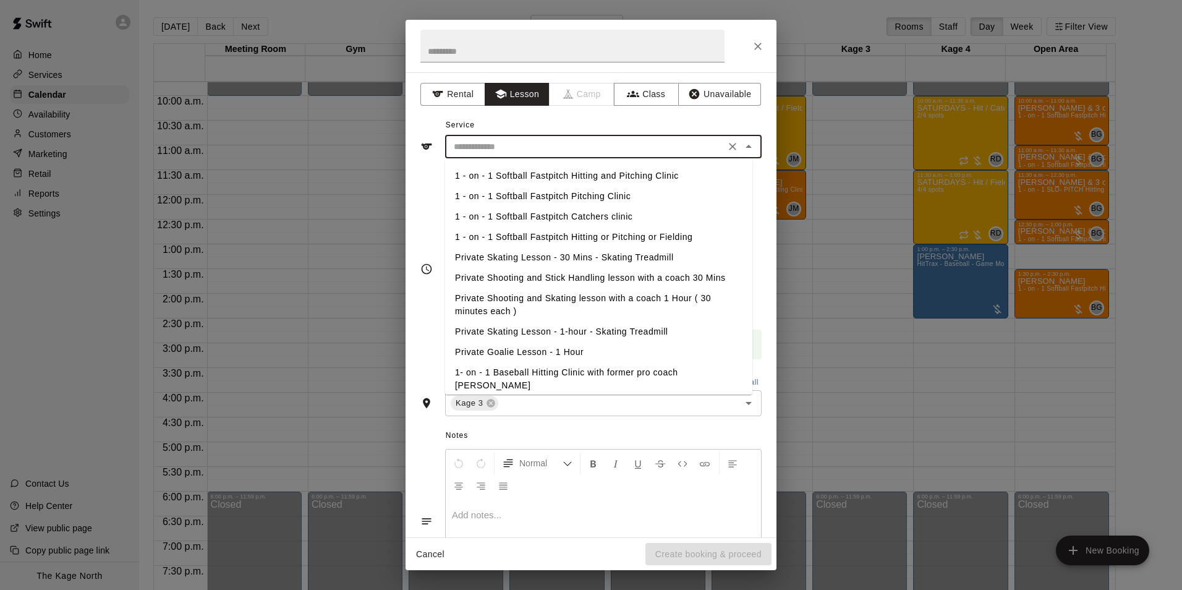
scroll to position [160, 0]
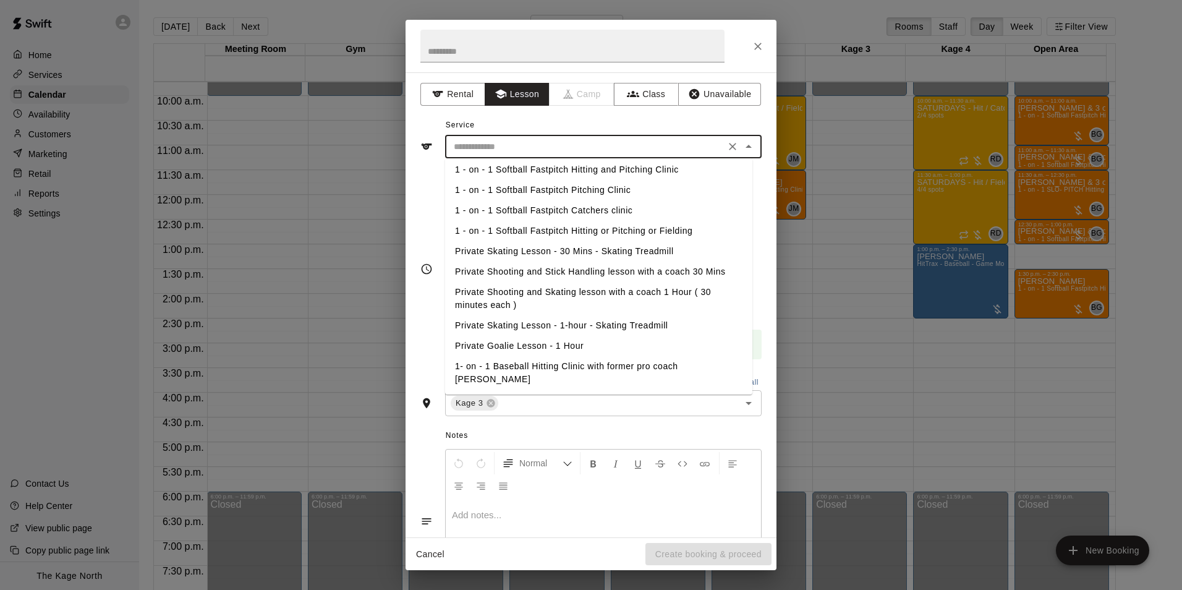
click at [583, 236] on li "1 - on - 1 Softball Fastpitch Hitting or Pitching or Fielding" at bounding box center [598, 231] width 307 height 20
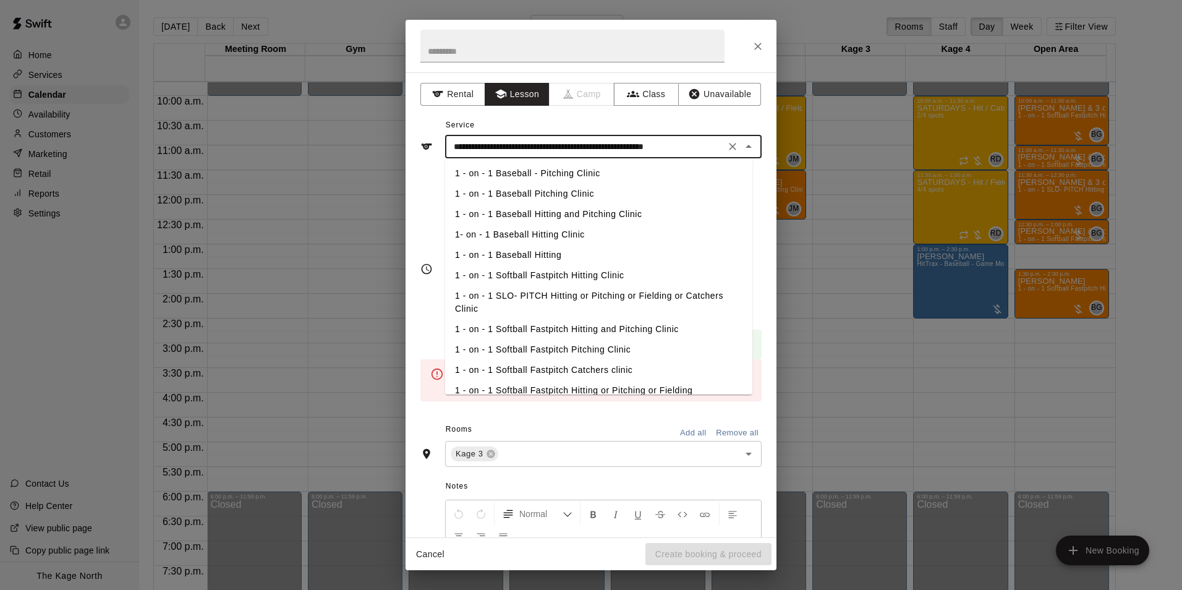
click at [599, 142] on input "**********" at bounding box center [585, 146] width 273 height 15
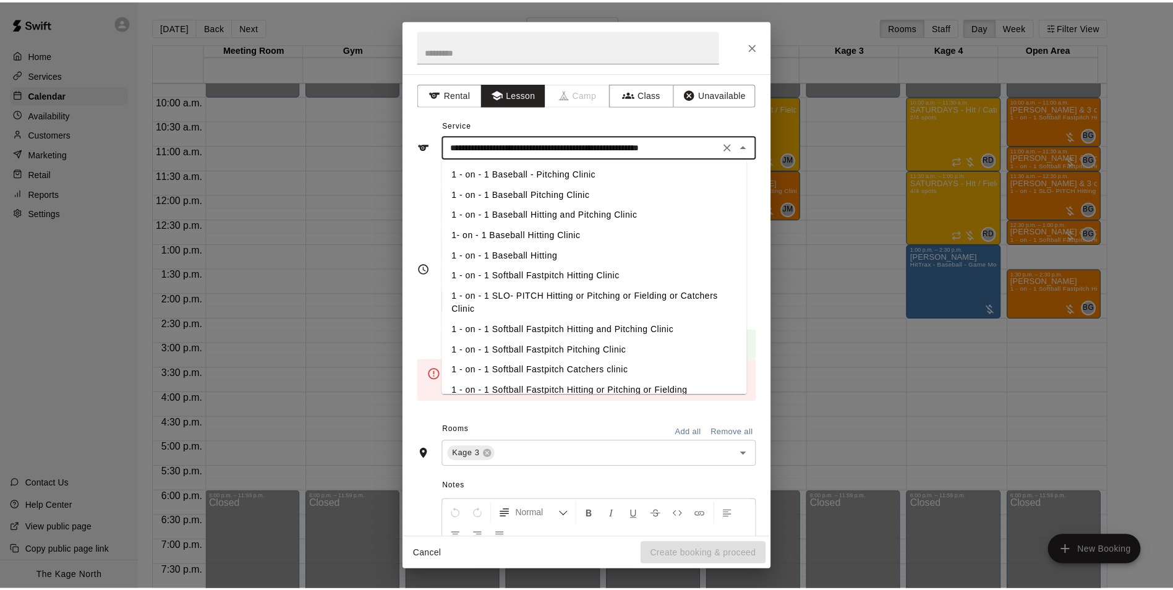
scroll to position [62, 0]
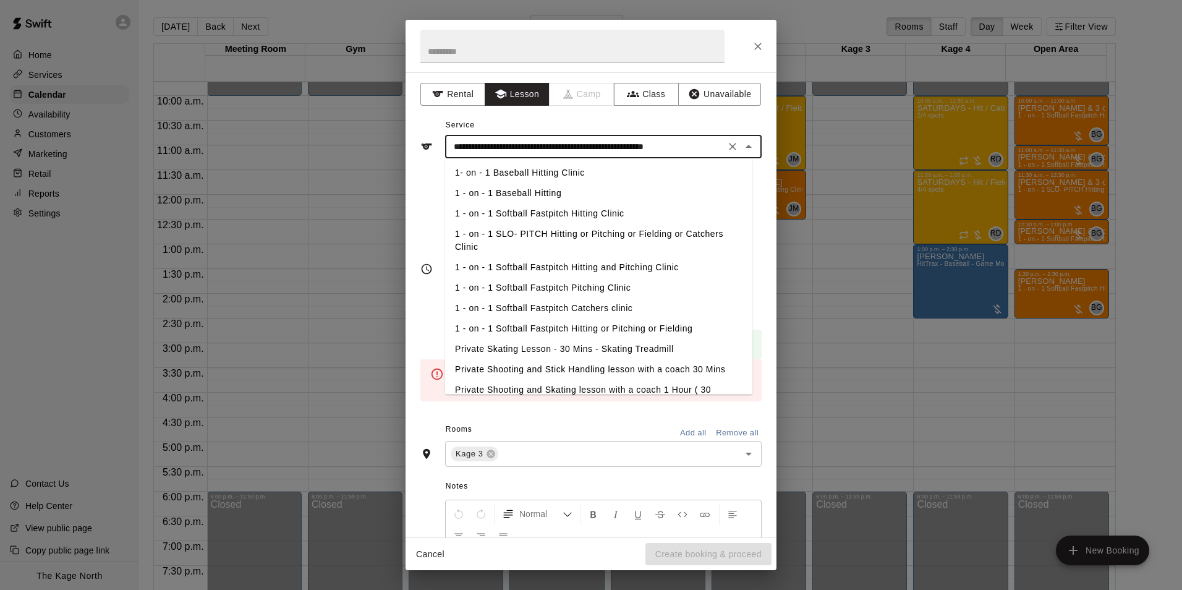
click at [607, 265] on li "1 - on - 1 Softball Fastpitch Hitting and Pitching Clinic" at bounding box center [598, 267] width 307 height 20
type input "**********"
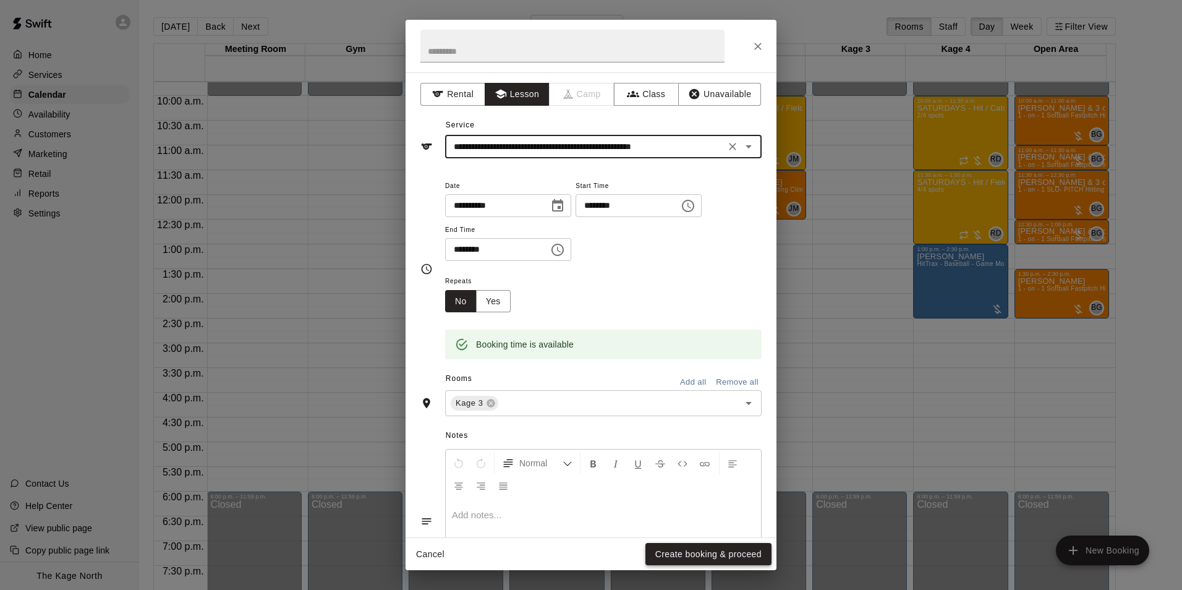
click at [714, 560] on button "Create booking & proceed" at bounding box center [709, 554] width 126 height 23
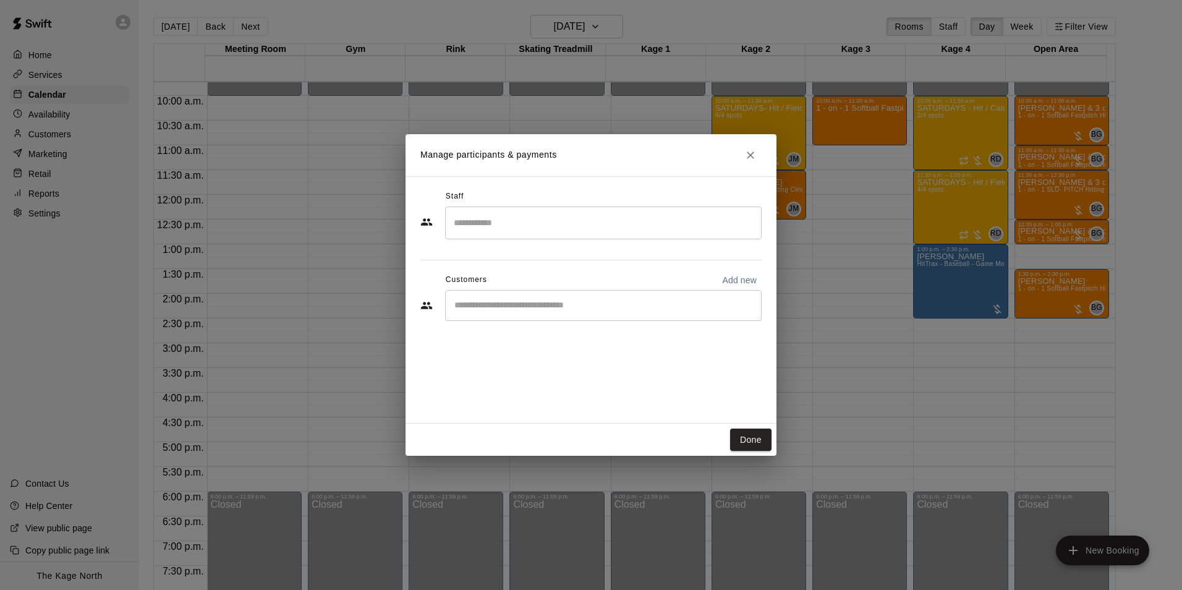
click at [485, 219] on input "Search staff" at bounding box center [603, 223] width 305 height 22
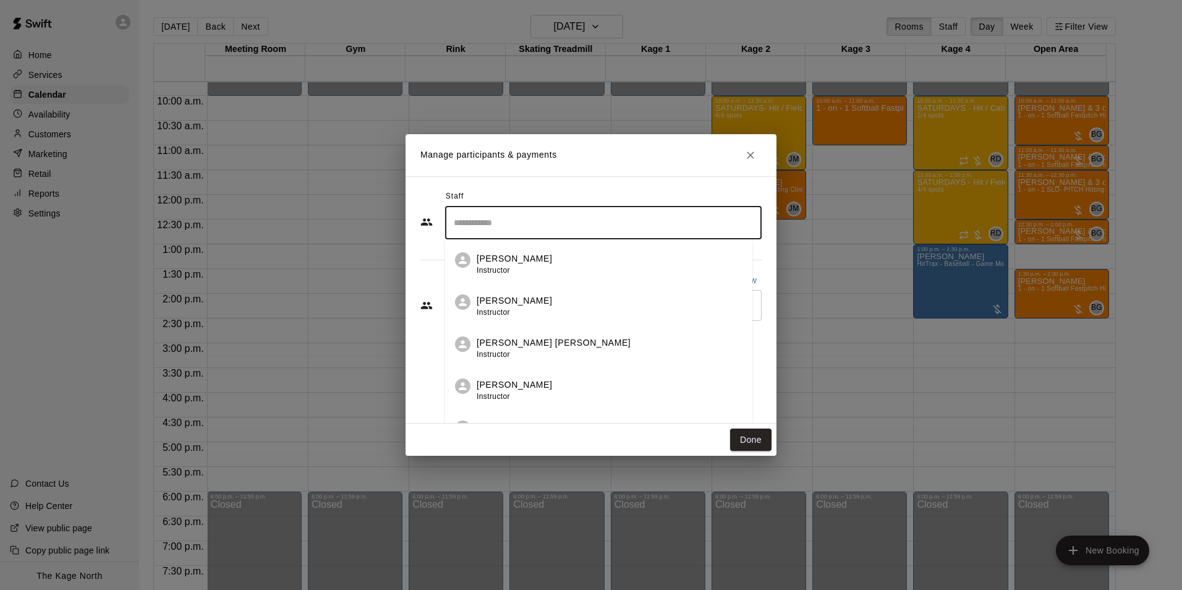
type input "*"
click at [519, 305] on p "Pete McNabb" at bounding box center [519, 300] width 75 height 13
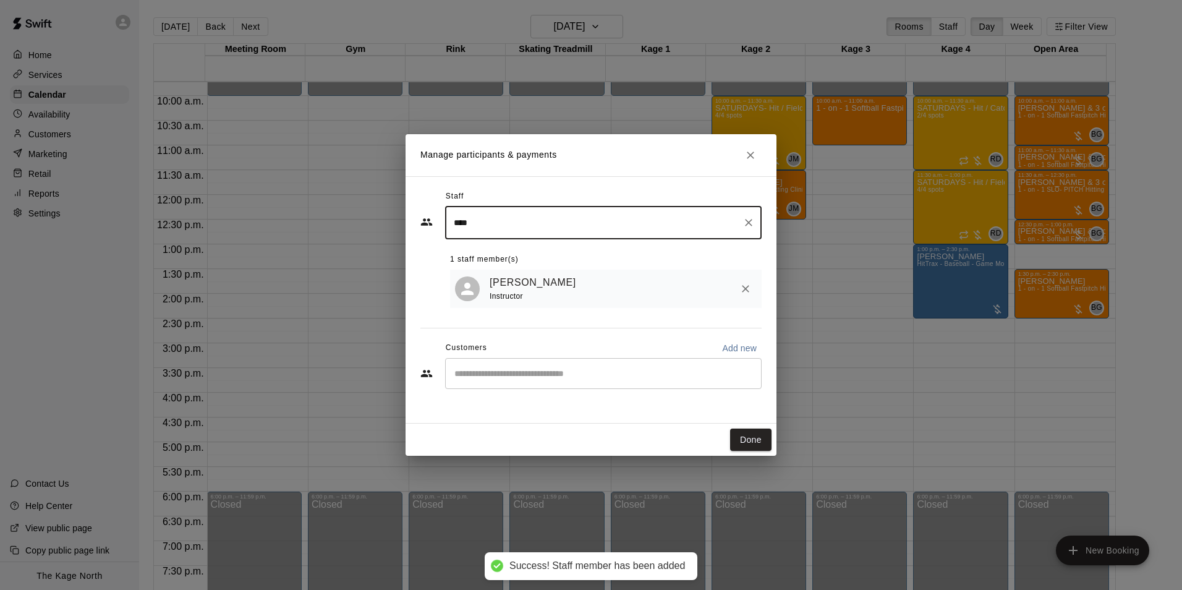
type input "****"
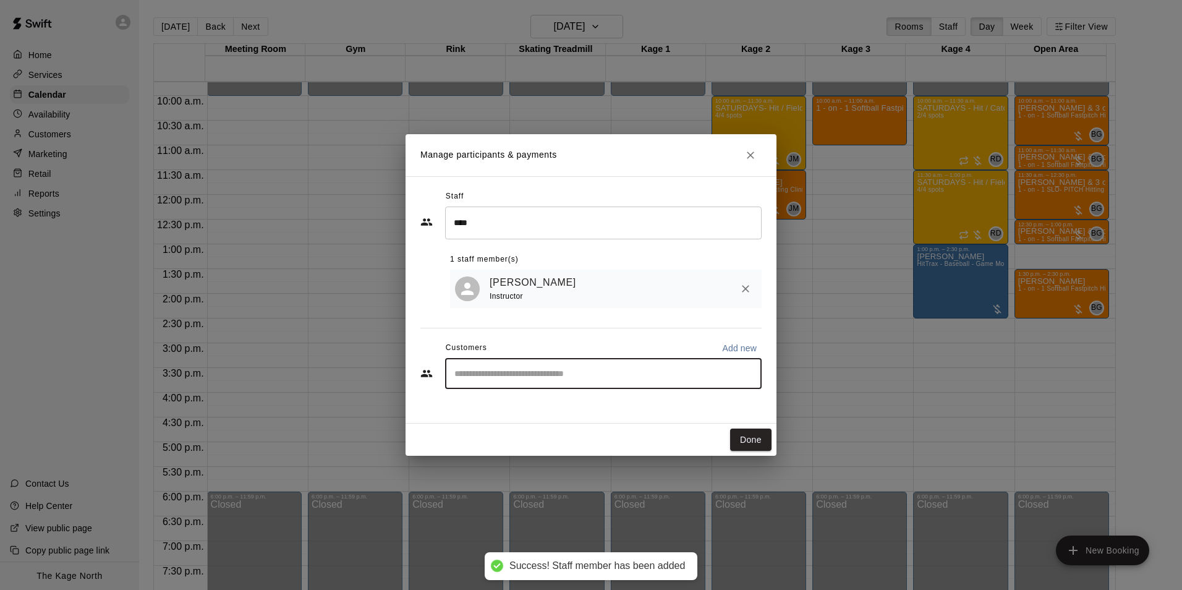
click at [520, 373] on input "Start typing to search customers..." at bounding box center [603, 373] width 305 height 12
type input "******"
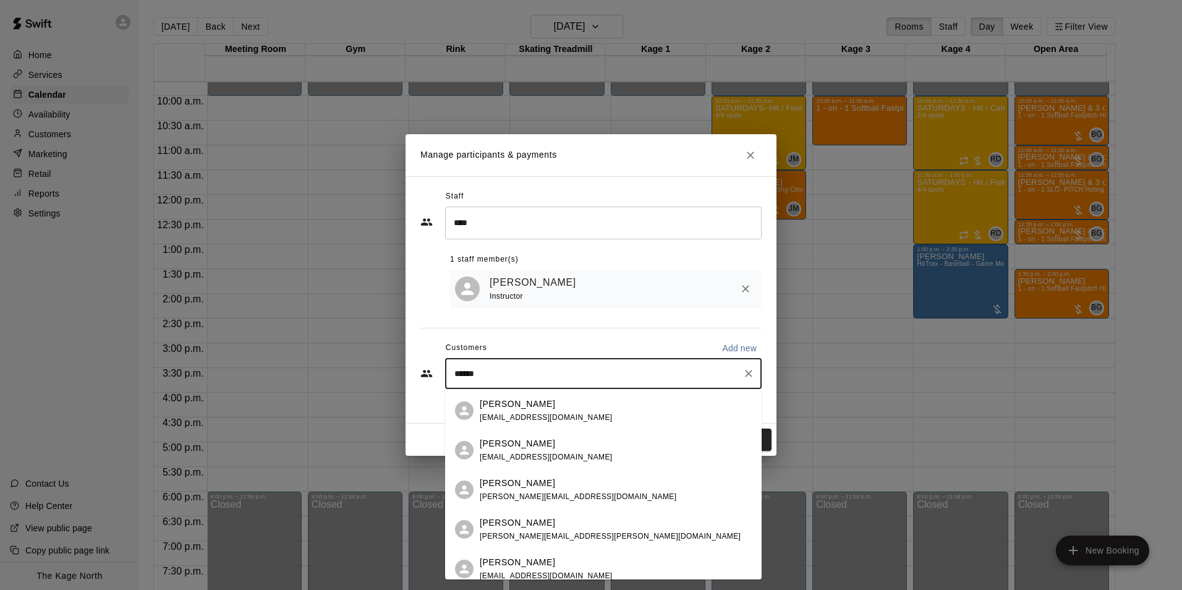
click at [545, 467] on div "Anessa Grande adrianogrande1@gmail.com" at bounding box center [603, 450] width 317 height 40
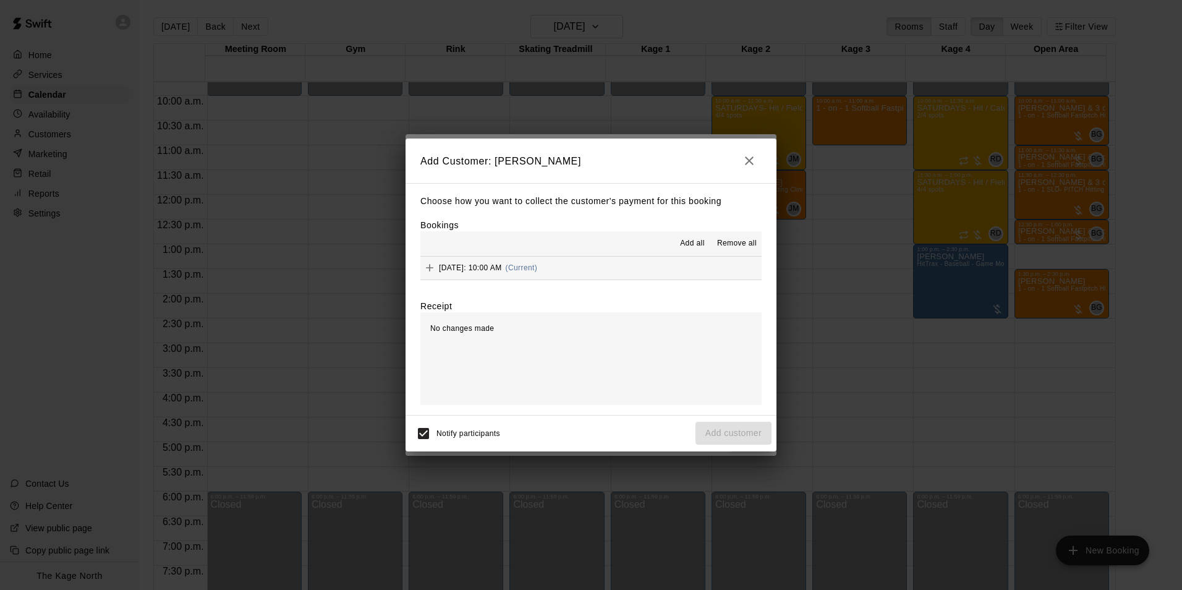
click at [691, 238] on span "Add all" at bounding box center [692, 243] width 25 height 12
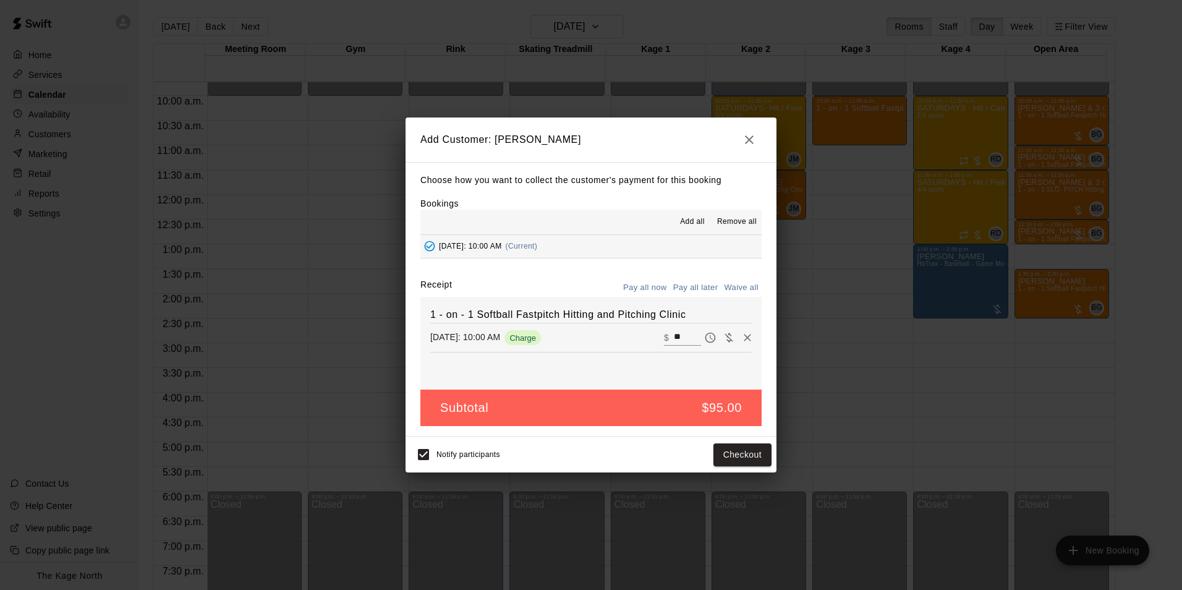
click at [709, 288] on button "Pay all later" at bounding box center [695, 287] width 51 height 19
click at [738, 472] on div "Notify participants Add customer" at bounding box center [591, 455] width 371 height 36
click at [742, 459] on button "Add customer" at bounding box center [734, 454] width 76 height 23
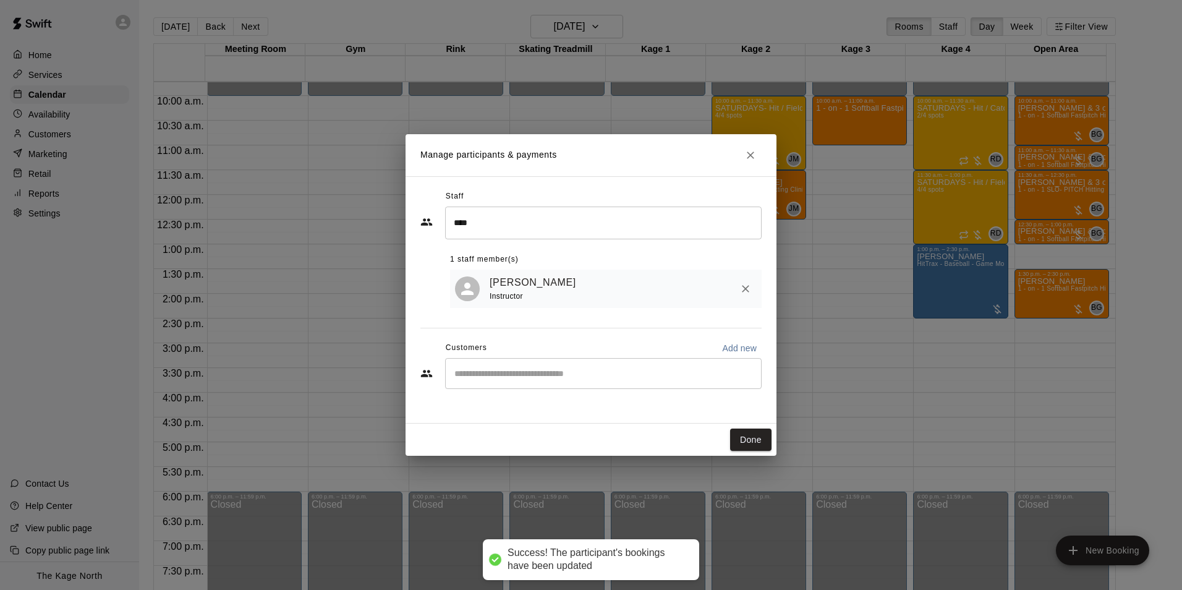
click at [595, 23] on div "Manage participants & payments Staff **** ​ 1 staff member(s) Pete McNabb Instr…" at bounding box center [591, 295] width 1182 height 590
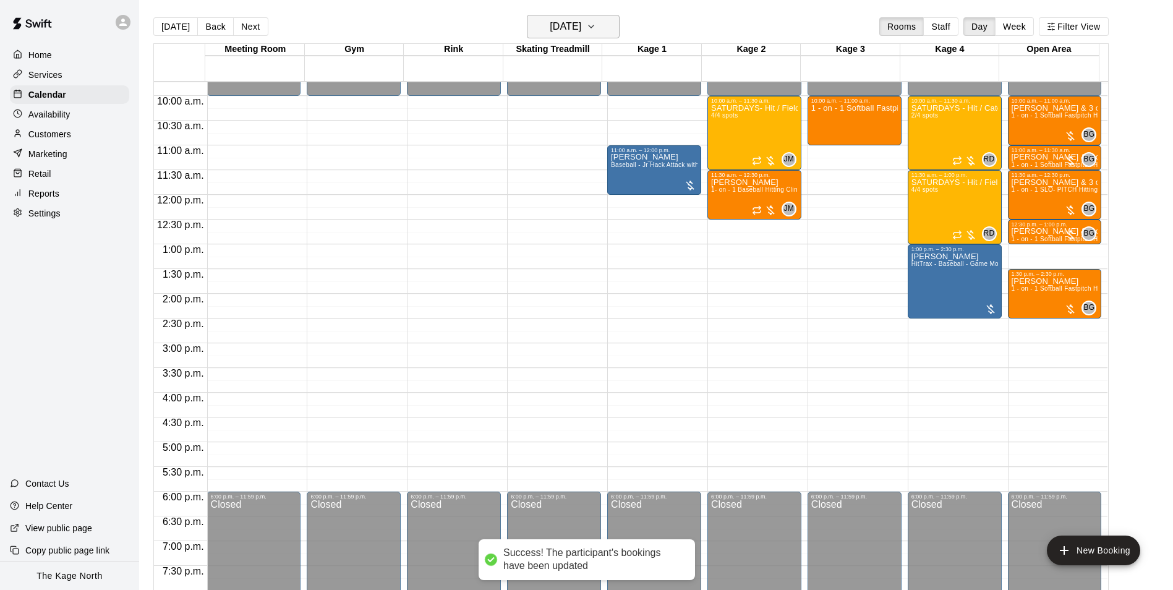
click at [596, 22] on icon "button" at bounding box center [591, 26] width 10 height 15
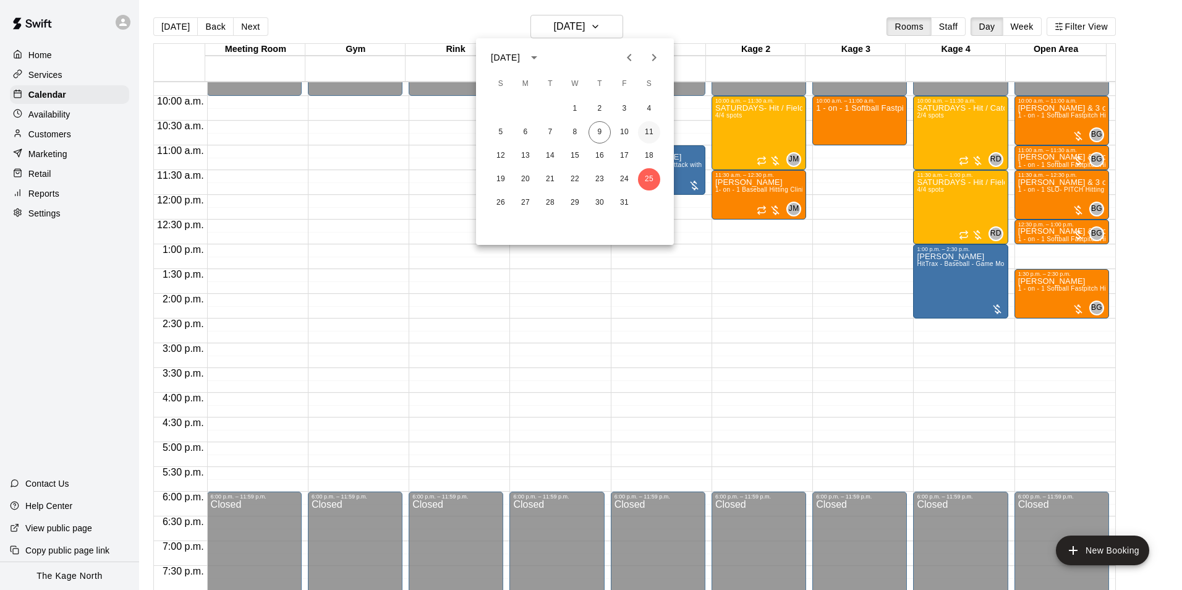
click at [652, 128] on button "11" at bounding box center [649, 132] width 22 height 22
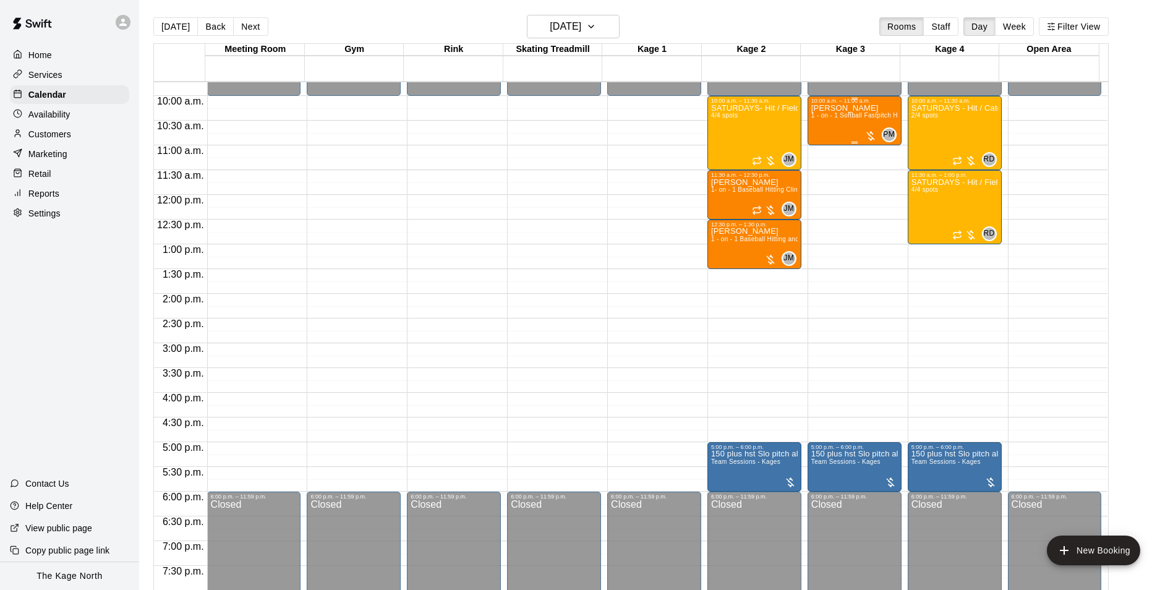
click at [858, 114] on span "1 - on - 1 Softball Fastpitch Hitting and Pitching Clinic" at bounding box center [890, 115] width 158 height 7
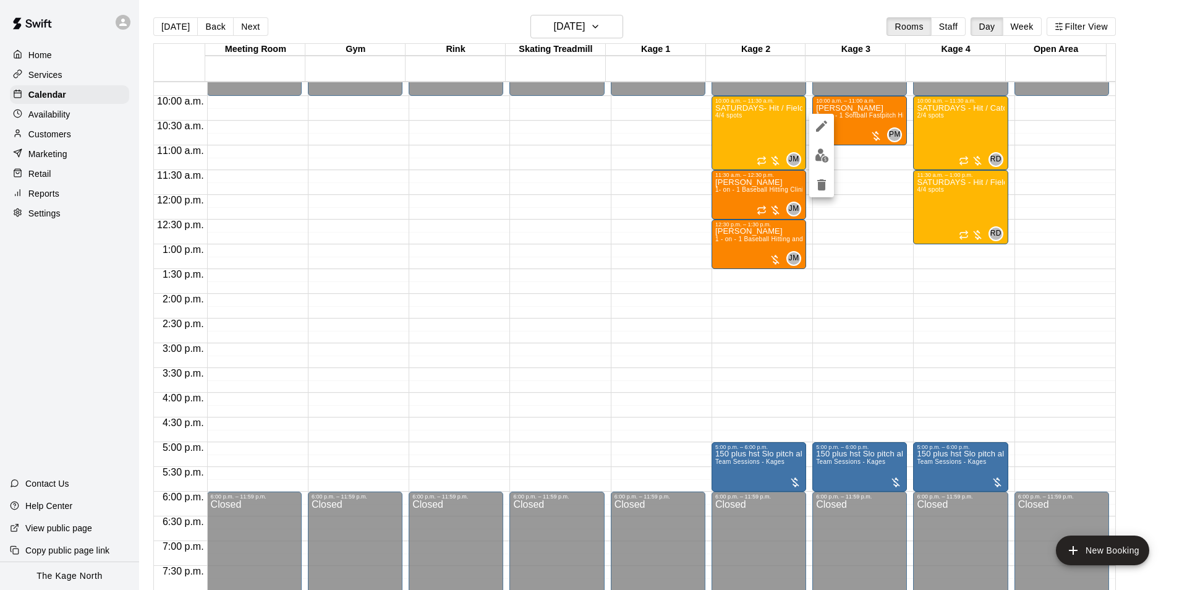
click at [822, 184] on icon "delete" at bounding box center [821, 184] width 9 height 11
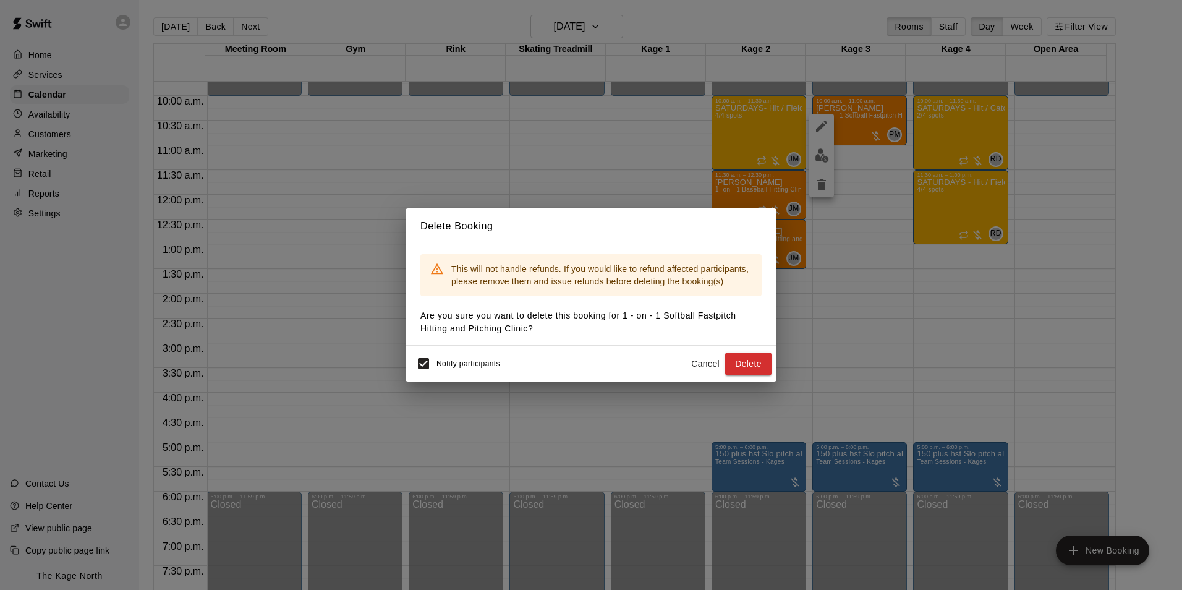
click at [749, 362] on button "Delete" at bounding box center [748, 363] width 46 height 23
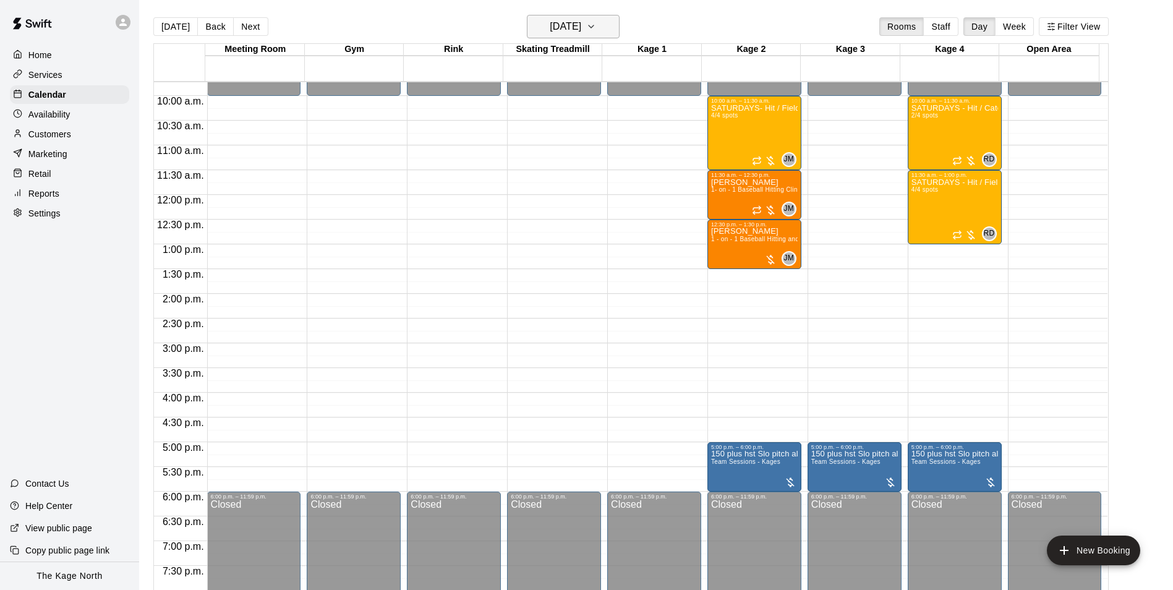
click at [567, 25] on h6 "Saturday Oct 11" at bounding box center [566, 26] width 32 height 17
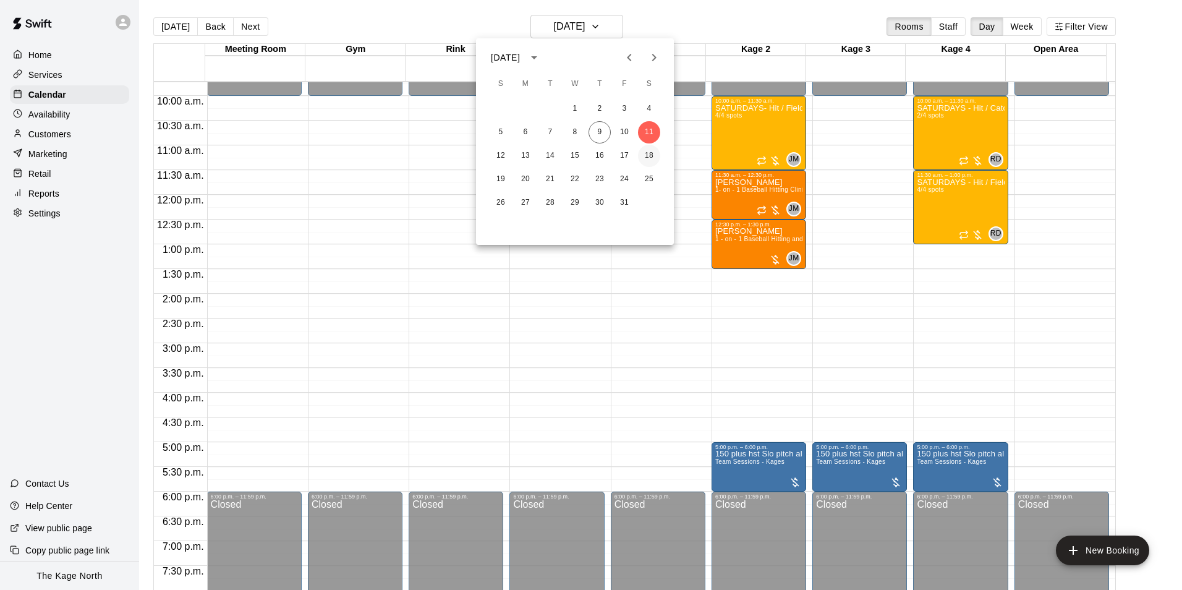
click at [655, 154] on button "18" at bounding box center [649, 156] width 22 height 22
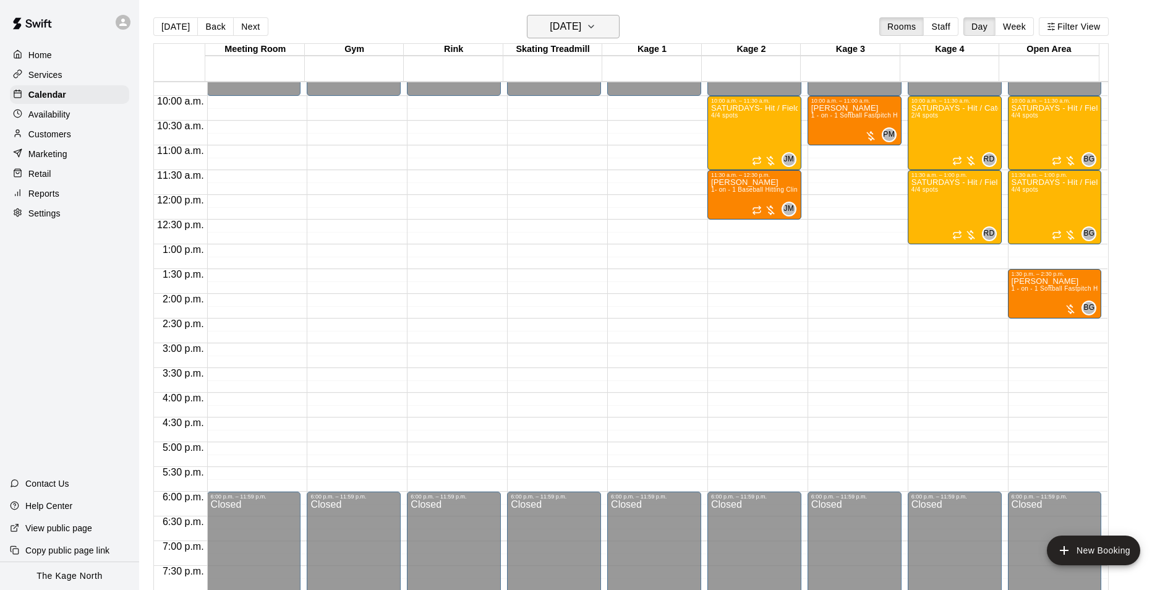
click at [581, 28] on h6 "Saturday Oct 18" at bounding box center [566, 26] width 32 height 17
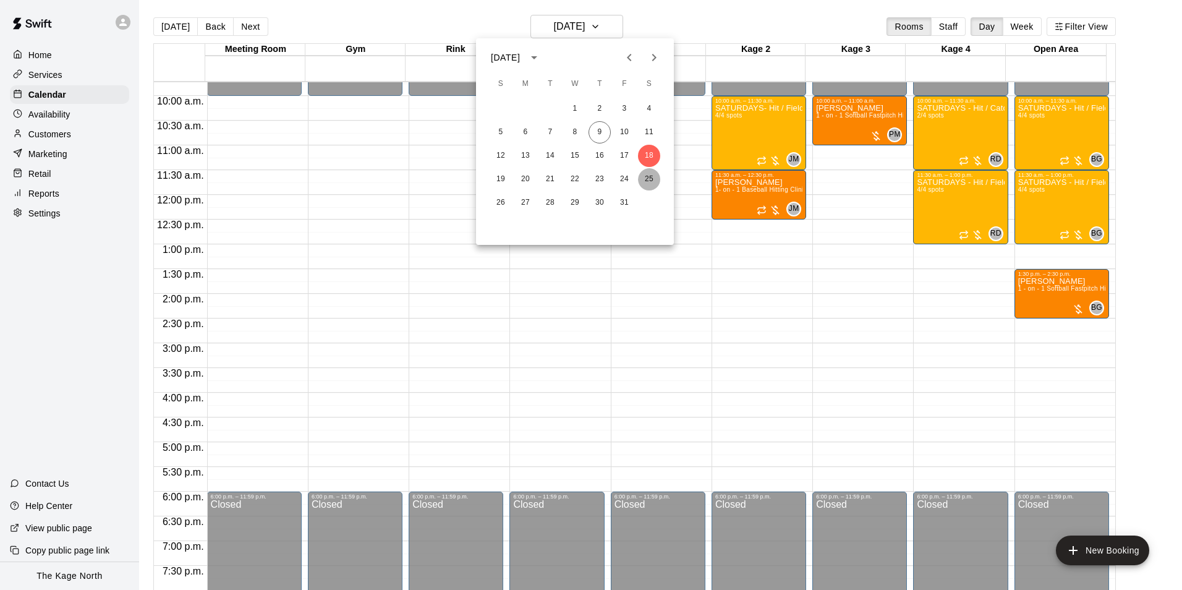
click at [650, 174] on button "25" at bounding box center [649, 179] width 22 height 22
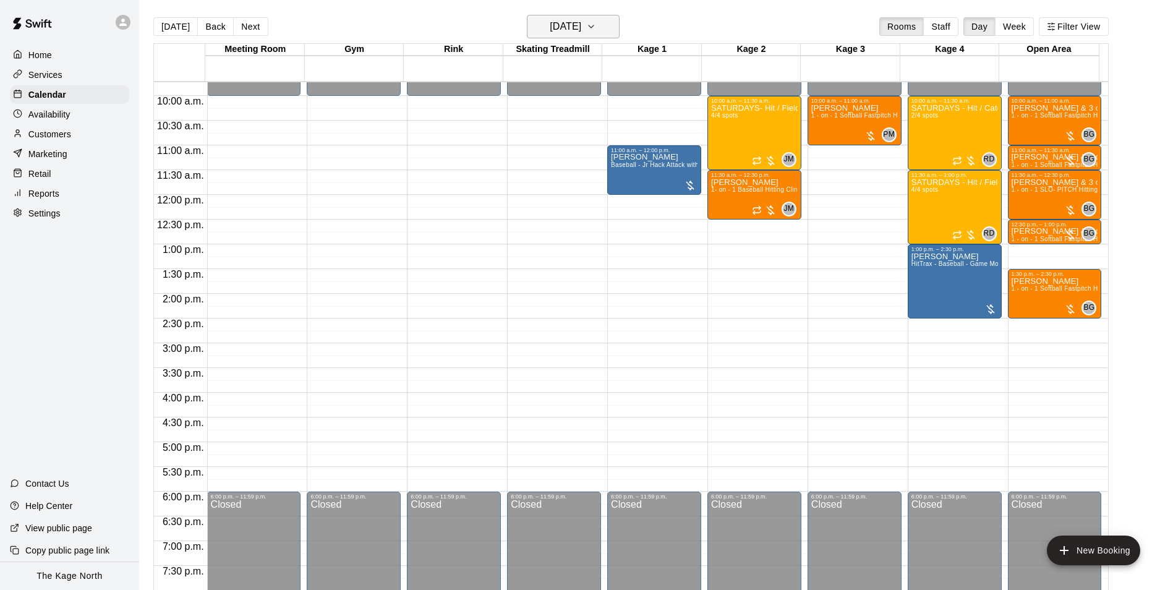
click at [584, 17] on button "Saturday Oct 25" at bounding box center [573, 26] width 93 height 23
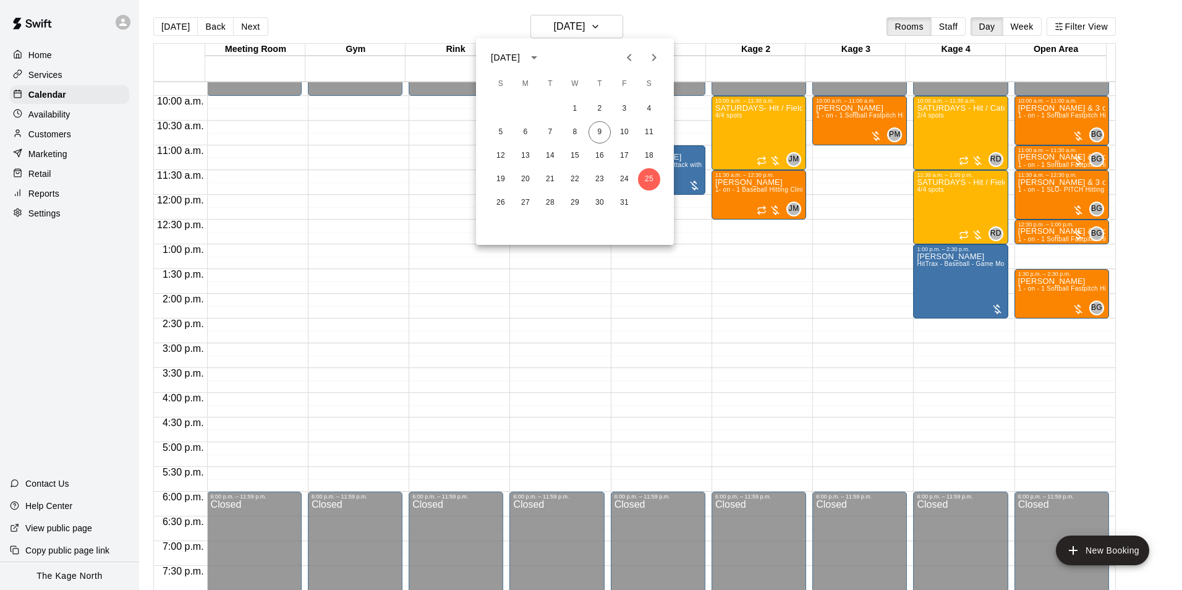
click at [654, 10] on div at bounding box center [591, 295] width 1182 height 590
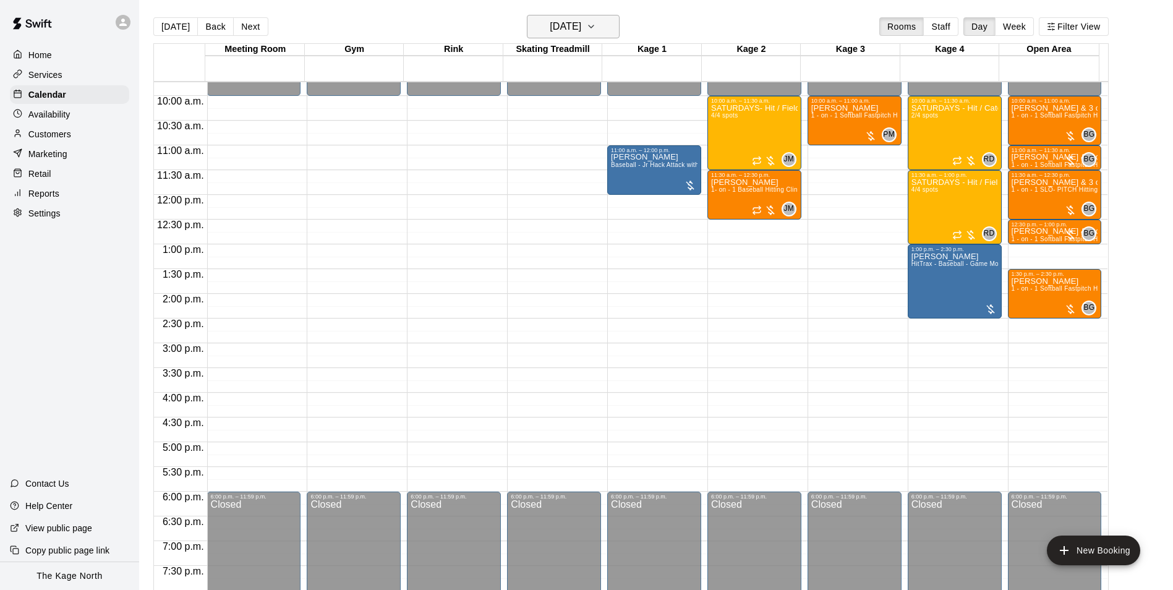
click at [581, 30] on h6 "Saturday Oct 25" at bounding box center [566, 26] width 32 height 17
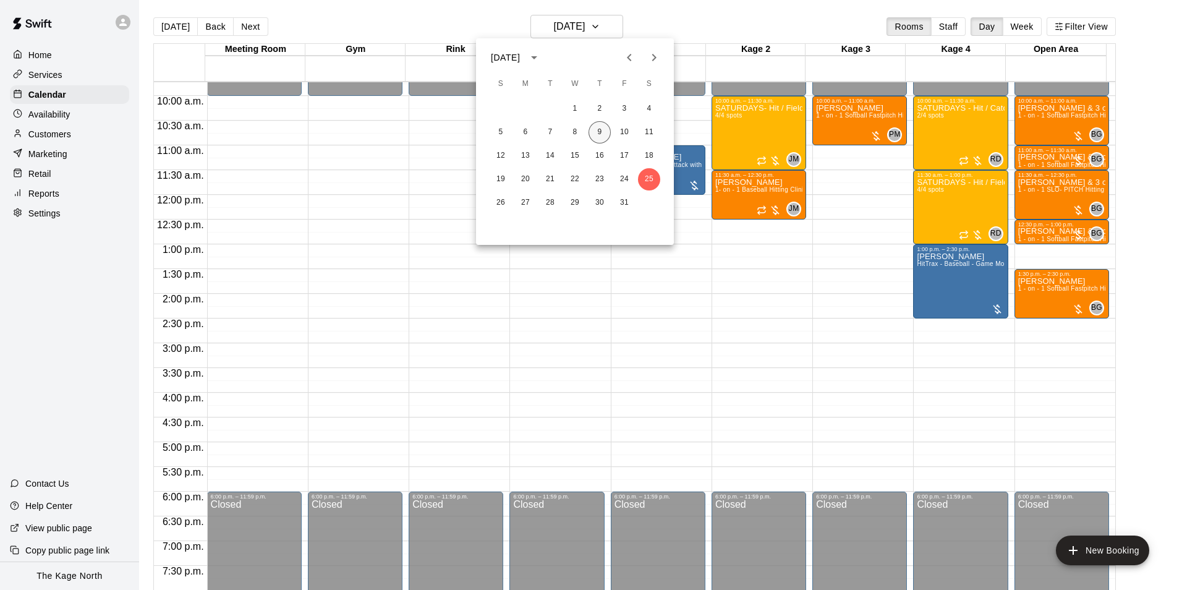
click at [599, 126] on button "9" at bounding box center [600, 132] width 22 height 22
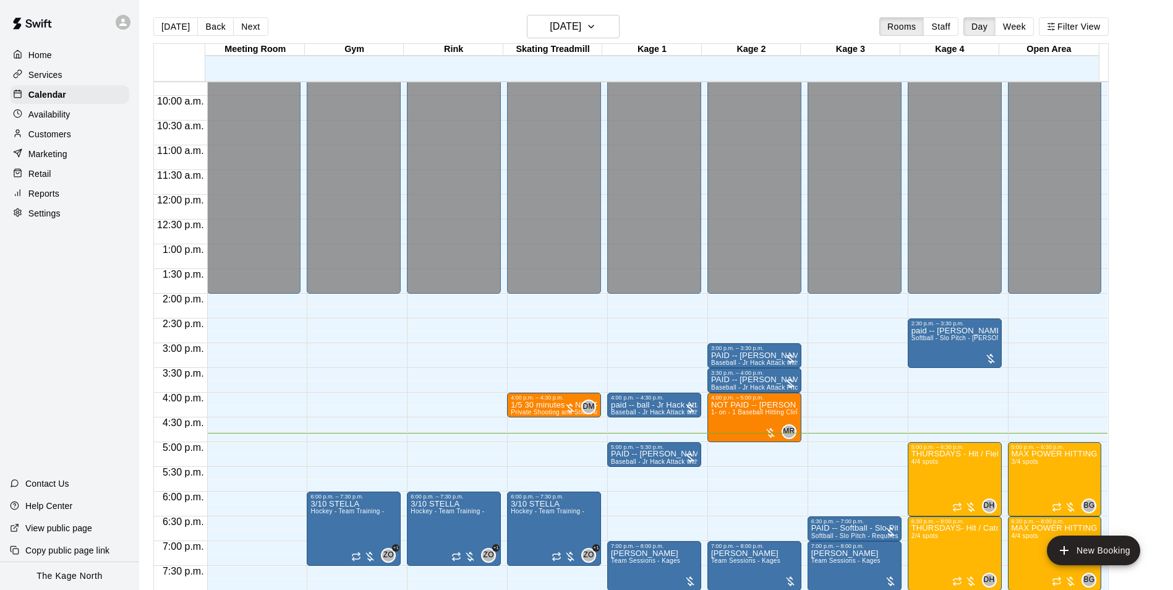
drag, startPoint x: 954, startPoint y: 288, endPoint x: 824, endPoint y: 308, distance: 131.4
click at [814, 306] on div "12:00 a.m. – 2:00 p.m. Closed 6:30 p.m. – 7:00 p.m. PAID -- Softball - Slo Pitc…" at bounding box center [855, 194] width 94 height 1187
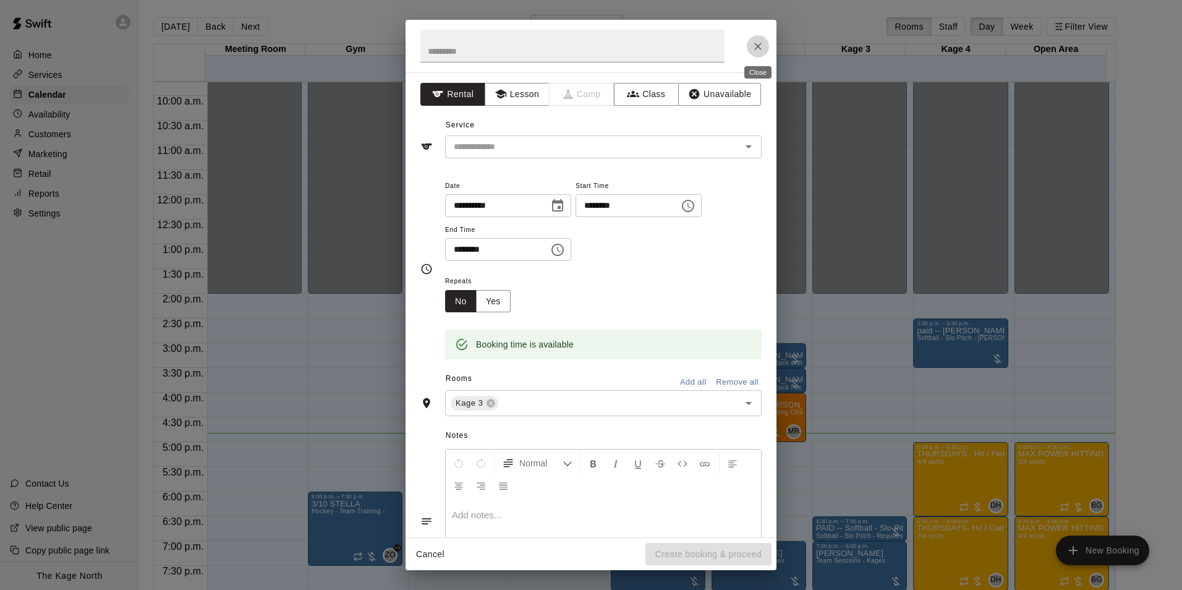
click at [761, 43] on icon "Close" at bounding box center [758, 46] width 12 height 12
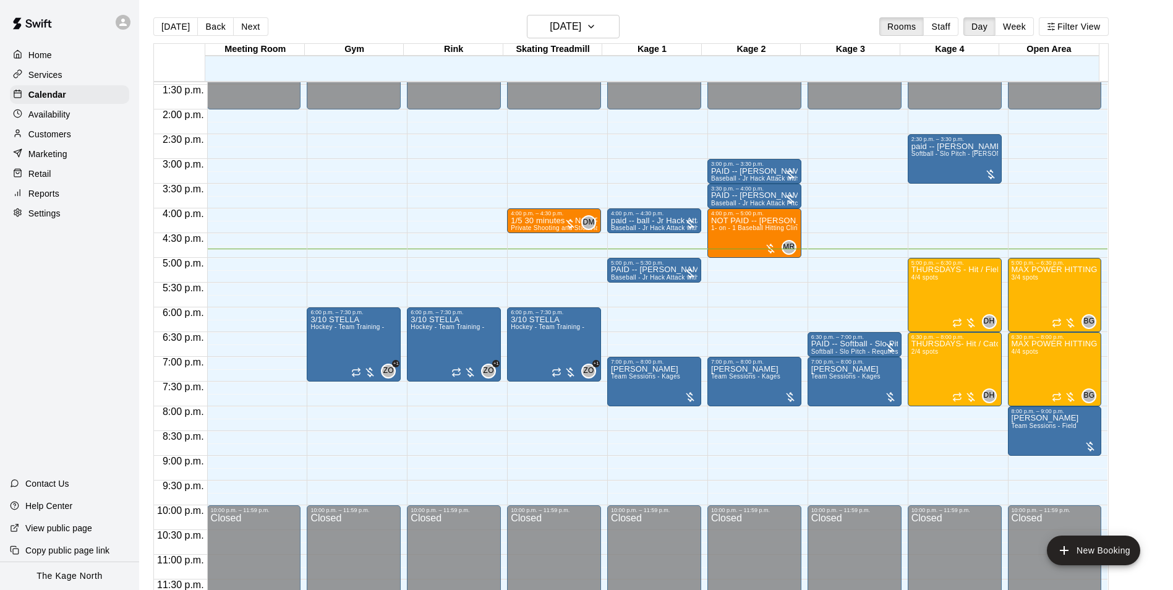
scroll to position [667, 0]
click at [252, 31] on button "Next" at bounding box center [250, 26] width 35 height 19
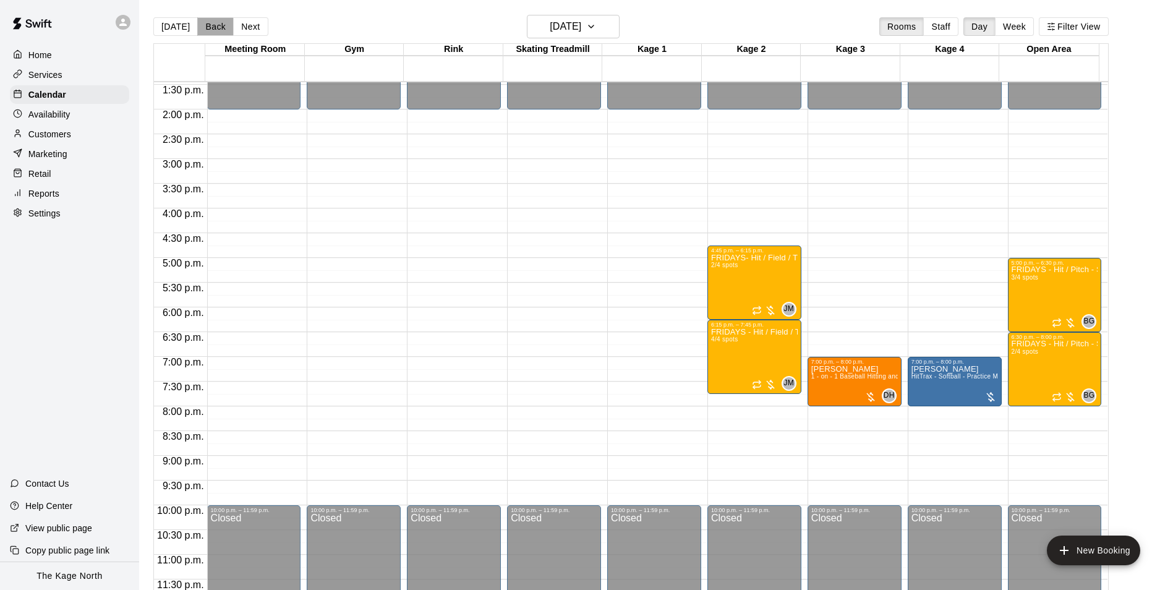
click at [219, 28] on button "Back" at bounding box center [215, 26] width 36 height 19
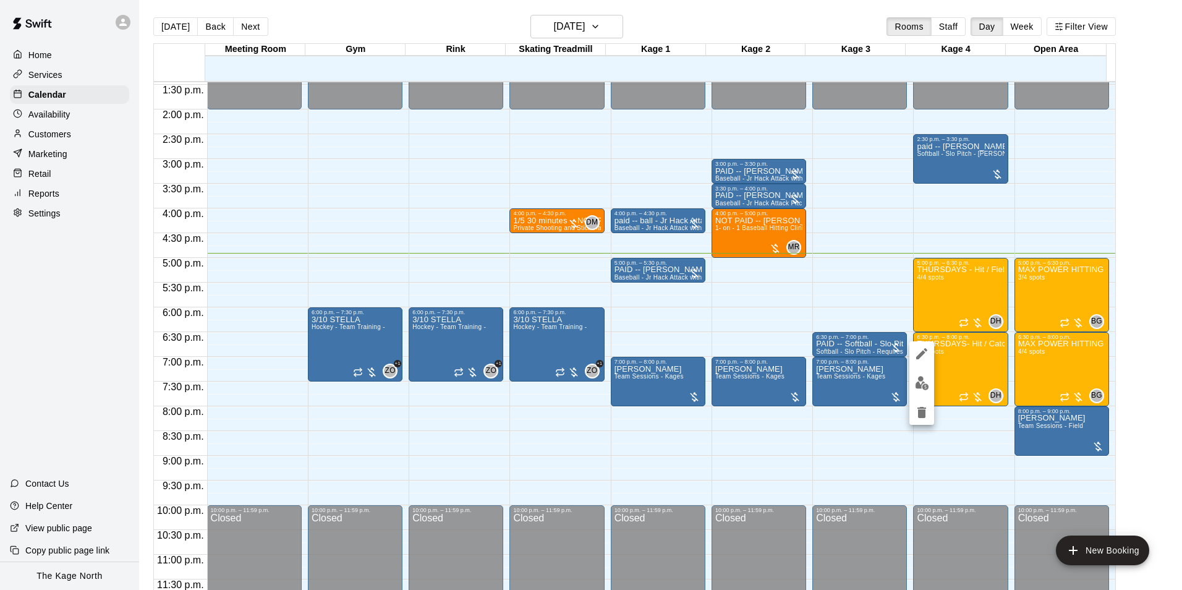
click at [932, 393] on div at bounding box center [922, 382] width 25 height 83
click at [929, 383] on img "edit" at bounding box center [922, 383] width 14 height 14
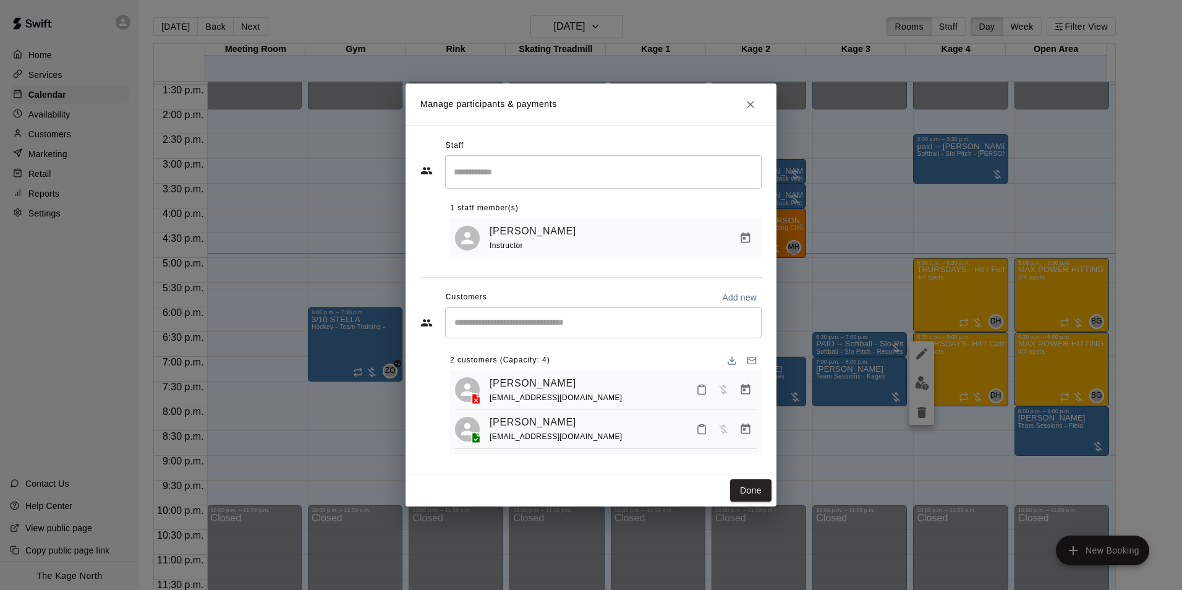
drag, startPoint x: 750, startPoint y: 102, endPoint x: 855, endPoint y: 161, distance: 120.7
click at [750, 102] on icon "Close" at bounding box center [750, 104] width 7 height 7
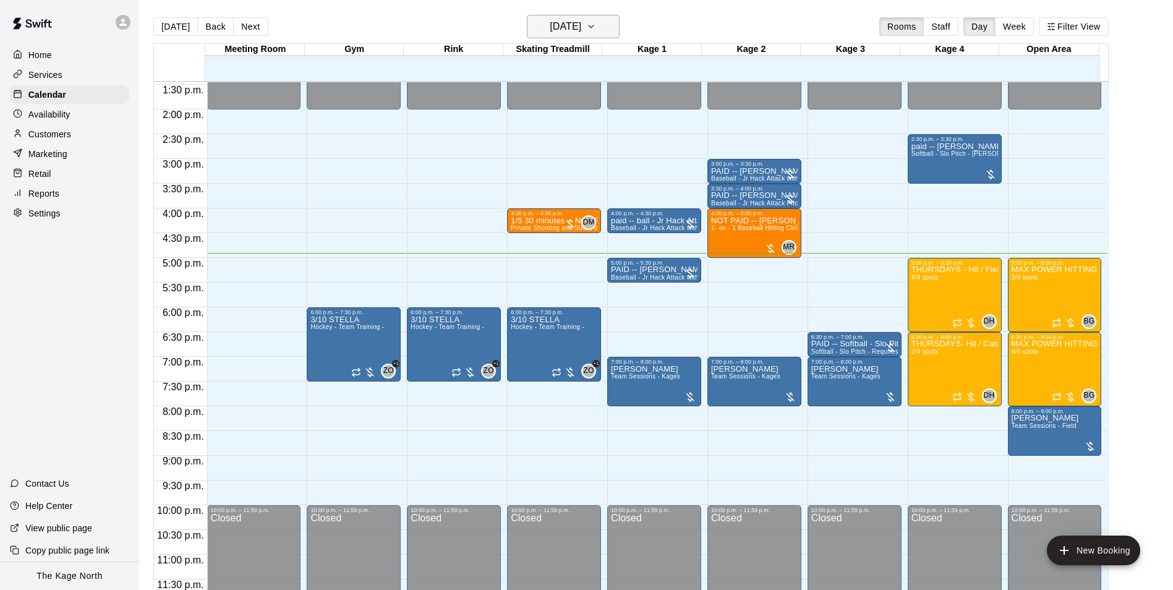
click at [581, 19] on h6 "[DATE]" at bounding box center [566, 26] width 32 height 17
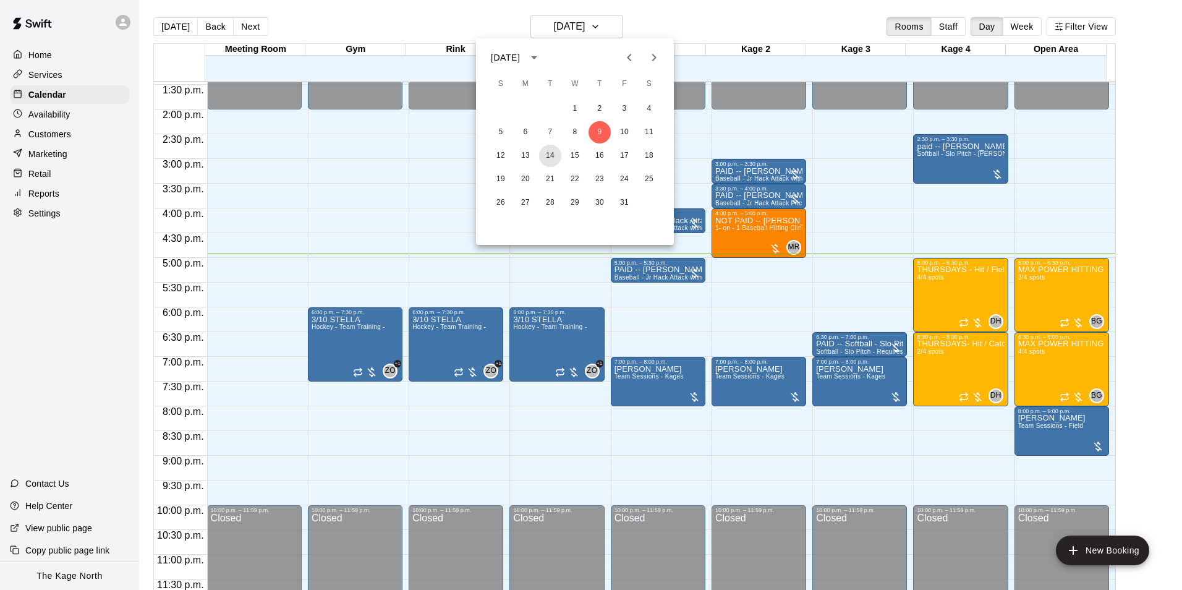
drag, startPoint x: 552, startPoint y: 151, endPoint x: 666, endPoint y: 197, distance: 122.6
click at [552, 151] on button "14" at bounding box center [550, 156] width 22 height 22
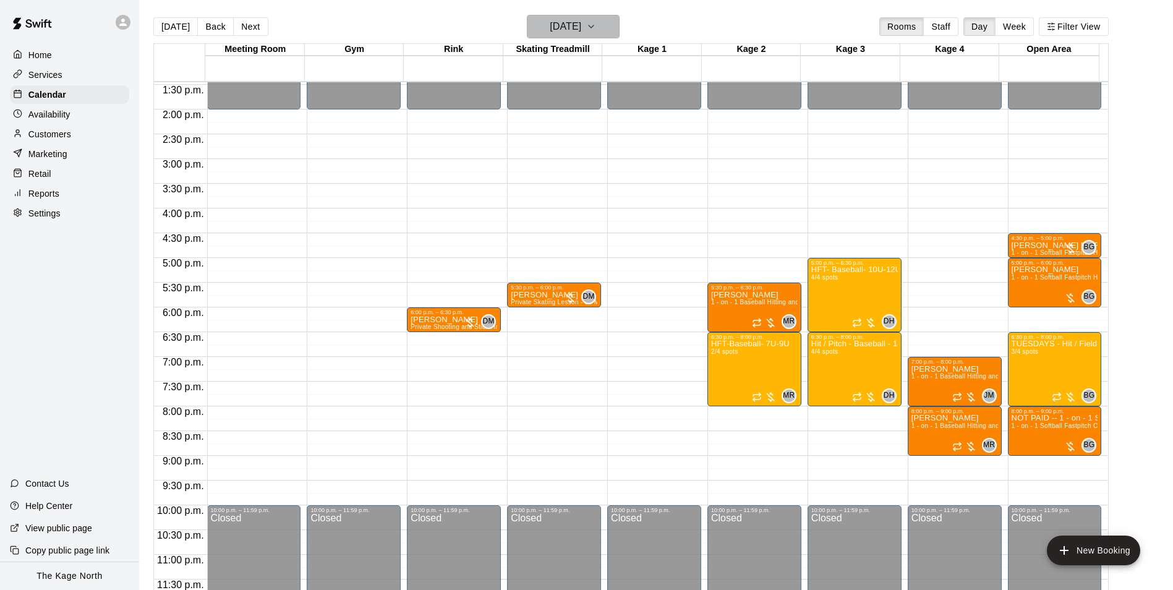
click at [581, 35] on h6 "Tuesday Oct 14" at bounding box center [566, 26] width 32 height 17
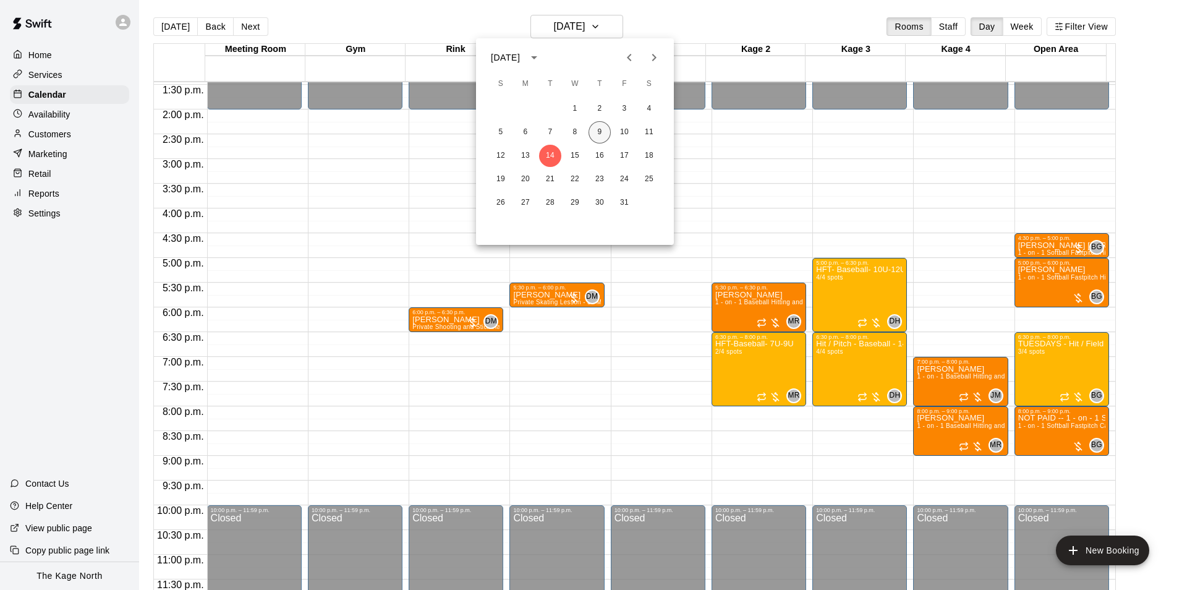
click at [601, 129] on button "9" at bounding box center [600, 132] width 22 height 22
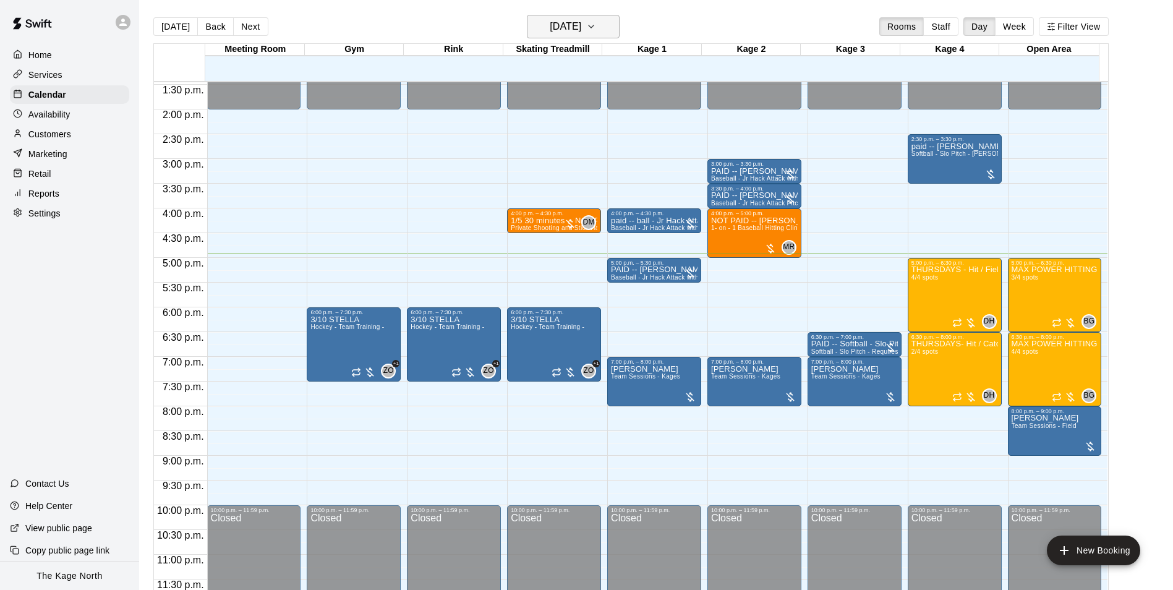
click at [581, 18] on h6 "[DATE]" at bounding box center [566, 26] width 32 height 17
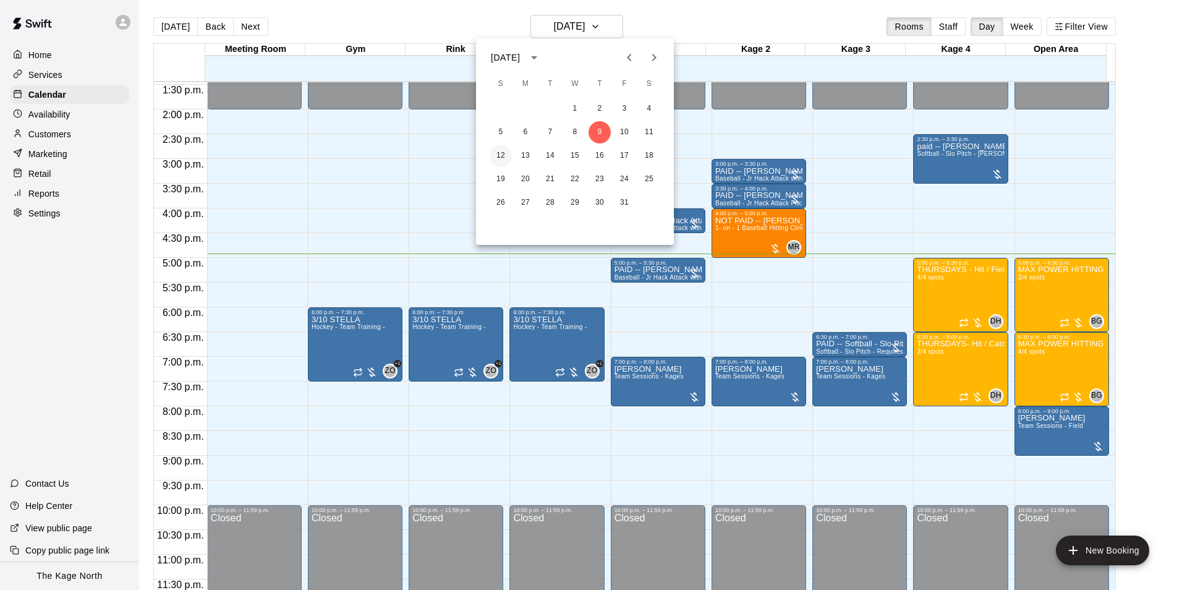
click at [502, 151] on button "12" at bounding box center [501, 156] width 22 height 22
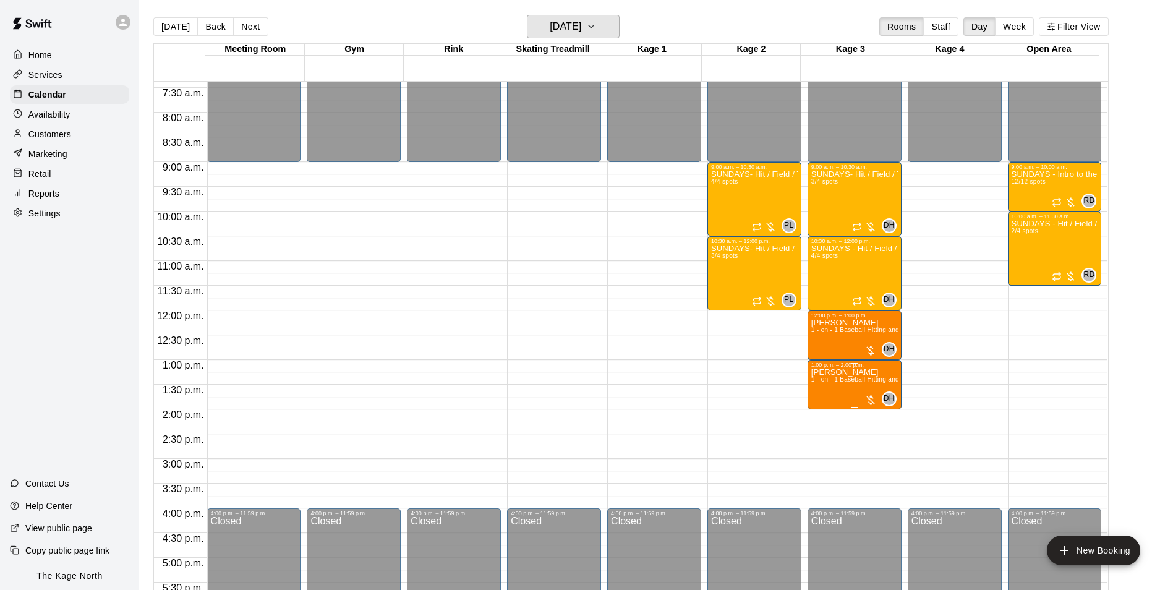
scroll to position [357, 0]
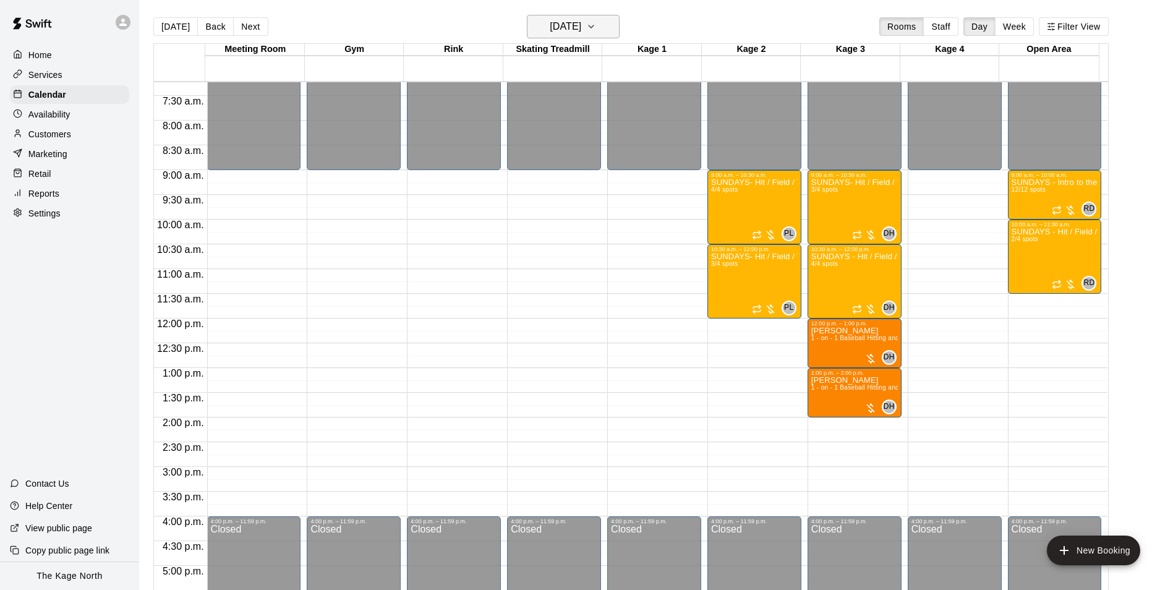
click at [600, 30] on button "[DATE]" at bounding box center [573, 26] width 93 height 23
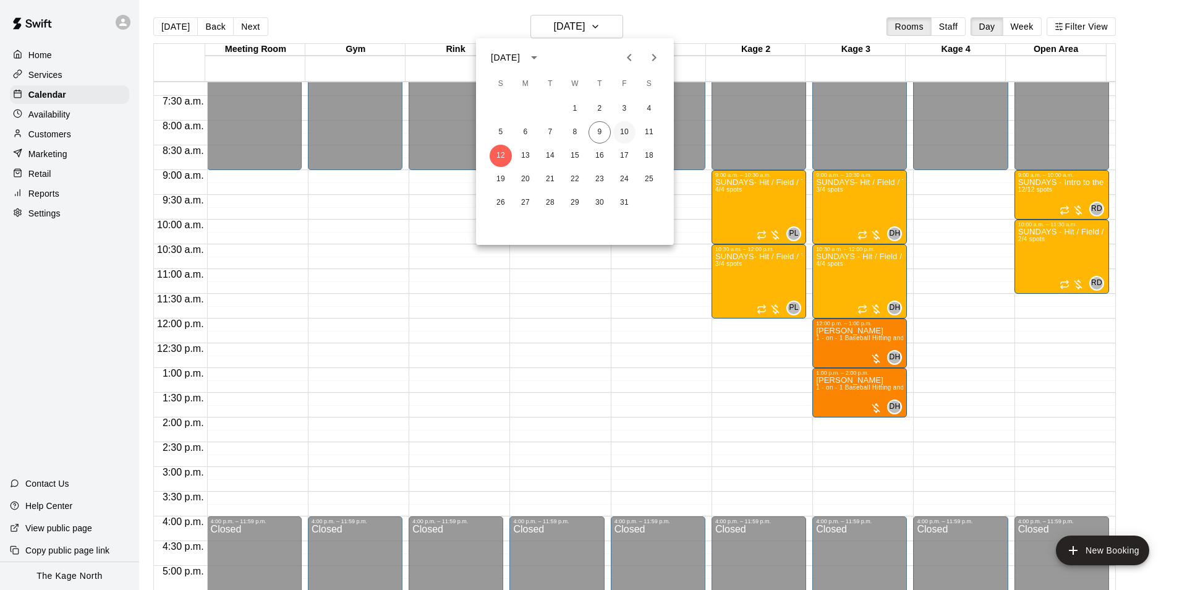
click at [631, 133] on button "10" at bounding box center [624, 132] width 22 height 22
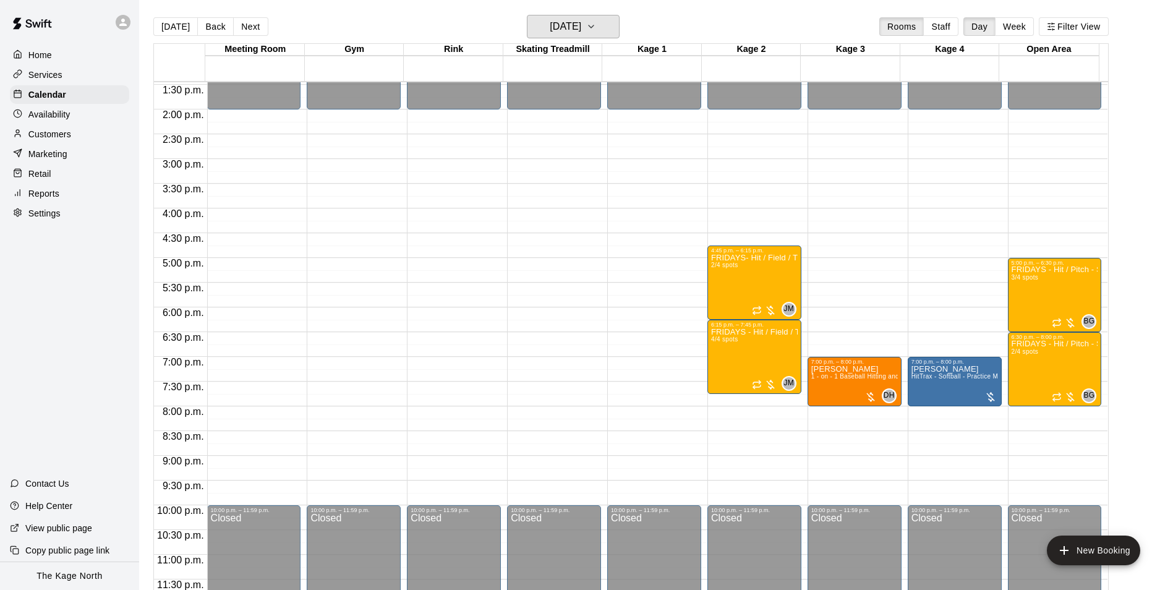
scroll to position [667, 0]
click at [571, 36] on button "[DATE]" at bounding box center [573, 26] width 93 height 23
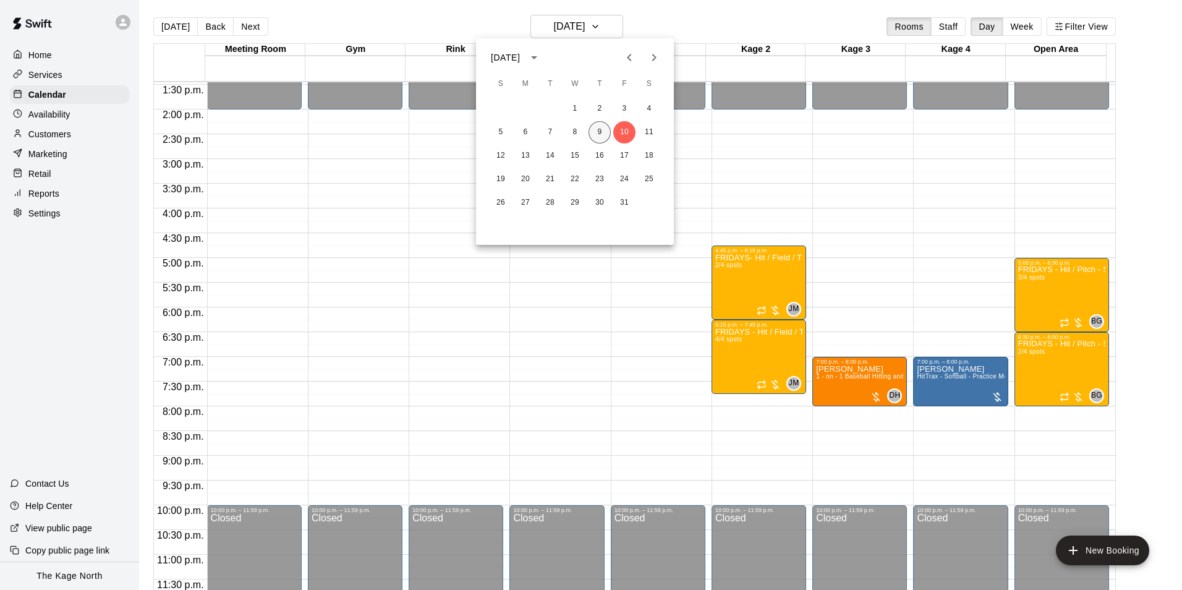
click at [598, 133] on button "9" at bounding box center [600, 132] width 22 height 22
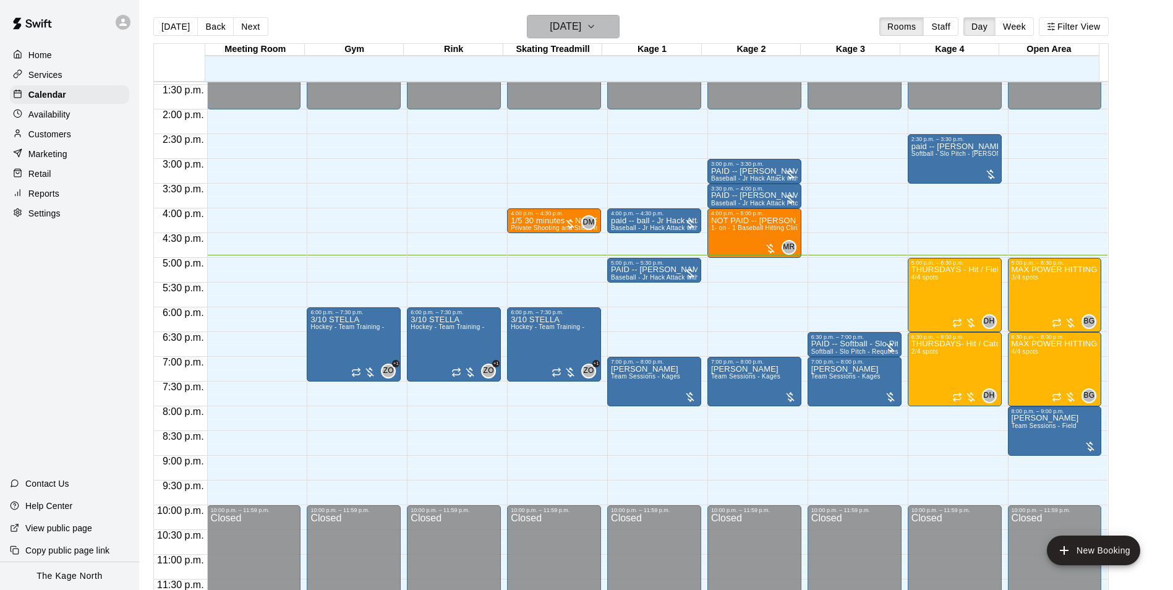
click at [605, 24] on button "[DATE]" at bounding box center [573, 26] width 93 height 23
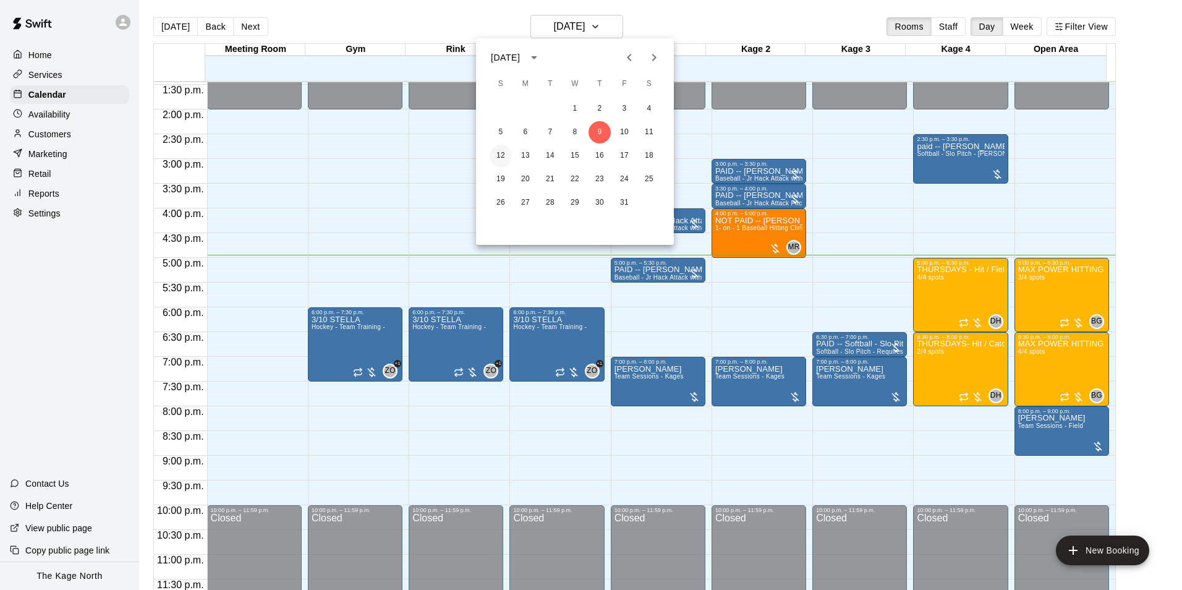
click at [498, 156] on button "12" at bounding box center [501, 156] width 22 height 22
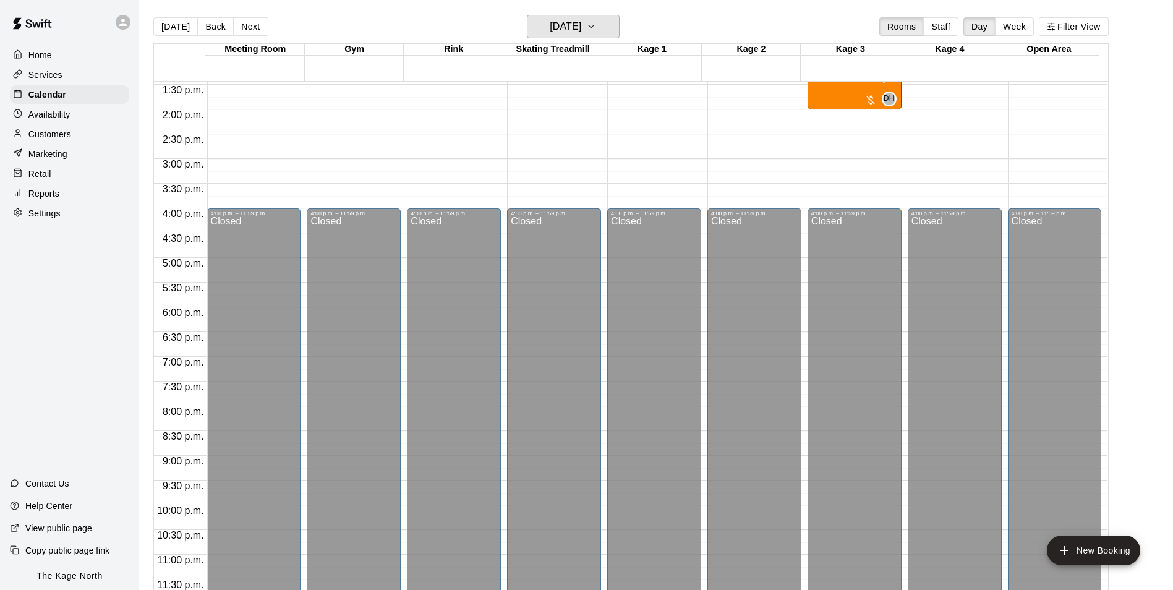
scroll to position [543, 0]
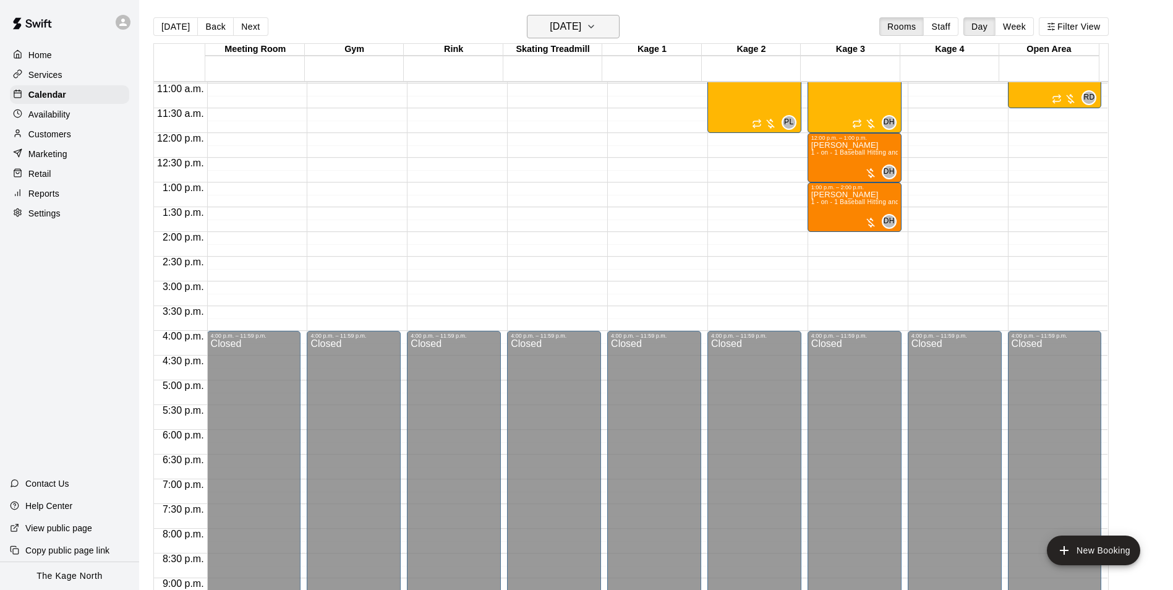
click at [601, 29] on button "[DATE]" at bounding box center [573, 26] width 93 height 23
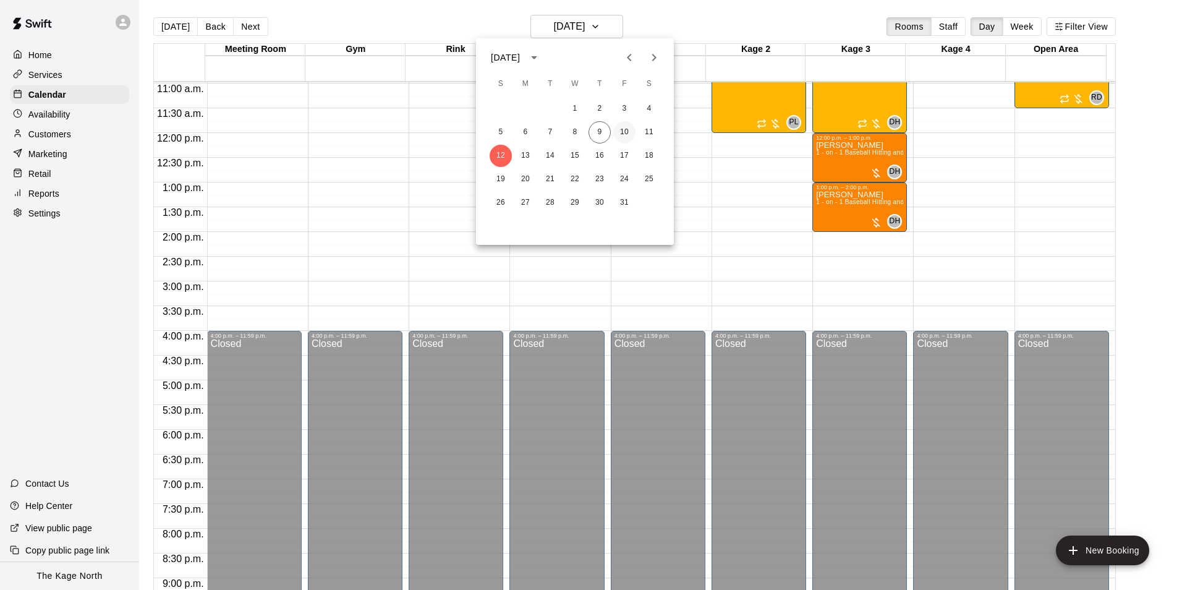
click at [627, 130] on button "10" at bounding box center [624, 132] width 22 height 22
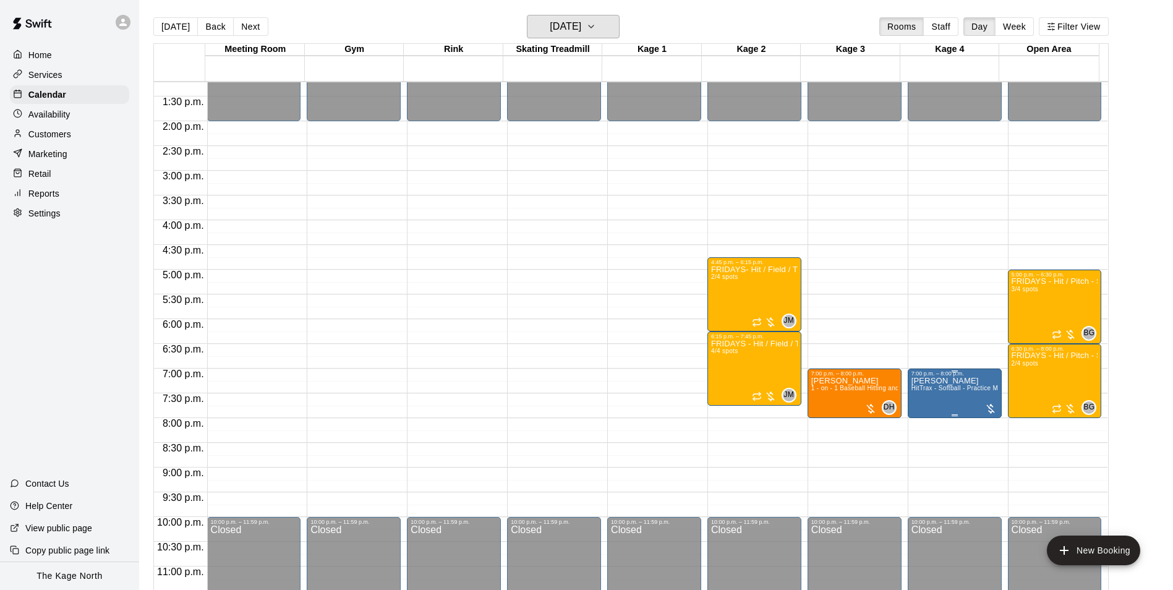
scroll to position [667, 0]
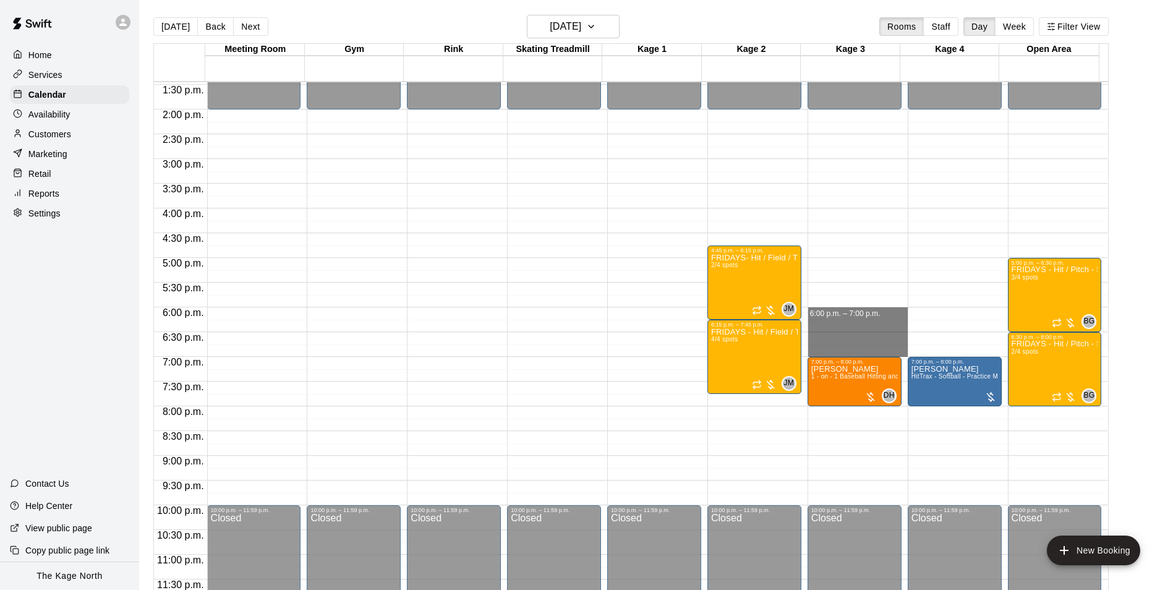
drag, startPoint x: 852, startPoint y: 323, endPoint x: 852, endPoint y: 346, distance: 22.3
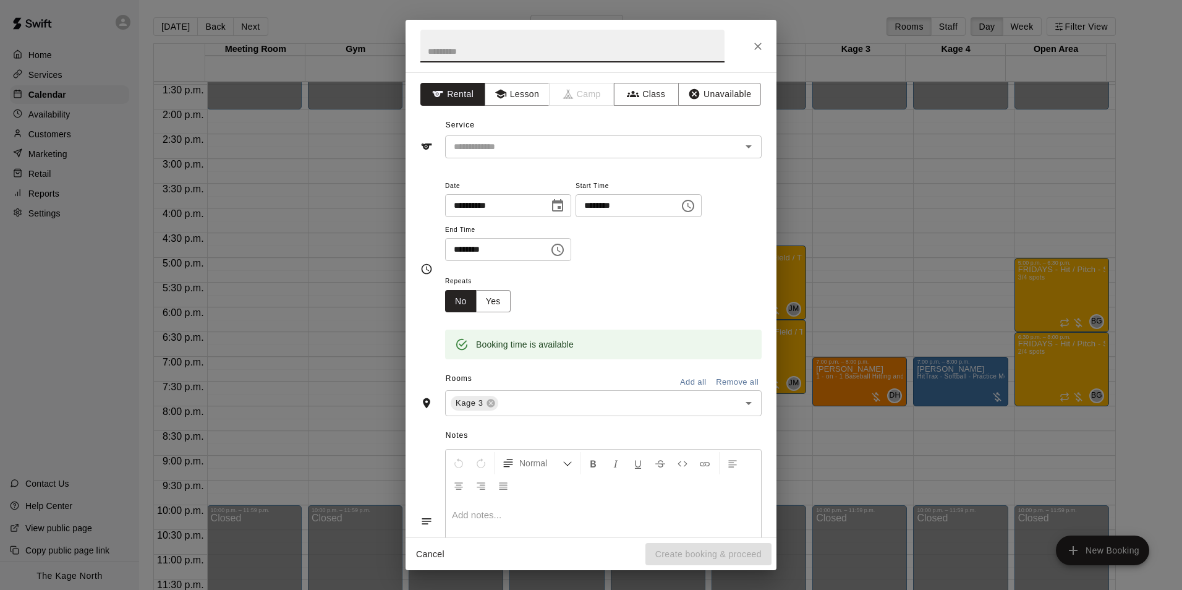
click at [757, 41] on icon "Close" at bounding box center [758, 46] width 12 height 12
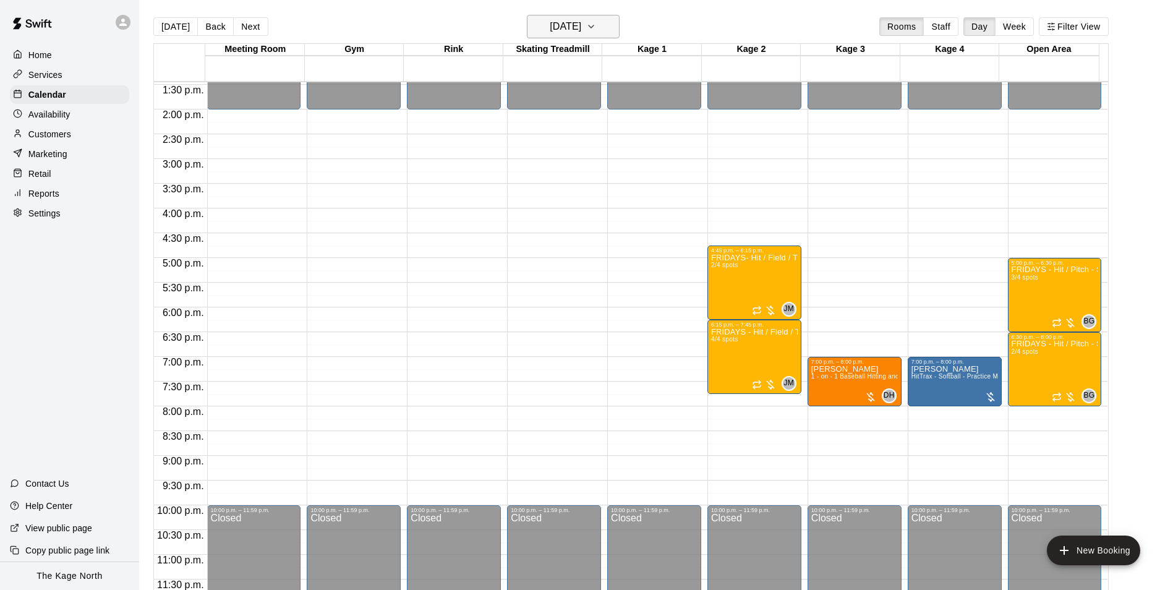
click at [602, 28] on button "[DATE]" at bounding box center [573, 26] width 93 height 23
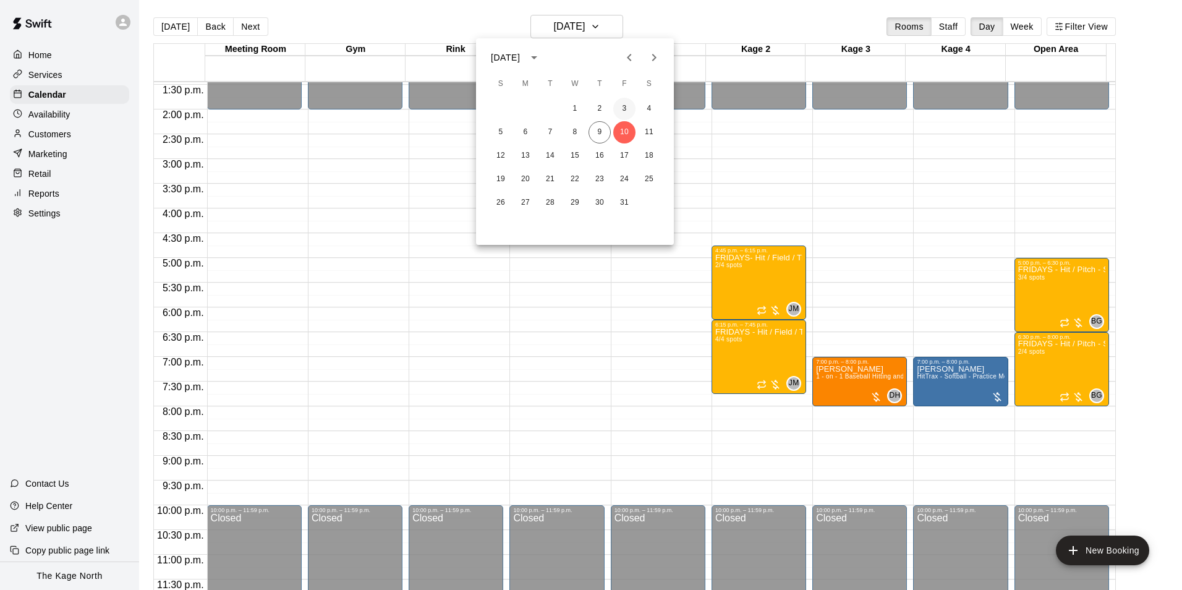
click at [620, 106] on button "3" at bounding box center [624, 109] width 22 height 22
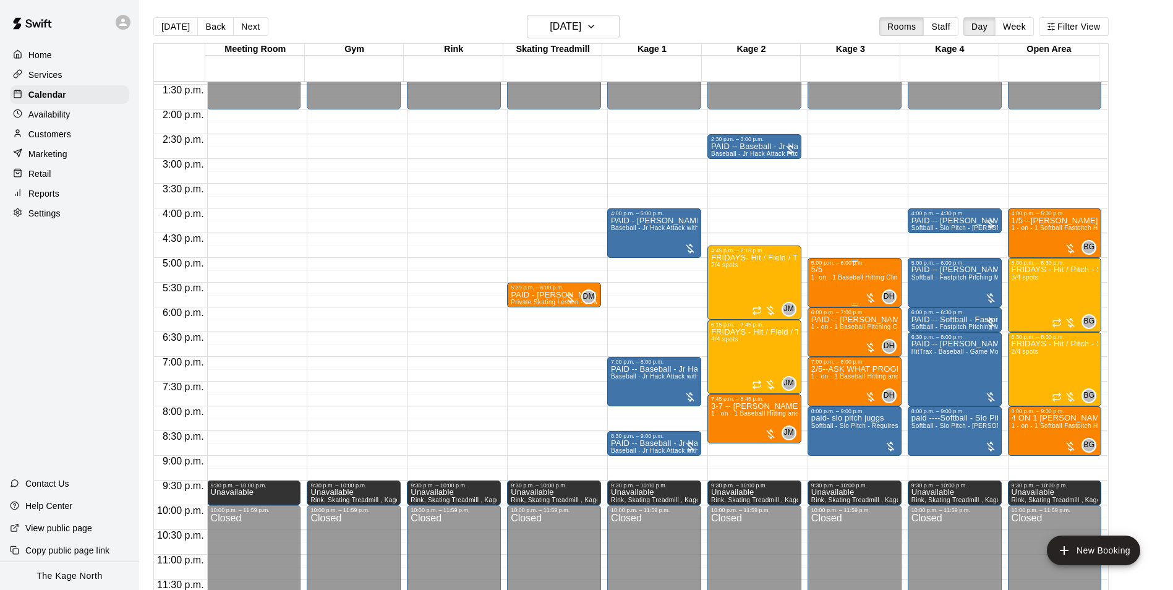
click at [845, 276] on span "1- on - 1 Baseball Hitting Clinic" at bounding box center [857, 277] width 92 height 7
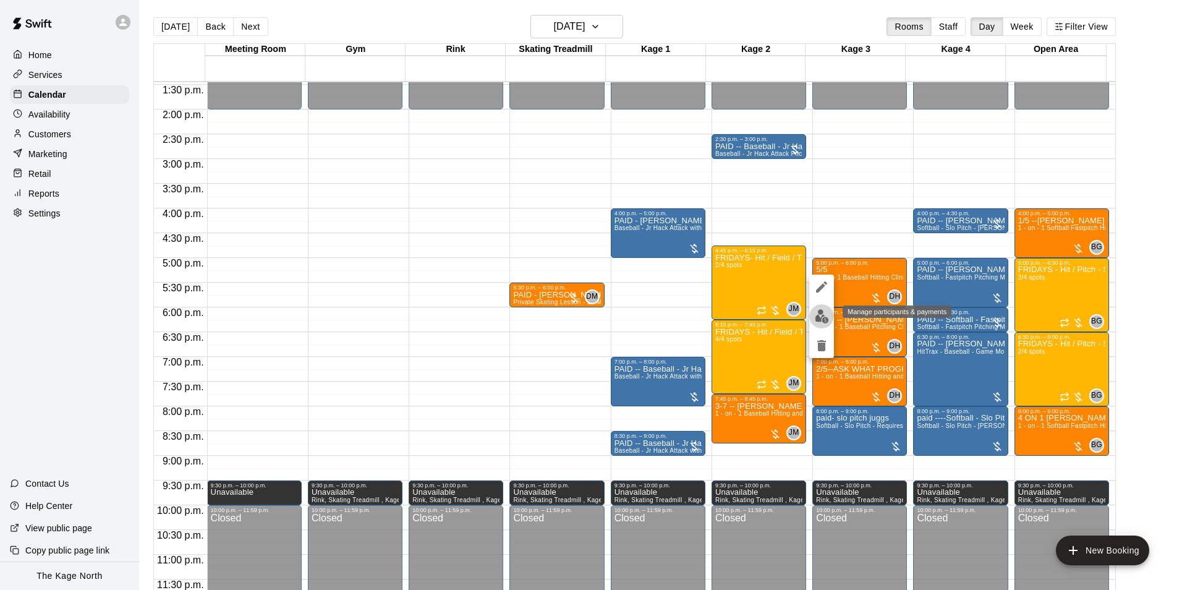
click at [824, 322] on img "edit" at bounding box center [822, 316] width 14 height 14
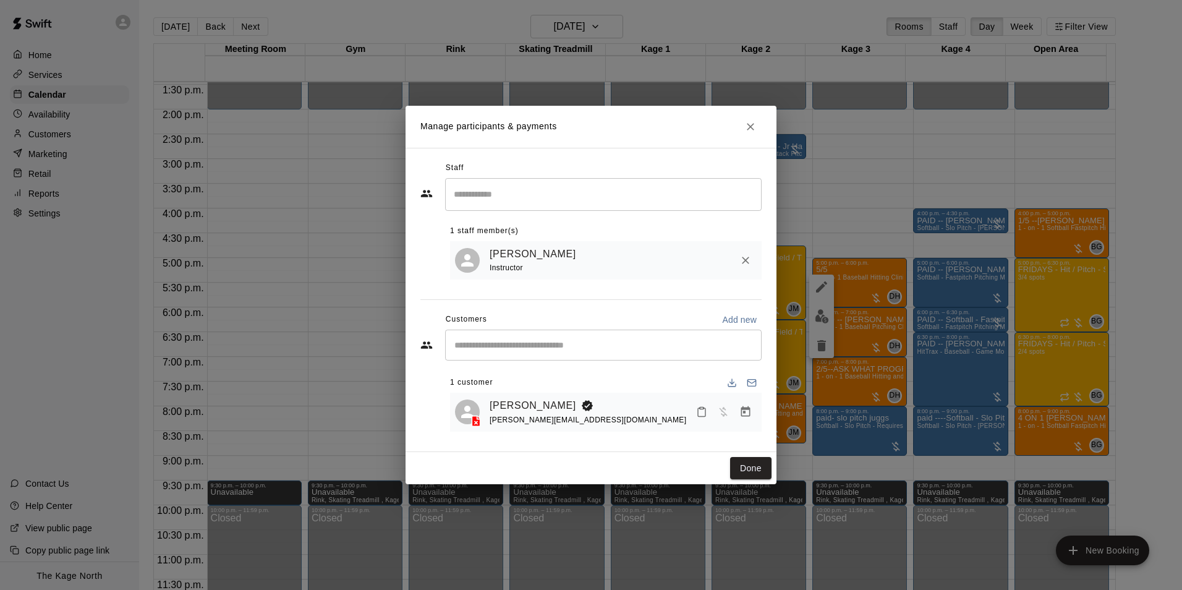
drag, startPoint x: 746, startPoint y: 121, endPoint x: 727, endPoint y: 106, distance: 24.7
click at [746, 121] on icon "Close" at bounding box center [750, 127] width 12 height 12
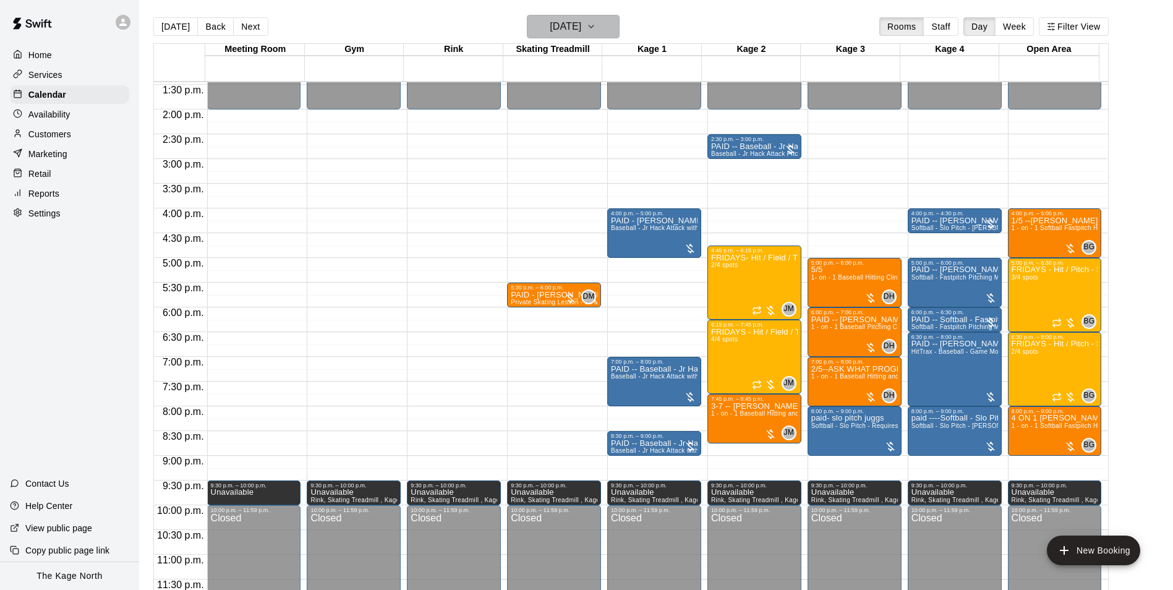
click at [577, 24] on h6 "Friday Oct 03" at bounding box center [566, 26] width 32 height 17
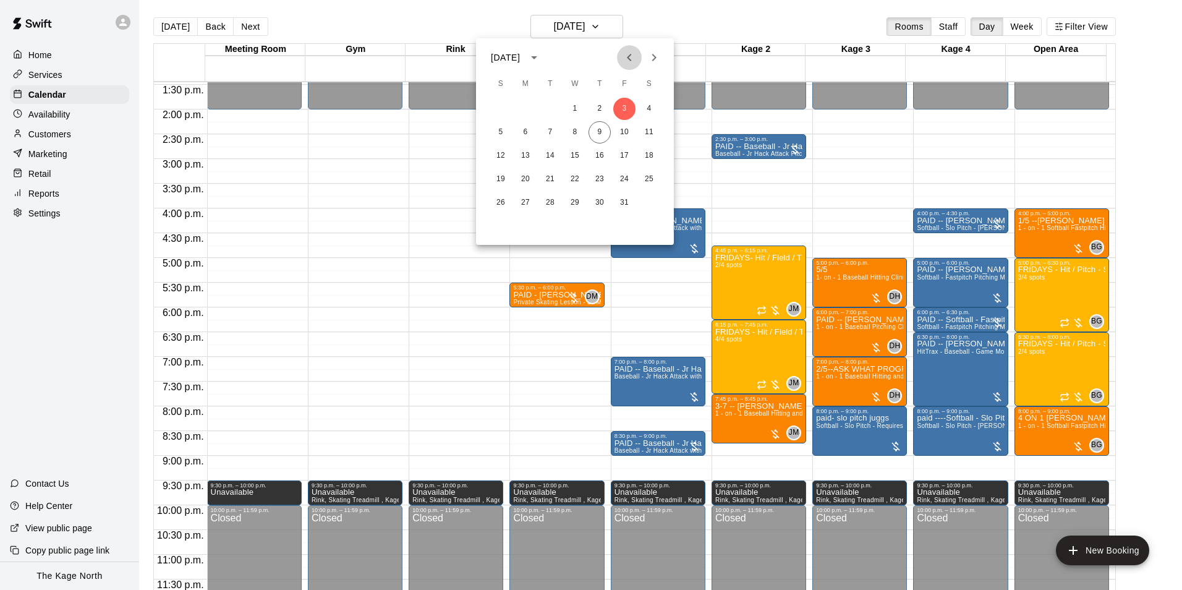
click at [633, 56] on icon "Previous month" at bounding box center [629, 57] width 15 height 15
click at [620, 180] on button "26" at bounding box center [624, 179] width 22 height 22
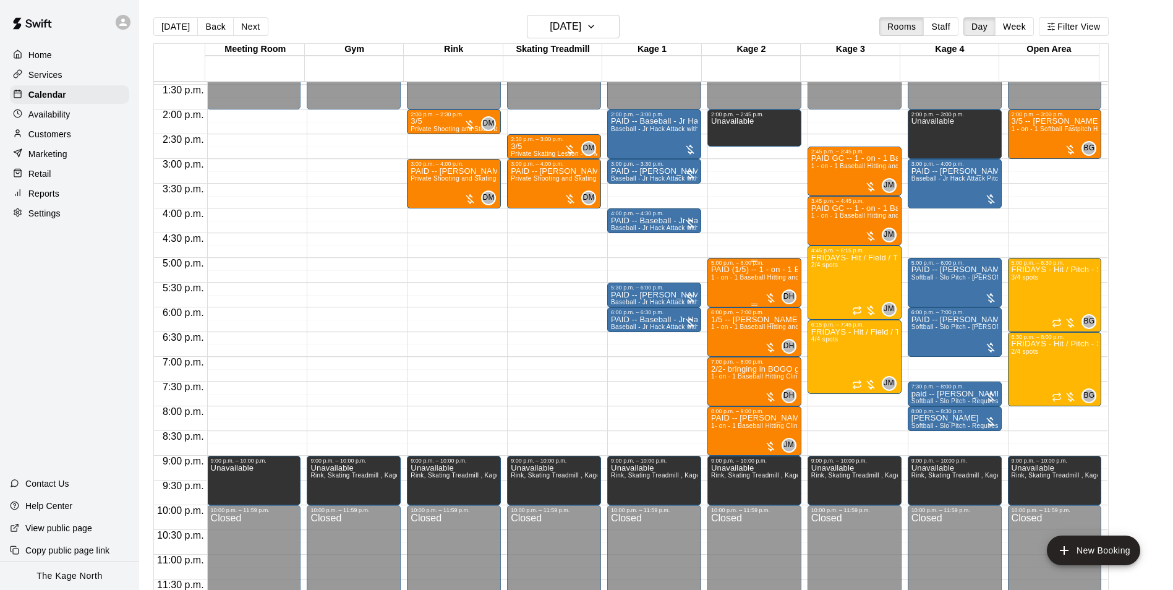
click at [759, 281] on span "1 - on - 1 Baseball Hitting and Pitching Clinic" at bounding box center [777, 277] width 132 height 7
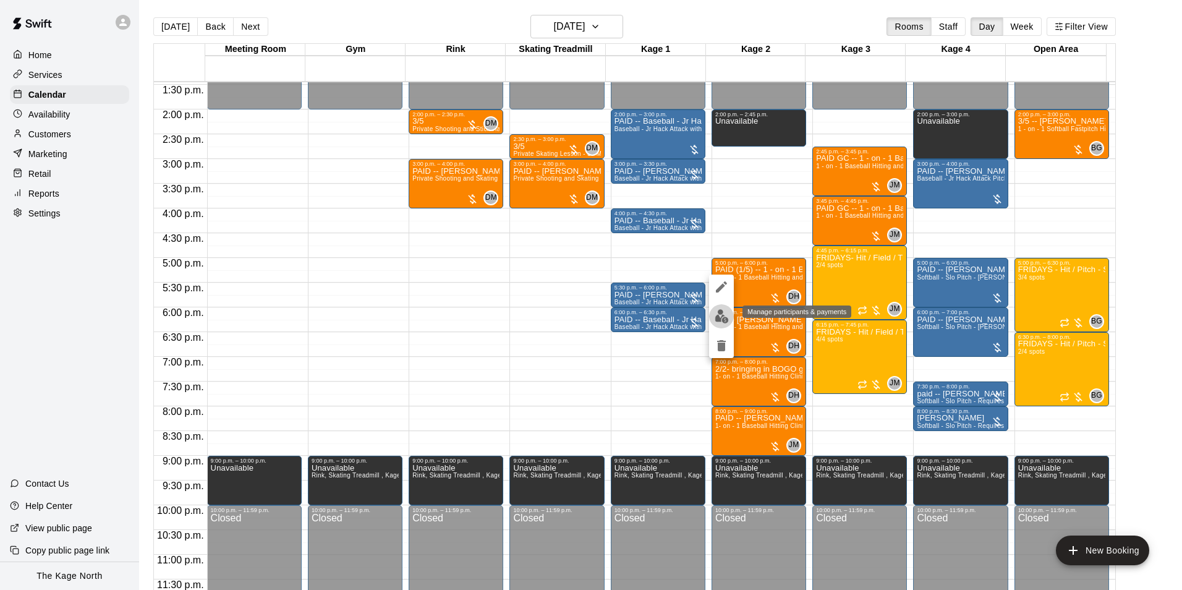
click at [725, 314] on img "edit" at bounding box center [722, 316] width 14 height 14
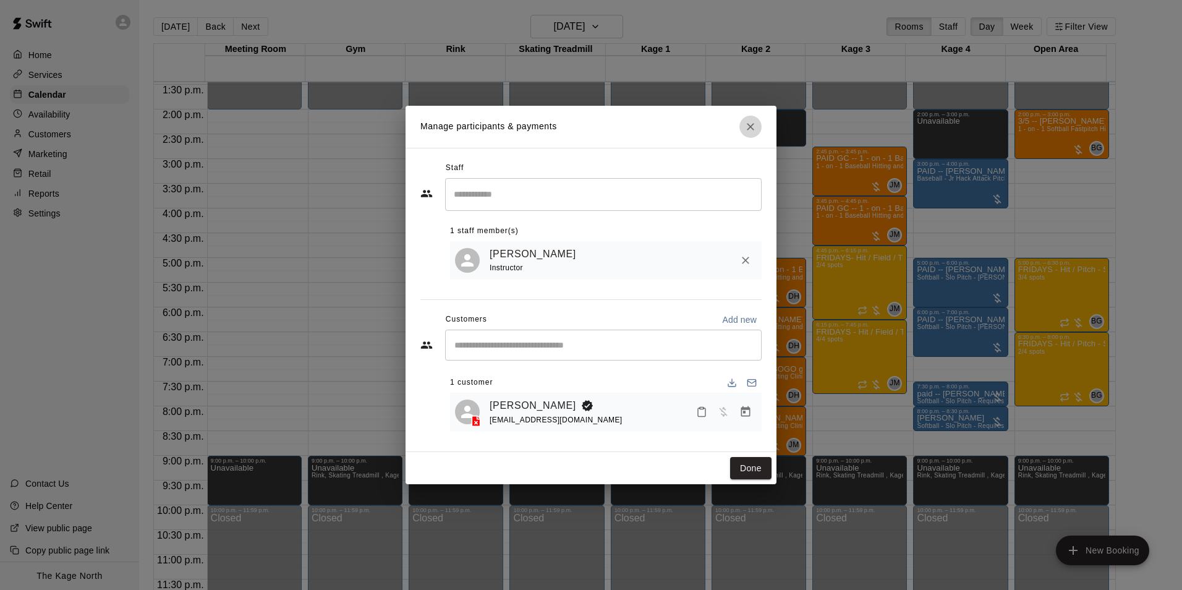
click at [755, 123] on icon "Close" at bounding box center [750, 127] width 12 height 12
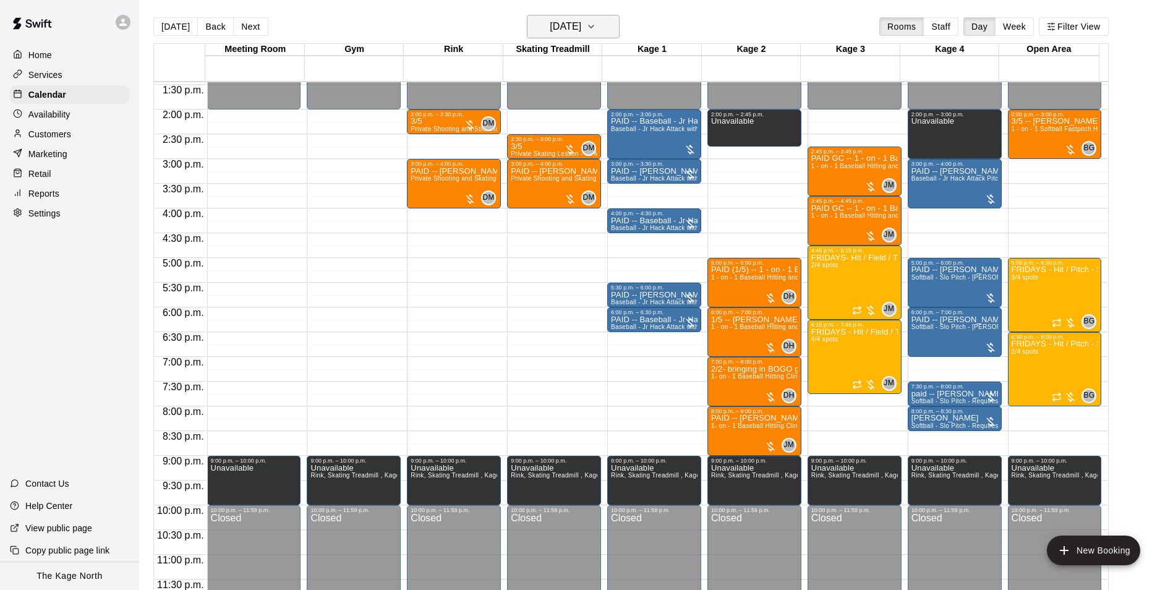
click at [581, 30] on h6 "Friday Sep 26" at bounding box center [566, 26] width 32 height 17
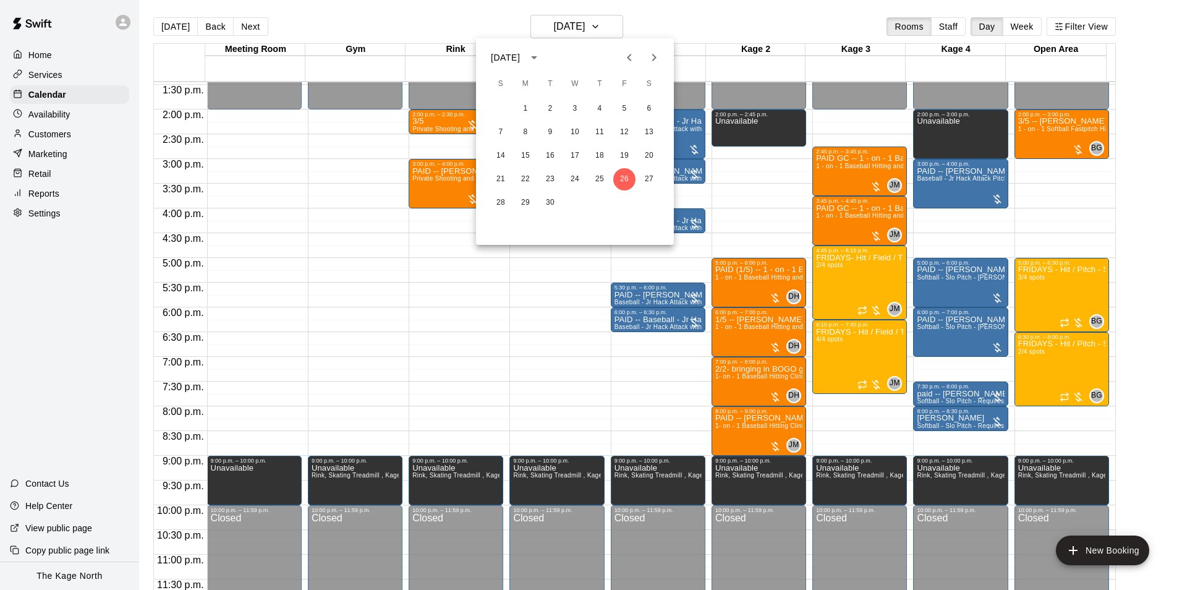
click at [649, 53] on icon "Next month" at bounding box center [654, 57] width 15 height 15
click at [632, 56] on icon "Previous month" at bounding box center [629, 57] width 15 height 15
click at [651, 56] on icon "Next month" at bounding box center [654, 57] width 15 height 15
click at [761, 389] on div at bounding box center [591, 295] width 1182 height 590
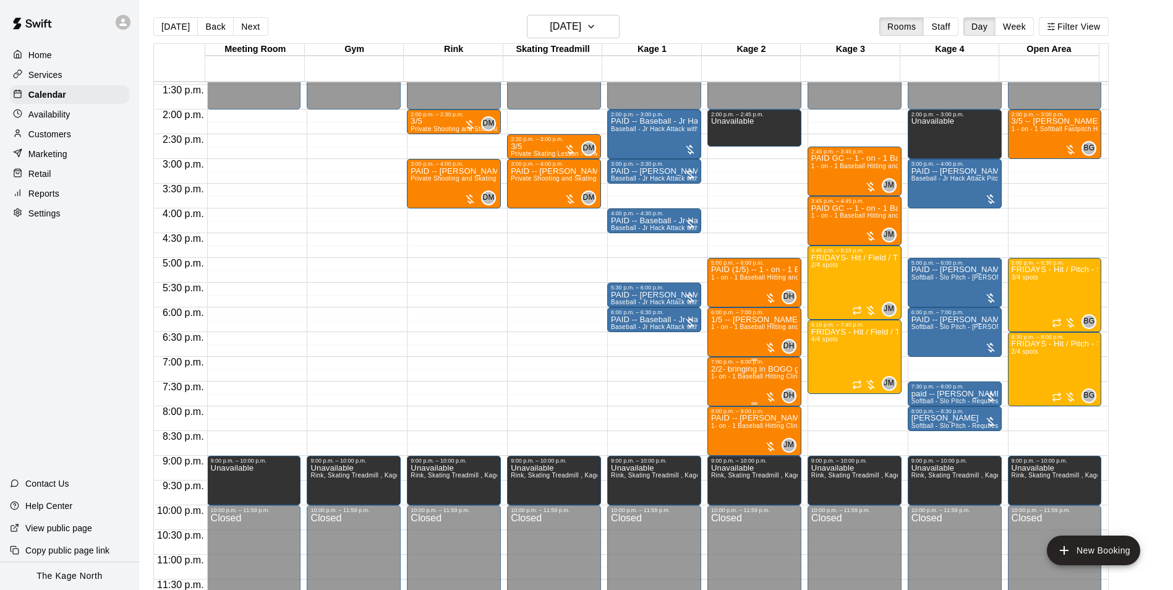
click at [756, 375] on span "1- on - 1 Baseball Hitting Clinic" at bounding box center [757, 376] width 92 height 7
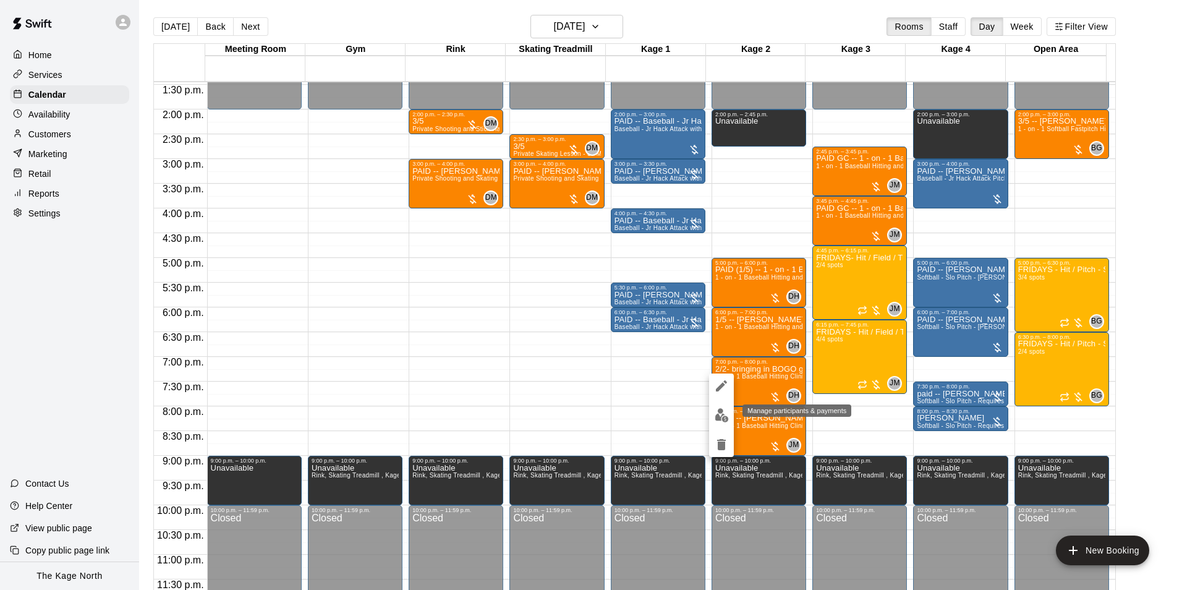
click at [721, 417] on img "edit" at bounding box center [722, 415] width 14 height 14
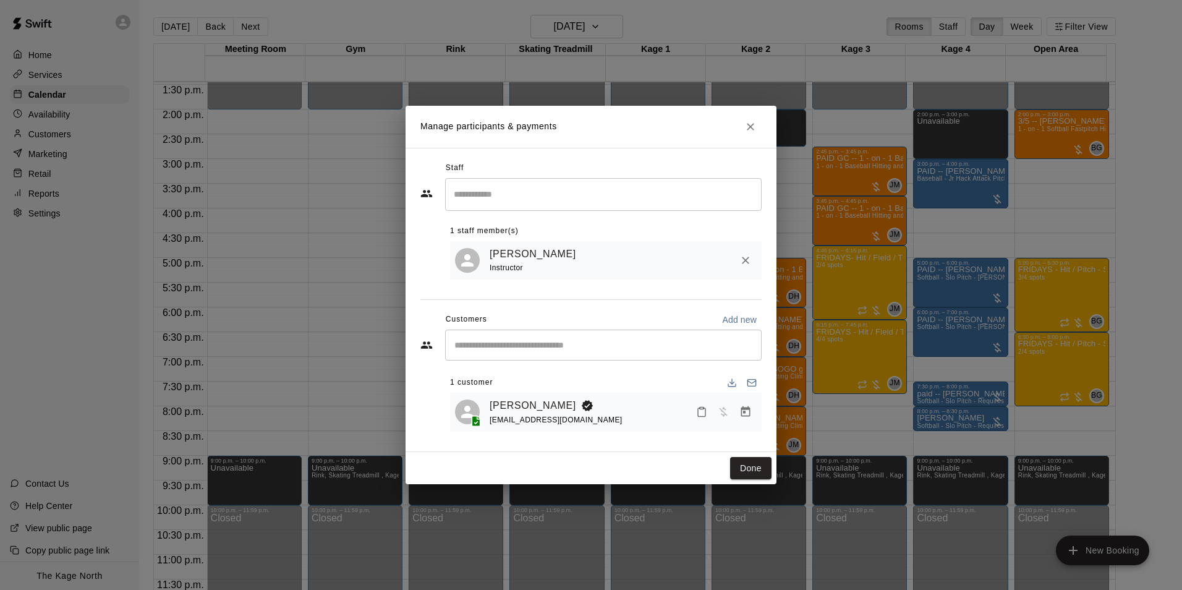
click at [750, 124] on icon "Close" at bounding box center [750, 126] width 7 height 7
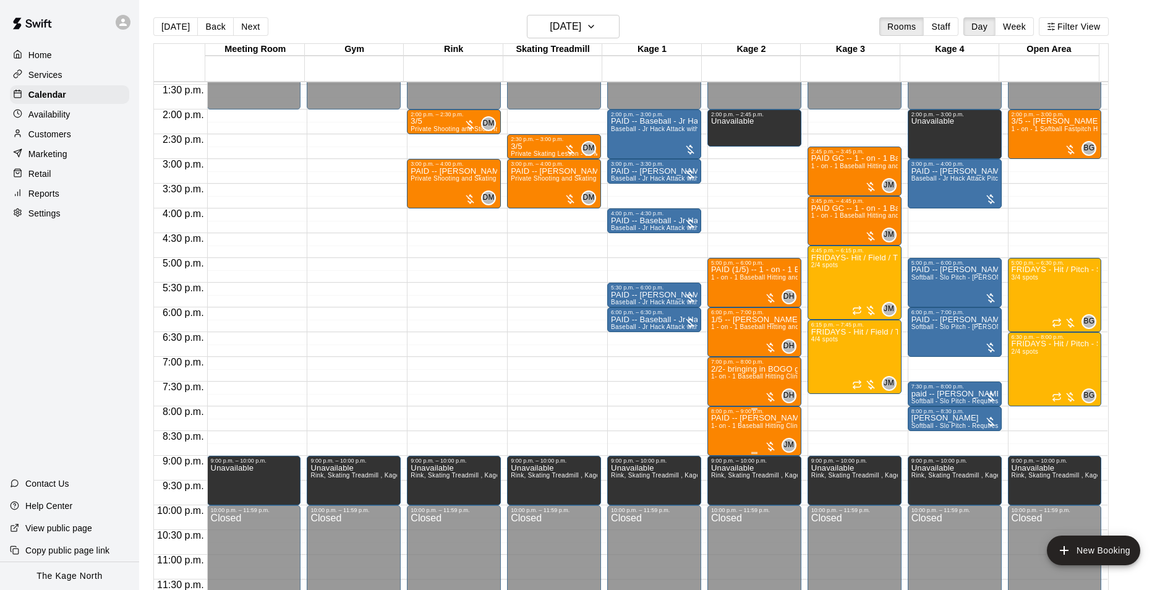
click at [752, 425] on span "1- on - 1 Baseball Hitting Clinic" at bounding box center [757, 425] width 92 height 7
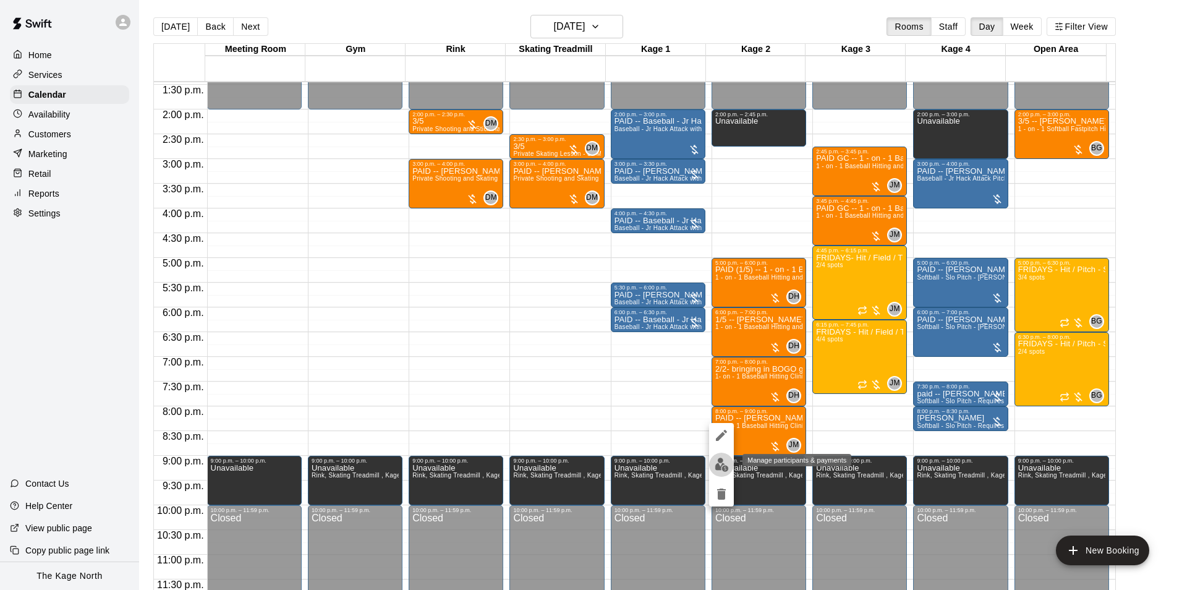
click at [717, 472] on button "edit" at bounding box center [721, 465] width 25 height 24
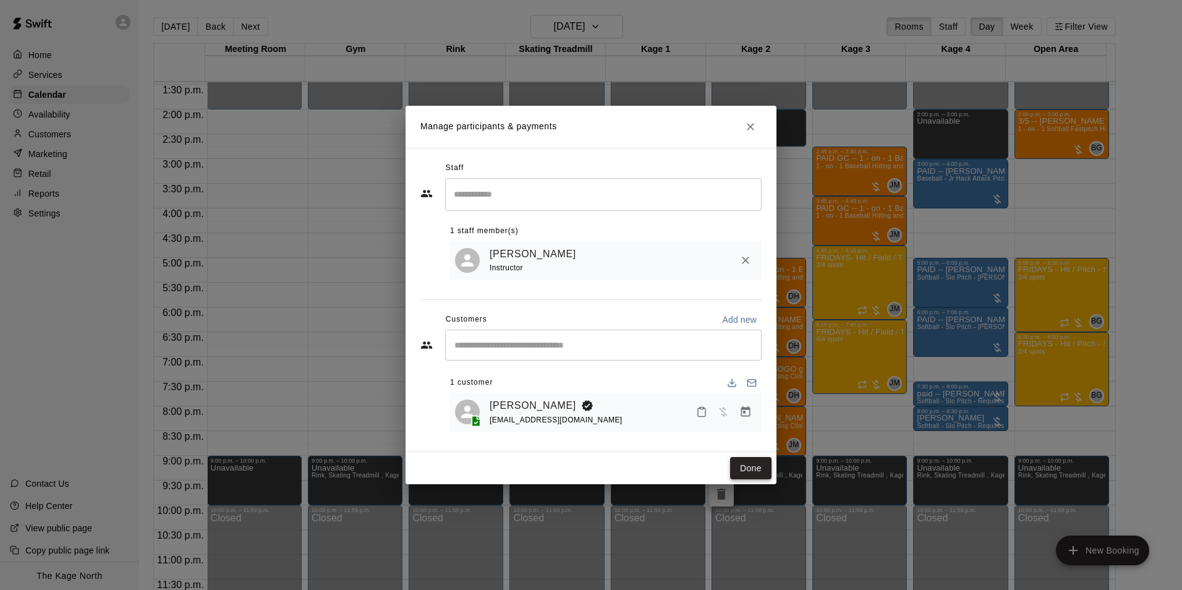
click at [757, 471] on button "Done" at bounding box center [750, 468] width 41 height 23
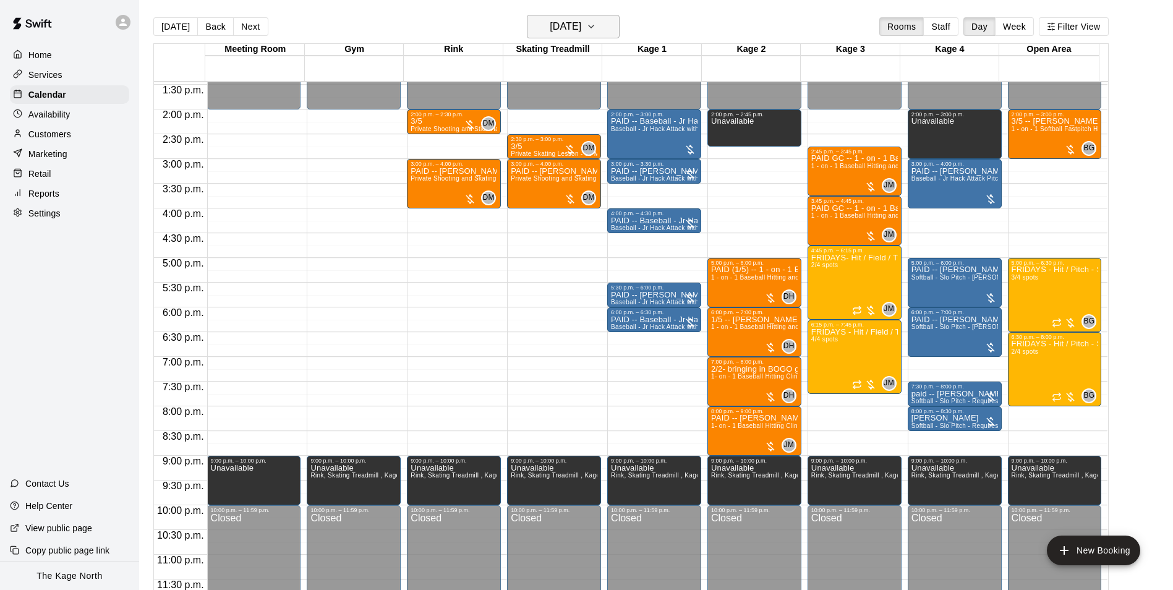
click at [580, 26] on h6 "Friday Sep 26" at bounding box center [566, 26] width 32 height 17
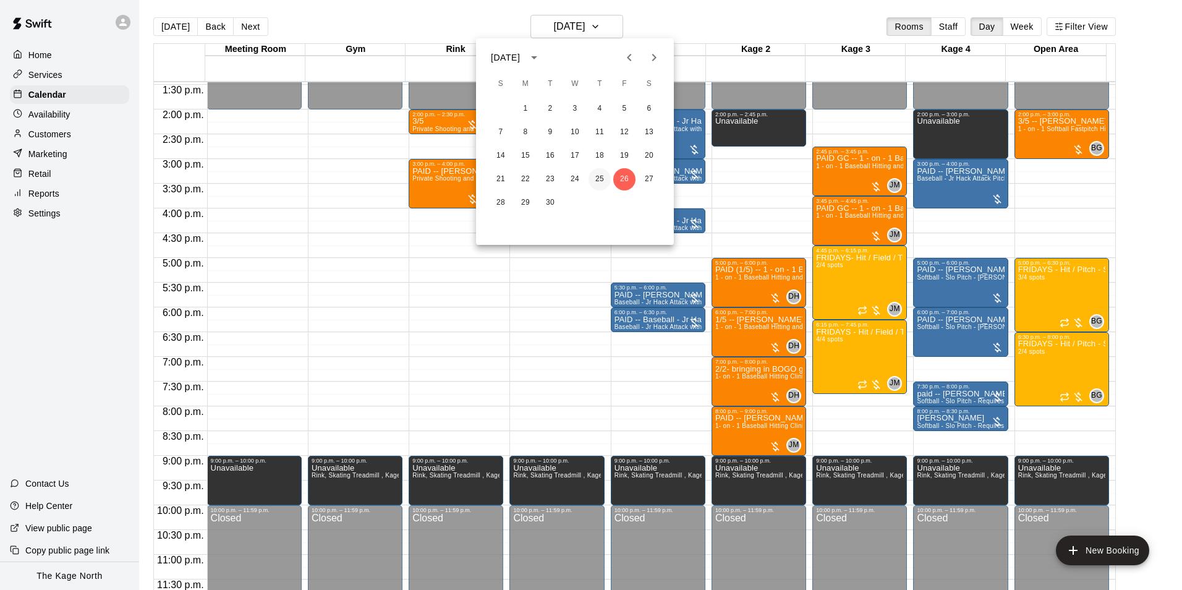
click at [600, 181] on button "25" at bounding box center [600, 179] width 22 height 22
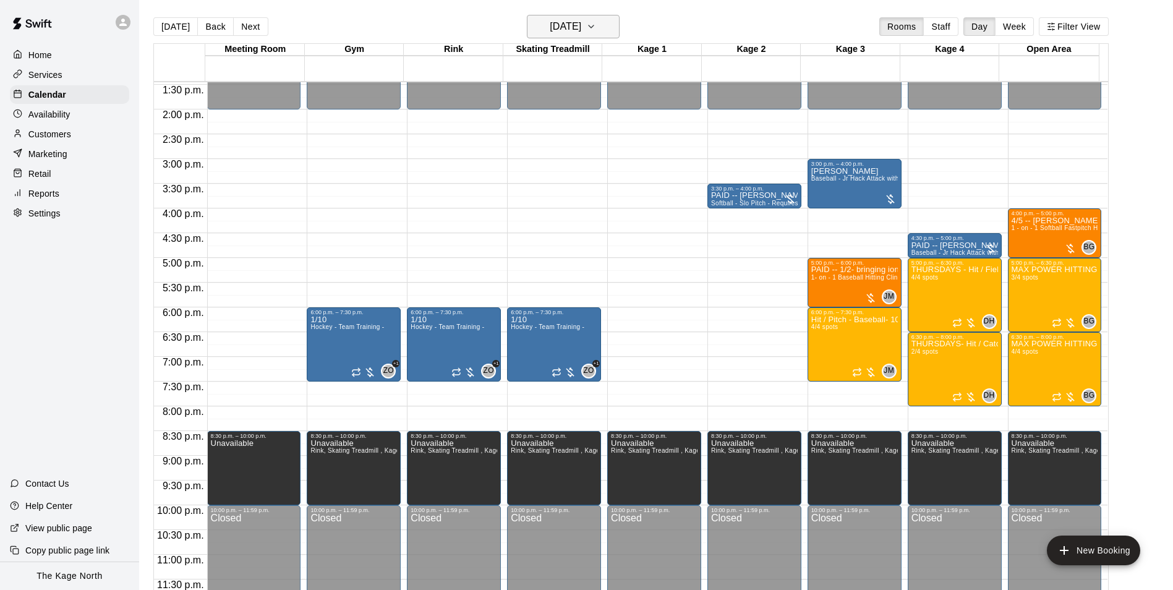
click at [581, 25] on h6 "[DATE]" at bounding box center [566, 26] width 32 height 17
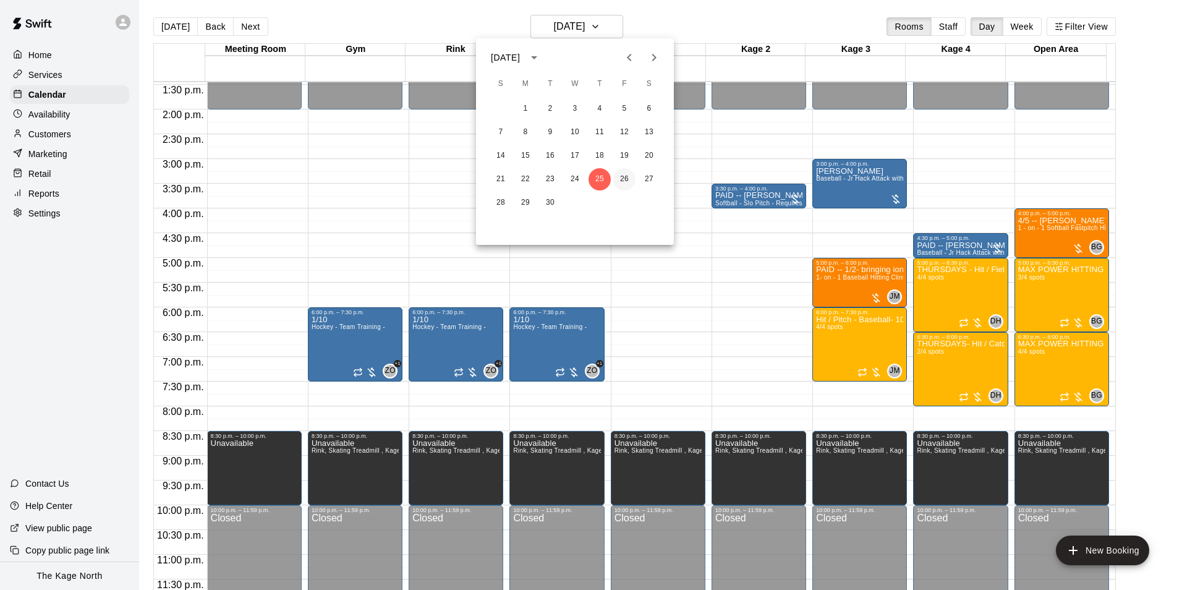
click at [624, 178] on button "26" at bounding box center [624, 179] width 22 height 22
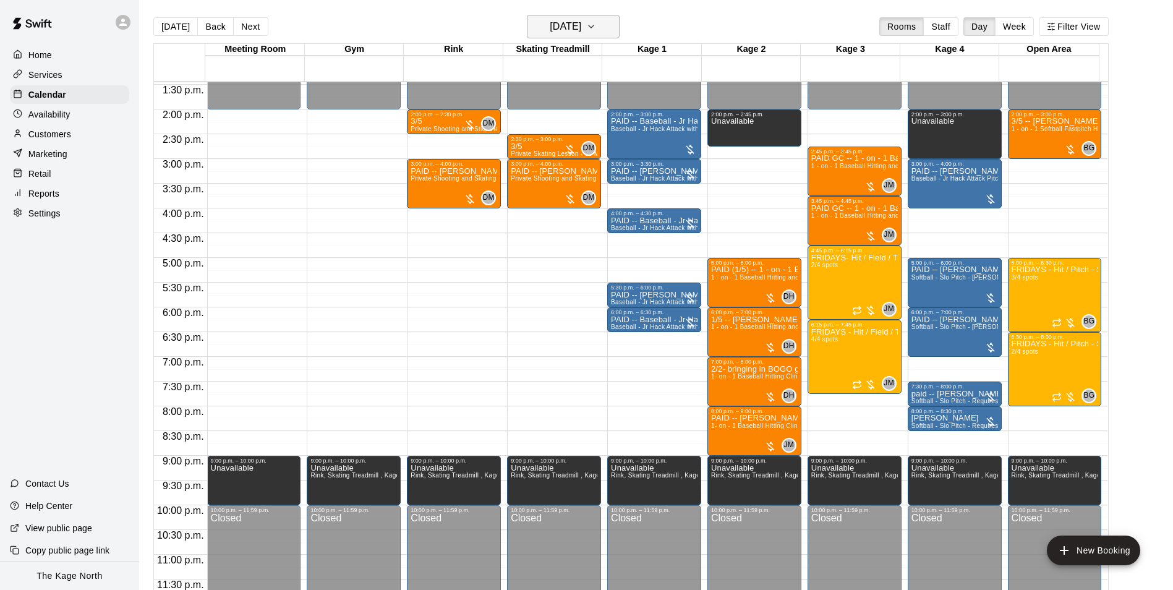
click at [581, 33] on h6 "Friday Sep 26" at bounding box center [566, 26] width 32 height 17
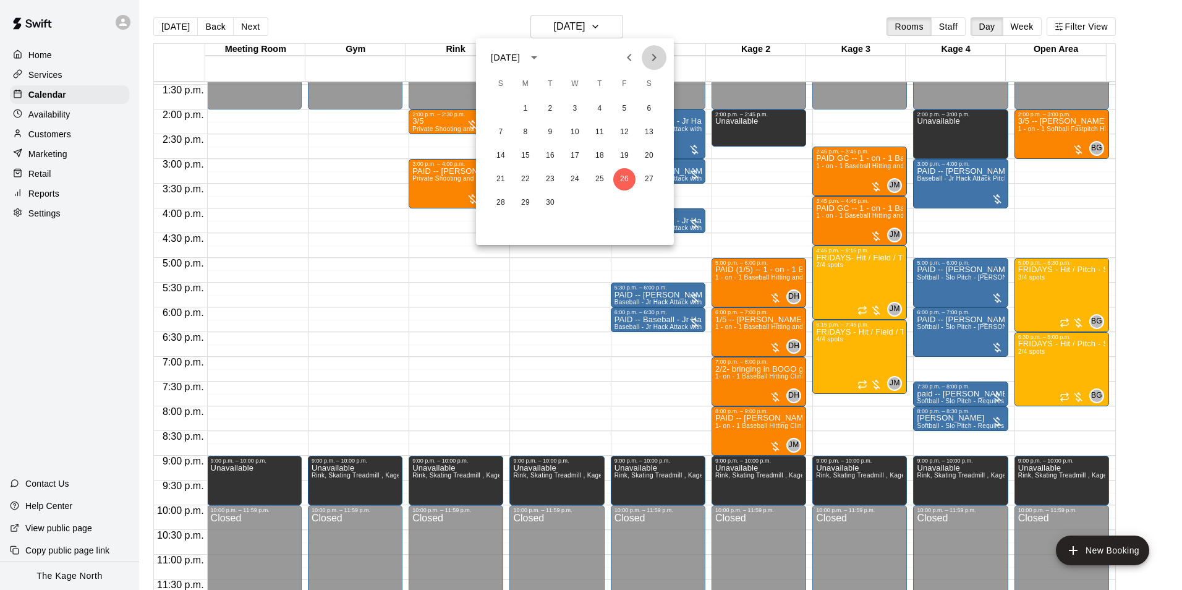
click at [653, 54] on icon "Next month" at bounding box center [654, 57] width 4 height 7
drag, startPoint x: 599, startPoint y: 132, endPoint x: 989, endPoint y: 404, distance: 476.5
click at [599, 132] on button "9" at bounding box center [600, 132] width 22 height 22
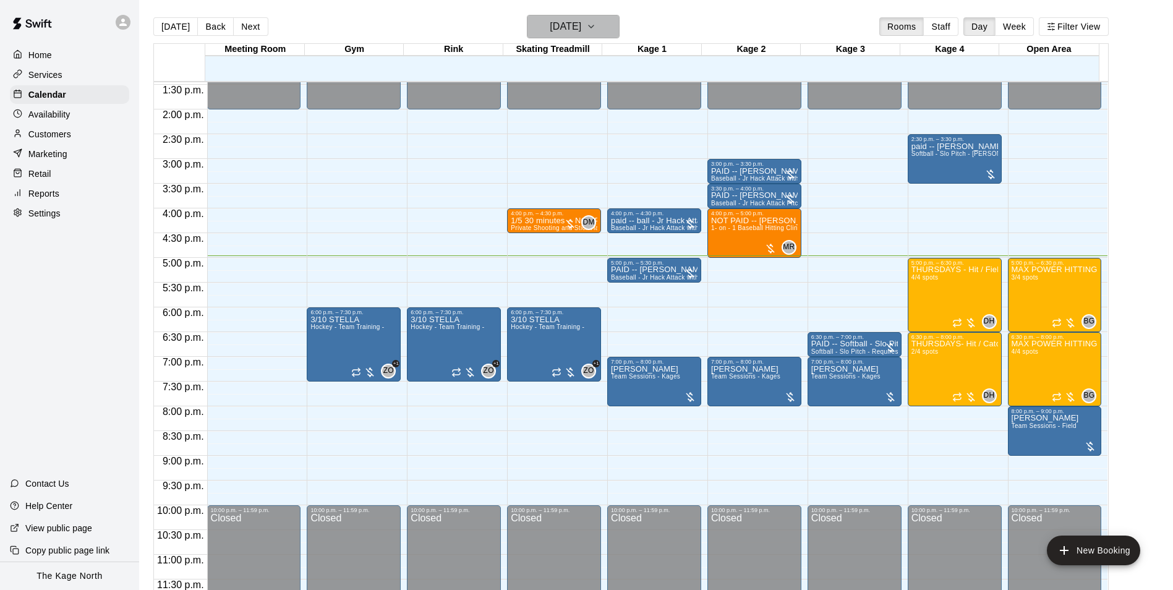
click at [581, 27] on h6 "[DATE]" at bounding box center [566, 26] width 32 height 17
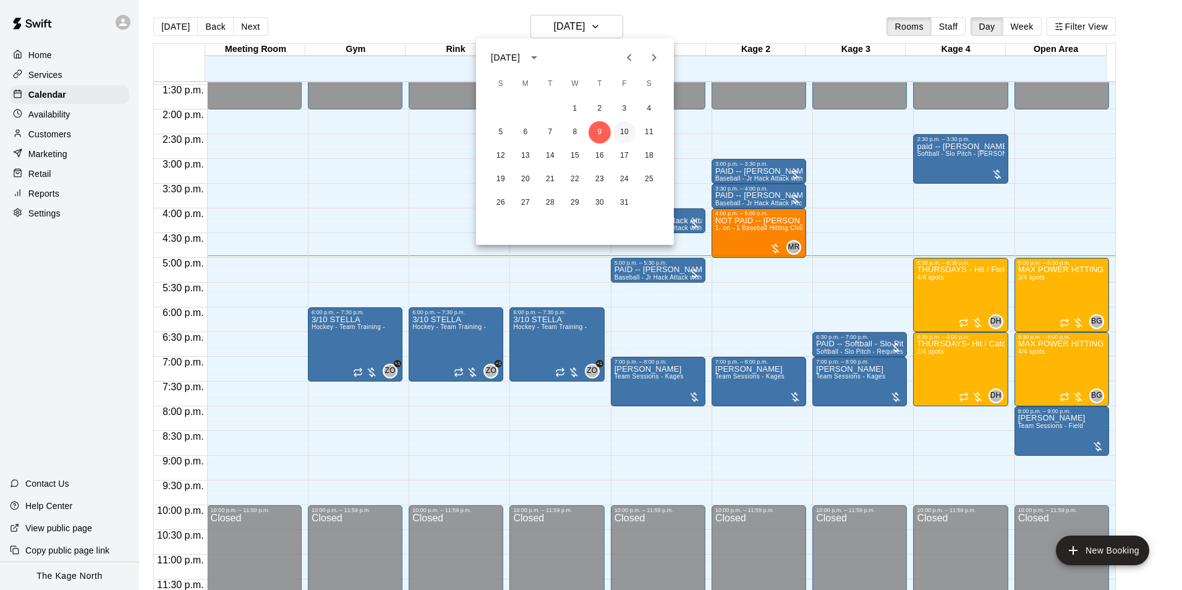
click at [629, 132] on button "10" at bounding box center [624, 132] width 22 height 22
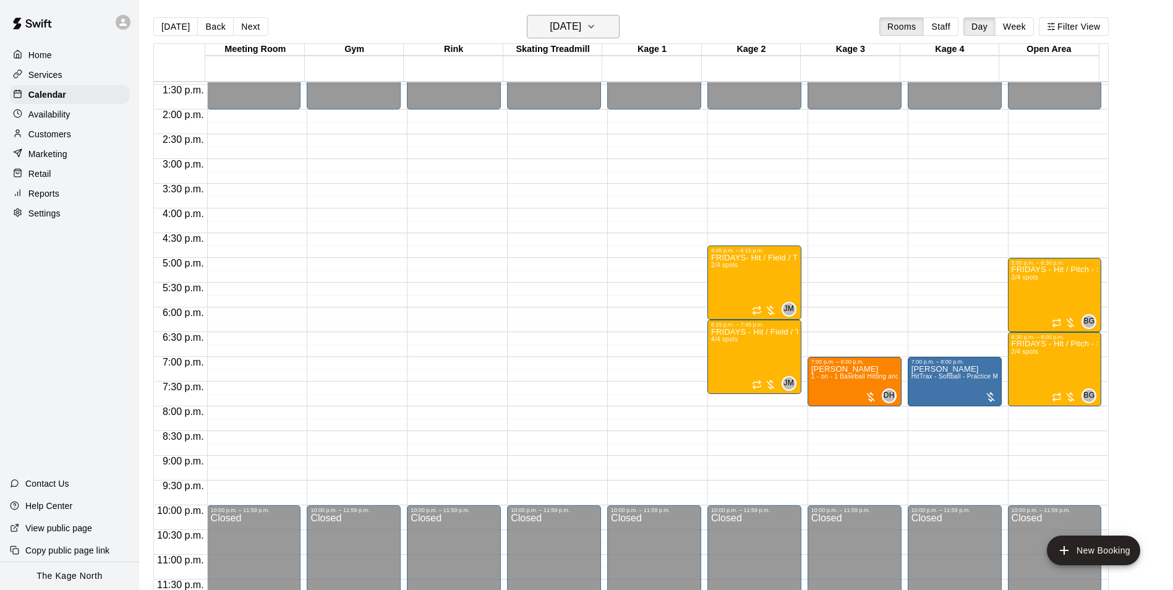
click at [591, 17] on button "[DATE]" at bounding box center [573, 26] width 93 height 23
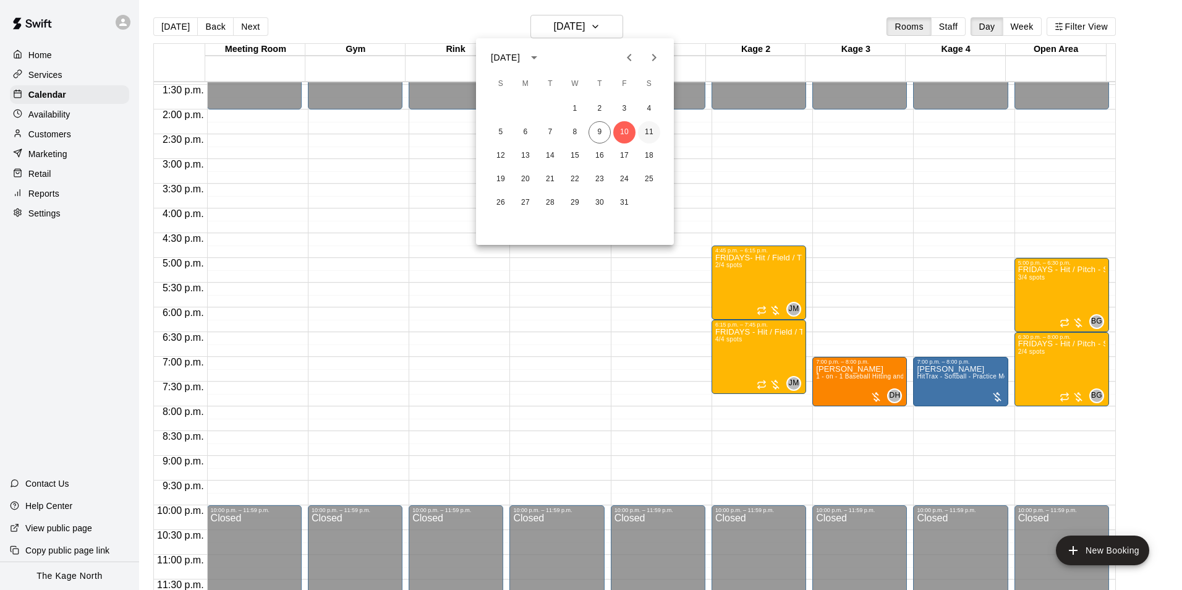
click at [649, 131] on button "11" at bounding box center [649, 132] width 22 height 22
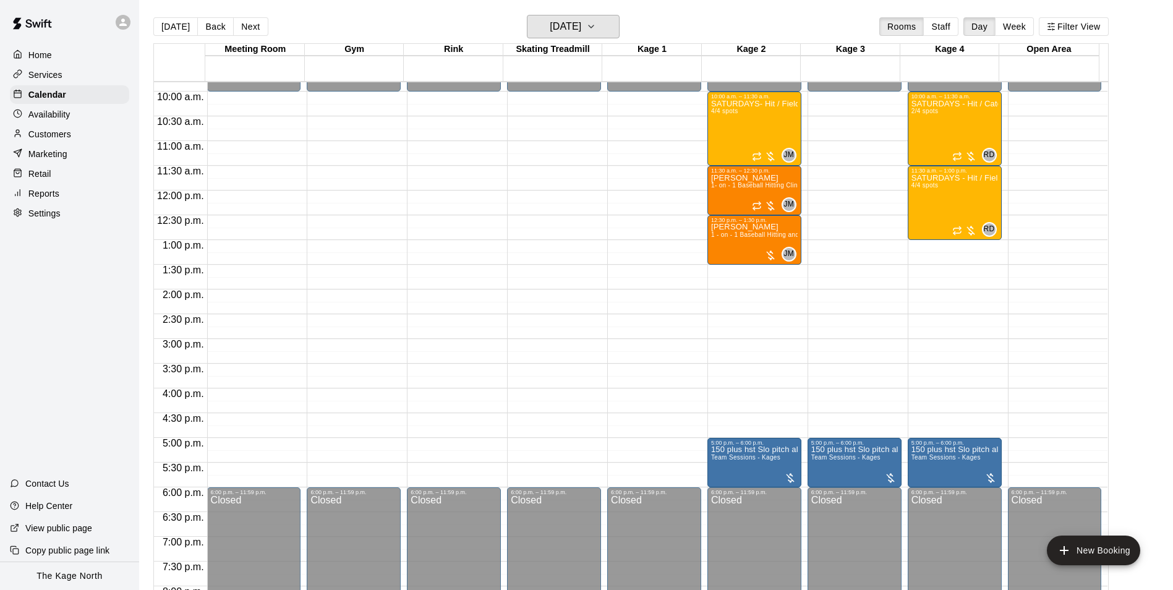
scroll to position [481, 0]
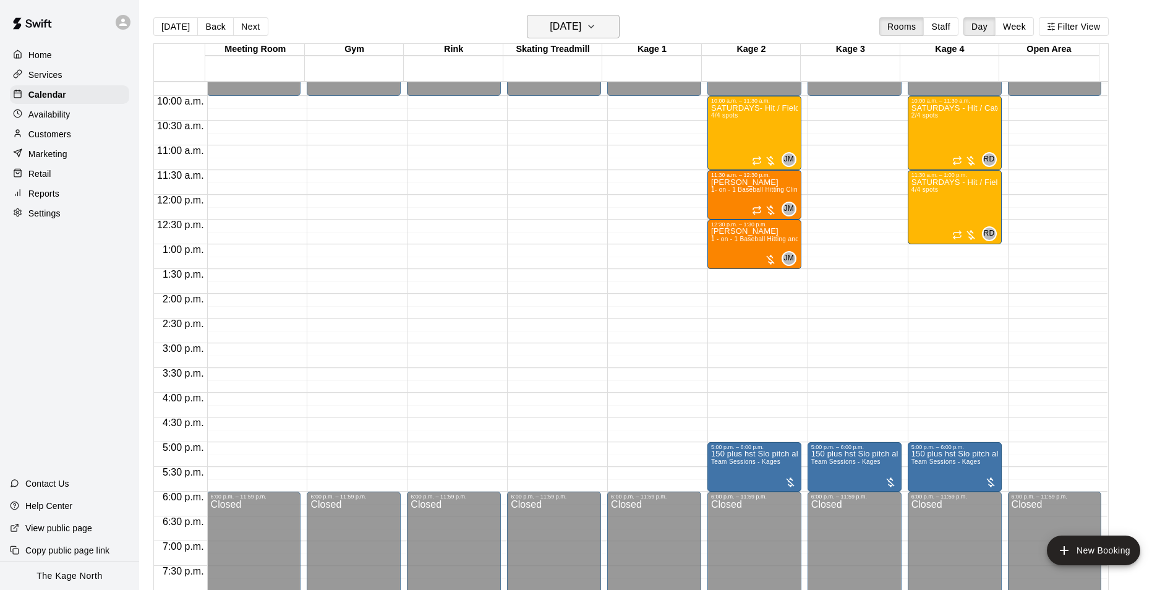
click at [581, 30] on h6 "Saturday Oct 11" at bounding box center [566, 26] width 32 height 17
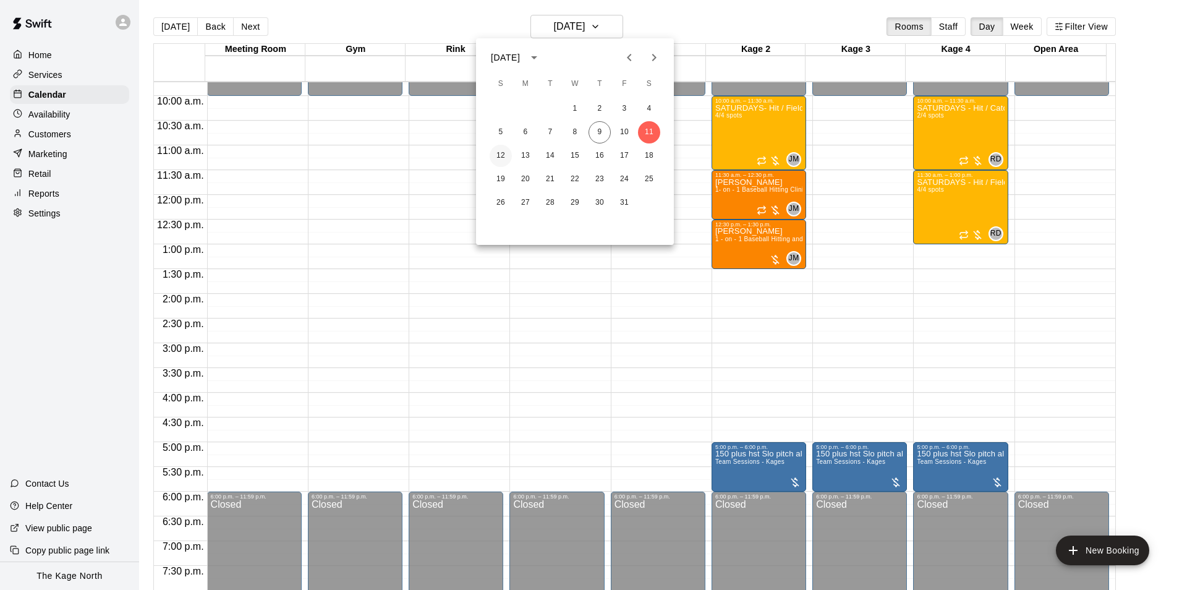
click at [500, 155] on button "12" at bounding box center [501, 156] width 22 height 22
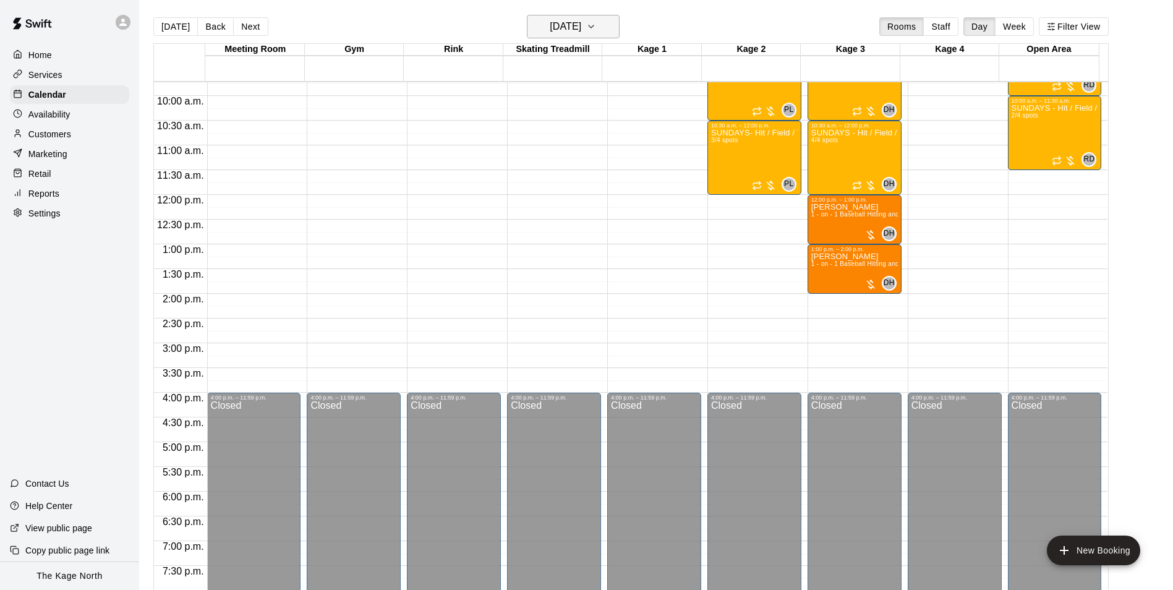
click at [581, 23] on h6 "[DATE]" at bounding box center [566, 26] width 32 height 17
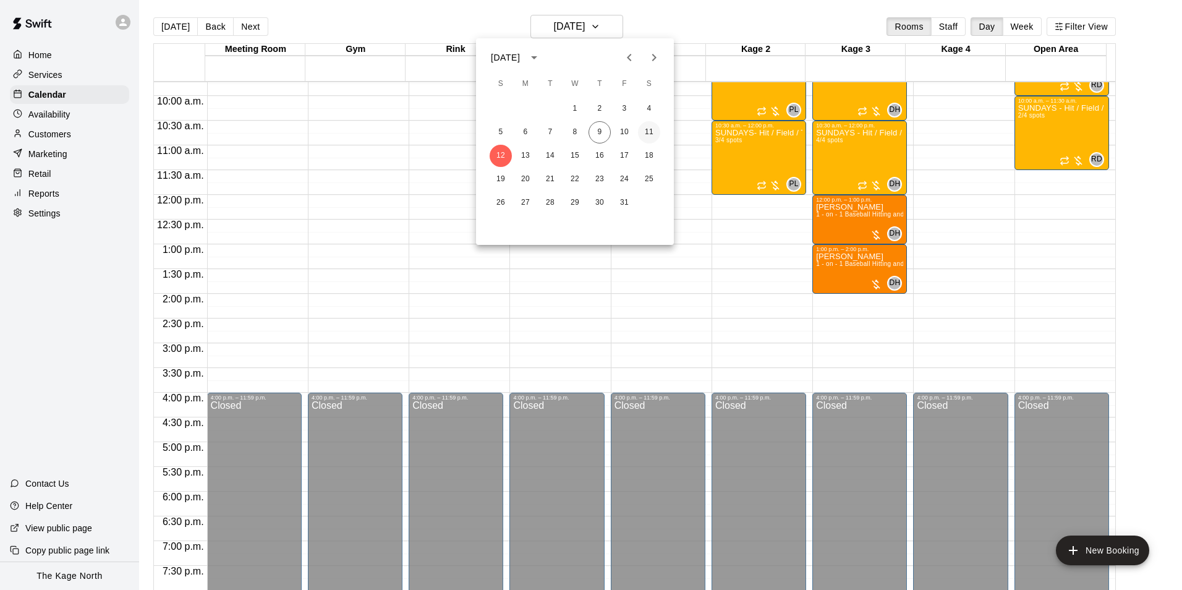
click at [641, 126] on button "11" at bounding box center [649, 132] width 22 height 22
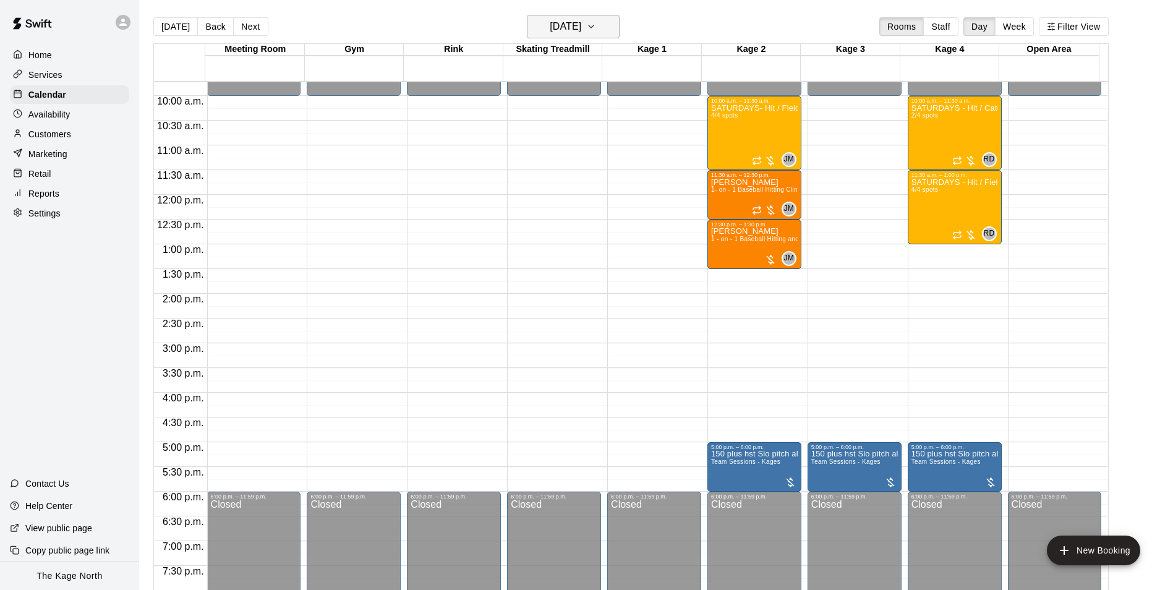
click at [573, 20] on h6 "Saturday Oct 11" at bounding box center [566, 26] width 32 height 17
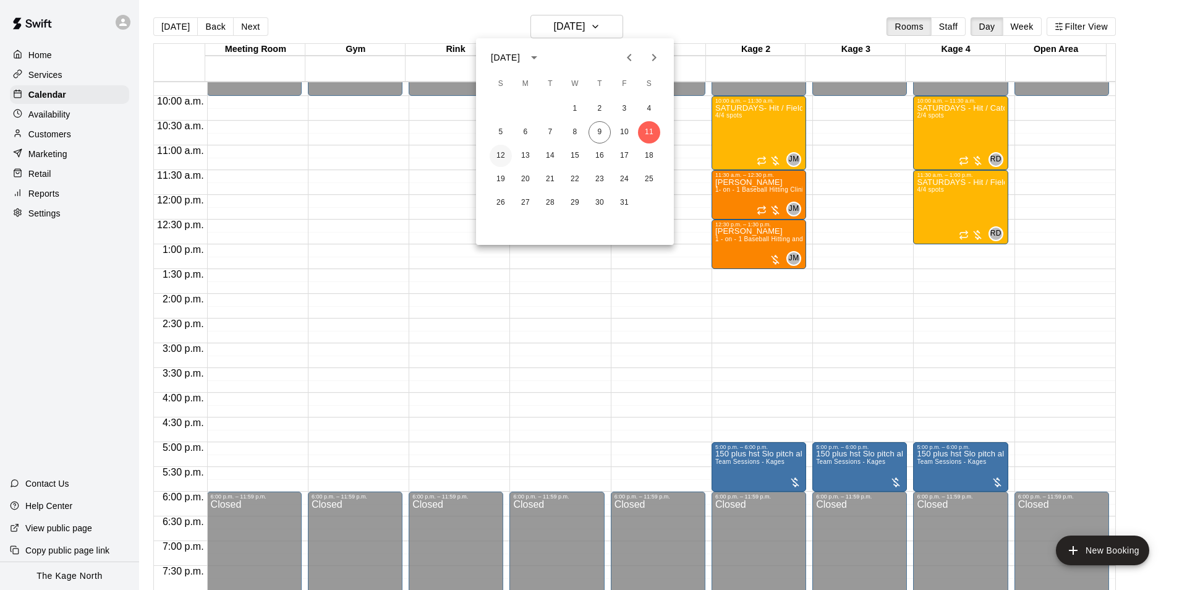
click at [506, 156] on button "12" at bounding box center [501, 156] width 22 height 22
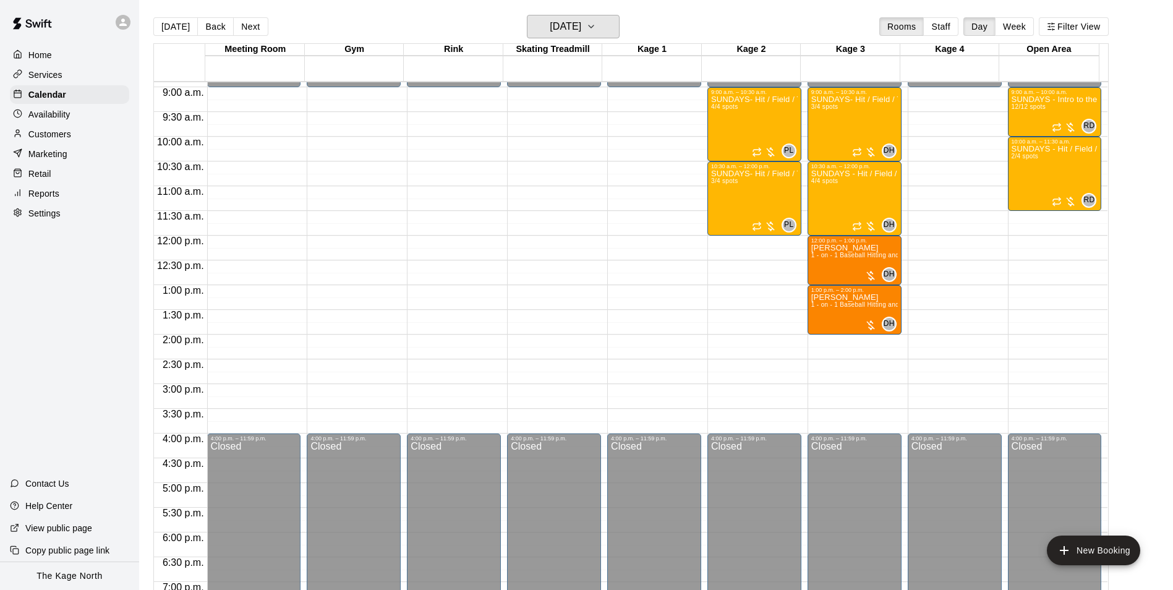
scroll to position [419, 0]
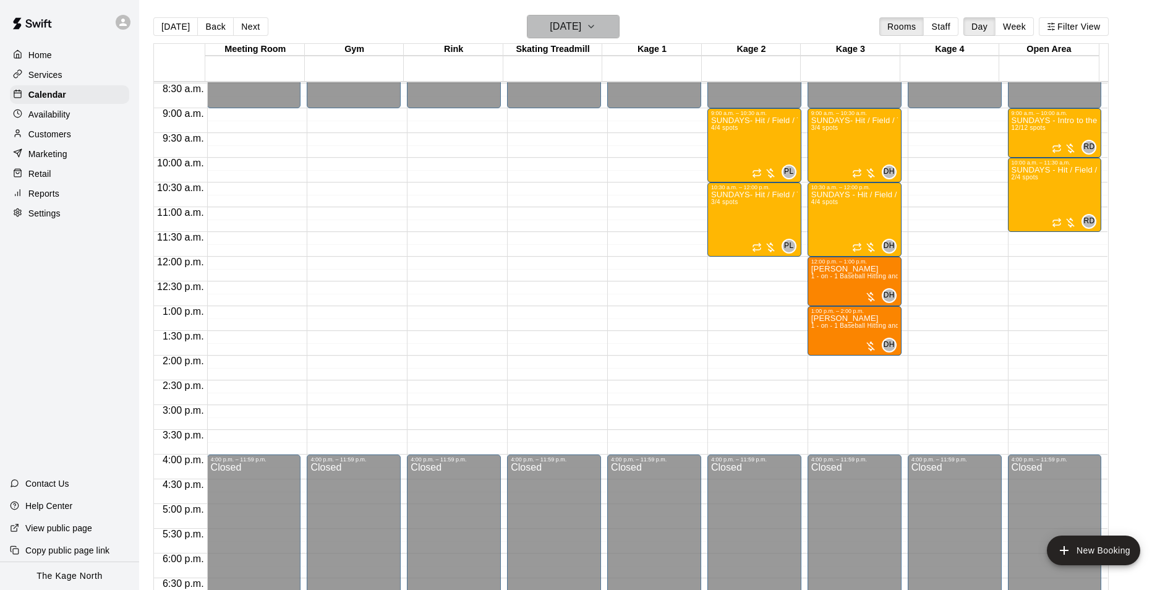
click at [581, 29] on h6 "[DATE]" at bounding box center [566, 26] width 32 height 17
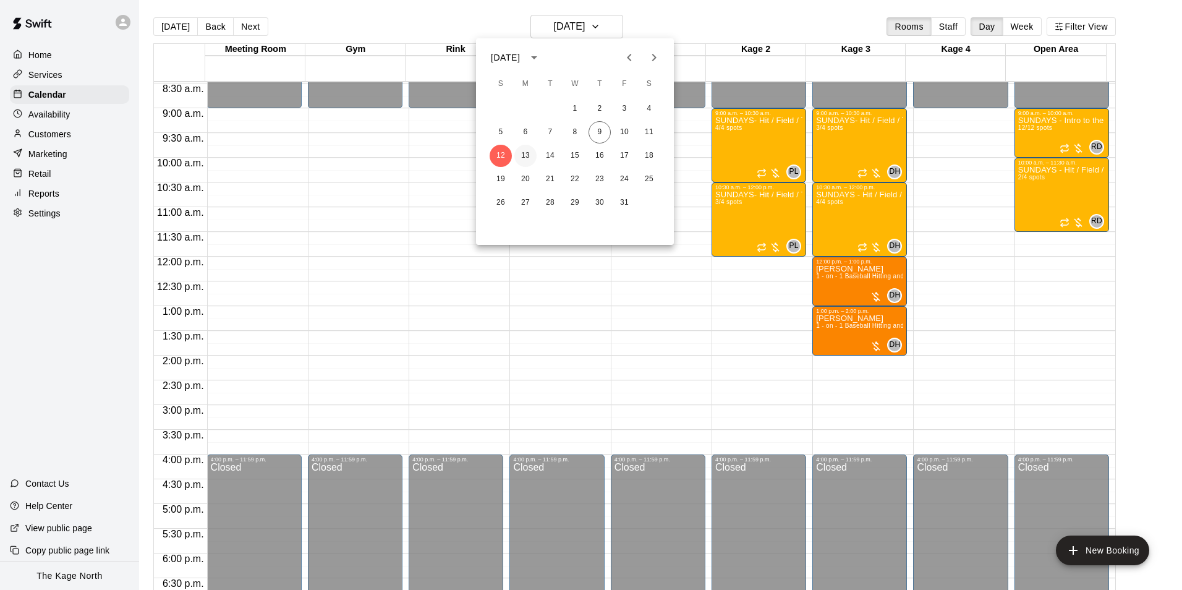
click at [530, 148] on button "13" at bounding box center [525, 156] width 22 height 22
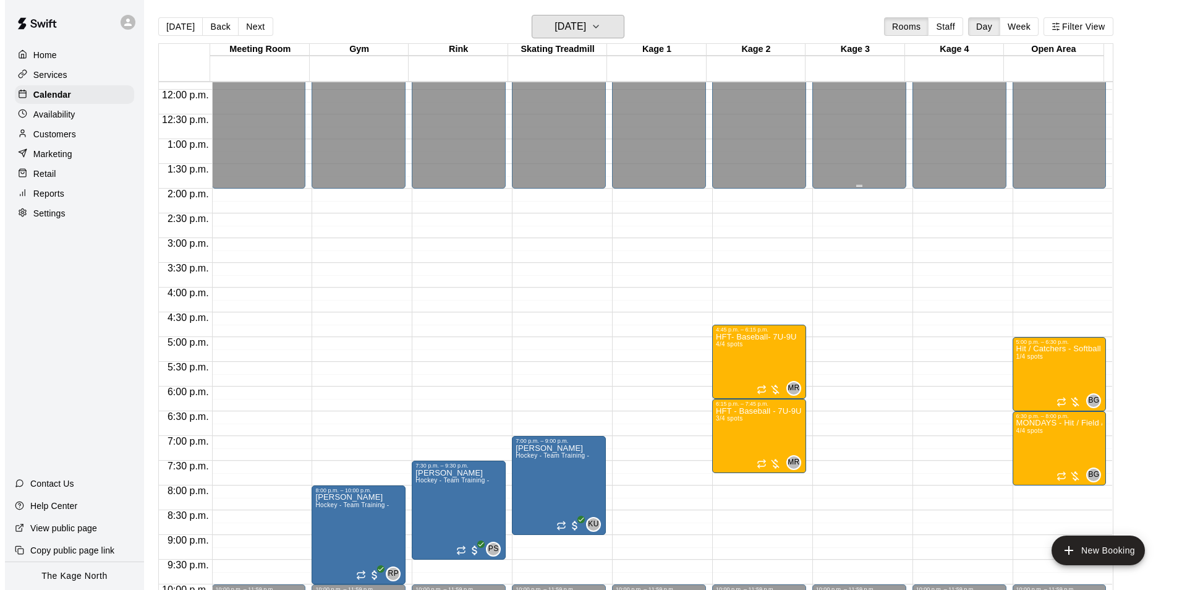
scroll to position [667, 0]
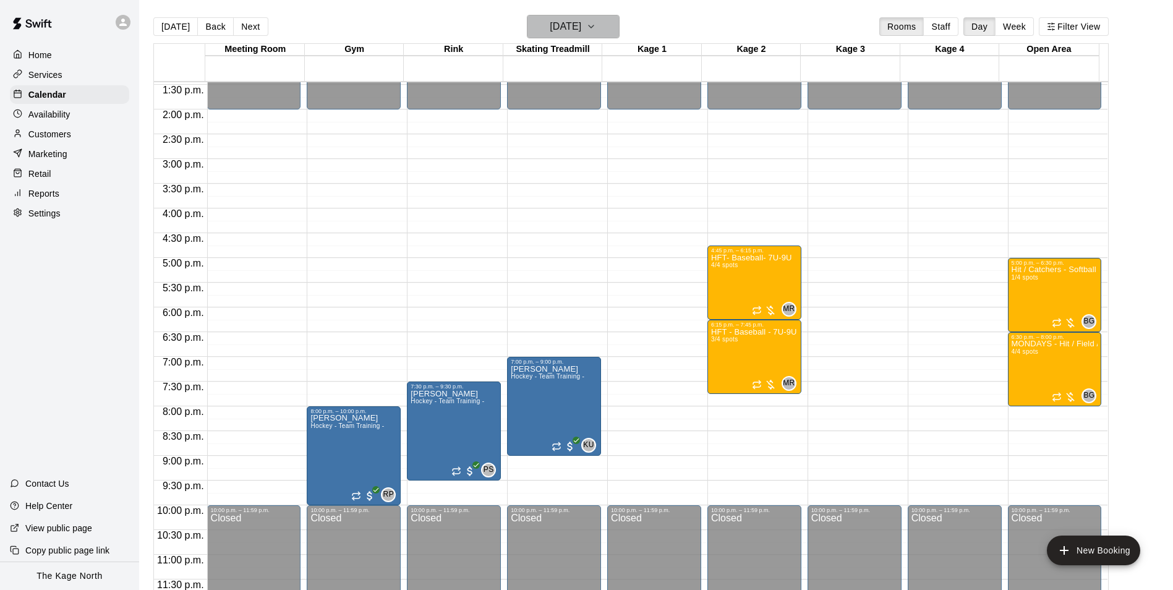
click at [581, 28] on h6 "[DATE]" at bounding box center [566, 26] width 32 height 17
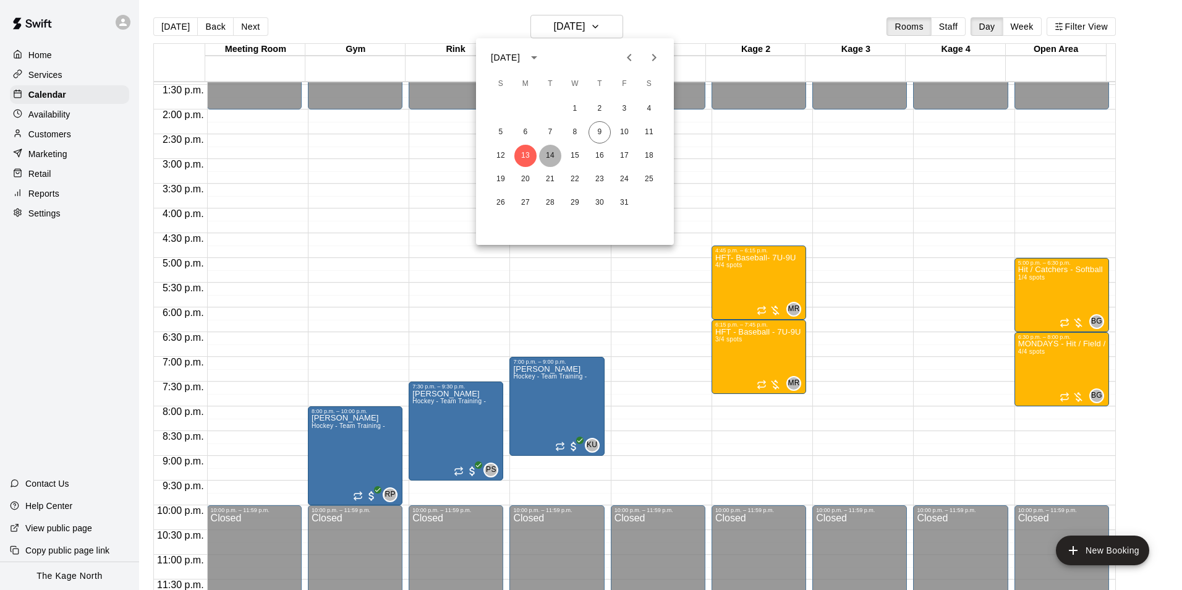
click at [555, 153] on button "14" at bounding box center [550, 156] width 22 height 22
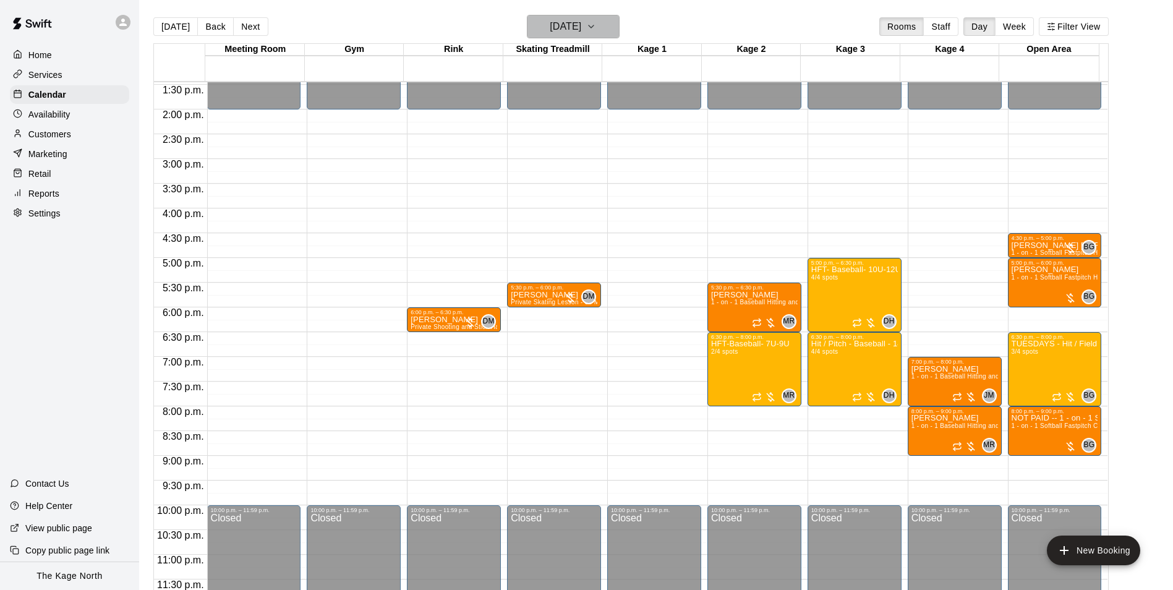
click at [581, 29] on h6 "Tuesday Oct 14" at bounding box center [566, 26] width 32 height 17
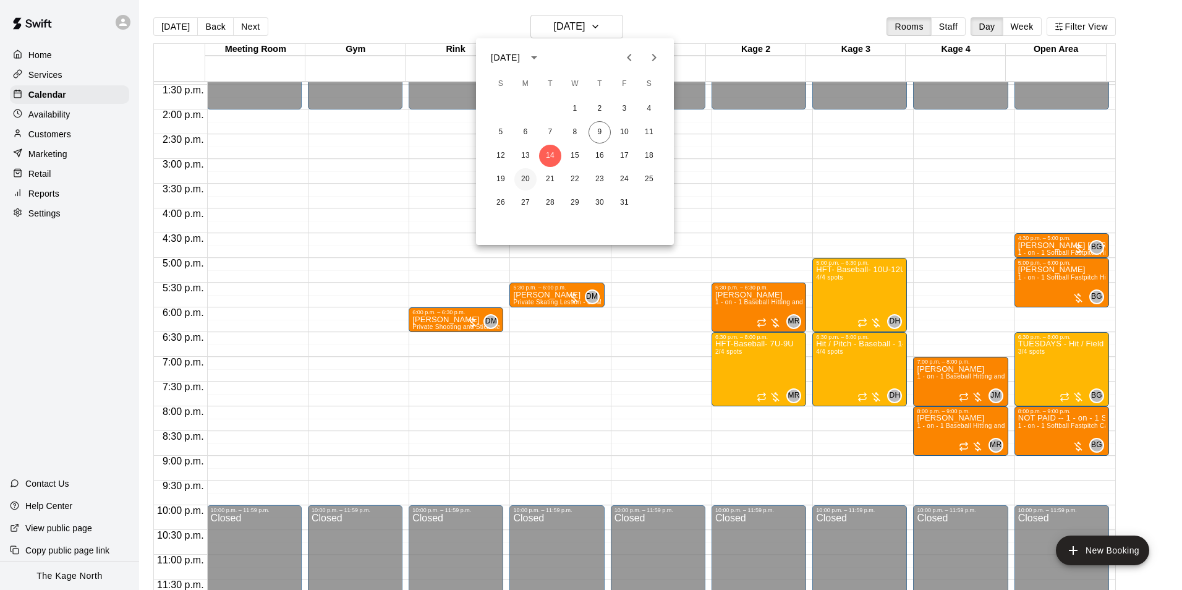
click at [528, 182] on button "20" at bounding box center [525, 179] width 22 height 22
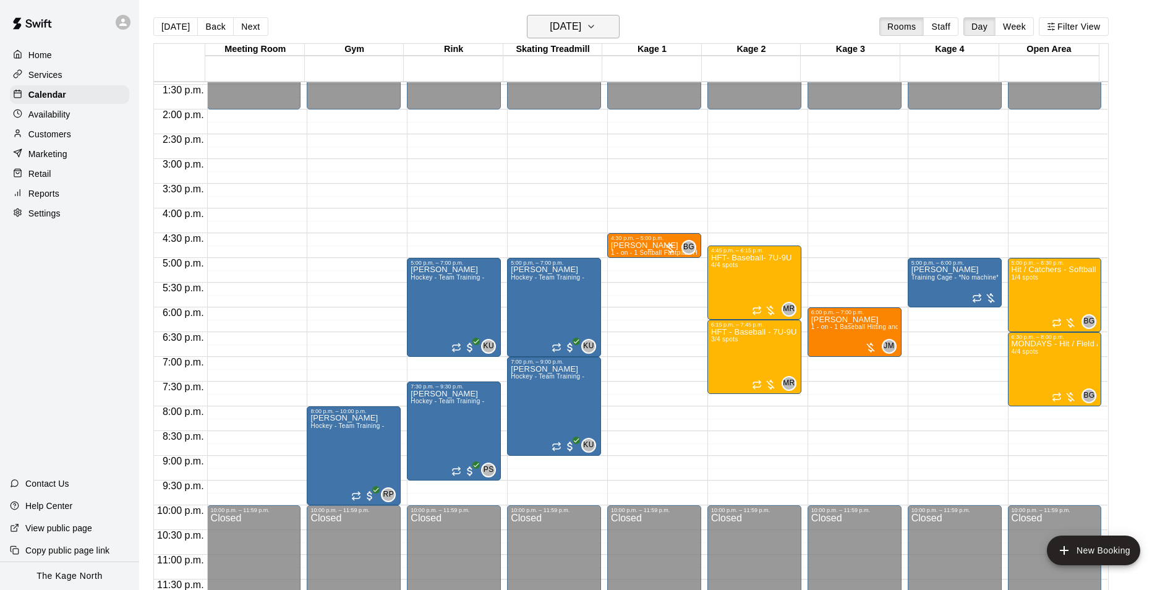
click at [577, 20] on h6 "Monday Oct 20" at bounding box center [566, 26] width 32 height 17
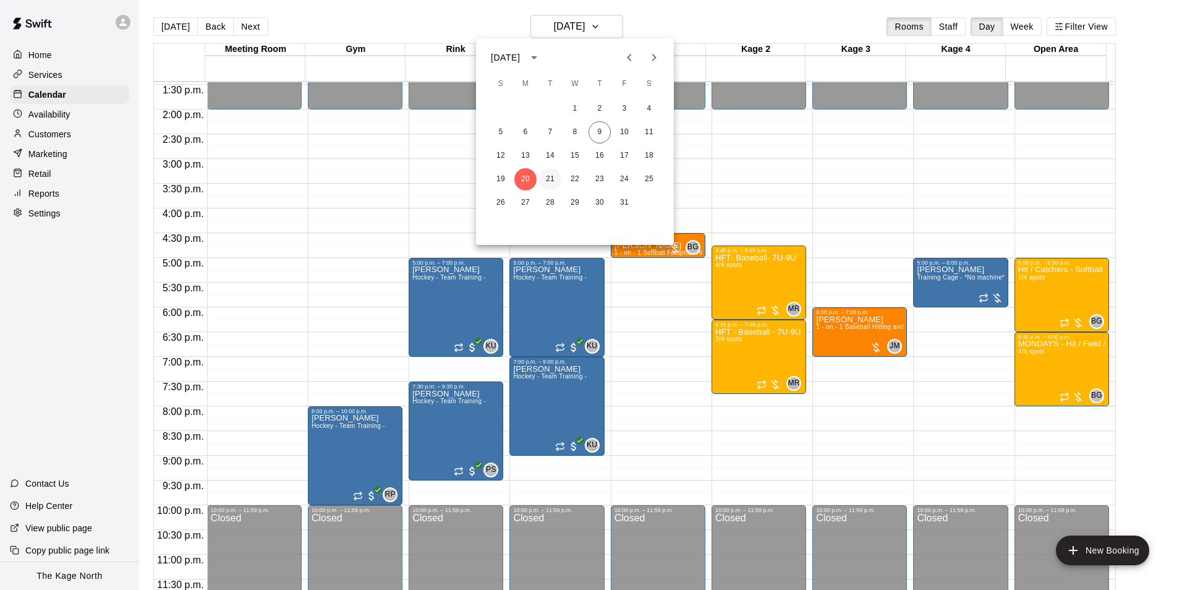
click at [550, 179] on button "21" at bounding box center [550, 179] width 22 height 22
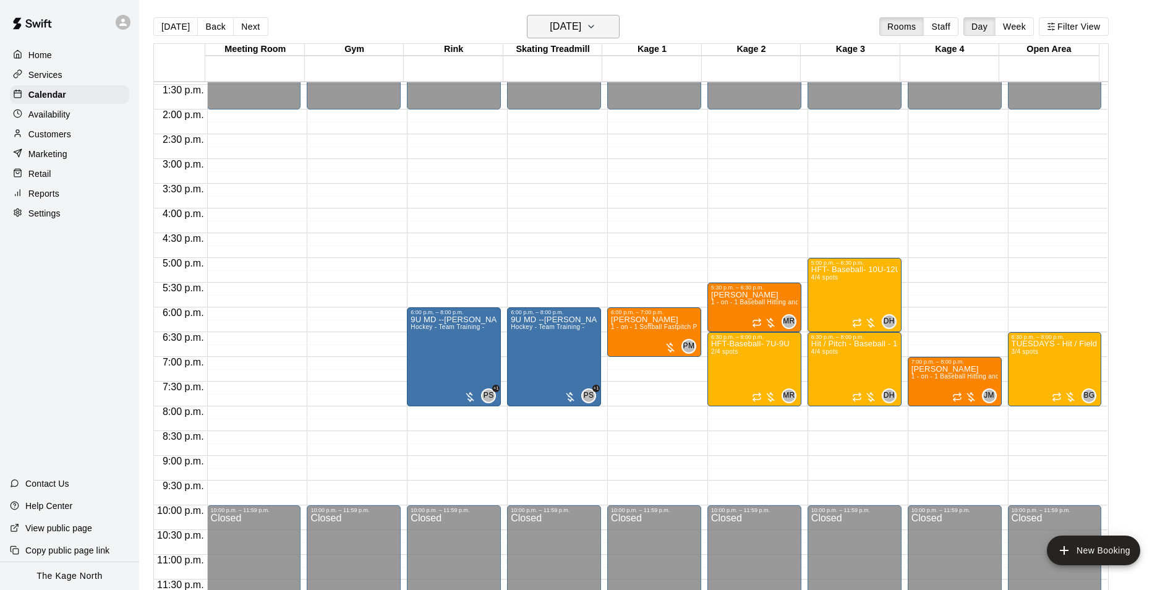
click at [578, 23] on h6 "Tuesday Oct 21" at bounding box center [566, 26] width 32 height 17
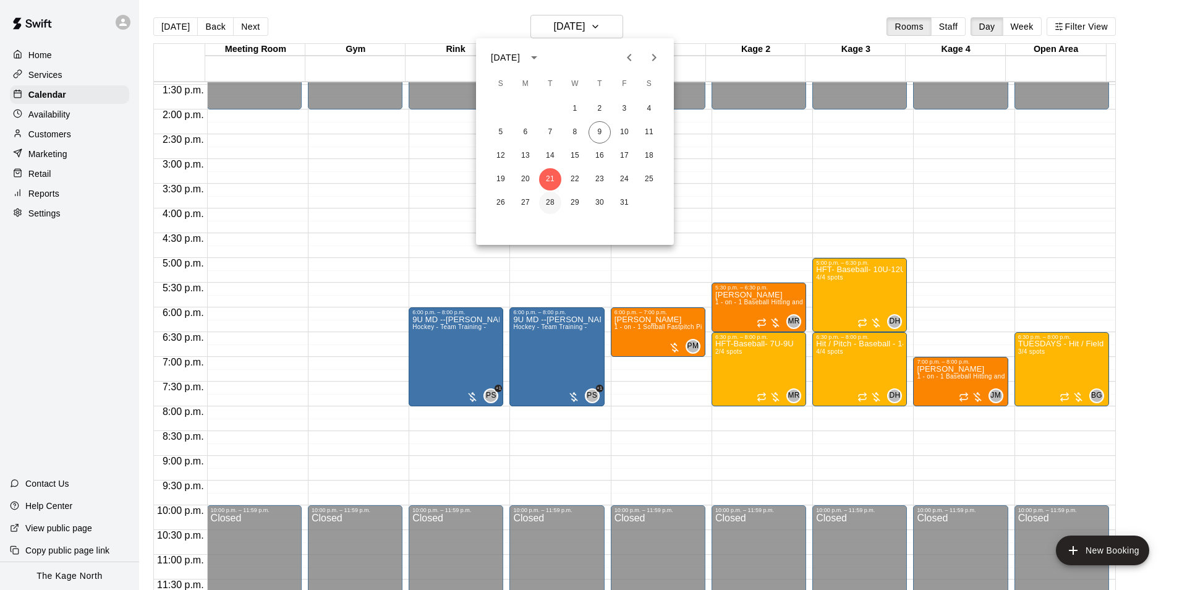
click at [549, 197] on button "28" at bounding box center [550, 203] width 22 height 22
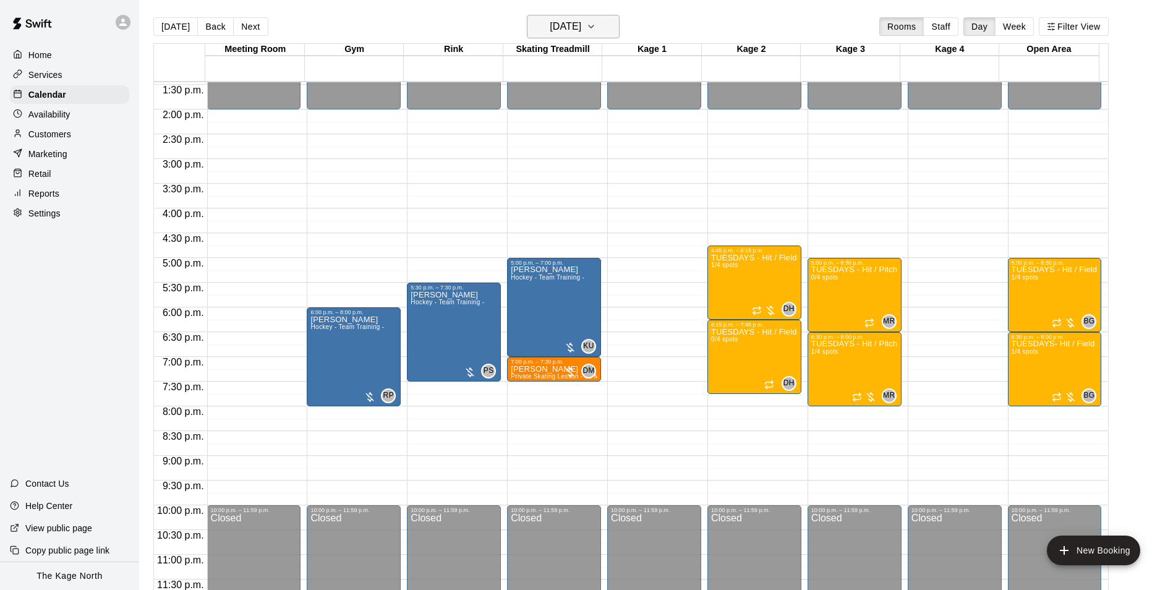
click at [581, 18] on h6 "[DATE]" at bounding box center [566, 26] width 32 height 17
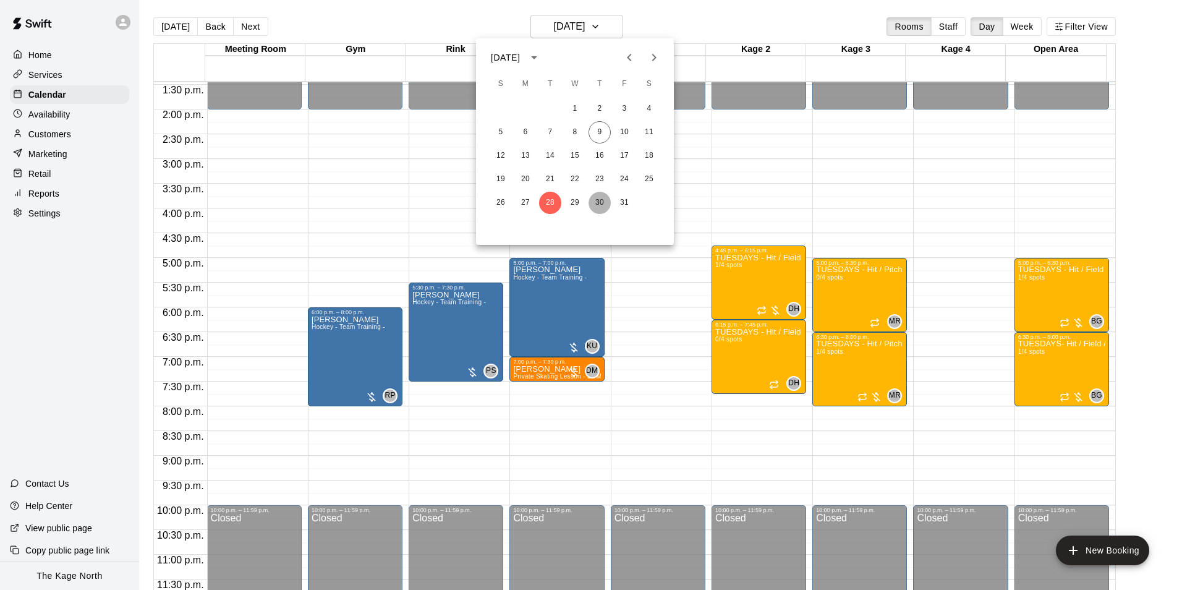
click at [603, 202] on button "30" at bounding box center [600, 203] width 22 height 22
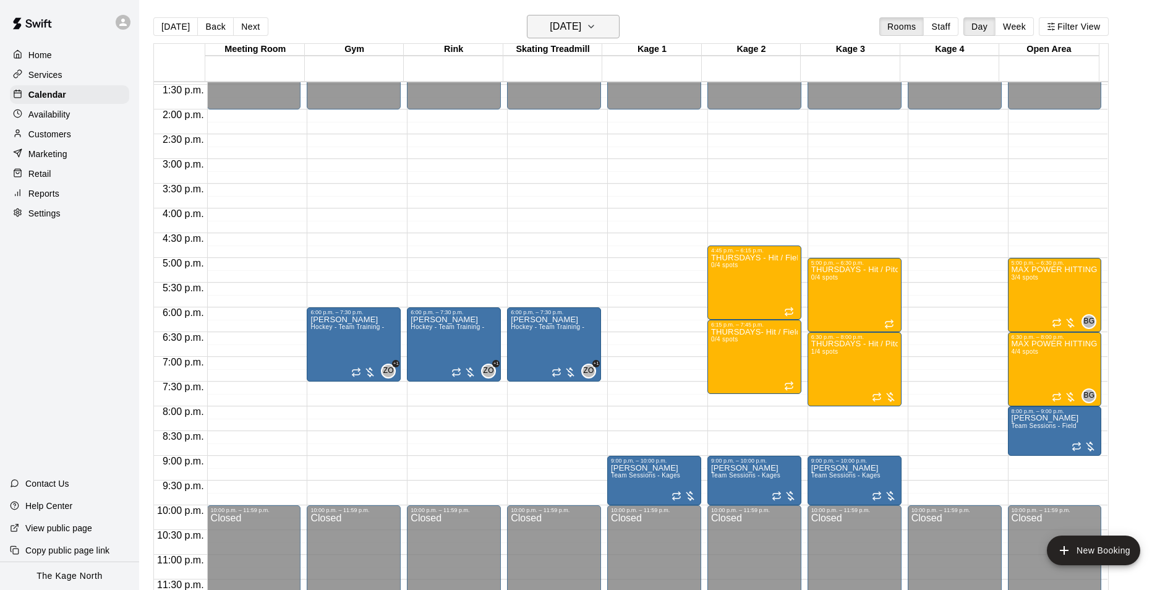
click at [596, 23] on icon "button" at bounding box center [591, 26] width 10 height 15
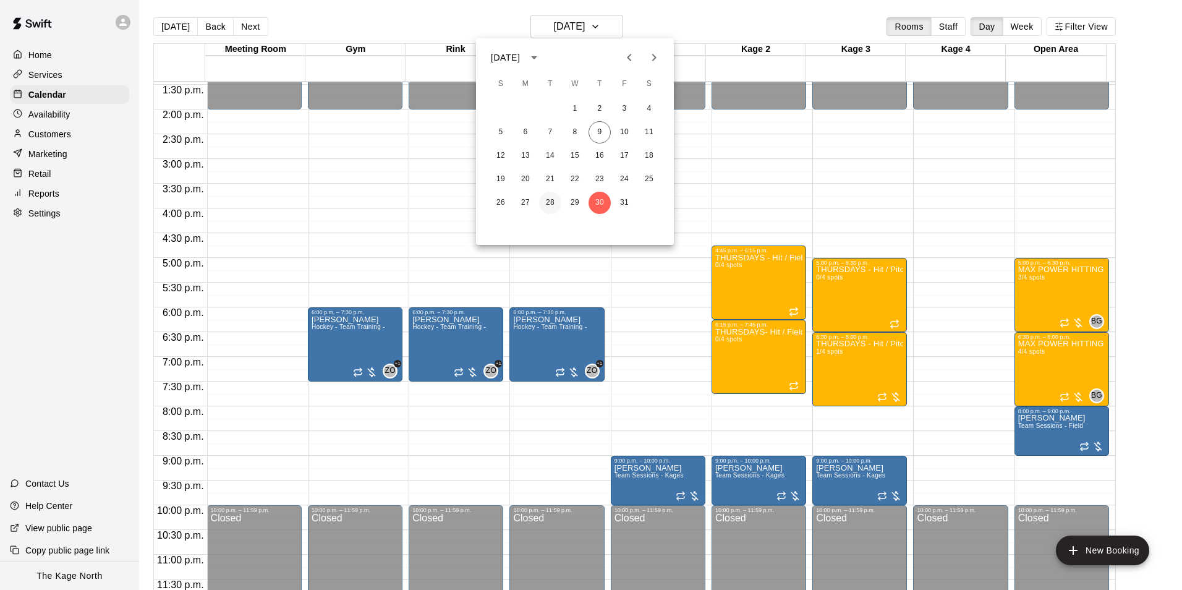
click at [558, 202] on button "28" at bounding box center [550, 203] width 22 height 22
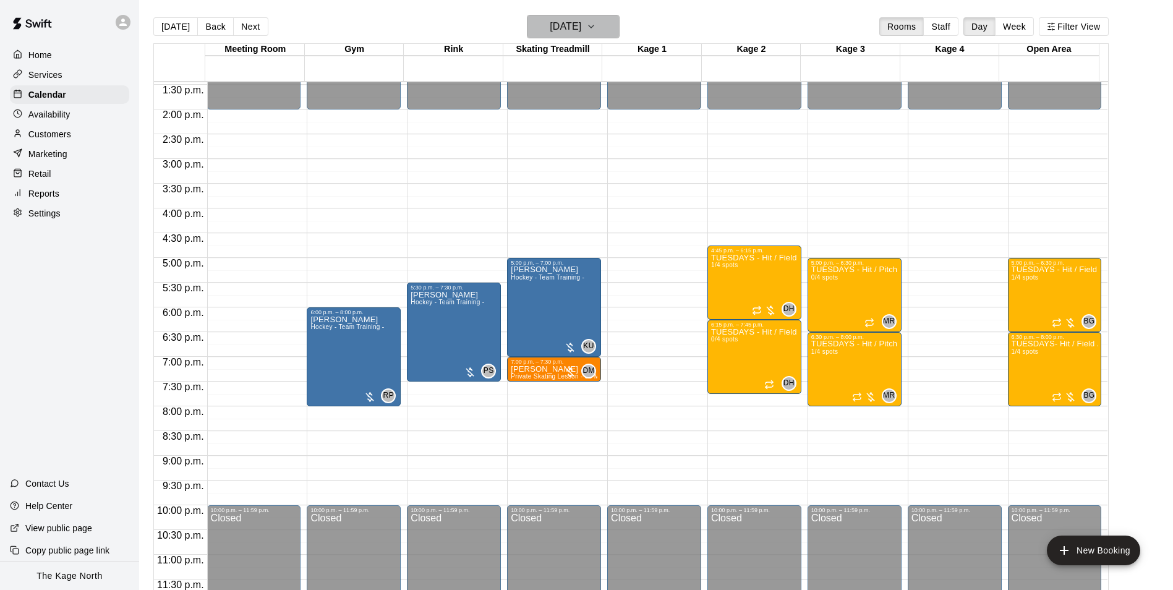
click at [581, 25] on h6 "[DATE]" at bounding box center [566, 26] width 32 height 17
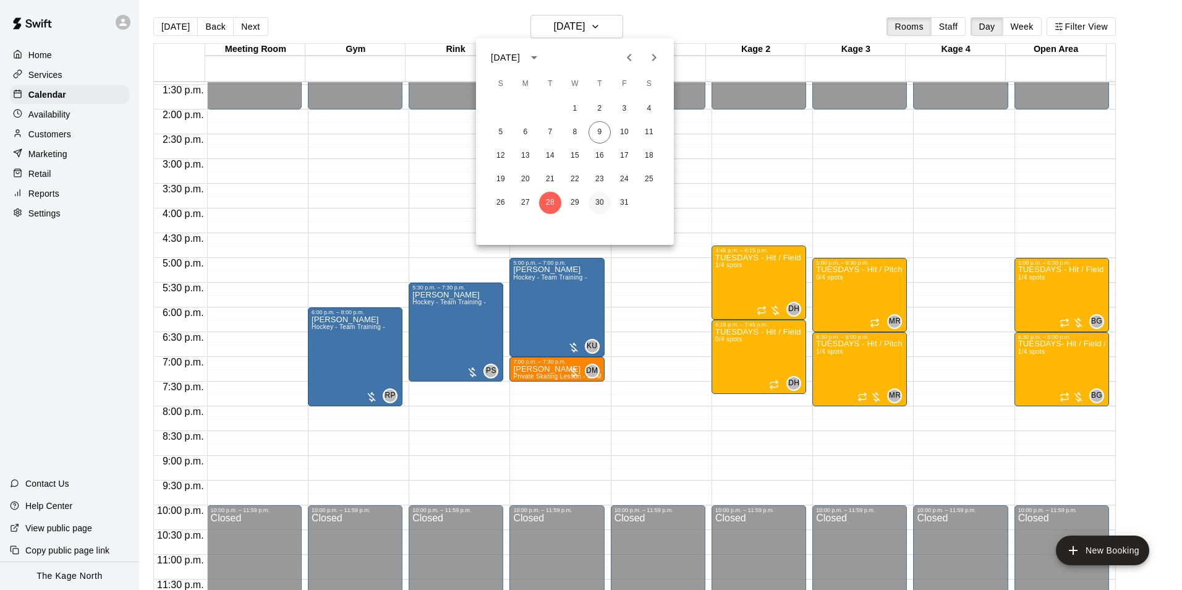
click at [607, 203] on button "30" at bounding box center [600, 203] width 22 height 22
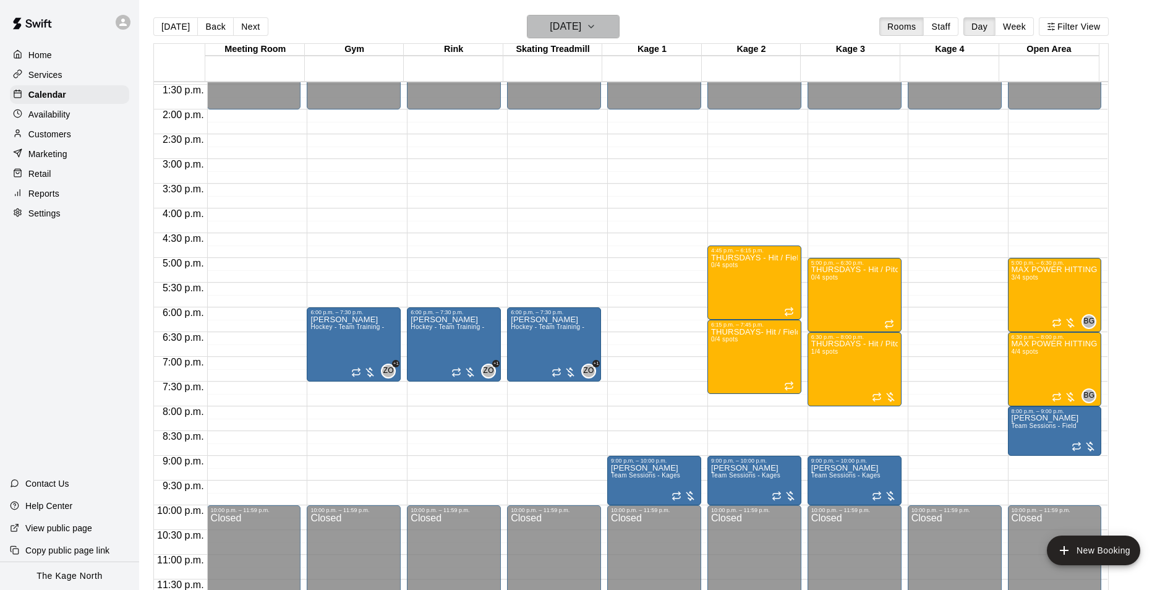
click at [581, 20] on h6 "[DATE]" at bounding box center [566, 26] width 32 height 17
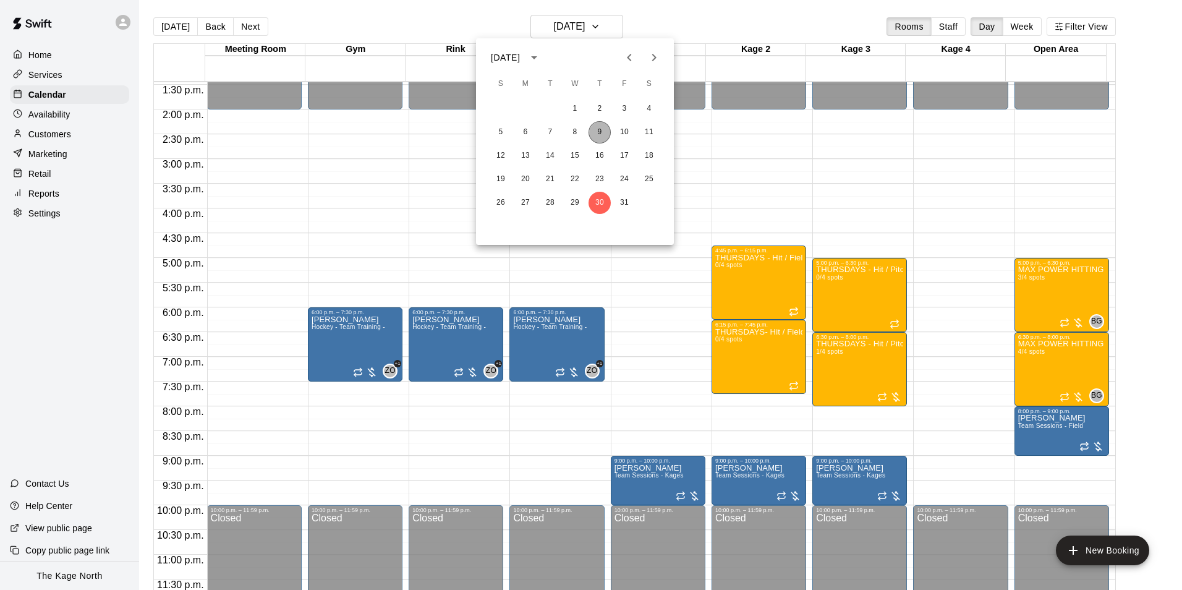
click at [597, 131] on button "9" at bounding box center [600, 132] width 22 height 22
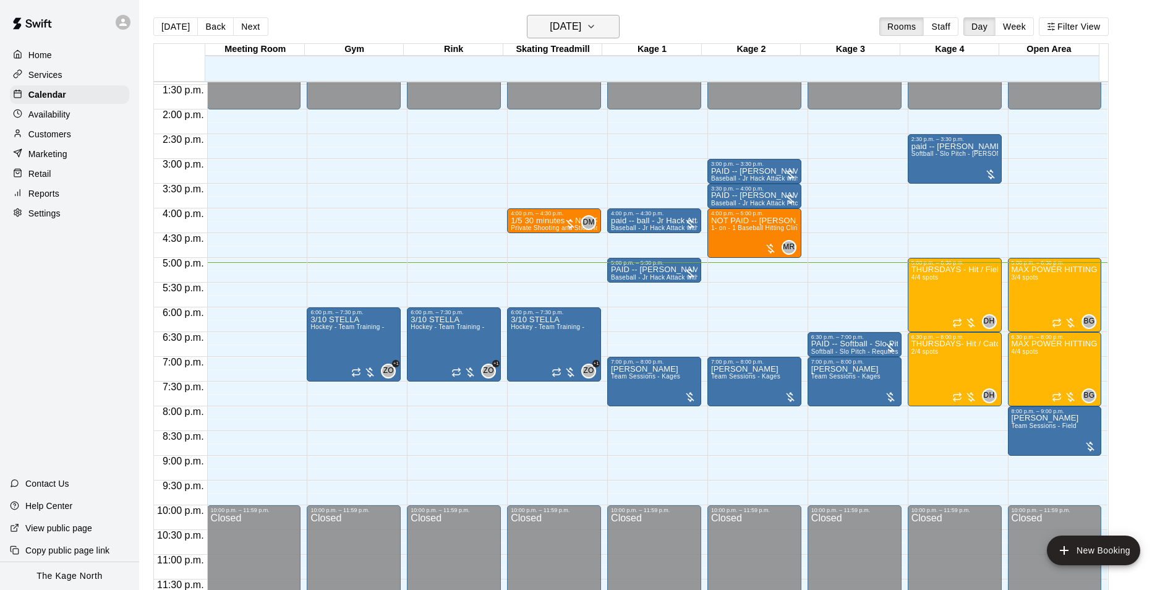
click at [581, 19] on h6 "[DATE]" at bounding box center [566, 26] width 32 height 17
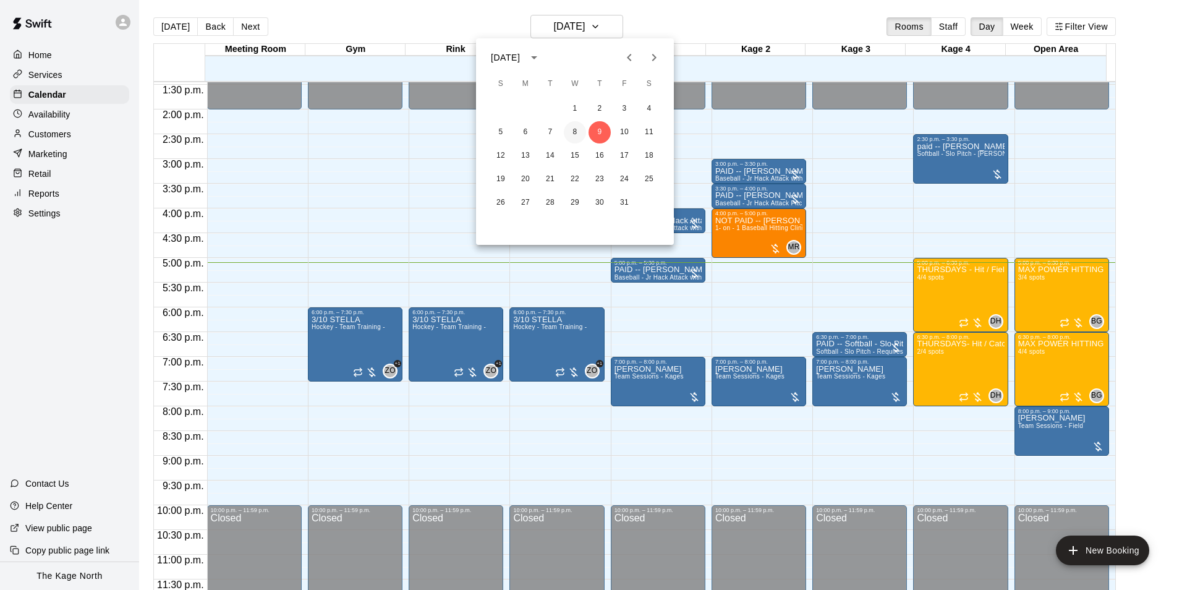
click at [575, 130] on button "8" at bounding box center [575, 132] width 22 height 22
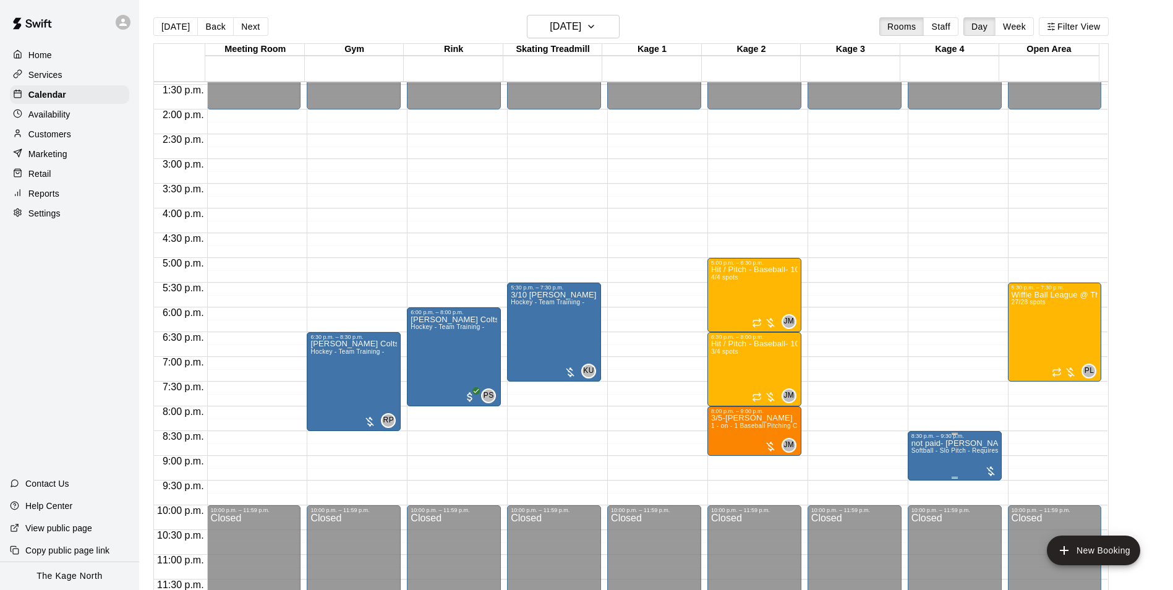
click at [945, 453] on span "Softball - Slo Pitch - Requires second person to feed machine" at bounding box center [1001, 450] width 181 height 7
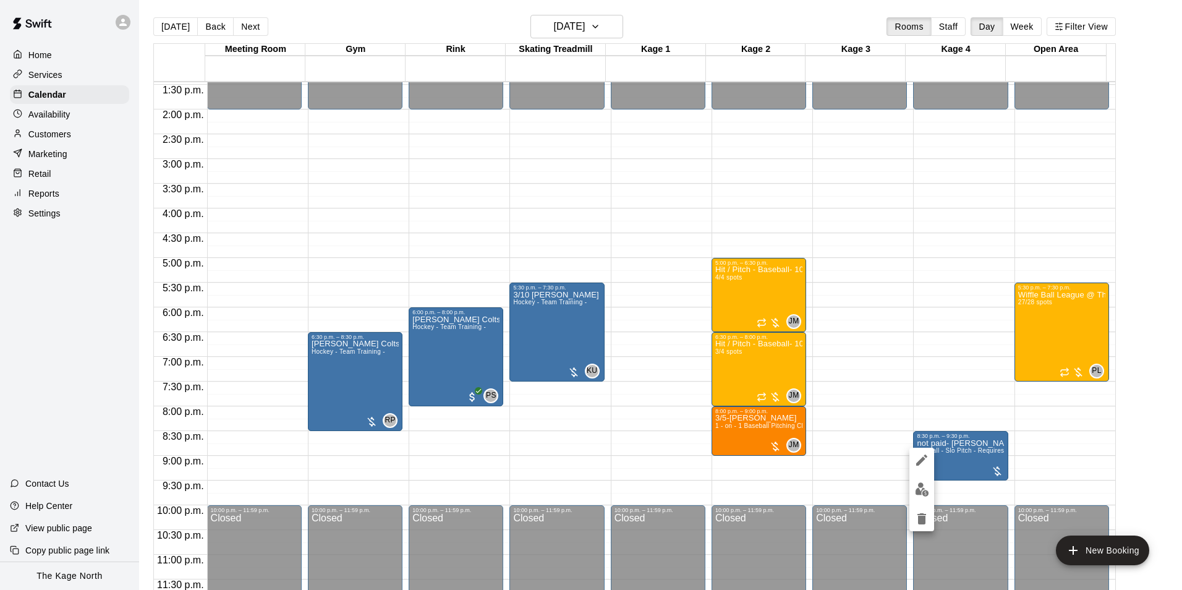
click at [921, 494] on img "edit" at bounding box center [922, 489] width 14 height 14
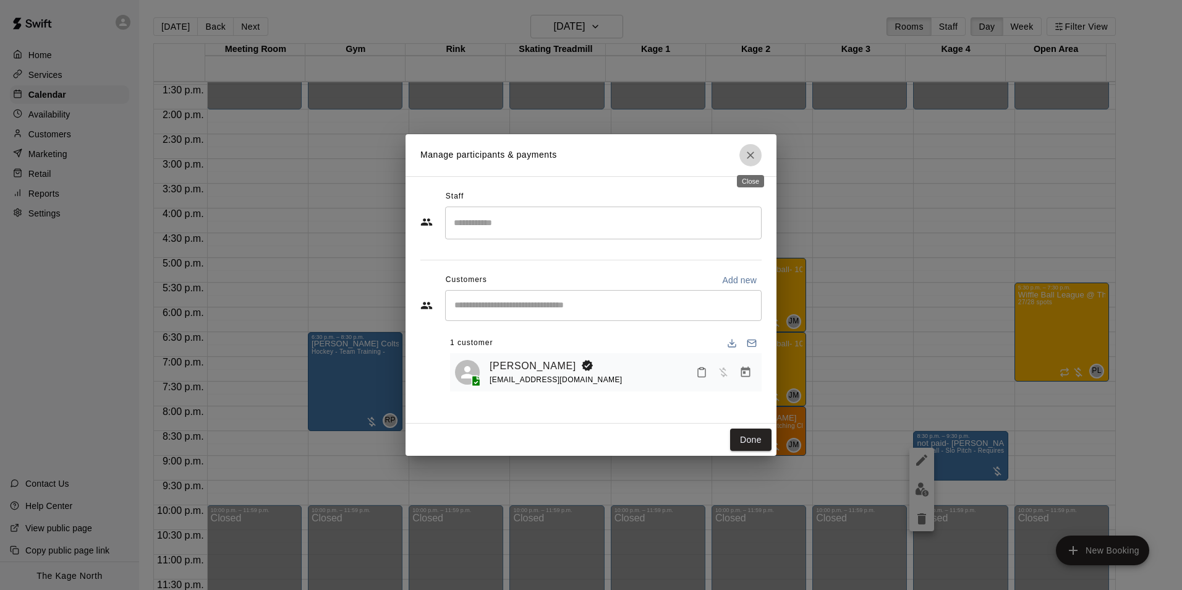
click at [743, 152] on button "Close" at bounding box center [751, 155] width 22 height 22
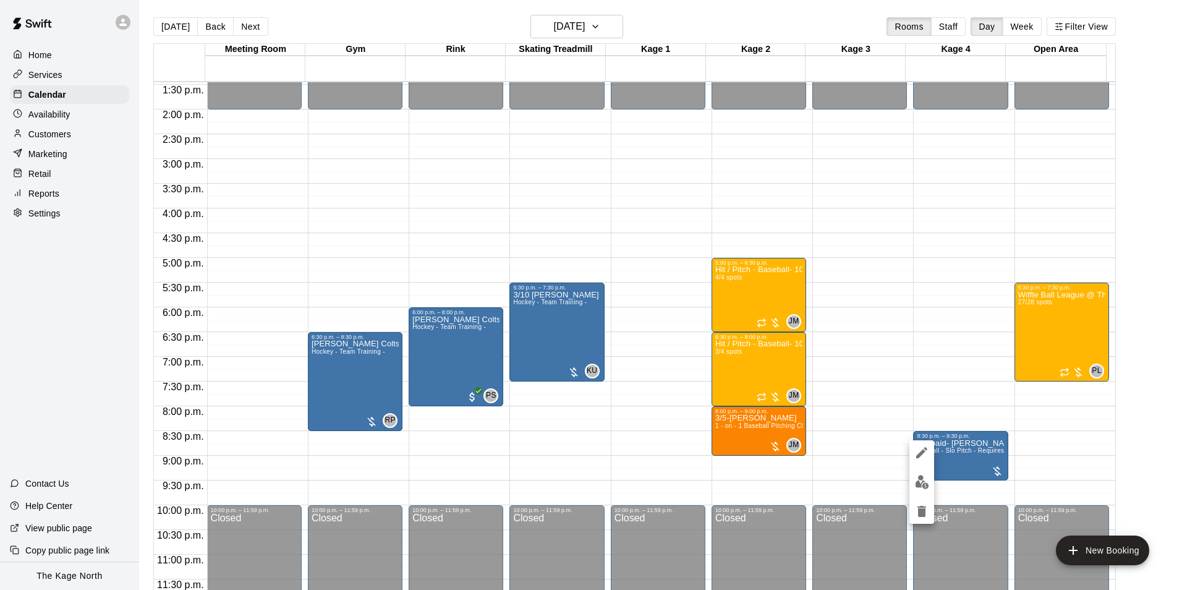
click at [670, 26] on div at bounding box center [591, 295] width 1182 height 590
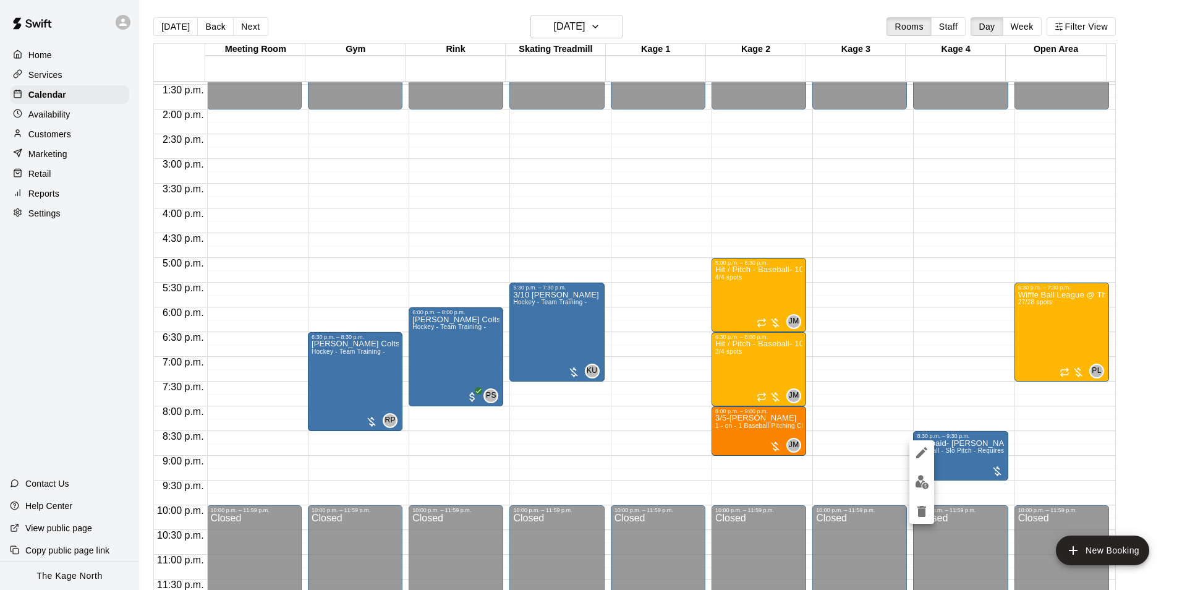
click at [919, 454] on icon "edit" at bounding box center [921, 452] width 11 height 11
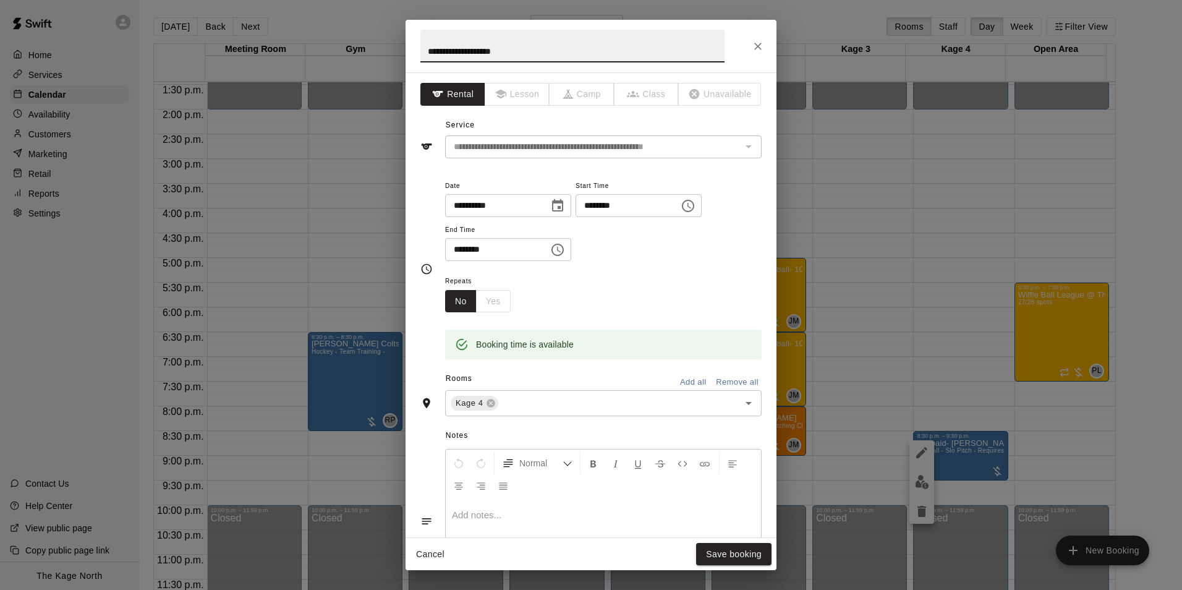
drag, startPoint x: 445, startPoint y: 54, endPoint x: 370, endPoint y: 43, distance: 75.6
click at [370, 43] on div "**********" at bounding box center [591, 295] width 1182 height 590
type input "**********"
click at [736, 555] on button "Save booking" at bounding box center [733, 554] width 75 height 23
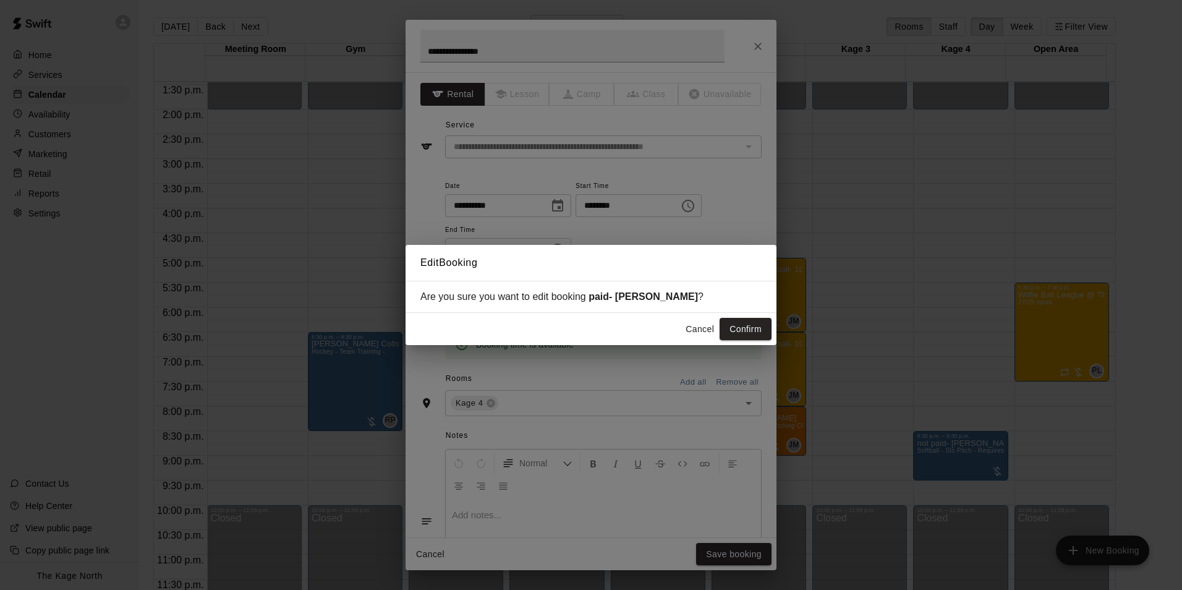
click at [735, 335] on button "Confirm" at bounding box center [746, 329] width 52 height 23
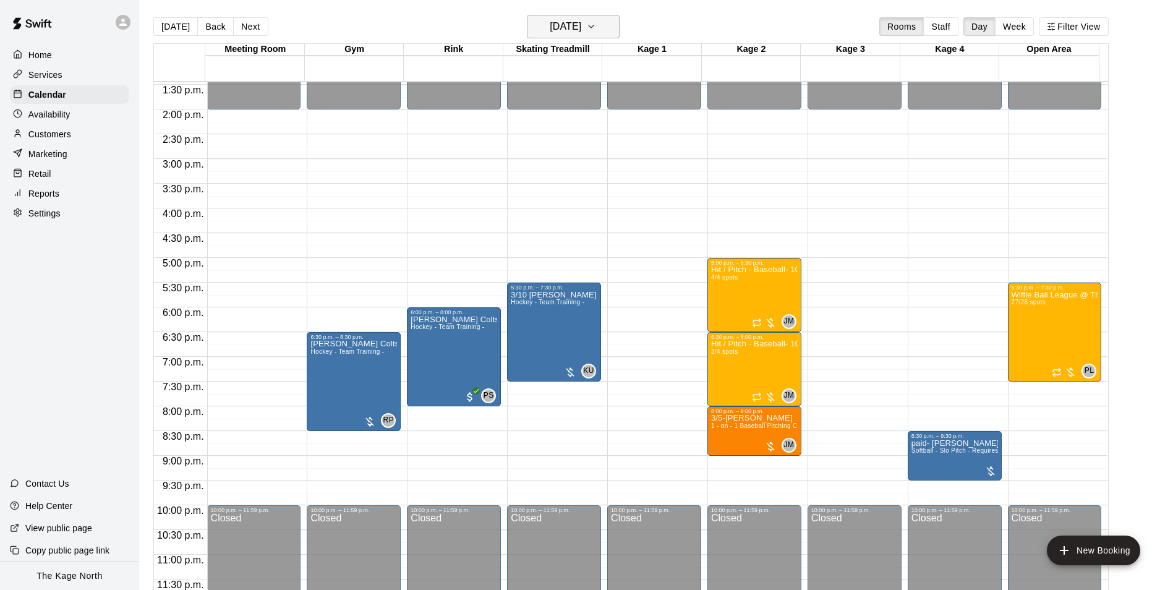
click at [613, 23] on button "Wednesday Oct 08" at bounding box center [573, 26] width 93 height 23
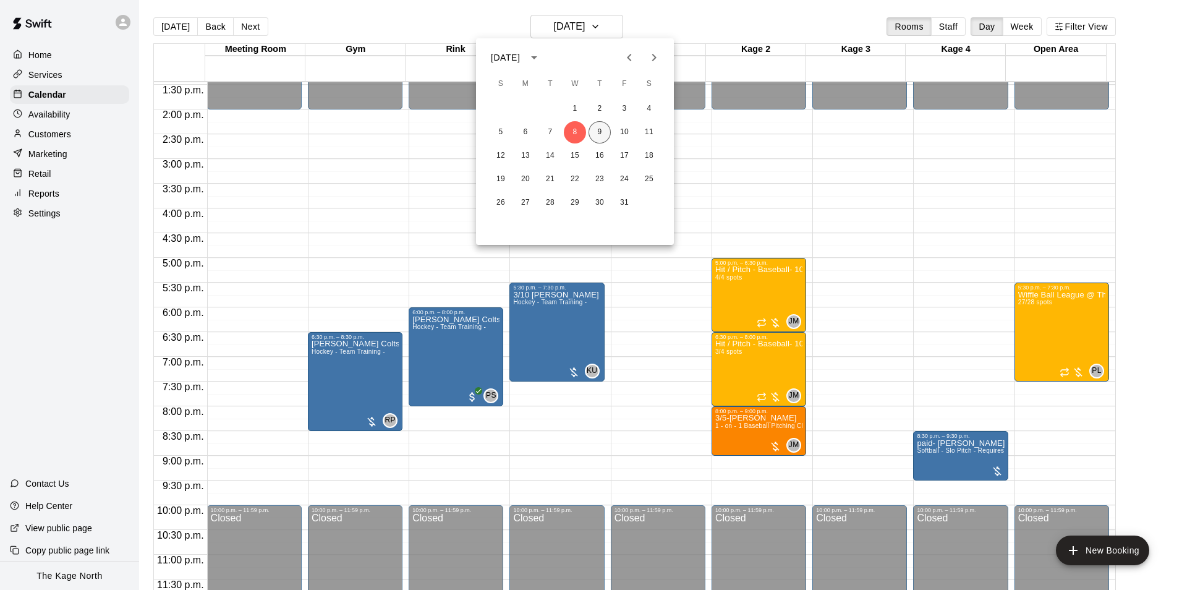
click at [593, 132] on button "9" at bounding box center [600, 132] width 22 height 22
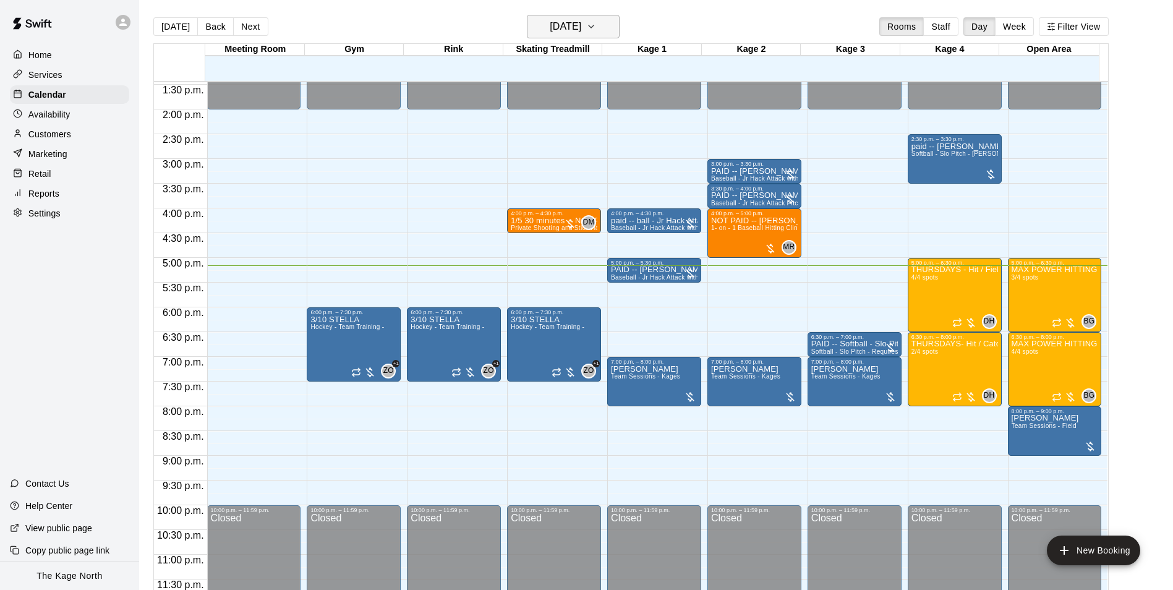
click at [568, 27] on h6 "[DATE]" at bounding box center [566, 26] width 32 height 17
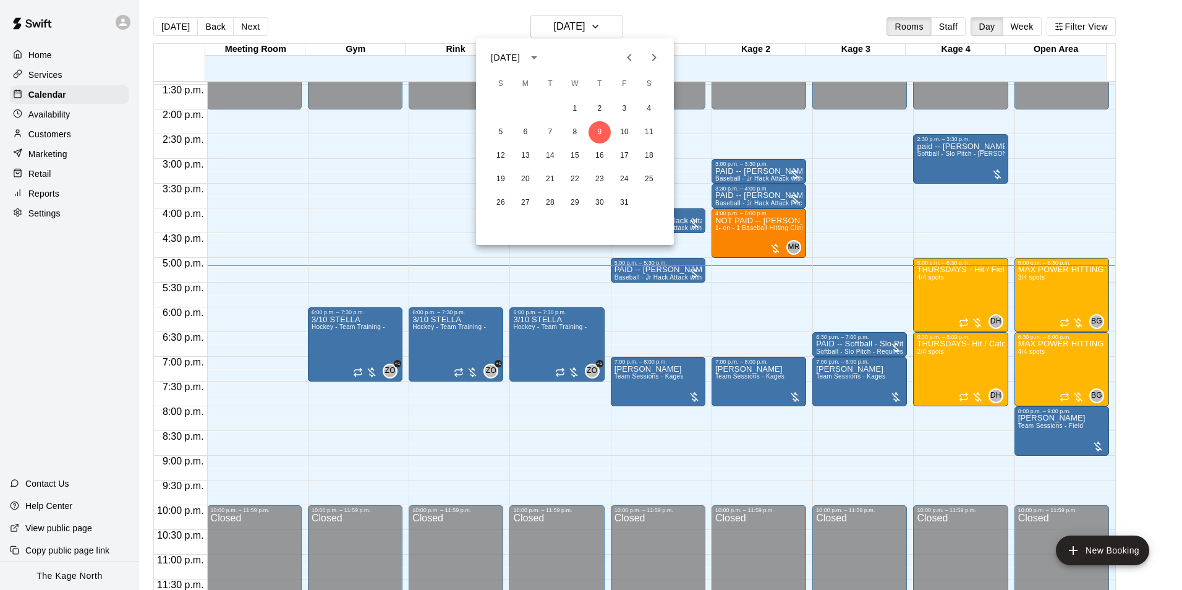
click at [763, 33] on div at bounding box center [591, 295] width 1182 height 590
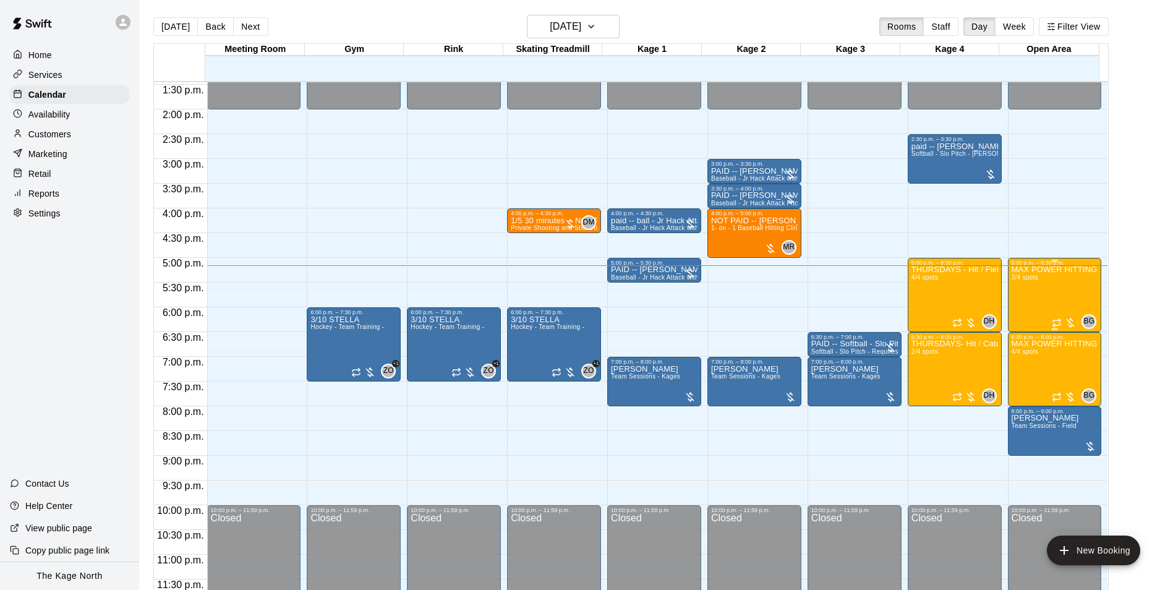
click at [1059, 294] on div "MAX POWER HITTING SOFTBALL PROGRAM - 13U - 17U 3/4 spots" at bounding box center [1055, 561] width 87 height 590
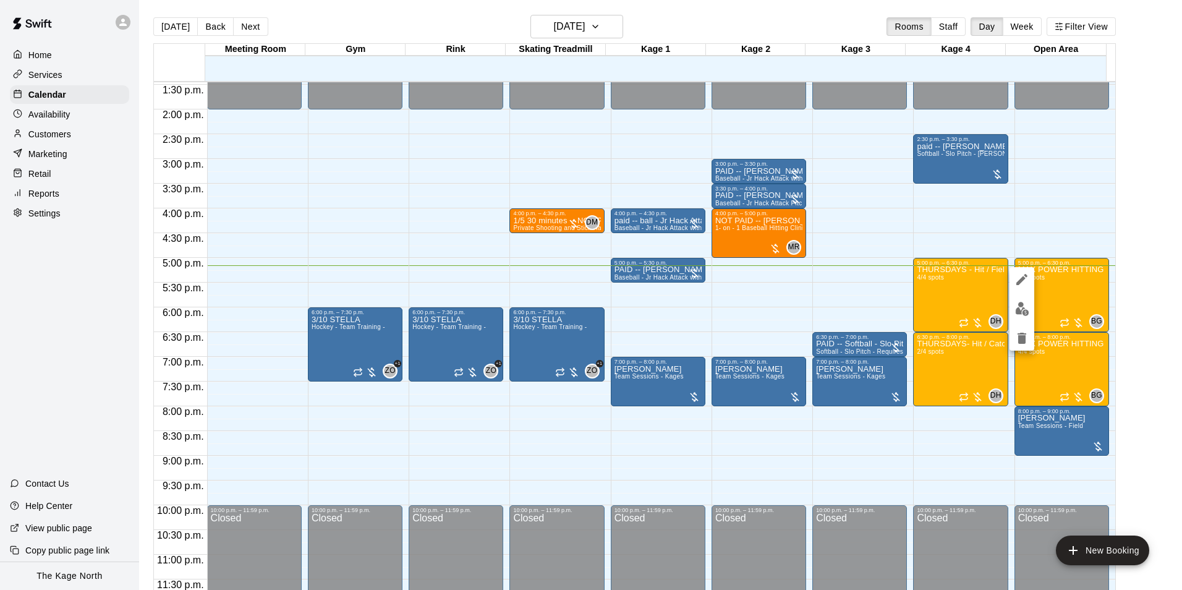
click at [1022, 315] on img "edit" at bounding box center [1022, 309] width 14 height 14
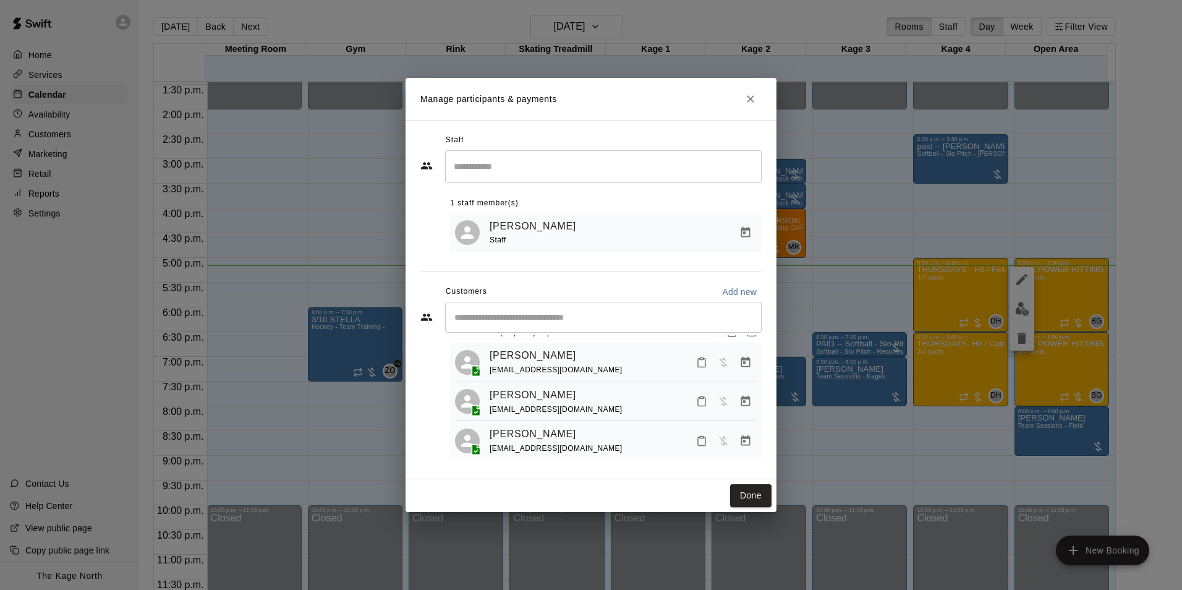
scroll to position [34, 0]
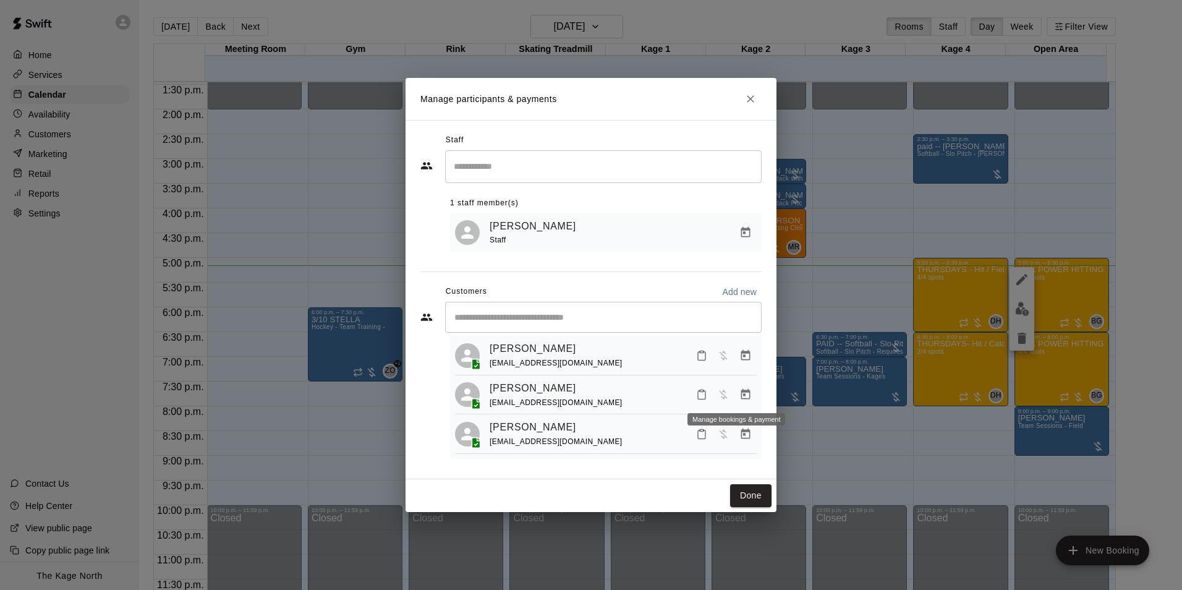
click at [740, 396] on icon "Manage bookings & payment" at bounding box center [746, 394] width 12 height 12
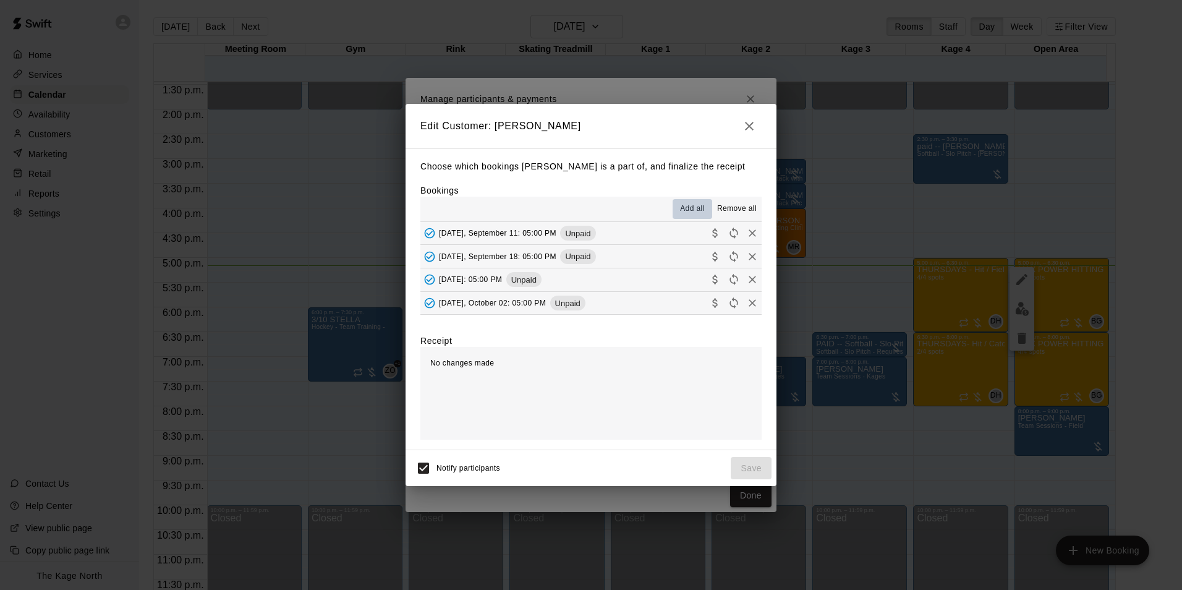
click at [697, 211] on span "Add all" at bounding box center [692, 209] width 25 height 12
click at [691, 207] on span "Add all" at bounding box center [692, 209] width 25 height 12
click at [732, 207] on span "Remove all" at bounding box center [737, 209] width 40 height 12
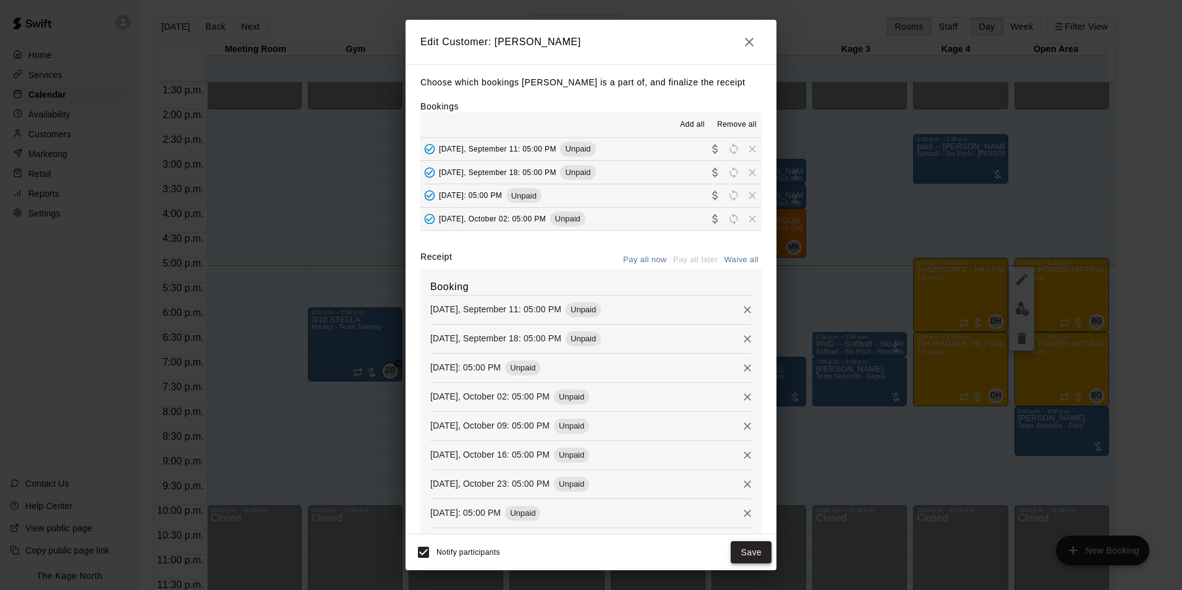
click at [743, 555] on button "Save" at bounding box center [751, 552] width 41 height 23
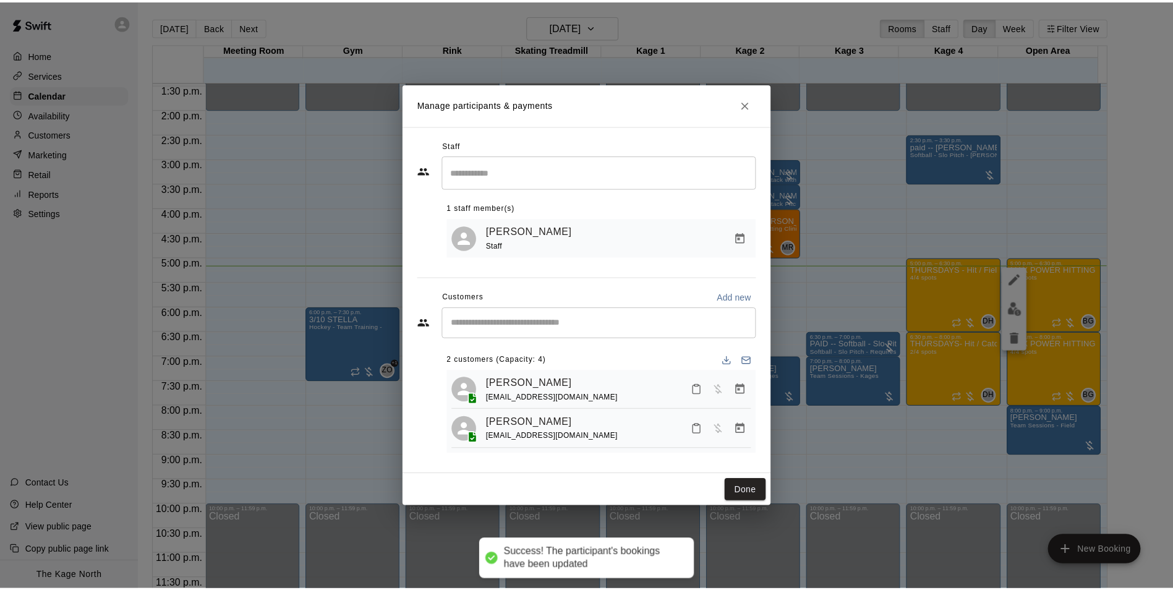
scroll to position [0, 0]
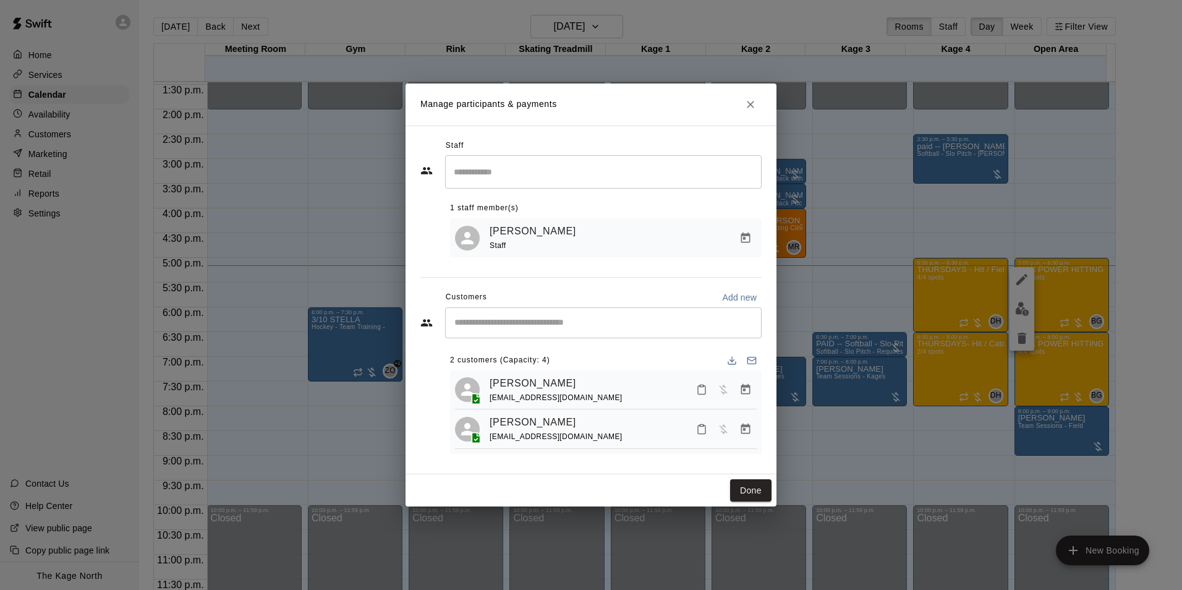
drag, startPoint x: 753, startPoint y: 491, endPoint x: 771, endPoint y: 448, distance: 47.1
click at [753, 491] on button "Done" at bounding box center [750, 490] width 41 height 23
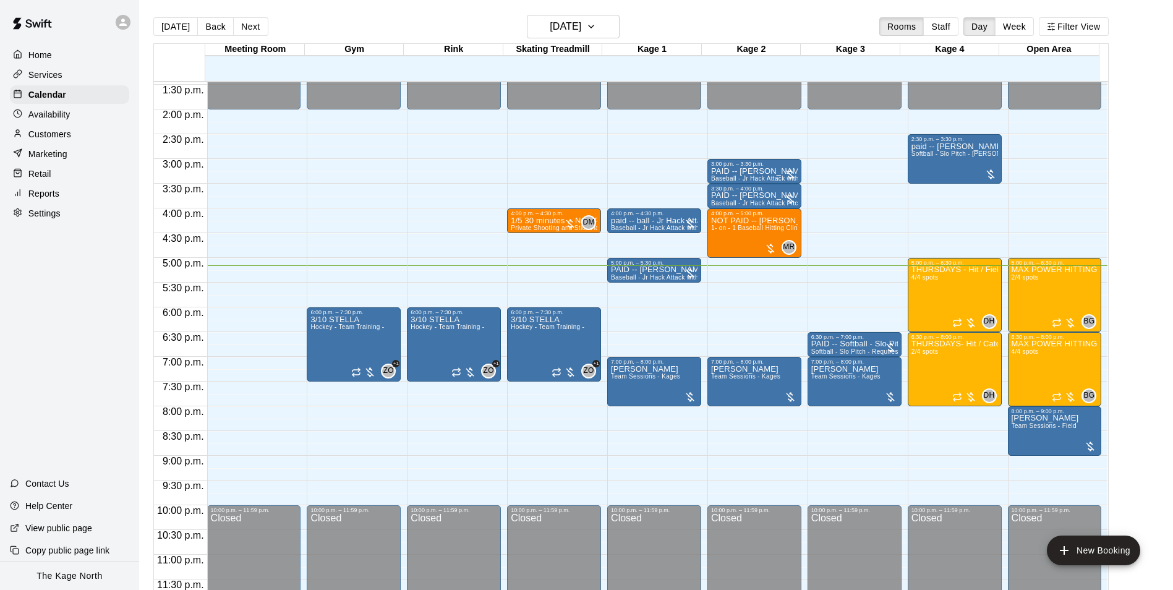
click at [731, 25] on div "Today Back Next Thursday Oct 09 Rooms Staff Day Week Filter View" at bounding box center [630, 29] width 955 height 28
click at [580, 35] on button "[DATE]" at bounding box center [573, 26] width 93 height 23
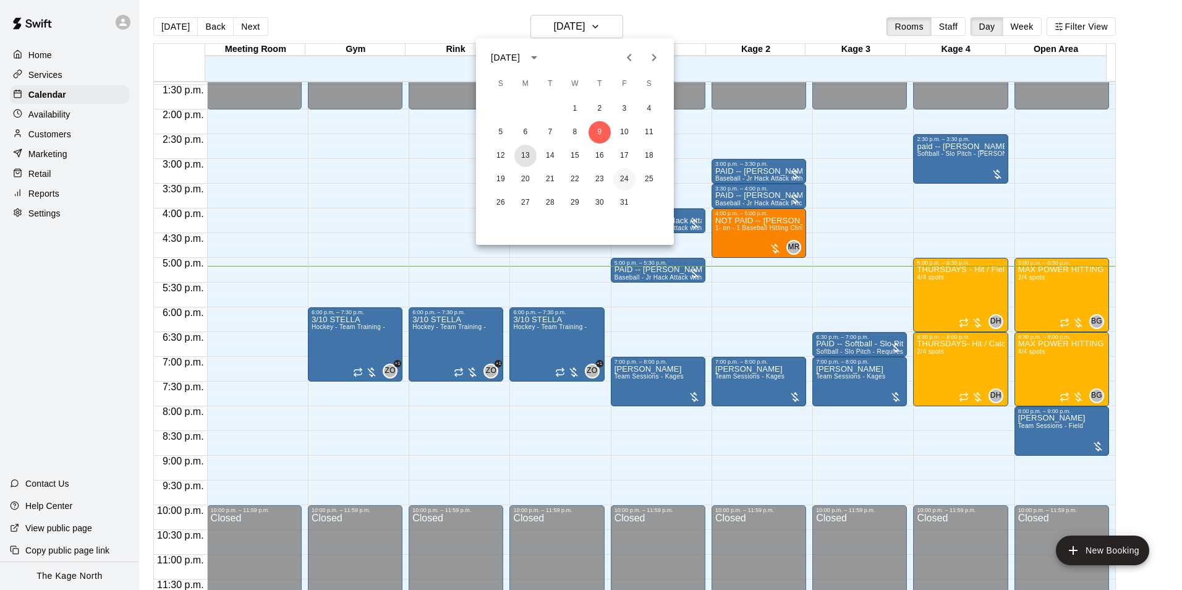
click at [531, 158] on button "13" at bounding box center [525, 156] width 22 height 22
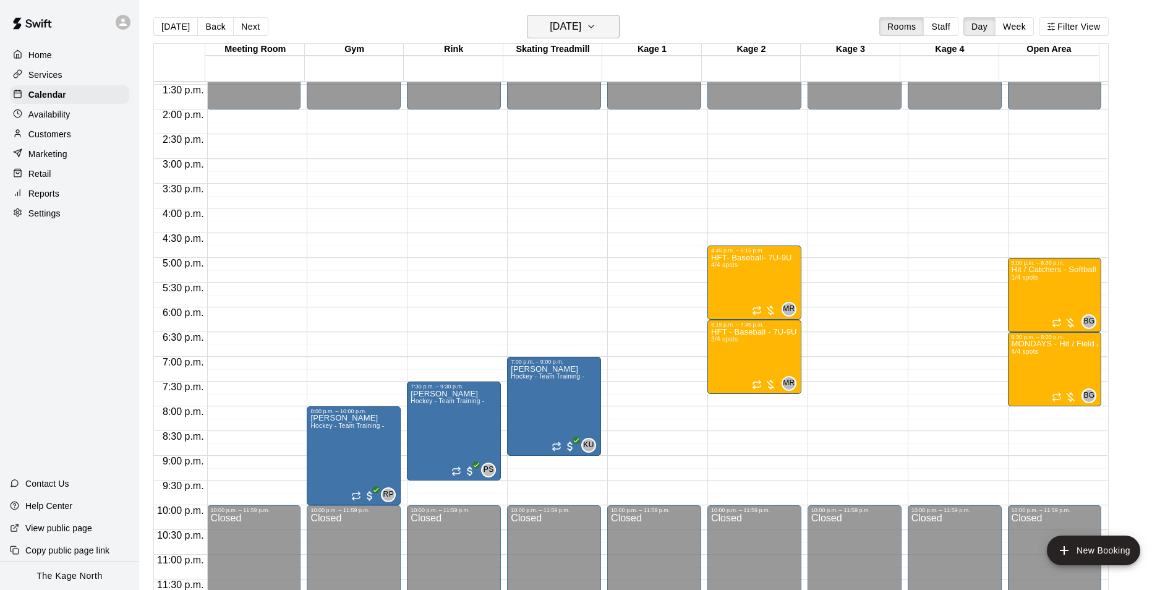
click at [573, 23] on h6 "[DATE]" at bounding box center [566, 26] width 32 height 17
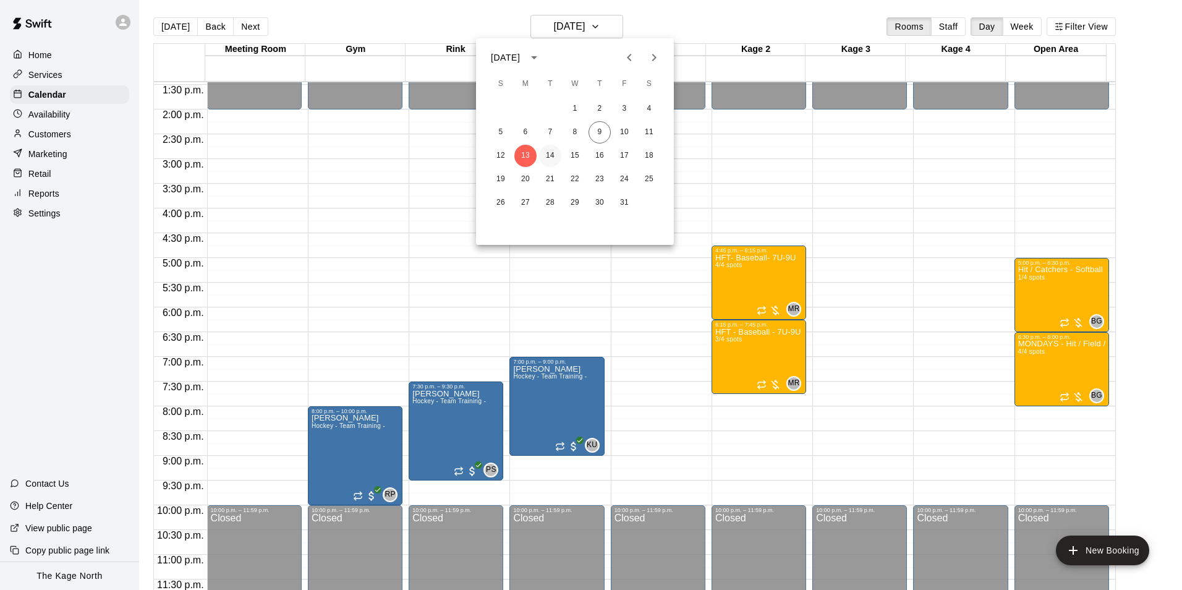
click at [558, 158] on button "14" at bounding box center [550, 156] width 22 height 22
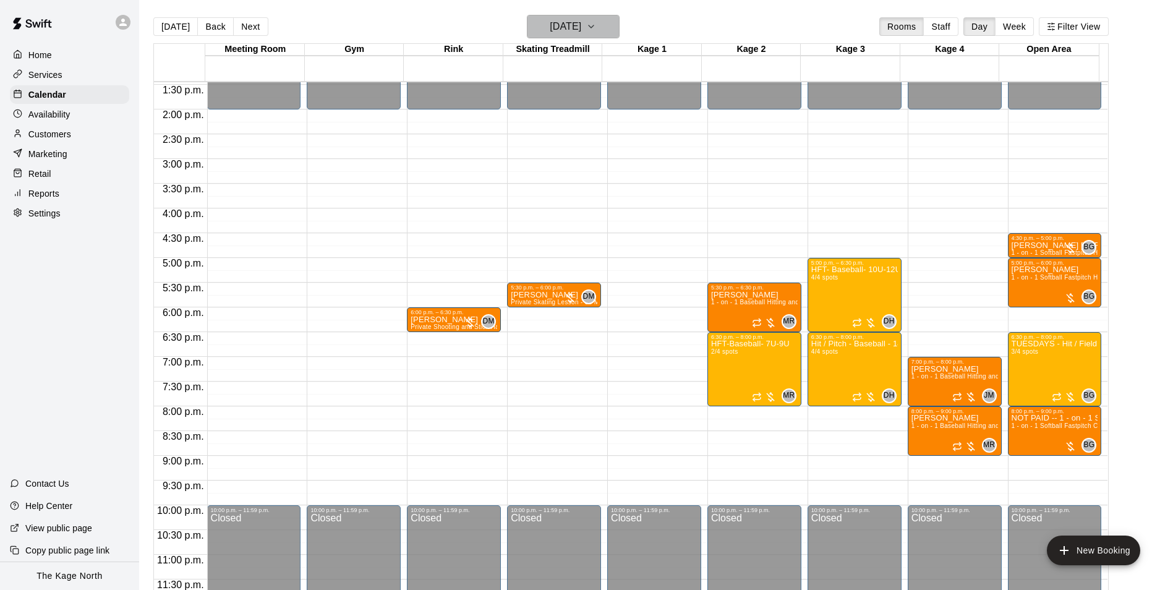
click at [581, 33] on h6 "Tuesday Oct 14" at bounding box center [566, 26] width 32 height 17
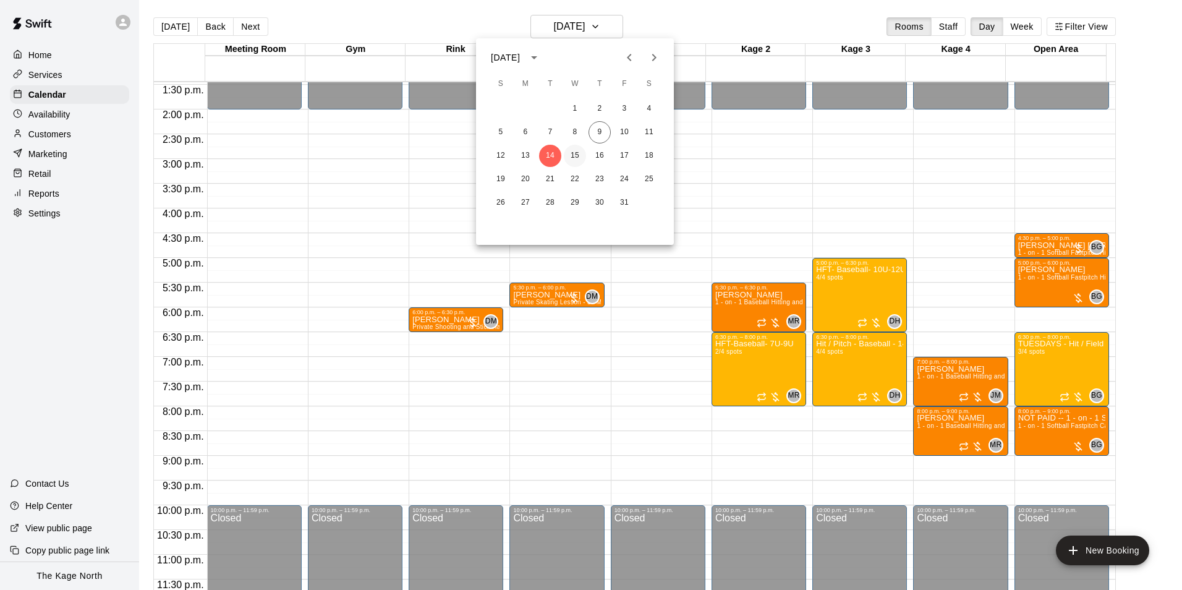
click at [573, 159] on button "15" at bounding box center [575, 156] width 22 height 22
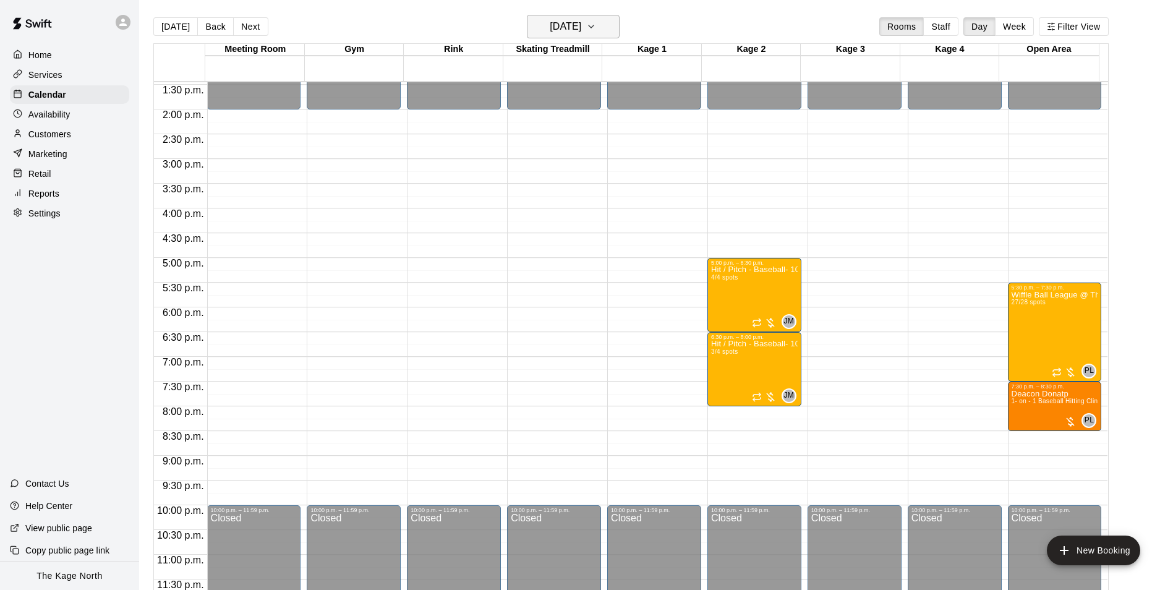
click at [581, 32] on h6 "[DATE]" at bounding box center [566, 26] width 32 height 17
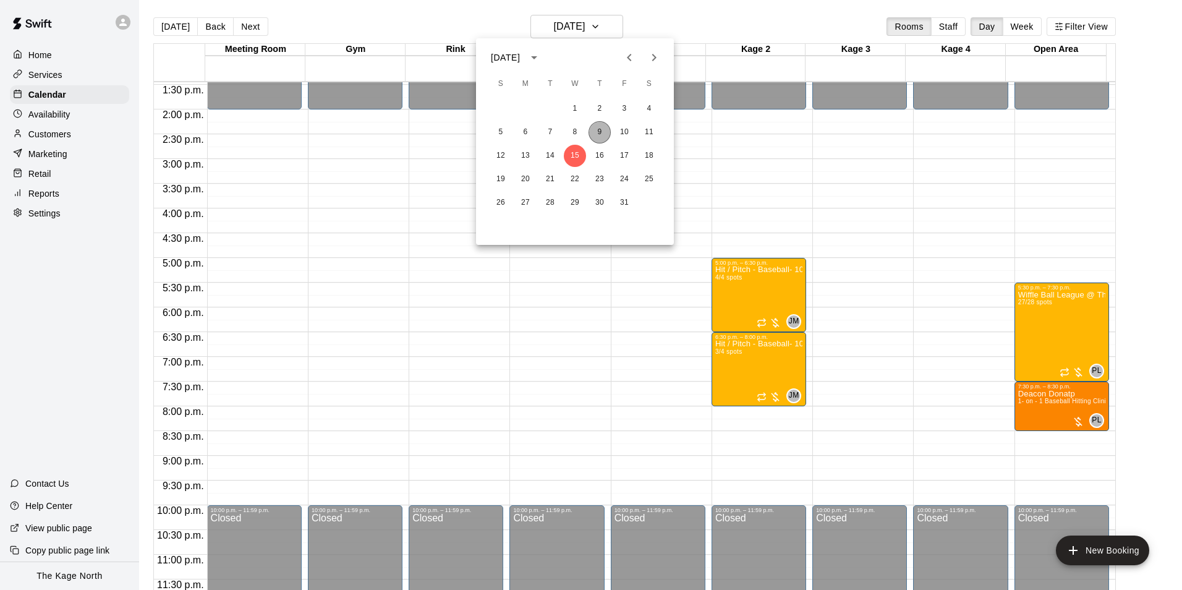
click at [602, 132] on button "9" at bounding box center [600, 132] width 22 height 22
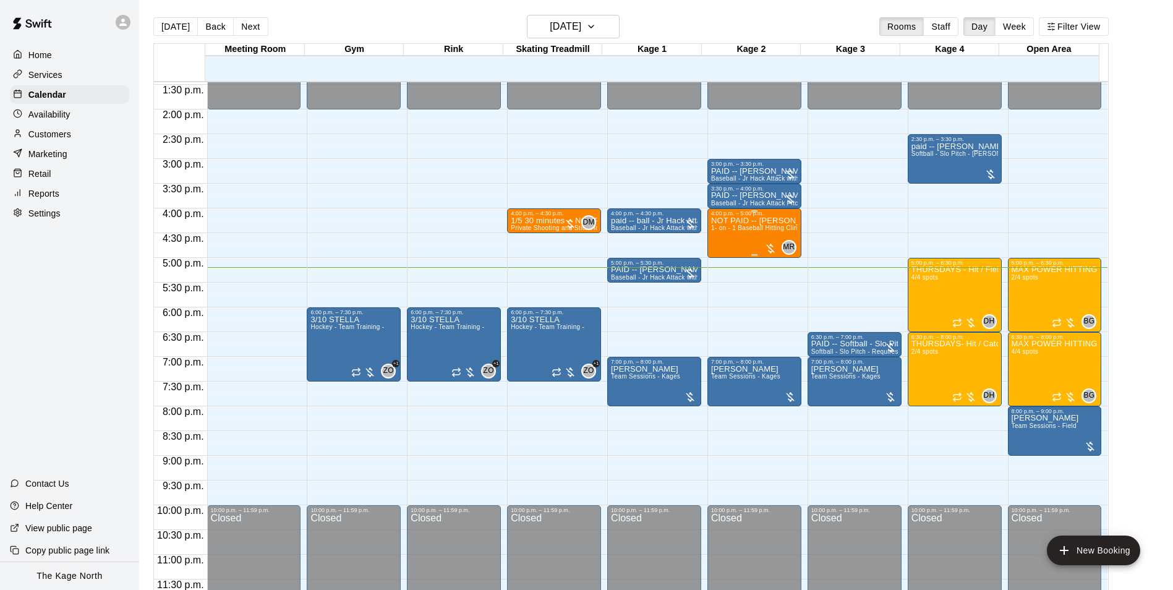
click at [737, 231] on span "1- on - 1 Baseball Hitting Clinic" at bounding box center [757, 227] width 92 height 7
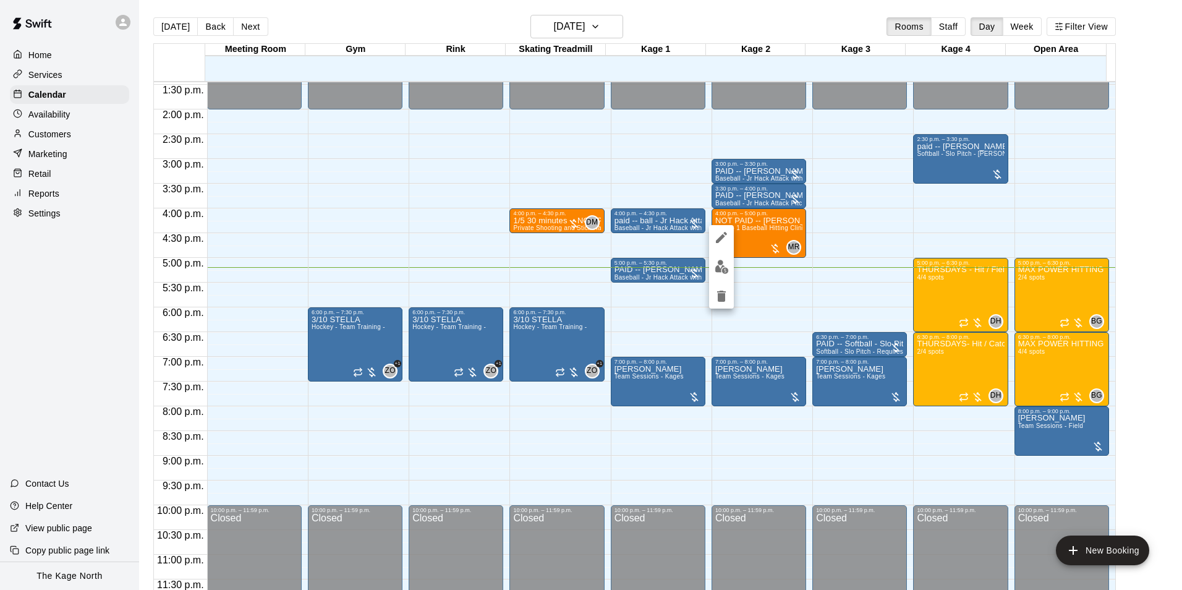
click at [723, 268] on img "edit" at bounding box center [722, 267] width 14 height 14
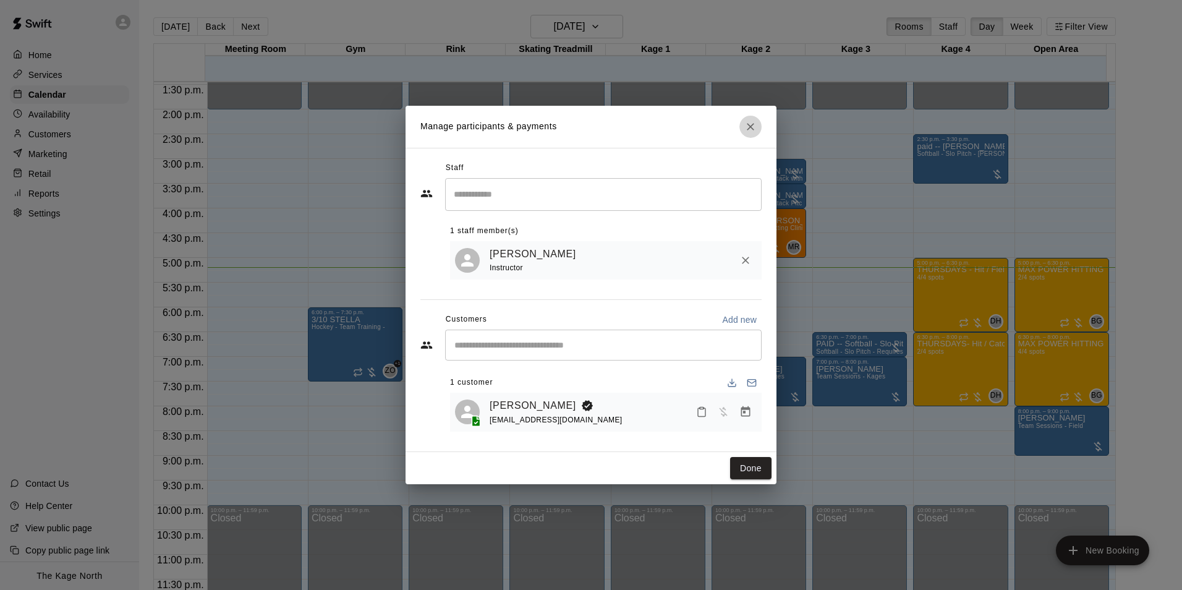
click at [749, 123] on icon "Close" at bounding box center [750, 126] width 7 height 7
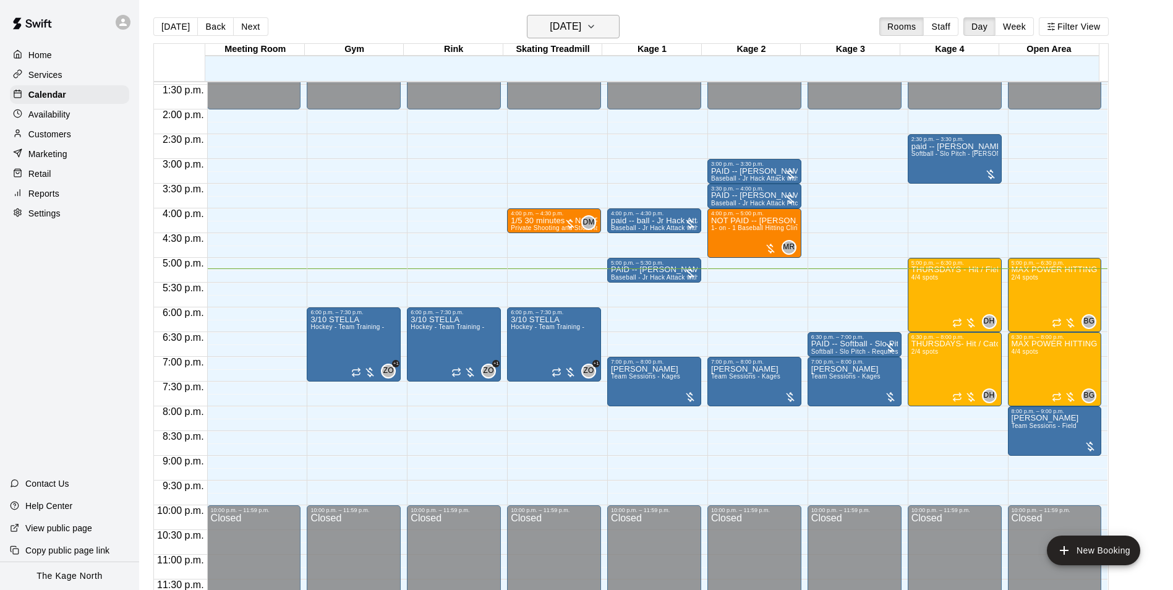
click at [581, 32] on h6 "[DATE]" at bounding box center [566, 26] width 32 height 17
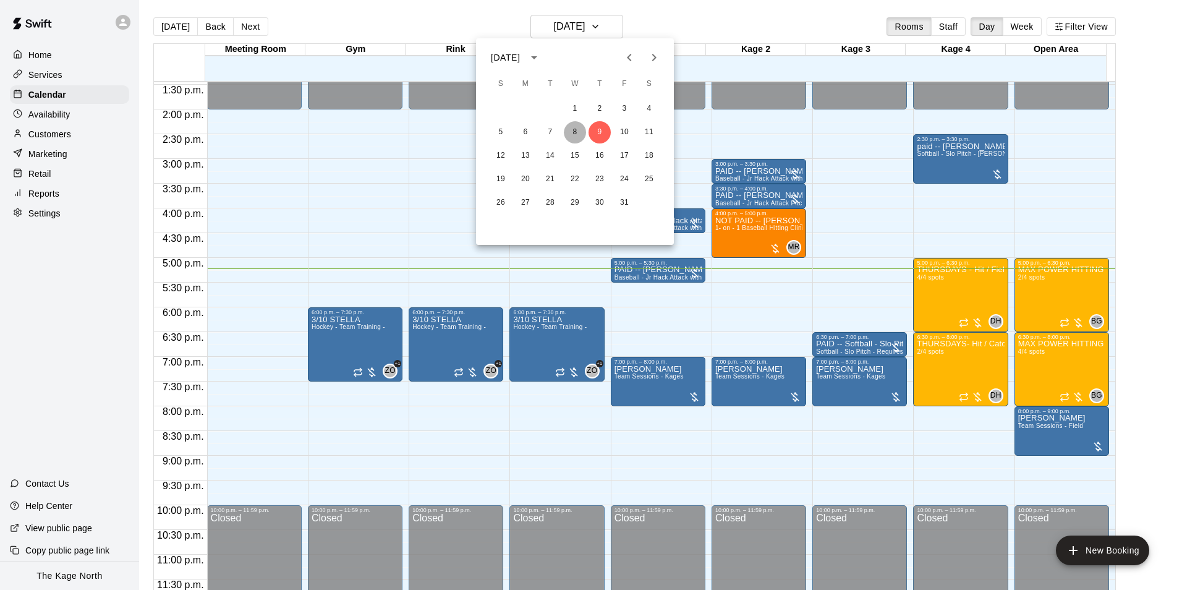
click at [574, 129] on button "8" at bounding box center [575, 132] width 22 height 22
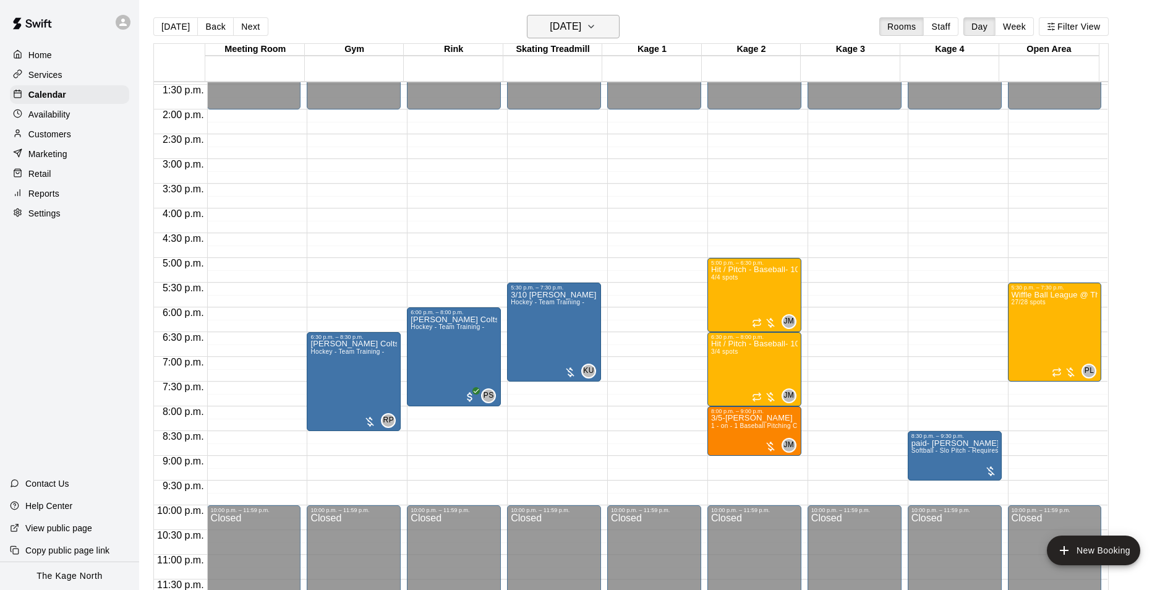
click at [581, 25] on h6 "Wednesday Oct 08" at bounding box center [566, 26] width 32 height 17
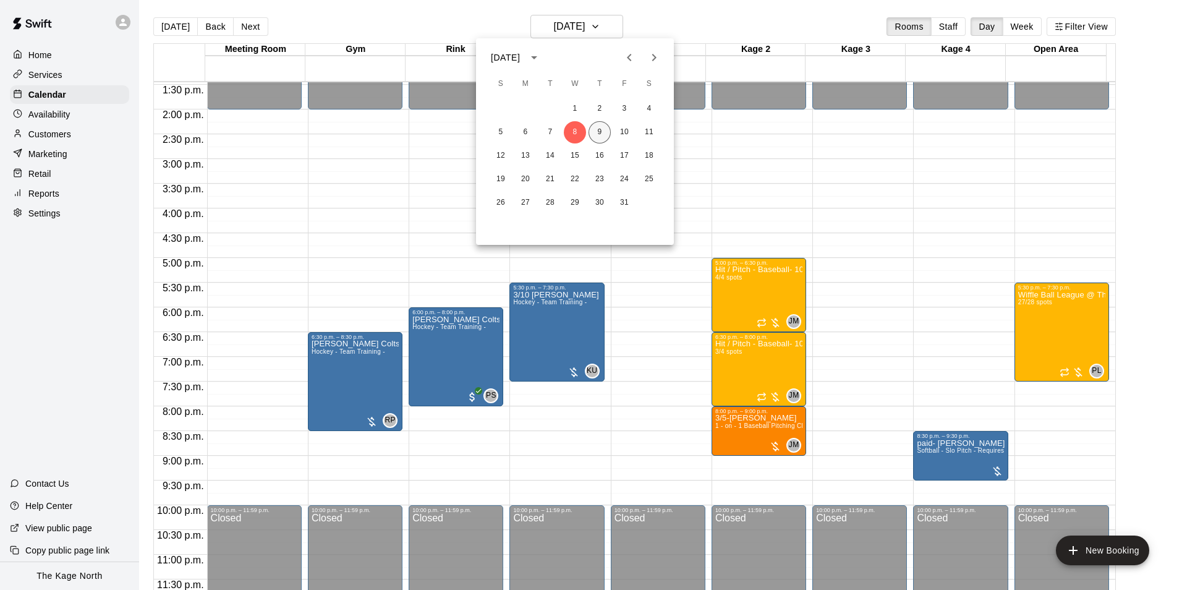
click at [600, 127] on button "9" at bounding box center [600, 132] width 22 height 22
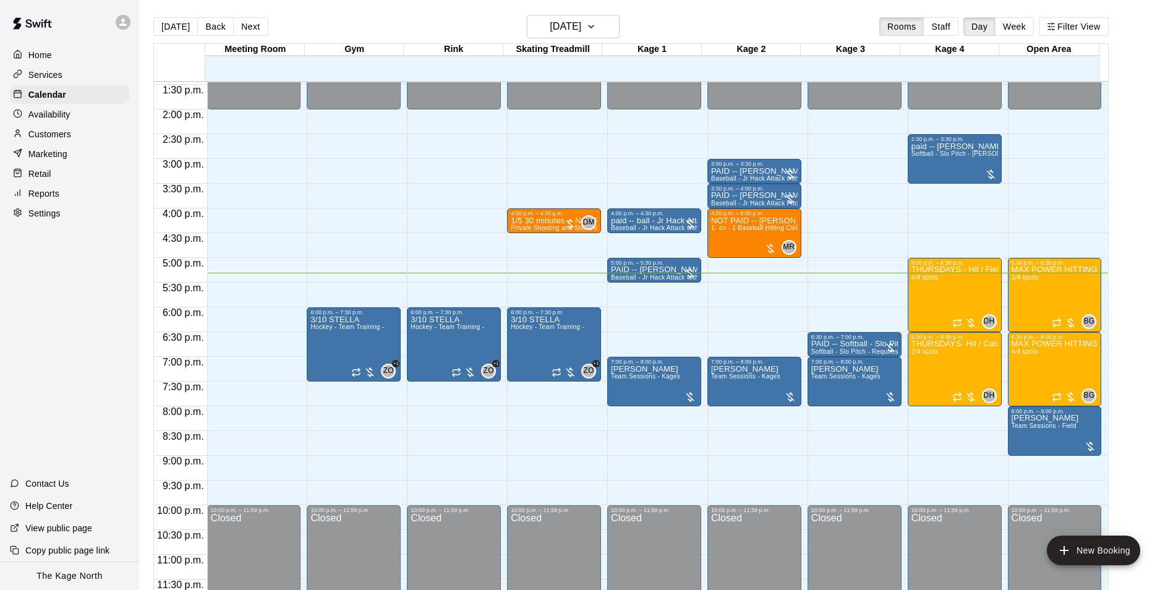
drag, startPoint x: 766, startPoint y: 312, endPoint x: 740, endPoint y: 23, distance: 289.9
click at [740, 23] on div "Today Back Next Thursday Oct 09 Rooms Staff Day Week Filter View" at bounding box center [630, 29] width 955 height 28
click at [769, 228] on span "1- on - 1 Baseball Hitting Clinic" at bounding box center [757, 227] width 92 height 7
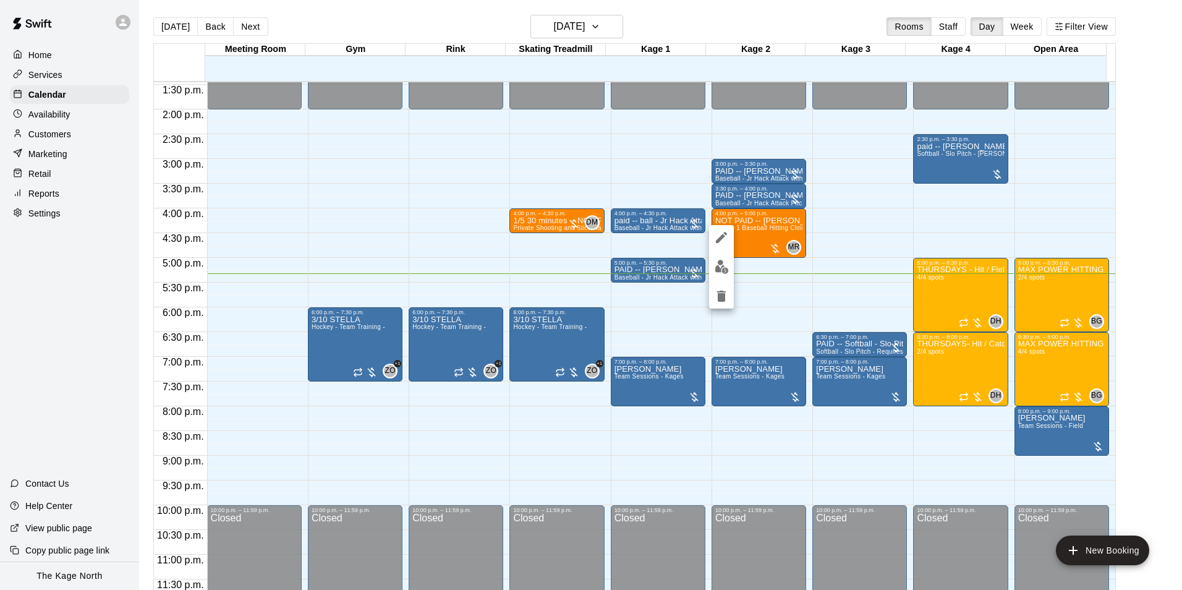
click at [727, 244] on icon "edit" at bounding box center [721, 237] width 15 height 15
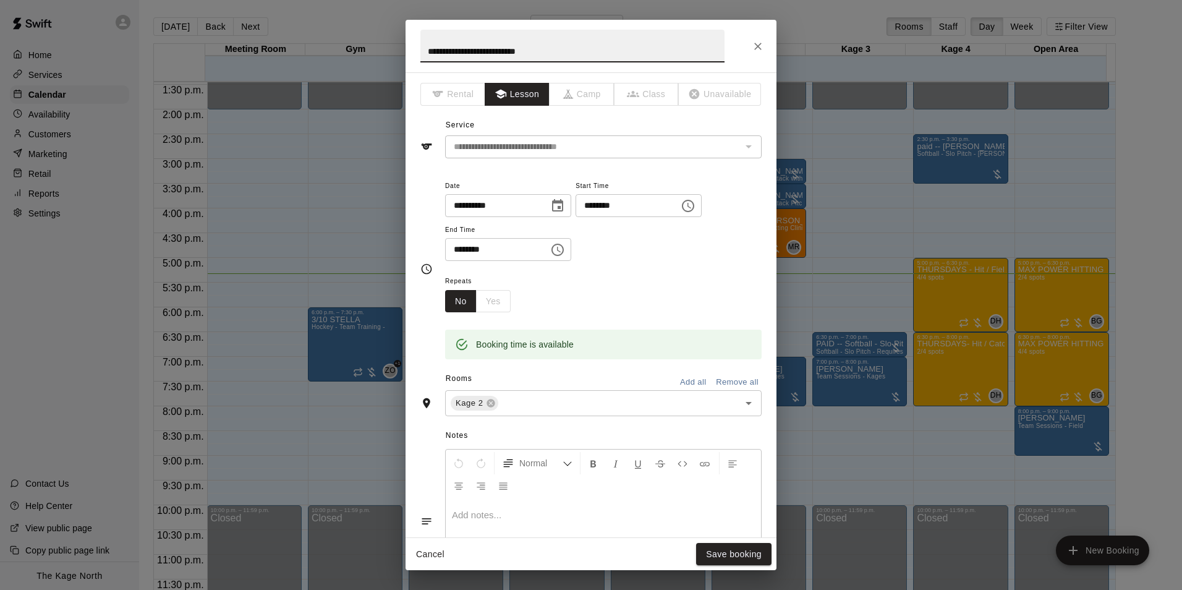
drag, startPoint x: 450, startPoint y: 55, endPoint x: 427, endPoint y: 51, distance: 23.2
click at [427, 51] on input "**********" at bounding box center [572, 46] width 304 height 33
type input "**********"
click at [743, 558] on button "Save booking" at bounding box center [733, 554] width 75 height 23
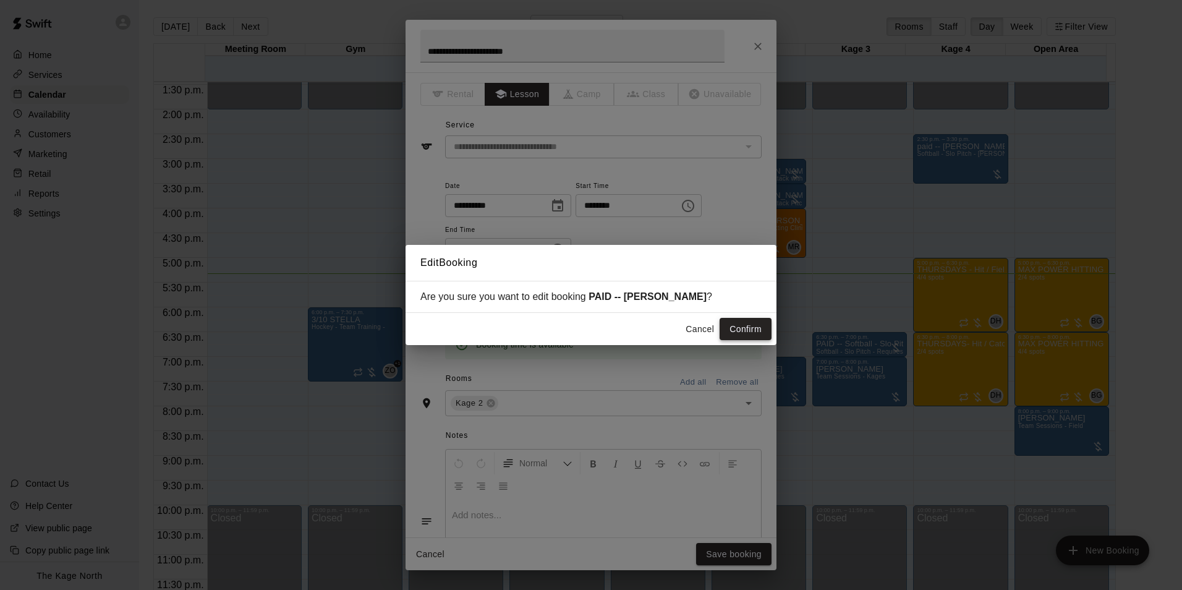
click at [746, 320] on button "Confirm" at bounding box center [746, 329] width 52 height 23
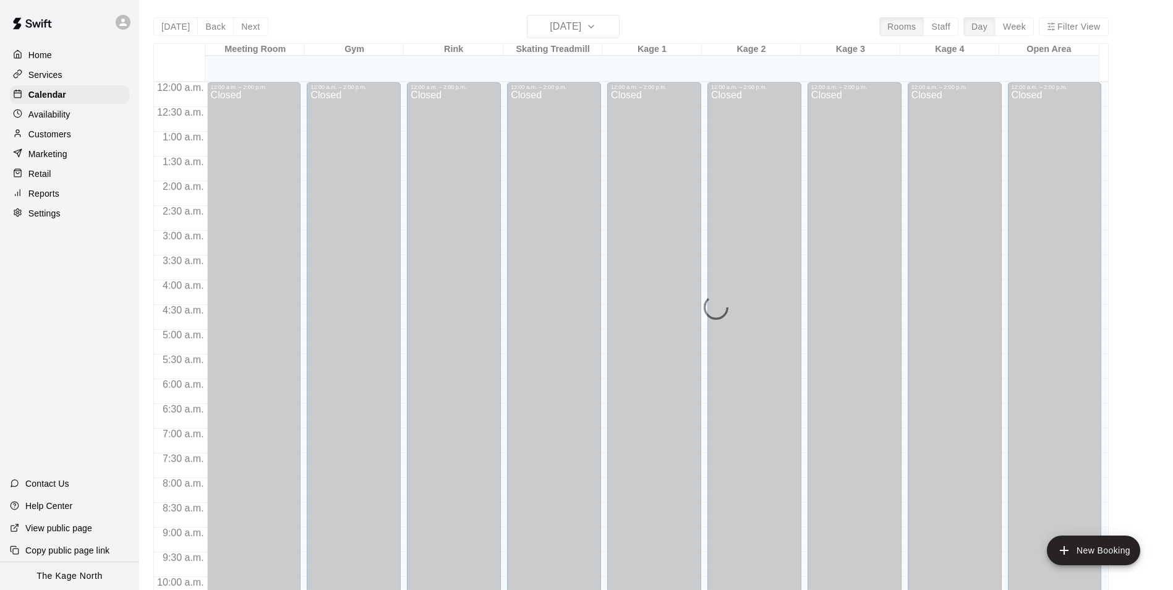
scroll to position [628, 0]
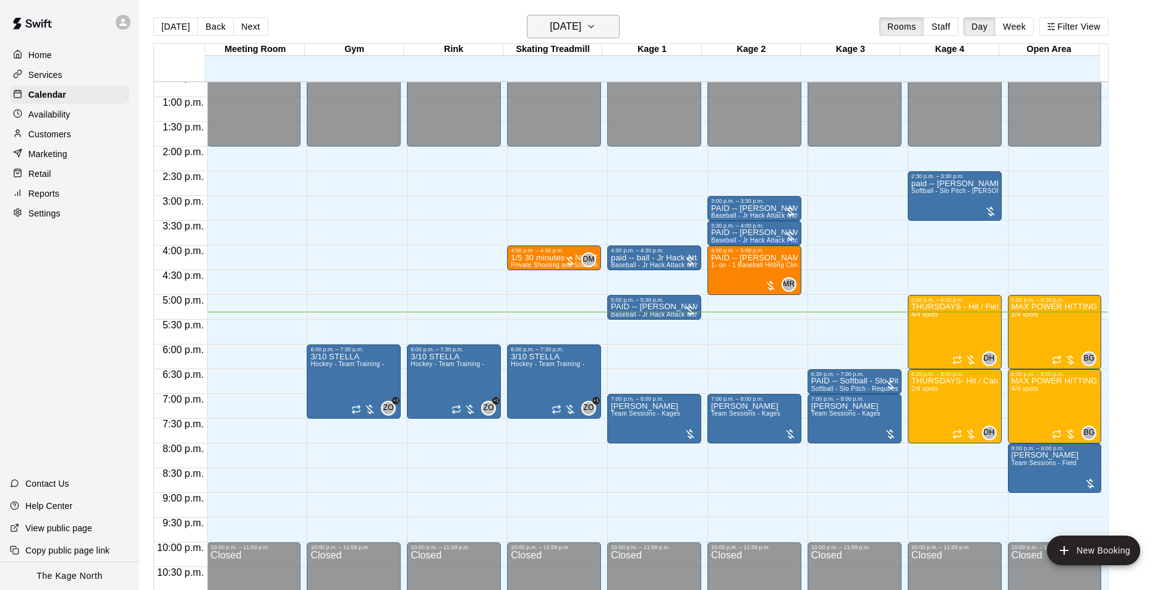
click at [586, 17] on button "[DATE]" at bounding box center [573, 26] width 93 height 23
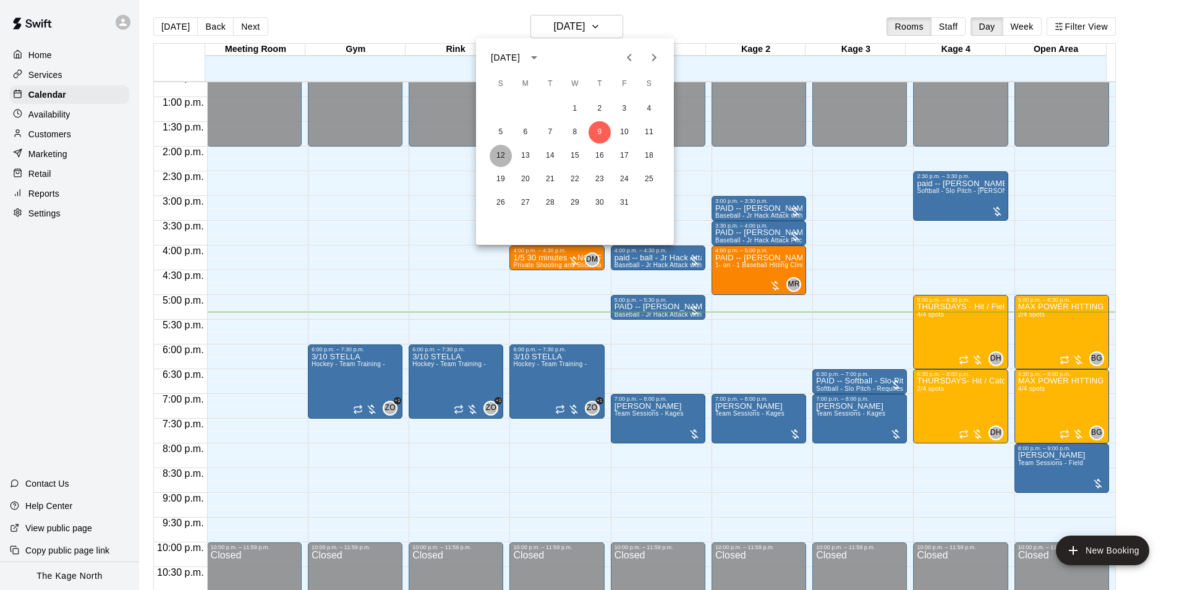
click at [510, 158] on button "12" at bounding box center [501, 156] width 22 height 22
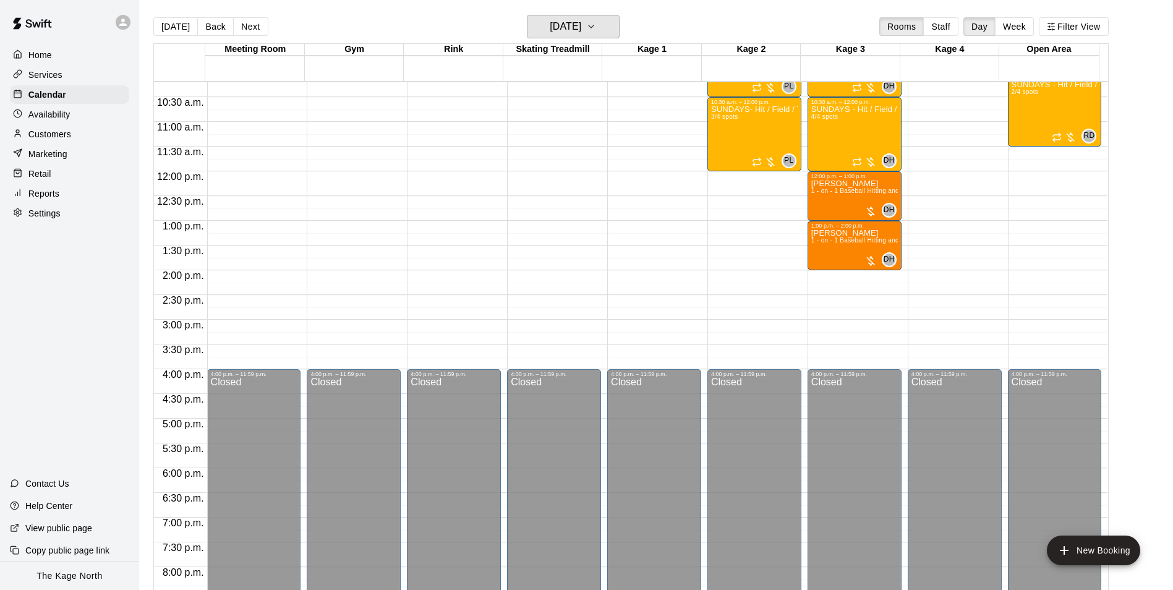
scroll to position [381, 0]
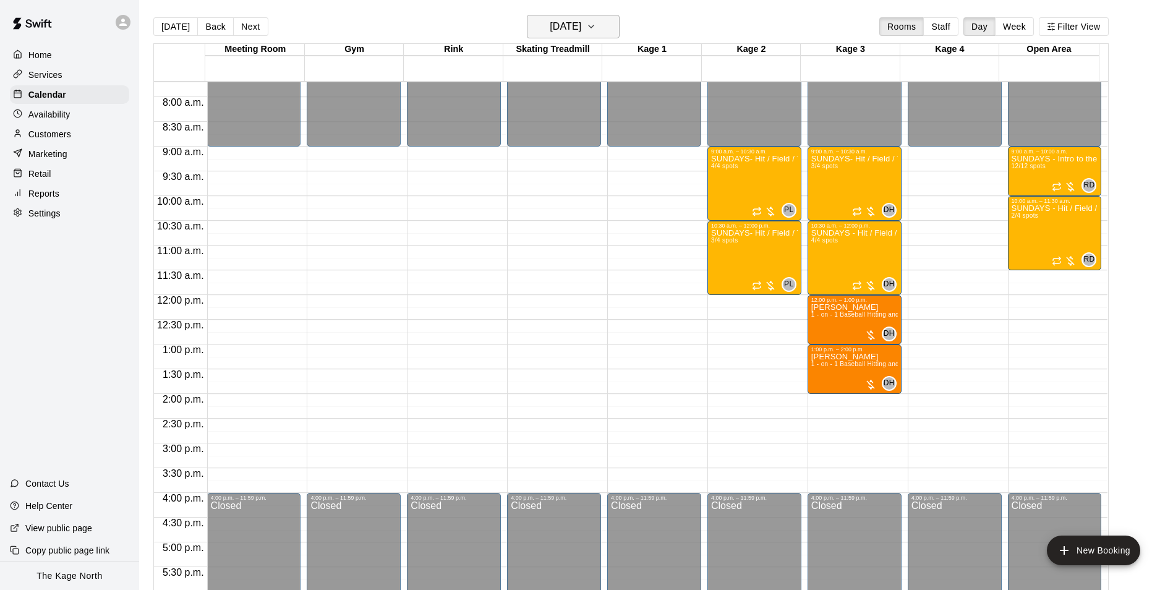
click at [596, 32] on icon "button" at bounding box center [591, 26] width 10 height 15
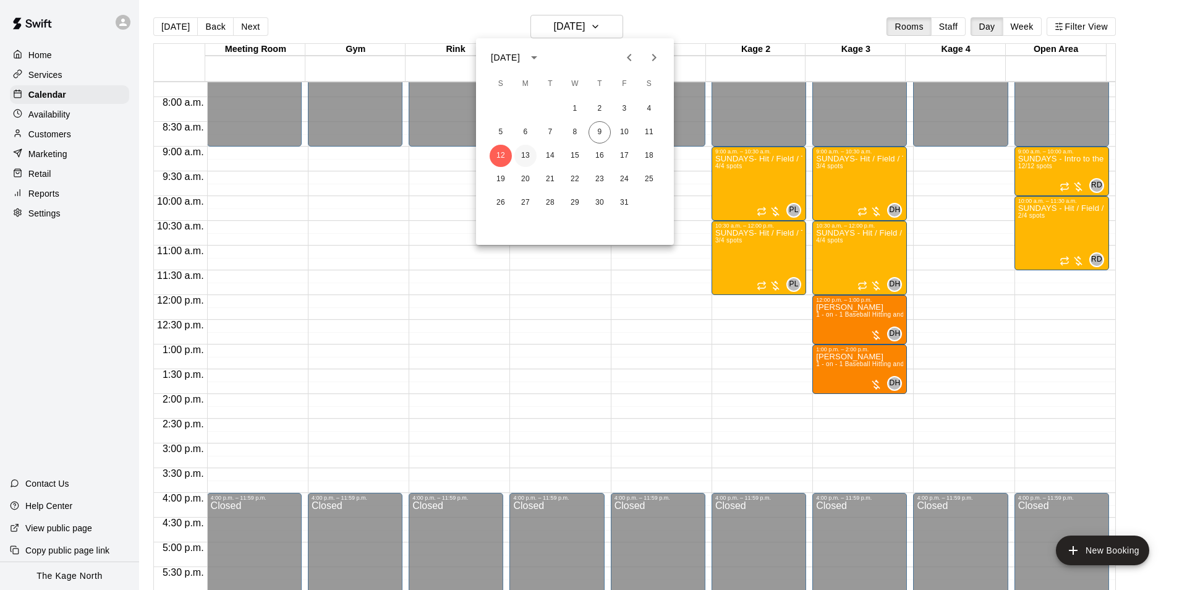
click at [524, 155] on button "13" at bounding box center [525, 156] width 22 height 22
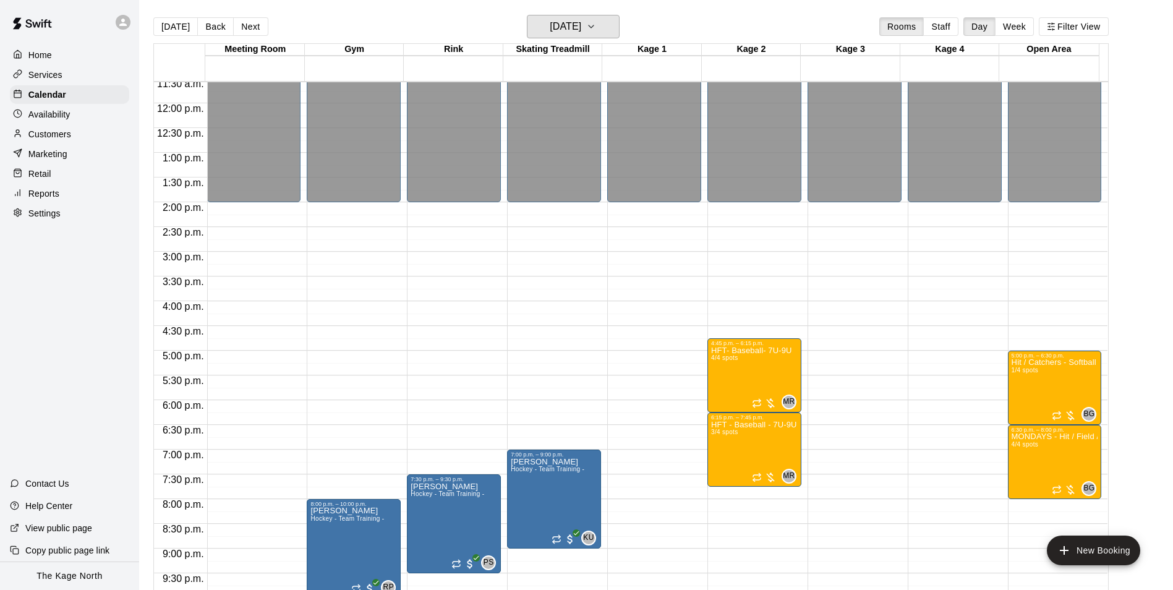
scroll to position [667, 0]
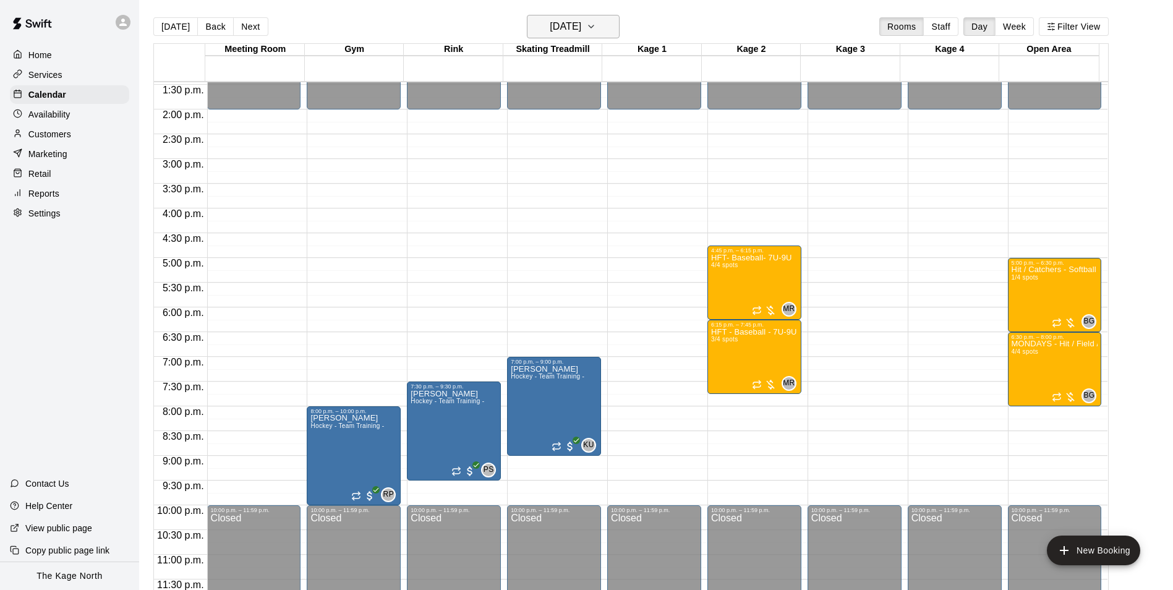
click at [605, 27] on button "[DATE]" at bounding box center [573, 26] width 93 height 23
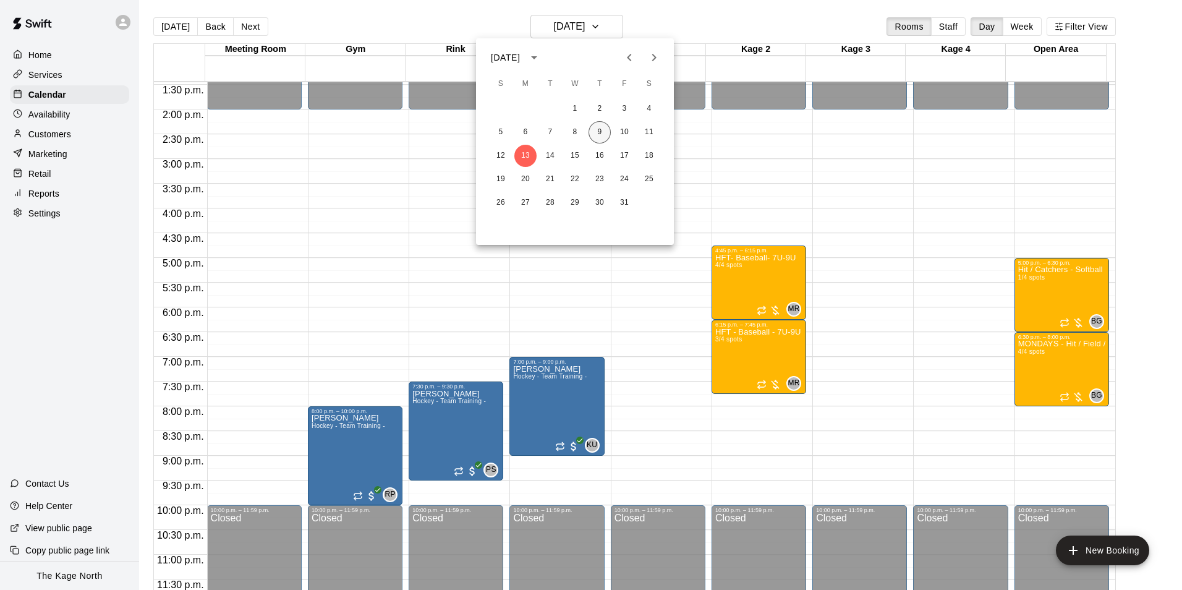
click at [598, 133] on button "9" at bounding box center [600, 132] width 22 height 22
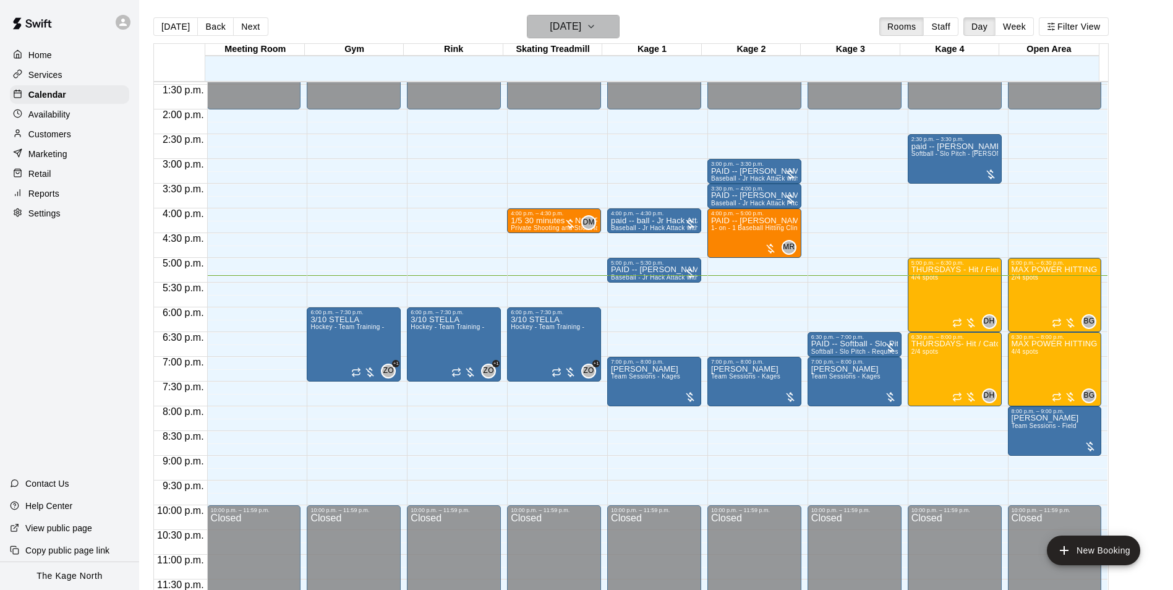
click at [581, 23] on h6 "[DATE]" at bounding box center [566, 26] width 32 height 17
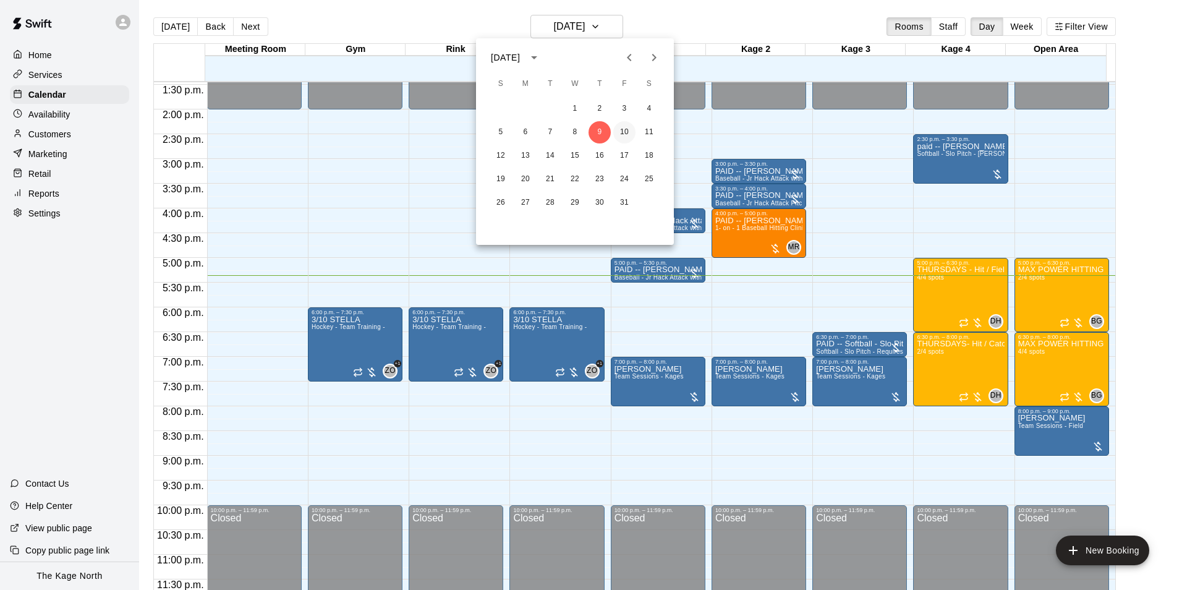
click at [633, 131] on button "10" at bounding box center [624, 132] width 22 height 22
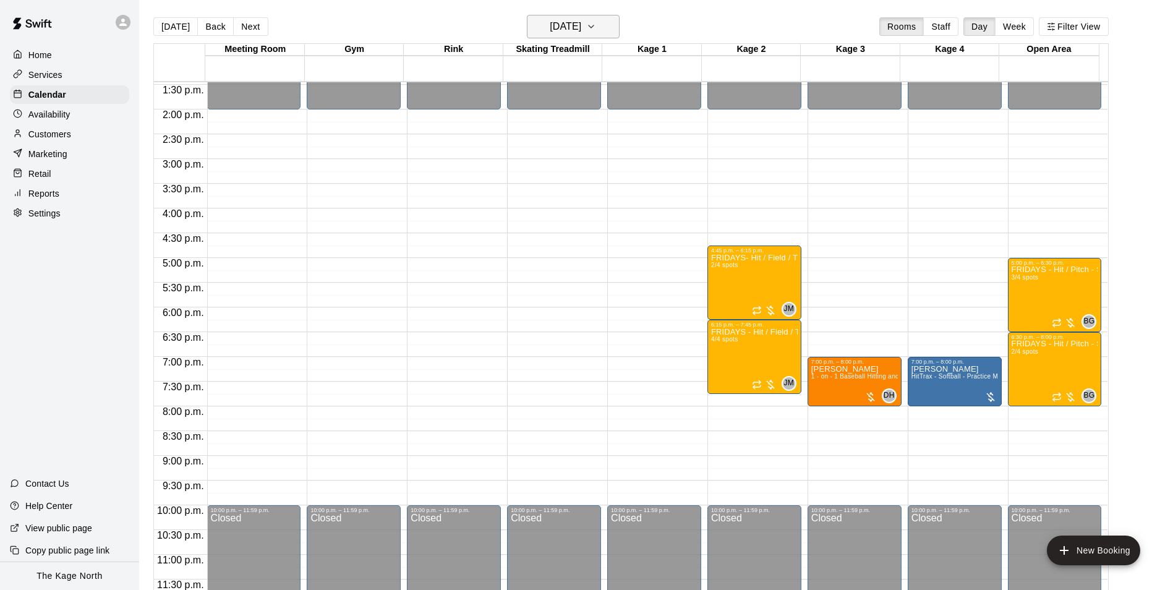
click at [581, 23] on h6 "[DATE]" at bounding box center [566, 26] width 32 height 17
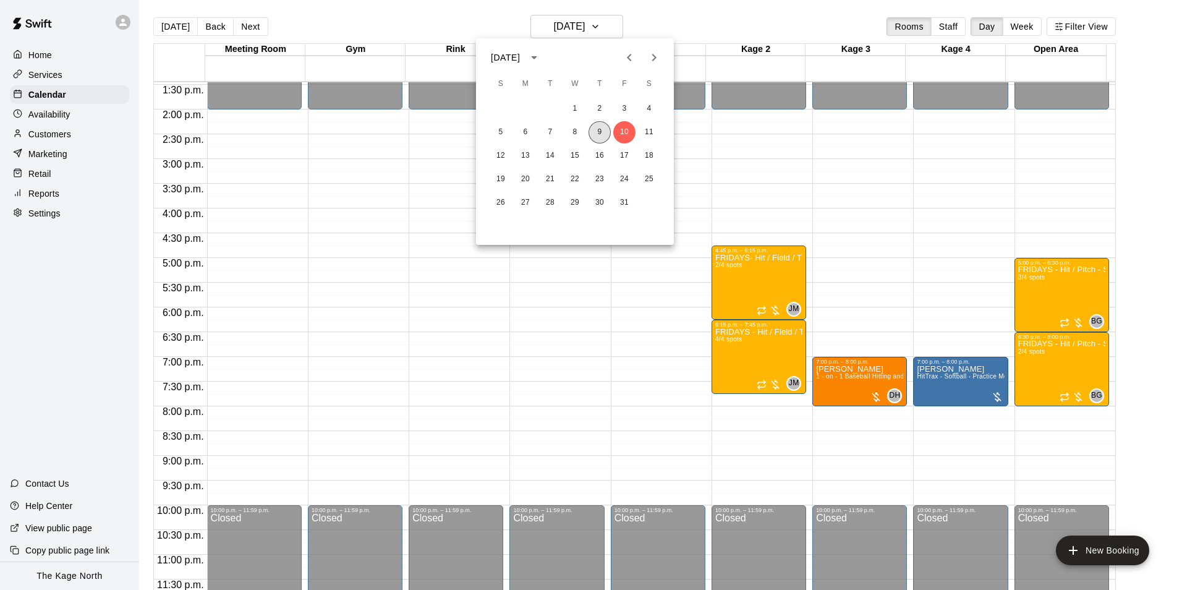
drag, startPoint x: 599, startPoint y: 133, endPoint x: 956, endPoint y: 376, distance: 431.7
click at [599, 133] on button "9" at bounding box center [600, 132] width 22 height 22
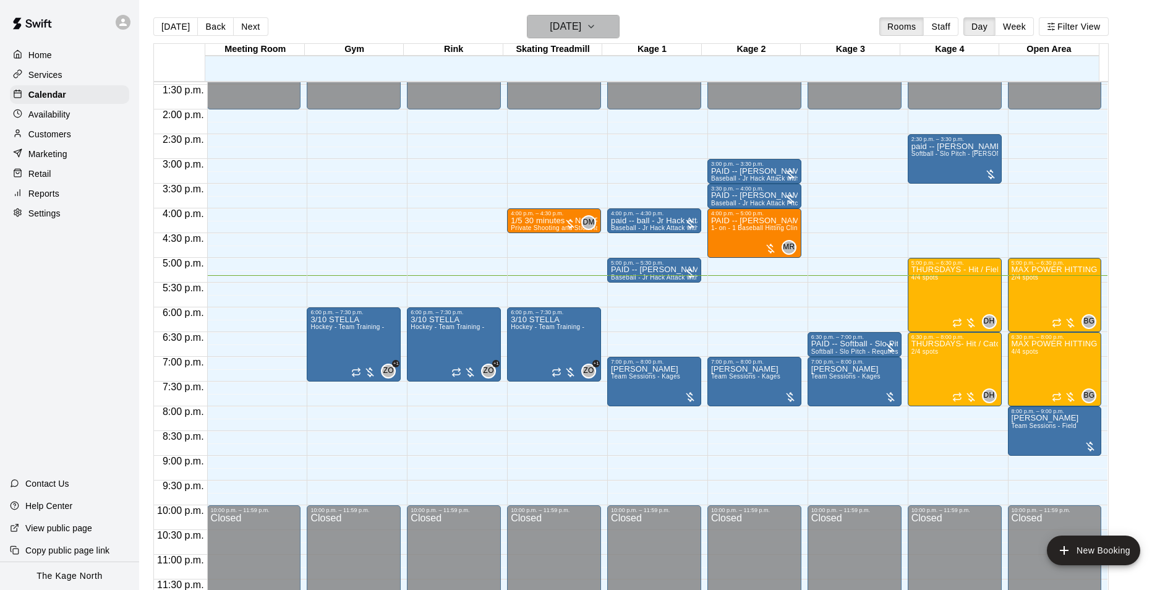
click at [581, 20] on h6 "[DATE]" at bounding box center [566, 26] width 32 height 17
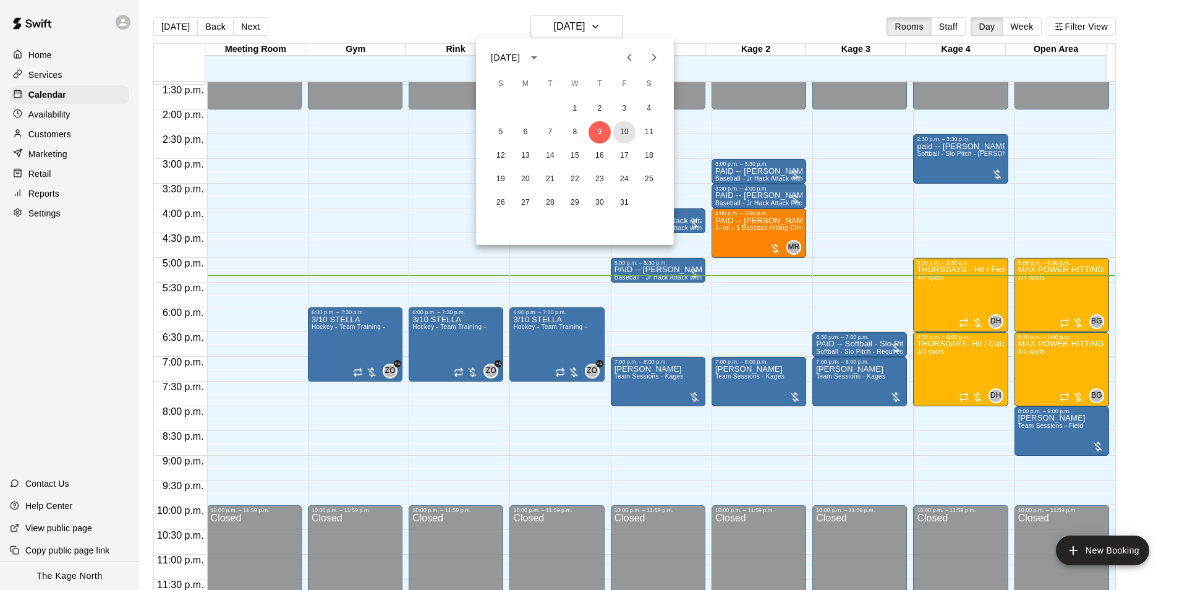
drag, startPoint x: 623, startPoint y: 132, endPoint x: 913, endPoint y: 286, distance: 328.6
click at [623, 132] on button "10" at bounding box center [624, 132] width 22 height 22
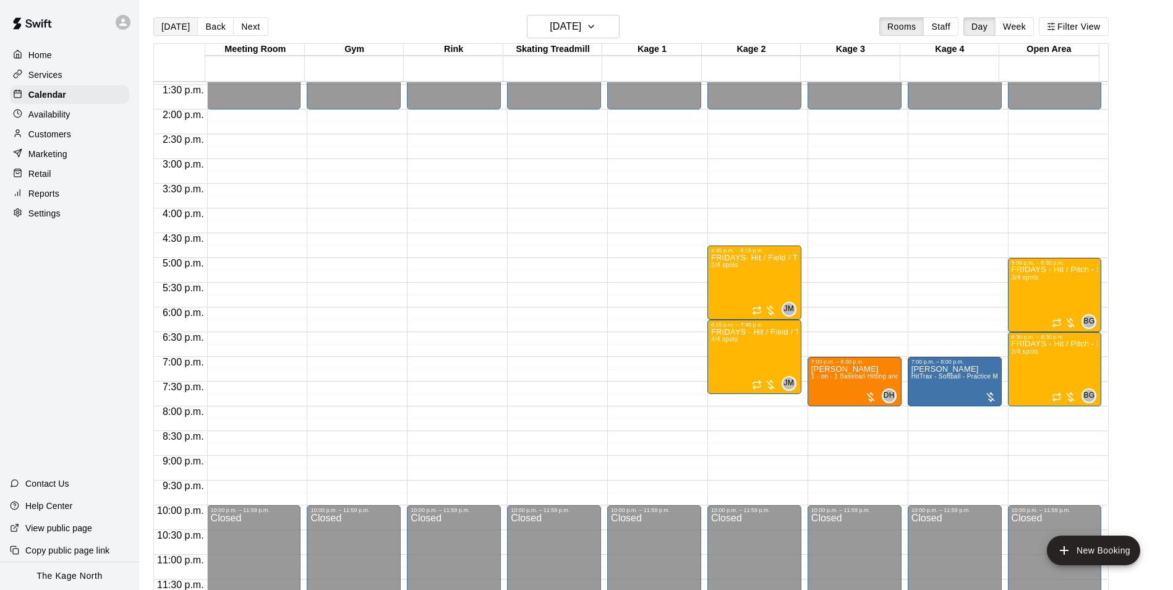
click at [162, 27] on button "[DATE]" at bounding box center [175, 26] width 45 height 19
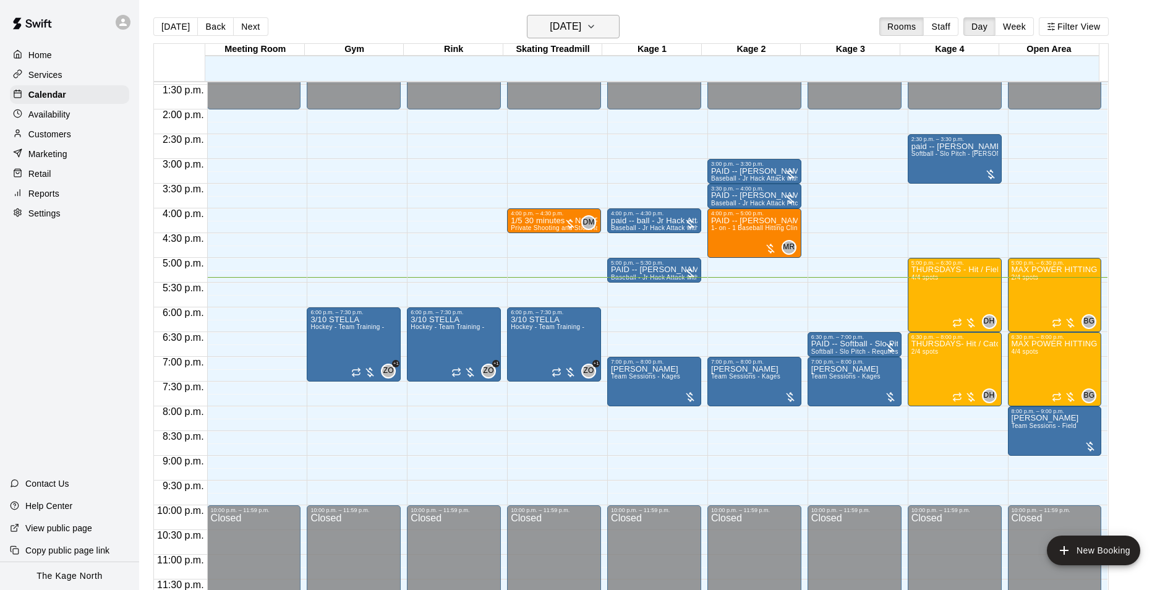
click at [581, 31] on h6 "[DATE]" at bounding box center [566, 26] width 32 height 17
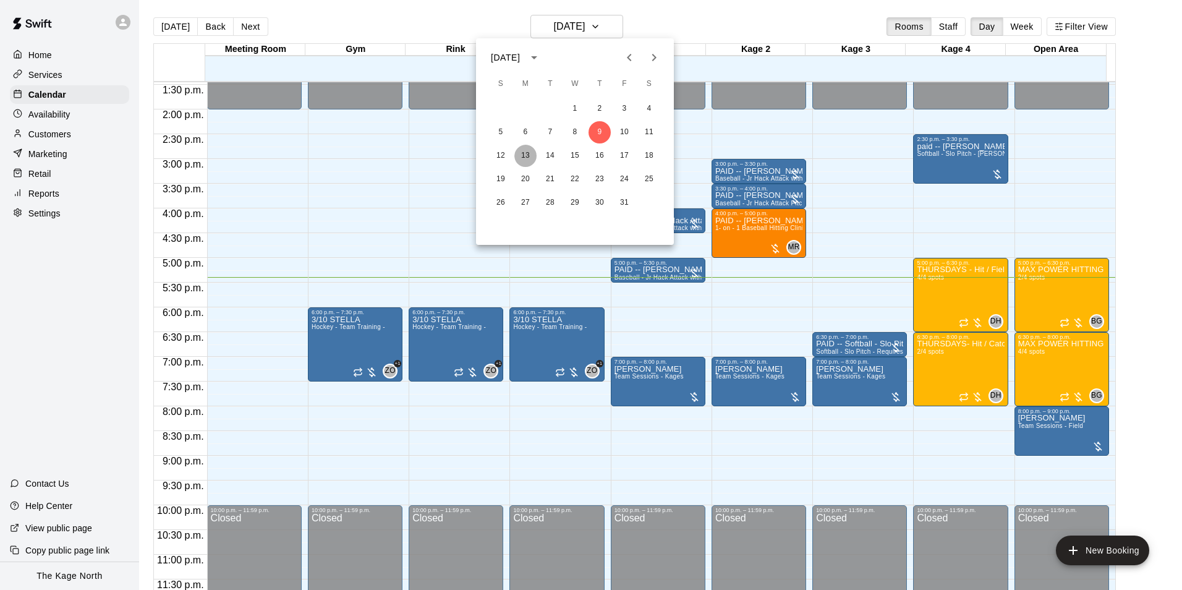
click at [532, 155] on button "13" at bounding box center [525, 156] width 22 height 22
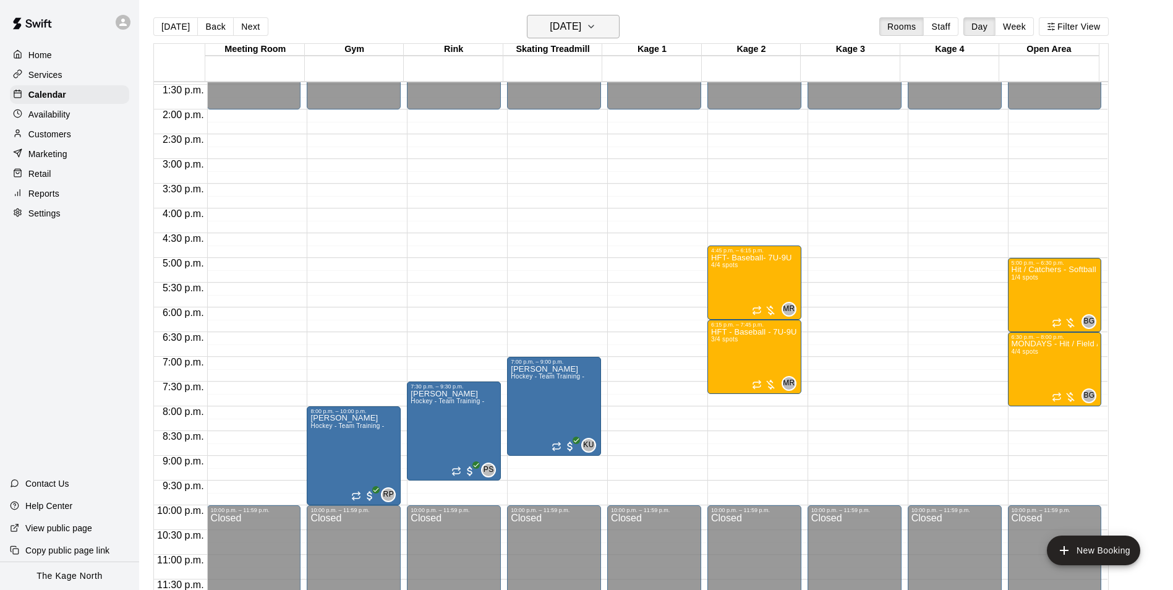
click at [579, 31] on h6 "[DATE]" at bounding box center [566, 26] width 32 height 17
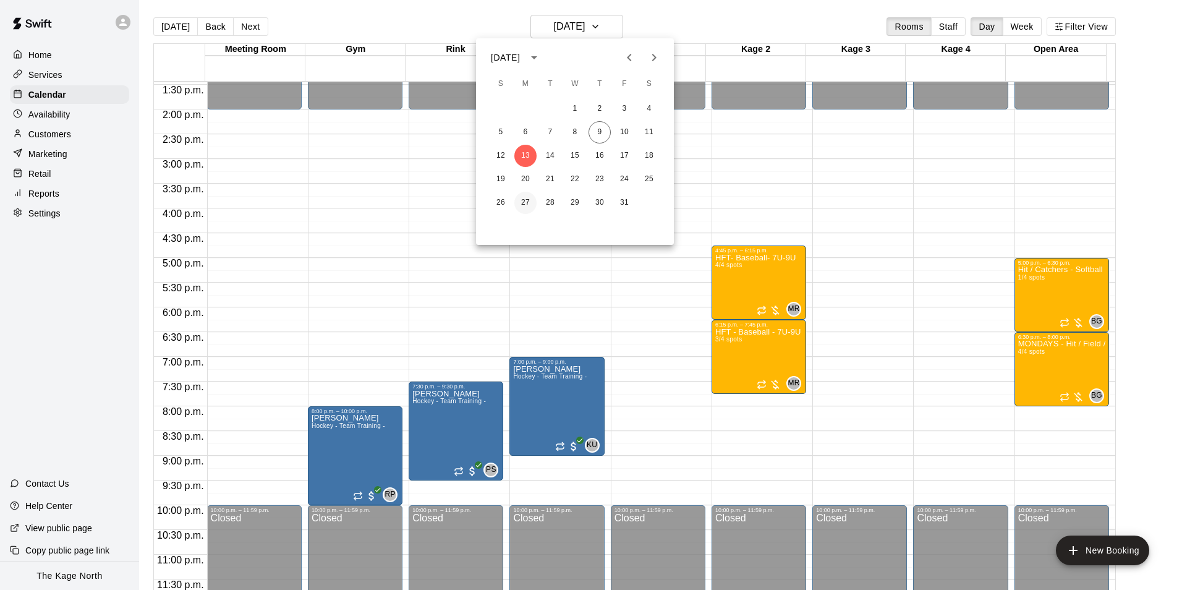
click at [525, 202] on button "27" at bounding box center [525, 203] width 22 height 22
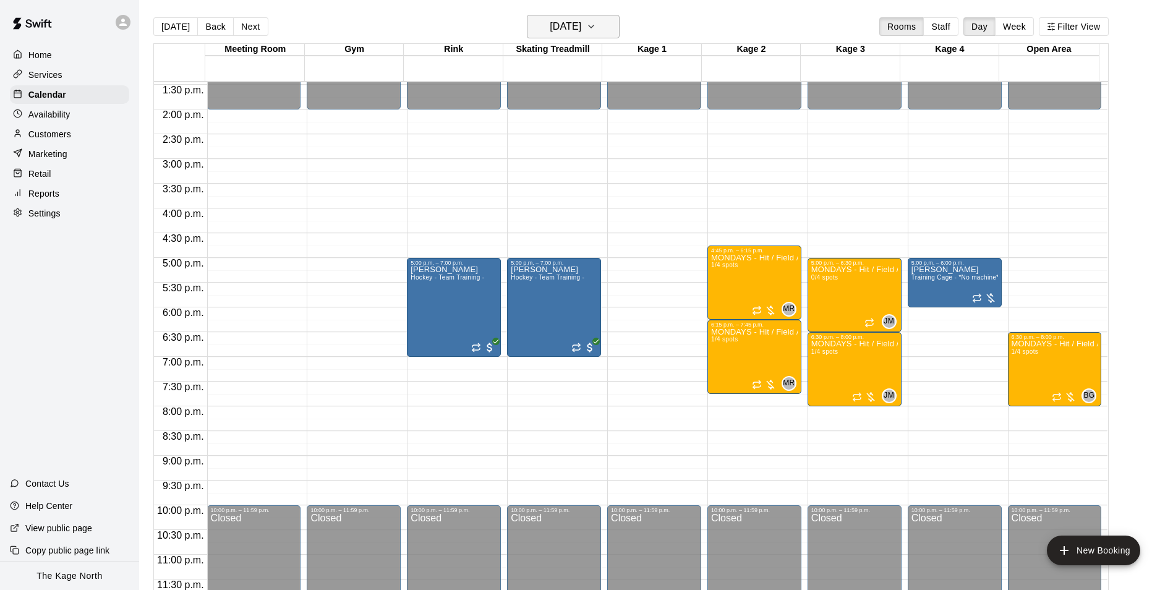
click at [581, 28] on h6 "[DATE]" at bounding box center [566, 26] width 32 height 17
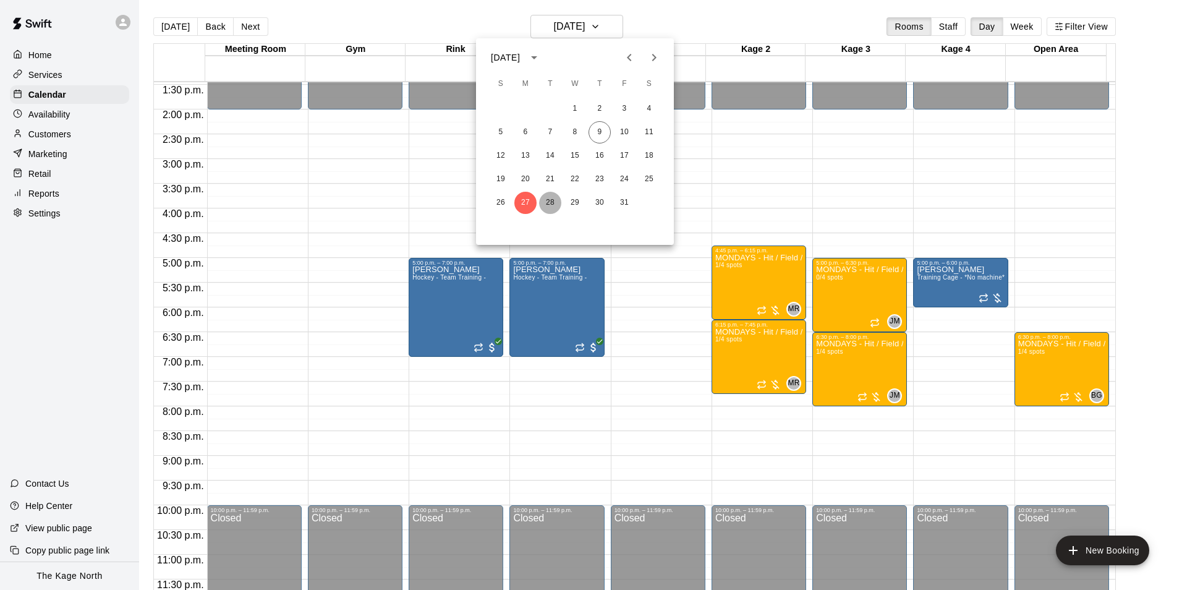
click at [544, 201] on button "28" at bounding box center [550, 203] width 22 height 22
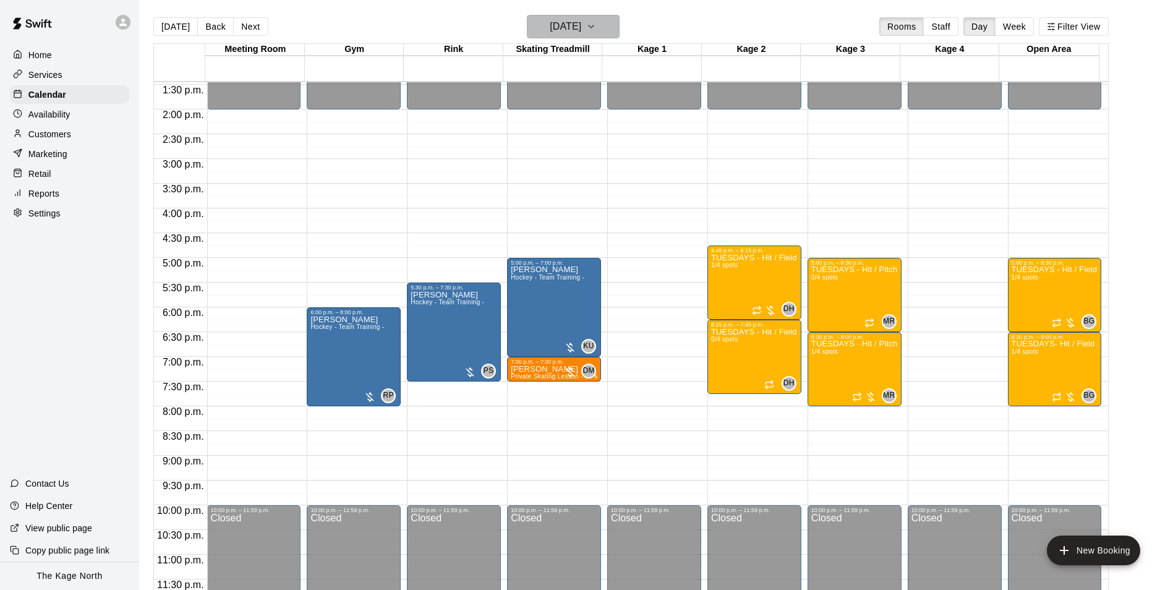
click at [596, 25] on icon "button" at bounding box center [591, 26] width 10 height 15
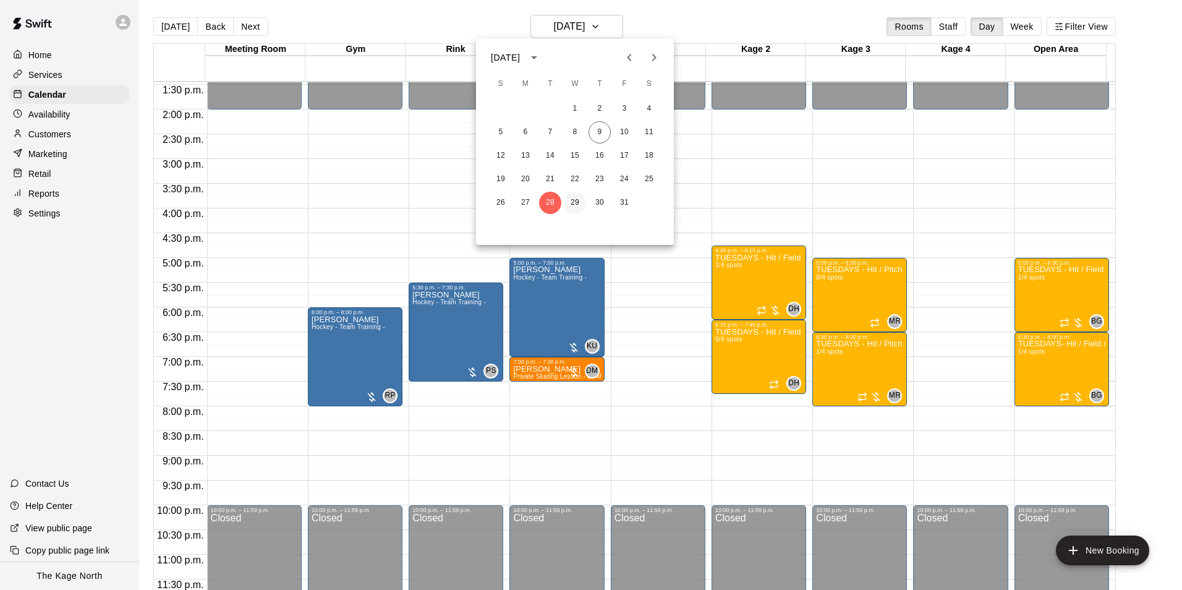
click at [576, 205] on button "29" at bounding box center [575, 203] width 22 height 22
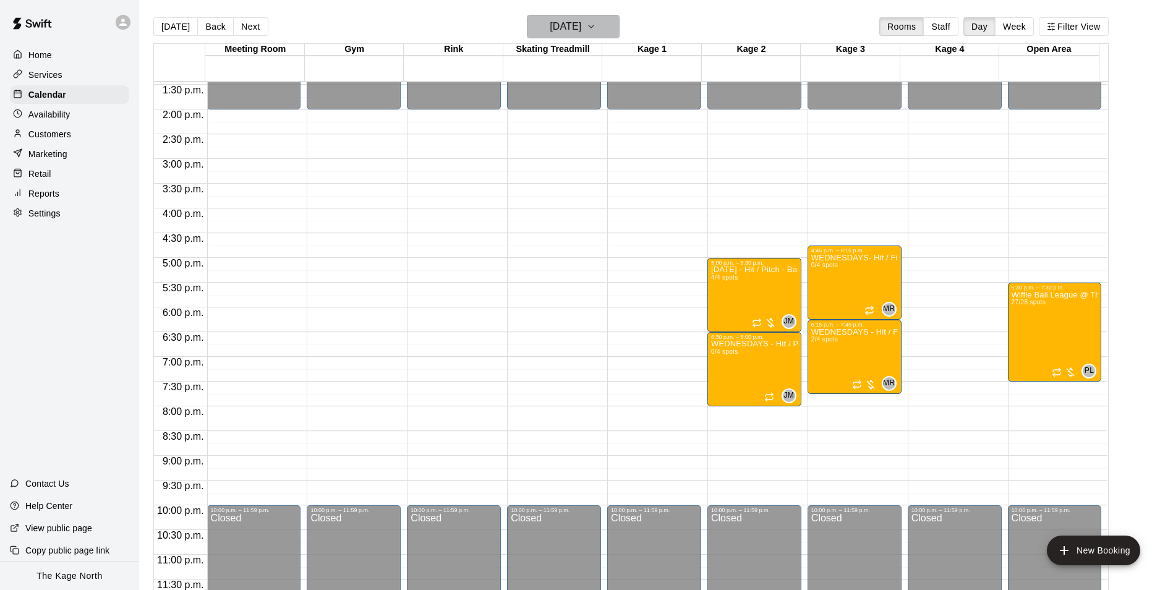
click at [576, 25] on h6 "[DATE]" at bounding box center [566, 26] width 32 height 17
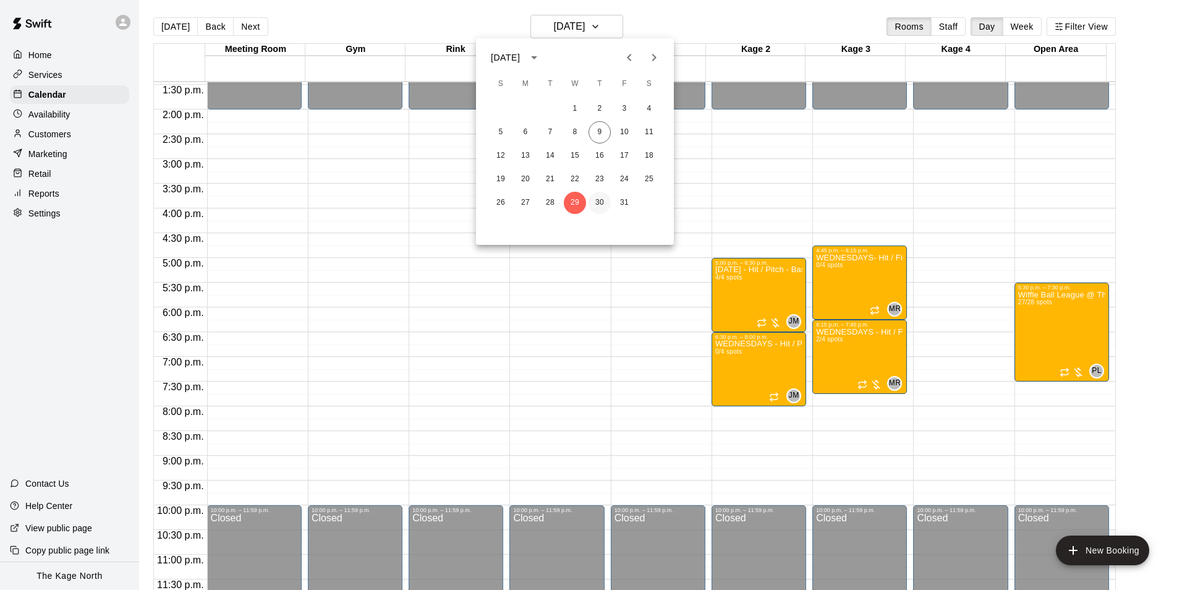
click at [603, 202] on button "30" at bounding box center [600, 203] width 22 height 22
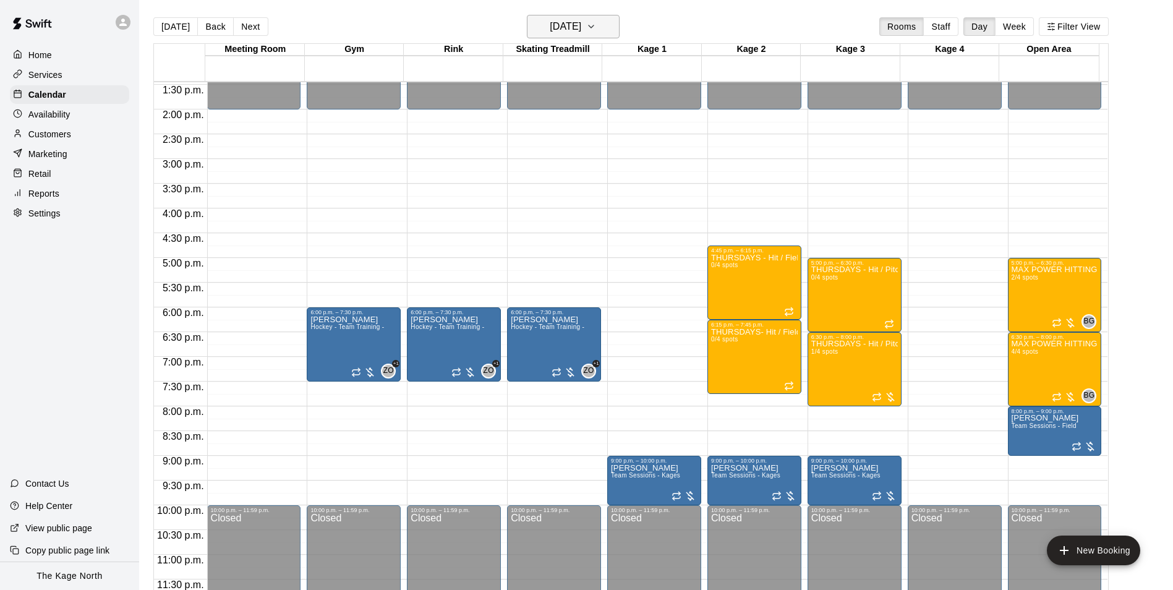
click at [581, 21] on h6 "[DATE]" at bounding box center [566, 26] width 32 height 17
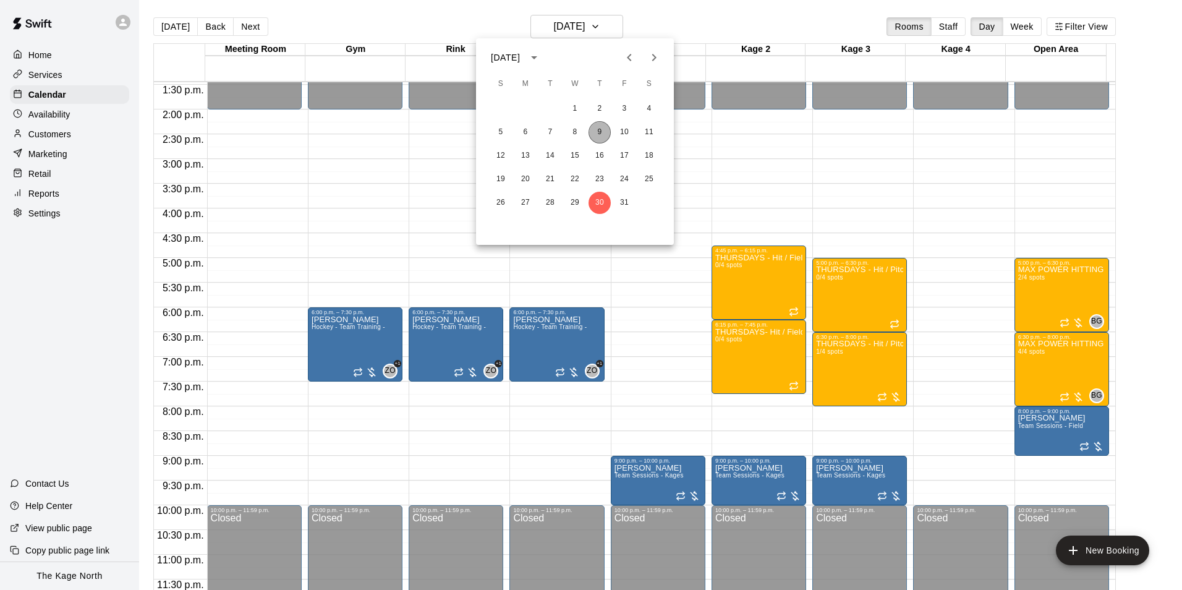
click at [601, 126] on button "9" at bounding box center [600, 132] width 22 height 22
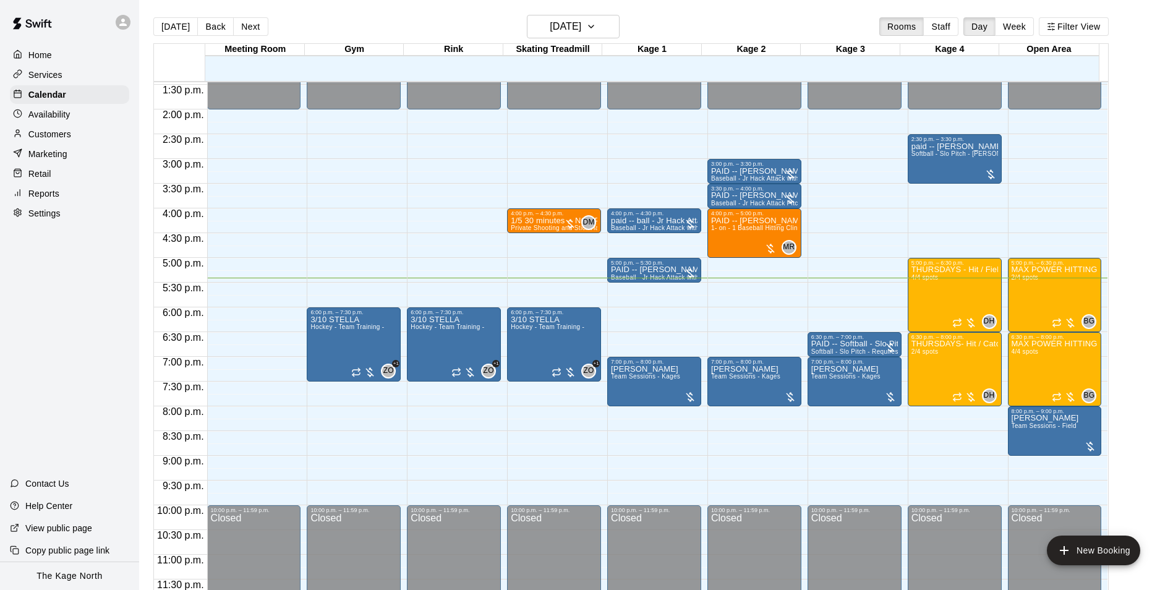
drag, startPoint x: 158, startPoint y: 28, endPoint x: 461, endPoint y: 83, distance: 307.8
click at [158, 28] on button "[DATE]" at bounding box center [175, 26] width 45 height 19
click at [581, 19] on h6 "[DATE]" at bounding box center [566, 26] width 32 height 17
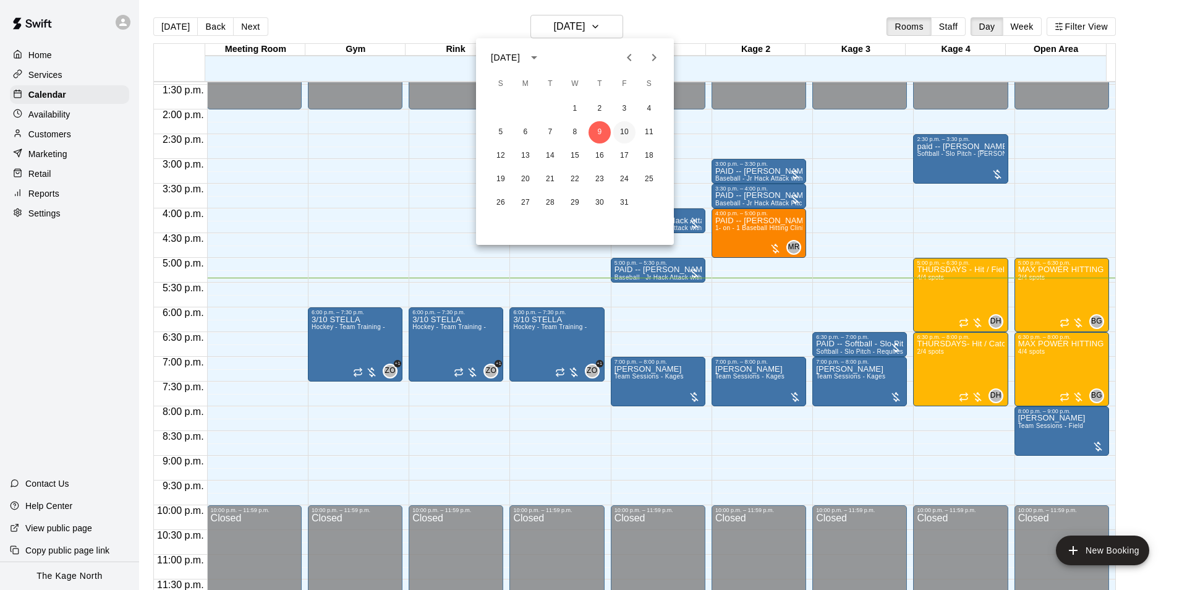
click at [619, 130] on button "10" at bounding box center [624, 132] width 22 height 22
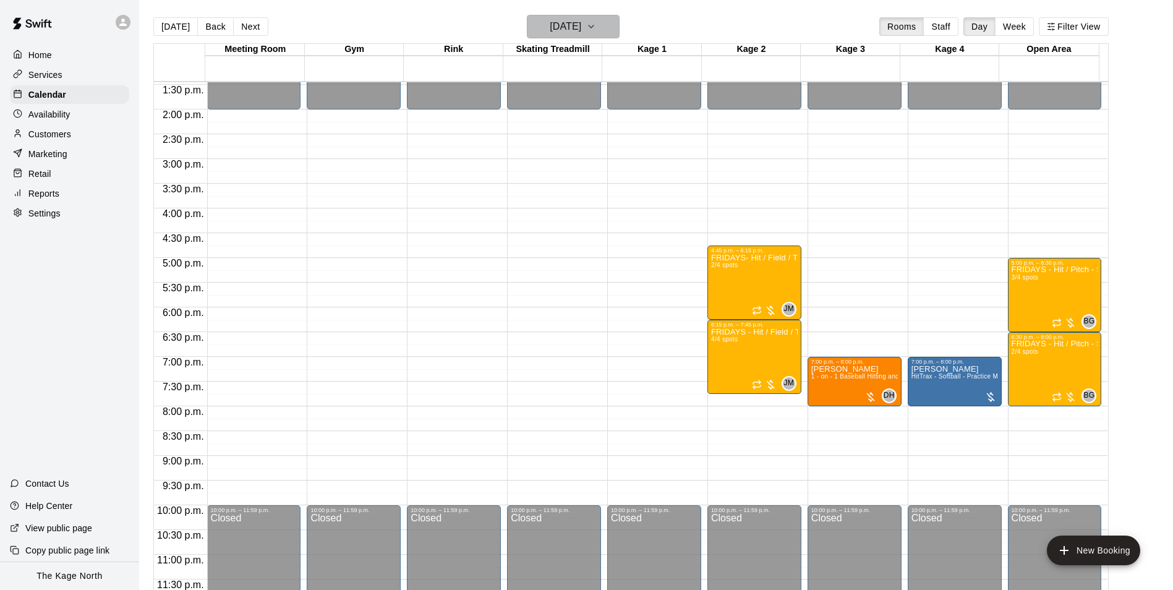
click at [581, 23] on h6 "[DATE]" at bounding box center [566, 26] width 32 height 17
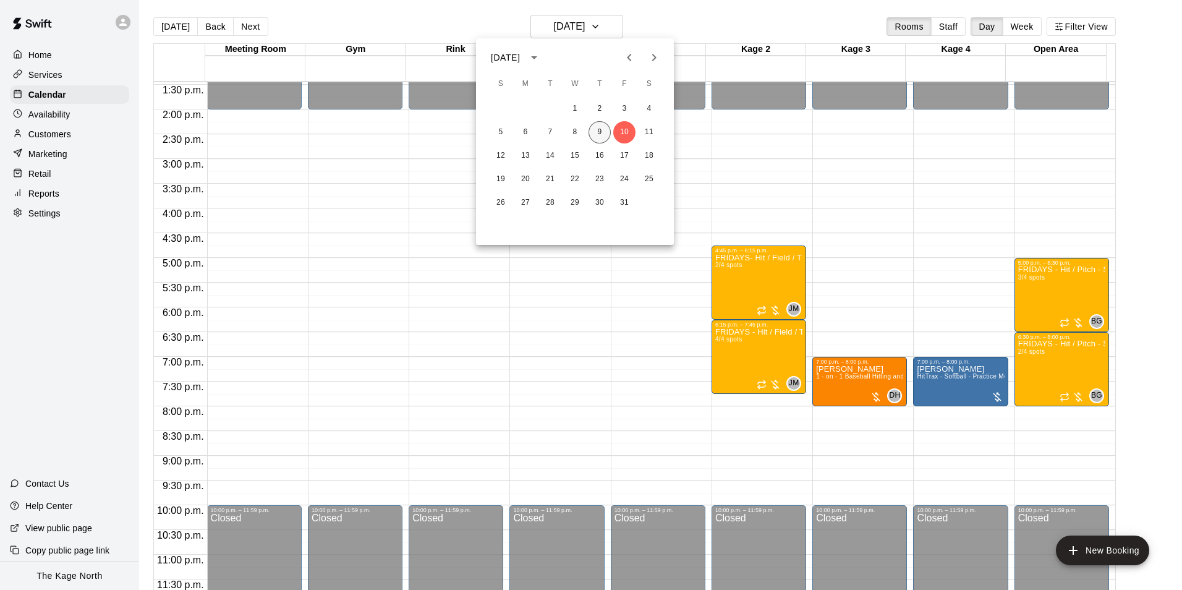
click at [593, 135] on button "9" at bounding box center [600, 132] width 22 height 22
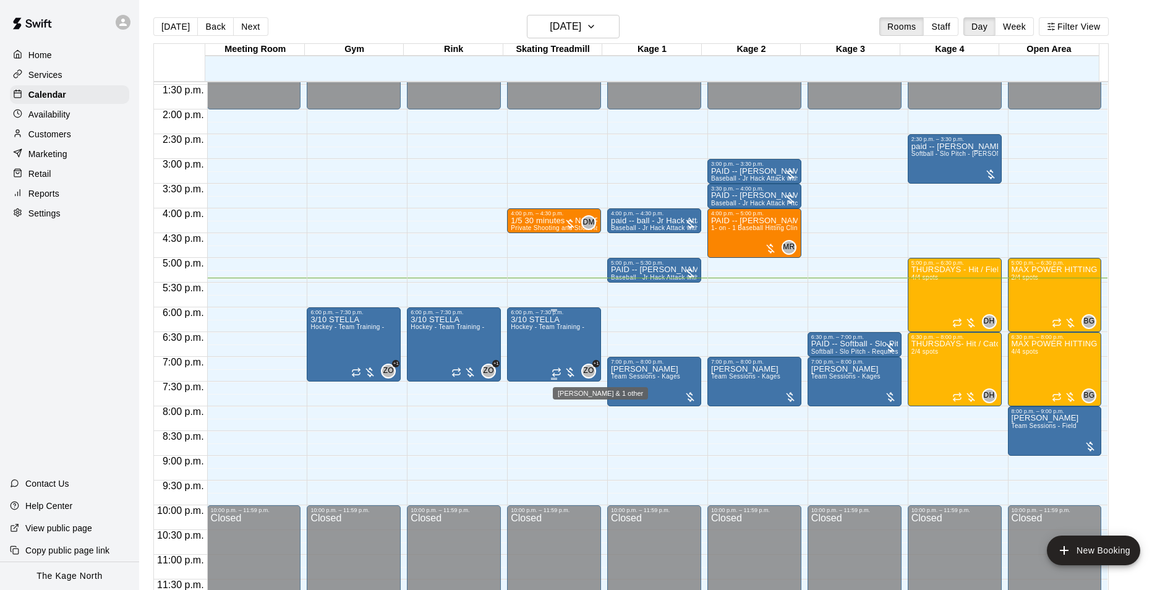
click at [584, 373] on span "ZO" at bounding box center [588, 371] width 11 height 12
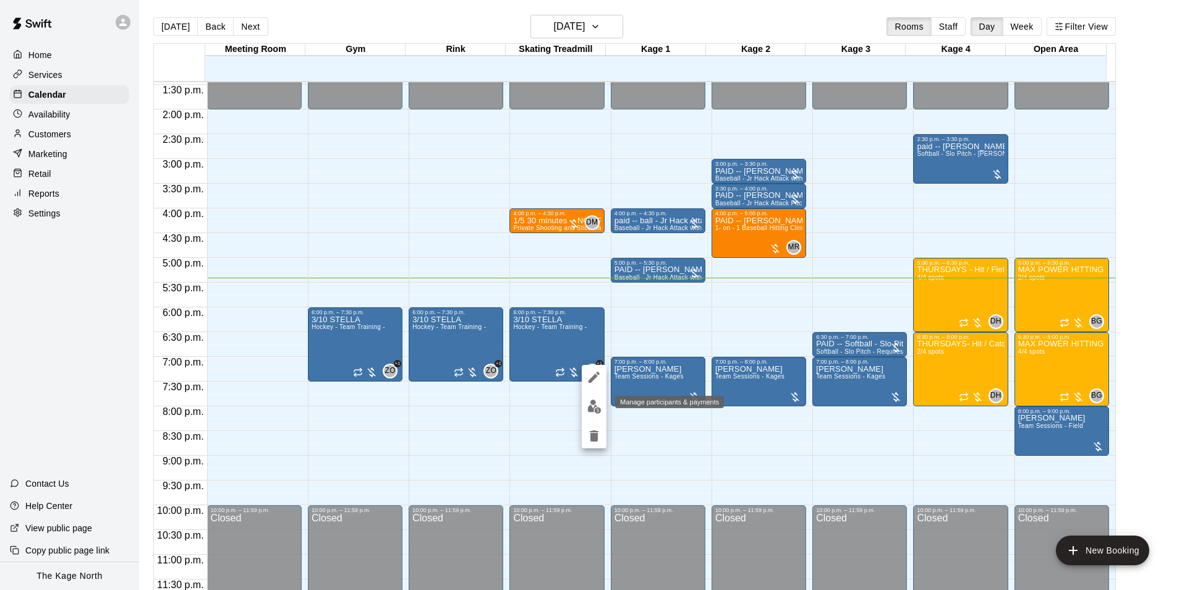
click at [587, 407] on img "edit" at bounding box center [594, 406] width 14 height 14
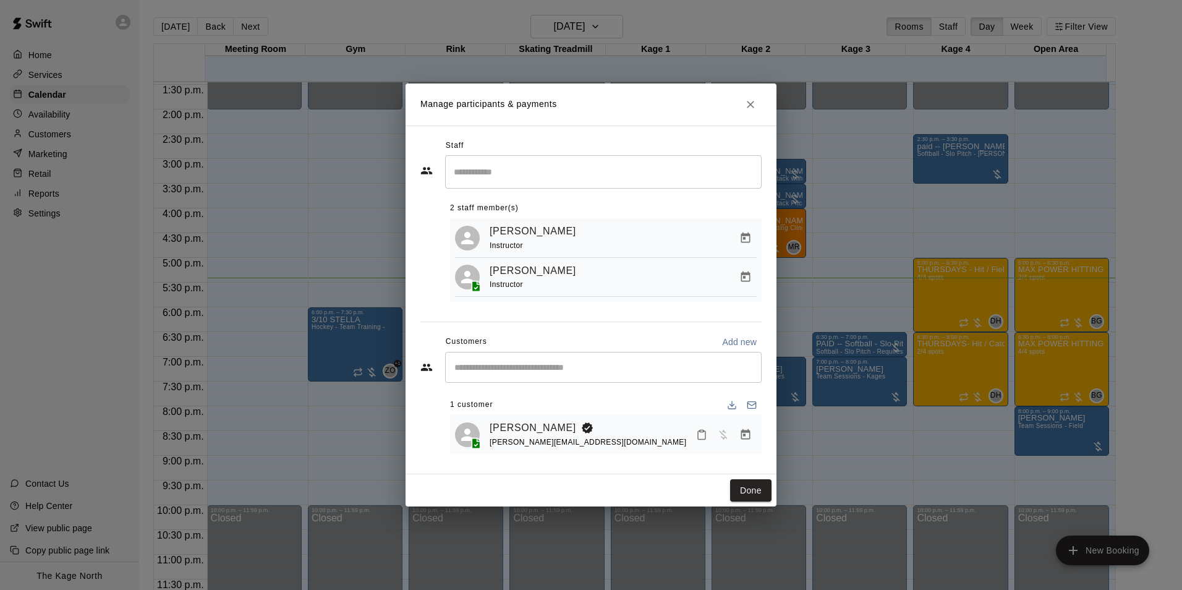
click at [745, 278] on icon "Manage bookings & payment" at bounding box center [745, 276] width 9 height 11
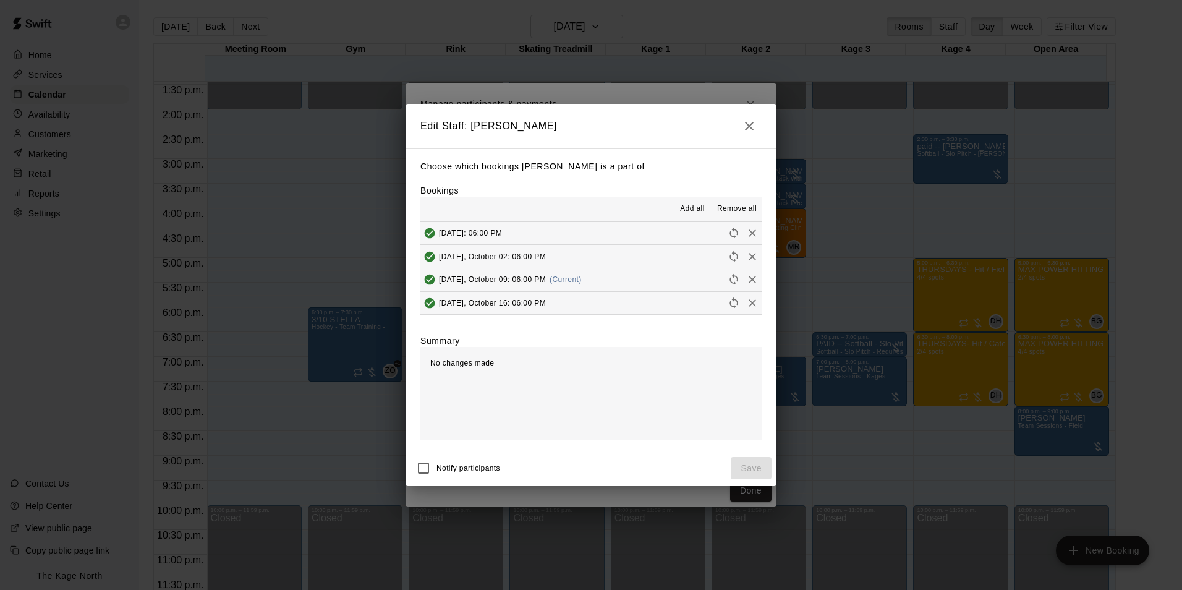
click at [749, 209] on span "Remove all" at bounding box center [737, 209] width 40 height 12
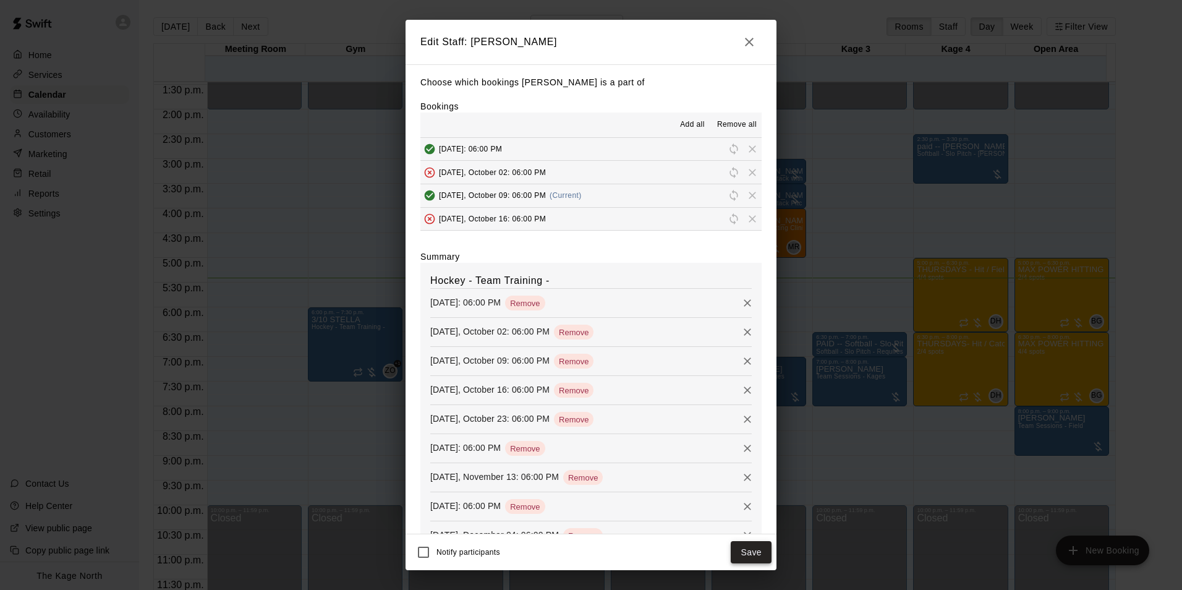
click at [745, 552] on button "Save" at bounding box center [751, 552] width 41 height 23
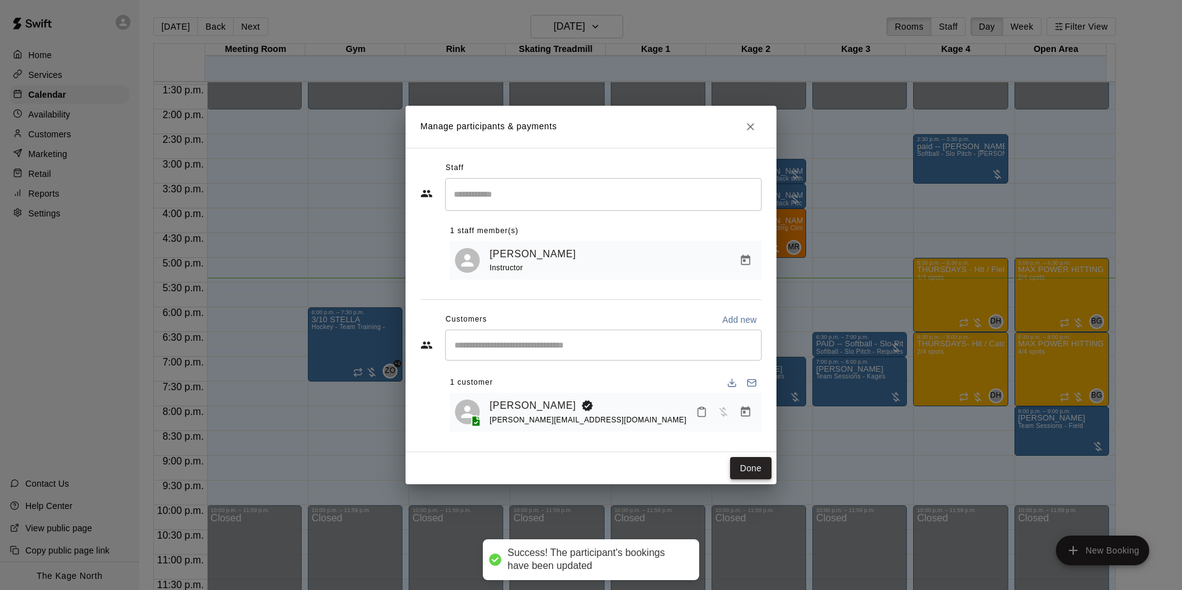
click at [750, 472] on button "Done" at bounding box center [750, 468] width 41 height 23
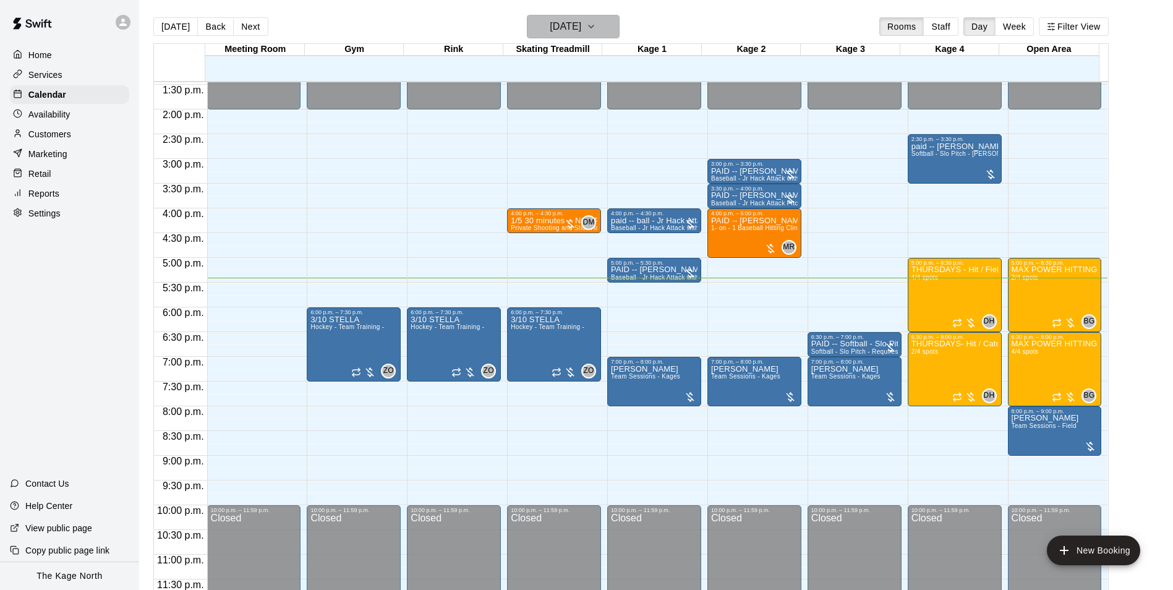
click at [581, 30] on h6 "[DATE]" at bounding box center [566, 26] width 32 height 17
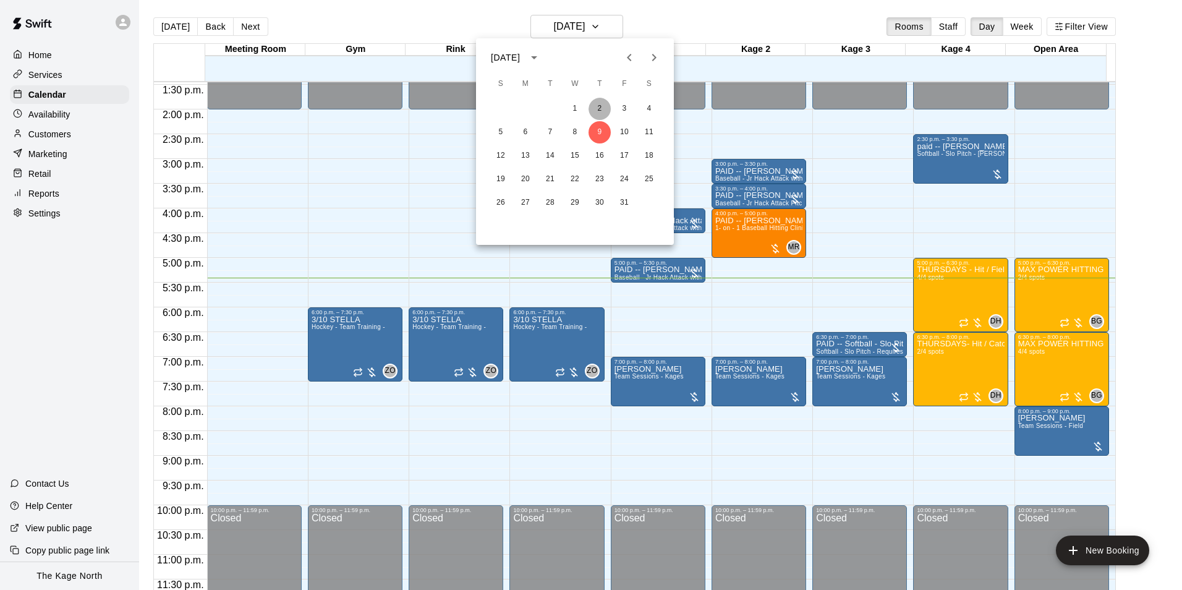
click at [600, 108] on button "2" at bounding box center [600, 109] width 22 height 22
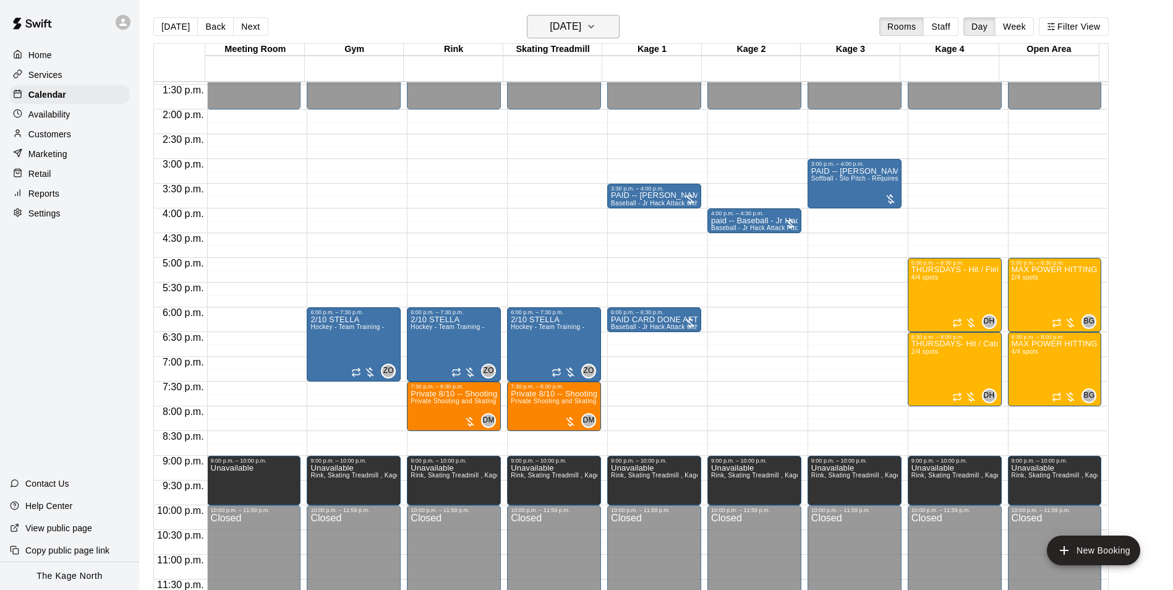
click at [581, 24] on h6 "[DATE]" at bounding box center [566, 26] width 32 height 17
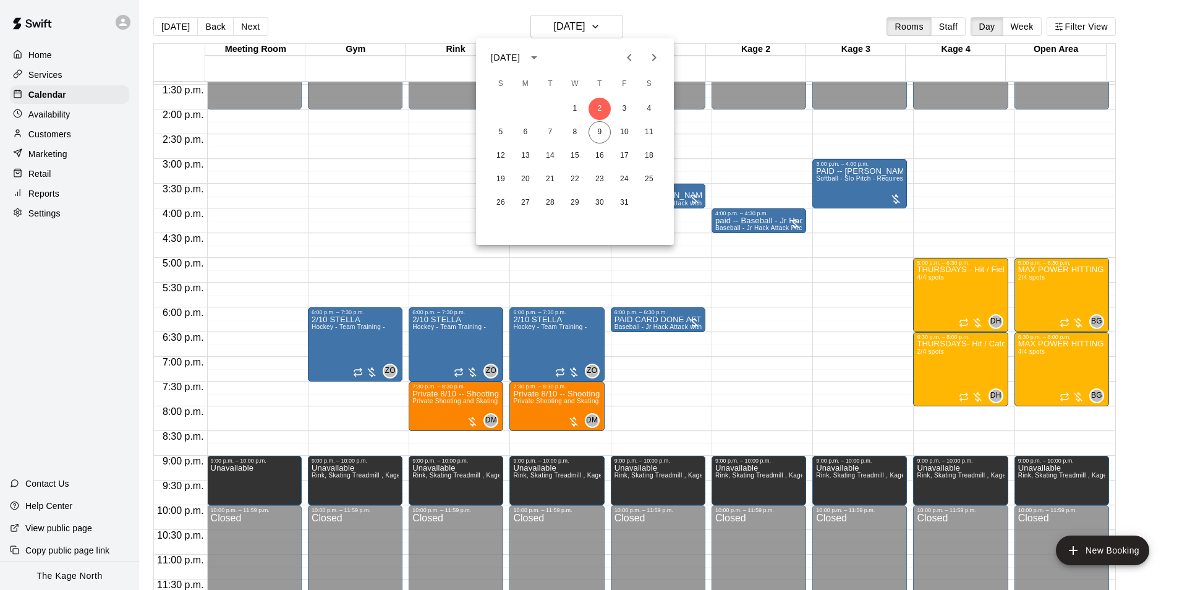
click at [467, 346] on div at bounding box center [591, 295] width 1182 height 590
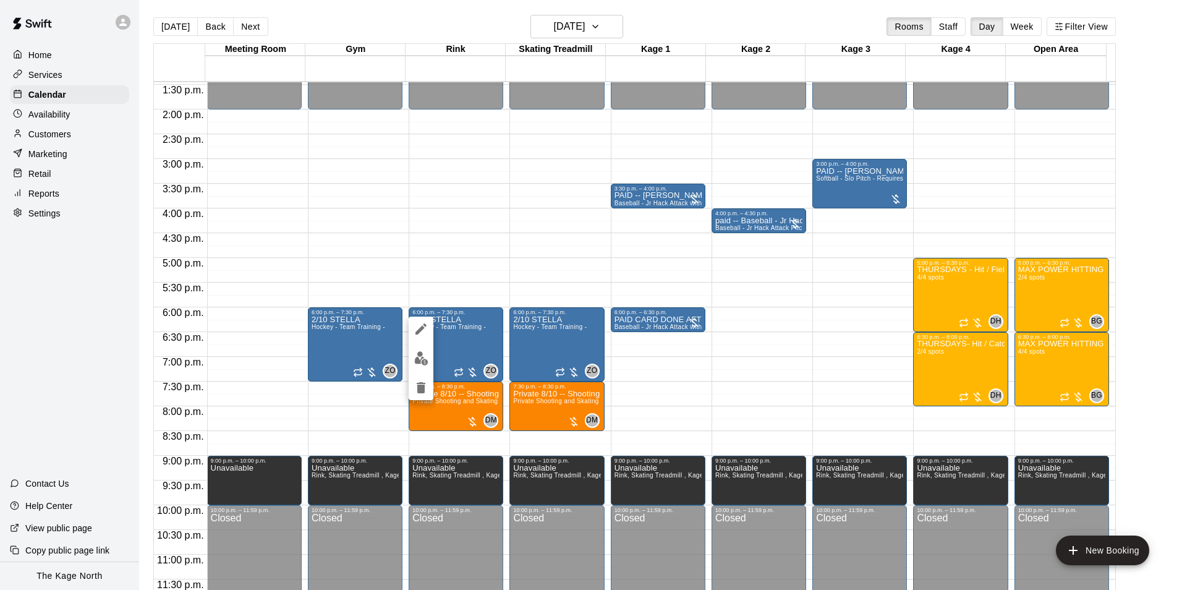
click at [421, 331] on icon "edit" at bounding box center [421, 329] width 15 height 15
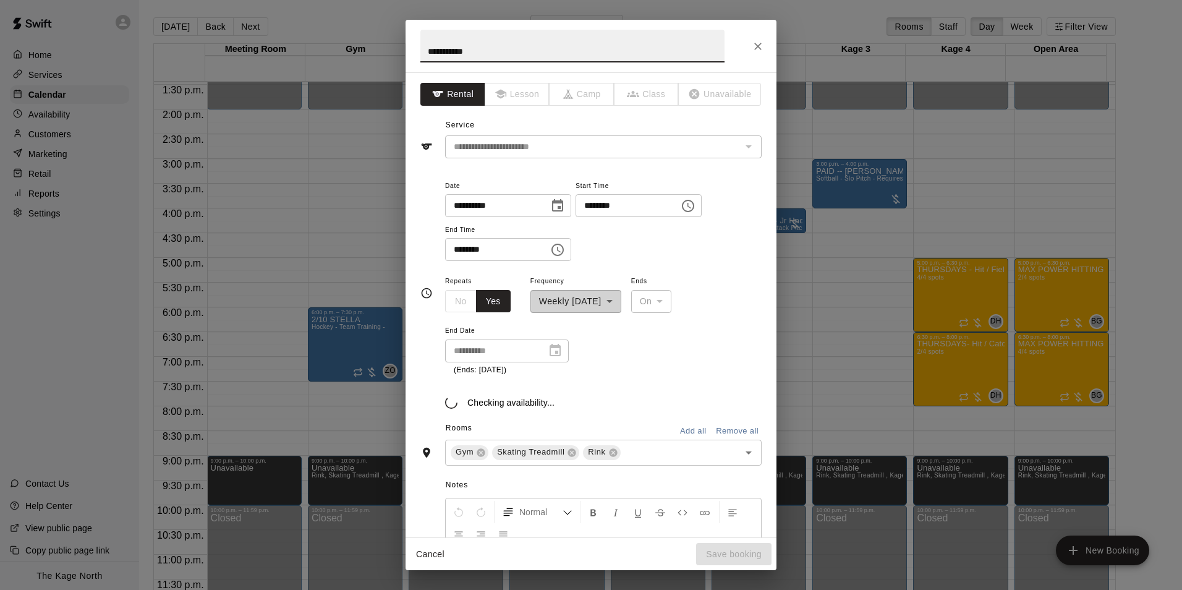
click at [500, 56] on input "**********" at bounding box center [572, 46] width 304 height 33
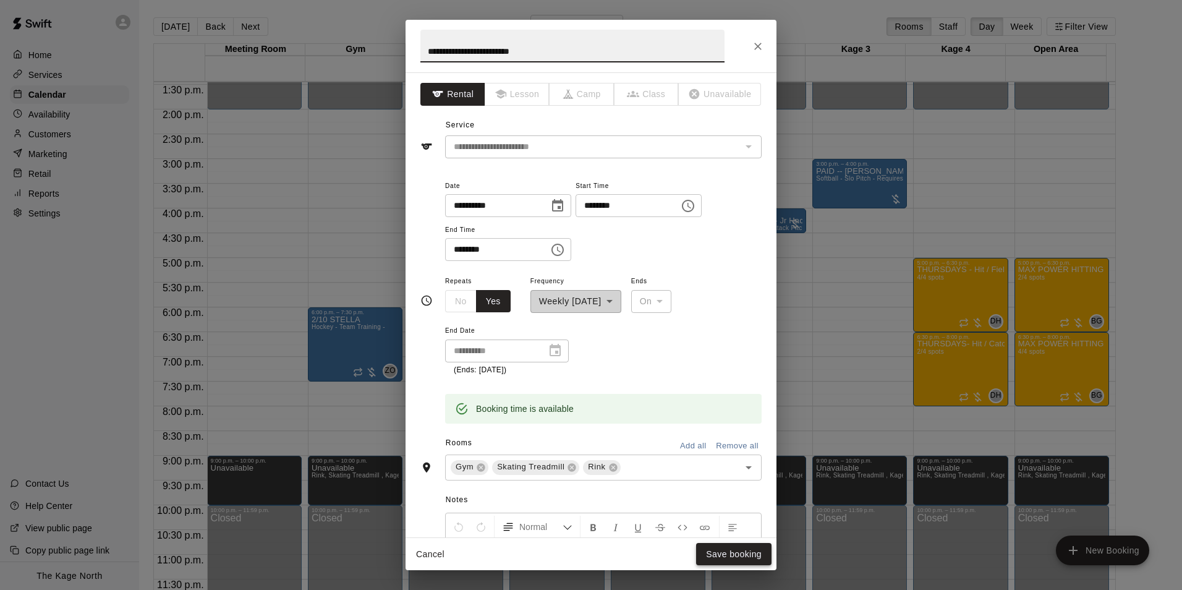
type input "**********"
click at [733, 550] on button "Save booking" at bounding box center [733, 554] width 75 height 23
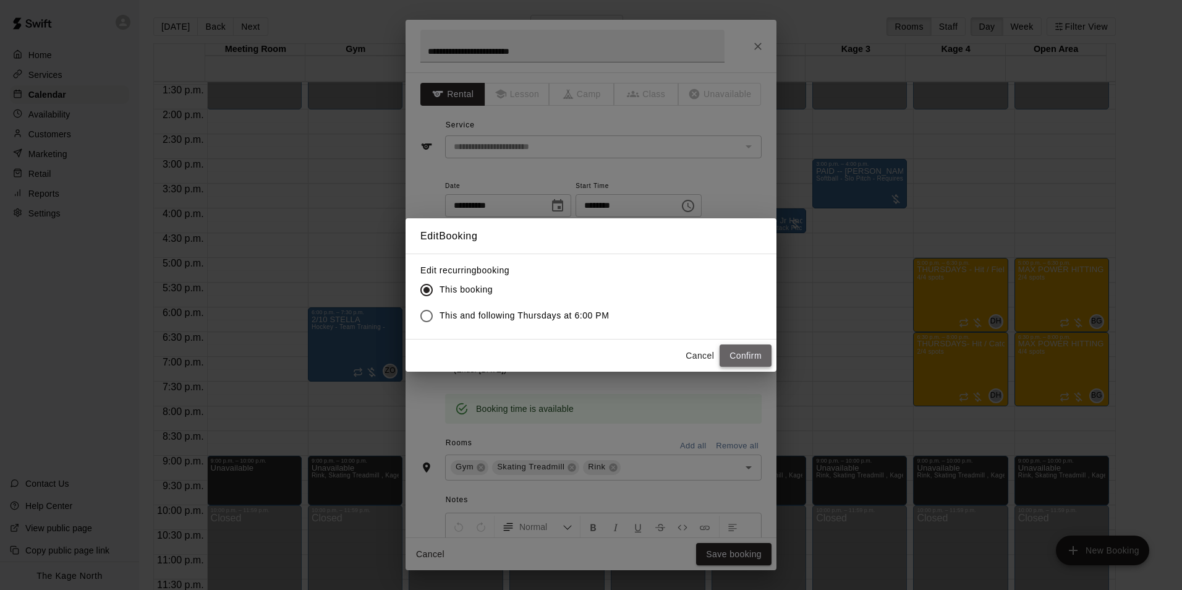
click at [746, 352] on button "Confirm" at bounding box center [746, 355] width 52 height 23
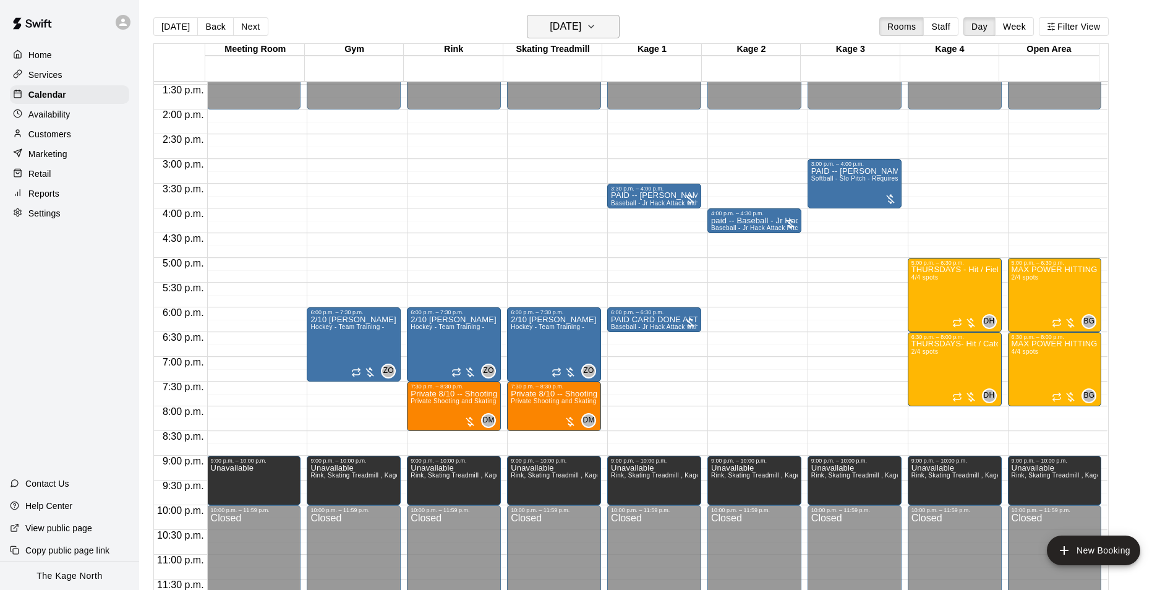
click at [581, 22] on h6 "[DATE]" at bounding box center [566, 26] width 32 height 17
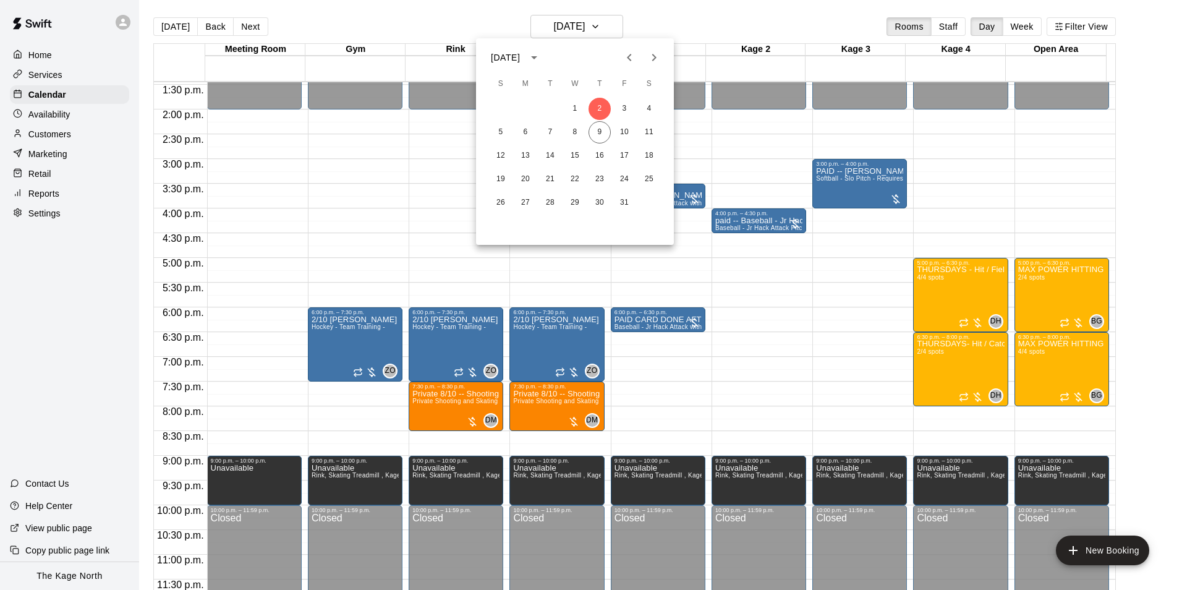
click at [625, 61] on icon "Previous month" at bounding box center [629, 57] width 15 height 15
click at [602, 177] on button "25" at bounding box center [600, 179] width 22 height 22
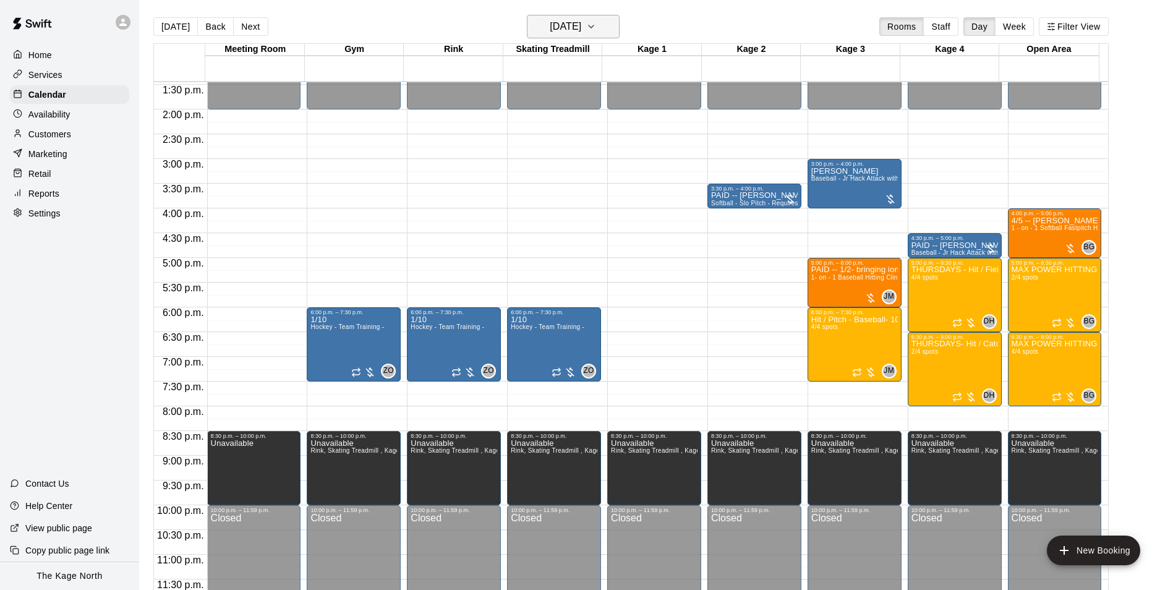
click at [581, 24] on h6 "[DATE]" at bounding box center [566, 26] width 32 height 17
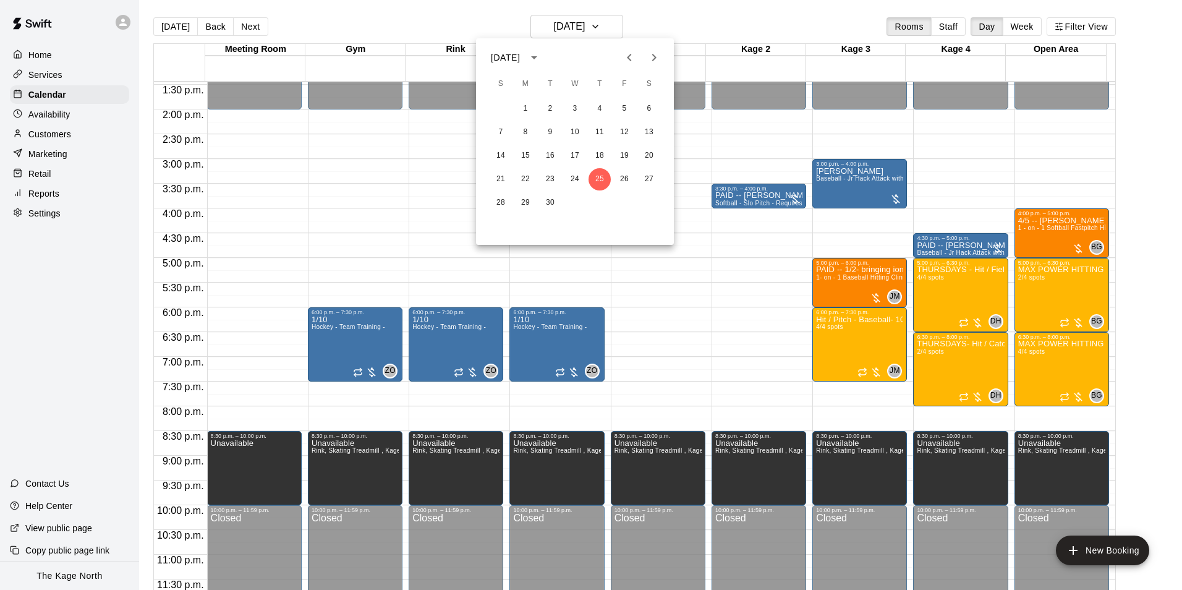
click at [653, 53] on icon "Next month" at bounding box center [654, 57] width 15 height 15
click at [597, 133] on button "9" at bounding box center [600, 132] width 22 height 22
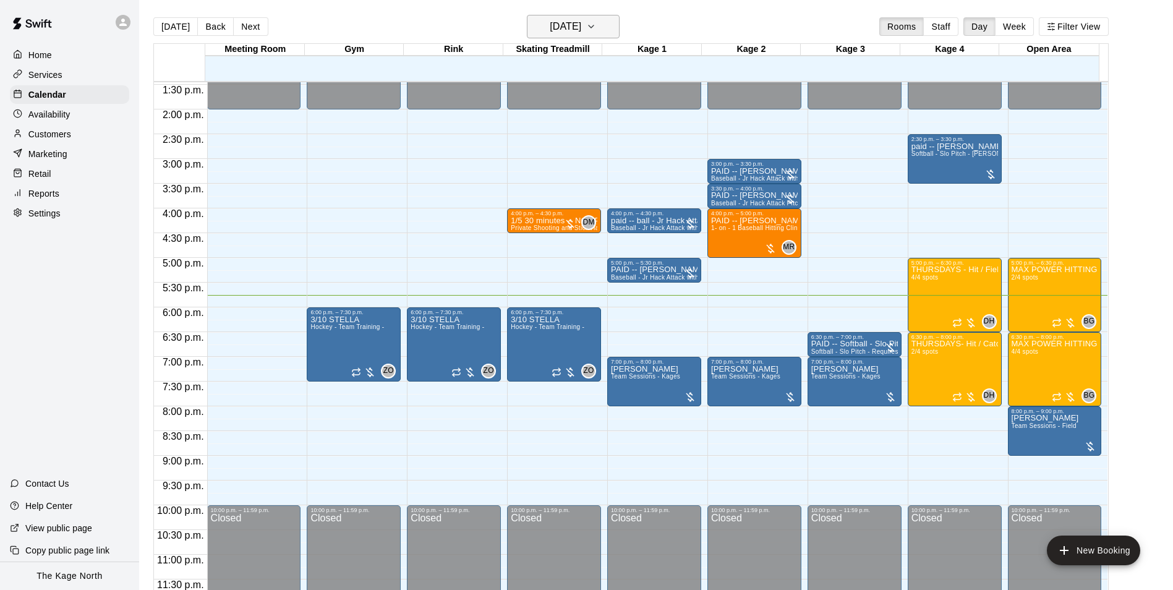
click at [581, 28] on h6 "[DATE]" at bounding box center [566, 26] width 32 height 17
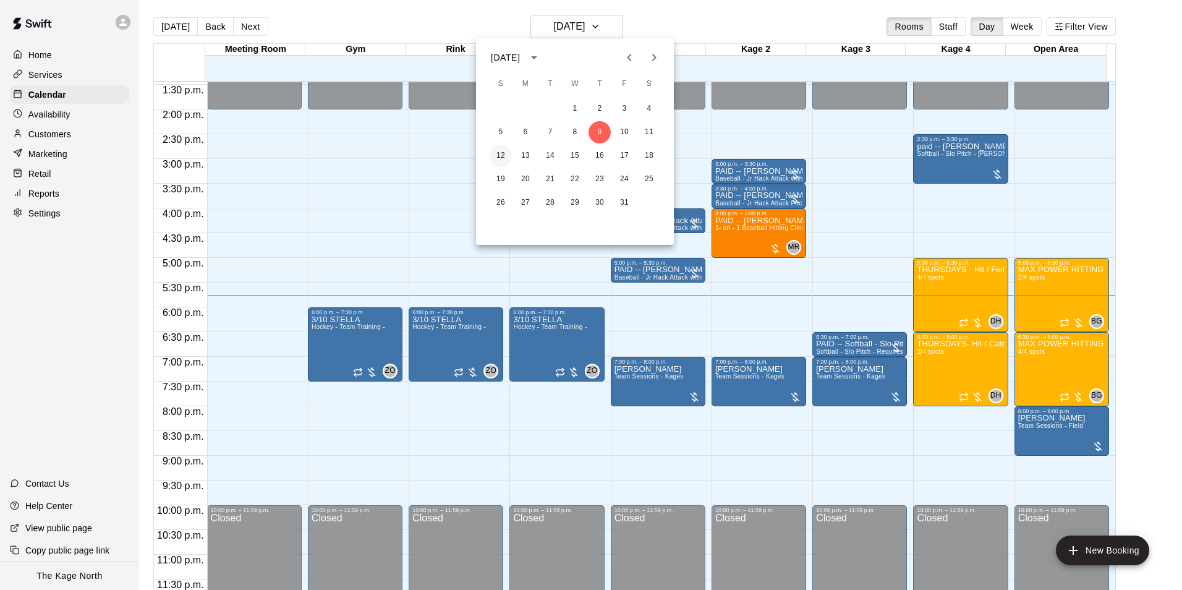
click at [501, 157] on button "12" at bounding box center [501, 156] width 22 height 22
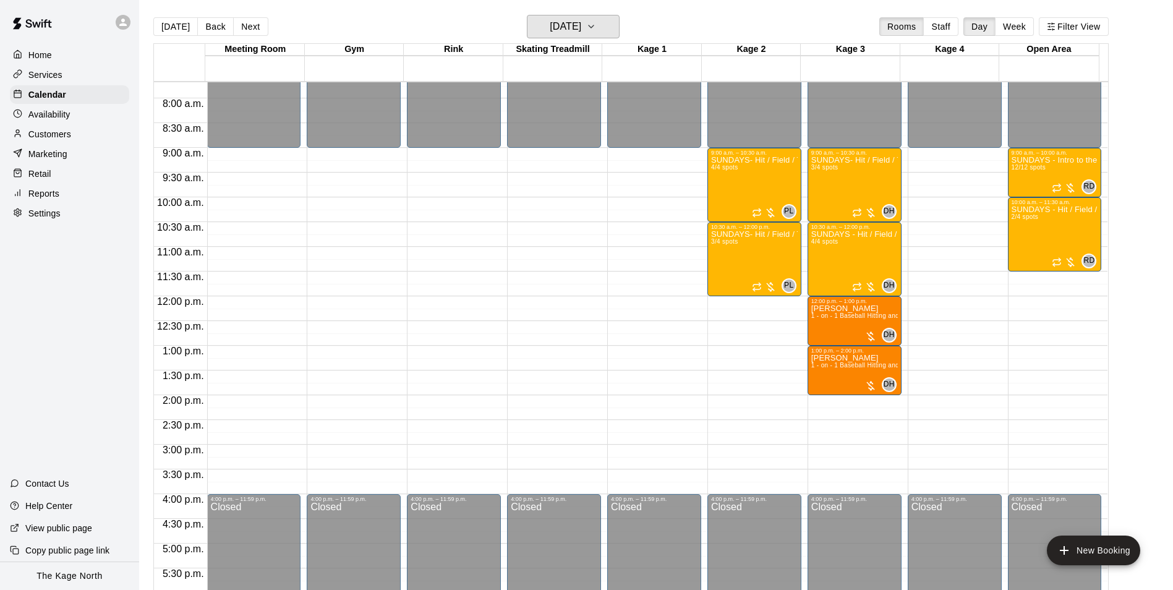
scroll to position [357, 0]
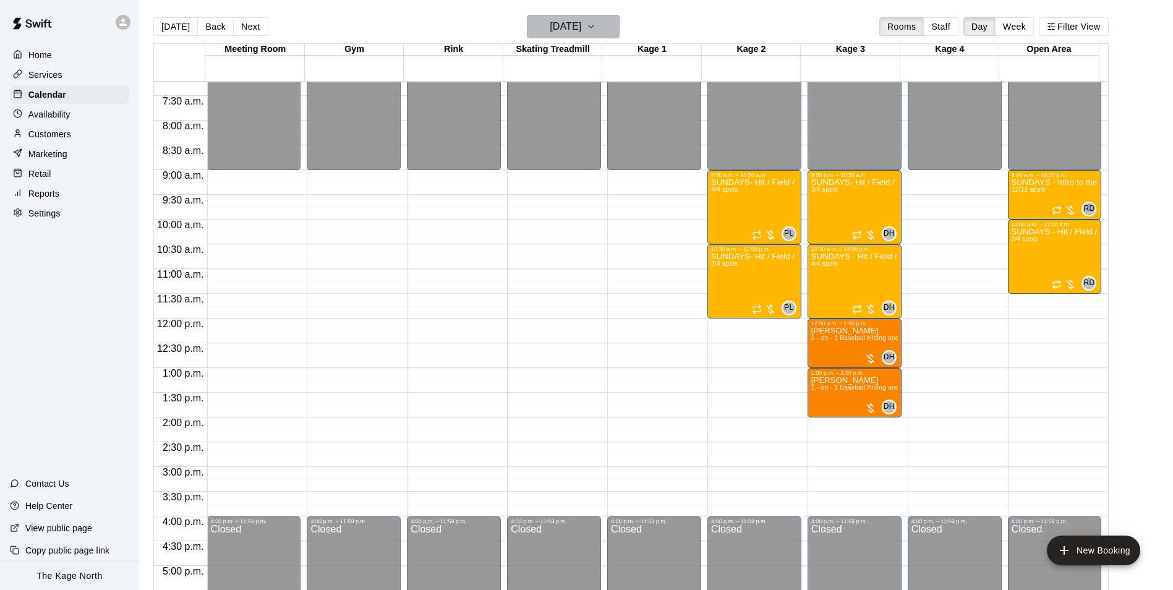
click at [578, 28] on h6 "[DATE]" at bounding box center [566, 26] width 32 height 17
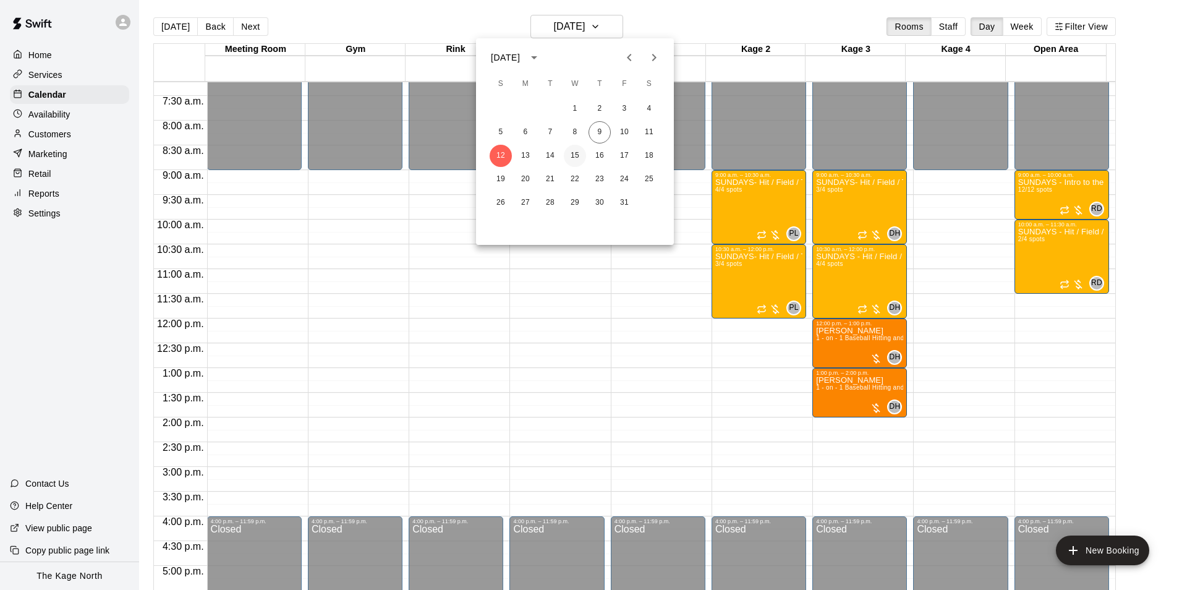
click at [573, 156] on button "15" at bounding box center [575, 156] width 22 height 22
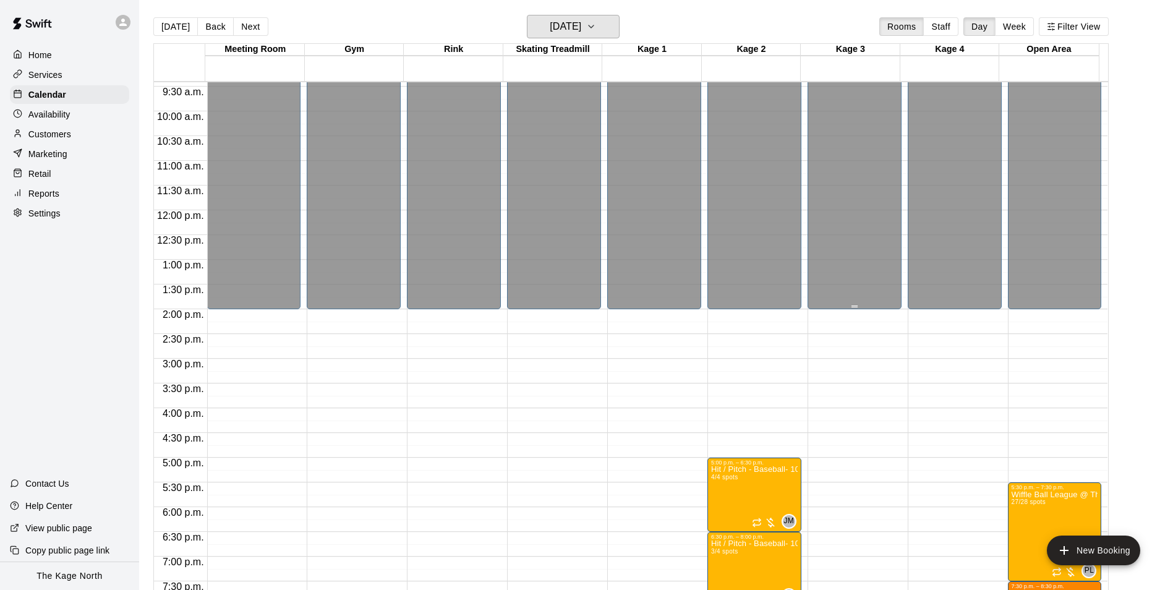
scroll to position [667, 0]
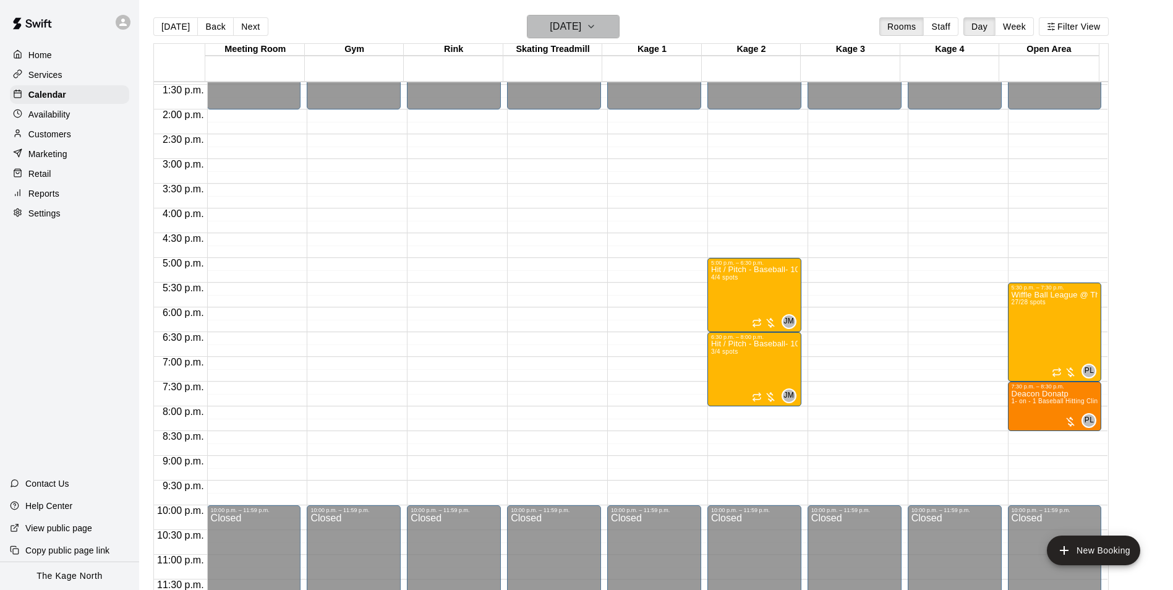
click at [581, 30] on h6 "[DATE]" at bounding box center [566, 26] width 32 height 17
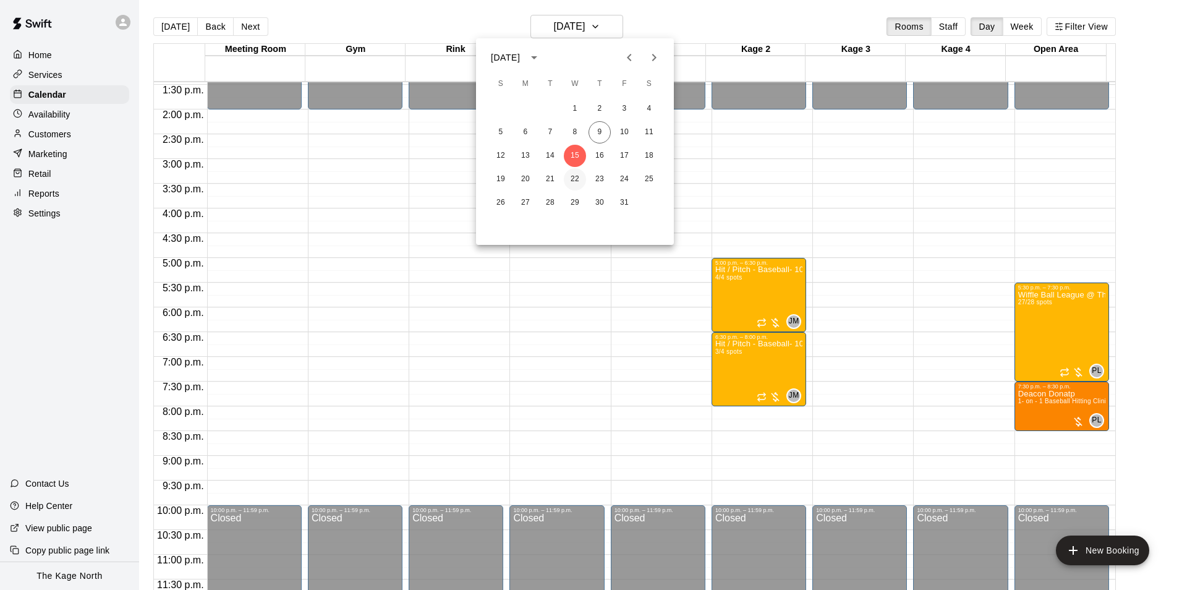
click at [577, 180] on button "22" at bounding box center [575, 179] width 22 height 22
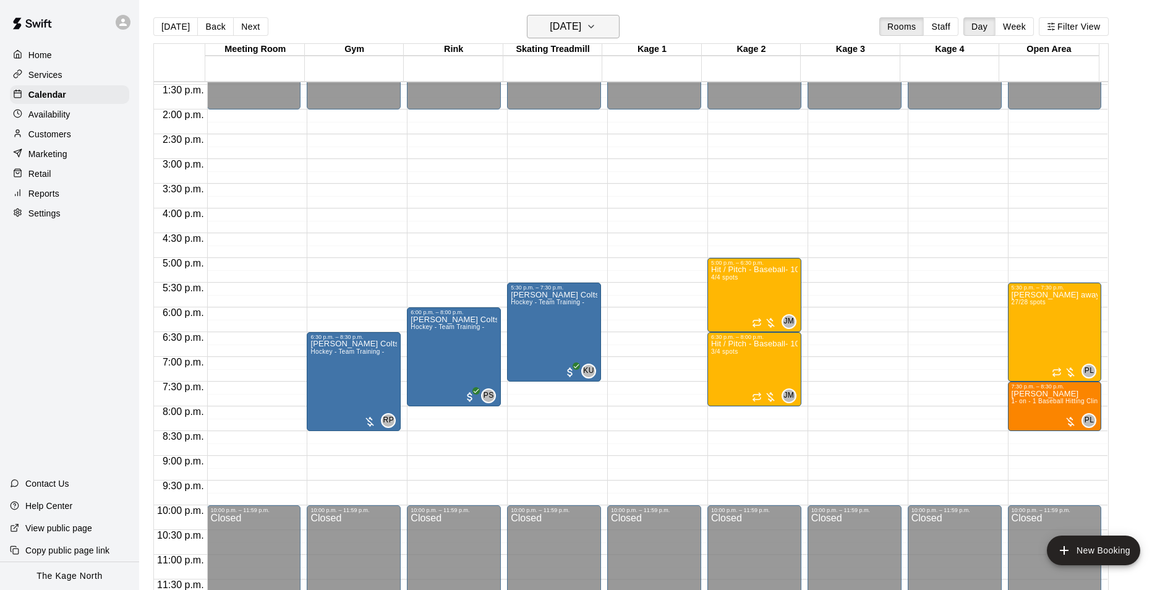
click at [582, 35] on button "[DATE]" at bounding box center [573, 26] width 93 height 23
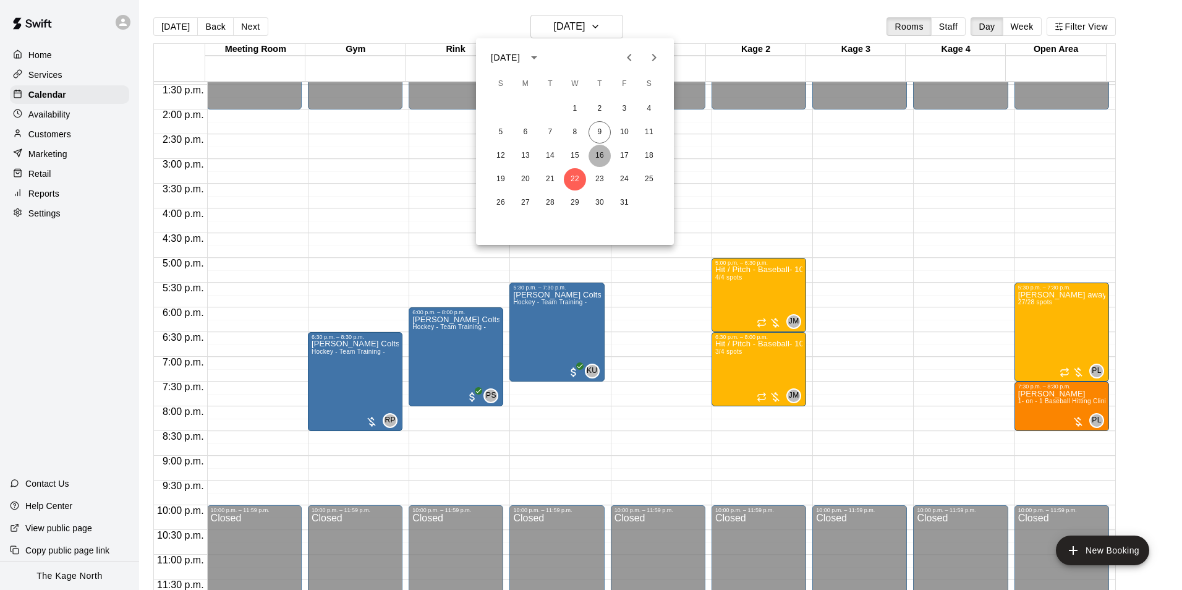
click at [600, 155] on button "16" at bounding box center [600, 156] width 22 height 22
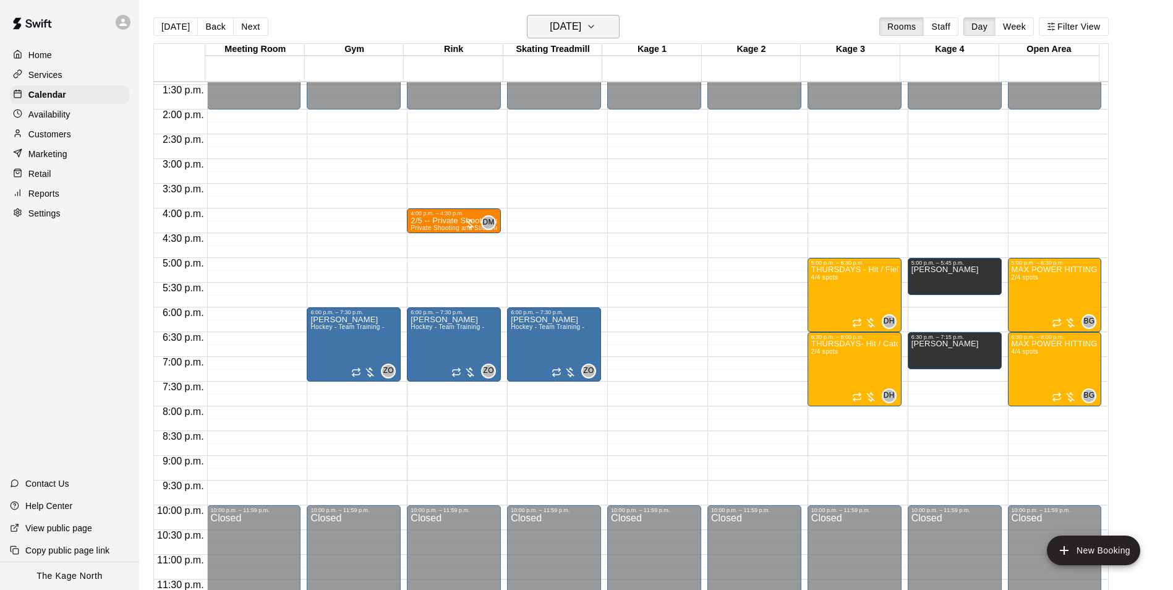
click at [561, 36] on button "[DATE]" at bounding box center [573, 26] width 93 height 23
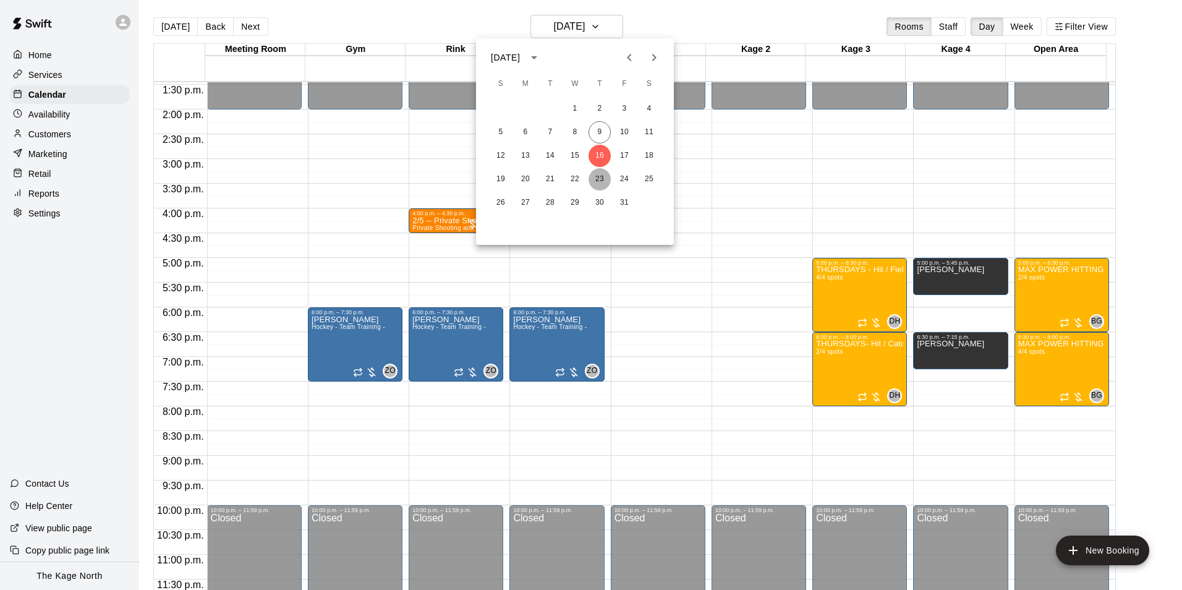
click at [604, 175] on button "23" at bounding box center [600, 179] width 22 height 22
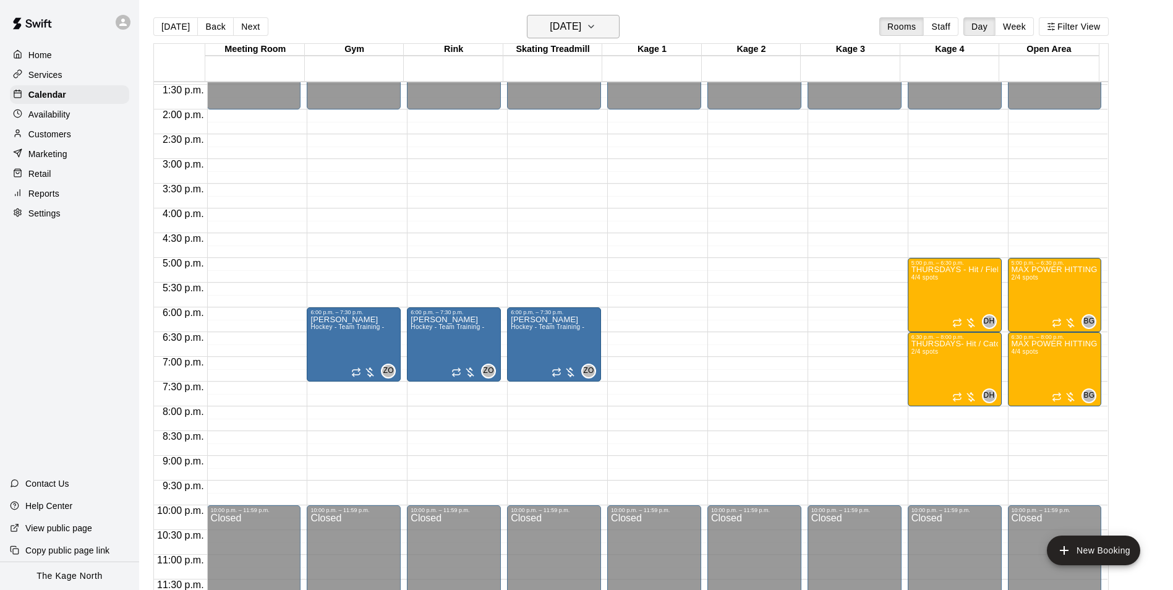
click at [581, 28] on h6 "[DATE]" at bounding box center [566, 26] width 32 height 17
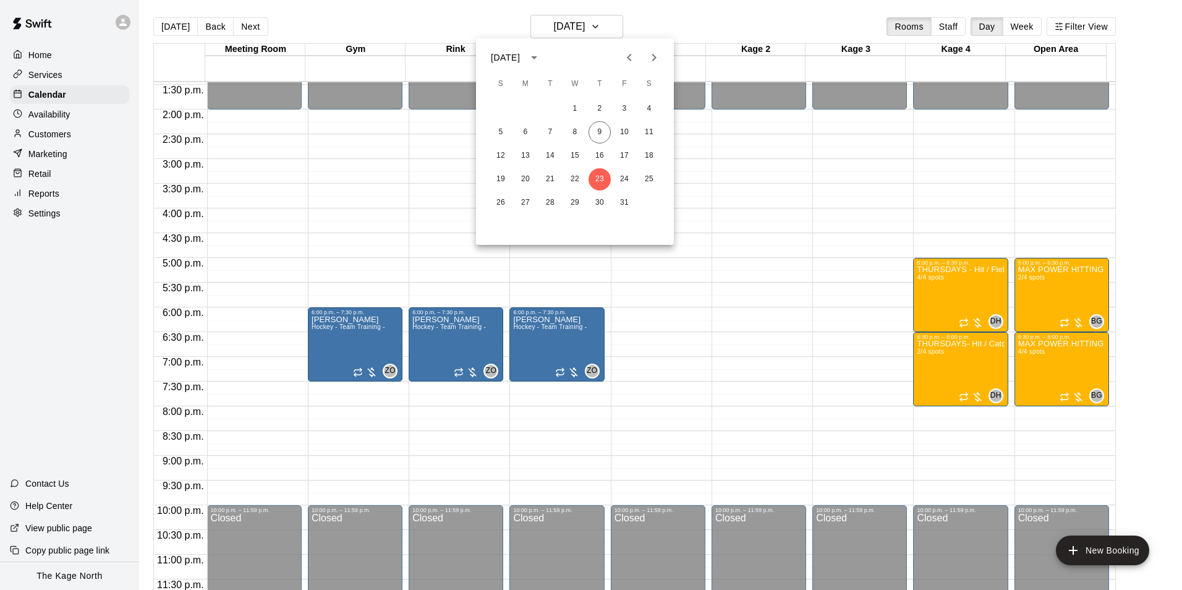
click at [573, 167] on div "1 2 3 4 5 6 7 8 9 10 11 12 13 14 15 16 17 18 19 20 21 22 23 24 25 26 27 28 29 3…" at bounding box center [575, 155] width 198 height 119
click at [572, 179] on button "22" at bounding box center [575, 179] width 22 height 22
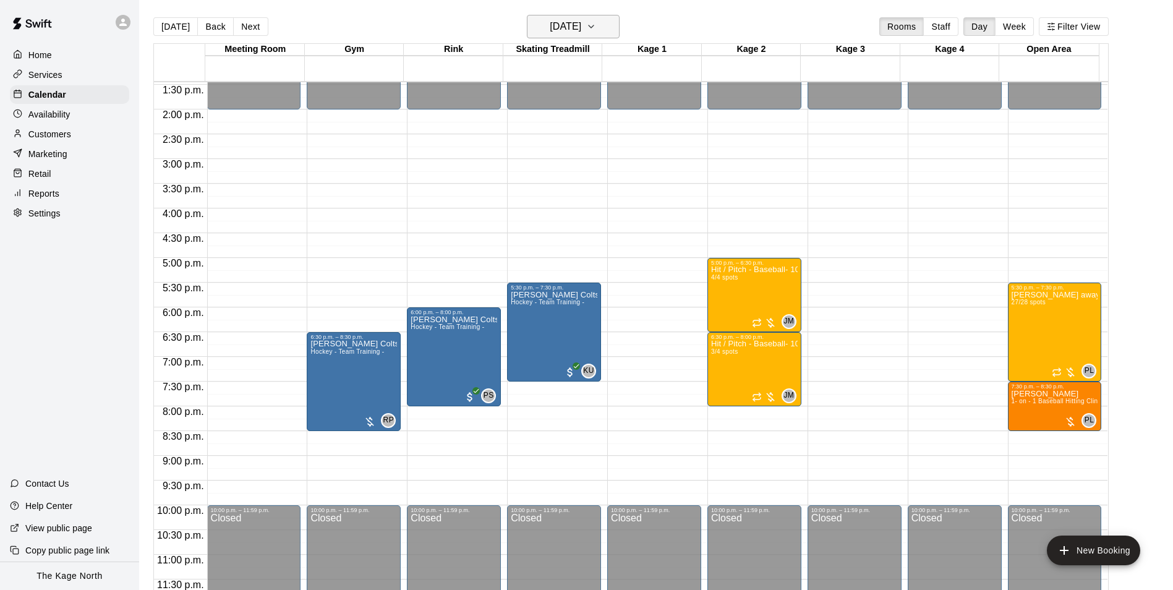
click at [568, 30] on h6 "[DATE]" at bounding box center [566, 26] width 32 height 17
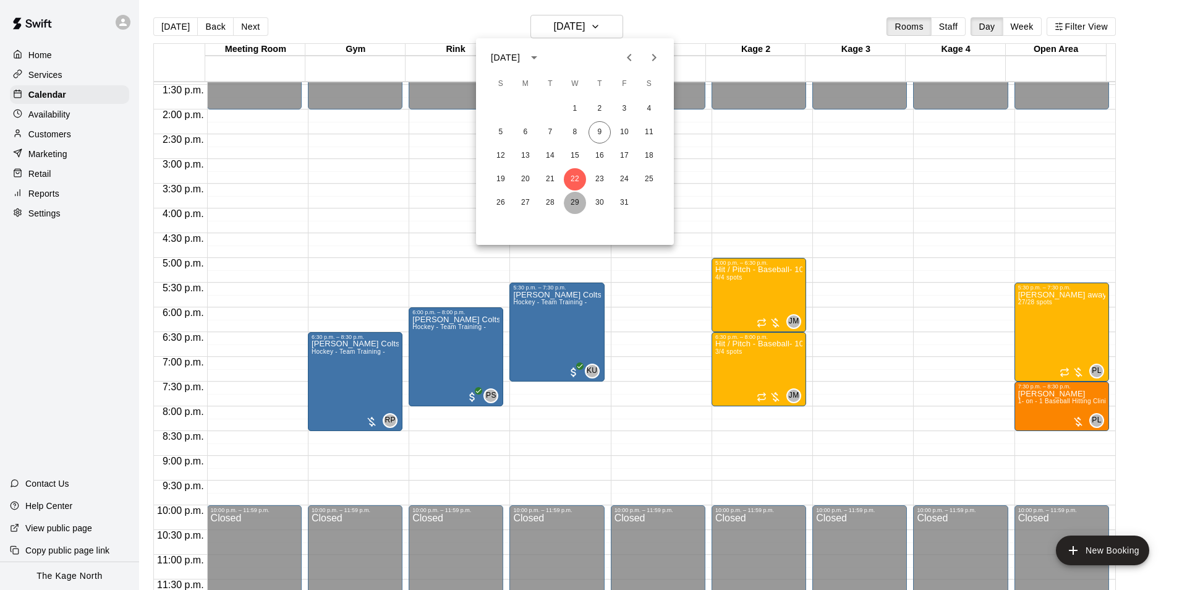
click at [578, 203] on button "29" at bounding box center [575, 203] width 22 height 22
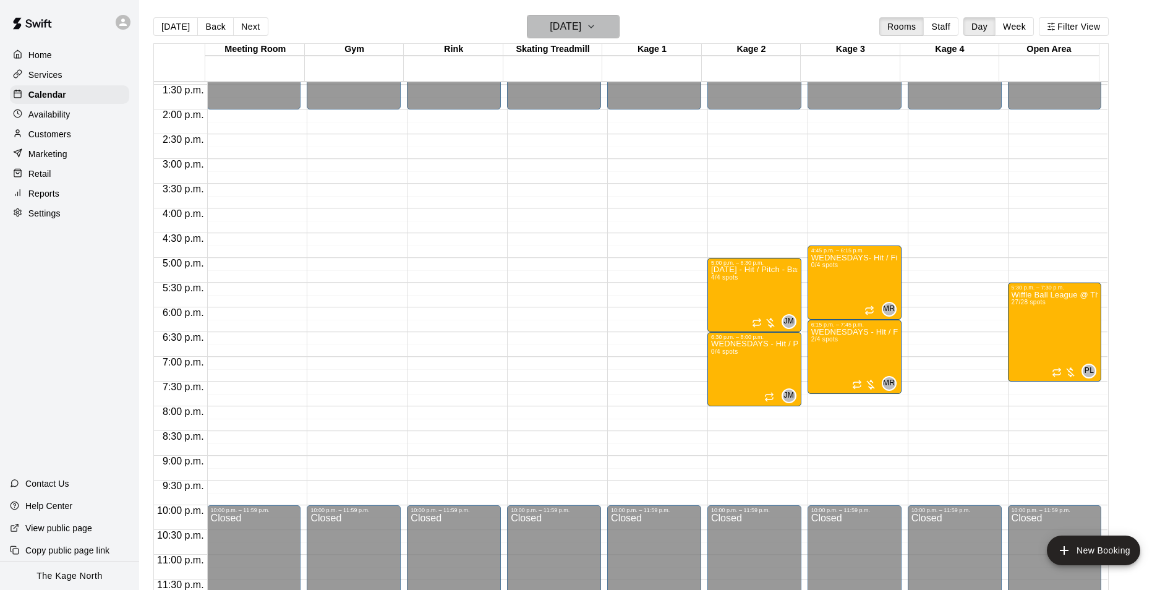
click at [581, 30] on h6 "[DATE]" at bounding box center [566, 26] width 32 height 17
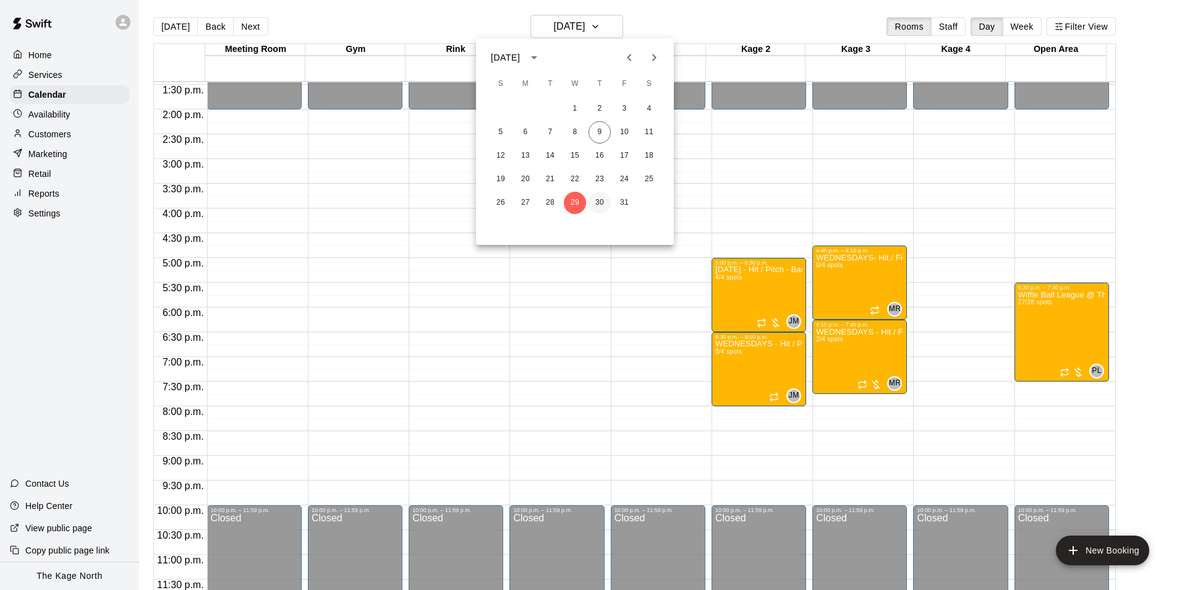
click at [605, 207] on button "30" at bounding box center [600, 203] width 22 height 22
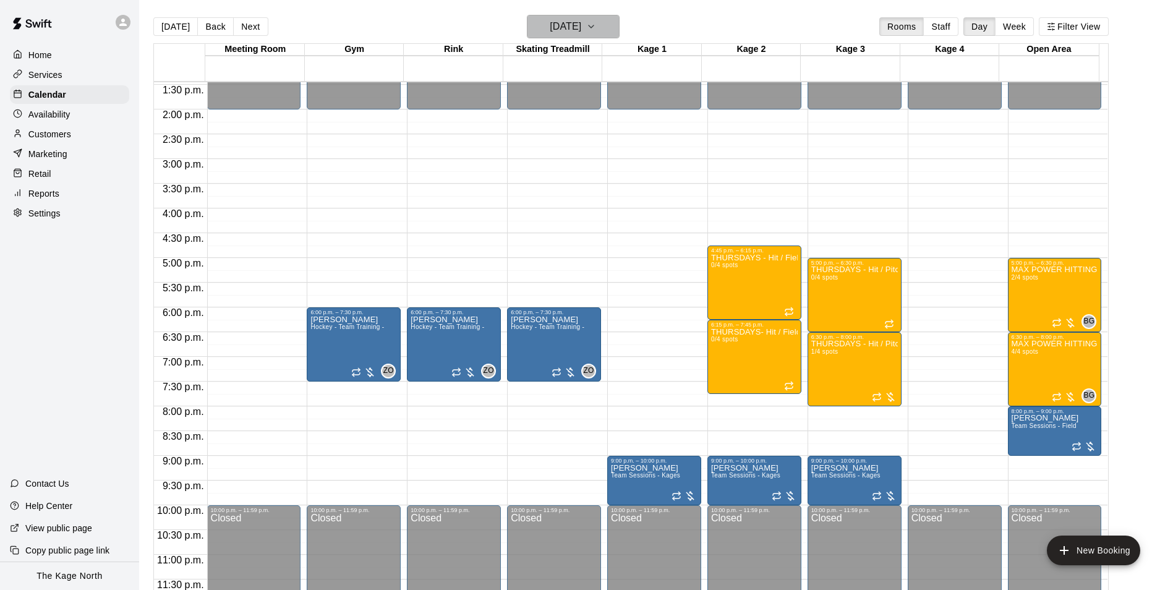
click at [594, 26] on icon "button" at bounding box center [591, 26] width 5 height 2
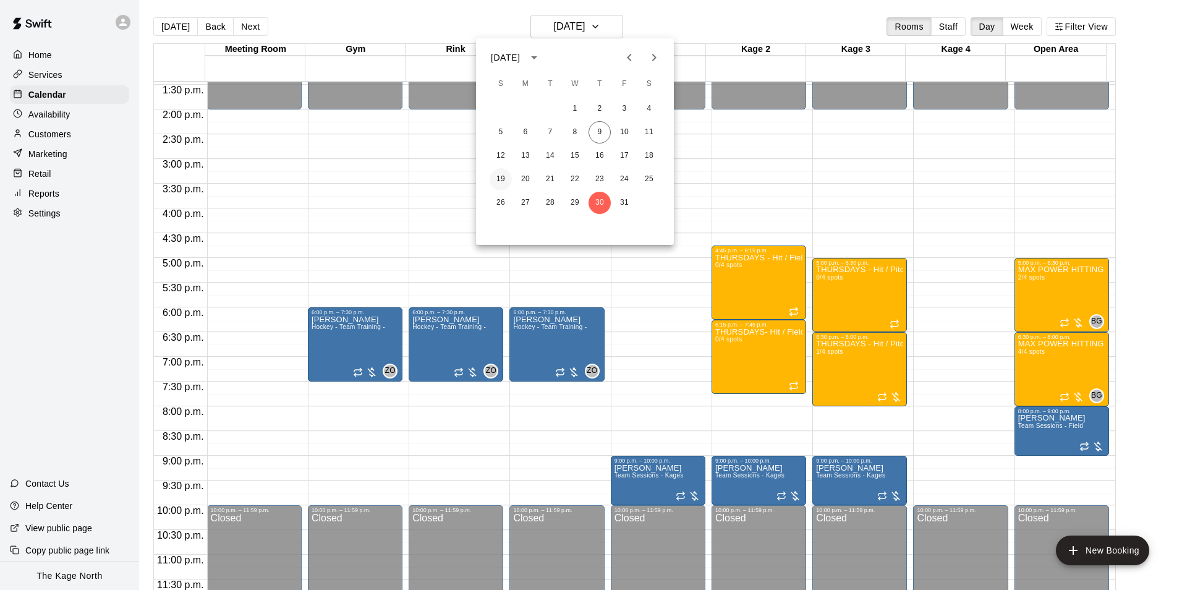
click at [497, 181] on button "19" at bounding box center [501, 179] width 22 height 22
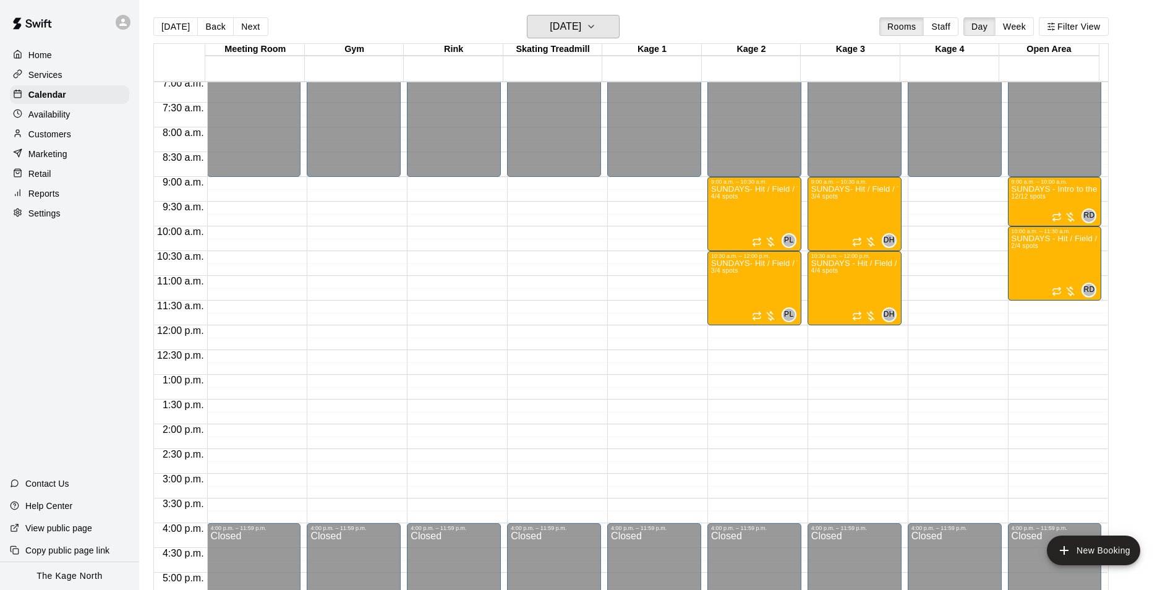
scroll to position [357, 0]
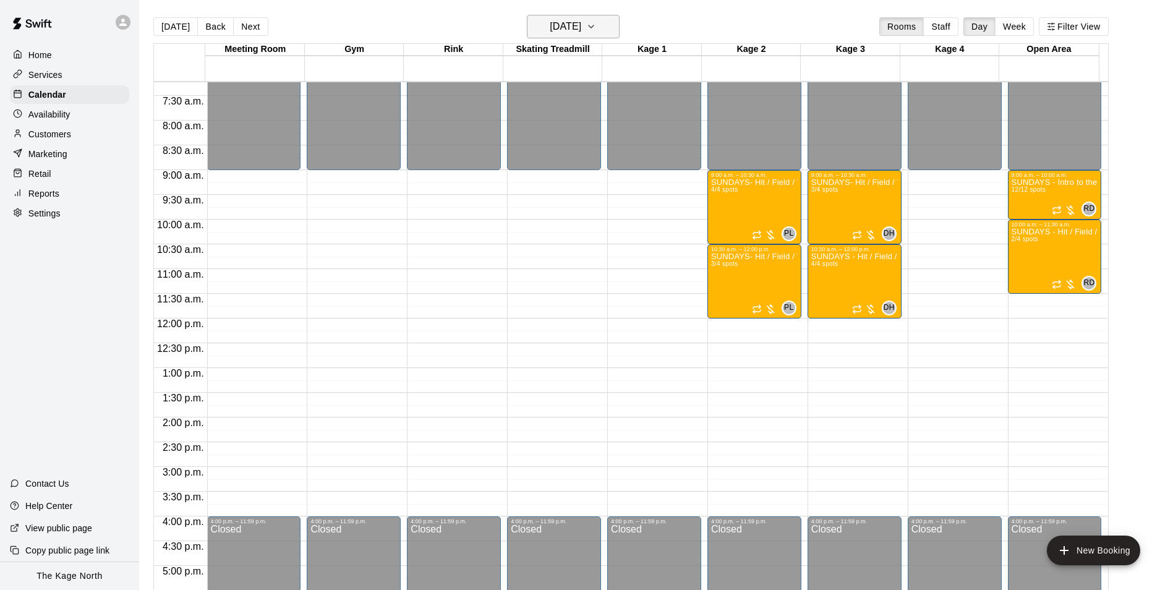
click at [581, 31] on h6 "[DATE]" at bounding box center [566, 26] width 32 height 17
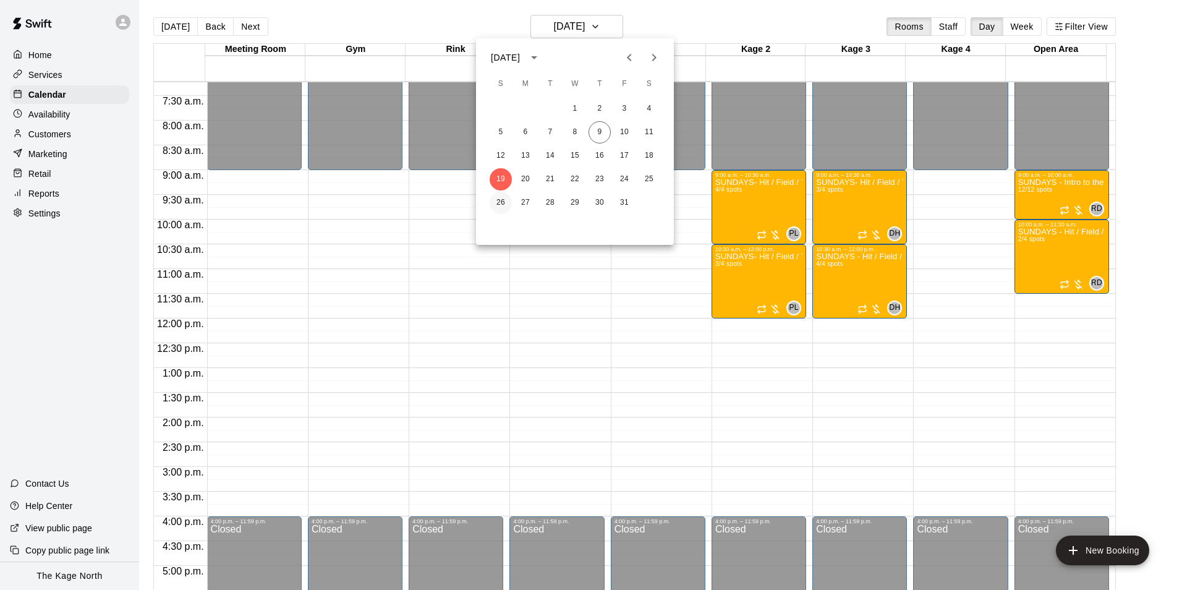
click at [503, 202] on button "26" at bounding box center [501, 203] width 22 height 22
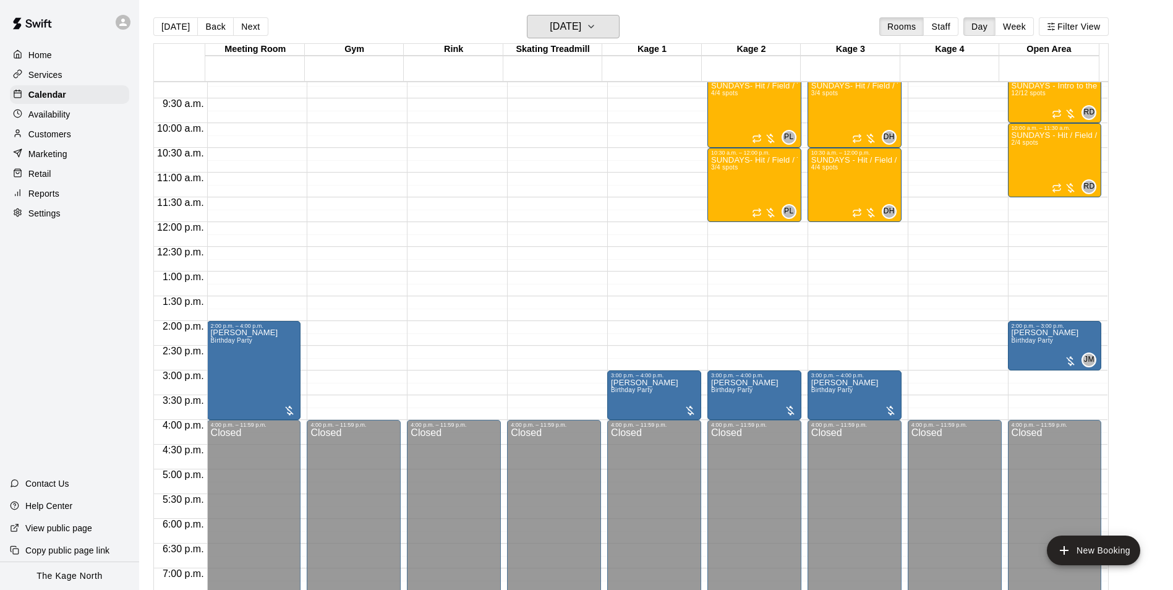
scroll to position [481, 0]
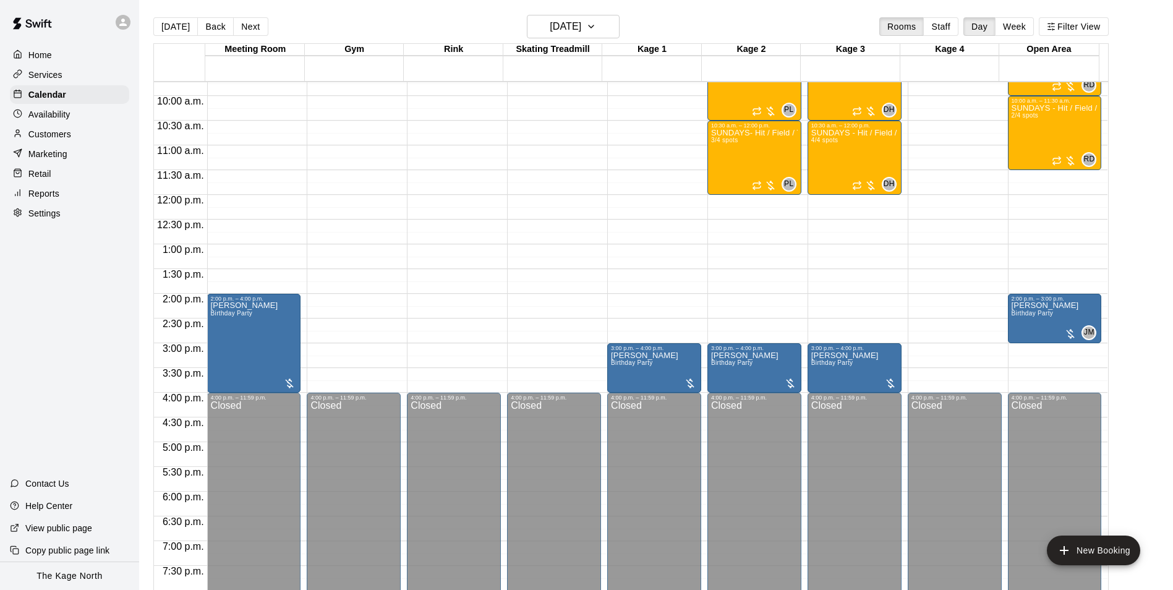
click at [162, 19] on button "[DATE]" at bounding box center [175, 26] width 45 height 19
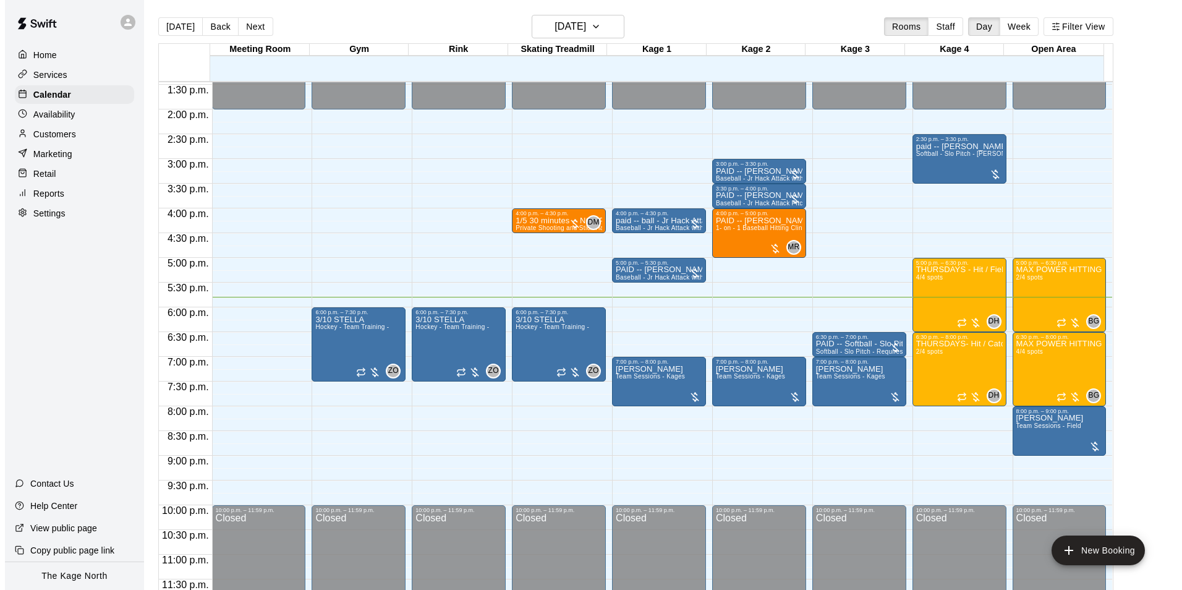
scroll to position [20, 0]
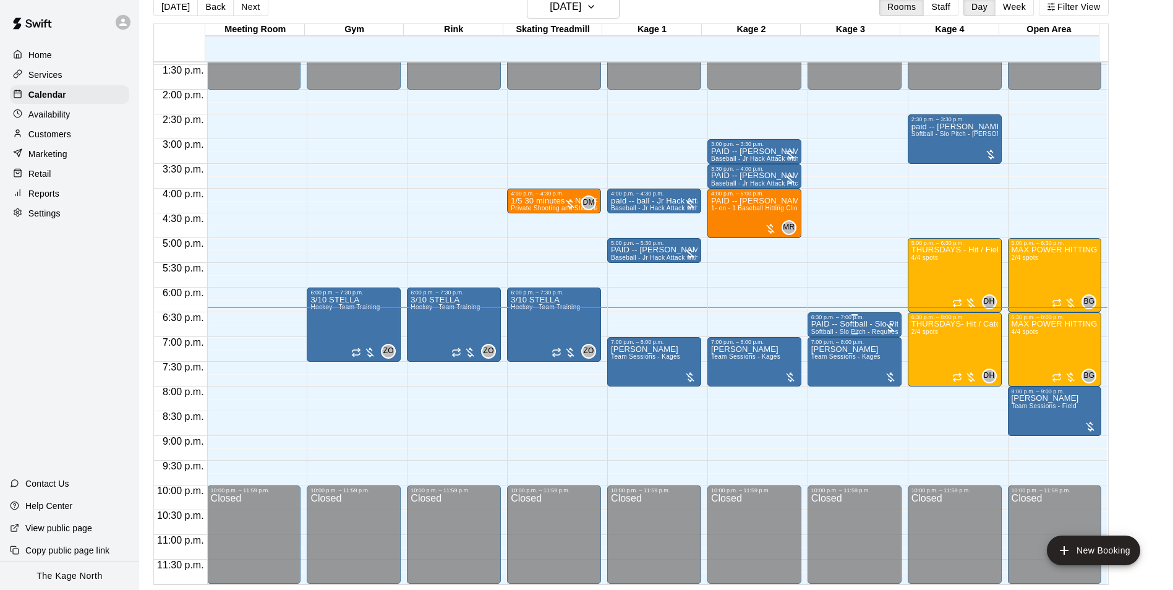
click at [849, 330] on span "Softball - Slo Pitch - Requires second person to feed machine" at bounding box center [901, 331] width 181 height 7
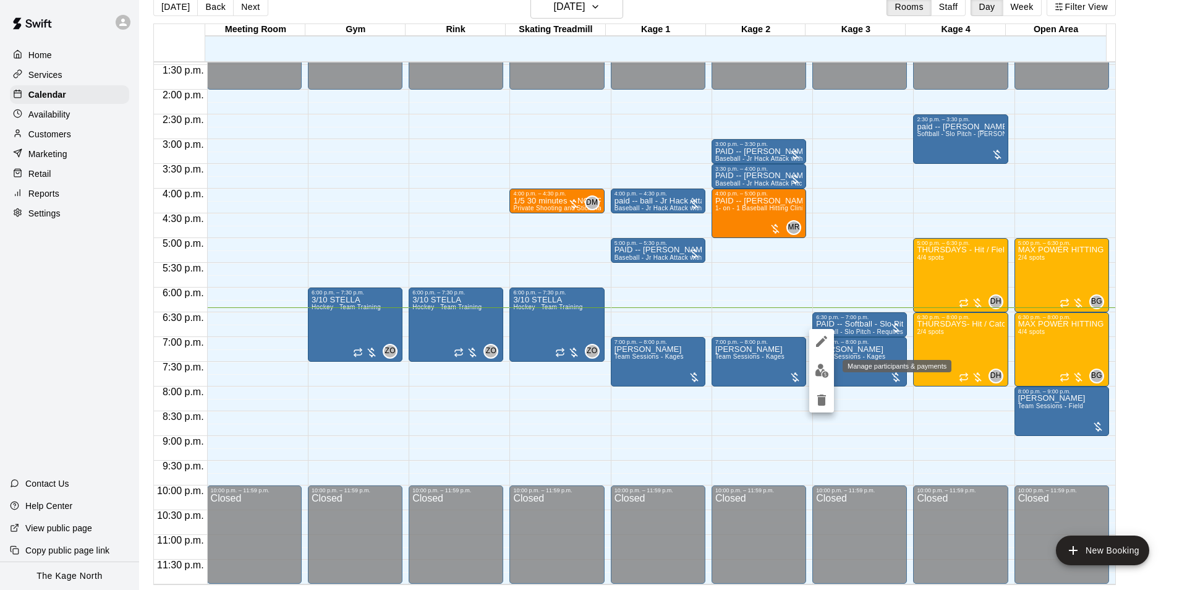
click at [826, 369] on img "edit" at bounding box center [822, 371] width 14 height 14
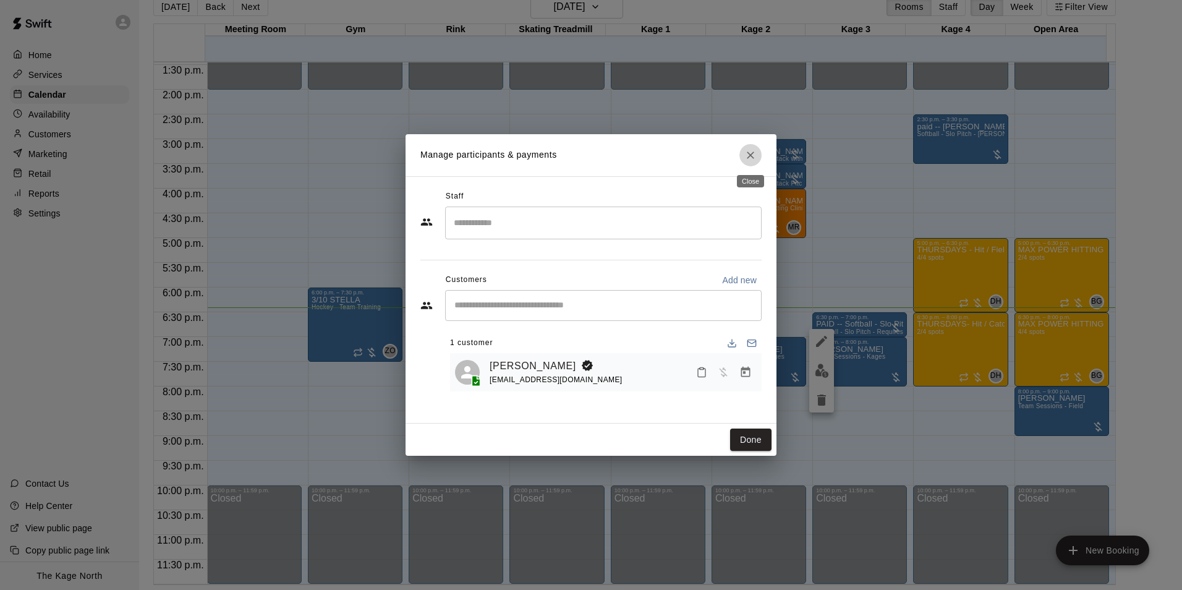
click at [740, 153] on button "Close" at bounding box center [751, 155] width 22 height 22
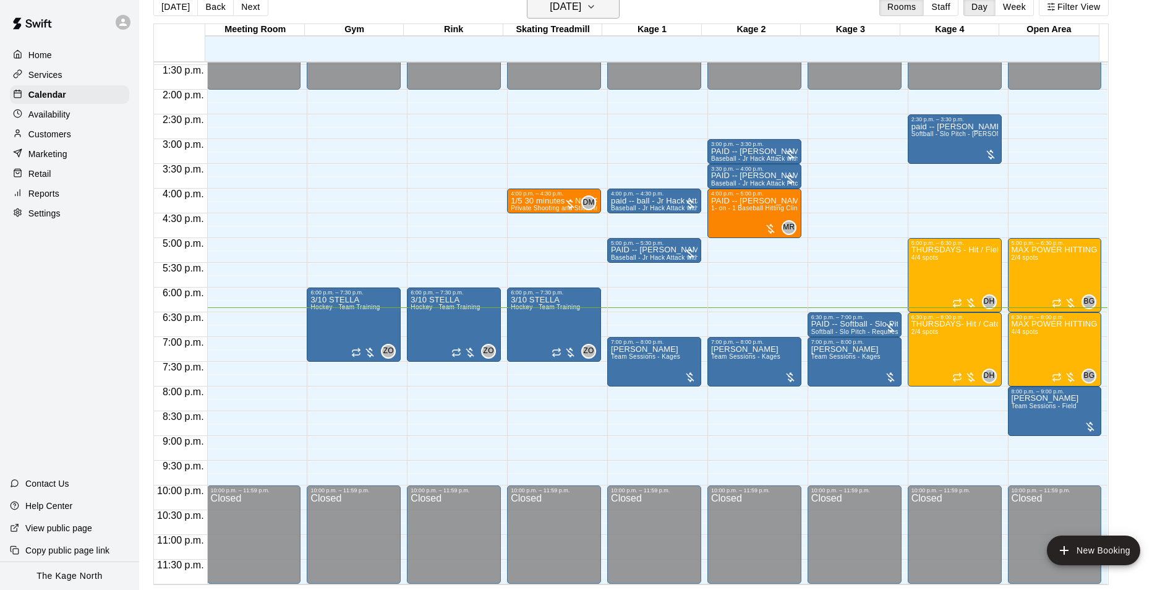
click at [596, 12] on icon "button" at bounding box center [591, 6] width 10 height 15
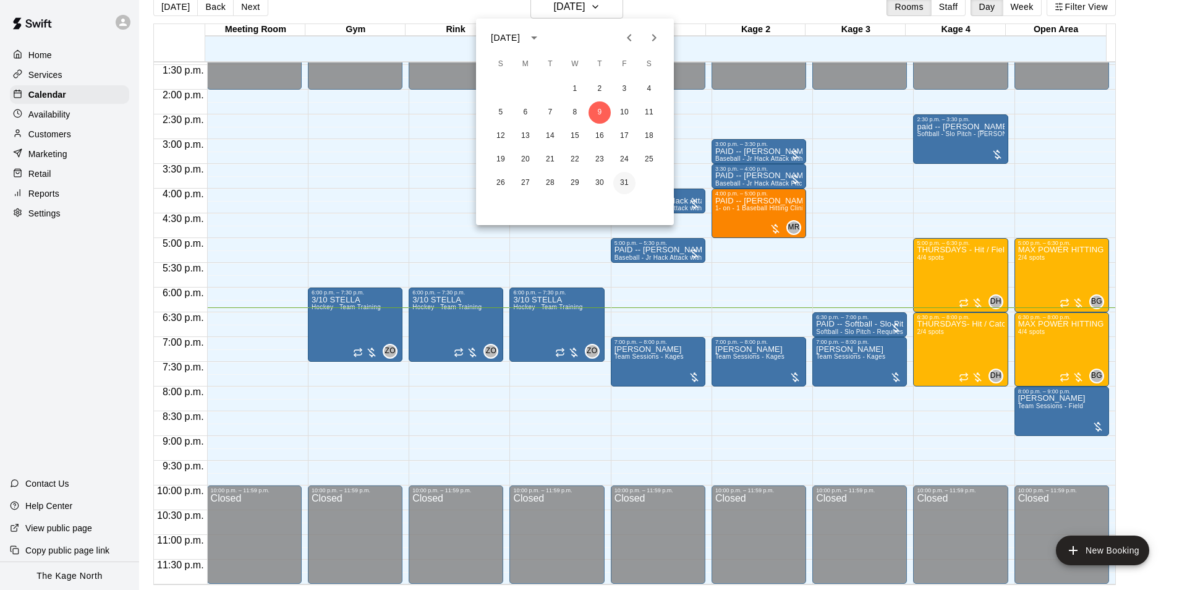
click at [623, 178] on button "31" at bounding box center [624, 183] width 22 height 22
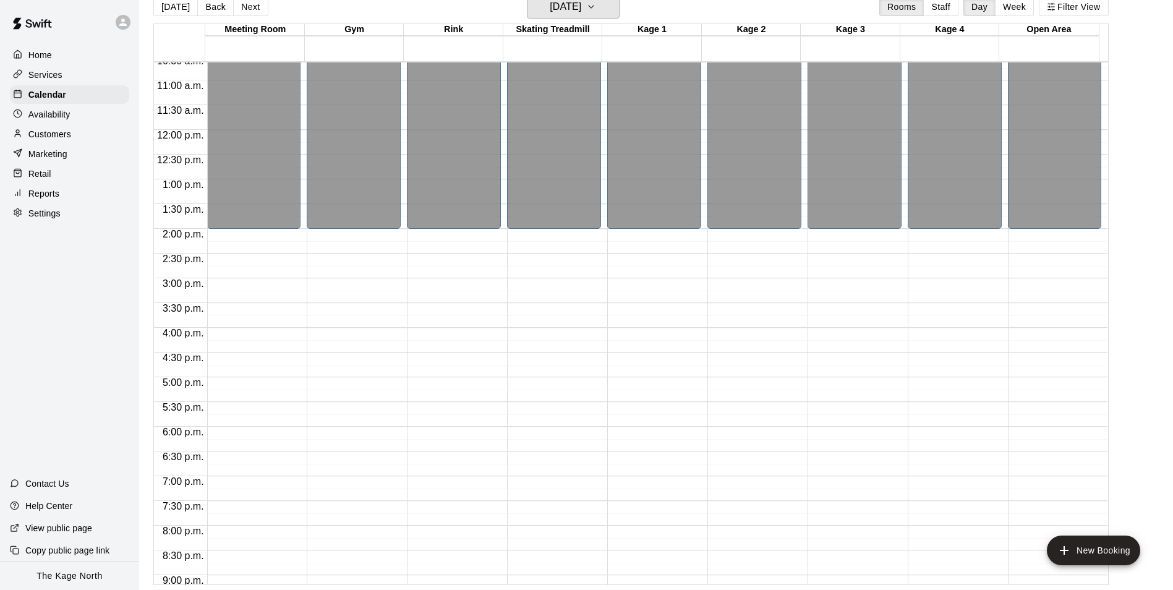
scroll to position [667, 0]
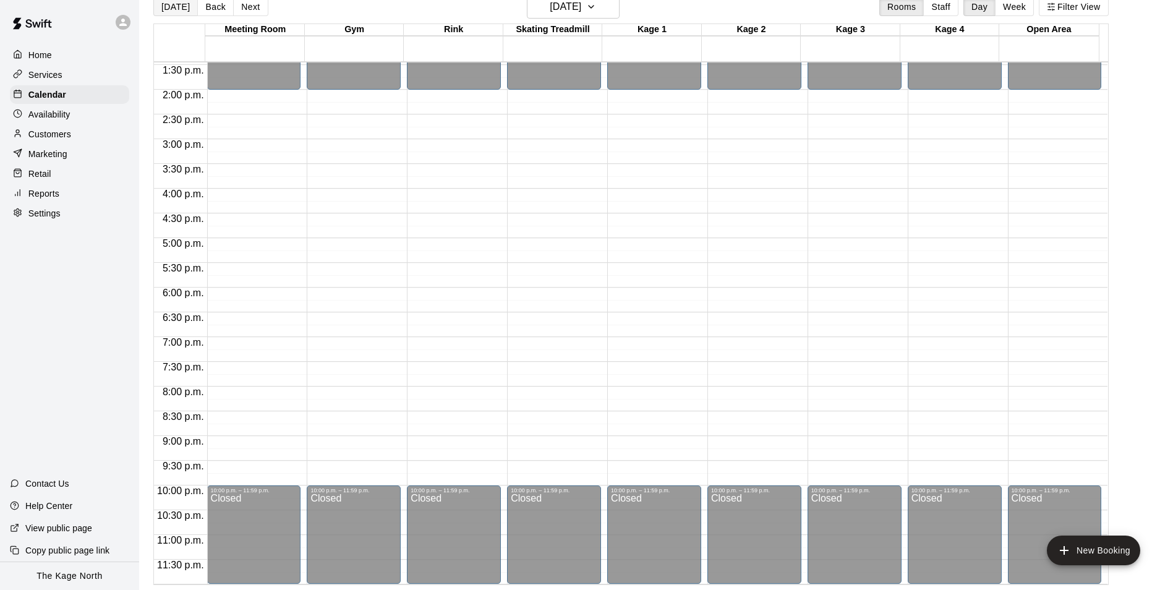
click at [168, 7] on button "[DATE]" at bounding box center [175, 7] width 45 height 19
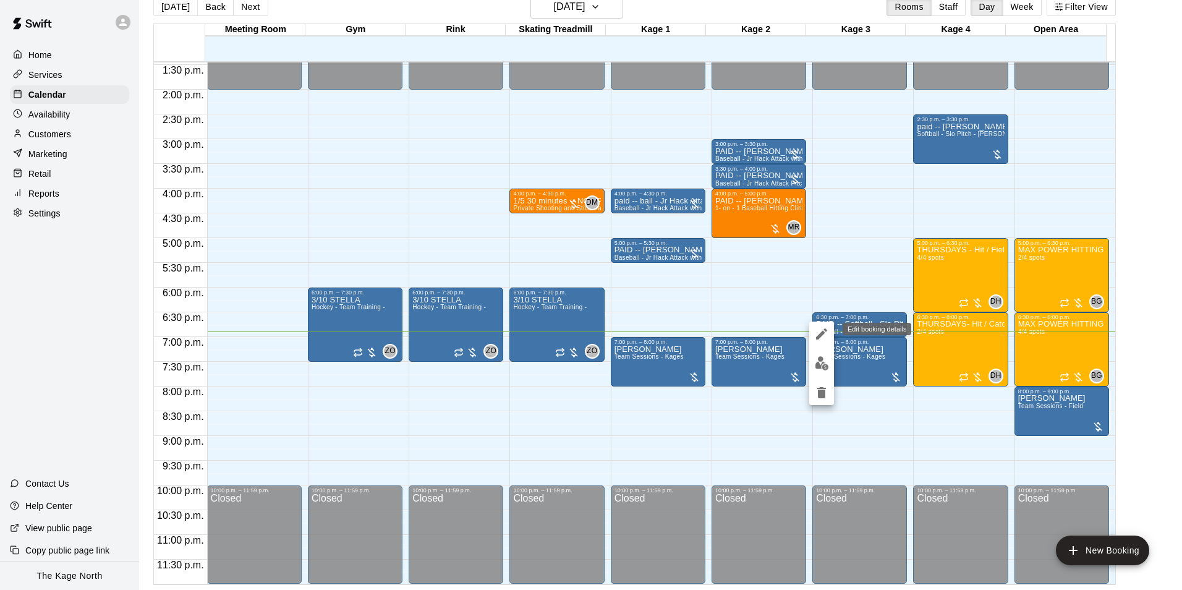
click at [822, 338] on icon "edit" at bounding box center [821, 333] width 15 height 15
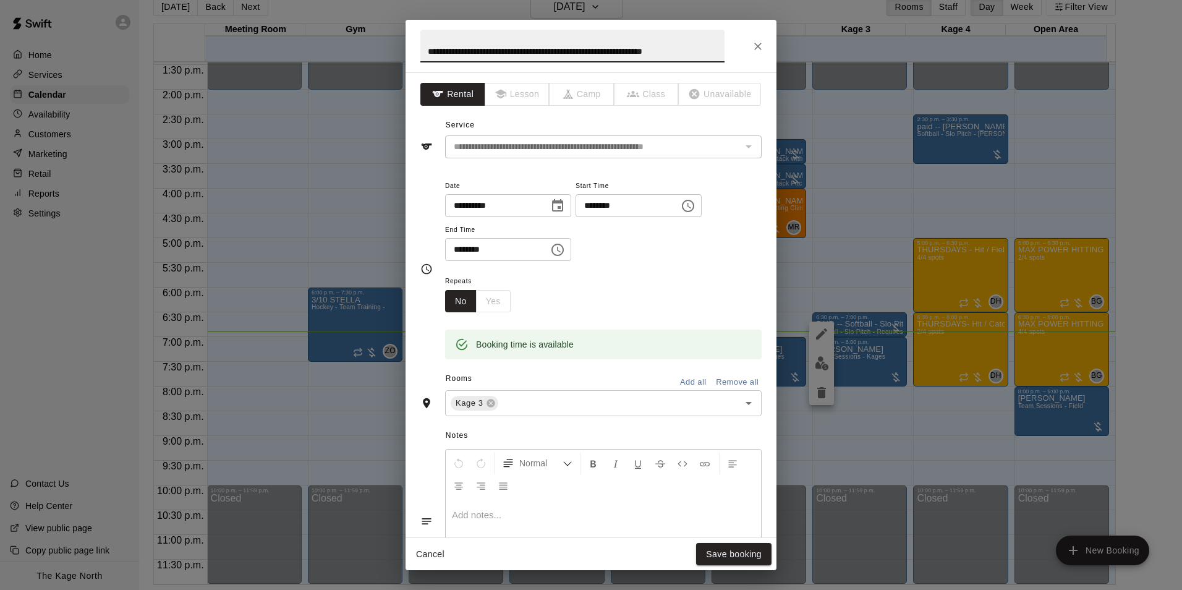
drag, startPoint x: 459, startPoint y: 51, endPoint x: 752, endPoint y: 61, distance: 293.3
click at [752, 61] on div "**********" at bounding box center [591, 46] width 371 height 53
type input "**********"
click at [740, 553] on button "Save booking" at bounding box center [733, 554] width 75 height 23
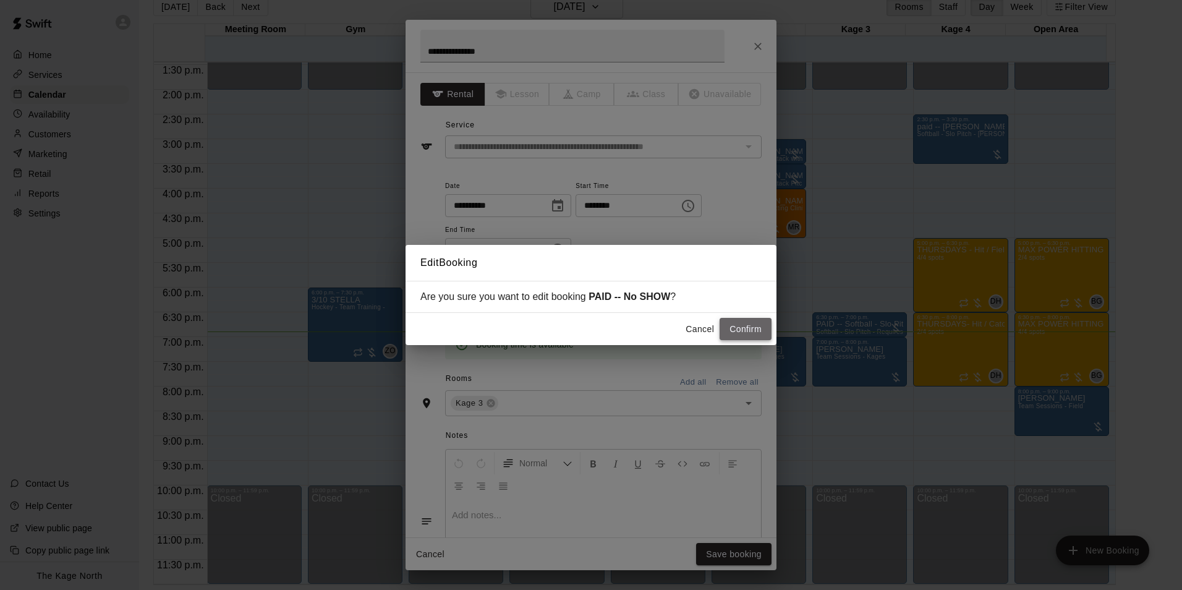
click at [753, 335] on button "Confirm" at bounding box center [746, 329] width 52 height 23
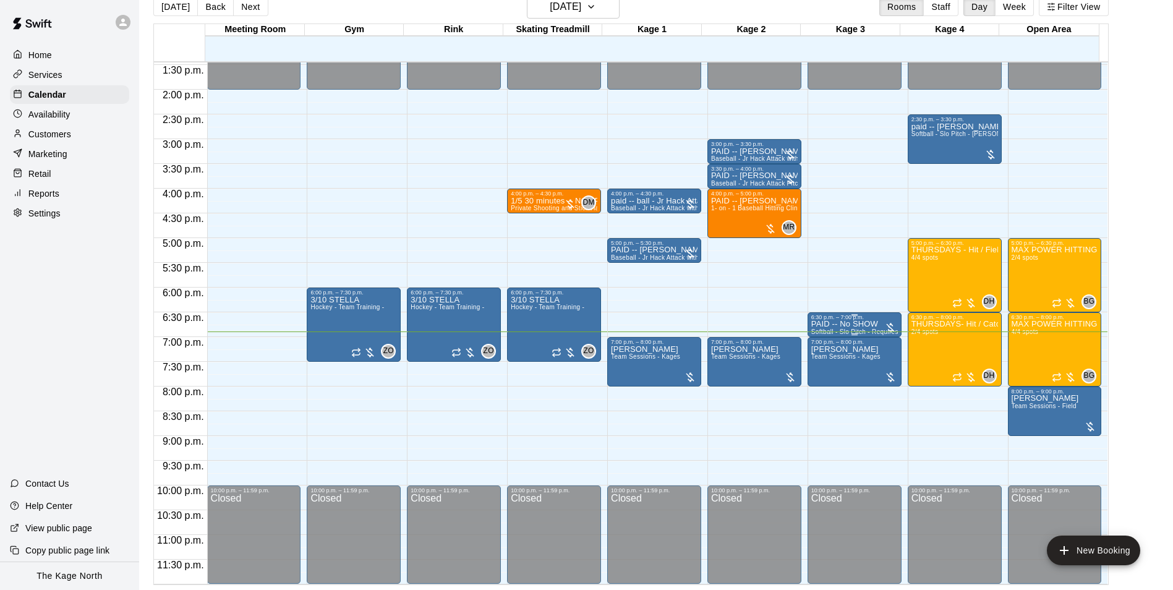
click at [838, 331] on span "Softball - Slo Pitch - Requires second person to feed machine" at bounding box center [901, 331] width 181 height 7
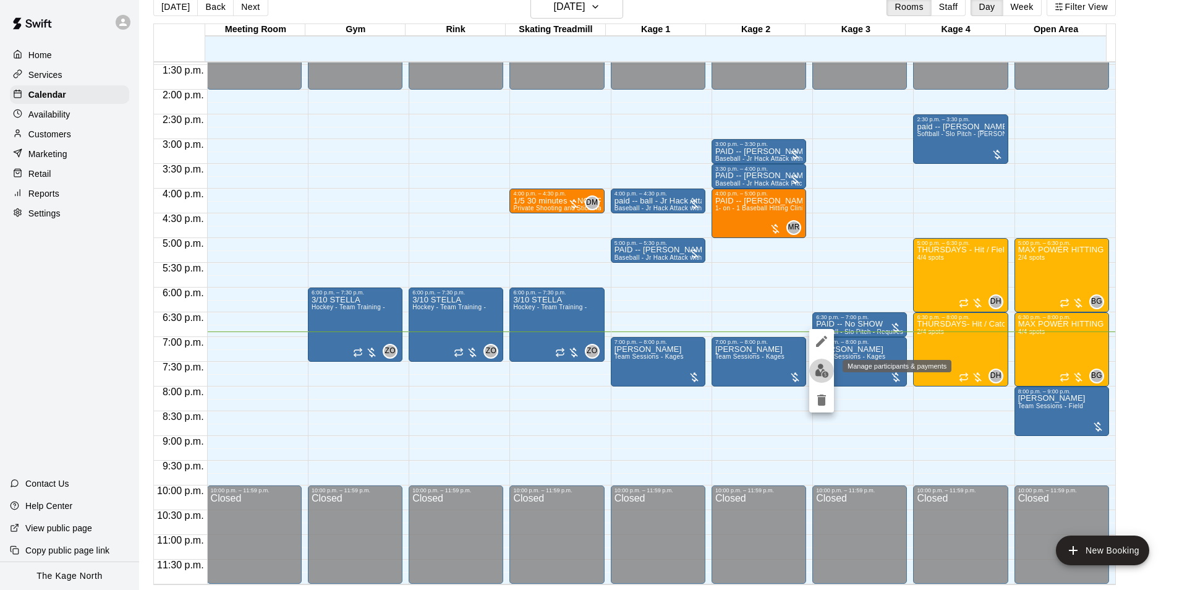
click at [823, 377] on img "edit" at bounding box center [822, 371] width 14 height 14
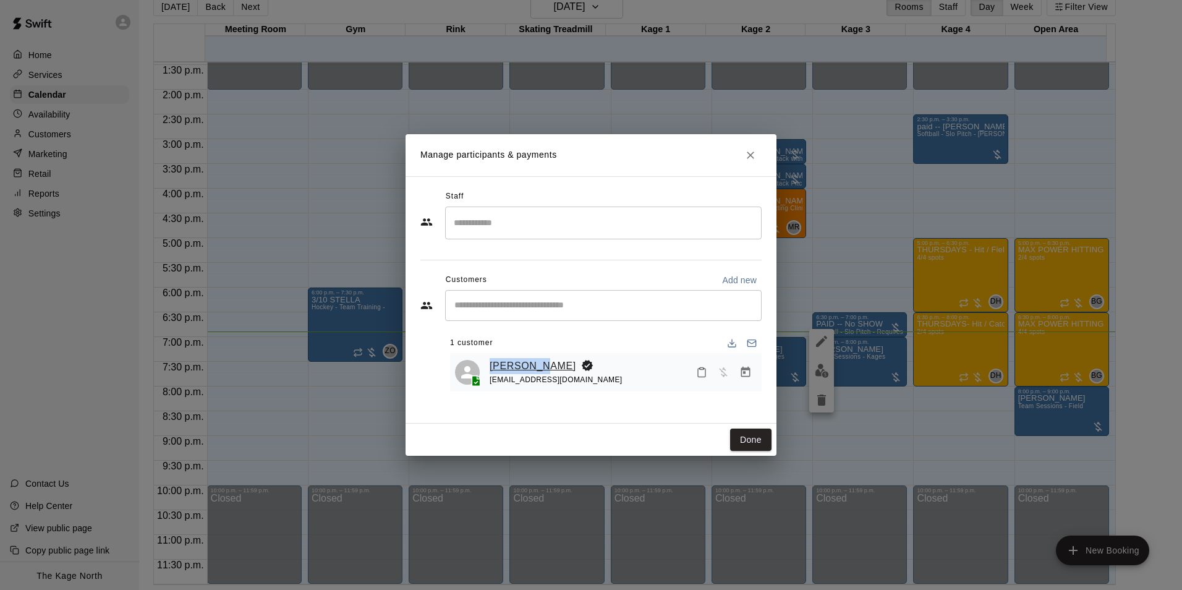
drag, startPoint x: 542, startPoint y: 367, endPoint x: 490, endPoint y: 365, distance: 52.0
click at [490, 365] on div "[PERSON_NAME]" at bounding box center [556, 366] width 133 height 16
copy link "[PERSON_NAME]"
click at [752, 153] on icon "Close" at bounding box center [750, 155] width 12 height 12
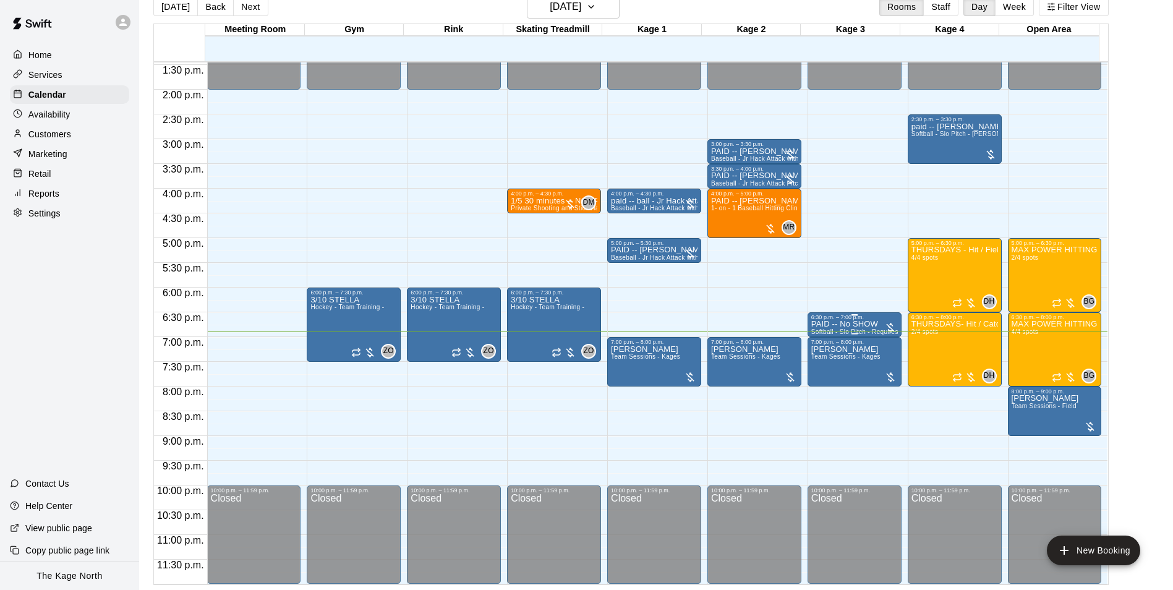
click at [855, 324] on p "PAID -- No SHOW" at bounding box center [854, 324] width 87 height 0
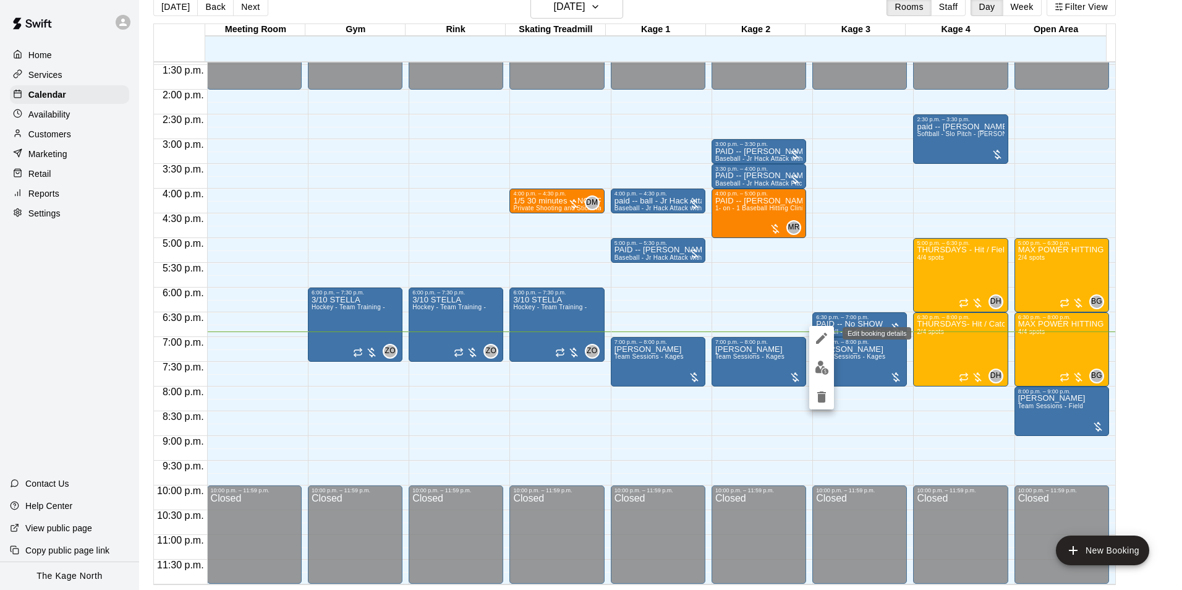
click at [819, 340] on icon "edit" at bounding box center [821, 338] width 11 height 11
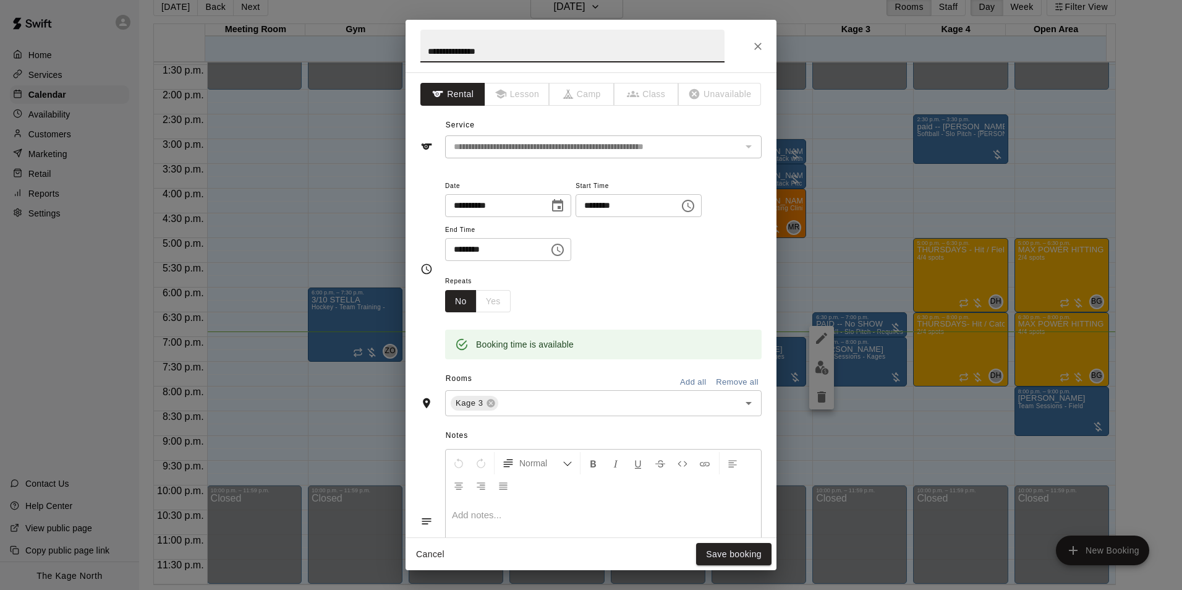
click at [499, 51] on input "**********" at bounding box center [572, 46] width 304 height 33
type input "**********"
click at [743, 560] on button "Save booking" at bounding box center [733, 554] width 75 height 23
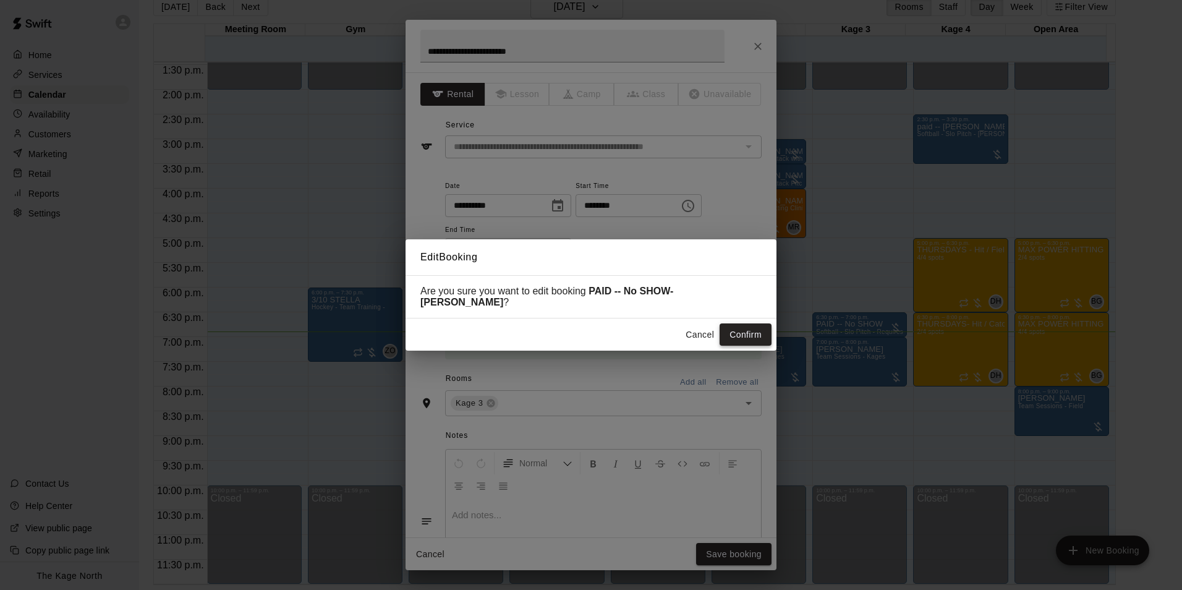
click at [746, 335] on button "Confirm" at bounding box center [746, 334] width 52 height 23
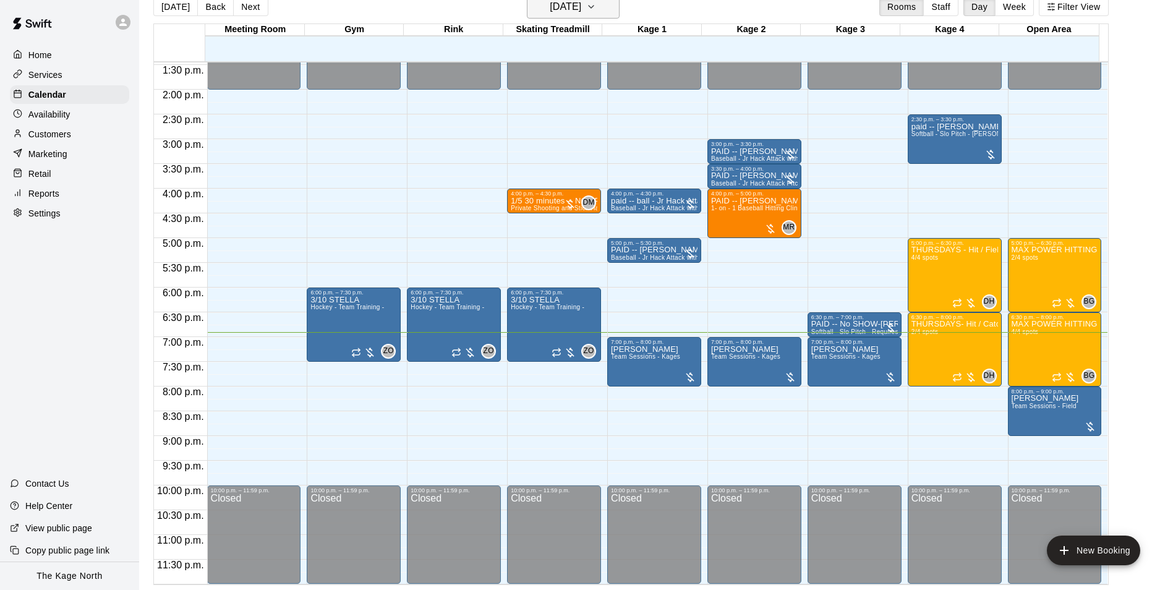
click at [550, 6] on h6 "[DATE]" at bounding box center [566, 6] width 32 height 17
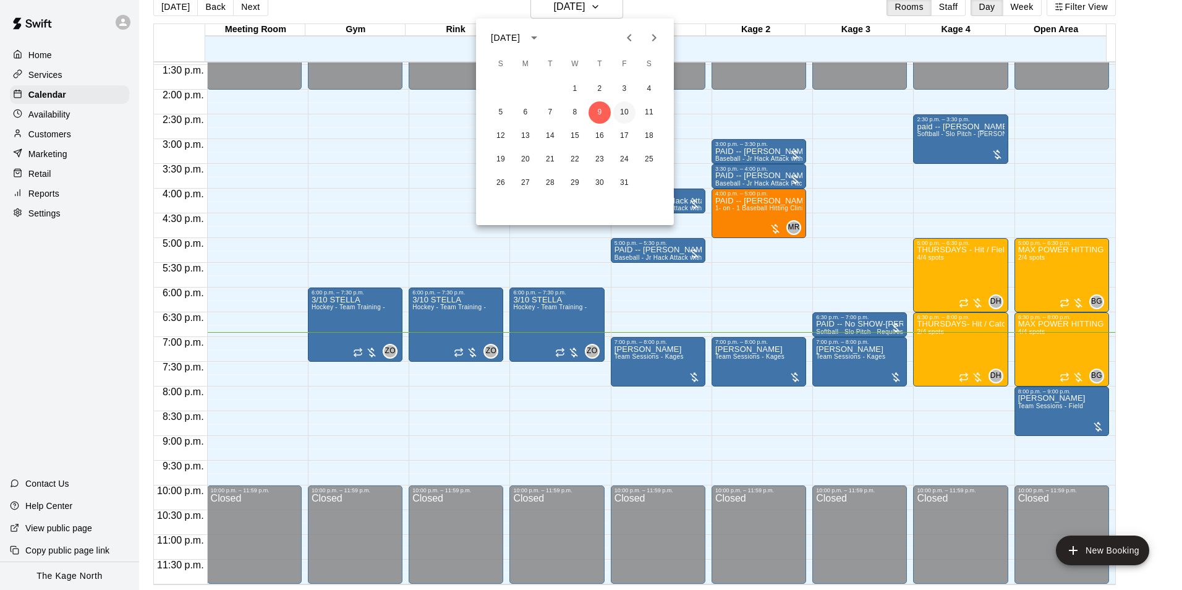
click at [622, 112] on button "10" at bounding box center [624, 112] width 22 height 22
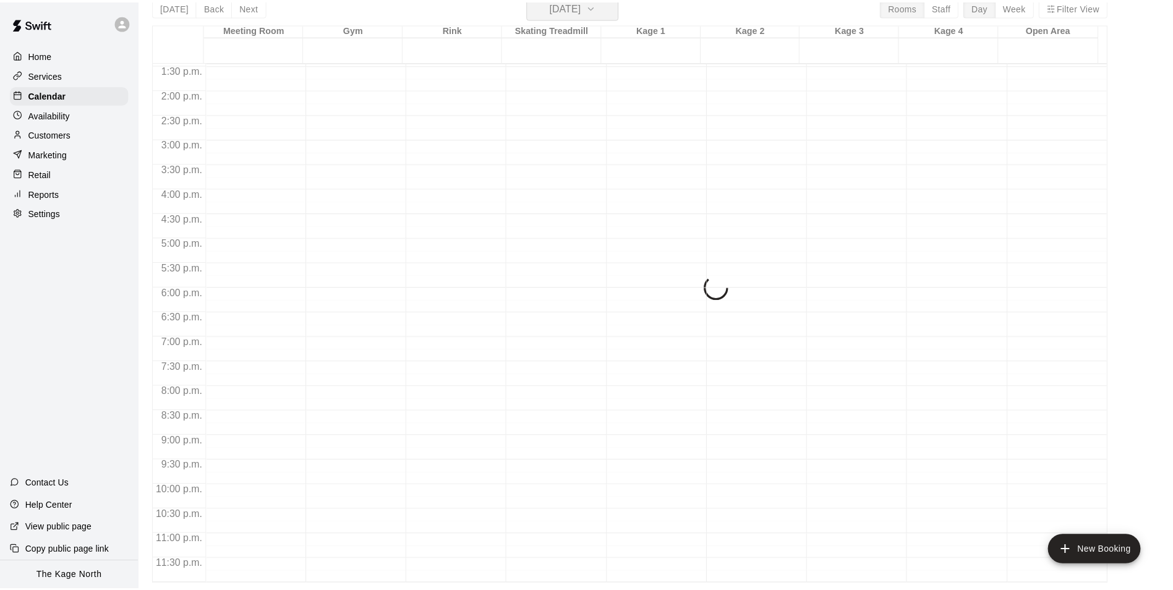
scroll to position [15, 0]
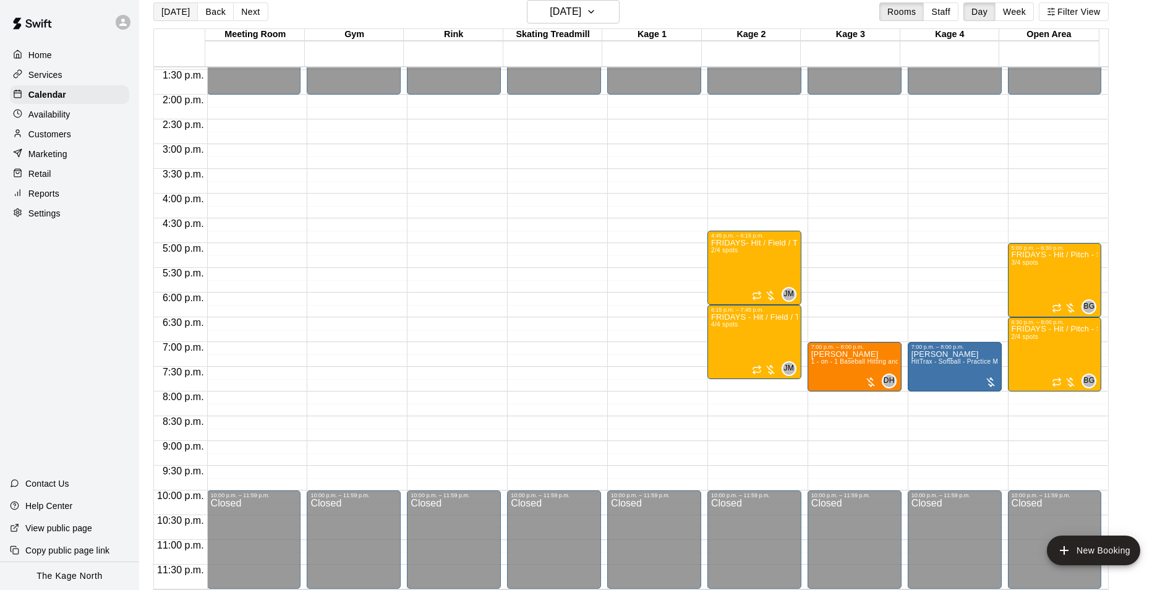
click at [169, 15] on button "[DATE]" at bounding box center [175, 11] width 45 height 19
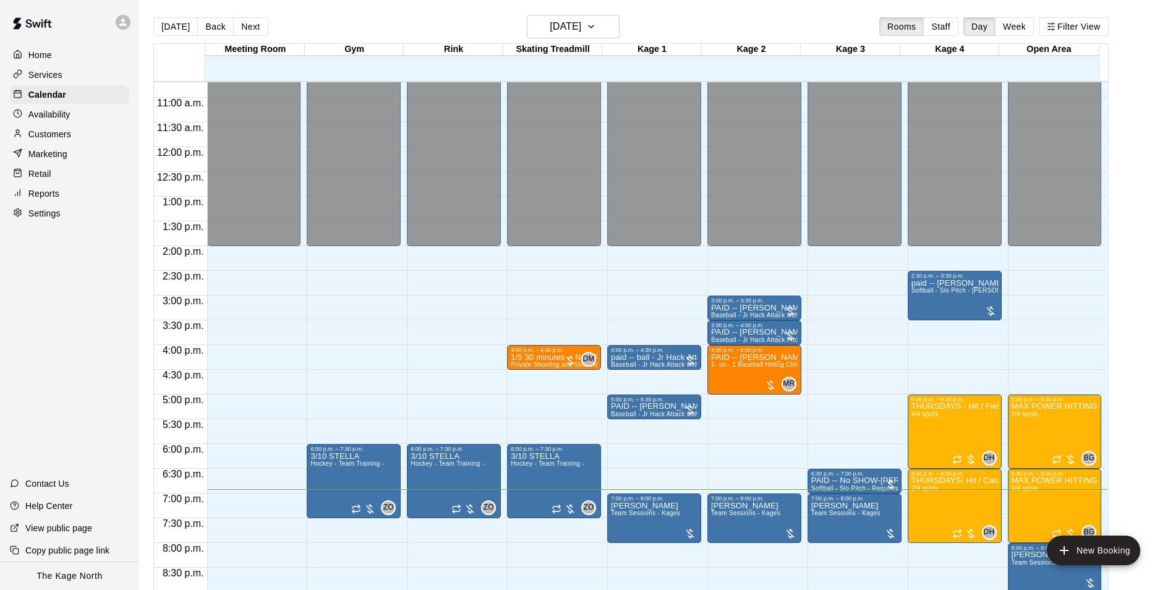
scroll to position [667, 0]
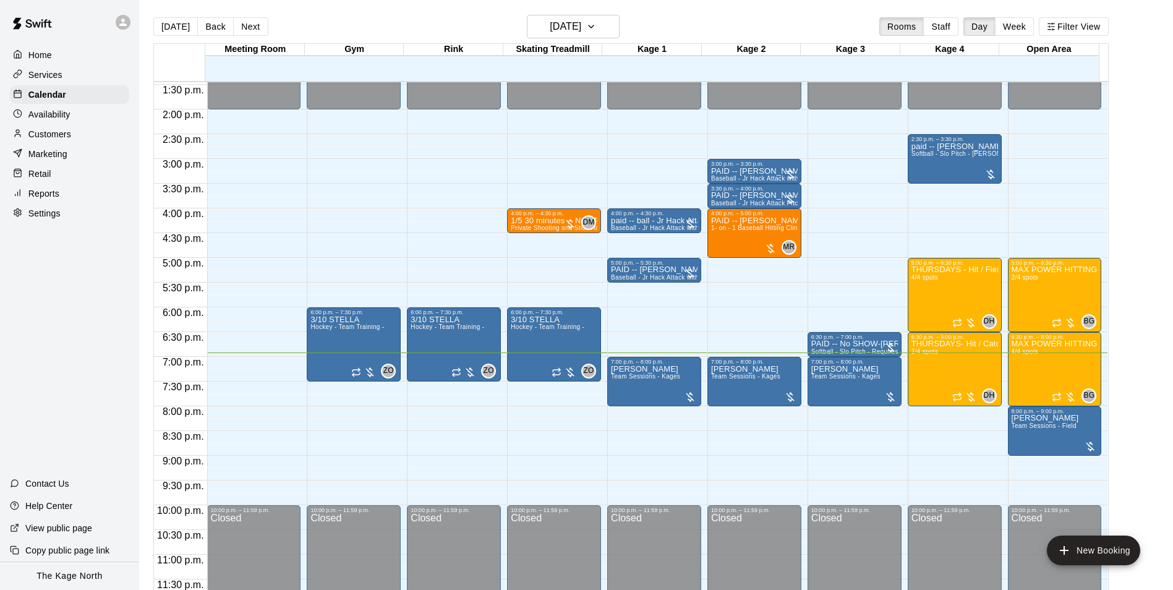
click at [80, 142] on div "Customers" at bounding box center [69, 134] width 119 height 19
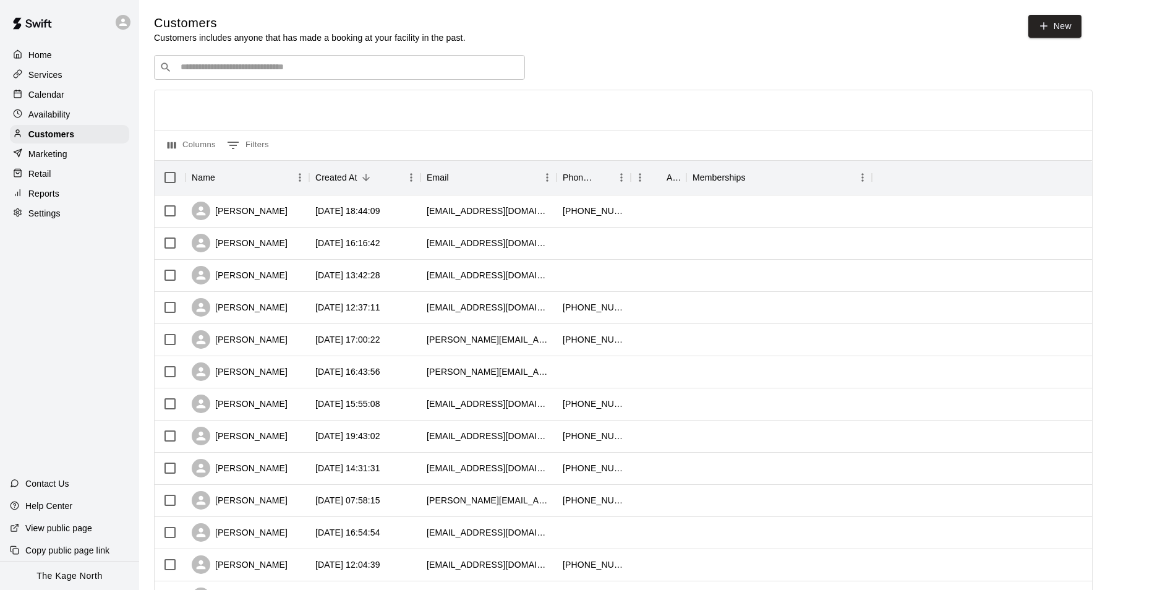
click at [231, 69] on input "Search customers by name or email" at bounding box center [348, 67] width 343 height 12
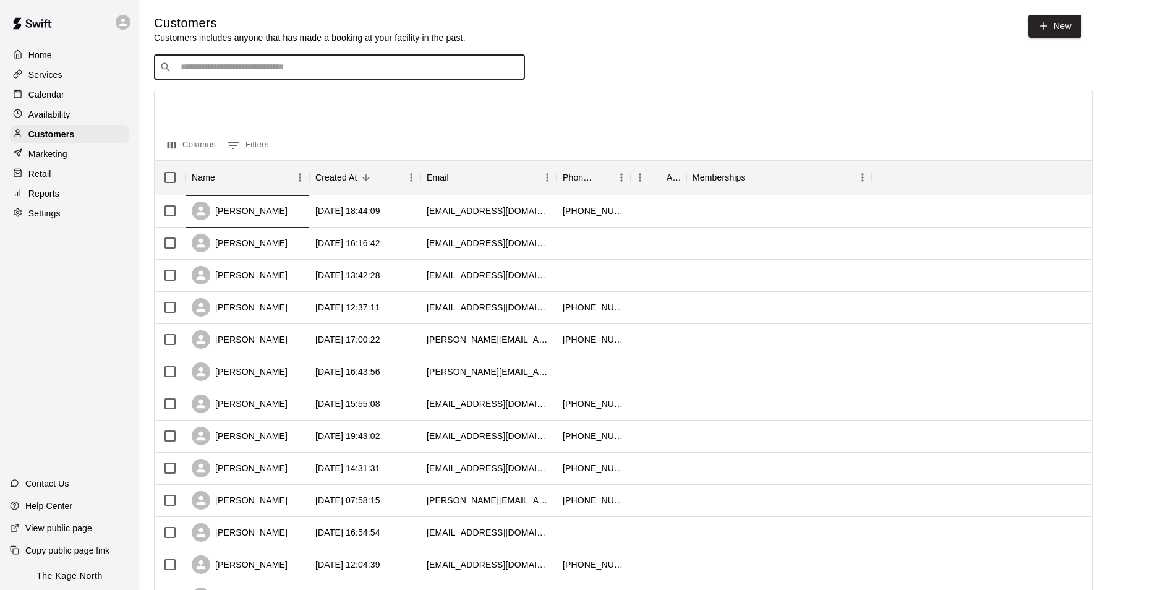
click at [250, 213] on div "[PERSON_NAME]" at bounding box center [240, 211] width 96 height 19
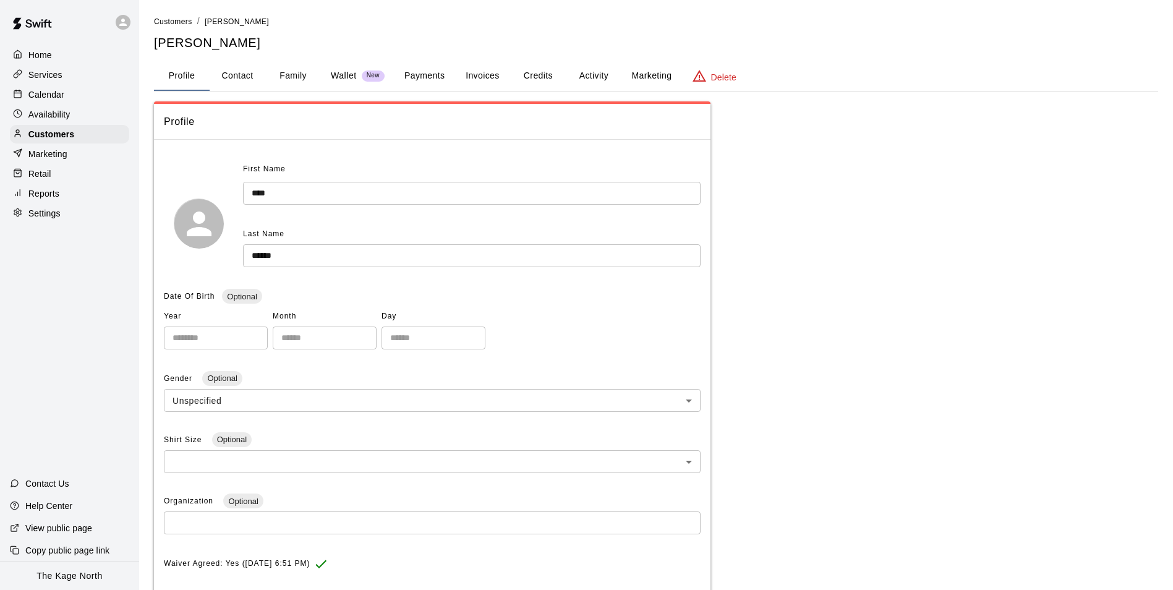
click at [283, 74] on button "Family" at bounding box center [293, 76] width 56 height 30
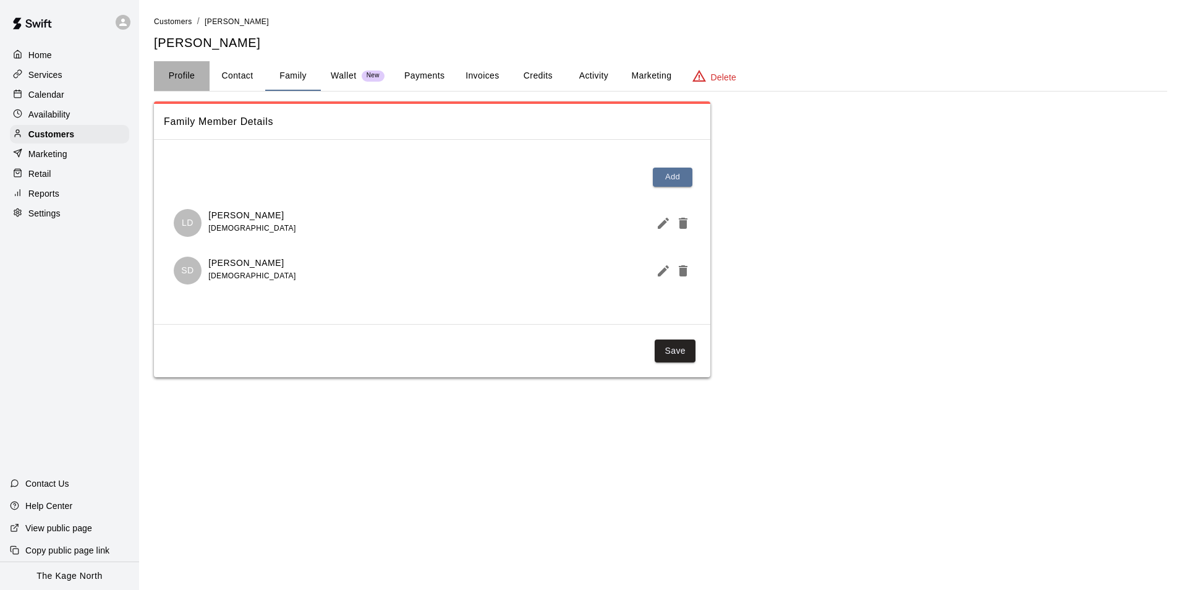
click at [189, 75] on button "Profile" at bounding box center [182, 76] width 56 height 30
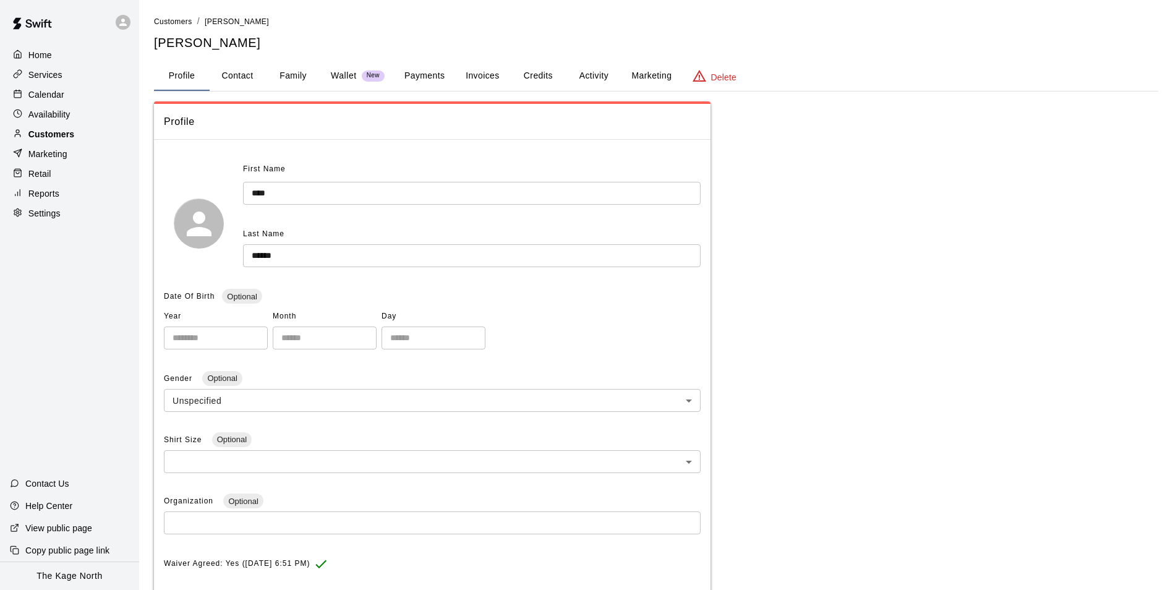
click at [85, 141] on div "Customers" at bounding box center [69, 134] width 119 height 19
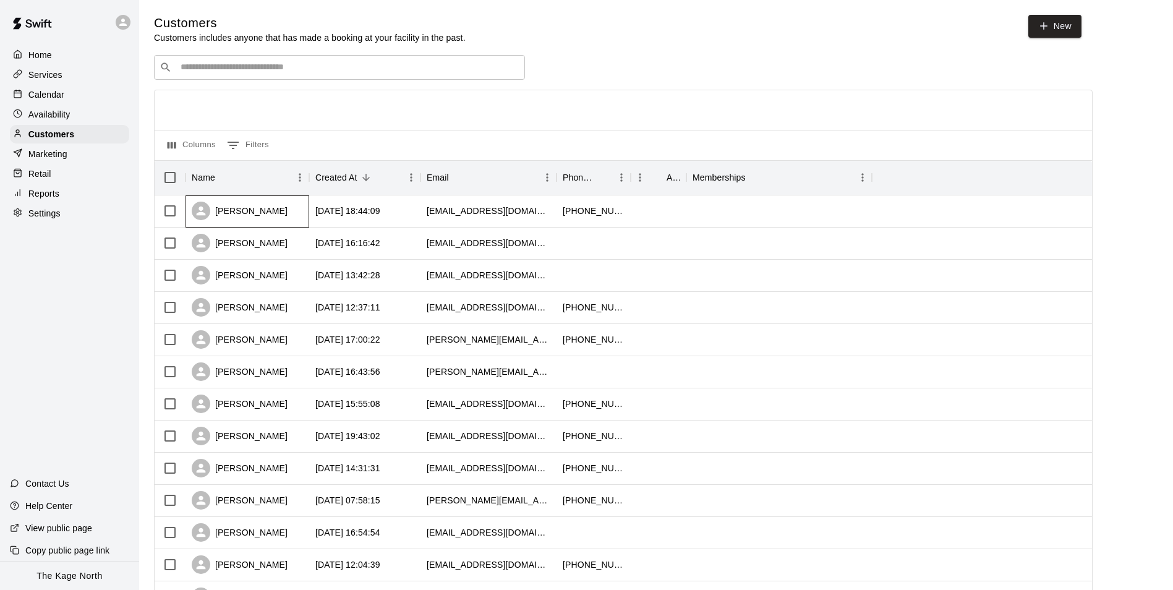
click at [257, 213] on div "[PERSON_NAME]" at bounding box center [240, 211] width 96 height 19
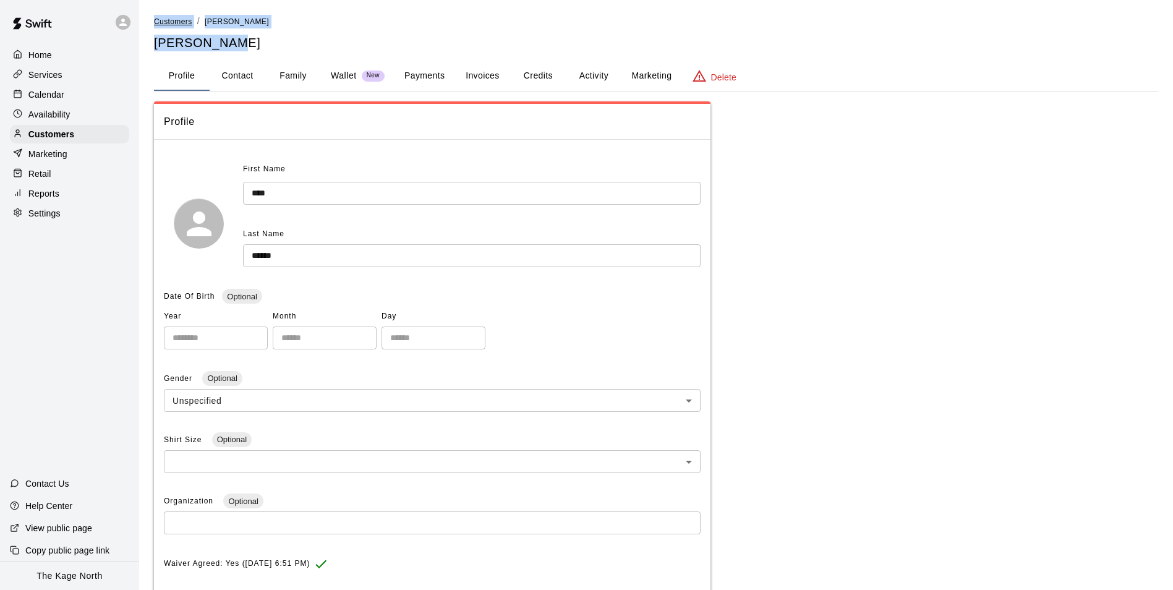
drag, startPoint x: 237, startPoint y: 46, endPoint x: 156, endPoint y: 24, distance: 84.4
click at [156, 24] on div "Customers / [PERSON_NAME] [PERSON_NAME]" at bounding box center [656, 33] width 1004 height 36
drag, startPoint x: 48, startPoint y: 54, endPoint x: 94, endPoint y: 90, distance: 58.5
click at [48, 54] on p "Home" at bounding box center [39, 55] width 23 height 12
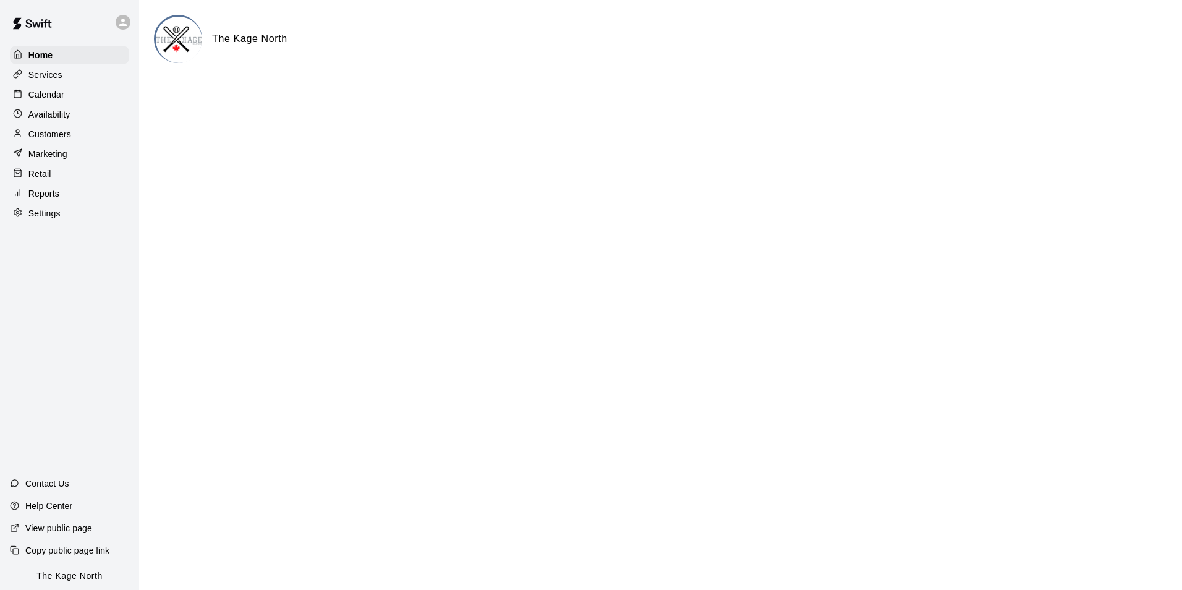
drag, startPoint x: 66, startPoint y: 95, endPoint x: 90, endPoint y: 99, distance: 25.0
click at [66, 95] on div "Calendar" at bounding box center [69, 94] width 119 height 19
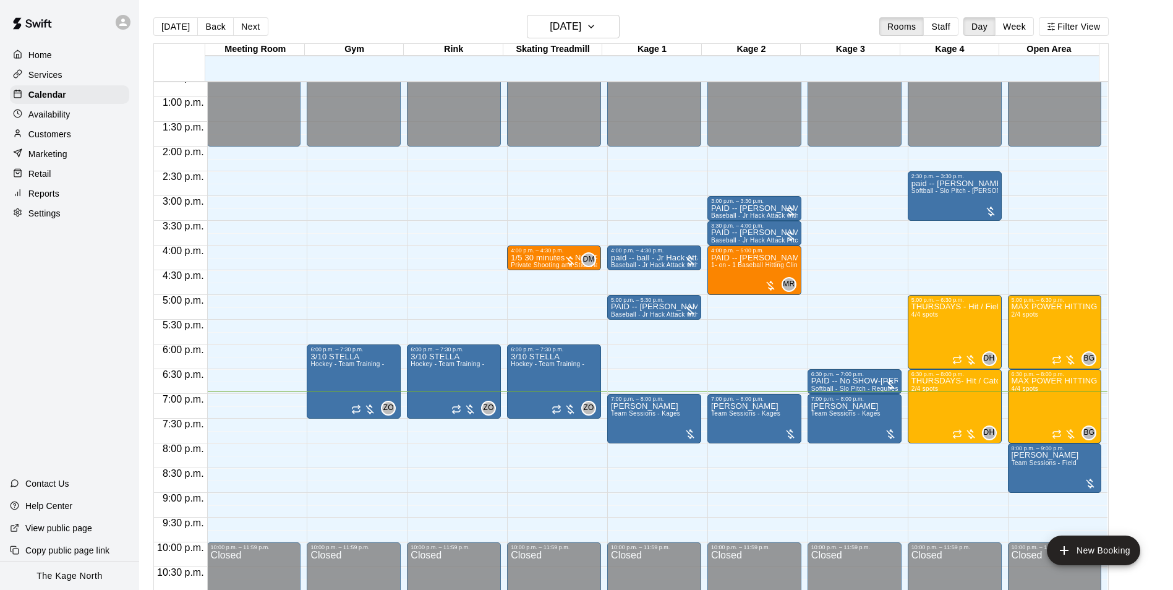
scroll to position [667, 0]
